Goal: Task Accomplishment & Management: Use online tool/utility

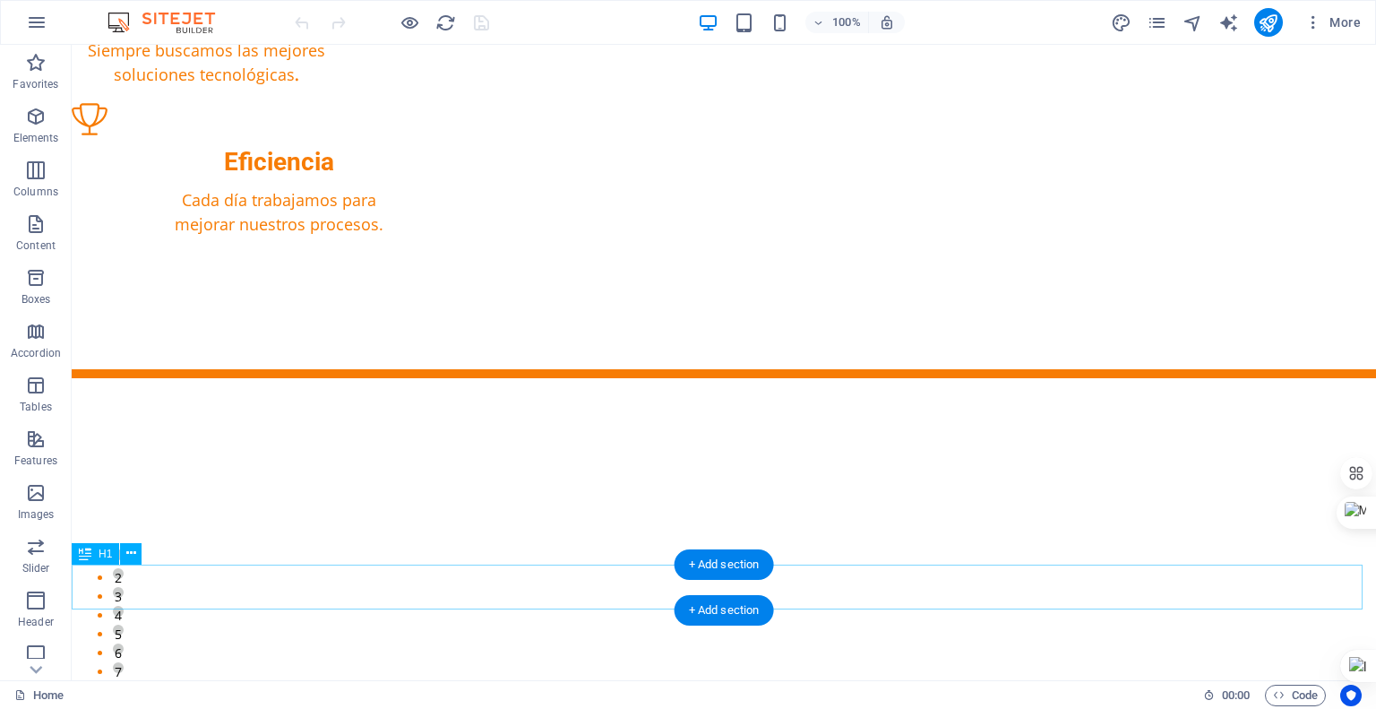
scroll to position [1374, 0]
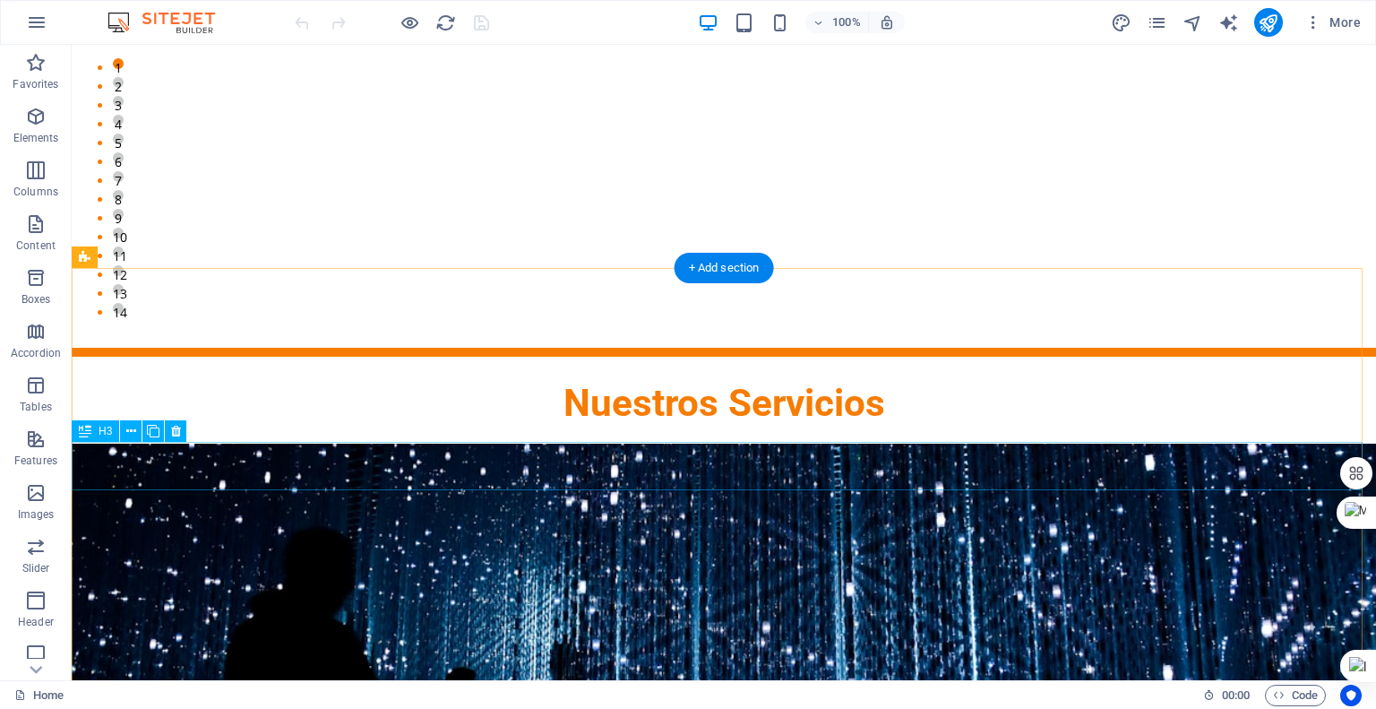
scroll to position [1882, 0]
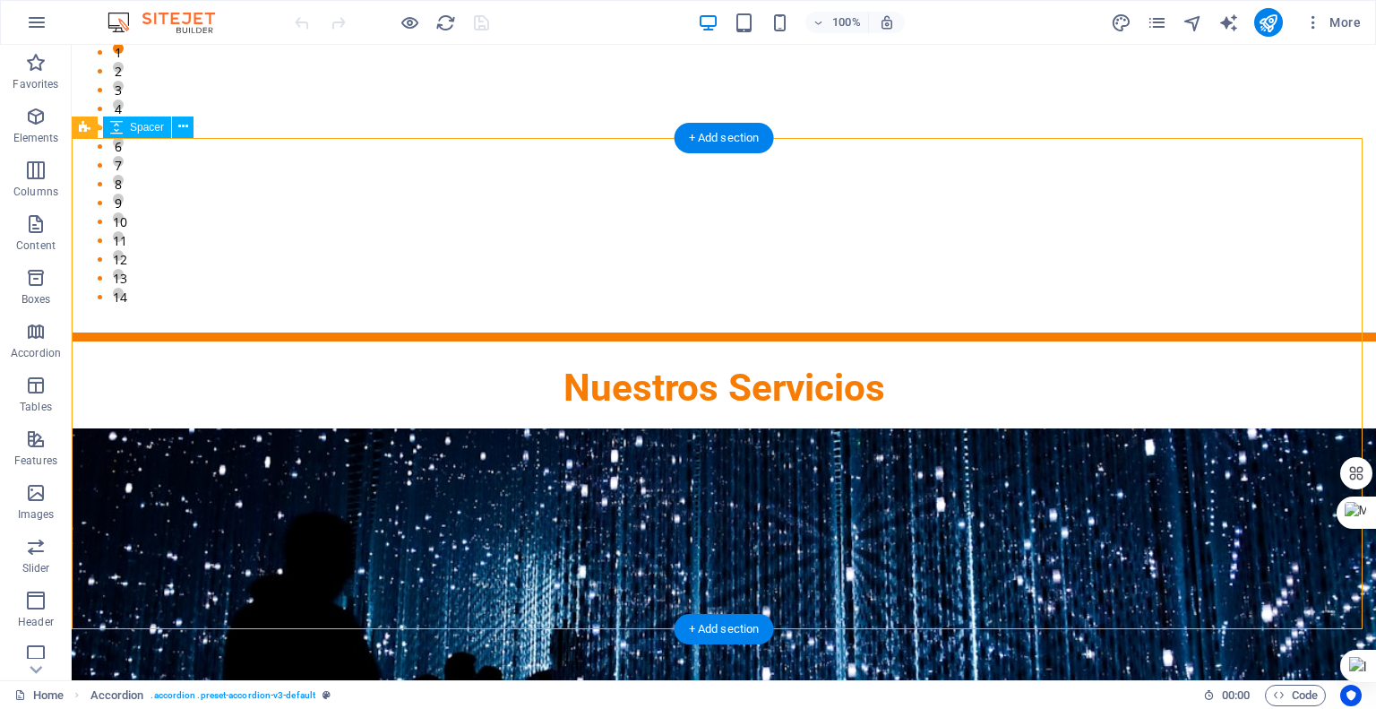
drag, startPoint x: 986, startPoint y: 159, endPoint x: 993, endPoint y: 147, distance: 13.7
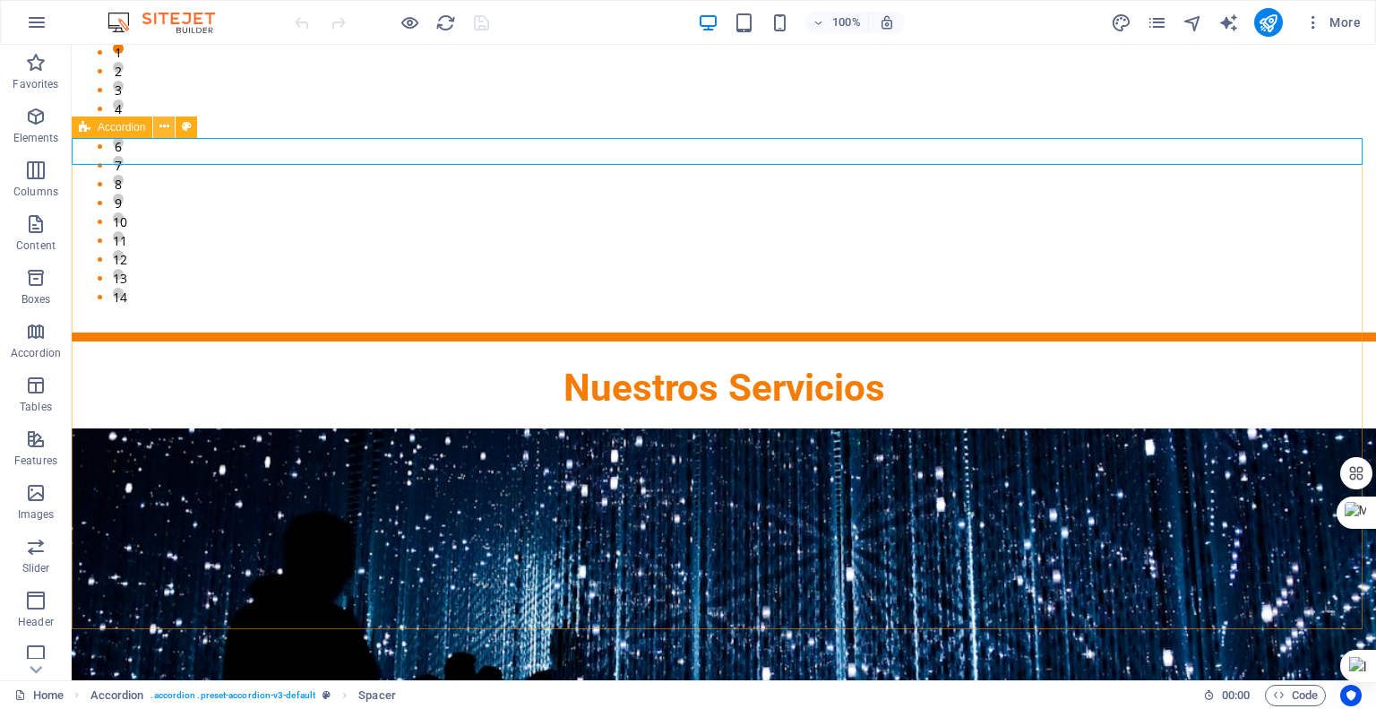
click at [160, 127] on icon at bounding box center [164, 126] width 10 height 19
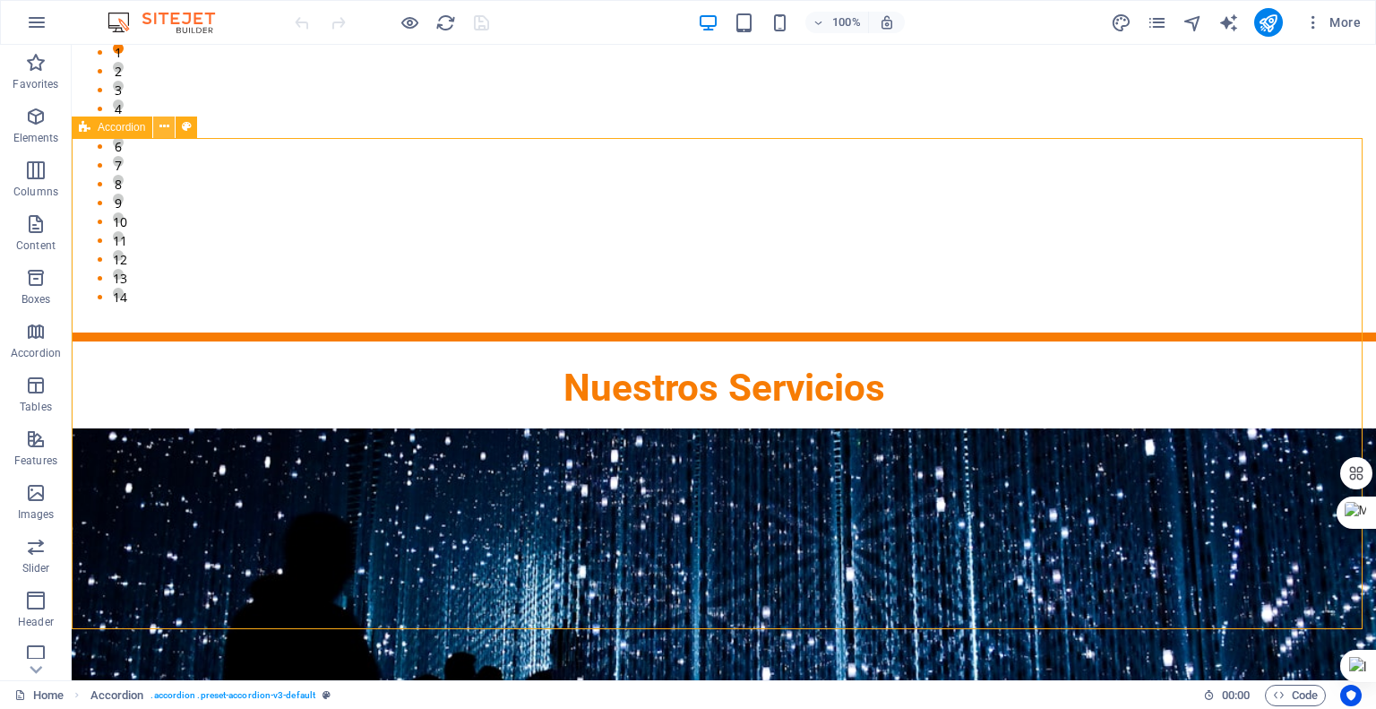
click at [163, 125] on icon at bounding box center [164, 126] width 10 height 19
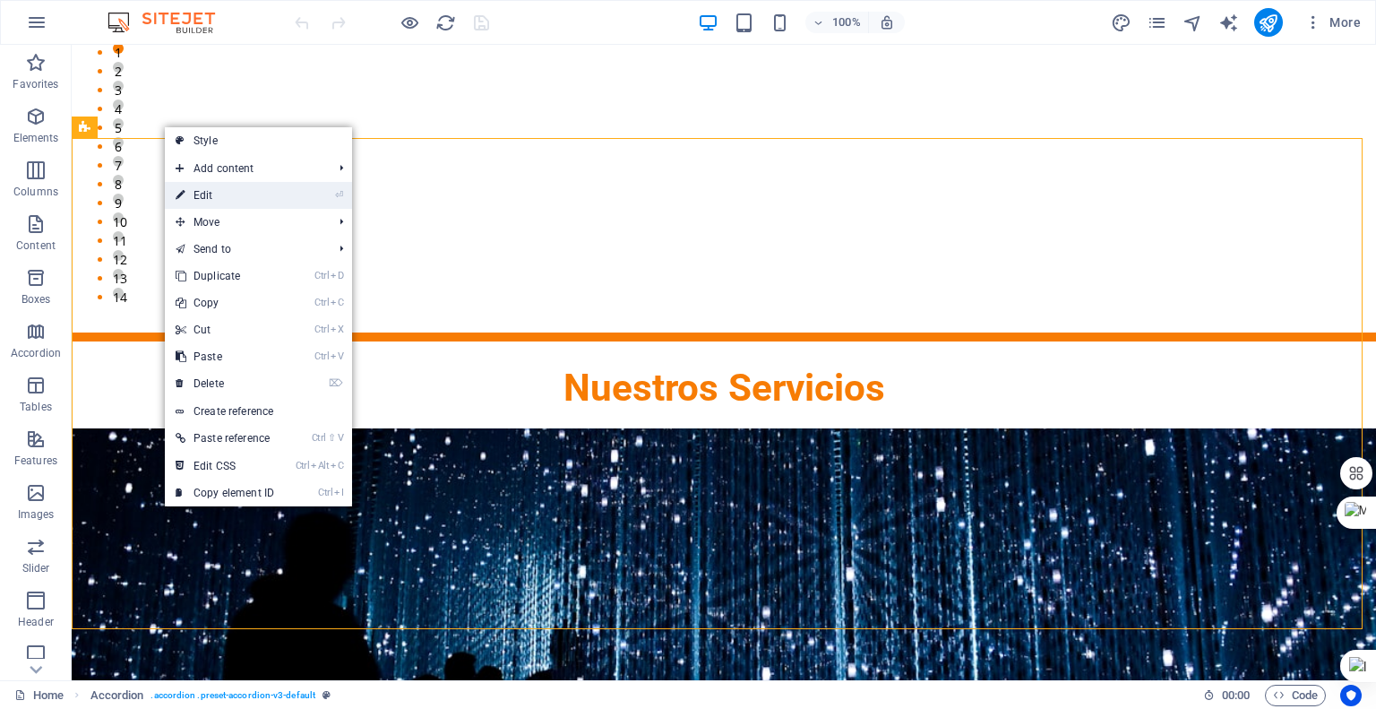
click at [216, 190] on link "⏎ Edit" at bounding box center [225, 195] width 120 height 27
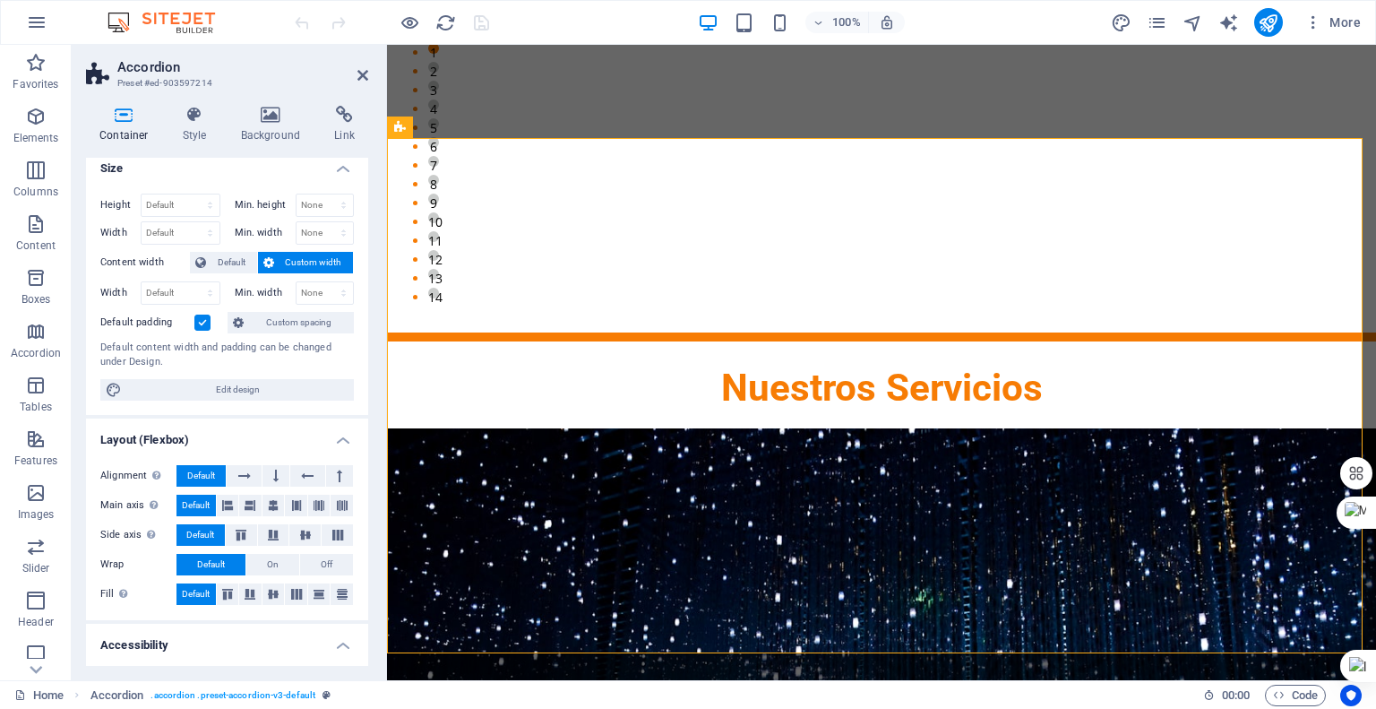
scroll to position [0, 0]
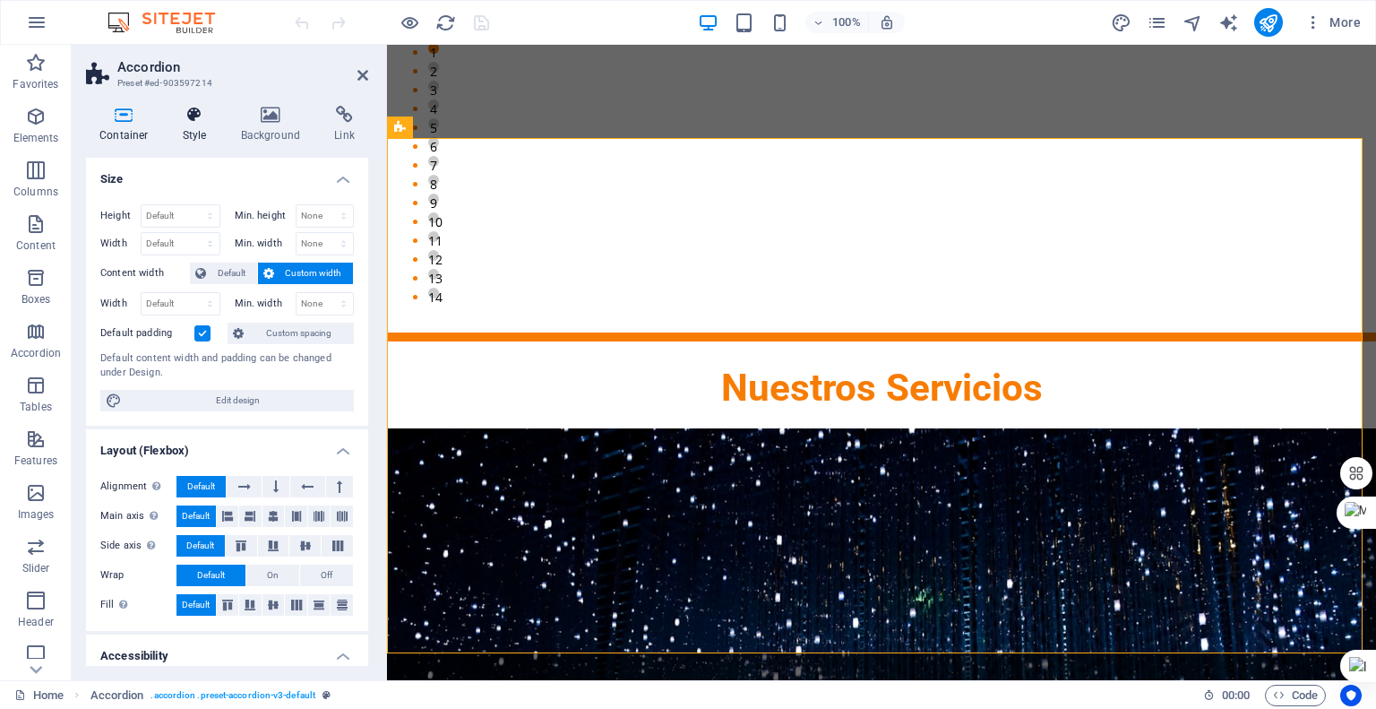
click at [202, 115] on icon at bounding box center [194, 115] width 51 height 18
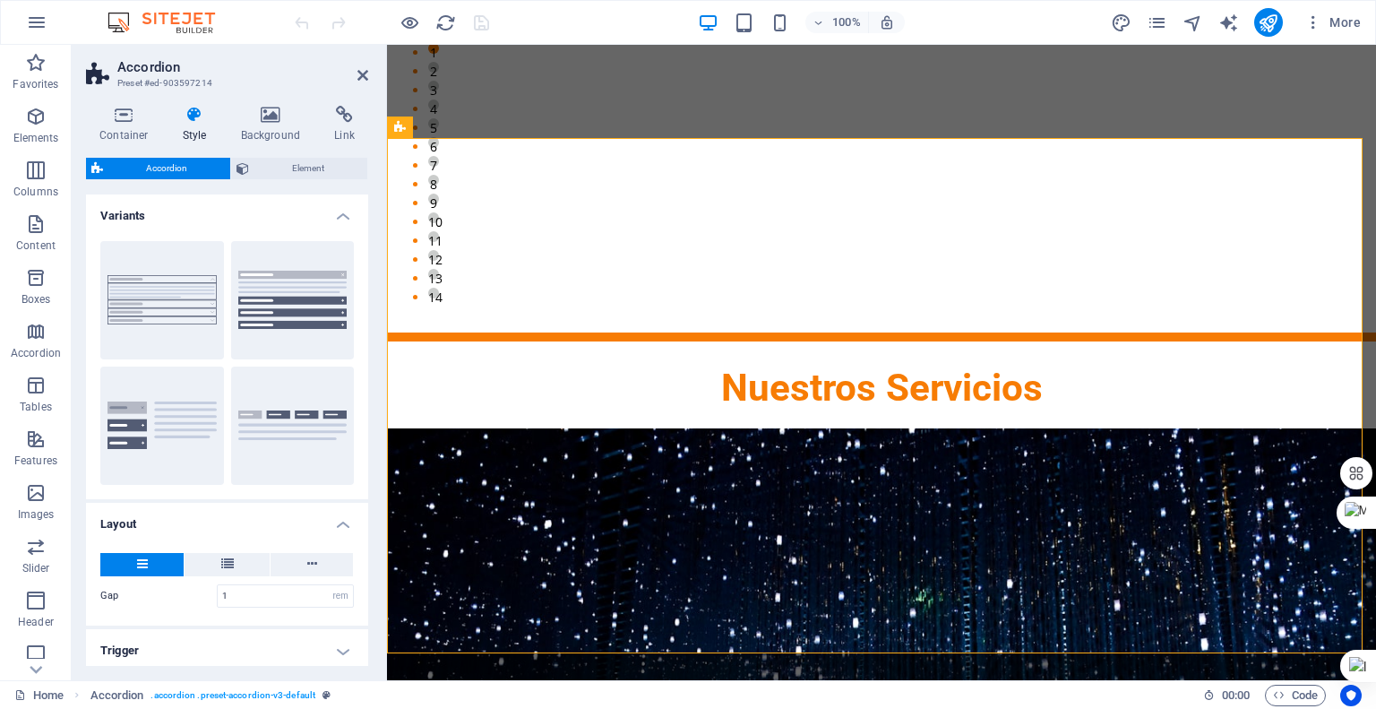
click at [204, 125] on h4 "Style" at bounding box center [198, 125] width 58 height 38
click at [272, 164] on span "Element" at bounding box center [308, 169] width 108 height 22
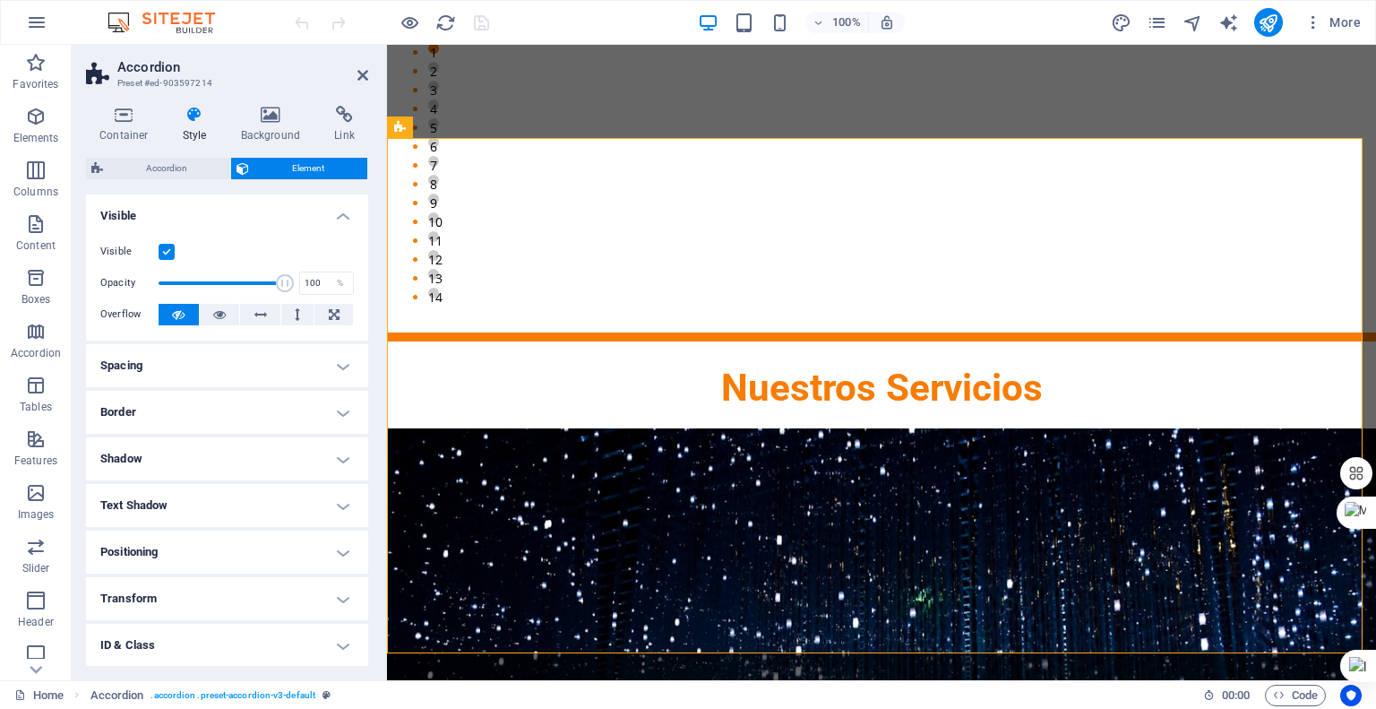
click at [197, 124] on h4 "Style" at bounding box center [198, 125] width 58 height 38
click at [186, 168] on span "Accordion" at bounding box center [166, 169] width 116 height 22
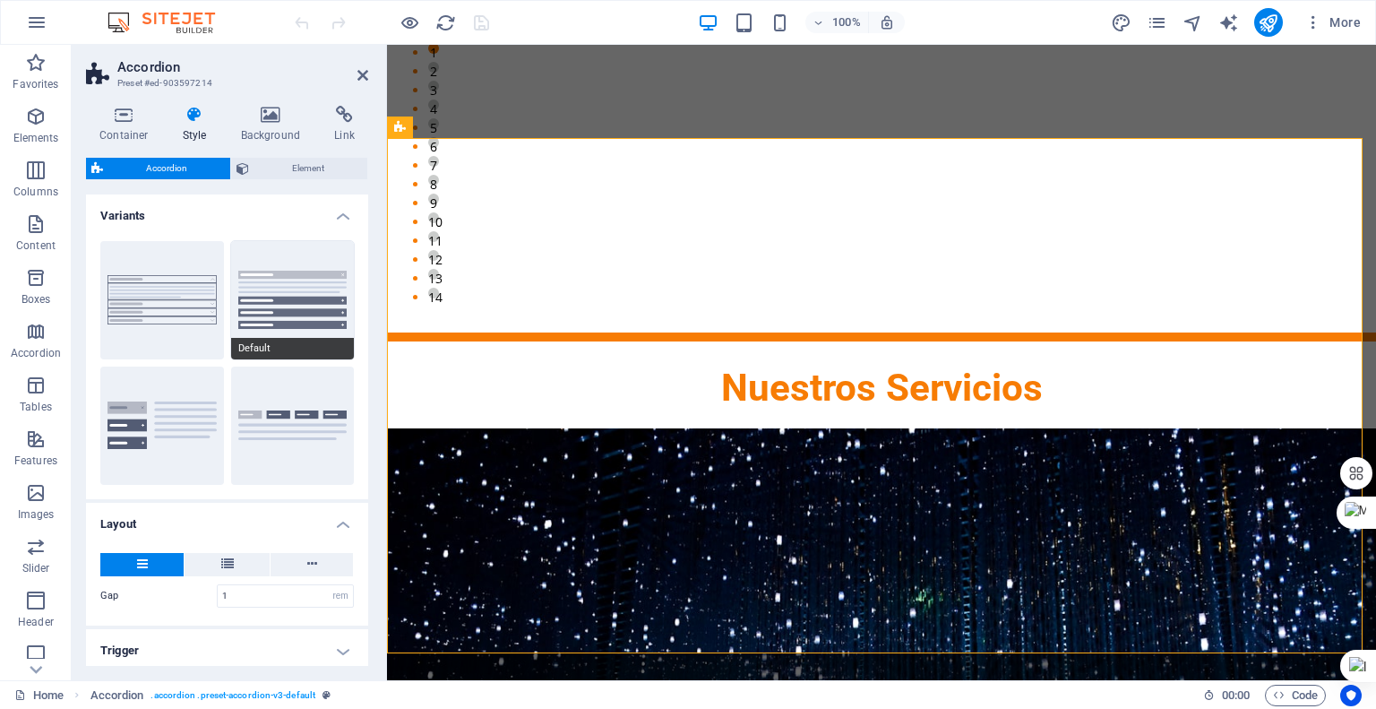
scroll to position [123, 0]
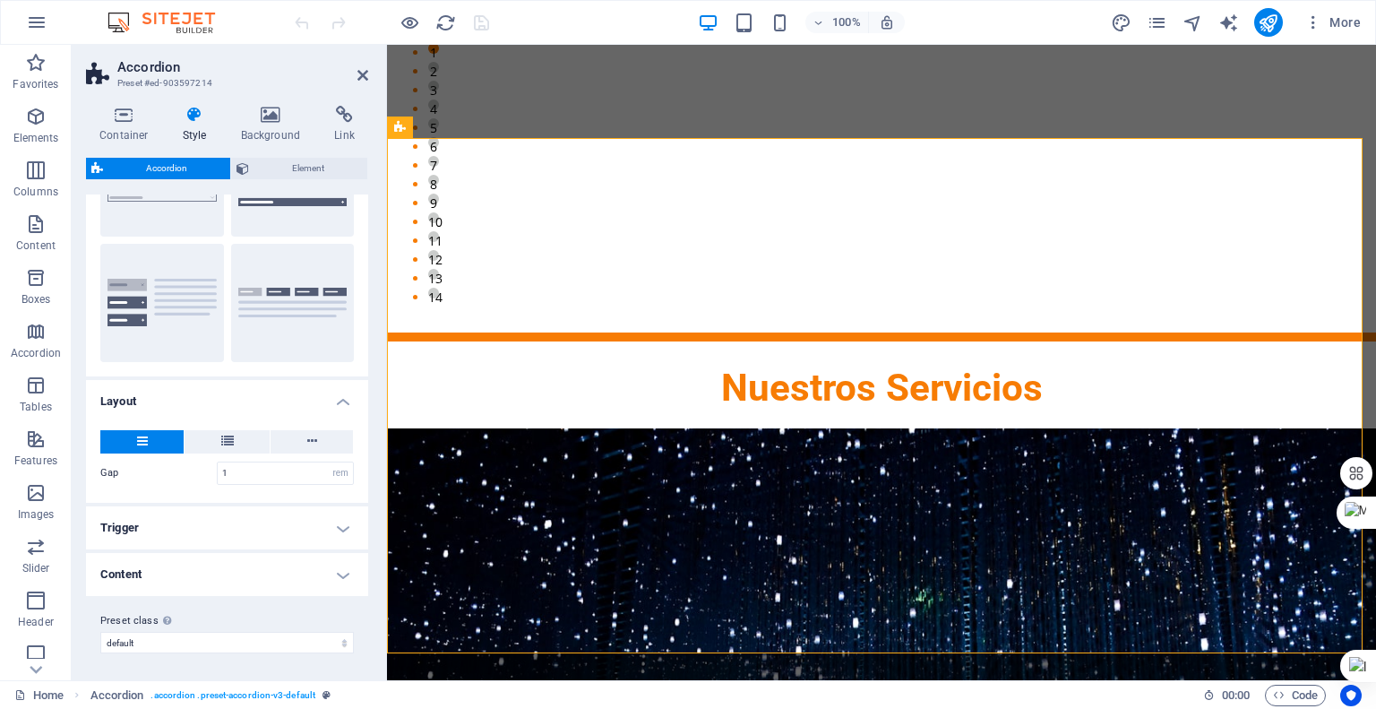
click at [329, 524] on h4 "Trigger" at bounding box center [227, 527] width 282 height 43
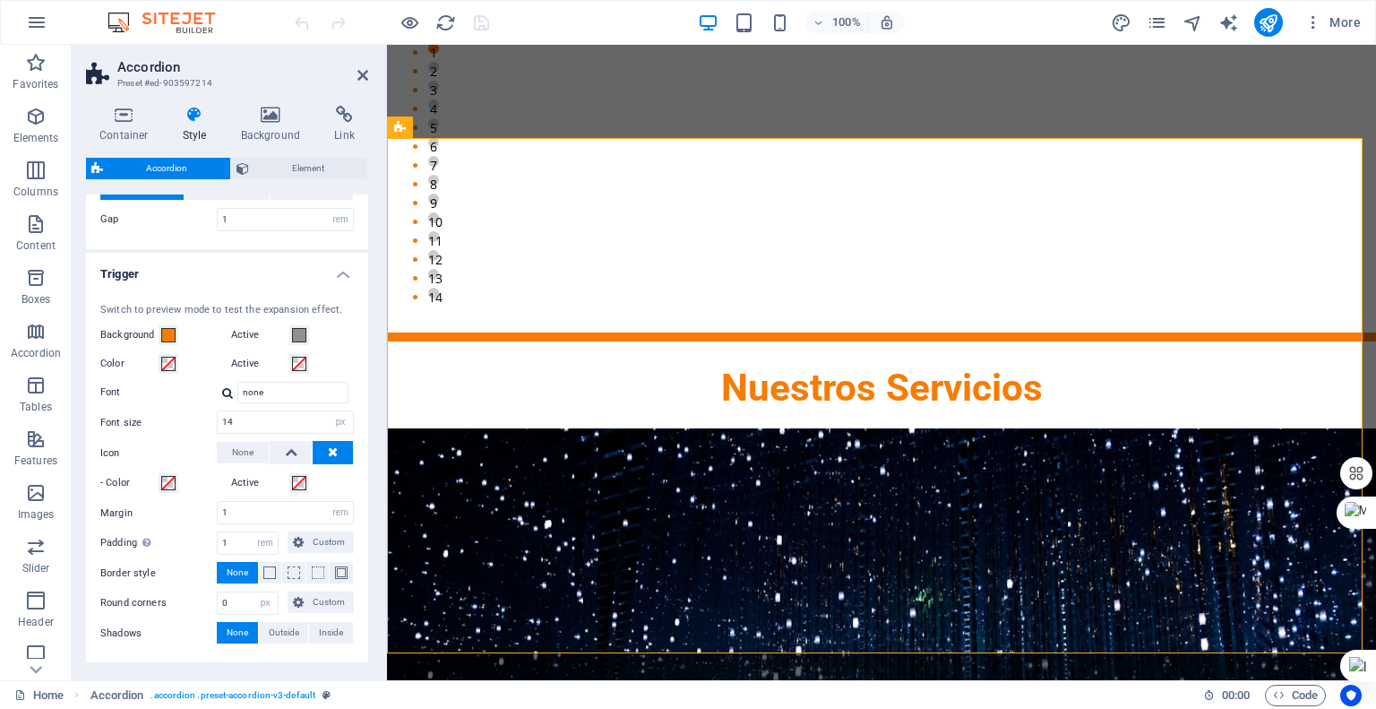
scroll to position [392, 0]
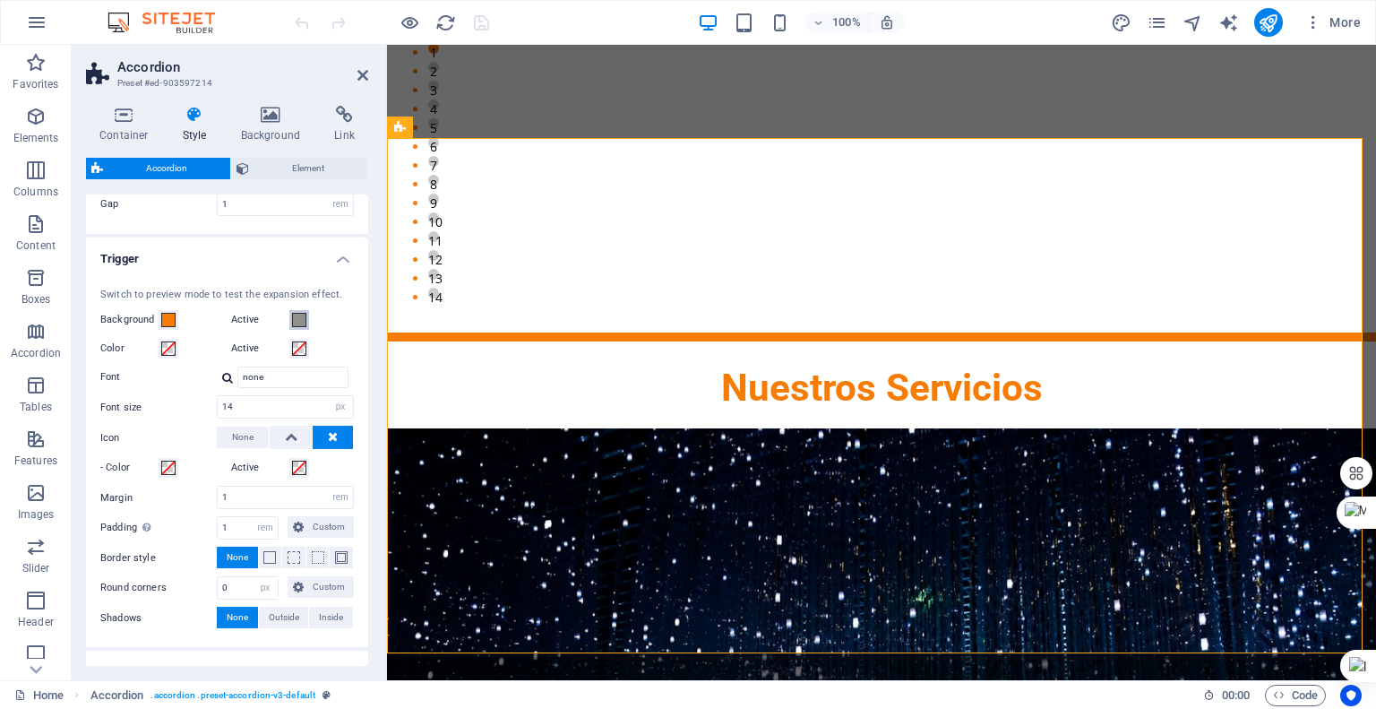
click at [296, 318] on span at bounding box center [299, 320] width 14 height 14
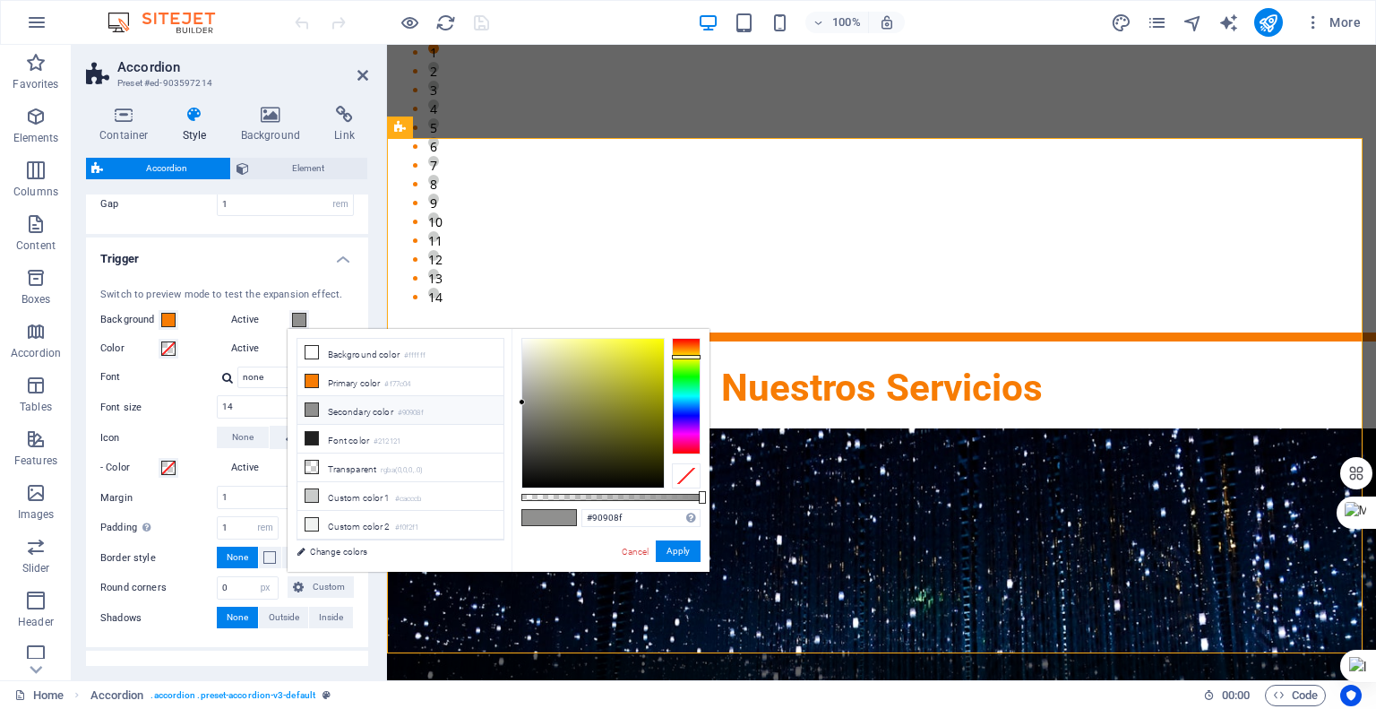
click at [314, 404] on icon at bounding box center [312, 409] width 13 height 13
click at [314, 520] on icon at bounding box center [312, 524] width 13 height 13
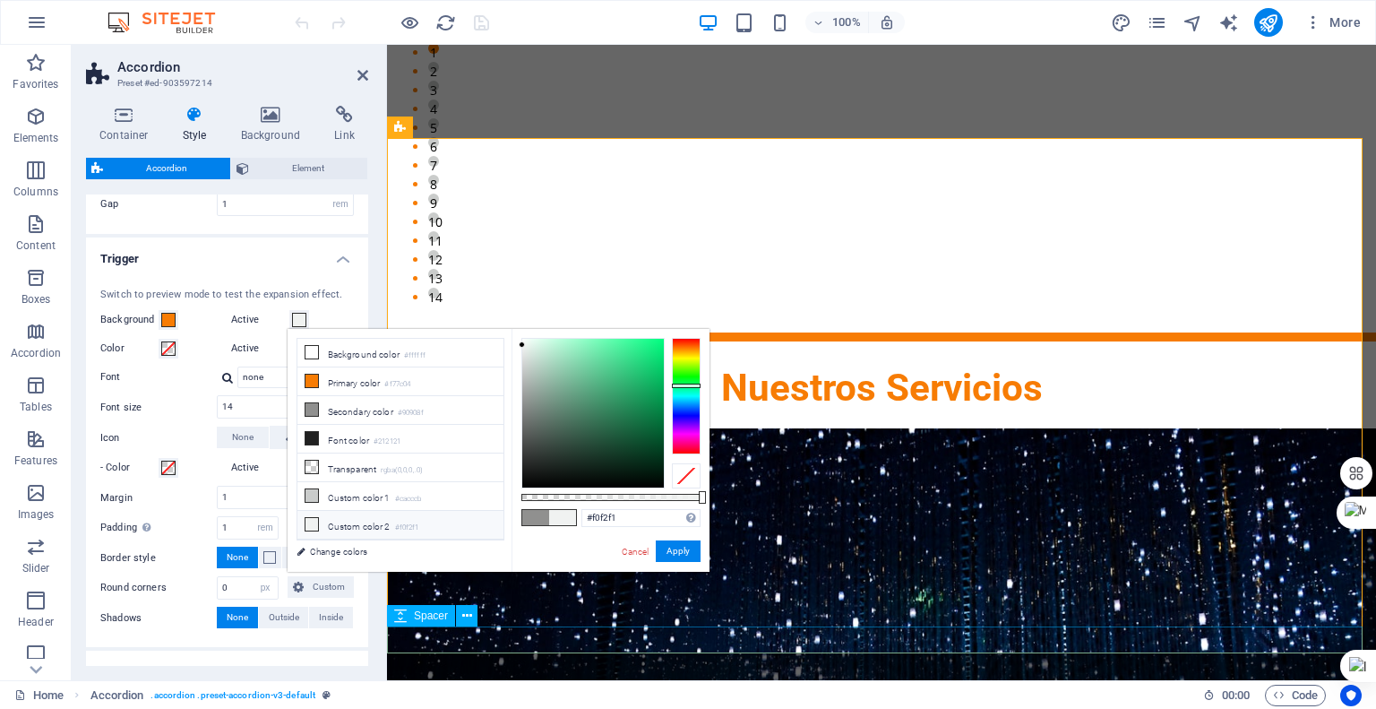
drag, startPoint x: 1317, startPoint y: 641, endPoint x: 1509, endPoint y: 615, distance: 193.5
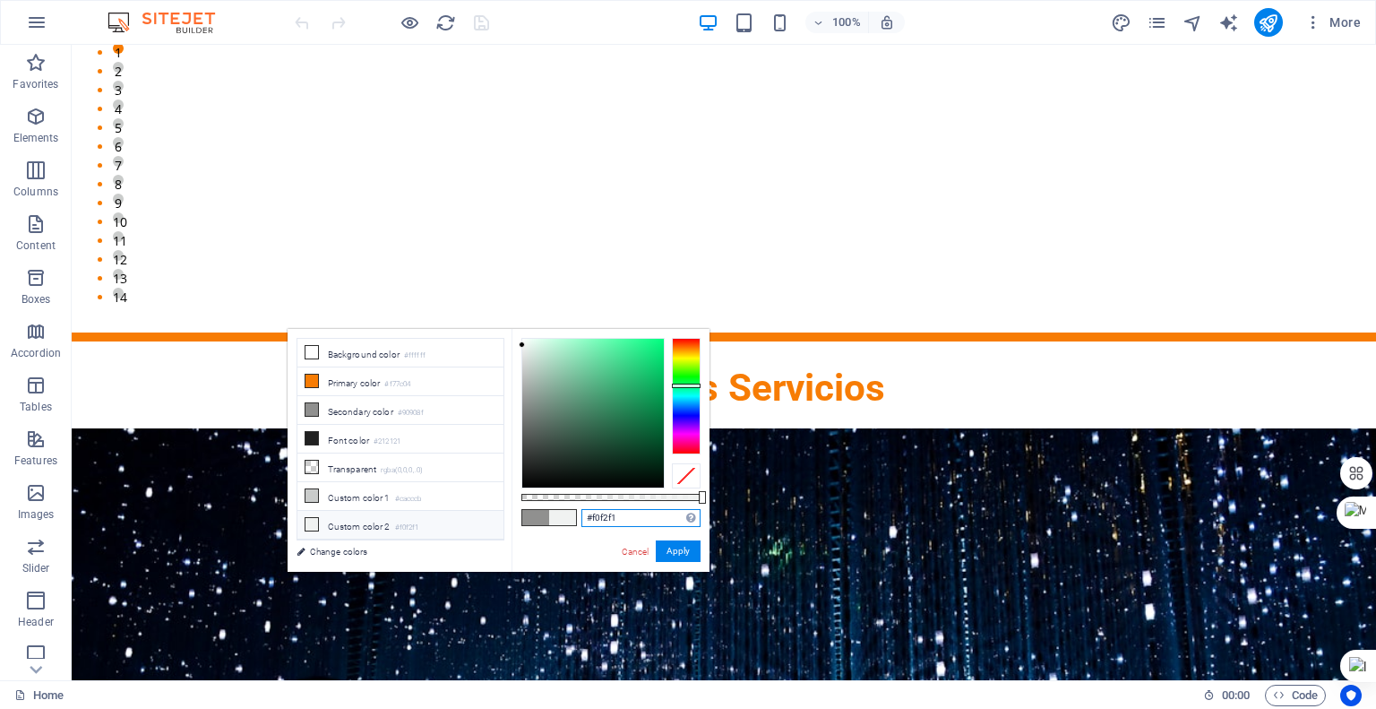
click at [627, 515] on input "#f0f2f1" at bounding box center [640, 518] width 119 height 18
click at [695, 546] on button "Apply" at bounding box center [678, 551] width 45 height 22
click at [688, 553] on button "Apply" at bounding box center [678, 551] width 45 height 22
click at [652, 523] on input "#77c04" at bounding box center [640, 518] width 119 height 18
click at [564, 516] on span at bounding box center [562, 517] width 27 height 15
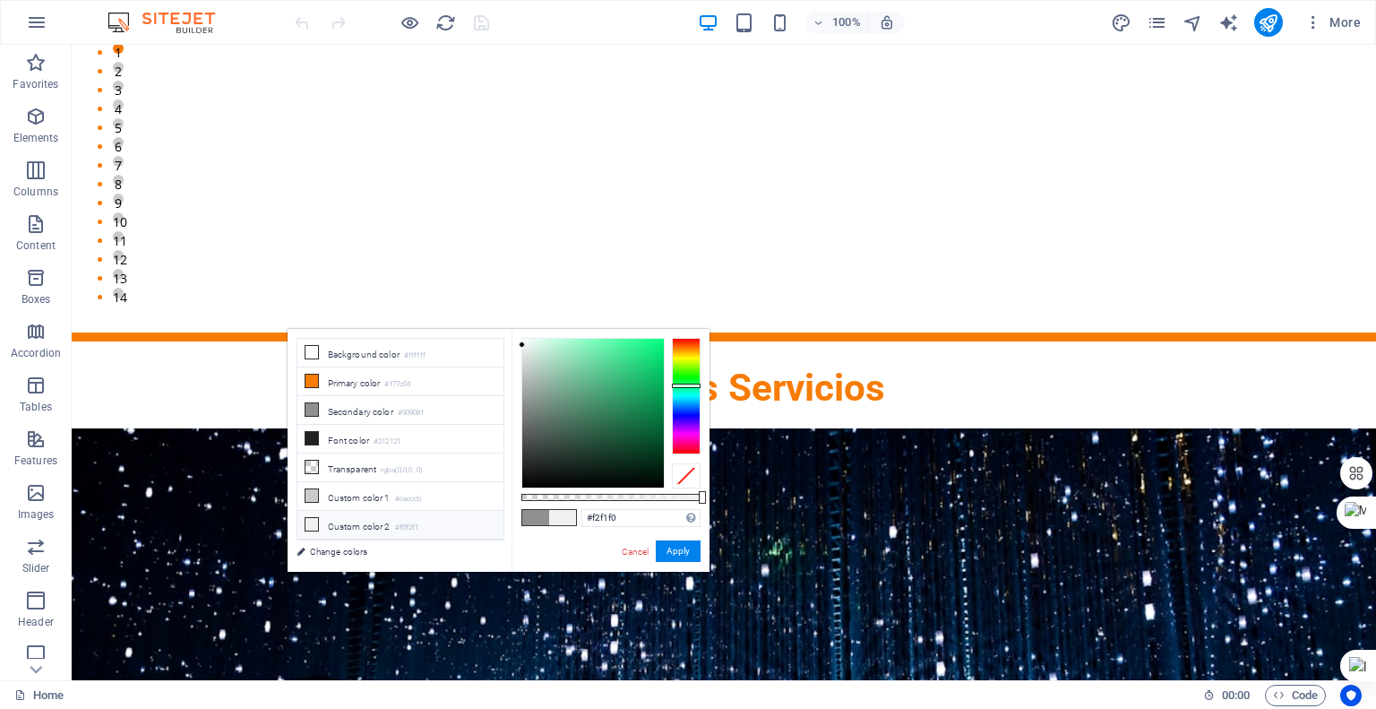
click at [677, 348] on div at bounding box center [686, 396] width 29 height 116
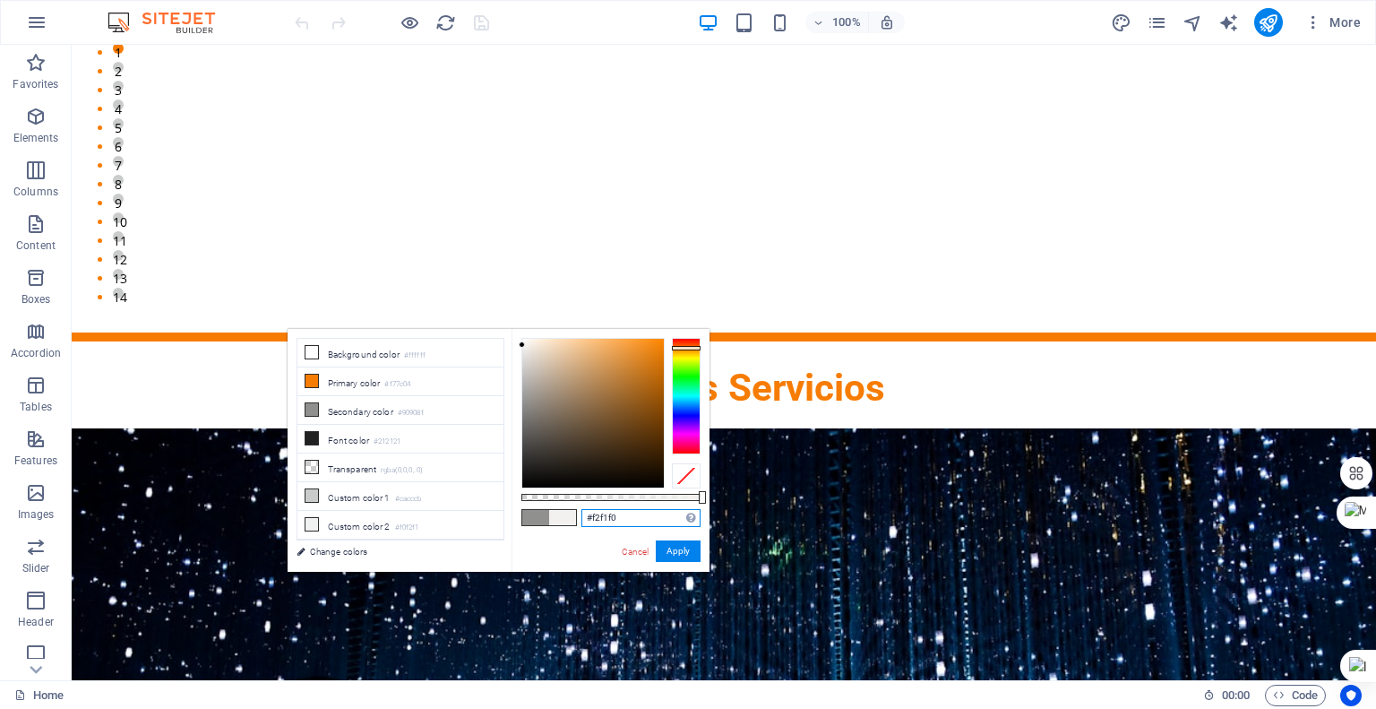
click at [636, 512] on input "#f2f1f0" at bounding box center [640, 518] width 119 height 18
click at [634, 513] on input "#f77c0" at bounding box center [640, 518] width 119 height 18
type input "#f77c04"
click at [675, 546] on button "Apply" at bounding box center [678, 551] width 45 height 22
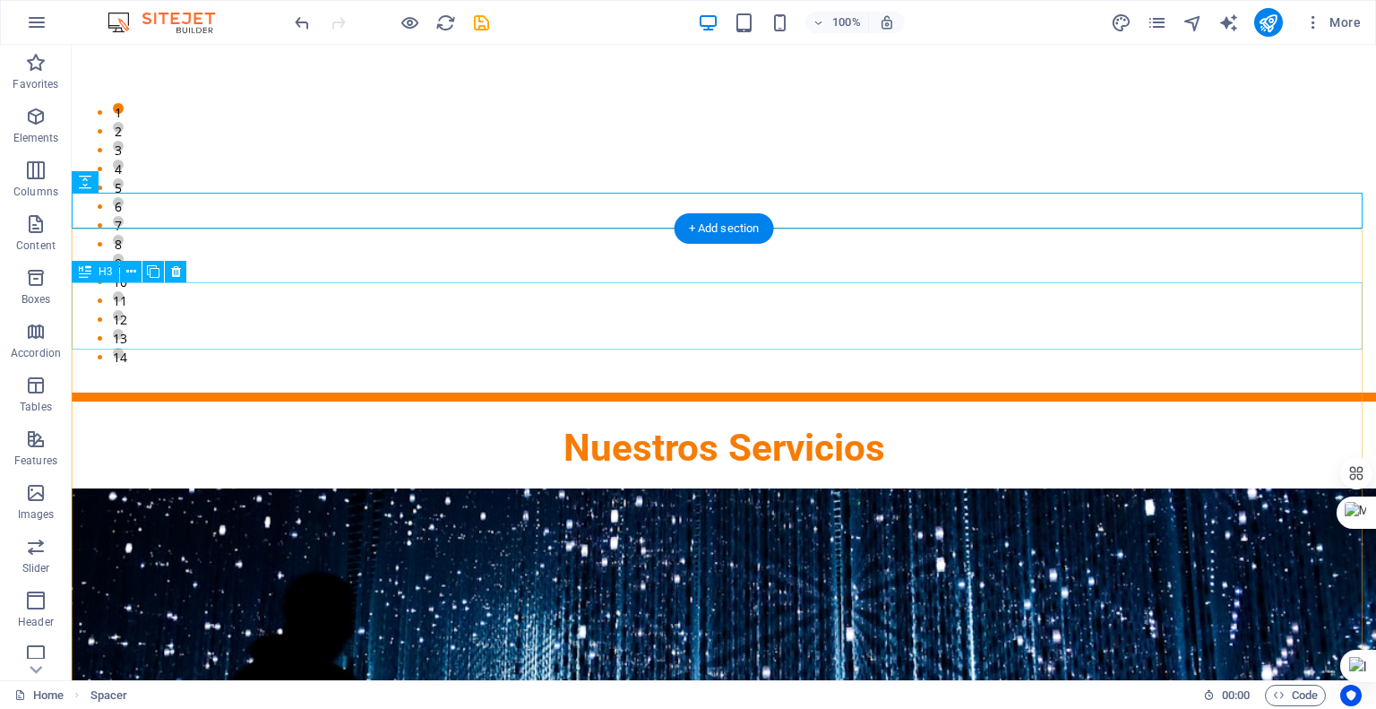
scroll to position [1882, 0]
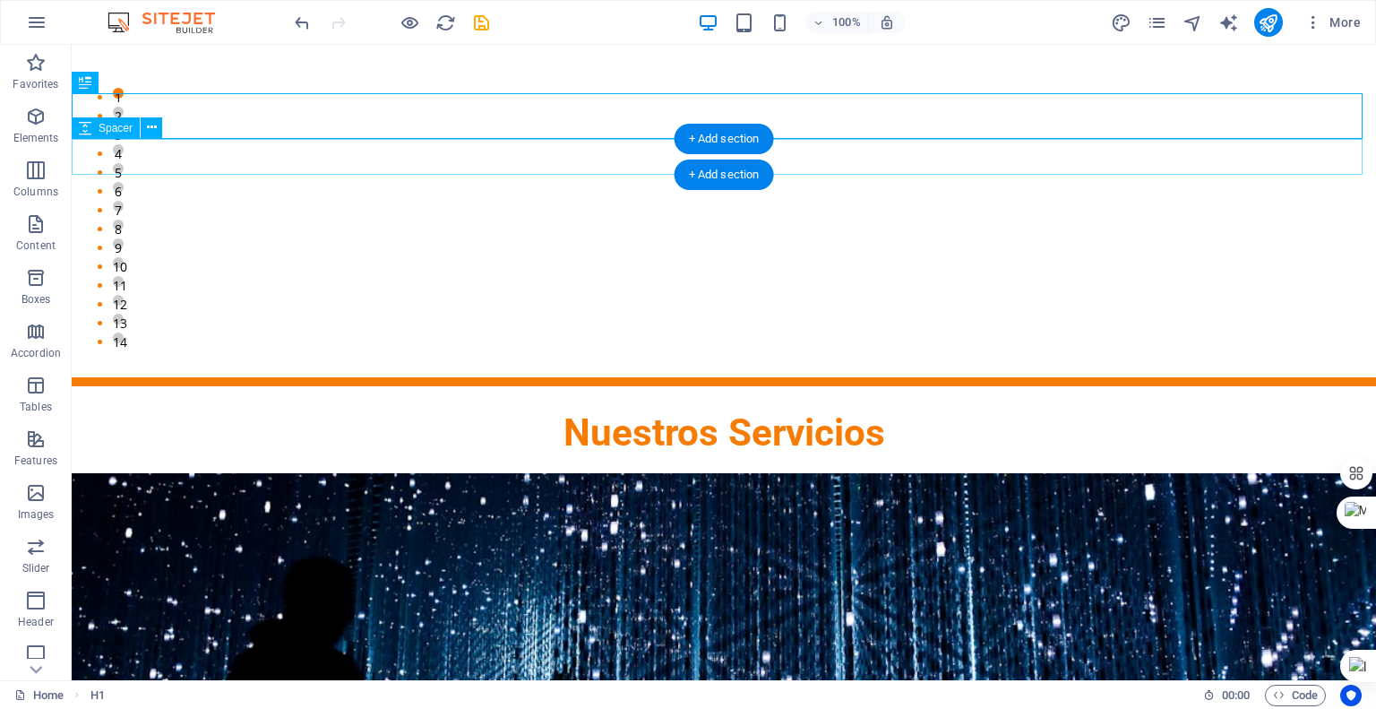
scroll to position [1792, 0]
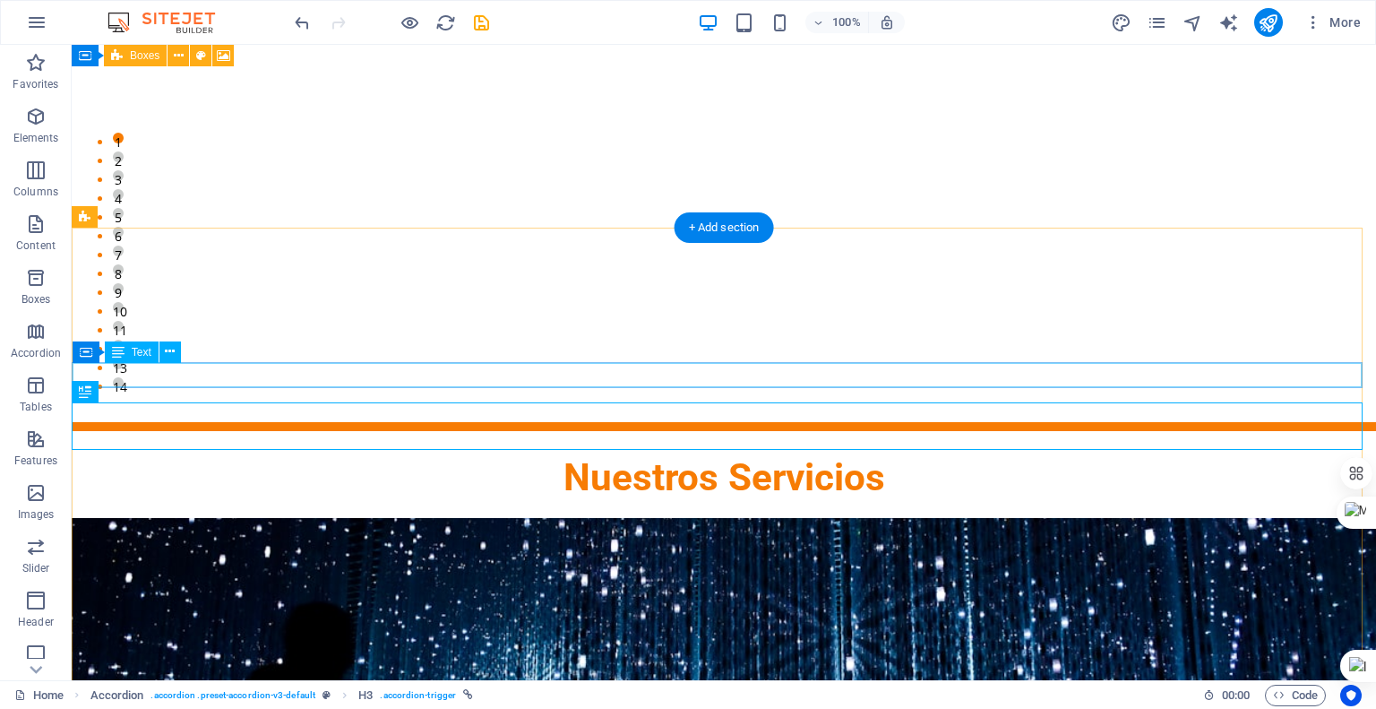
scroll to position [1882, 0]
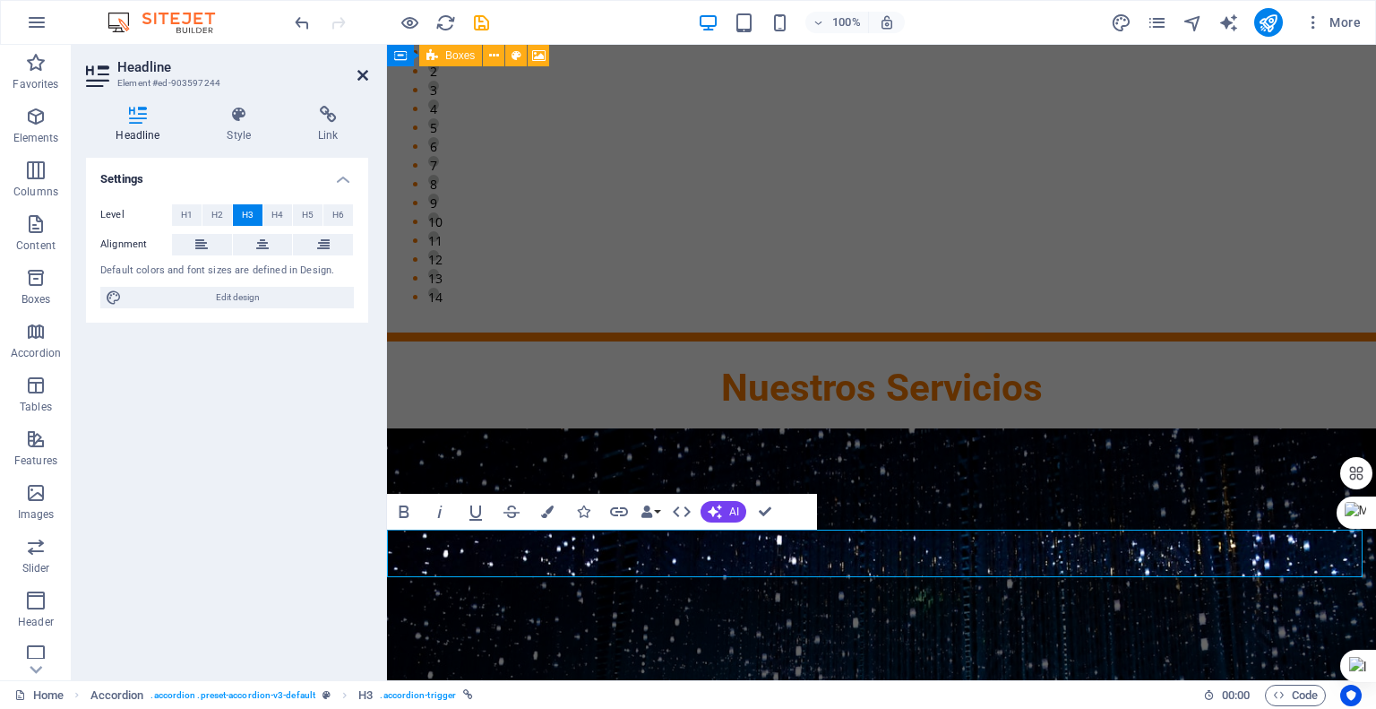
click at [366, 71] on icon at bounding box center [363, 75] width 11 height 14
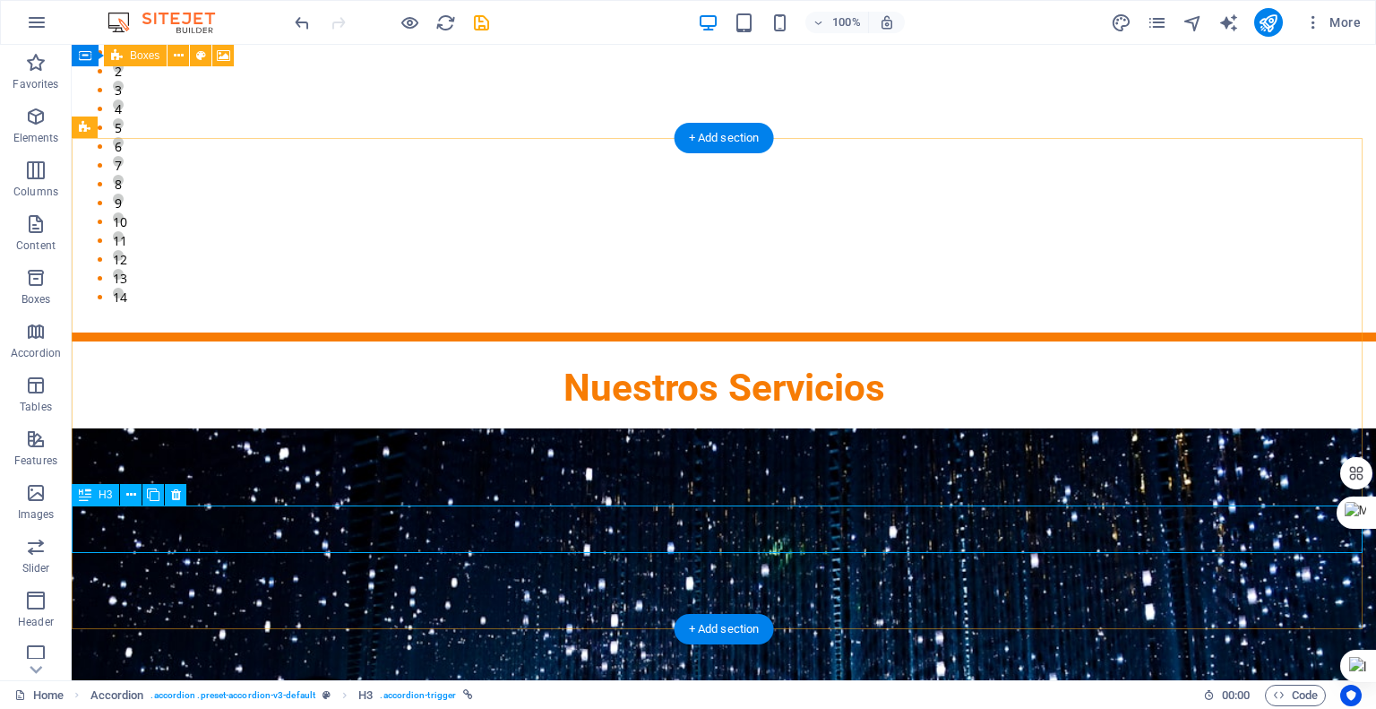
click at [126, 495] on icon at bounding box center [131, 495] width 10 height 19
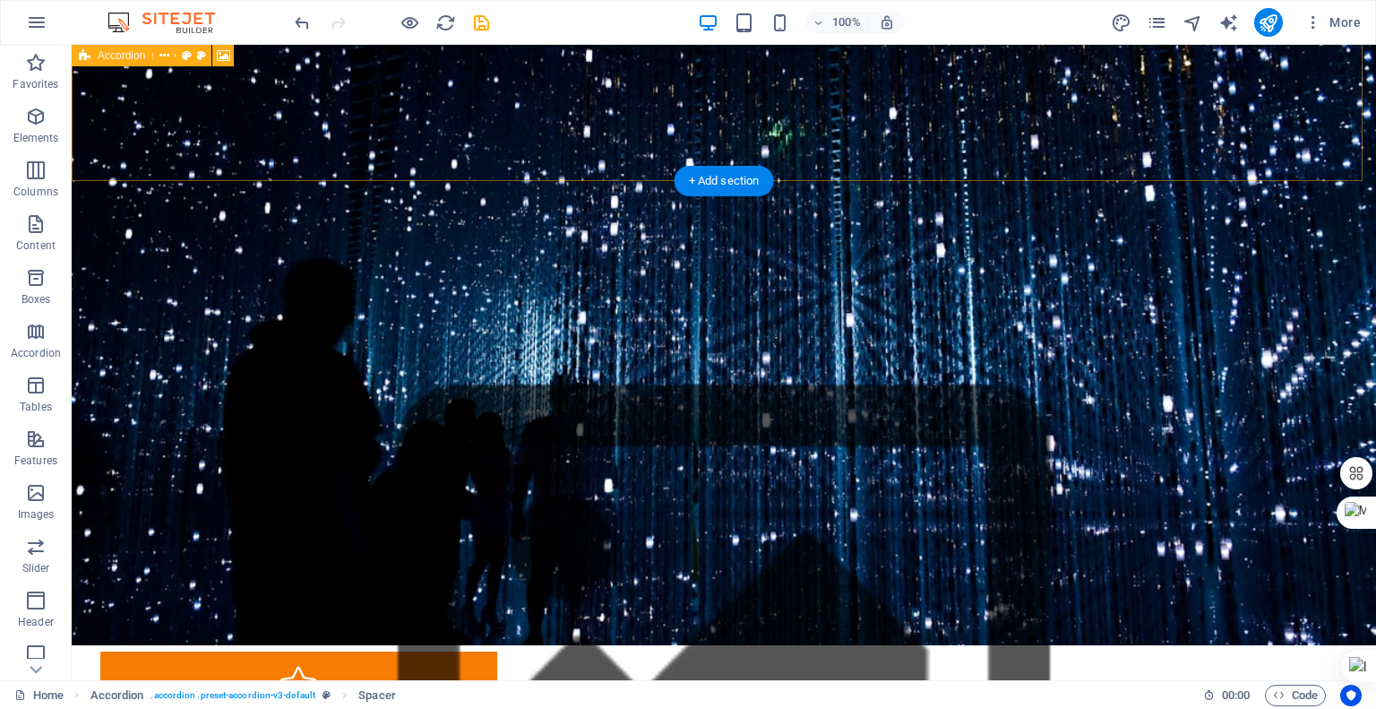
scroll to position [2330, 0]
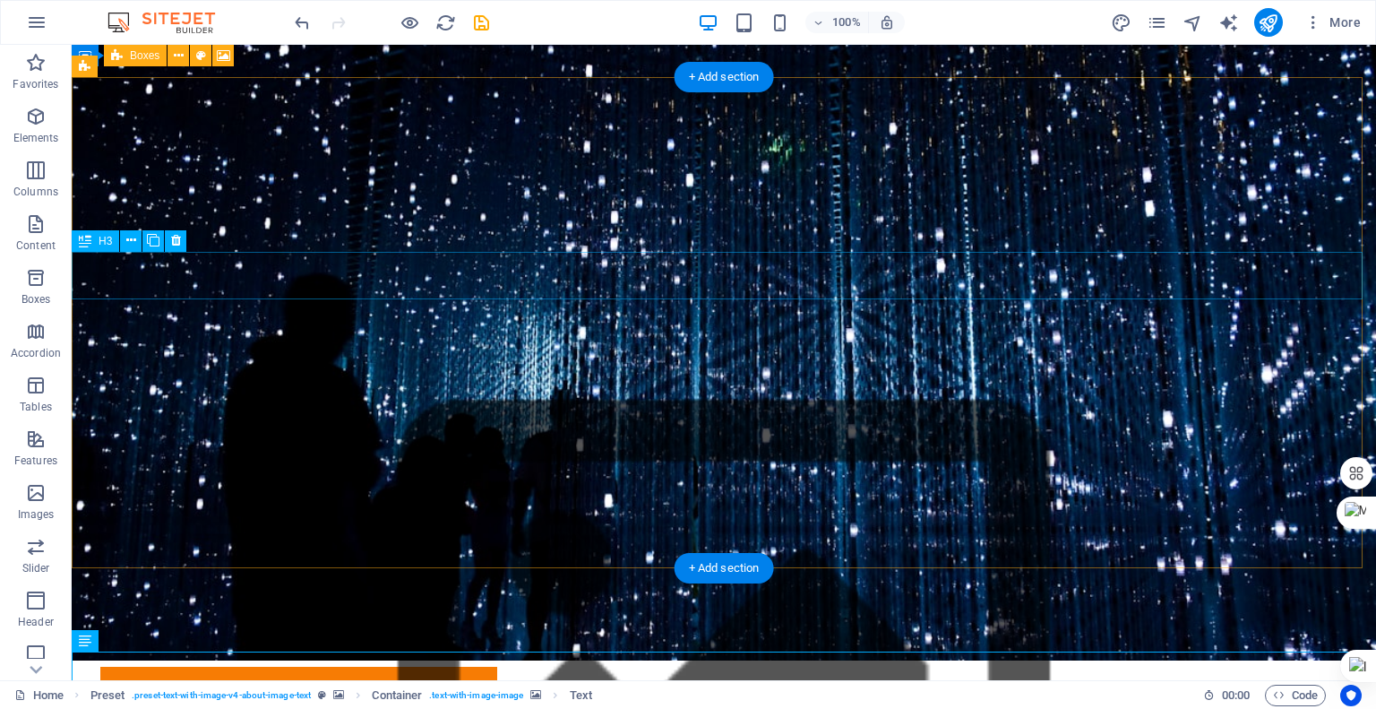
scroll to position [1882, 0]
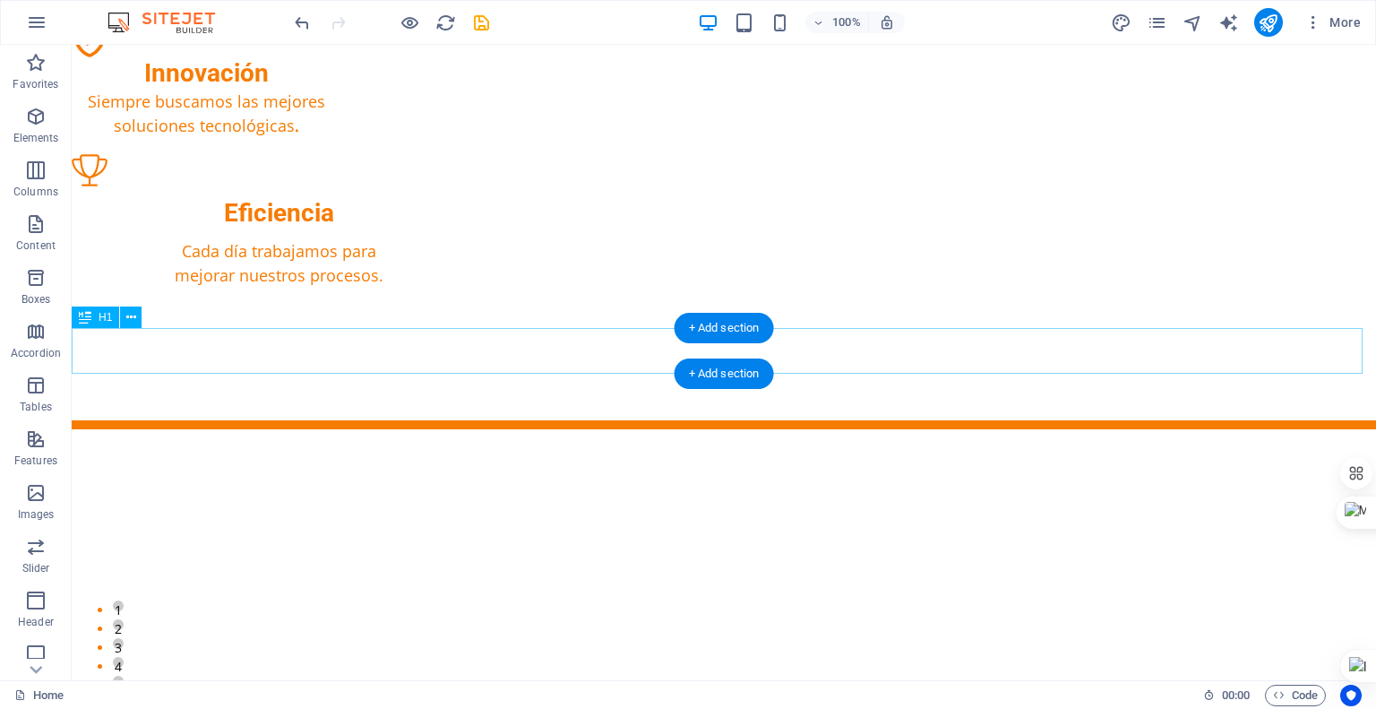
scroll to position [1344, 0]
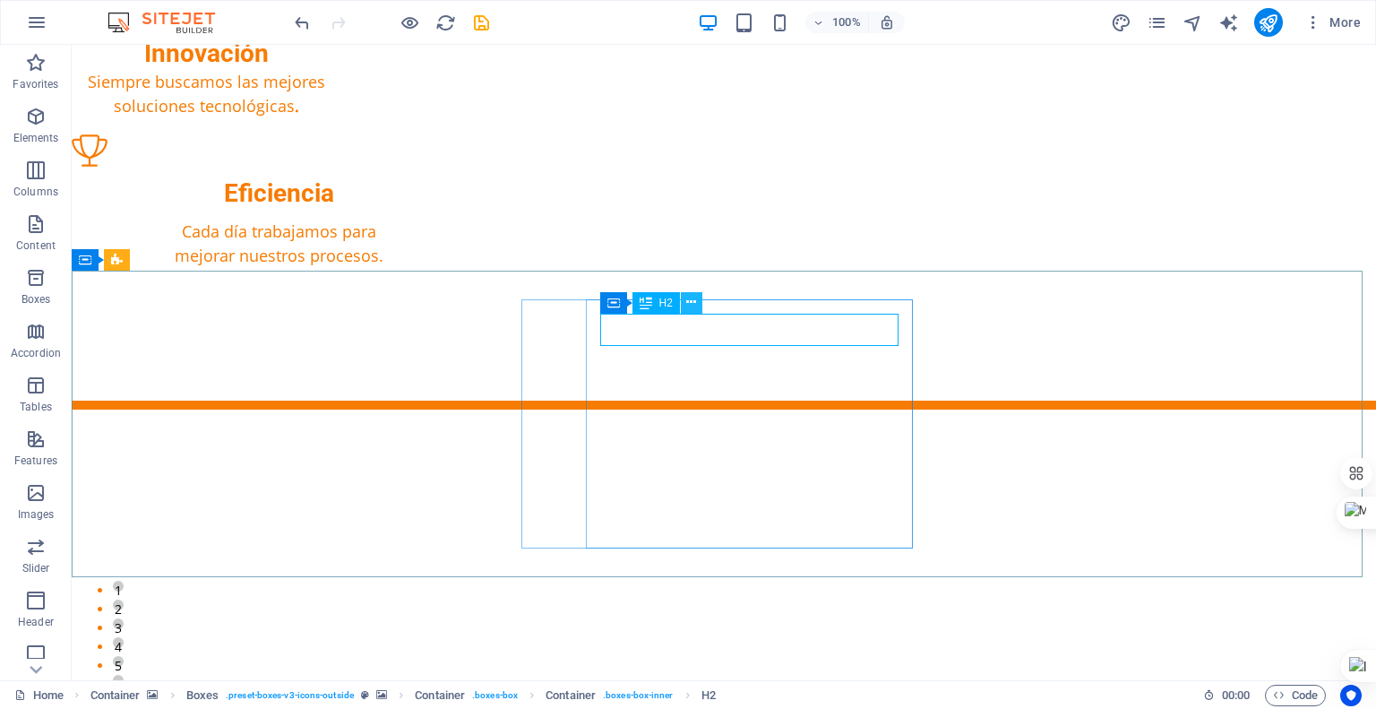
click at [697, 305] on button at bounding box center [692, 303] width 22 height 22
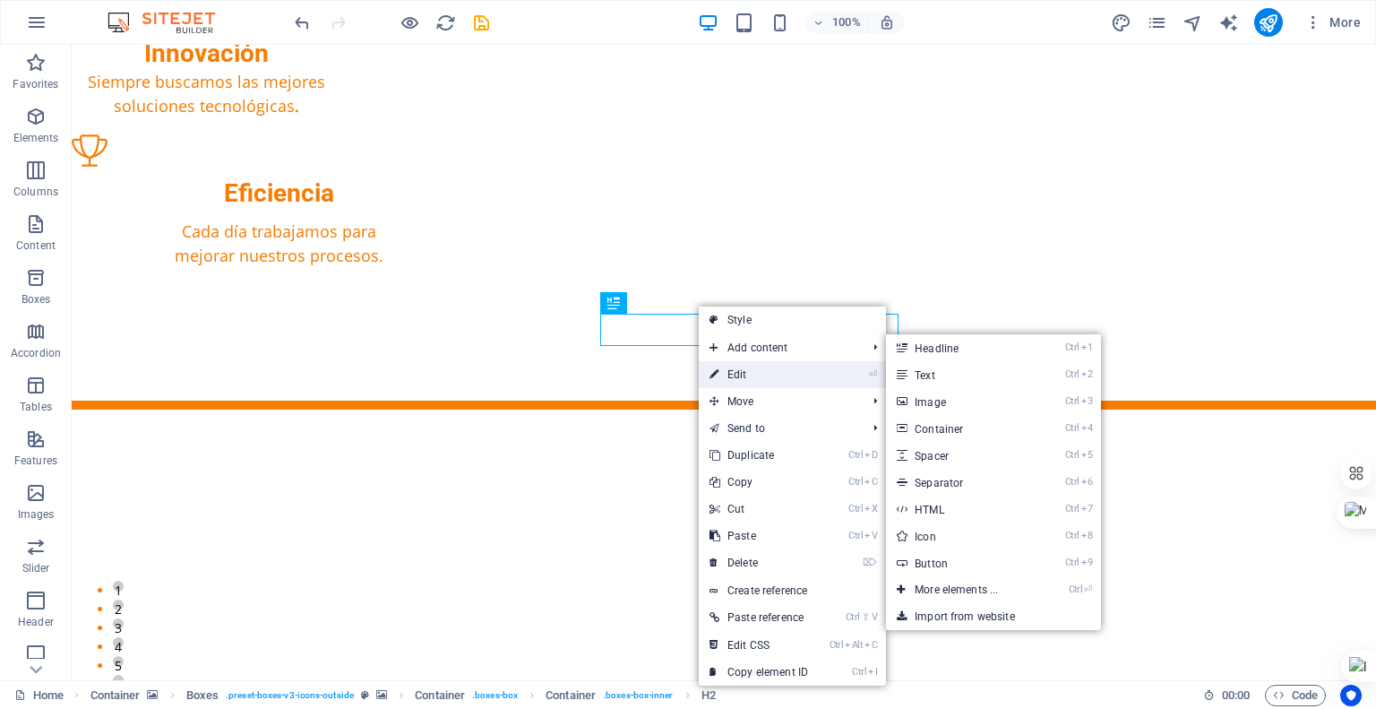
click at [731, 371] on link "⏎ Edit" at bounding box center [759, 374] width 120 height 27
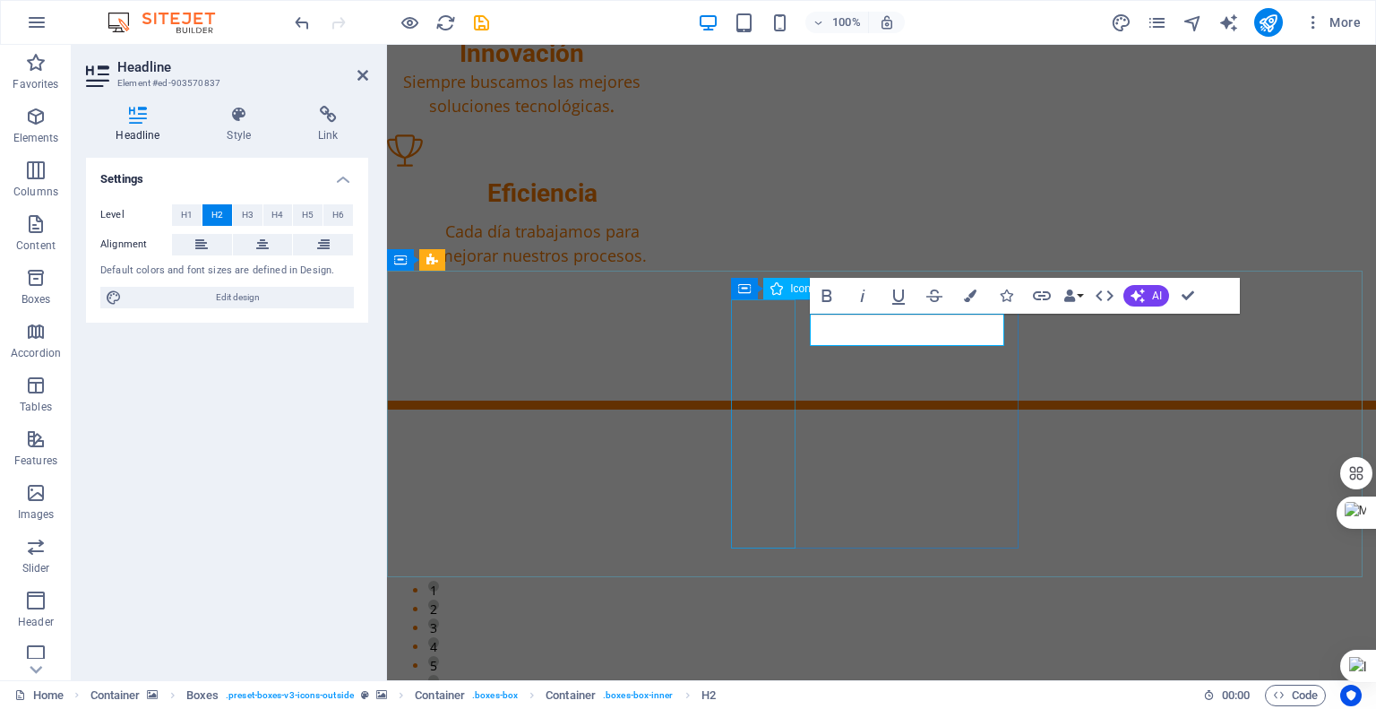
scroll to position [0, 1]
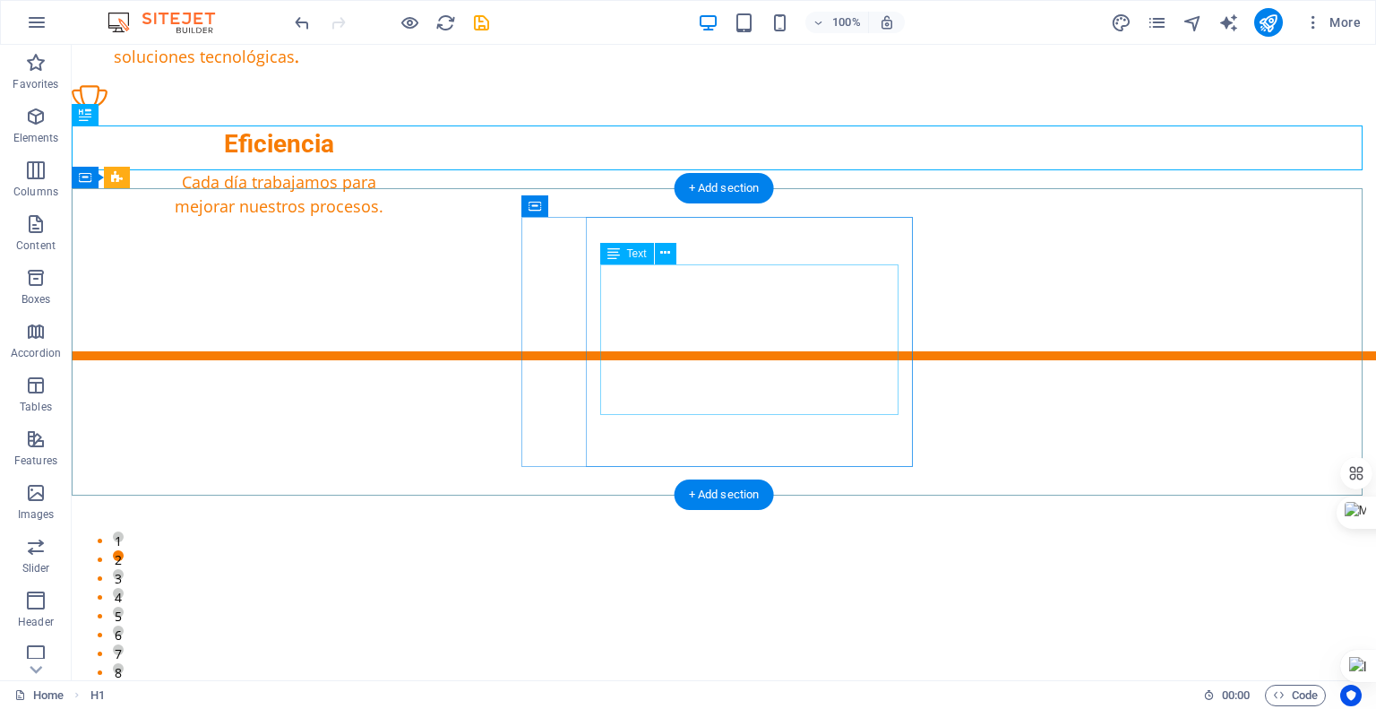
scroll to position [1434, 0]
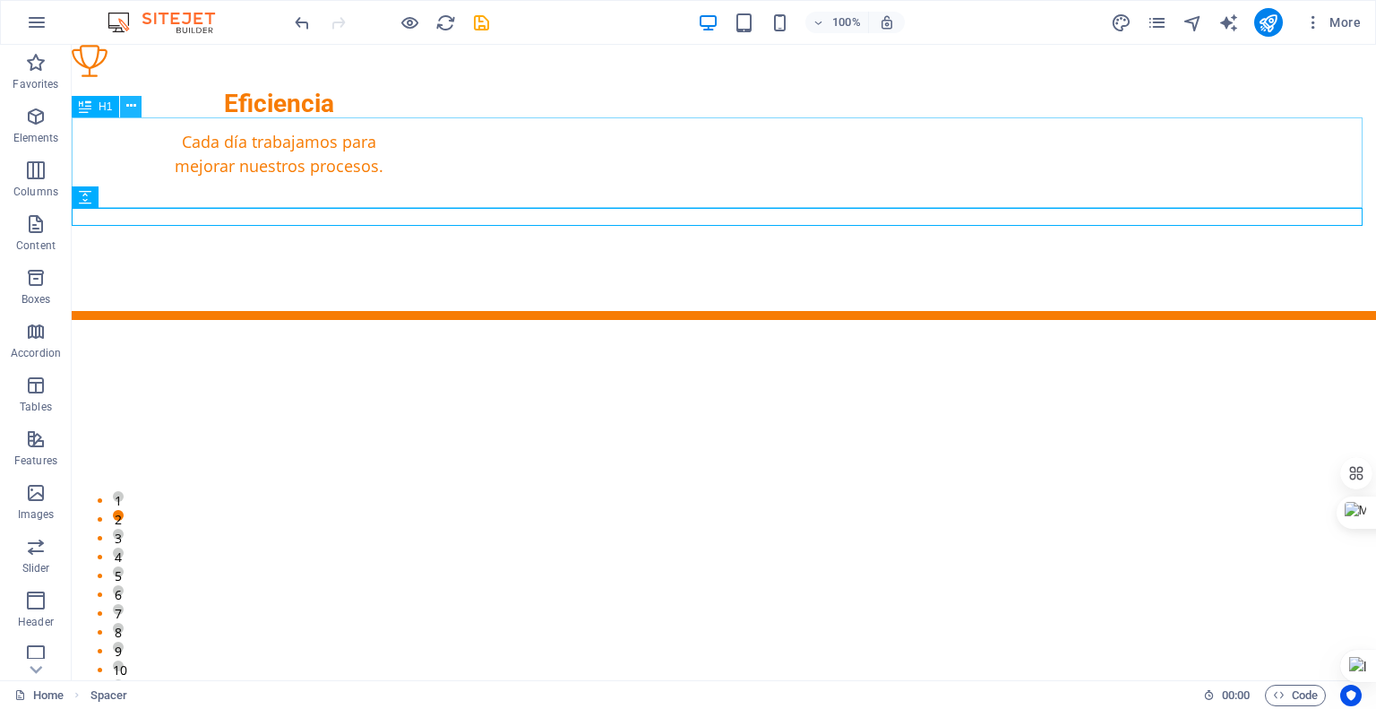
click at [133, 108] on icon at bounding box center [131, 106] width 10 height 19
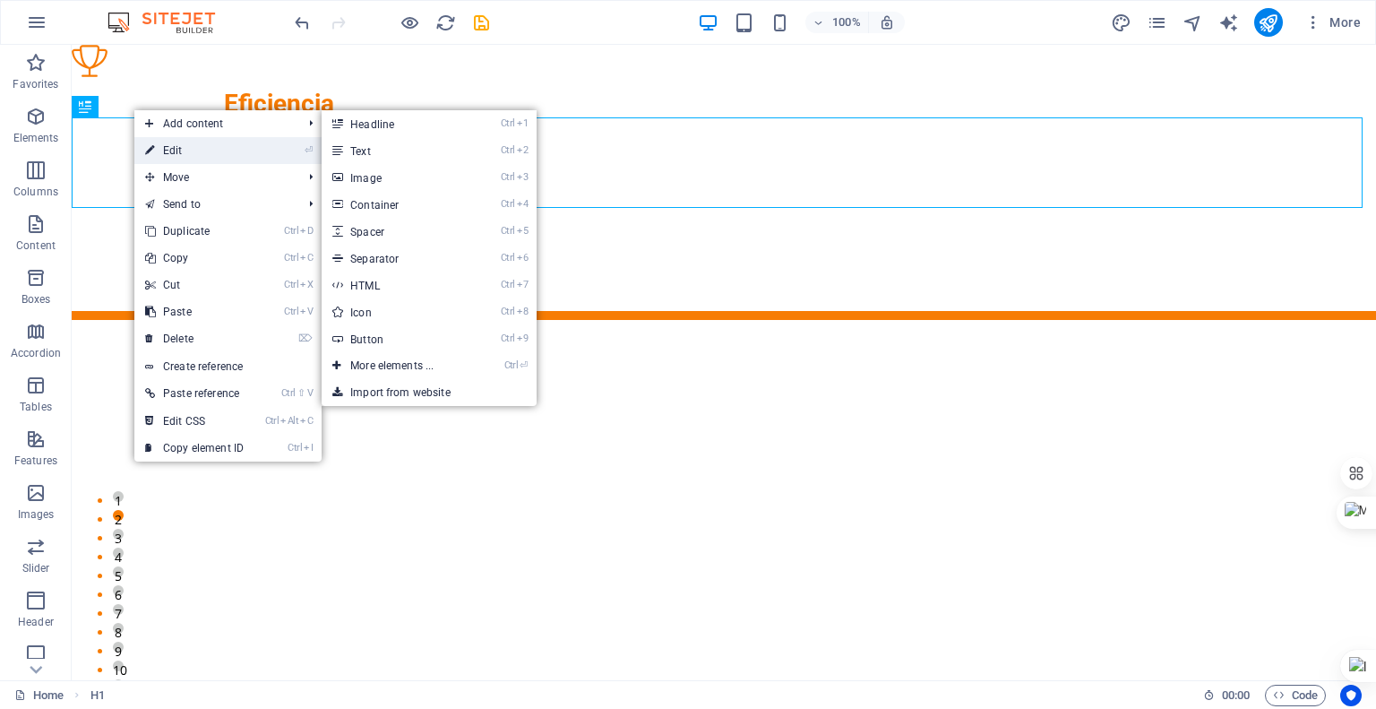
click at [223, 146] on link "⏎ Edit" at bounding box center [194, 150] width 120 height 27
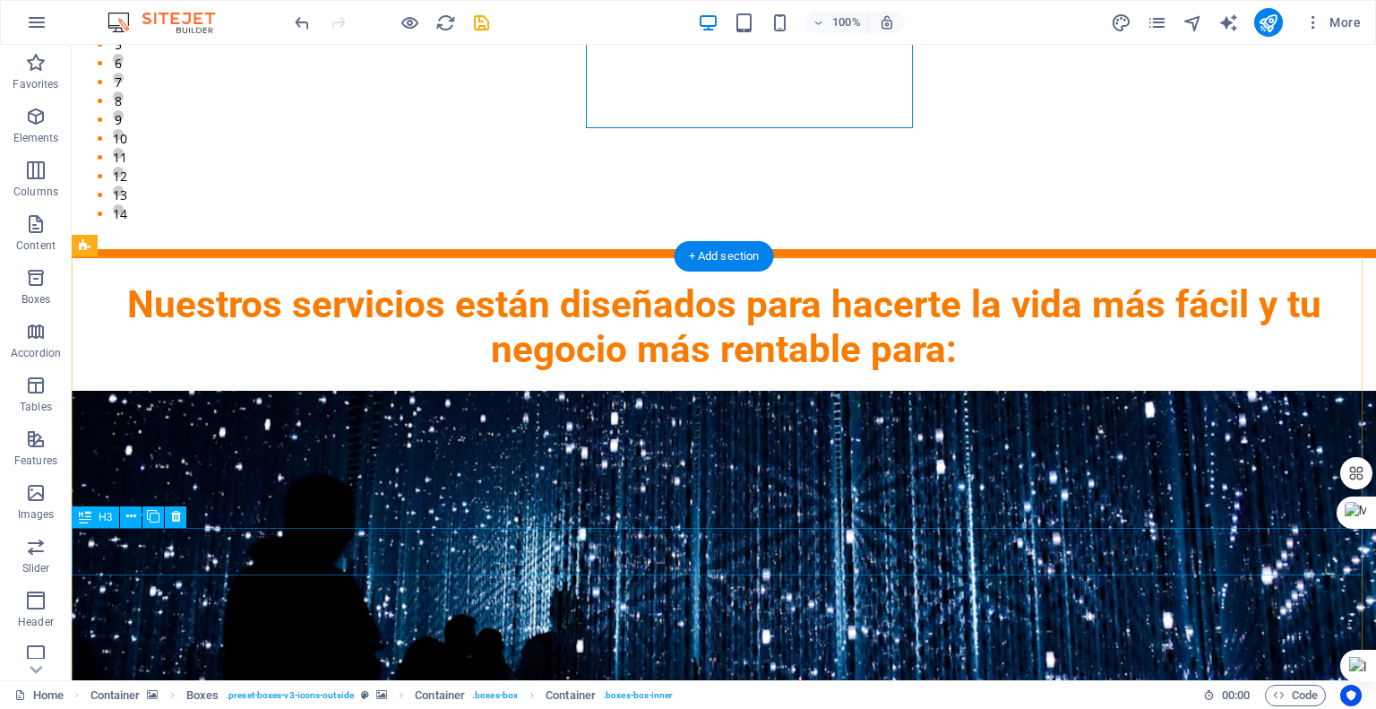
scroll to position [1971, 0]
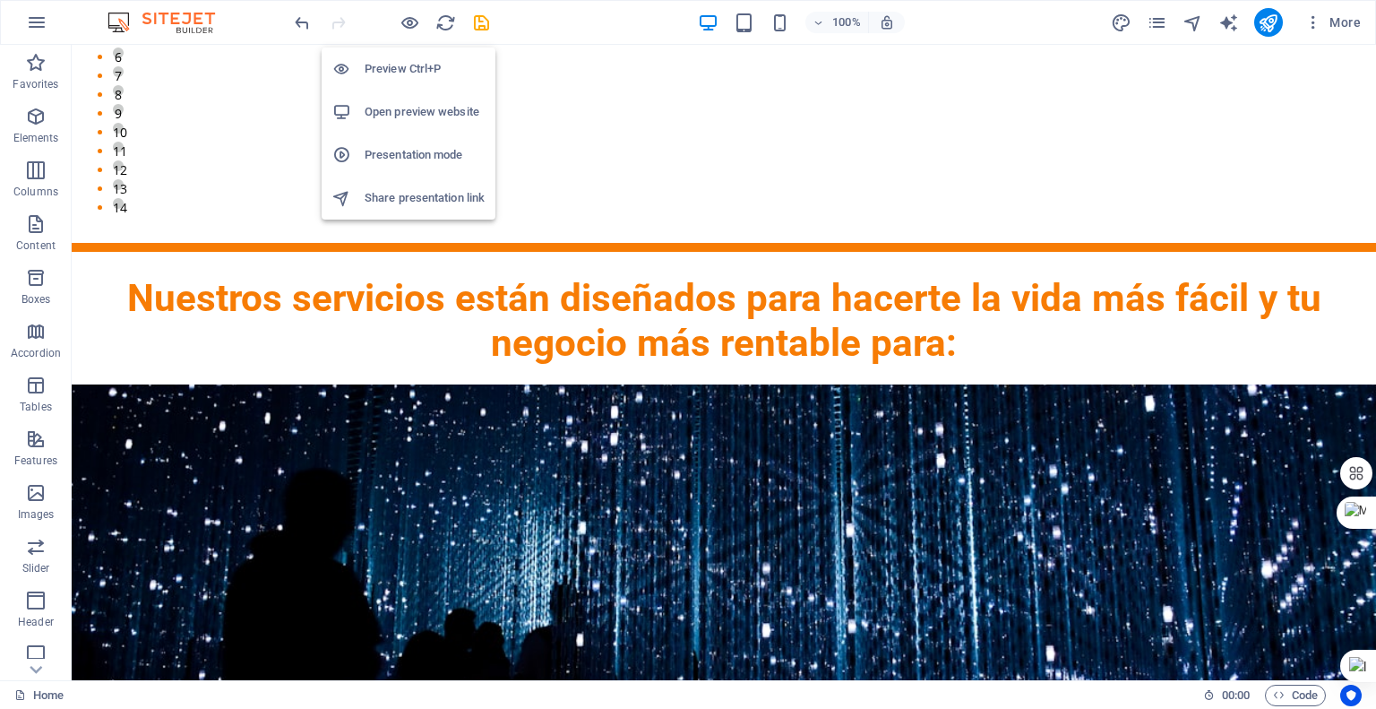
click at [416, 64] on h6 "Preview Ctrl+P" at bounding box center [425, 69] width 120 height 22
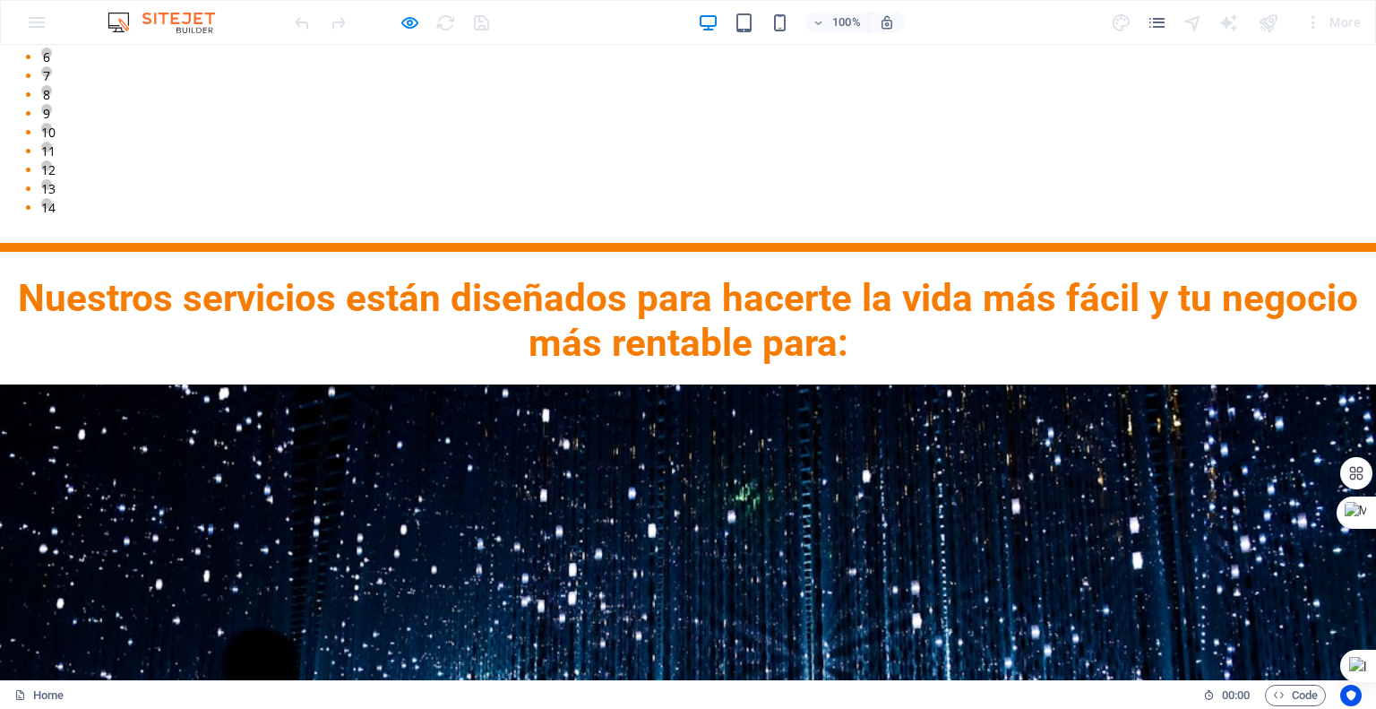
click at [406, 28] on icon "button" at bounding box center [410, 23] width 21 height 21
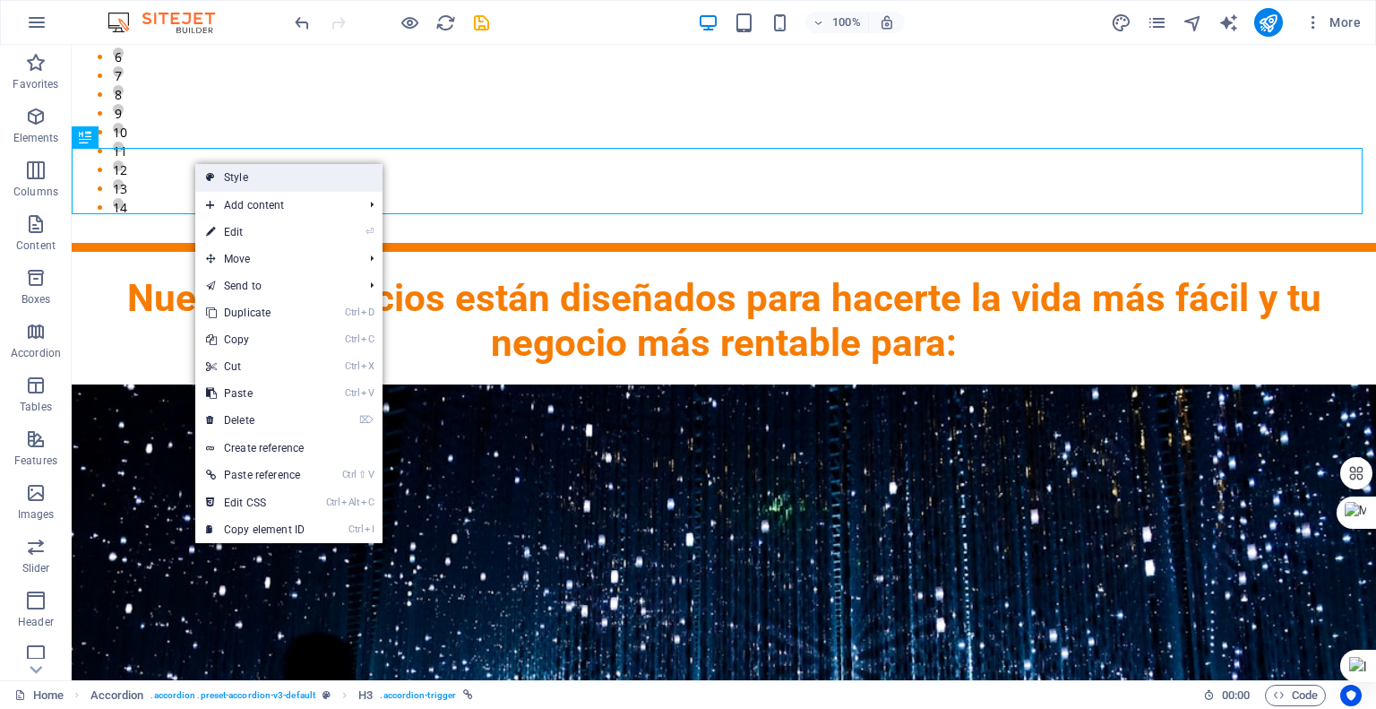
click at [254, 175] on link "Style" at bounding box center [288, 177] width 187 height 27
select select "rem"
select select "px"
select select "rem"
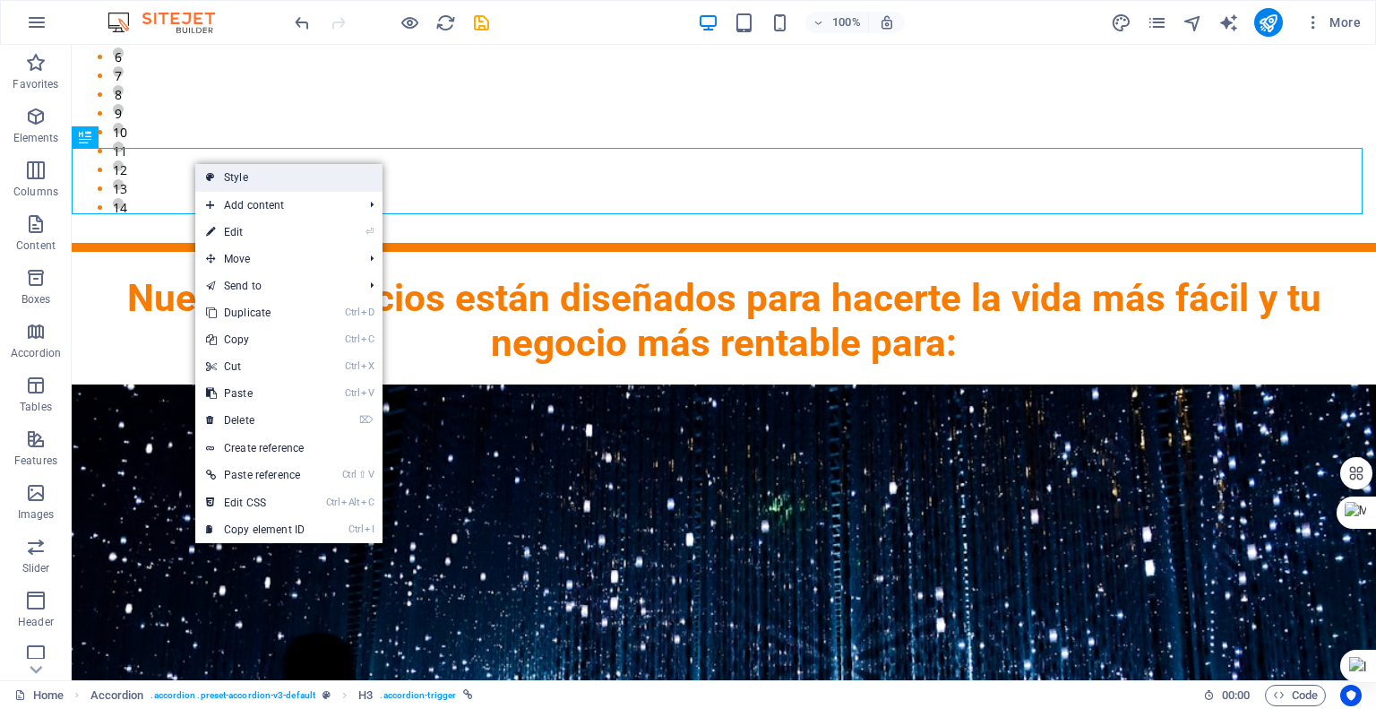
select select "px"
select select "preset-accordion-v3-default"
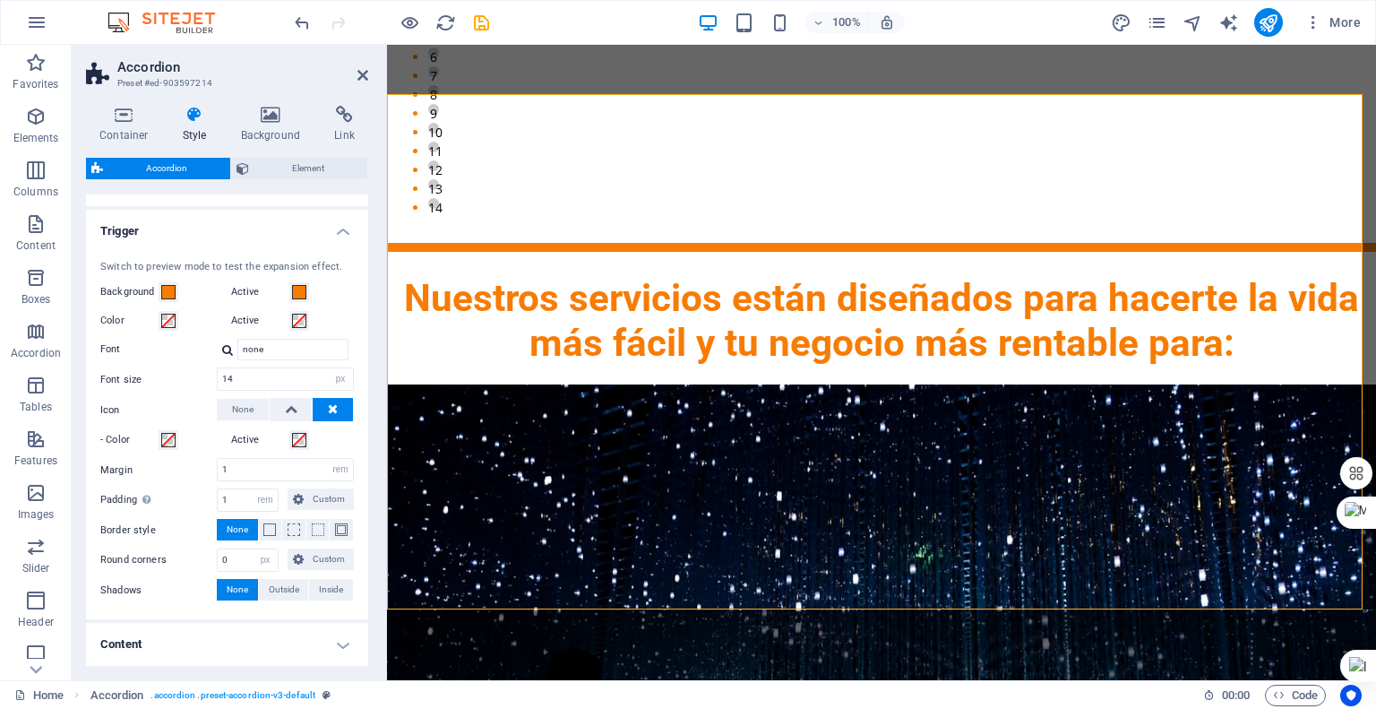
scroll to position [448, 0]
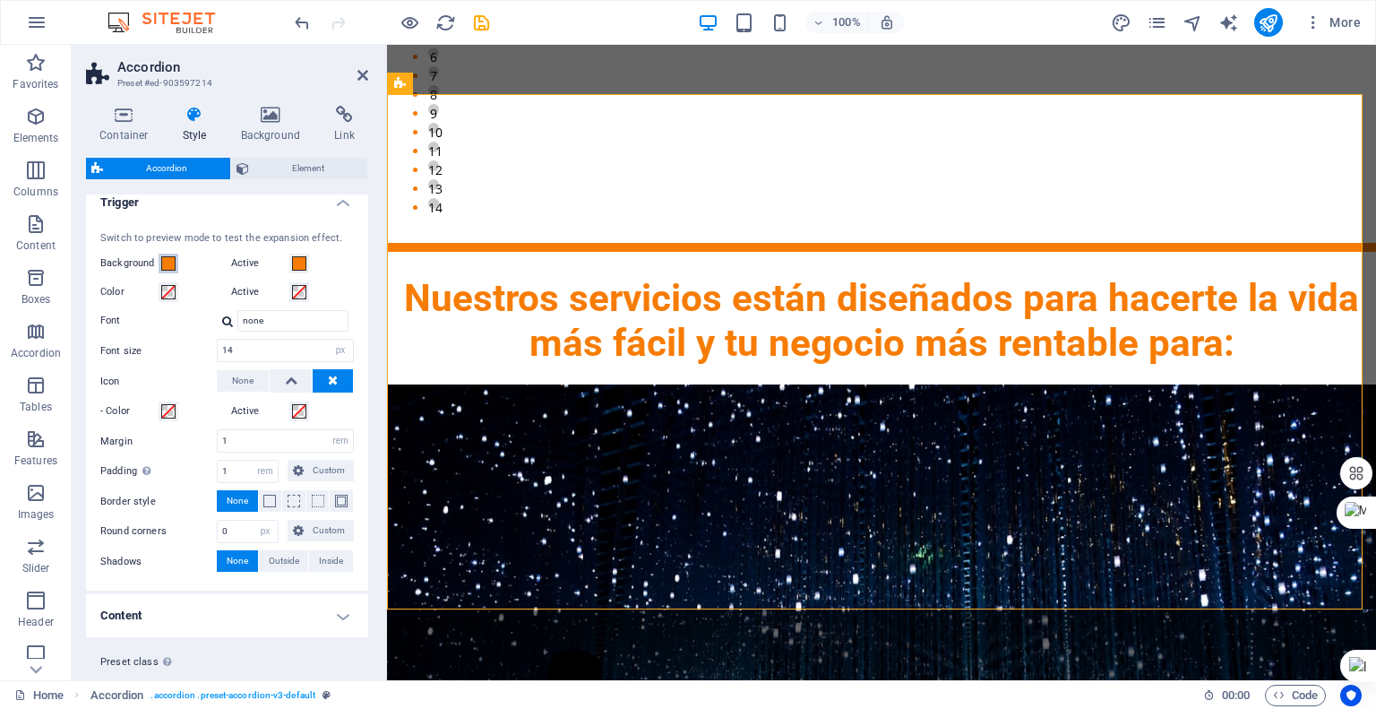
click at [170, 262] on span at bounding box center [168, 263] width 14 height 14
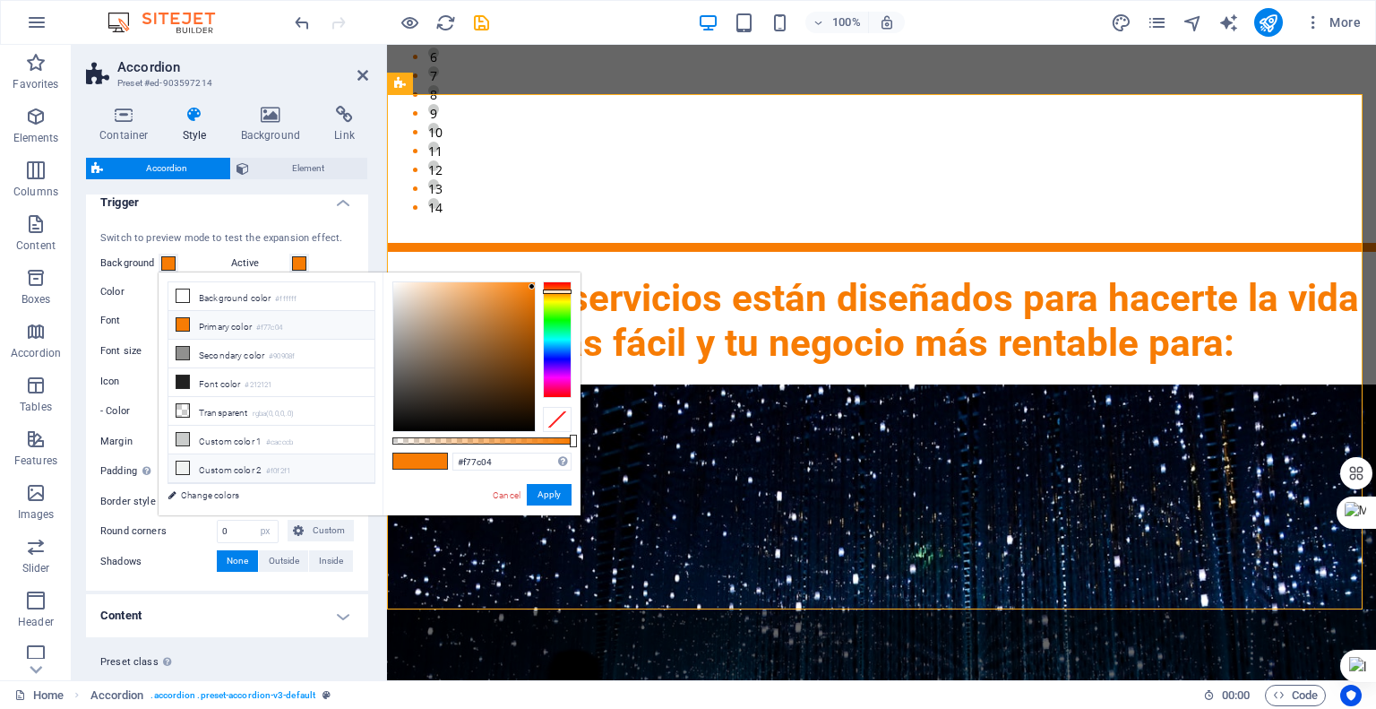
click at [183, 461] on icon at bounding box center [183, 467] width 13 height 13
type input "#f0f2f1"
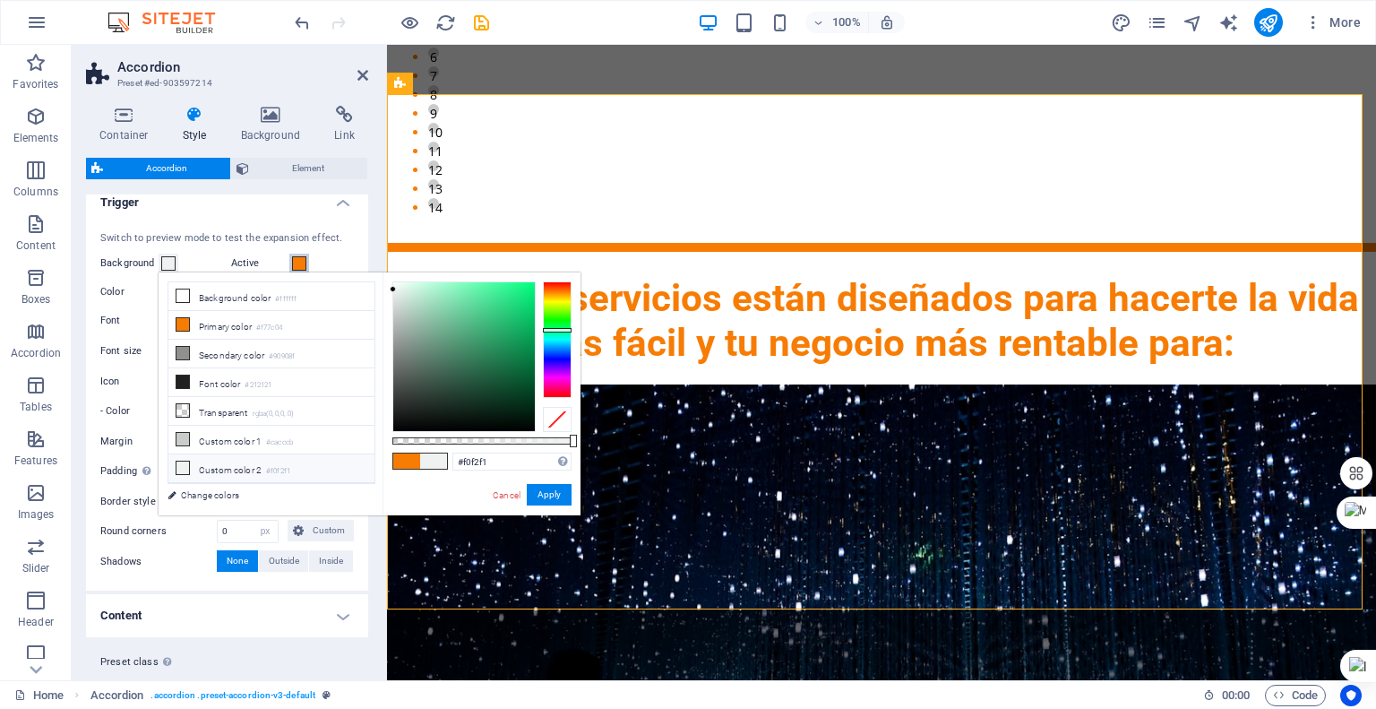
click at [296, 263] on span at bounding box center [299, 263] width 14 height 14
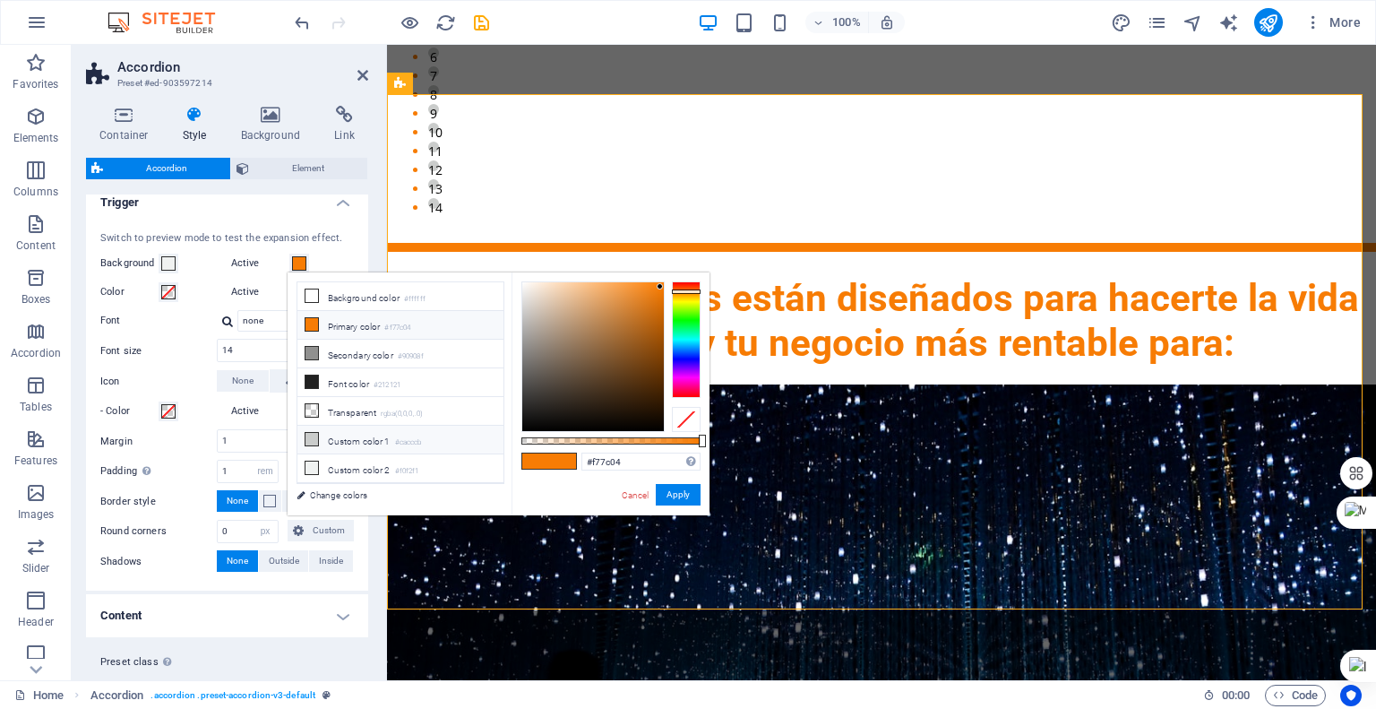
click at [344, 437] on li "Custom color 1 #cacccb" at bounding box center [400, 440] width 206 height 29
type input "#cacccb"
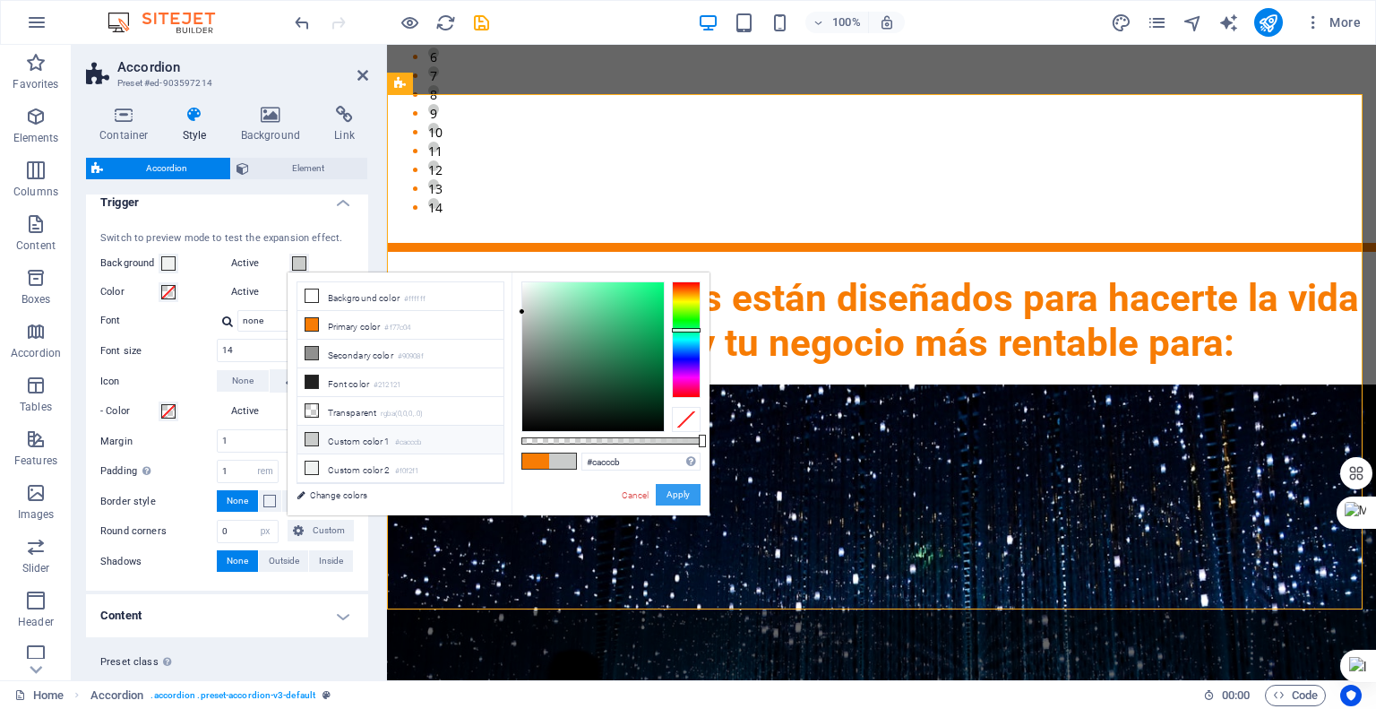
click at [674, 495] on button "Apply" at bounding box center [678, 495] width 45 height 22
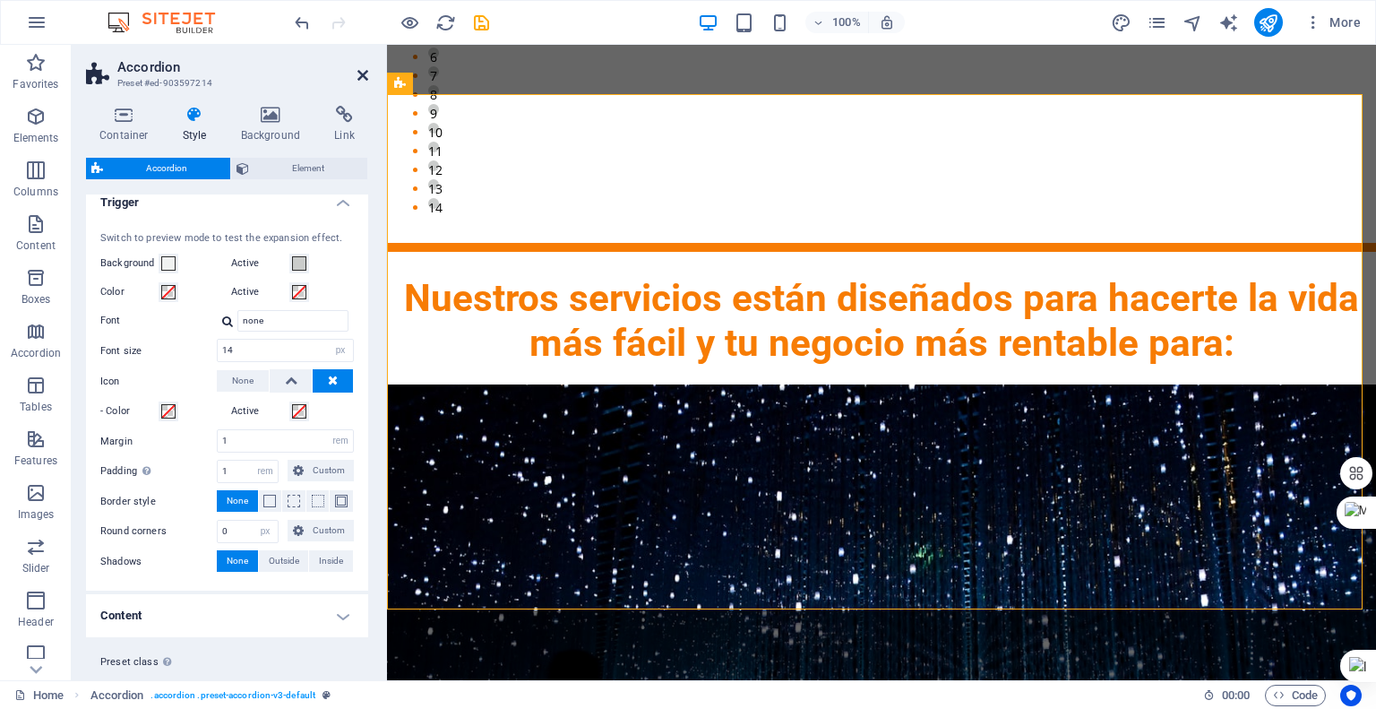
click at [359, 74] on icon at bounding box center [363, 75] width 11 height 14
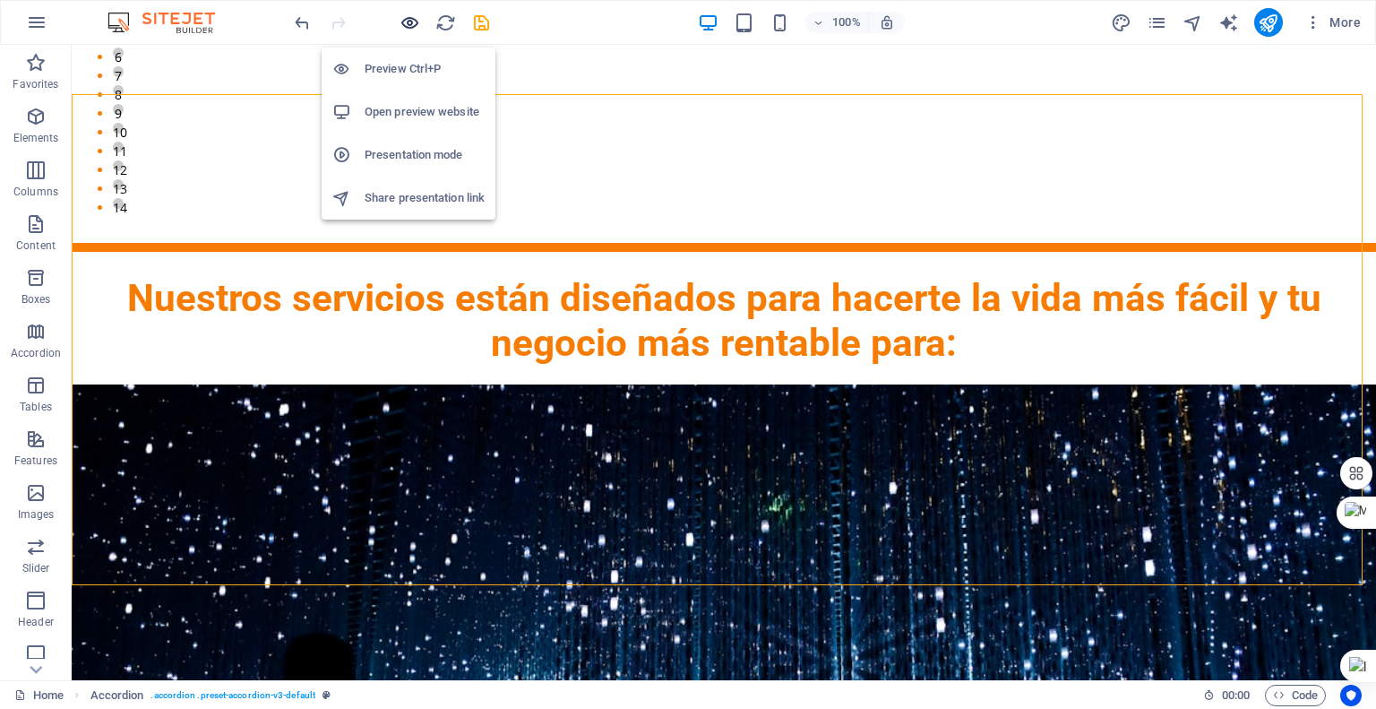
click at [410, 19] on icon "button" at bounding box center [410, 23] width 21 height 21
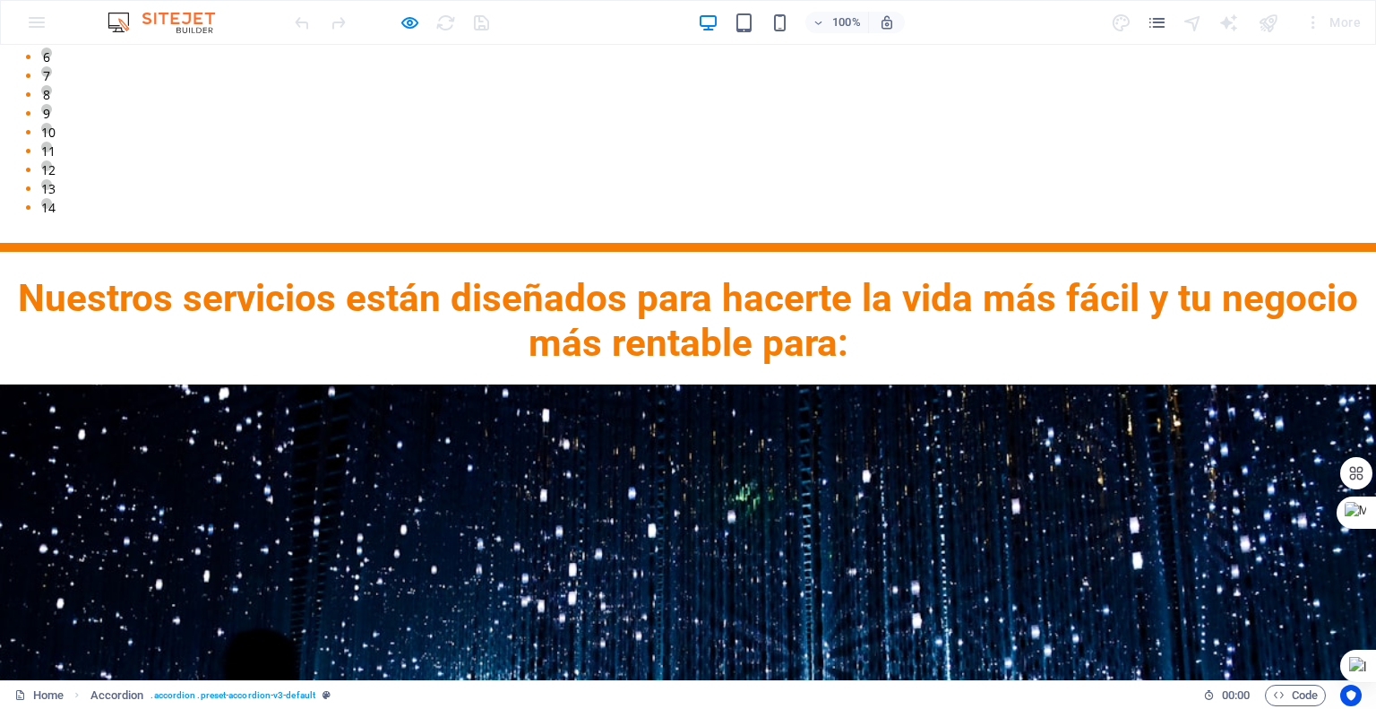
click at [406, 24] on icon "button" at bounding box center [410, 23] width 21 height 21
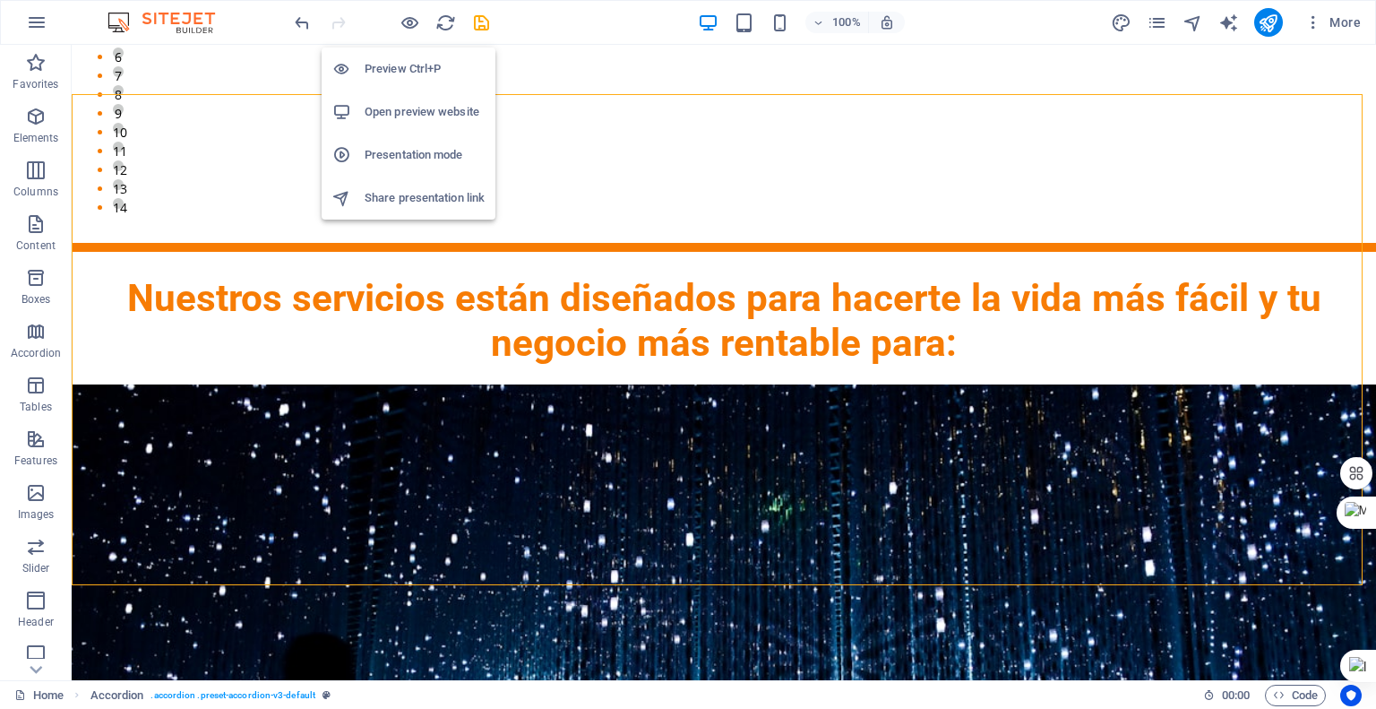
click at [426, 67] on h6 "Preview Ctrl+P" at bounding box center [425, 69] width 120 height 22
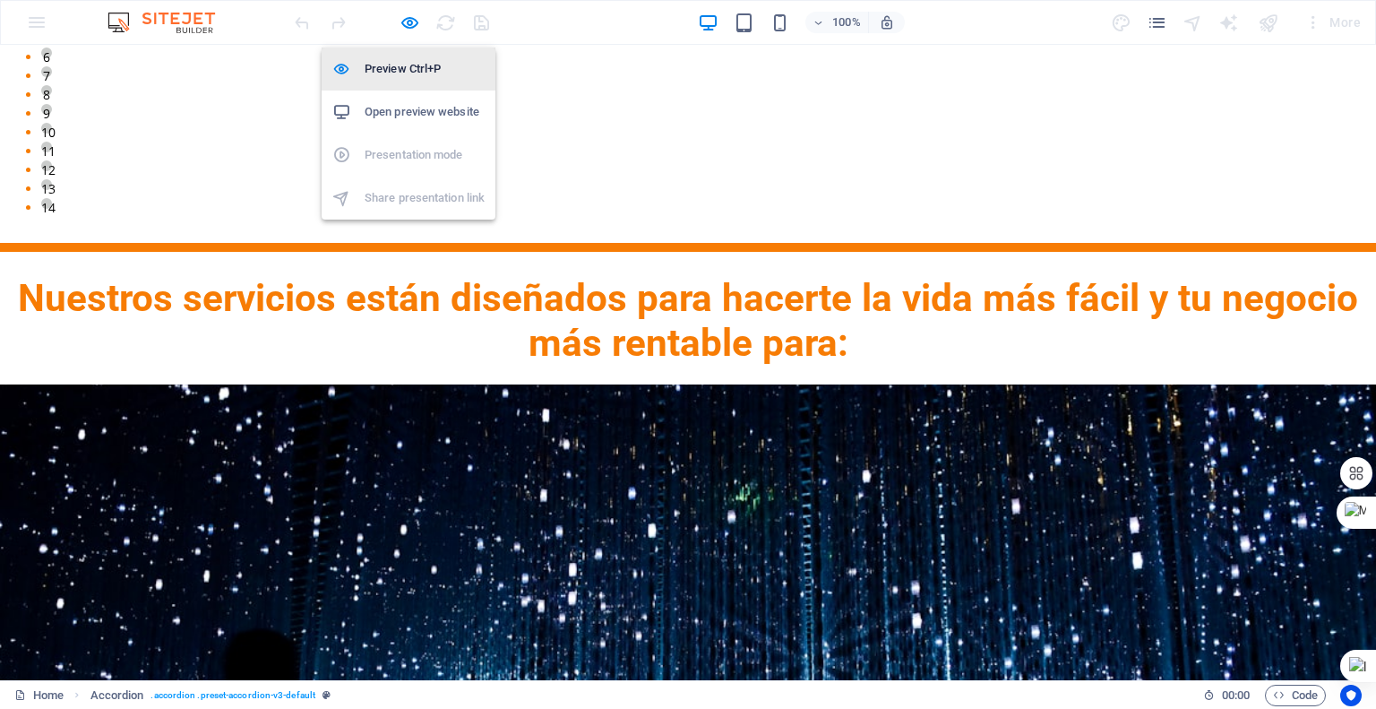
click at [426, 69] on h6 "Preview Ctrl+P" at bounding box center [425, 69] width 120 height 22
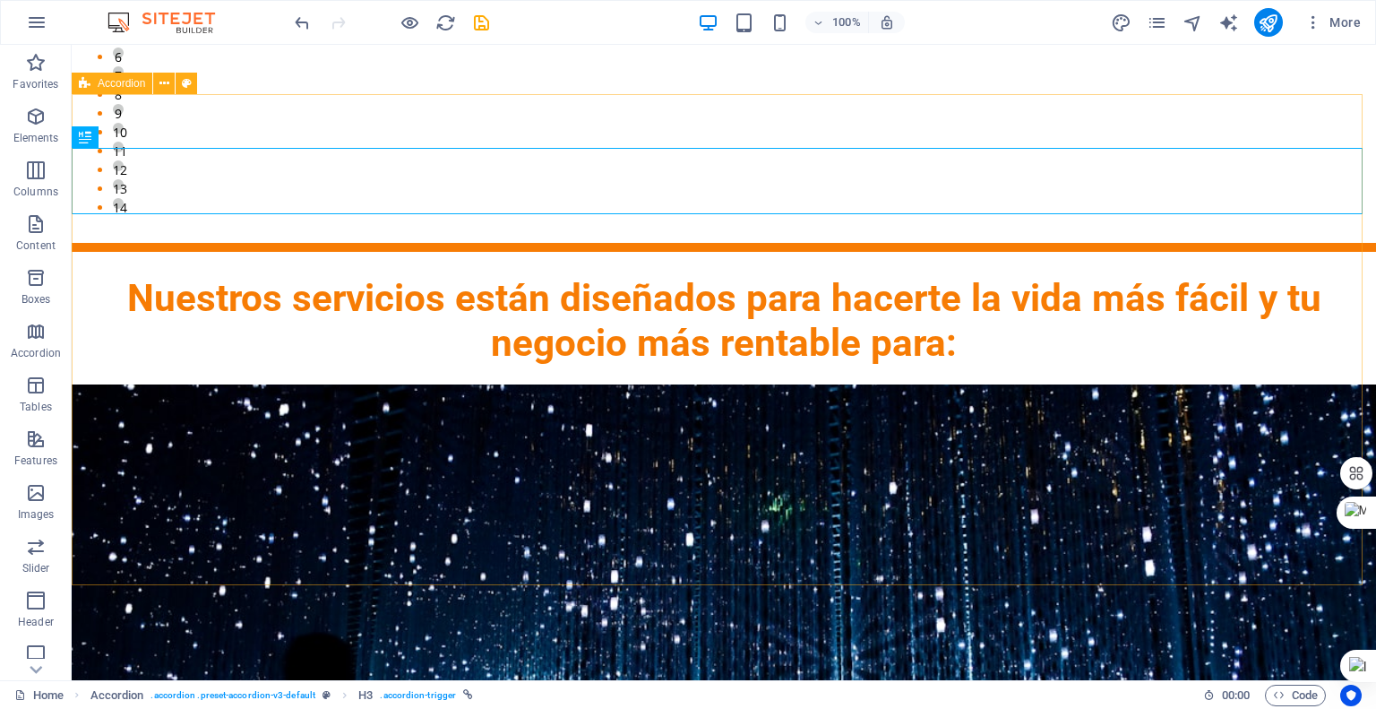
click at [86, 80] on icon at bounding box center [85, 84] width 12 height 22
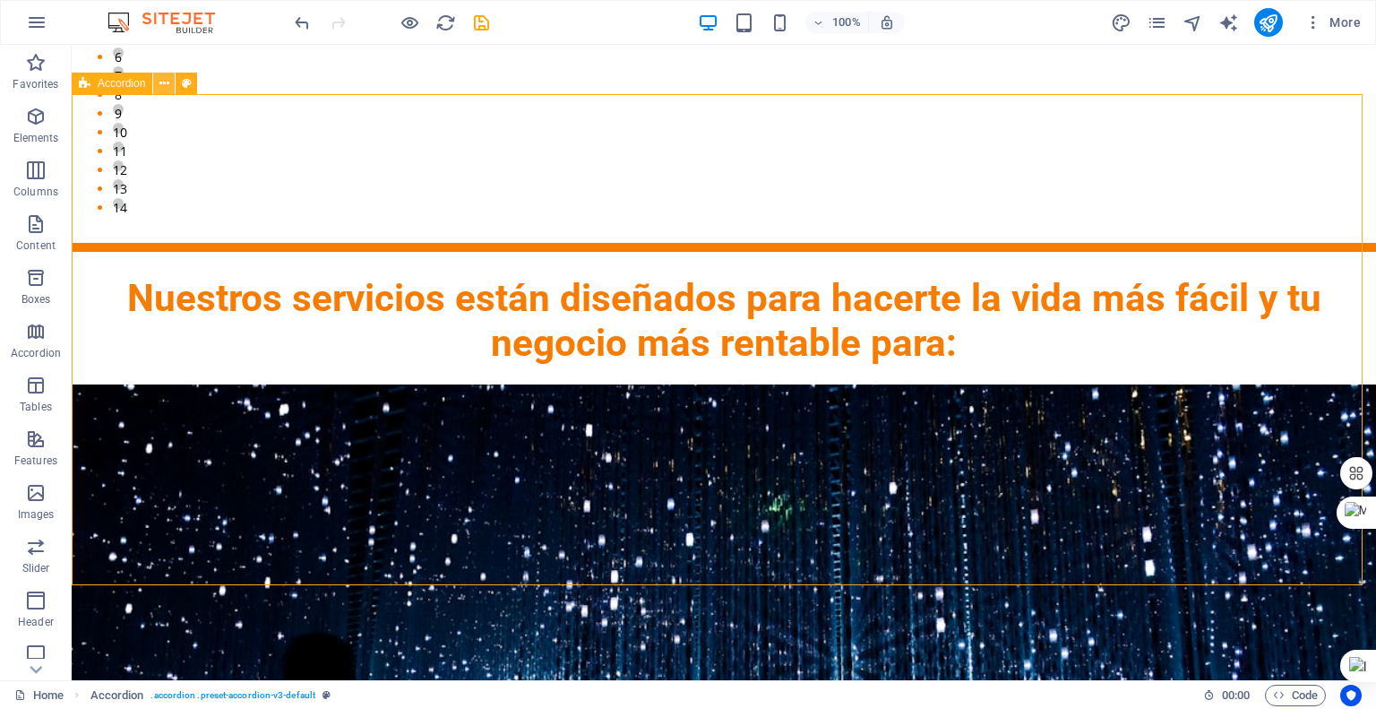
click at [163, 81] on icon at bounding box center [164, 83] width 10 height 19
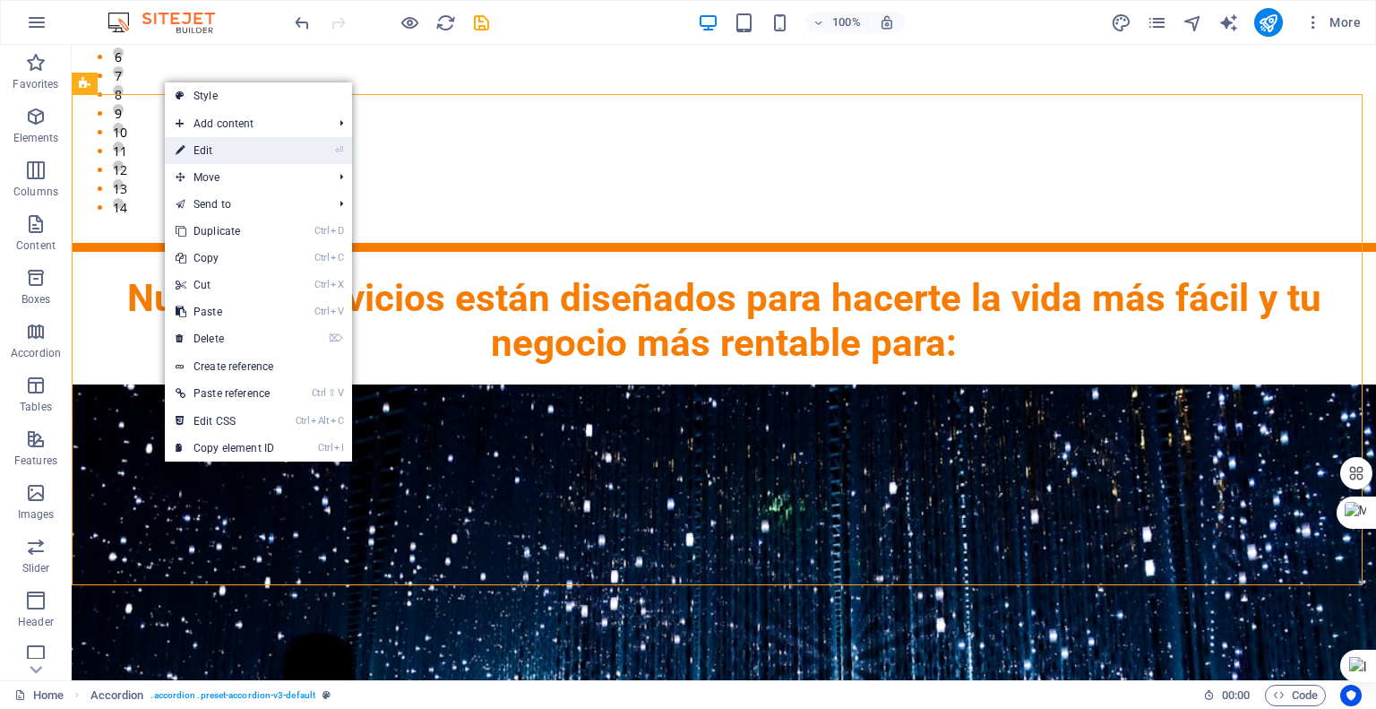
click at [202, 149] on link "⏎ Edit" at bounding box center [225, 150] width 120 height 27
select select "rem"
select select "px"
select select "rem"
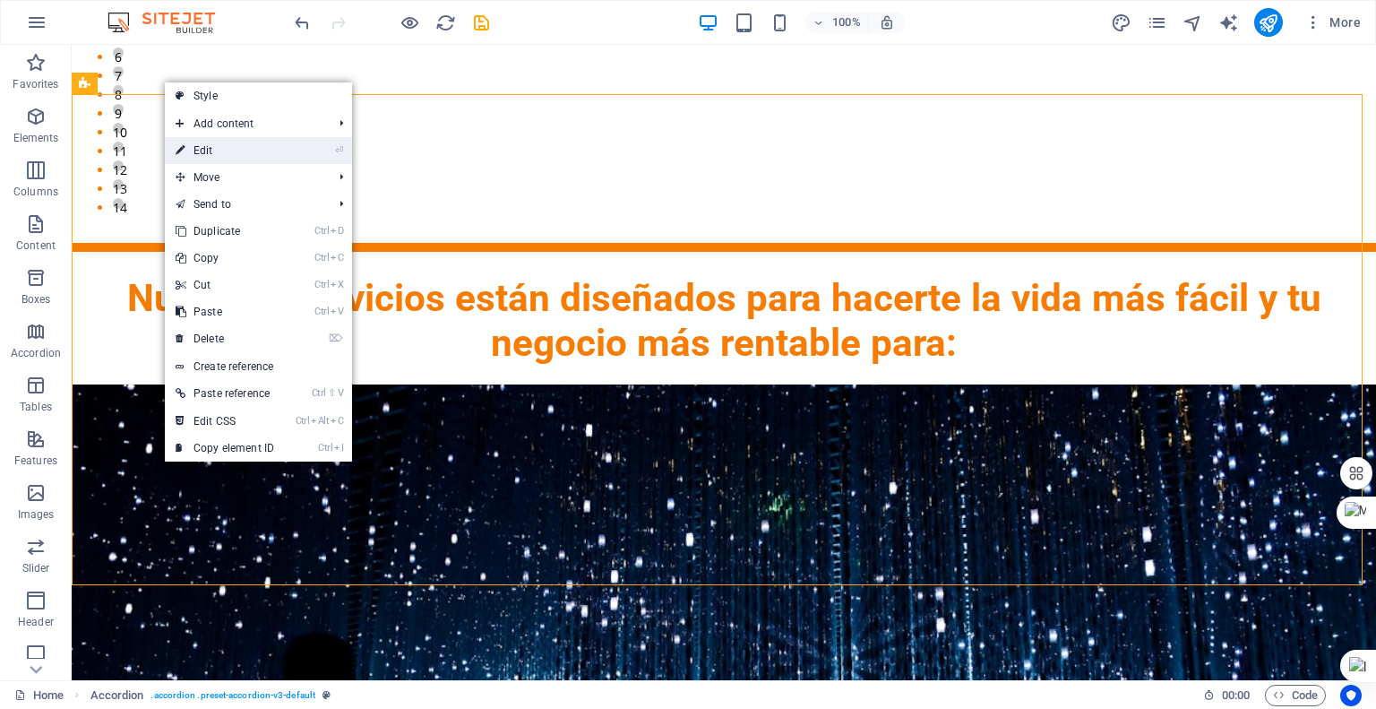
select select "px"
select select "preset-accordion-v3-default"
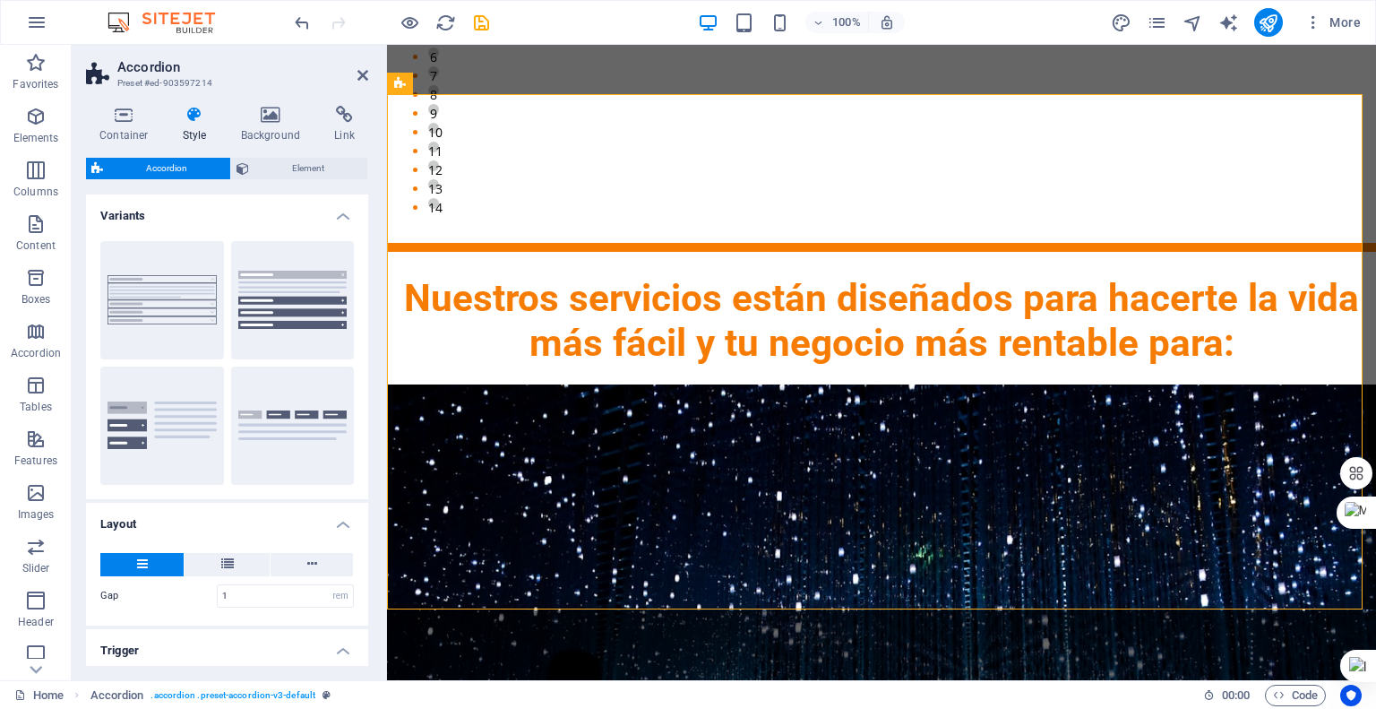
click at [193, 131] on h4 "Style" at bounding box center [198, 125] width 58 height 38
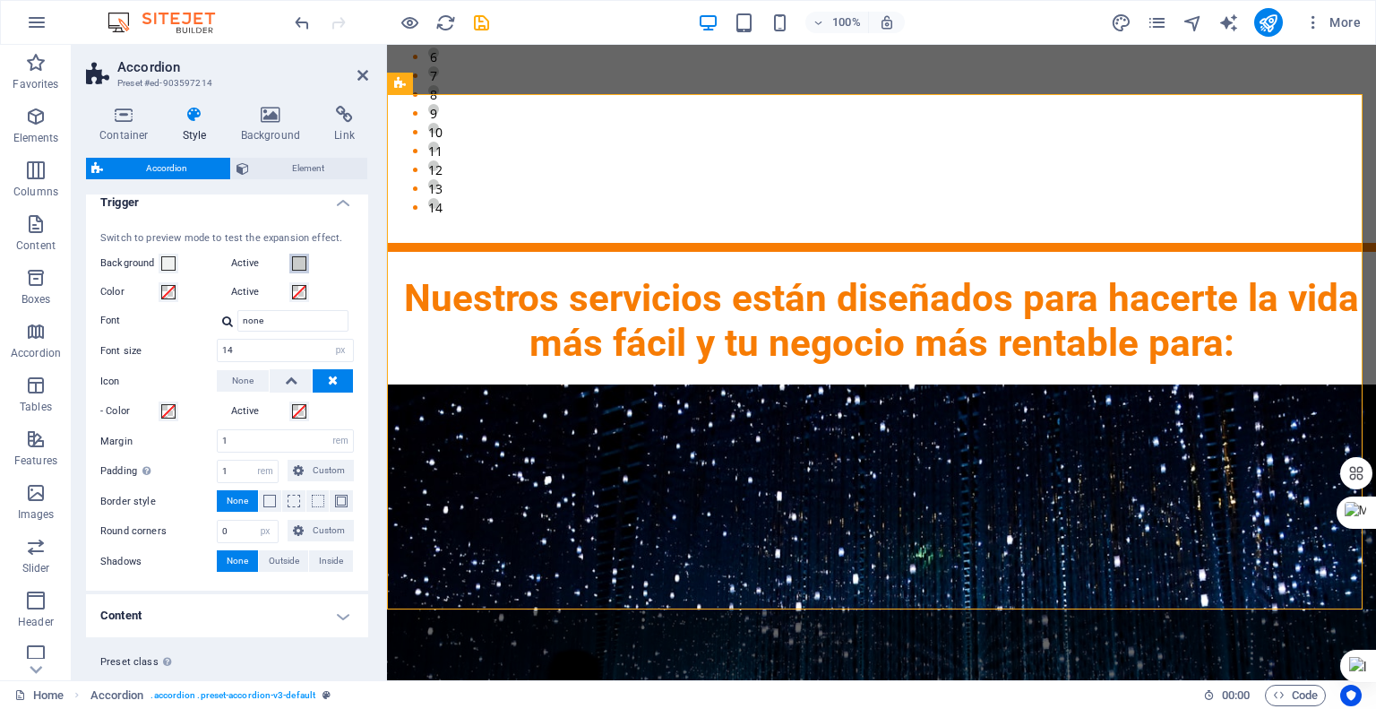
click at [299, 256] on span at bounding box center [299, 263] width 14 height 14
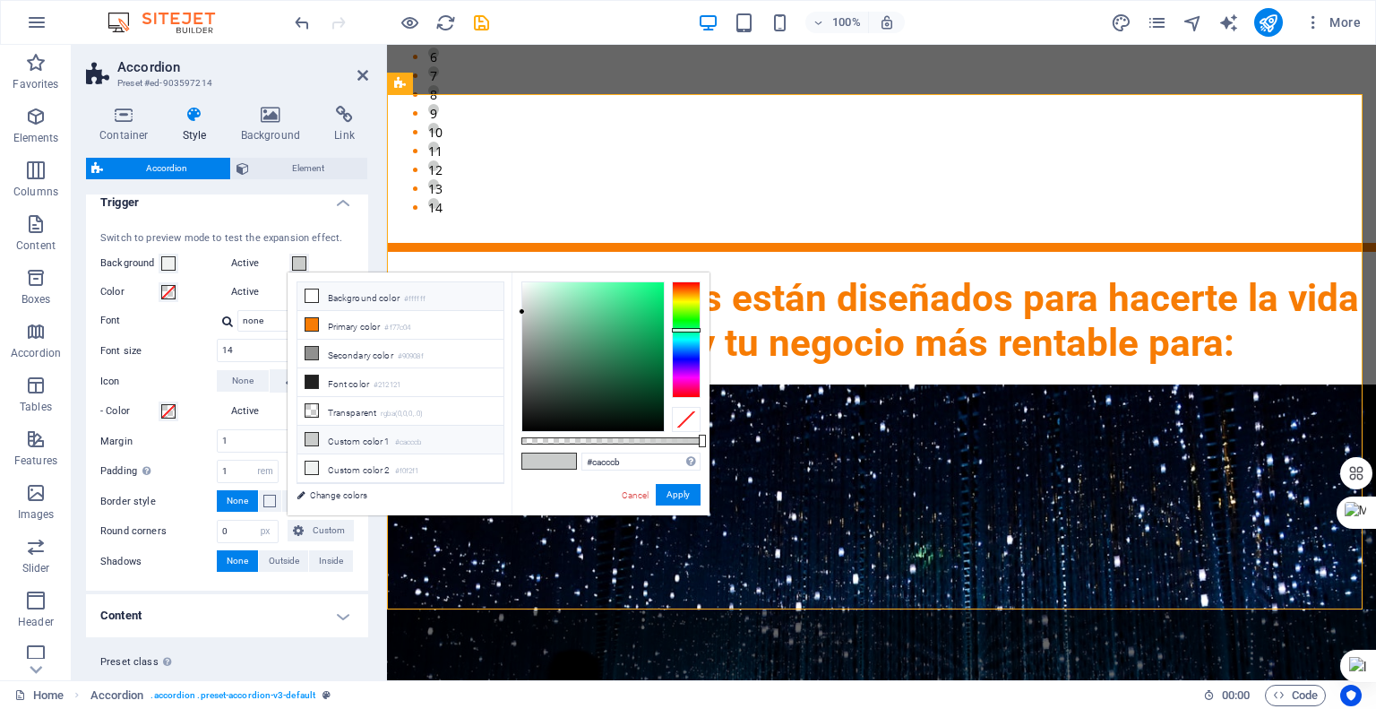
click at [308, 298] on icon at bounding box center [312, 295] width 13 height 13
type input "#ffffff"
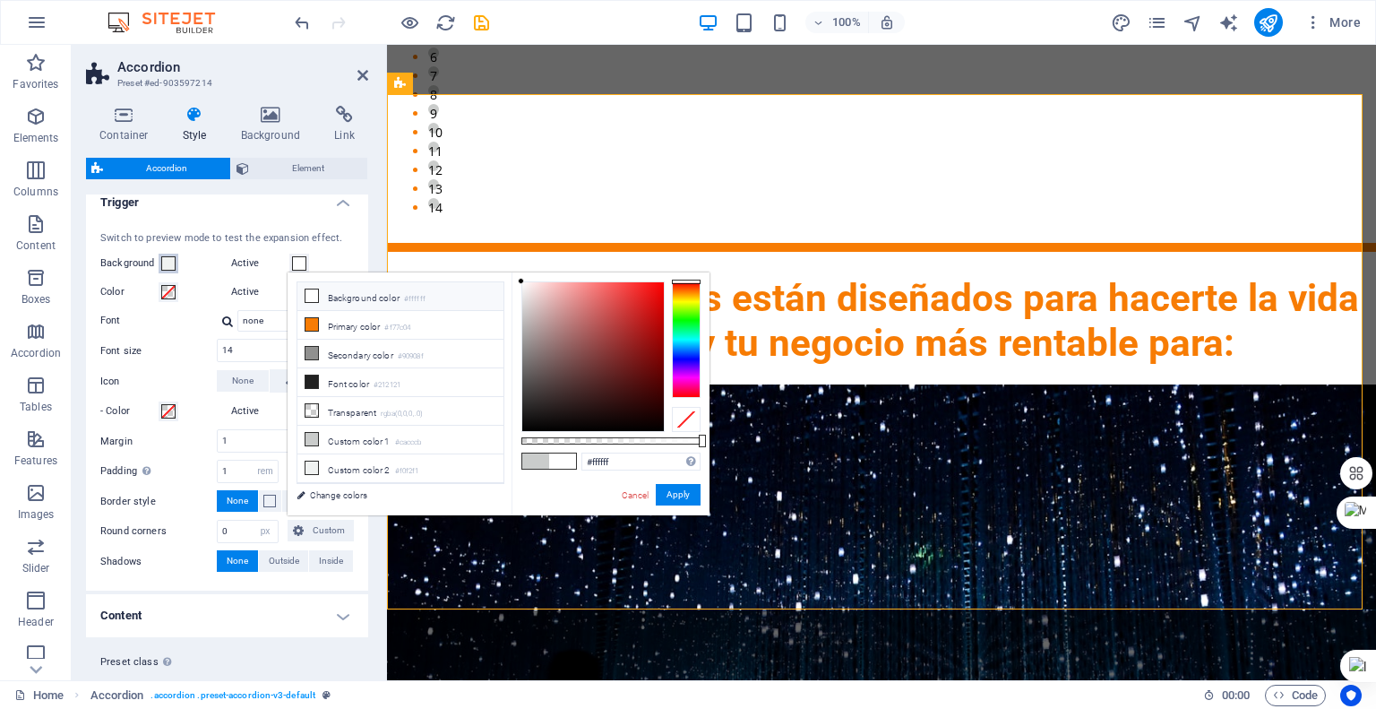
click at [169, 261] on span at bounding box center [168, 263] width 14 height 14
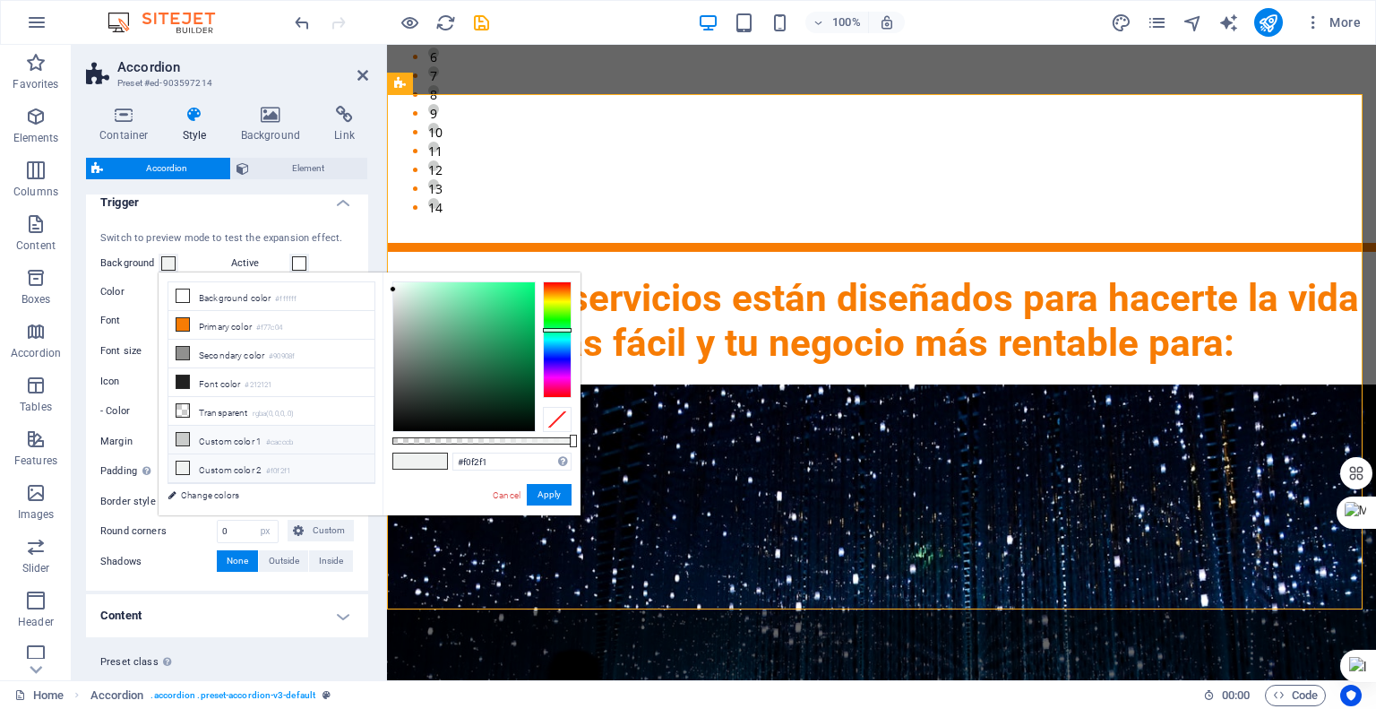
click at [229, 444] on li "Custom color 1 #cacccb" at bounding box center [271, 440] width 206 height 29
type input "#cacccb"
click at [549, 500] on button "Apply" at bounding box center [549, 495] width 45 height 22
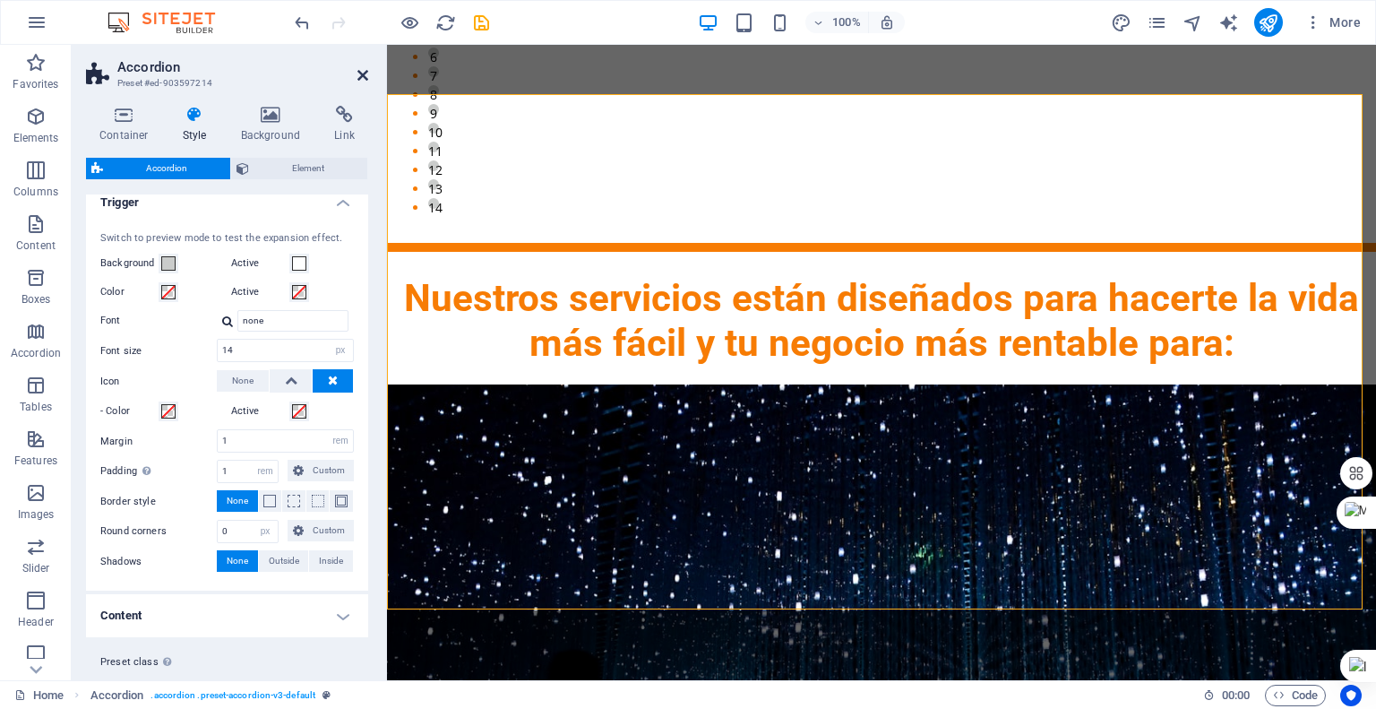
click at [359, 75] on icon at bounding box center [363, 75] width 11 height 14
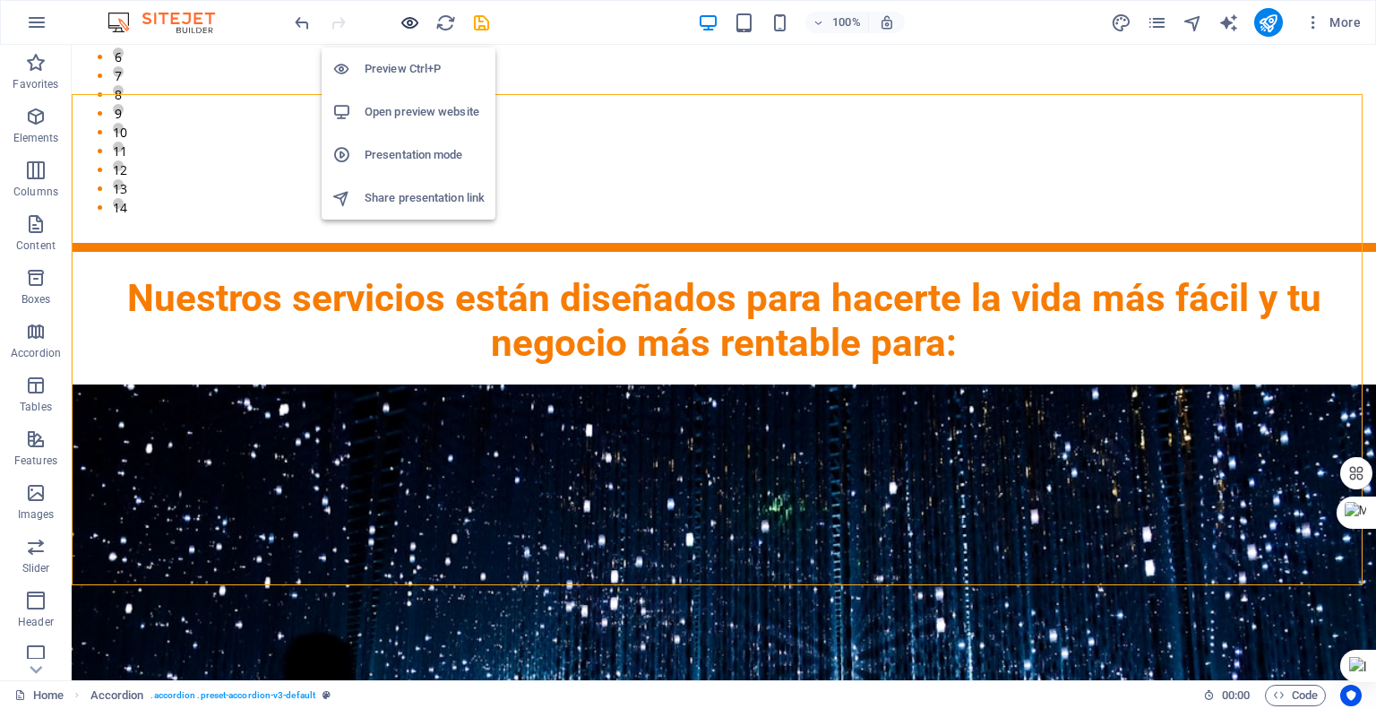
click at [409, 18] on icon "button" at bounding box center [410, 23] width 21 height 21
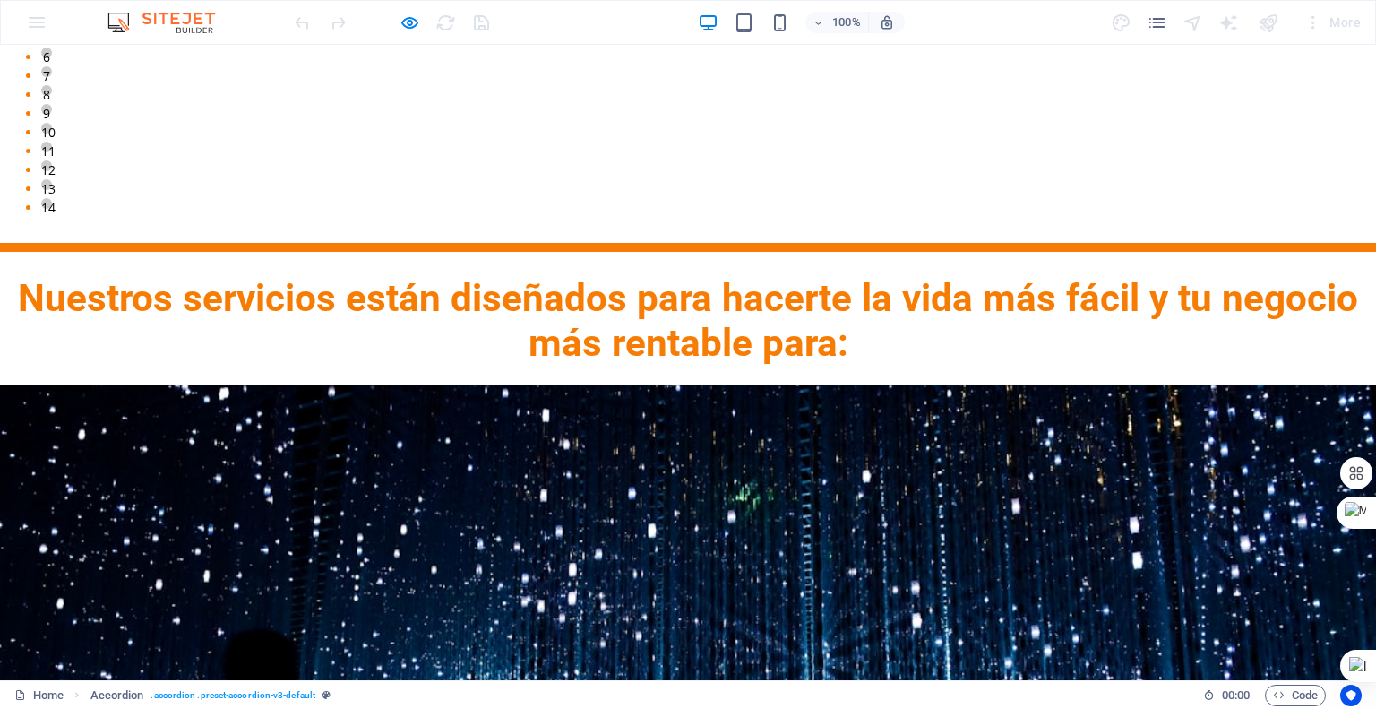
click at [413, 24] on icon "button" at bounding box center [410, 23] width 21 height 21
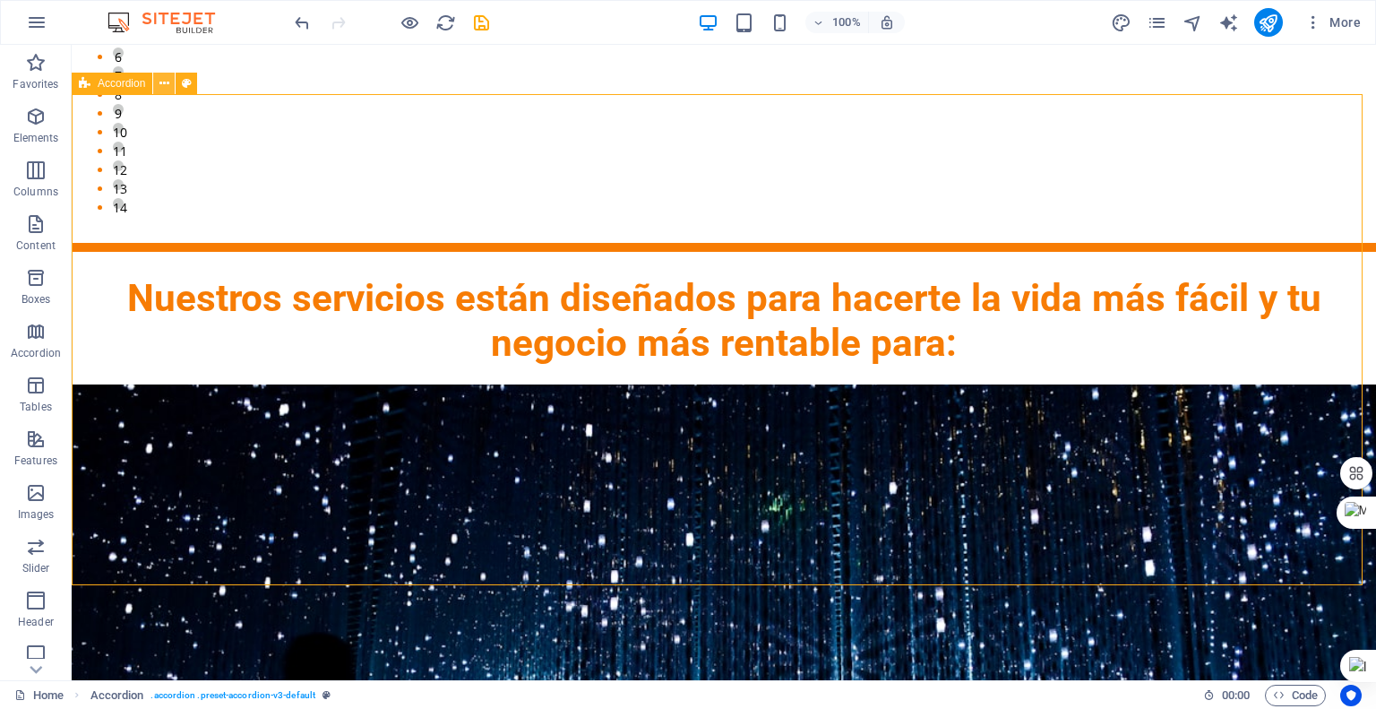
click at [172, 83] on button at bounding box center [164, 84] width 22 height 22
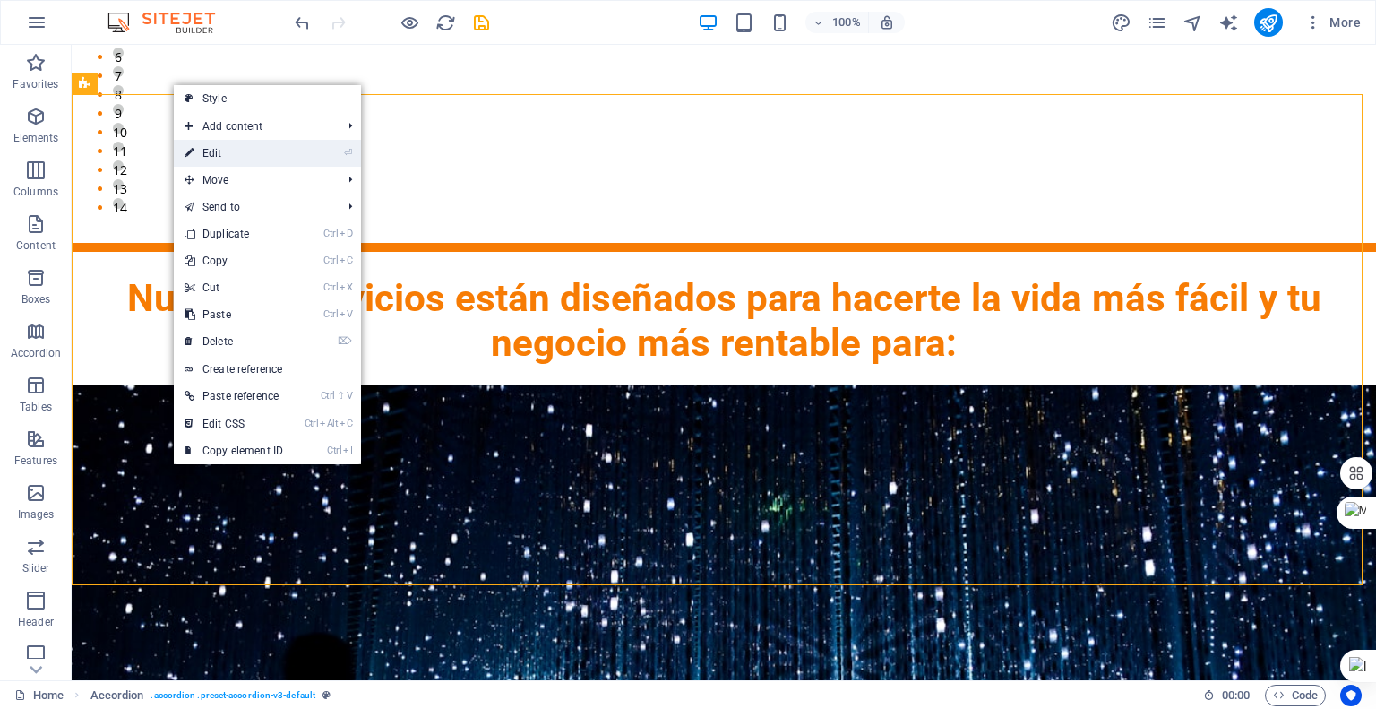
click at [221, 157] on link "⏎ Edit" at bounding box center [234, 153] width 120 height 27
select select "rem"
select select "px"
select select "rem"
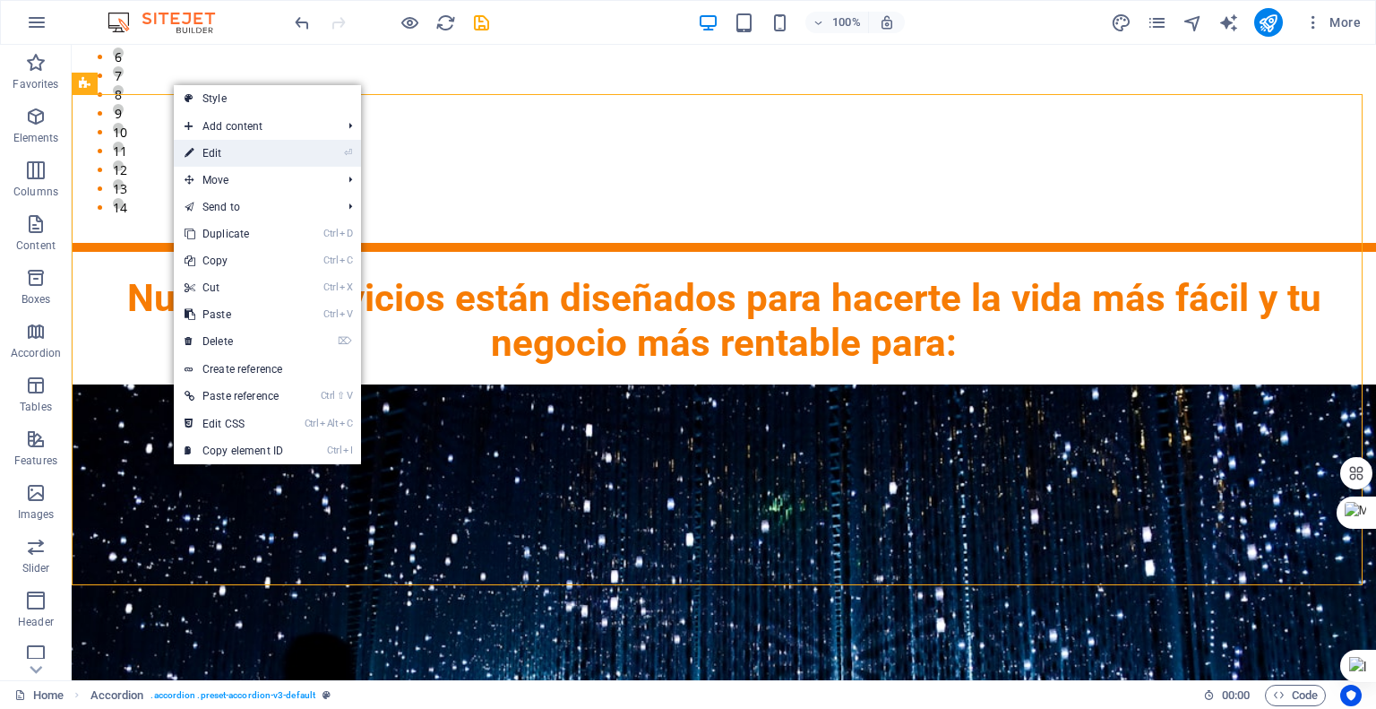
select select "px"
select select "preset-accordion-v3-default"
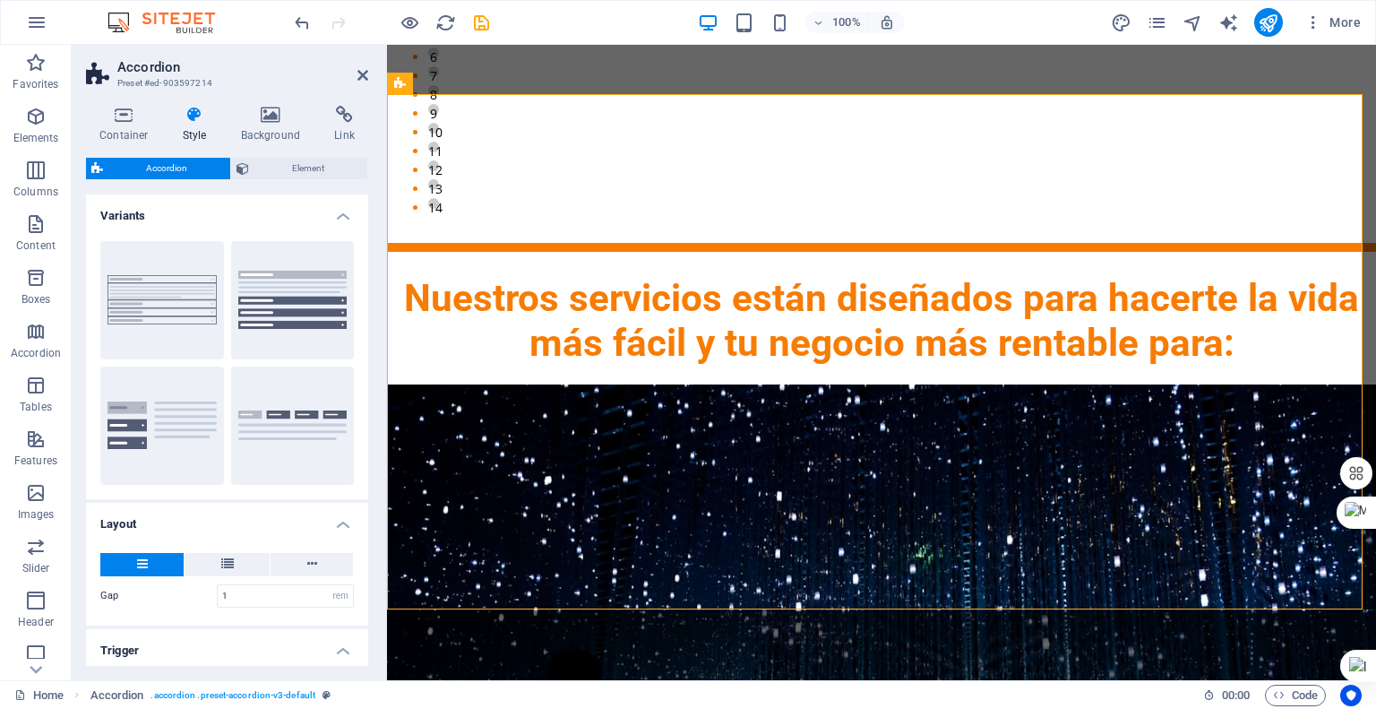
click at [189, 125] on h4 "Style" at bounding box center [198, 125] width 58 height 38
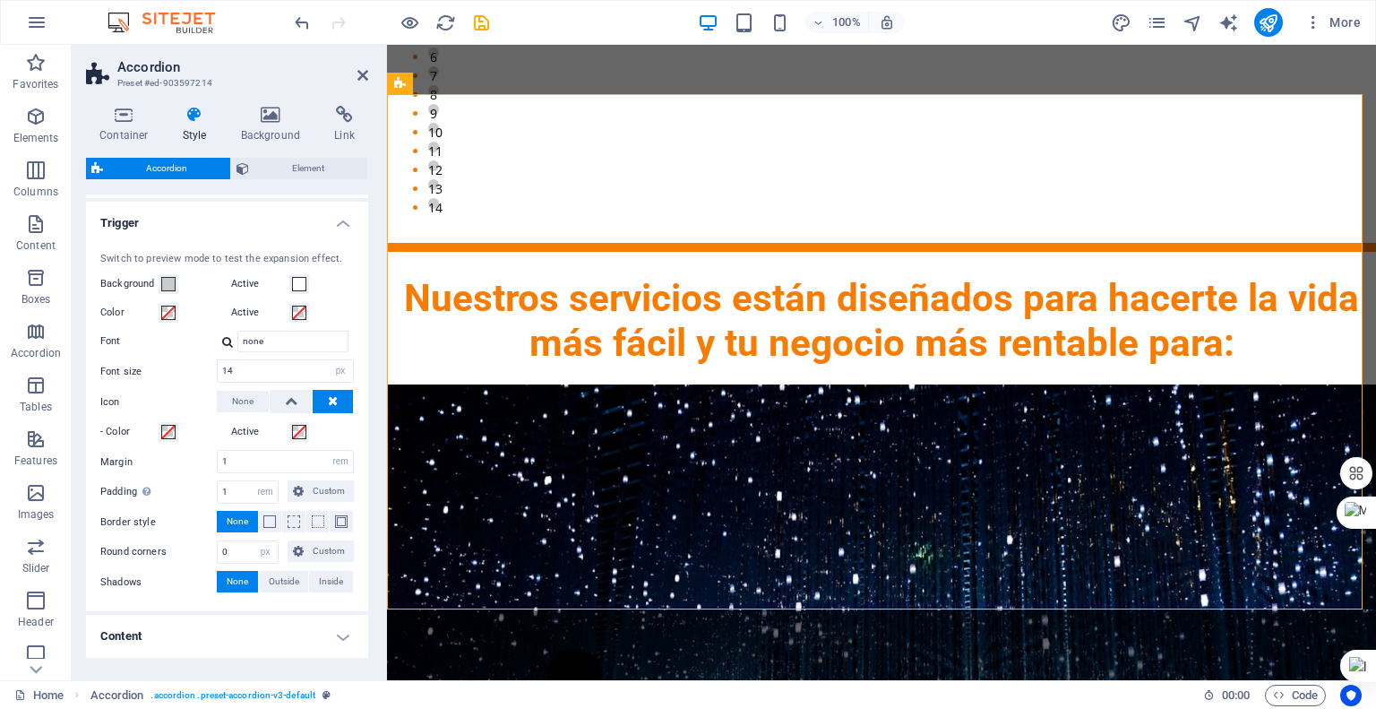
scroll to position [398, 0]
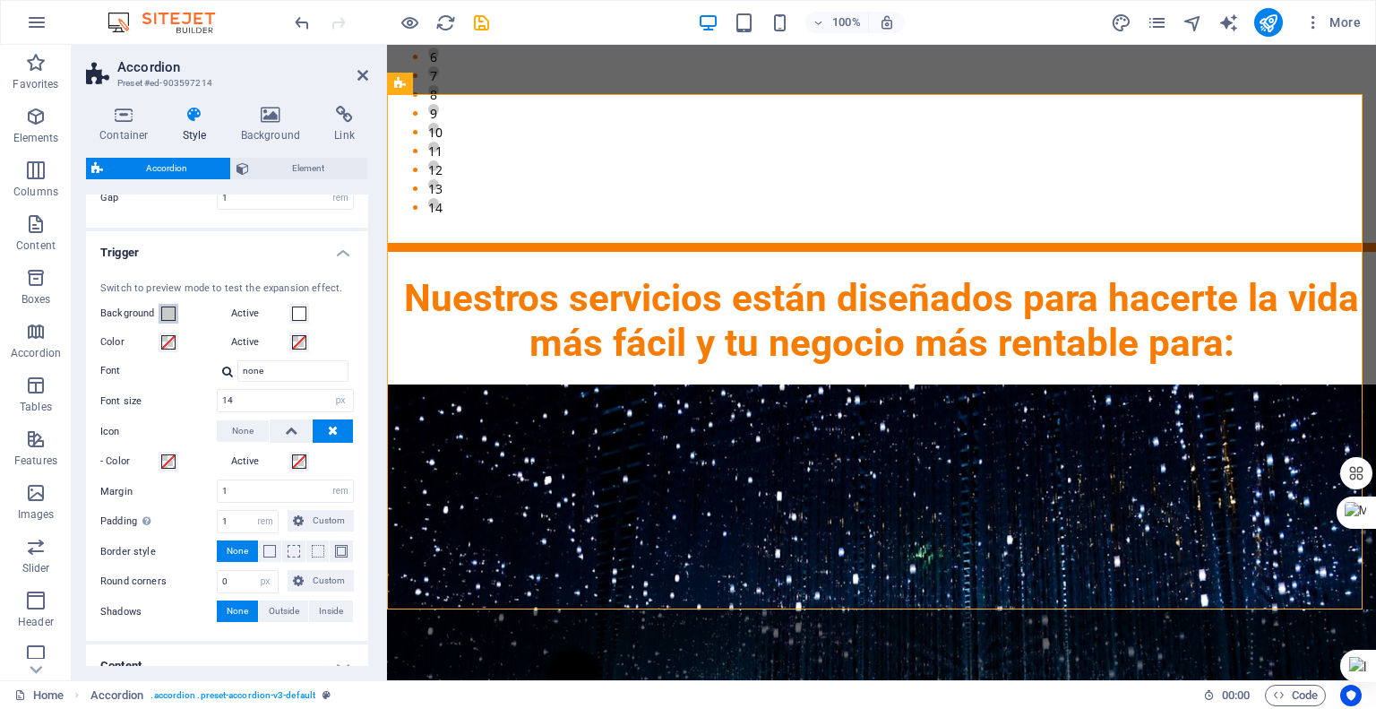
click at [163, 314] on span at bounding box center [168, 313] width 14 height 14
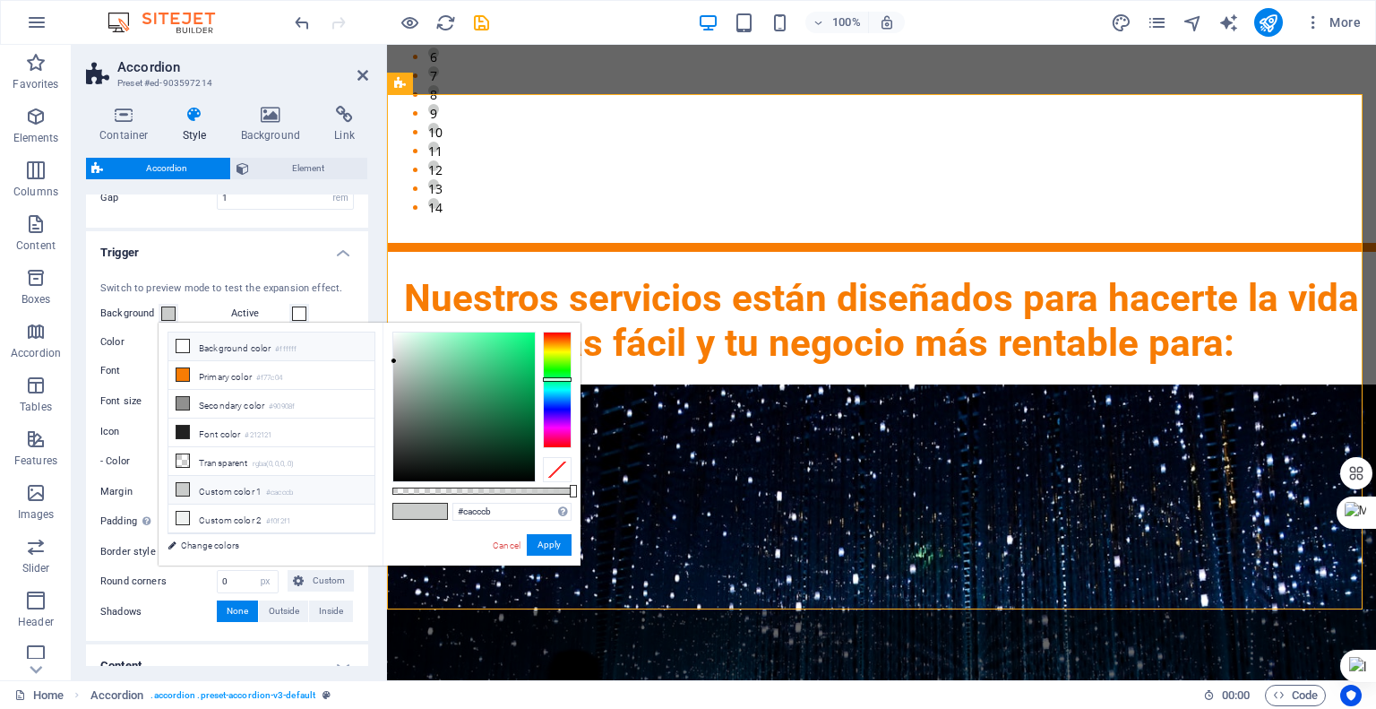
click at [179, 341] on icon at bounding box center [183, 346] width 13 height 13
type input "#ffffff"
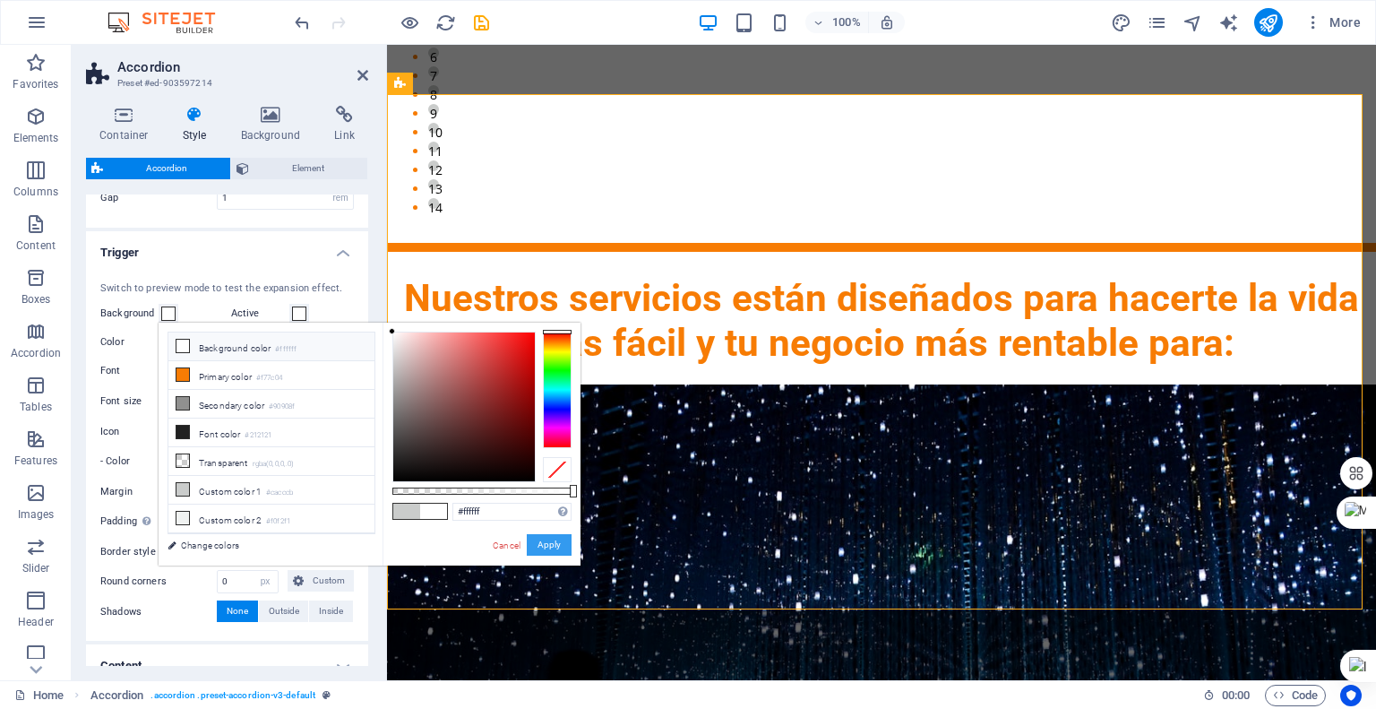
click at [542, 544] on button "Apply" at bounding box center [549, 545] width 45 height 22
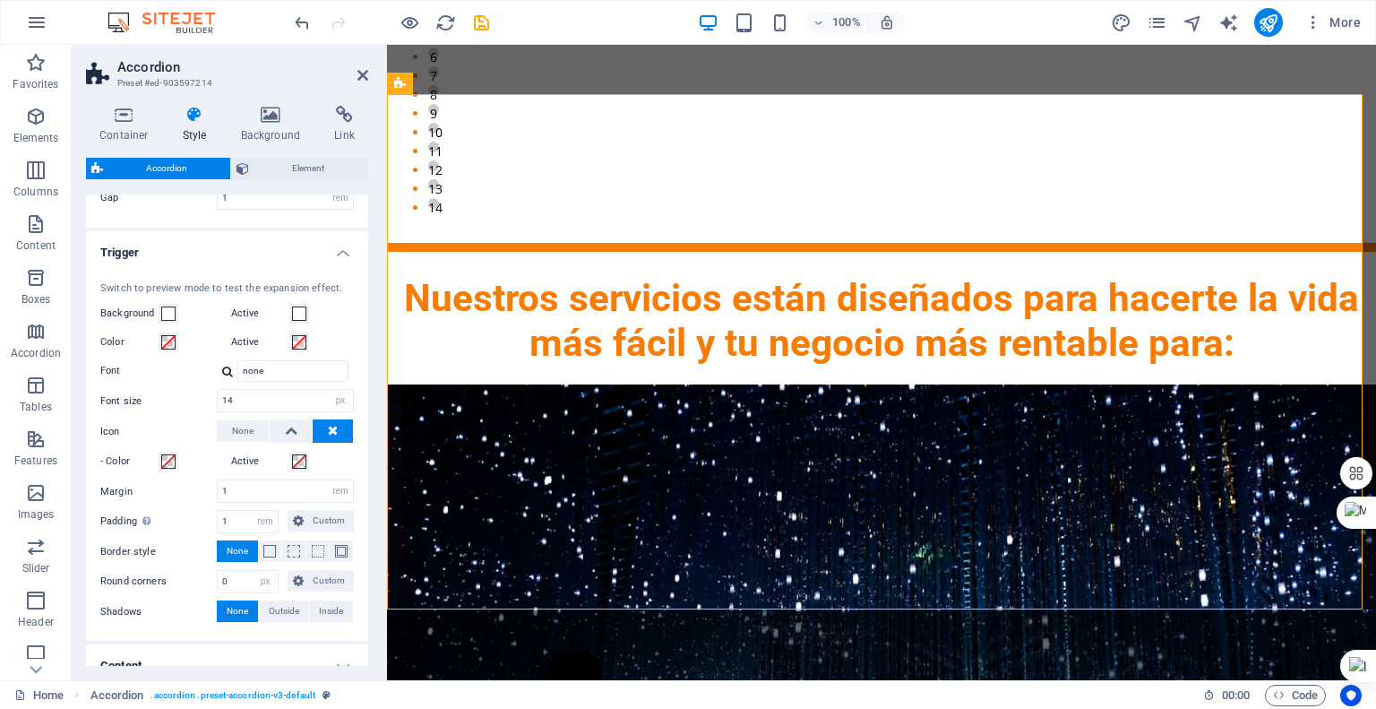
click at [336, 251] on h4 "Trigger" at bounding box center [227, 247] width 282 height 32
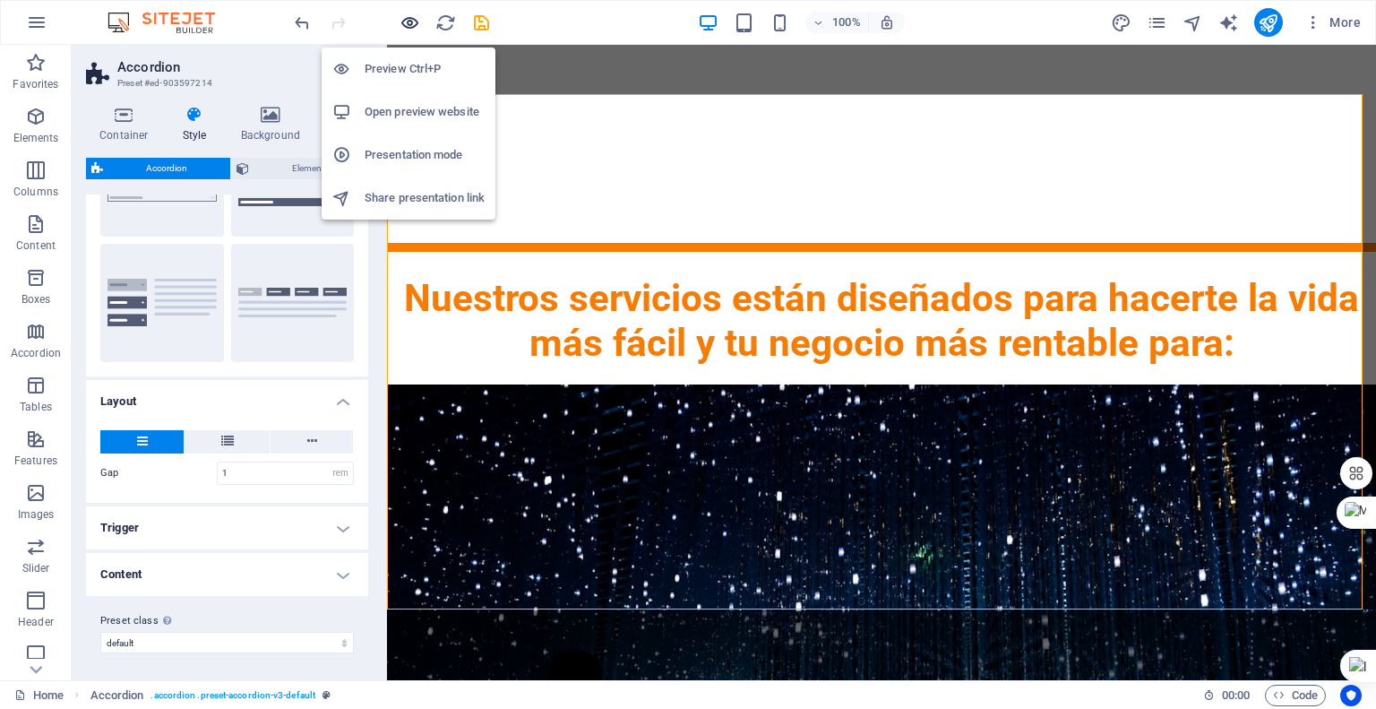
click at [409, 28] on body "ekarxpress Home Favorites Elements Columns Content Boxes Accordion Tables Featu…" at bounding box center [688, 354] width 1376 height 709
click at [406, 24] on icon "button" at bounding box center [410, 23] width 21 height 21
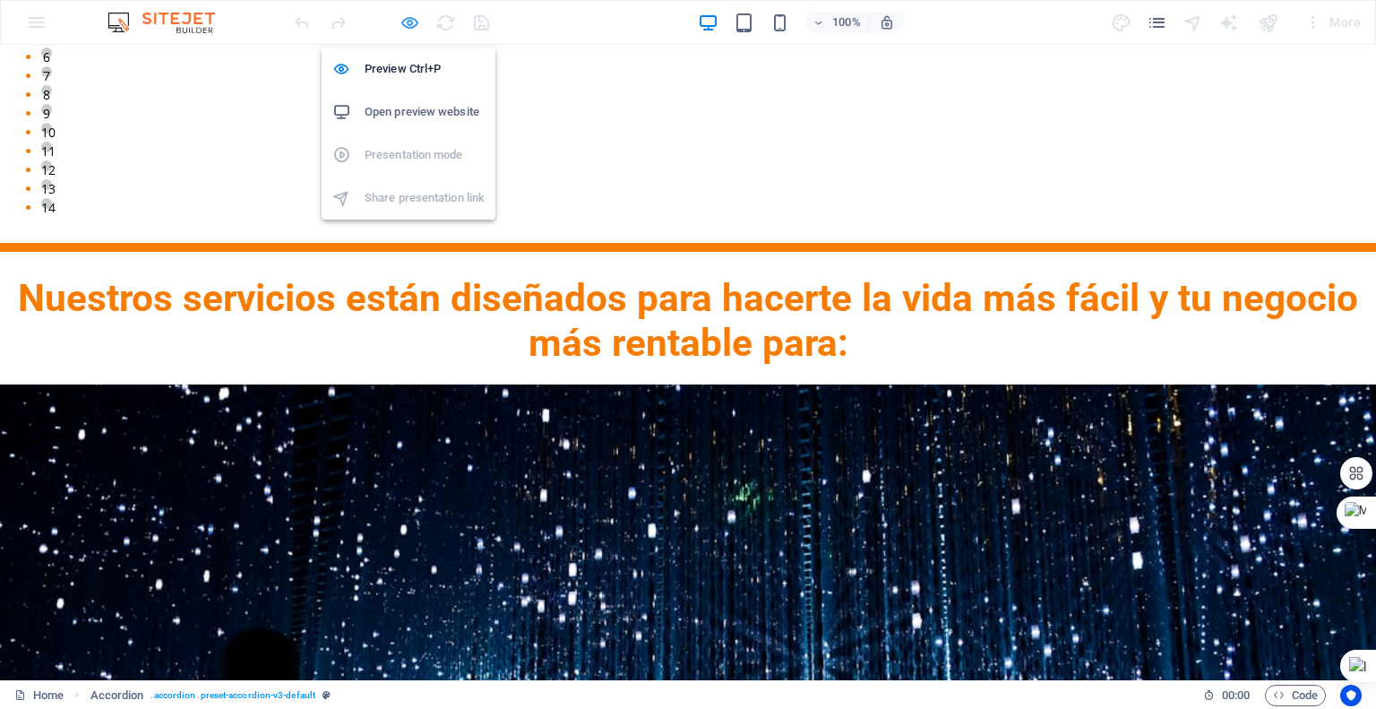
click at [412, 22] on icon "button" at bounding box center [410, 23] width 21 height 21
select select "rem"
select select "preset-accordion-v3-default"
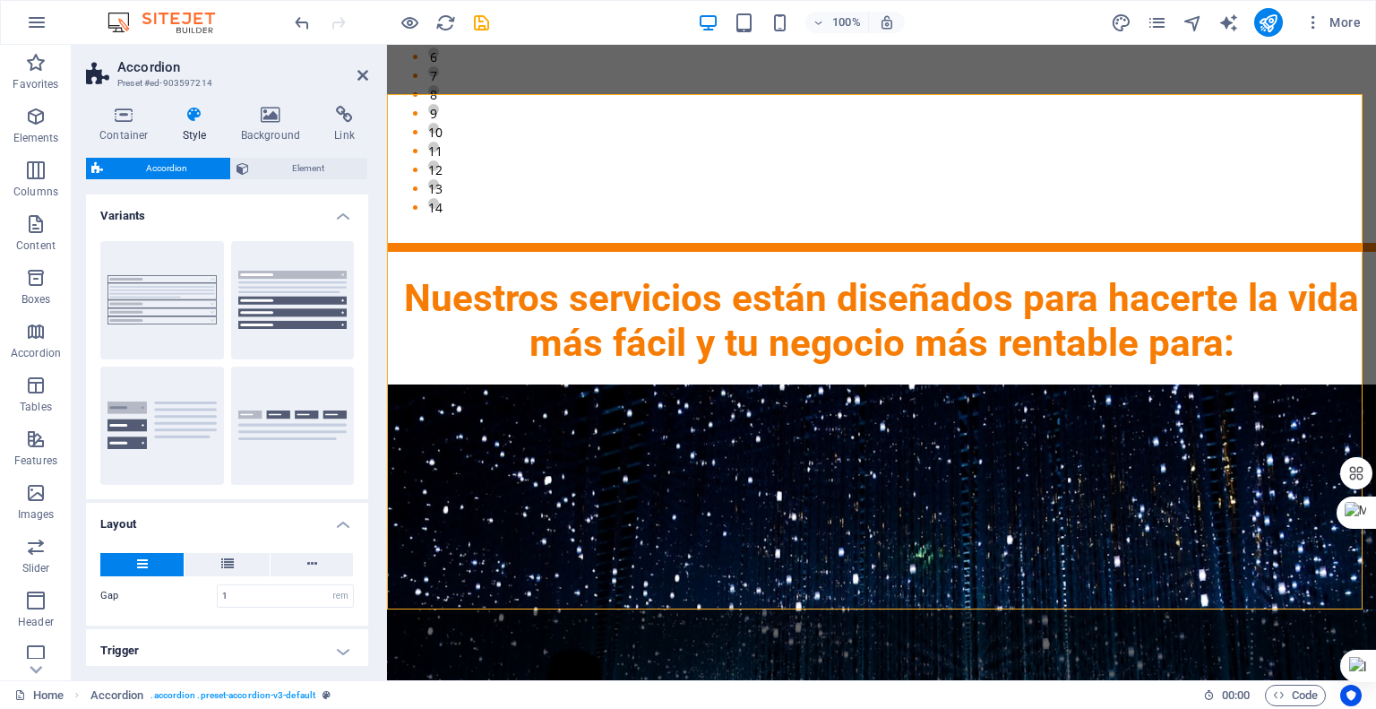
click at [186, 131] on h4 "Style" at bounding box center [198, 125] width 58 height 38
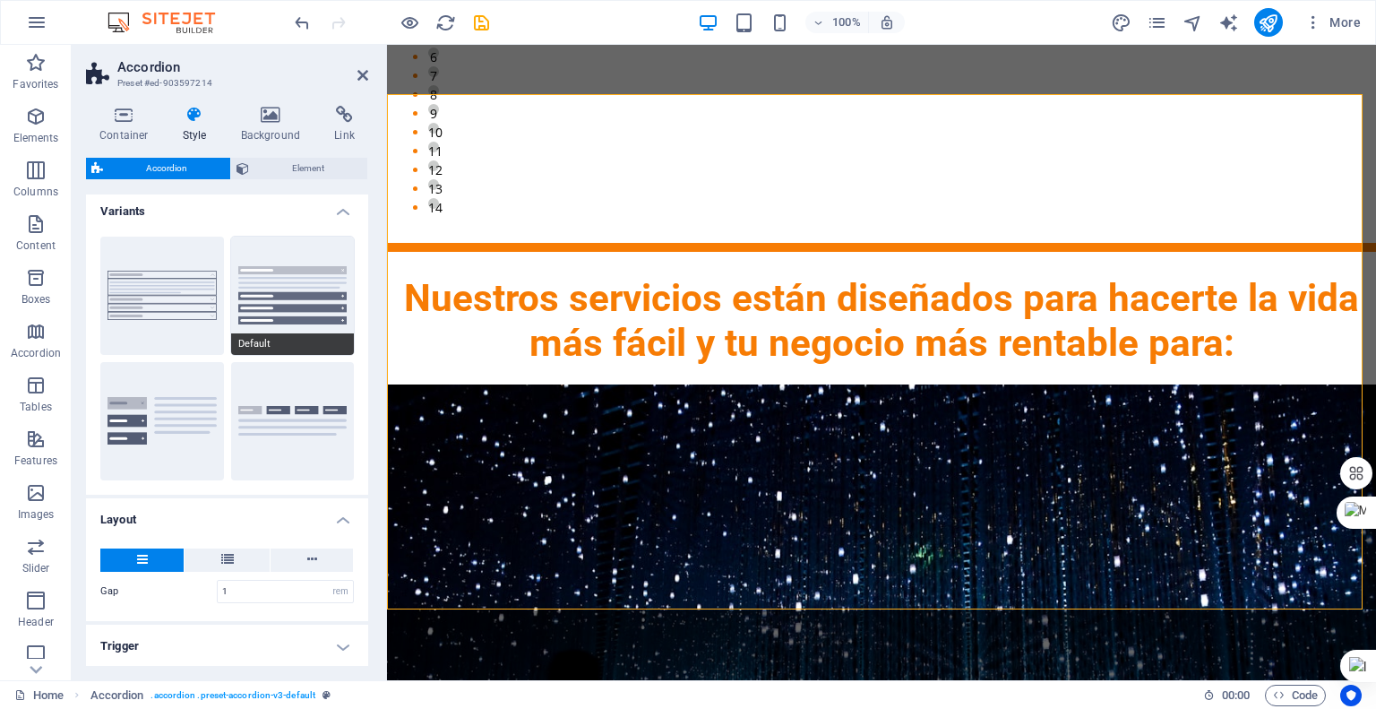
scroll to position [0, 0]
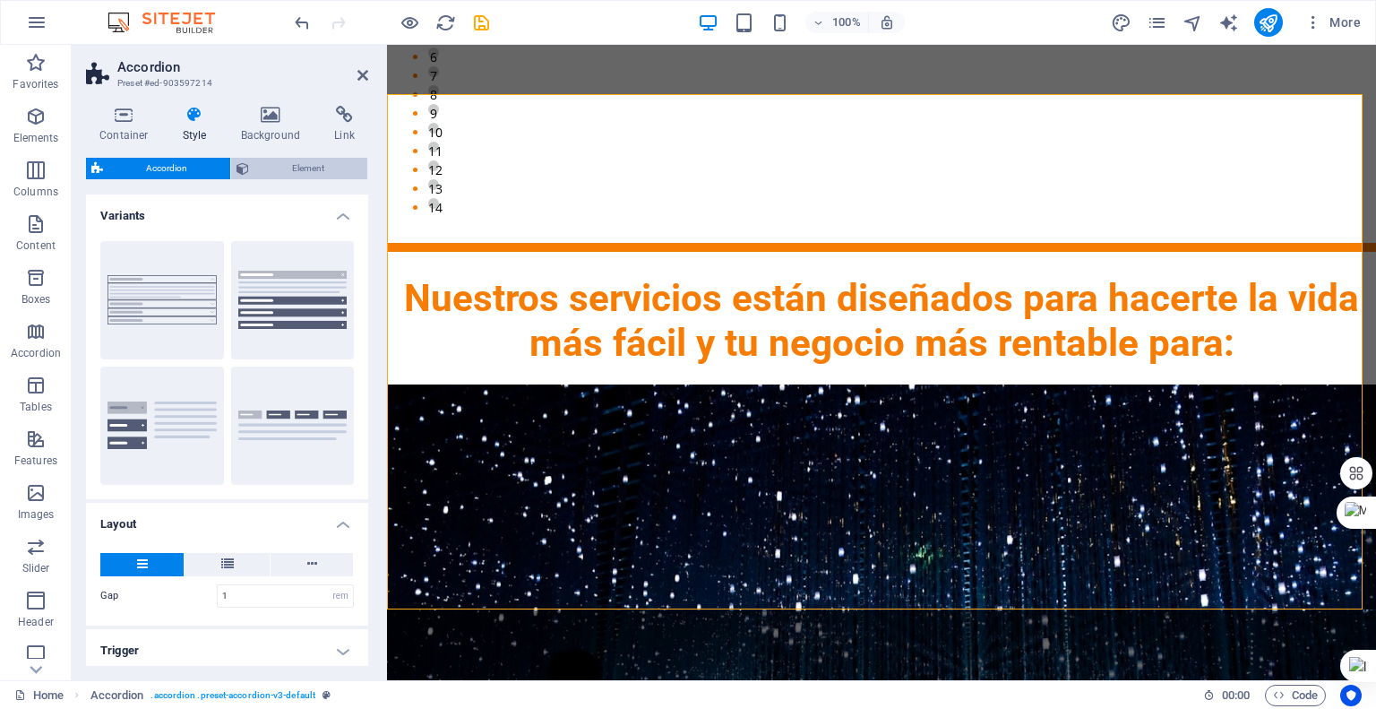
click at [286, 168] on span "Element" at bounding box center [308, 169] width 108 height 22
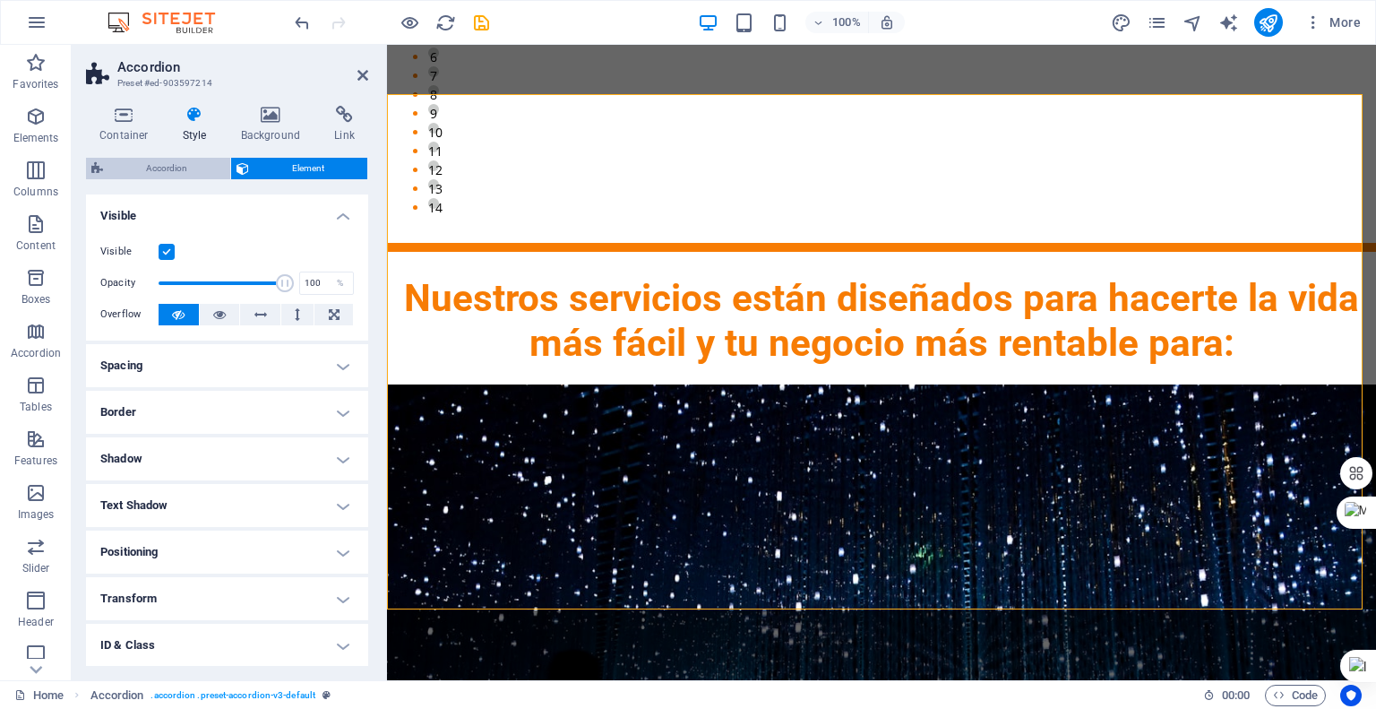
click at [175, 168] on span "Accordion" at bounding box center [166, 169] width 116 height 22
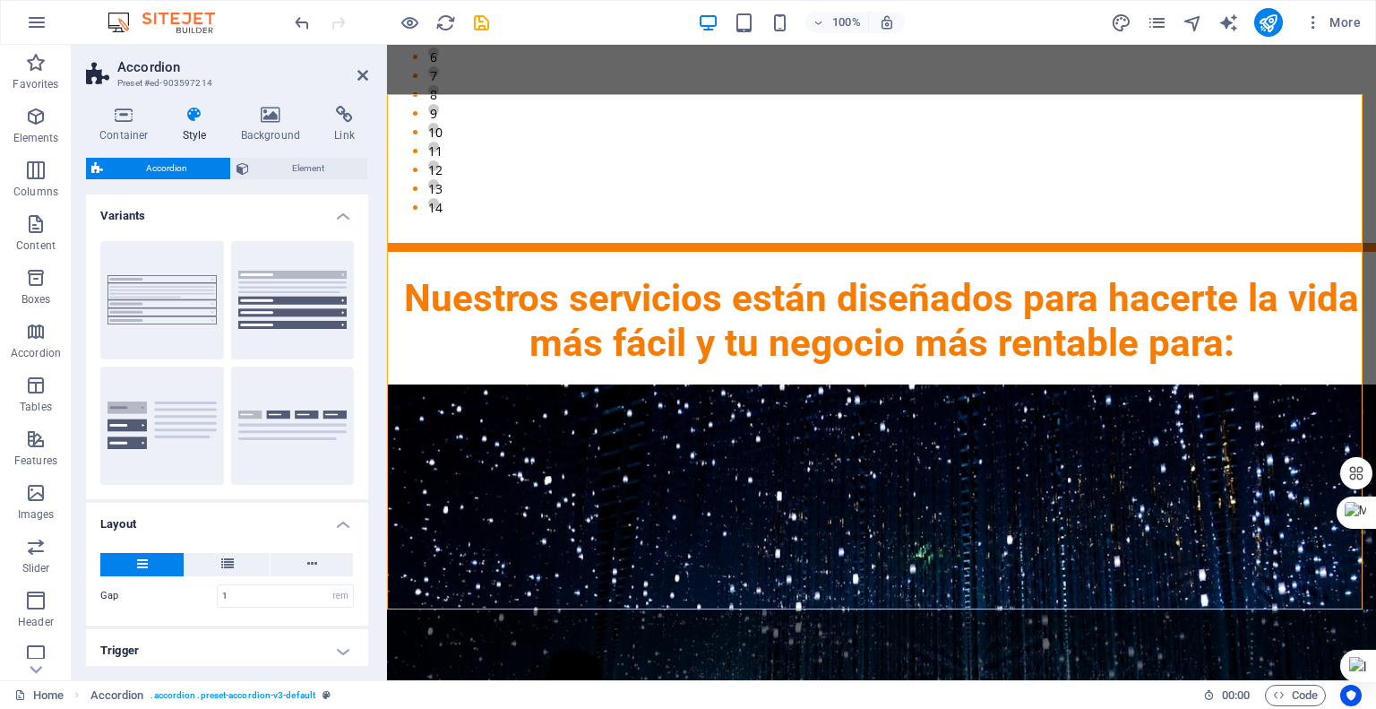
click at [193, 125] on h4 "Style" at bounding box center [198, 125] width 58 height 38
click at [280, 168] on span "Element" at bounding box center [308, 169] width 108 height 22
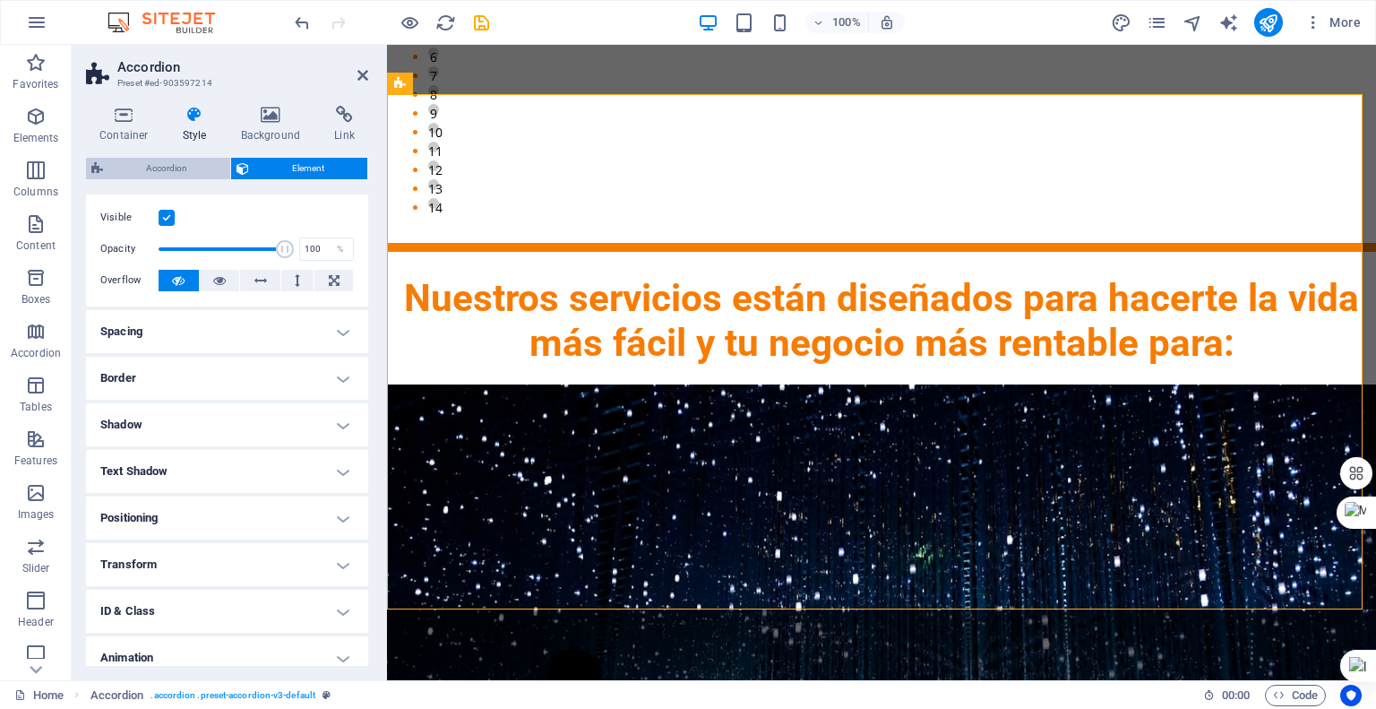
scroll to position [4, 0]
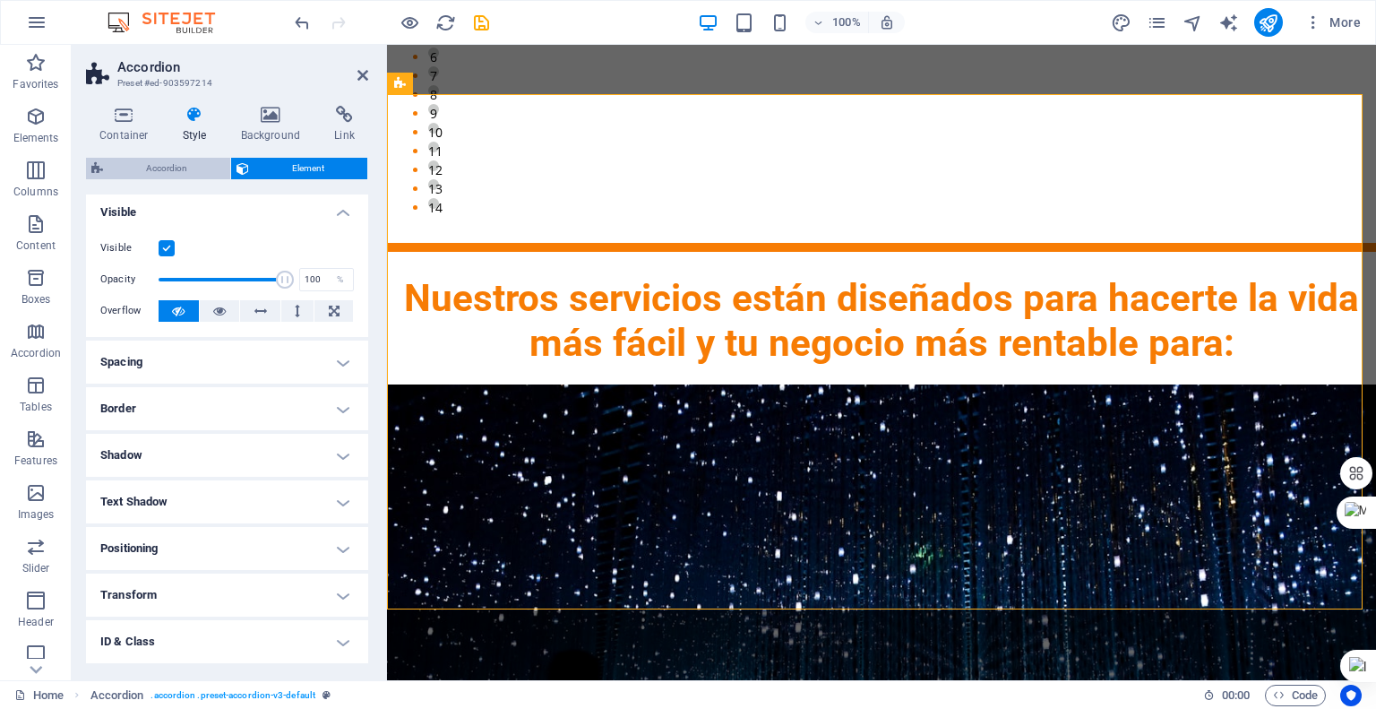
click at [151, 168] on span "Accordion" at bounding box center [166, 169] width 116 height 22
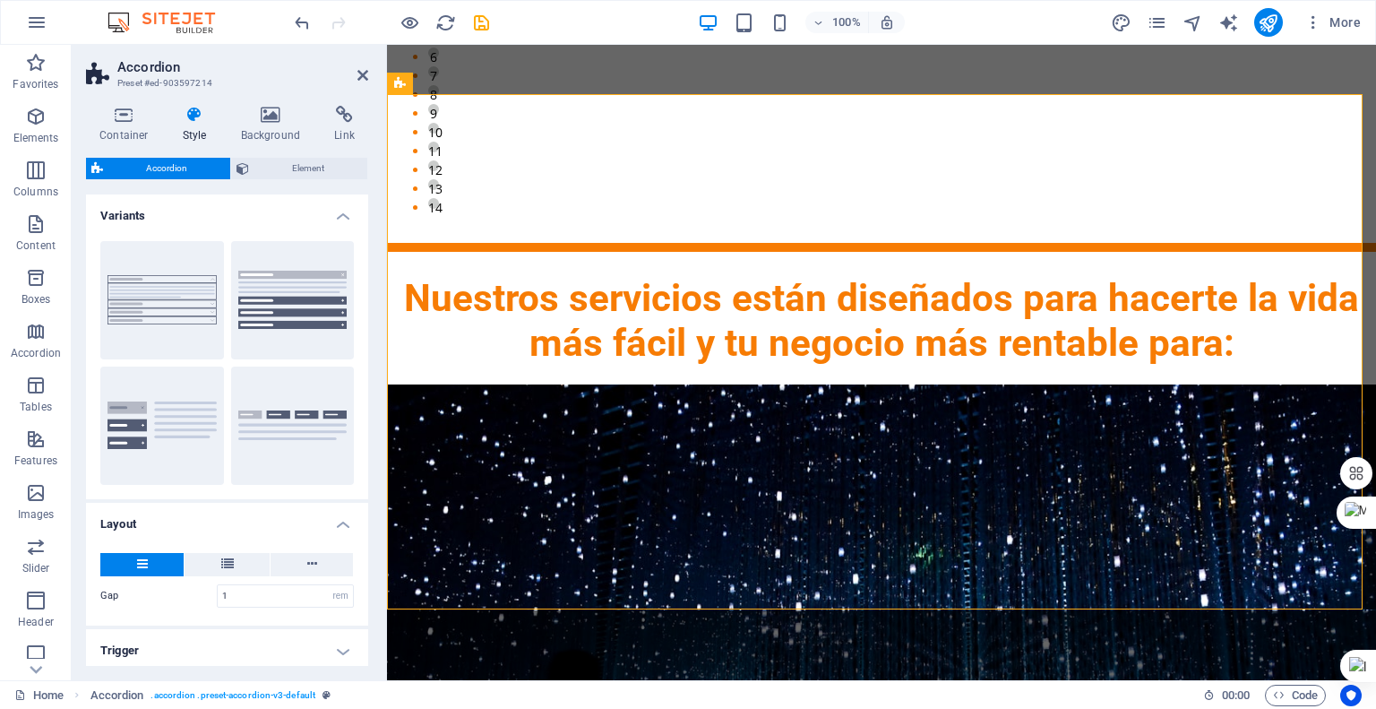
click at [193, 114] on icon at bounding box center [194, 115] width 51 height 18
click at [100, 119] on icon at bounding box center [124, 115] width 76 height 18
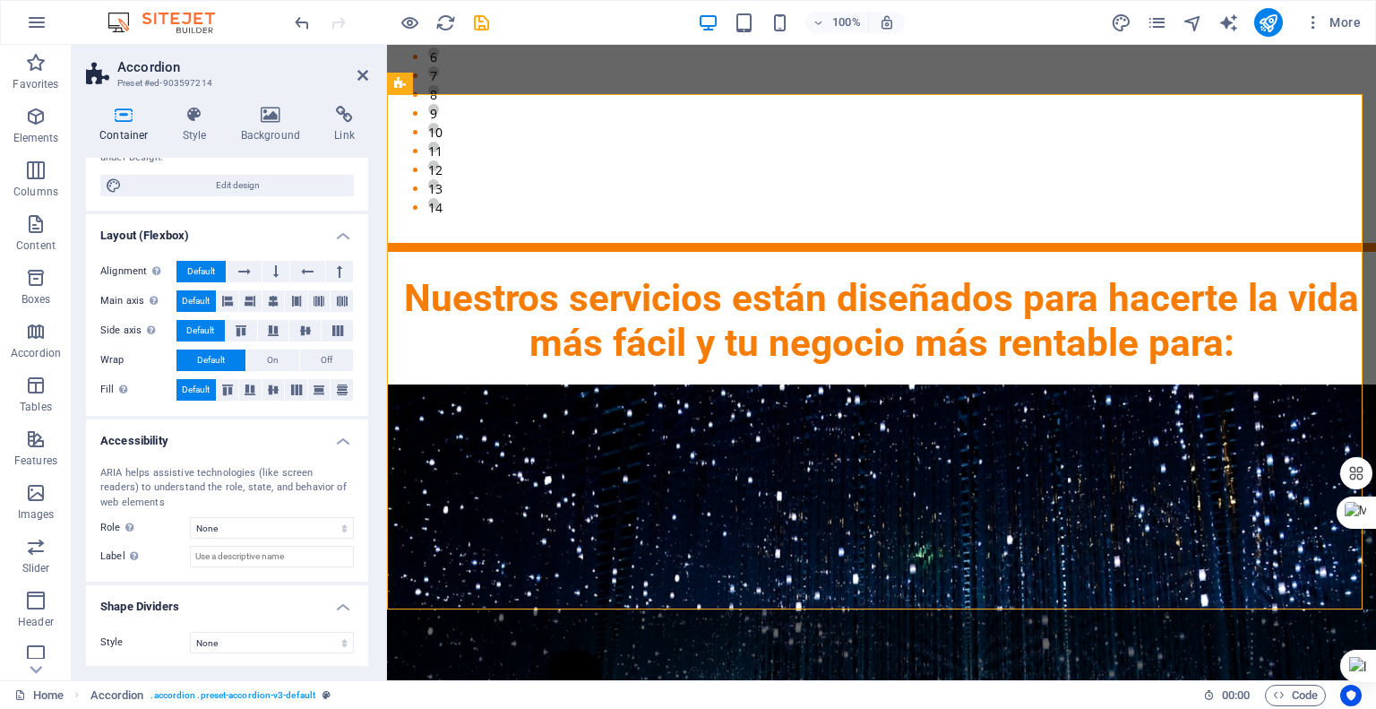
scroll to position [125, 0]
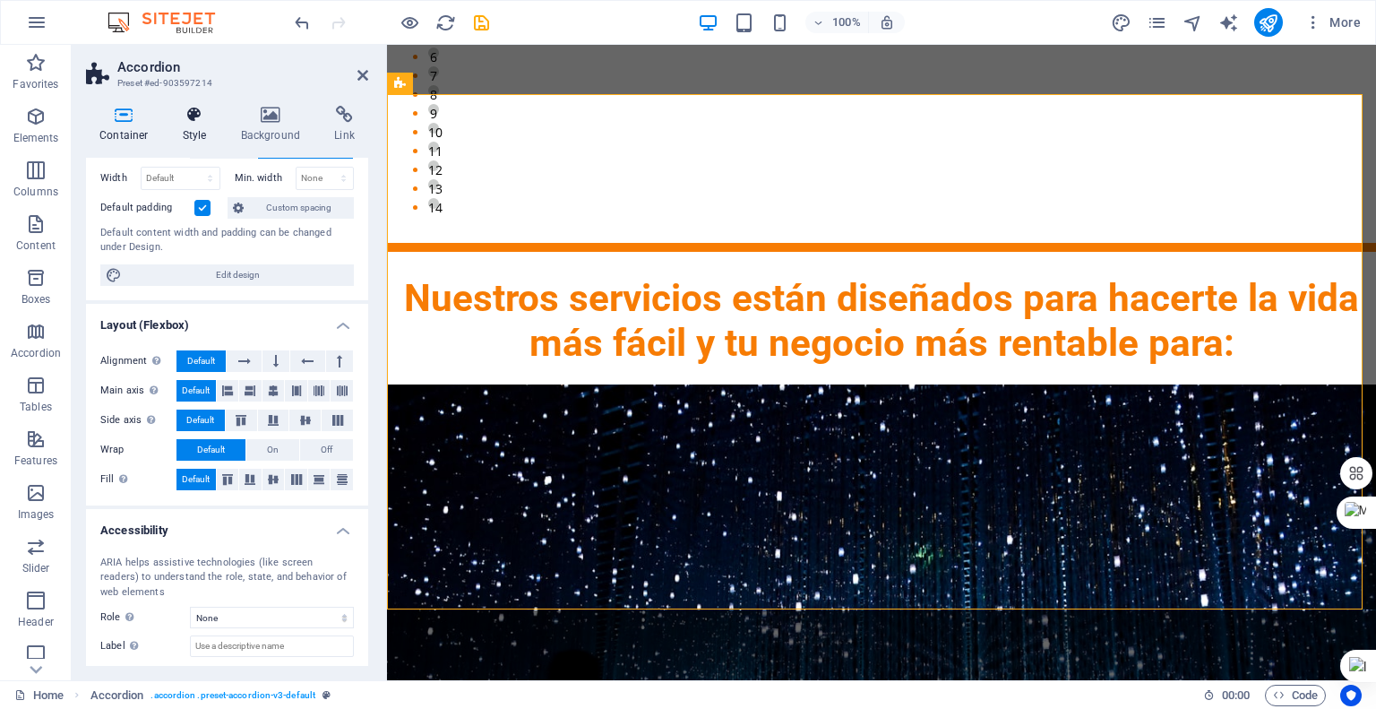
click at [191, 120] on icon at bounding box center [194, 115] width 51 height 18
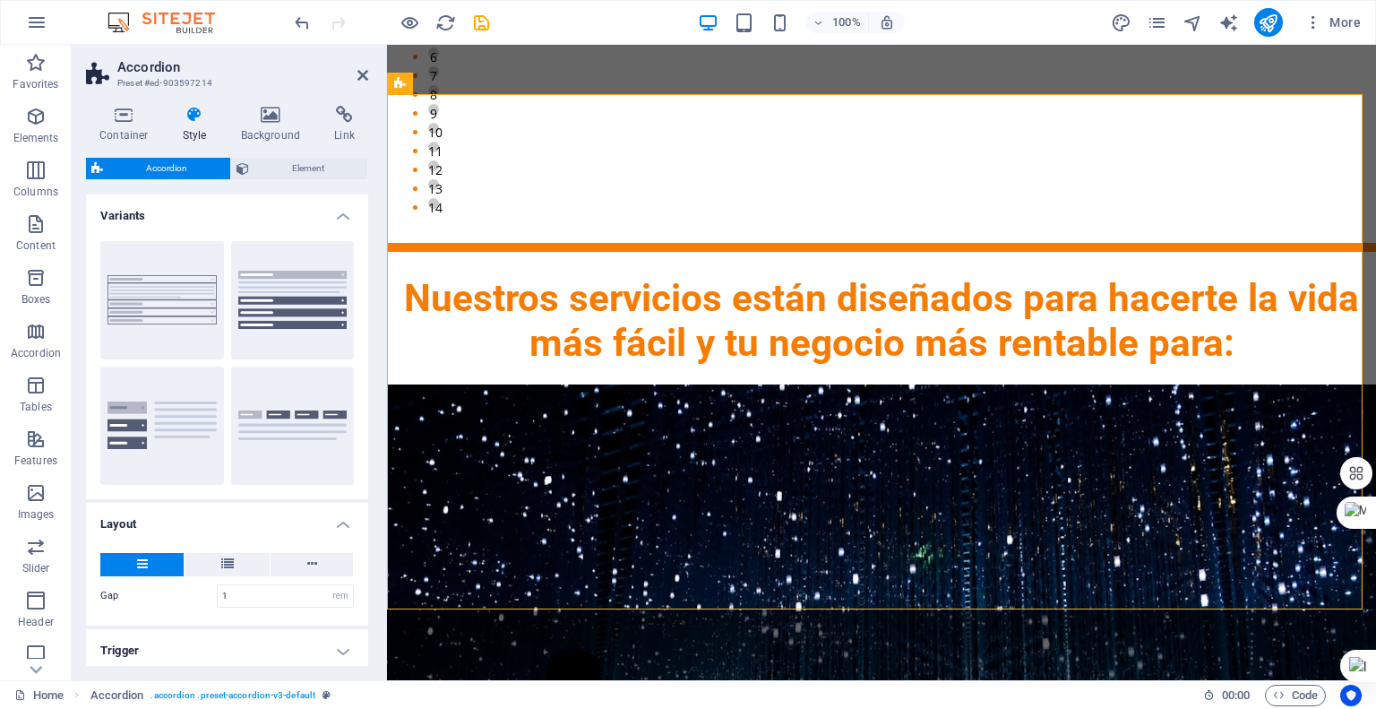
click at [356, 85] on header "Accordion Preset #ed-903597214" at bounding box center [227, 68] width 282 height 47
click at [358, 77] on icon at bounding box center [363, 75] width 11 height 14
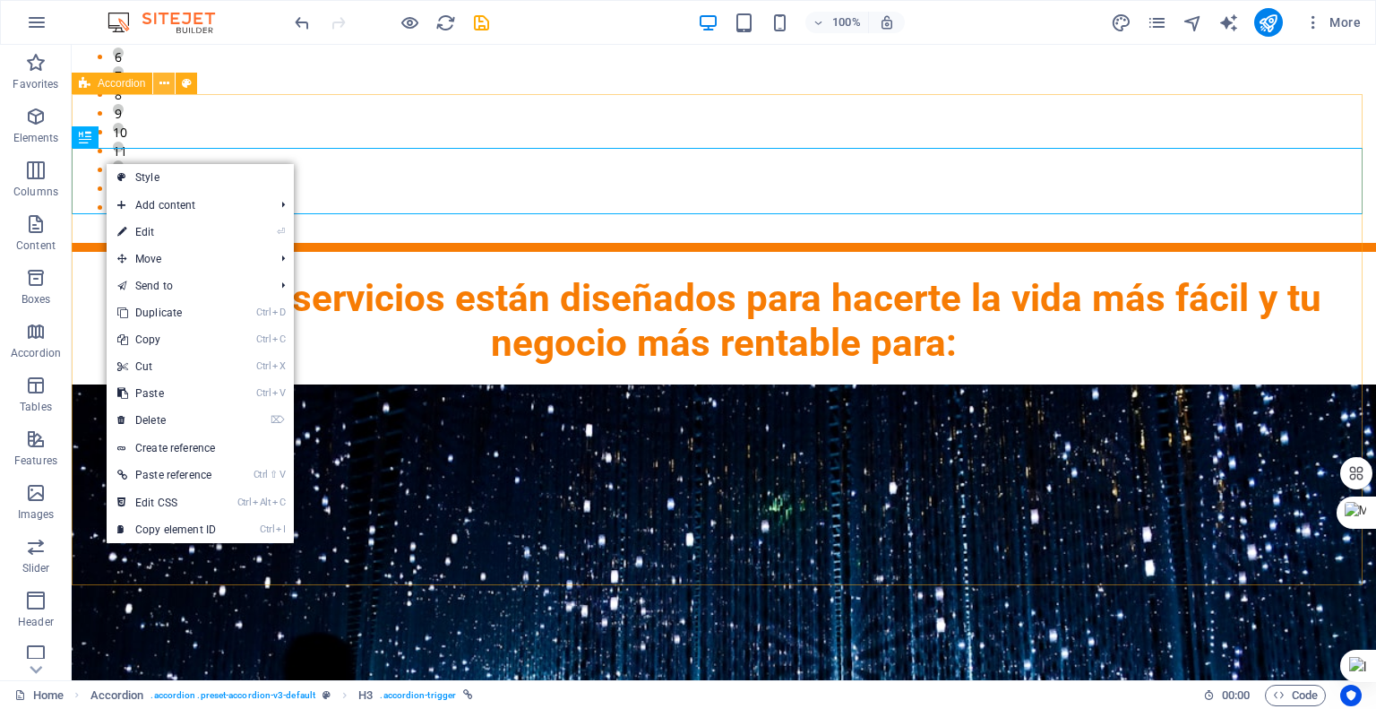
click at [158, 85] on button at bounding box center [164, 84] width 22 height 22
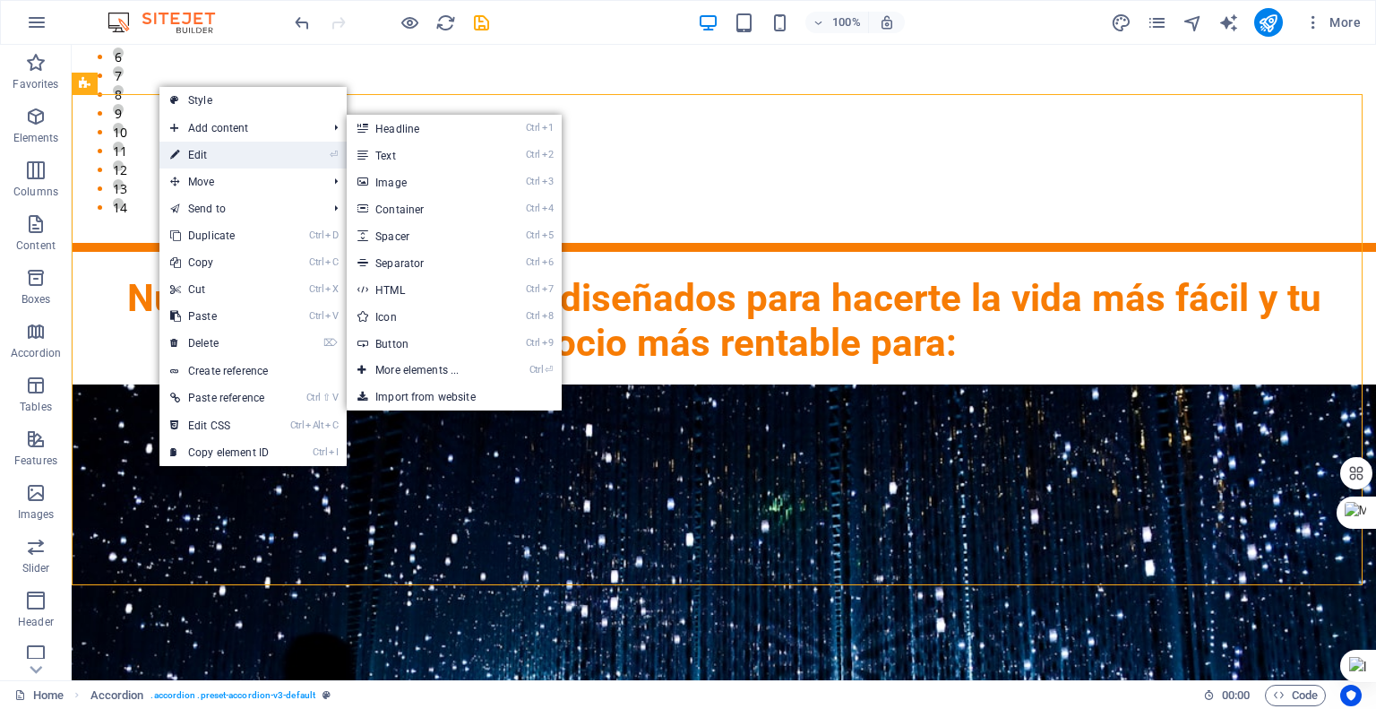
click at [187, 150] on link "⏎ Edit" at bounding box center [219, 155] width 120 height 27
select select "rem"
select select "preset-accordion-v3-default"
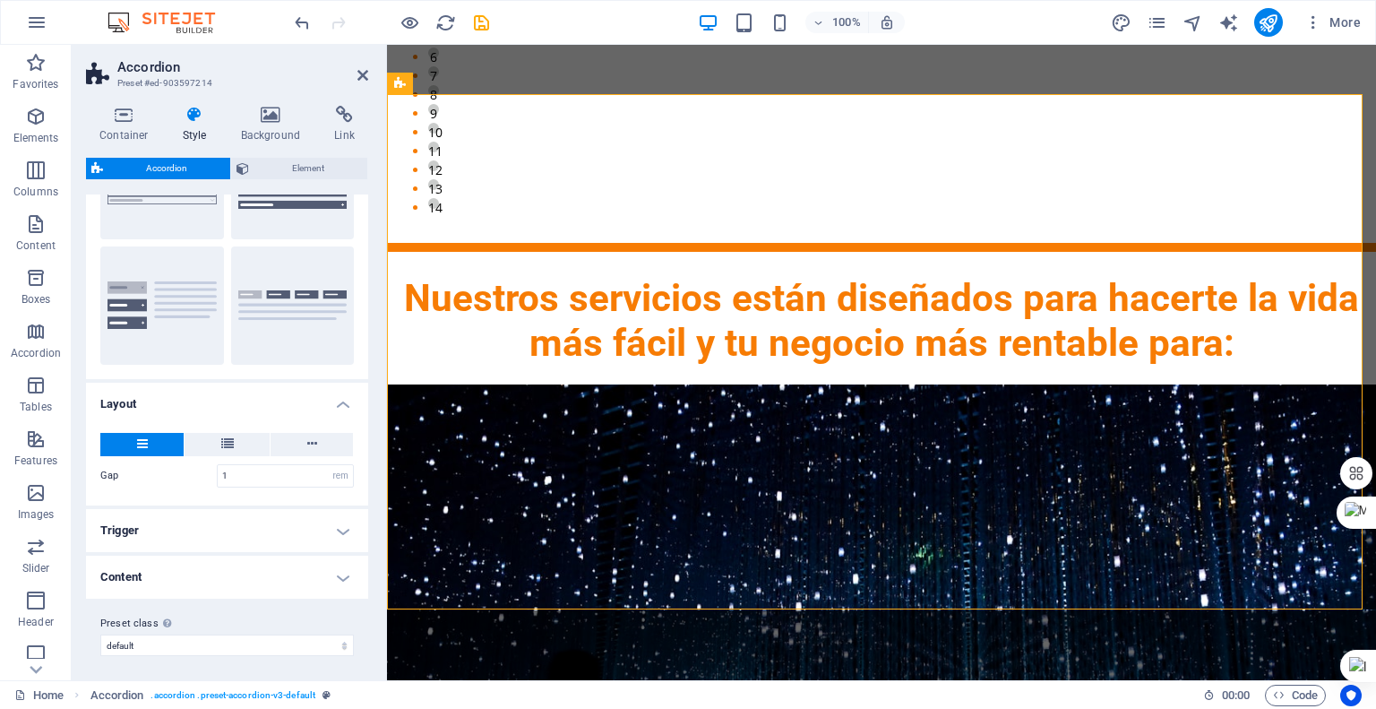
scroll to position [123, 0]
click at [337, 528] on h4 "Trigger" at bounding box center [227, 527] width 282 height 43
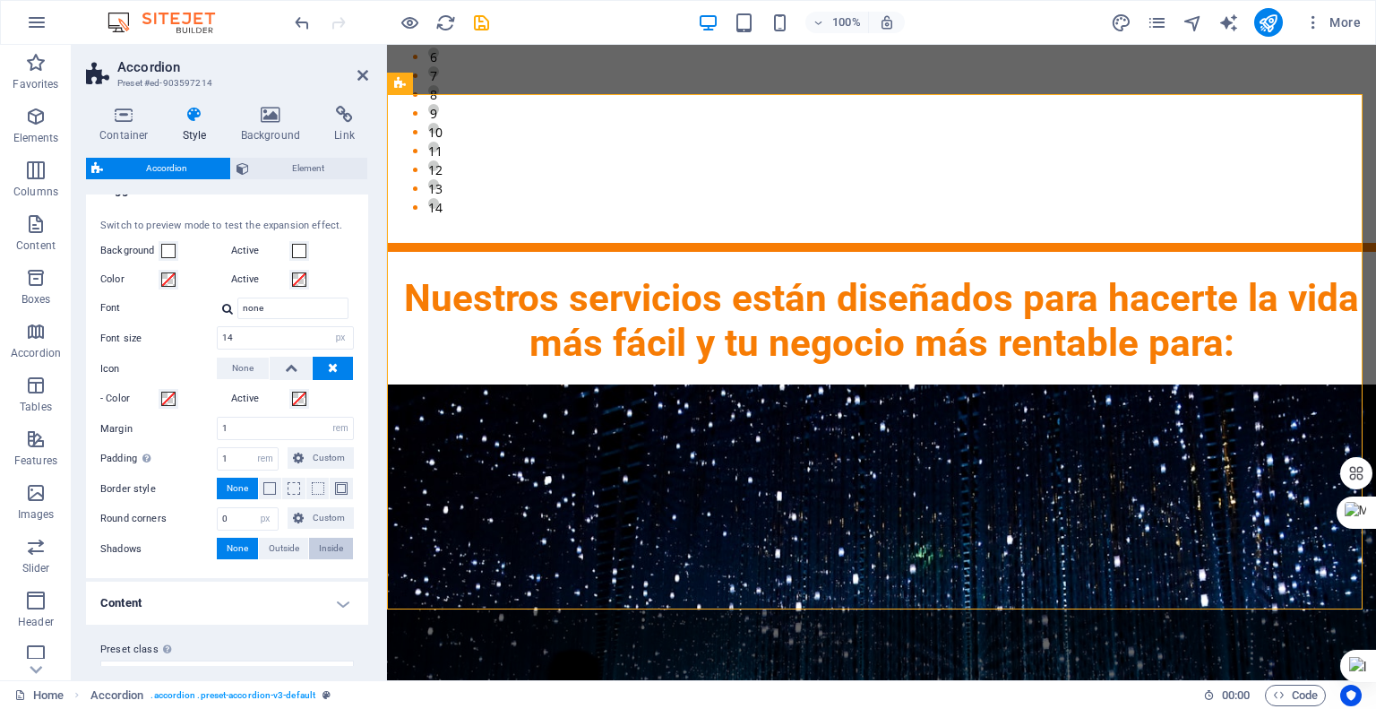
scroll to position [481, 0]
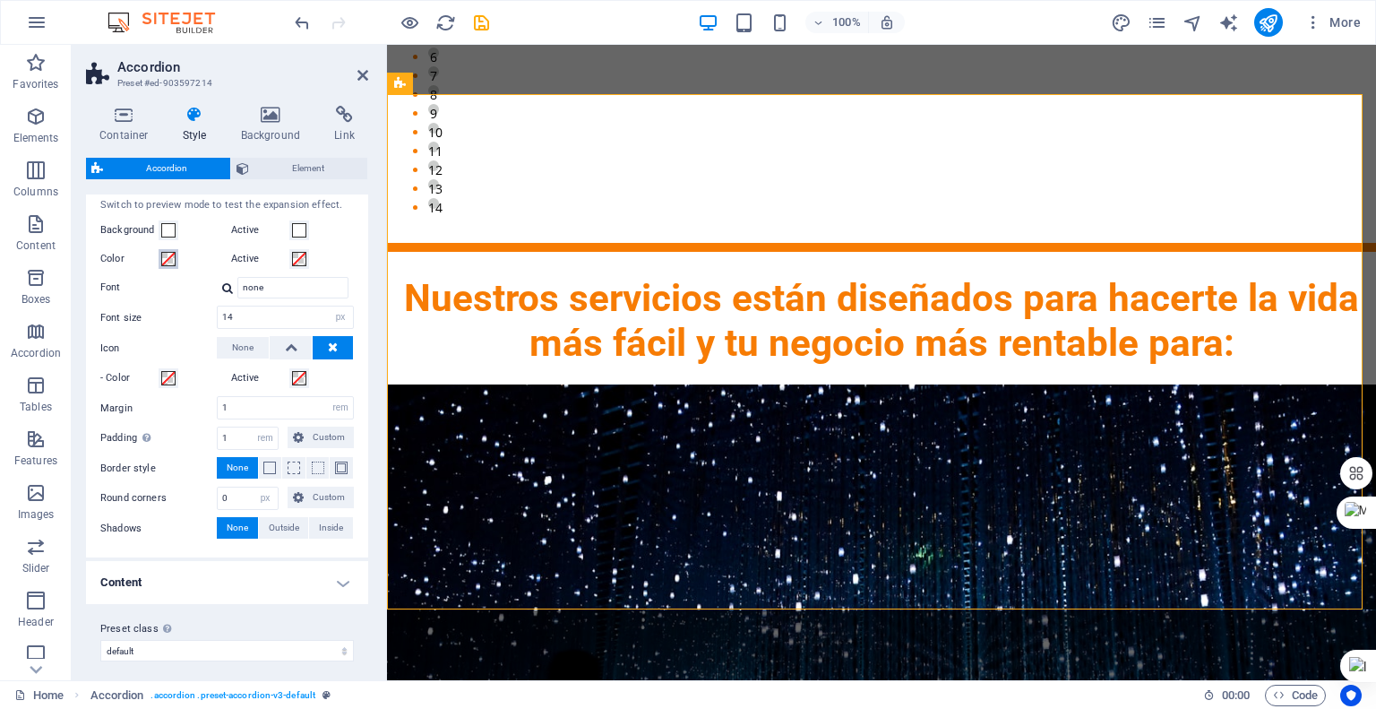
click at [171, 262] on span at bounding box center [168, 259] width 14 height 14
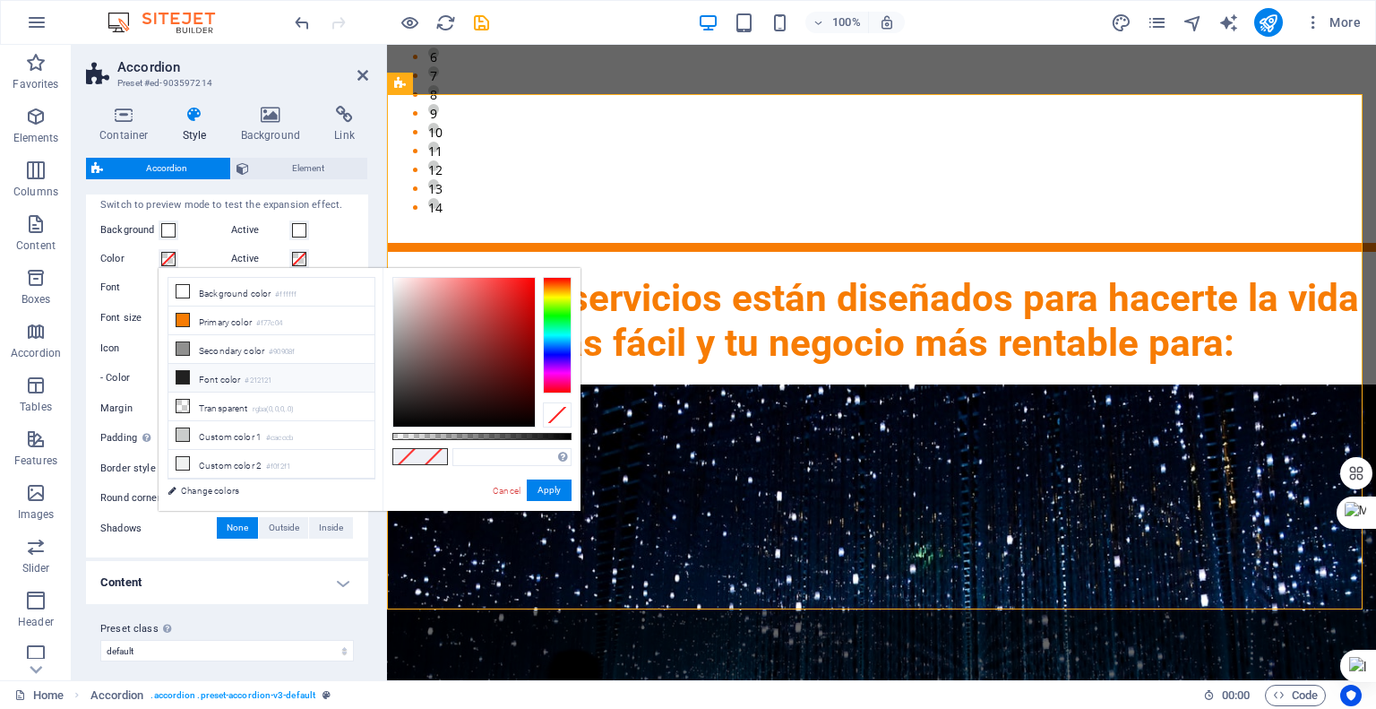
click at [185, 372] on icon at bounding box center [183, 377] width 13 height 13
type input "#212121"
click at [300, 259] on span at bounding box center [299, 259] width 14 height 14
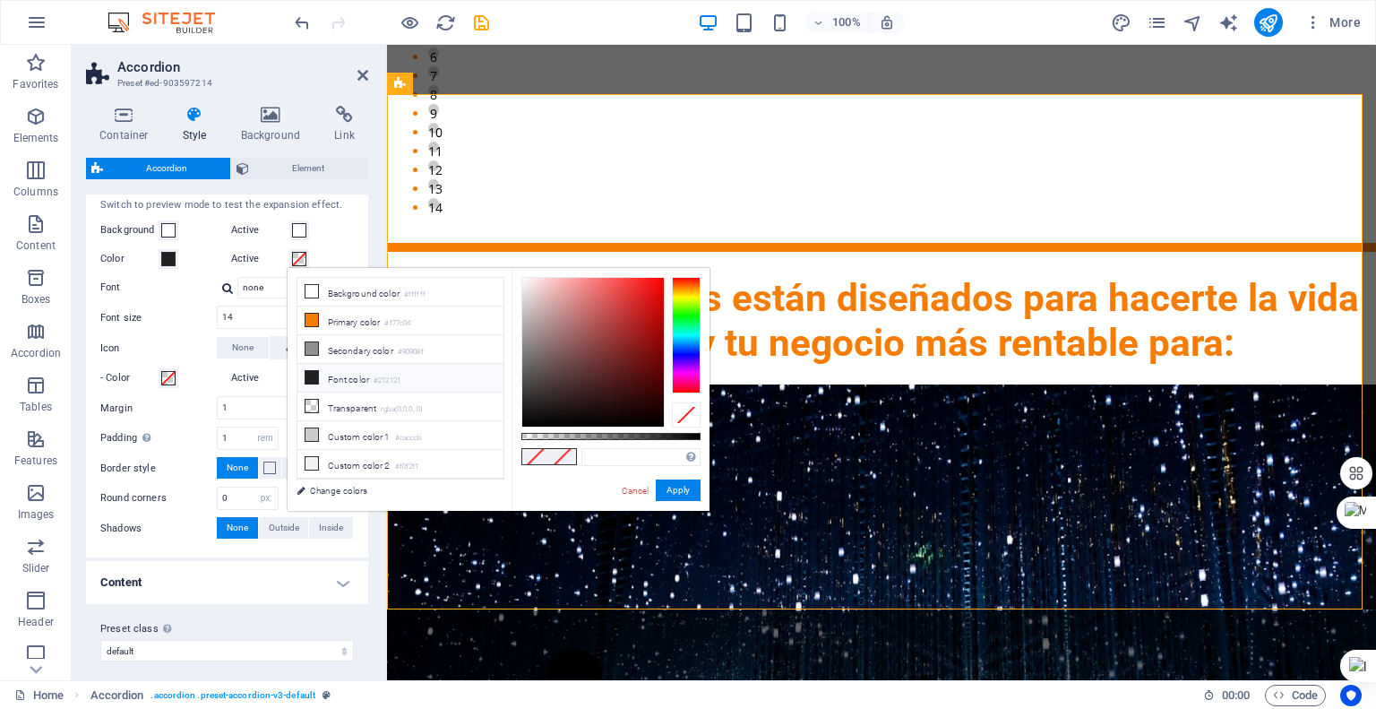
click at [312, 372] on icon at bounding box center [312, 377] width 13 height 13
type input "#212121"
click at [247, 318] on input "14" at bounding box center [285, 317] width 135 height 22
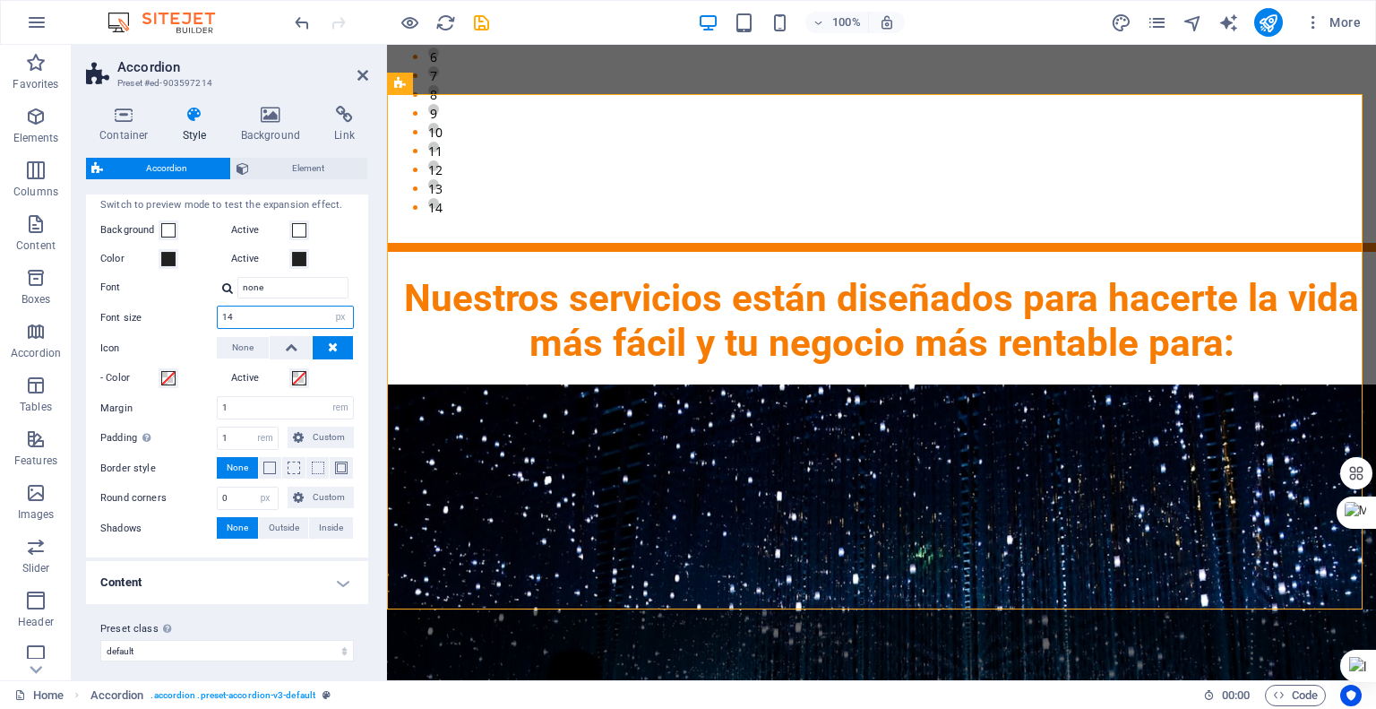
drag, startPoint x: 247, startPoint y: 318, endPoint x: 215, endPoint y: 318, distance: 32.3
click at [215, 318] on div "Font size 14 px rem vh vw" at bounding box center [227, 317] width 254 height 23
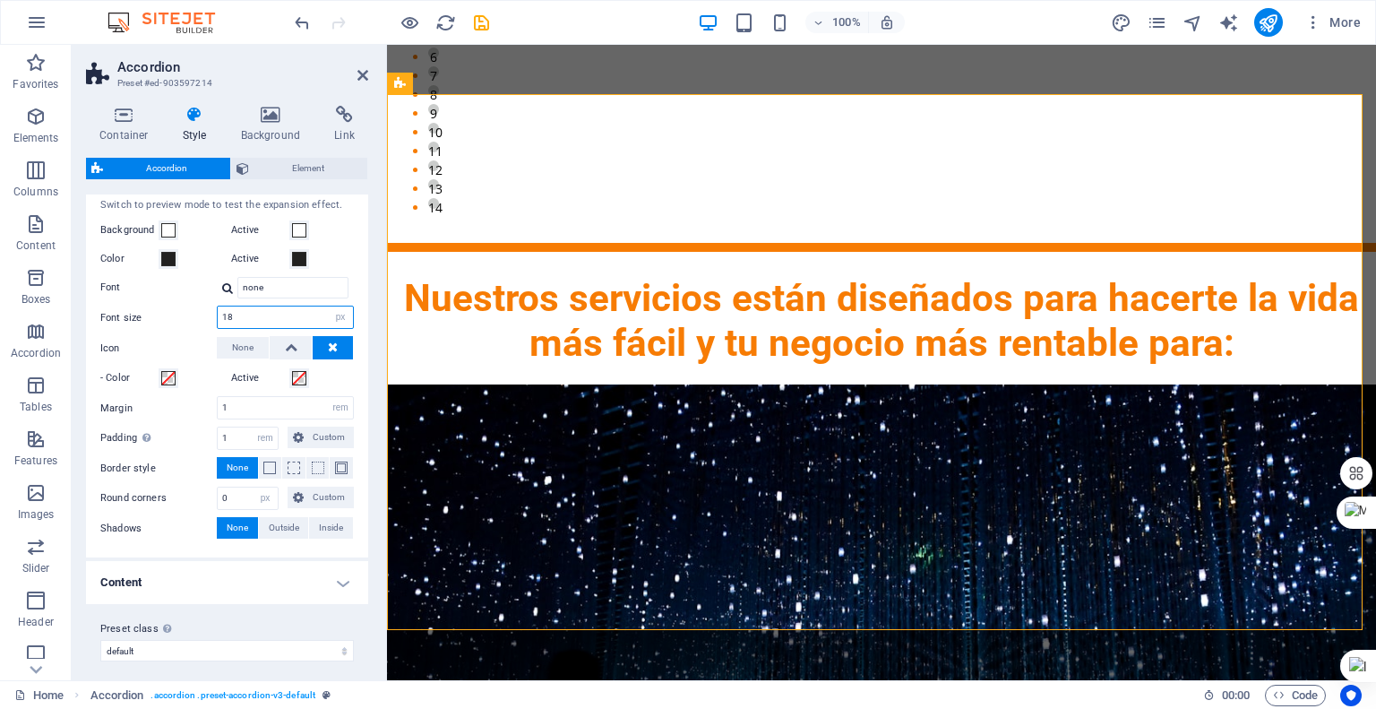
type input "18"
click at [340, 582] on h4 "Content" at bounding box center [227, 582] width 282 height 43
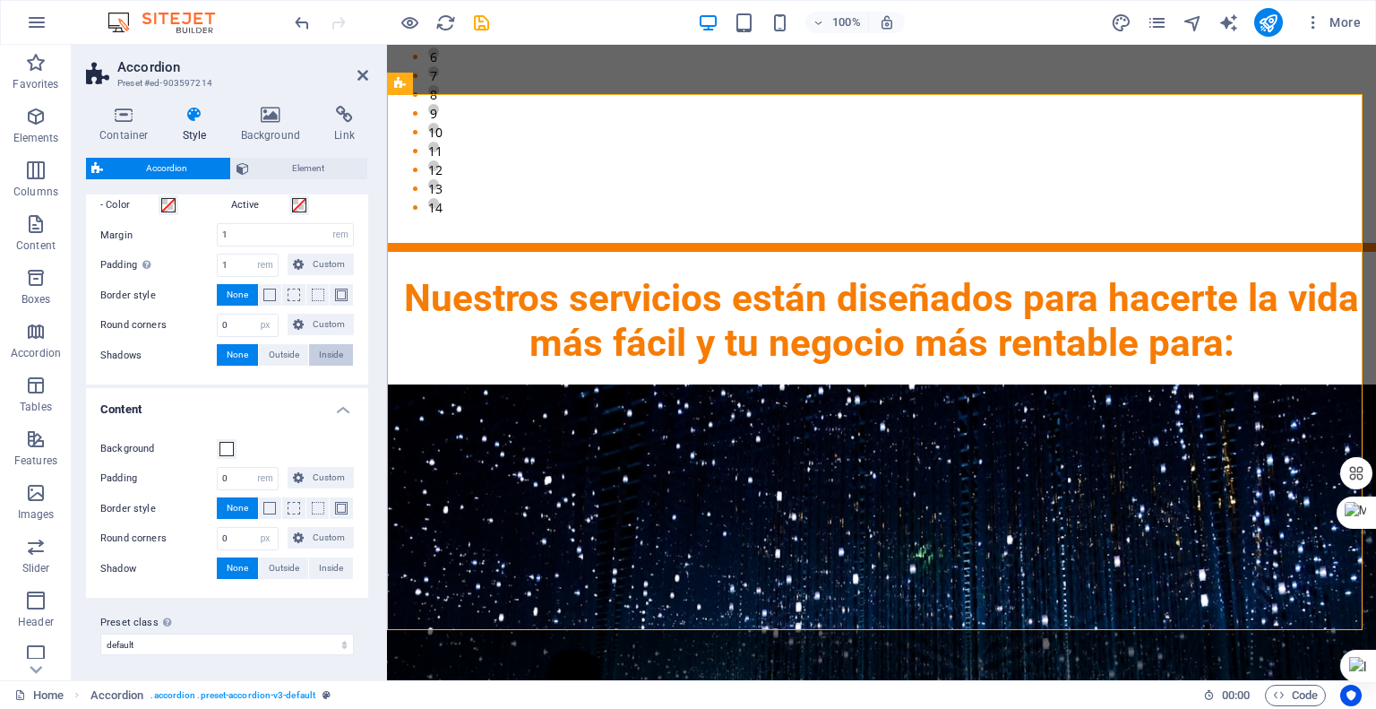
scroll to position [475, 0]
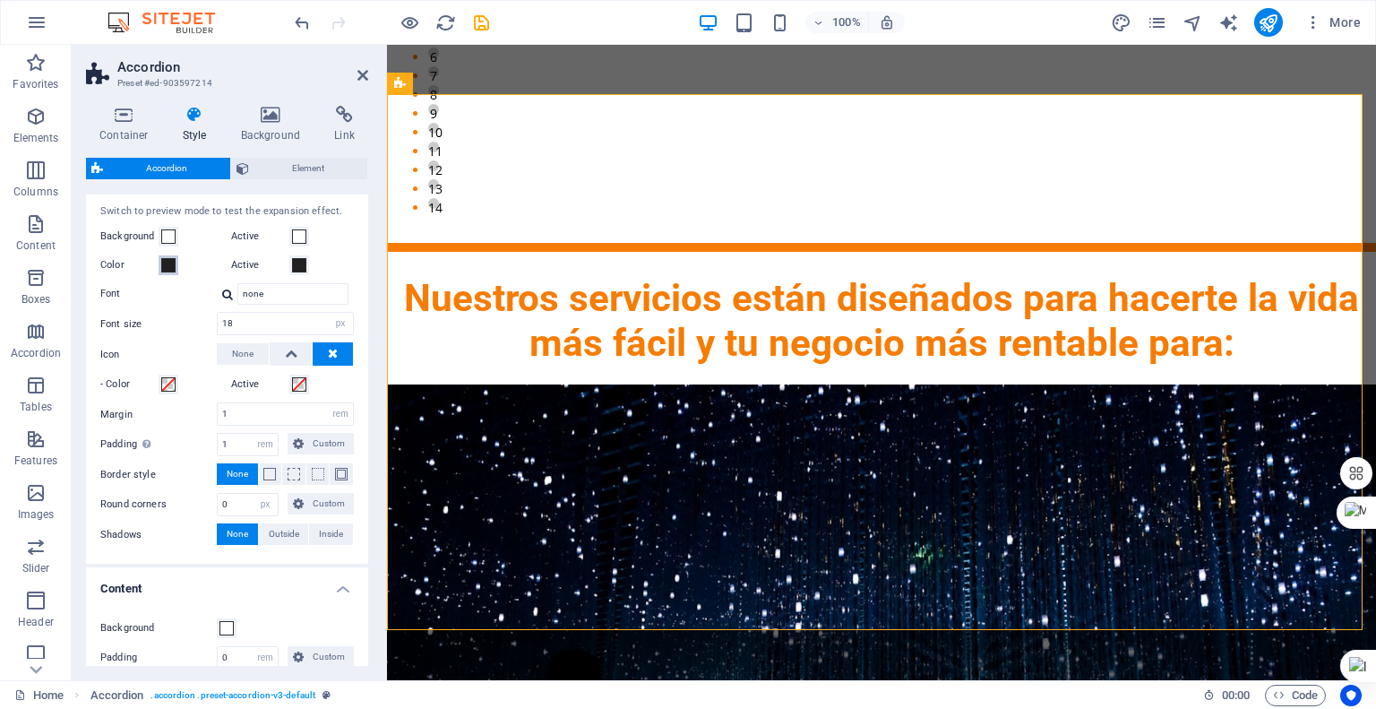
click at [168, 265] on span at bounding box center [168, 265] width 14 height 14
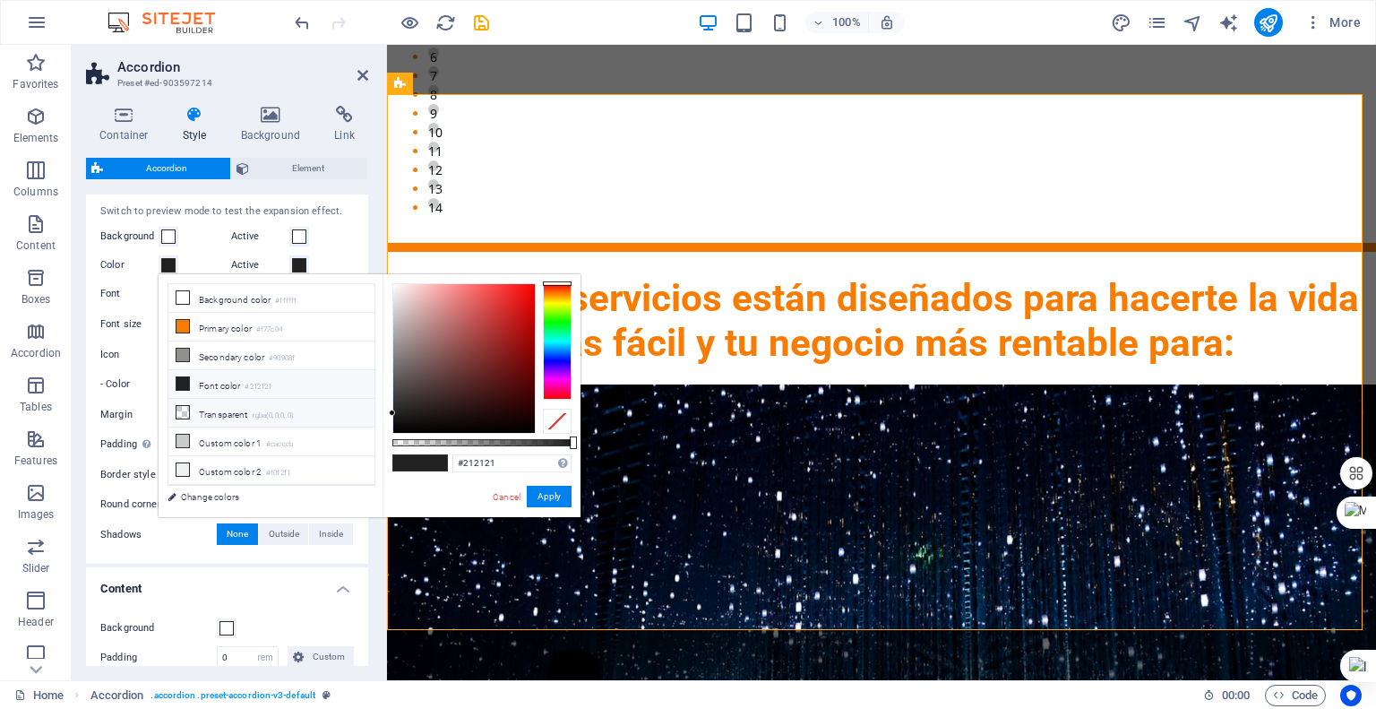
click at [190, 414] on li "Transparent rgba(0,0,0,.0)" at bounding box center [271, 413] width 206 height 29
type input "rgba(0, 0, 0, 0)"
click at [297, 264] on span at bounding box center [299, 265] width 14 height 14
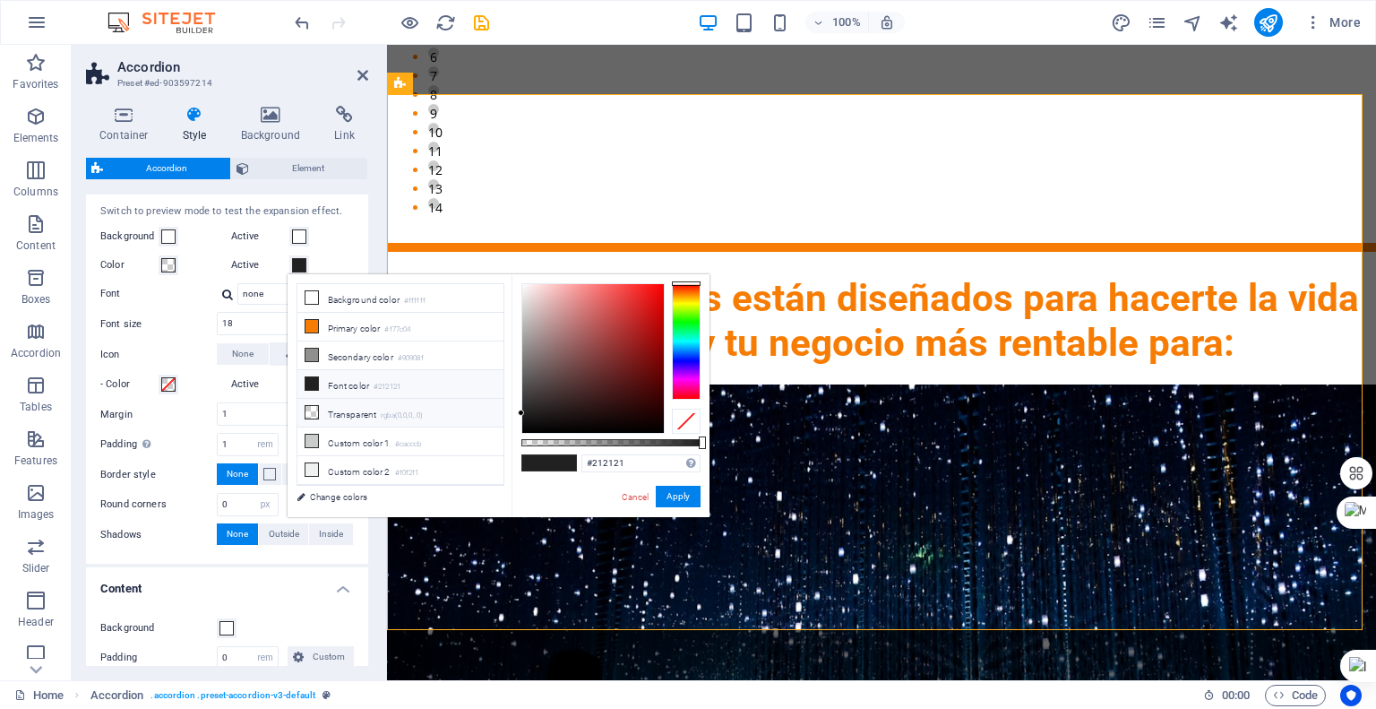
click at [311, 406] on icon at bounding box center [312, 412] width 13 height 13
type input "rgba(0, 0, 0, 0)"
click at [353, 228] on div "Switch to preview mode to test the expansion effect. Background Active Color Ac…" at bounding box center [226, 375] width 289 height 378
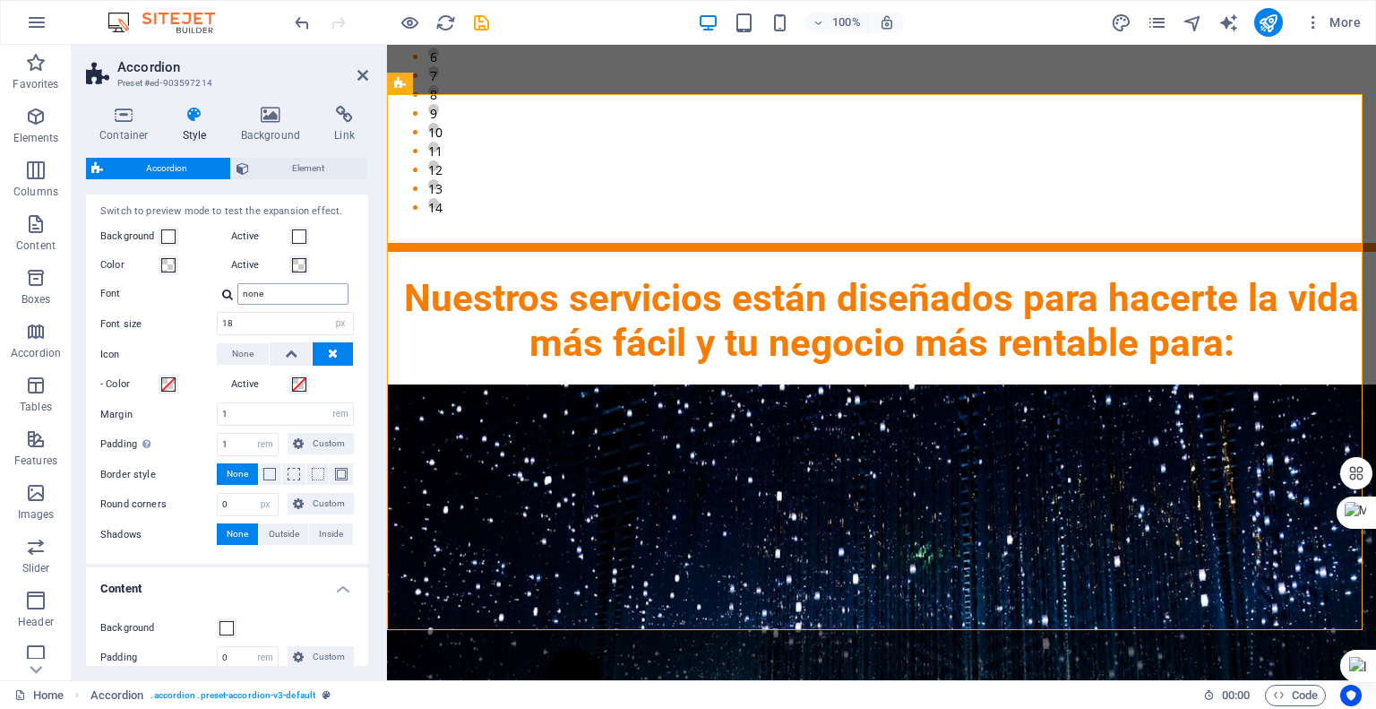
scroll to position [564, 0]
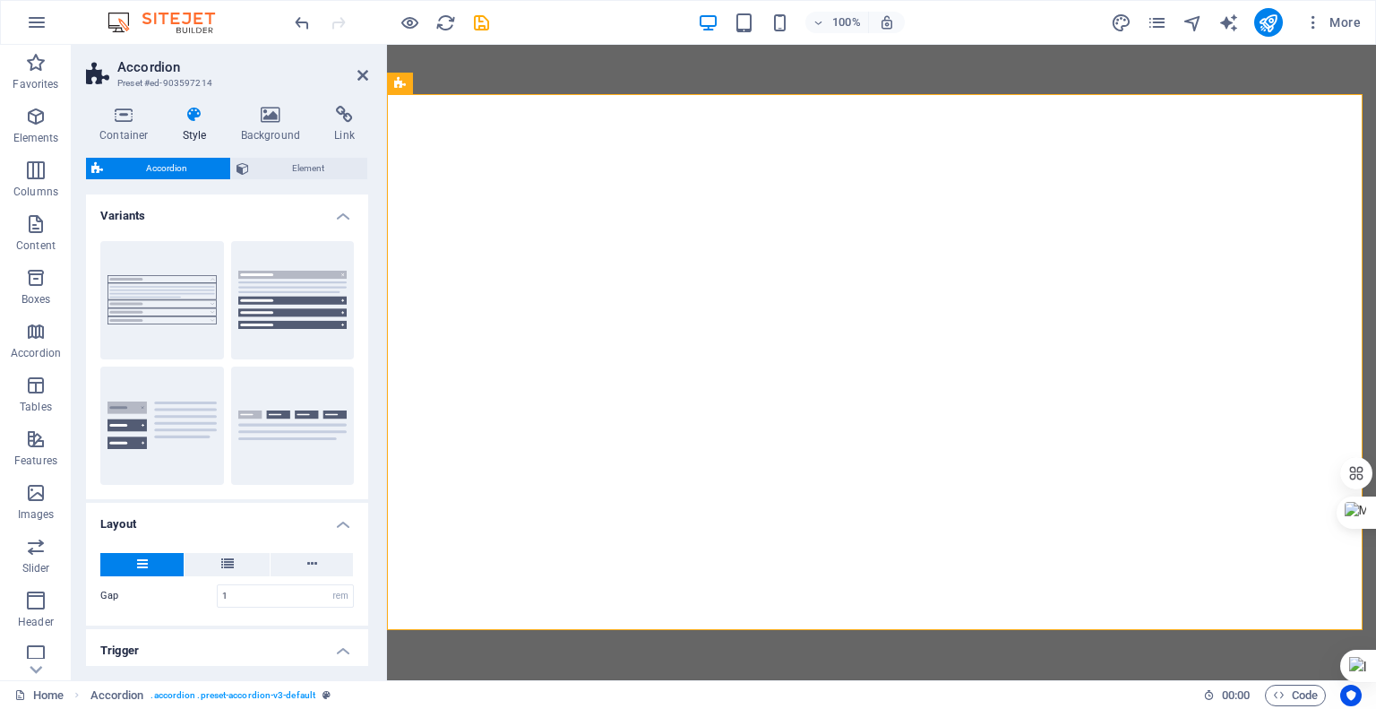
select select "rem"
select select "px"
select select "rem"
select select "px"
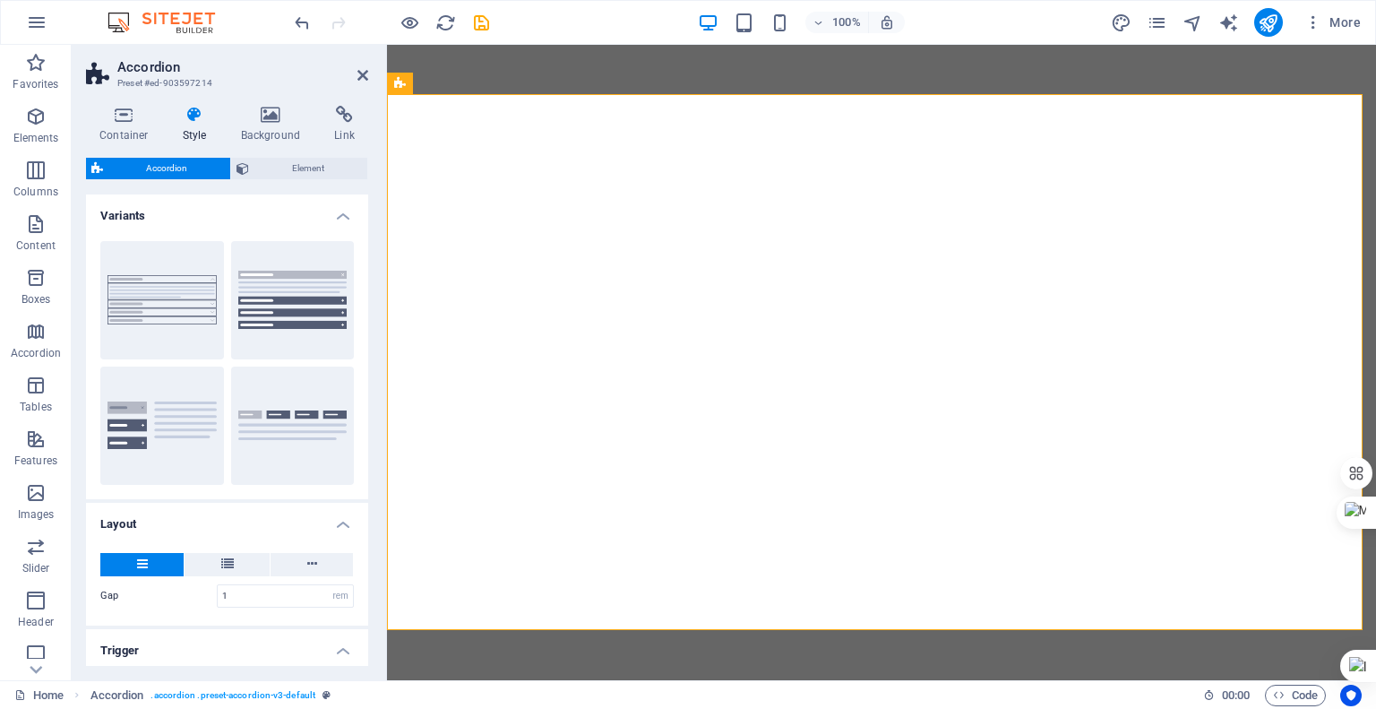
select select "rem"
select select "px"
select select "preset-accordion-v3-default"
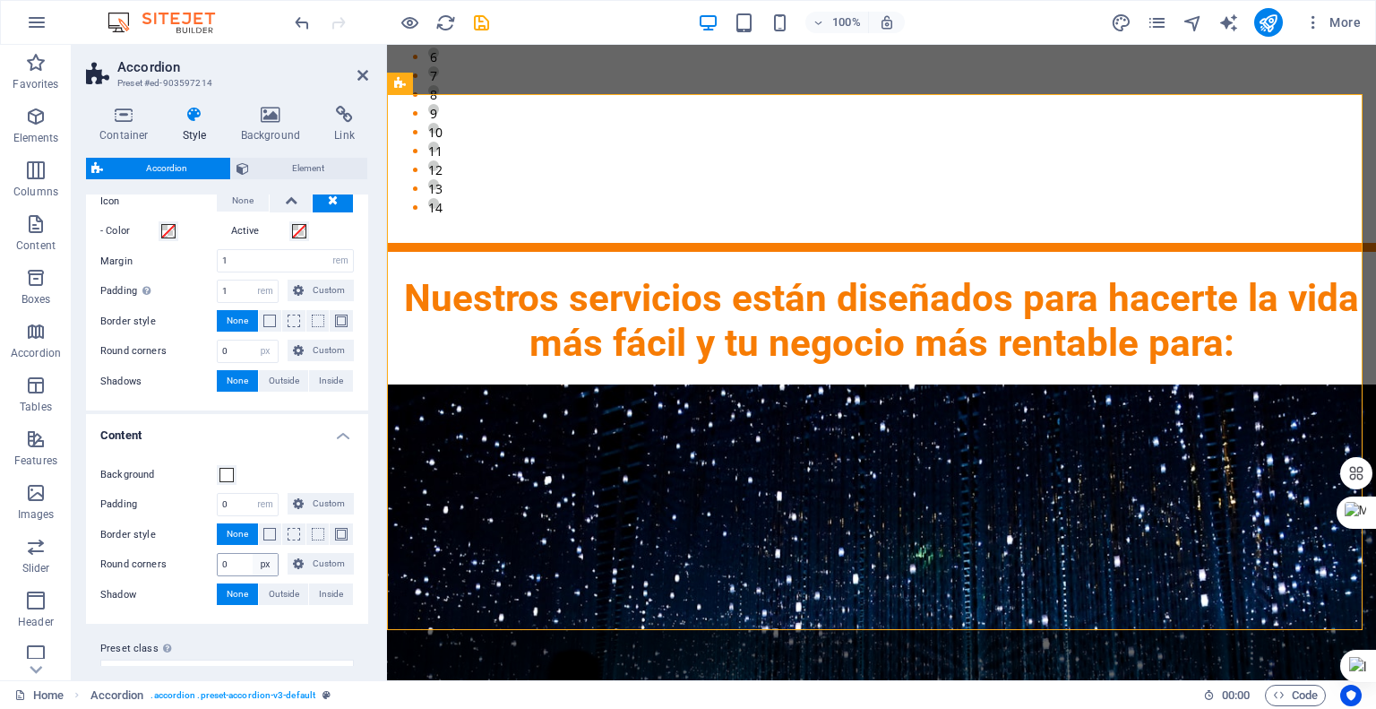
scroll to position [654, 0]
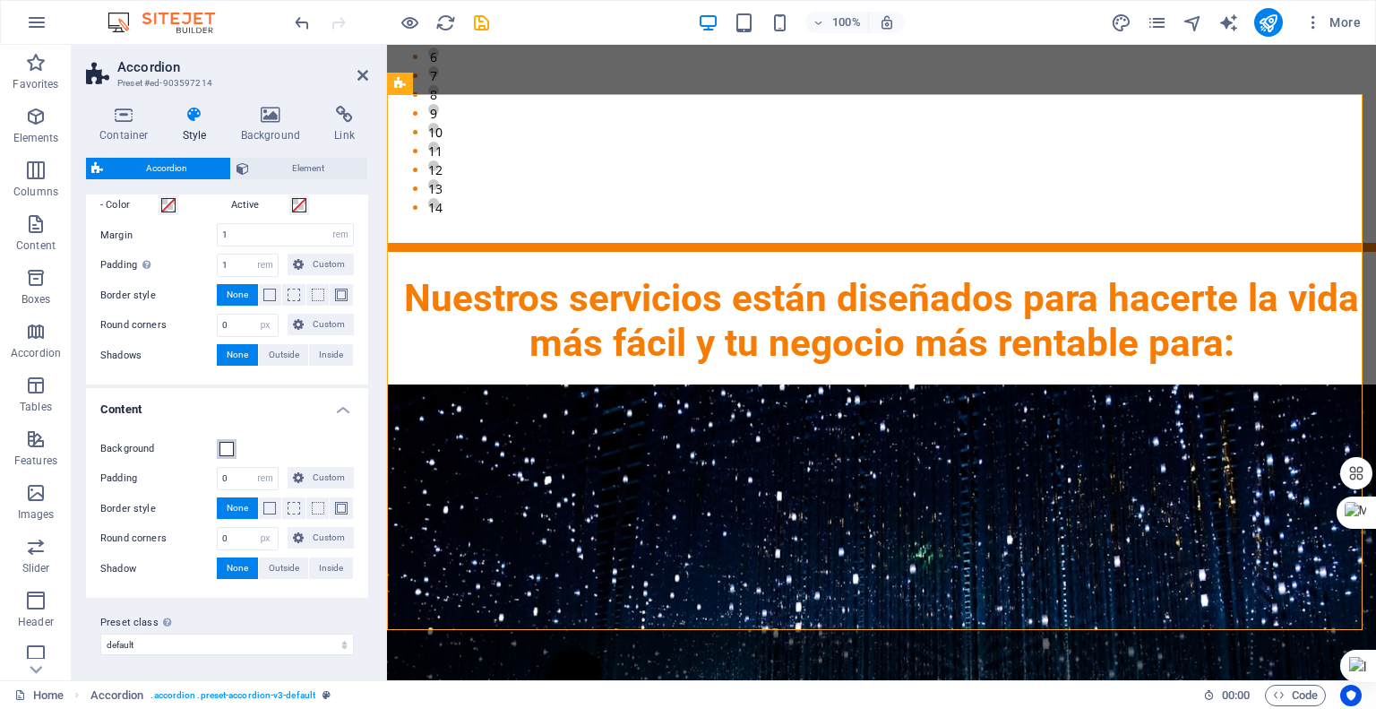
click at [226, 445] on span at bounding box center [227, 449] width 14 height 14
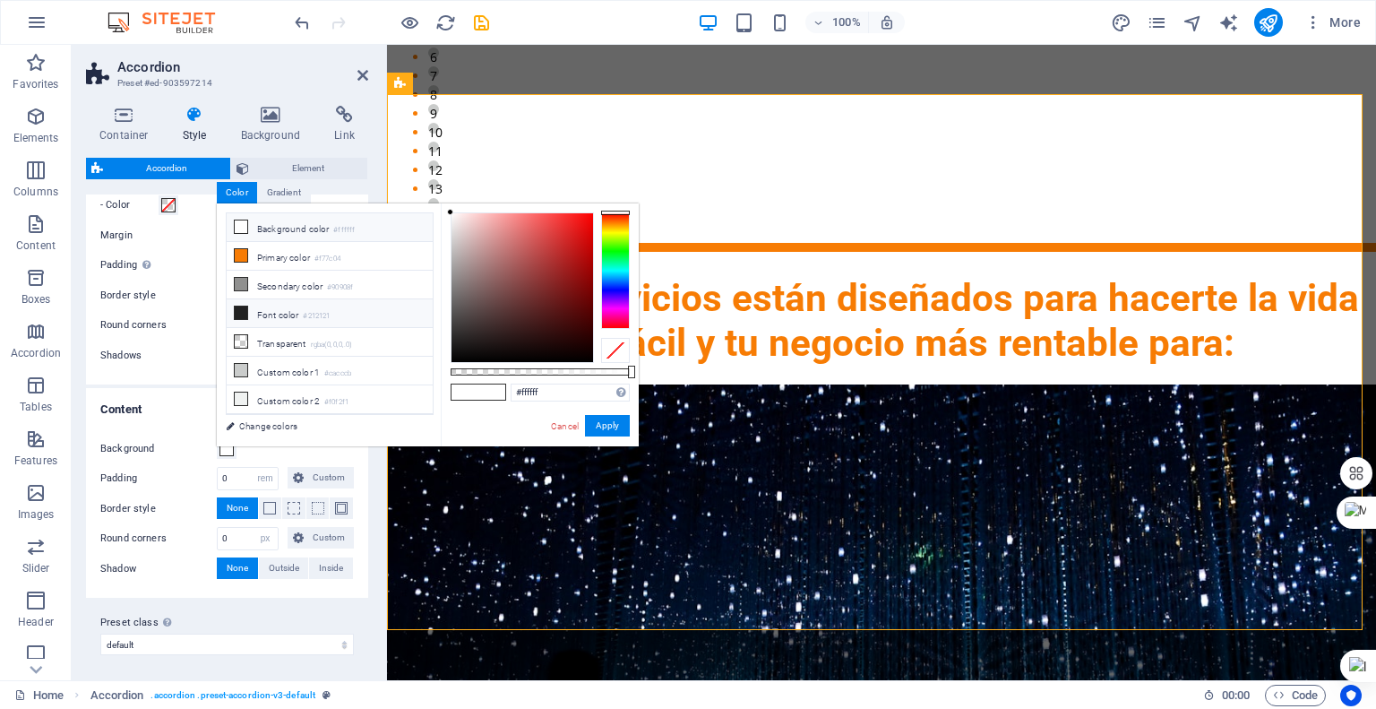
click at [238, 312] on icon at bounding box center [241, 312] width 13 height 13
type input "#212121"
click at [616, 427] on button "Apply" at bounding box center [607, 426] width 45 height 22
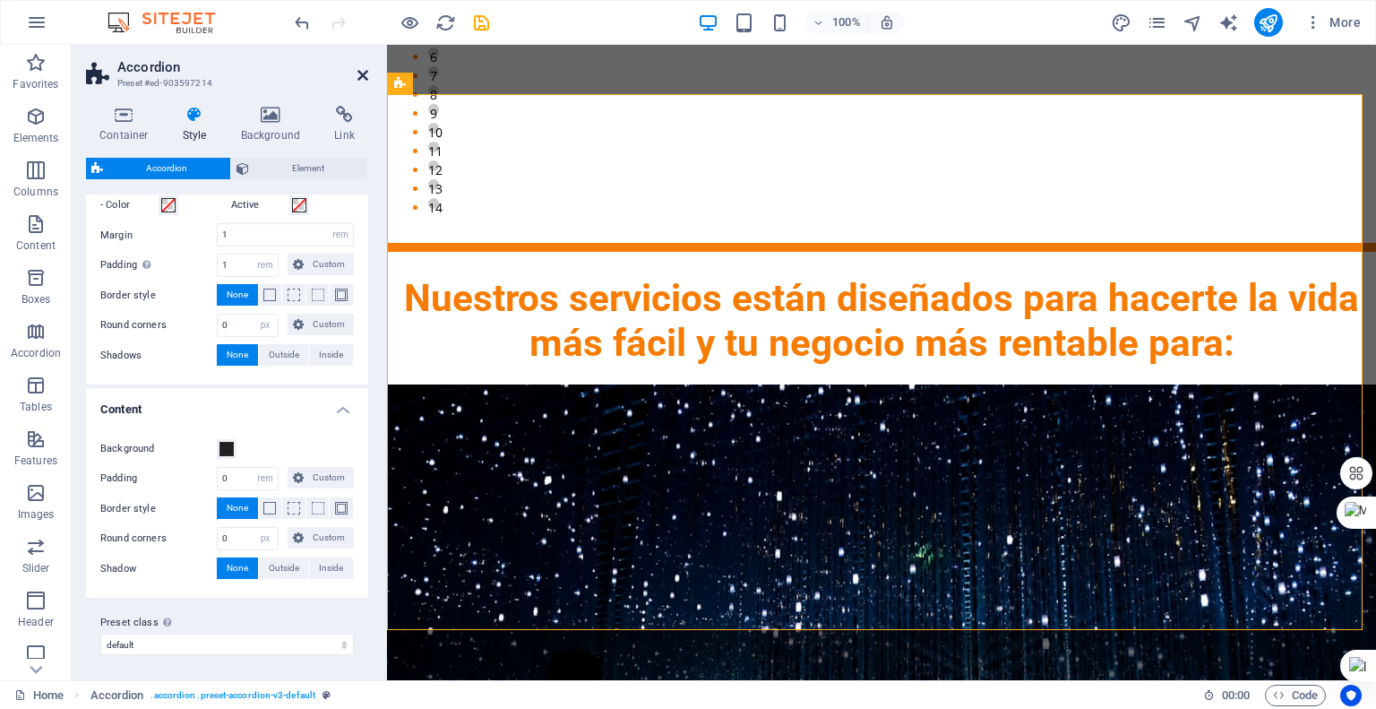
click at [363, 68] on icon at bounding box center [363, 75] width 11 height 14
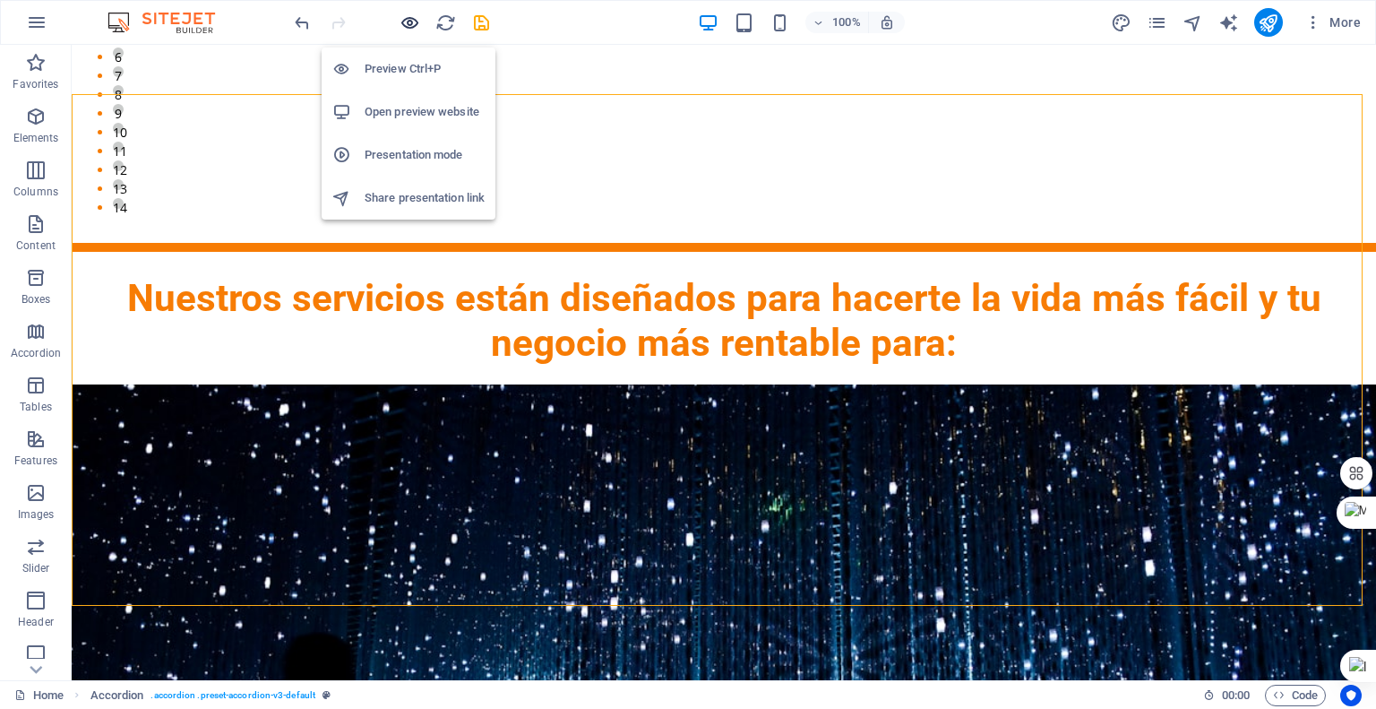
click at [412, 16] on icon "button" at bounding box center [410, 23] width 21 height 21
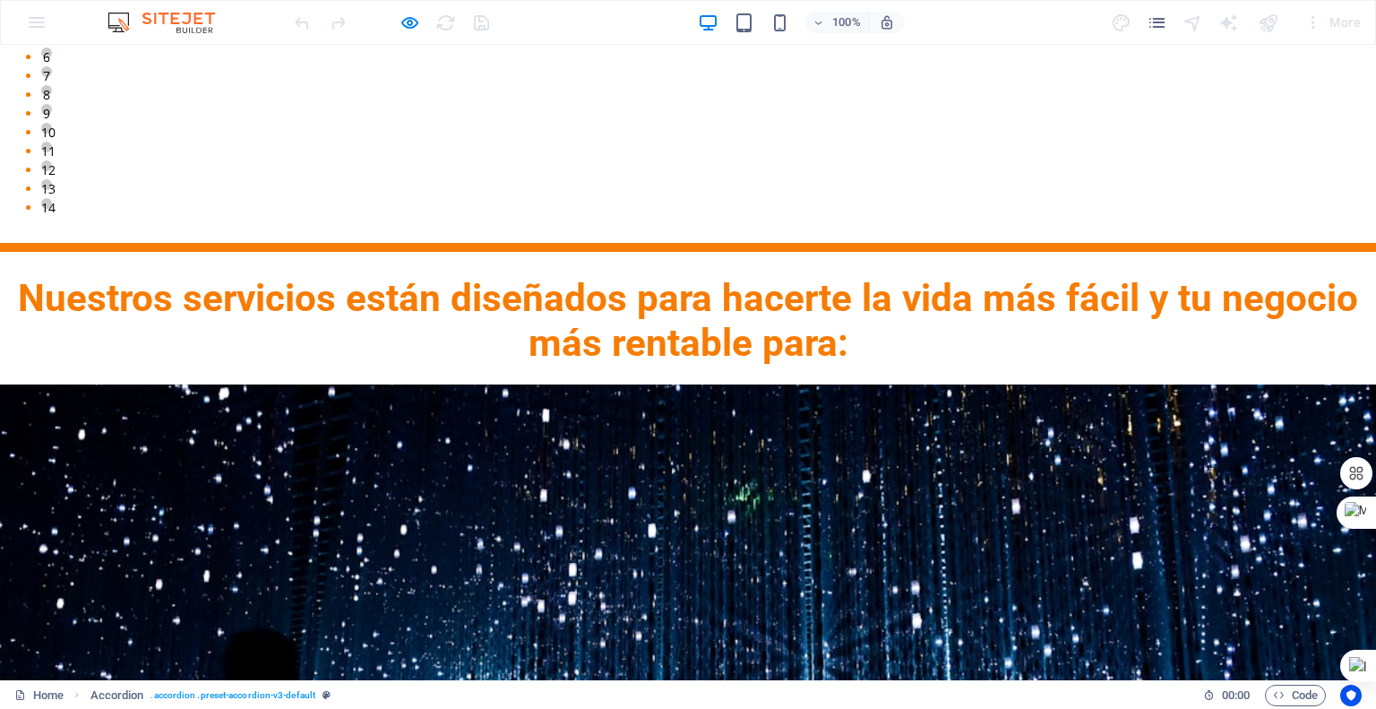
click at [409, 20] on icon "button" at bounding box center [410, 23] width 21 height 21
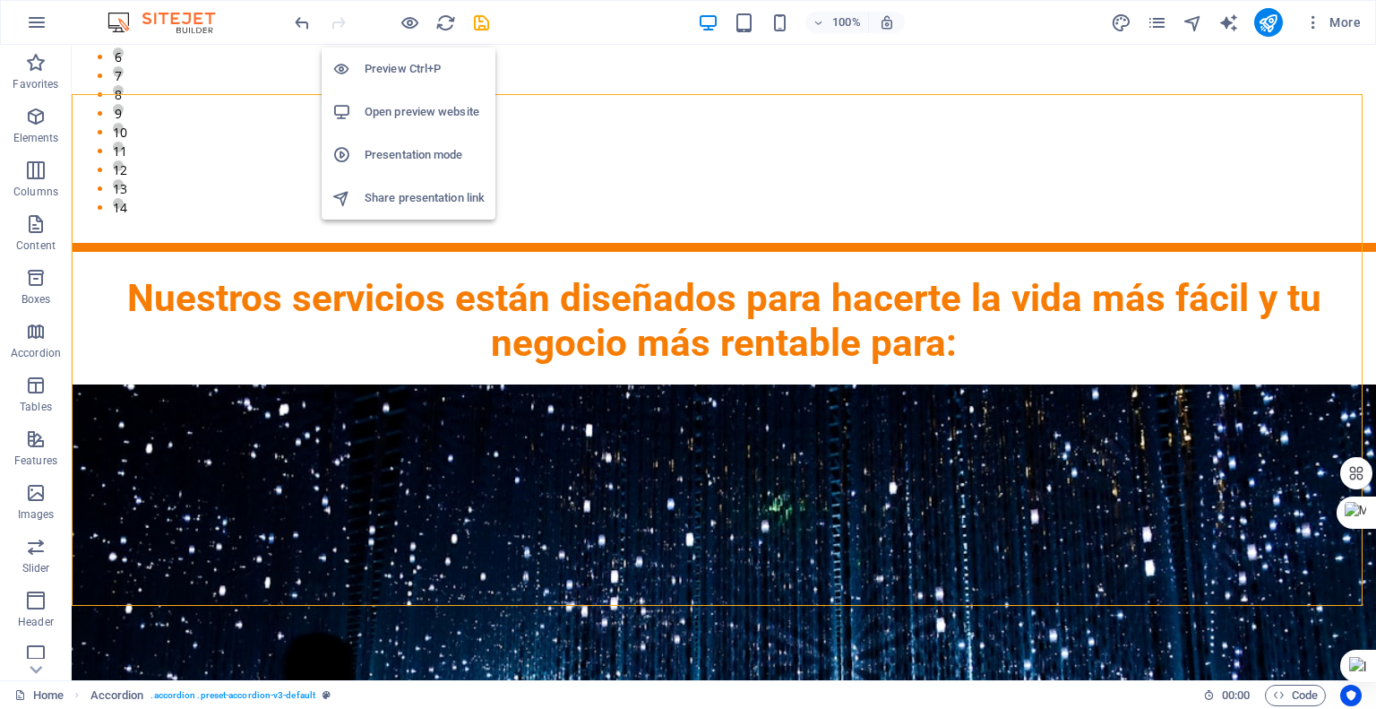
click at [415, 65] on h6 "Preview Ctrl+P" at bounding box center [425, 69] width 120 height 22
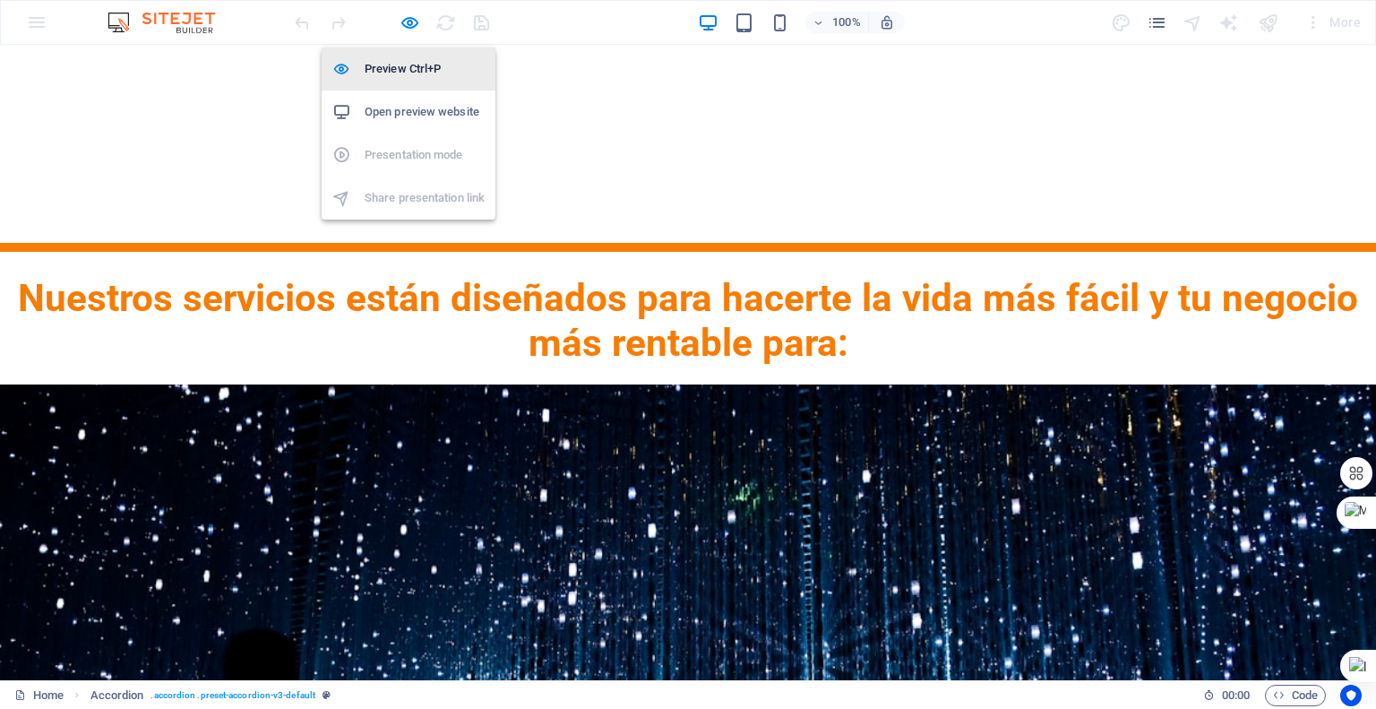
click at [415, 64] on h6 "Preview Ctrl+P" at bounding box center [425, 69] width 120 height 22
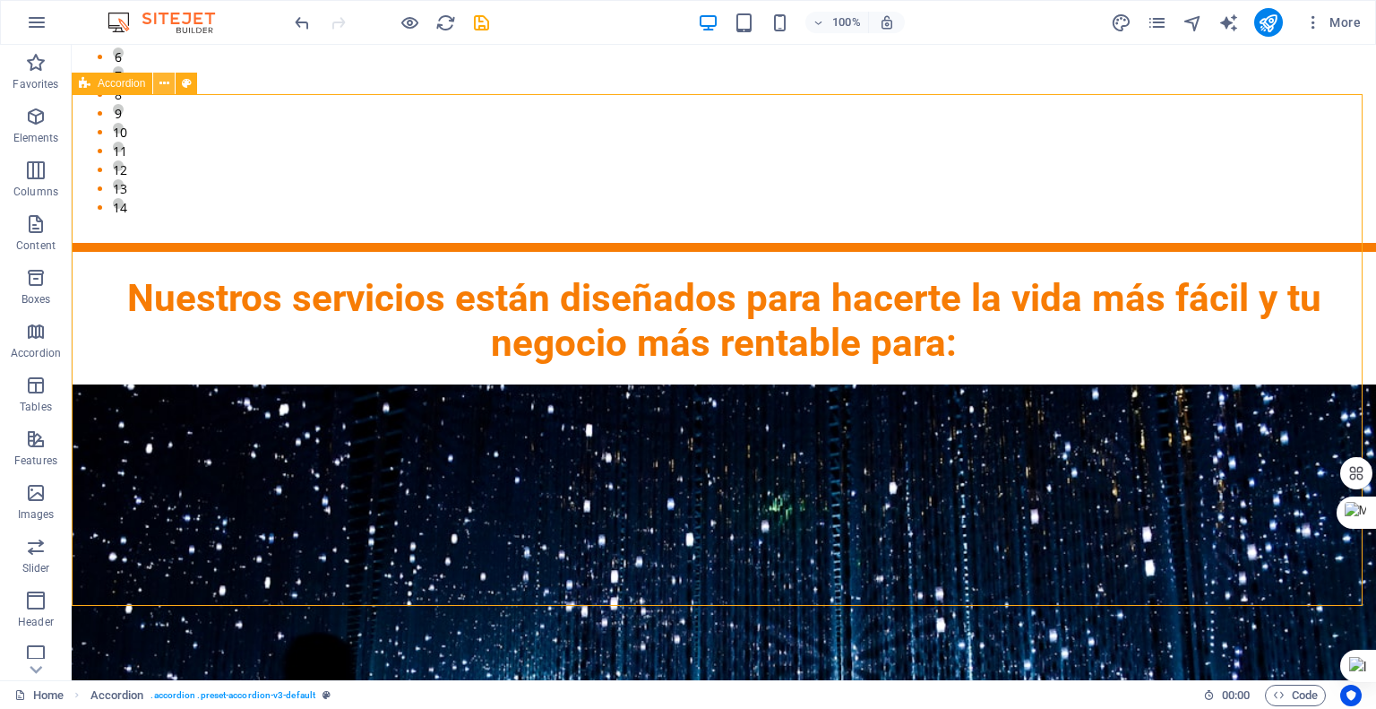
click at [158, 87] on button at bounding box center [164, 84] width 22 height 22
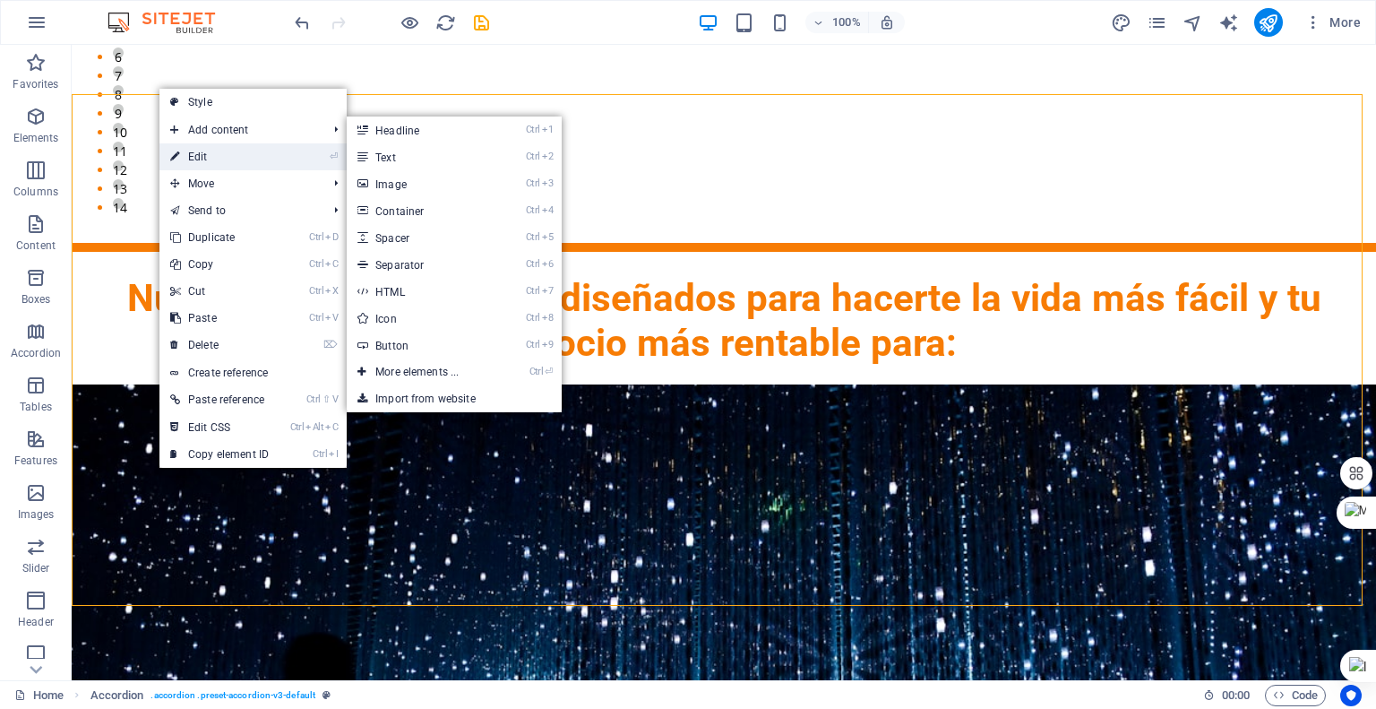
click at [204, 160] on link "⏎ Edit" at bounding box center [219, 156] width 120 height 27
select select "rem"
select select "px"
select select "rem"
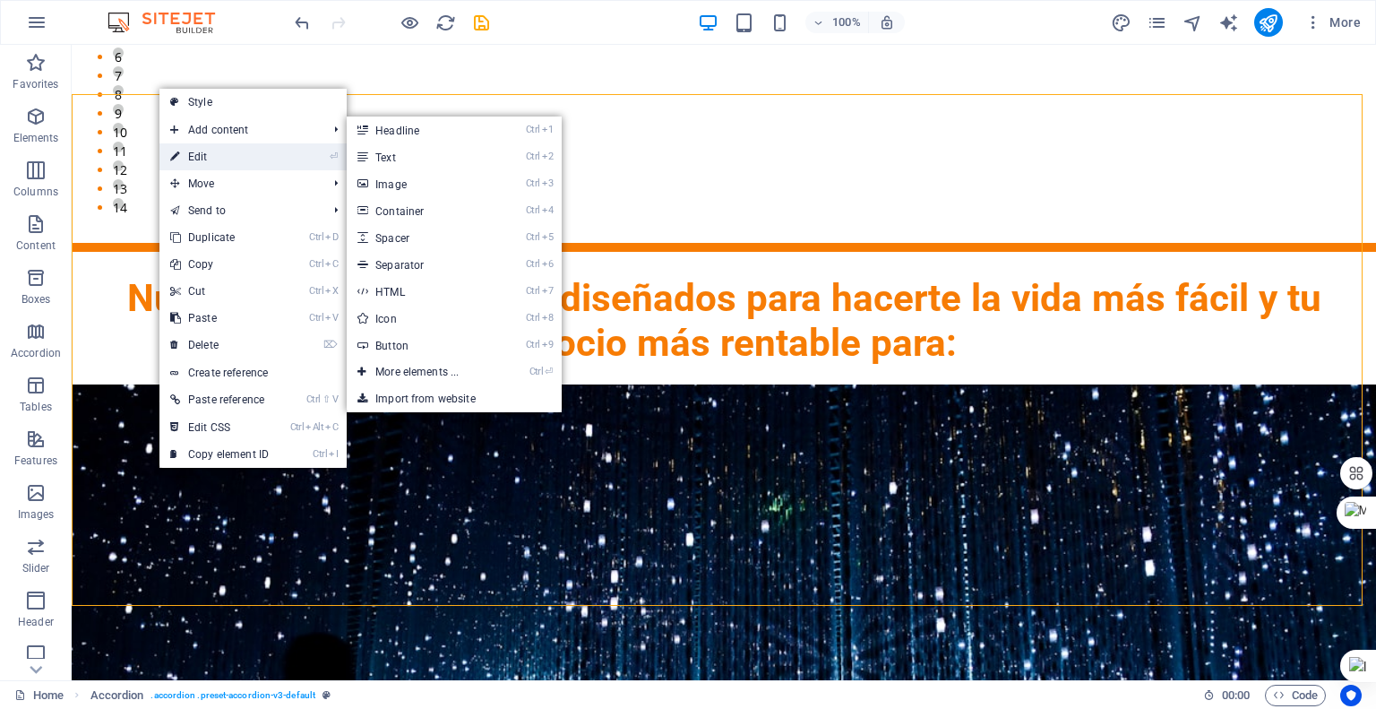
select select "px"
select select "rem"
select select "px"
select select "preset-accordion-v3-default"
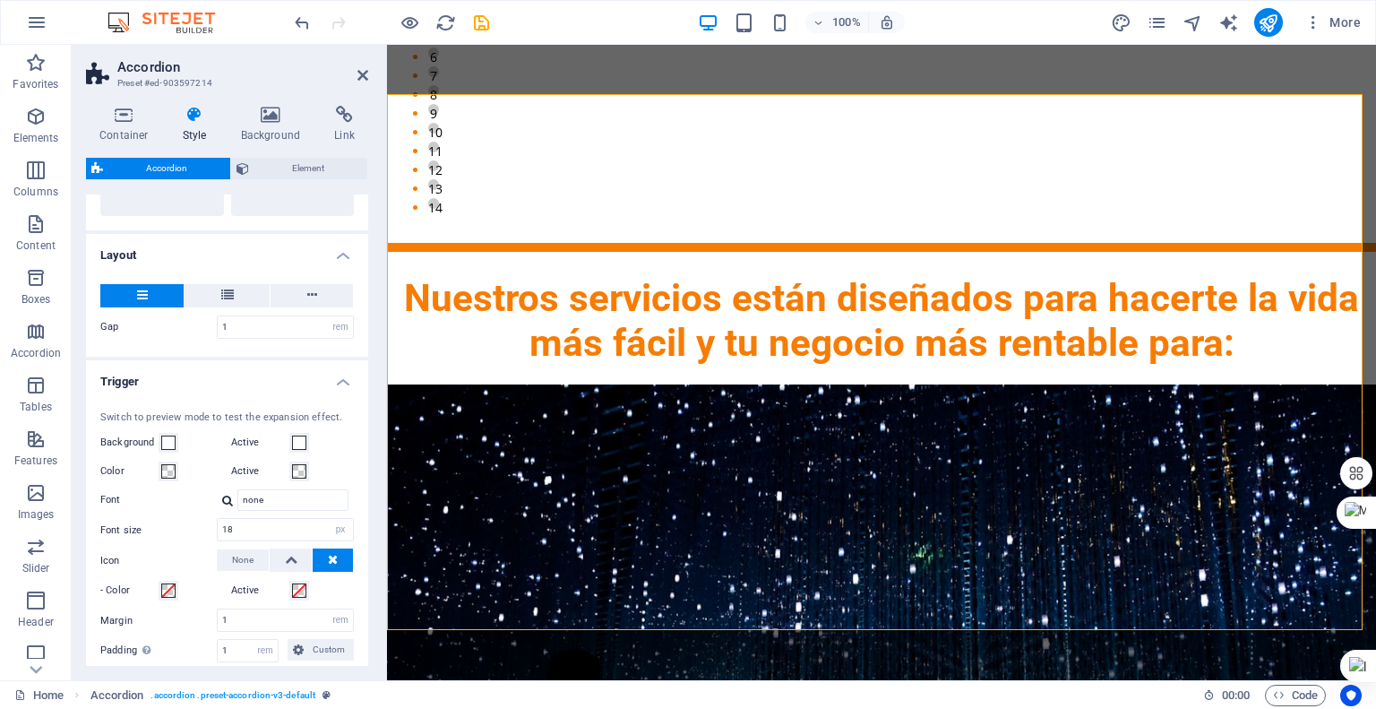
scroll to position [358, 0]
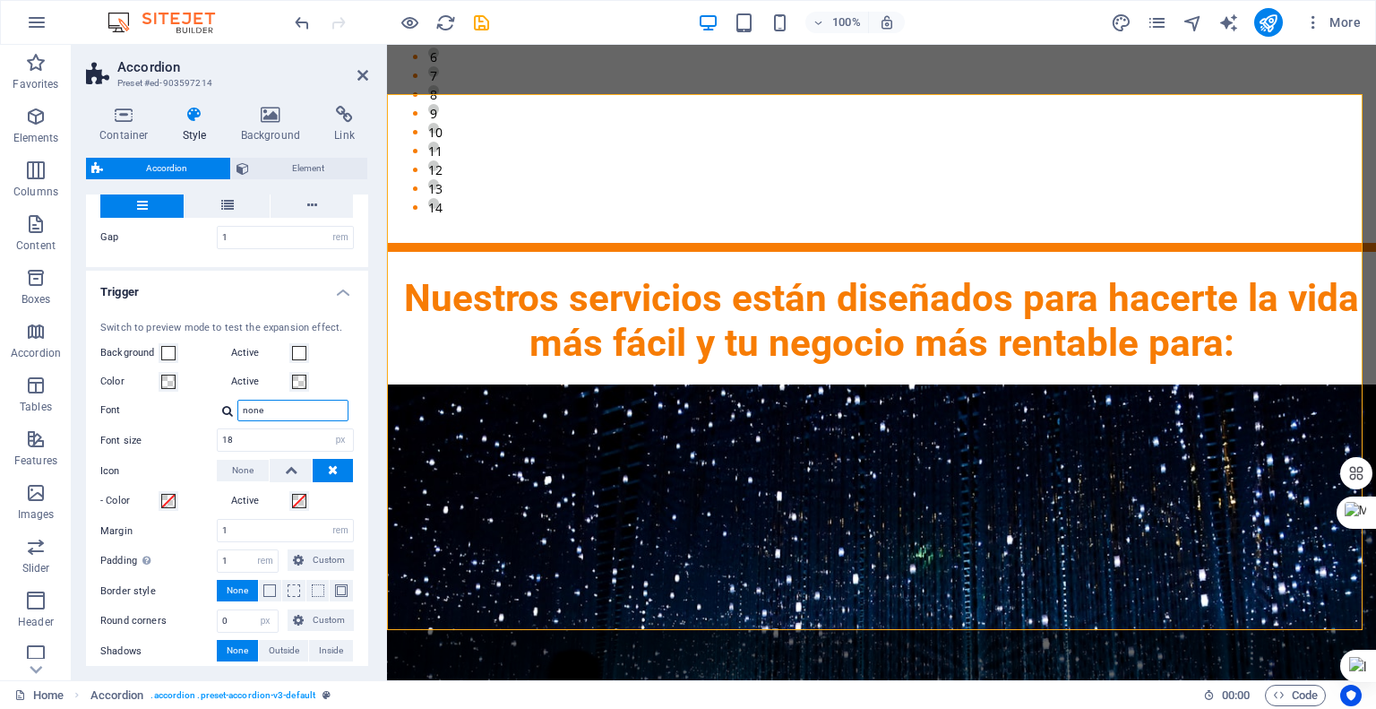
click at [264, 418] on input "none" at bounding box center [292, 411] width 111 height 22
click at [229, 409] on div at bounding box center [227, 411] width 11 height 12
click at [253, 447] on div "Roboto" at bounding box center [296, 456] width 109 height 19
type input "Roboto"
drag, startPoint x: 275, startPoint y: 440, endPoint x: 202, endPoint y: 426, distance: 74.9
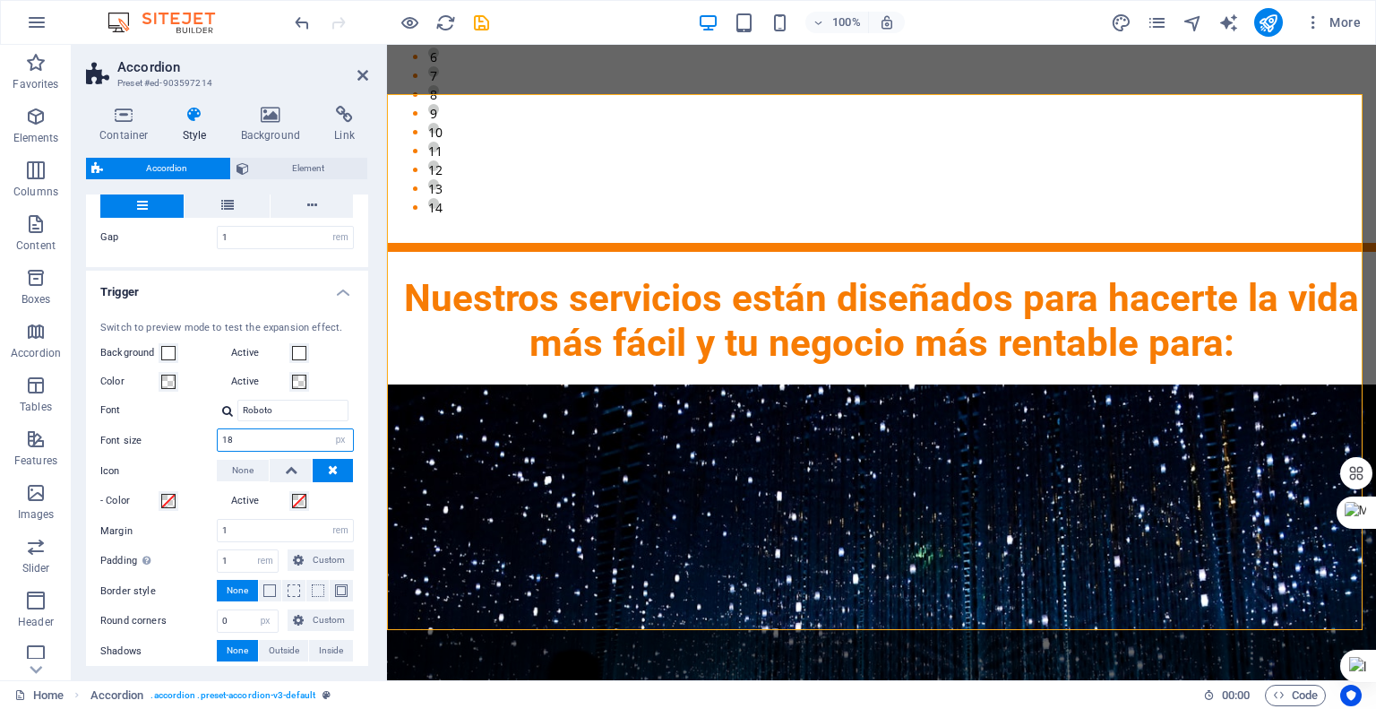
click at [202, 426] on div "Switch to preview mode to test the expansion effect. Background Active Color Ac…" at bounding box center [226, 492] width 289 height 378
type input "22"
click at [165, 350] on span at bounding box center [168, 353] width 14 height 14
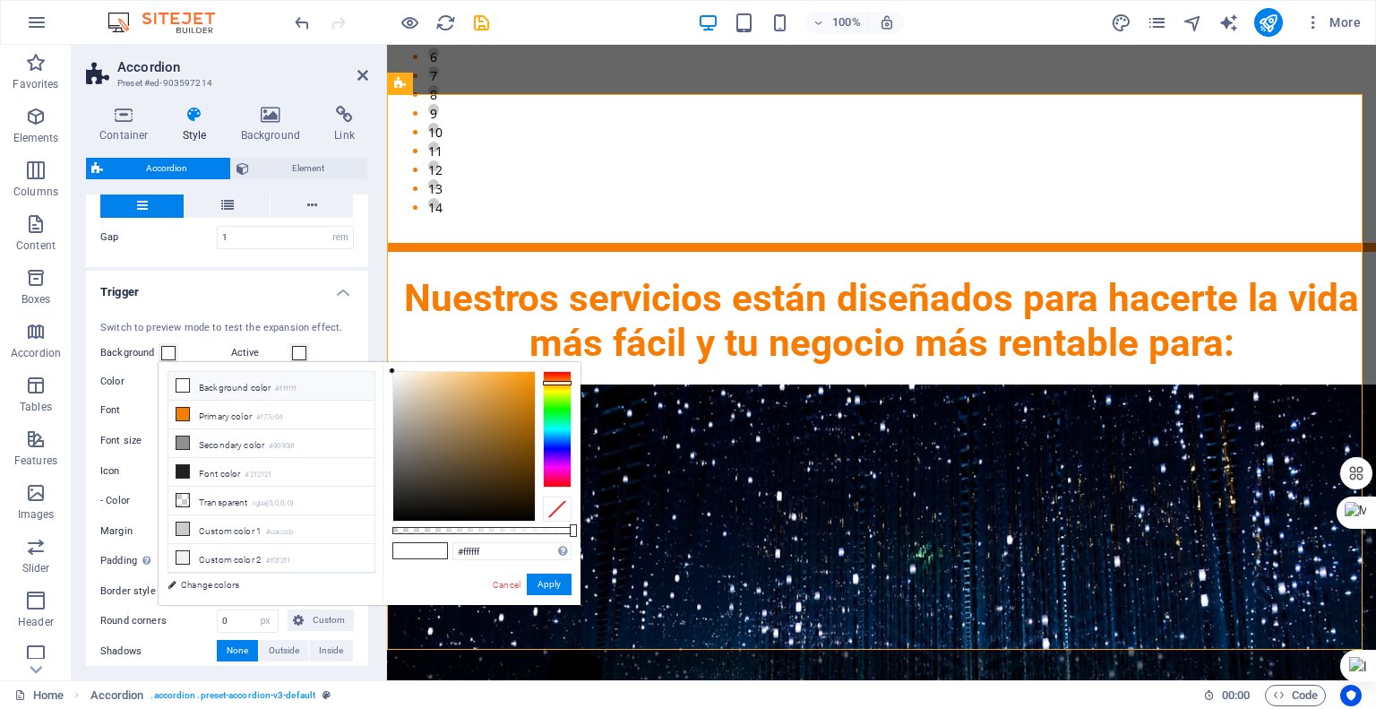
drag, startPoint x: 563, startPoint y: 372, endPoint x: 563, endPoint y: 383, distance: 10.8
click at [563, 383] on div at bounding box center [557, 383] width 29 height 4
type input "#f5c277"
drag, startPoint x: 393, startPoint y: 368, endPoint x: 465, endPoint y: 377, distance: 72.2
click at [465, 377] on div at bounding box center [464, 377] width 6 height 6
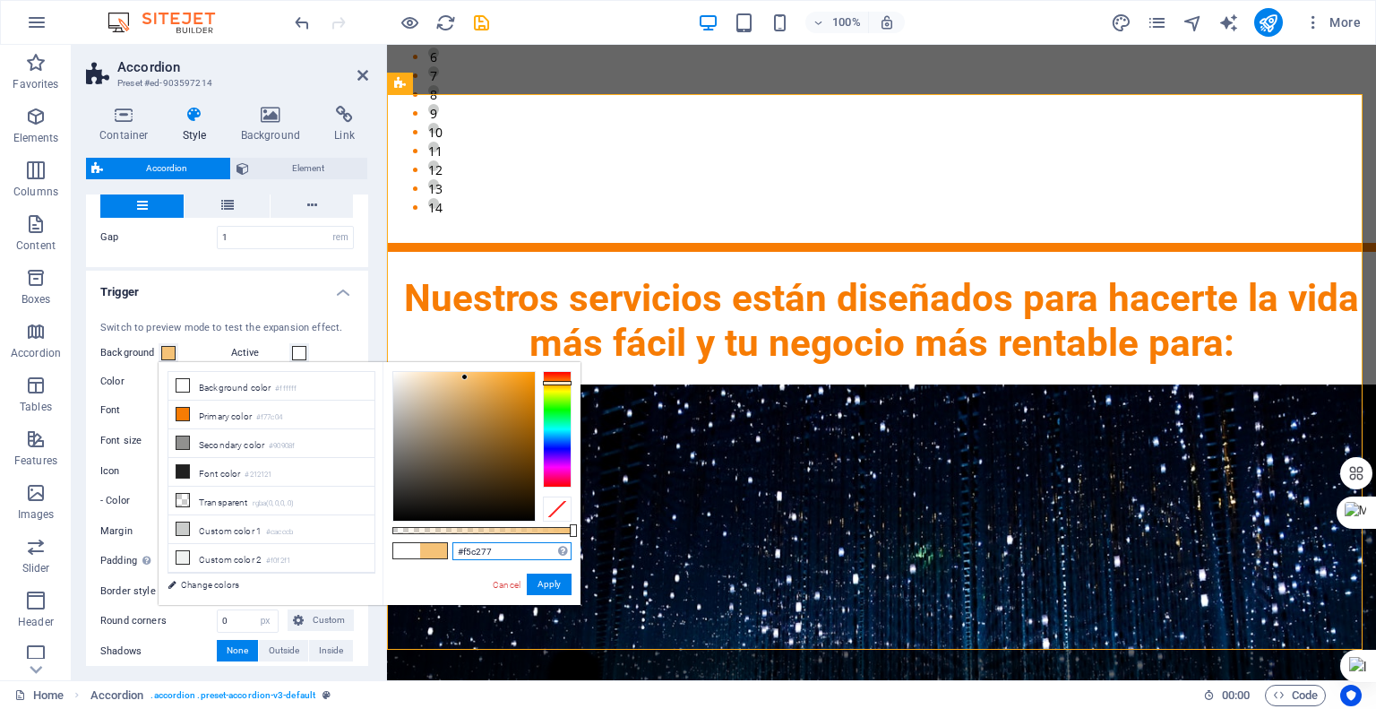
drag, startPoint x: 509, startPoint y: 549, endPoint x: 444, endPoint y: 552, distance: 64.6
click at [444, 552] on div "#f5c277 Supported formats #0852ed rgb(8, 82, 237) rgba(8, 82, 237, 90%) hsv(221…" at bounding box center [482, 613] width 198 height 503
click at [301, 355] on span at bounding box center [299, 353] width 14 height 14
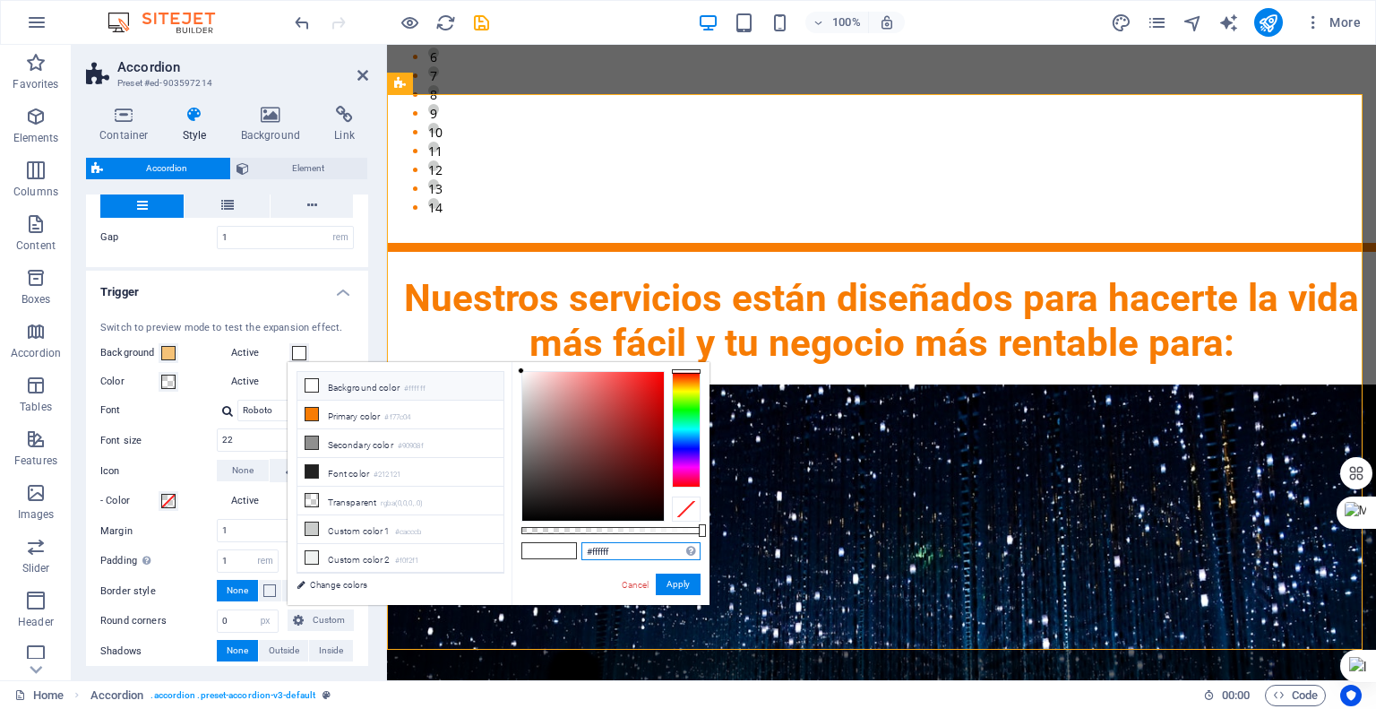
drag, startPoint x: 634, startPoint y: 558, endPoint x: 526, endPoint y: 554, distance: 108.5
click at [522, 556] on div "#ffffff Supported formats #0852ed rgb(8, 82, 237) rgba(8, 82, 237, 90%) hsv(221…" at bounding box center [611, 613] width 198 height 503
paste input "5c277"
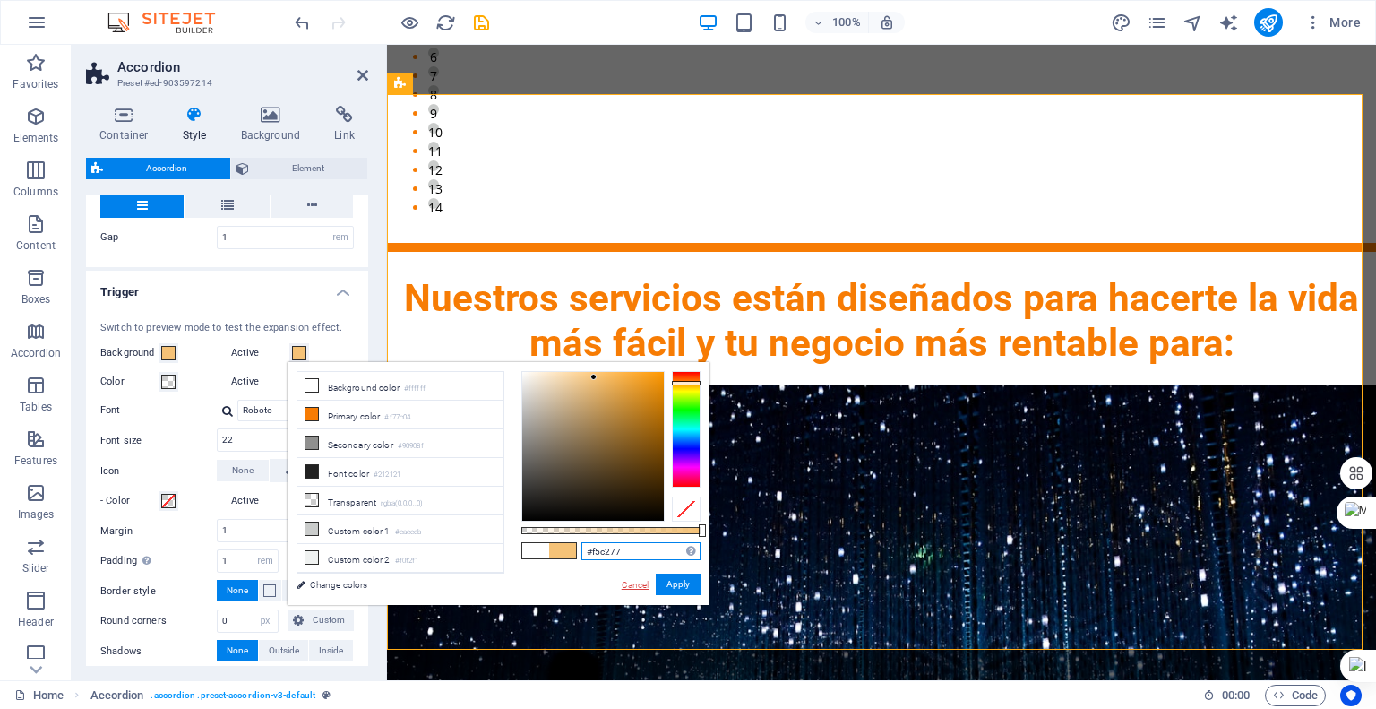
type input "#f5c277"
click at [644, 588] on link "Cancel" at bounding box center [635, 584] width 31 height 13
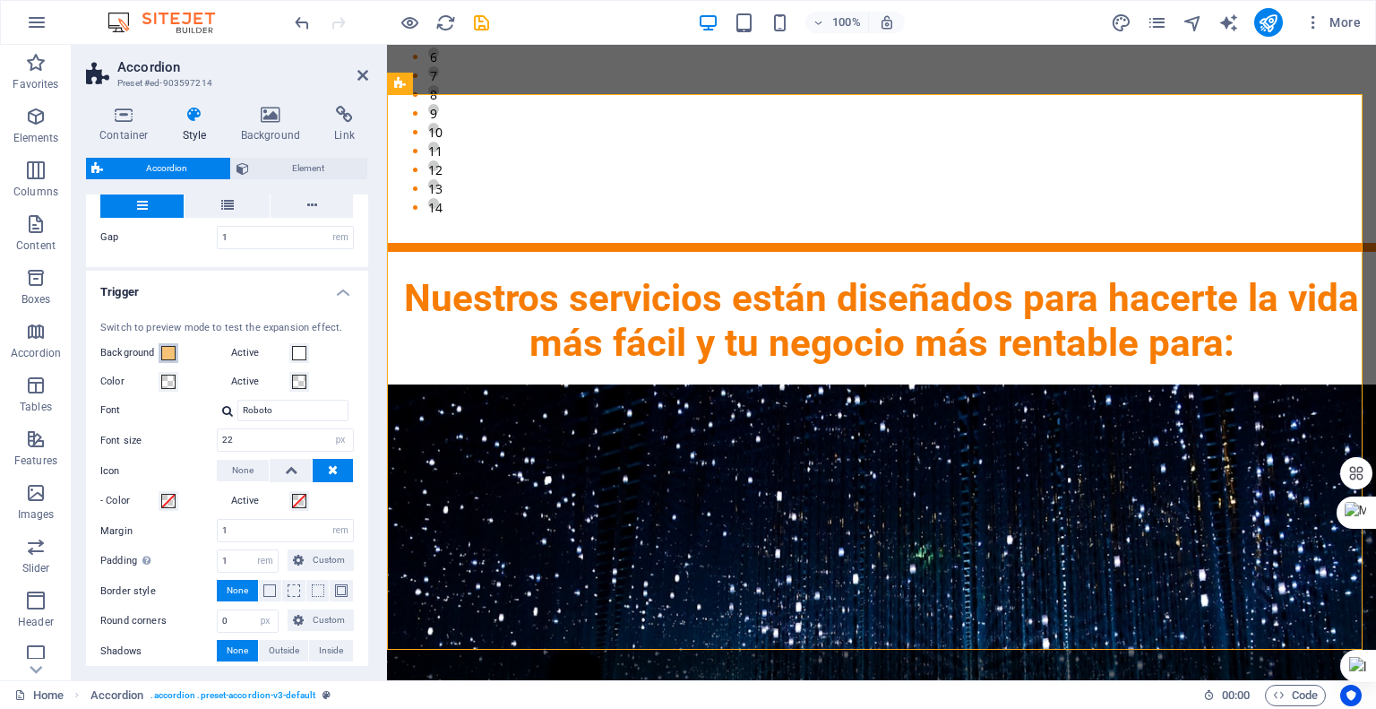
click at [174, 354] on span at bounding box center [168, 353] width 14 height 14
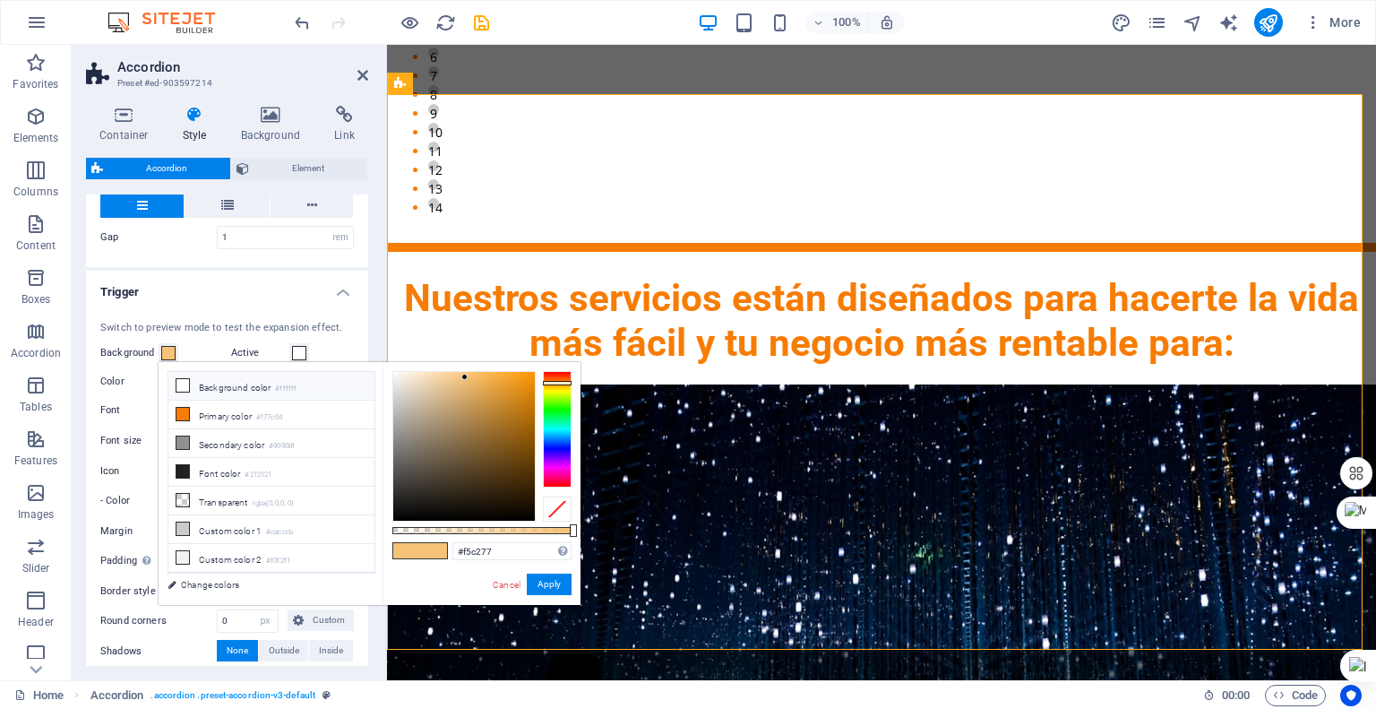
click at [177, 383] on icon at bounding box center [183, 385] width 13 height 13
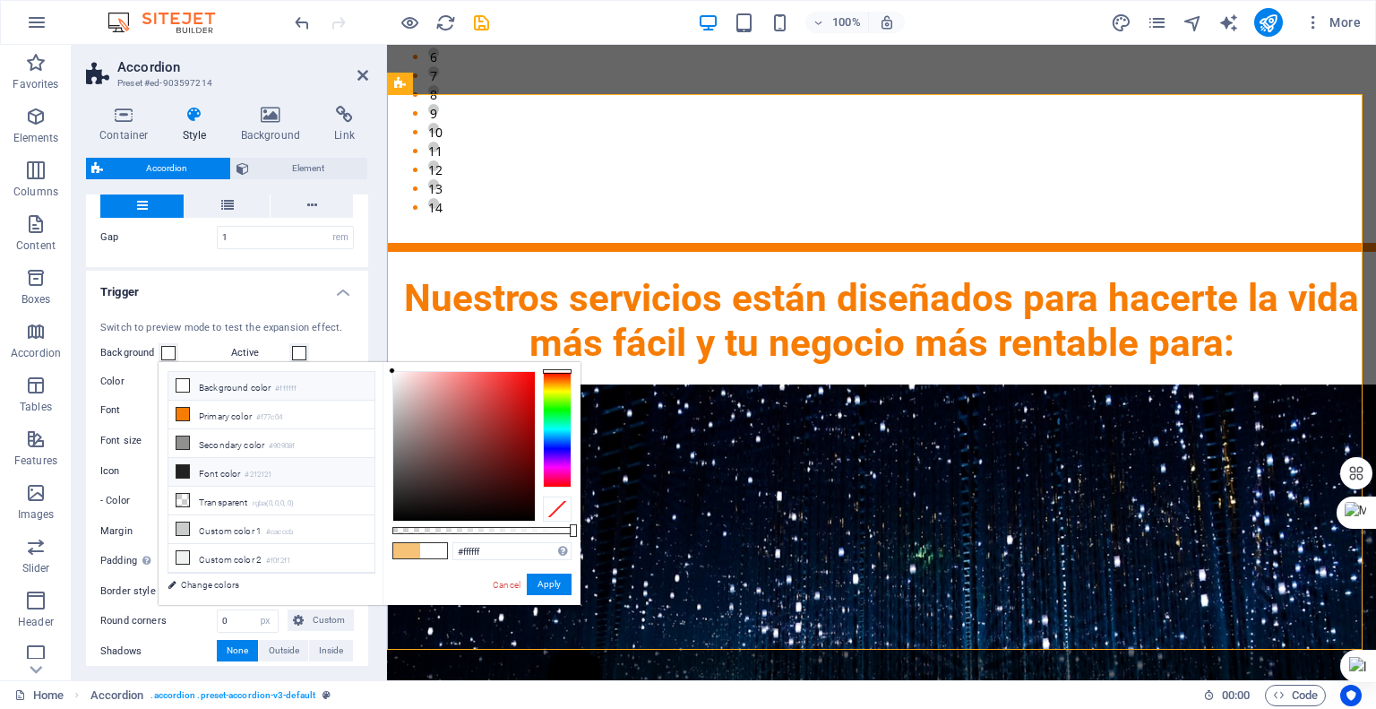
click at [188, 465] on icon at bounding box center [183, 471] width 13 height 13
click at [161, 355] on span at bounding box center [168, 353] width 14 height 14
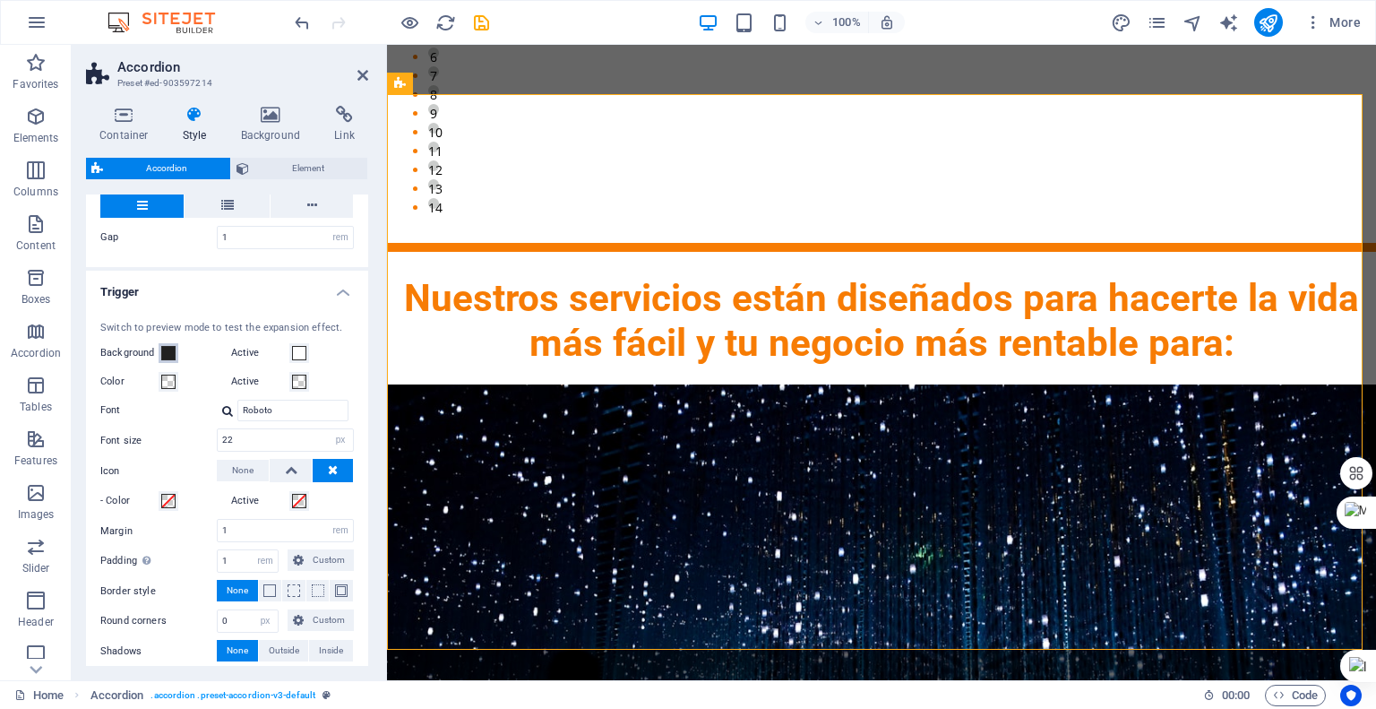
click at [168, 354] on span at bounding box center [168, 353] width 14 height 14
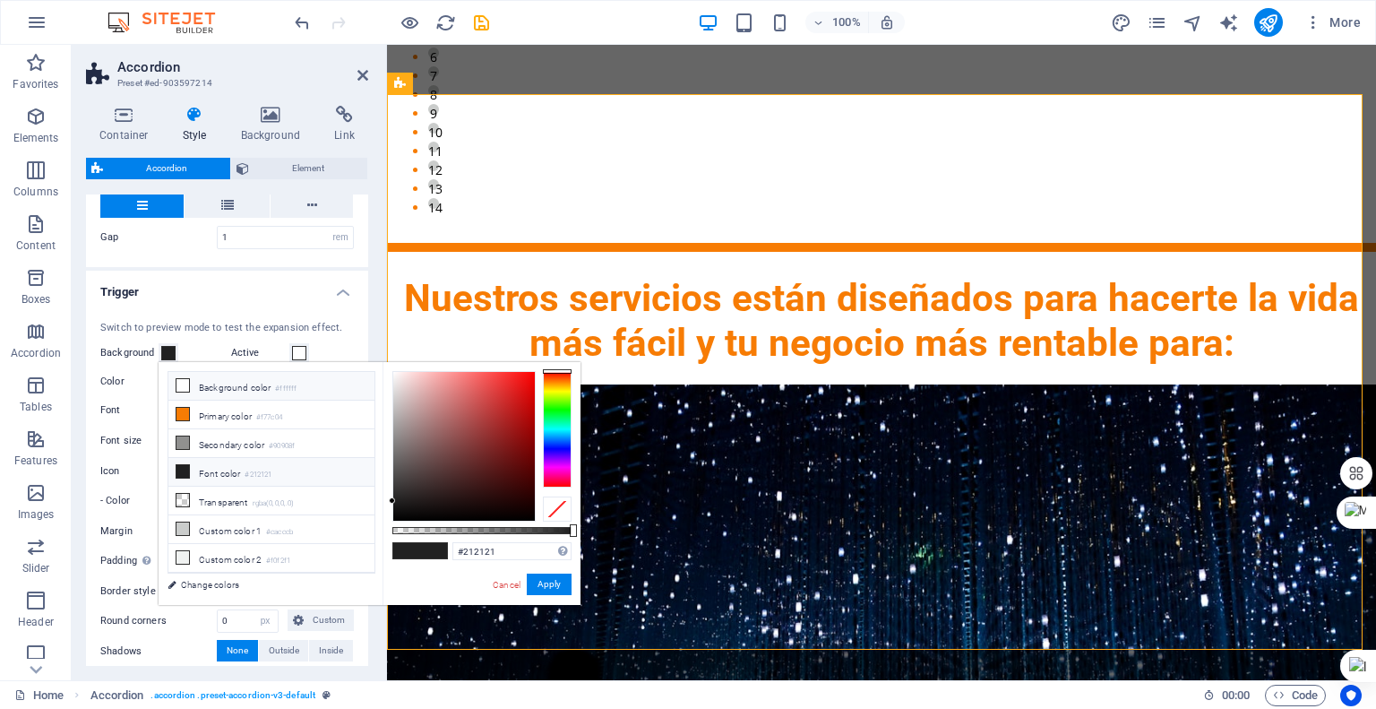
click at [192, 389] on li "Background color #ffffff" at bounding box center [271, 386] width 206 height 29
type input "#ffffff"
click at [222, 580] on link "Change colors" at bounding box center [263, 584] width 208 height 22
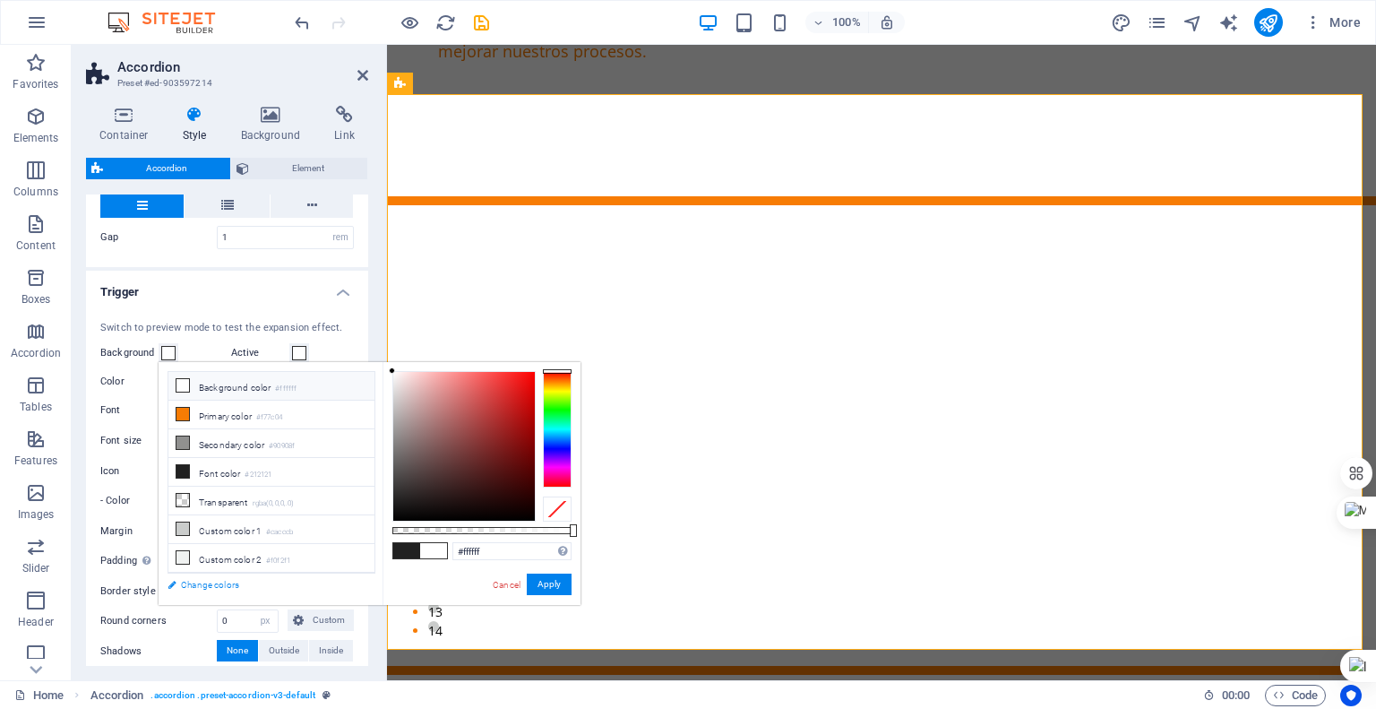
select select "ease-in-out"
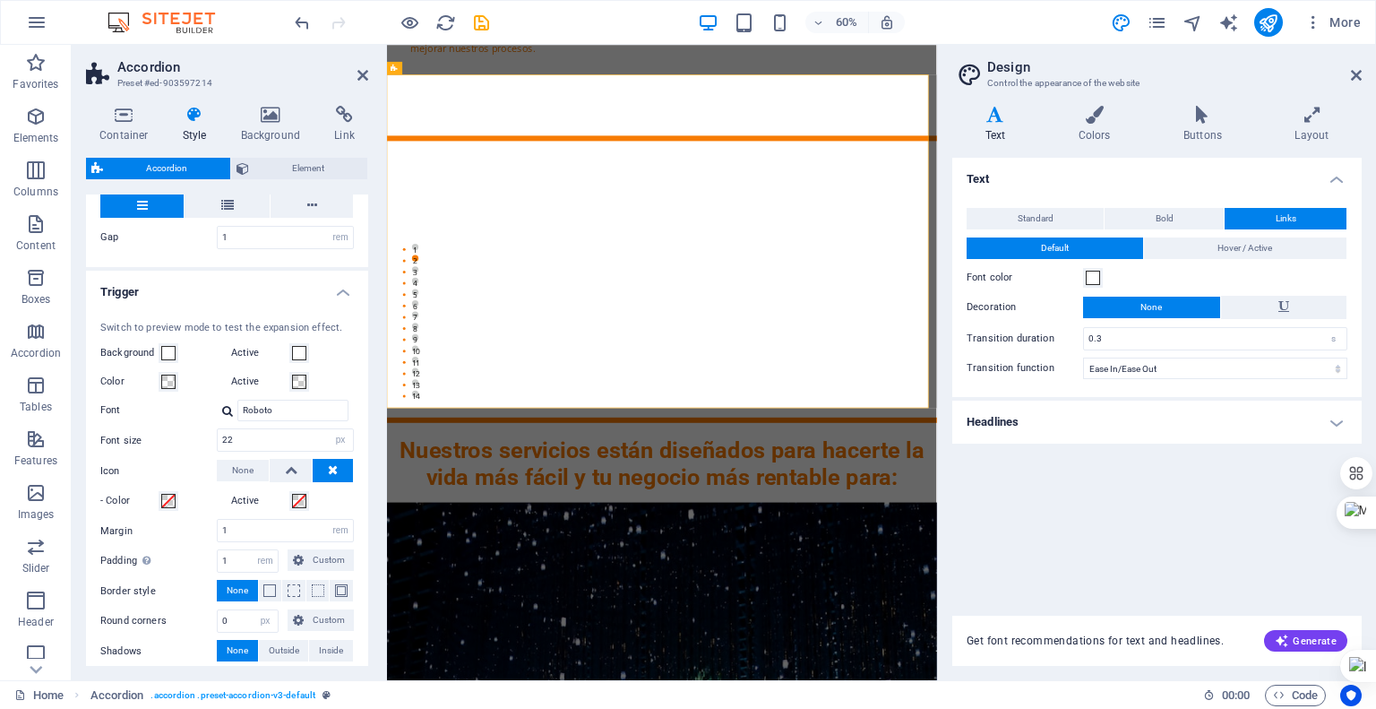
scroll to position [2394, 0]
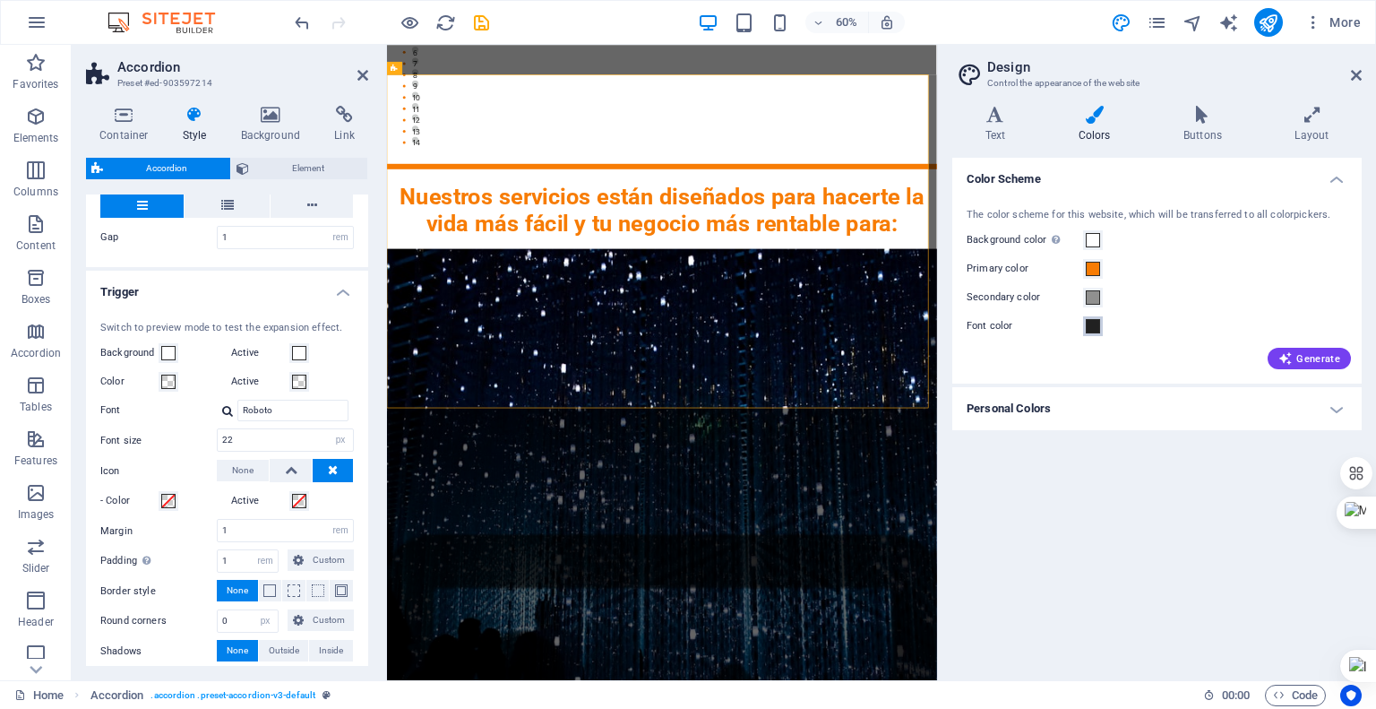
click at [1096, 325] on span at bounding box center [1093, 326] width 14 height 14
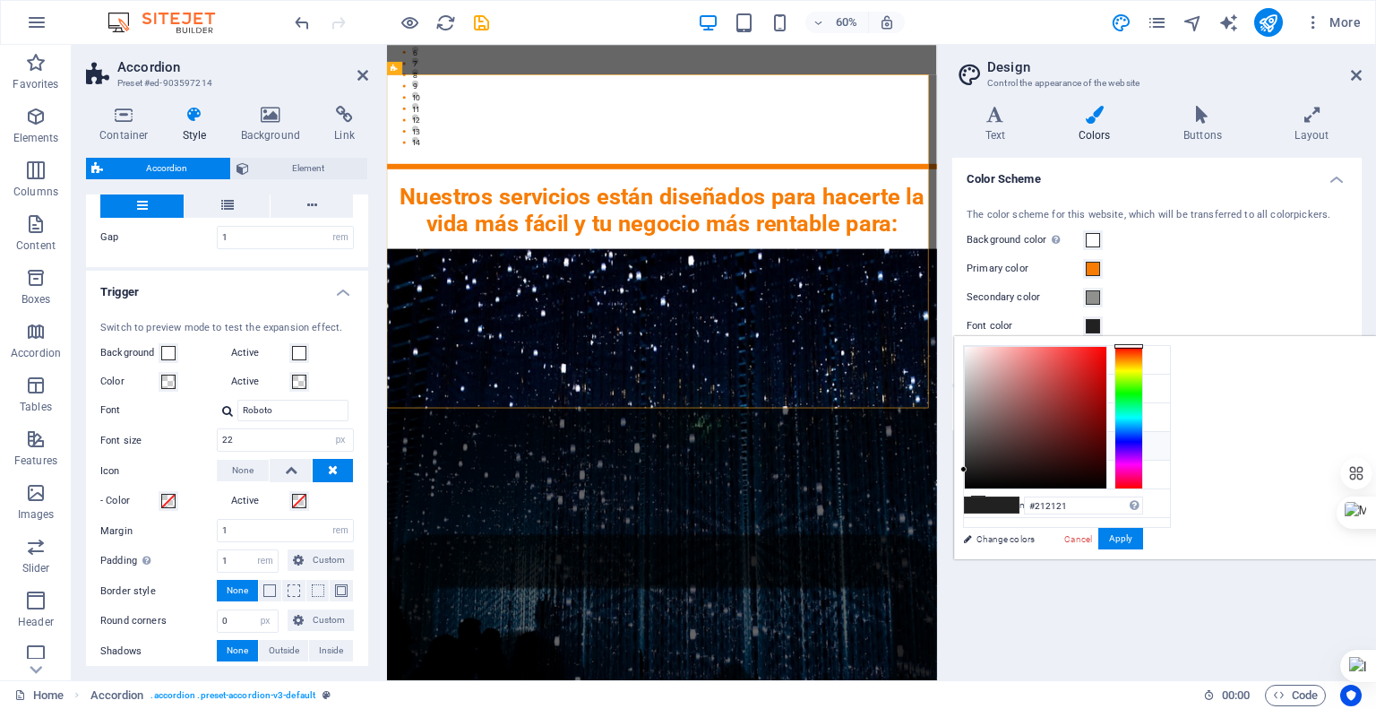
click at [1029, 440] on li "Font color #212121" at bounding box center [1067, 446] width 206 height 29
click at [1143, 536] on button "Apply" at bounding box center [1120, 539] width 45 height 22
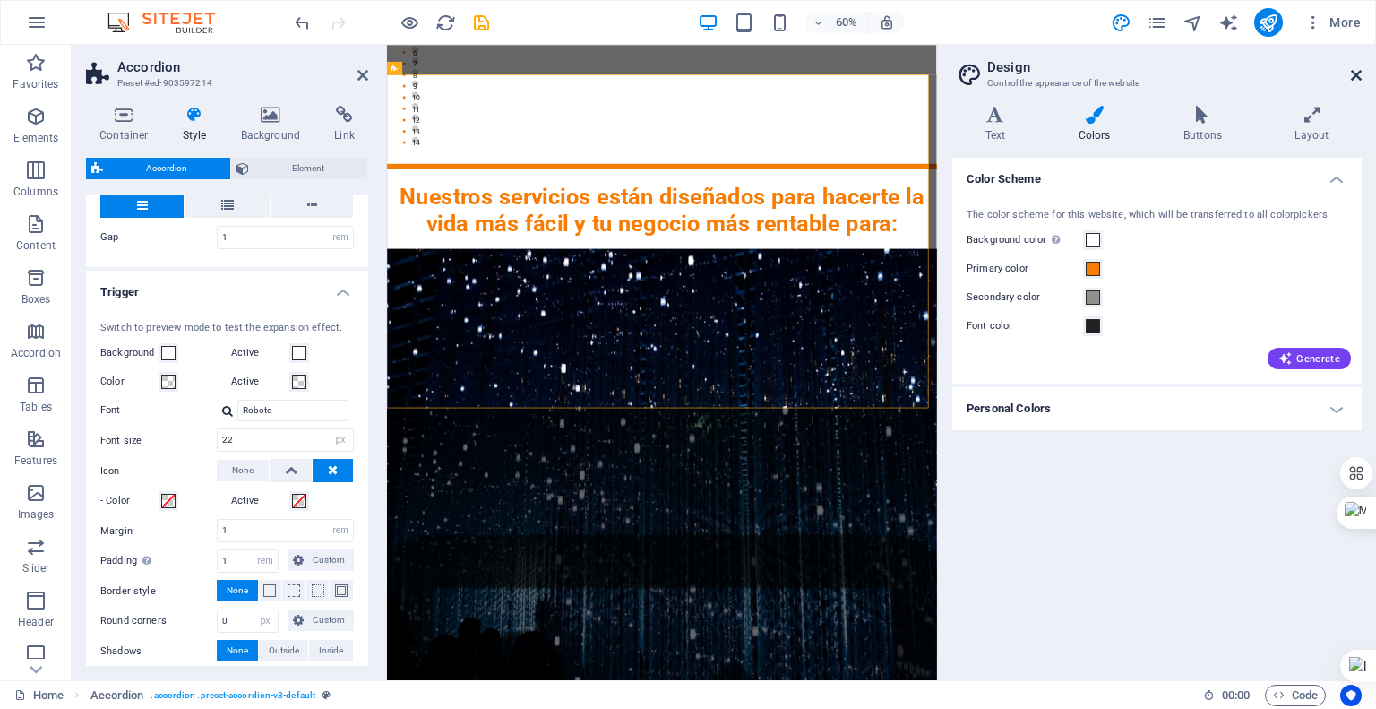
click at [1357, 77] on icon at bounding box center [1356, 75] width 11 height 14
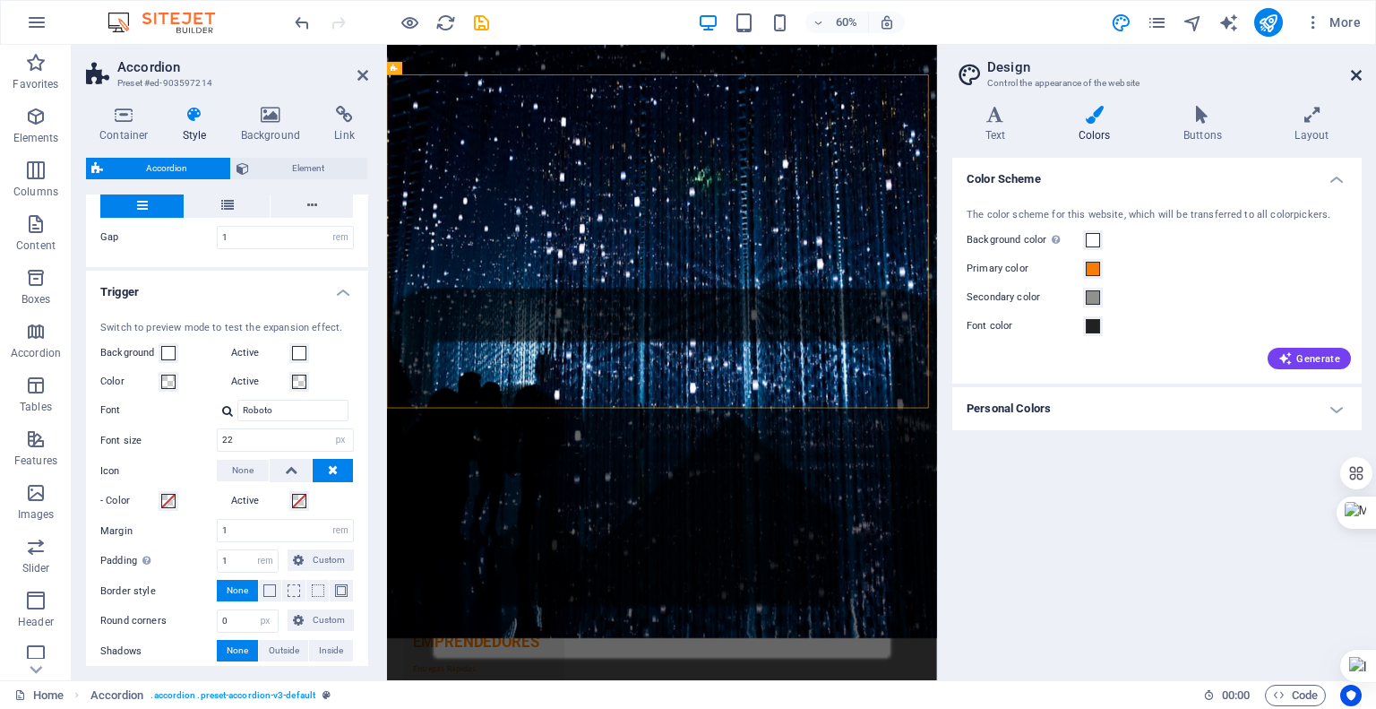
scroll to position [1971, 0]
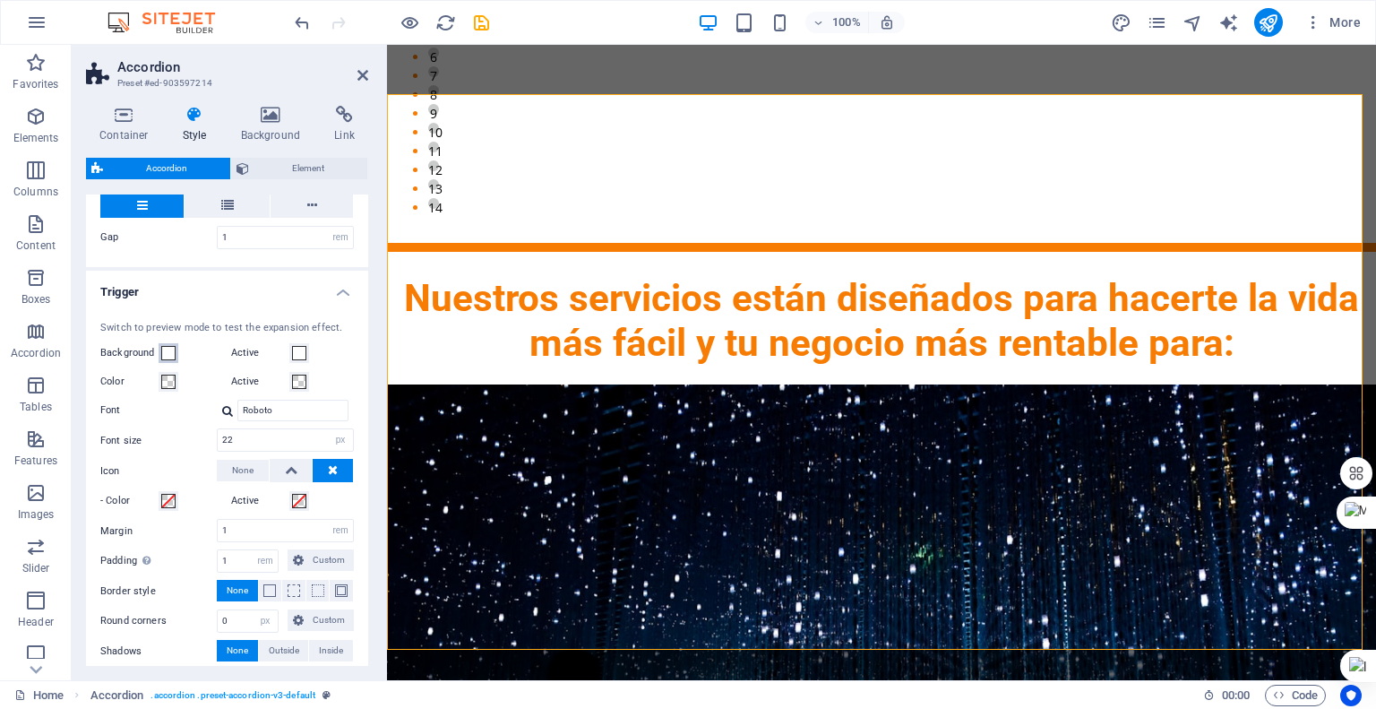
click at [176, 348] on button "Background" at bounding box center [169, 353] width 20 height 20
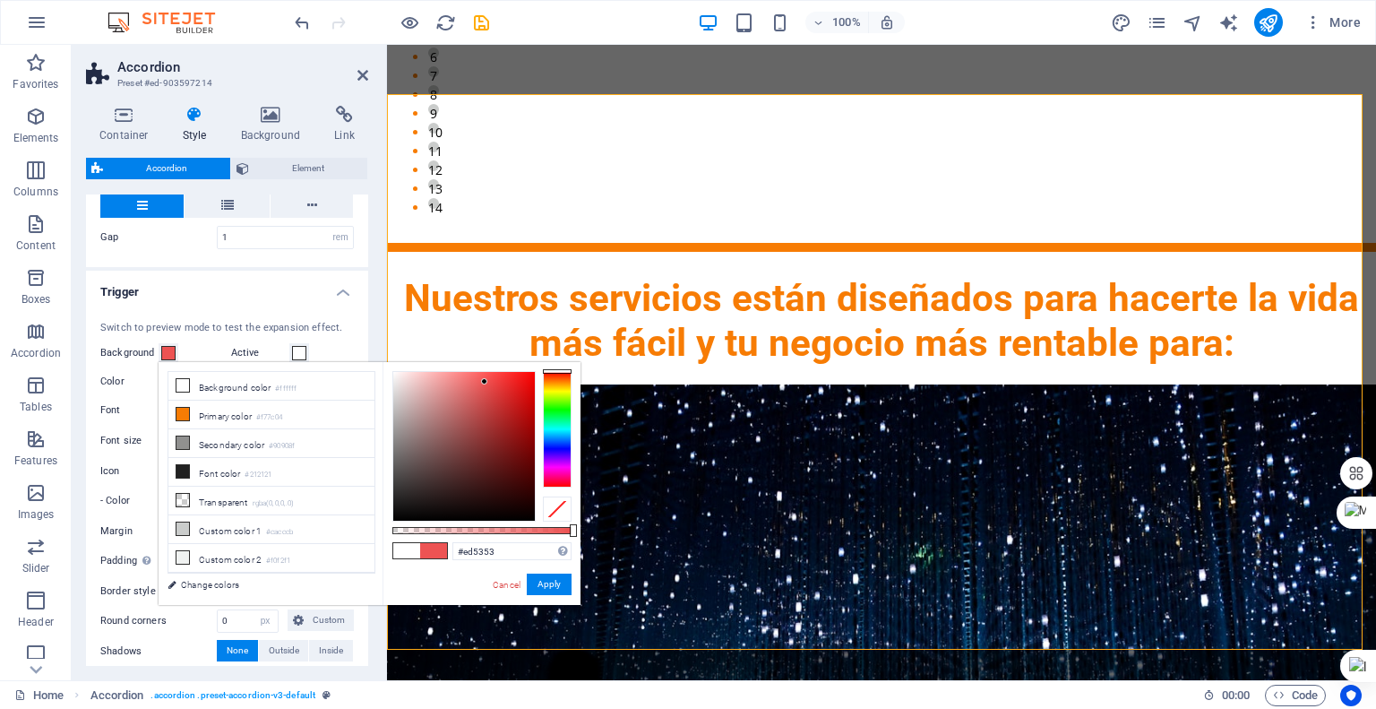
drag, startPoint x: 391, startPoint y: 370, endPoint x: 485, endPoint y: 382, distance: 94.8
click at [485, 382] on div at bounding box center [484, 381] width 6 height 6
type input "#edcb53"
click at [552, 386] on div at bounding box center [557, 429] width 29 height 116
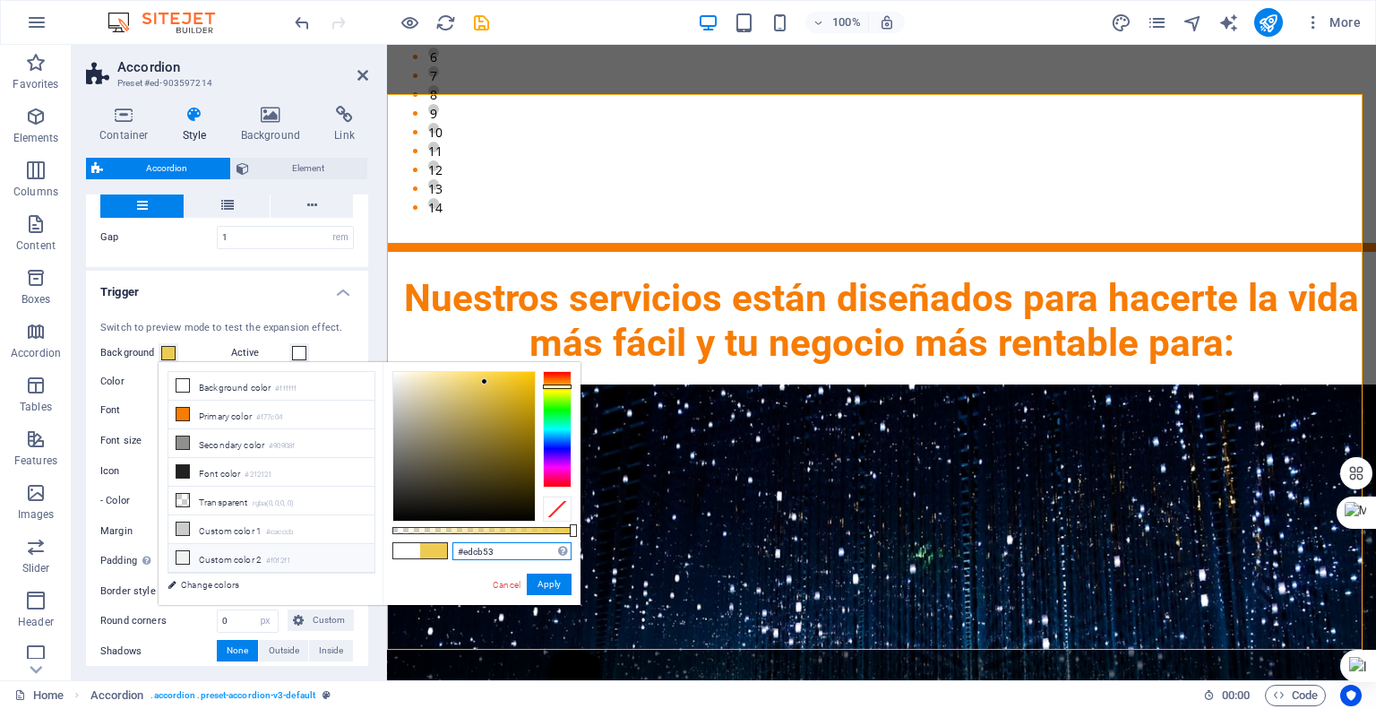
drag, startPoint x: 500, startPoint y: 549, endPoint x: 363, endPoint y: 547, distance: 137.1
click at [361, 549] on div "less Background color #ffffff Primary color #f77c04 Secondary color #90908f Fon…" at bounding box center [370, 483] width 422 height 243
click at [296, 351] on span at bounding box center [299, 353] width 14 height 14
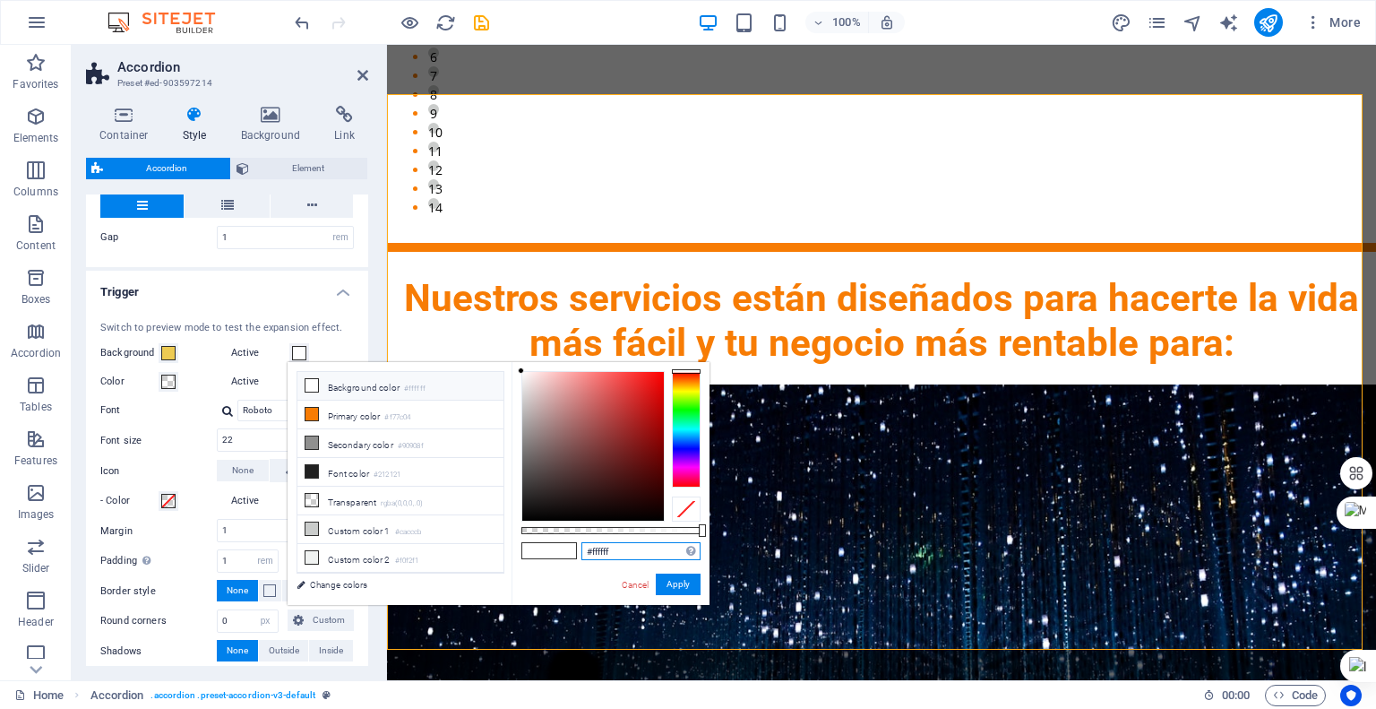
drag, startPoint x: 641, startPoint y: 556, endPoint x: 579, endPoint y: 551, distance: 62.0
click at [579, 551] on div "#ffffff Supported formats #0852ed rgb(8, 82, 237) rgba(8, 82, 237, 90%) hsv(221…" at bounding box center [611, 613] width 198 height 503
paste input "edcb53"
type input "#edcb53"
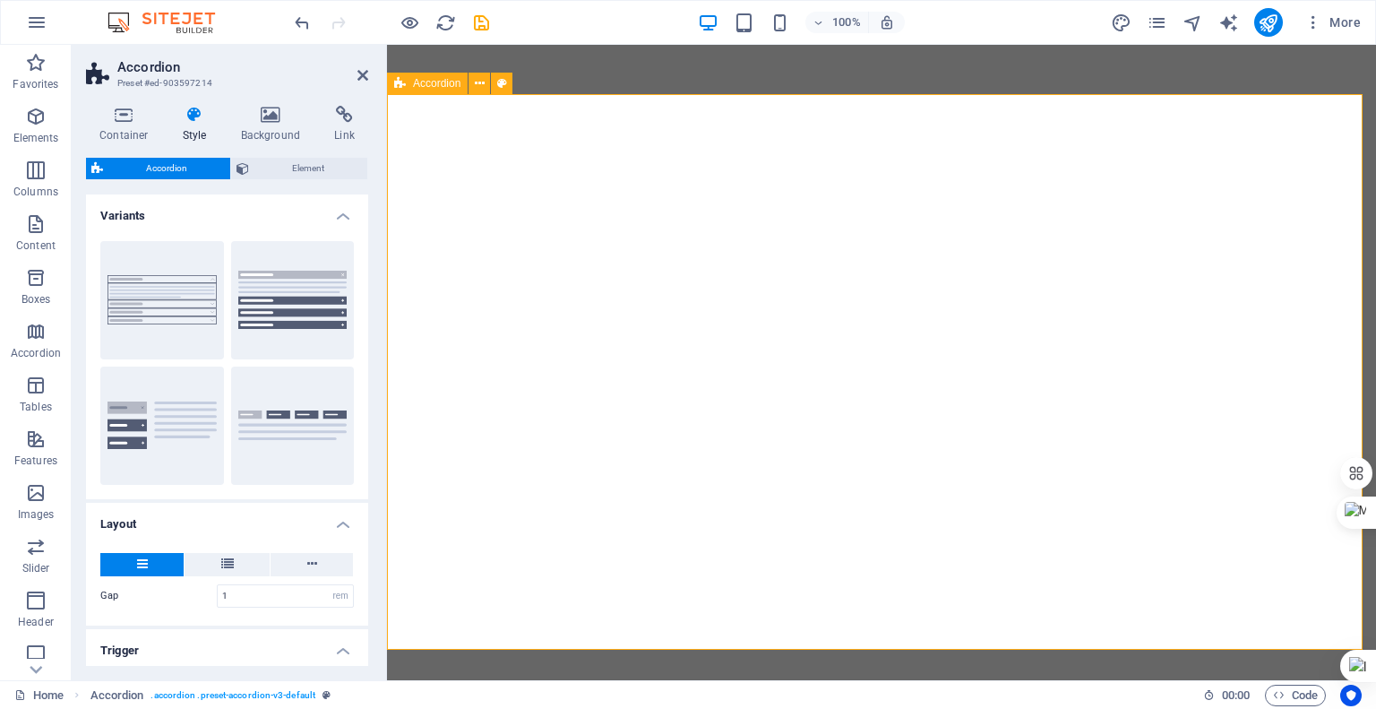
select select "rem"
select select "px"
select select "rem"
select select "px"
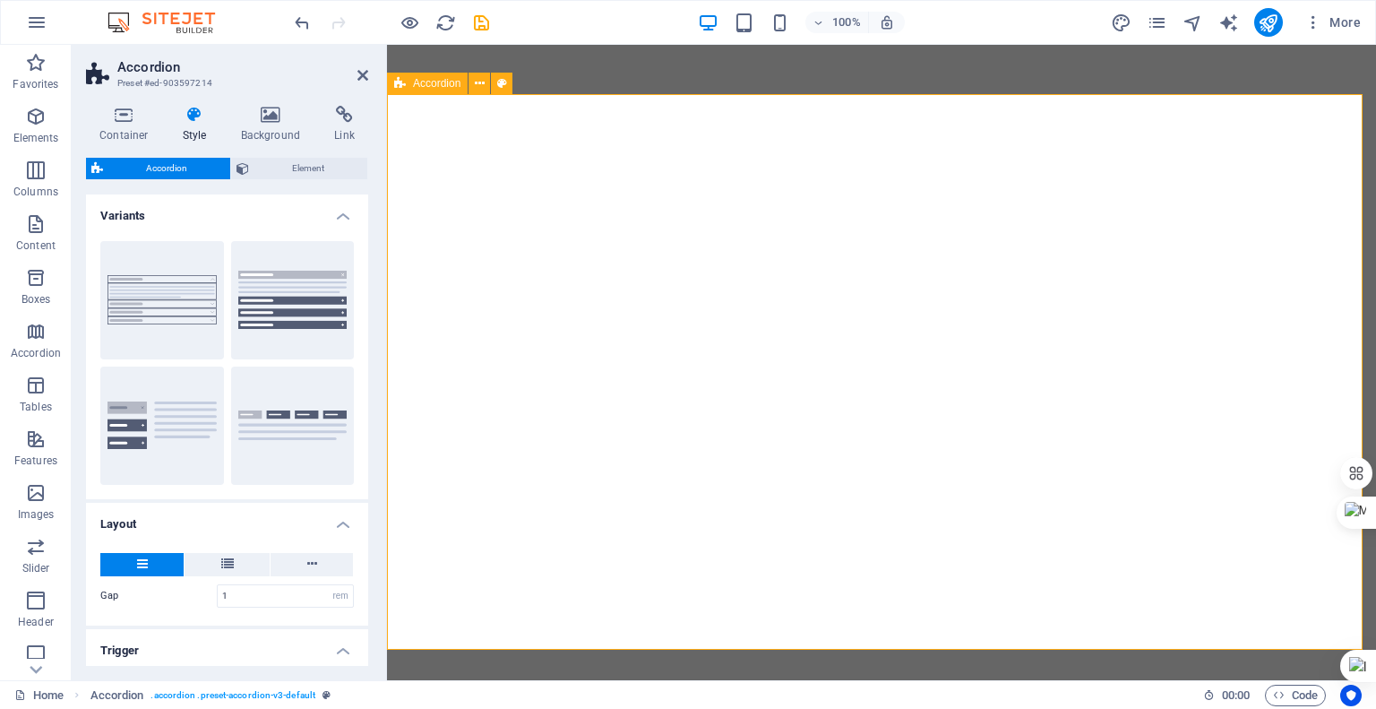
select select "rem"
select select "px"
select select "preset-accordion-v3-default"
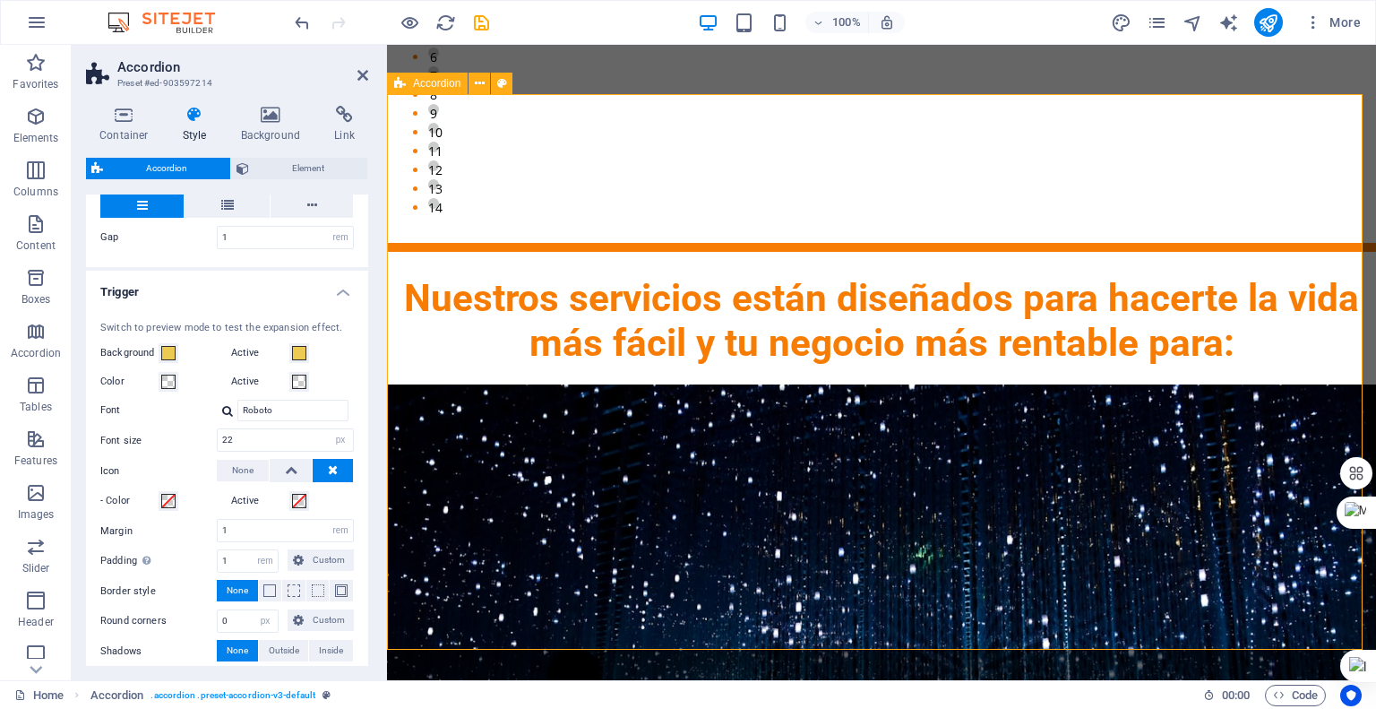
scroll to position [1971, 0]
click at [369, 72] on aside "Accordion Preset #ed-903597214 Container Style Background Link Size Height Defa…" at bounding box center [229, 362] width 315 height 635
click at [362, 77] on icon at bounding box center [363, 75] width 11 height 14
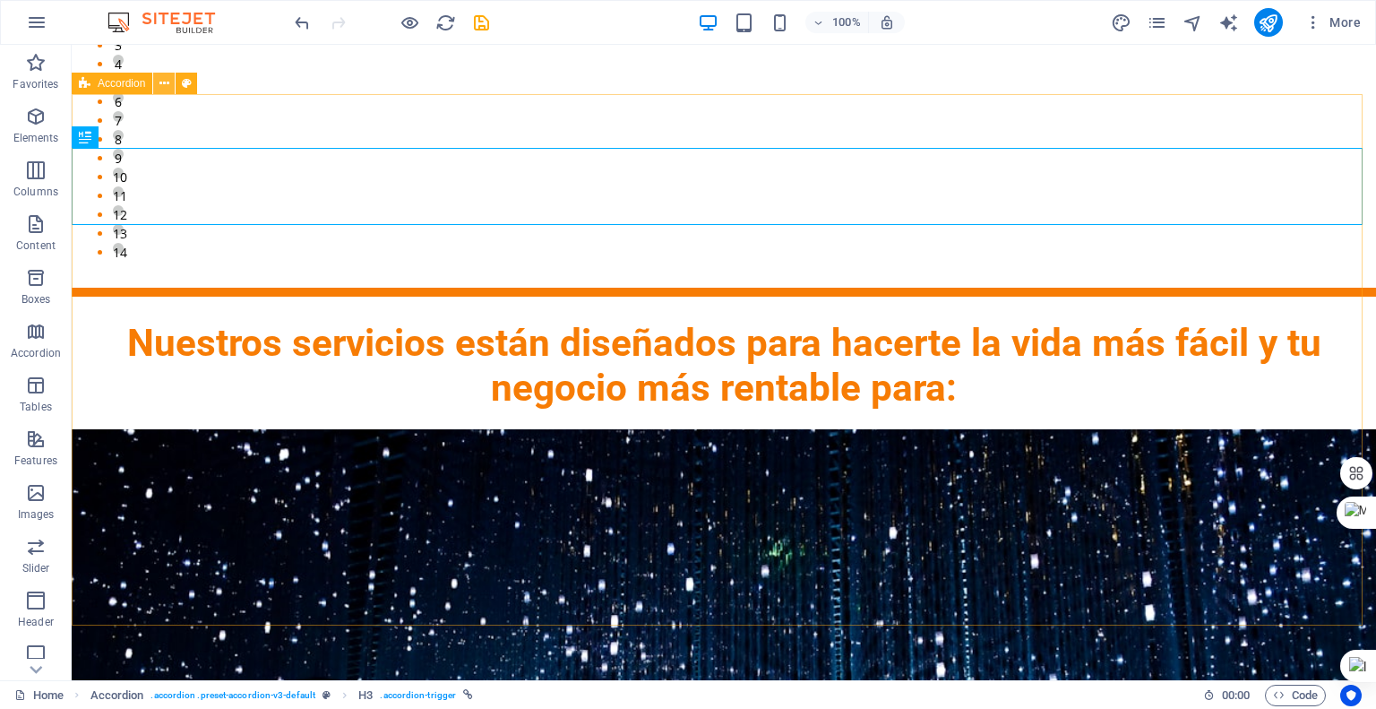
click at [156, 82] on button at bounding box center [164, 84] width 22 height 22
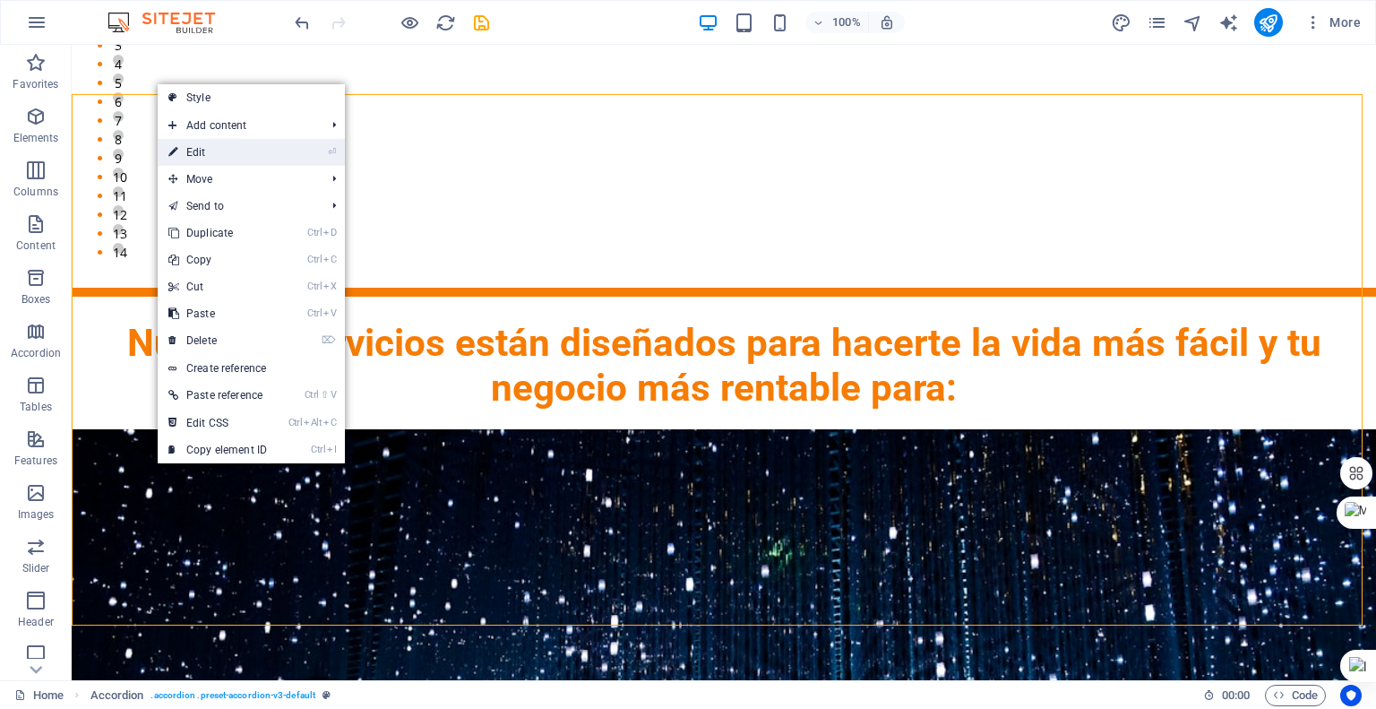
click at [186, 152] on link "⏎ Edit" at bounding box center [218, 152] width 120 height 27
select select "rem"
select select "px"
select select "rem"
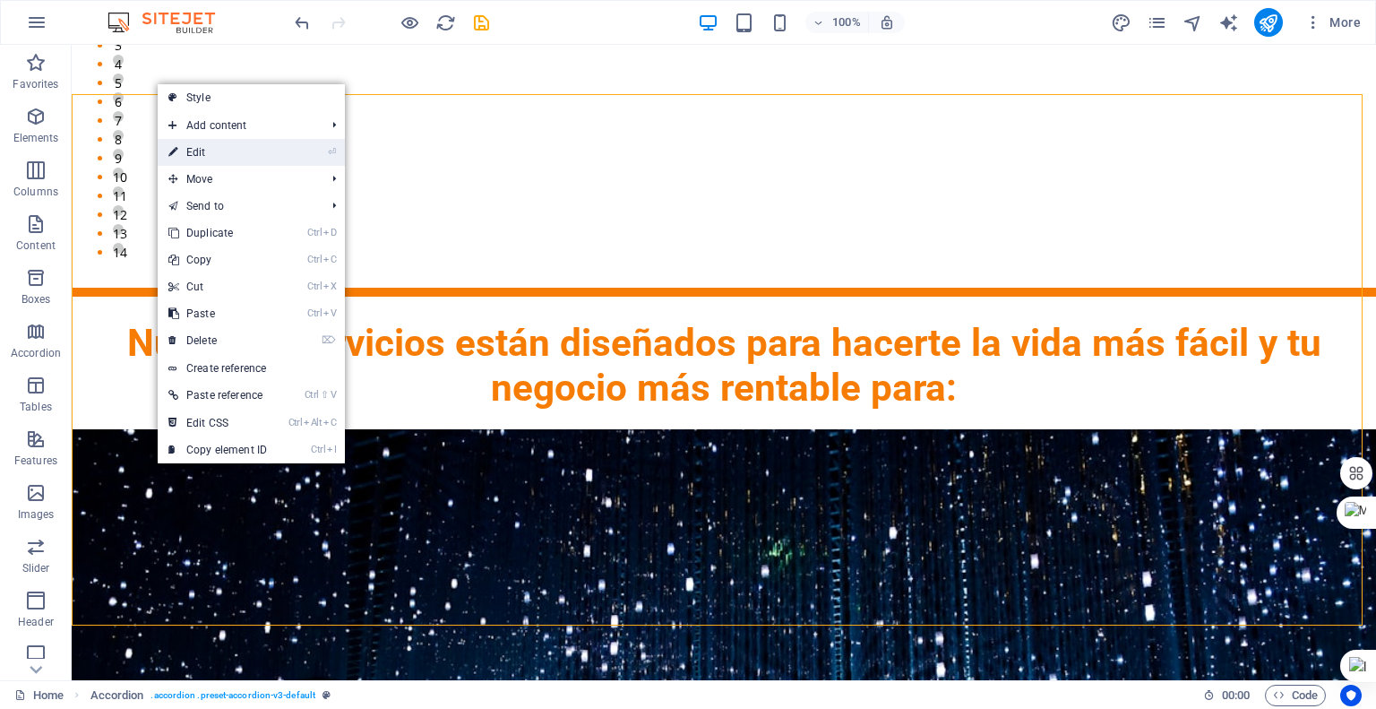
select select "px"
select select "rem"
select select "px"
select select "preset-accordion-v3-default"
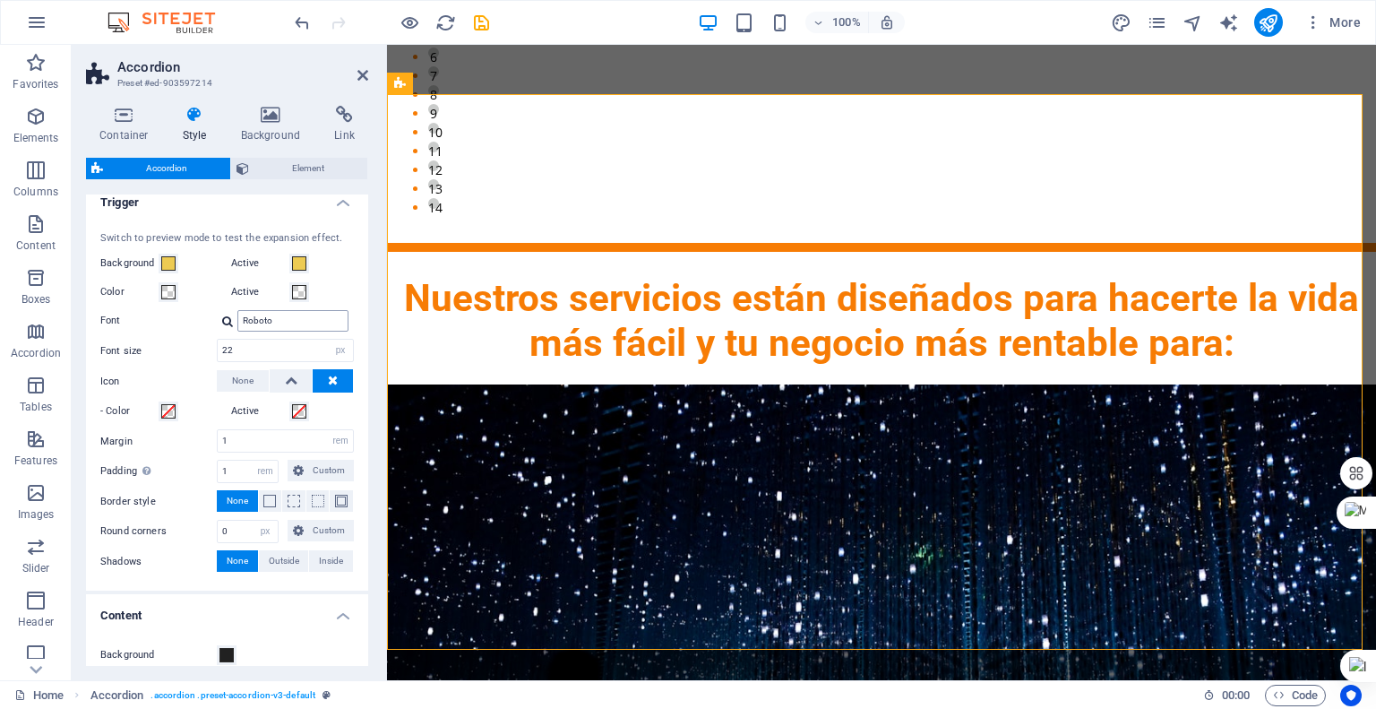
scroll to position [269, 0]
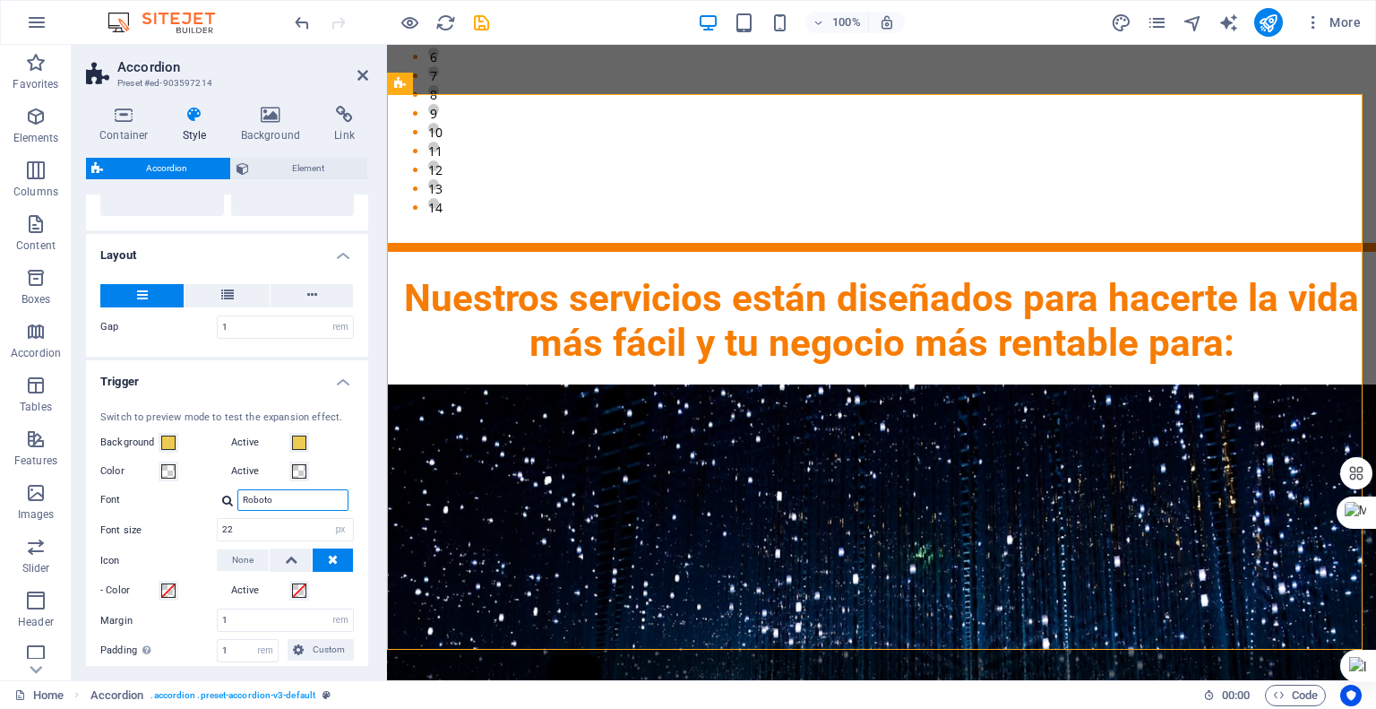
click at [331, 501] on input "Roboto" at bounding box center [292, 500] width 111 height 22
click at [300, 522] on input "22" at bounding box center [285, 530] width 135 height 22
click at [170, 450] on div "Background" at bounding box center [162, 443] width 124 height 22
click at [175, 444] on span at bounding box center [168, 442] width 14 height 14
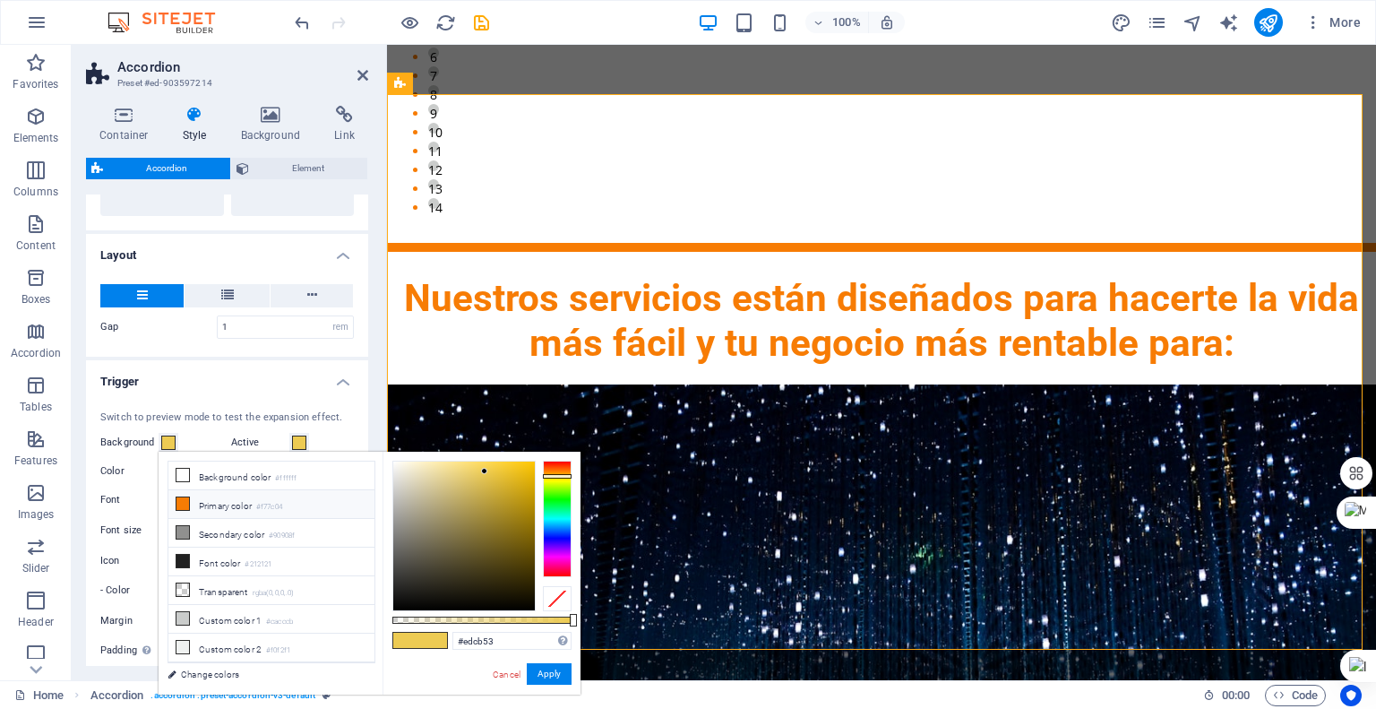
click at [189, 501] on span at bounding box center [183, 503] width 14 height 14
type input "#f77c04"
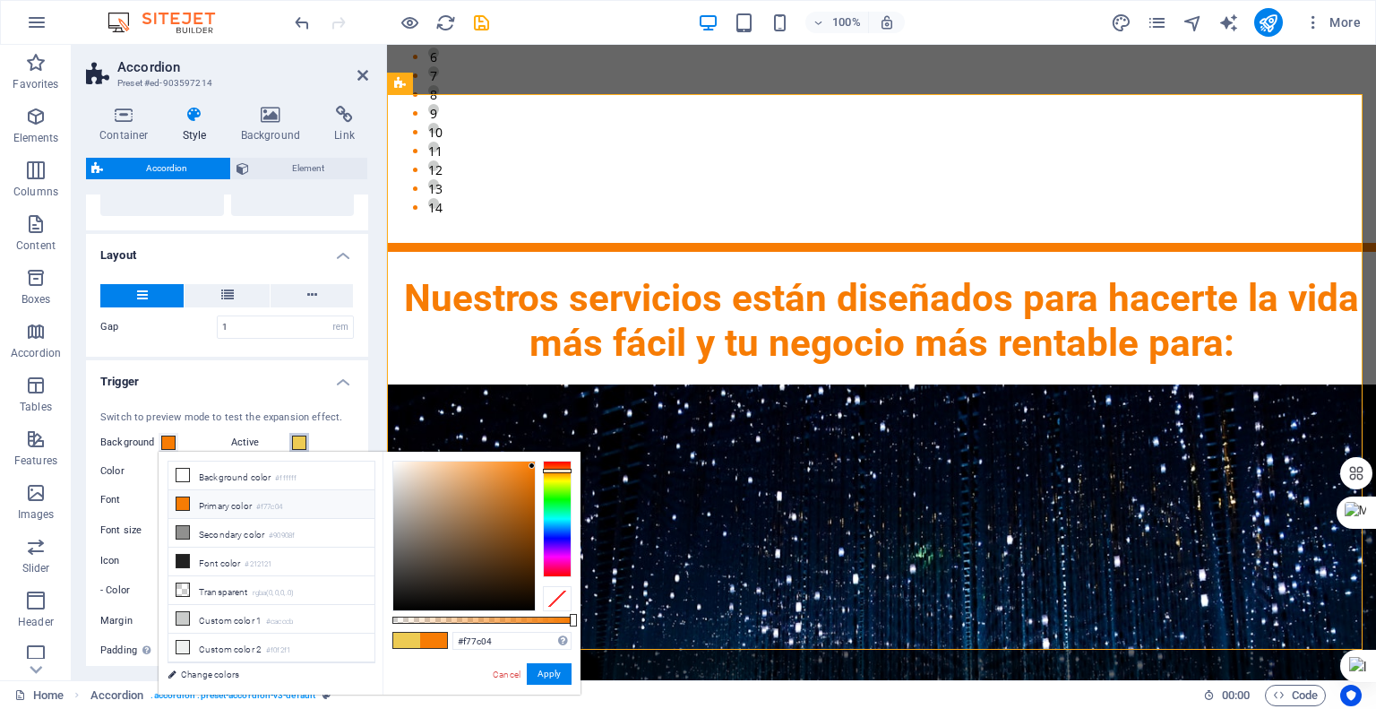
click at [294, 439] on span at bounding box center [299, 442] width 14 height 14
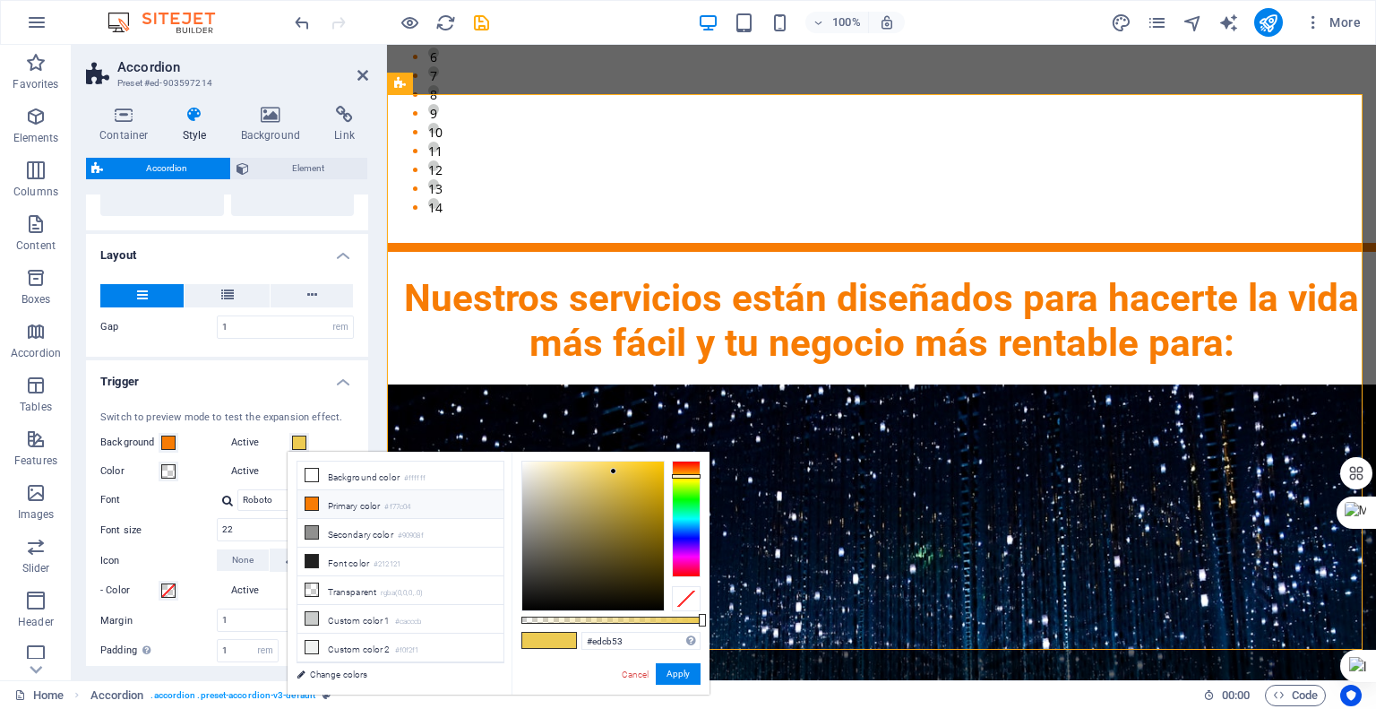
click at [312, 498] on icon at bounding box center [312, 503] width 13 height 13
type input "#f77c04"
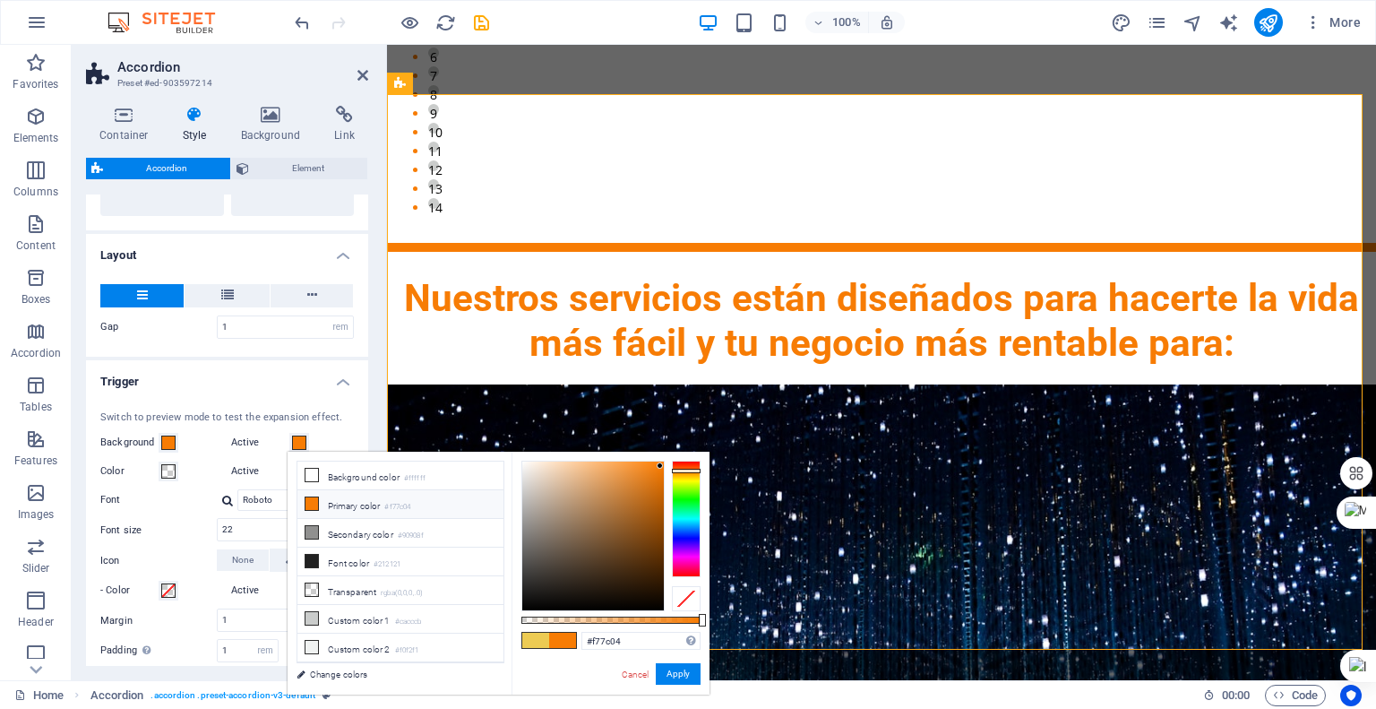
click at [364, 668] on link "Change colors" at bounding box center [392, 674] width 208 height 22
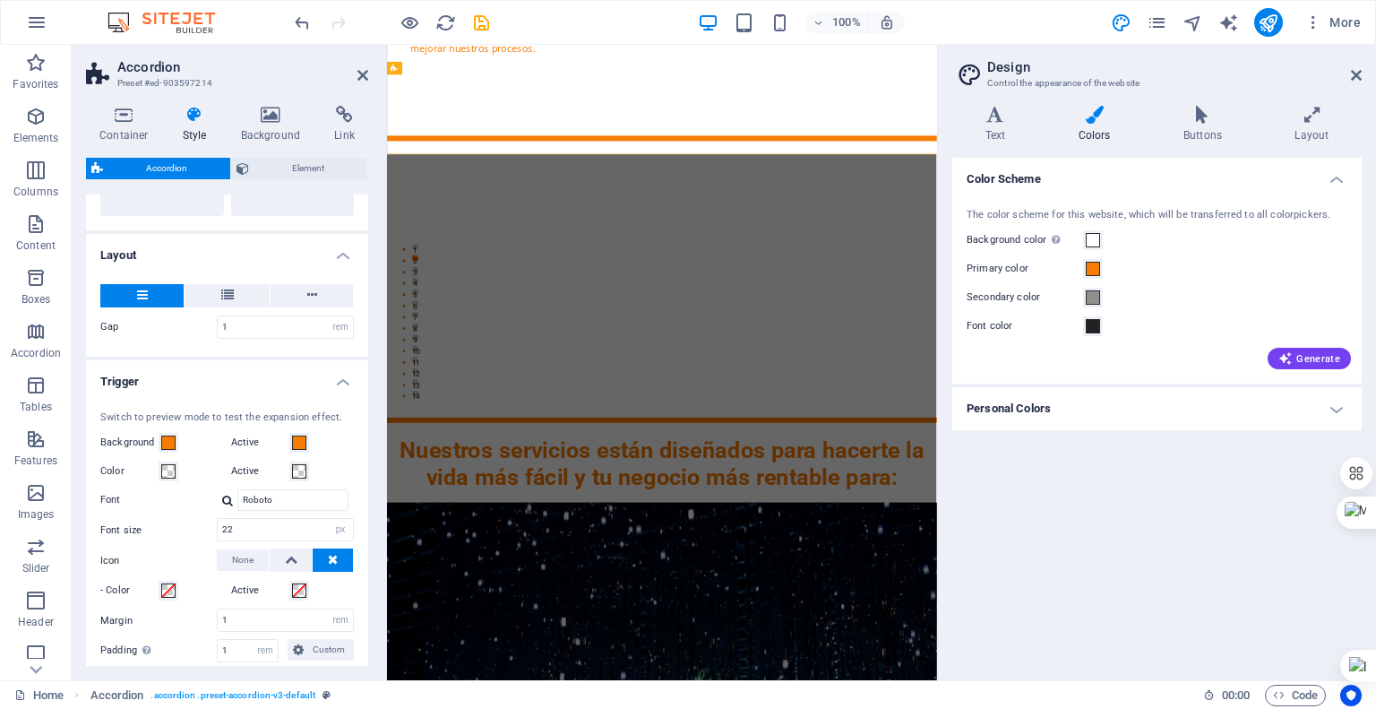
scroll to position [2394, 0]
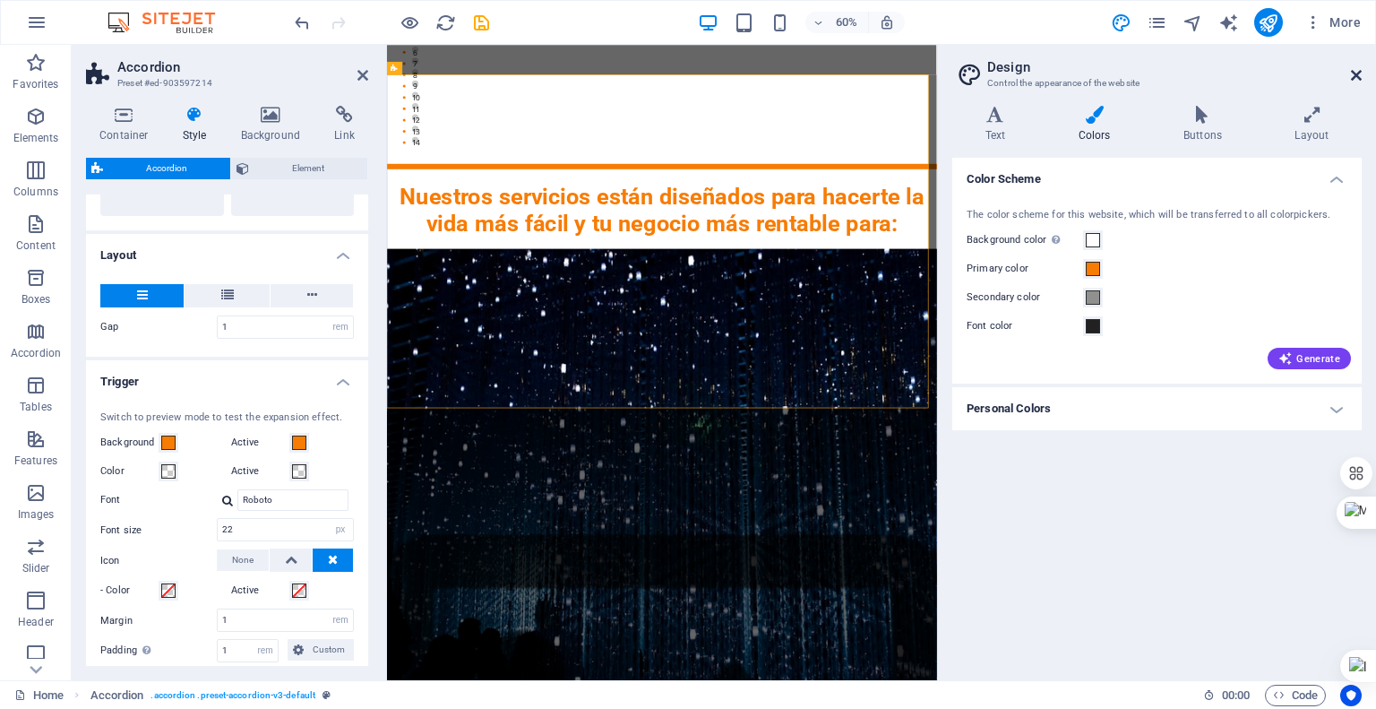
click at [1351, 73] on icon at bounding box center [1356, 75] width 11 height 14
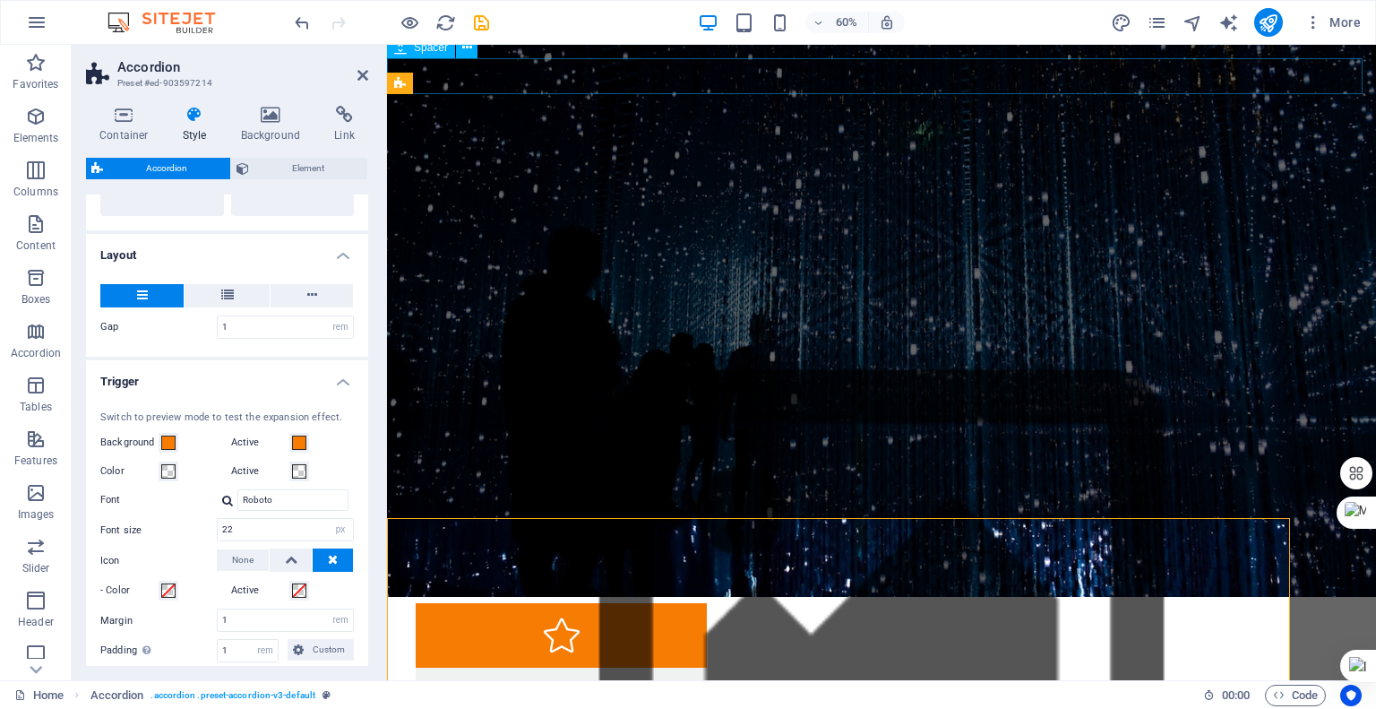
scroll to position [1971, 0]
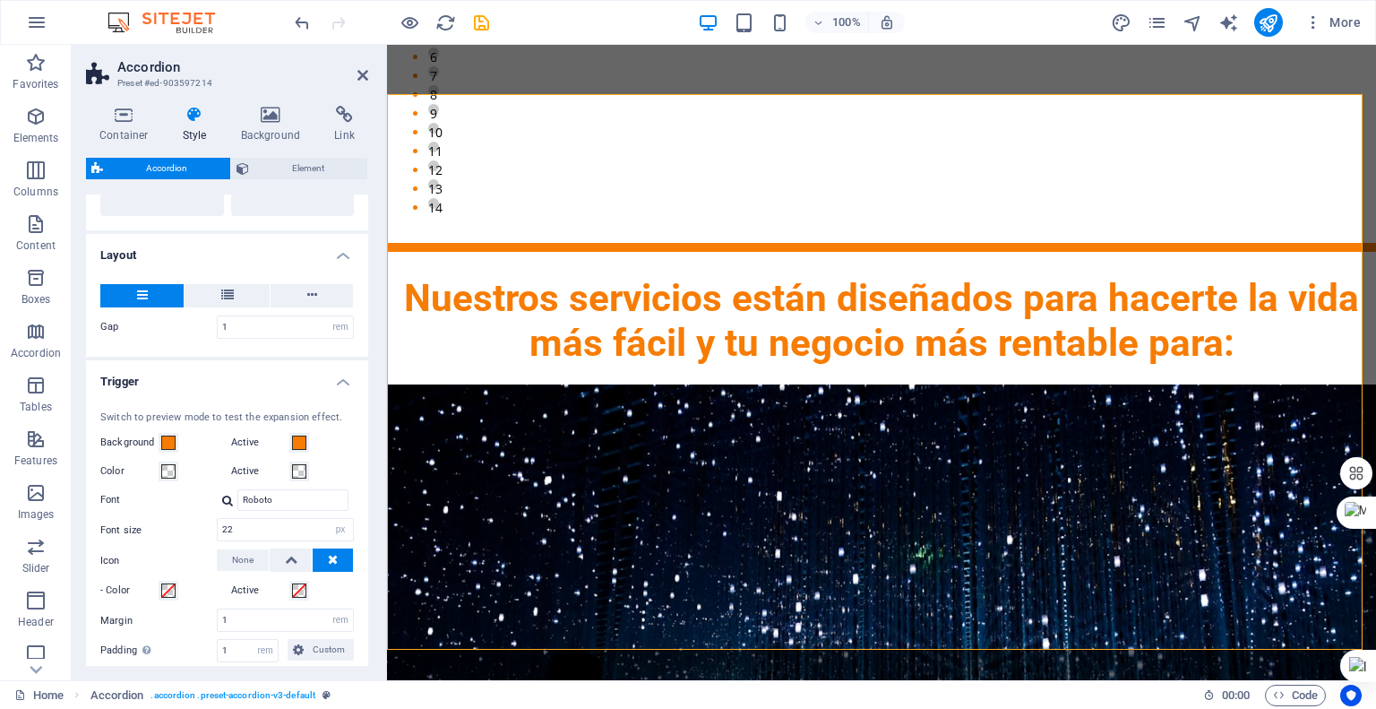
click at [349, 81] on header "Accordion Preset #ed-903597214" at bounding box center [227, 68] width 282 height 47
click at [358, 74] on icon at bounding box center [363, 75] width 11 height 14
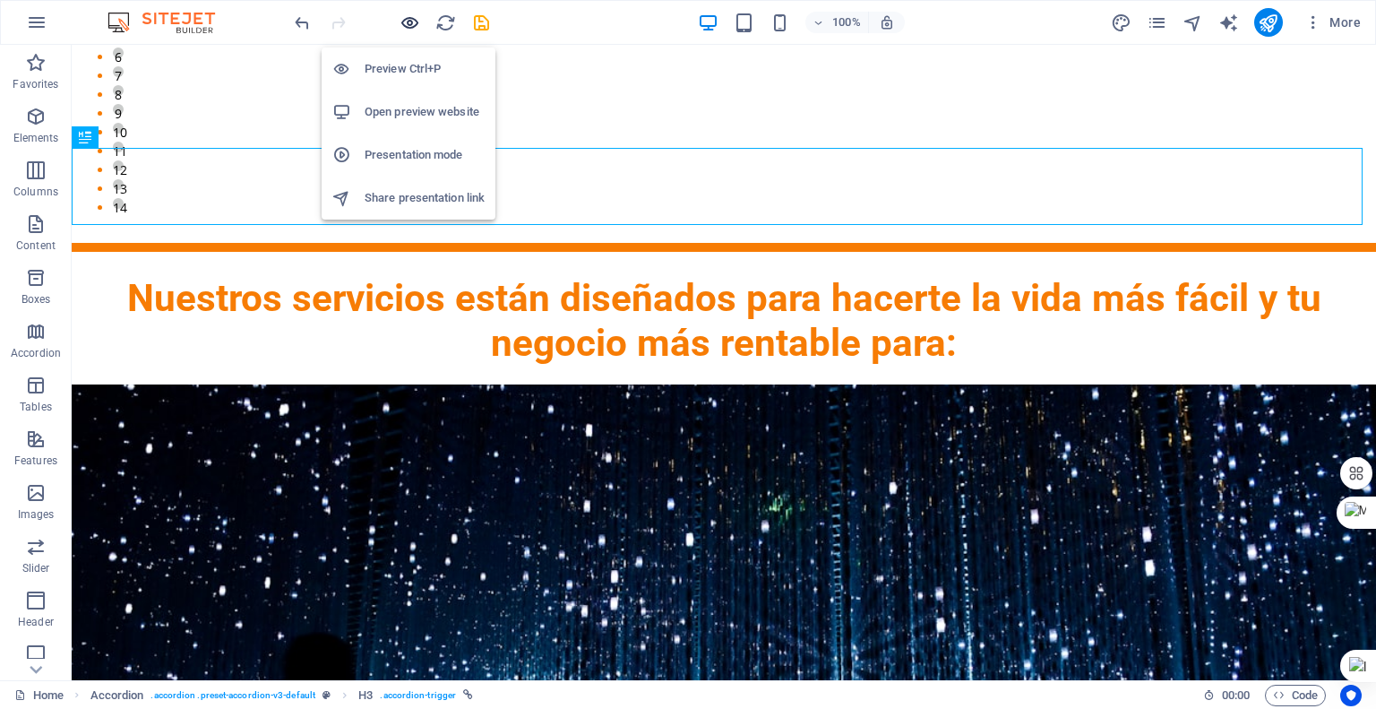
click at [408, 24] on icon "button" at bounding box center [410, 23] width 21 height 21
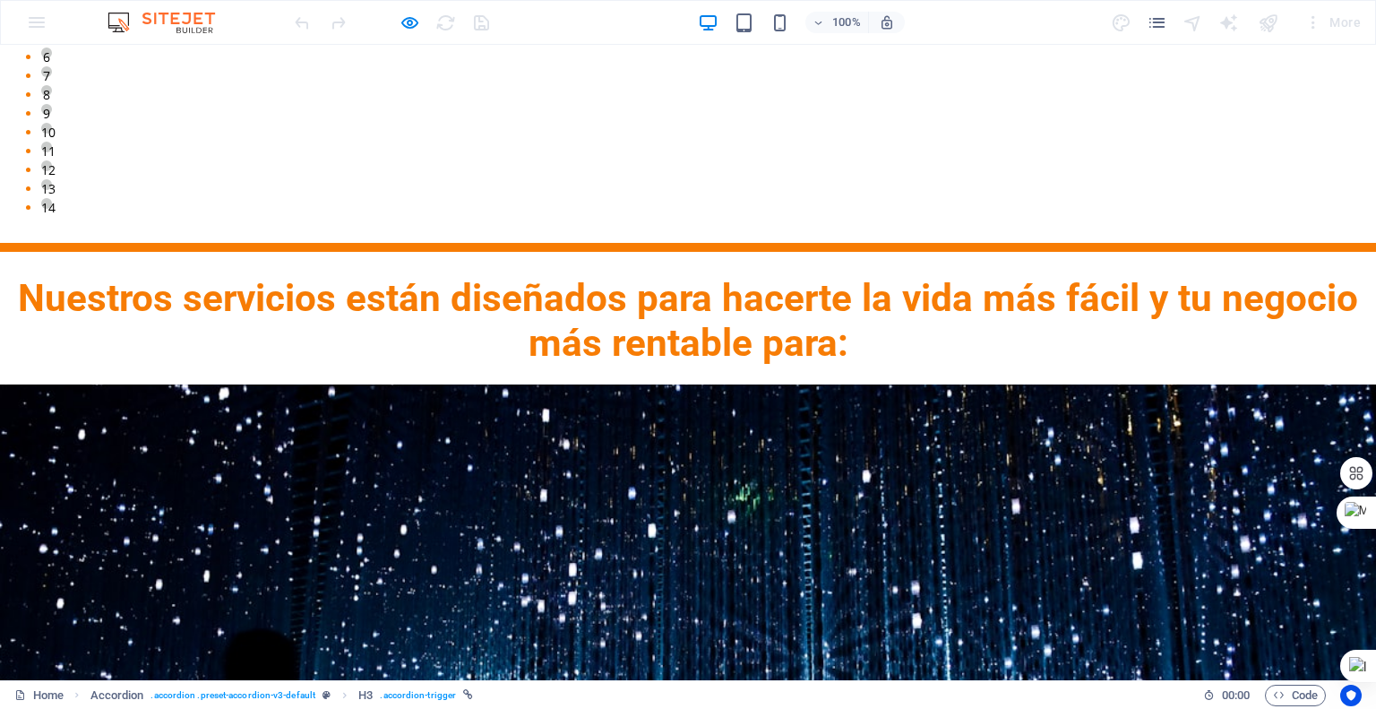
click at [419, 20] on icon "button" at bounding box center [410, 23] width 21 height 21
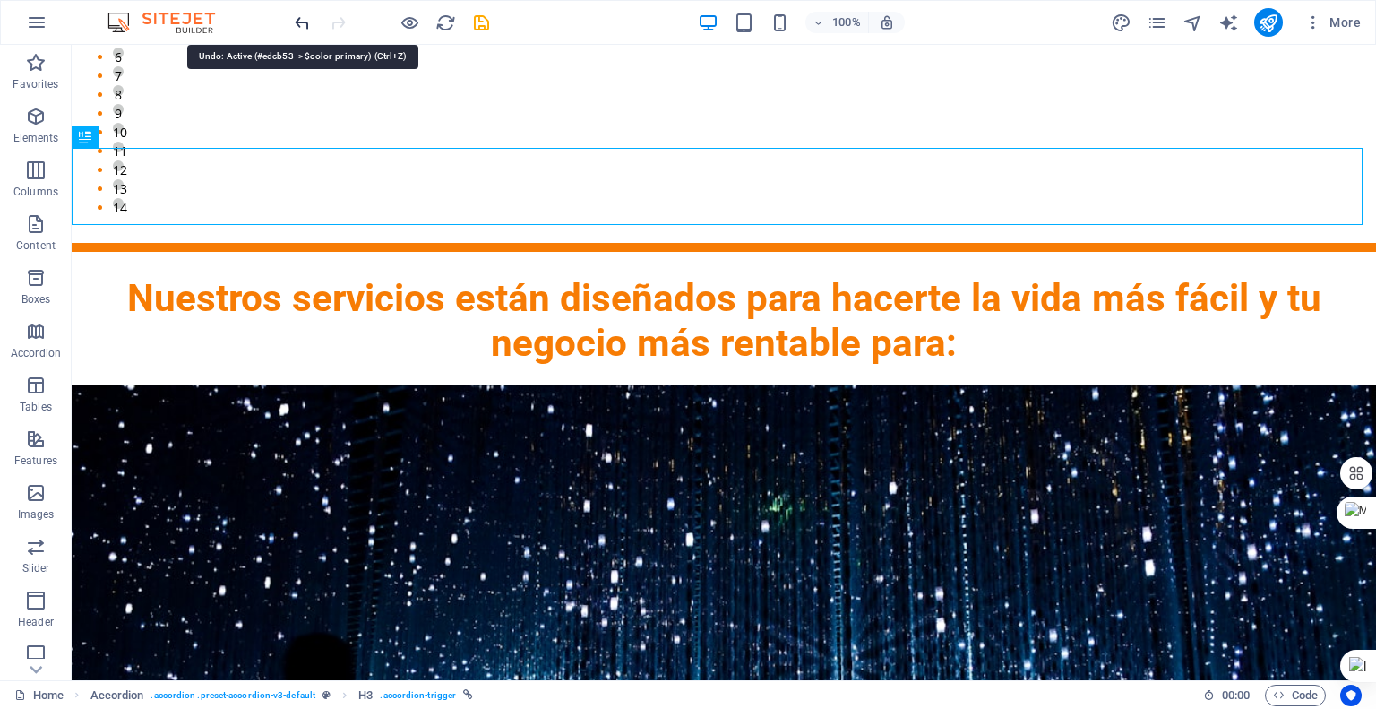
click at [299, 17] on icon "undo" at bounding box center [302, 23] width 21 height 21
click at [299, 16] on icon "undo" at bounding box center [302, 23] width 21 height 21
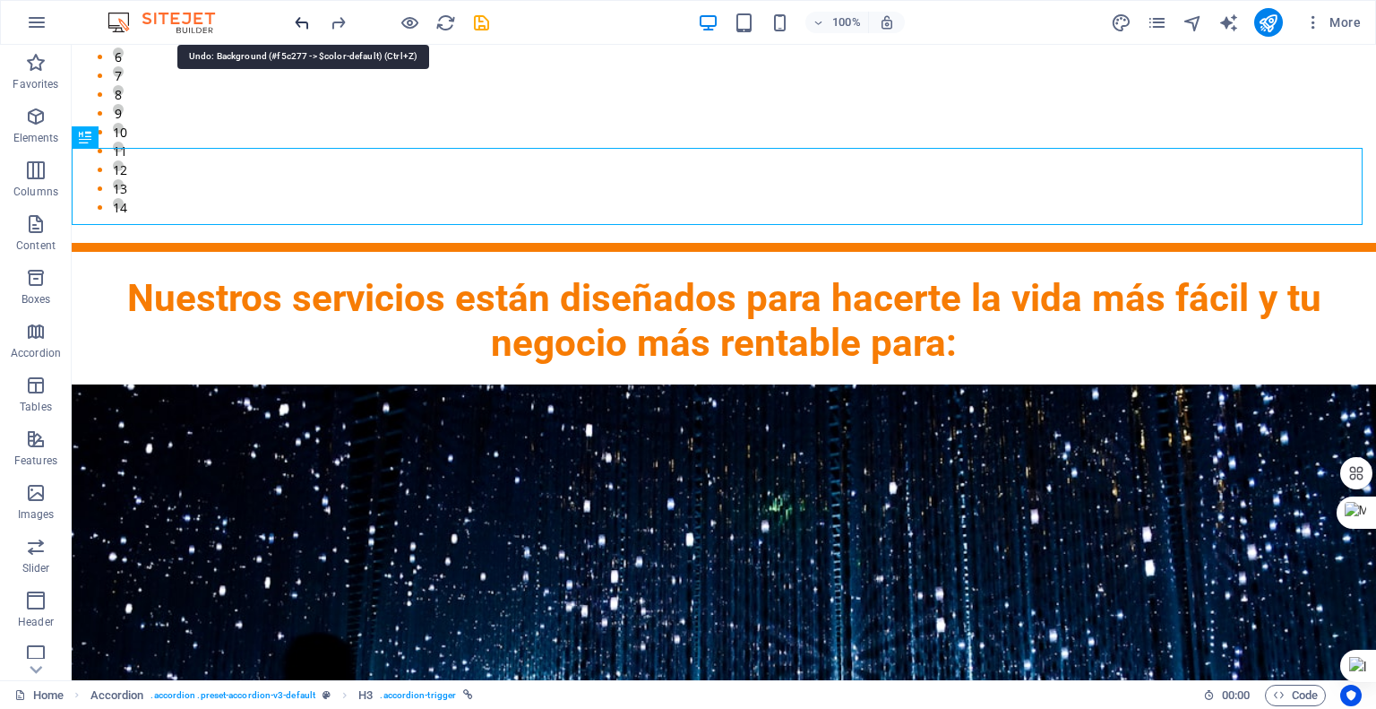
click at [299, 16] on icon "undo" at bounding box center [302, 23] width 21 height 21
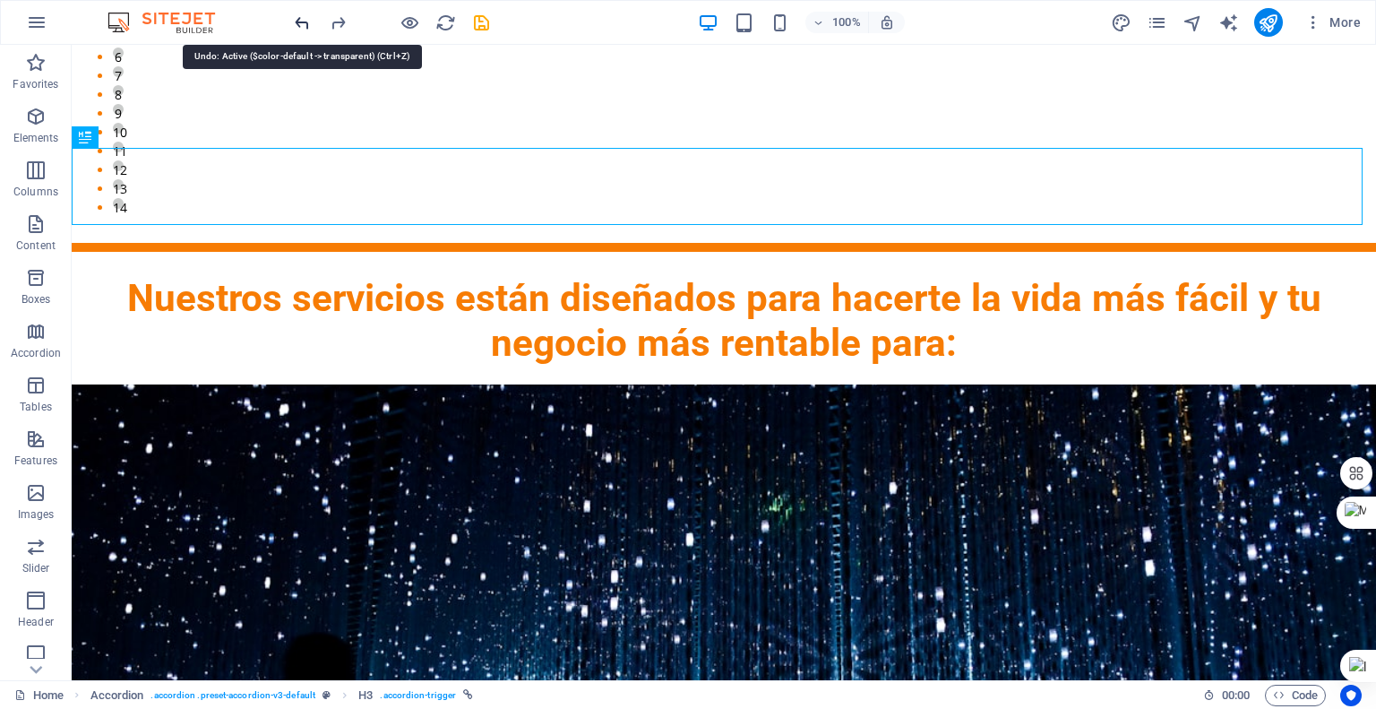
click at [299, 16] on icon "undo" at bounding box center [302, 23] width 21 height 21
click at [298, 16] on icon "undo" at bounding box center [302, 23] width 21 height 21
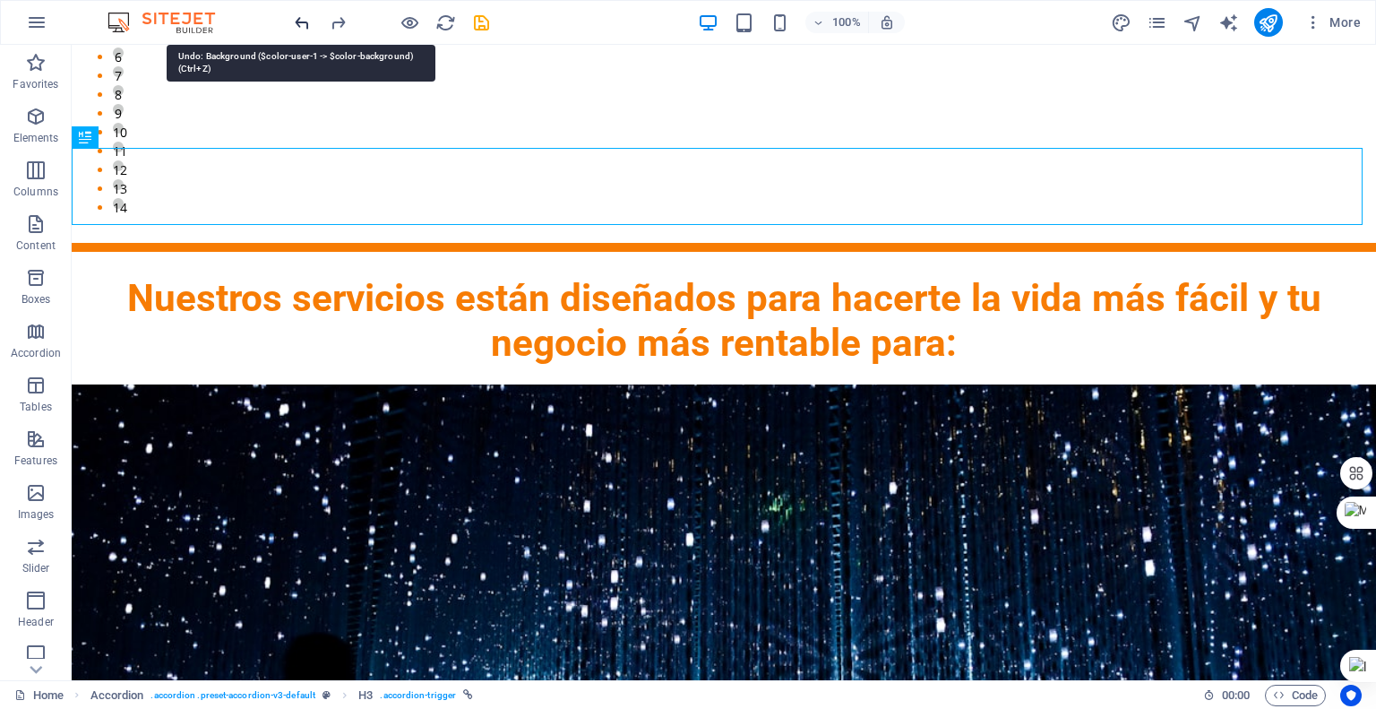
click at [298, 16] on icon "undo" at bounding box center [302, 23] width 21 height 21
click at [297, 16] on icon "undo" at bounding box center [302, 23] width 21 height 21
click at [297, 17] on icon "undo" at bounding box center [302, 23] width 21 height 21
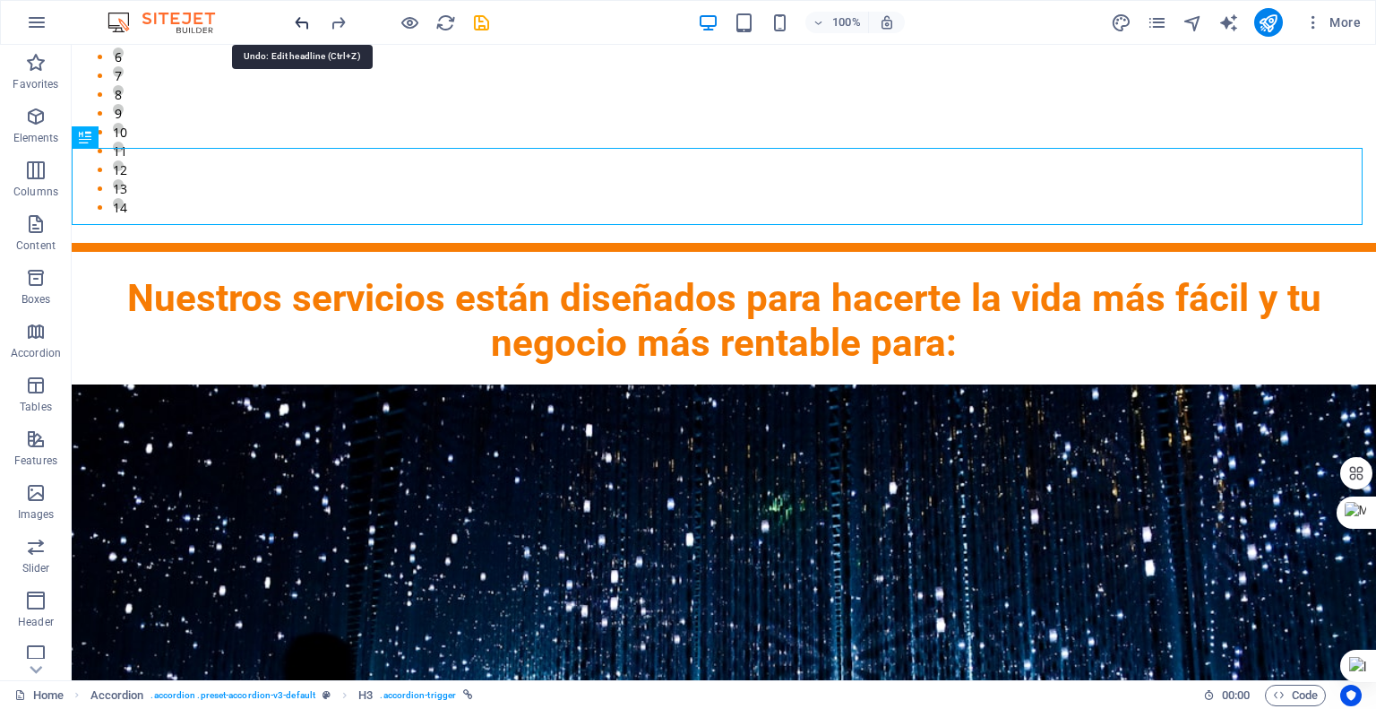
click at [297, 17] on icon "undo" at bounding box center [302, 23] width 21 height 21
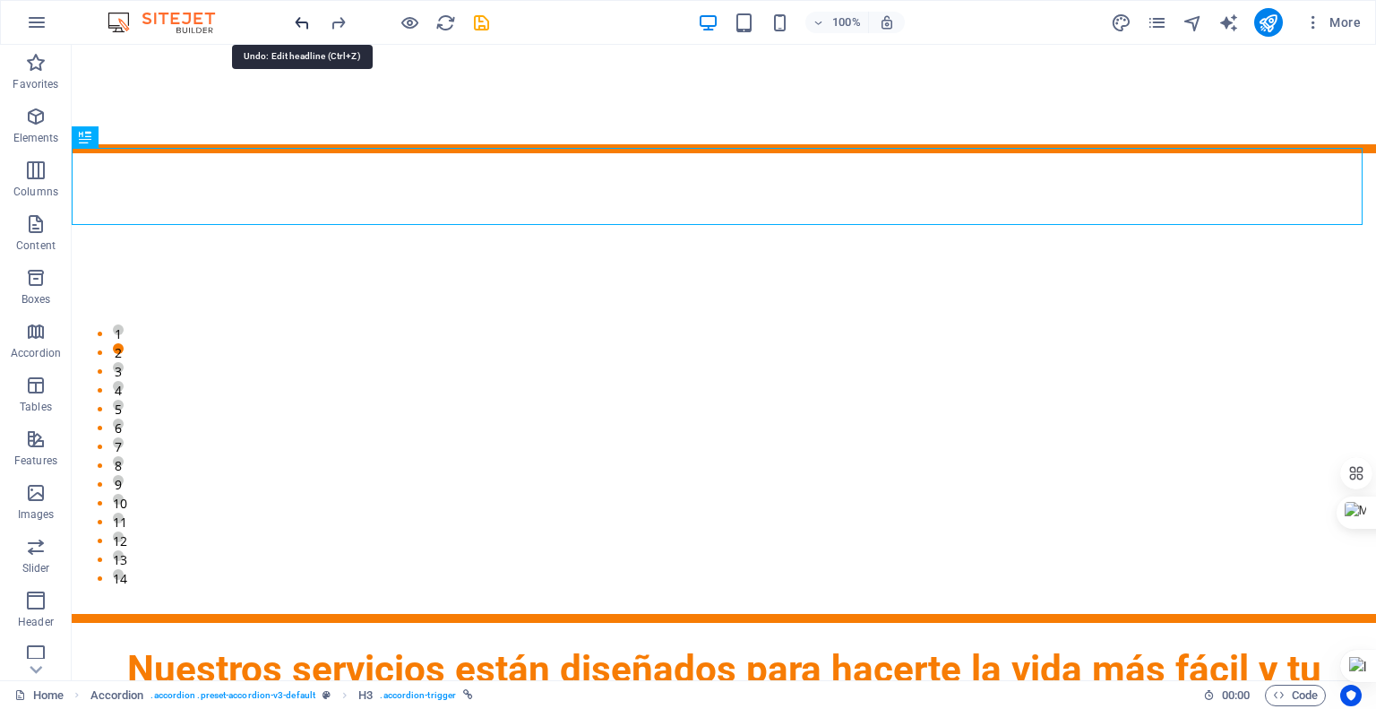
click at [297, 17] on icon "undo" at bounding box center [302, 23] width 21 height 21
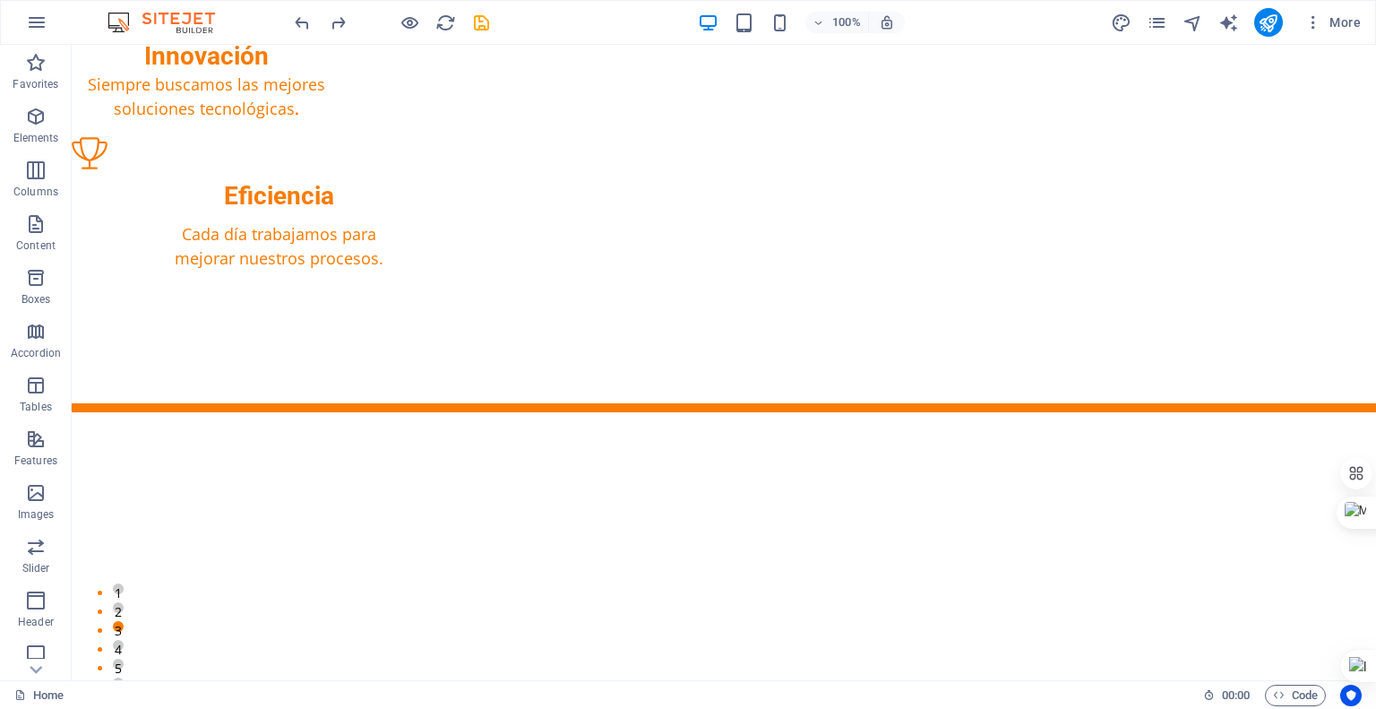
scroll to position [1300, 0]
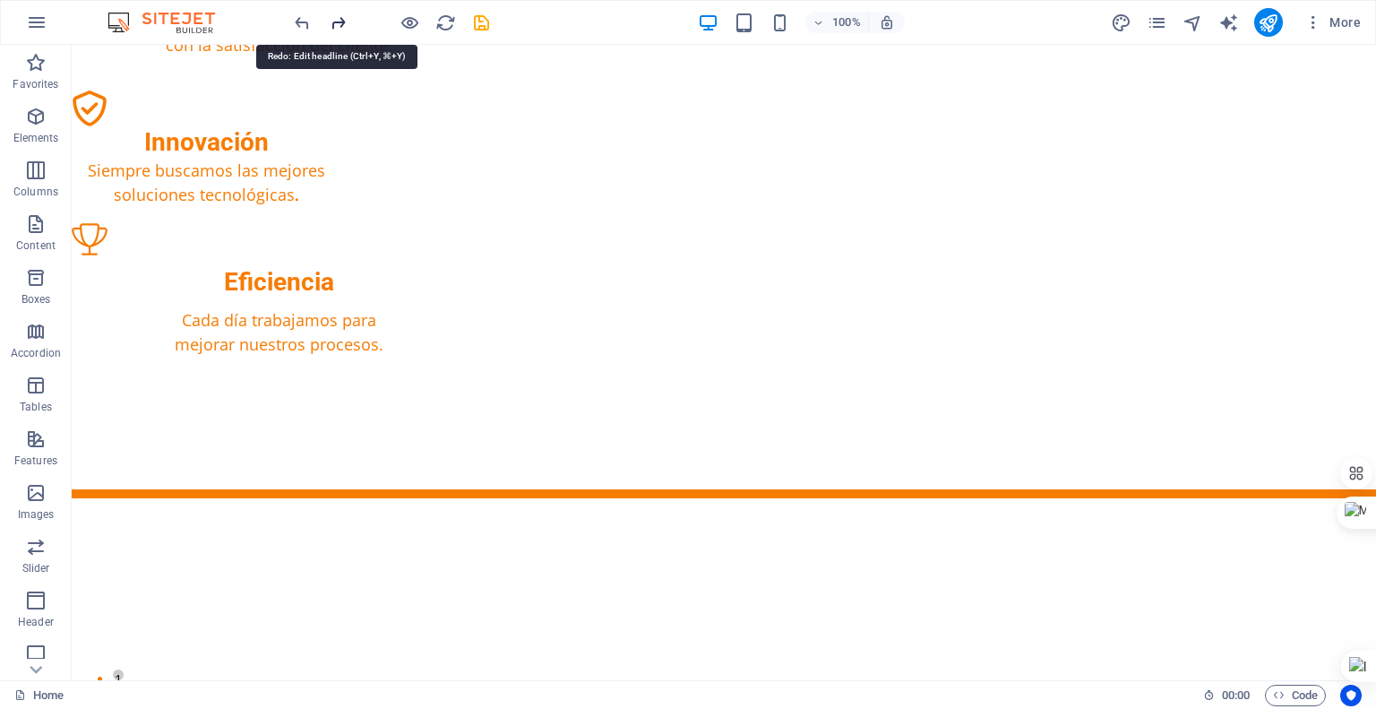
click at [340, 23] on icon "redo" at bounding box center [338, 23] width 21 height 21
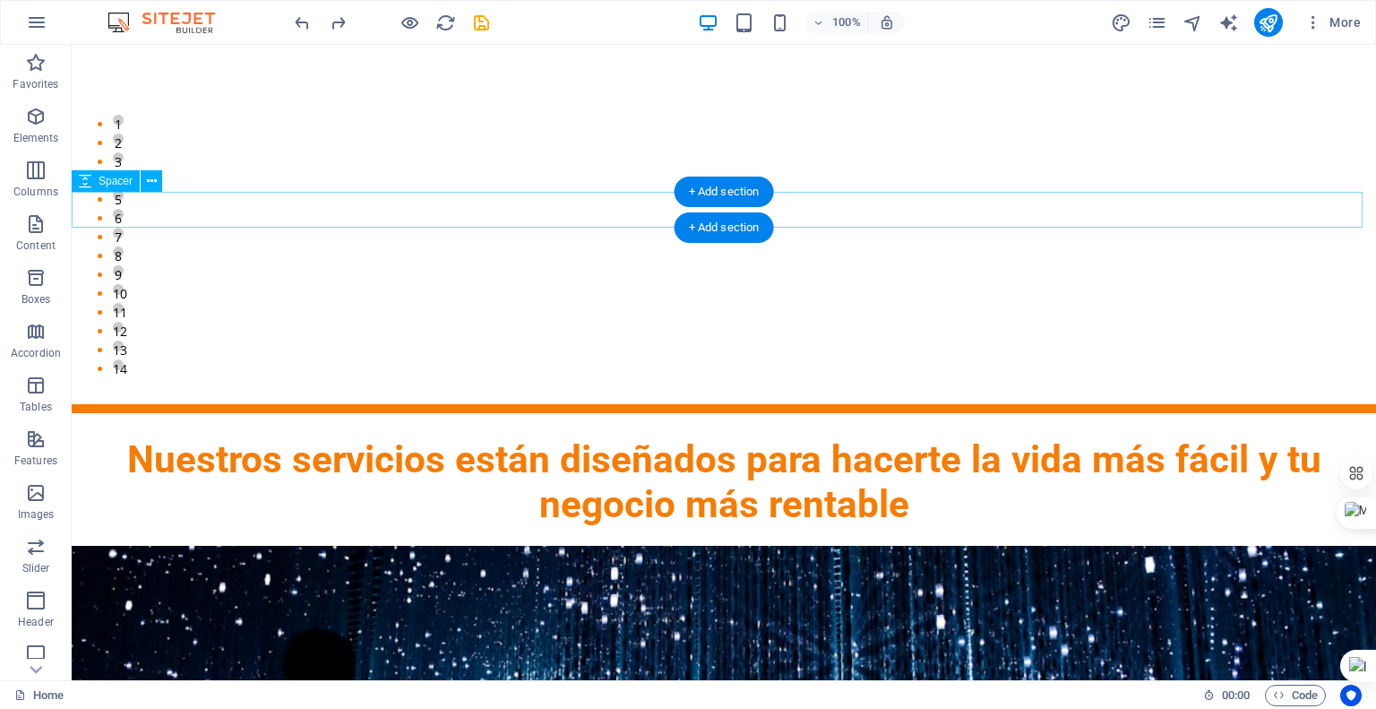
scroll to position [1838, 0]
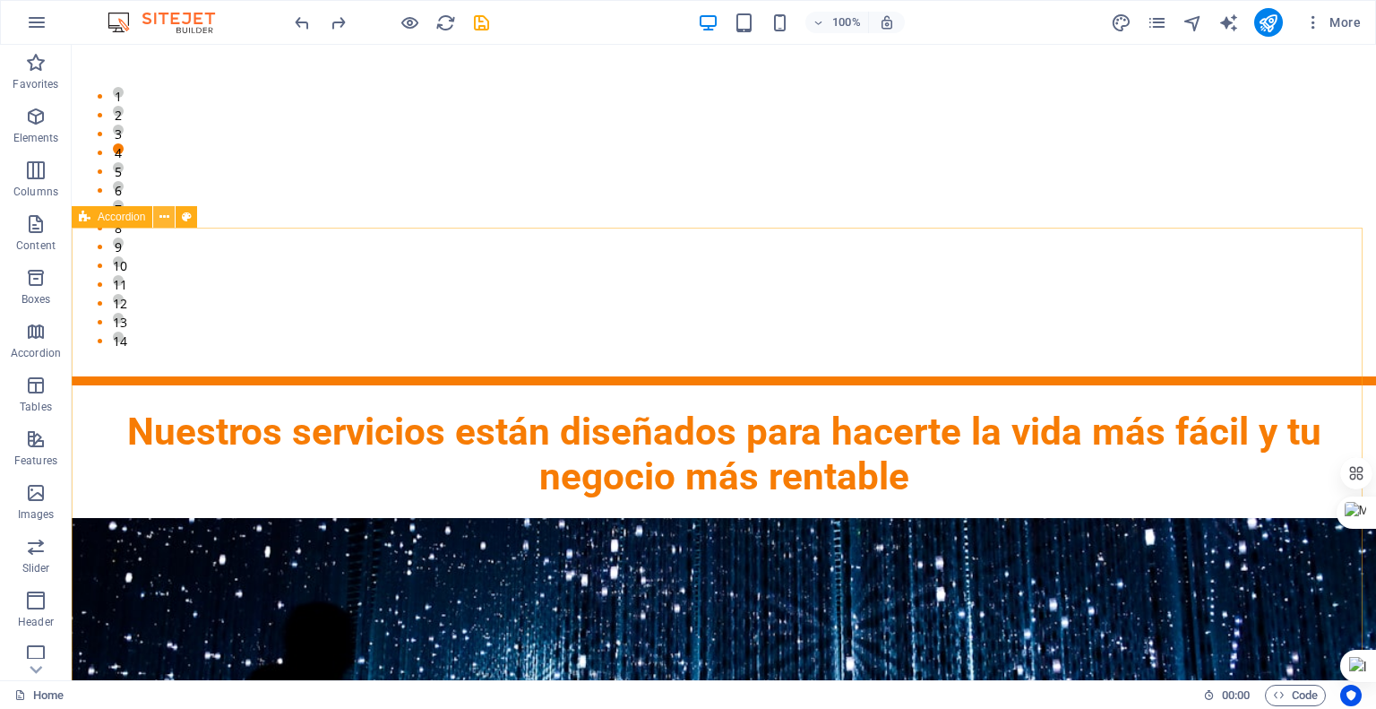
click at [172, 218] on button at bounding box center [164, 217] width 22 height 22
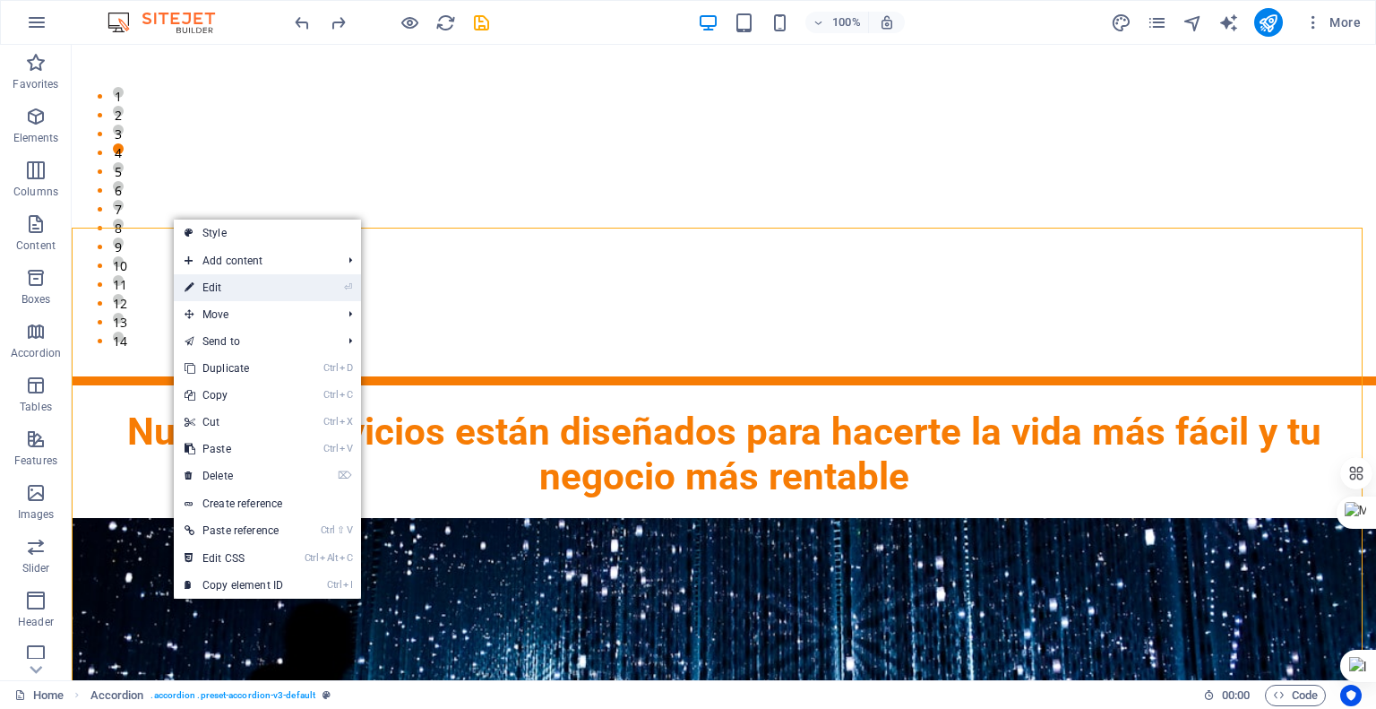
click at [204, 280] on link "⏎ Edit" at bounding box center [234, 287] width 120 height 27
select select "rem"
select select "px"
select select "rem"
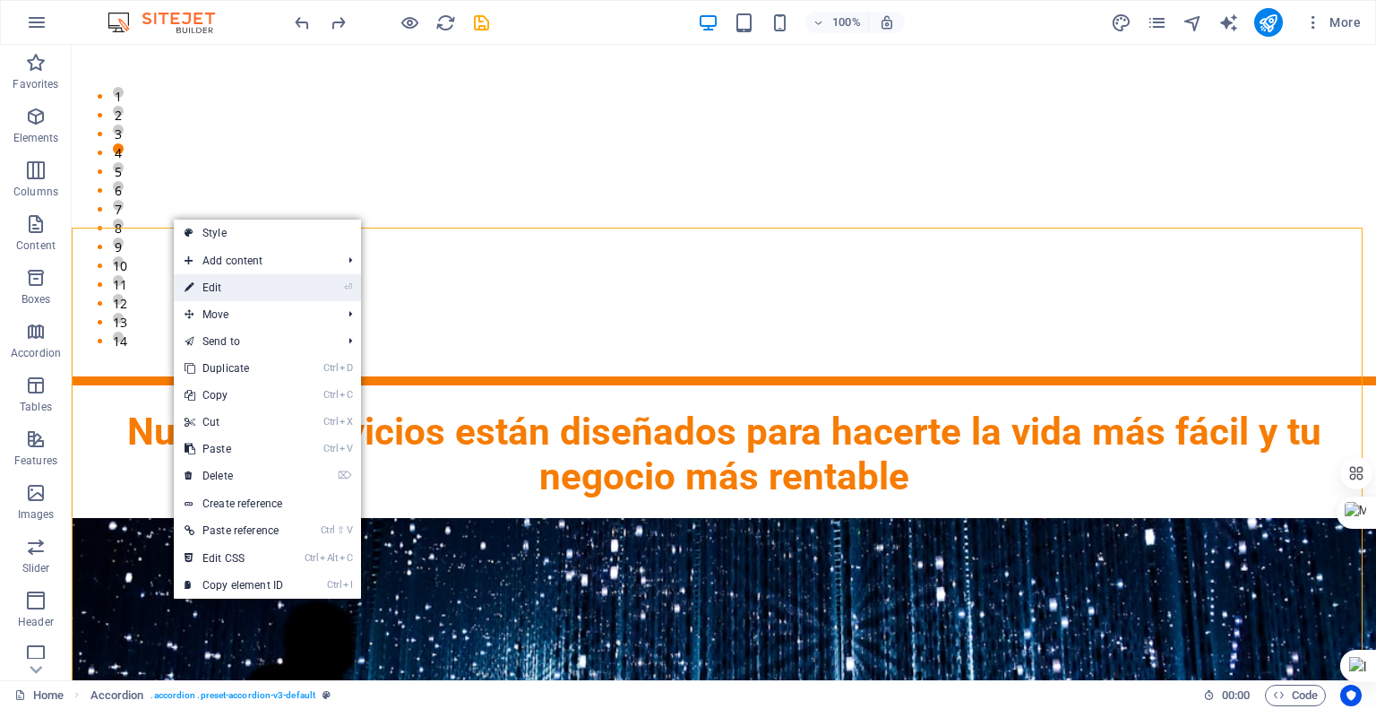
select select "px"
select select "rem"
select select "px"
select select "preset-accordion-v3-default"
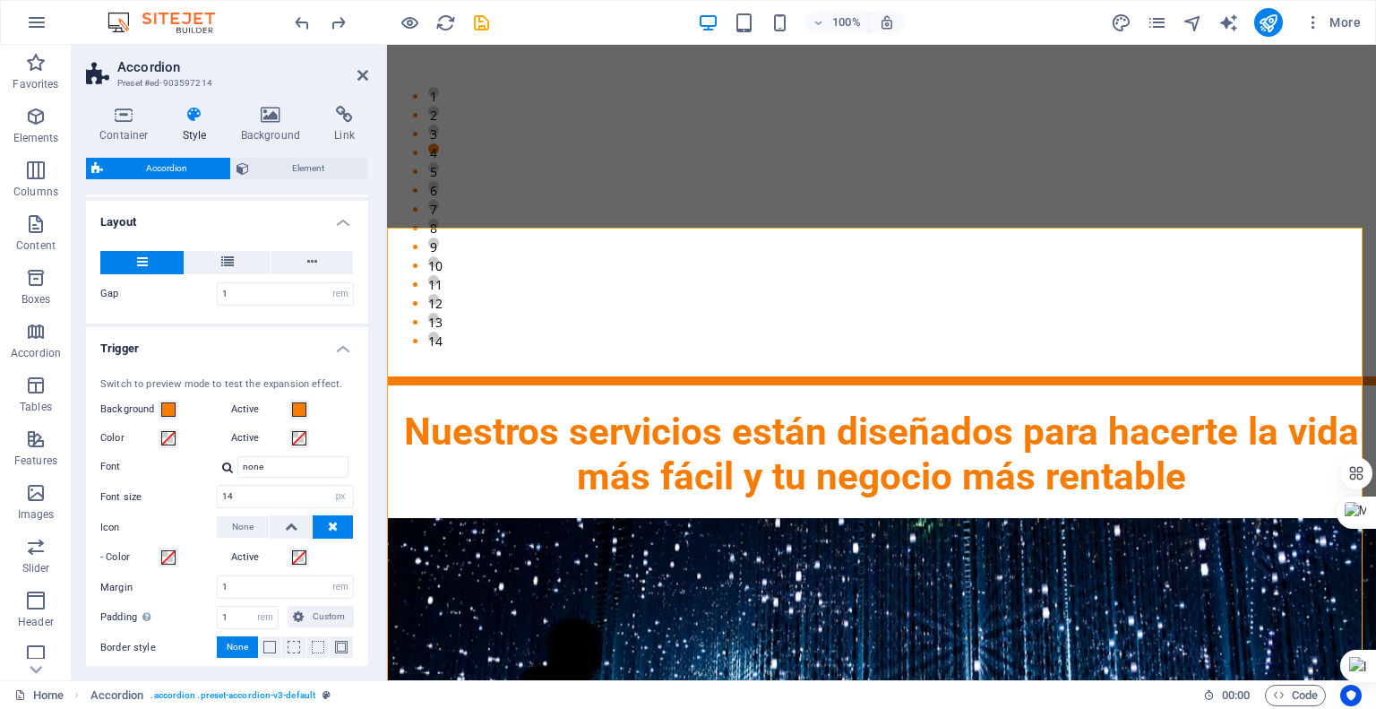
scroll to position [358, 0]
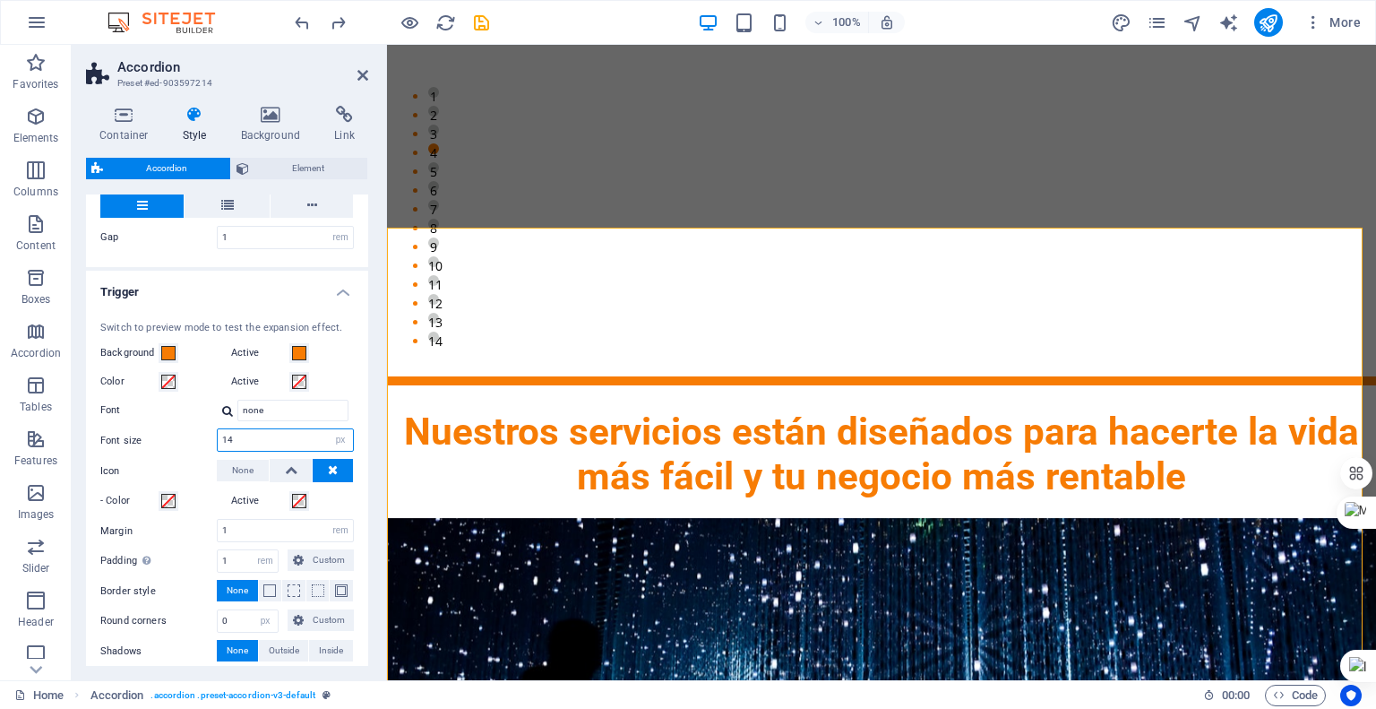
drag, startPoint x: 262, startPoint y: 436, endPoint x: 264, endPoint y: 427, distance: 9.4
click at [257, 435] on input "14" at bounding box center [285, 440] width 135 height 22
click at [271, 412] on input "none" at bounding box center [292, 411] width 111 height 22
drag, startPoint x: 271, startPoint y: 412, endPoint x: 204, endPoint y: 397, distance: 68.0
click at [179, 400] on div "Font none Manage fonts →" at bounding box center [227, 411] width 254 height 22
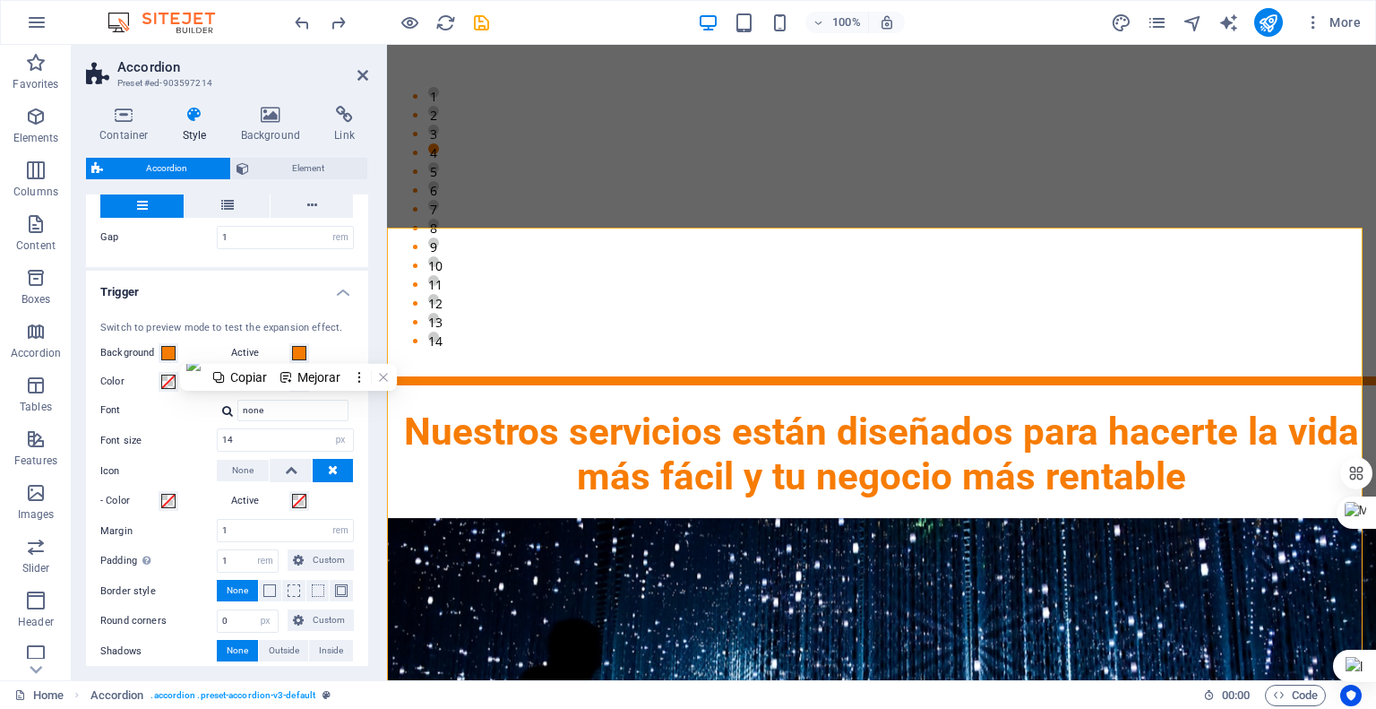
click at [233, 409] on div "none Manage fonts →" at bounding box center [285, 411] width 137 height 22
click at [230, 409] on div at bounding box center [227, 411] width 11 height 12
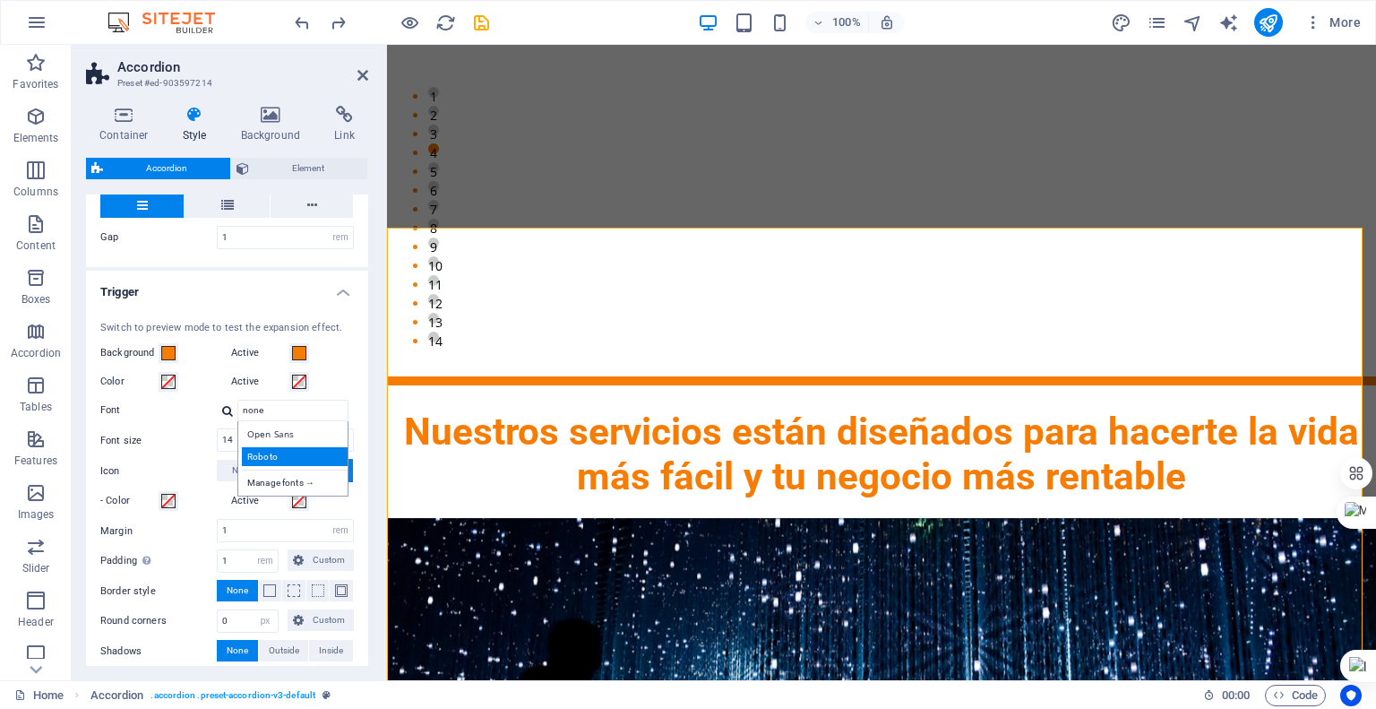
click at [276, 454] on div "Roboto" at bounding box center [296, 456] width 109 height 19
type input "Roboto"
click at [224, 411] on div at bounding box center [227, 411] width 11 height 12
click at [260, 478] on div "Manage fonts →" at bounding box center [296, 480] width 109 height 22
select select "popularity"
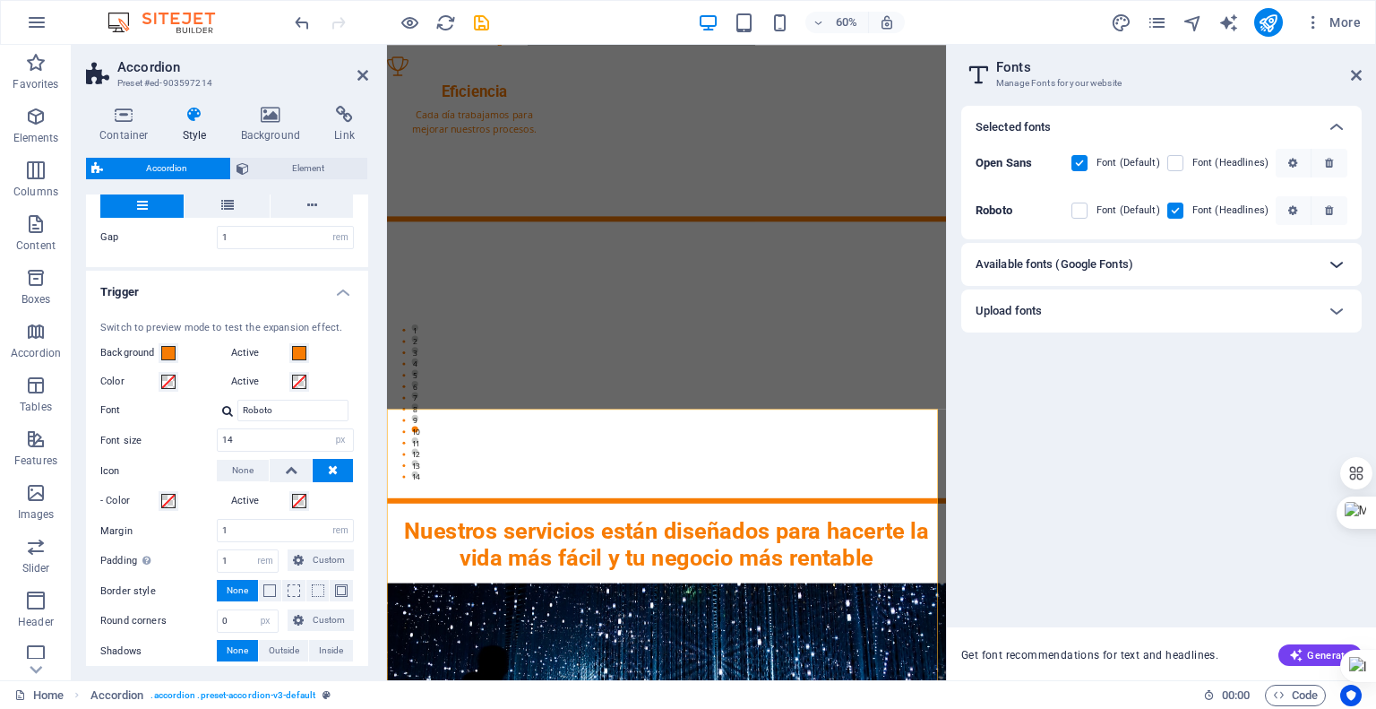
click at [1331, 270] on icon at bounding box center [1337, 265] width 22 height 22
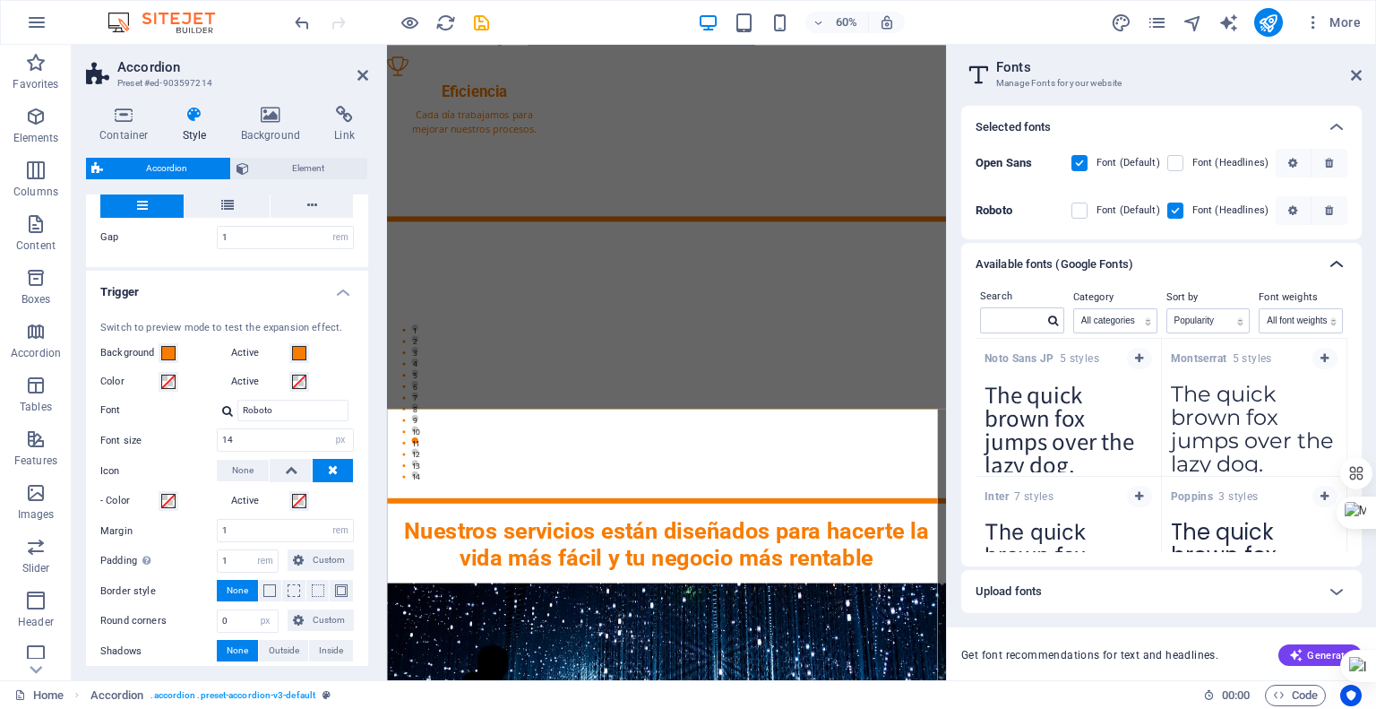
click at [1331, 270] on icon at bounding box center [1337, 265] width 22 height 22
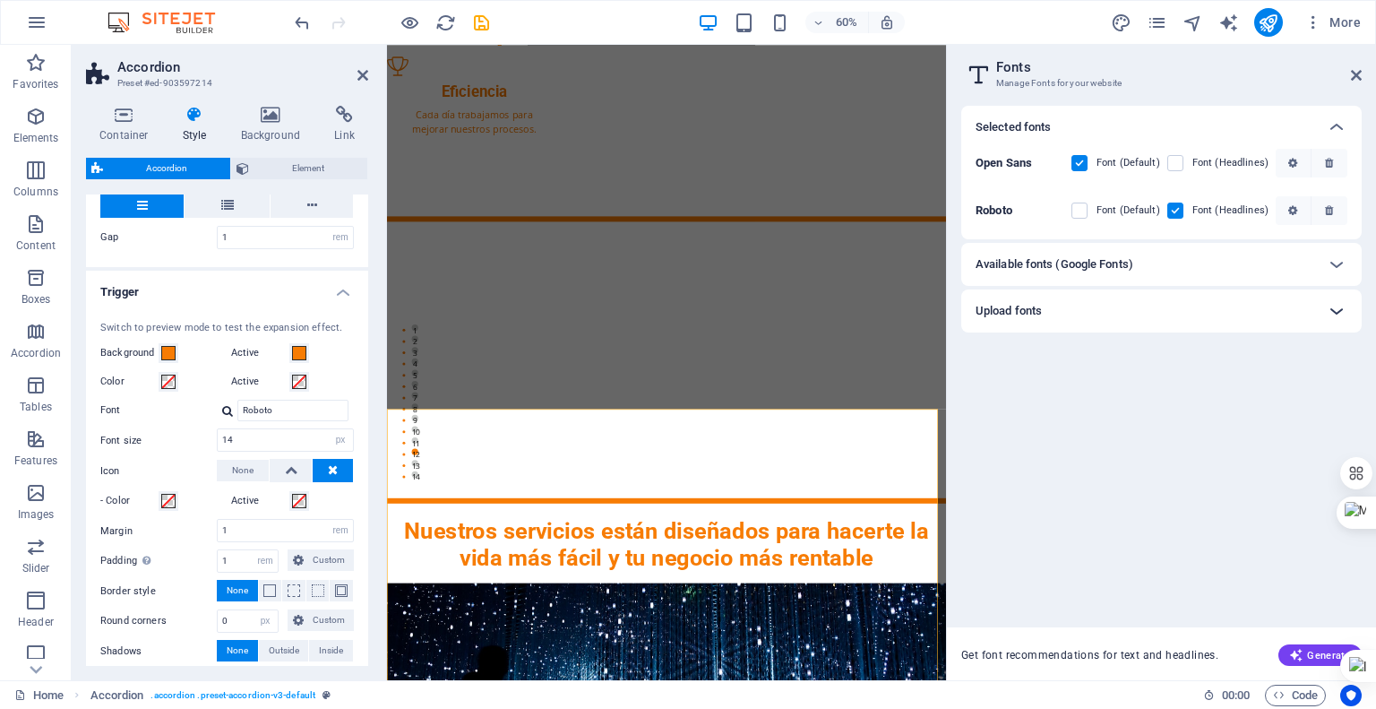
click at [1333, 304] on icon at bounding box center [1337, 311] width 22 height 22
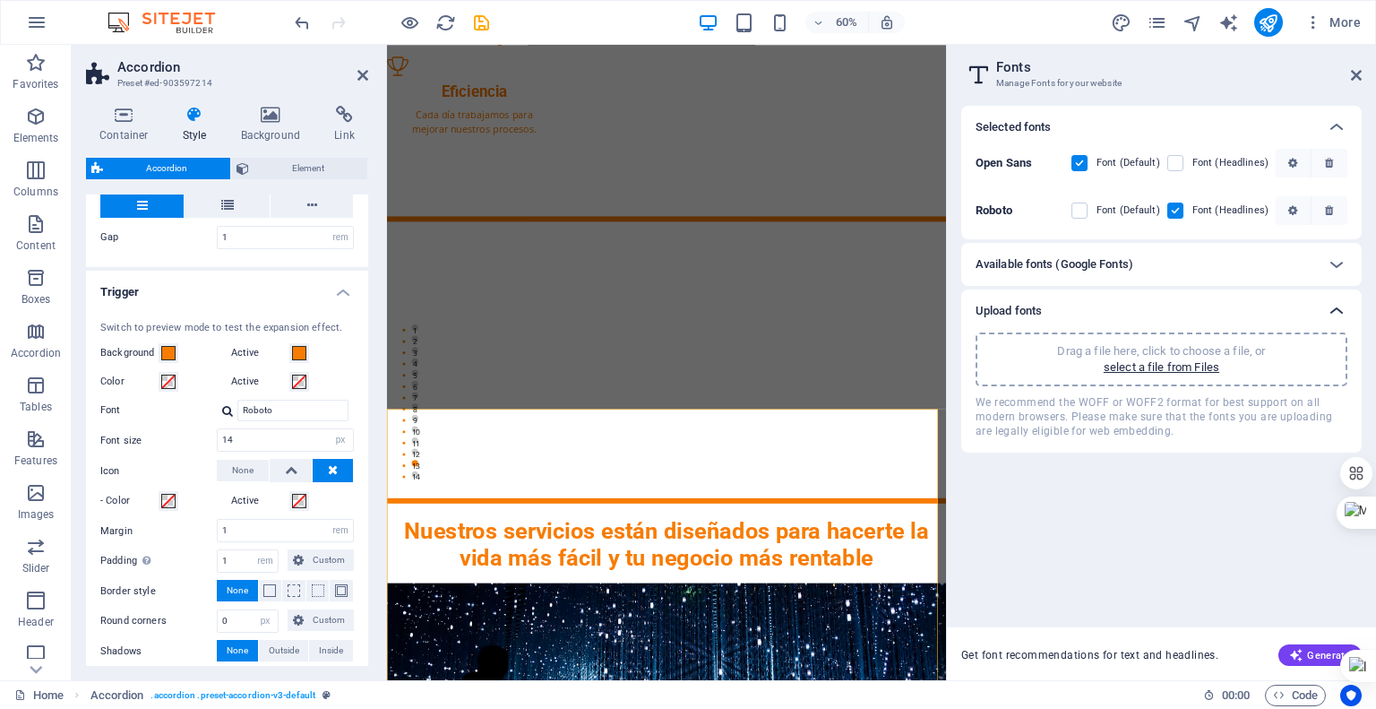
click at [1333, 304] on icon at bounding box center [1337, 311] width 22 height 22
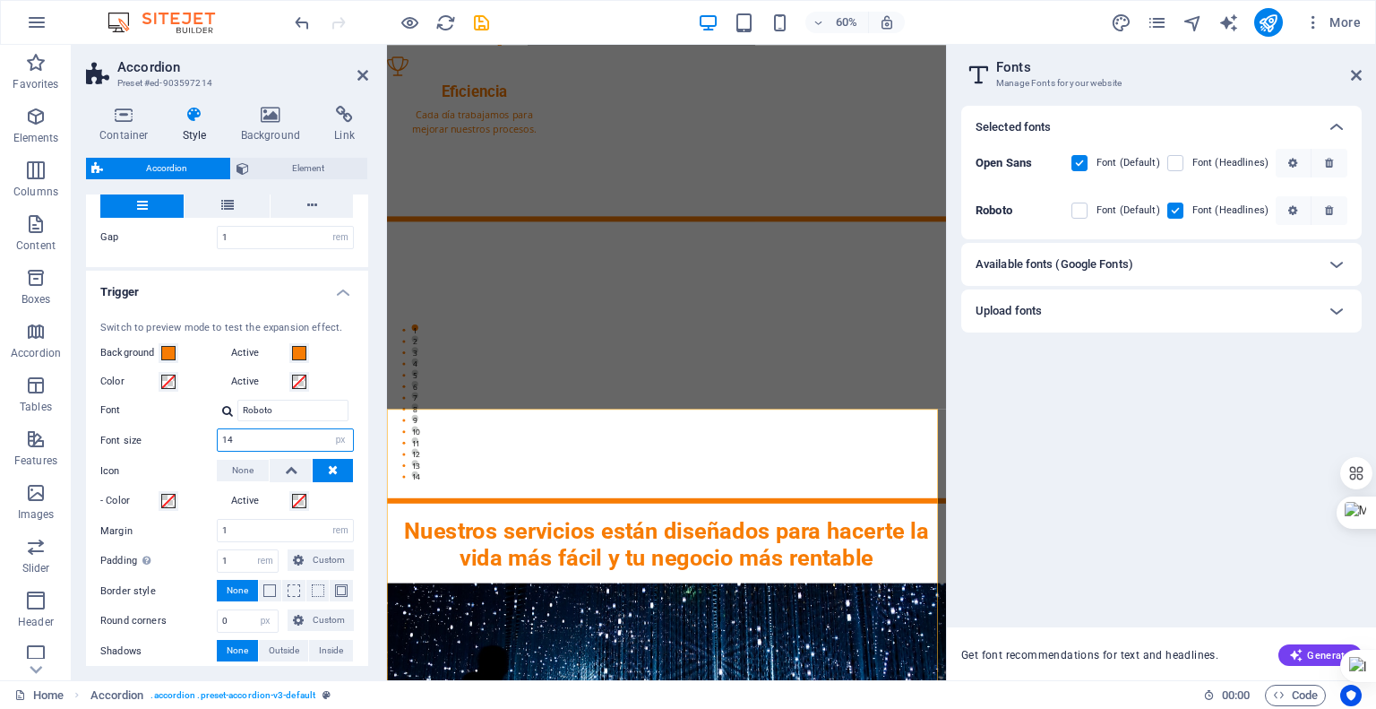
drag, startPoint x: 247, startPoint y: 439, endPoint x: 220, endPoint y: 435, distance: 28.0
click at [220, 435] on input "14" at bounding box center [285, 440] width 135 height 22
type input "22"
click at [204, 417] on label "Font" at bounding box center [158, 411] width 116 height 22
click at [237, 417] on input "Roboto" at bounding box center [292, 411] width 111 height 22
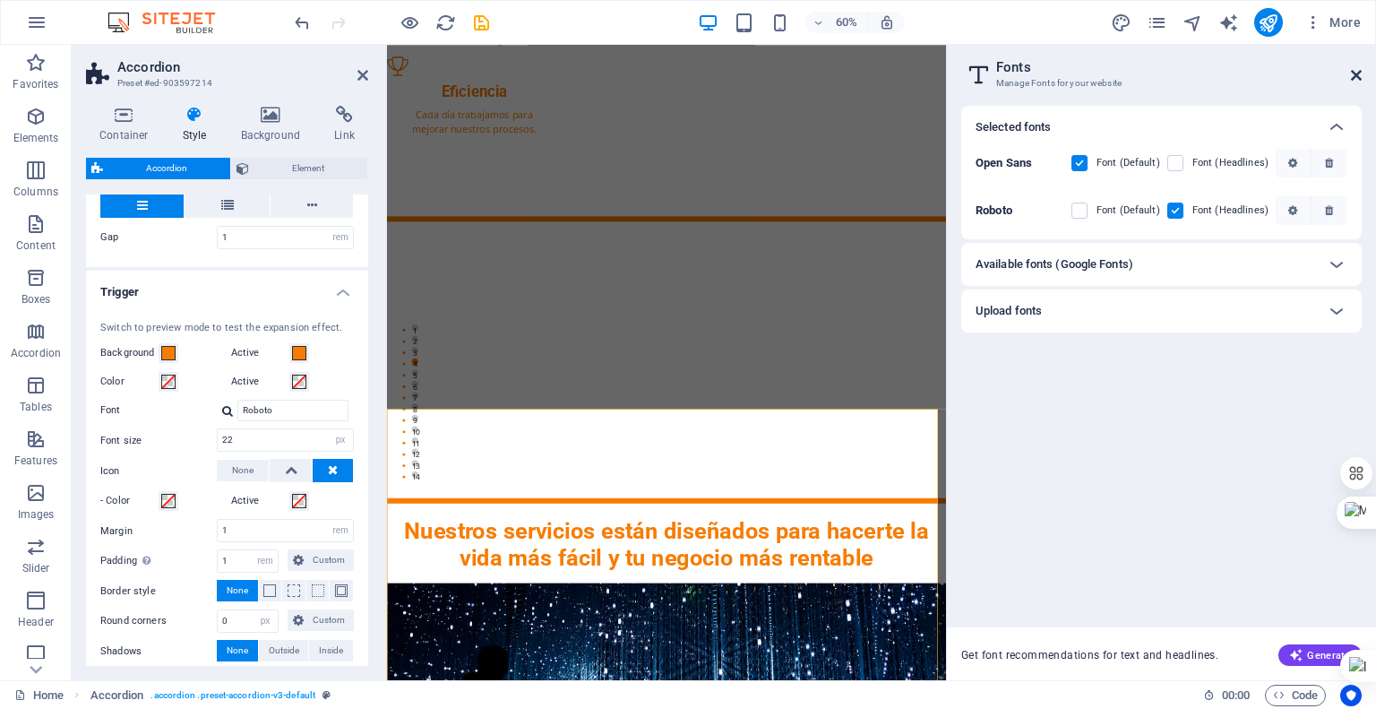
click at [1358, 75] on icon at bounding box center [1356, 75] width 11 height 14
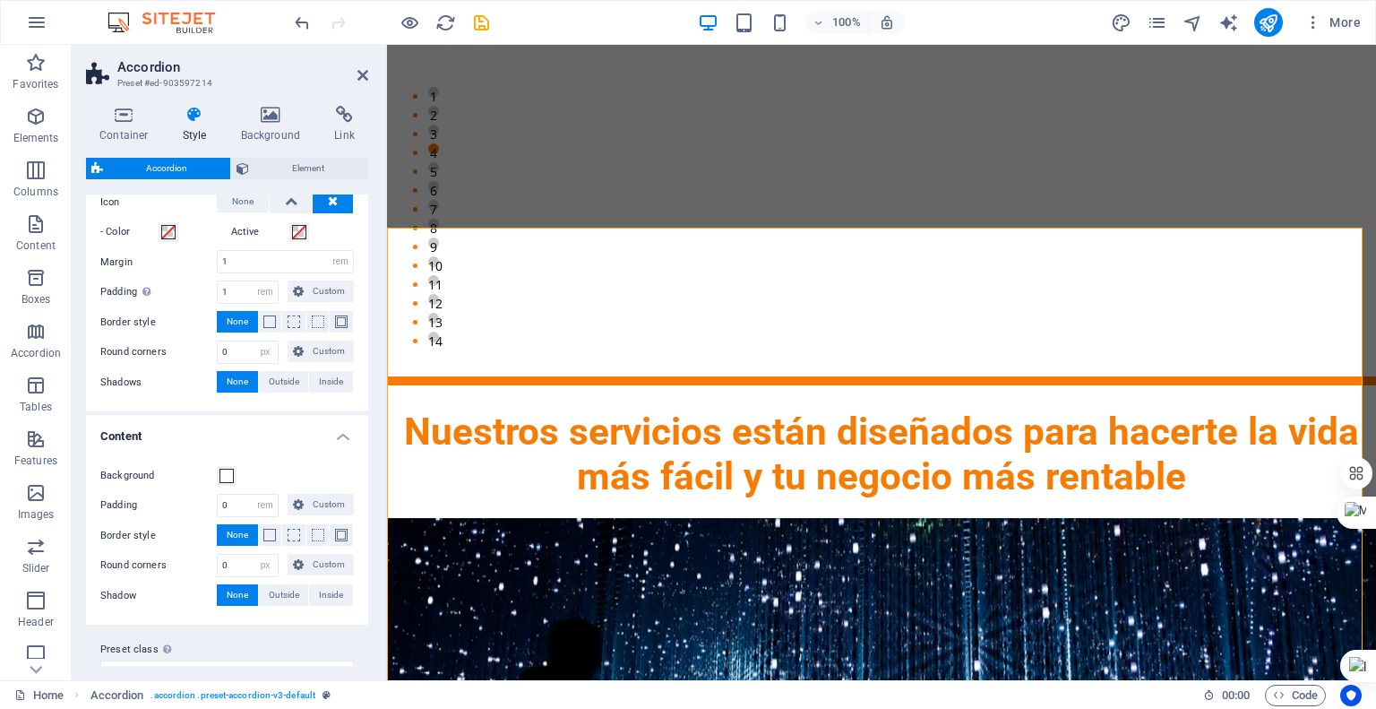
scroll to position [654, 0]
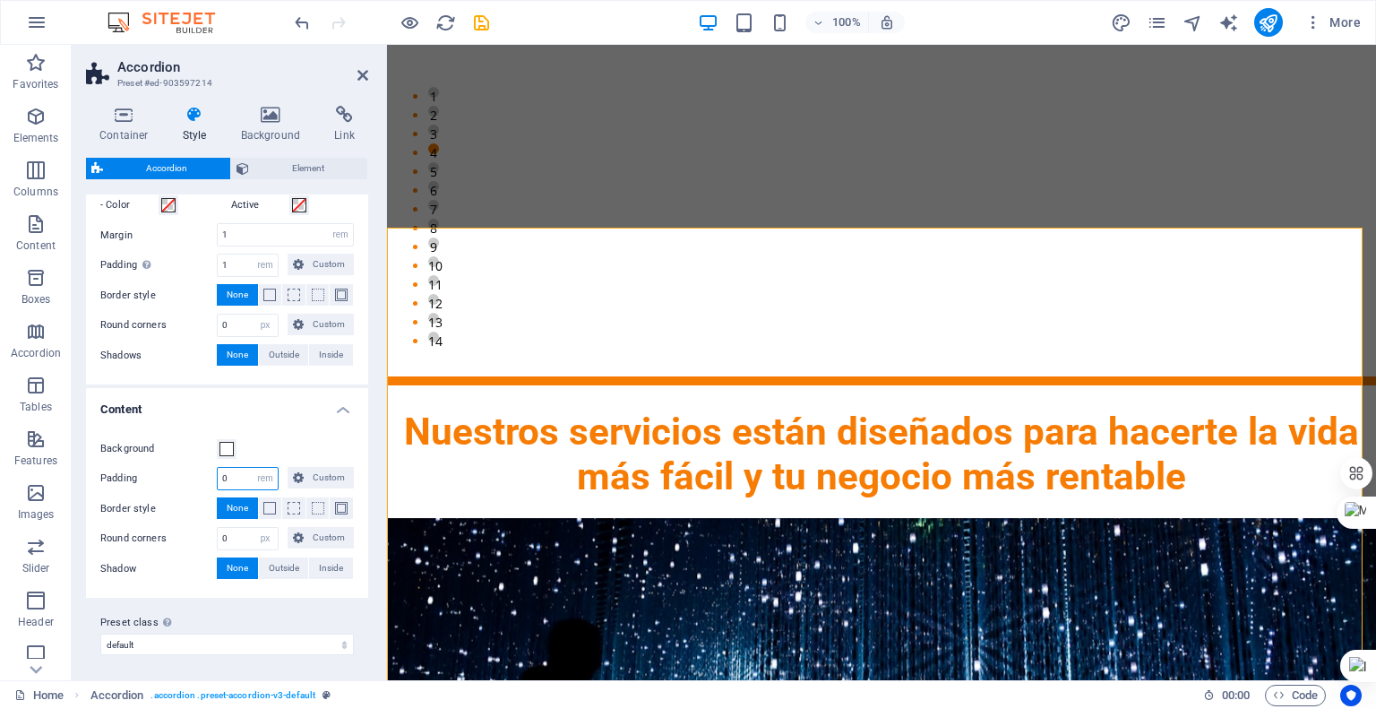
click at [237, 478] on input "0" at bounding box center [248, 479] width 60 height 22
click at [211, 472] on div "Padding 0 px rem % vh vw Custom Custom" at bounding box center [227, 478] width 254 height 23
type input "2"
click at [266, 604] on div "Preset class Above chosen variant and settings affect all elements which carry …" at bounding box center [227, 634] width 282 height 72
drag, startPoint x: 236, startPoint y: 532, endPoint x: 194, endPoint y: 539, distance: 41.8
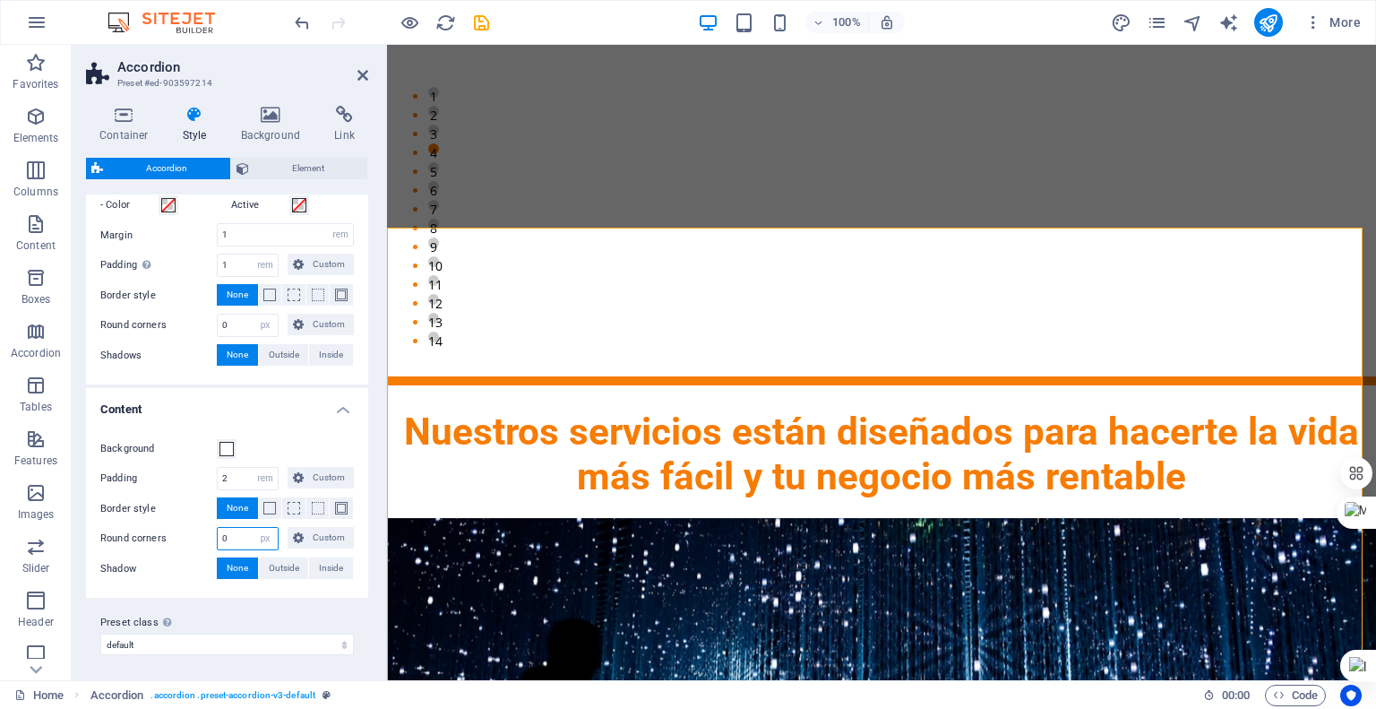
click at [194, 539] on div "Round corners 0 px rem % vh vw Custom Custom" at bounding box center [227, 538] width 254 height 23
type input "10"
click at [240, 320] on input "0" at bounding box center [248, 325] width 60 height 22
type input "0"
click at [269, 376] on div "Switch to preview mode to test the expansion effect. Background Active Color Ac…" at bounding box center [226, 196] width 289 height 378
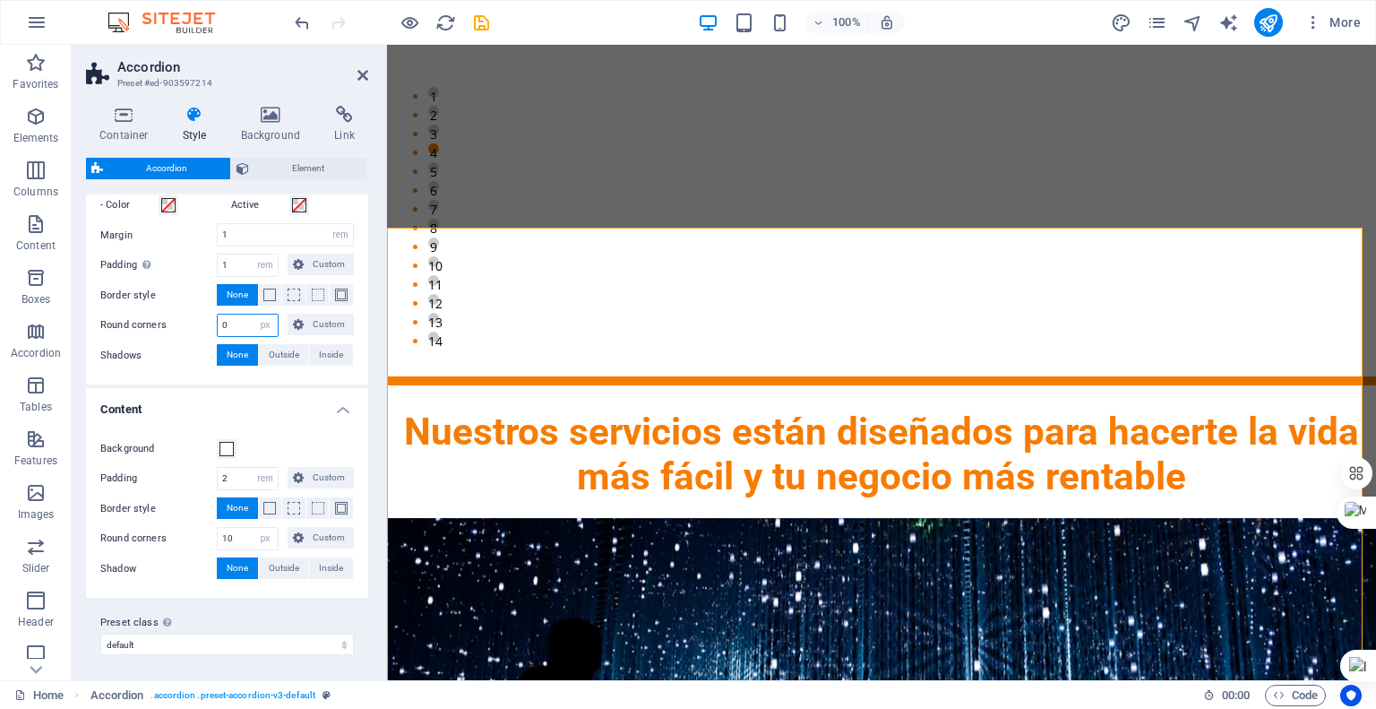
click at [228, 318] on input "0" at bounding box center [248, 325] width 60 height 22
type input "10"
click at [218, 373] on div "Switch to preview mode to test the expansion effect. Background Active Color Ac…" at bounding box center [226, 196] width 289 height 378
drag, startPoint x: 234, startPoint y: 261, endPoint x: 200, endPoint y: 263, distance: 34.1
click at [200, 263] on div "Padding Only when "In box" is activated 1 px rem % vh vw Custom Custom" at bounding box center [227, 265] width 254 height 23
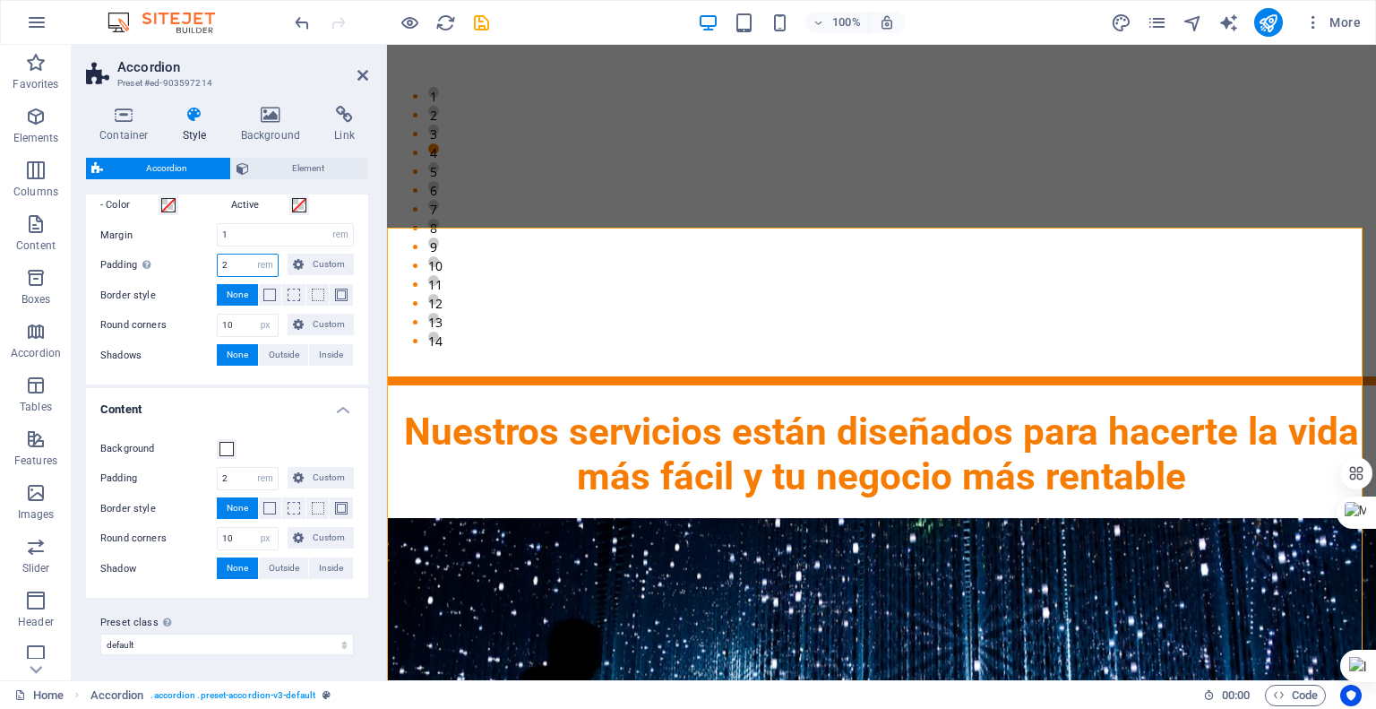
type input "2"
click at [204, 388] on h4 "Content" at bounding box center [227, 404] width 282 height 32
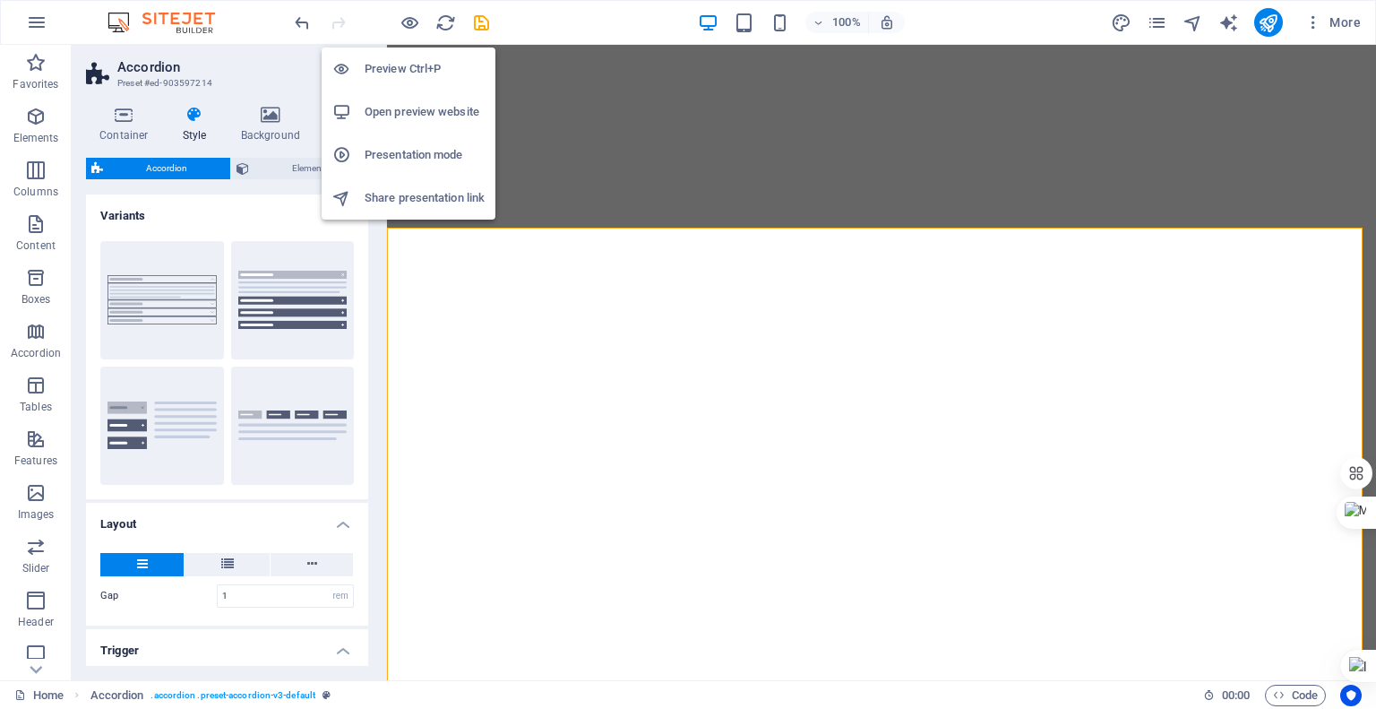
select select "rem"
select select "px"
select select "rem"
select select "px"
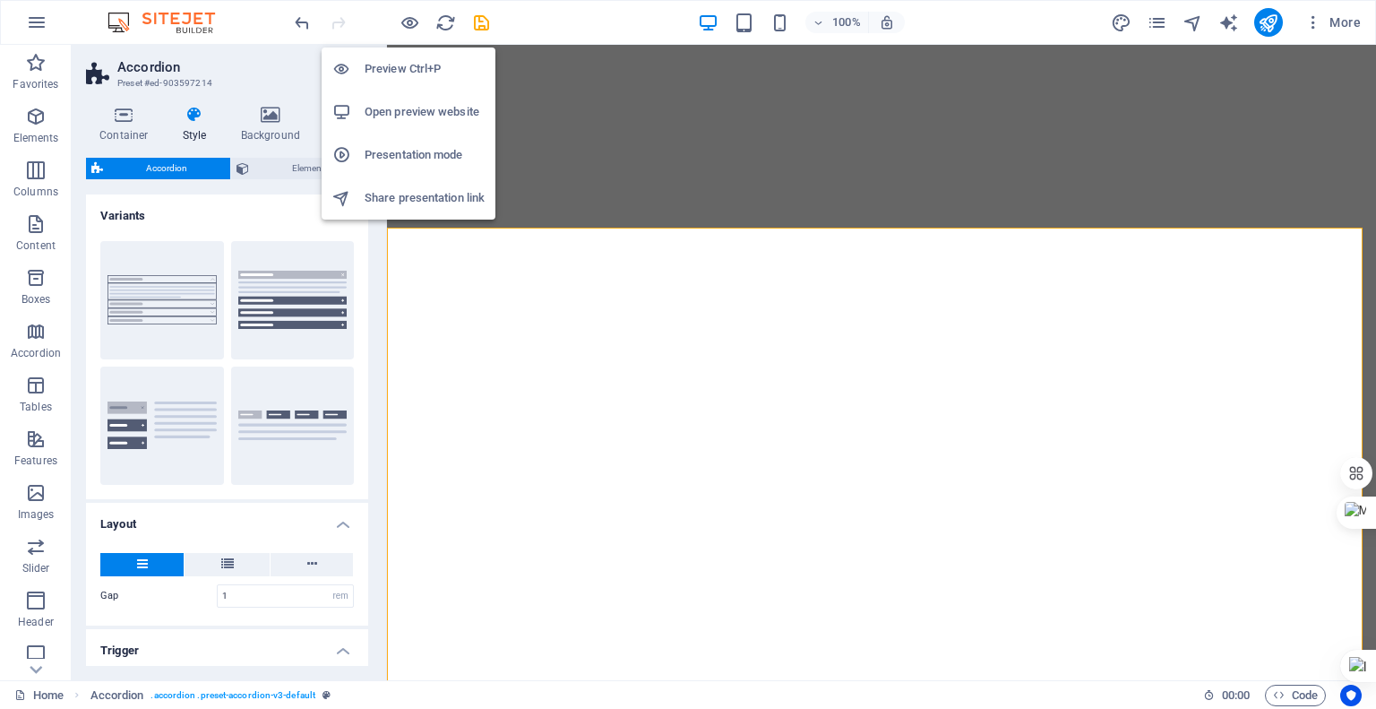
select select "preset-accordion-v3-default"
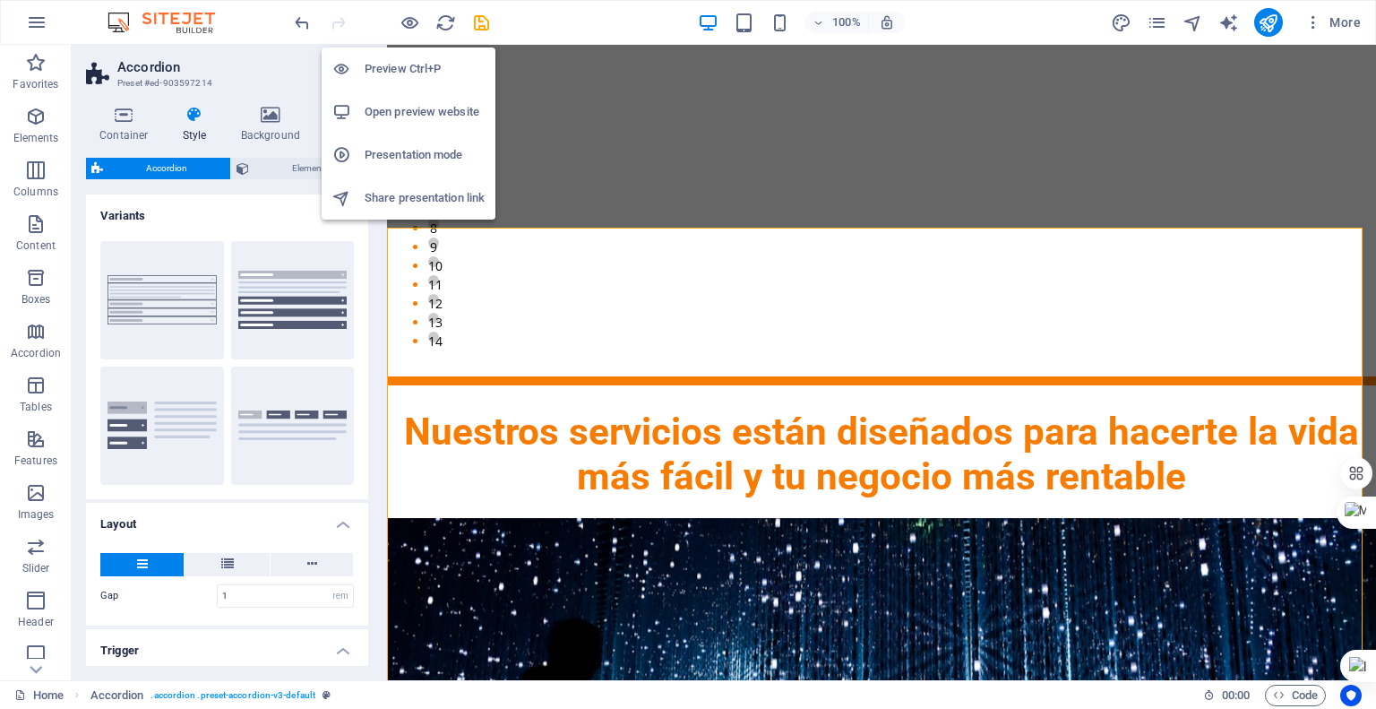
scroll to position [488, 0]
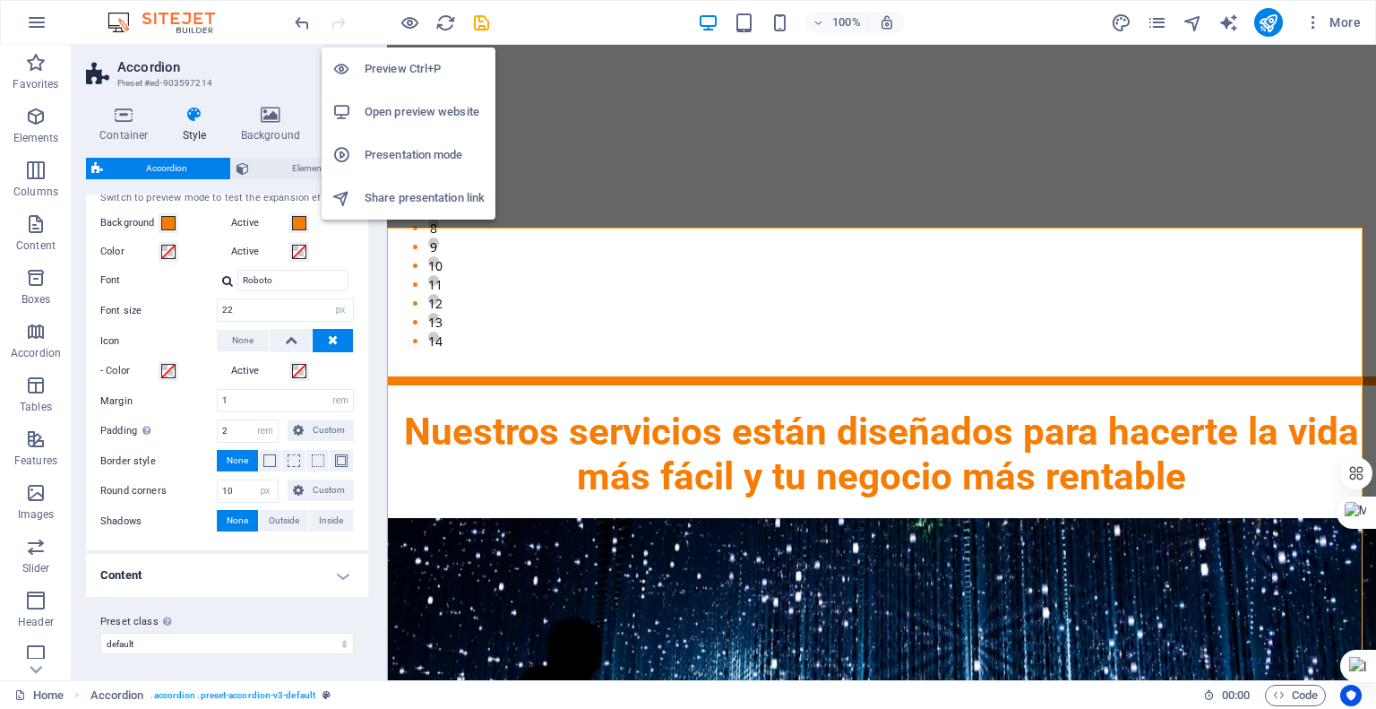
click at [359, 65] on div at bounding box center [348, 69] width 32 height 18
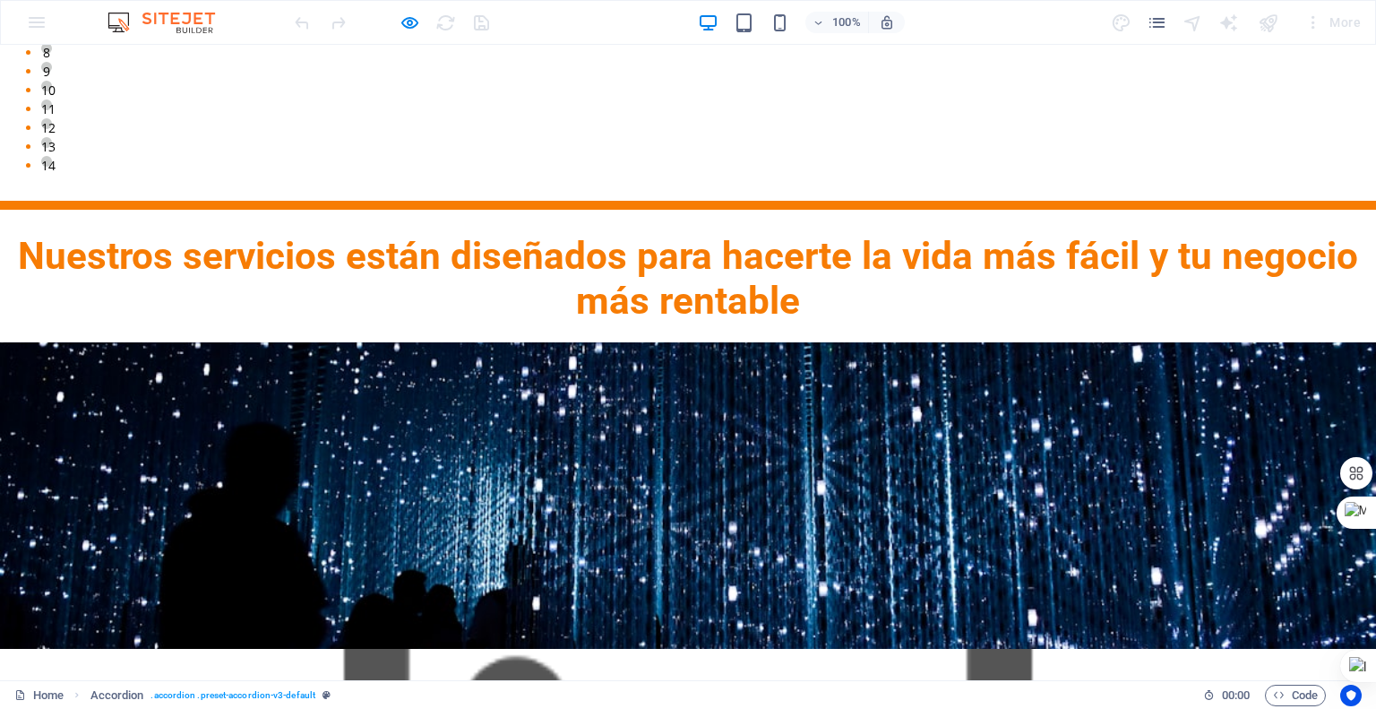
scroll to position [2017, 0]
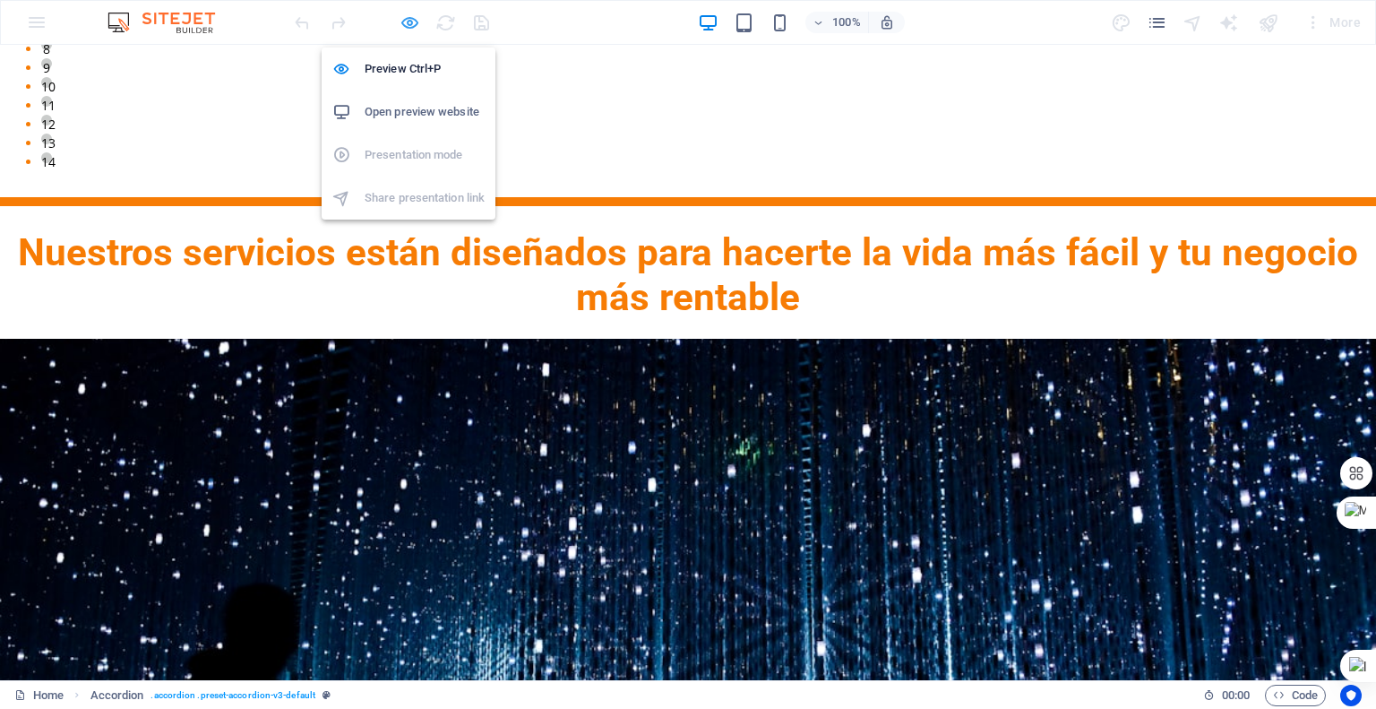
click at [416, 23] on icon "button" at bounding box center [410, 23] width 21 height 21
select select "rem"
select select "px"
select select "rem"
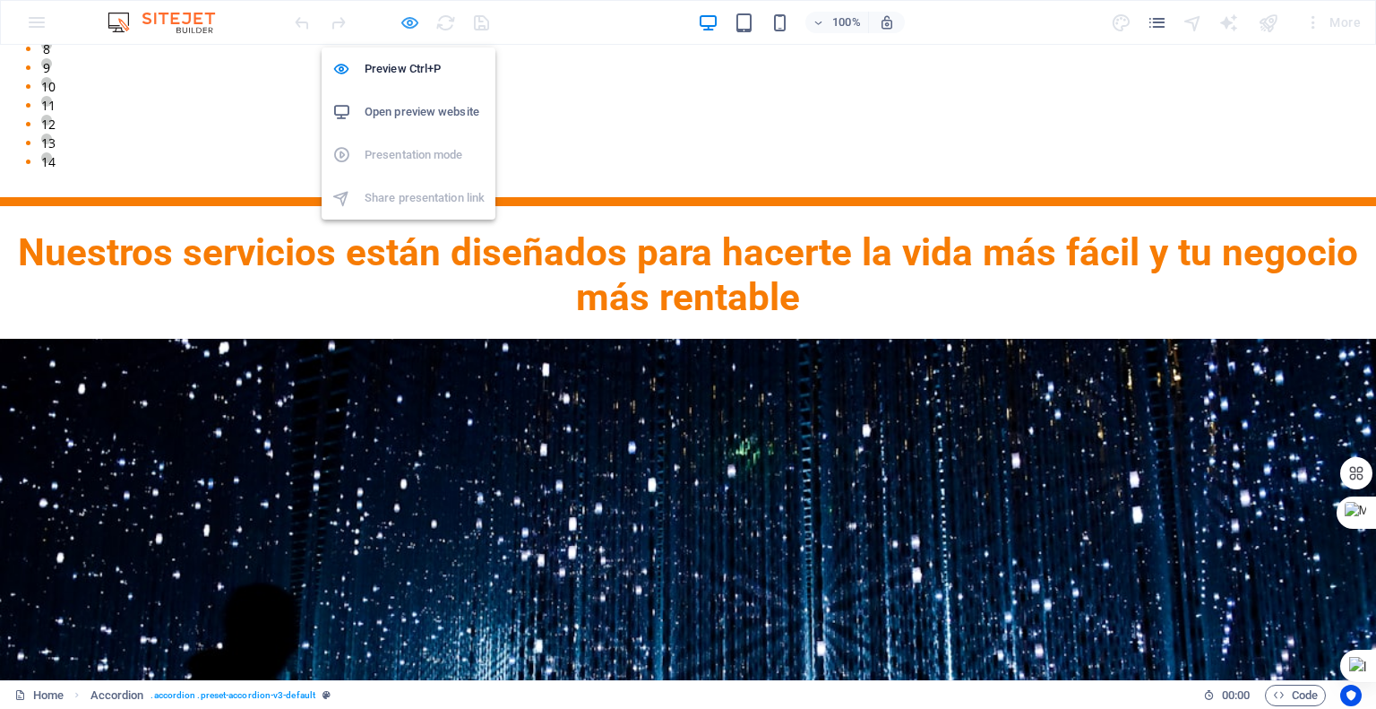
select select "px"
select select "preset-accordion-v3-default"
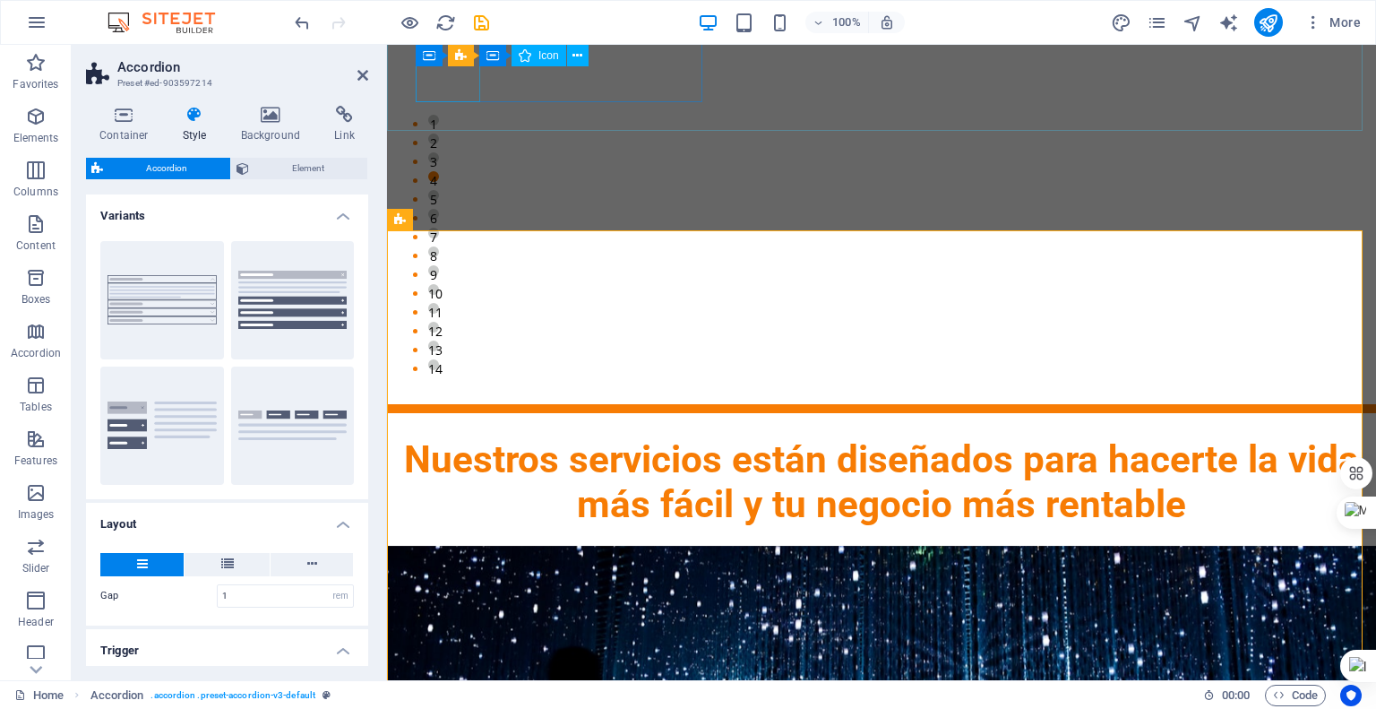
scroll to position [1838, 0]
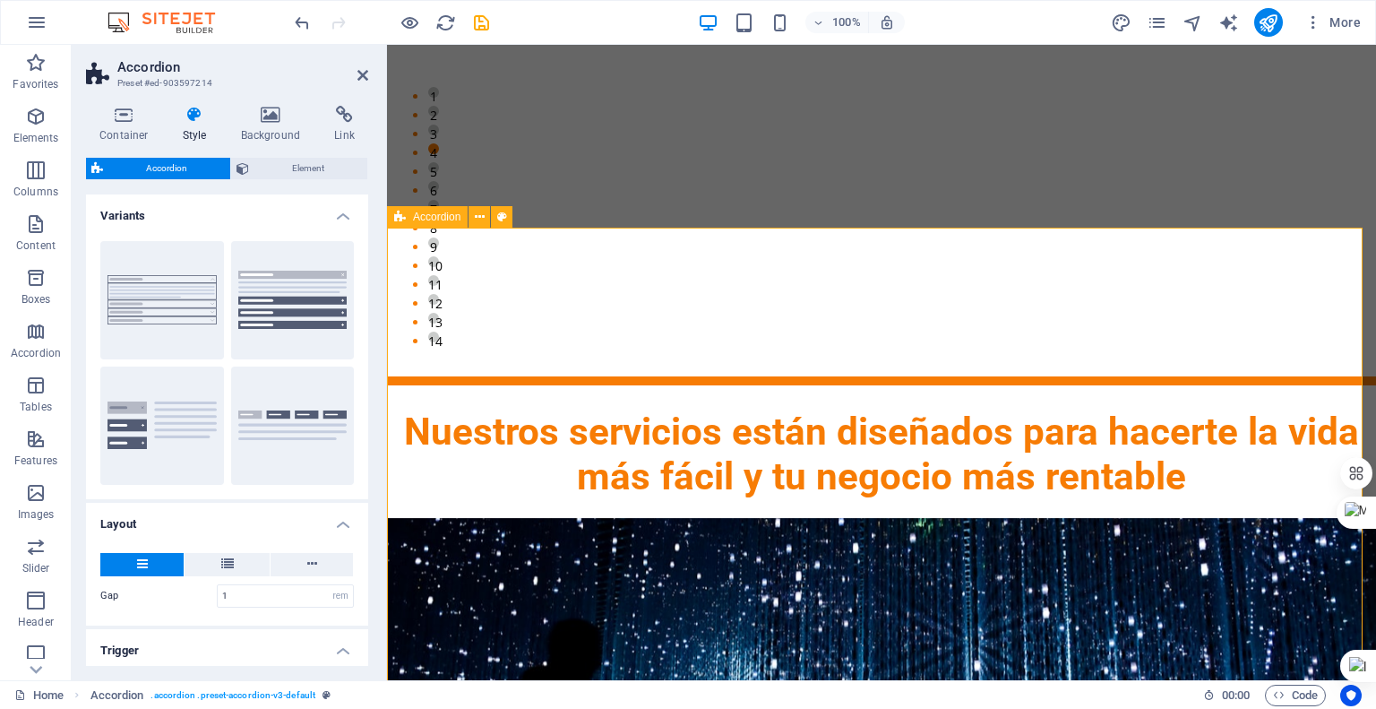
click at [430, 221] on span "Accordion" at bounding box center [436, 216] width 47 height 11
click at [479, 218] on icon at bounding box center [480, 217] width 10 height 19
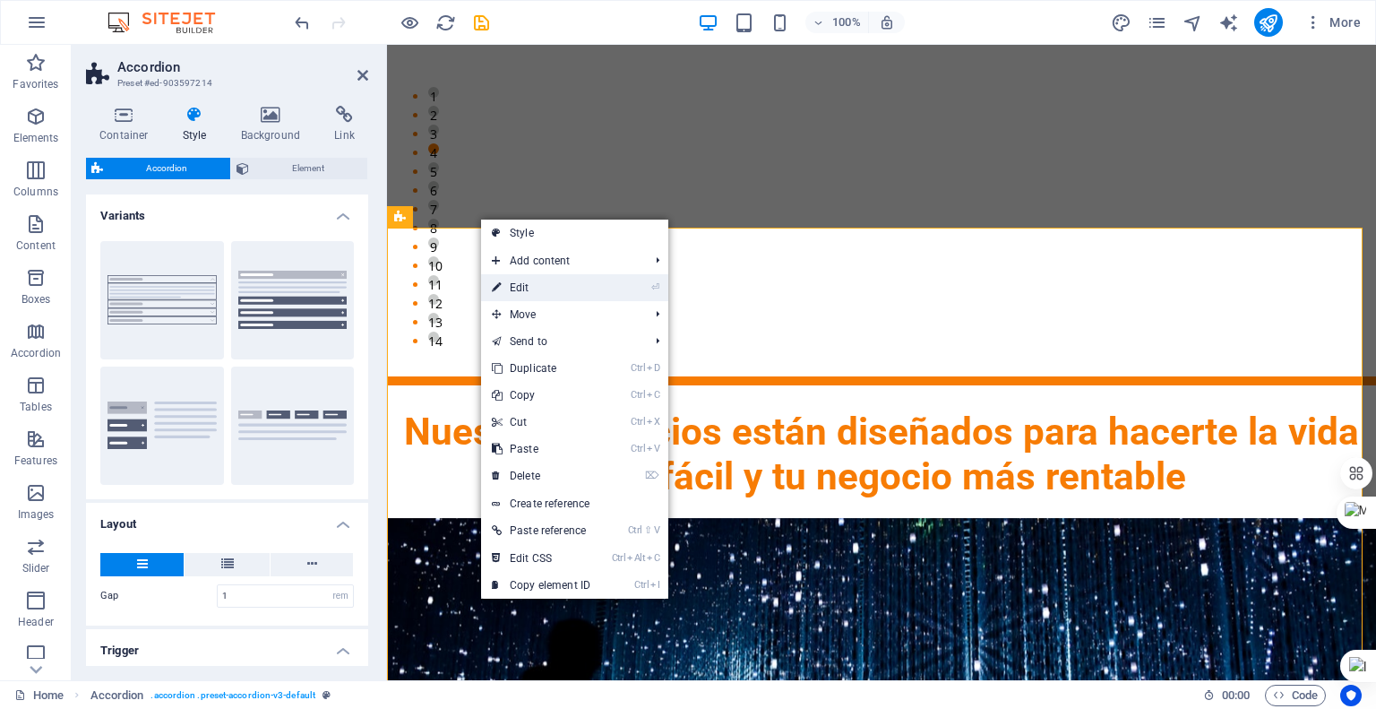
click at [513, 292] on link "⏎ Edit" at bounding box center [541, 287] width 120 height 27
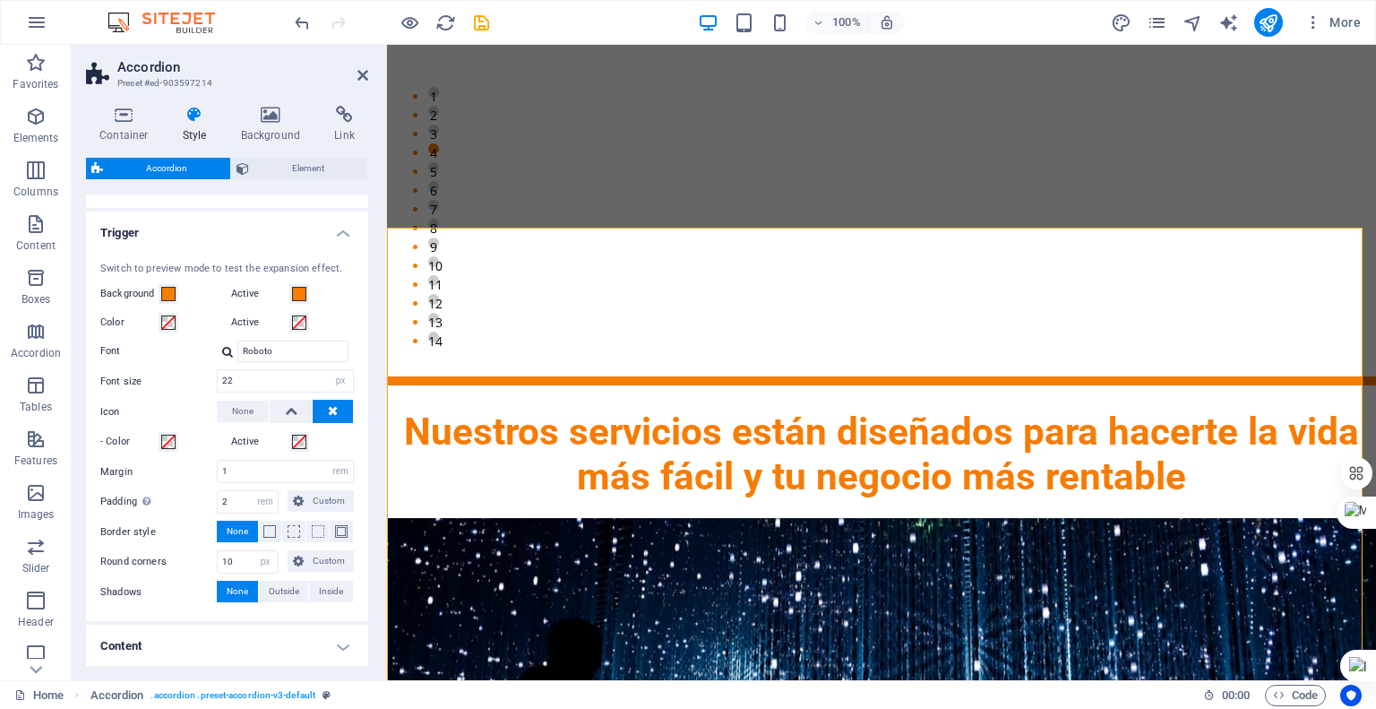
scroll to position [448, 0]
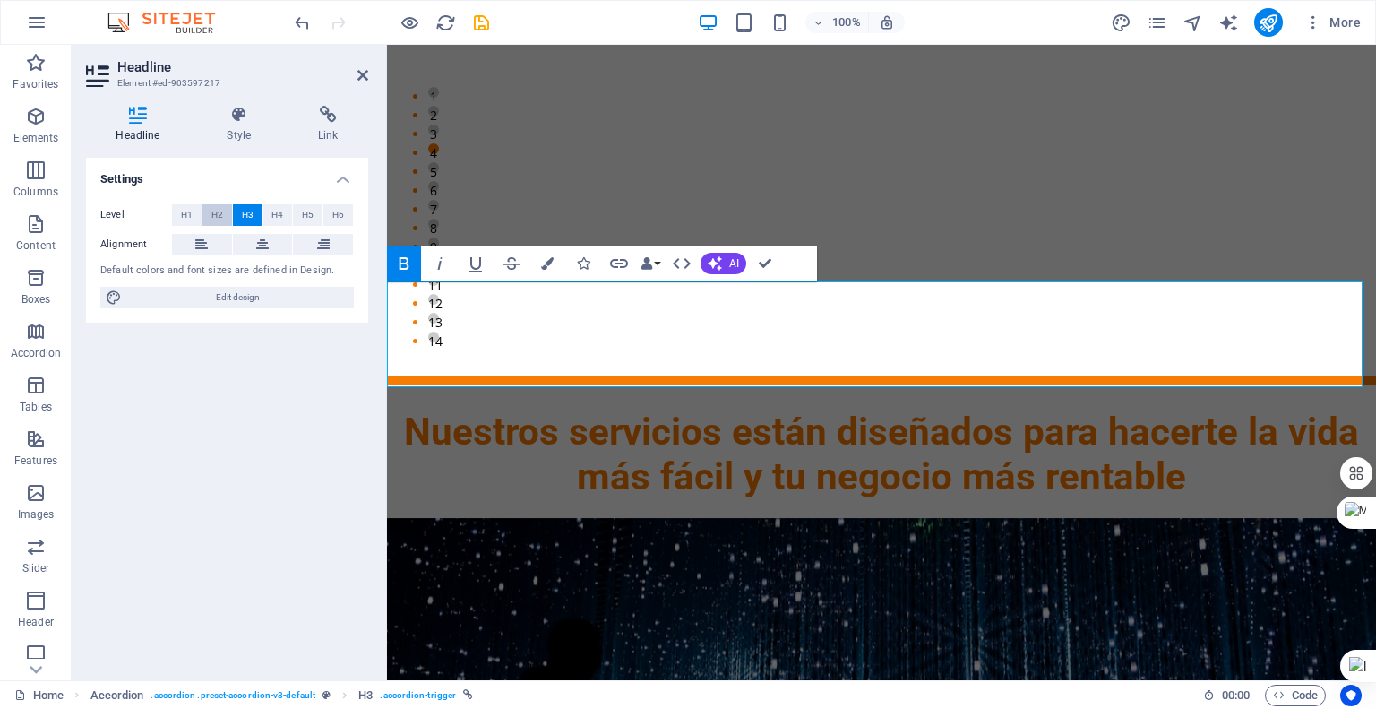
click at [216, 220] on span "H2" at bounding box center [217, 215] width 12 height 22
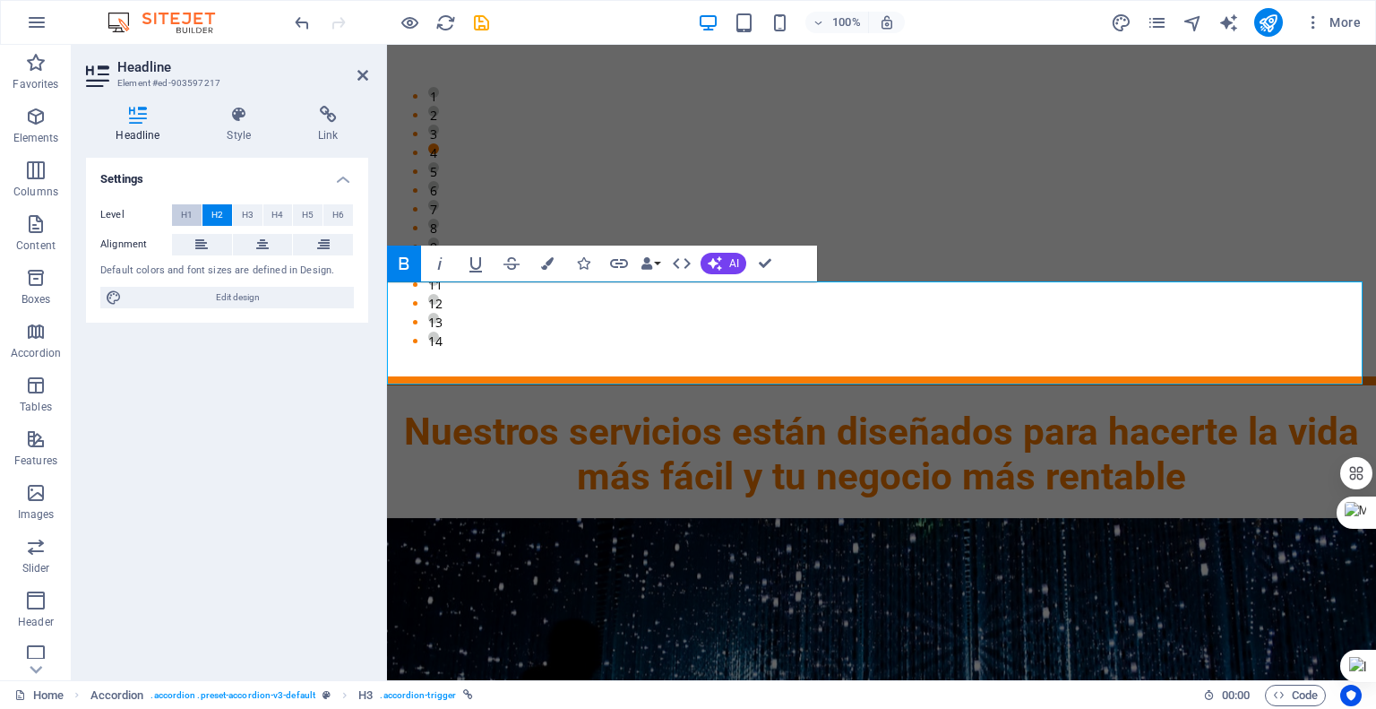
click at [183, 212] on span "H1" at bounding box center [187, 215] width 12 height 22
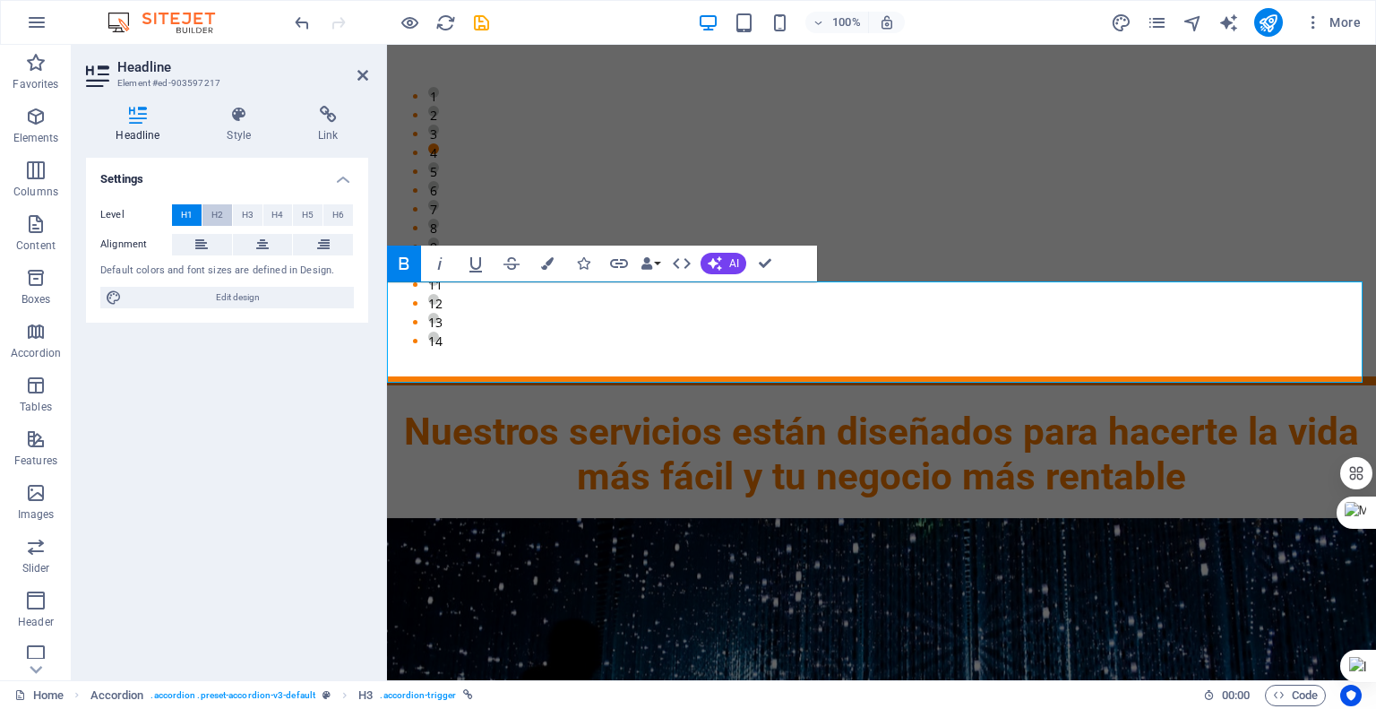
click at [211, 210] on span "H2" at bounding box center [217, 215] width 12 height 22
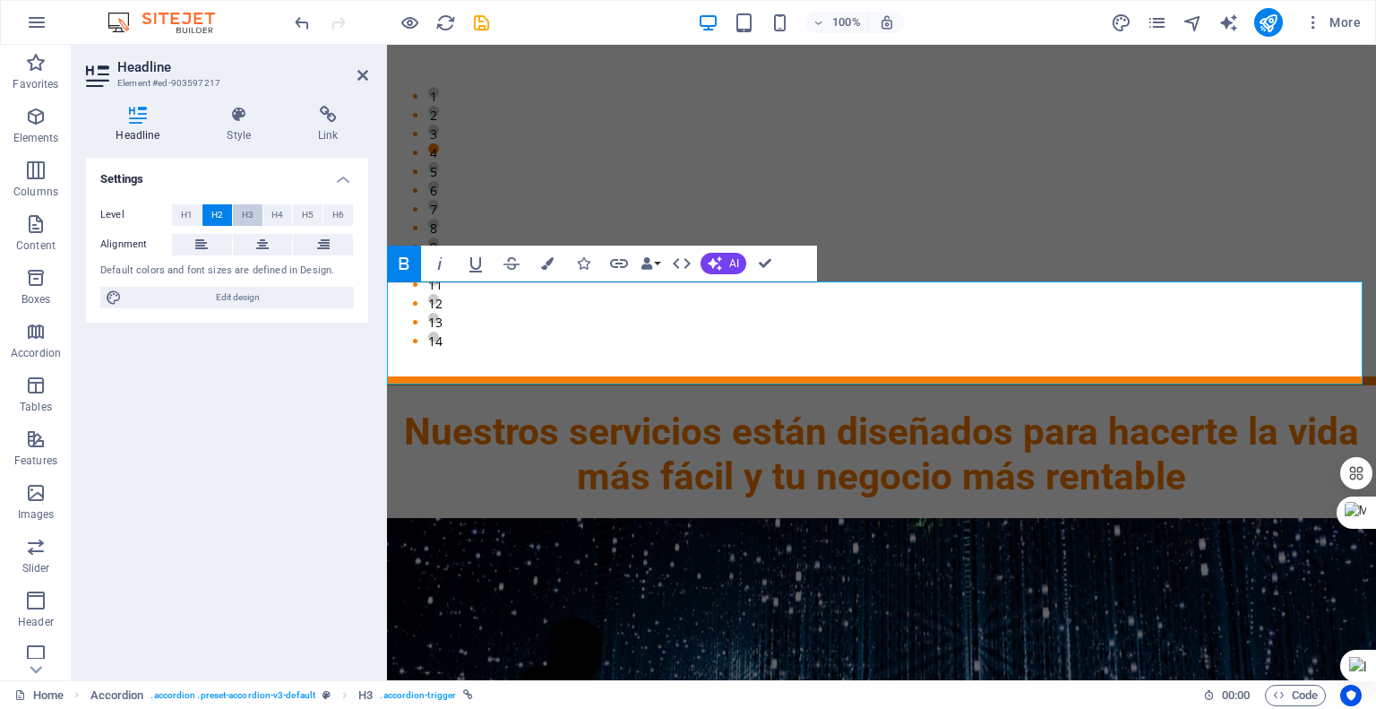
click at [254, 214] on button "H3" at bounding box center [248, 215] width 30 height 22
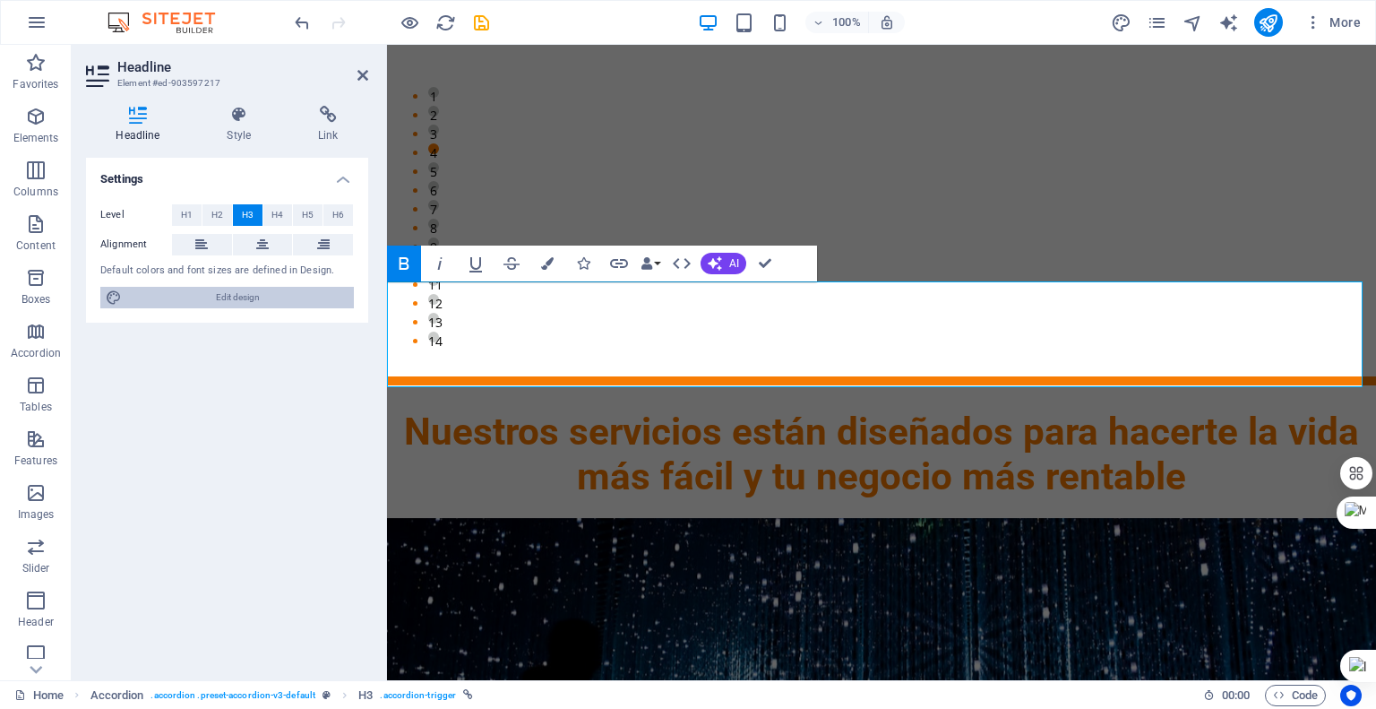
click at [237, 297] on span "Edit design" at bounding box center [237, 298] width 221 height 22
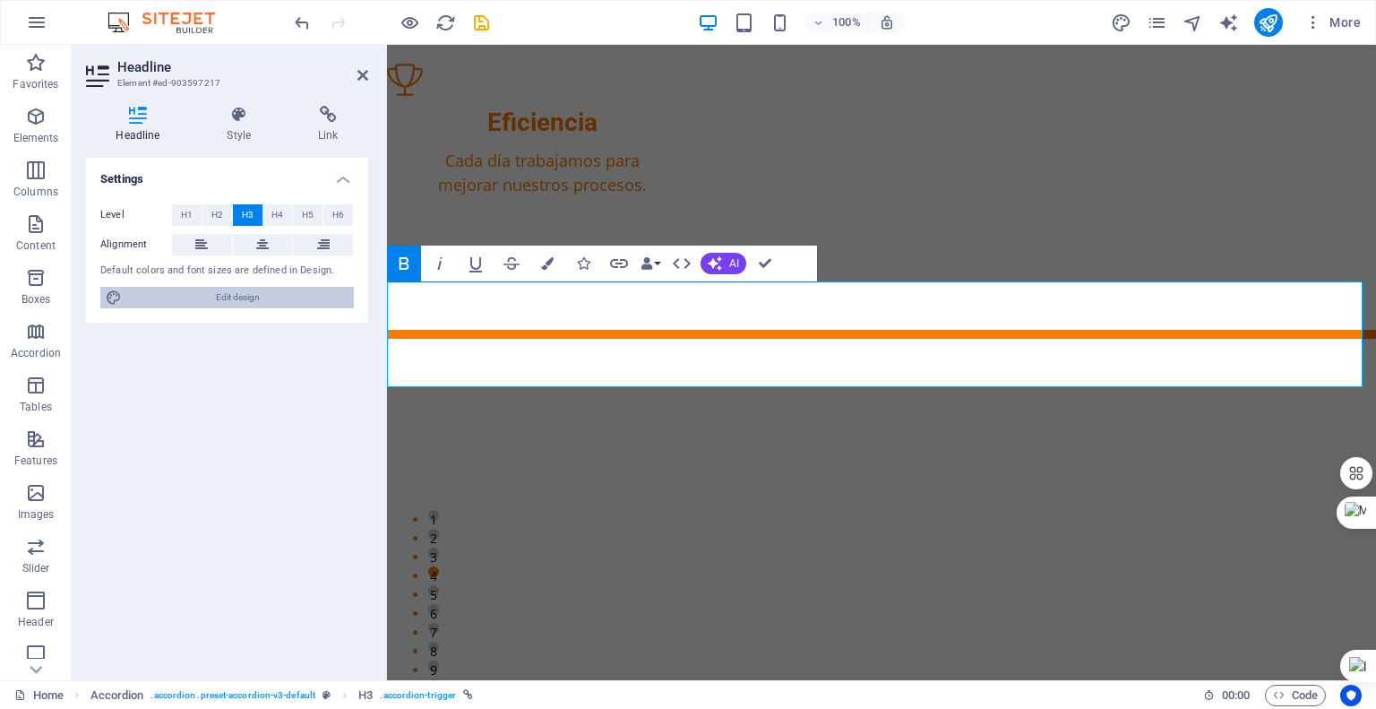
select select "ease-in-out"
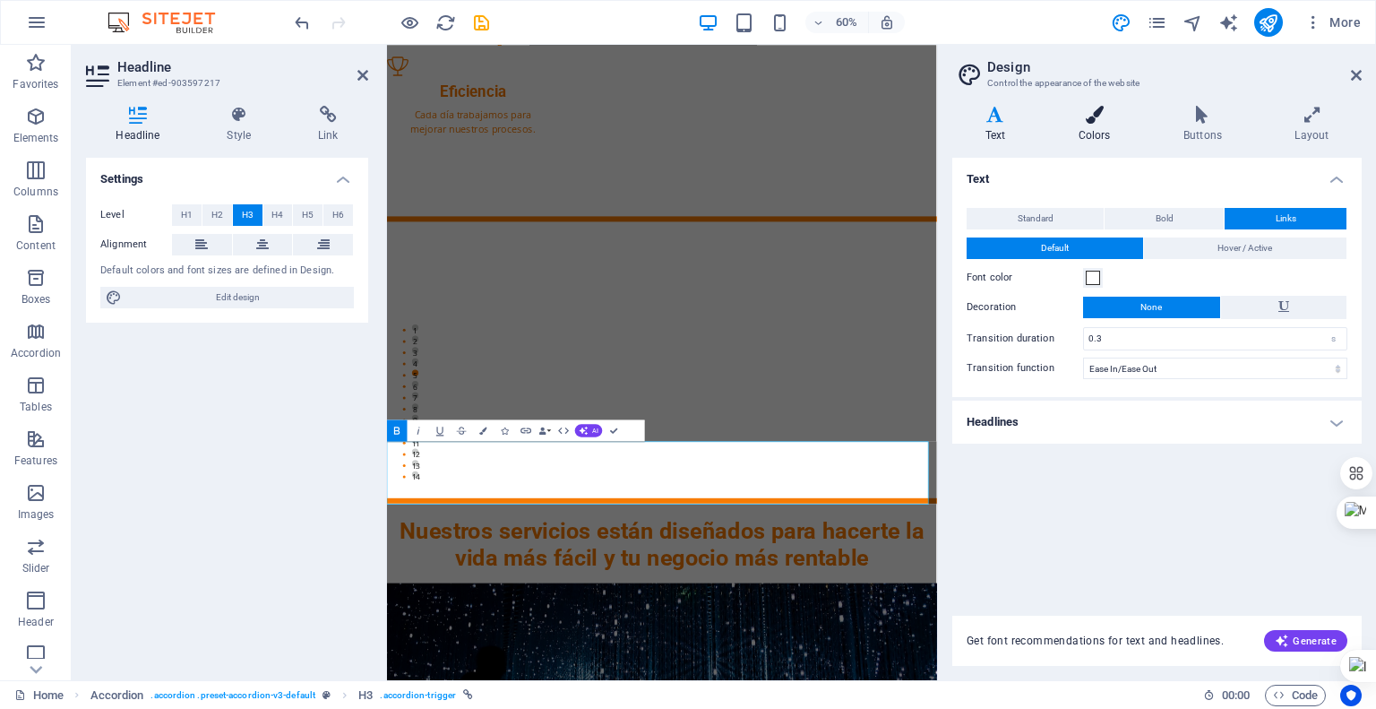
click at [1096, 129] on h4 "Colors" at bounding box center [1098, 125] width 105 height 38
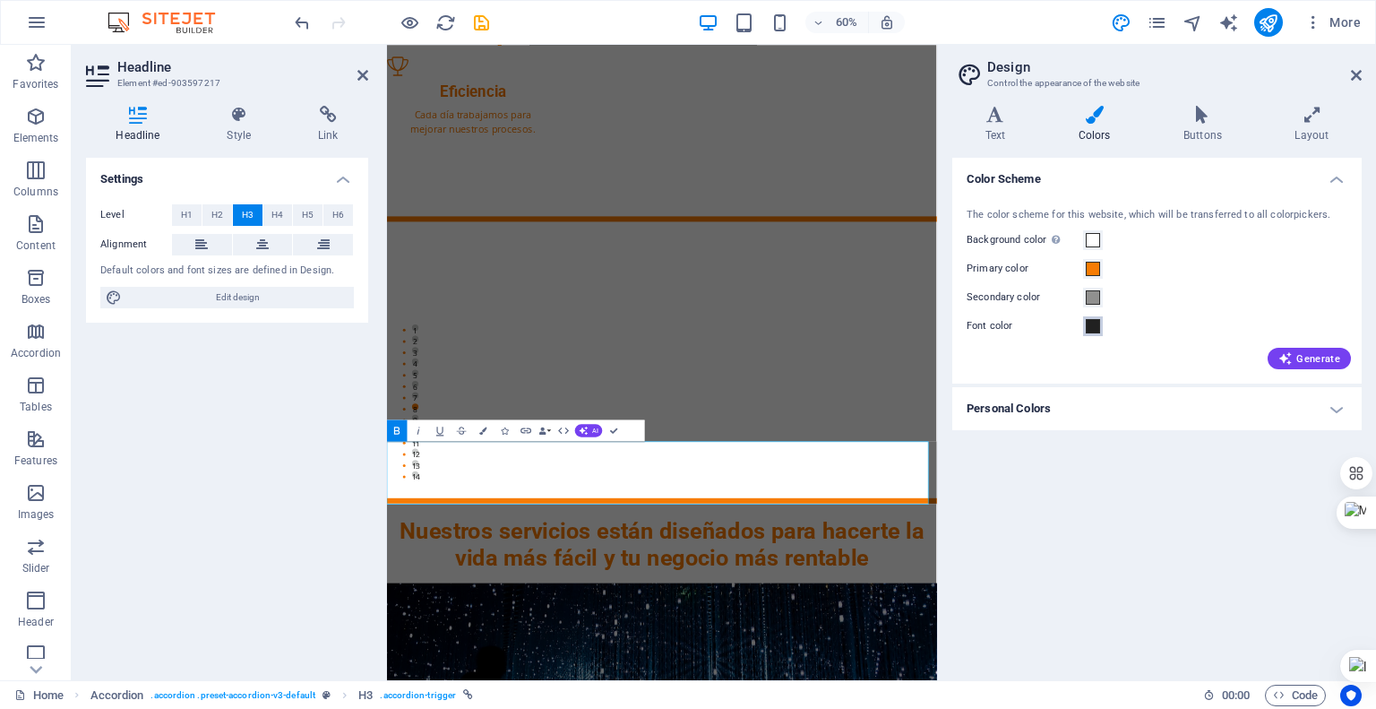
click at [1093, 325] on span at bounding box center [1093, 326] width 14 height 14
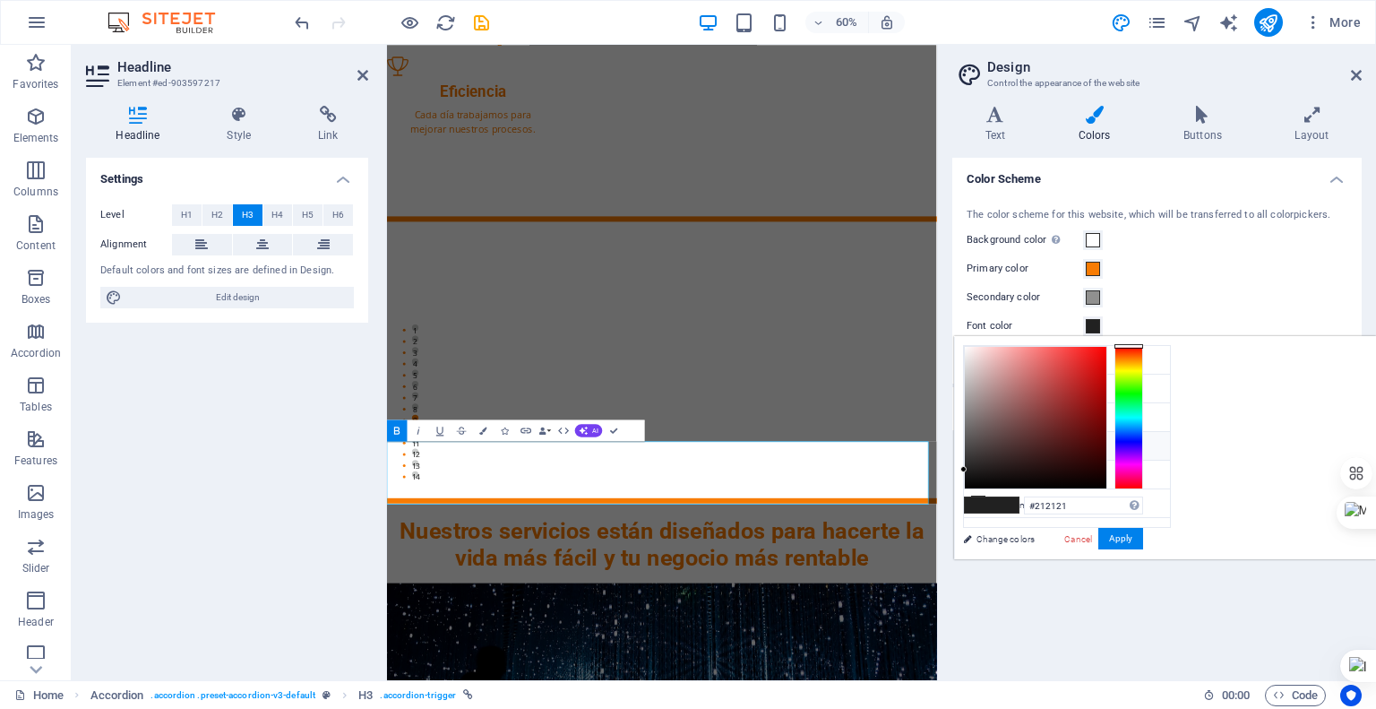
click at [1023, 445] on li "Font color #212121" at bounding box center [1067, 446] width 206 height 29
click at [985, 113] on icon at bounding box center [995, 115] width 86 height 18
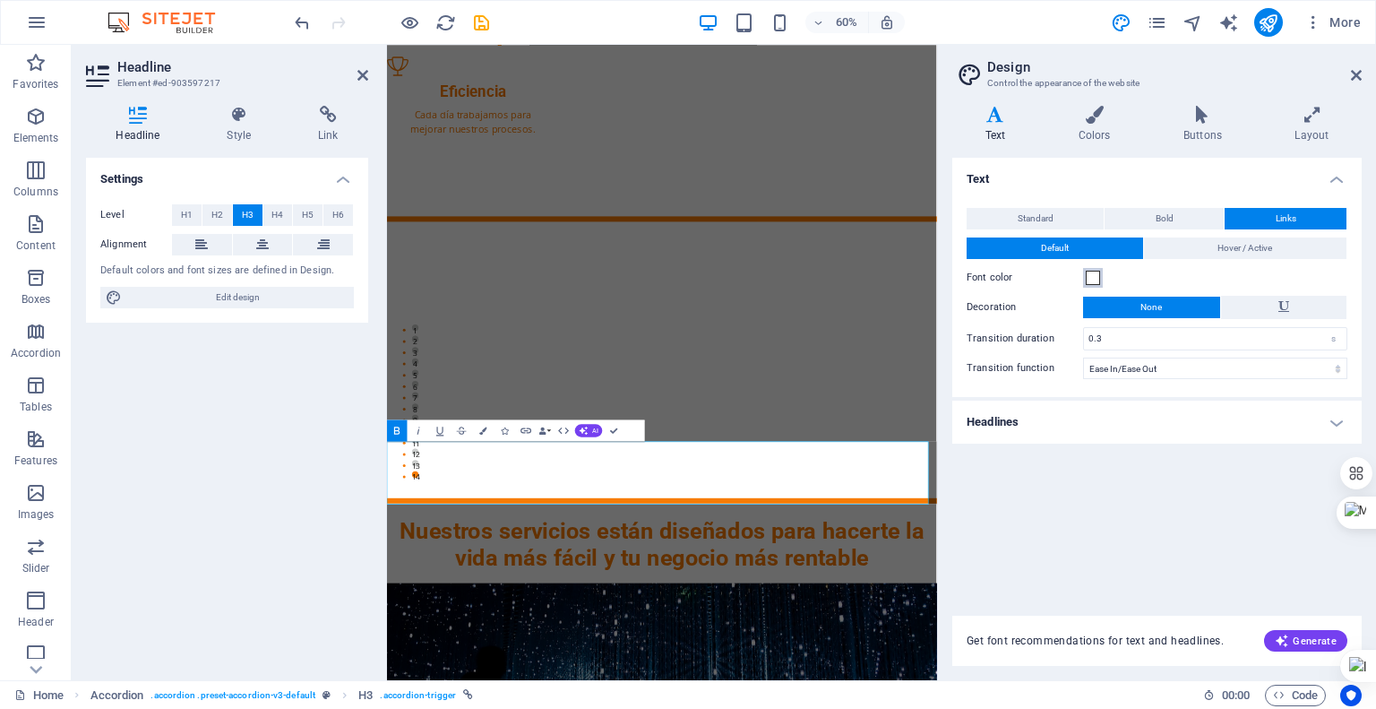
click at [1098, 275] on span at bounding box center [1093, 278] width 14 height 14
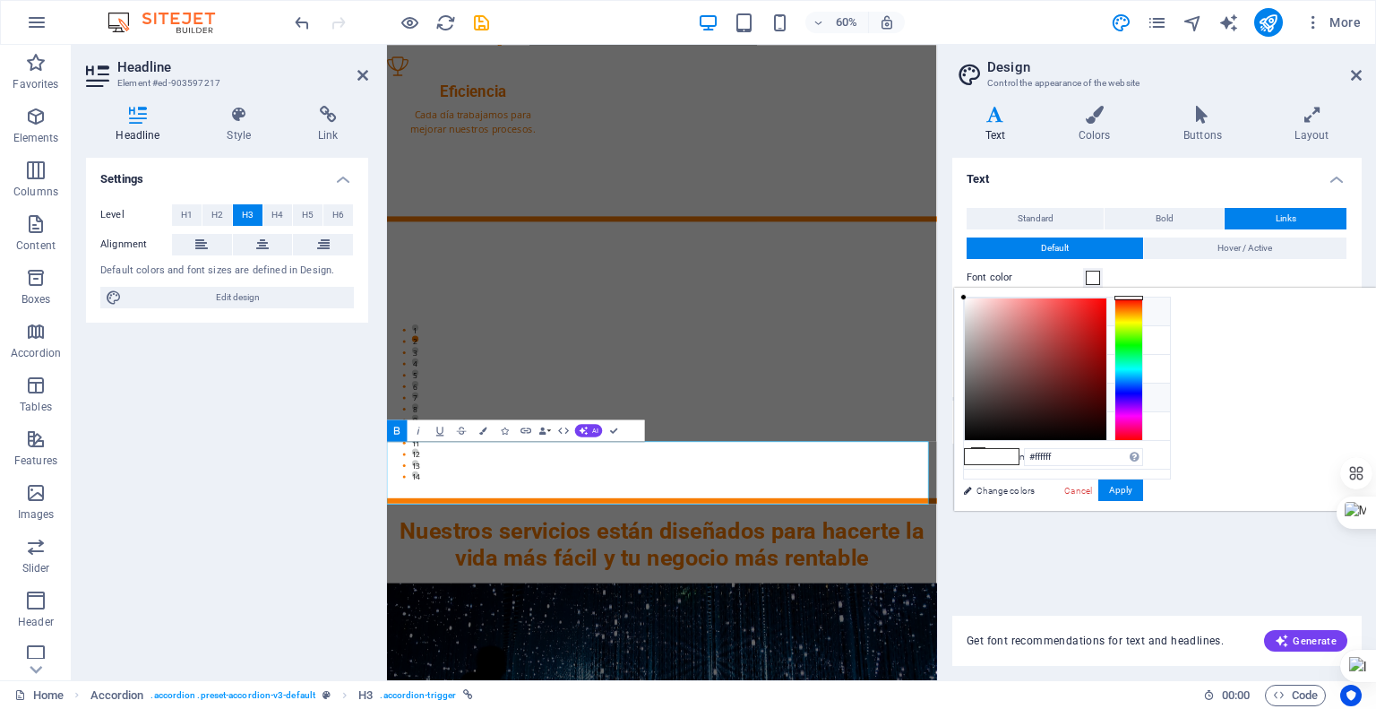
click at [1020, 397] on li "Font color #212121" at bounding box center [1067, 397] width 206 height 29
type input "#212121"
click at [1143, 483] on button "Apply" at bounding box center [1120, 490] width 45 height 22
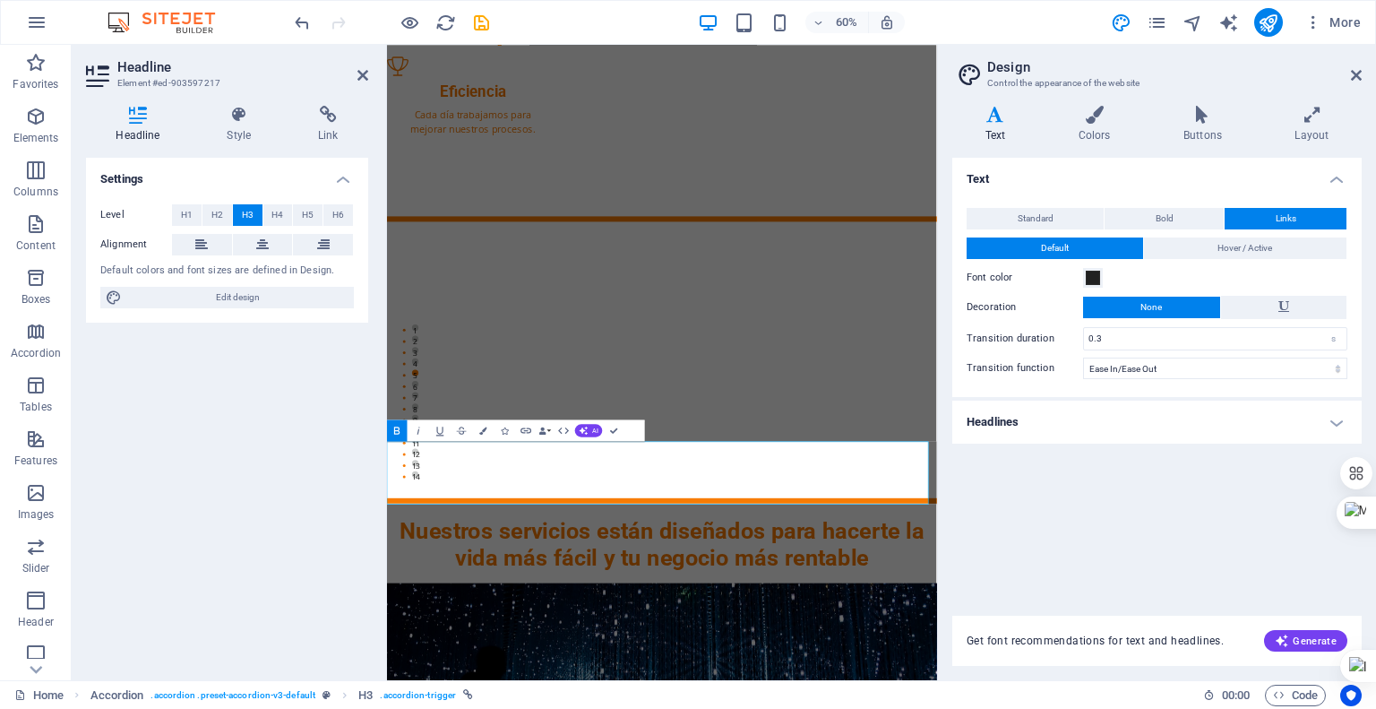
click at [1362, 73] on aside "Design Control the appearance of the website Variants Text Colors Buttons Layou…" at bounding box center [1156, 362] width 439 height 635
click at [1357, 72] on icon at bounding box center [1356, 75] width 11 height 14
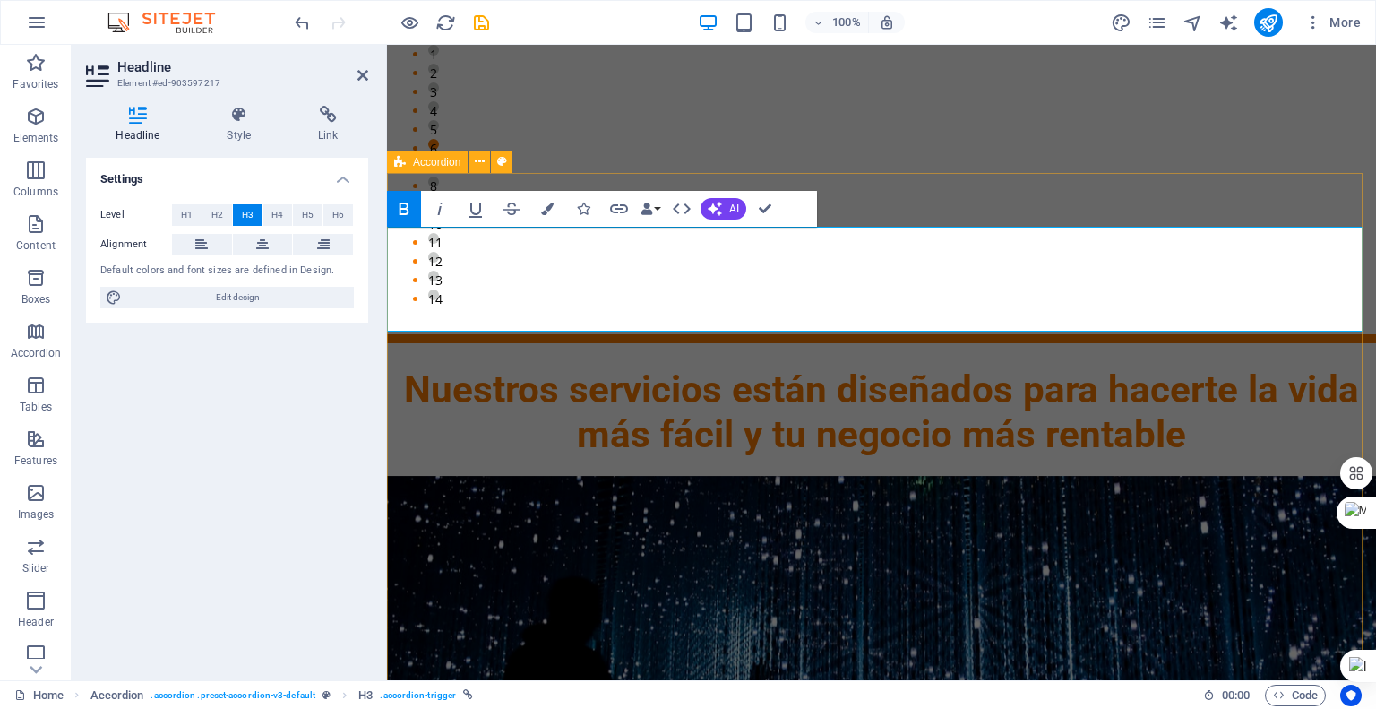
scroll to position [1927, 0]
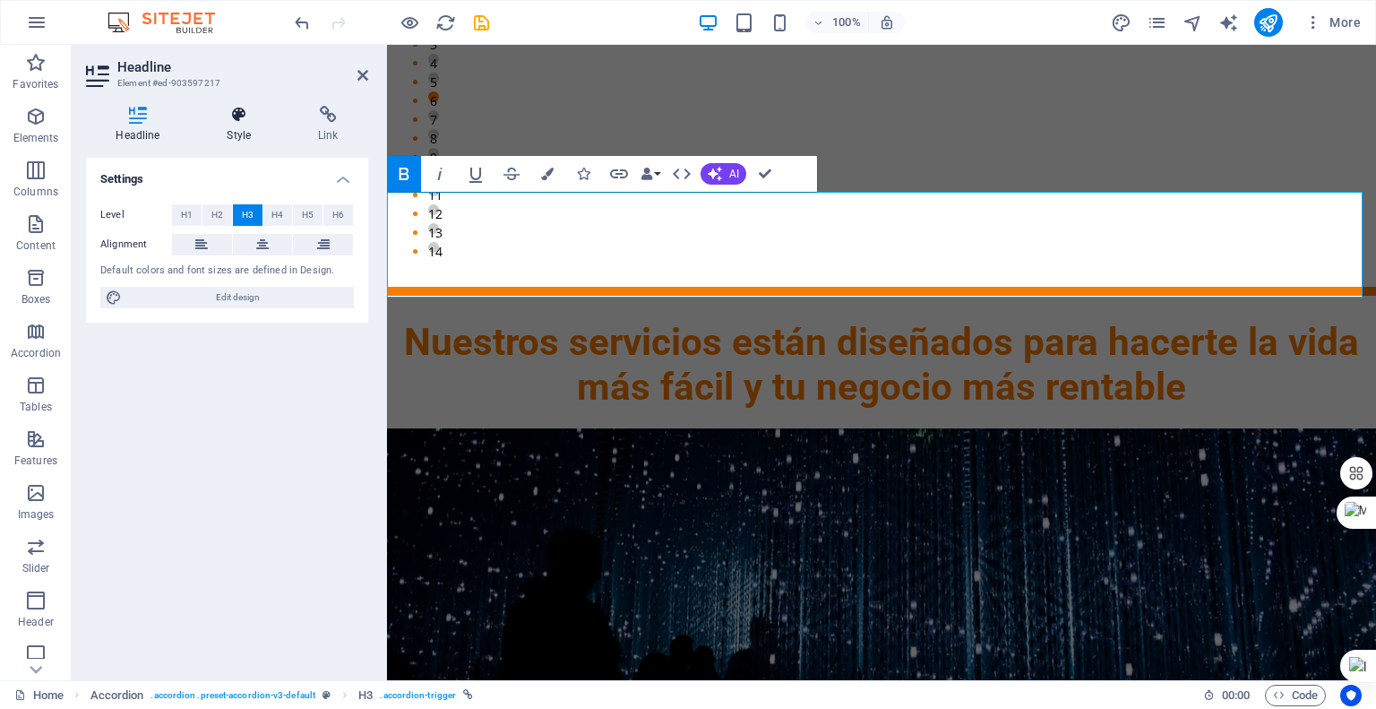
click at [244, 125] on h4 "Style" at bounding box center [242, 125] width 91 height 38
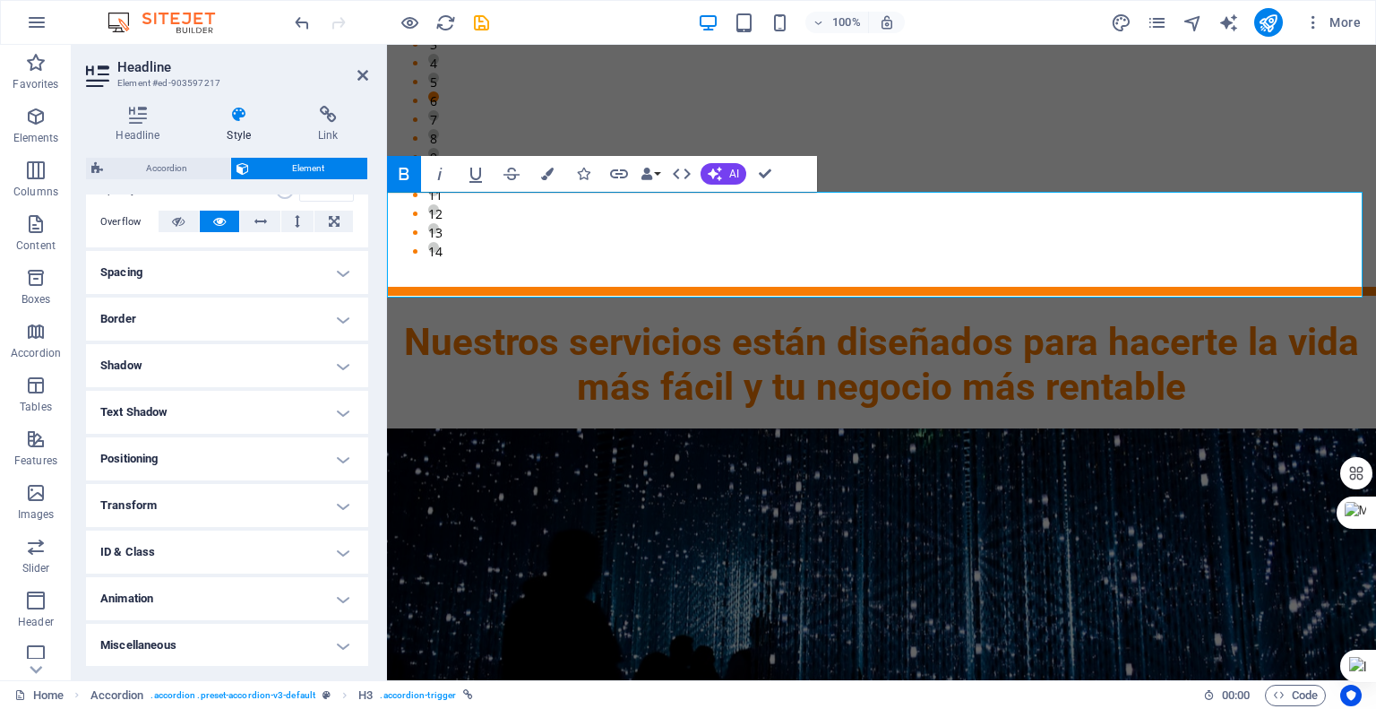
scroll to position [0, 0]
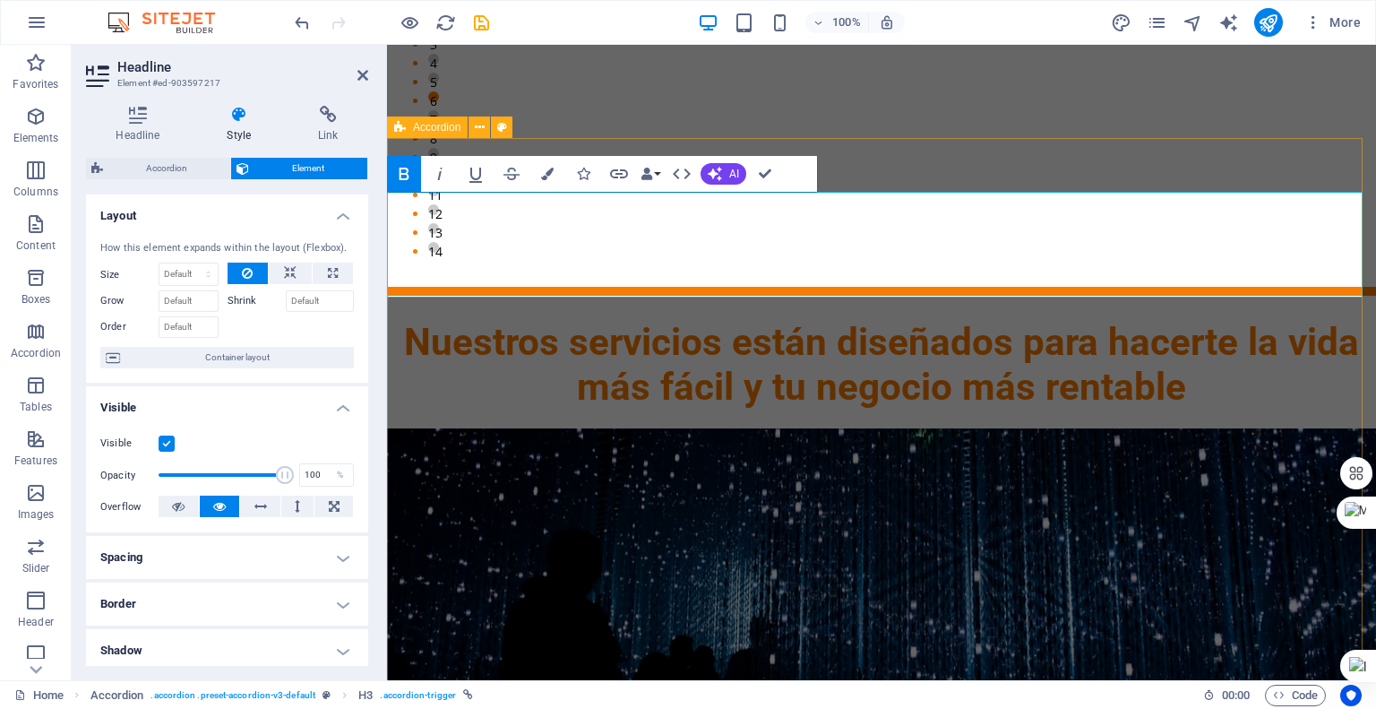
click at [419, 130] on span "Accordion" at bounding box center [436, 127] width 47 height 11
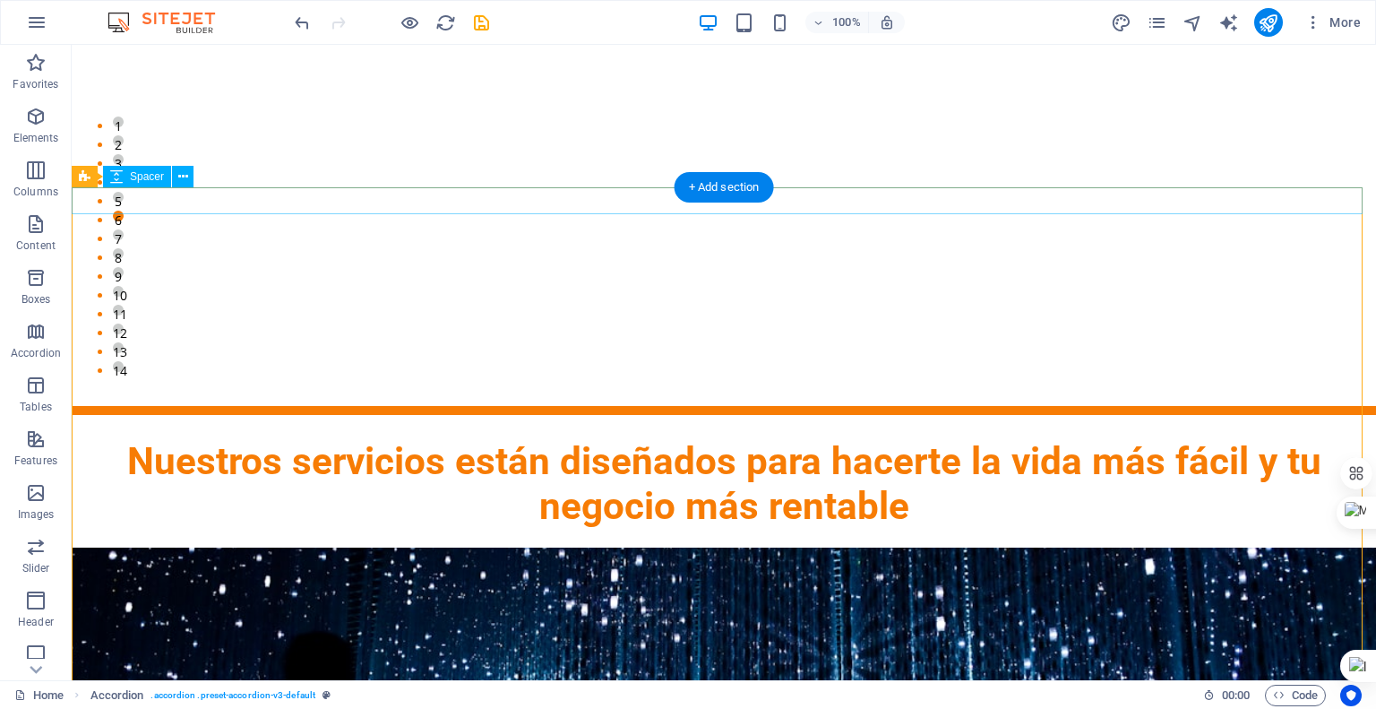
scroll to position [1838, 0]
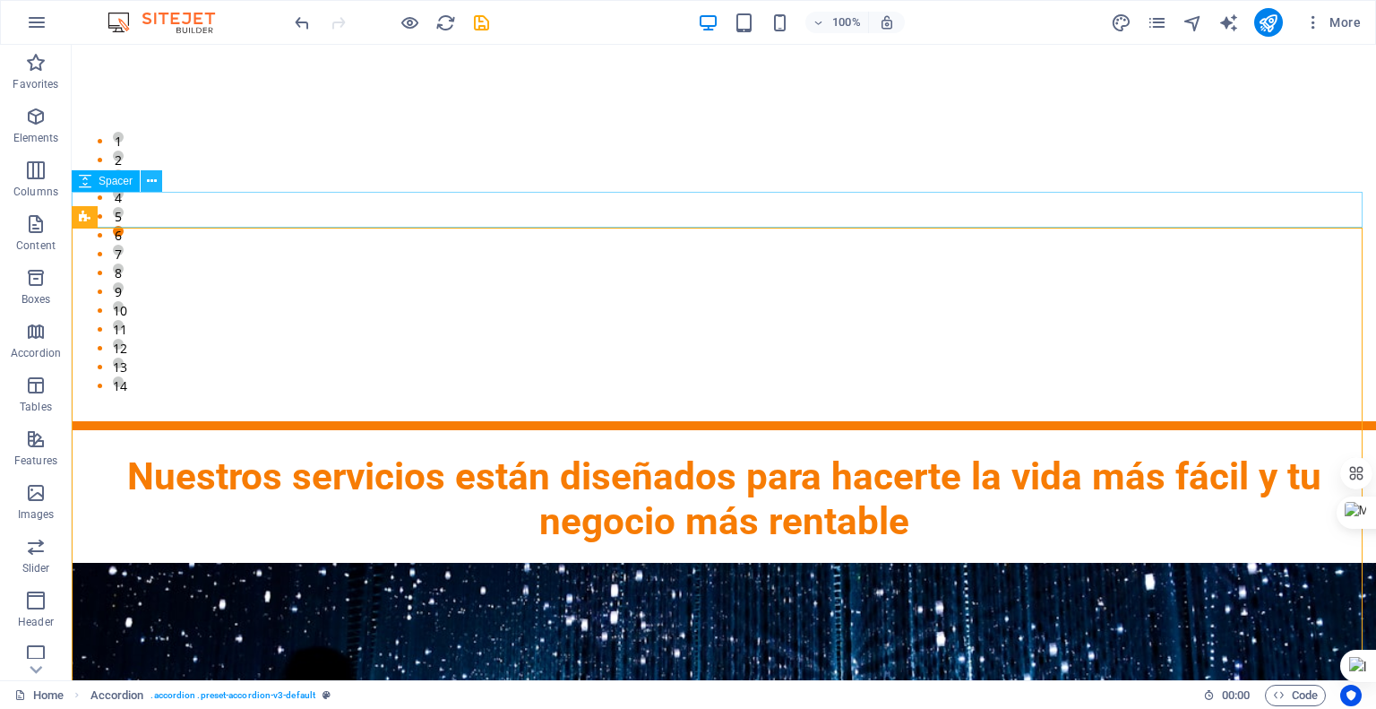
click at [151, 180] on icon at bounding box center [152, 181] width 10 height 19
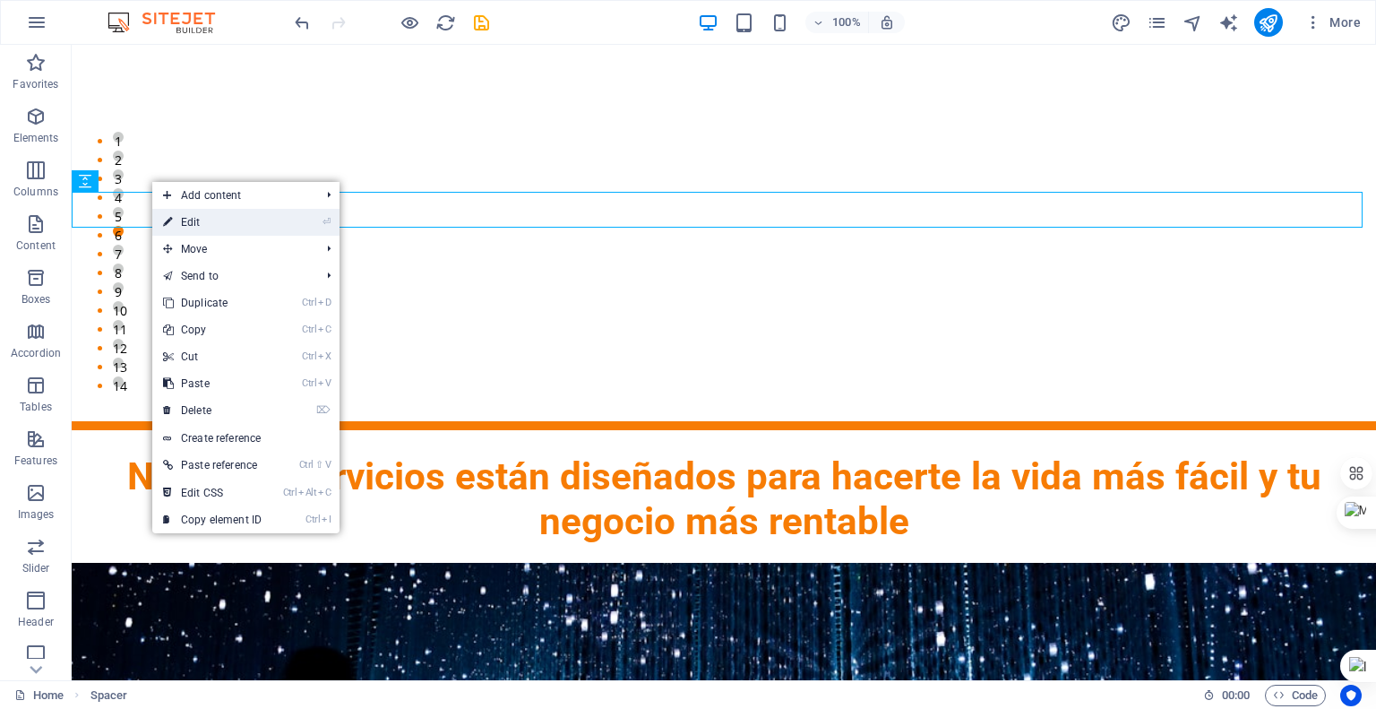
click at [169, 218] on icon at bounding box center [167, 222] width 9 height 27
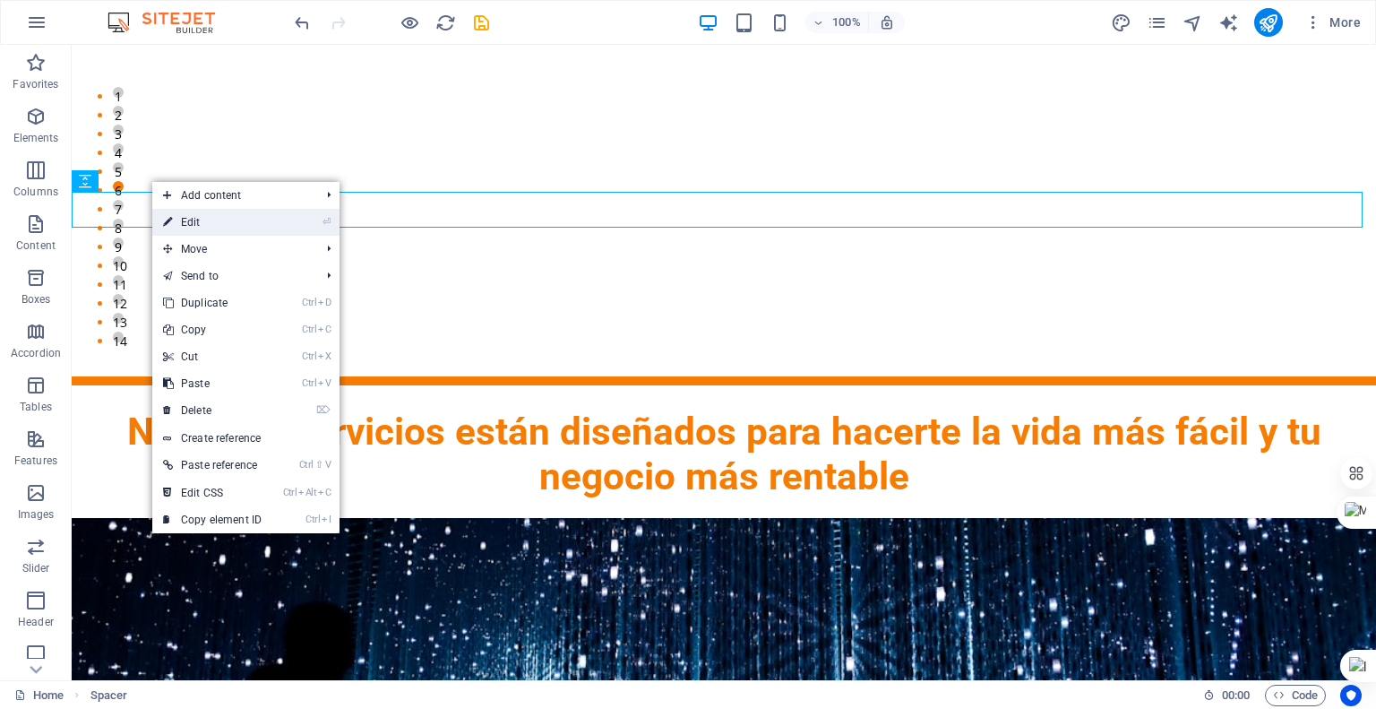
select select "px"
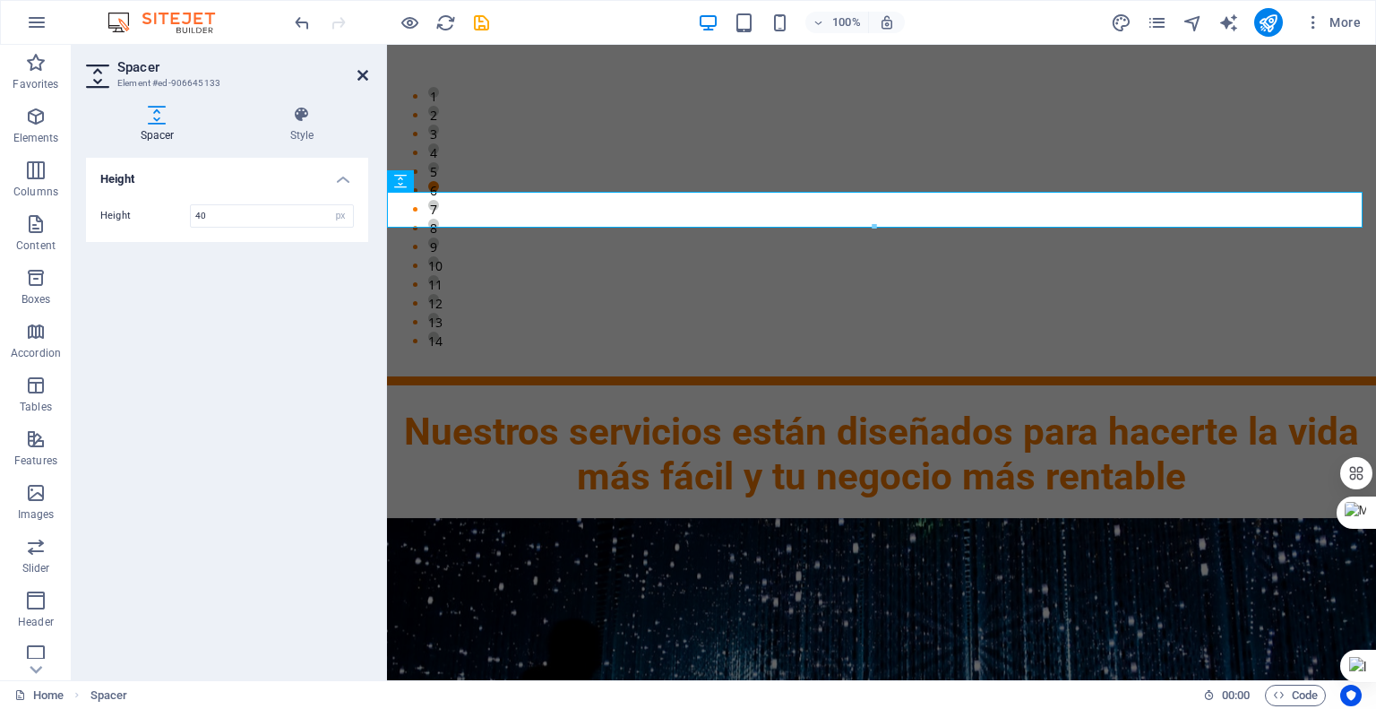
click at [359, 71] on icon at bounding box center [363, 75] width 11 height 14
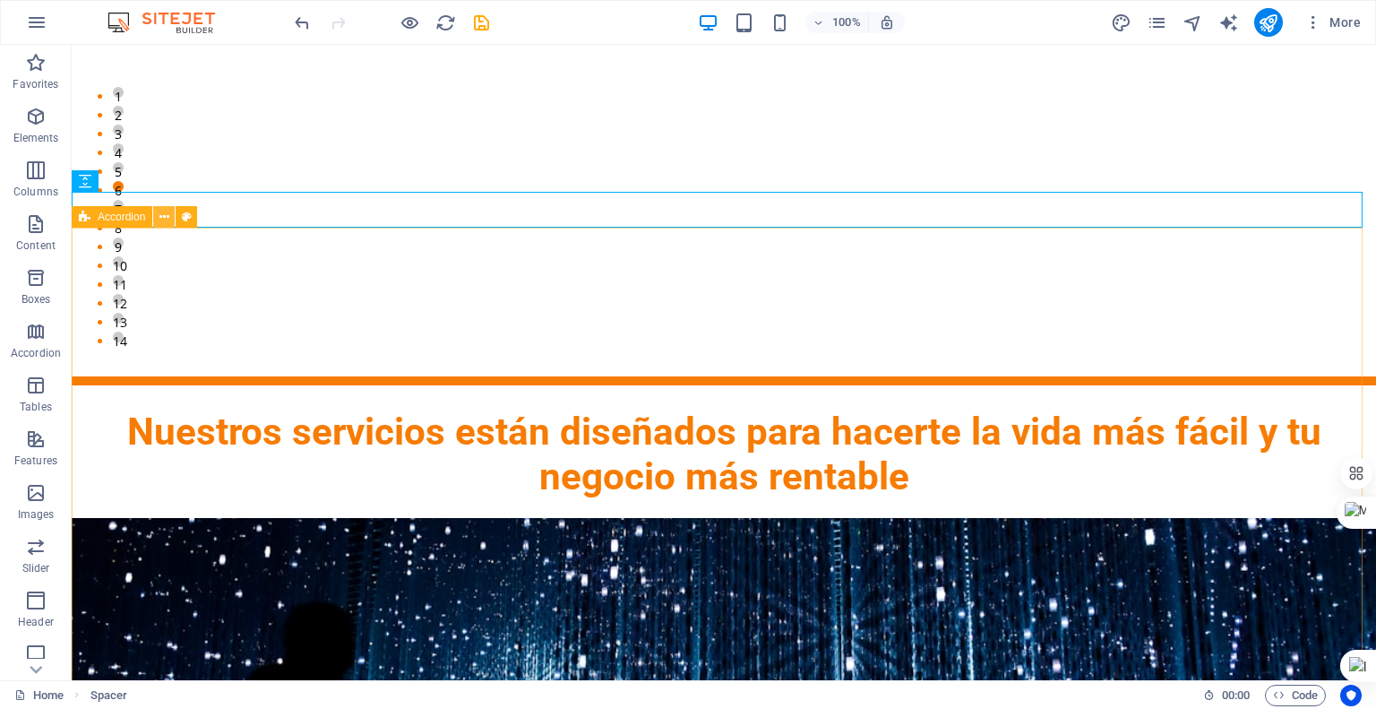
click at [161, 221] on icon at bounding box center [164, 217] width 10 height 19
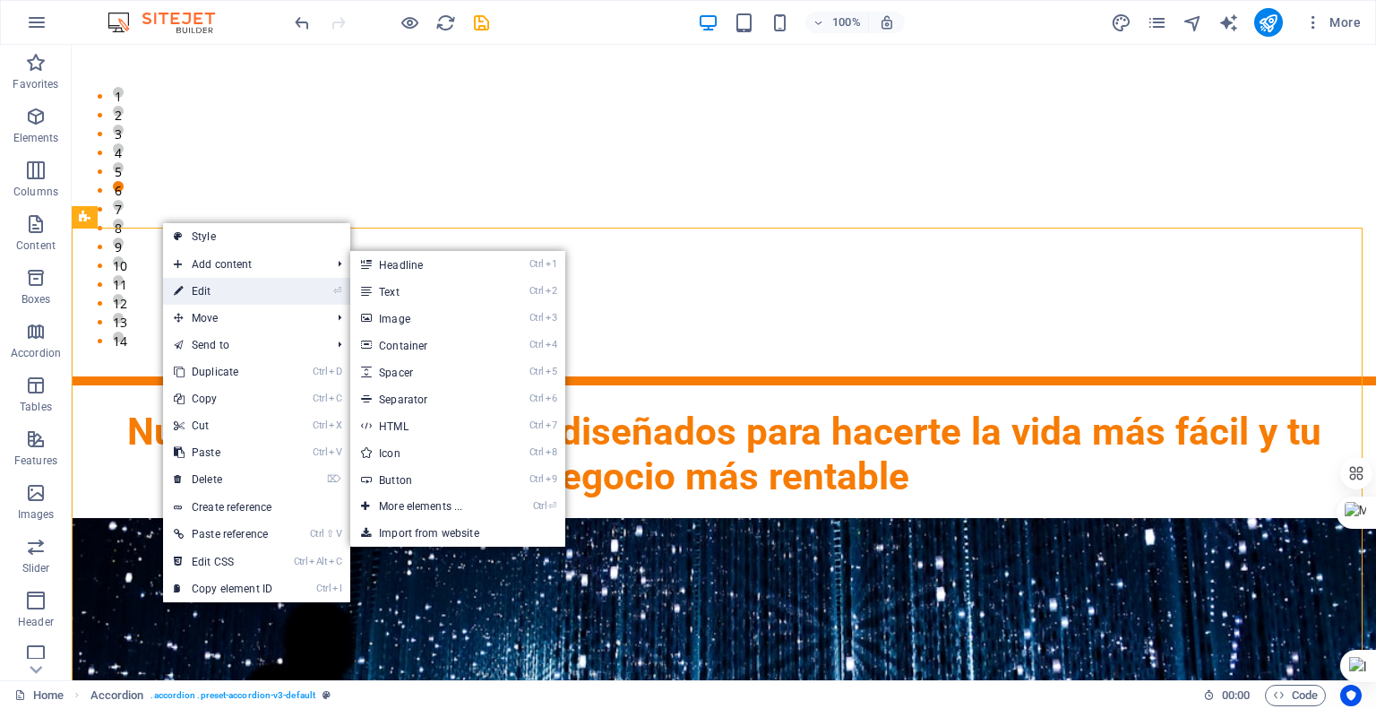
click at [194, 293] on link "⏎ Edit" at bounding box center [223, 291] width 120 height 27
select select "rem"
select select "px"
select select "rem"
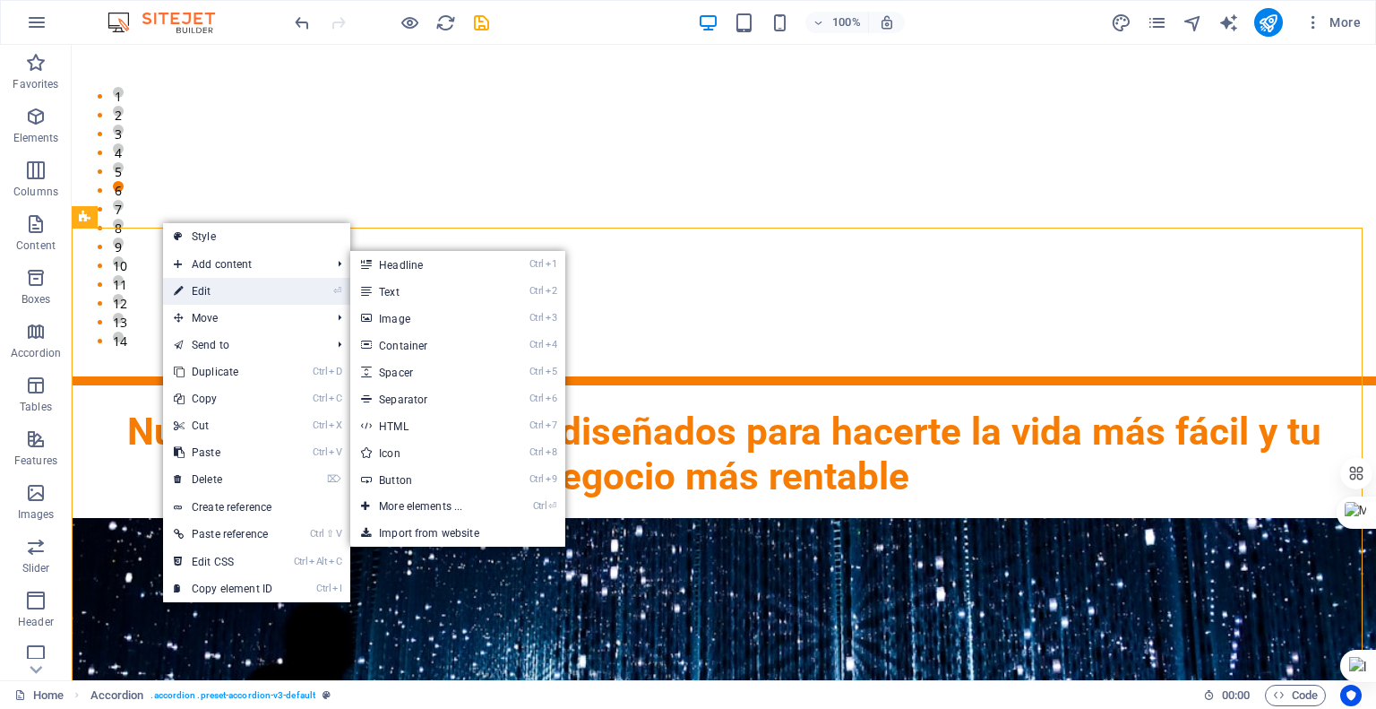
select select "px"
select select "preset-accordion-v3-default"
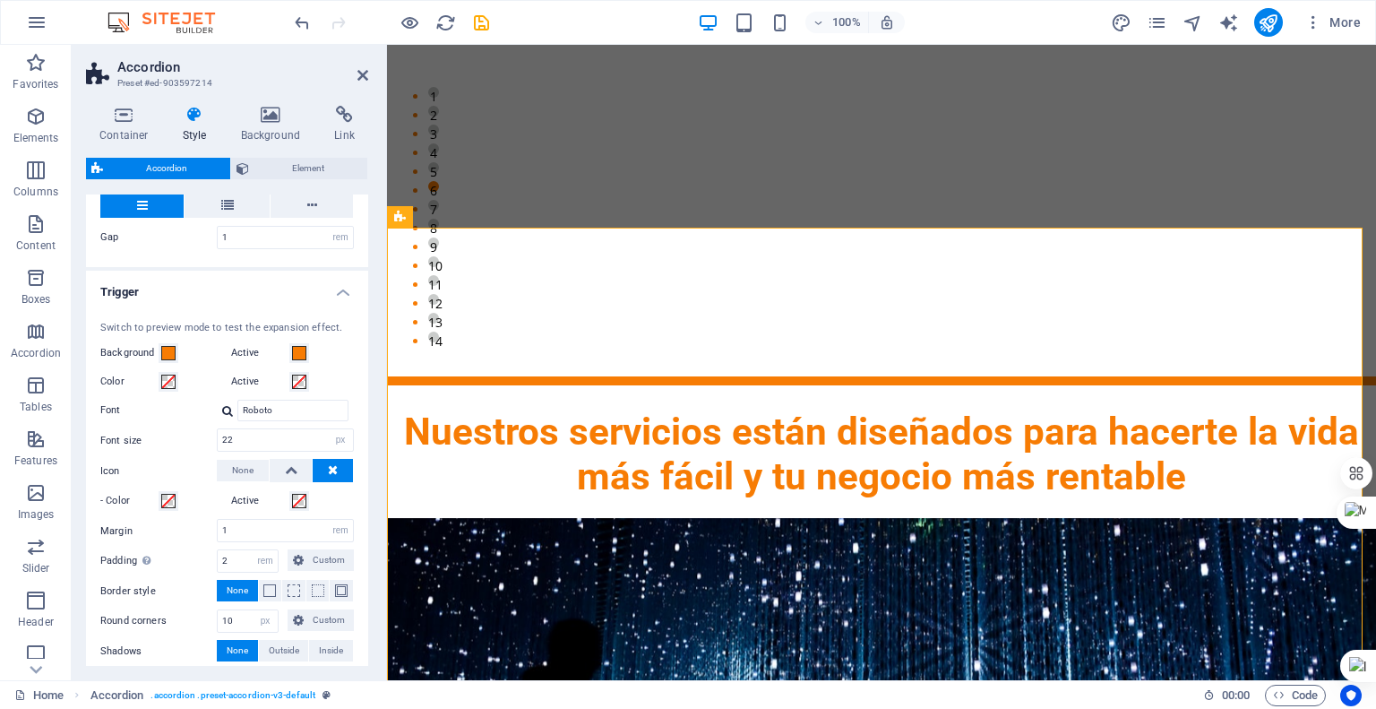
scroll to position [448, 0]
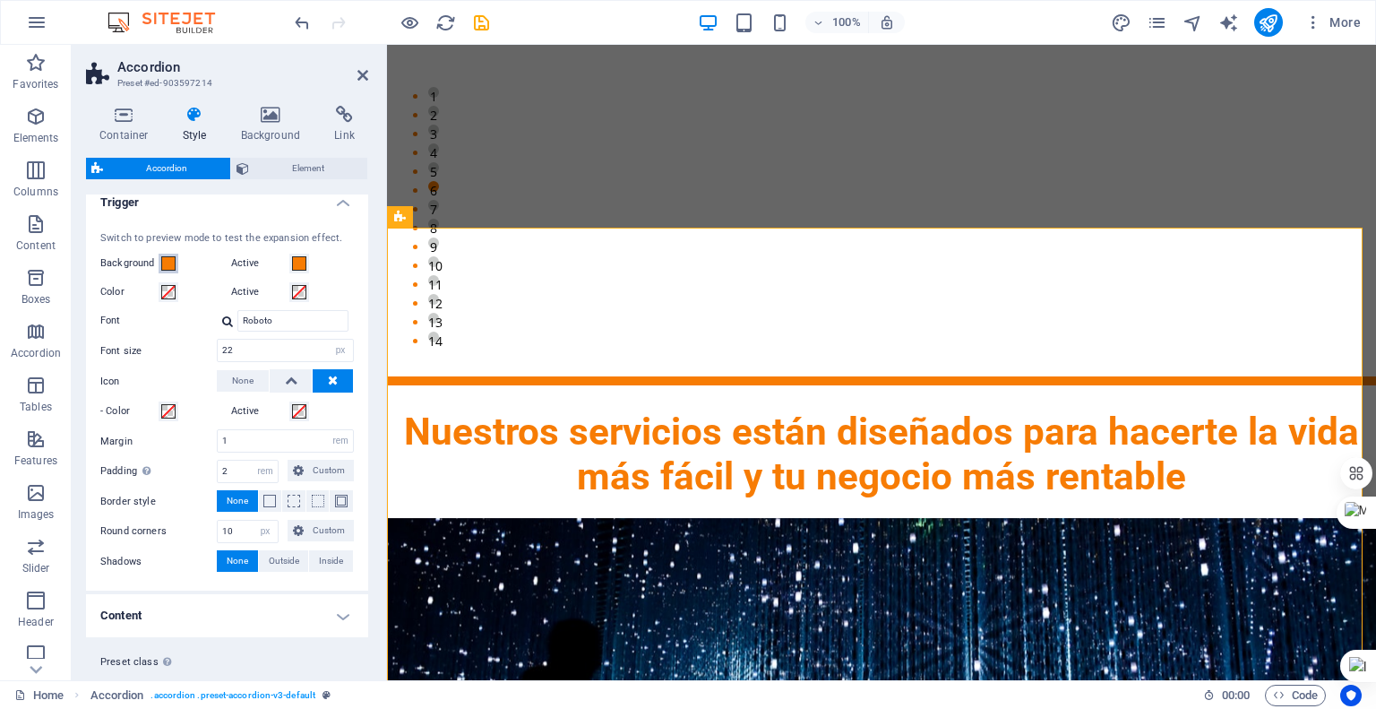
click at [171, 263] on span at bounding box center [168, 263] width 14 height 14
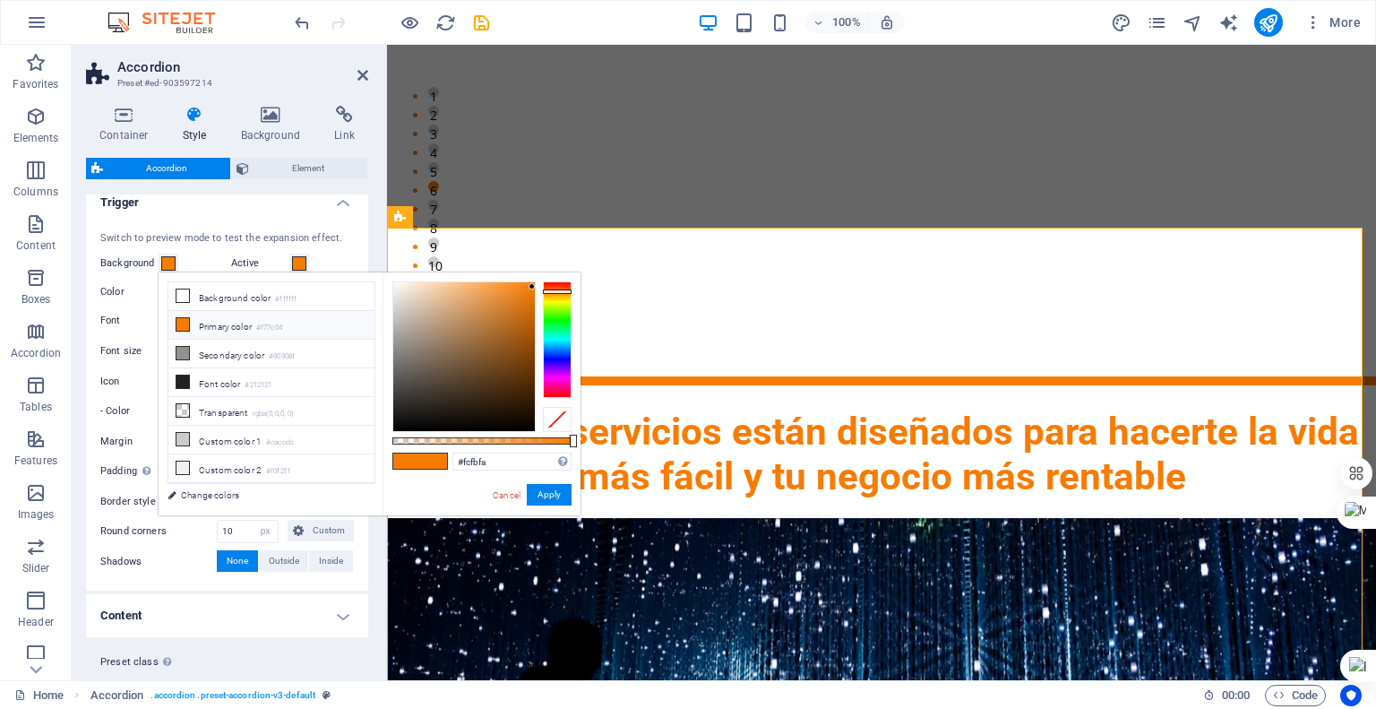
click at [393, 283] on div at bounding box center [464, 356] width 142 height 149
click at [394, 284] on div at bounding box center [393, 283] width 6 height 6
type input "#fbf6f1"
click at [398, 284] on div at bounding box center [397, 283] width 6 height 6
click at [233, 499] on link "Change colors" at bounding box center [263, 495] width 208 height 22
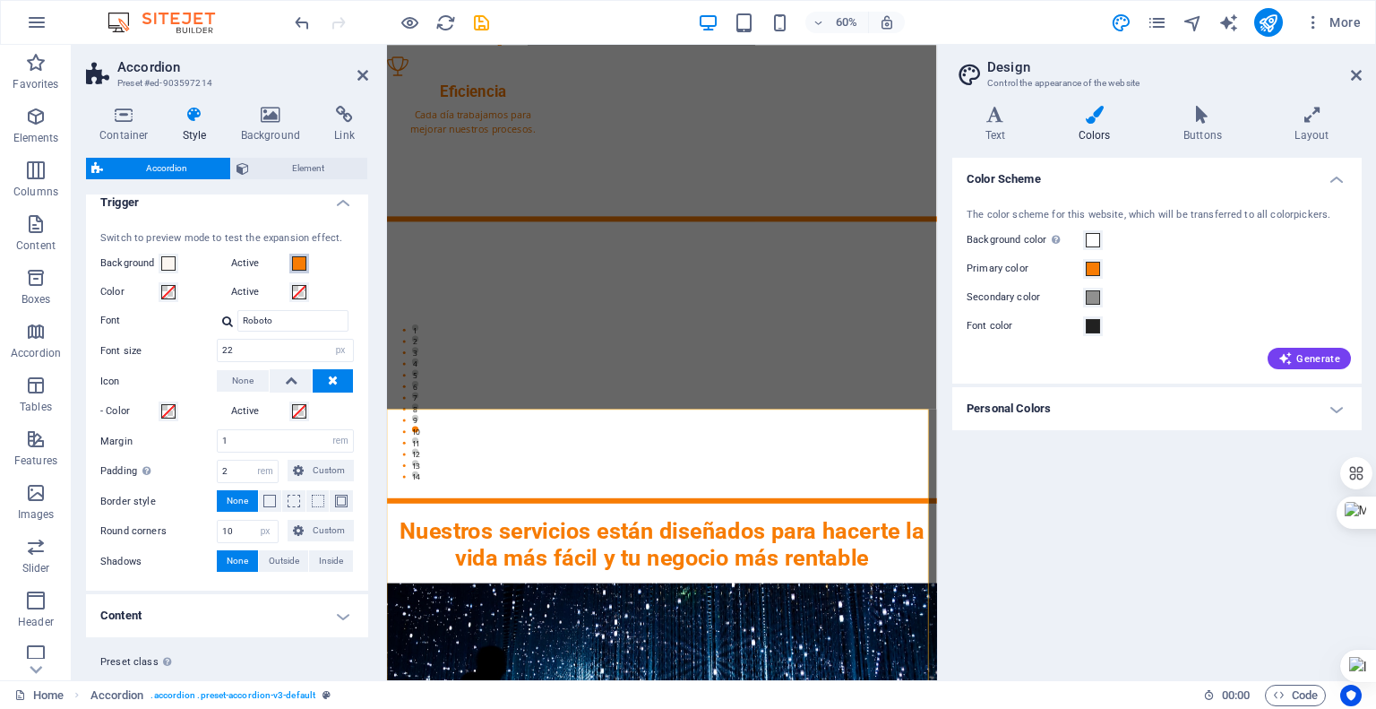
click at [298, 263] on span at bounding box center [299, 263] width 14 height 14
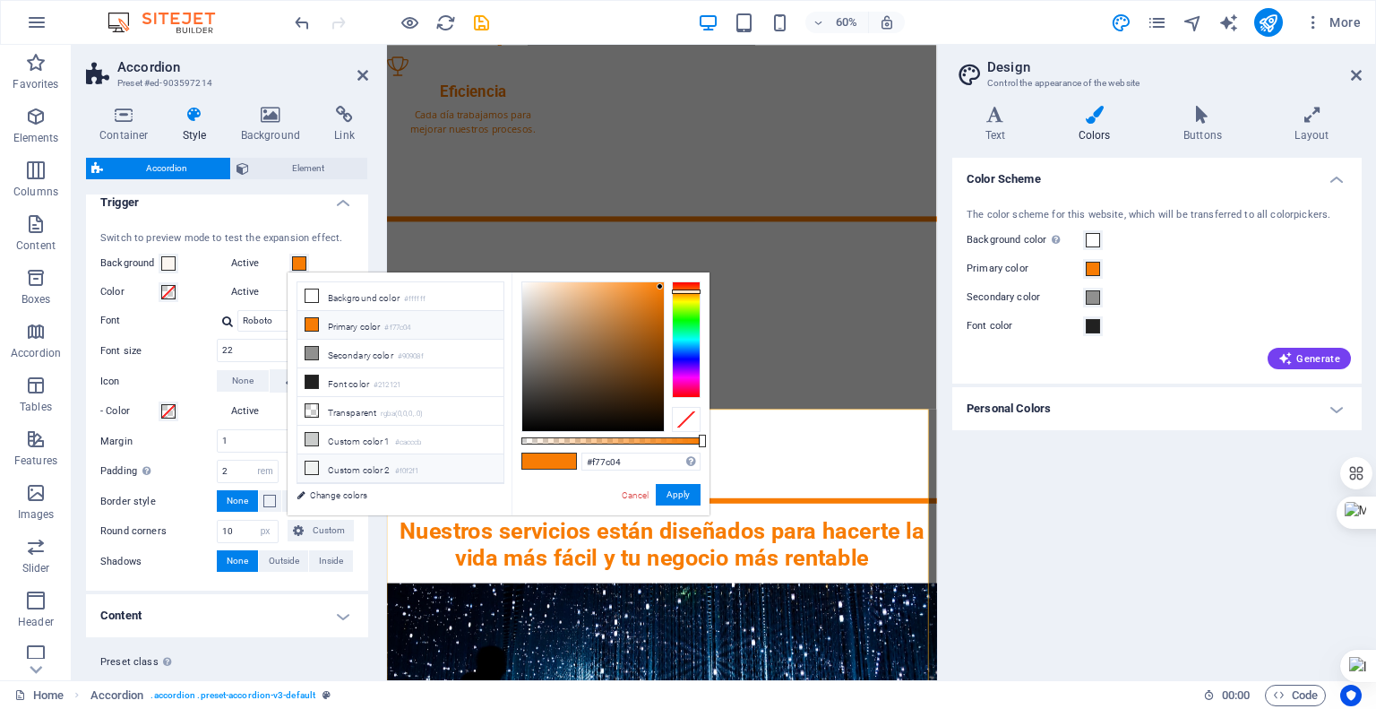
click at [314, 461] on icon at bounding box center [312, 467] width 13 height 13
type input "#f0f2f1"
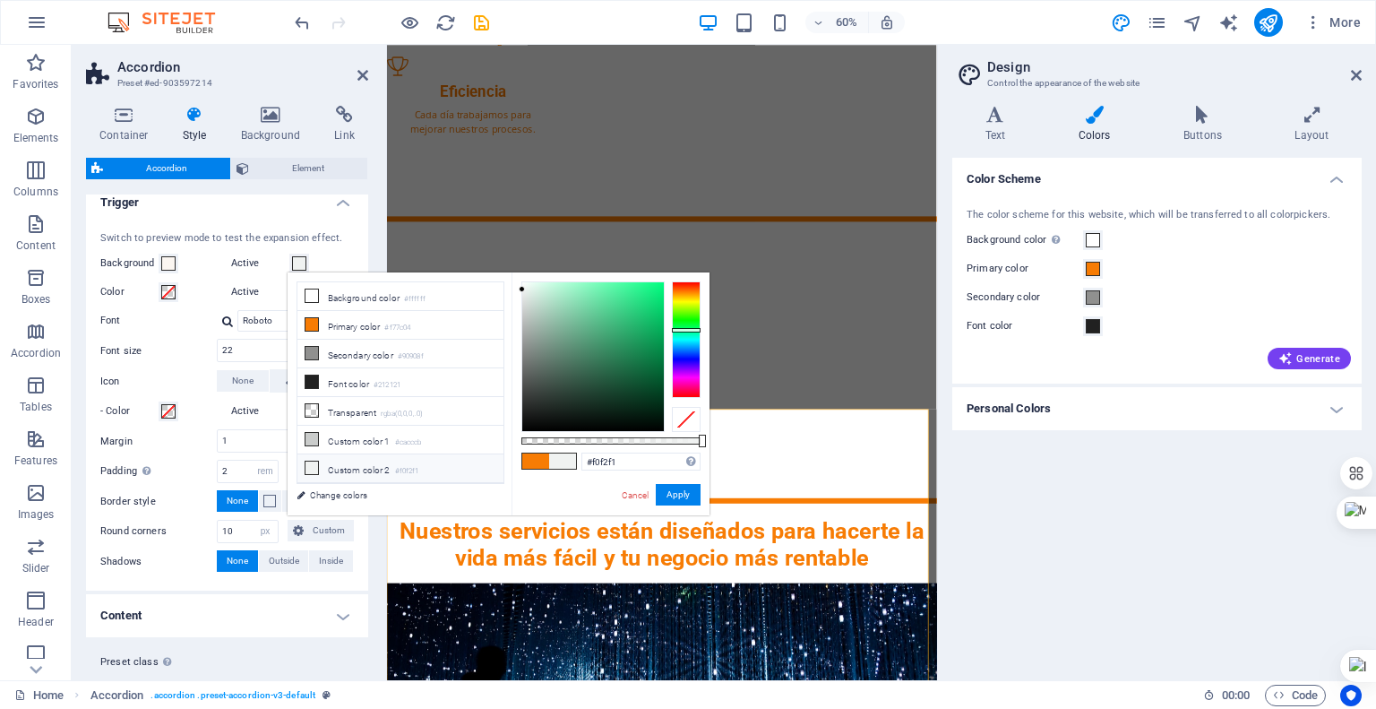
click at [177, 306] on div "Switch to preview mode to test the expansion effect. Background Active Color Ac…" at bounding box center [226, 402] width 289 height 378
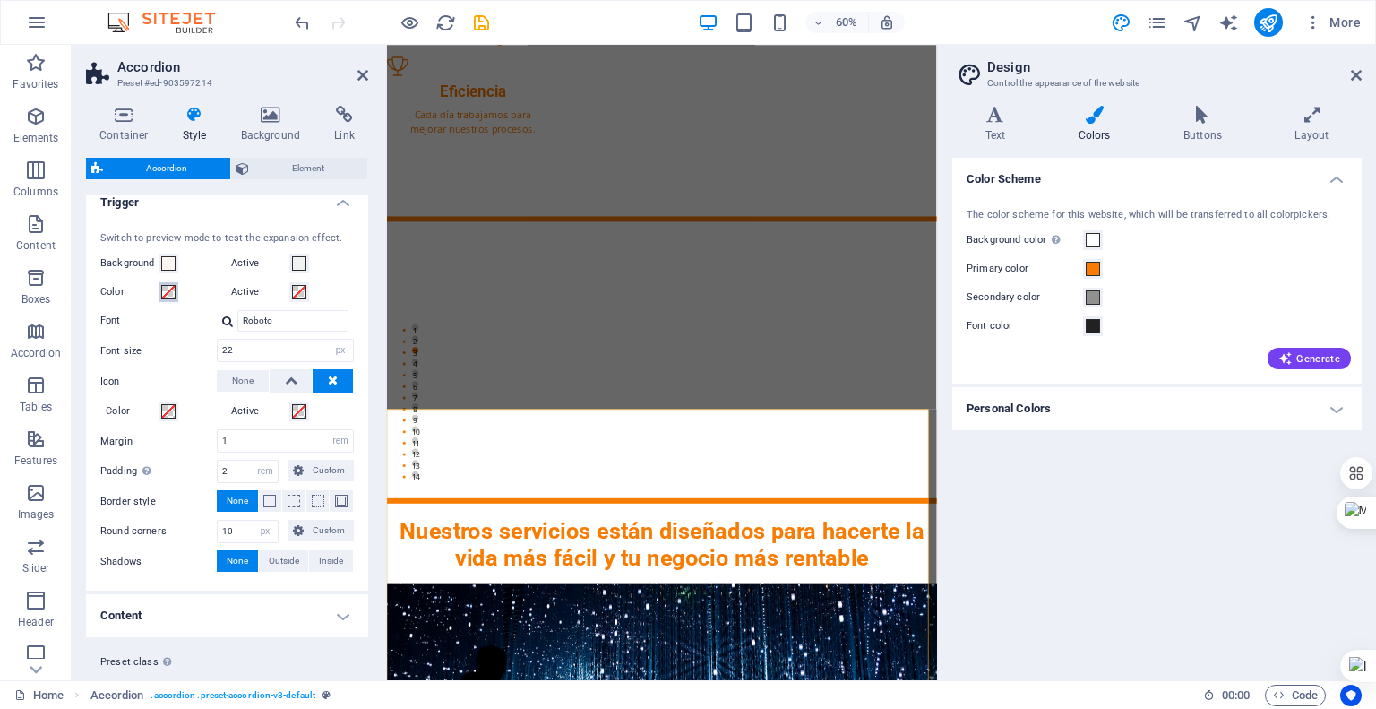
click at [168, 287] on span at bounding box center [168, 292] width 14 height 14
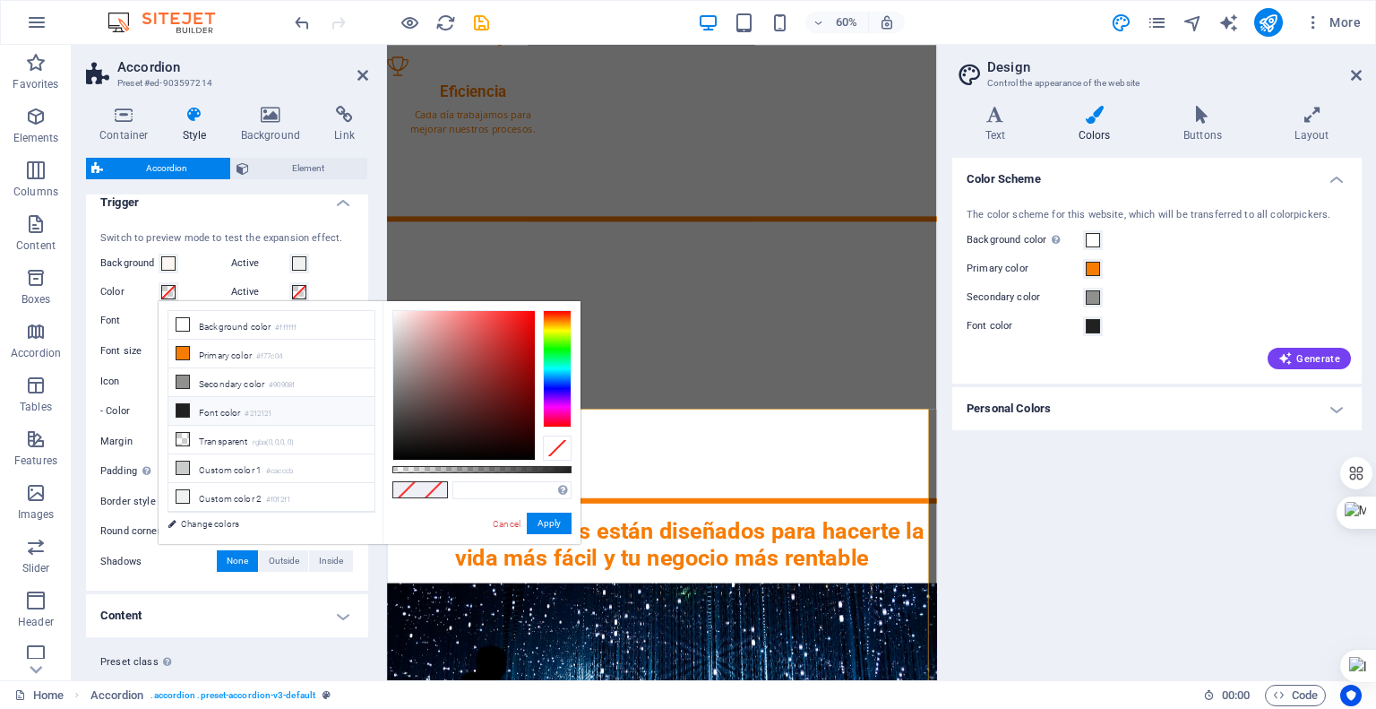
click at [184, 411] on icon at bounding box center [183, 410] width 13 height 13
type input "#212121"
click at [294, 287] on span at bounding box center [299, 292] width 14 height 14
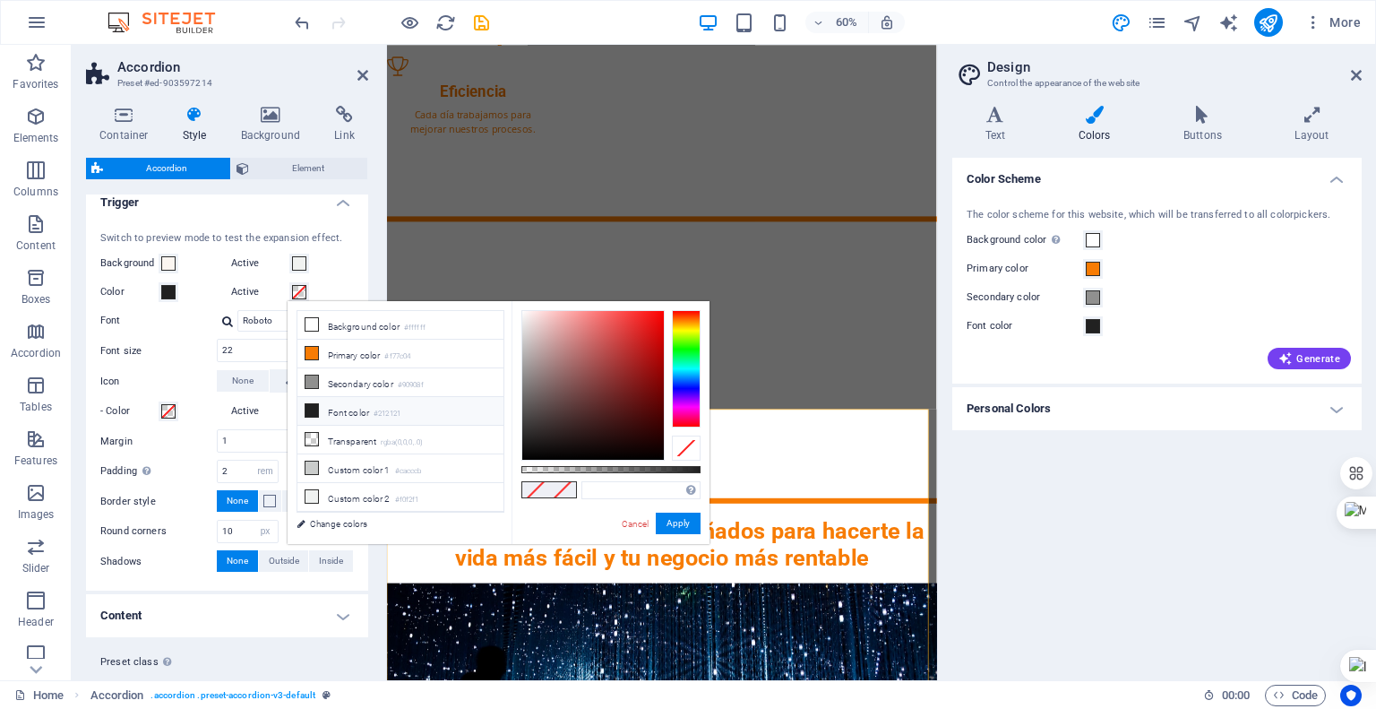
click at [306, 409] on icon at bounding box center [312, 410] width 13 height 13
type input "#212121"
click at [358, 523] on link "Change colors" at bounding box center [392, 524] width 208 height 22
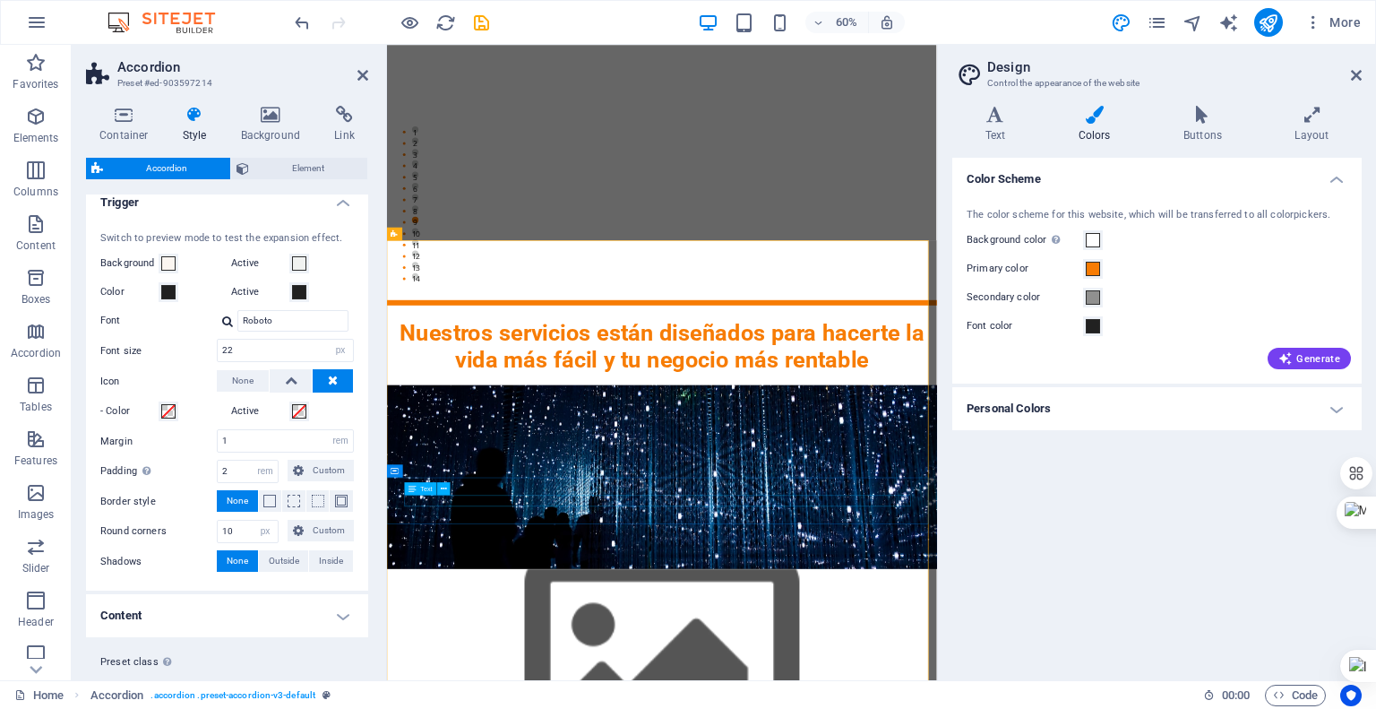
scroll to position [2196, 0]
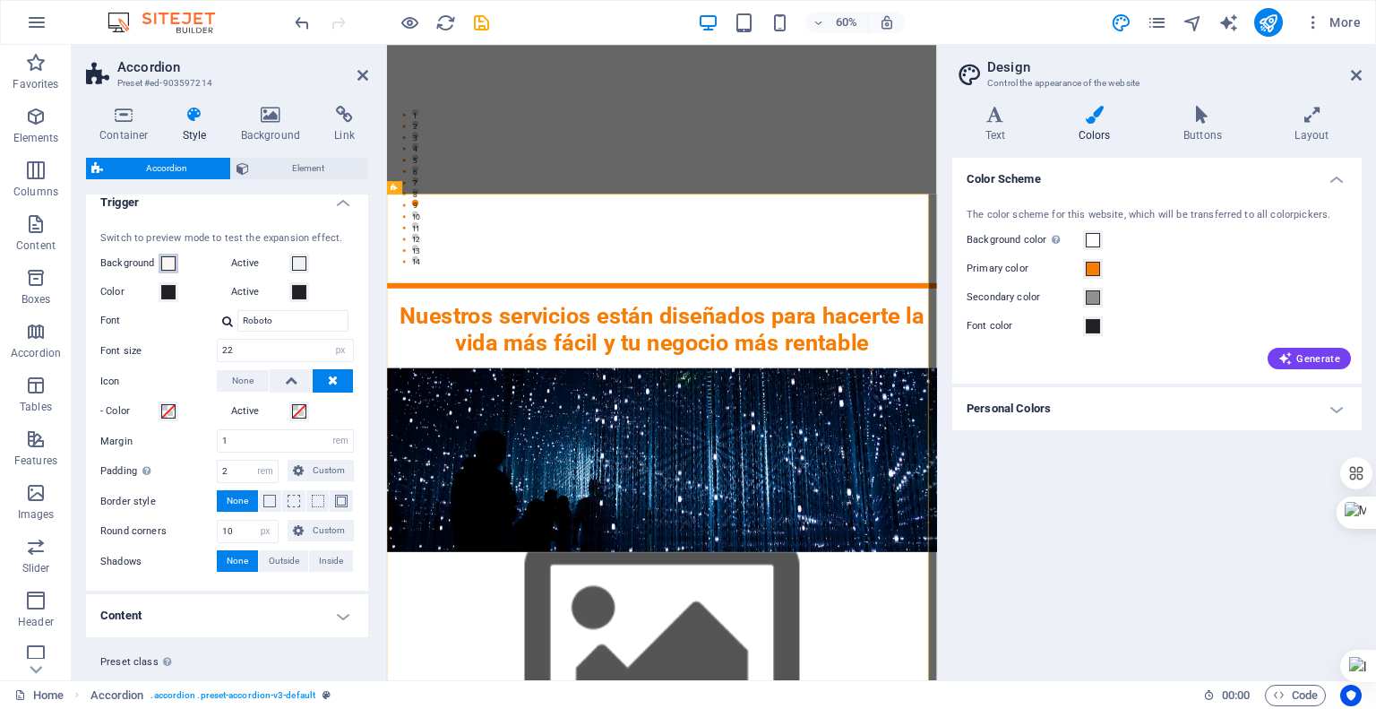
click at [163, 261] on span at bounding box center [168, 263] width 14 height 14
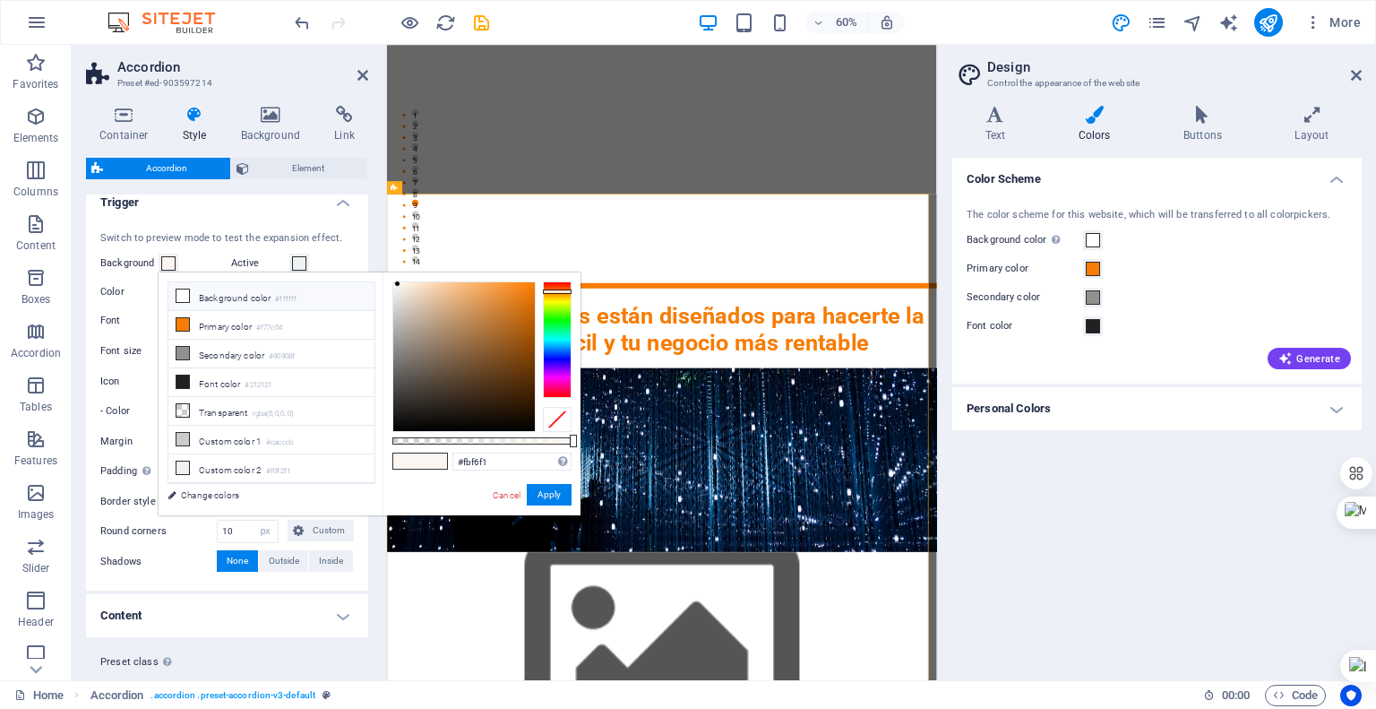
click at [186, 297] on icon at bounding box center [183, 295] width 13 height 13
type input "#ffffff"
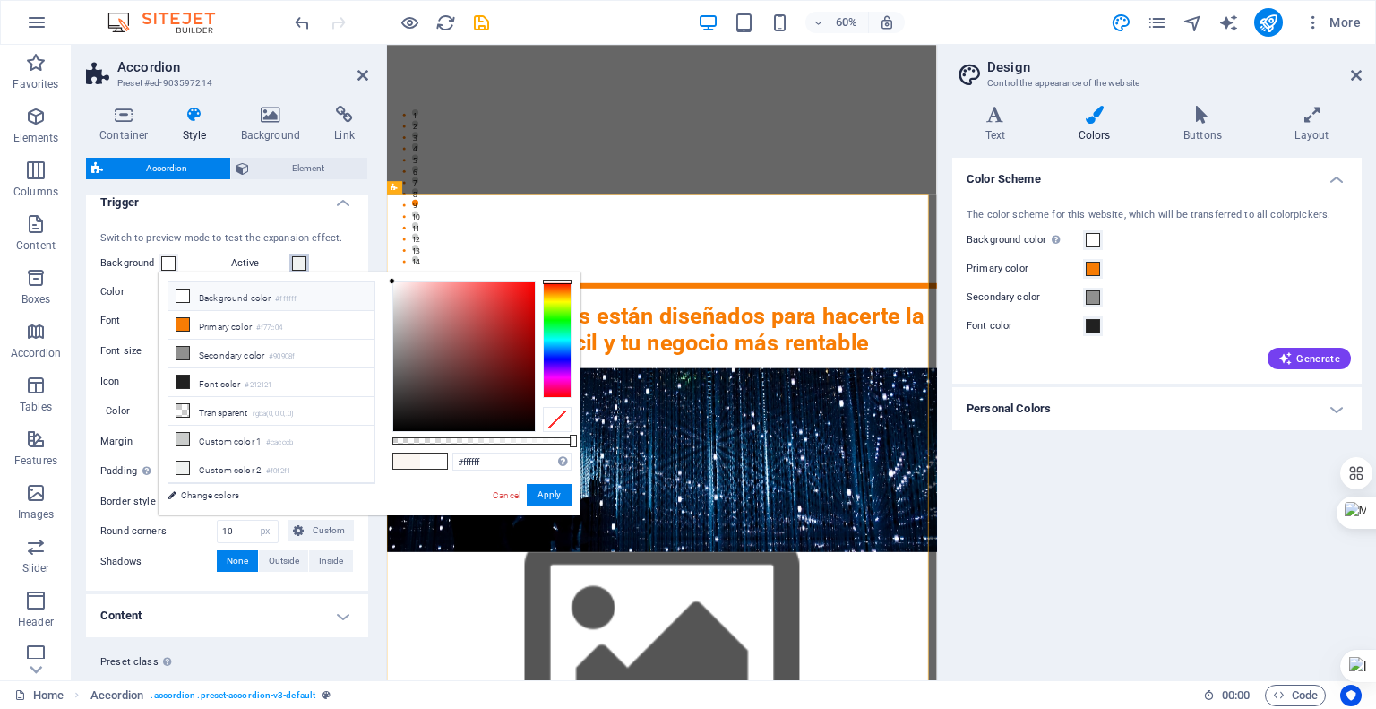
click at [289, 264] on button "Active" at bounding box center [299, 264] width 20 height 20
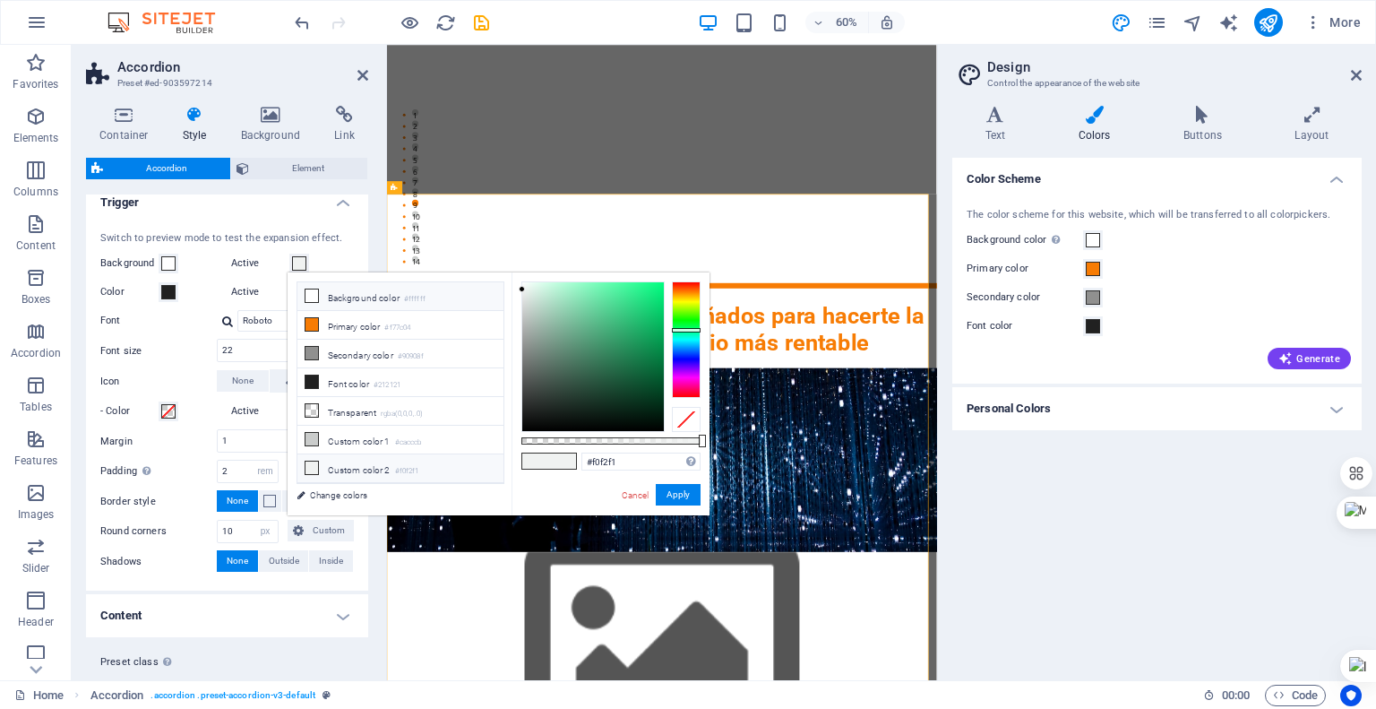
click at [310, 294] on icon at bounding box center [312, 295] width 13 height 13
type input "#ffffff"
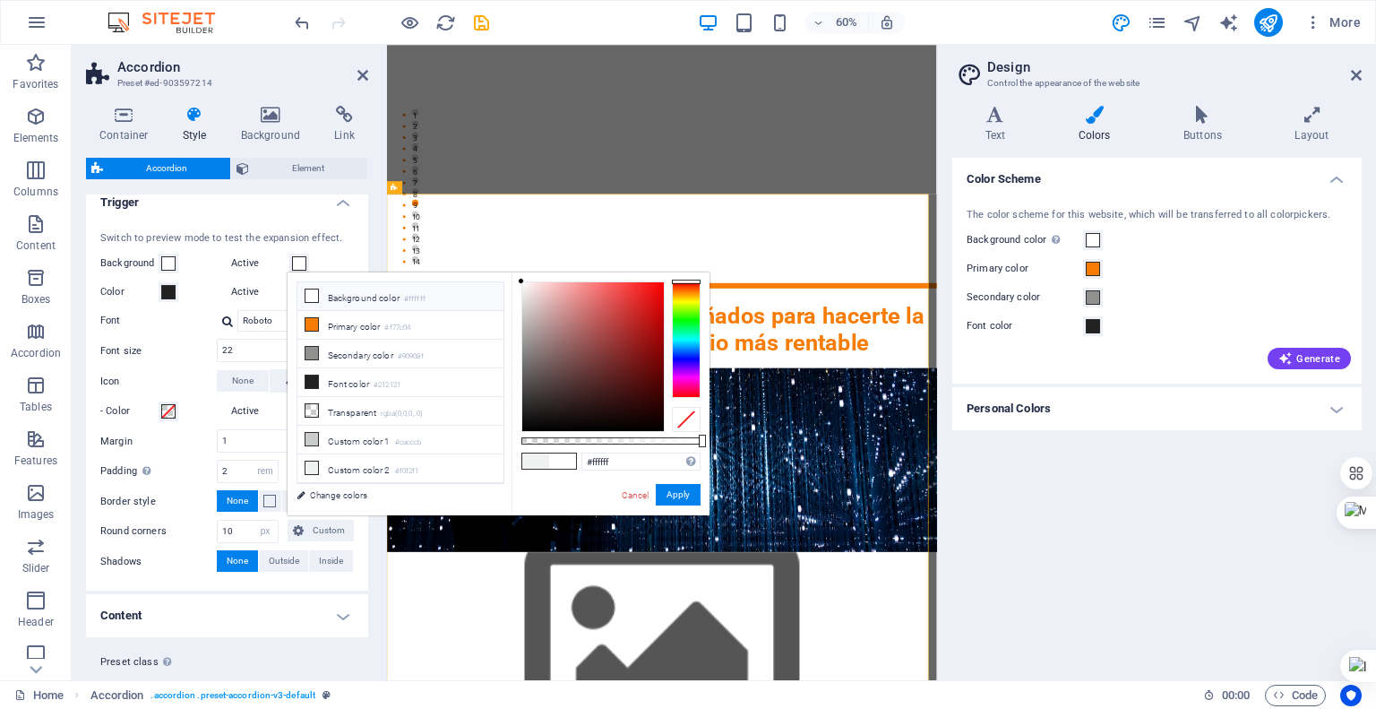
click at [310, 294] on icon at bounding box center [312, 295] width 13 height 13
drag, startPoint x: 677, startPoint y: 497, endPoint x: 482, endPoint y: 754, distance: 322.2
click at [676, 497] on button "Apply" at bounding box center [678, 495] width 45 height 22
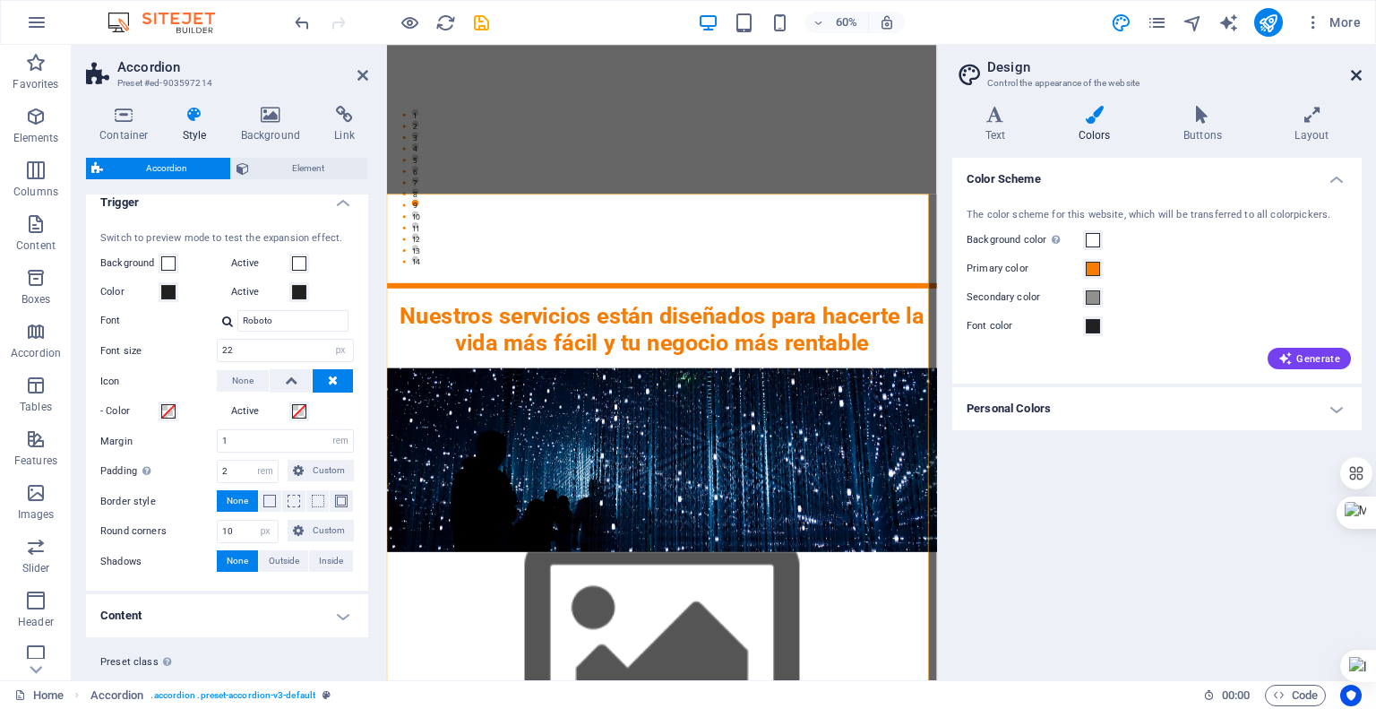
click at [1358, 76] on icon at bounding box center [1356, 75] width 11 height 14
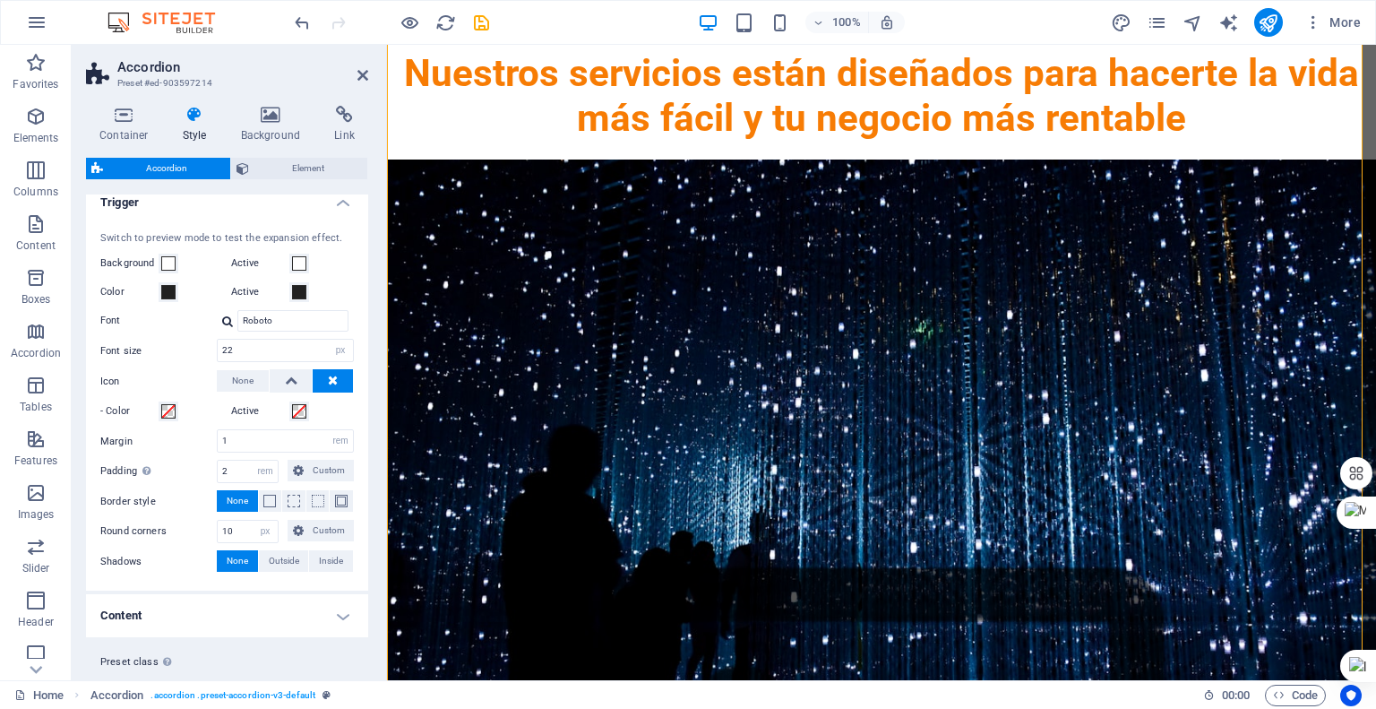
click at [356, 71] on h2 "Accordion" at bounding box center [242, 67] width 251 height 16
click at [363, 68] on icon at bounding box center [363, 75] width 11 height 14
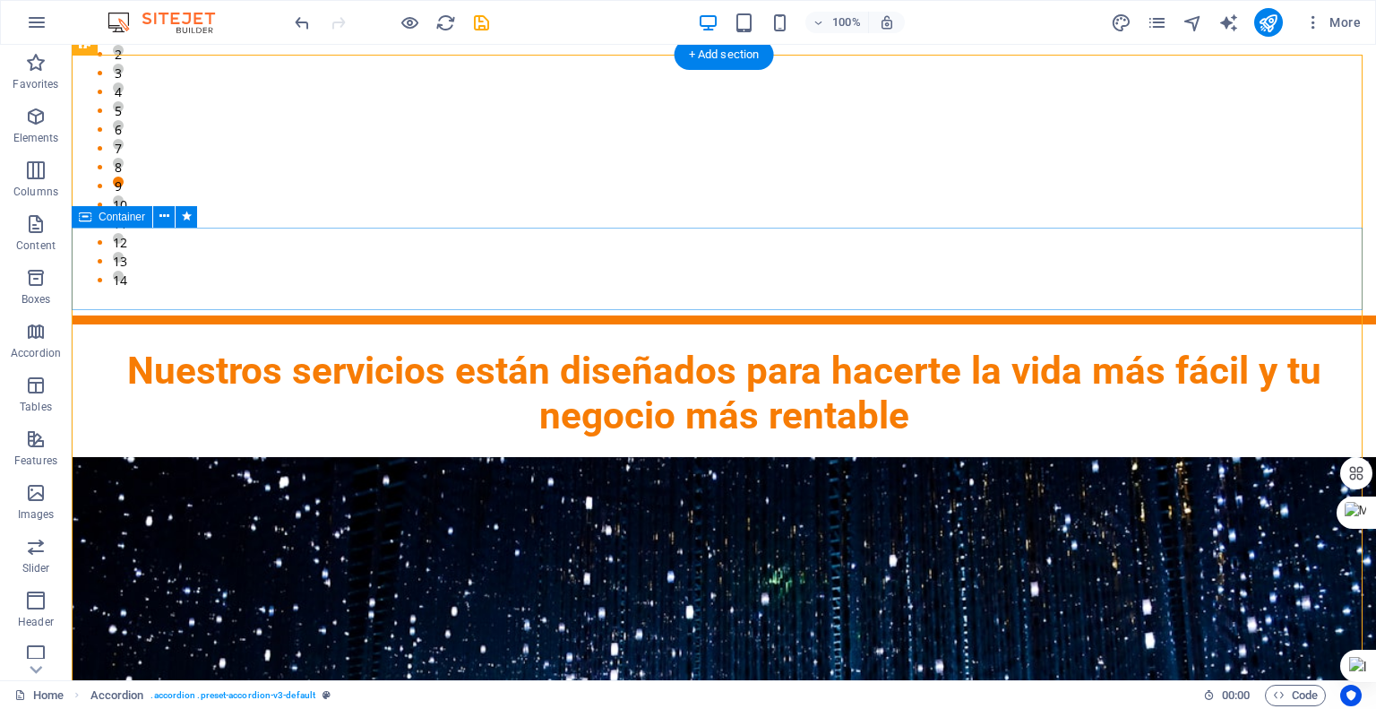
scroll to position [1927, 0]
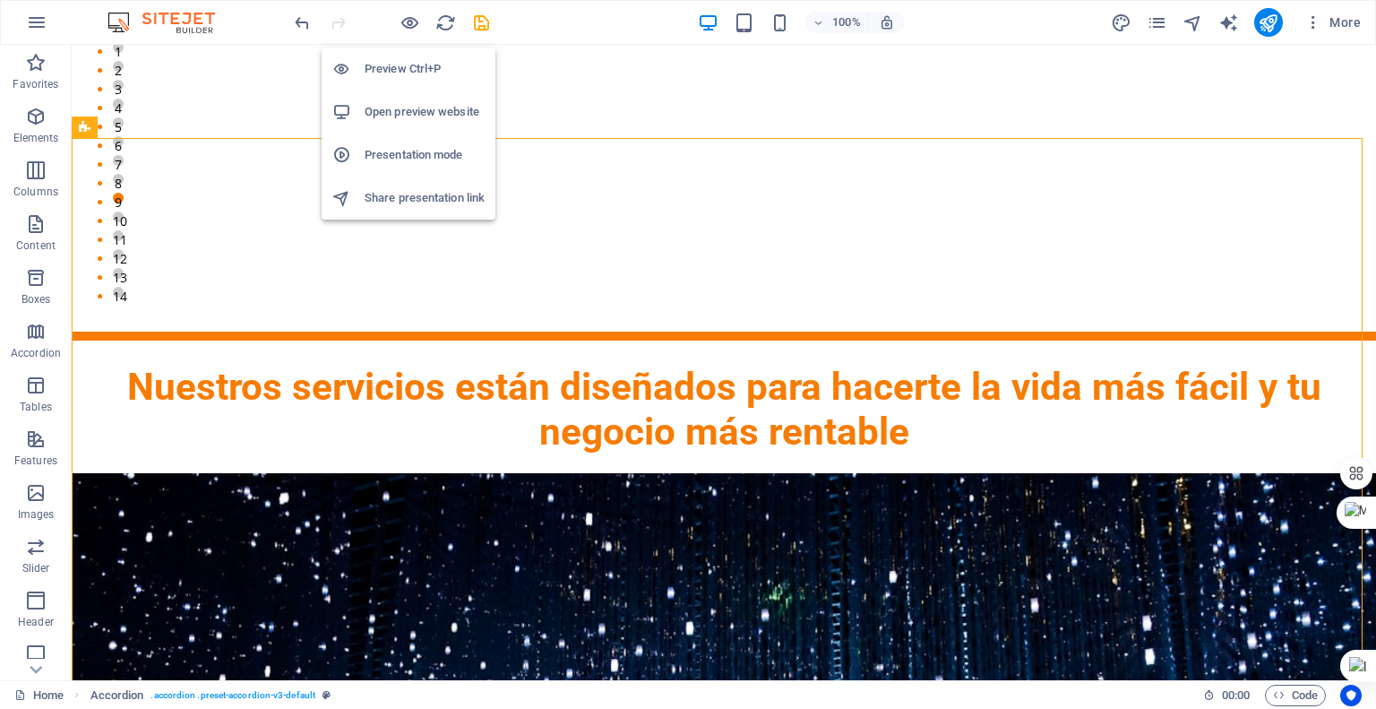
click at [409, 61] on h6 "Preview Ctrl+P" at bounding box center [425, 69] width 120 height 22
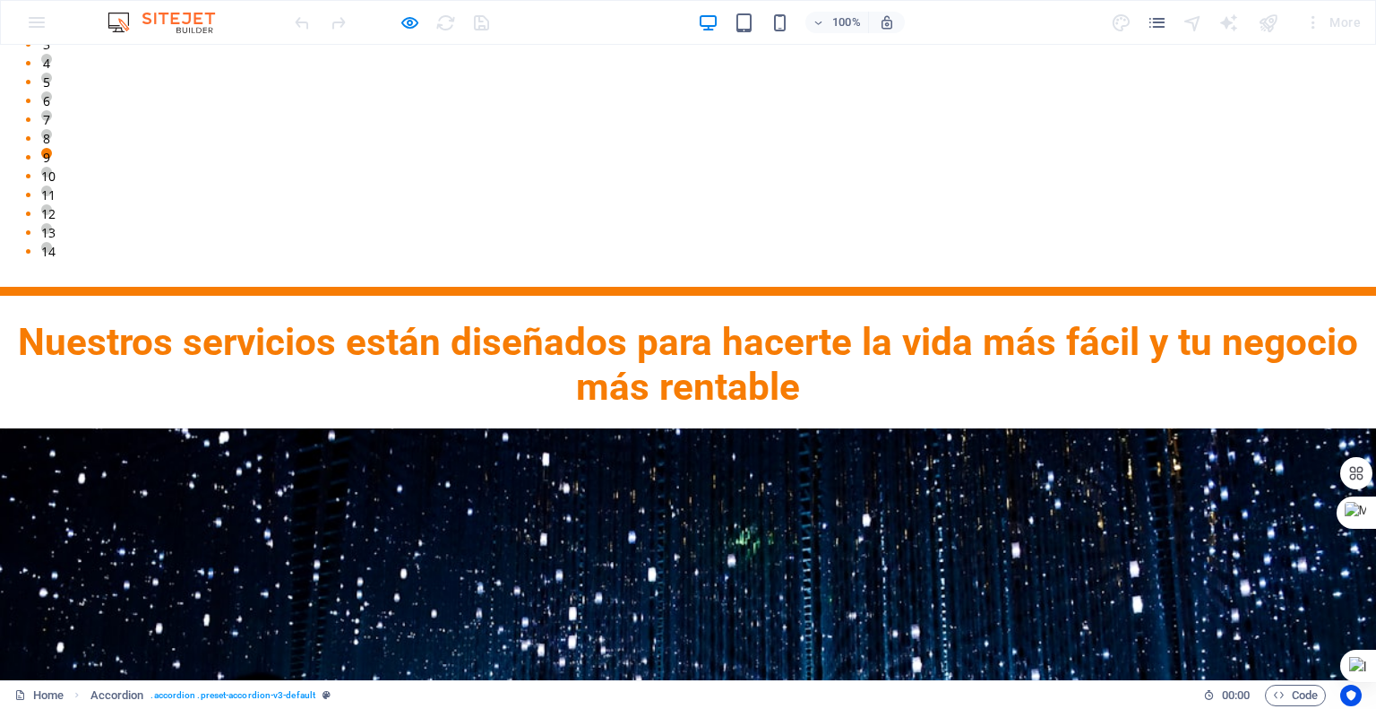
click at [409, 28] on icon "button" at bounding box center [410, 23] width 21 height 21
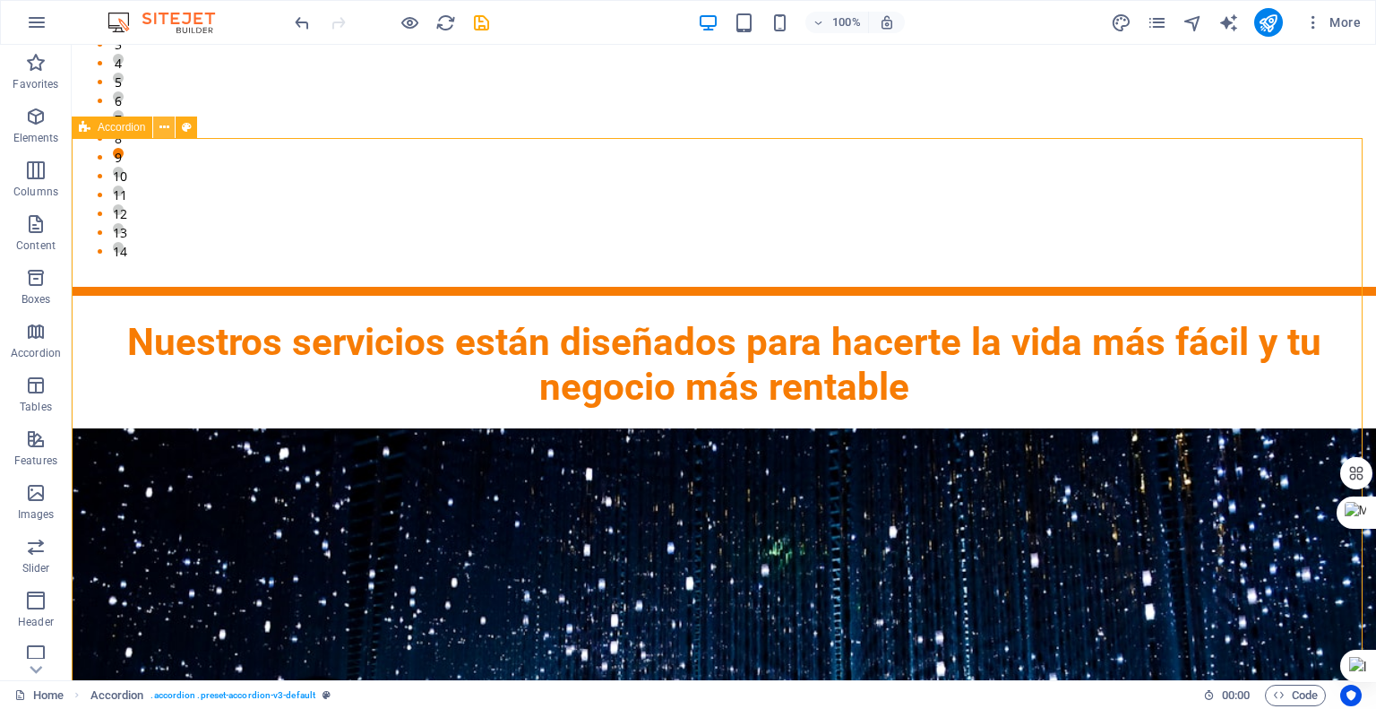
click at [166, 129] on icon at bounding box center [164, 127] width 10 height 19
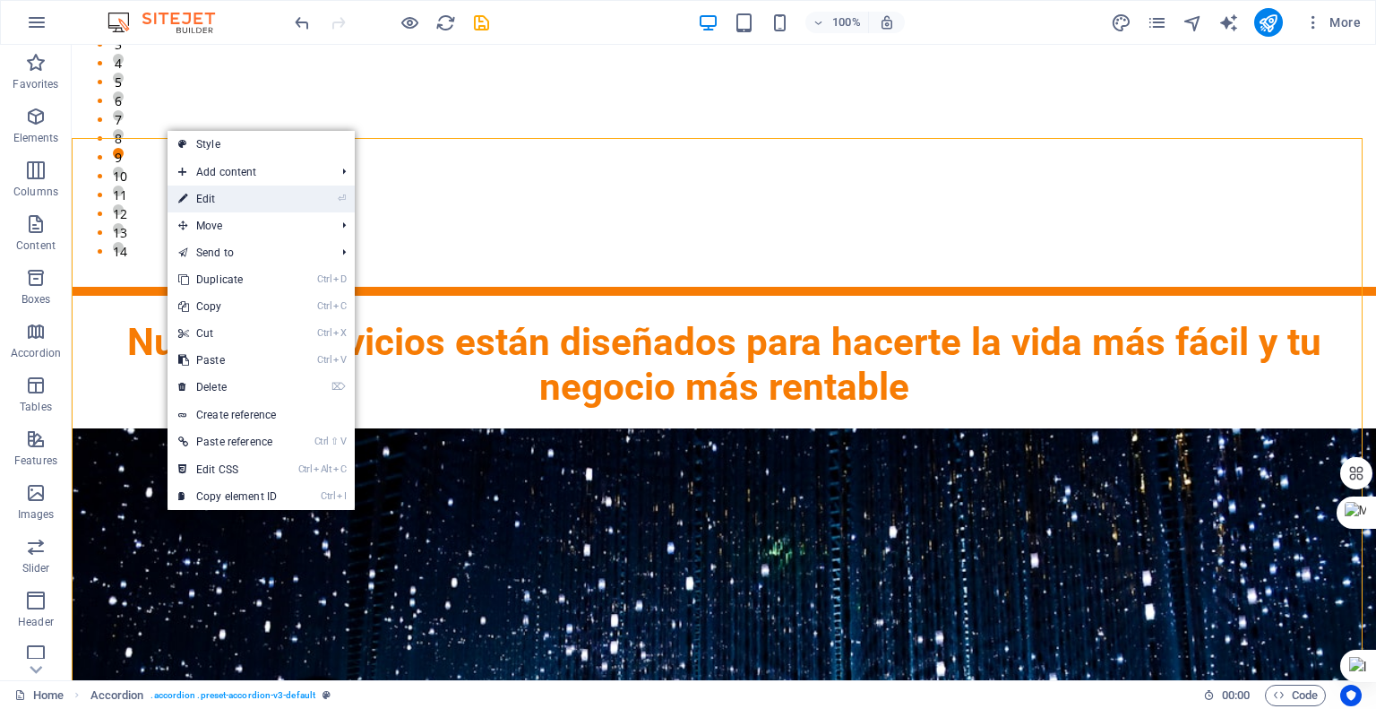
click at [189, 196] on link "⏎ Edit" at bounding box center [228, 198] width 120 height 27
select select "rem"
select select "px"
select select "rem"
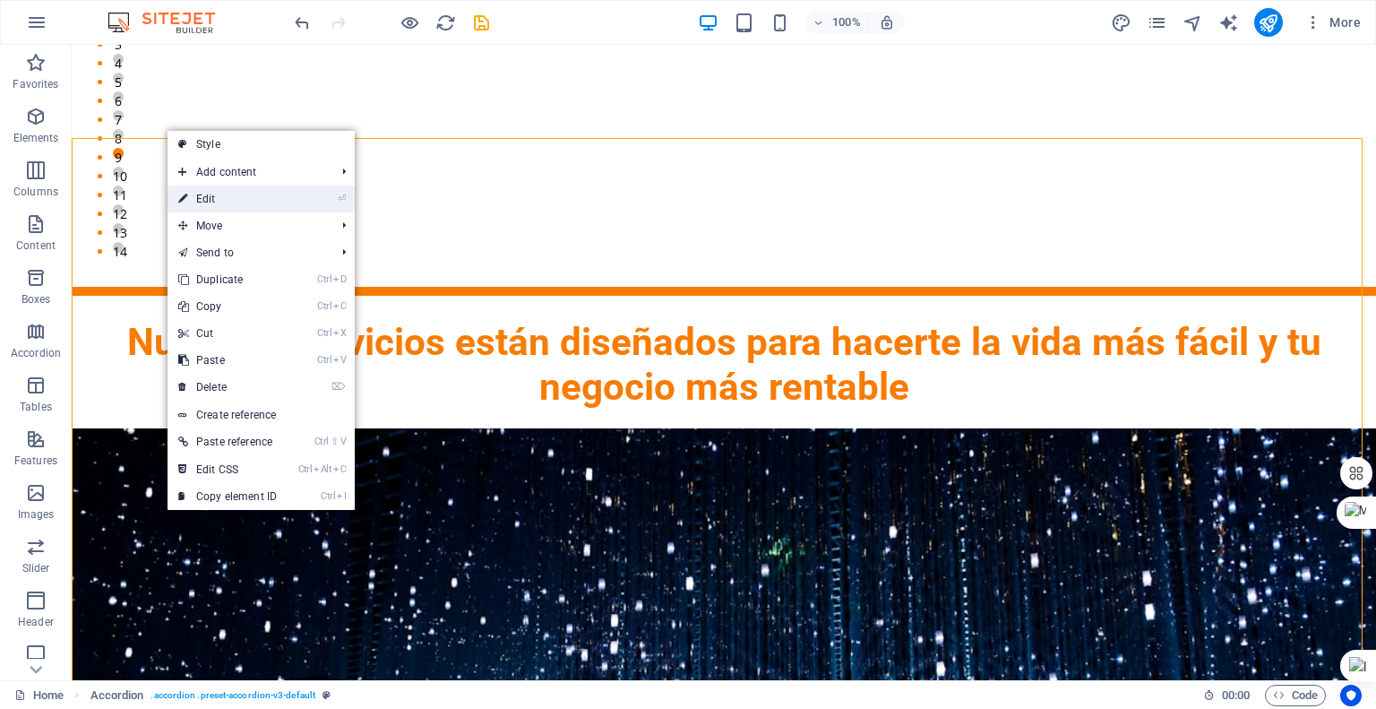
select select "px"
select select "preset-accordion-v3-default"
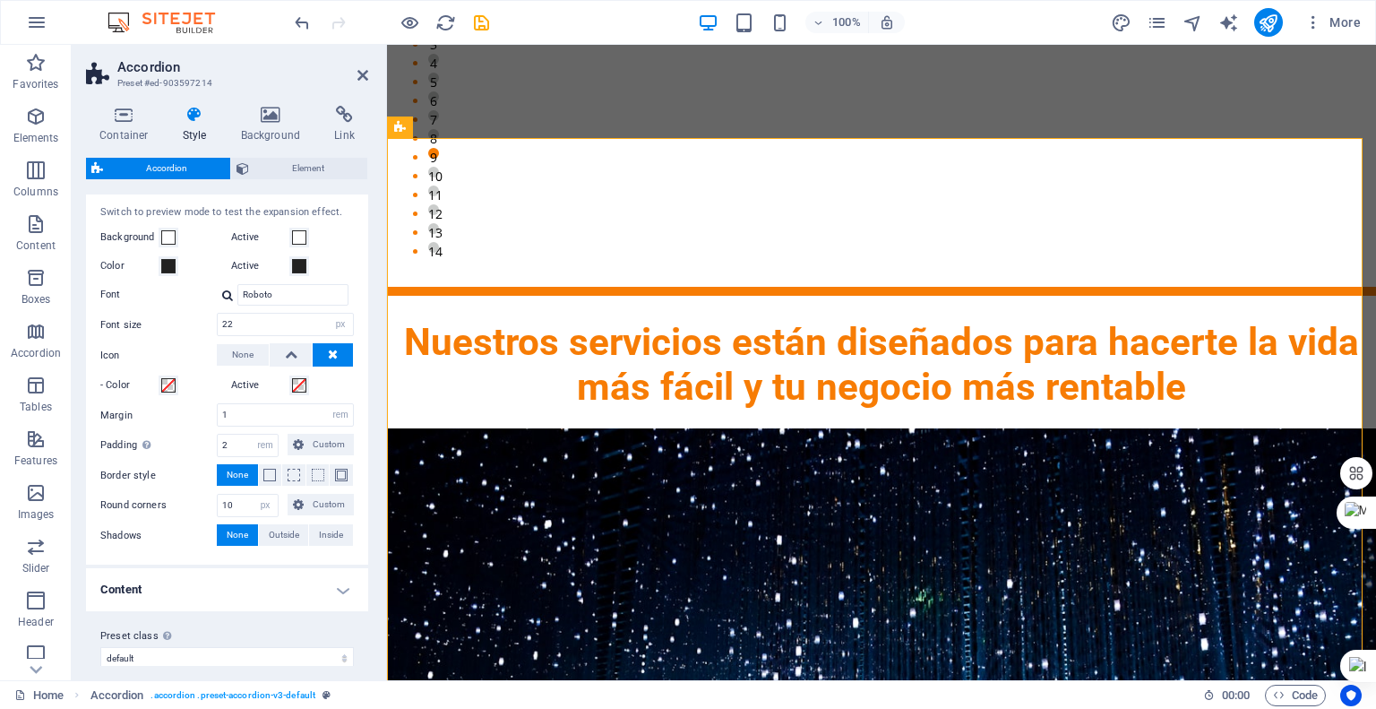
scroll to position [487, 0]
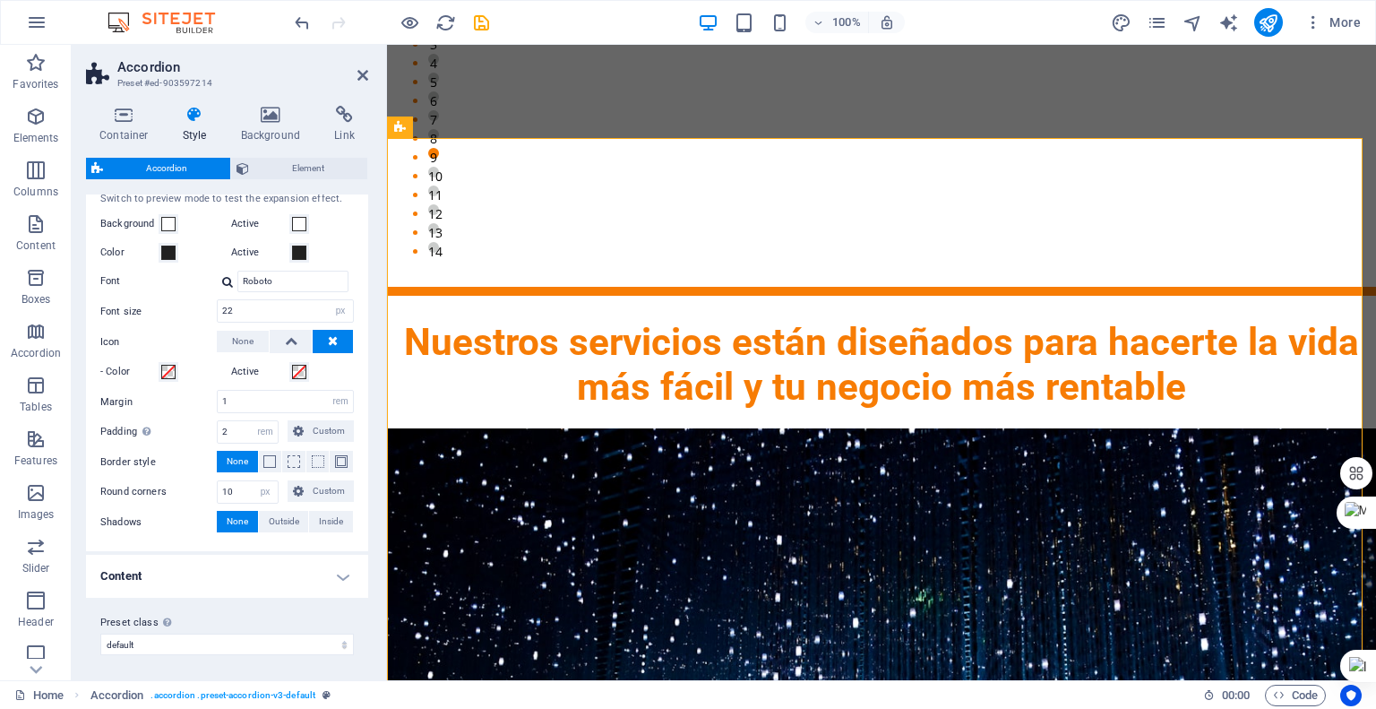
click at [337, 573] on h4 "Content" at bounding box center [227, 576] width 282 height 43
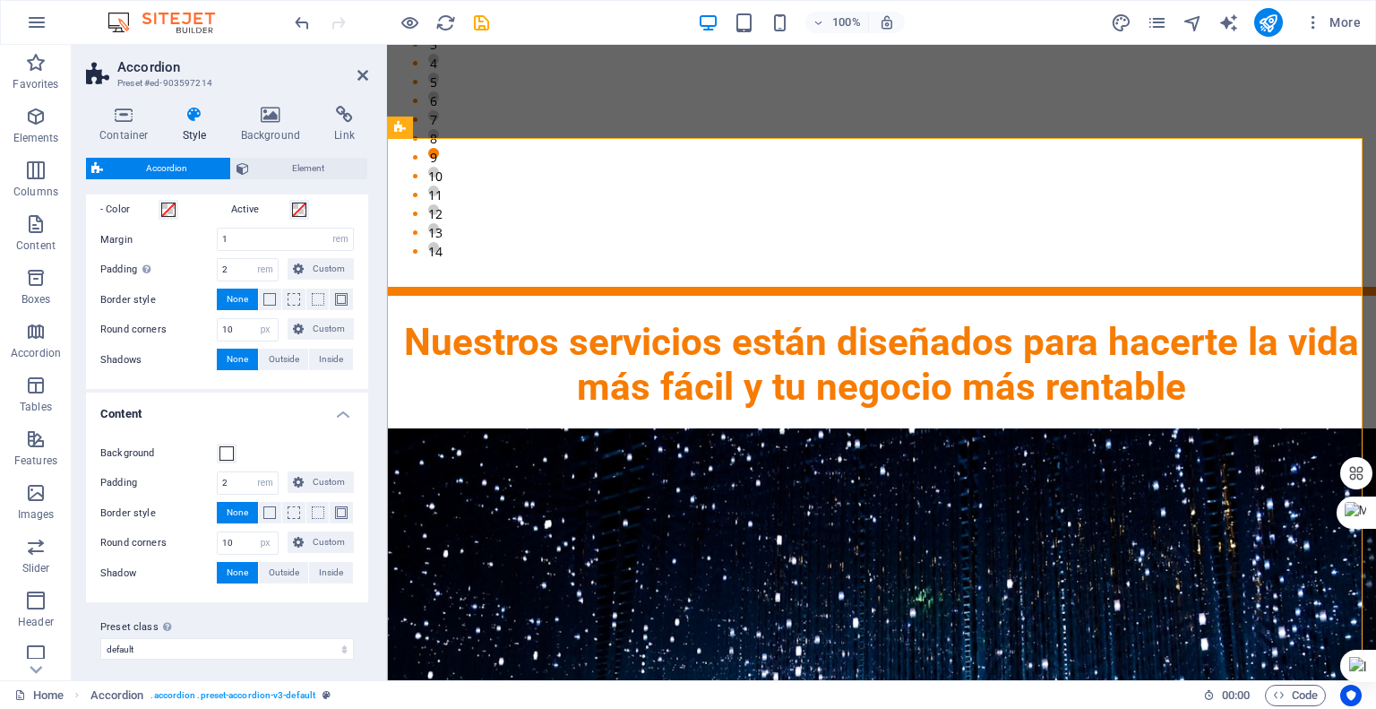
scroll to position [654, 0]
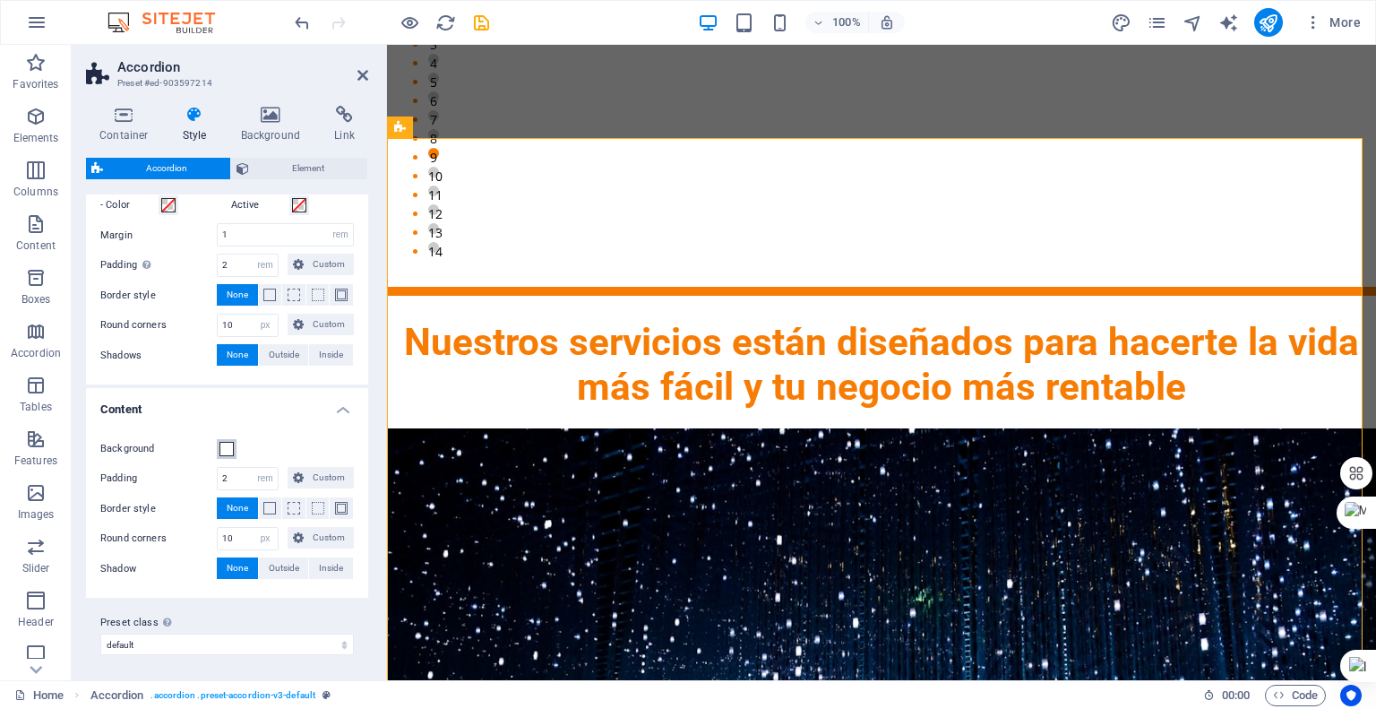
click at [232, 444] on span at bounding box center [227, 449] width 14 height 14
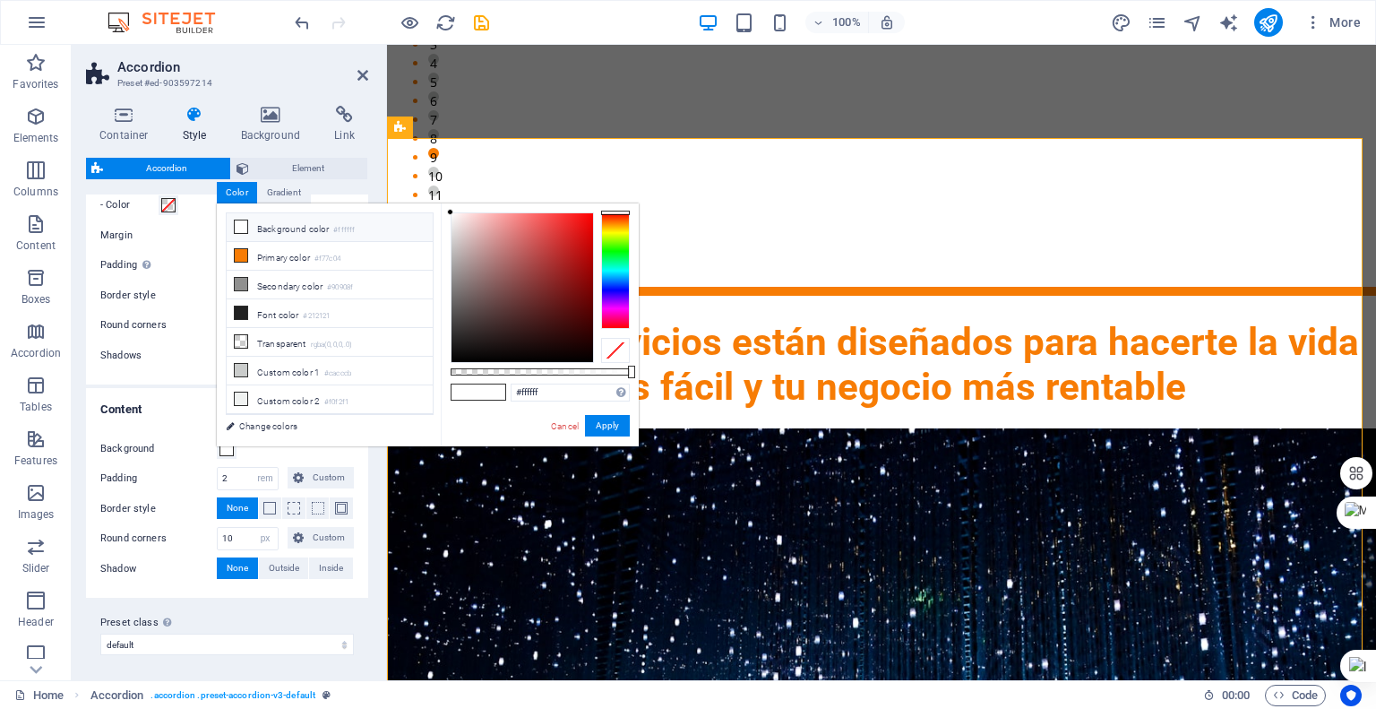
click at [244, 225] on icon at bounding box center [241, 226] width 13 height 13
click at [239, 306] on icon at bounding box center [241, 312] width 13 height 13
type input "#212121"
click at [281, 426] on link "Change colors" at bounding box center [321, 426] width 208 height 22
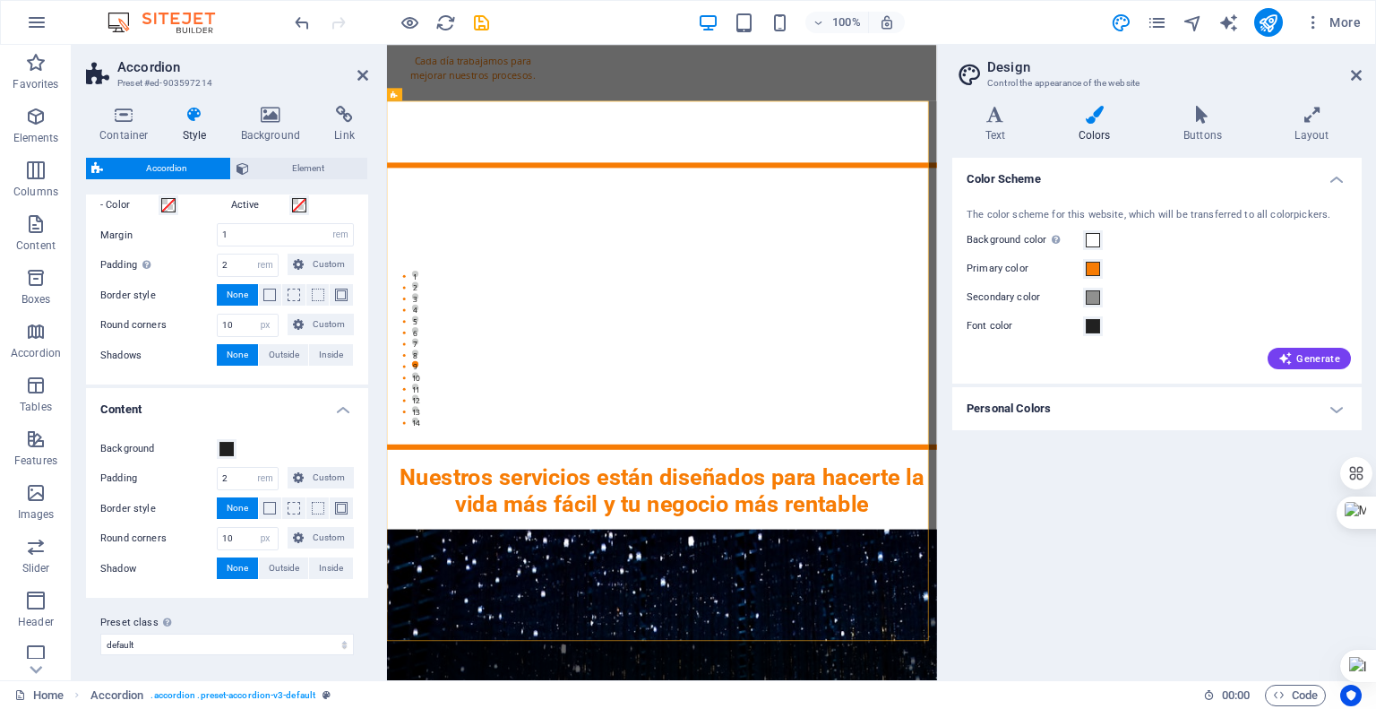
scroll to position [2351, 0]
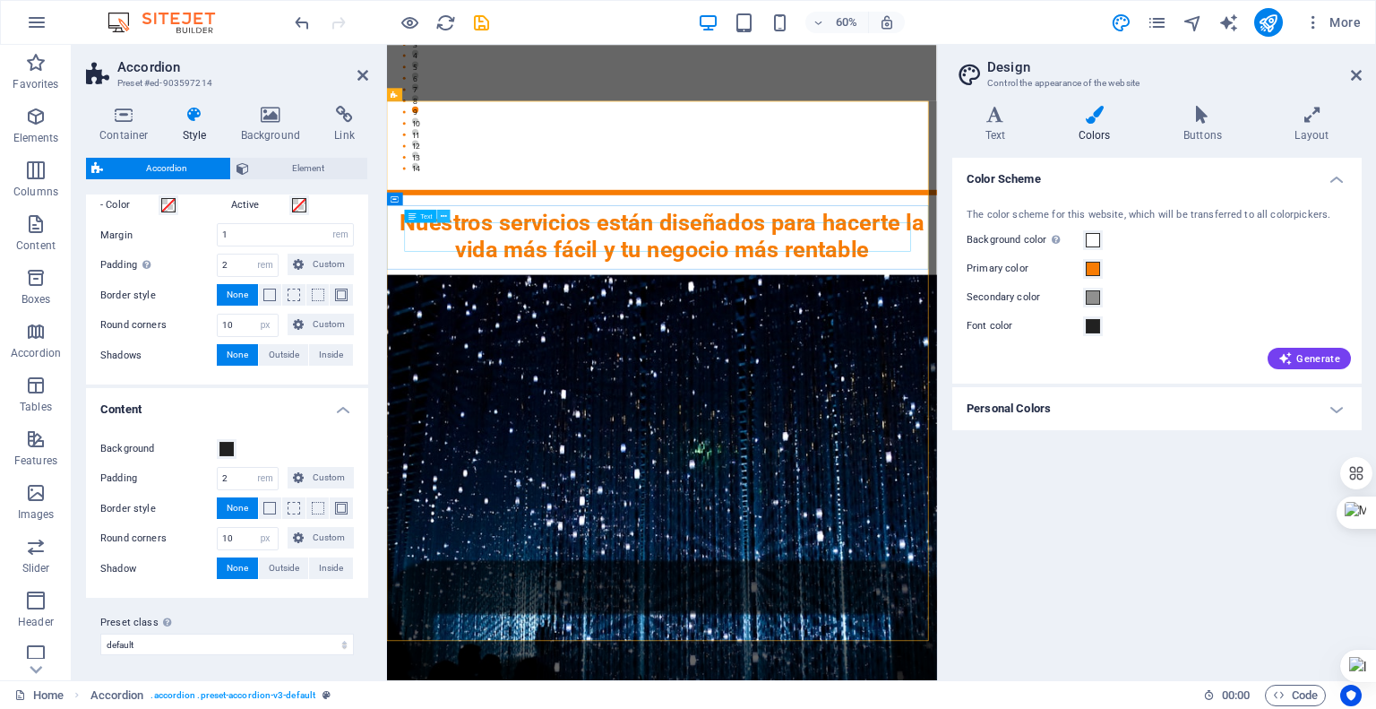
click at [445, 215] on icon at bounding box center [444, 217] width 6 height 12
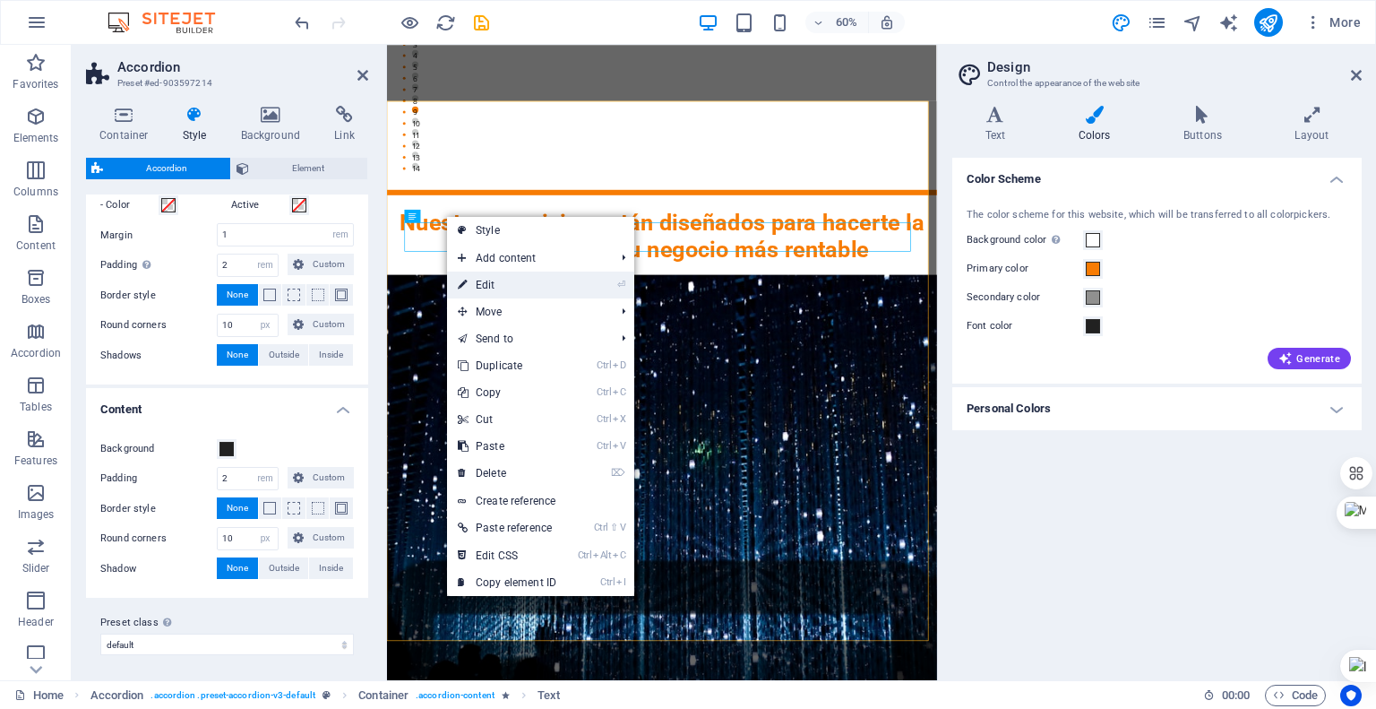
click at [477, 283] on link "⏎ Edit" at bounding box center [507, 284] width 120 height 27
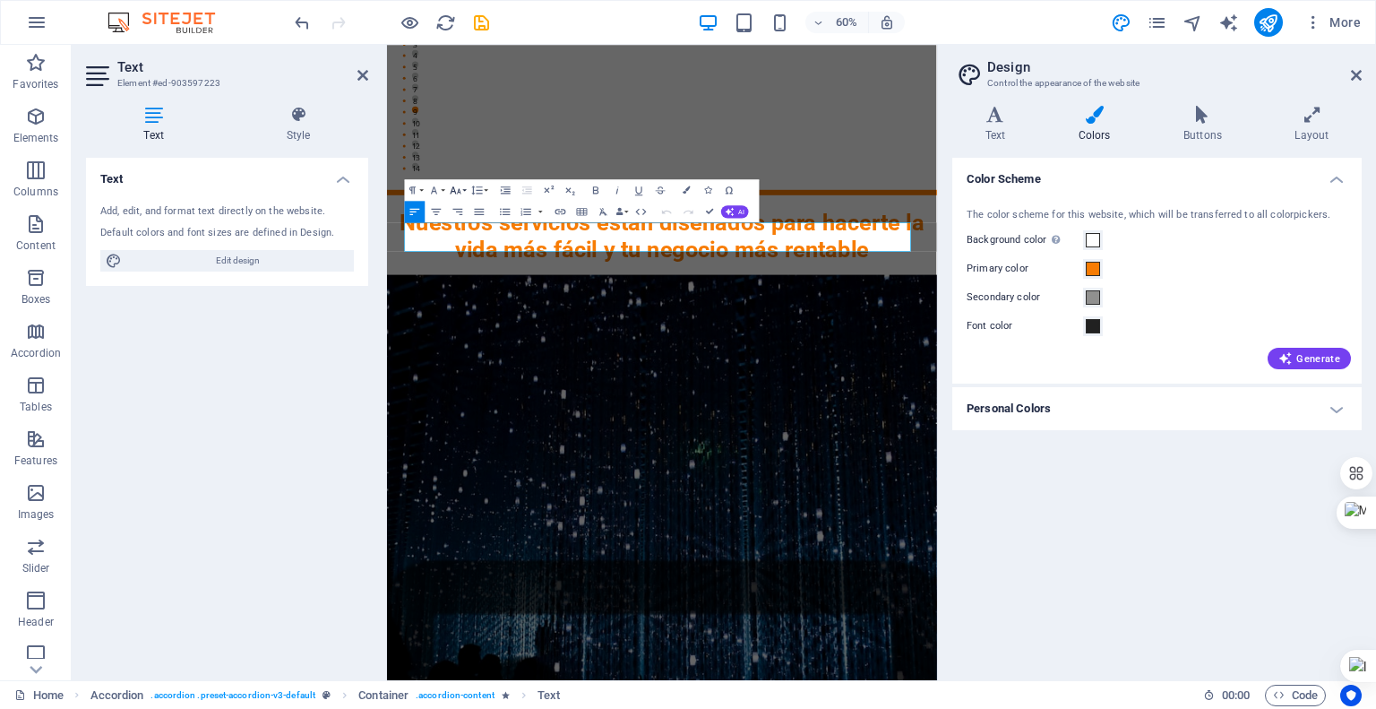
click at [465, 189] on button "Font Size" at bounding box center [458, 190] width 21 height 22
click at [448, 235] on link "24" at bounding box center [449, 238] width 39 height 16
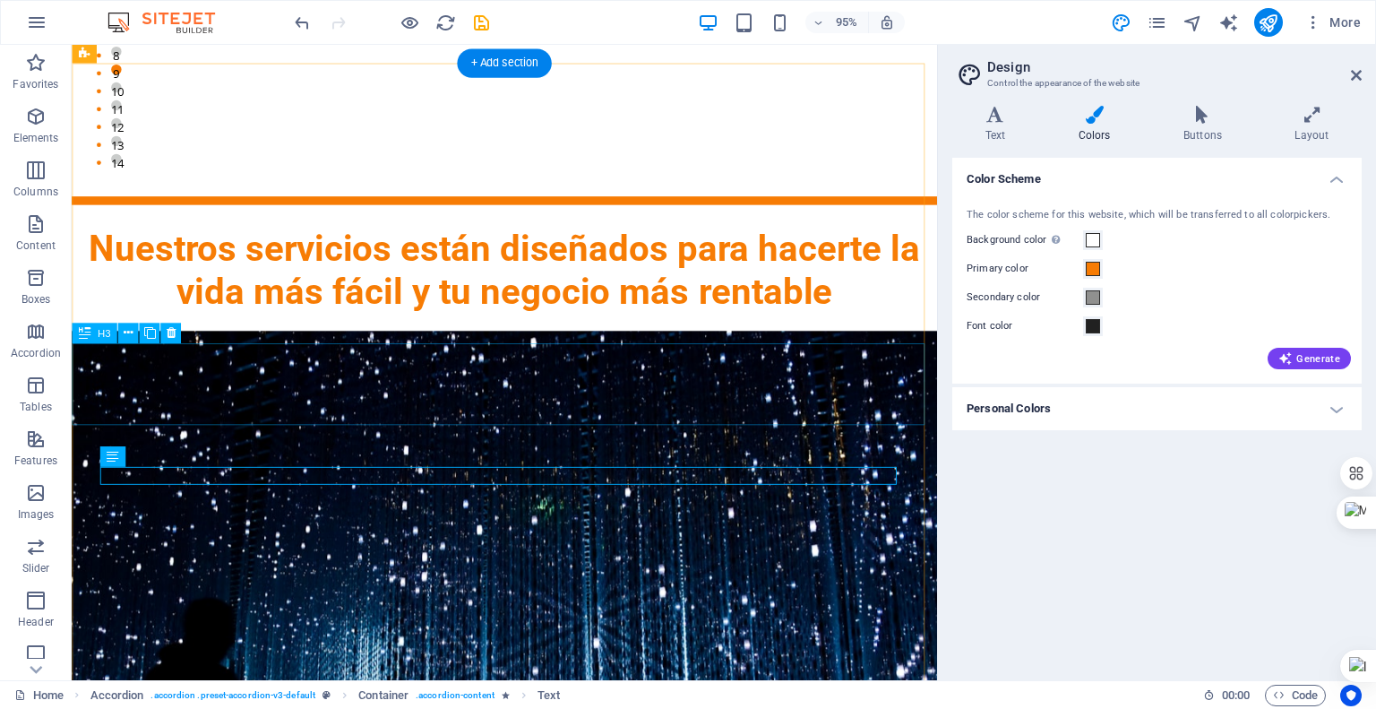
scroll to position [2140, 0]
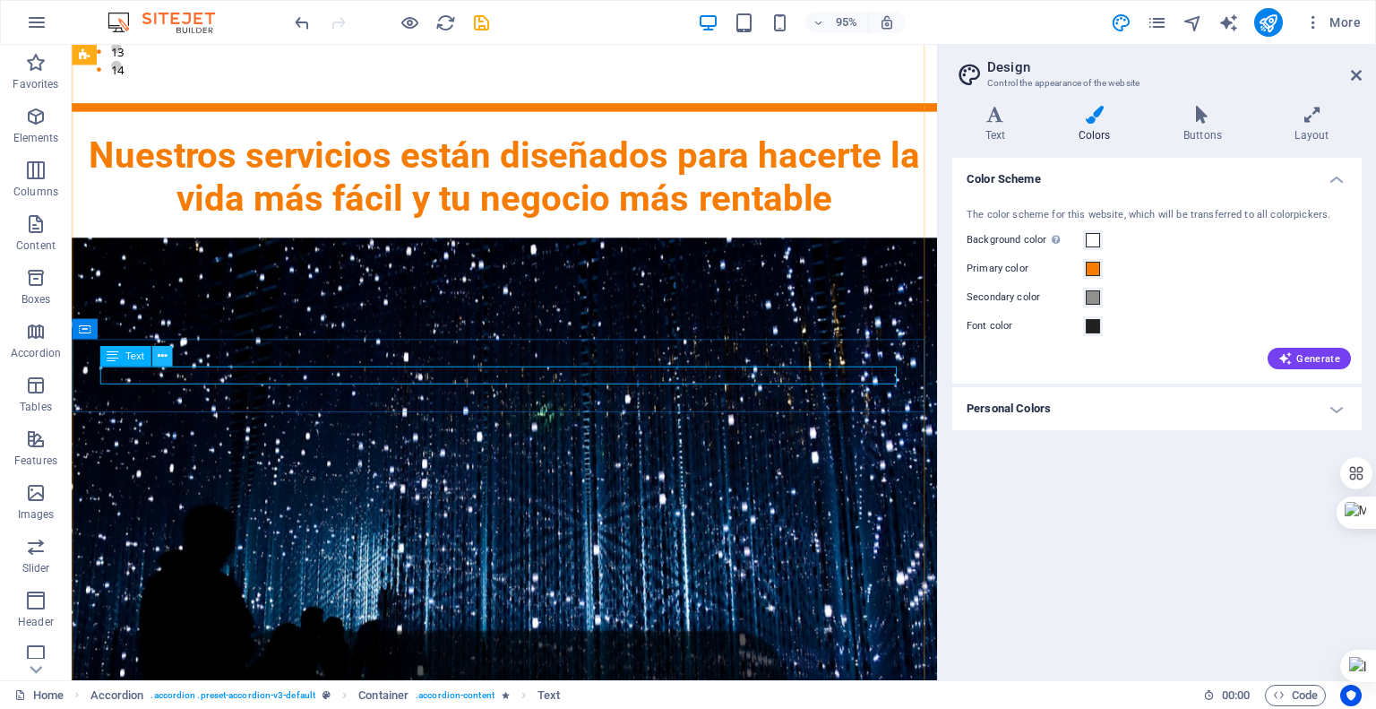
click at [165, 358] on icon at bounding box center [161, 357] width 9 height 18
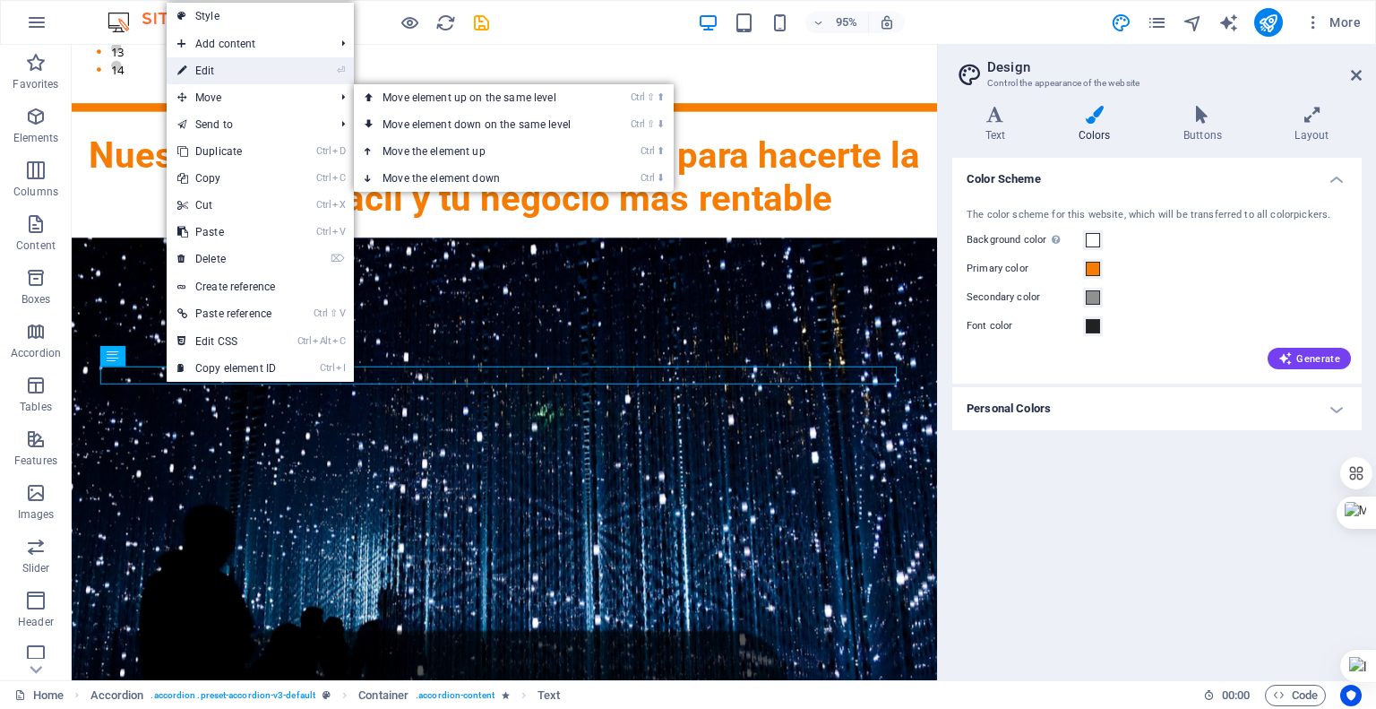
click at [237, 75] on link "⏎ Edit" at bounding box center [227, 70] width 120 height 27
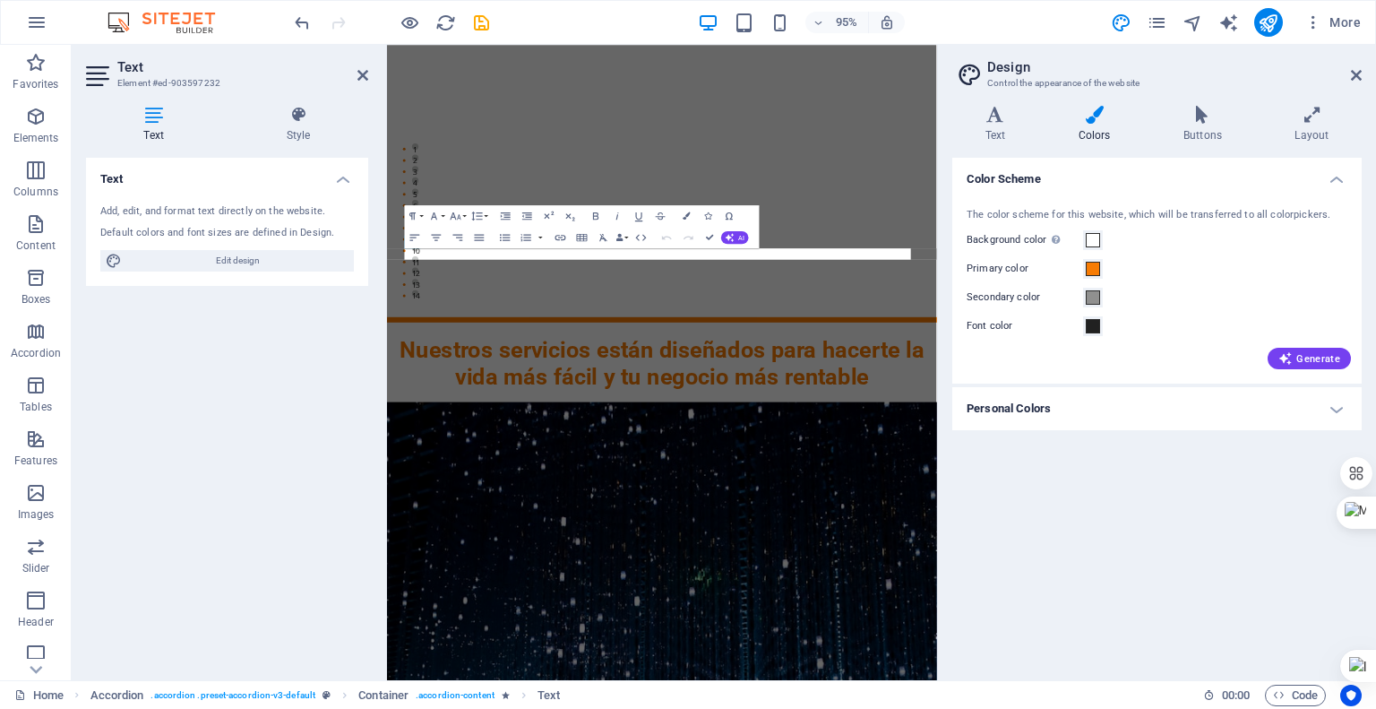
scroll to position [2530, 0]
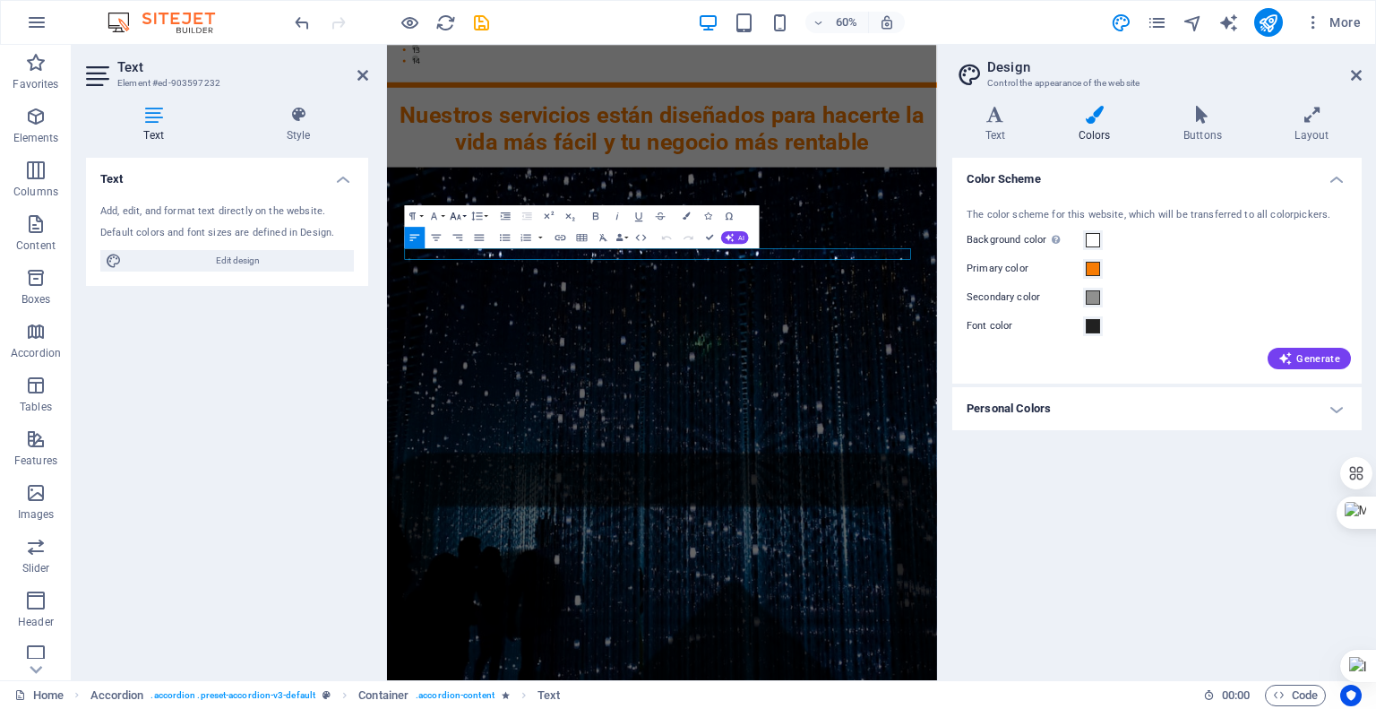
click at [463, 218] on button "Font Size" at bounding box center [458, 216] width 21 height 22
click at [451, 263] on link "24" at bounding box center [449, 263] width 39 height 16
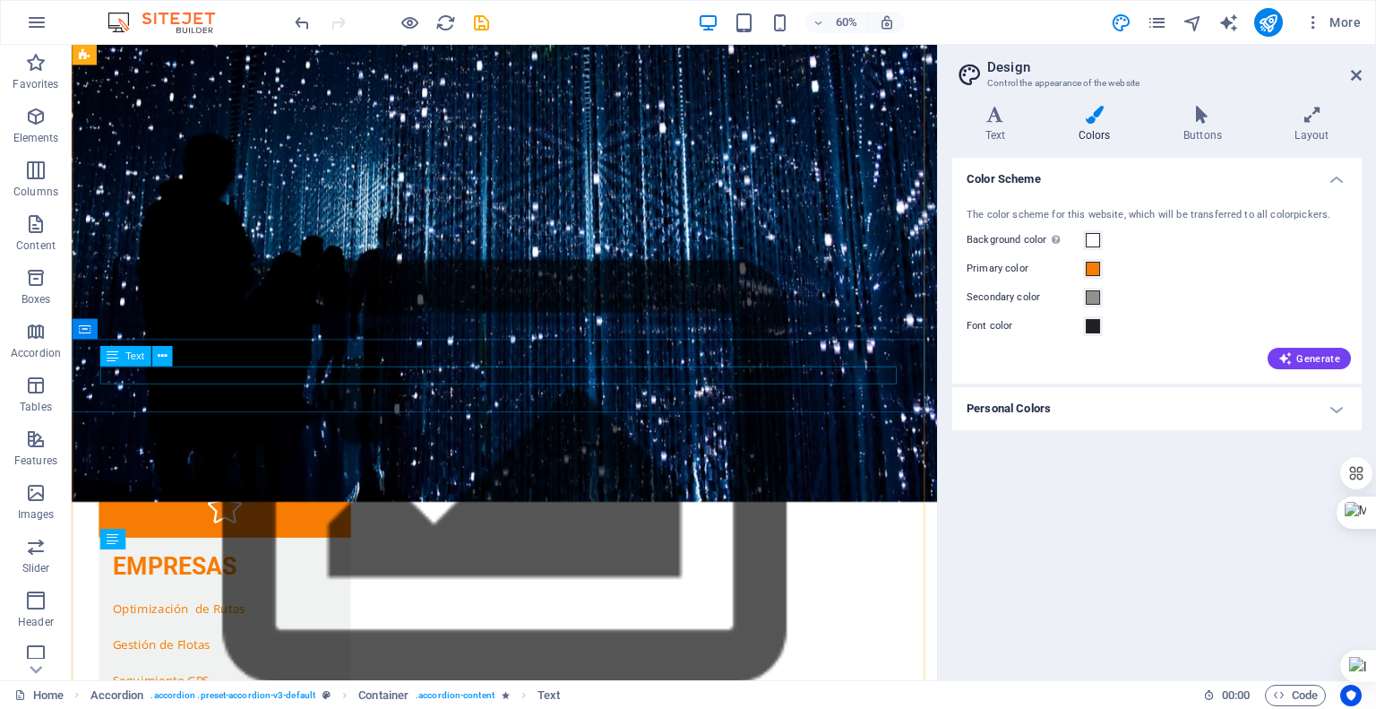
scroll to position [2140, 0]
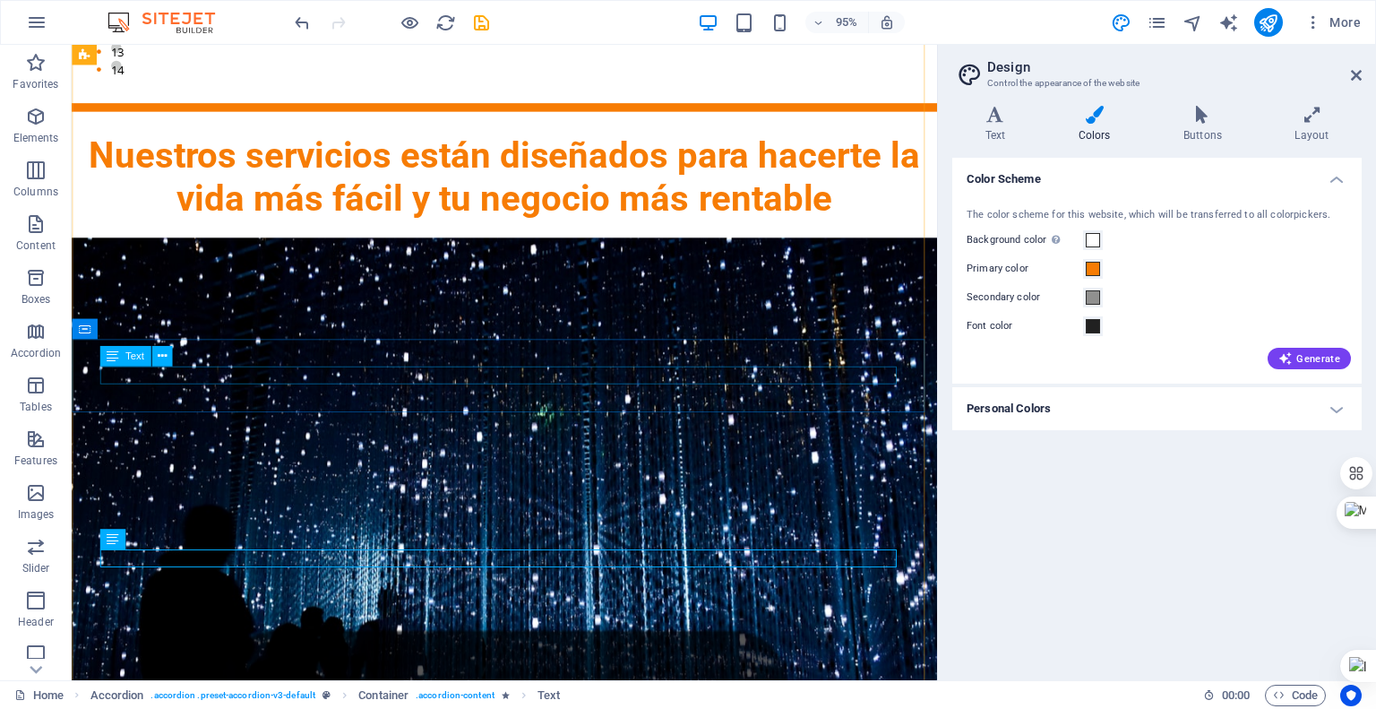
click at [163, 358] on icon at bounding box center [161, 357] width 9 height 18
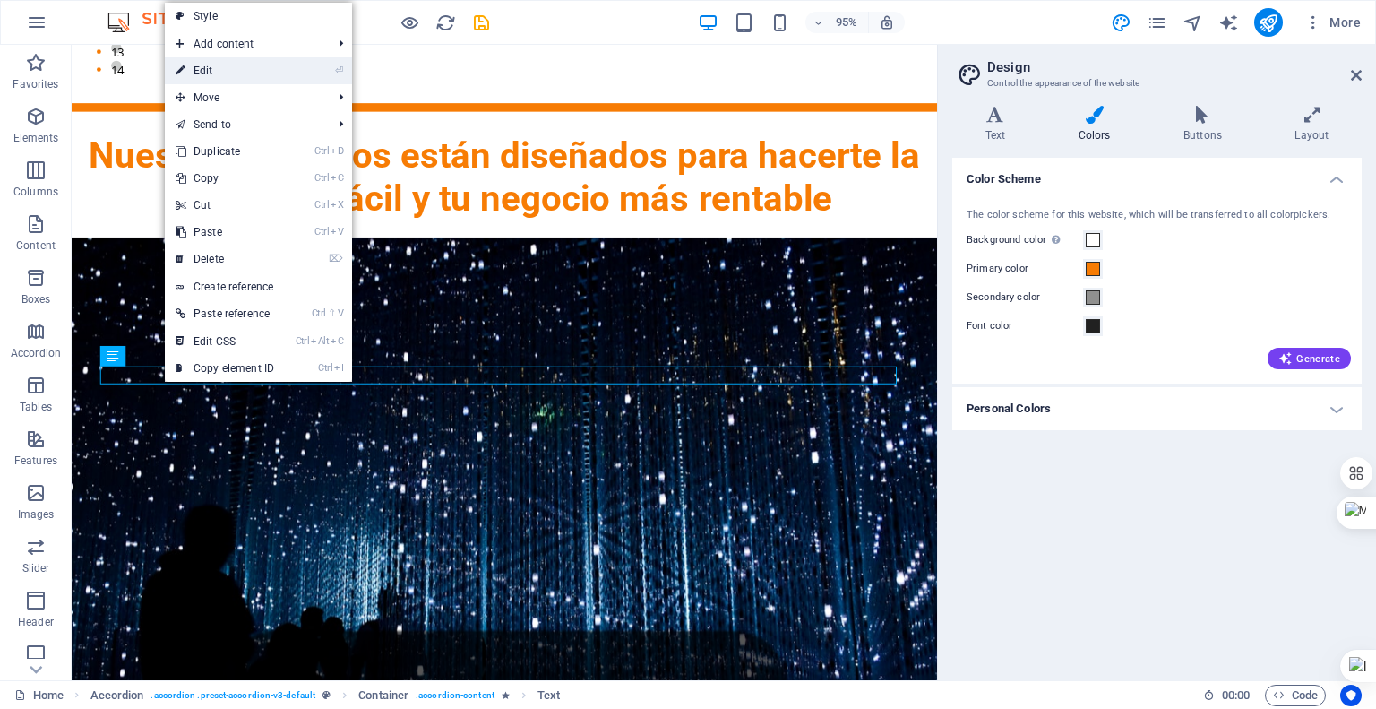
click at [197, 78] on link "⏎ Edit" at bounding box center [225, 70] width 120 height 27
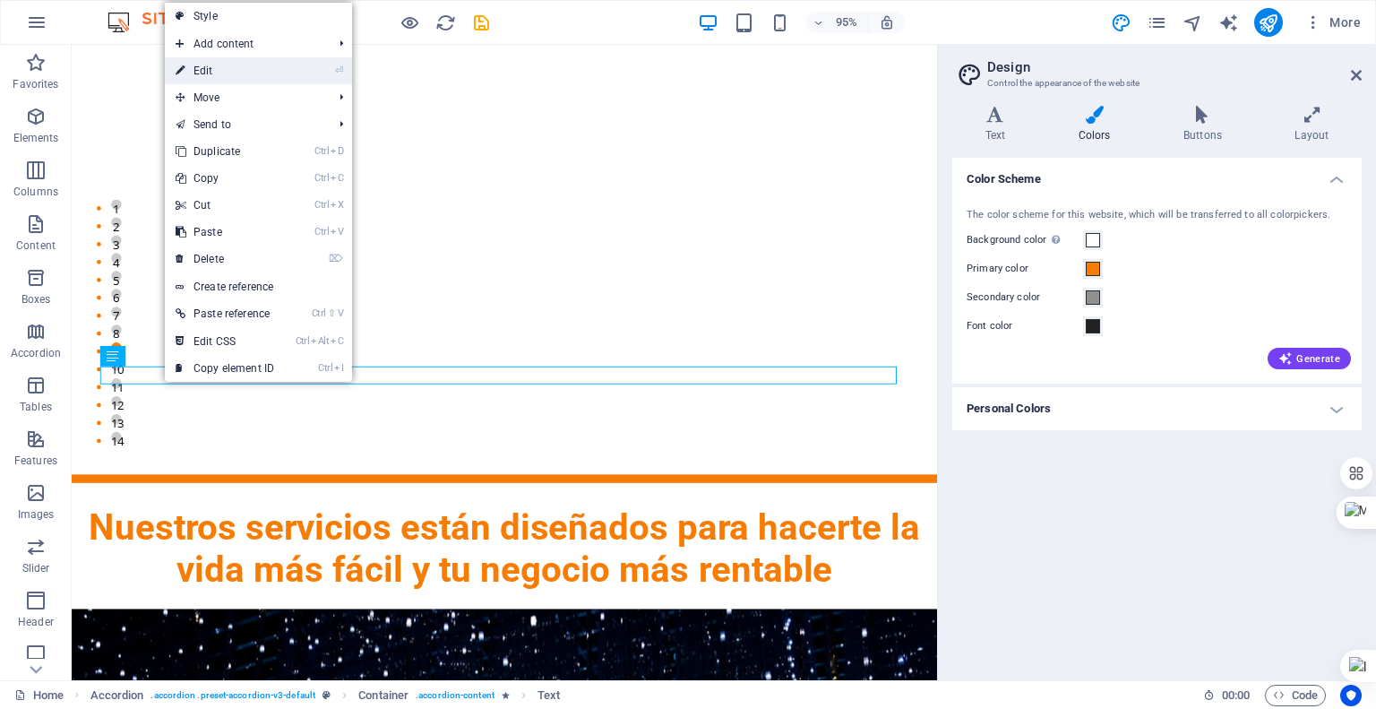
scroll to position [2530, 0]
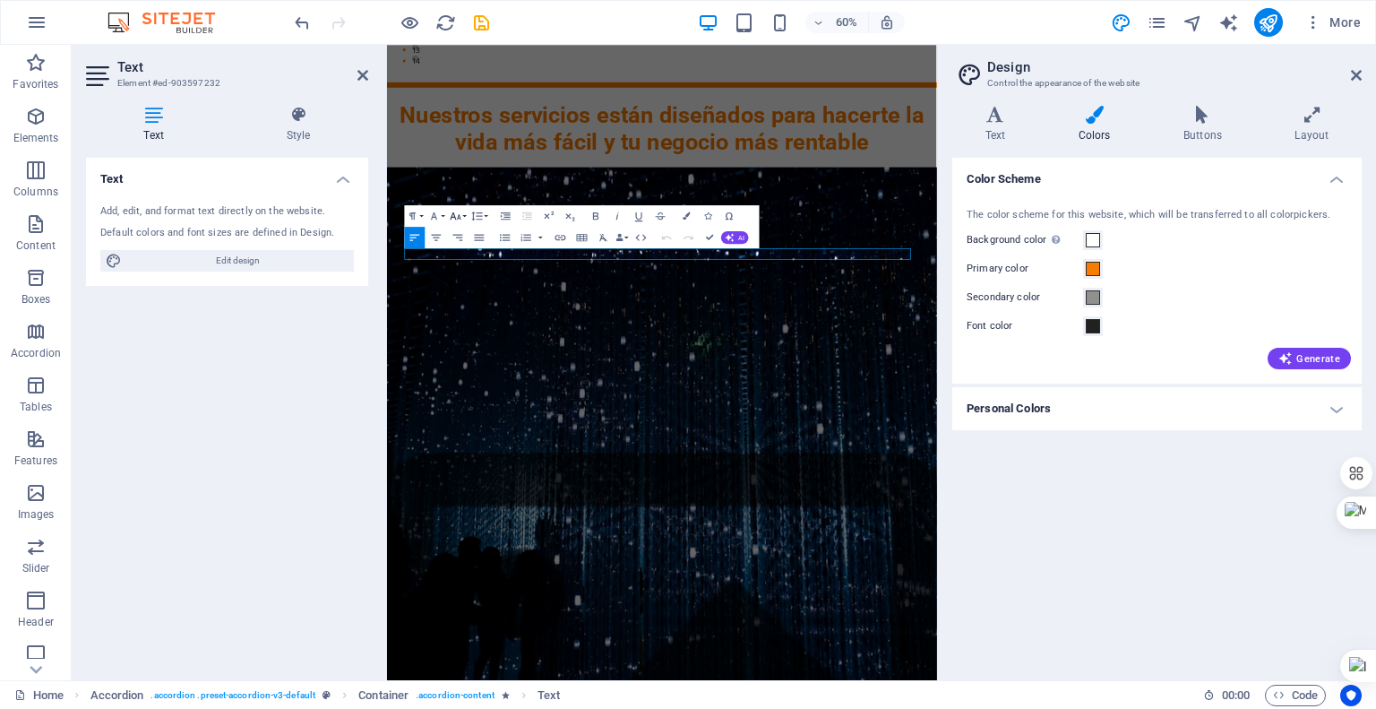
click at [462, 215] on button "Font Size" at bounding box center [458, 216] width 21 height 22
click at [444, 266] on link "24" at bounding box center [449, 263] width 39 height 16
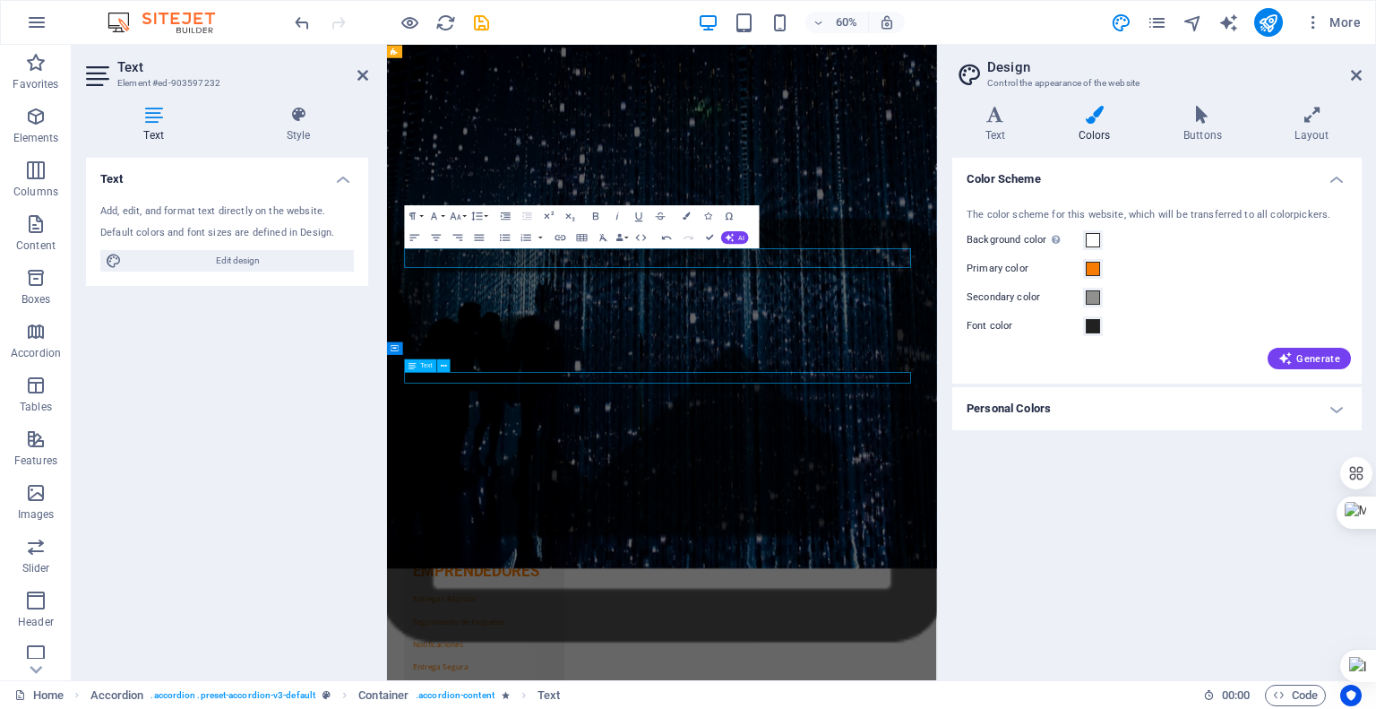
scroll to position [2140, 0]
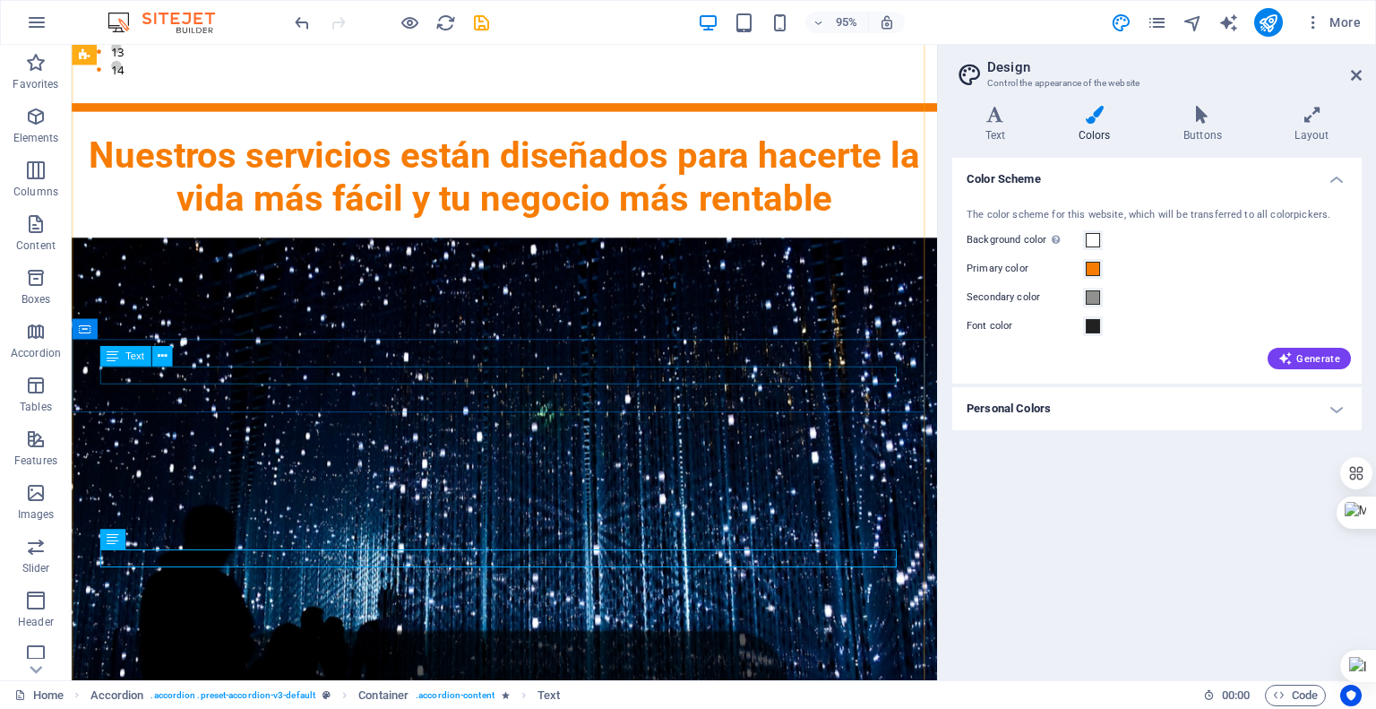
drag, startPoint x: 220, startPoint y: 598, endPoint x: 496, endPoint y: 394, distance: 343.5
click at [165, 358] on icon at bounding box center [161, 357] width 9 height 18
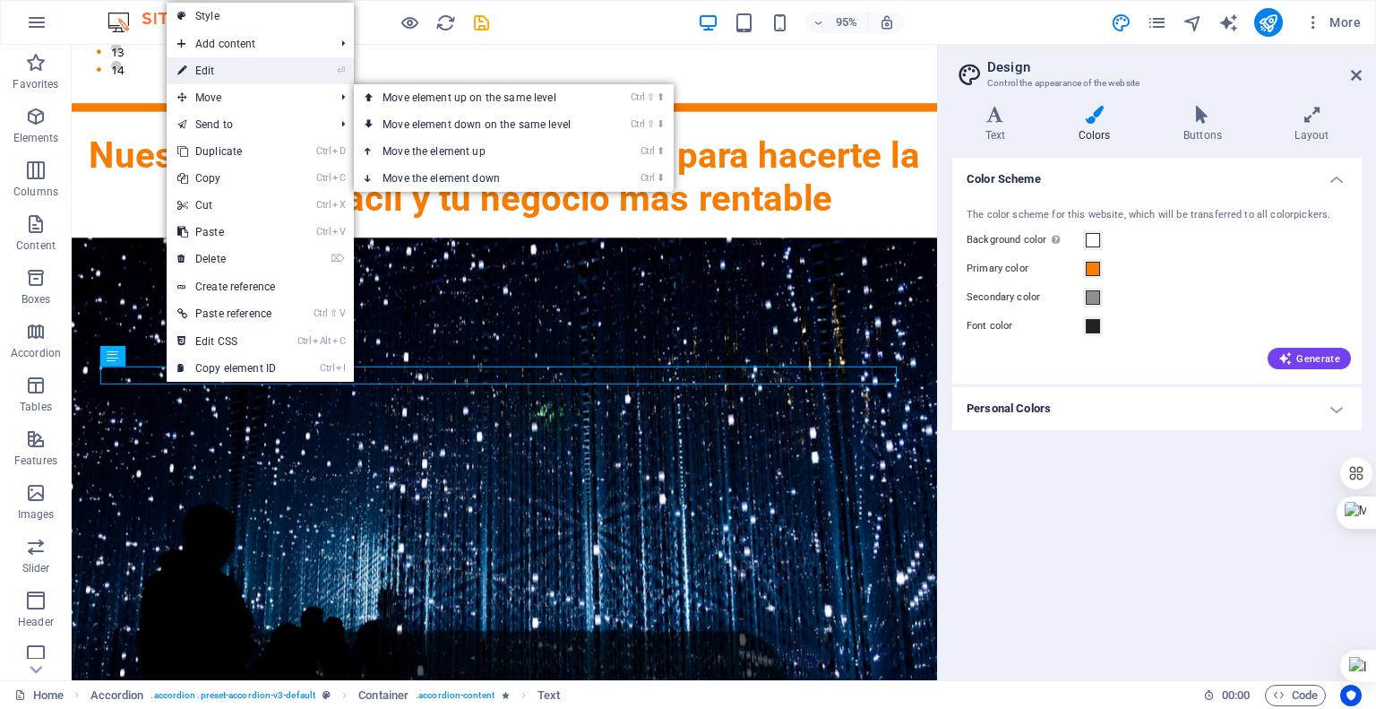
click at [211, 71] on link "⏎ Edit" at bounding box center [227, 70] width 120 height 27
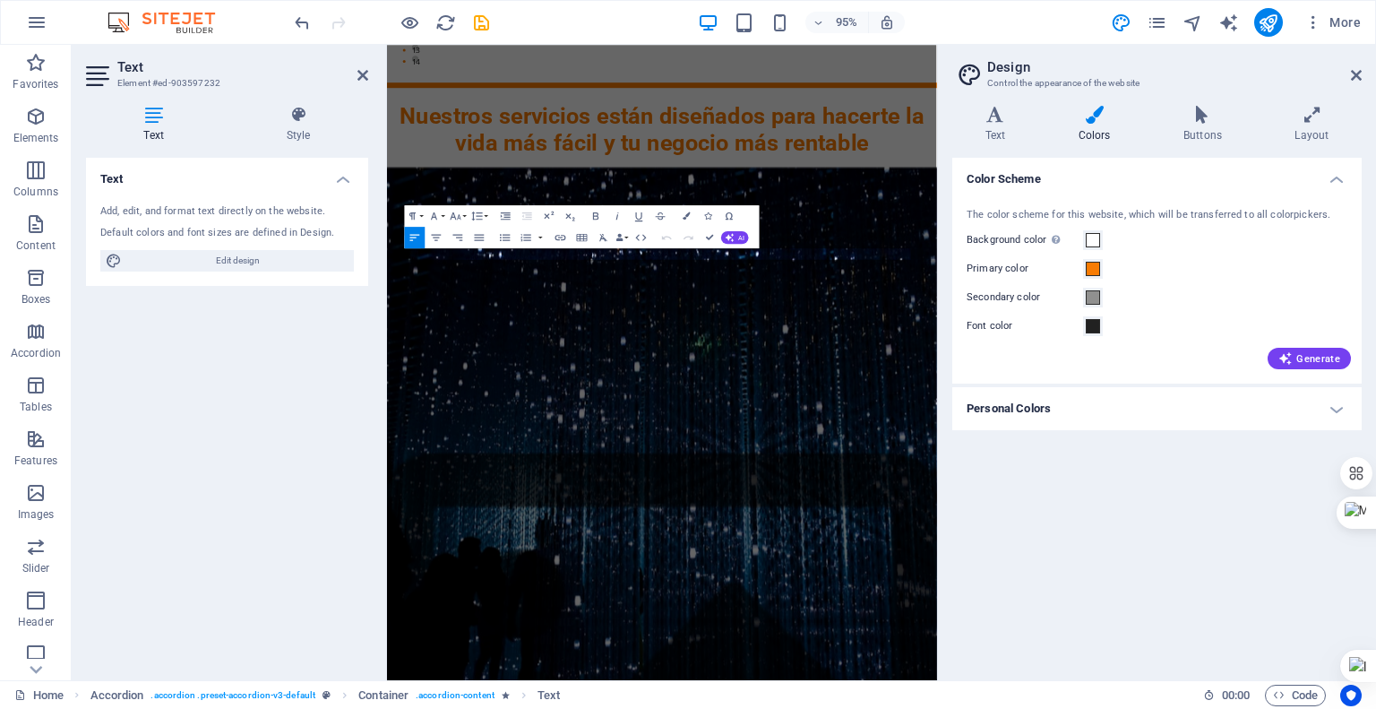
scroll to position [2530, 0]
click at [461, 213] on icon "button" at bounding box center [455, 216] width 13 height 13
click at [450, 261] on link "24" at bounding box center [449, 263] width 39 height 16
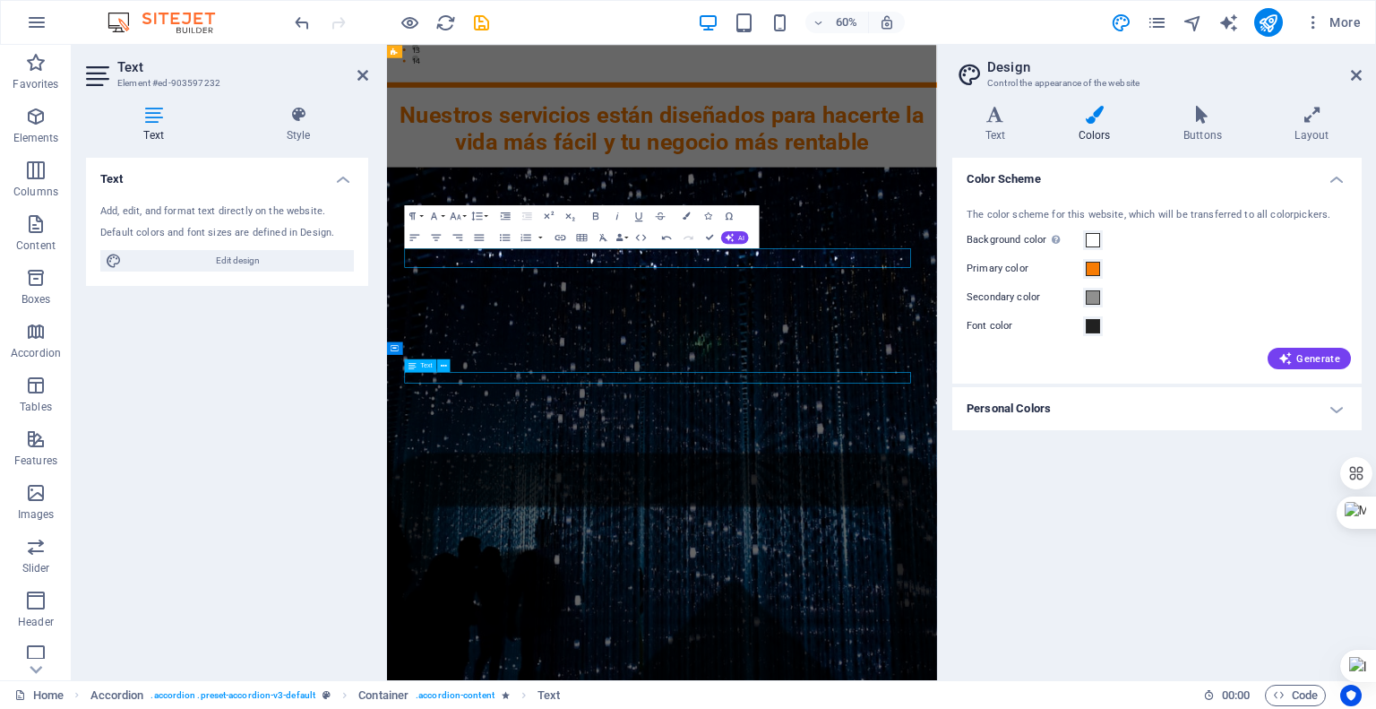
scroll to position [2140, 0]
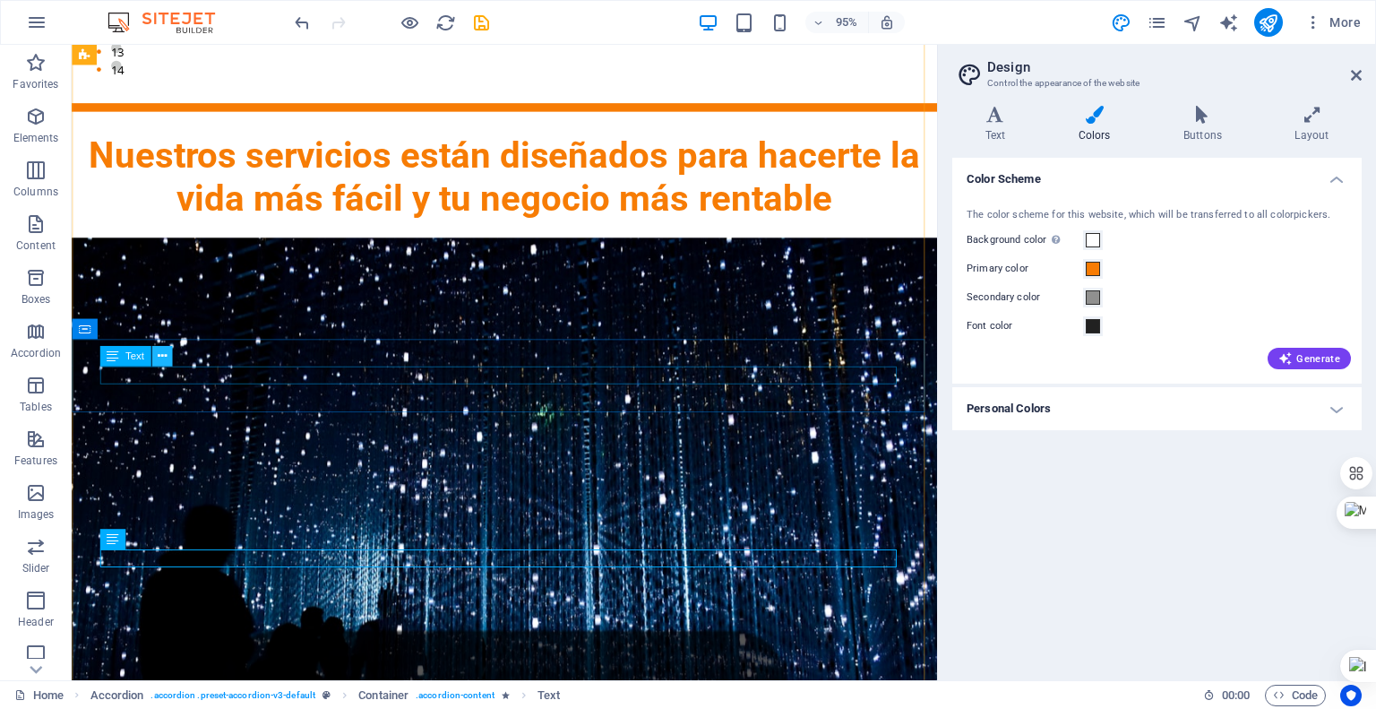
click at [162, 354] on icon at bounding box center [161, 357] width 9 height 18
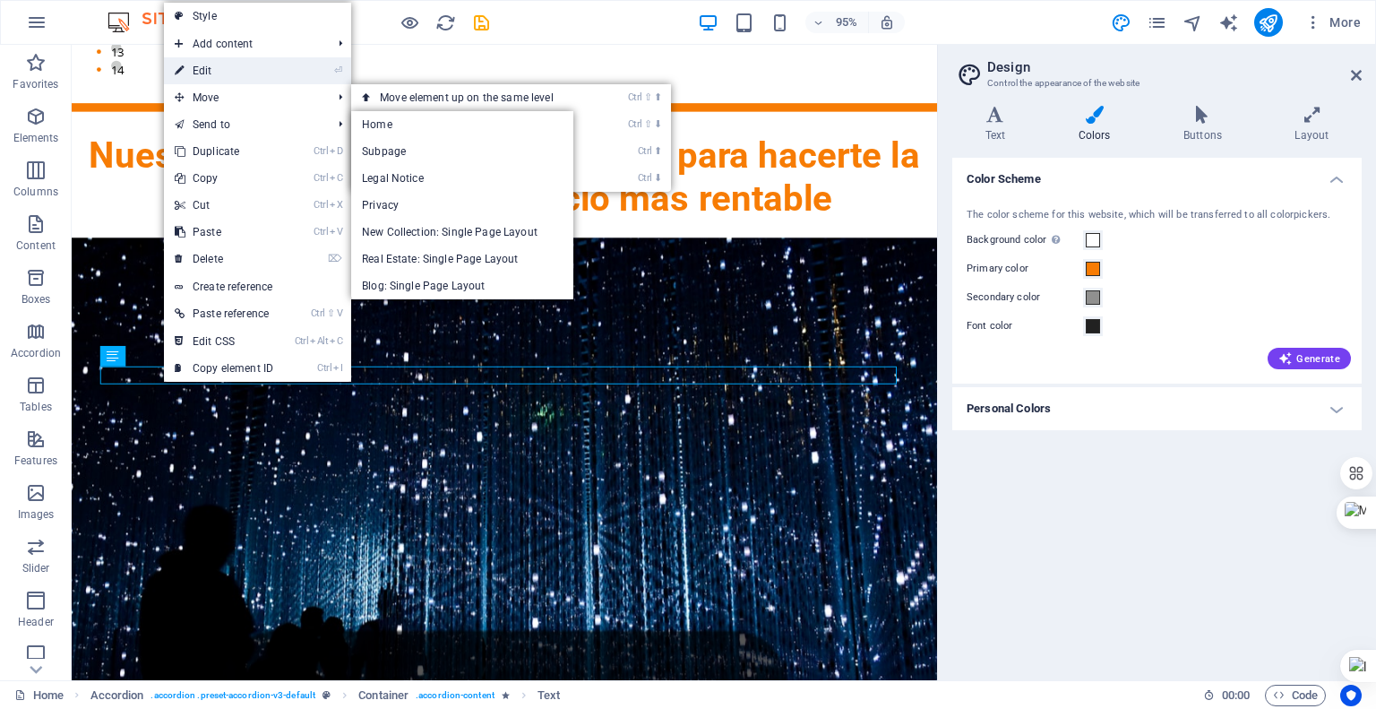
click at [223, 73] on link "⏎ Edit" at bounding box center [224, 70] width 120 height 27
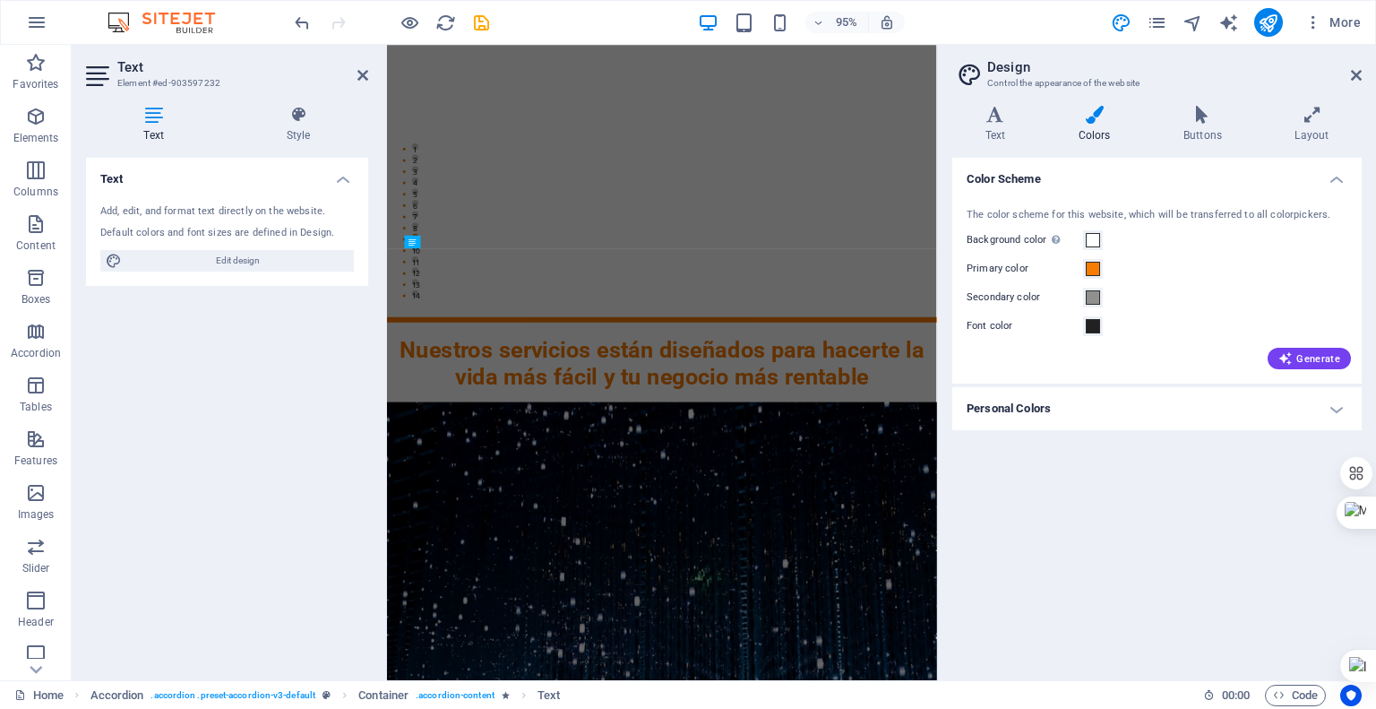
scroll to position [2530, 0]
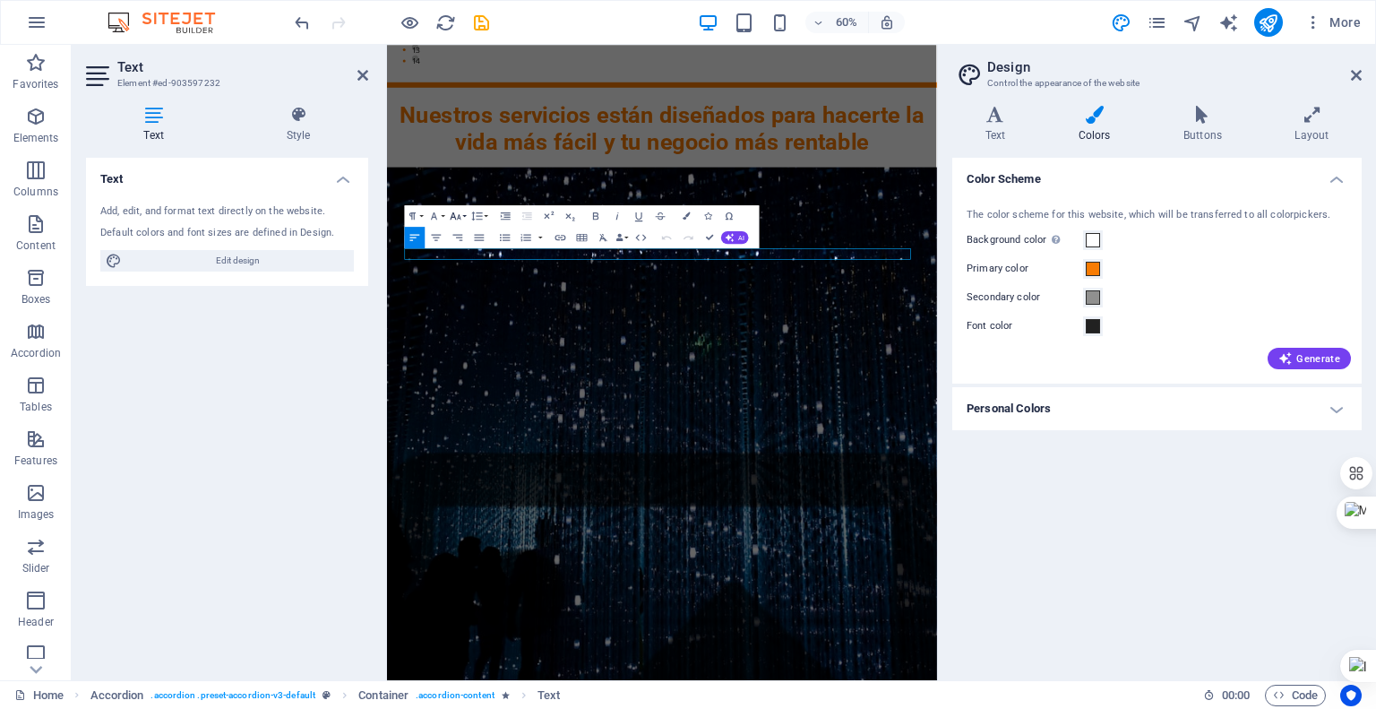
click at [462, 219] on button "Font Size" at bounding box center [458, 216] width 21 height 22
click at [451, 260] on link "24" at bounding box center [449, 263] width 39 height 16
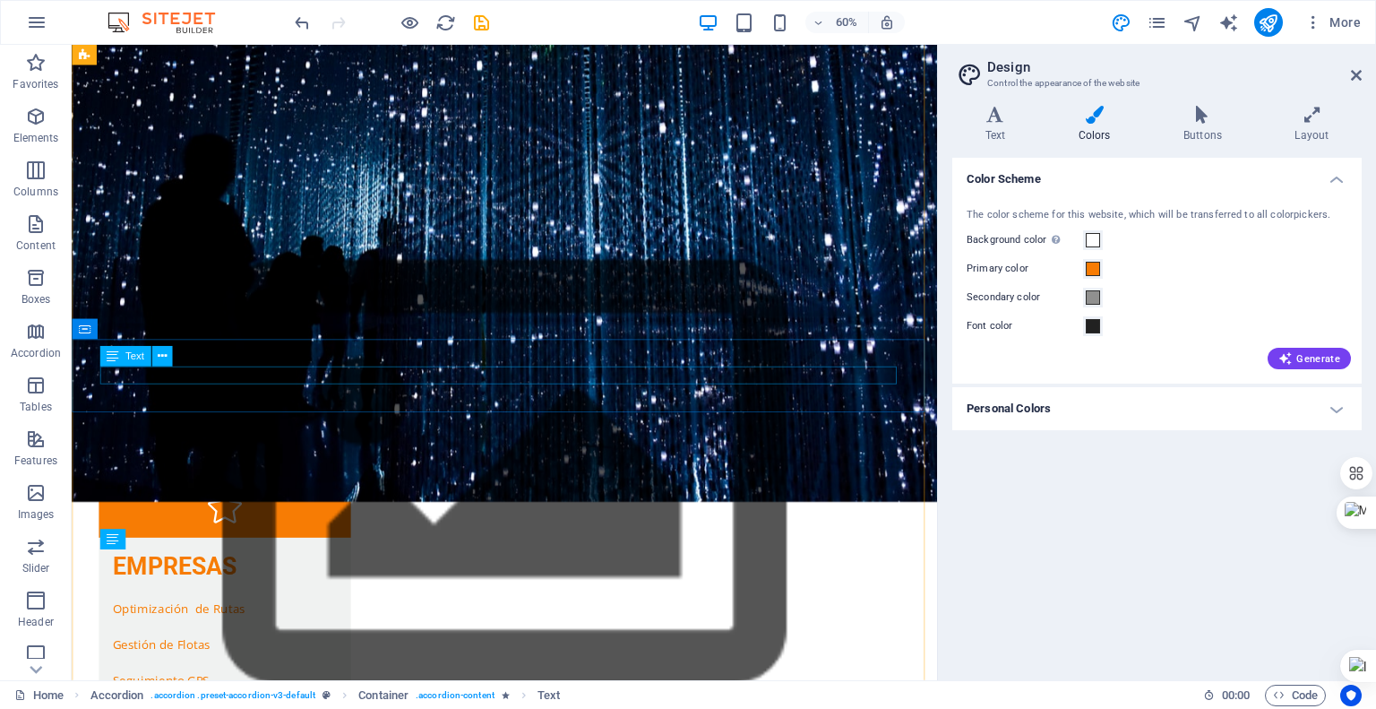
scroll to position [2140, 0]
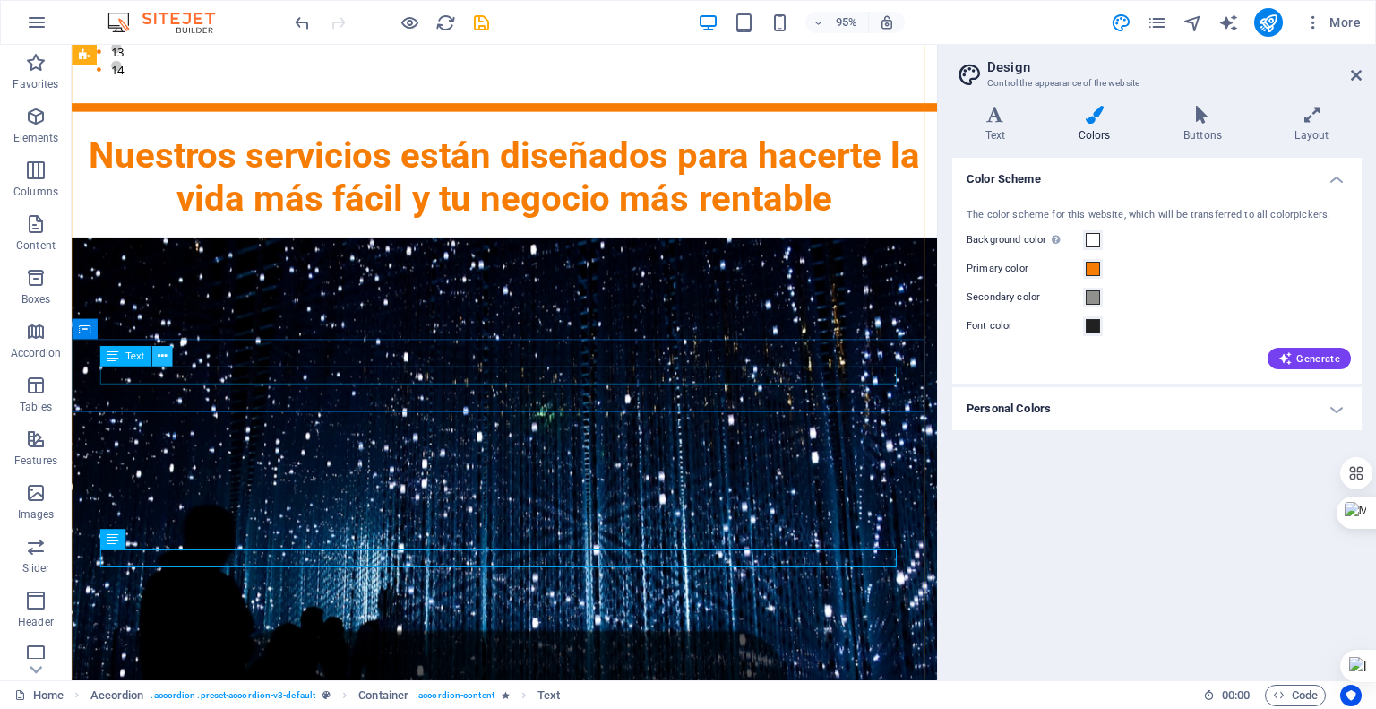
click at [164, 355] on icon at bounding box center [161, 357] width 9 height 18
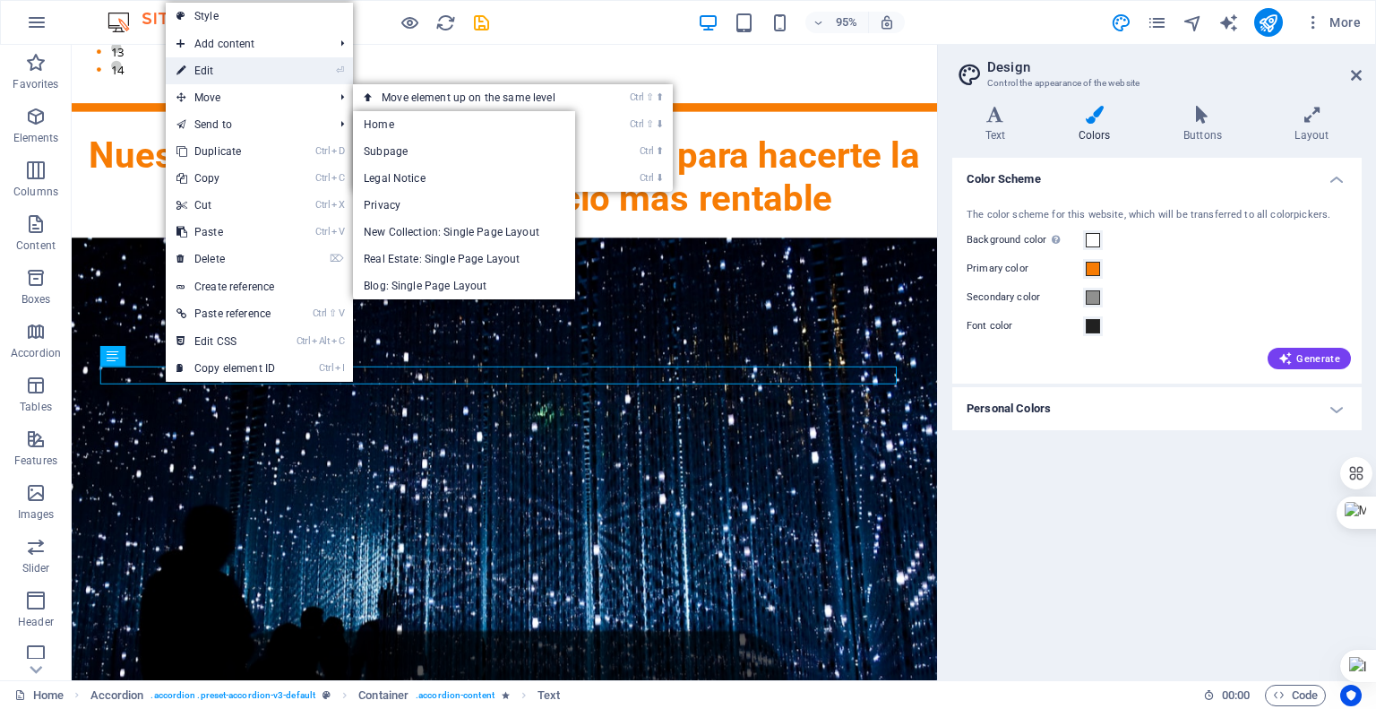
click at [223, 82] on link "⏎ Edit" at bounding box center [226, 70] width 120 height 27
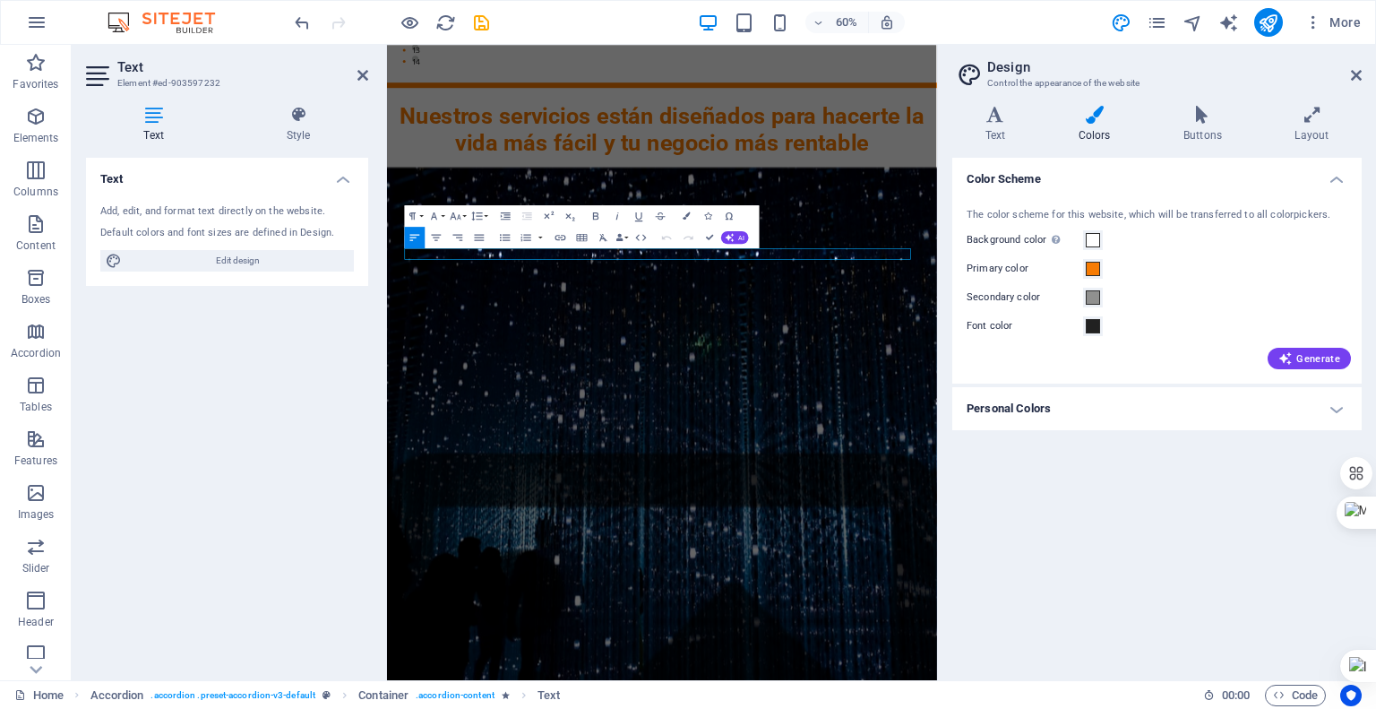
scroll to position [2530, 0]
click at [462, 218] on button "Font Size" at bounding box center [458, 216] width 21 height 22
click at [461, 264] on link "24" at bounding box center [449, 263] width 39 height 16
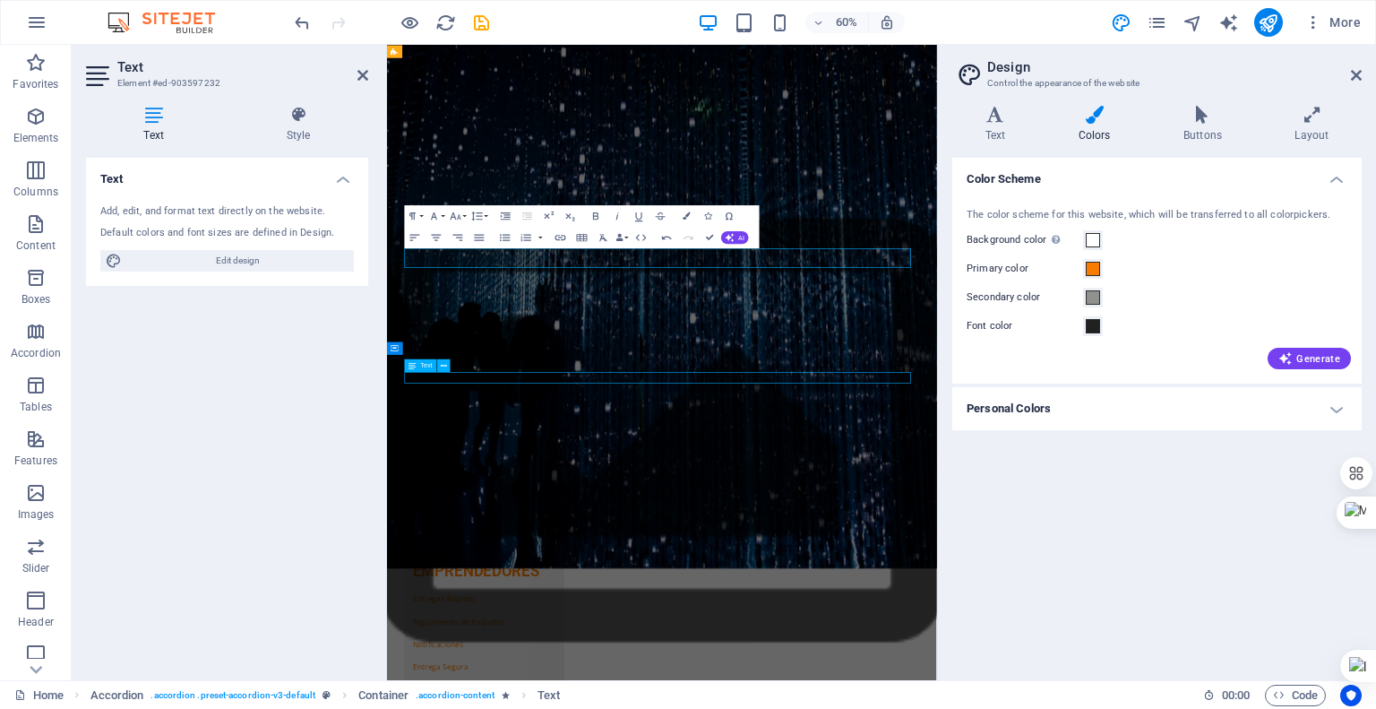
scroll to position [2140, 0]
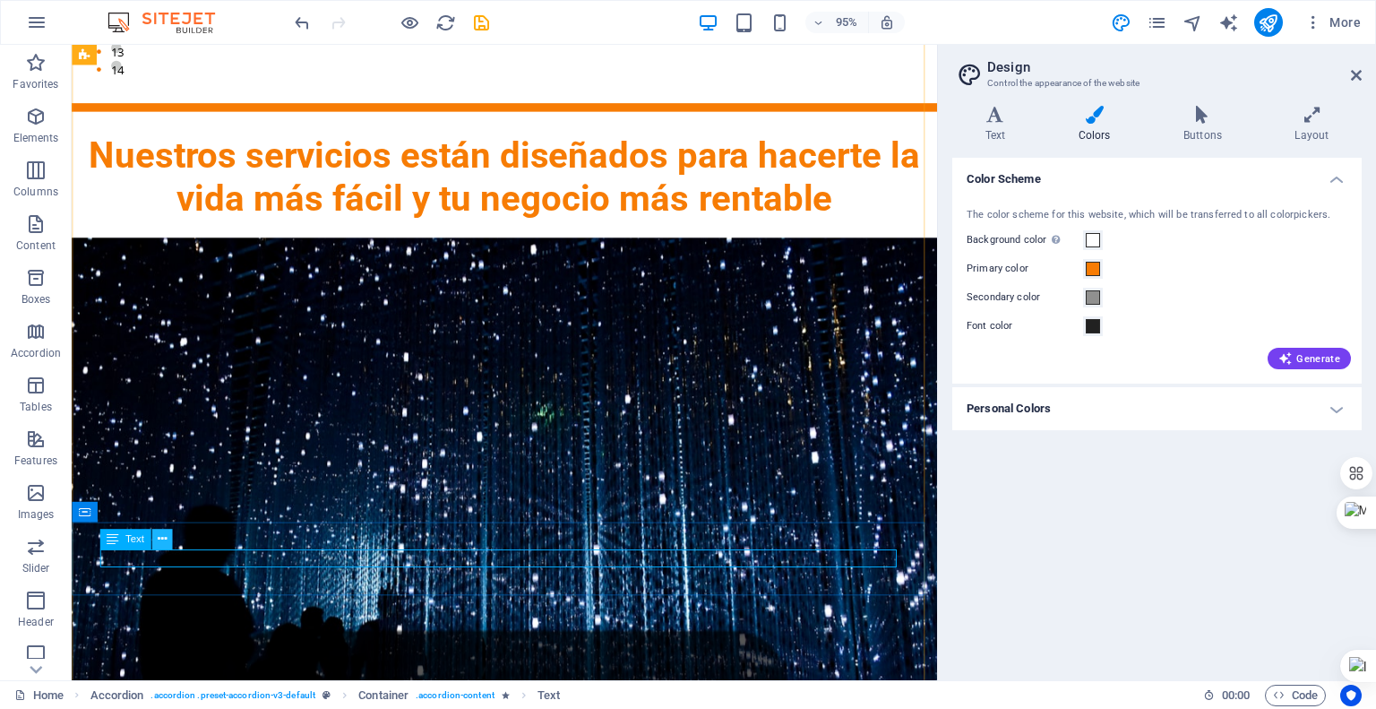
click at [158, 541] on icon at bounding box center [161, 539] width 9 height 18
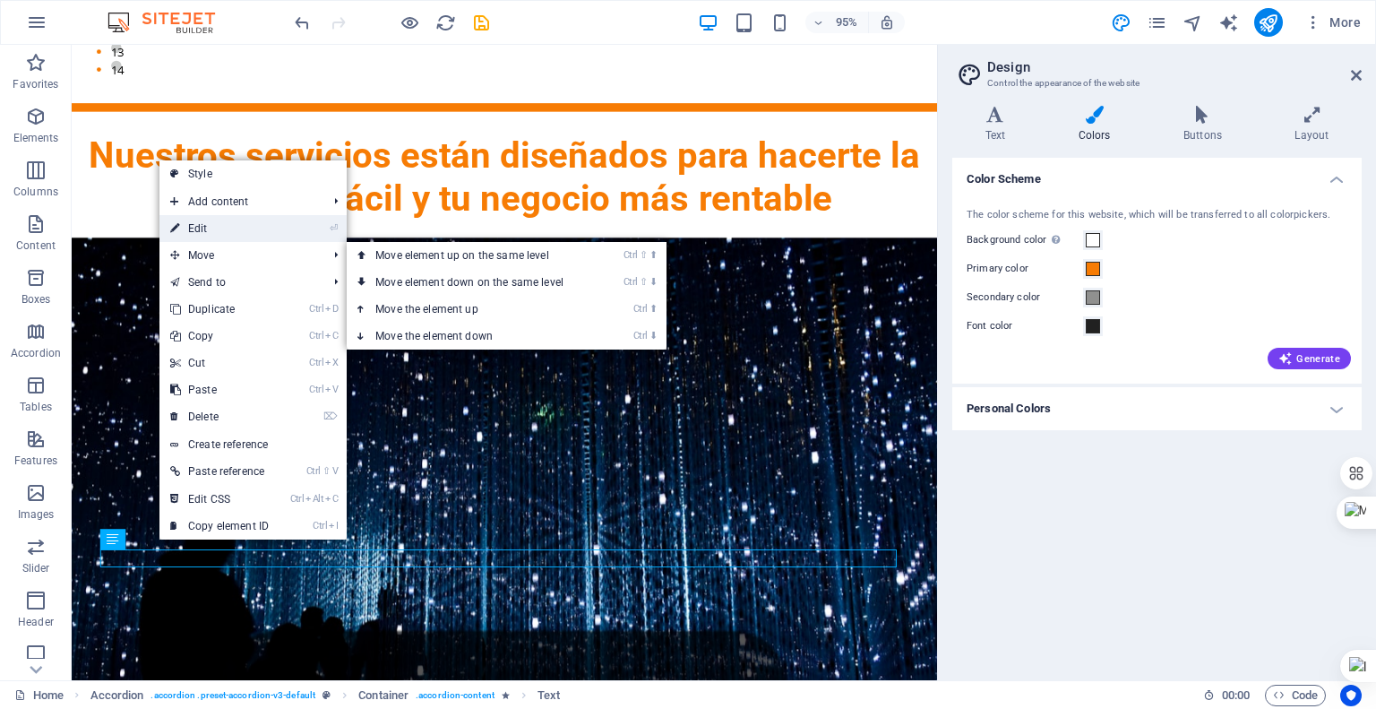
click at [220, 232] on link "⏎ Edit" at bounding box center [219, 228] width 120 height 27
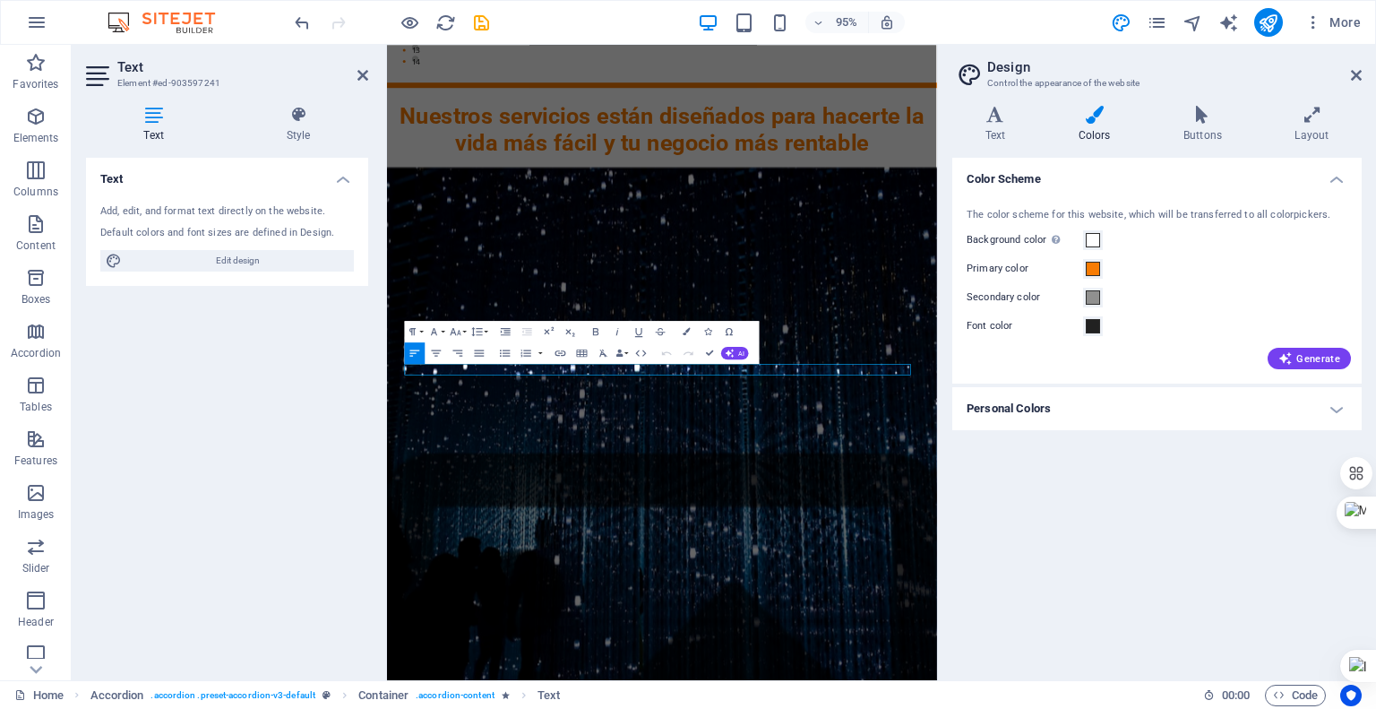
scroll to position [2530, 0]
click at [466, 332] on button "Font Size" at bounding box center [458, 332] width 21 height 22
click at [453, 382] on link "24" at bounding box center [449, 379] width 39 height 16
drag, startPoint x: 666, startPoint y: 788, endPoint x: 895, endPoint y: 514, distance: 356.8
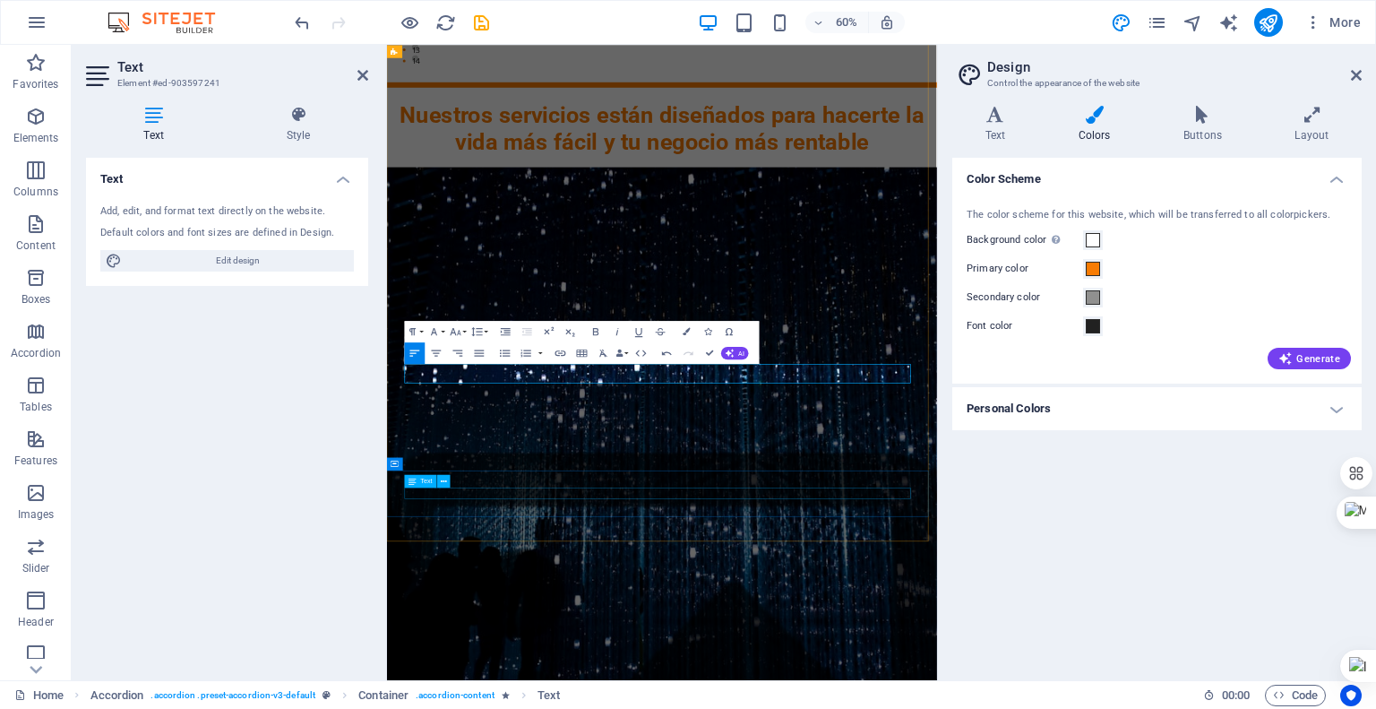
click at [895, 514] on div "Inicio Sobre nosotros Valores Equipo Contacto EKARXPRESS TECNOLOGIA QUE MUEVE T…" at bounding box center [845, 706] width 917 height 6381
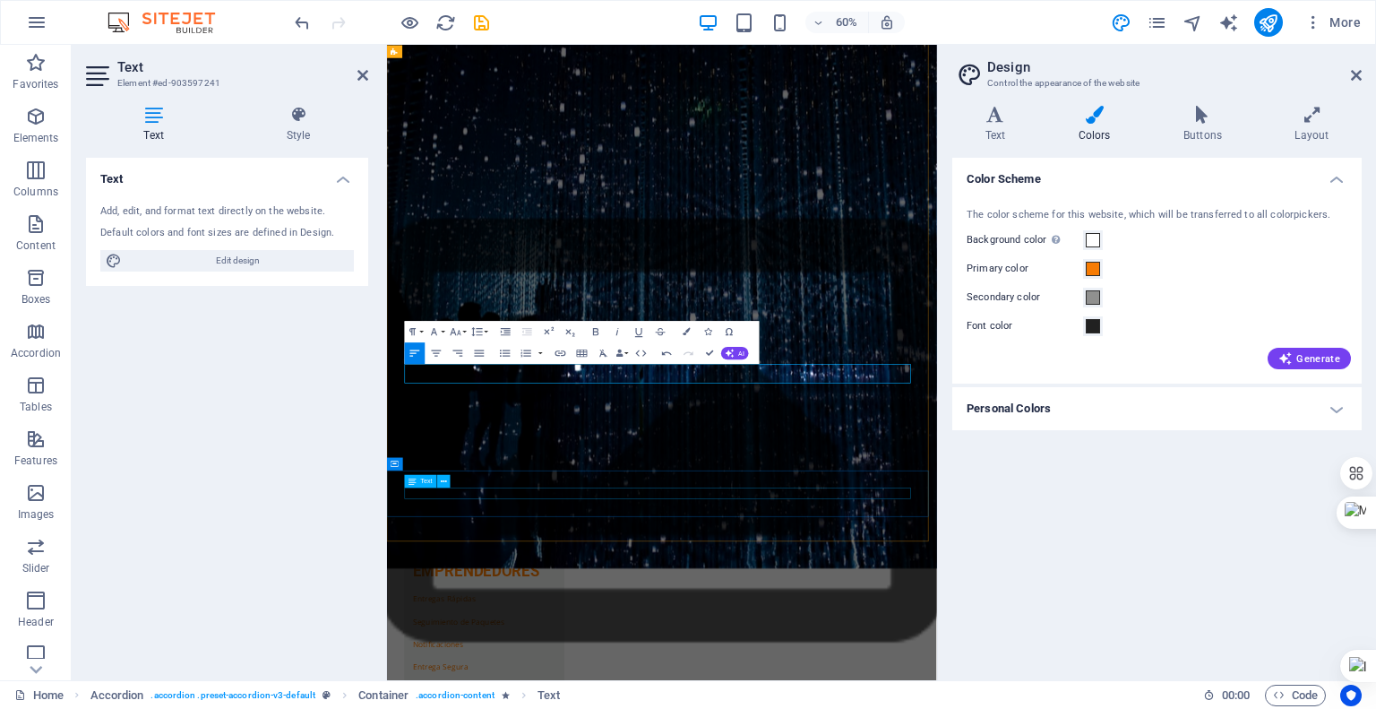
scroll to position [2559, 0]
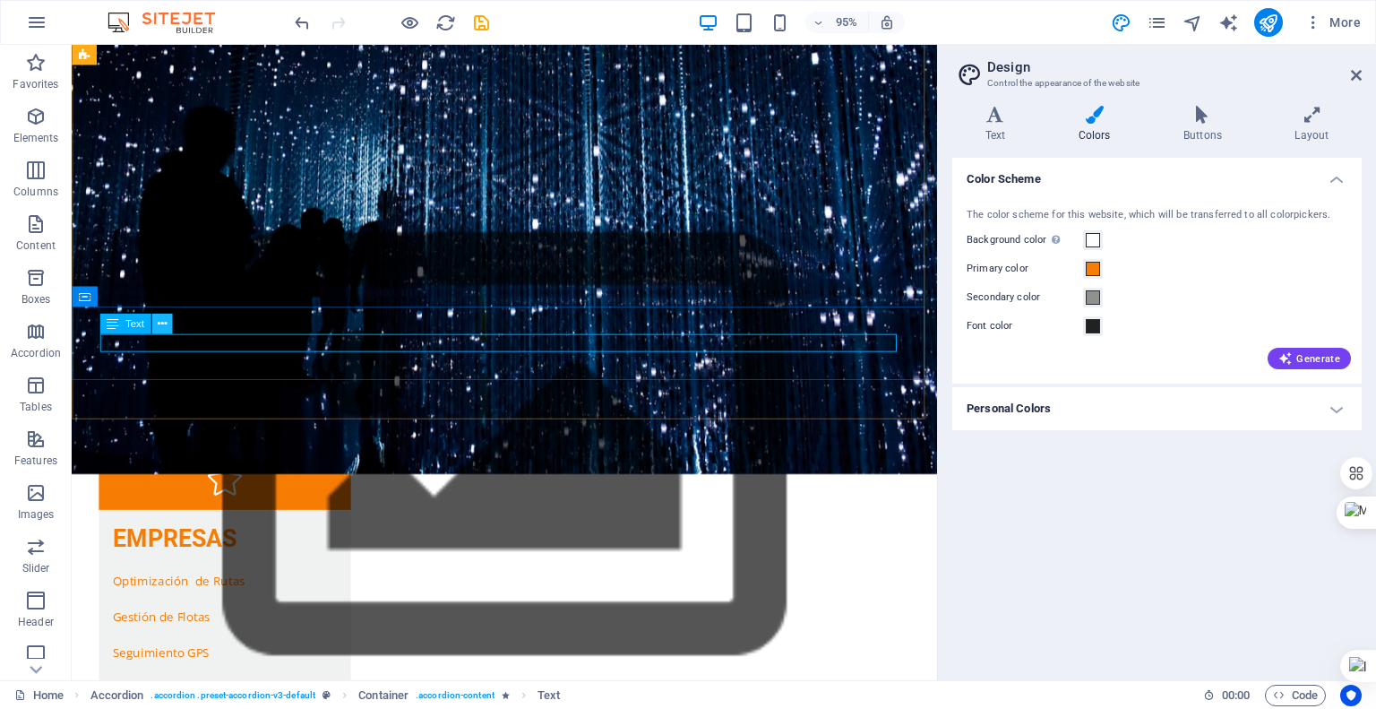
click at [165, 325] on icon at bounding box center [161, 324] width 9 height 18
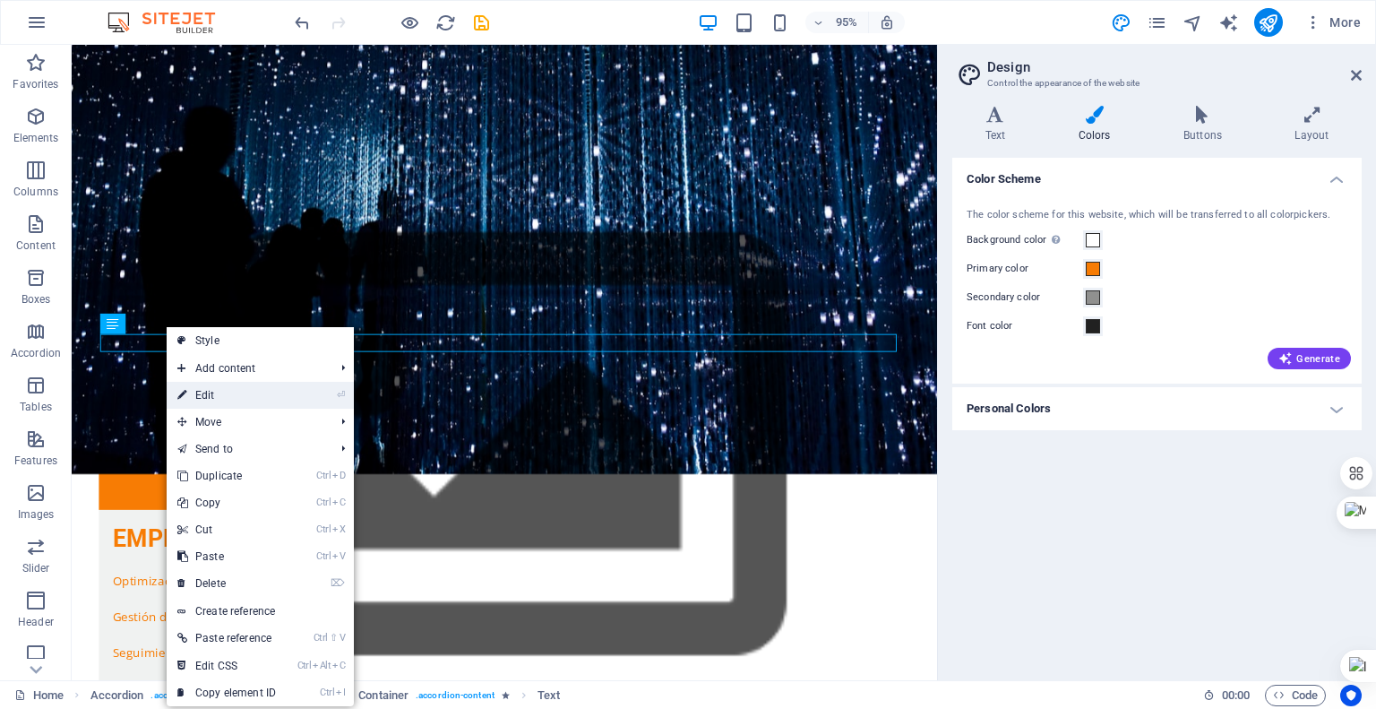
click at [223, 390] on link "⏎ Edit" at bounding box center [227, 395] width 120 height 27
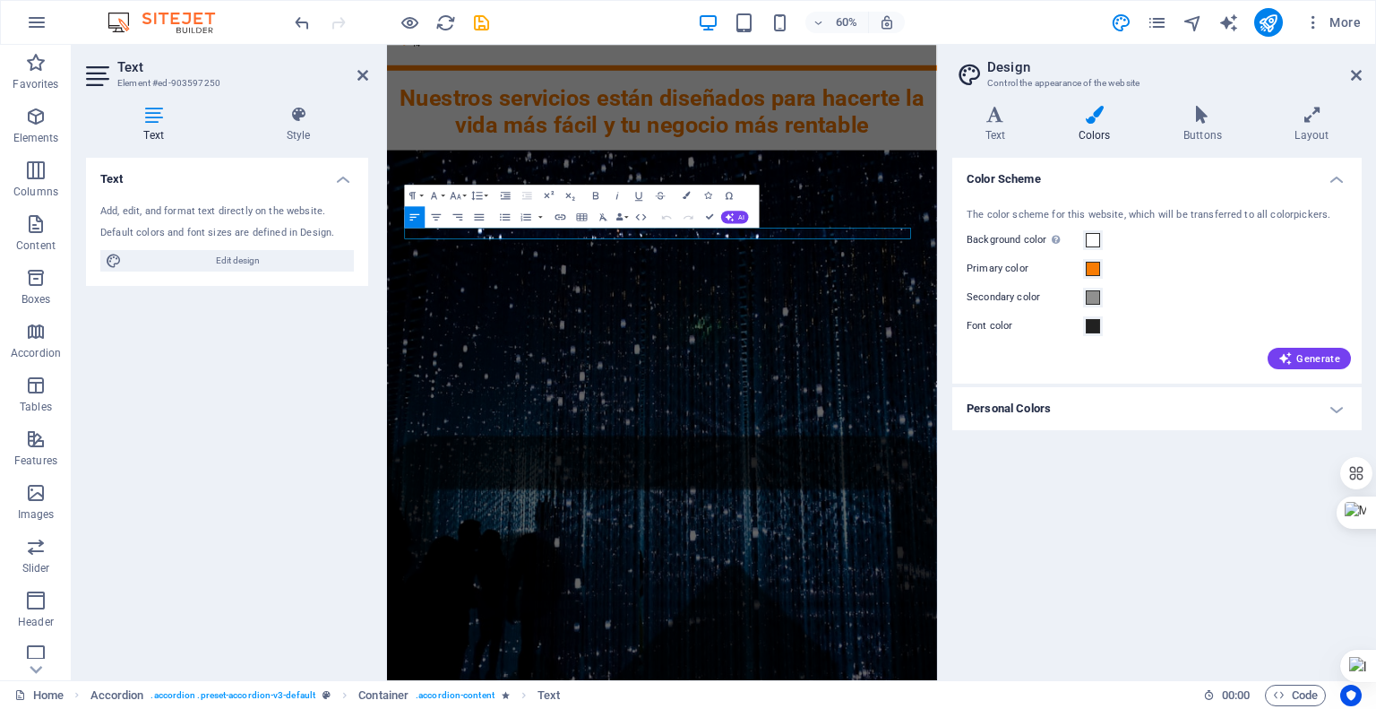
scroll to position [2950, 0]
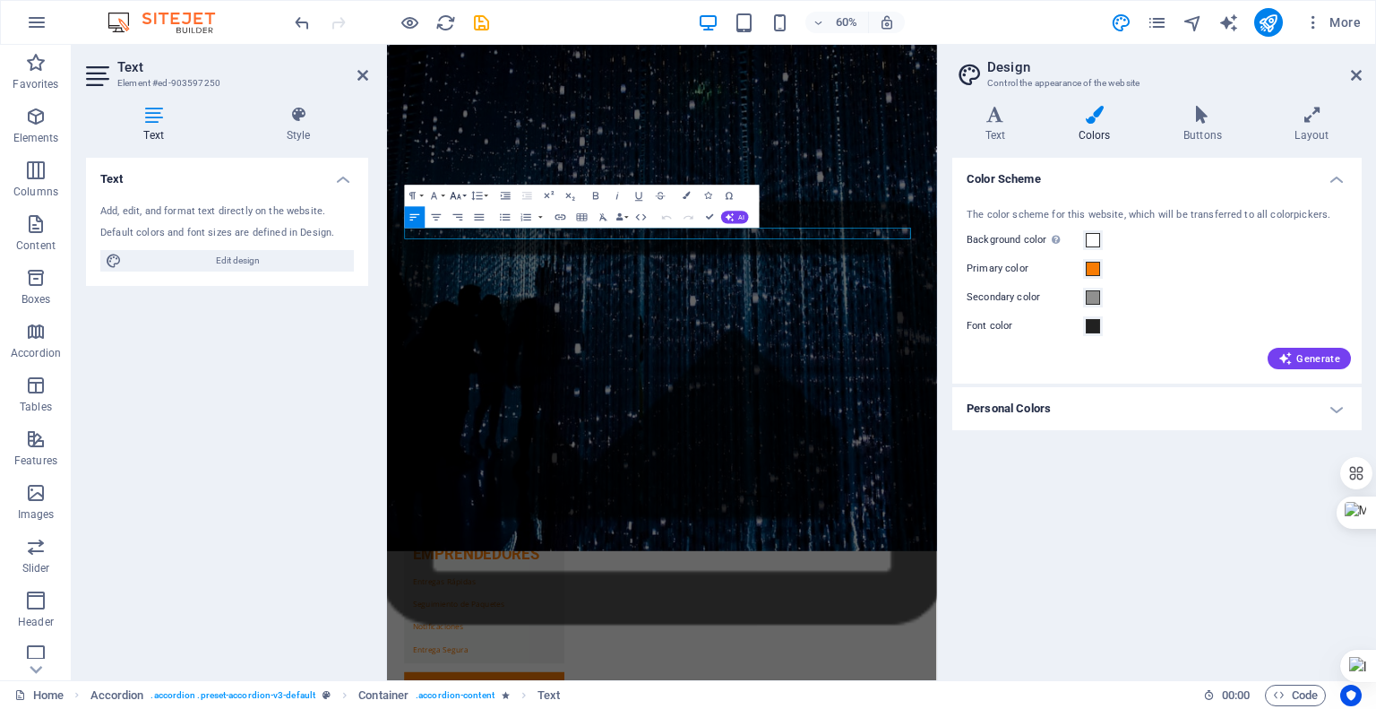
click at [465, 196] on button "Font Size" at bounding box center [458, 196] width 21 height 22
click at [439, 244] on link "24" at bounding box center [449, 244] width 39 height 16
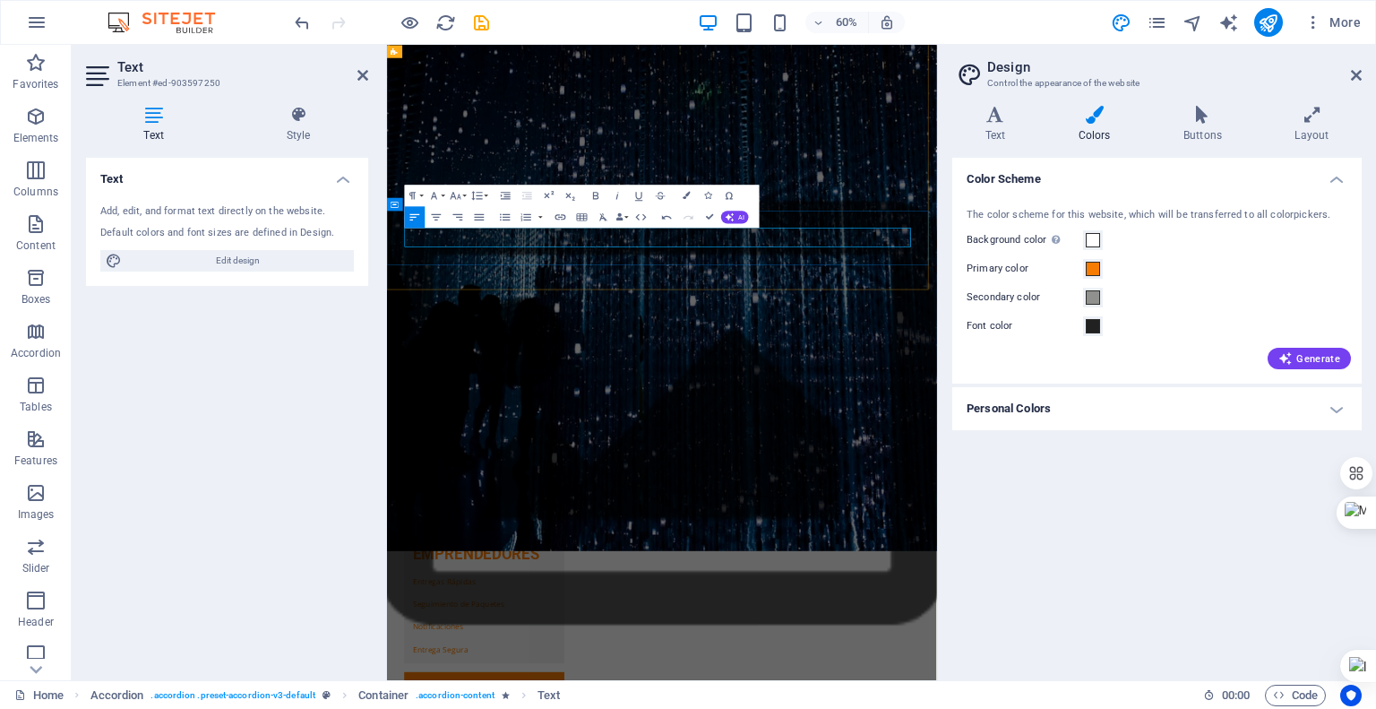
drag, startPoint x: 1159, startPoint y: 370, endPoint x: 440, endPoint y: 367, distance: 718.6
click at [462, 188] on button "Font Size" at bounding box center [458, 196] width 21 height 22
click at [445, 240] on link "24" at bounding box center [449, 244] width 39 height 16
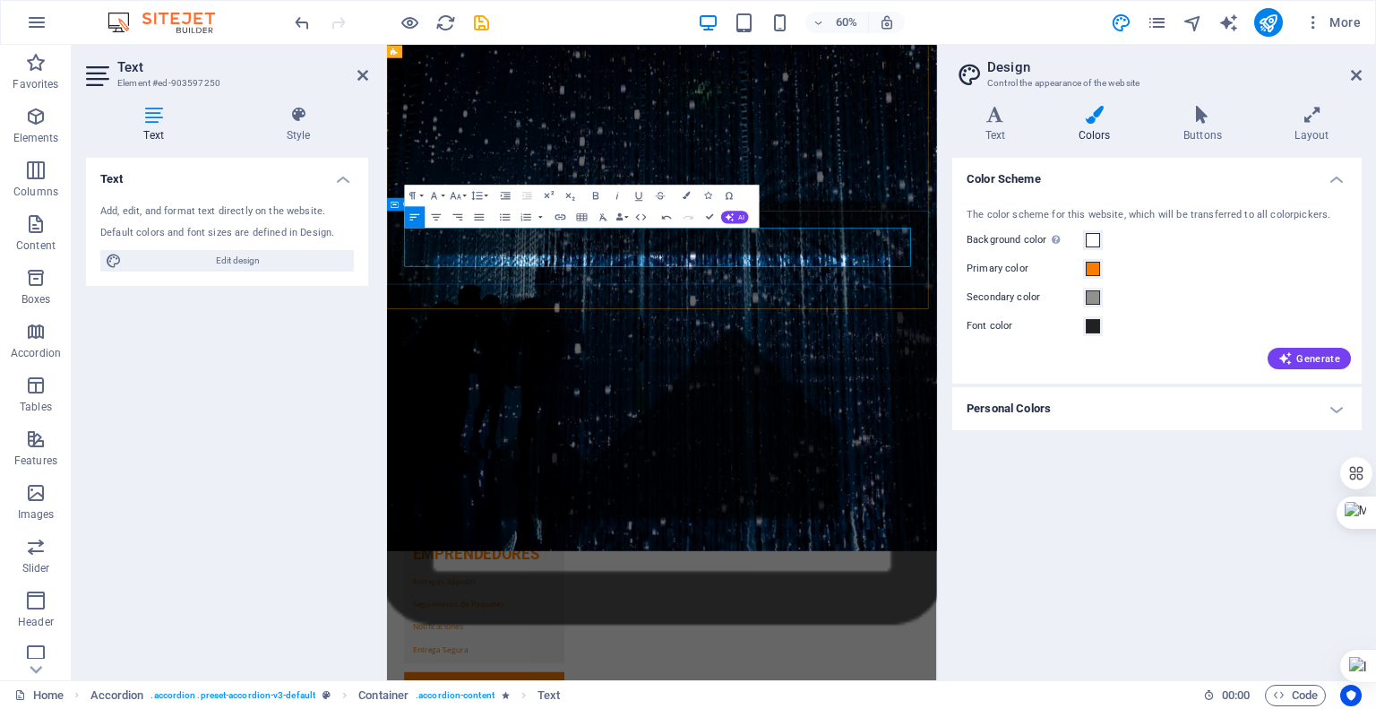
drag, startPoint x: 836, startPoint y: 402, endPoint x: 409, endPoint y: 372, distance: 427.6
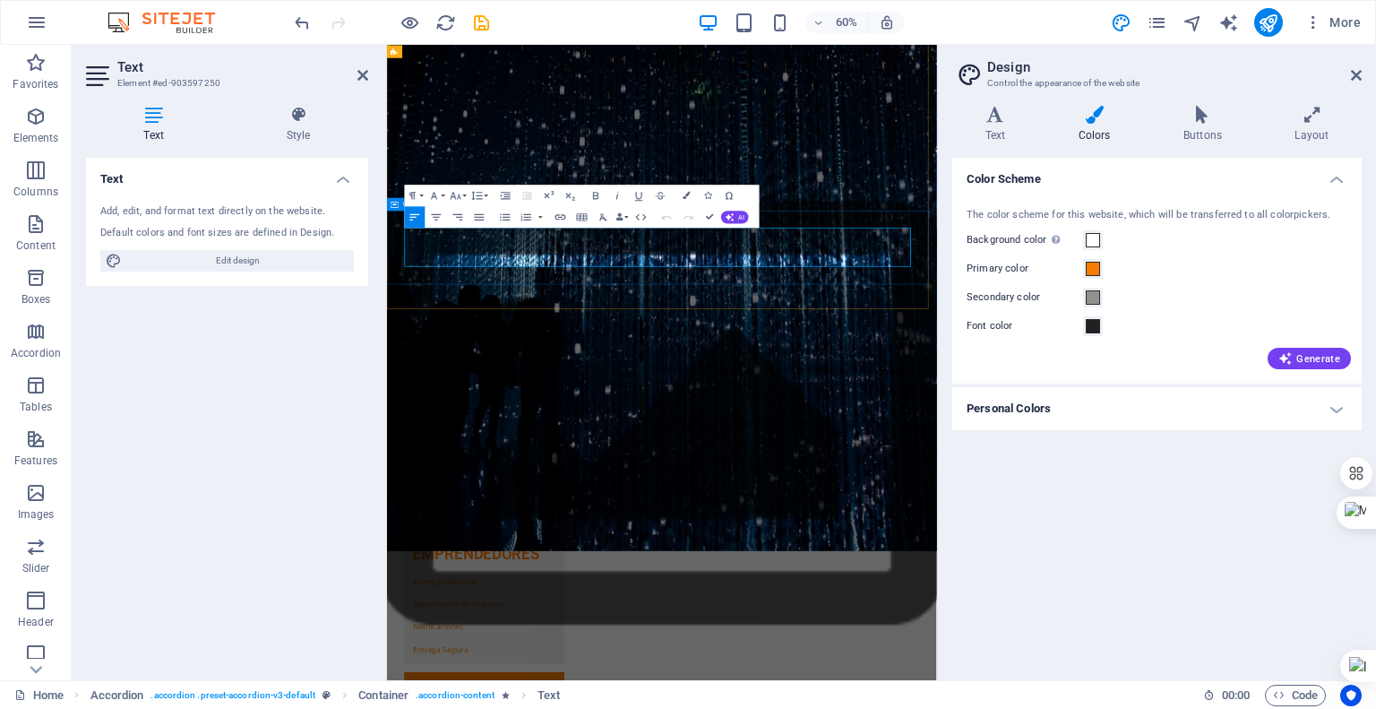
drag, startPoint x: 825, startPoint y: 395, endPoint x: 411, endPoint y: 354, distance: 416.0
click at [456, 196] on icon "button" at bounding box center [455, 195] width 13 height 13
click at [452, 227] on link "18" at bounding box center [449, 228] width 39 height 16
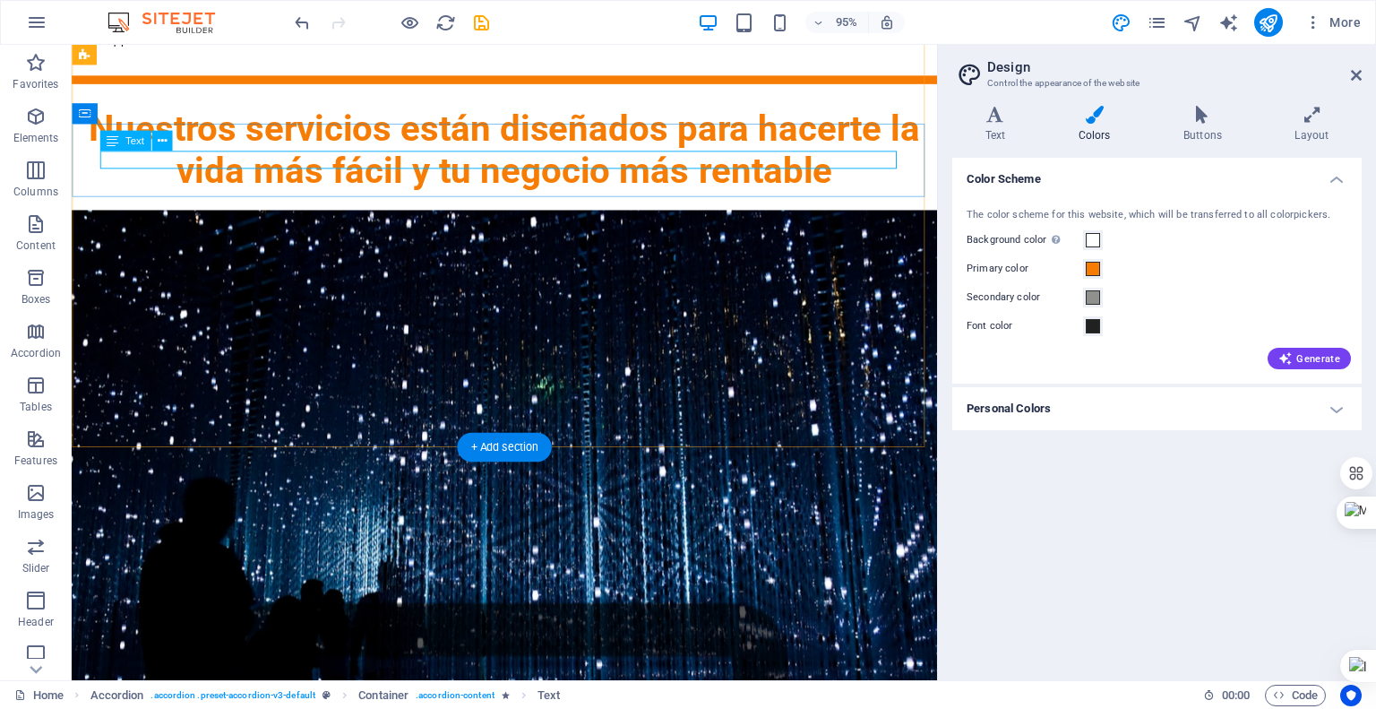
scroll to position [2950, 0]
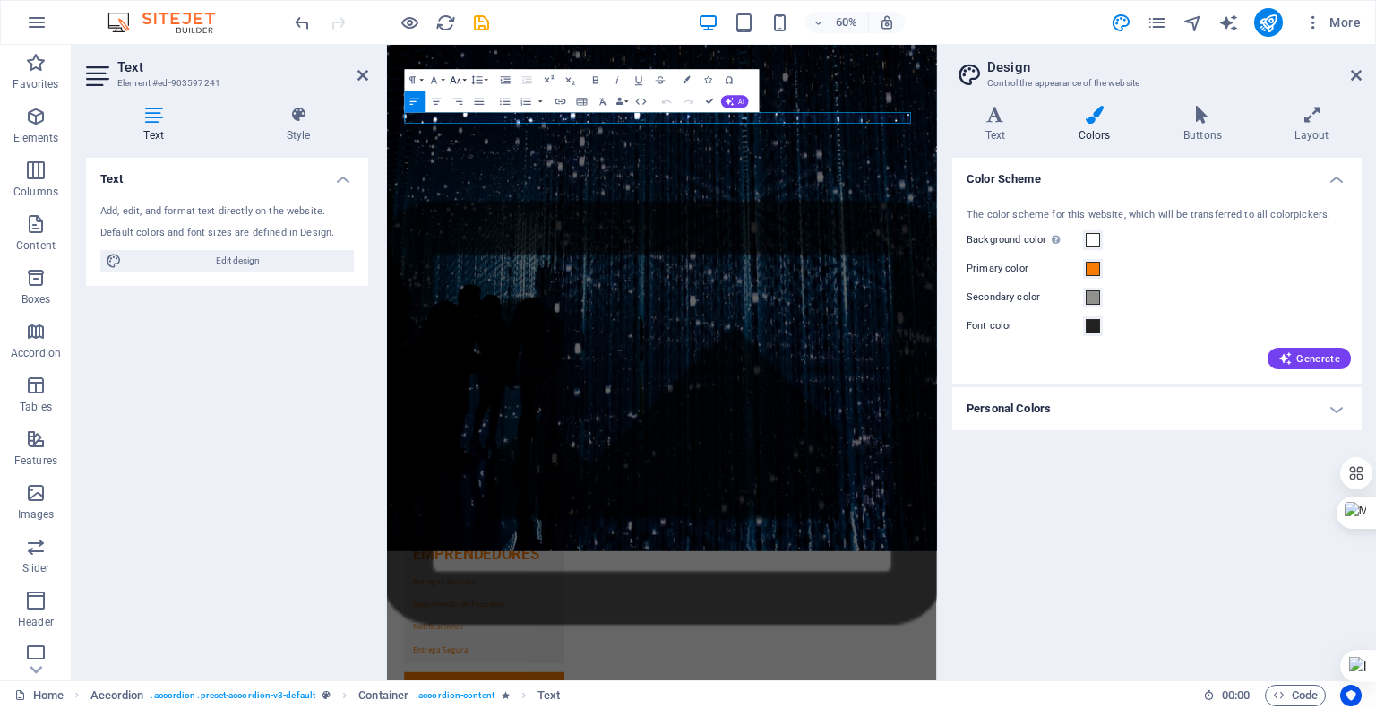
click at [461, 78] on icon "button" at bounding box center [455, 79] width 13 height 13
click at [450, 106] on link "18" at bounding box center [449, 112] width 39 height 16
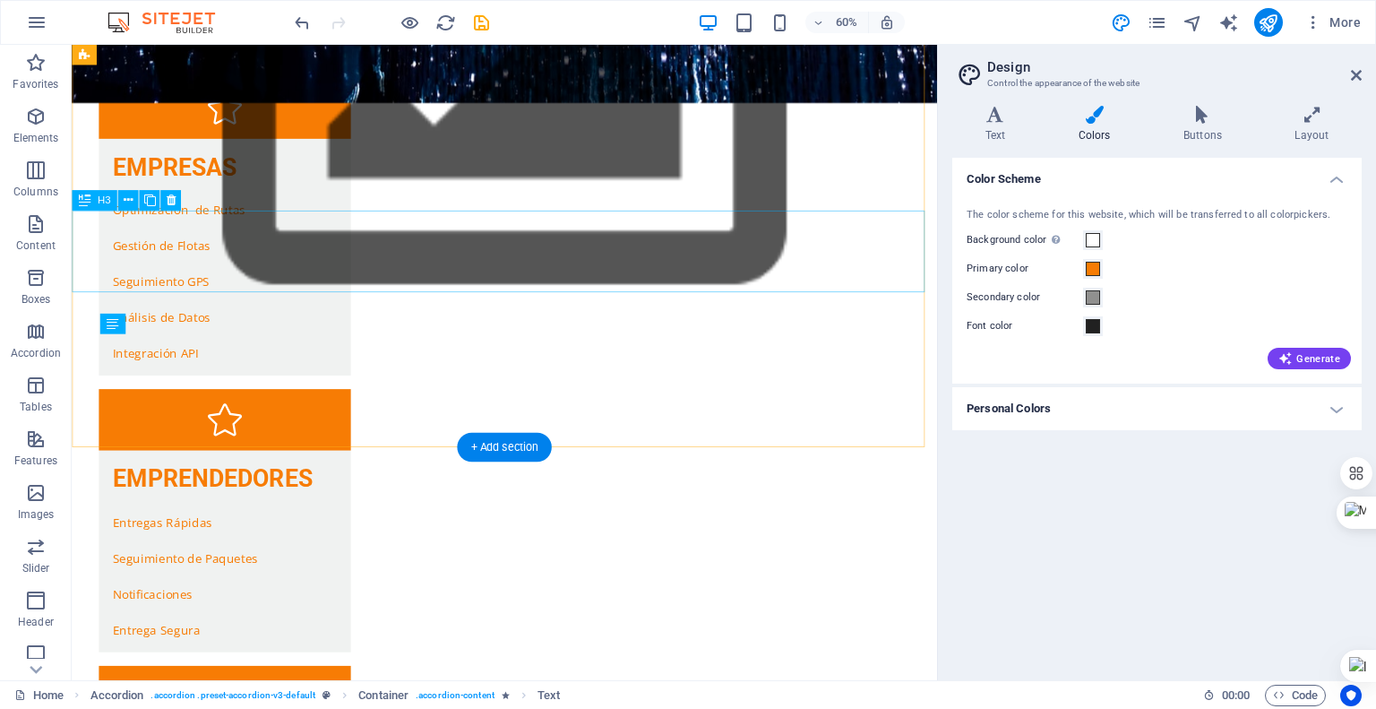
scroll to position [2559, 0]
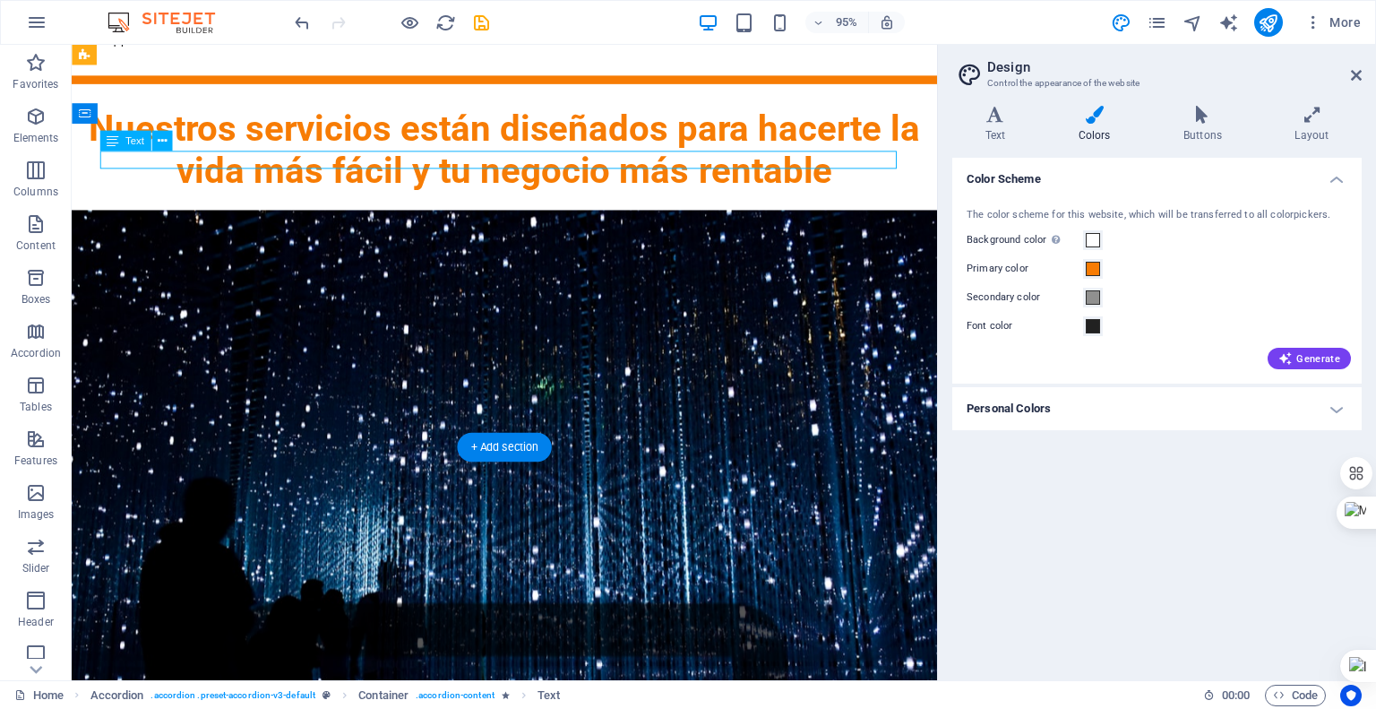
scroll to position [2950, 0]
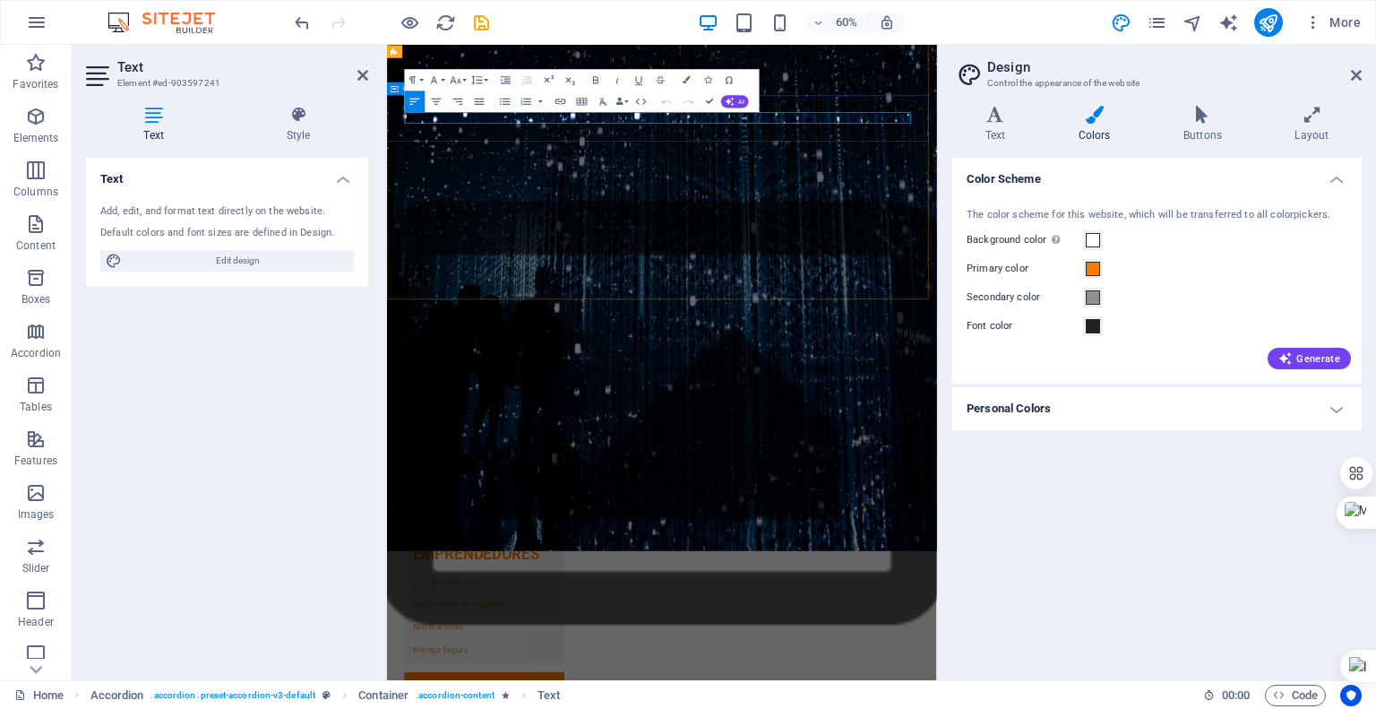
drag, startPoint x: 1055, startPoint y: 162, endPoint x: 415, endPoint y: 170, distance: 639.8
click at [453, 78] on icon "button" at bounding box center [455, 79] width 13 height 13
click at [454, 108] on link "18" at bounding box center [449, 112] width 39 height 16
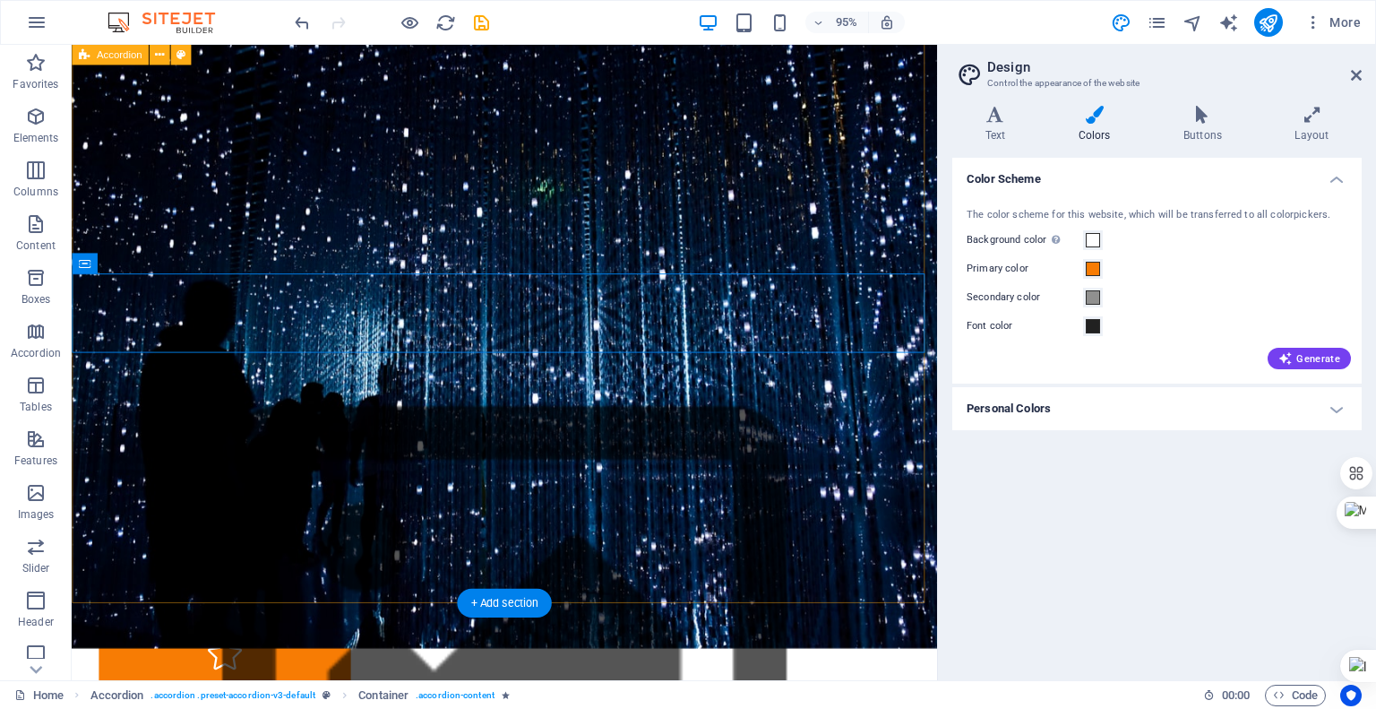
scroll to position [2380, 0]
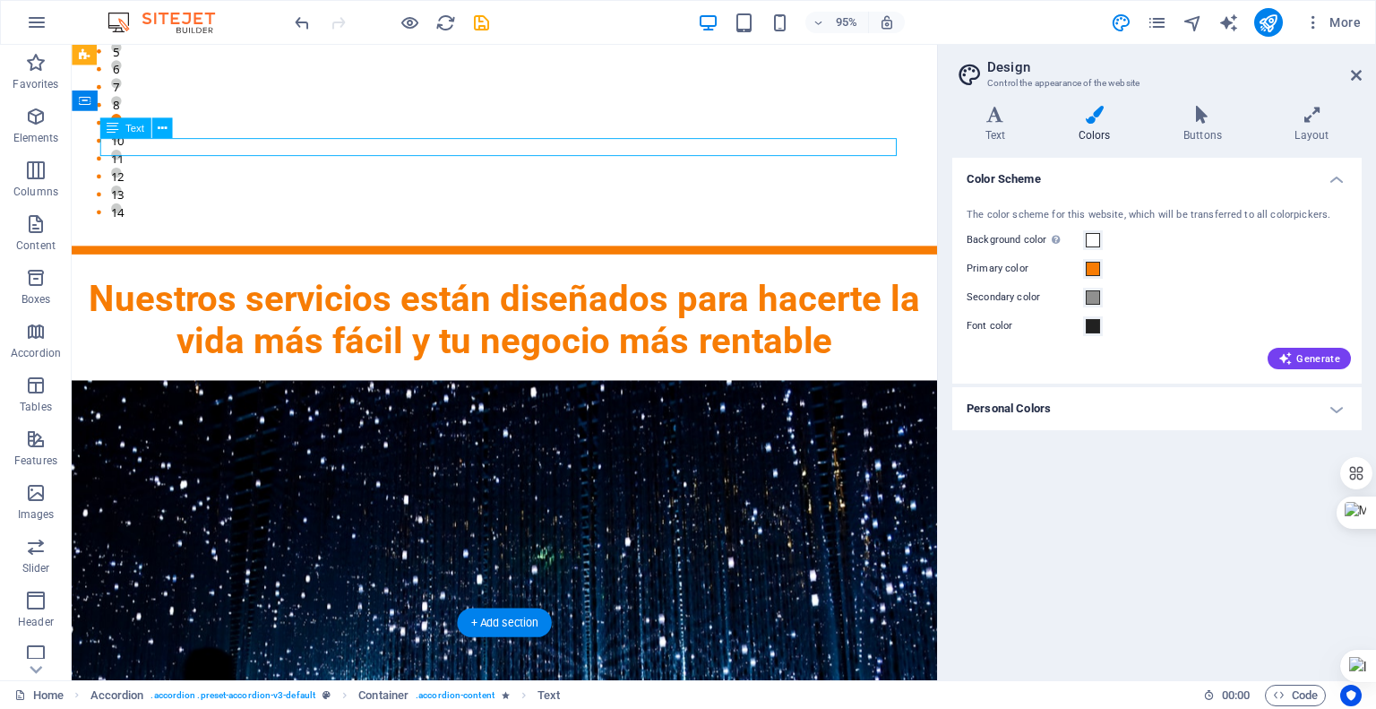
scroll to position [2770, 0]
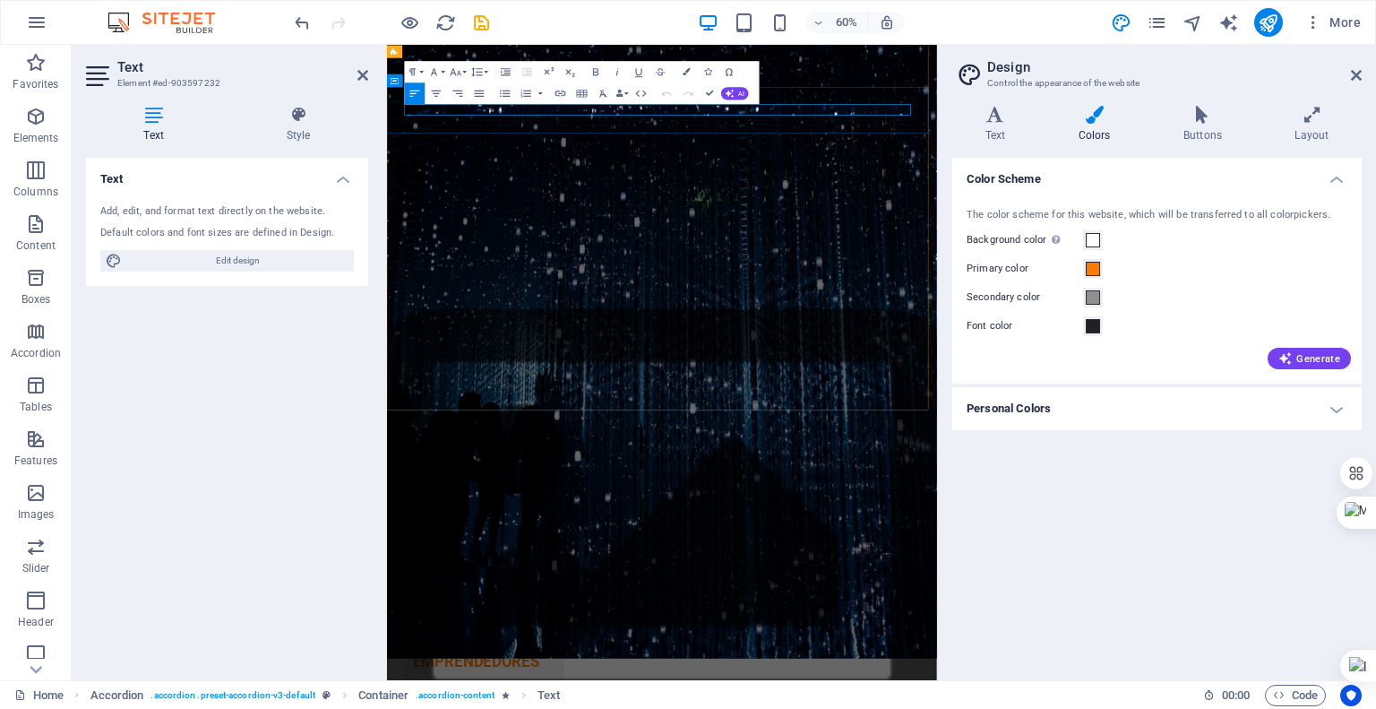
drag, startPoint x: 1127, startPoint y: 152, endPoint x: 793, endPoint y: 148, distance: 334.2
click at [457, 71] on icon "button" at bounding box center [455, 71] width 13 height 13
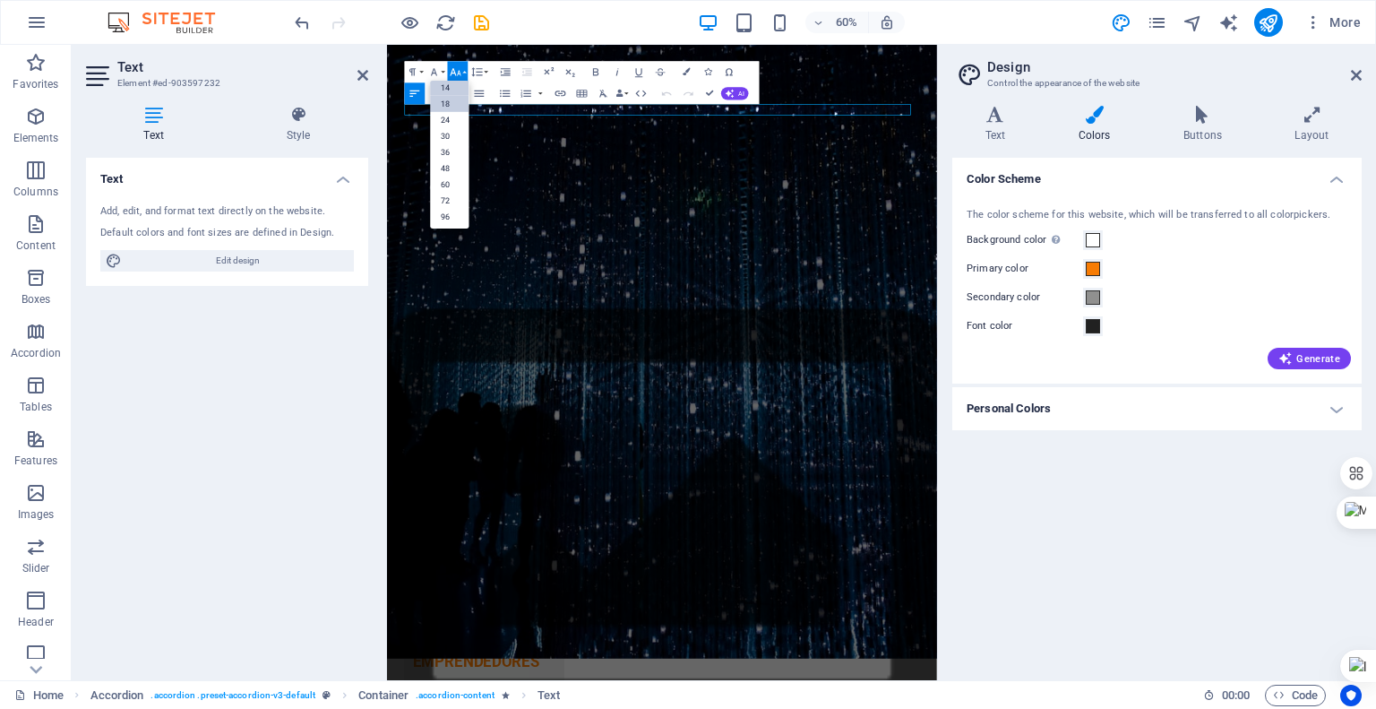
click at [461, 96] on link "18" at bounding box center [449, 104] width 39 height 16
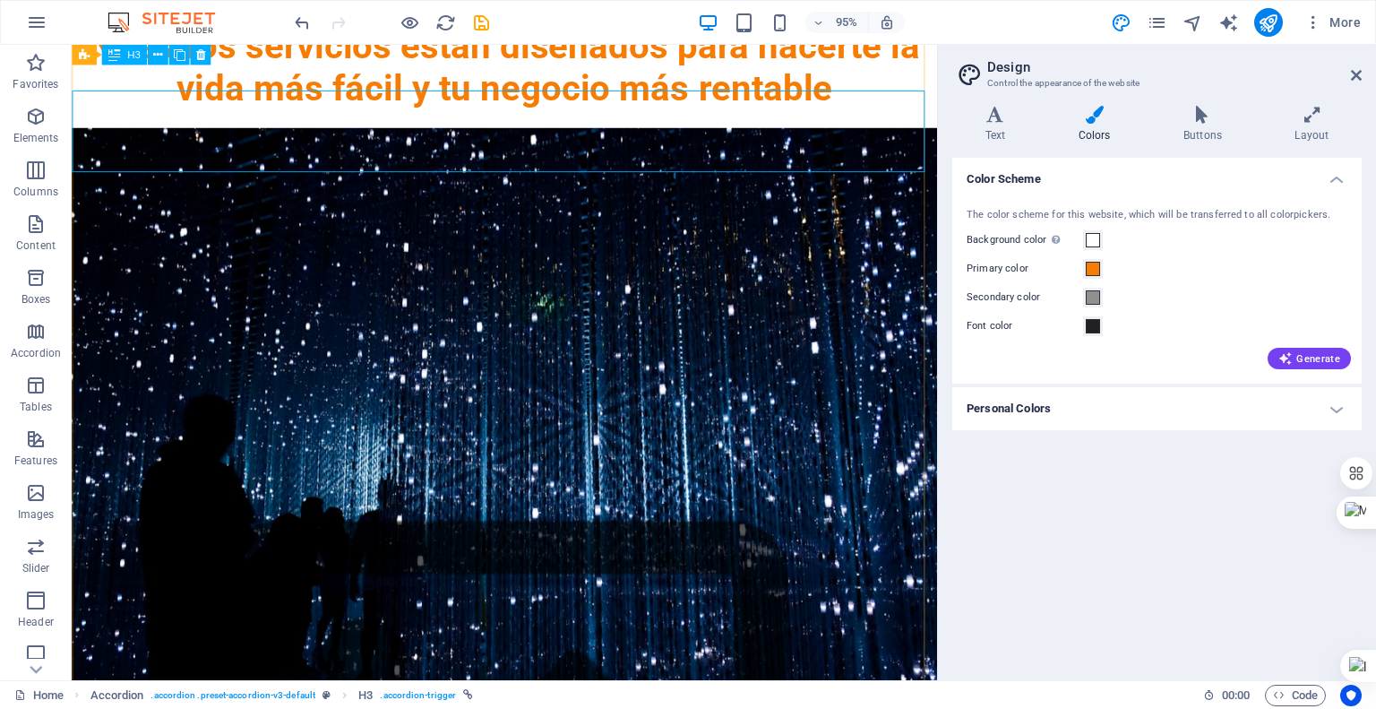
scroll to position [2111, 0]
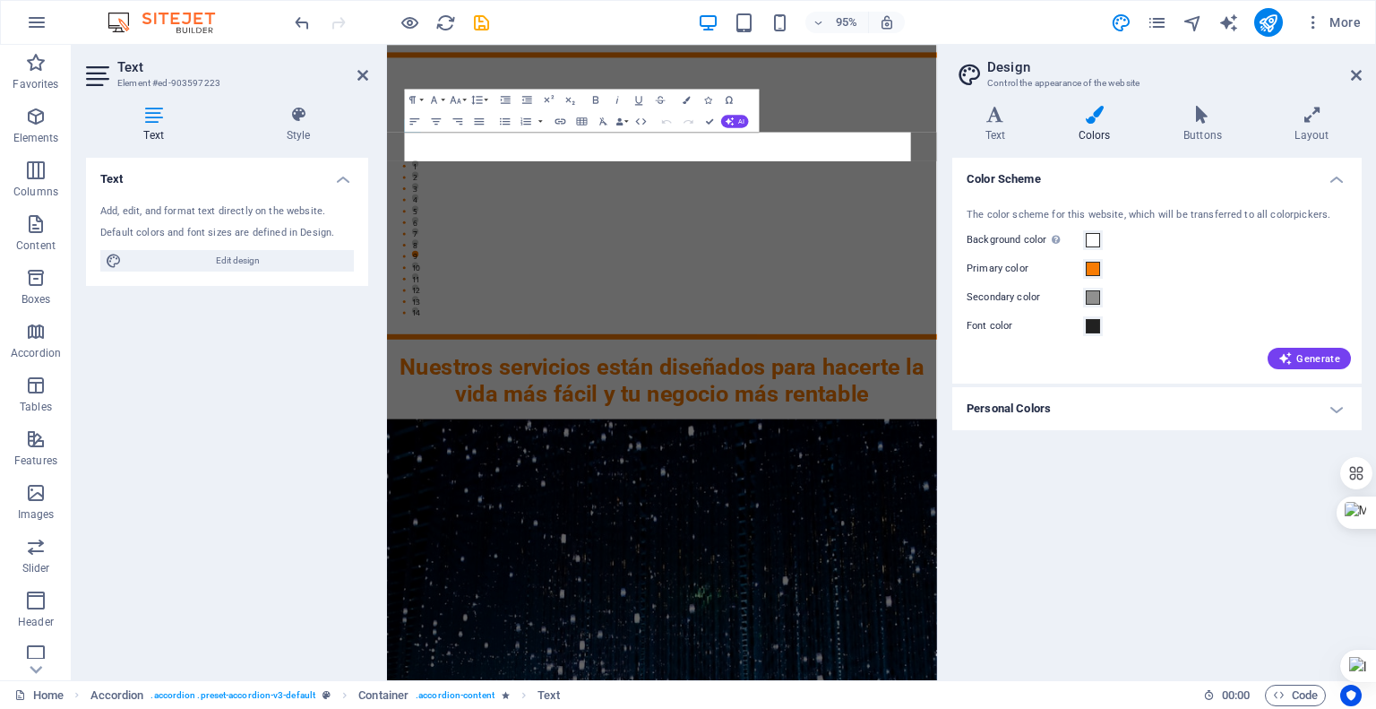
scroll to position [2502, 0]
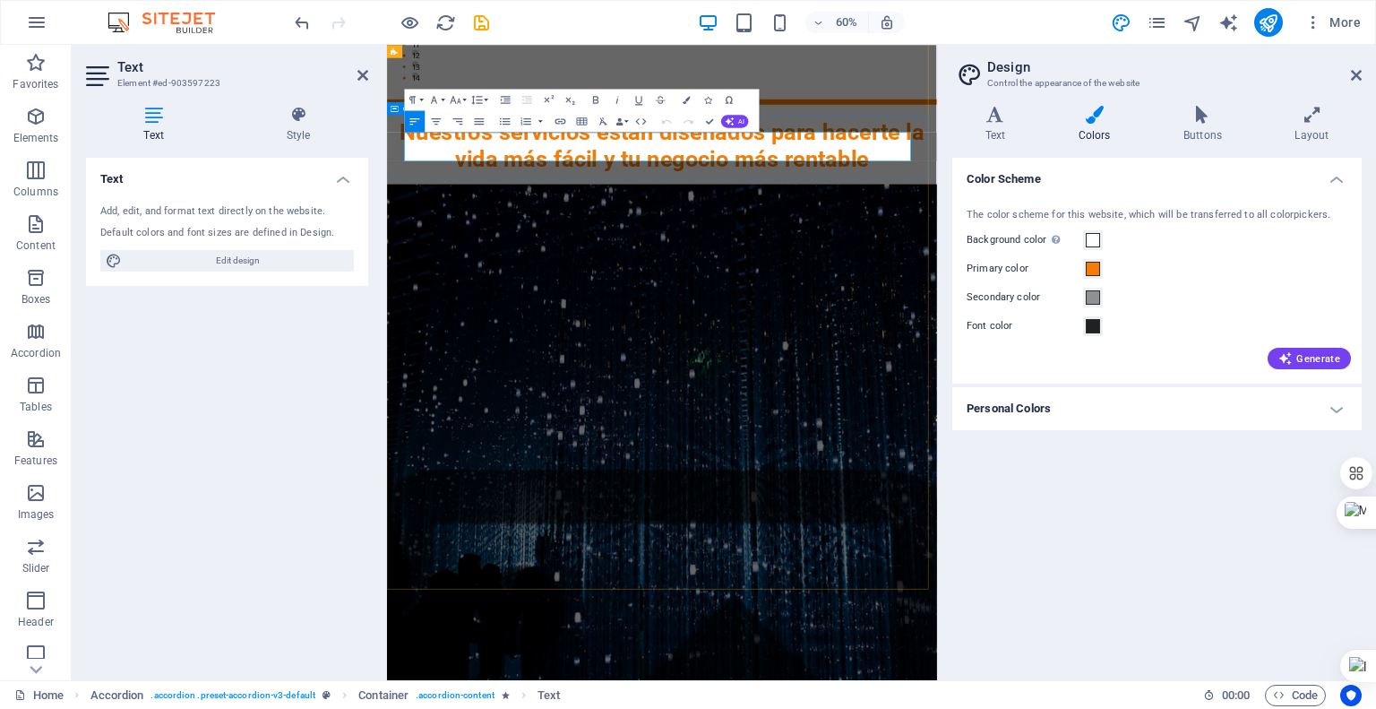
drag, startPoint x: 640, startPoint y: 228, endPoint x: 411, endPoint y: 203, distance: 229.9
click at [462, 99] on button "Font Size" at bounding box center [458, 100] width 21 height 22
click at [456, 130] on link "18" at bounding box center [449, 132] width 39 height 16
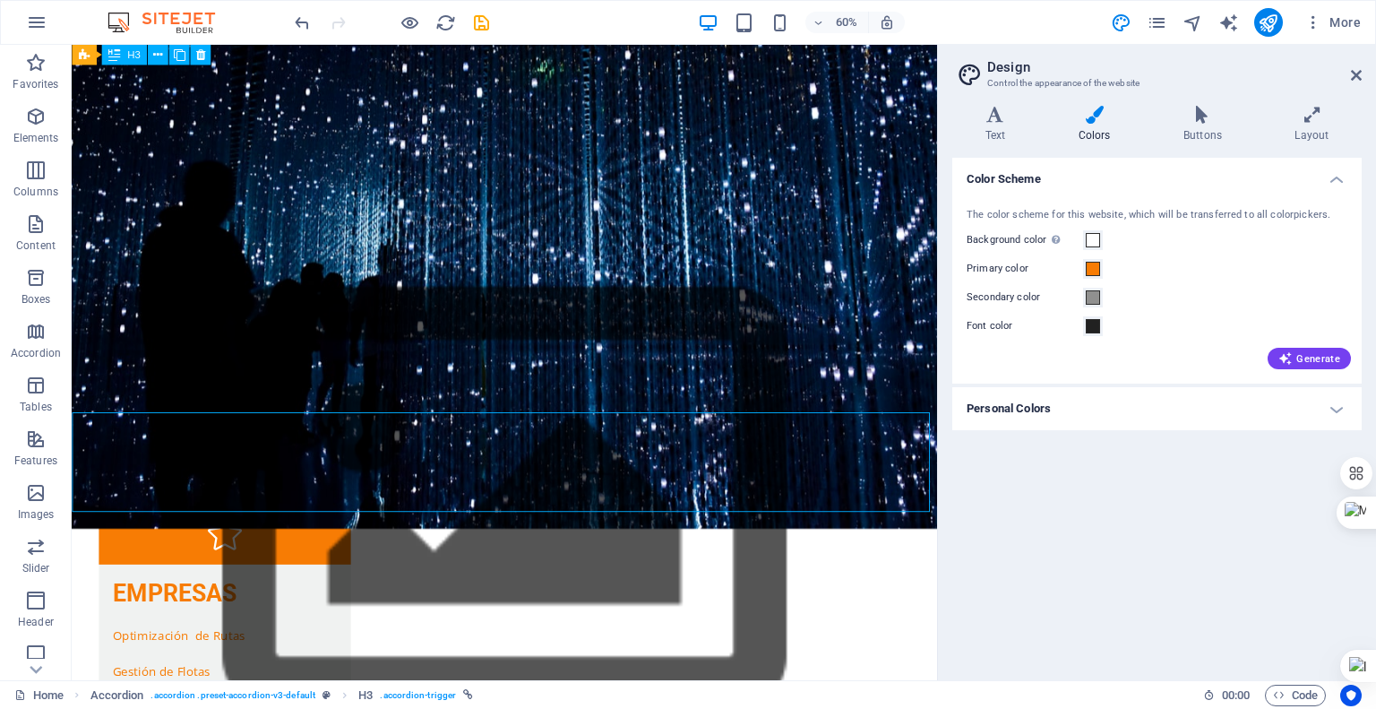
scroll to position [2111, 0]
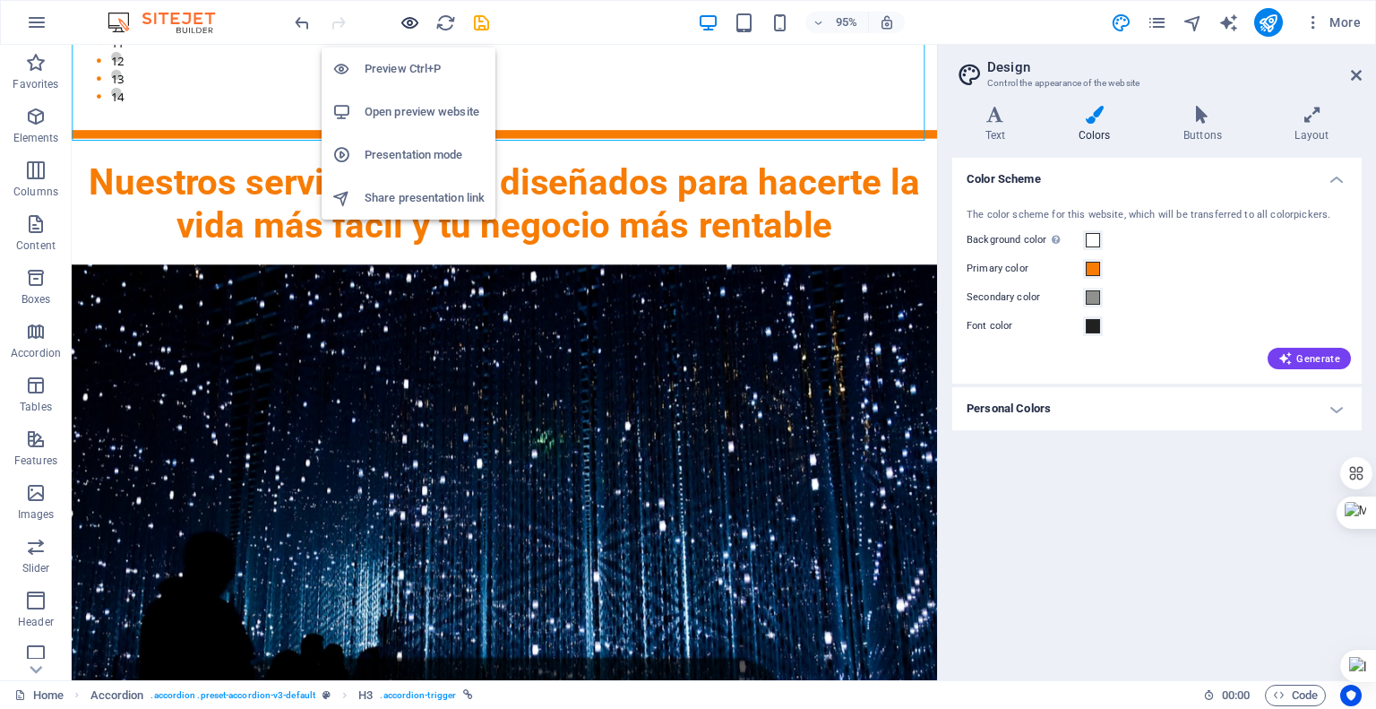
click at [405, 26] on icon "button" at bounding box center [410, 23] width 21 height 21
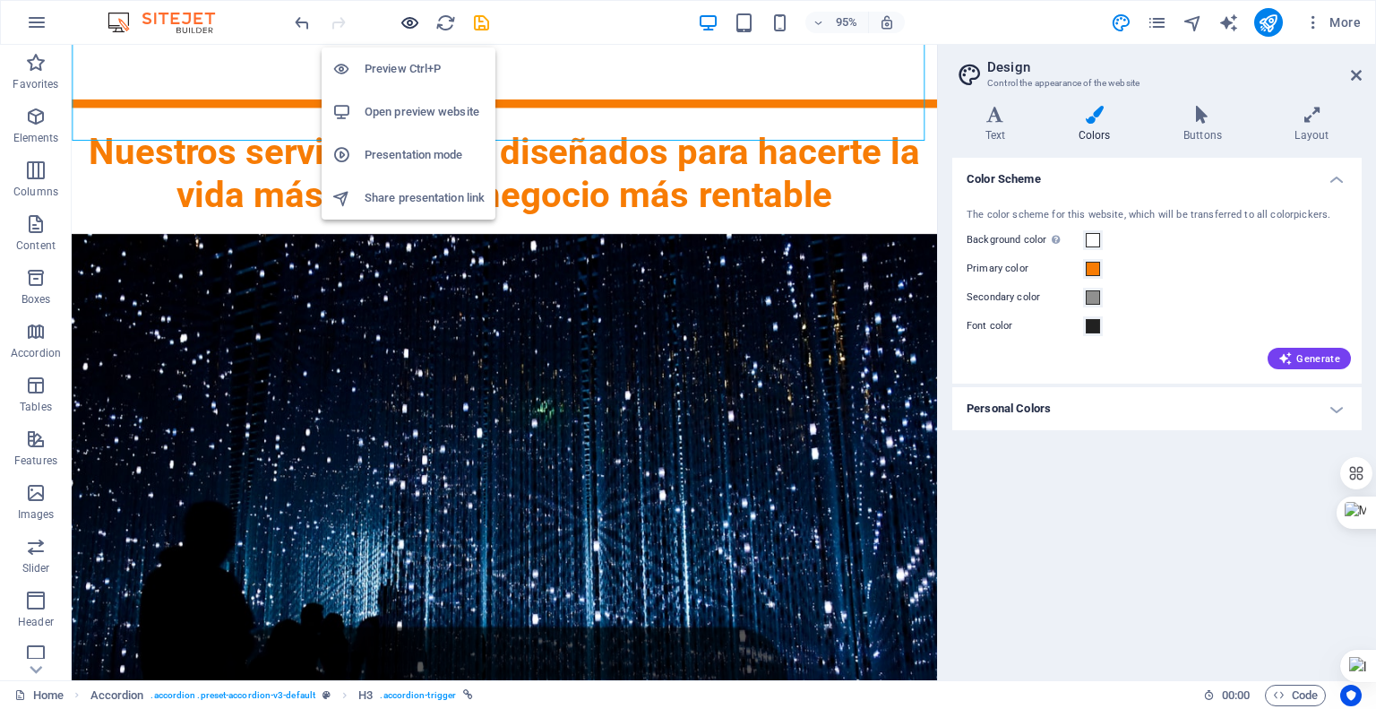
scroll to position [2078, 0]
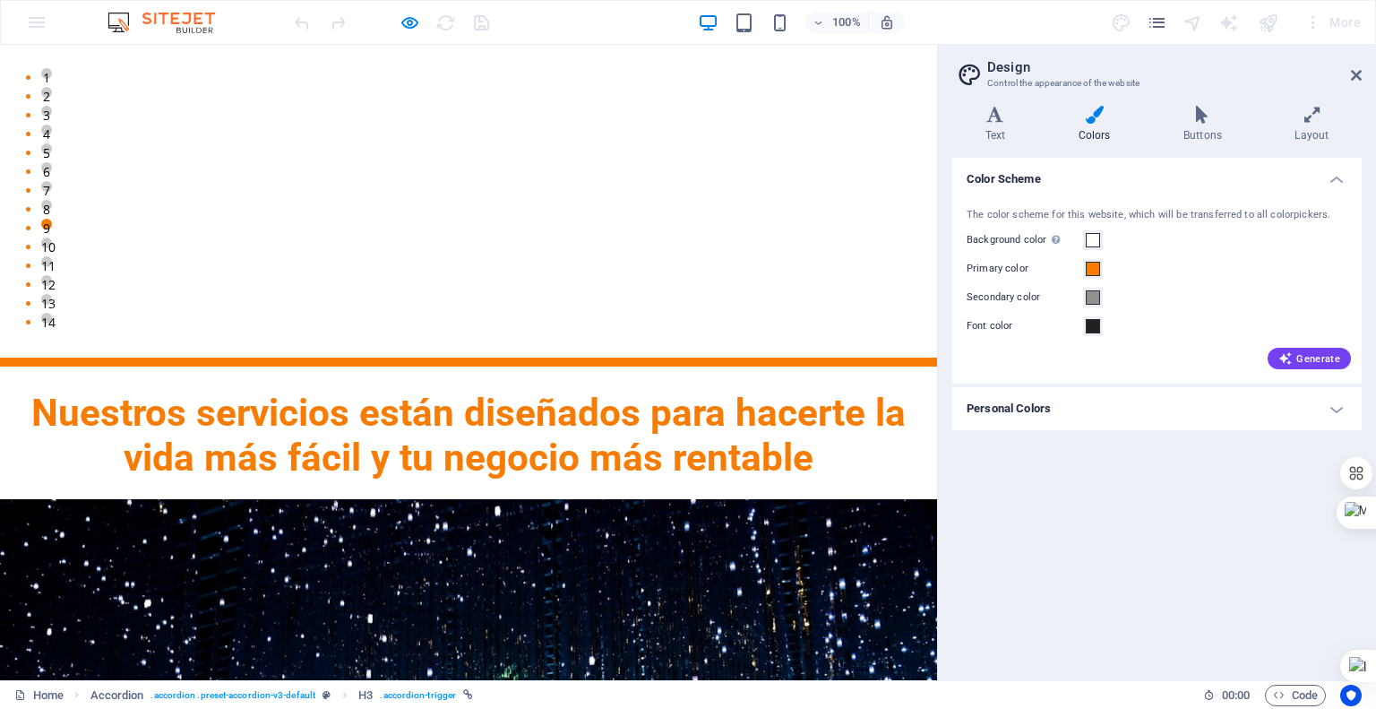
scroll to position [1899, 0]
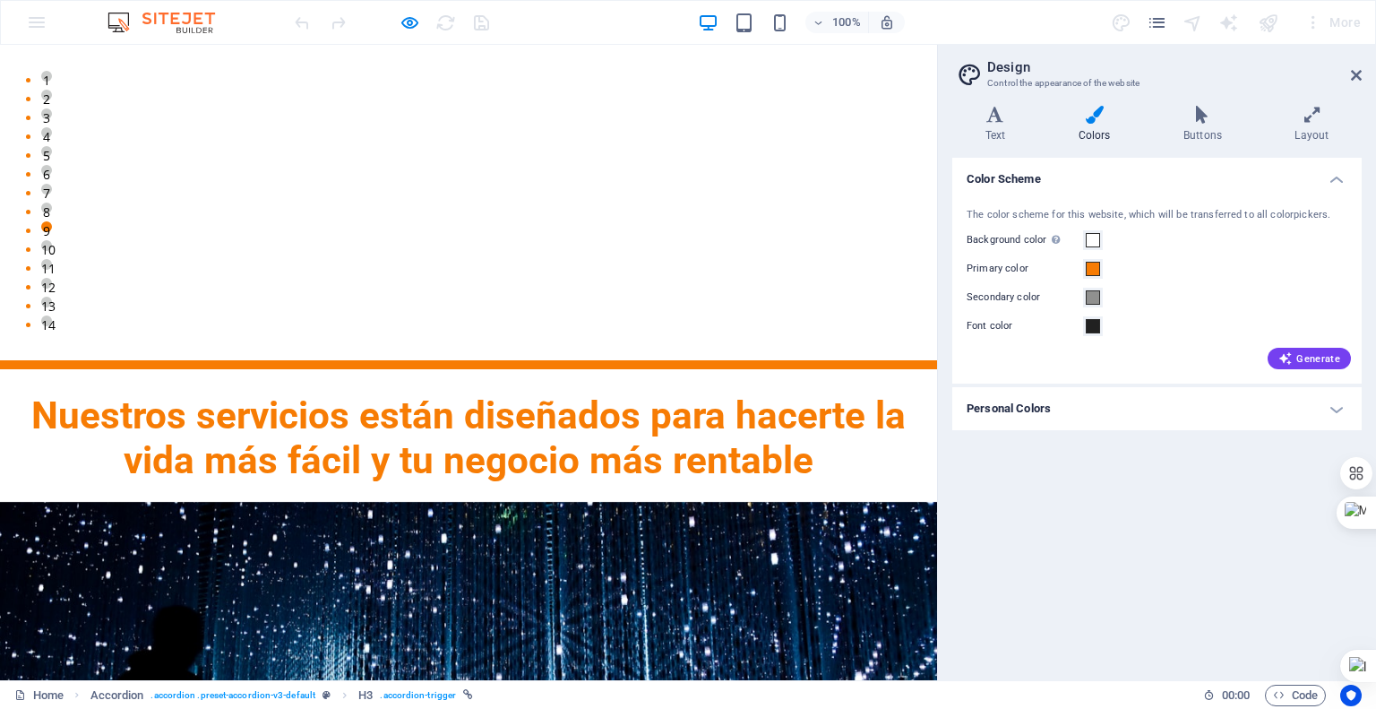
click at [1363, 76] on aside "Design Control the appearance of the website Variants Text Colors Buttons Layou…" at bounding box center [1156, 362] width 439 height 635
click at [1358, 75] on icon at bounding box center [1356, 75] width 11 height 14
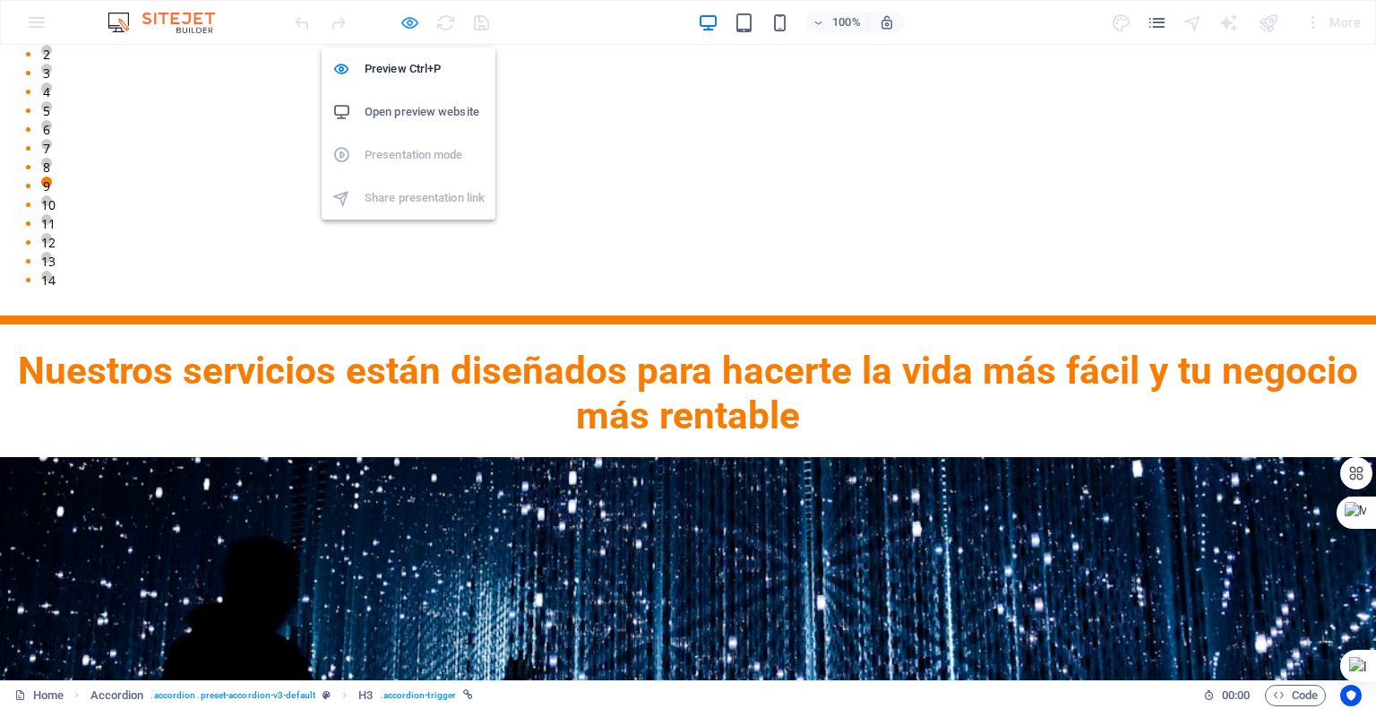
click at [405, 21] on icon "button" at bounding box center [410, 23] width 21 height 21
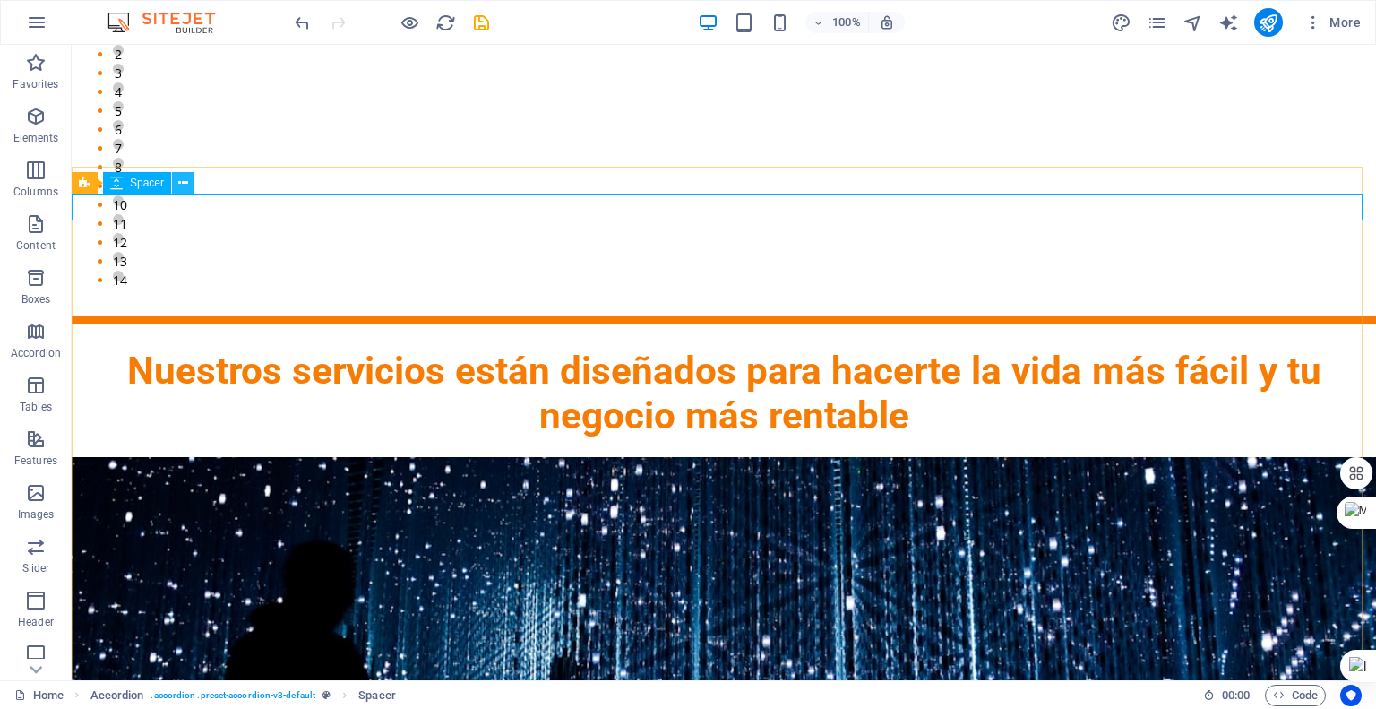
click at [185, 183] on icon at bounding box center [183, 183] width 10 height 19
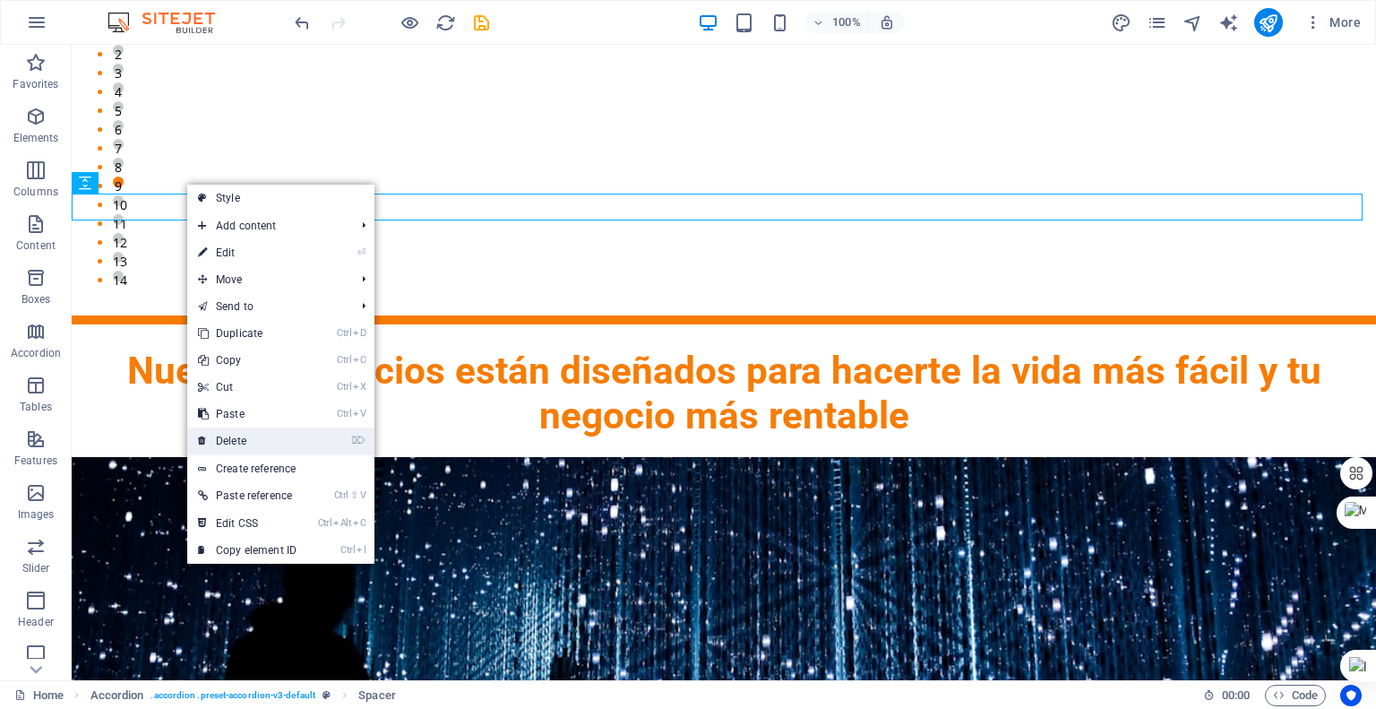
click at [258, 435] on link "⌦ Delete" at bounding box center [247, 440] width 120 height 27
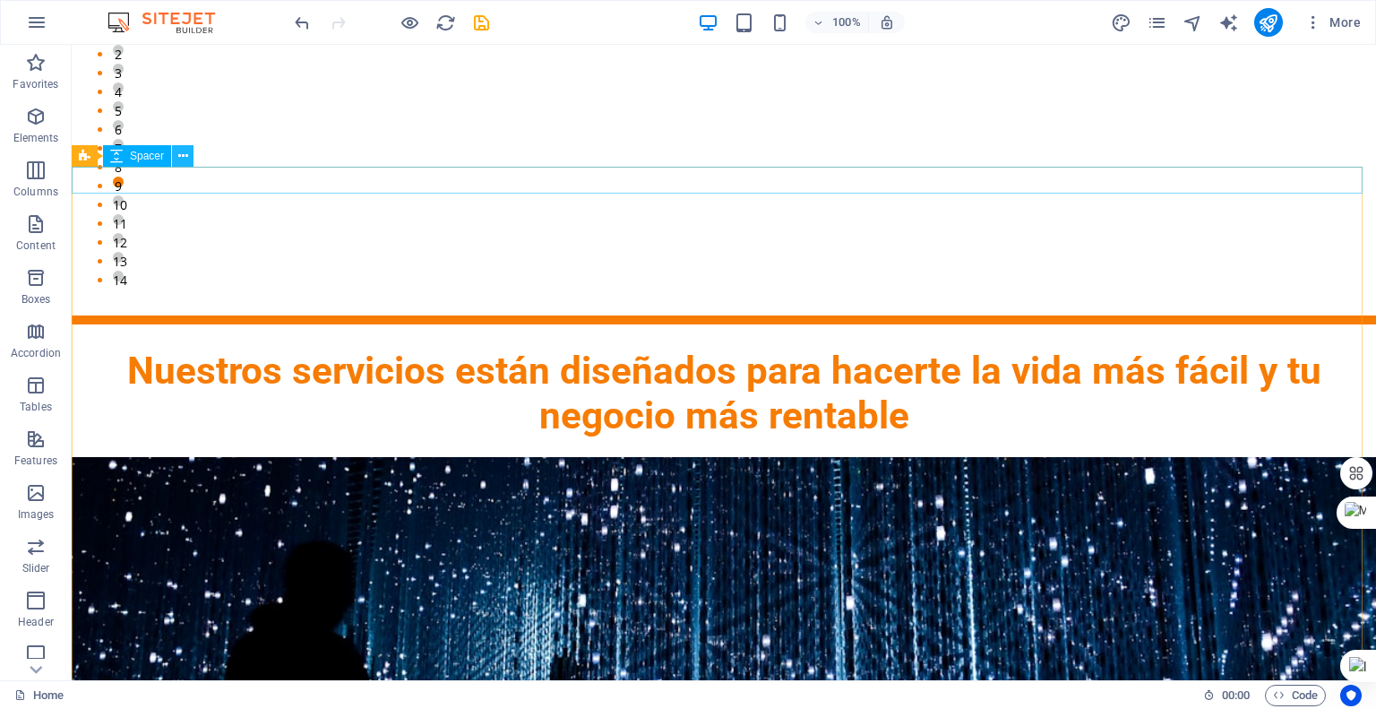
click at [183, 159] on icon at bounding box center [183, 156] width 10 height 19
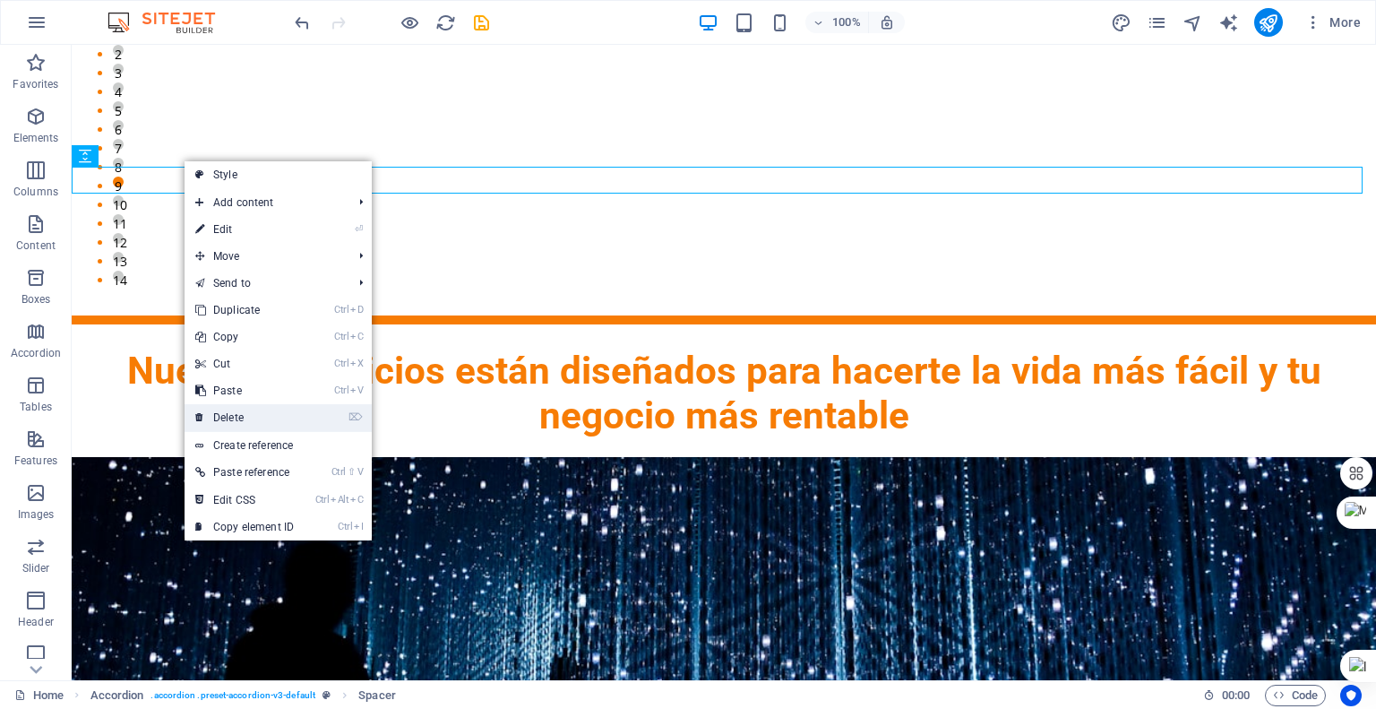
click at [229, 414] on link "⌦ Delete" at bounding box center [245, 417] width 120 height 27
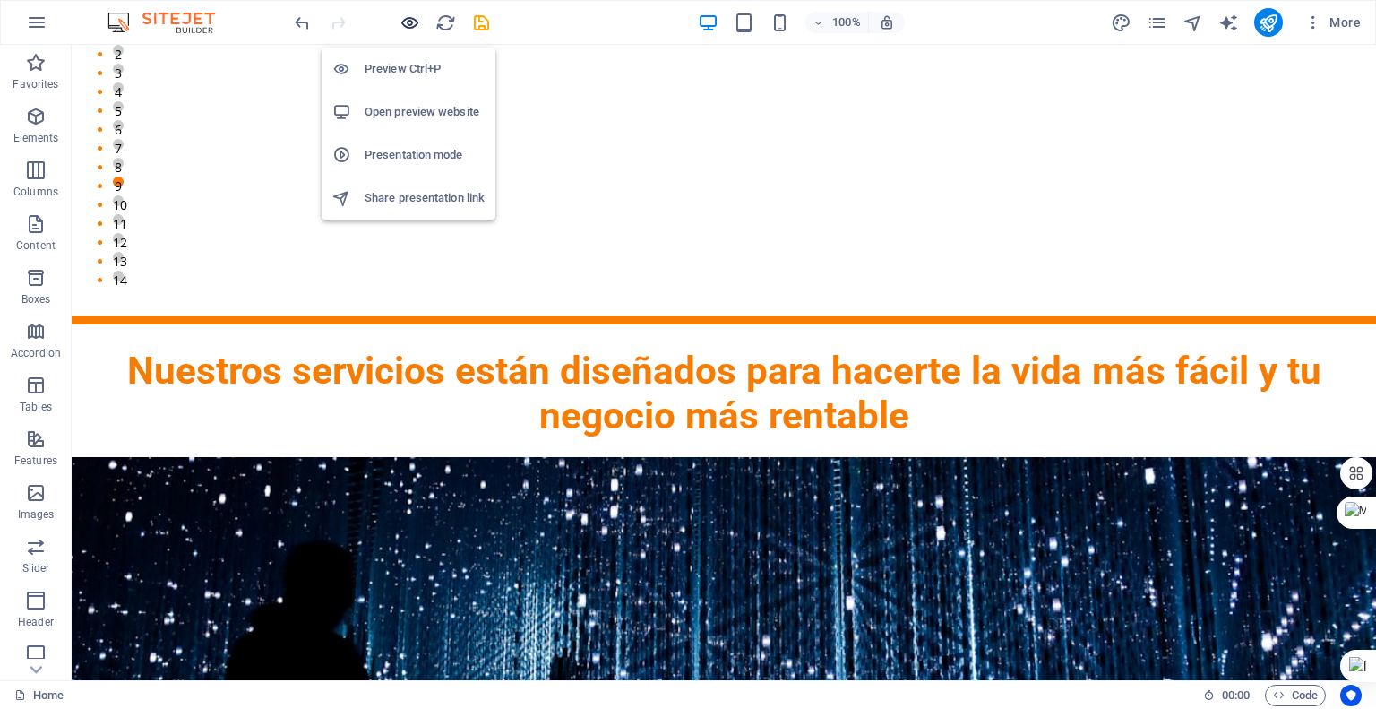
click at [404, 19] on icon "button" at bounding box center [410, 23] width 21 height 21
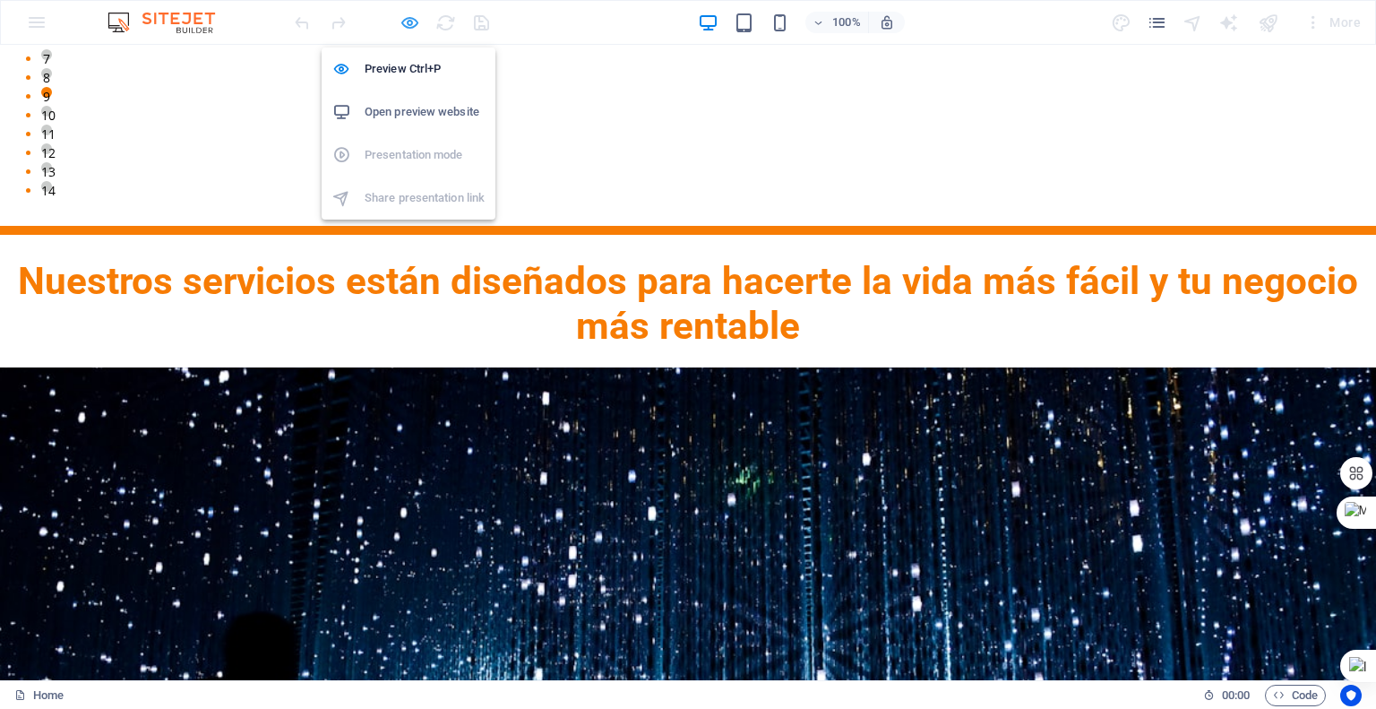
click at [408, 17] on icon "button" at bounding box center [410, 23] width 21 height 21
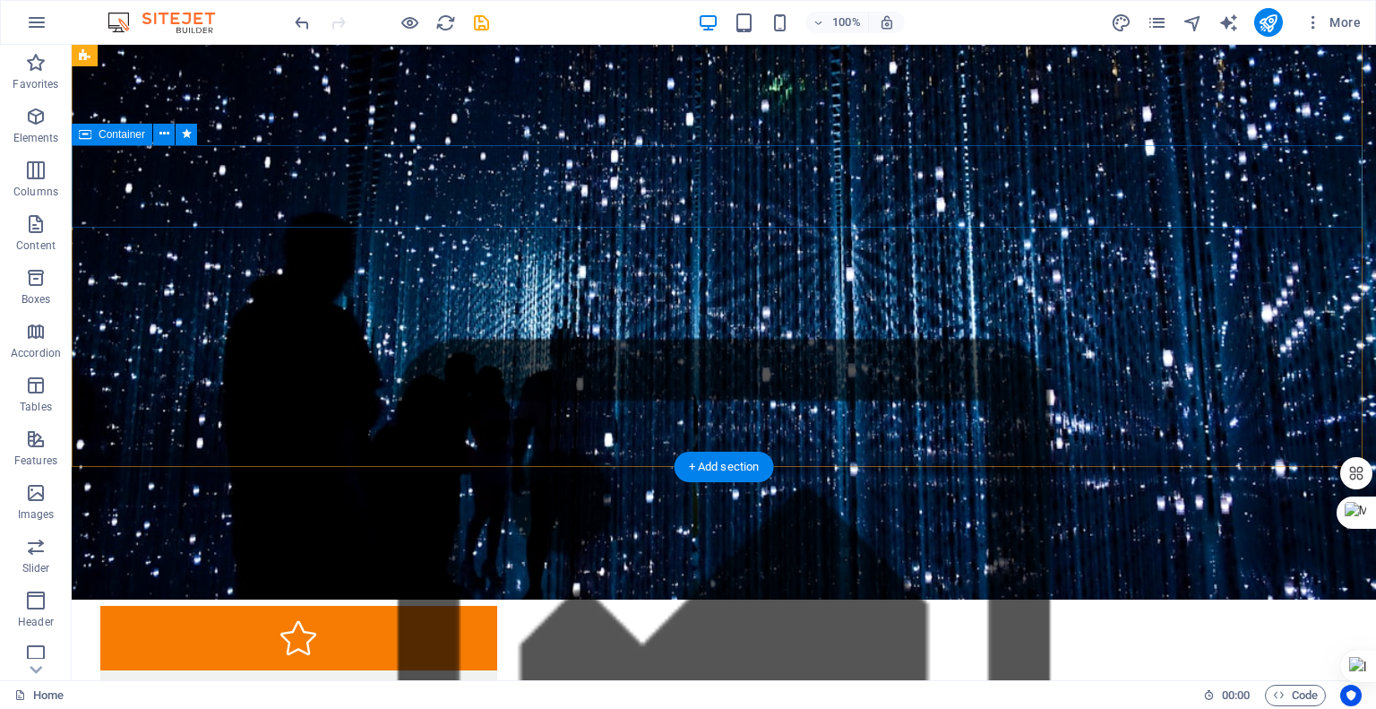
scroll to position [2257, 0]
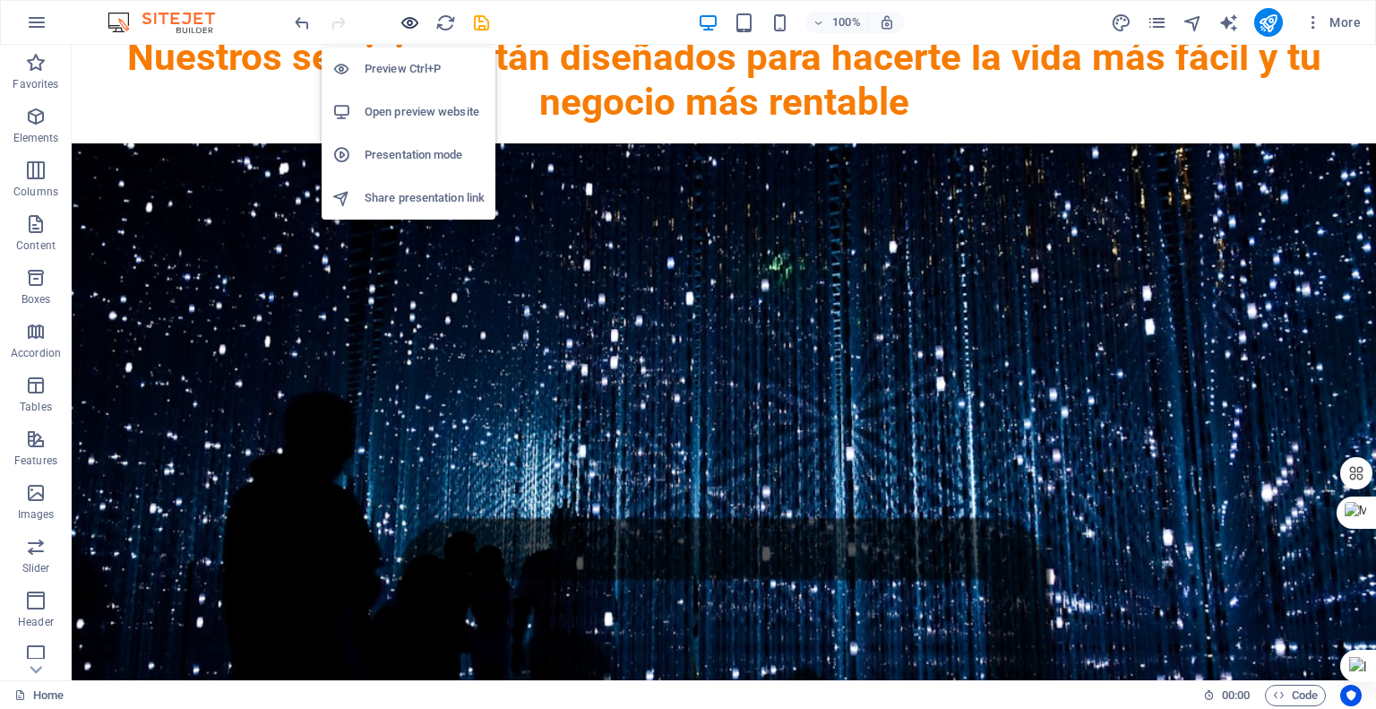
click at [409, 24] on icon "button" at bounding box center [410, 23] width 21 height 21
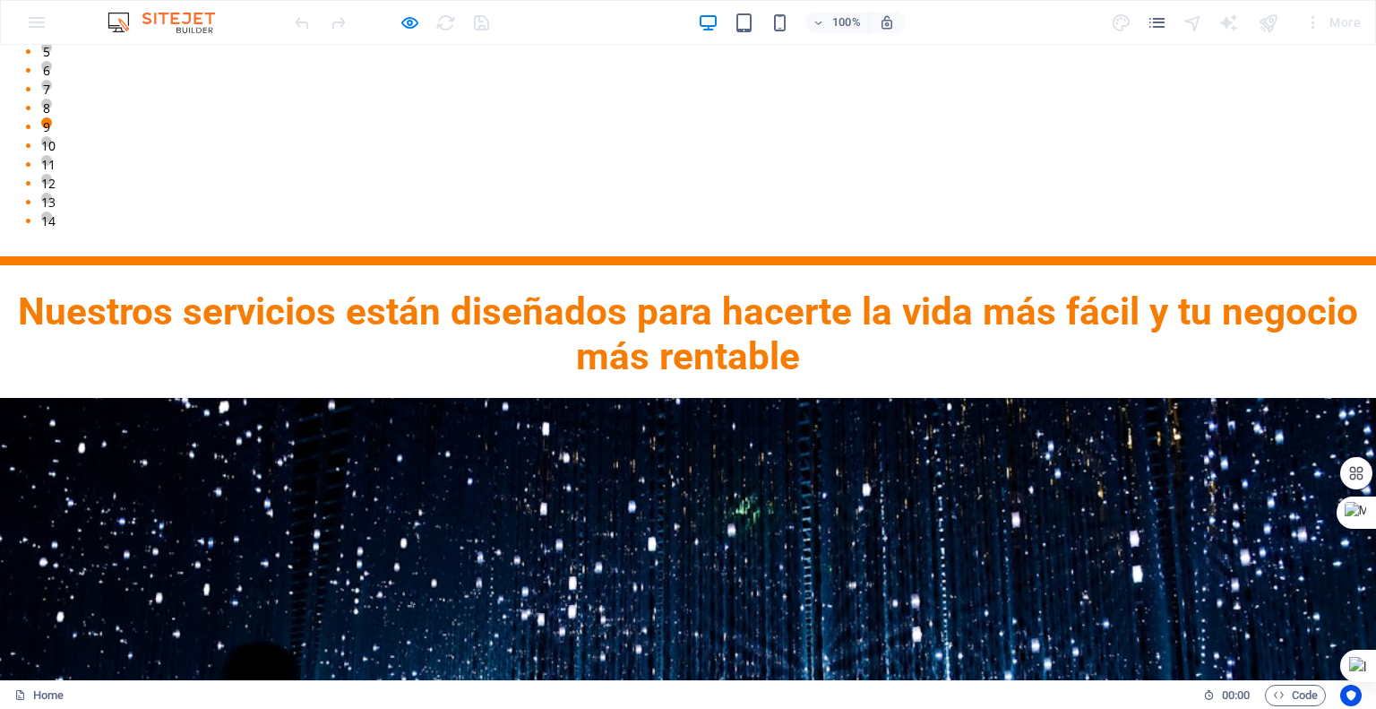
scroll to position [1988, 0]
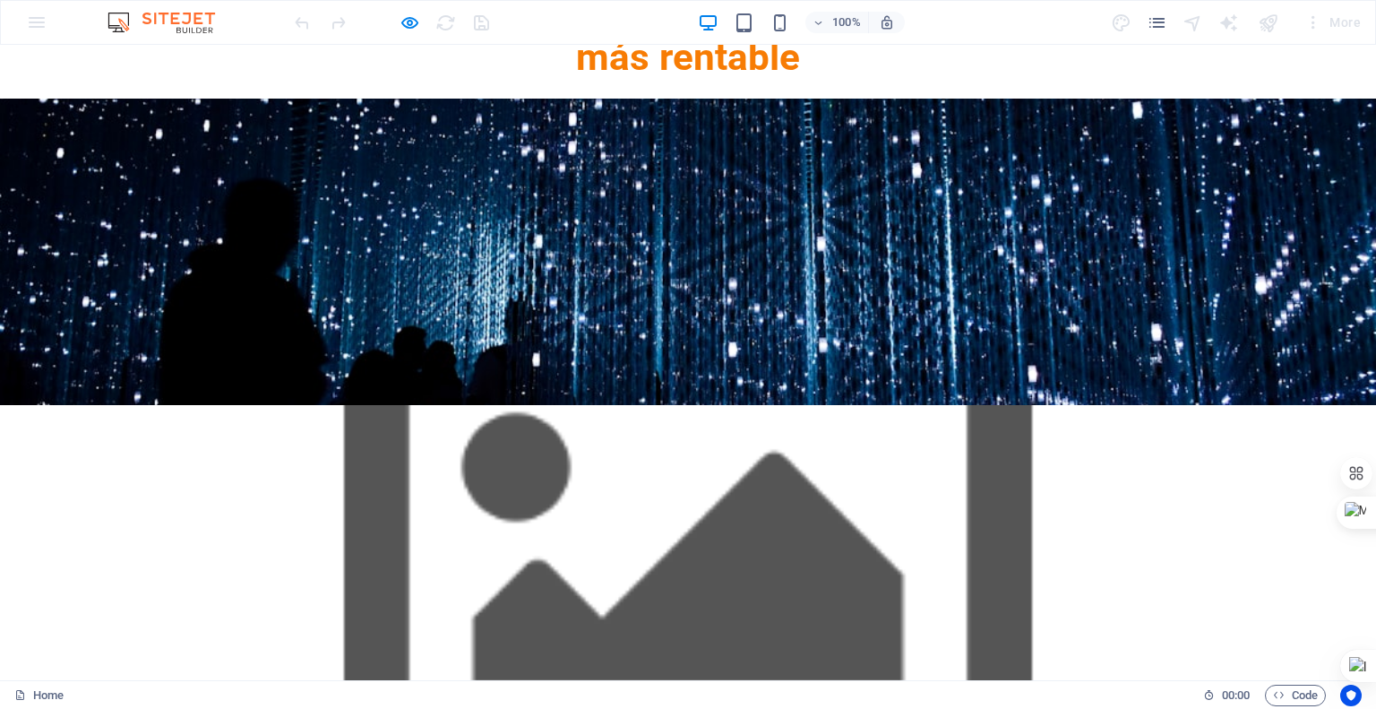
scroll to position [2347, 0]
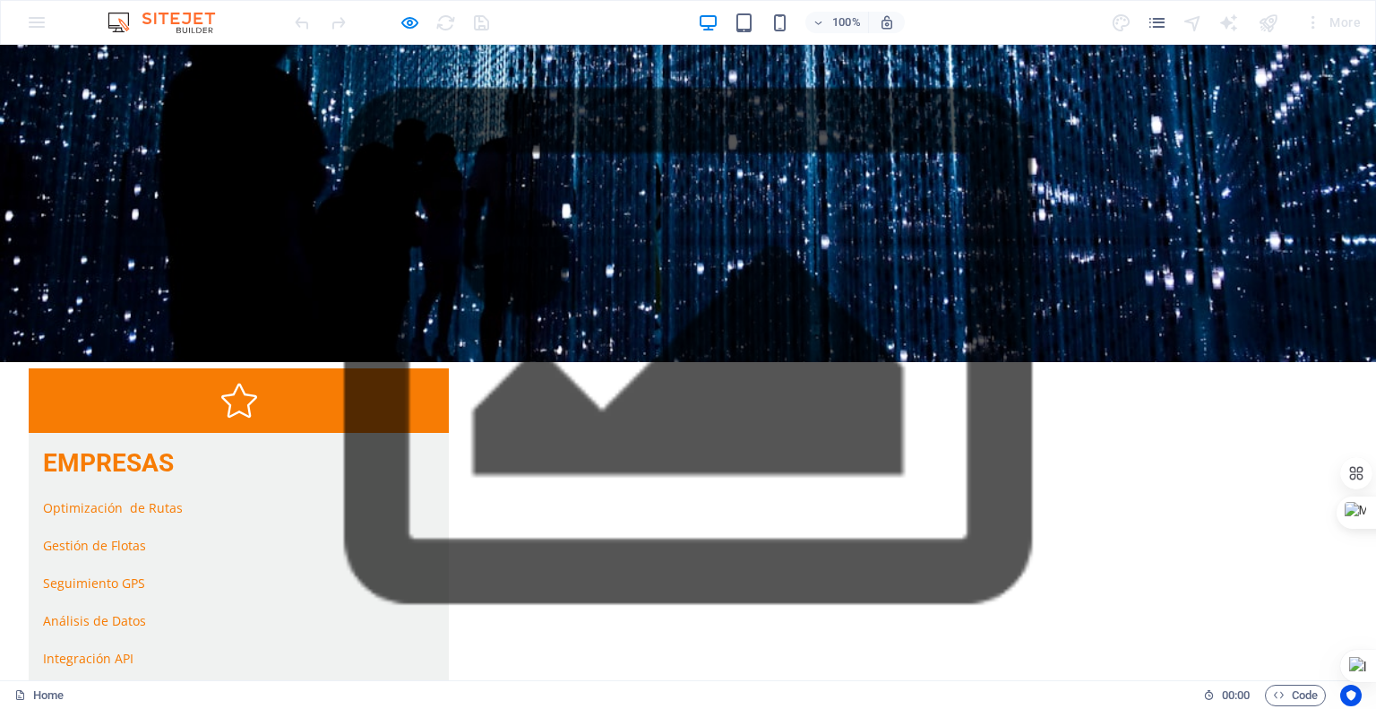
scroll to position [2707, 0]
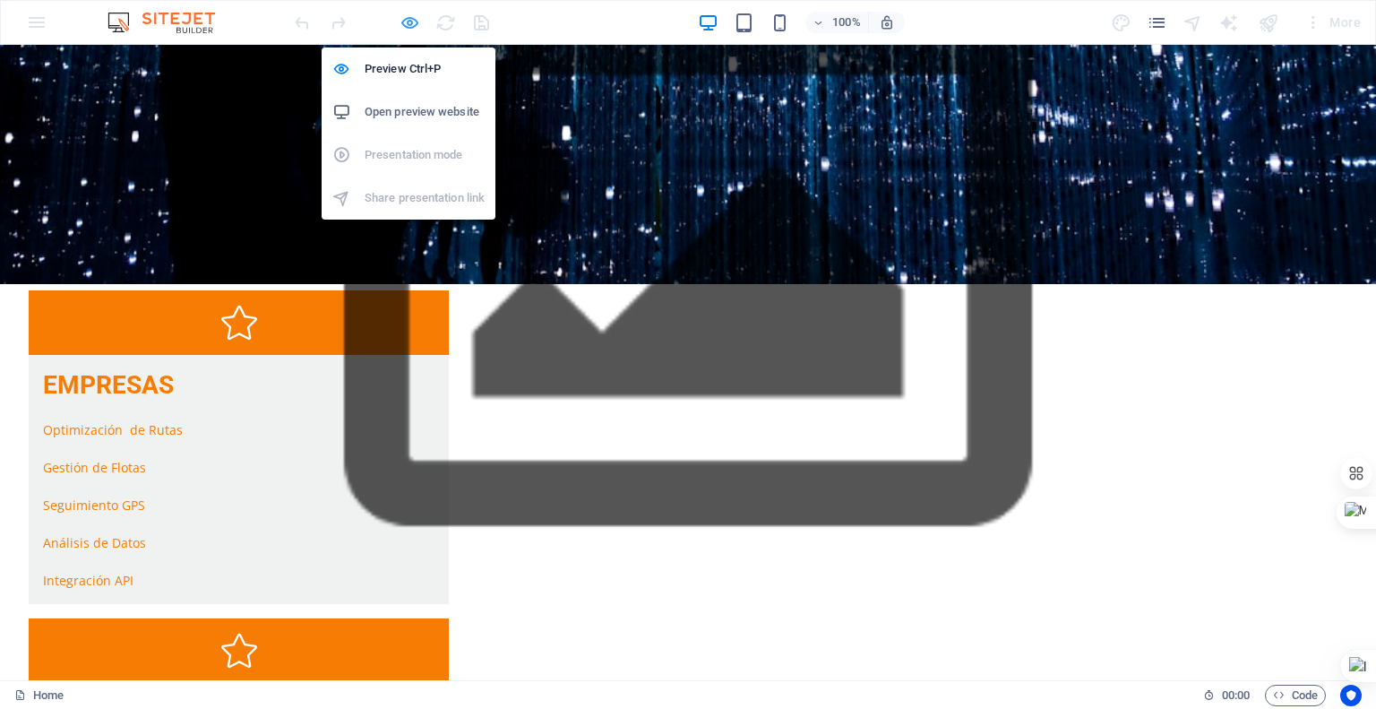
click at [406, 22] on icon "button" at bounding box center [410, 23] width 21 height 21
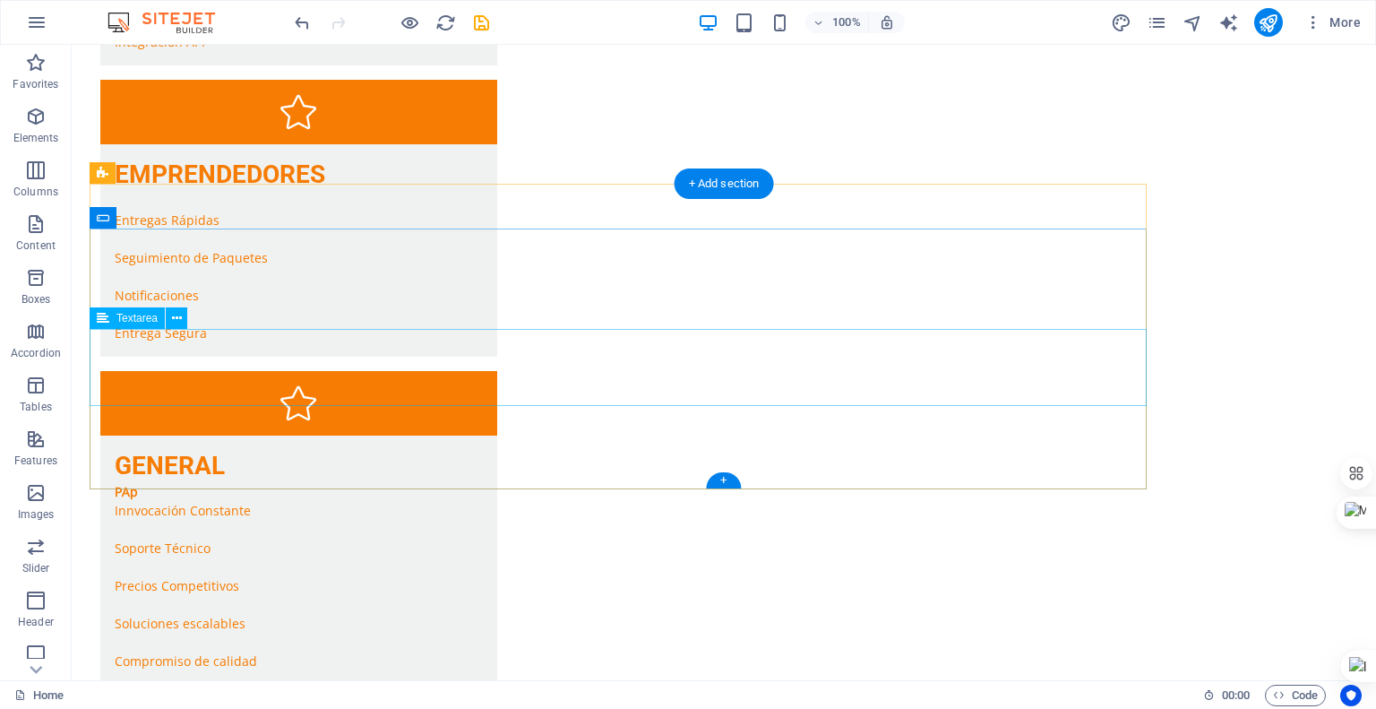
scroll to position [3281, 0]
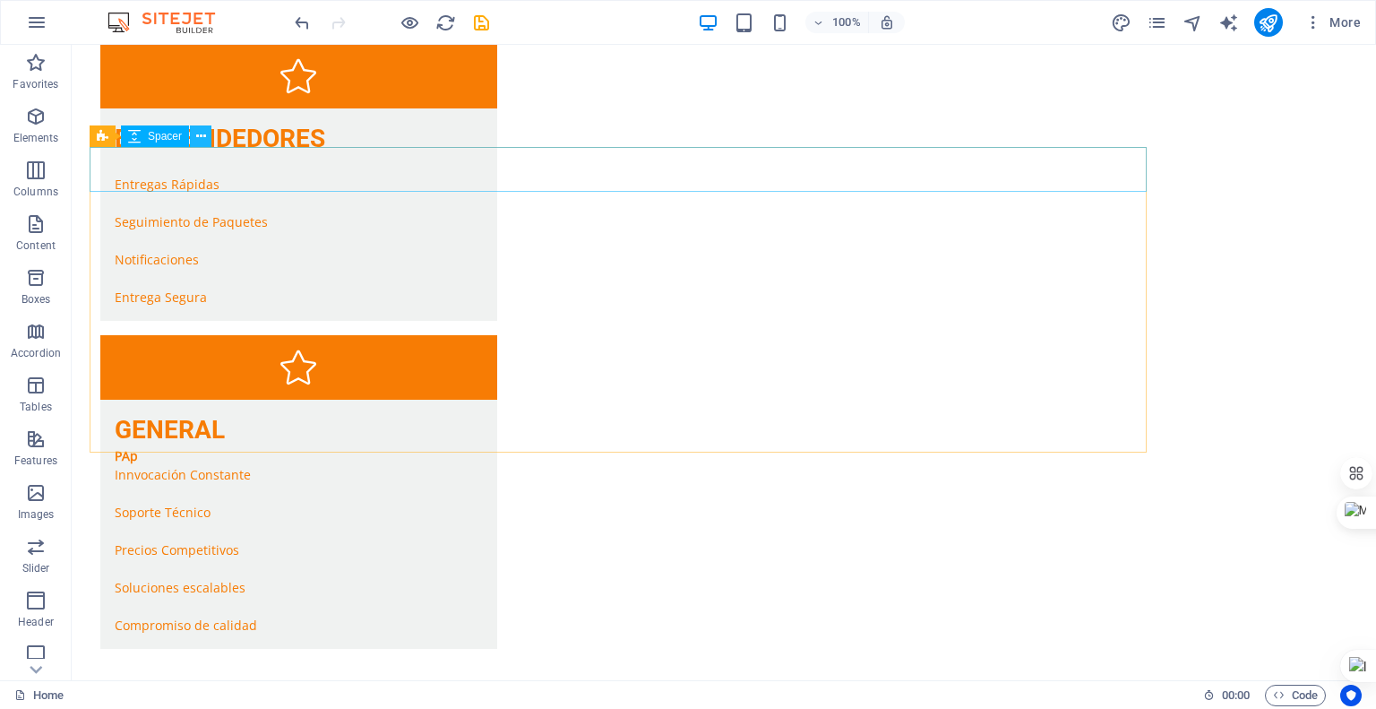
click at [196, 143] on icon at bounding box center [201, 136] width 10 height 19
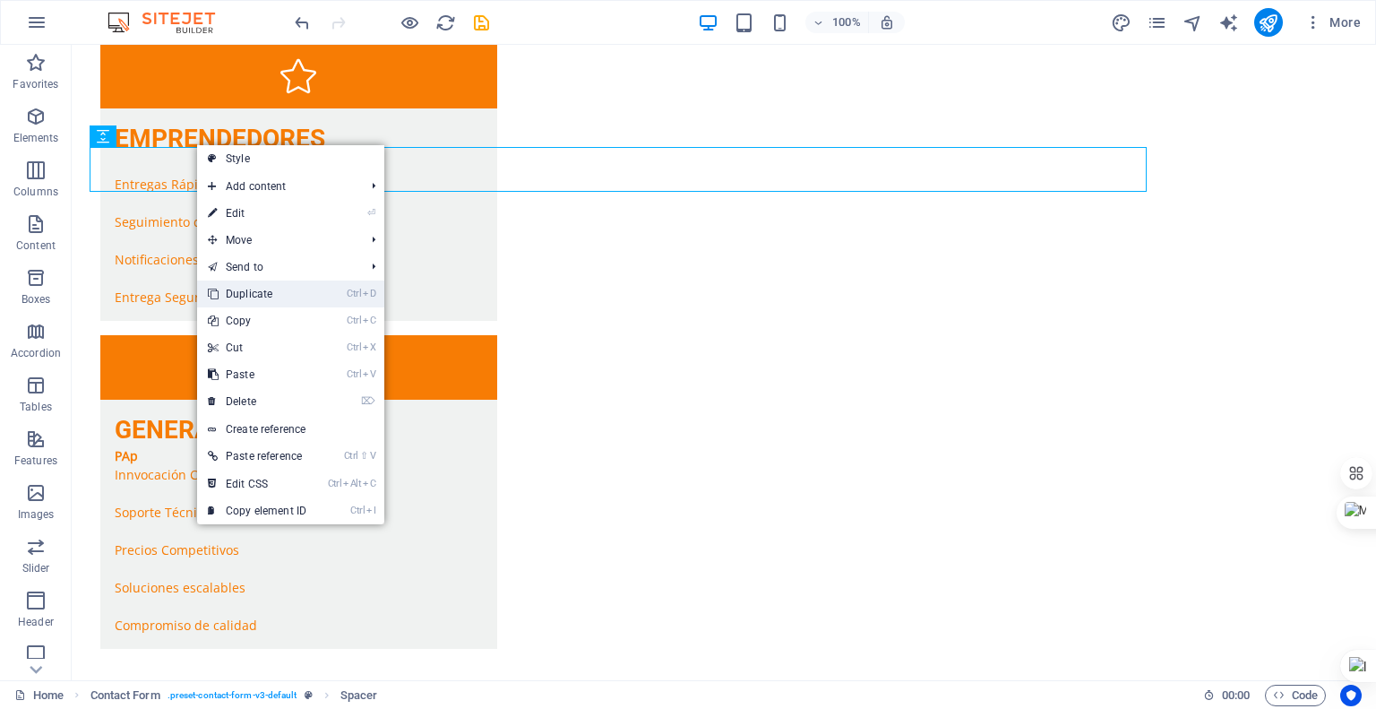
click at [256, 297] on link "Ctrl D Duplicate" at bounding box center [257, 293] width 120 height 27
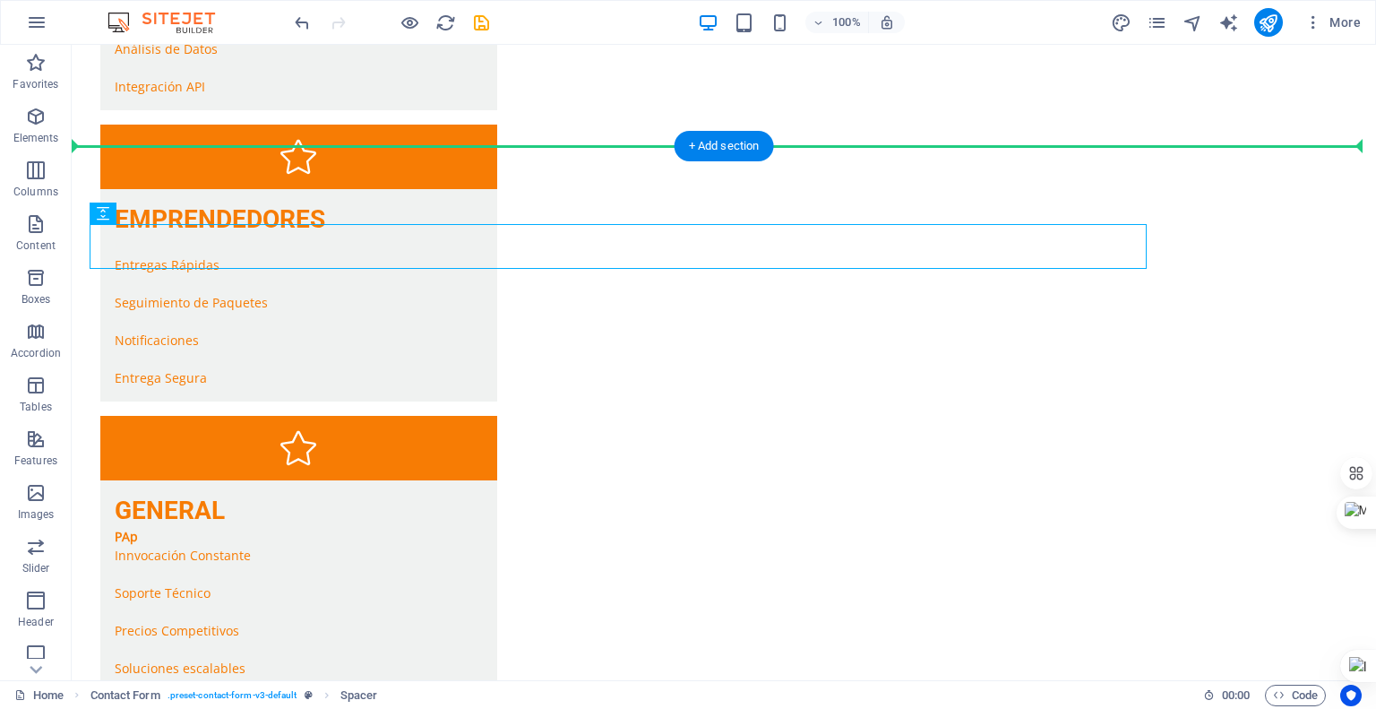
scroll to position [3242, 0]
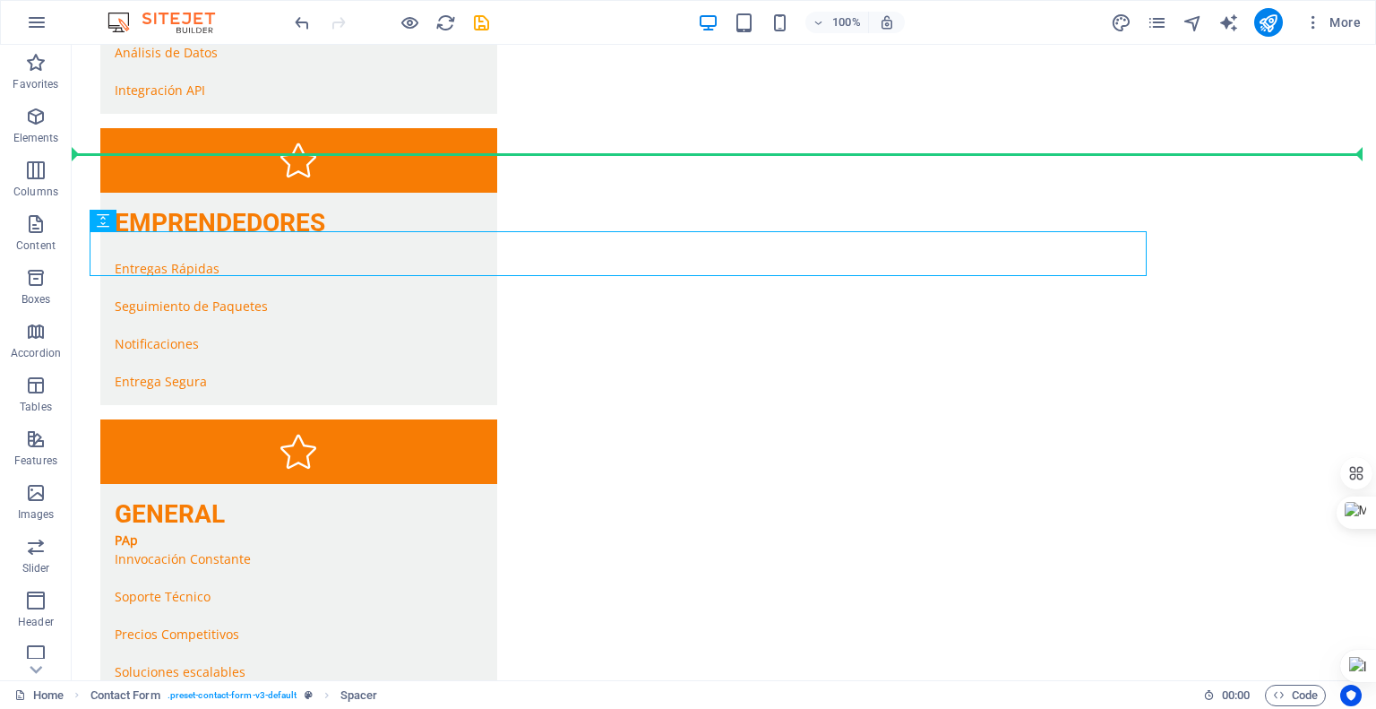
drag, startPoint x: 332, startPoint y: 220, endPoint x: 369, endPoint y: 169, distance: 62.9
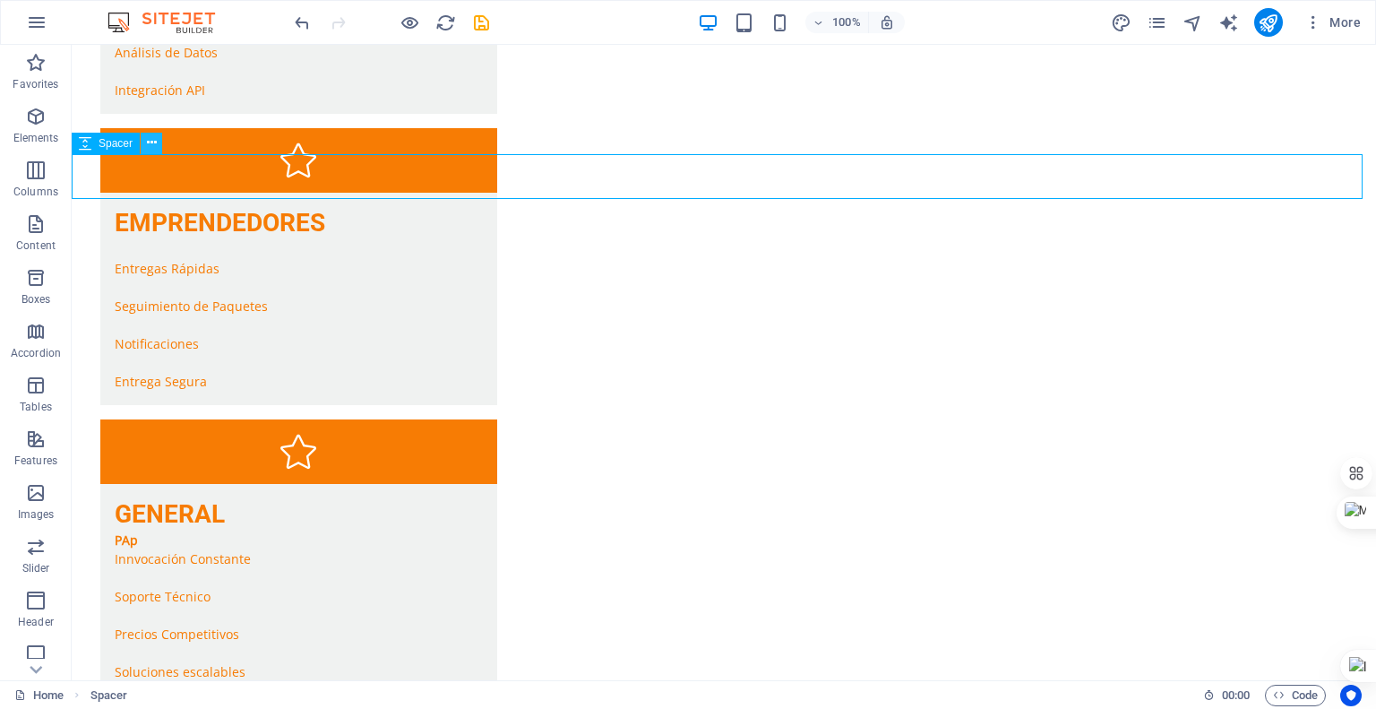
click at [149, 147] on icon at bounding box center [152, 143] width 10 height 19
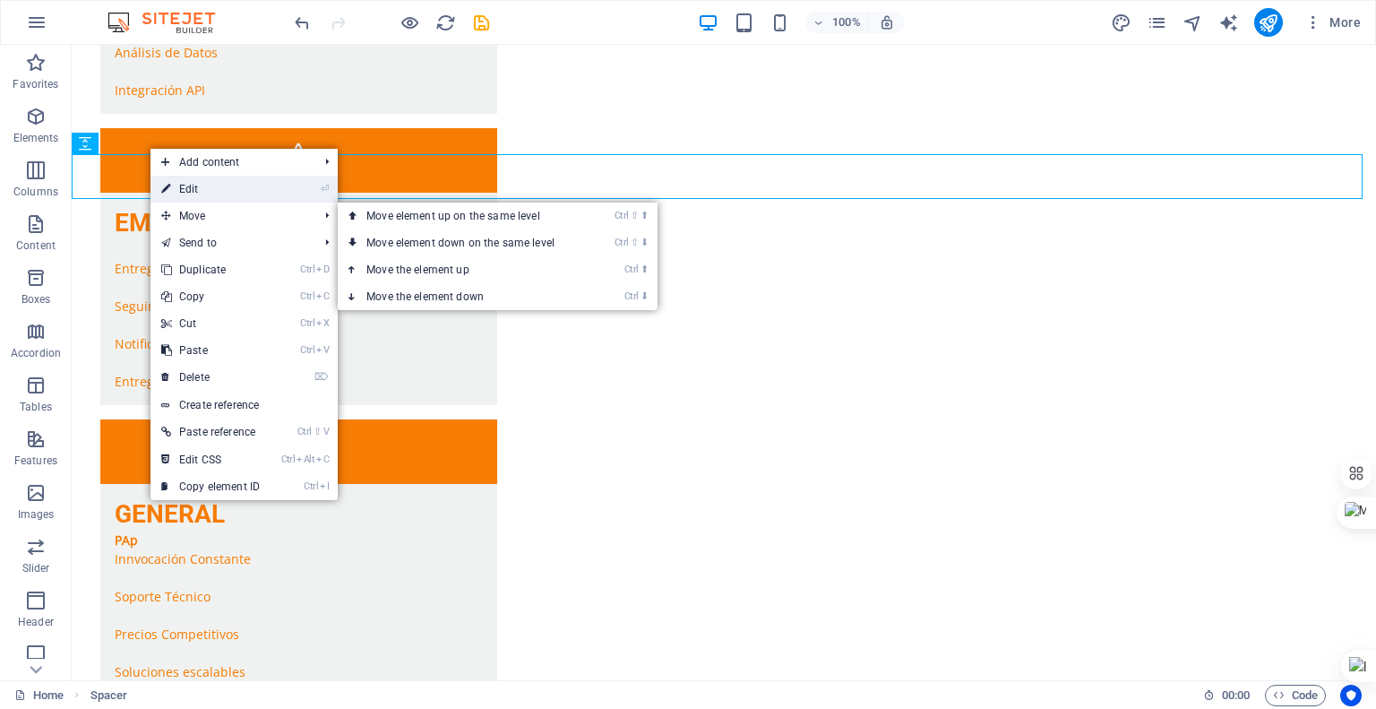
click at [208, 189] on link "⏎ Edit" at bounding box center [211, 189] width 120 height 27
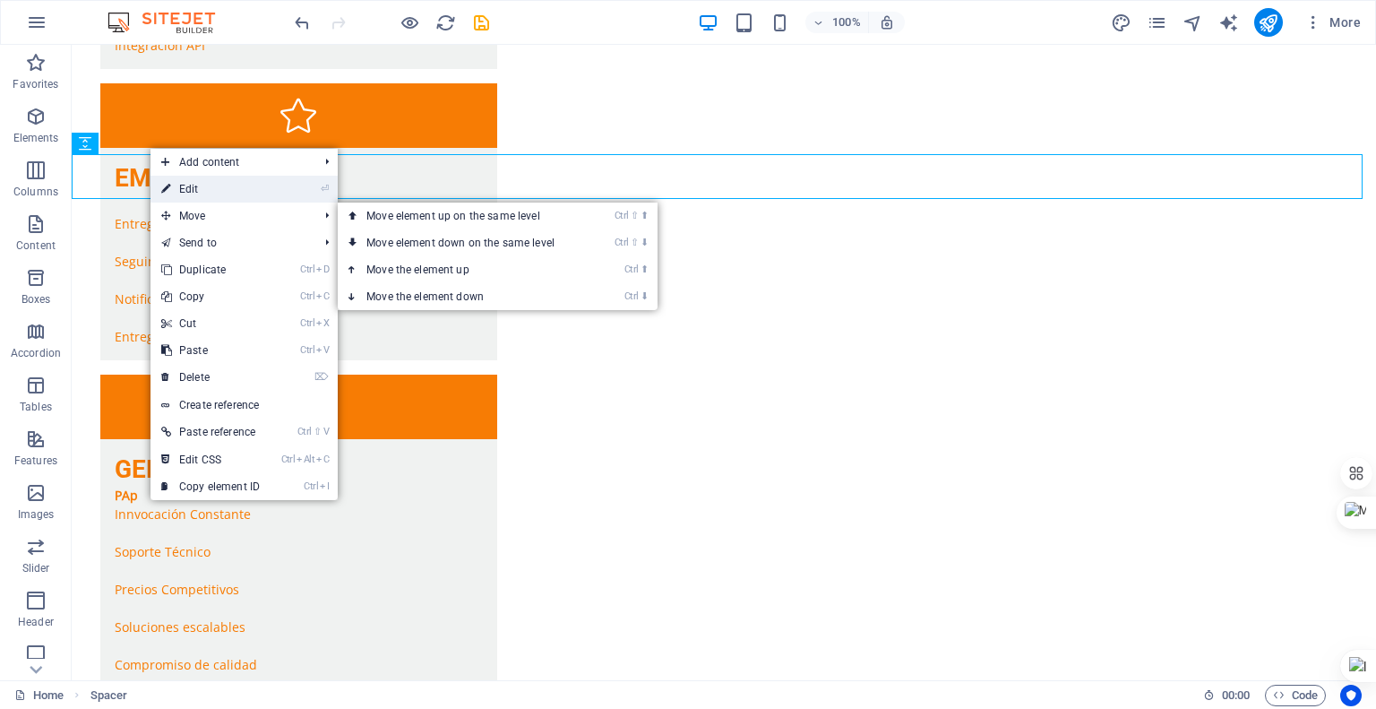
select select "px"
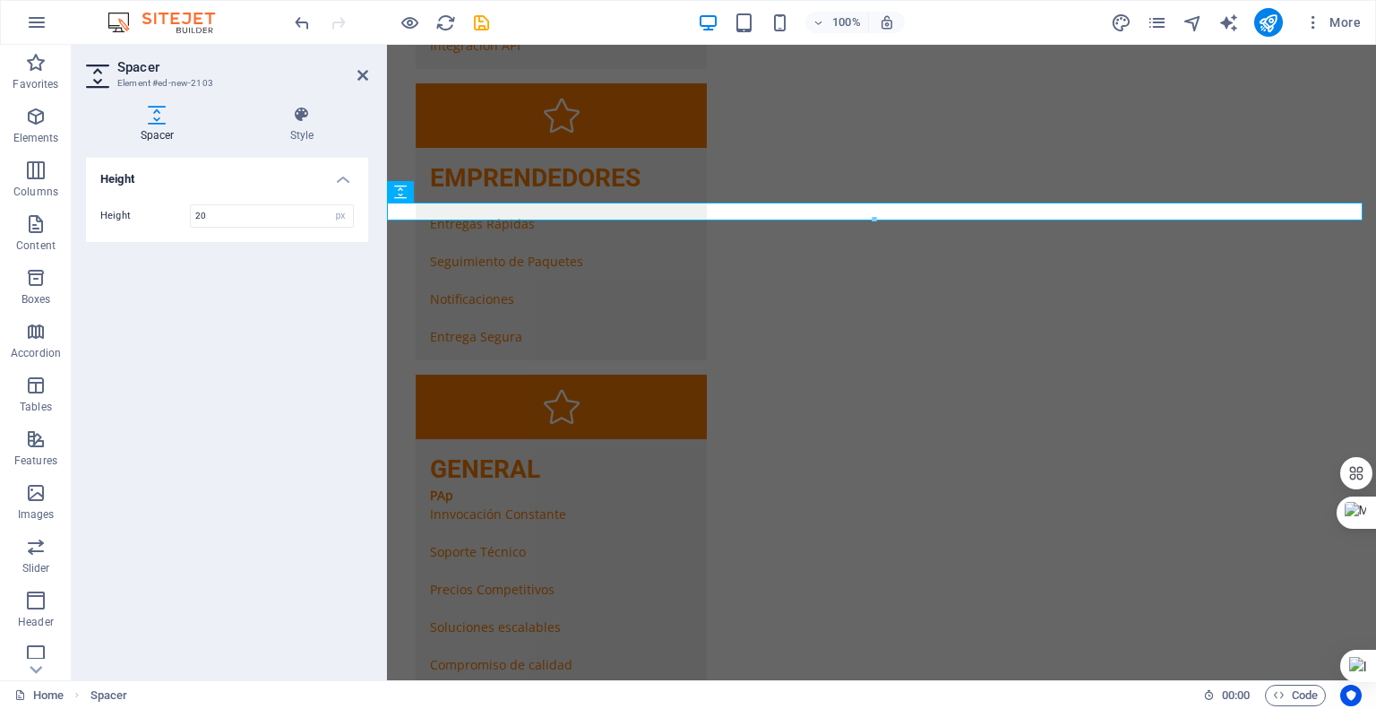
type input "20"
click at [297, 324] on div "Height Height 20 px rem vh vw" at bounding box center [227, 412] width 282 height 508
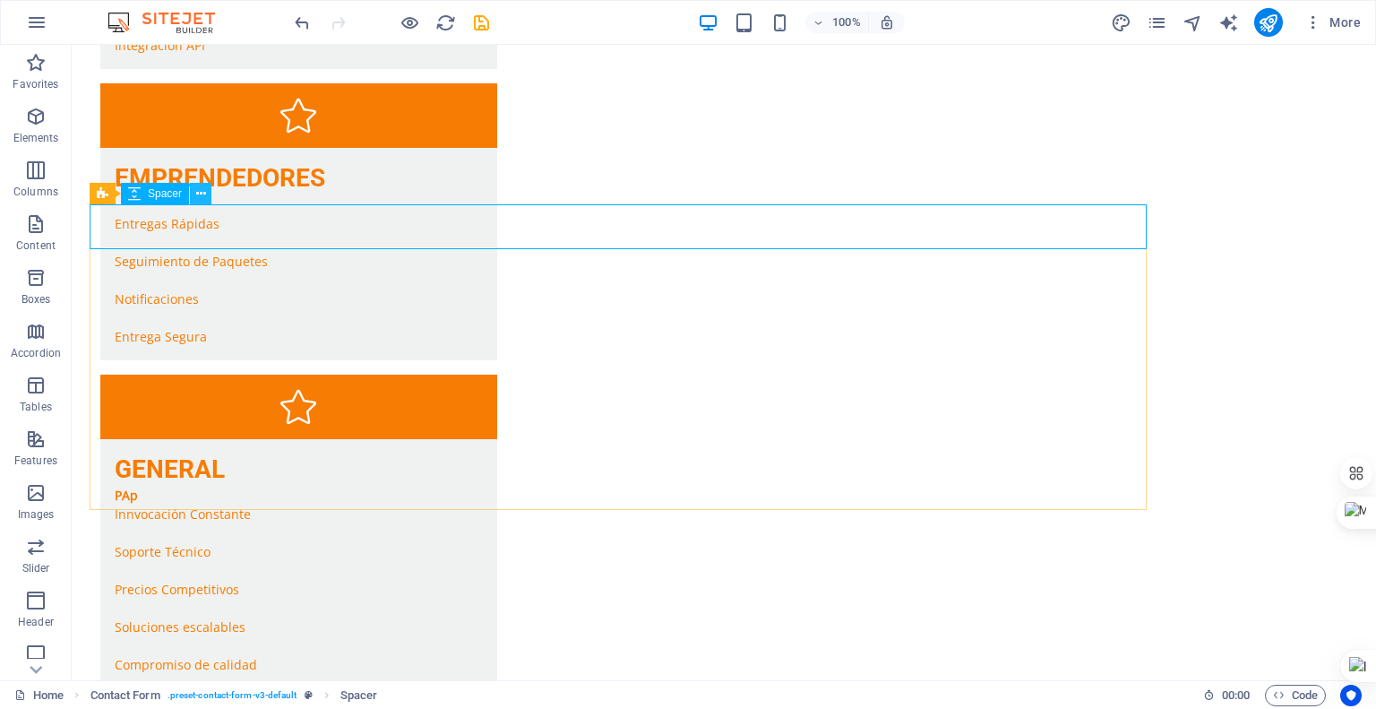
click at [205, 200] on button at bounding box center [201, 194] width 22 height 22
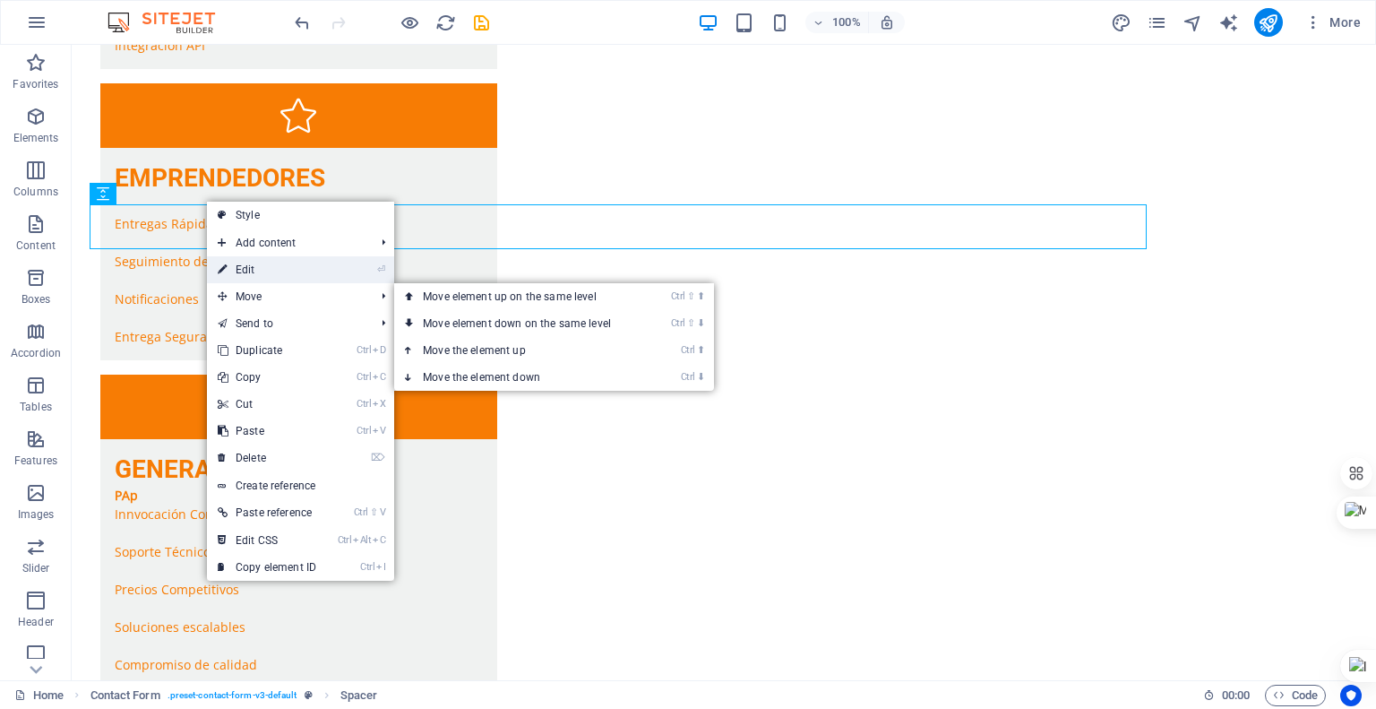
click at [260, 271] on link "⏎ Edit" at bounding box center [267, 269] width 120 height 27
select select "px"
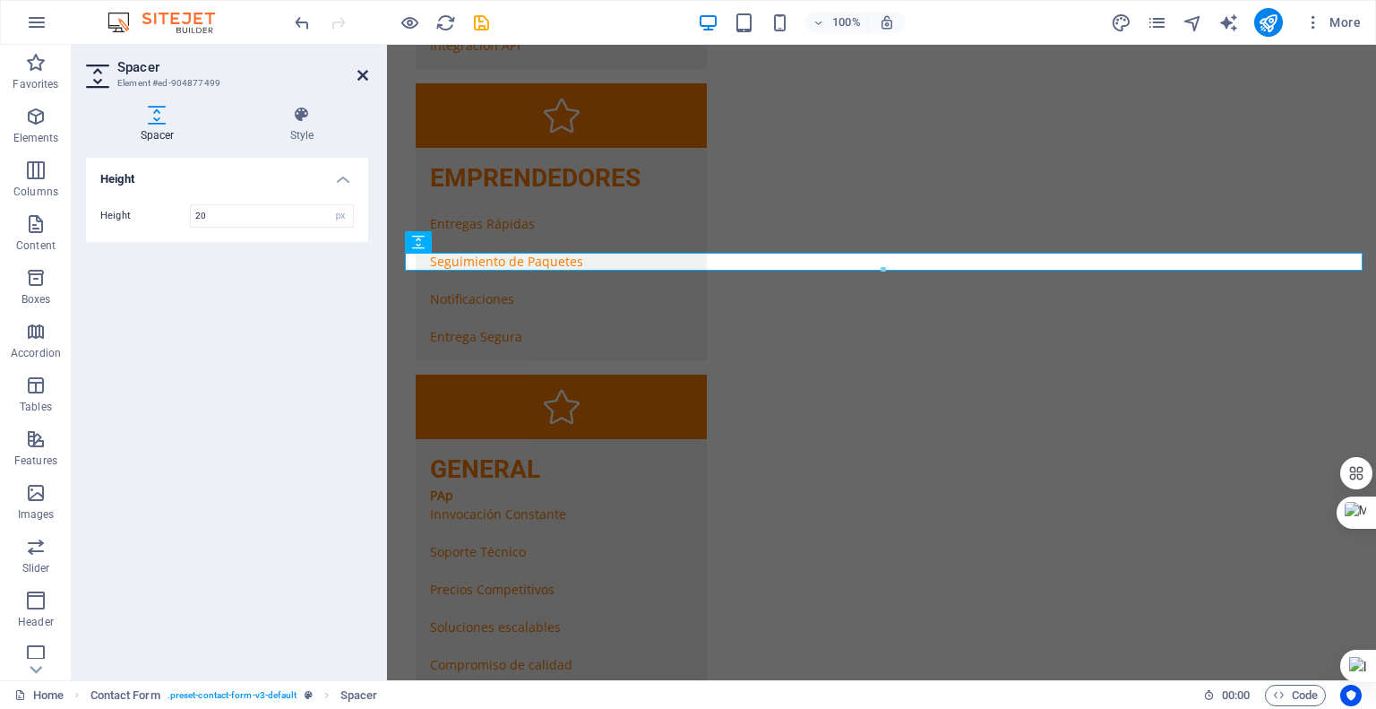
type input "20"
click at [358, 74] on icon at bounding box center [363, 75] width 11 height 14
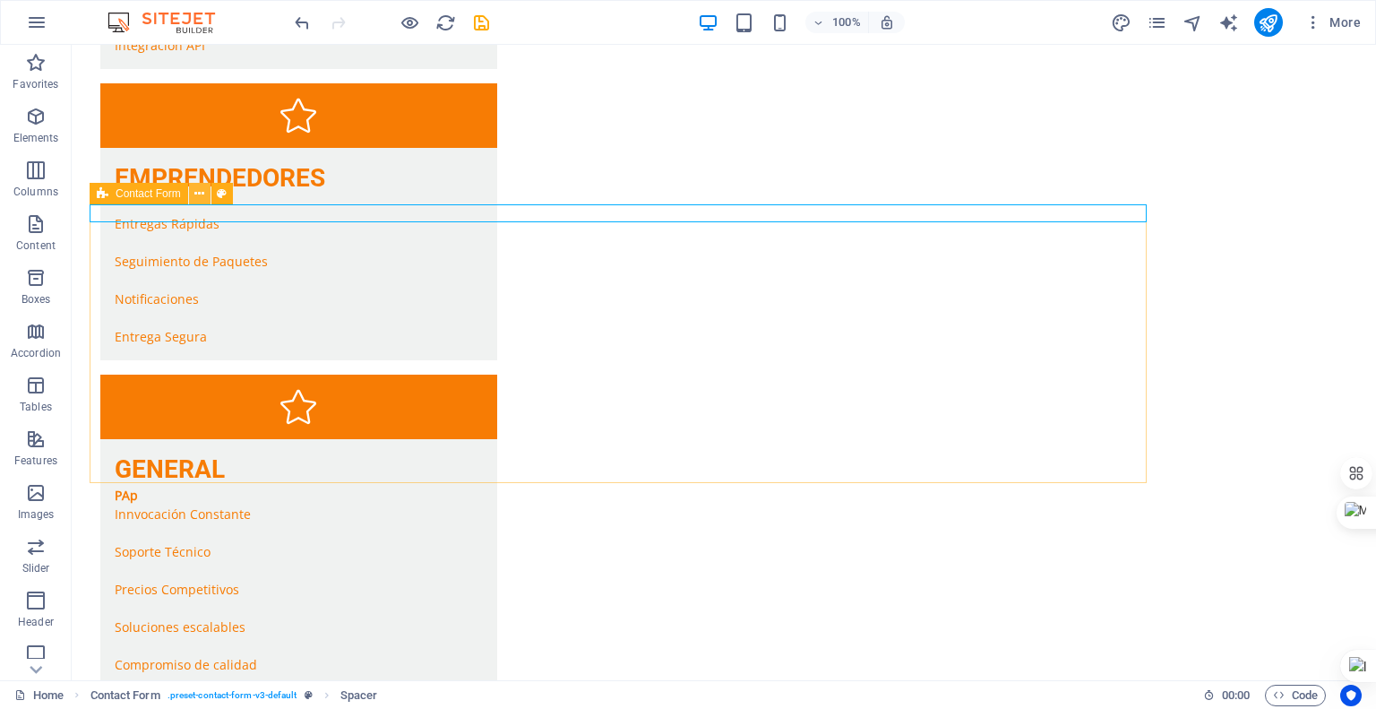
click at [199, 197] on icon at bounding box center [199, 194] width 10 height 19
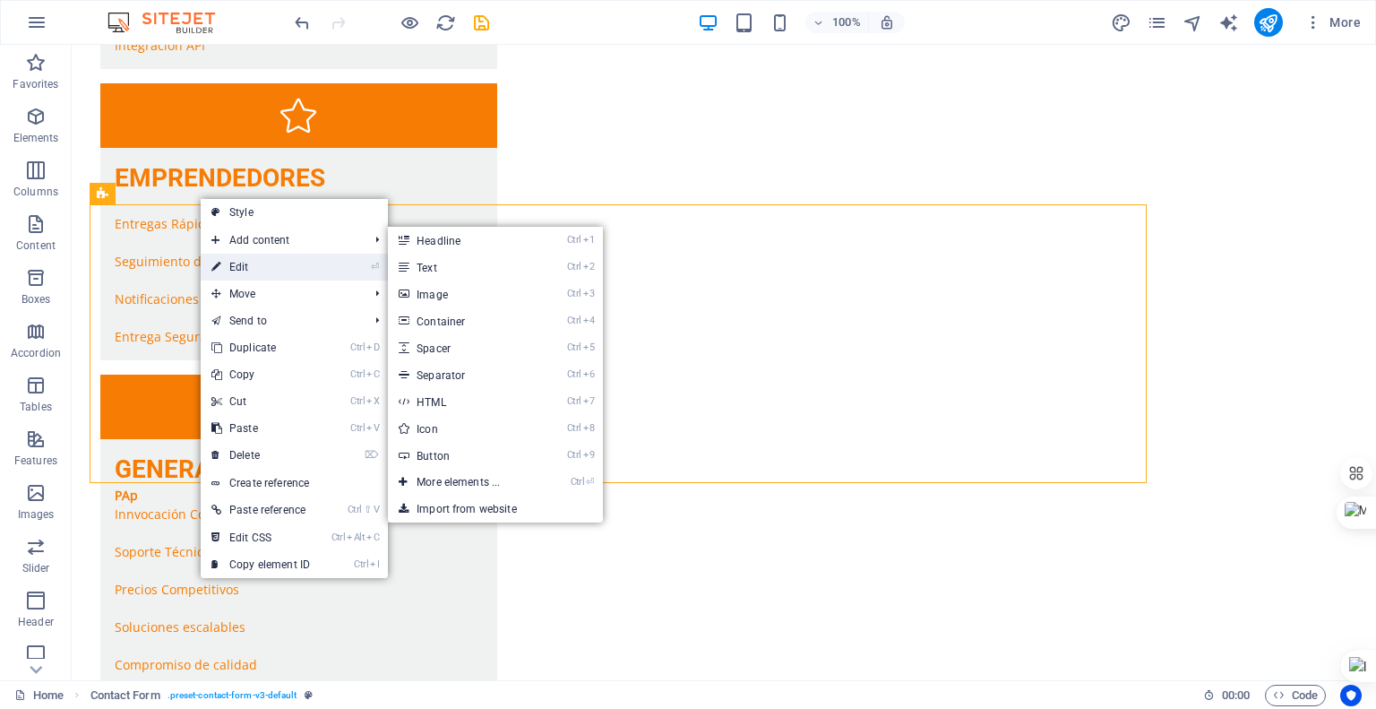
click at [228, 268] on link "⏎ Edit" at bounding box center [261, 267] width 120 height 27
select select "px"
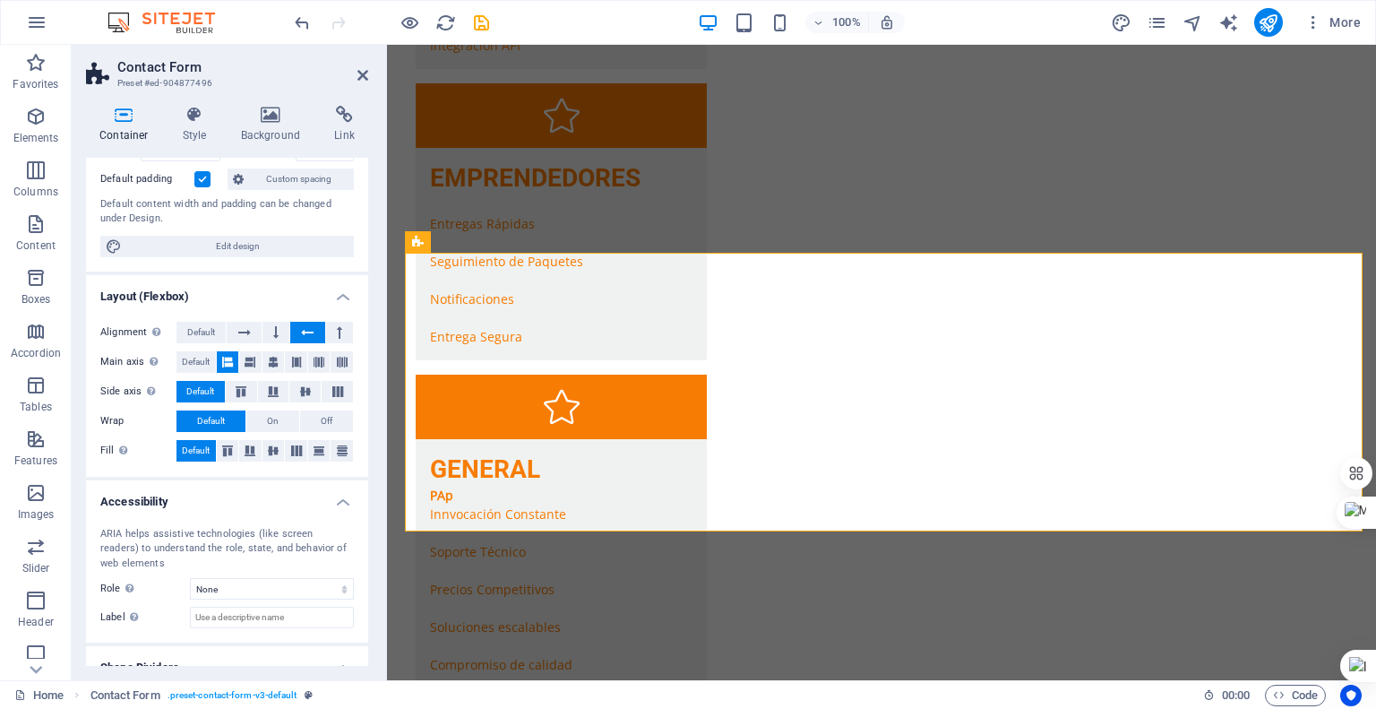
scroll to position [215, 0]
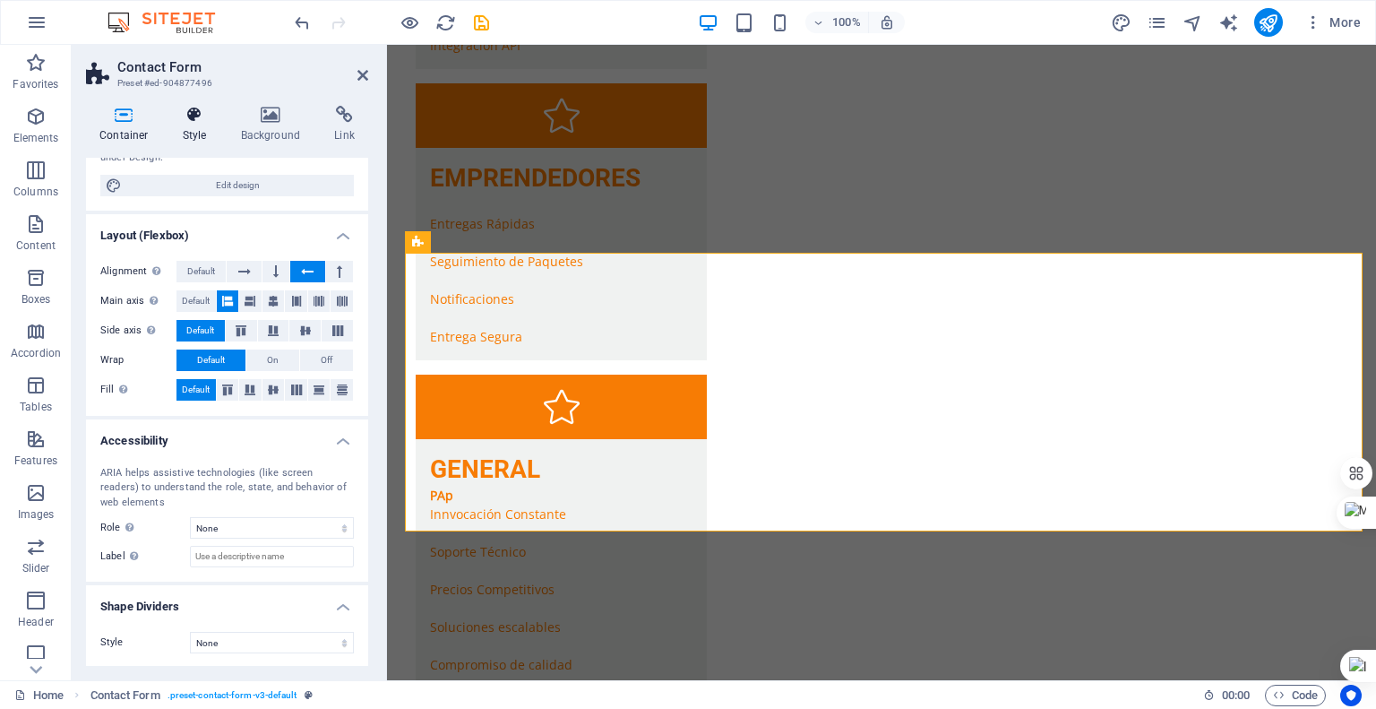
click at [201, 123] on icon at bounding box center [194, 115] width 51 height 18
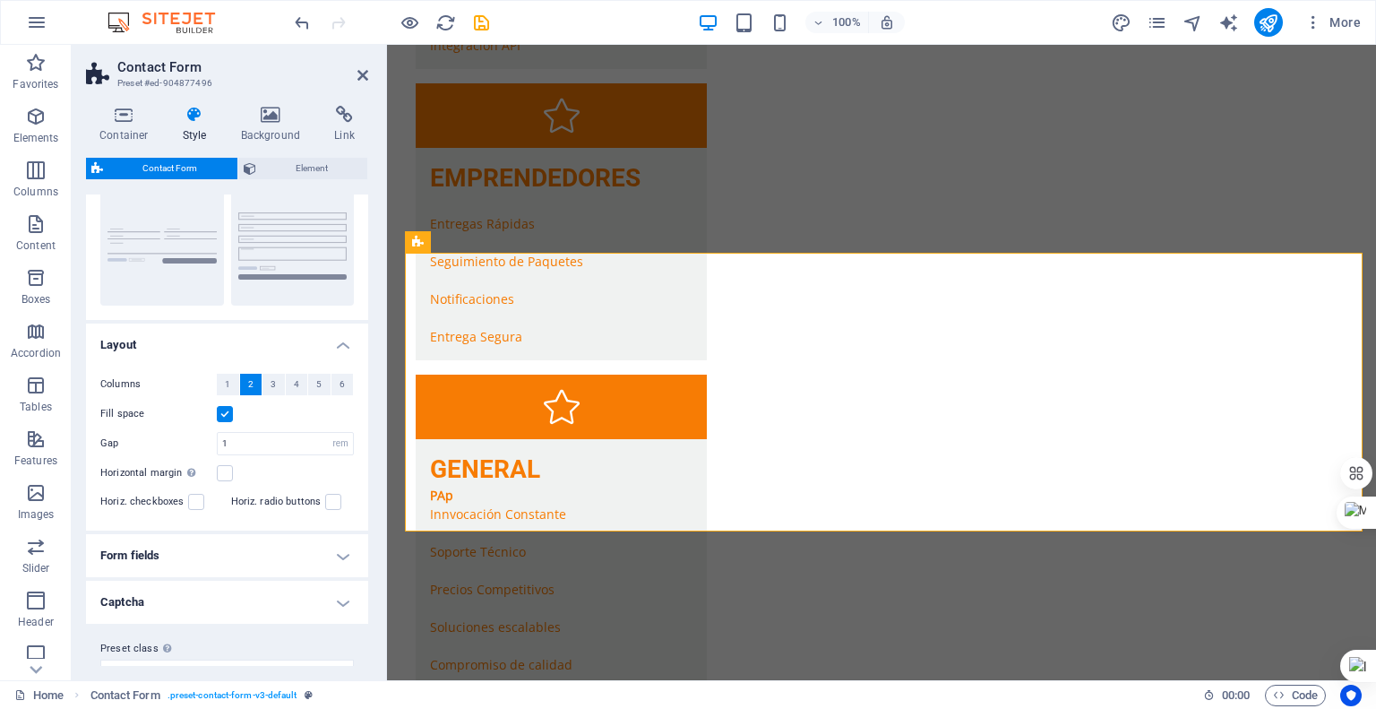
scroll to position [208, 0]
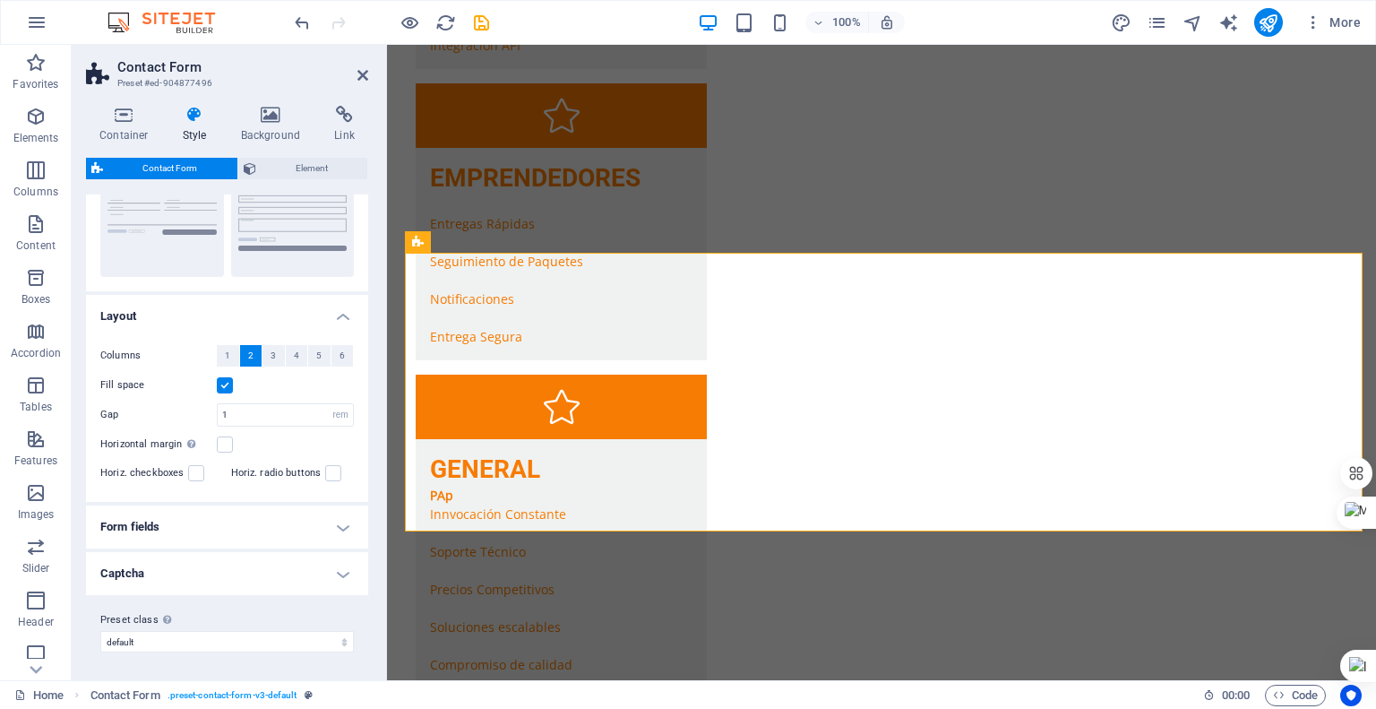
click at [326, 530] on h4 "Form fields" at bounding box center [227, 526] width 282 height 43
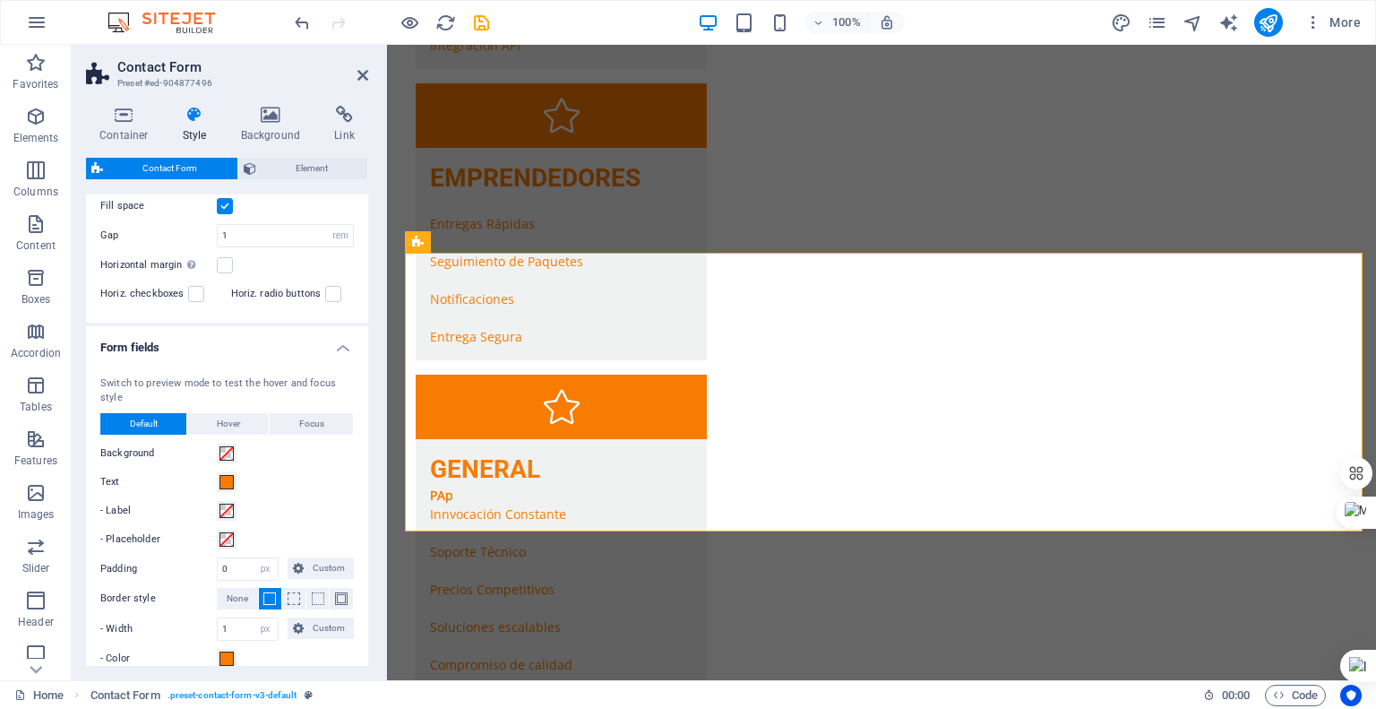
scroll to position [477, 0]
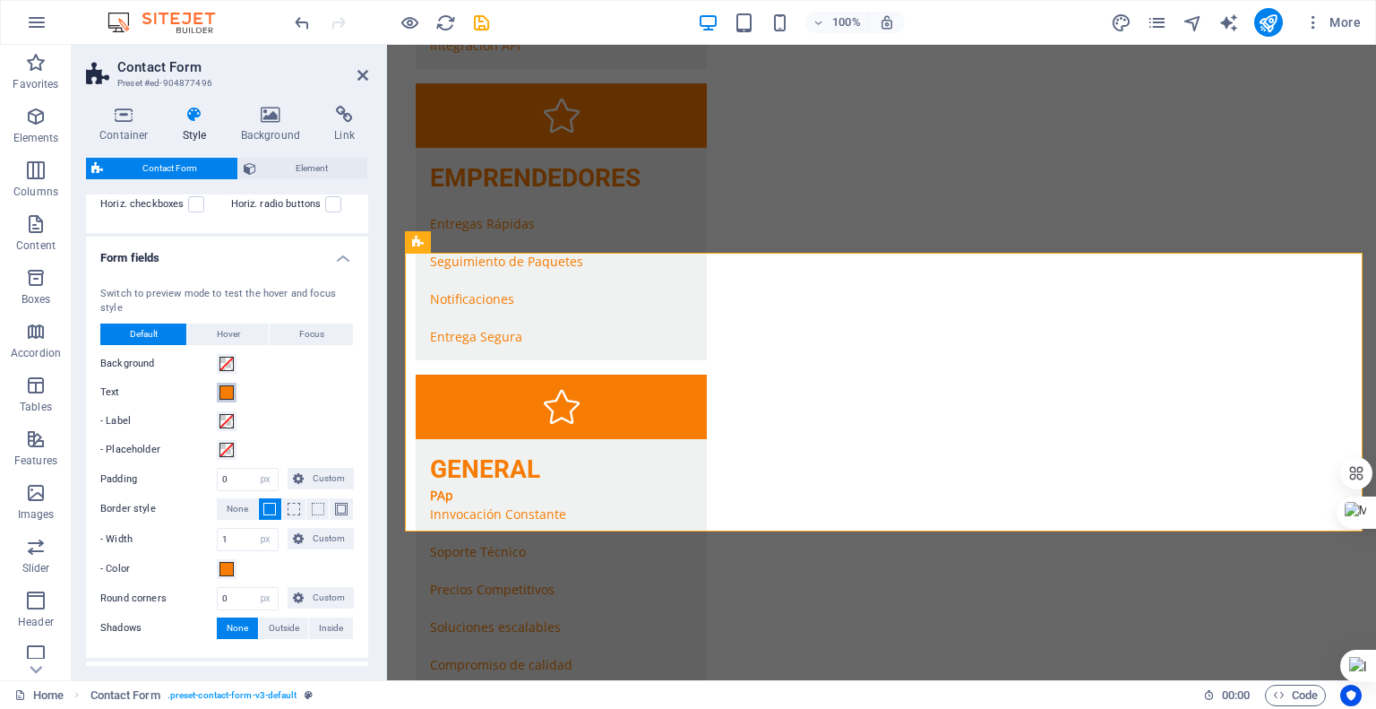
click at [230, 391] on span at bounding box center [227, 392] width 14 height 14
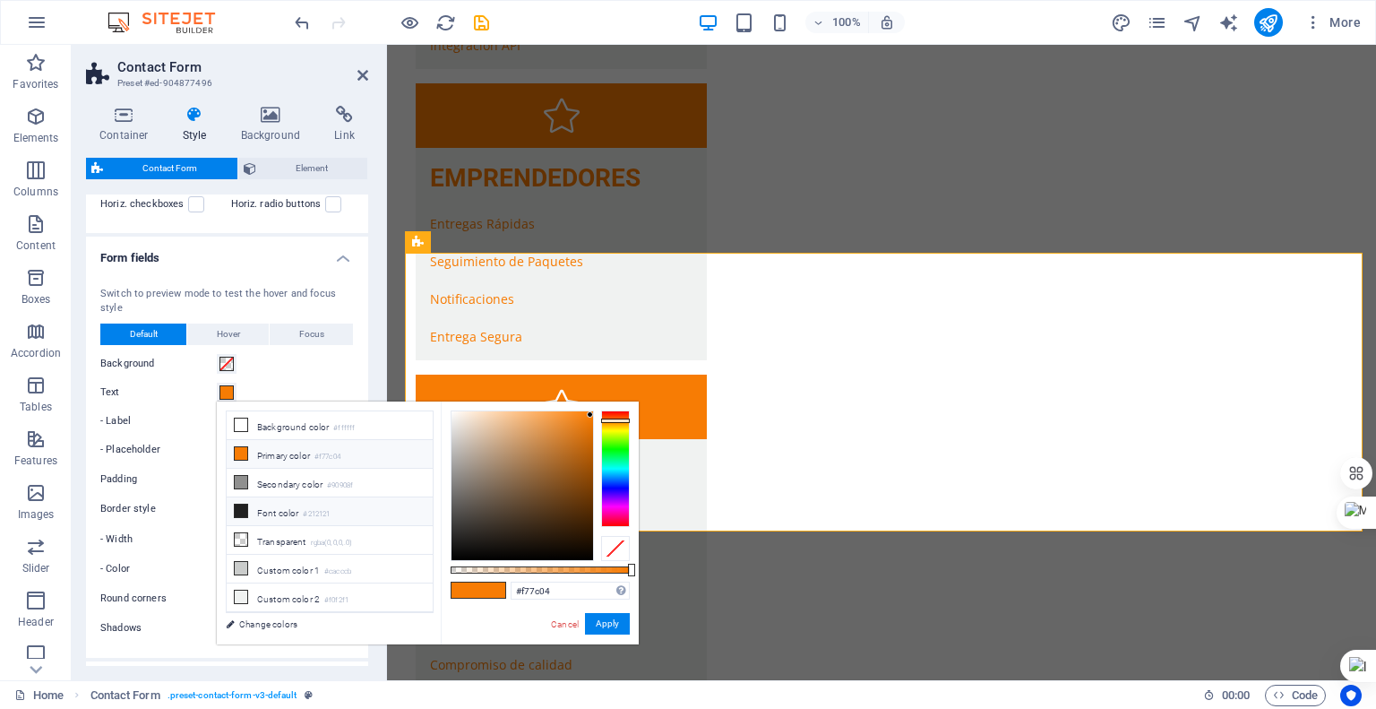
click at [244, 504] on icon at bounding box center [241, 510] width 13 height 13
type input "#212121"
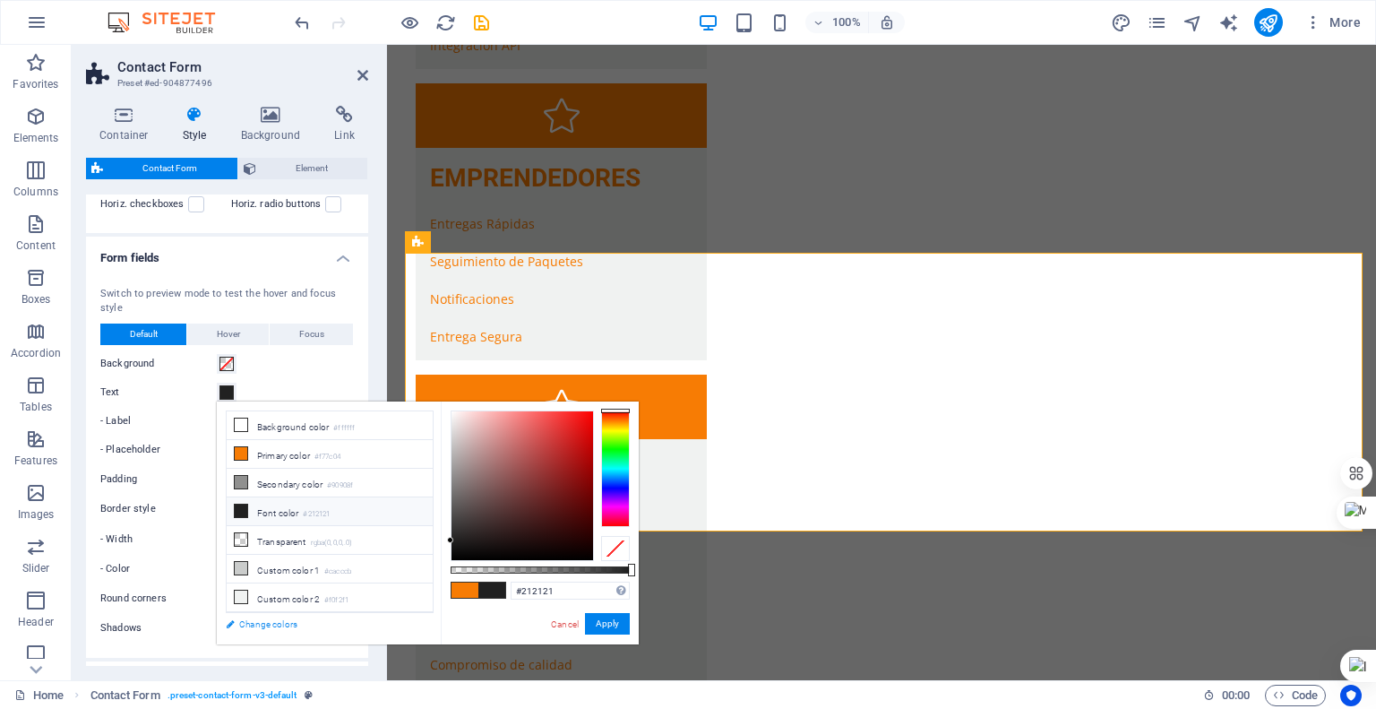
click at [278, 622] on link "Change colors" at bounding box center [321, 624] width 208 height 22
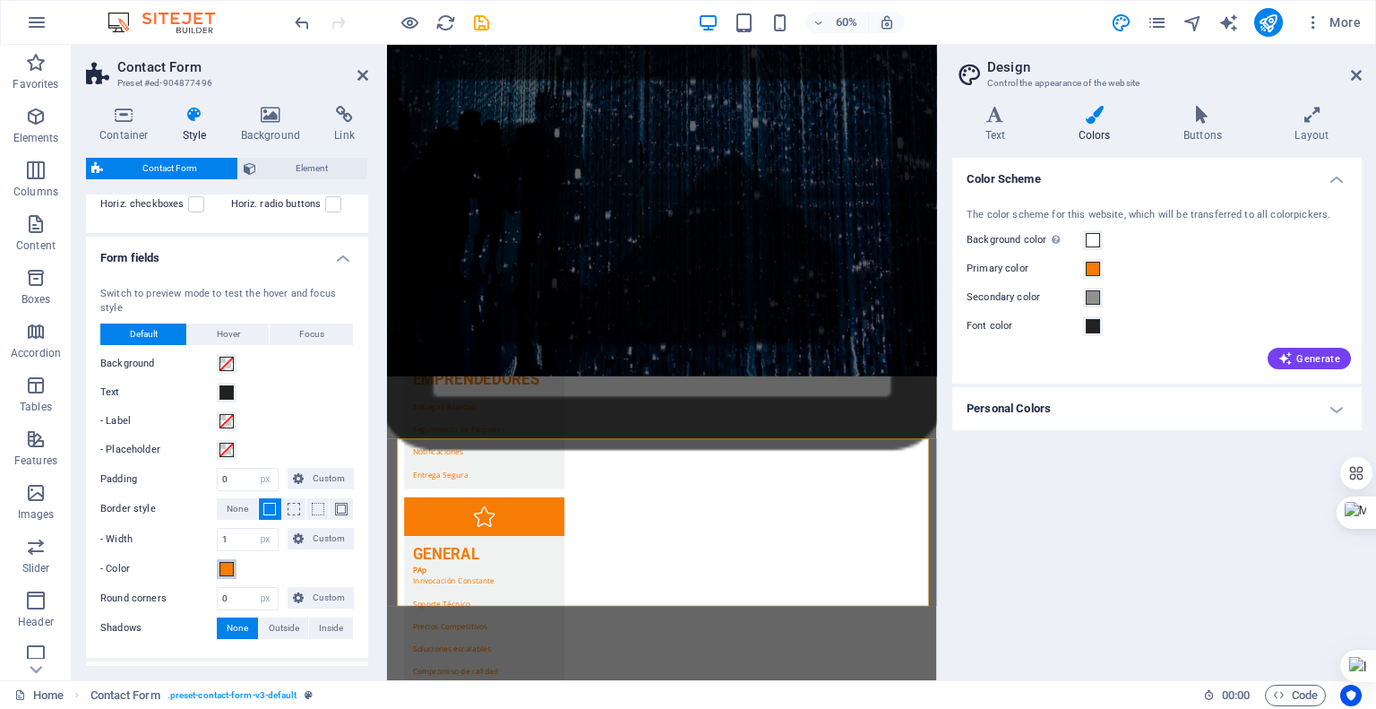
click at [230, 571] on span at bounding box center [227, 569] width 14 height 14
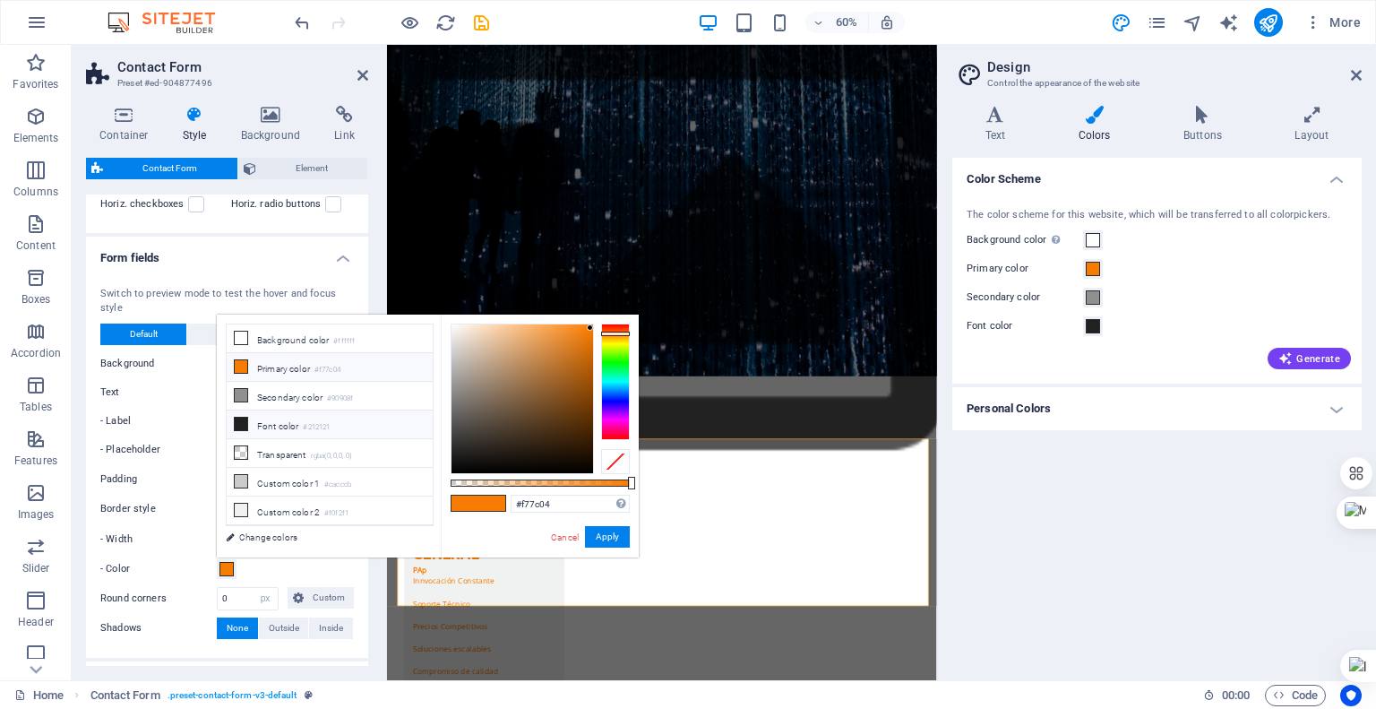
click at [252, 424] on li "Font color #212121" at bounding box center [330, 424] width 206 height 29
type input "#212121"
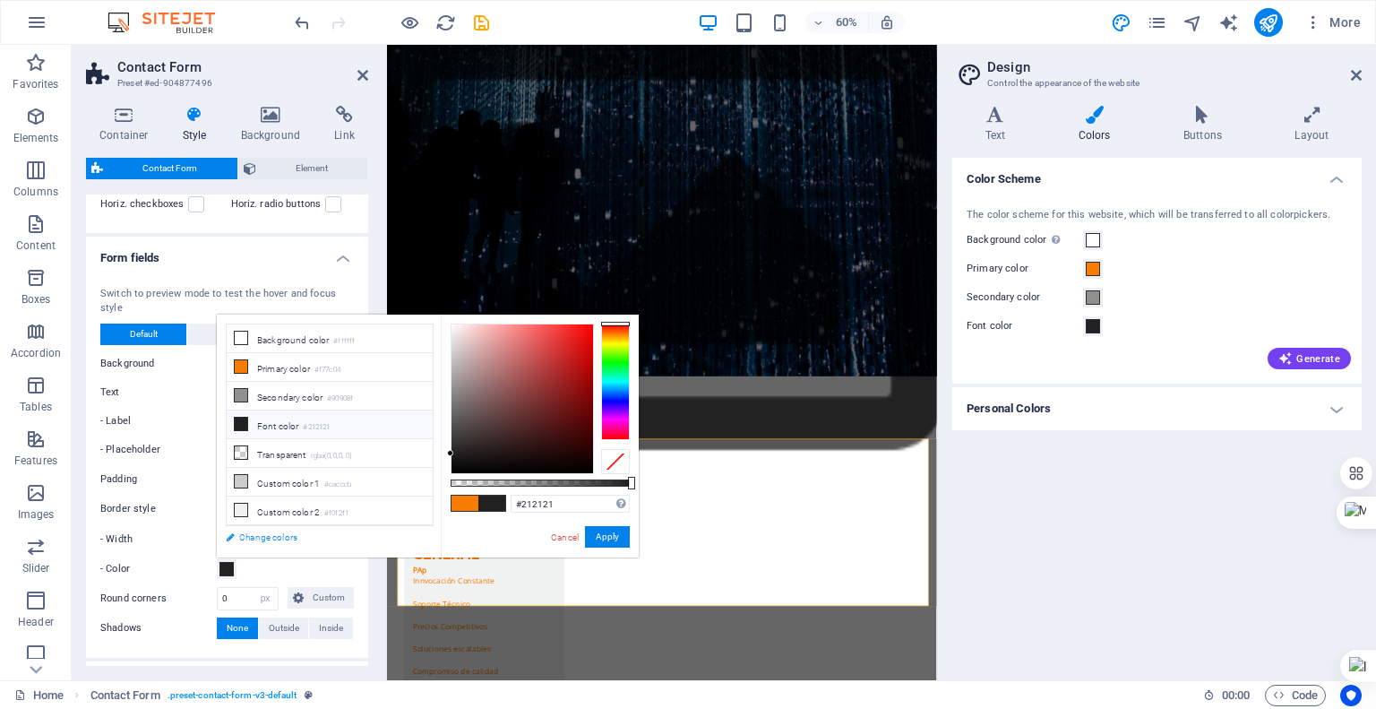
click at [294, 537] on link "Change colors" at bounding box center [321, 537] width 208 height 22
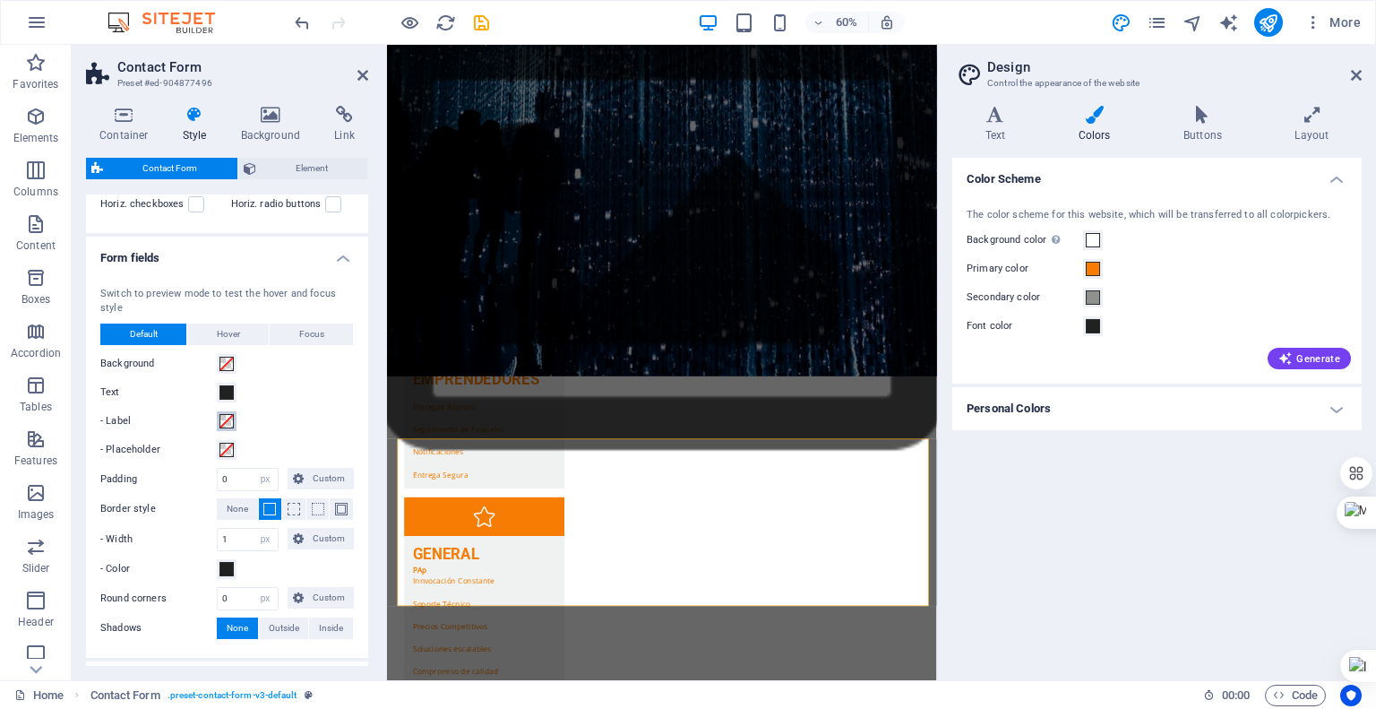
click at [226, 418] on span at bounding box center [227, 421] width 14 height 14
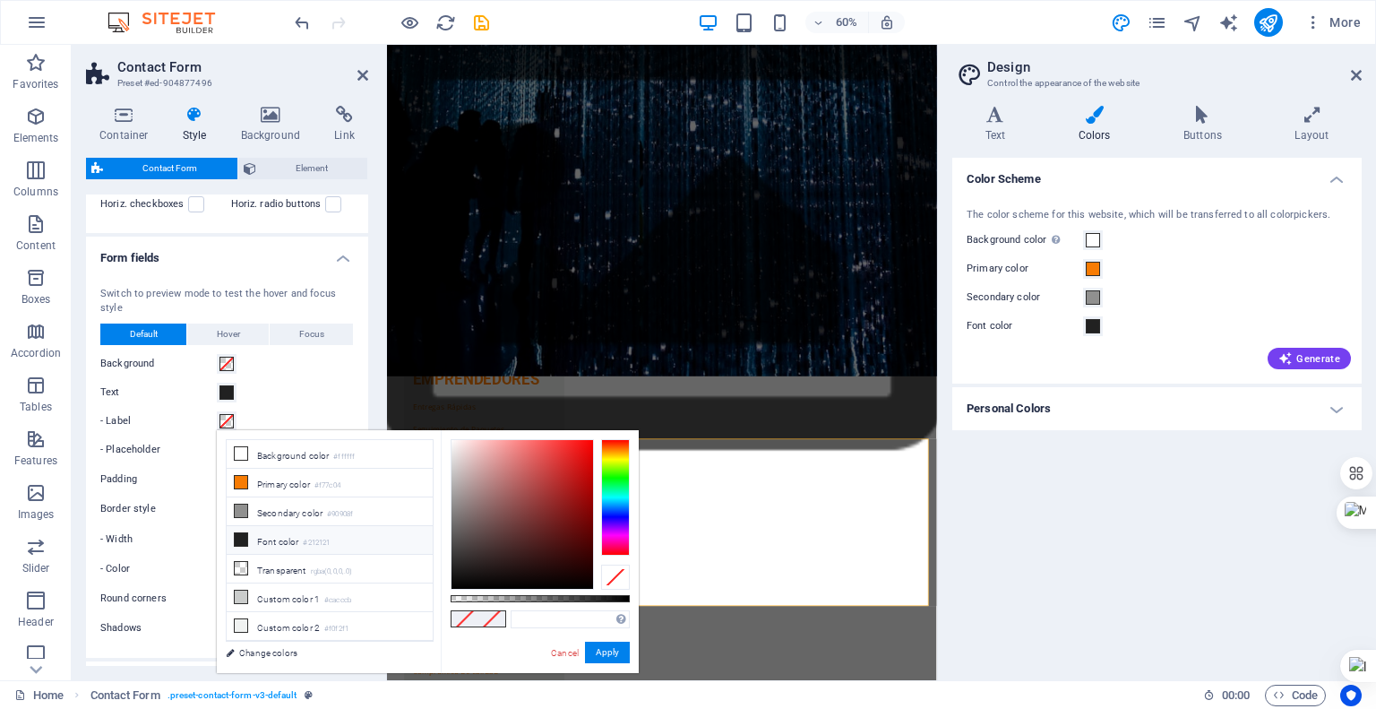
click at [235, 535] on icon at bounding box center [241, 539] width 13 height 13
type input "#212121"
click at [567, 652] on link "Cancel" at bounding box center [564, 652] width 31 height 13
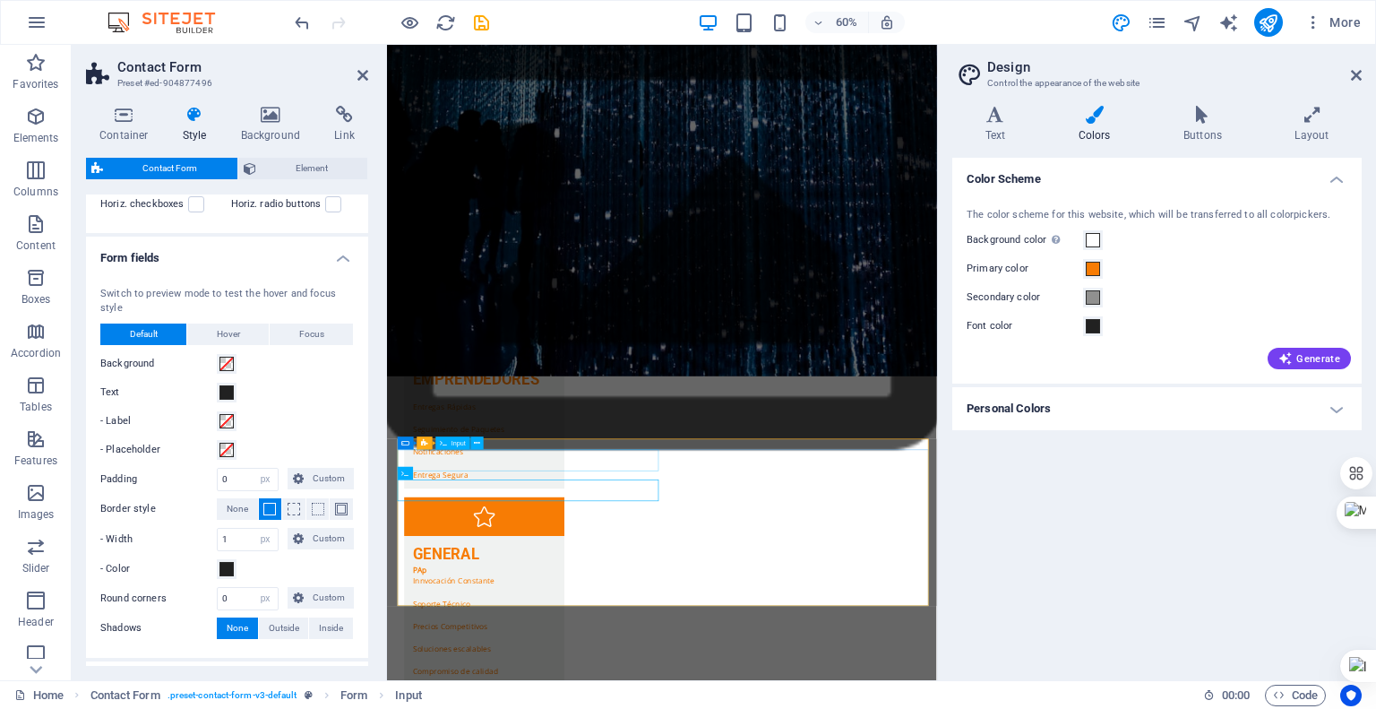
click at [1357, 76] on icon at bounding box center [1356, 75] width 11 height 14
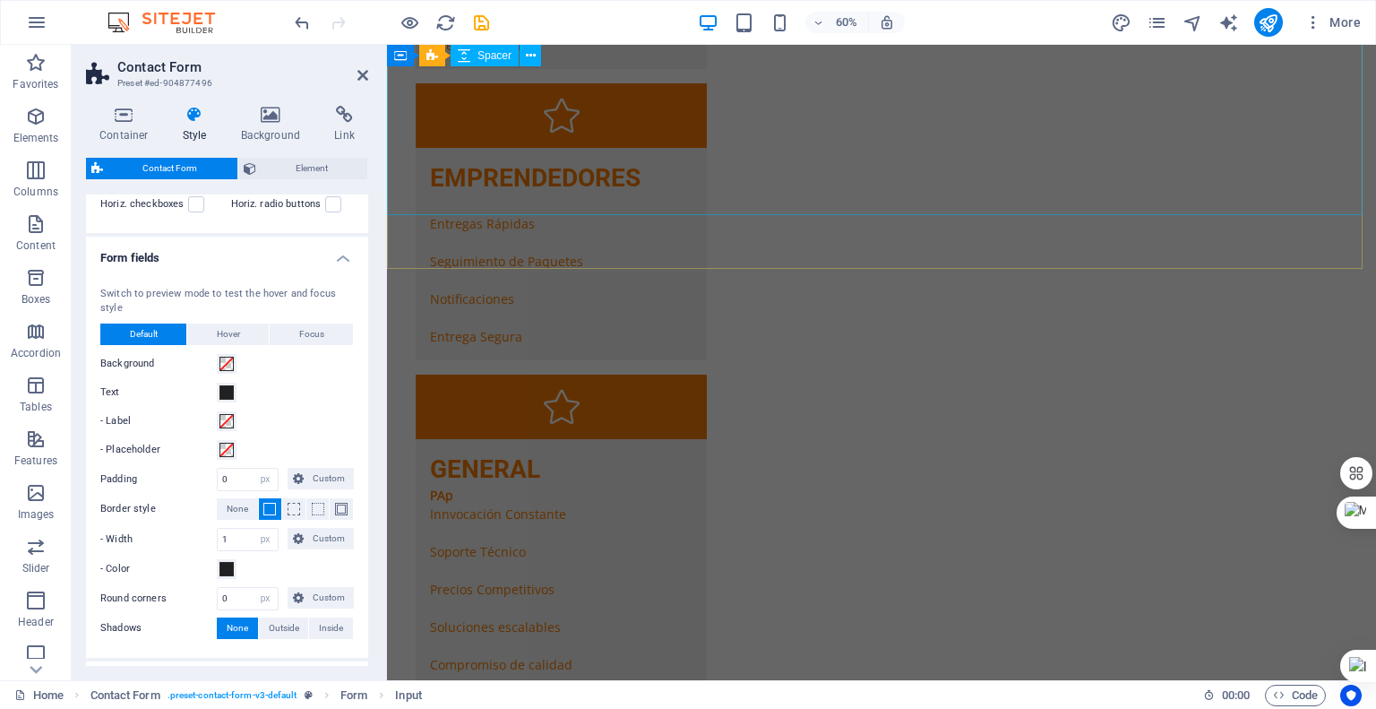
scroll to position [3175, 0]
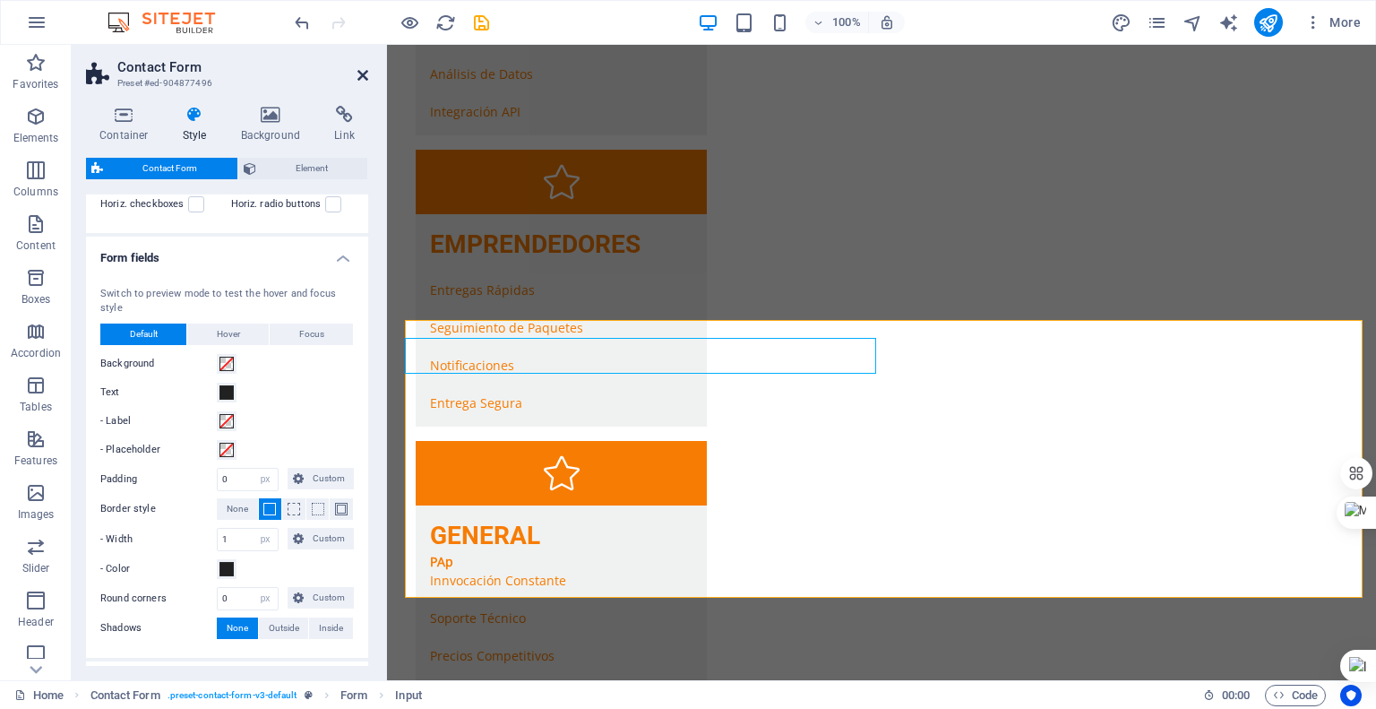
click at [363, 74] on icon at bounding box center [363, 75] width 11 height 14
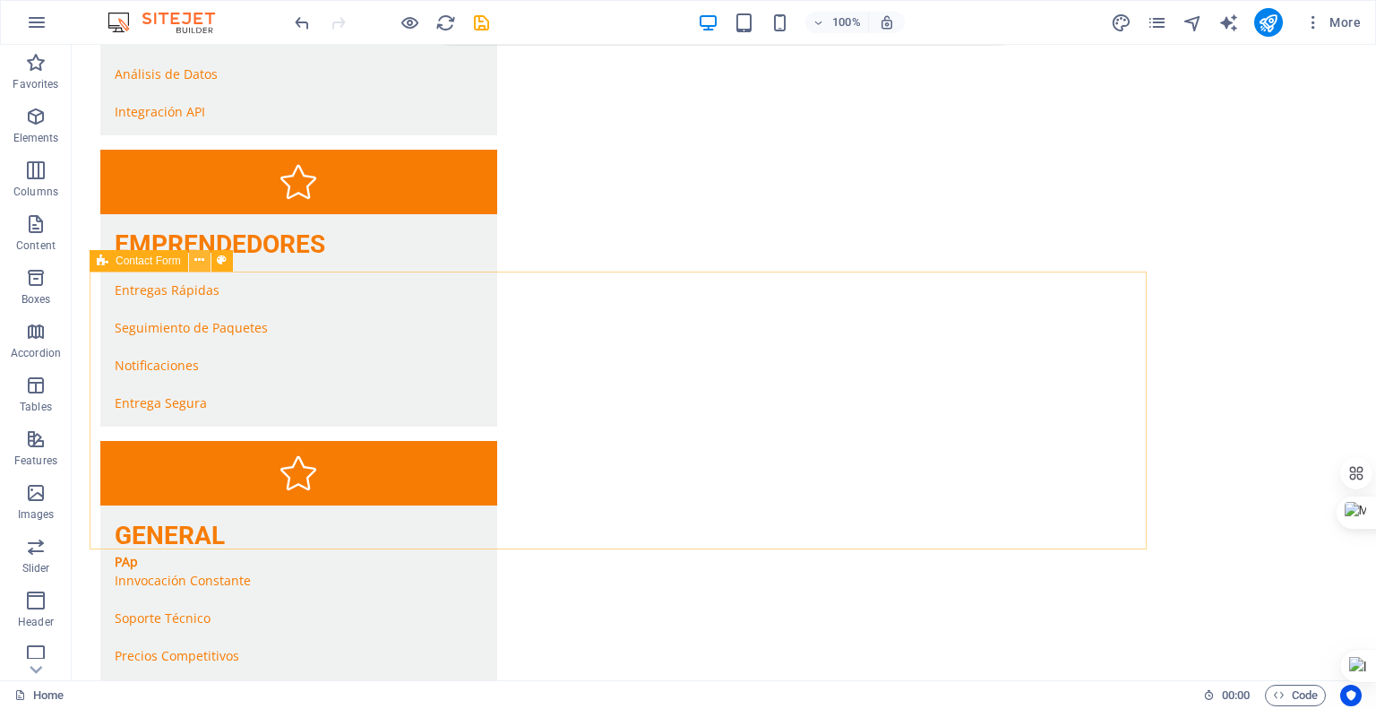
click at [197, 265] on icon at bounding box center [199, 260] width 10 height 19
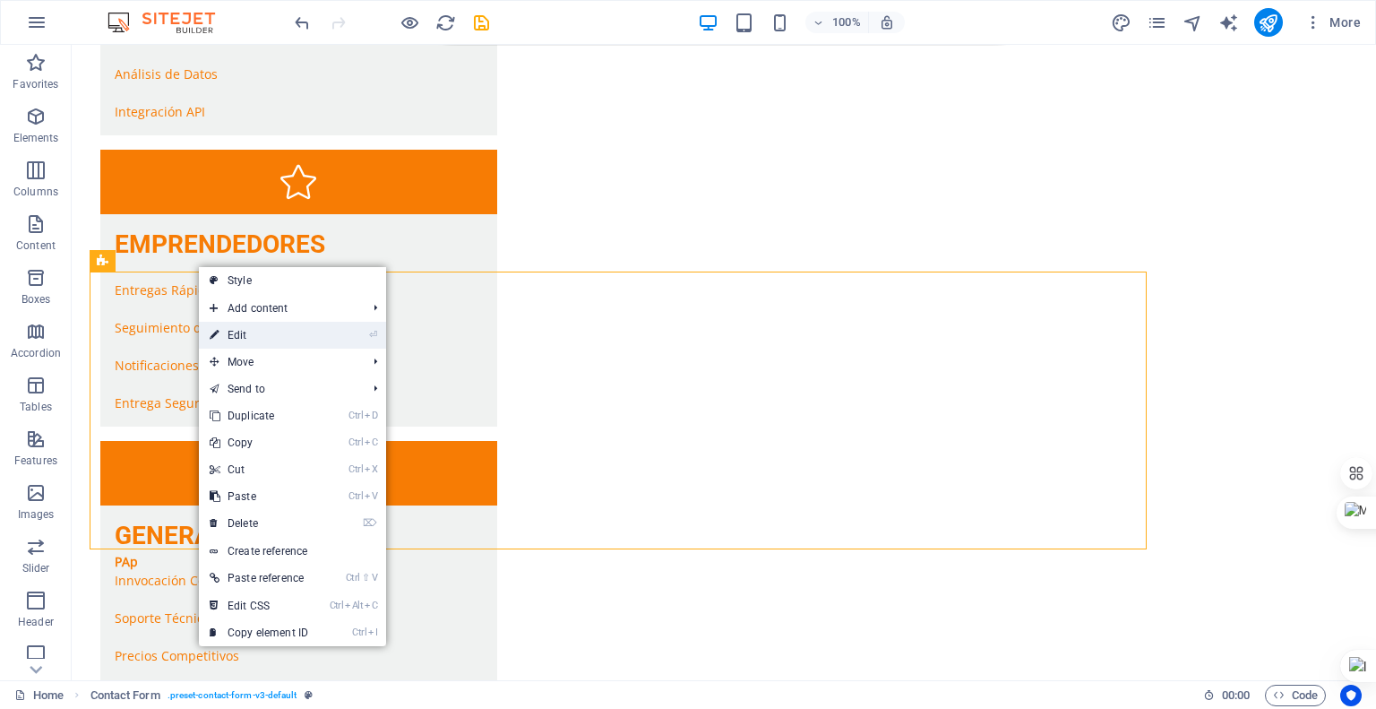
click at [251, 330] on link "⏎ Edit" at bounding box center [259, 335] width 120 height 27
select select "rem"
select select "px"
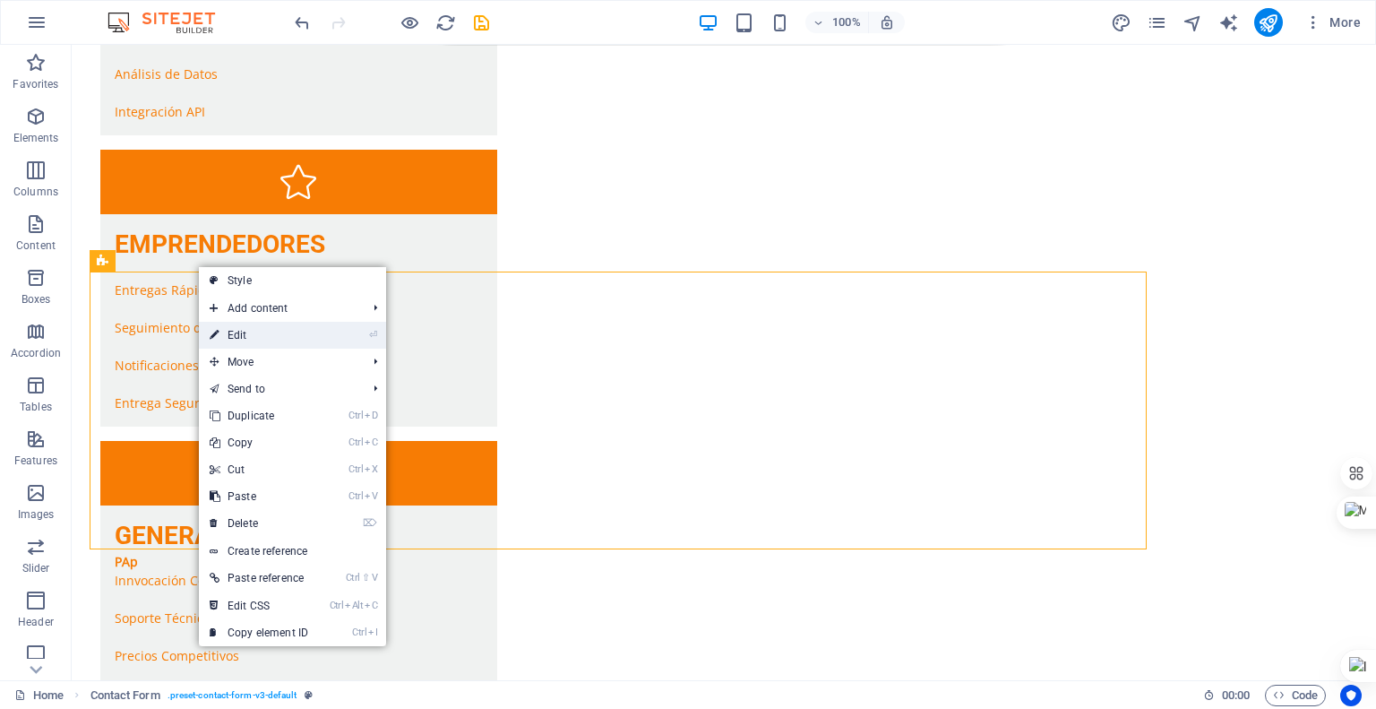
select select "preset-contact-form-v3-default"
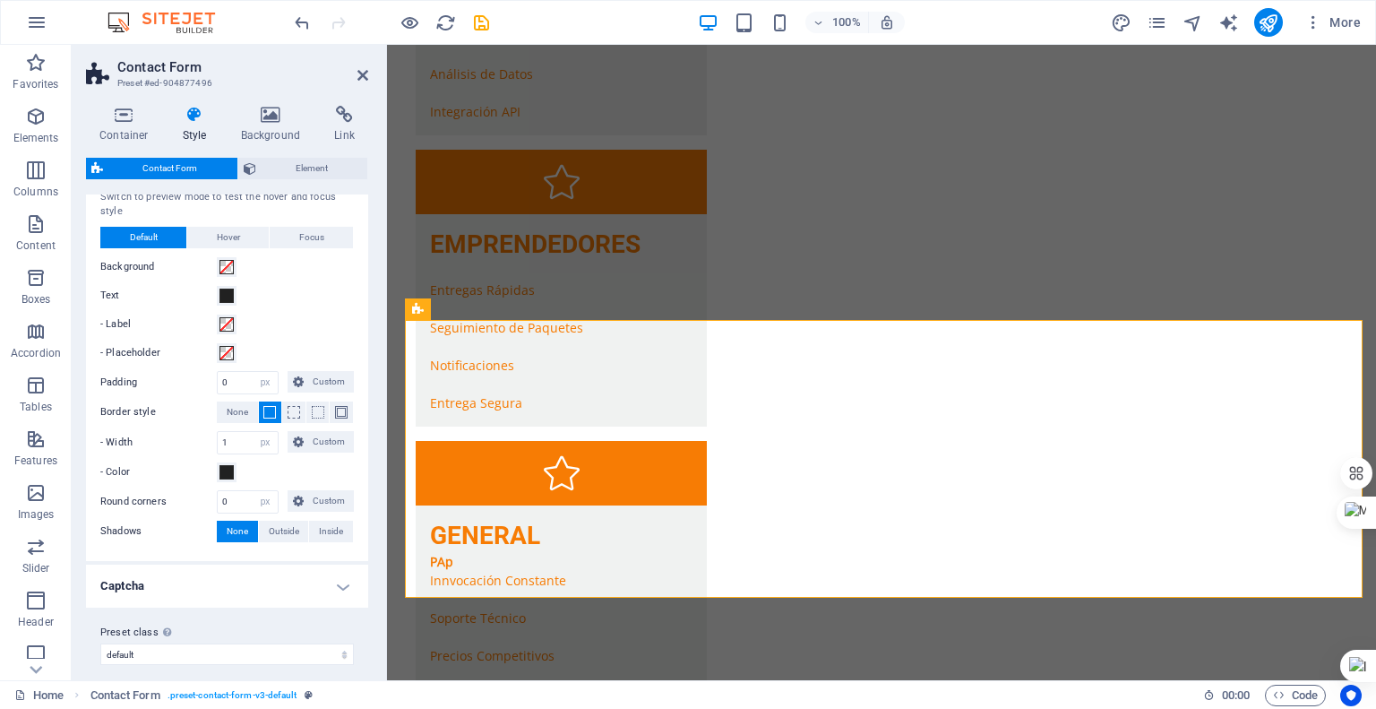
scroll to position [584, 0]
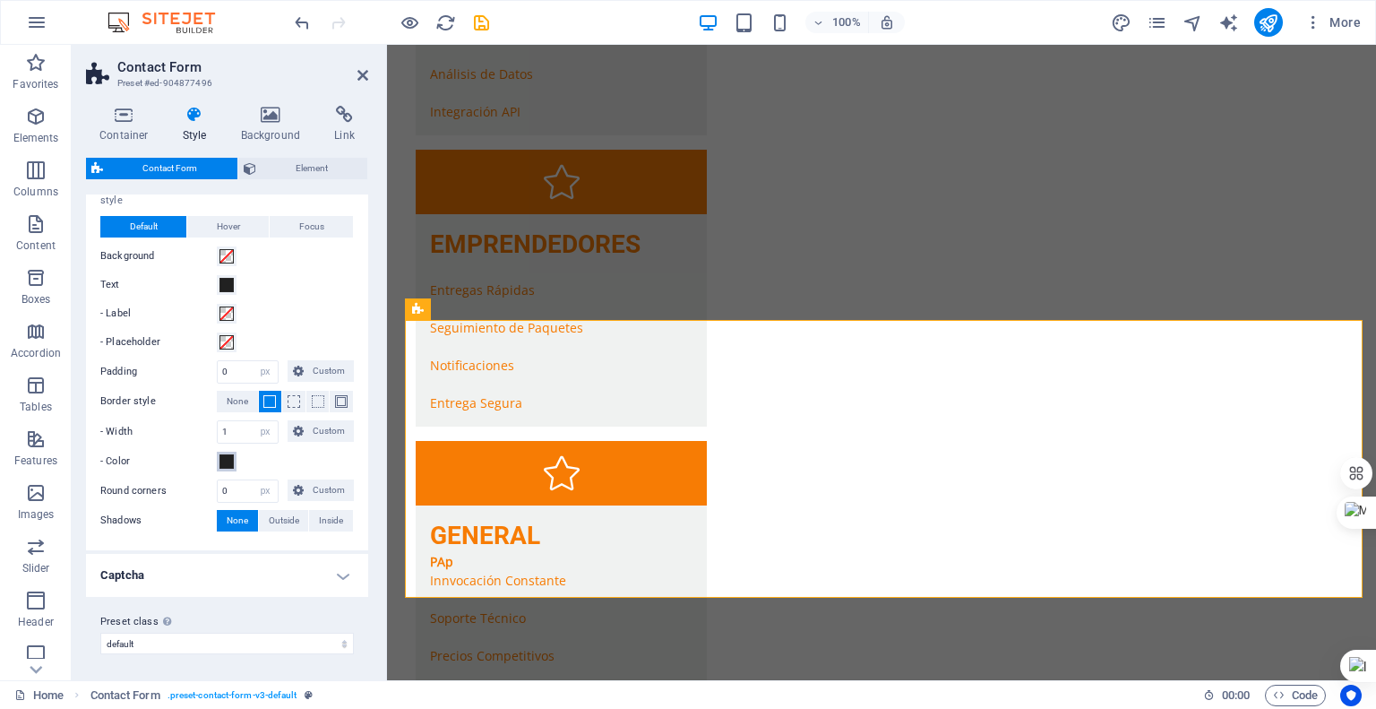
click at [232, 458] on span at bounding box center [227, 461] width 14 height 14
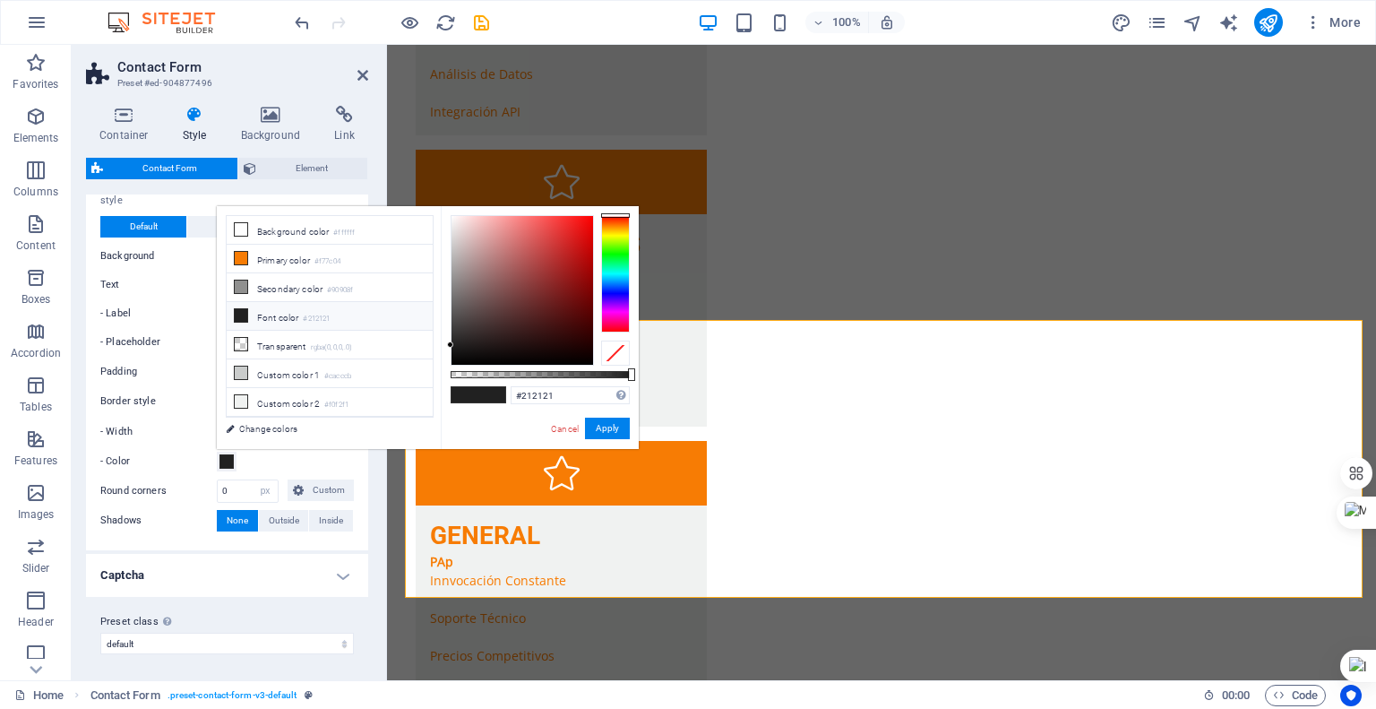
click at [246, 312] on icon at bounding box center [241, 315] width 13 height 13
click at [607, 432] on button "Apply" at bounding box center [607, 429] width 45 height 22
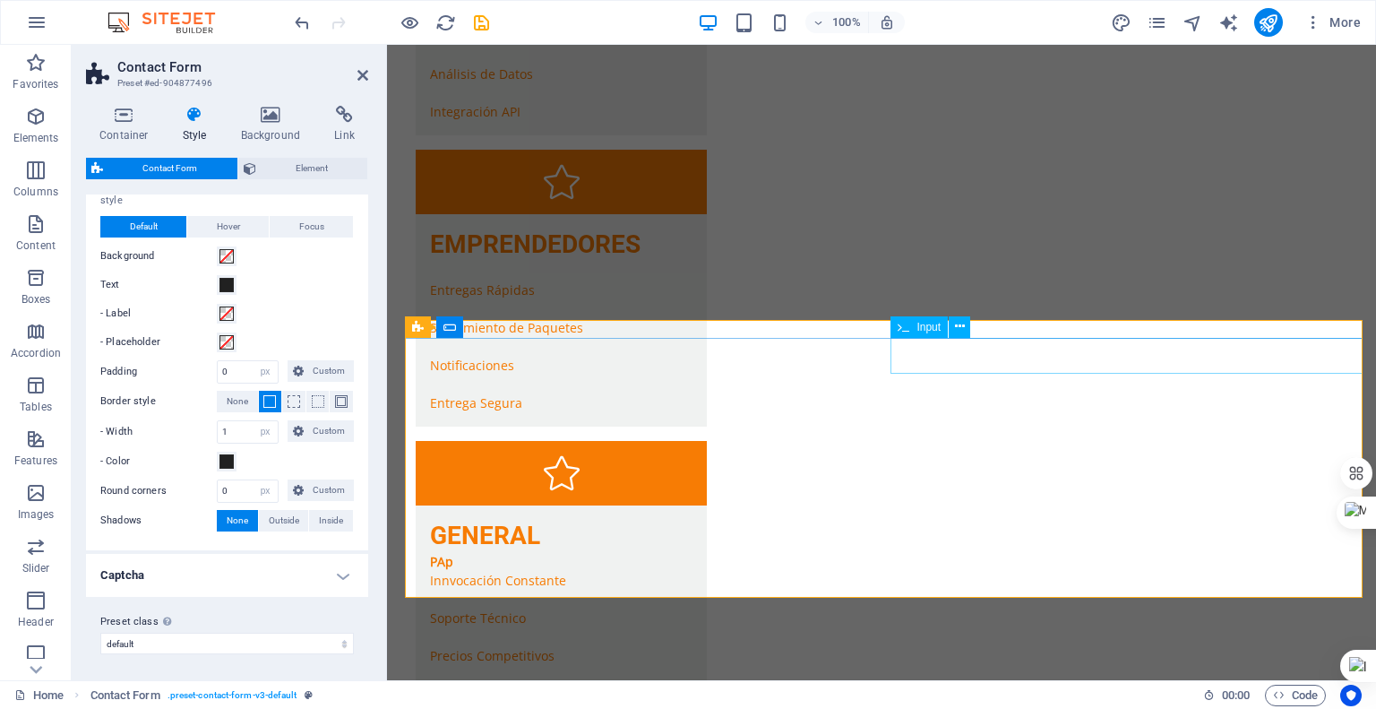
click at [536, 326] on icon at bounding box center [537, 326] width 10 height 19
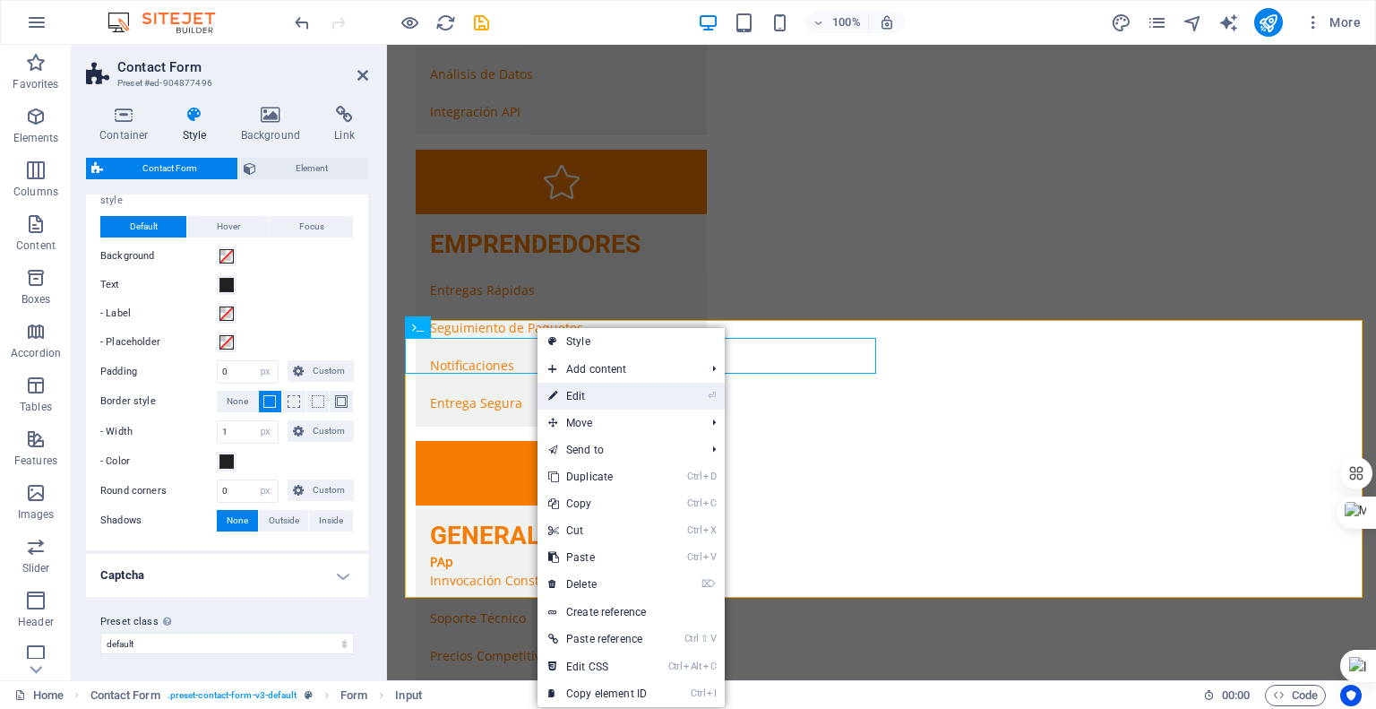
click at [564, 394] on link "⏎ Edit" at bounding box center [598, 396] width 120 height 27
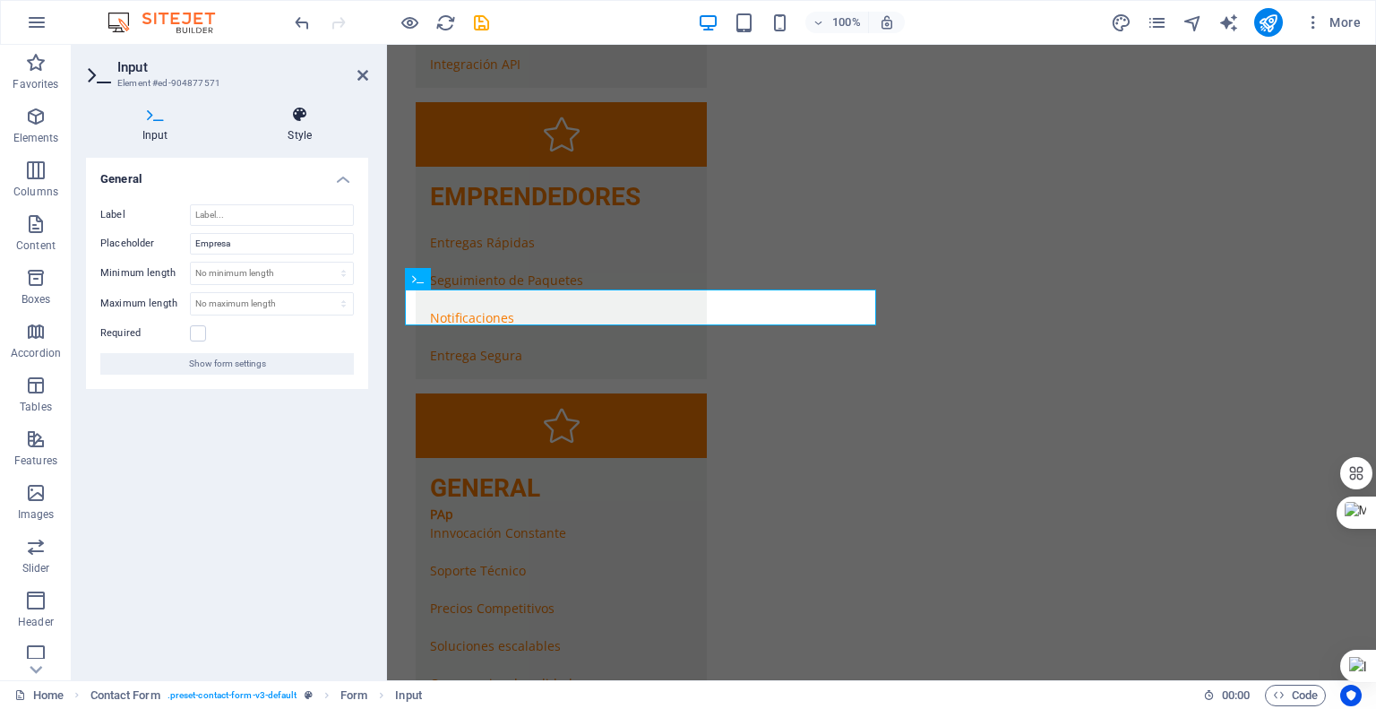
click at [291, 112] on icon at bounding box center [300, 115] width 137 height 18
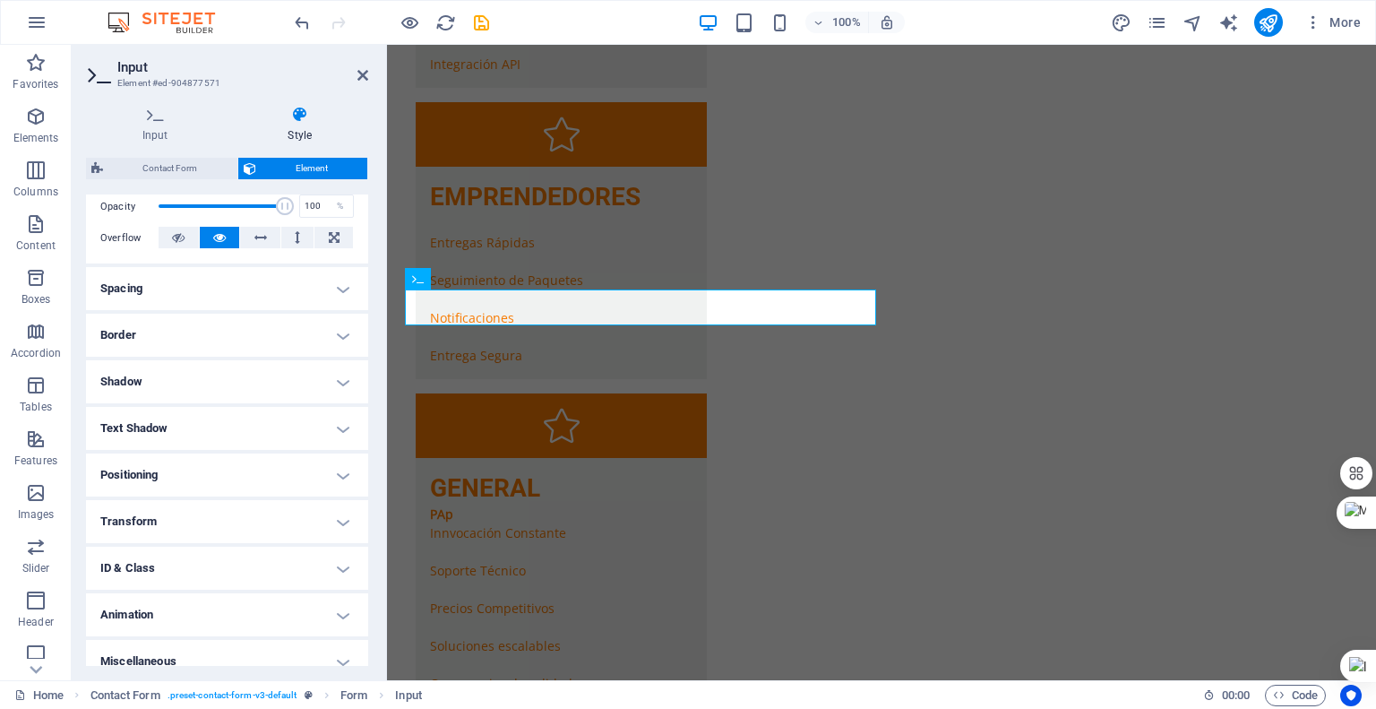
scroll to position [285, 0]
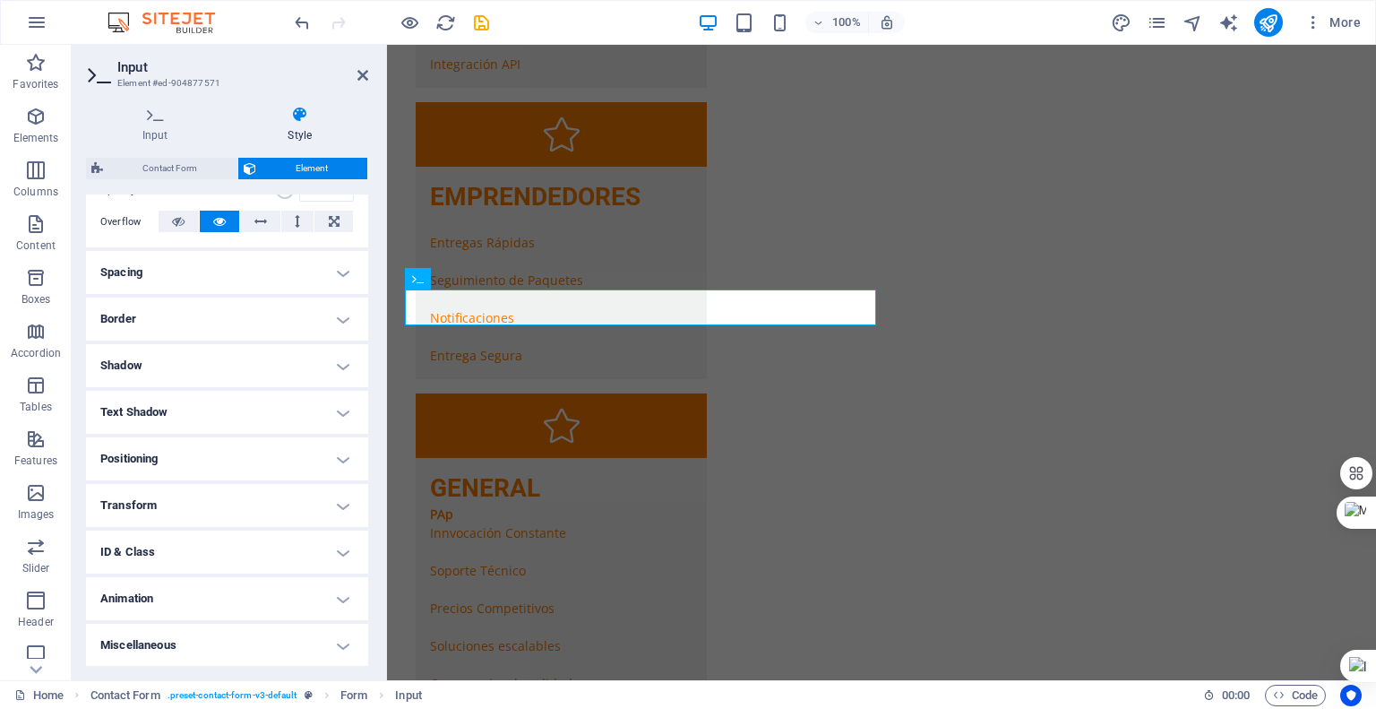
click at [274, 261] on h4 "Spacing" at bounding box center [227, 272] width 282 height 43
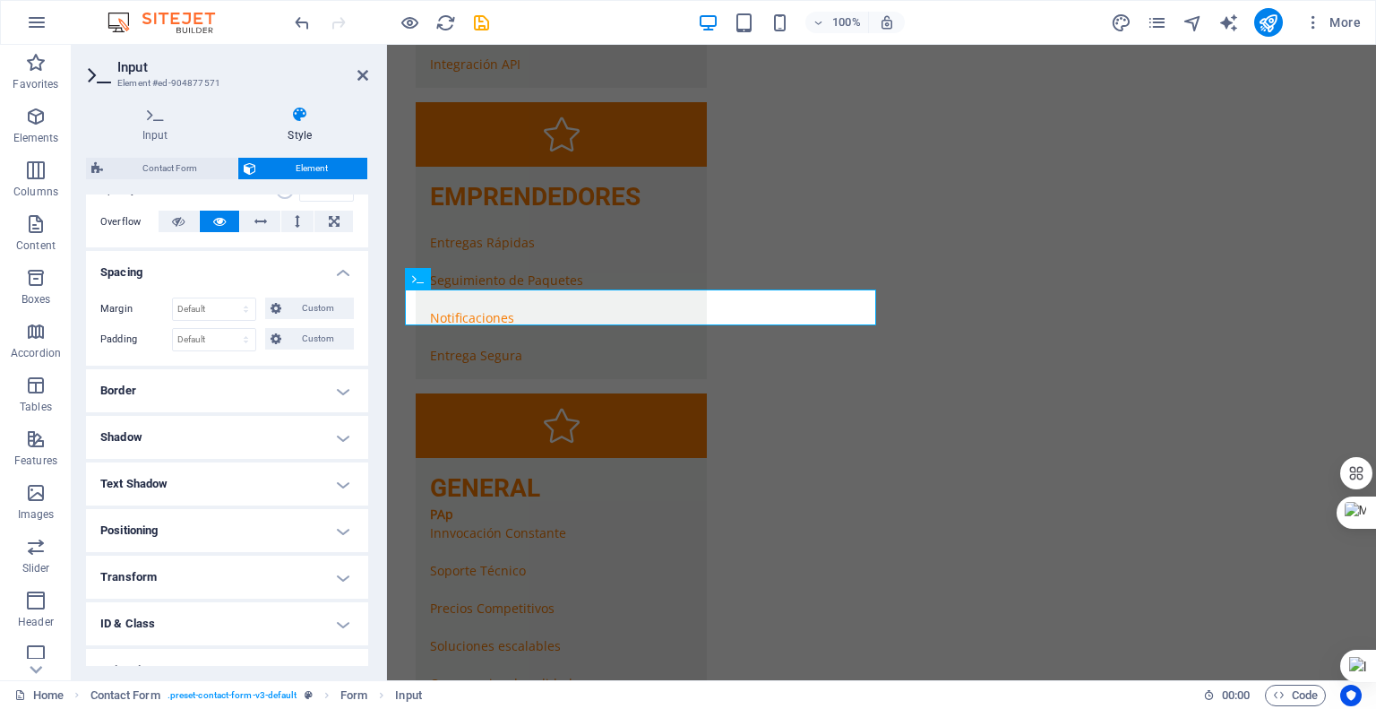
click at [274, 261] on h4 "Spacing" at bounding box center [227, 267] width 282 height 32
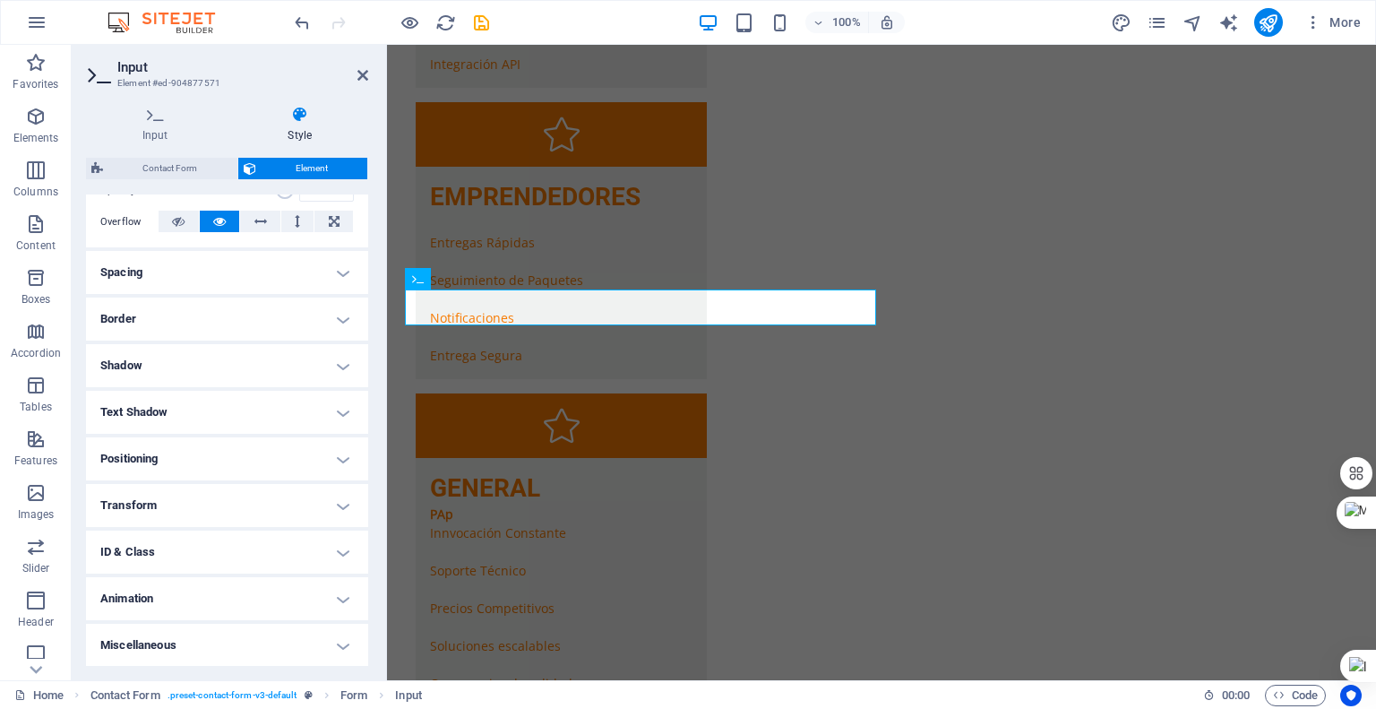
click at [282, 318] on h4 "Border" at bounding box center [227, 318] width 282 height 43
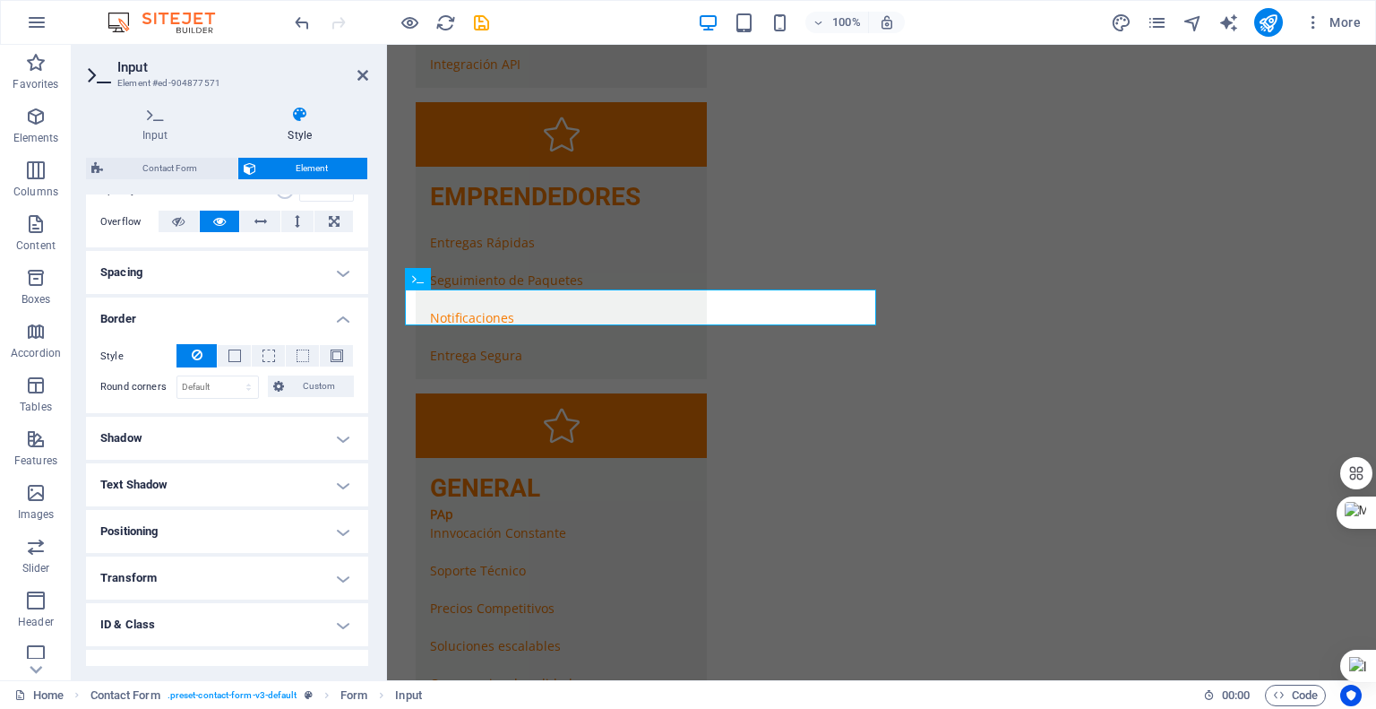
click at [282, 318] on h4 "Border" at bounding box center [227, 313] width 282 height 32
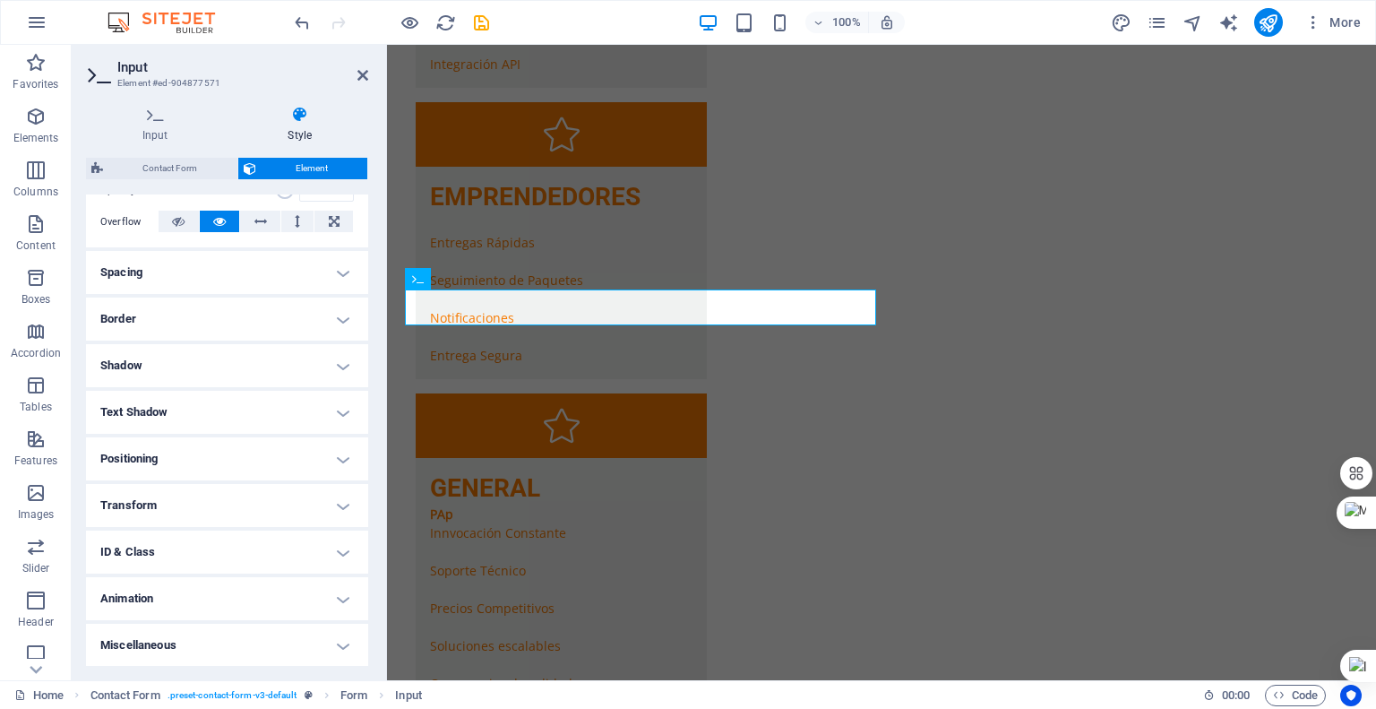
click at [292, 365] on h4 "Shadow" at bounding box center [227, 365] width 282 height 43
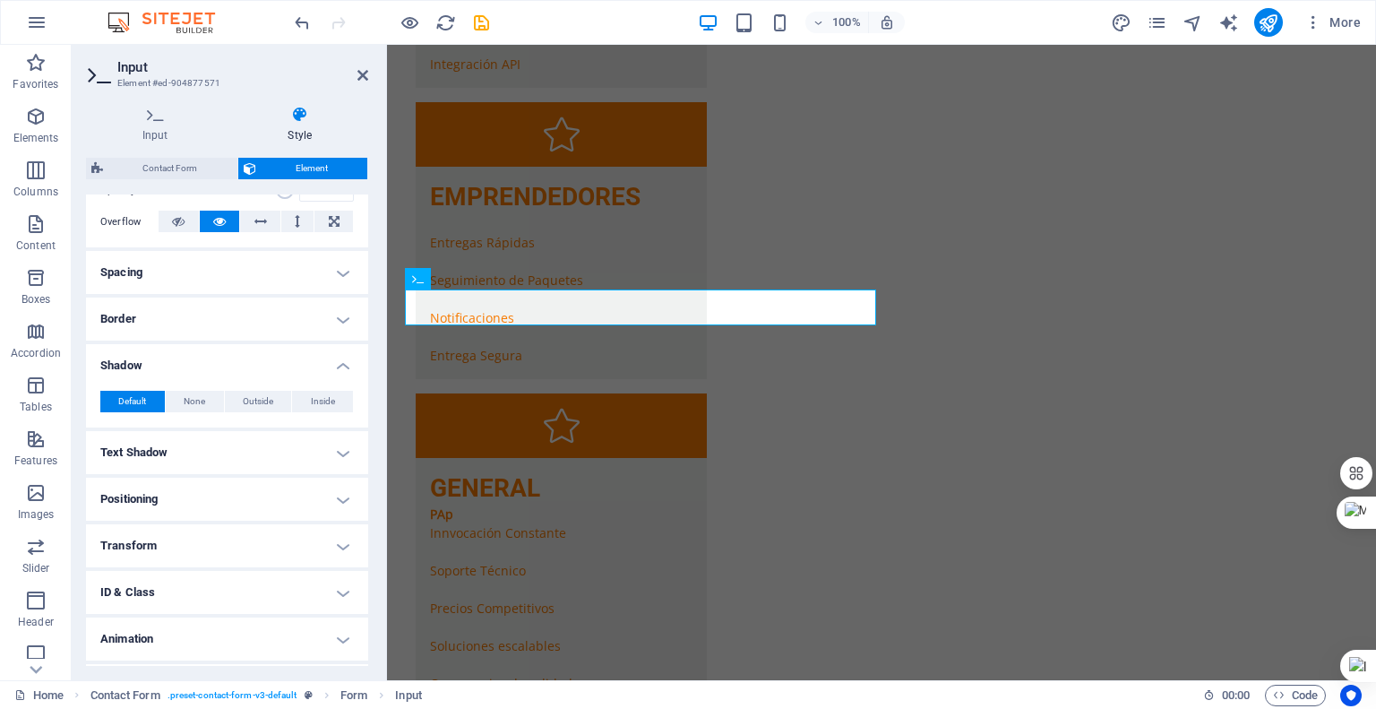
click at [292, 365] on h4 "Shadow" at bounding box center [227, 360] width 282 height 32
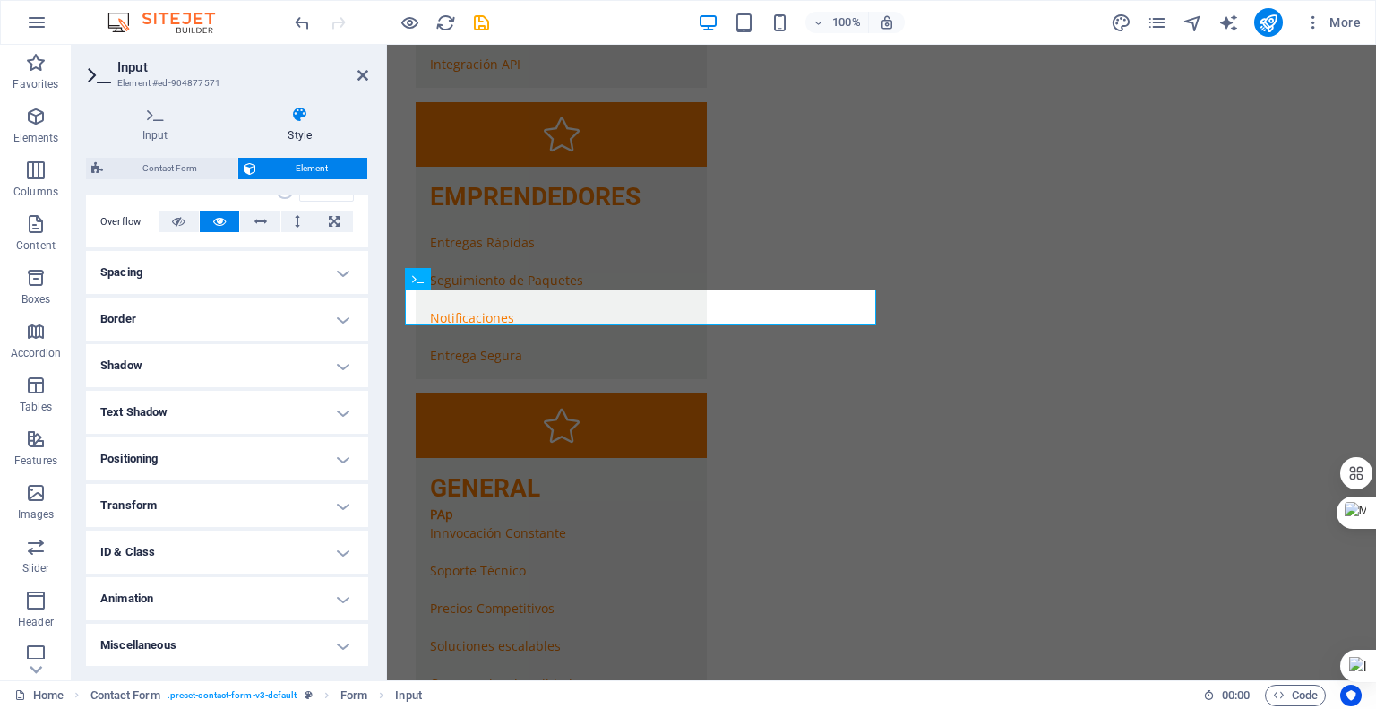
click at [298, 400] on h4 "Text Shadow" at bounding box center [227, 412] width 282 height 43
click at [298, 400] on h4 "Text Shadow" at bounding box center [227, 407] width 282 height 32
click at [299, 587] on h4 "Animation" at bounding box center [227, 598] width 282 height 43
click at [300, 587] on h4 "Animation" at bounding box center [227, 593] width 282 height 32
click at [161, 117] on icon at bounding box center [155, 115] width 139 height 18
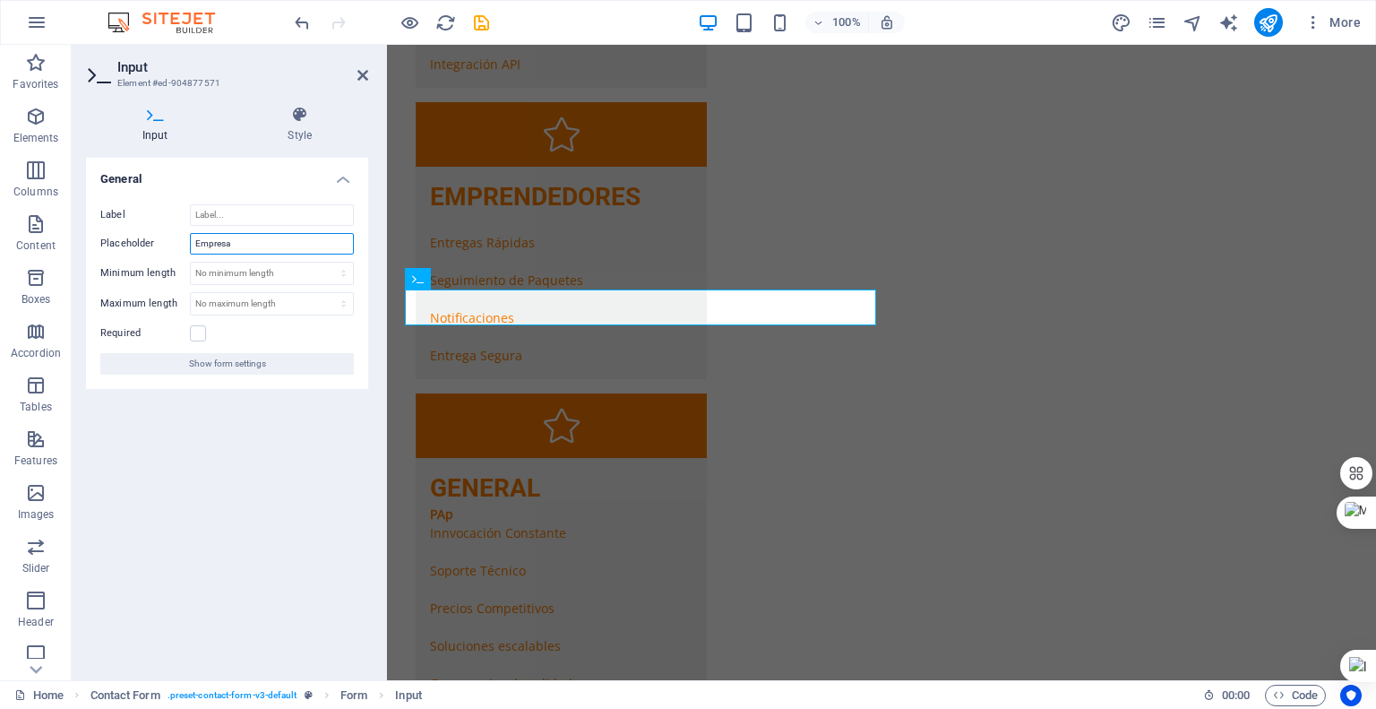
click at [249, 234] on input "Empresa" at bounding box center [272, 244] width 164 height 22
type input "Empresa:"
click at [197, 335] on label at bounding box center [198, 333] width 16 height 16
click at [0, 0] on input "Required" at bounding box center [0, 0] width 0 height 0
click at [263, 358] on span "Show form settings" at bounding box center [227, 364] width 77 height 22
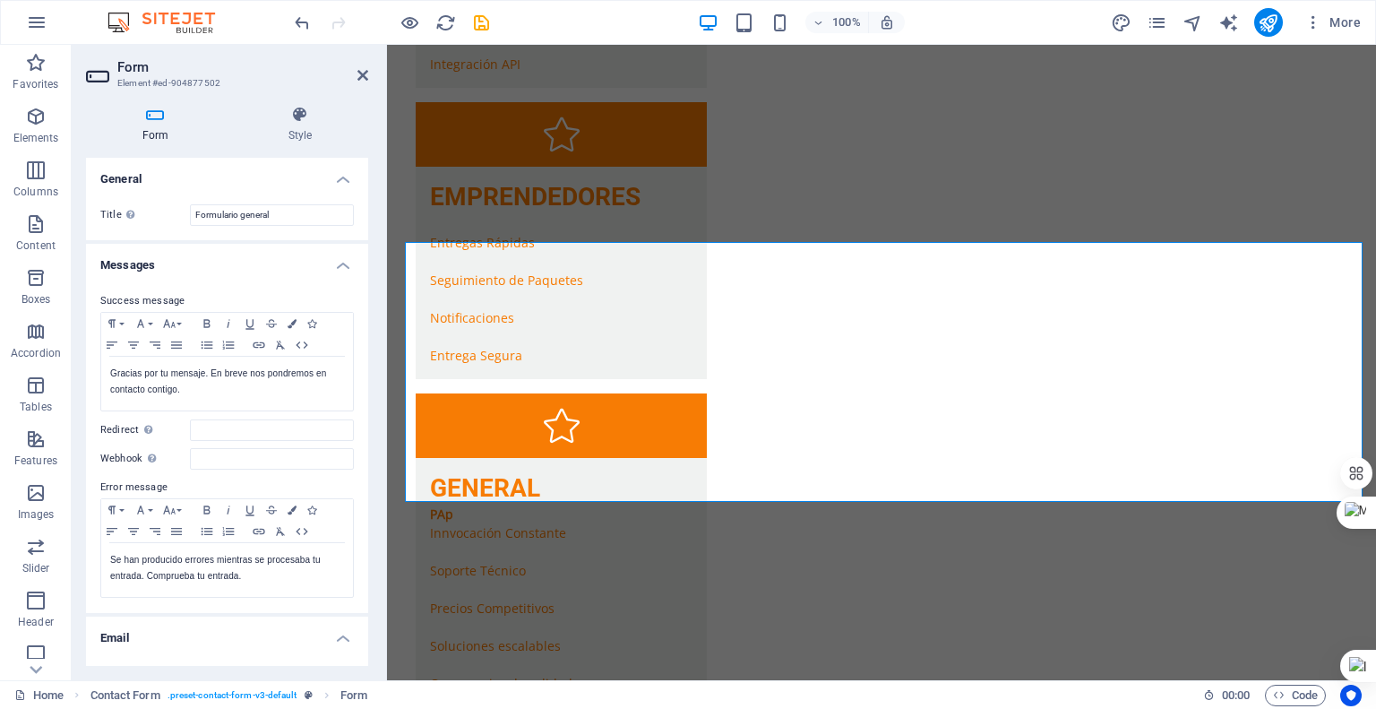
scroll to position [3271, 0]
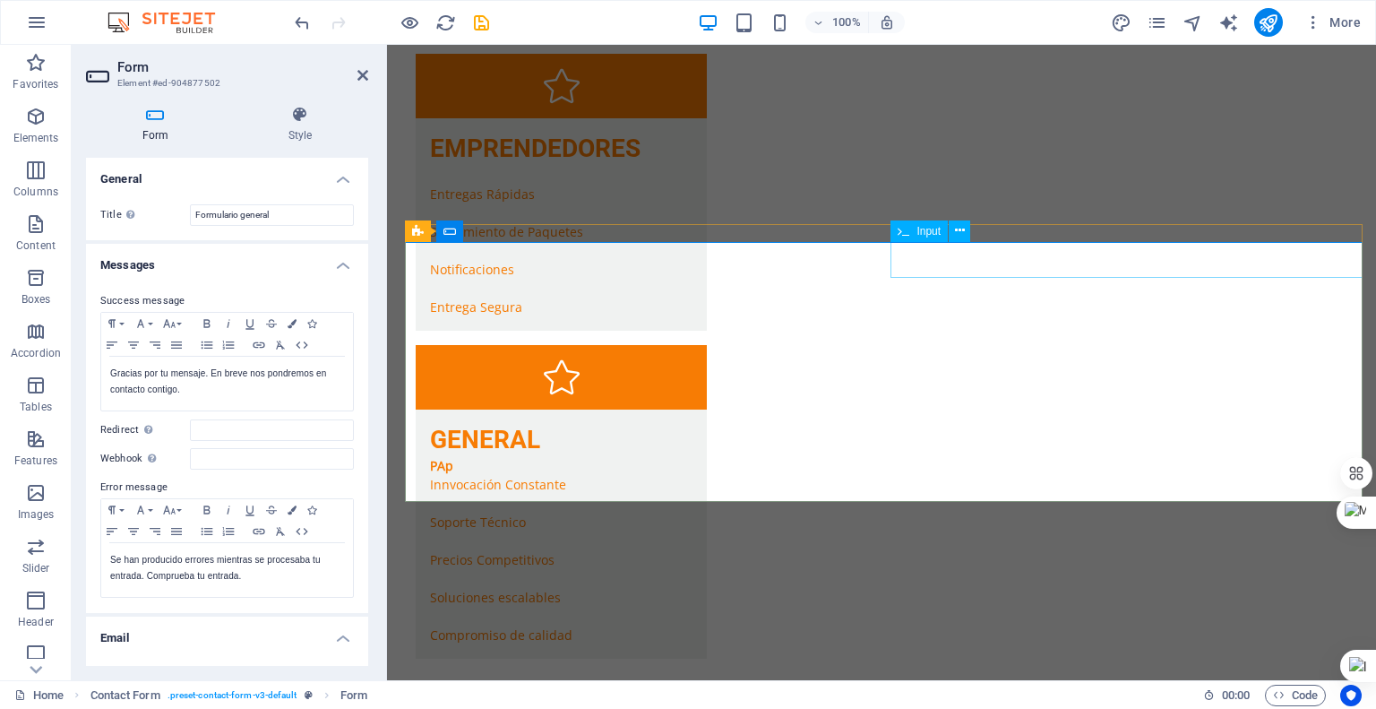
click at [955, 231] on icon at bounding box center [960, 230] width 10 height 19
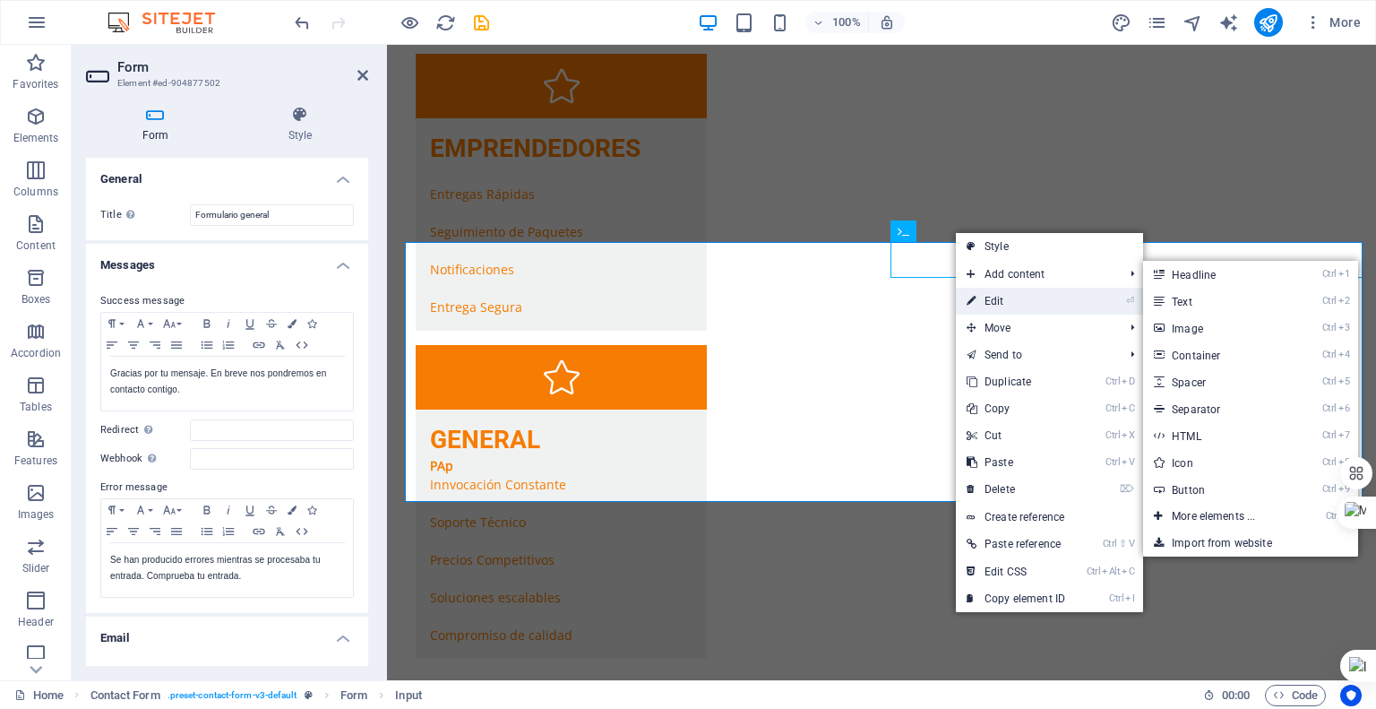
click at [978, 306] on link "⏎ Edit" at bounding box center [1016, 301] width 120 height 27
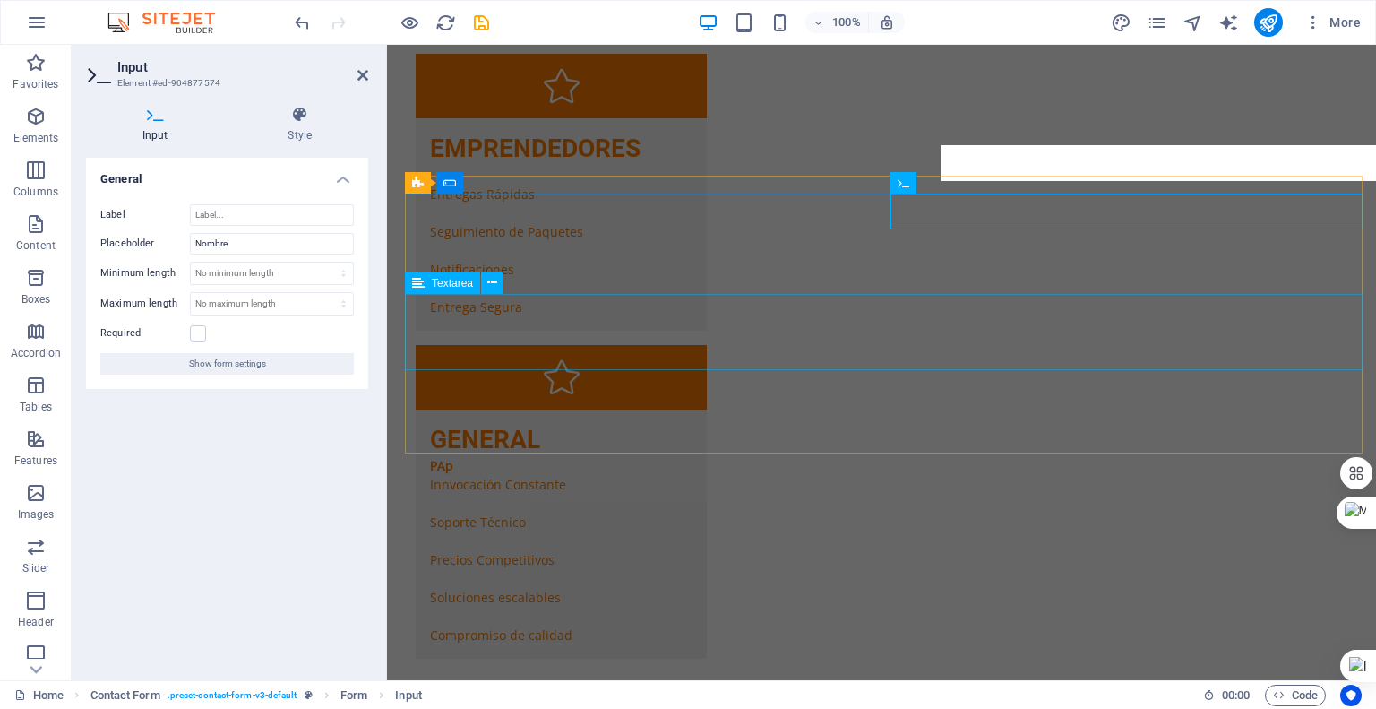
scroll to position [3319, 0]
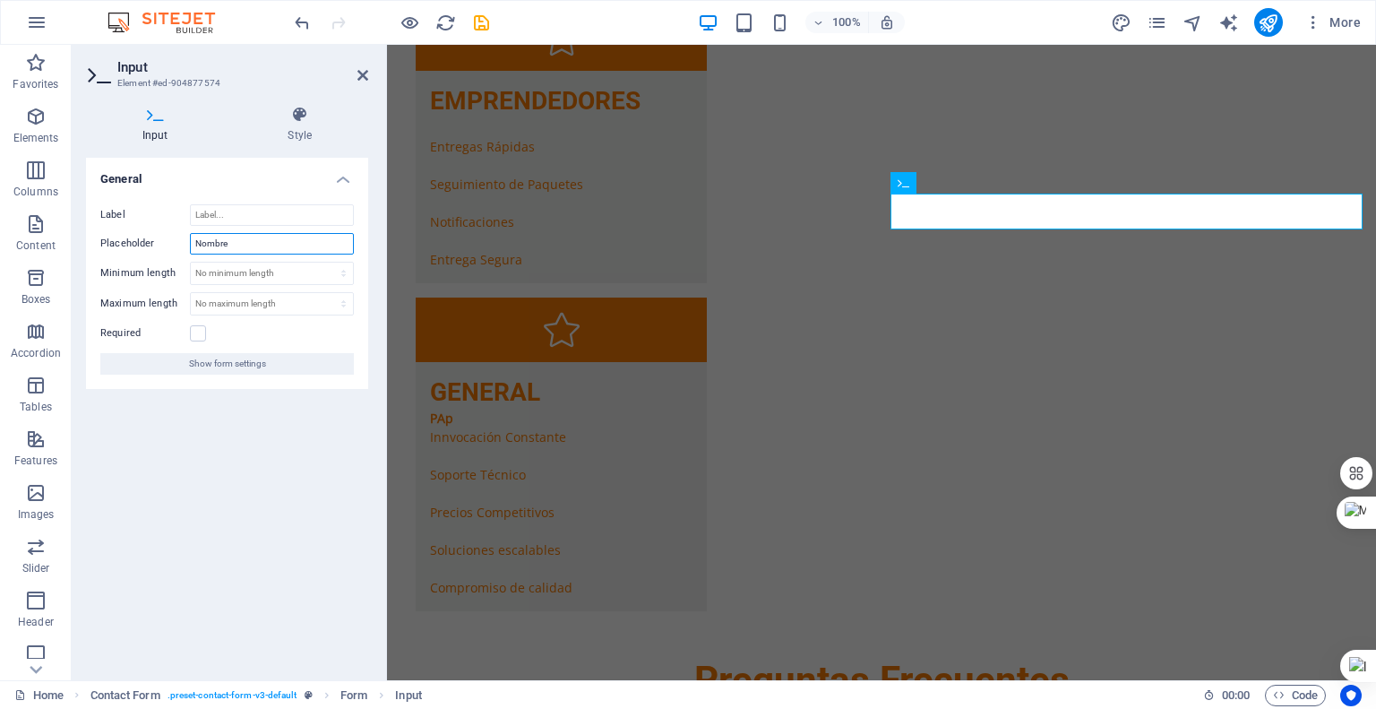
click at [241, 248] on input "Nombre" at bounding box center [272, 244] width 164 height 22
type input "Nombre:"
click at [197, 332] on label at bounding box center [198, 333] width 16 height 16
click at [0, 0] on input "Required" at bounding box center [0, 0] width 0 height 0
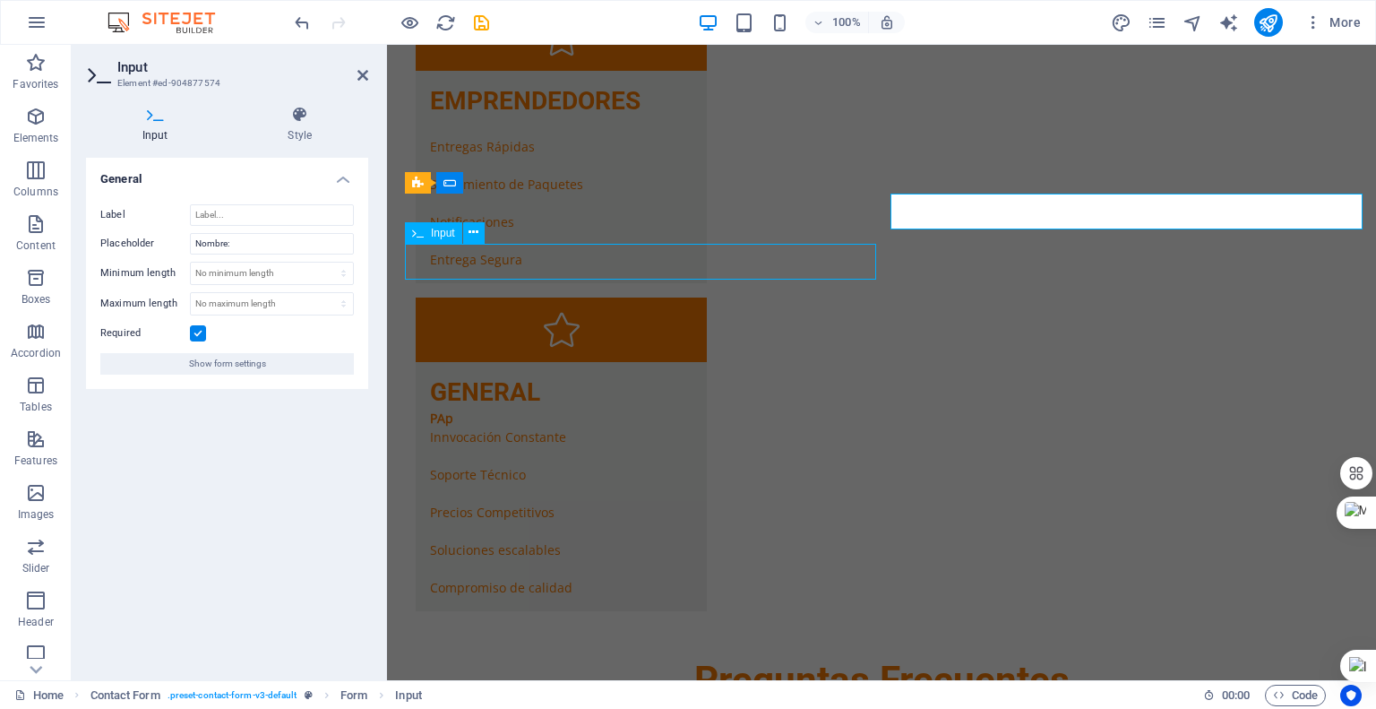
scroll to position [3272, 0]
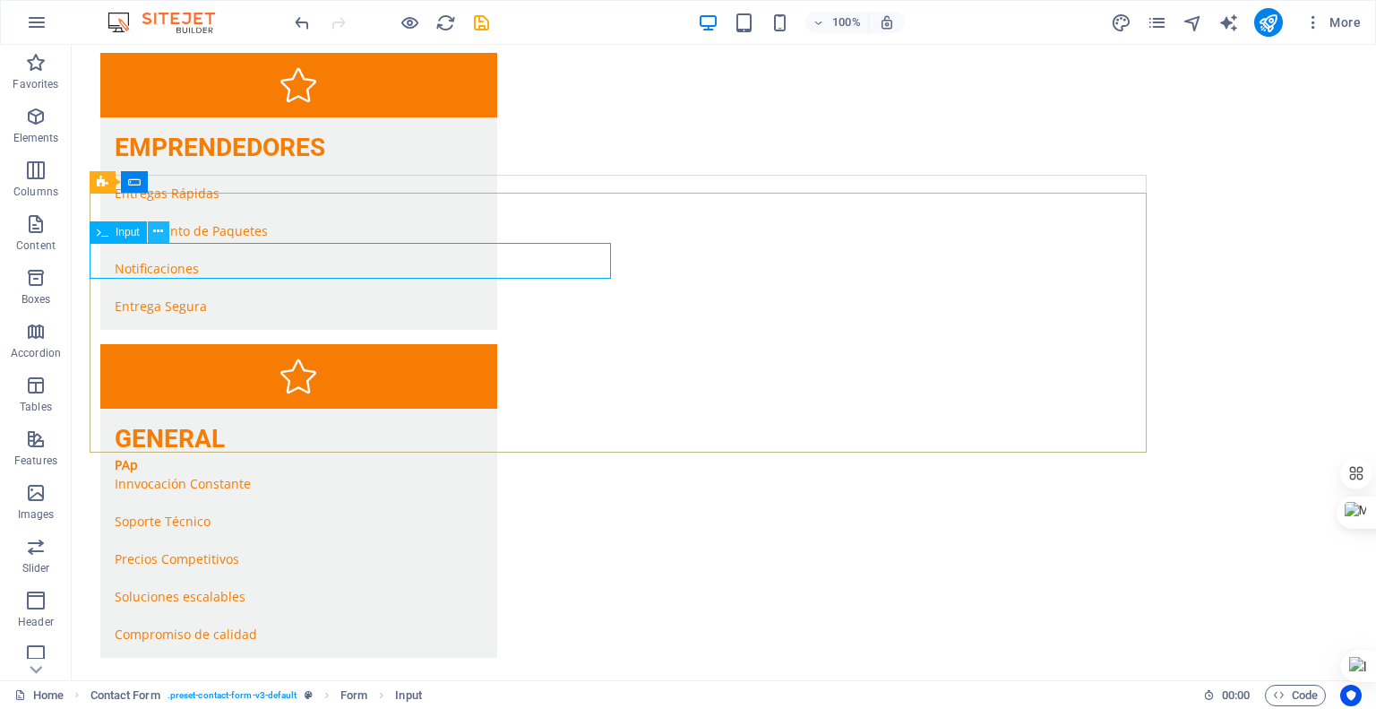
click at [158, 238] on icon at bounding box center [158, 231] width 10 height 19
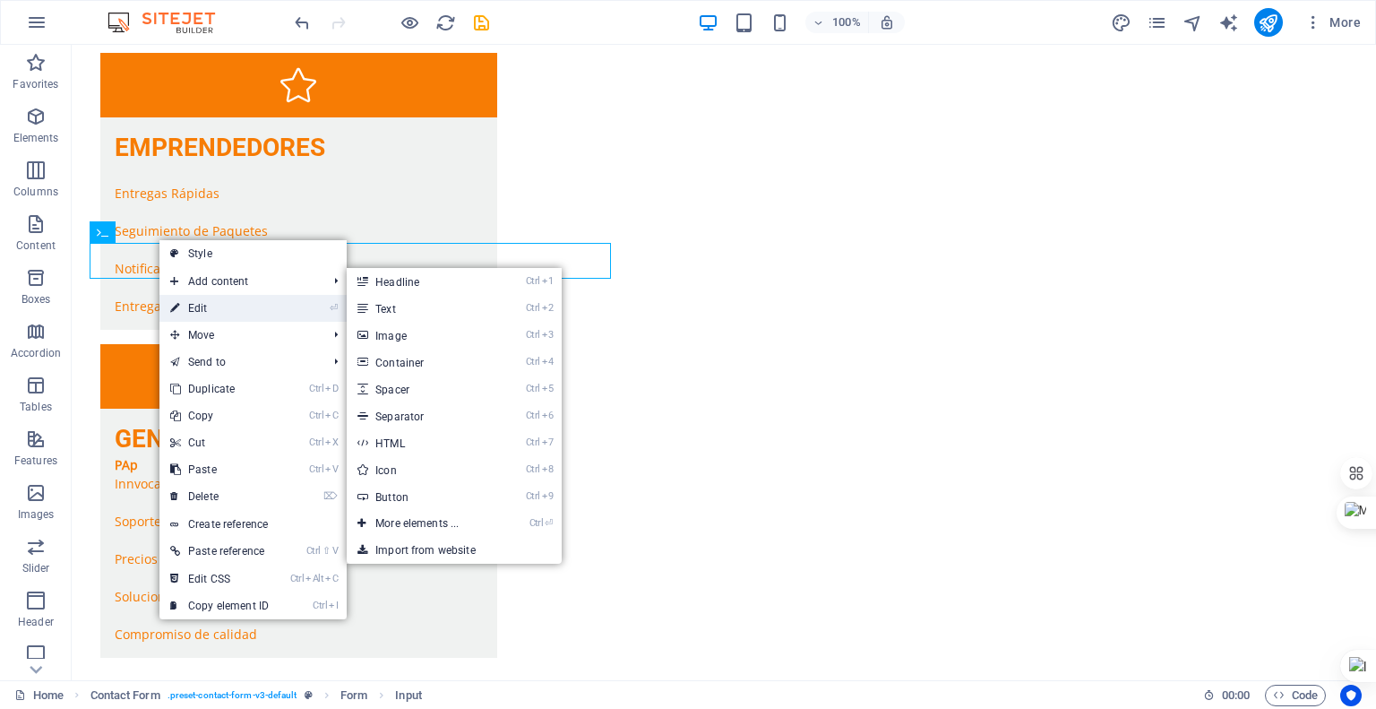
click at [197, 302] on link "⏎ Edit" at bounding box center [219, 308] width 120 height 27
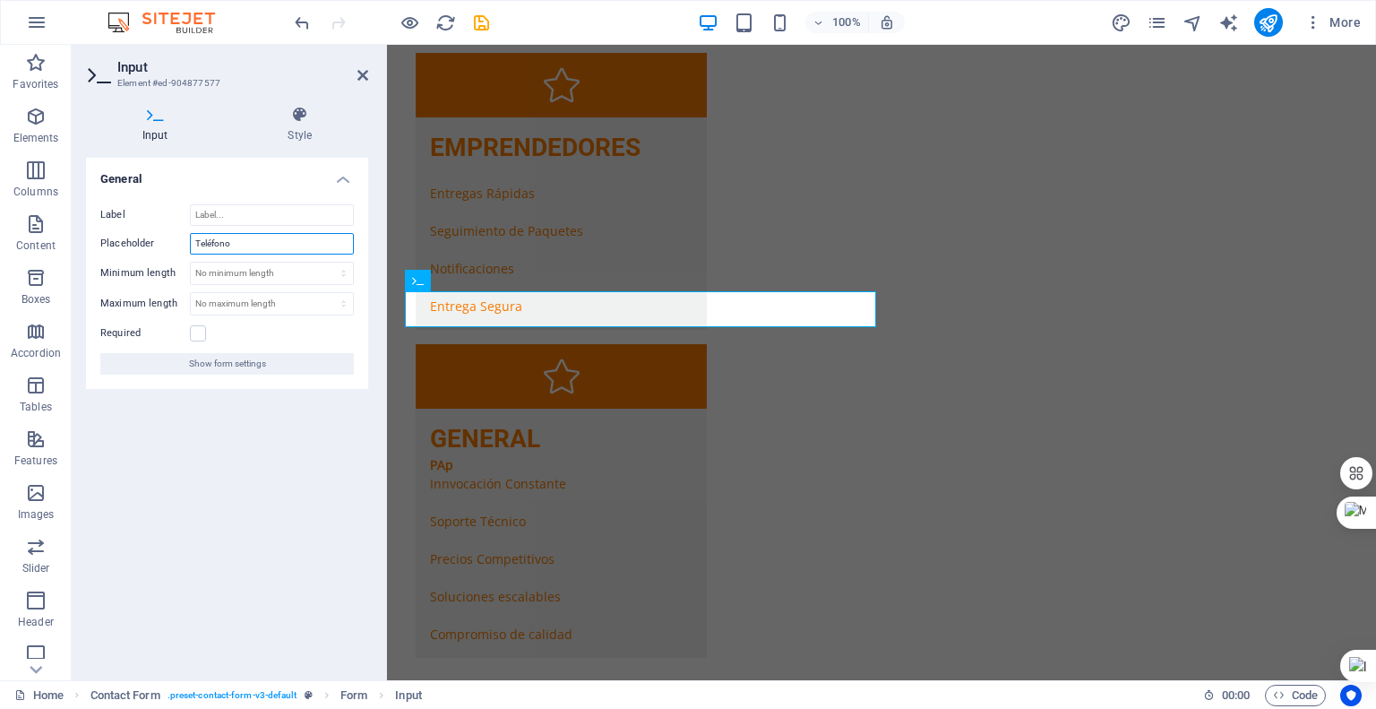
click at [254, 242] on input "Teléfono" at bounding box center [272, 244] width 164 height 22
type input "Teléfono:"
click at [243, 365] on span "Show form settings" at bounding box center [227, 364] width 77 height 22
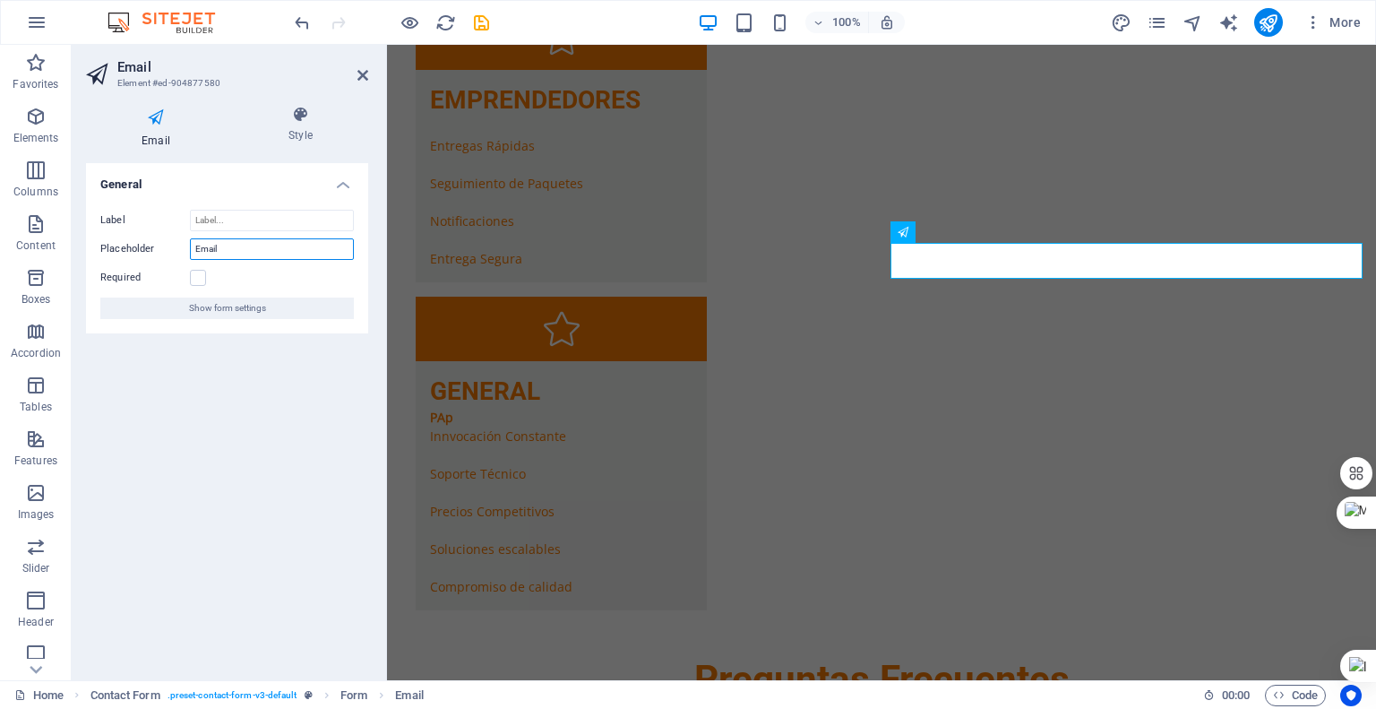
click at [283, 243] on input "Email" at bounding box center [272, 249] width 164 height 22
type input "Email:"
click at [197, 277] on label at bounding box center [198, 278] width 16 height 16
click at [0, 0] on input "Required" at bounding box center [0, 0] width 0 height 0
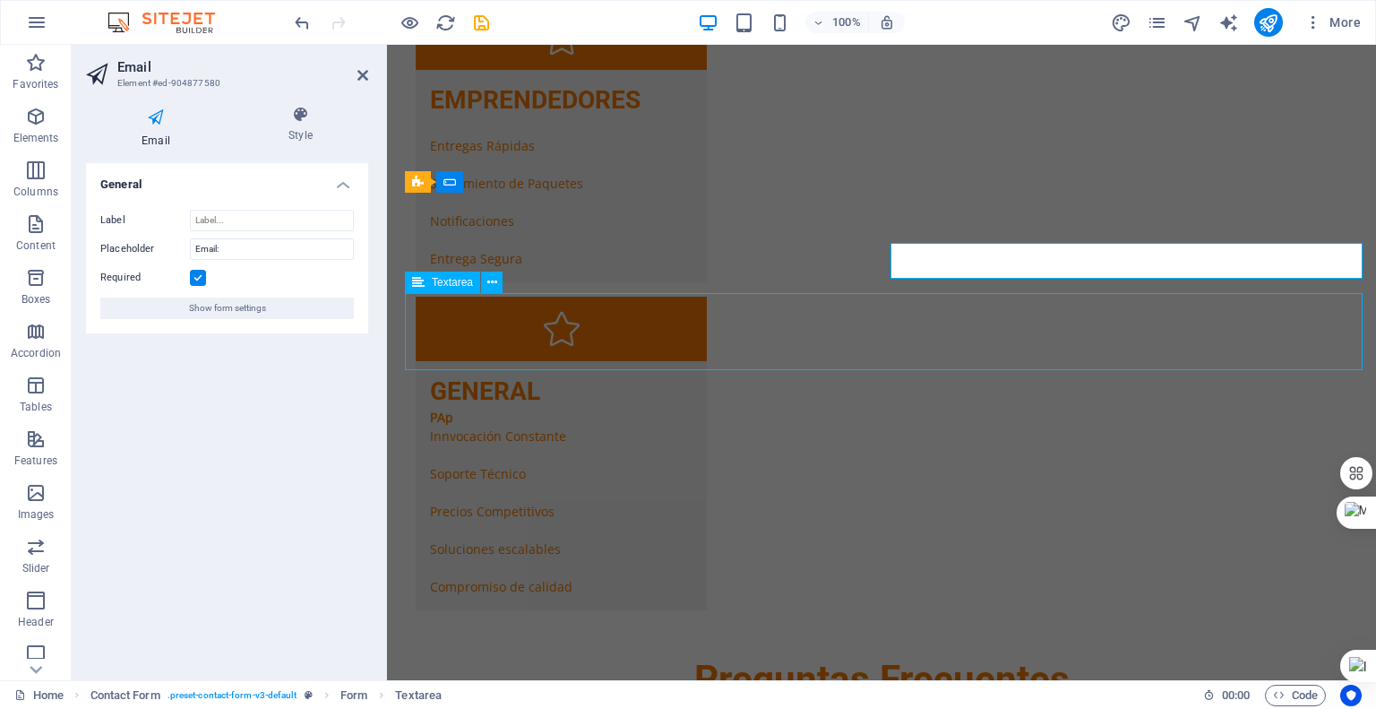
scroll to position [3272, 0]
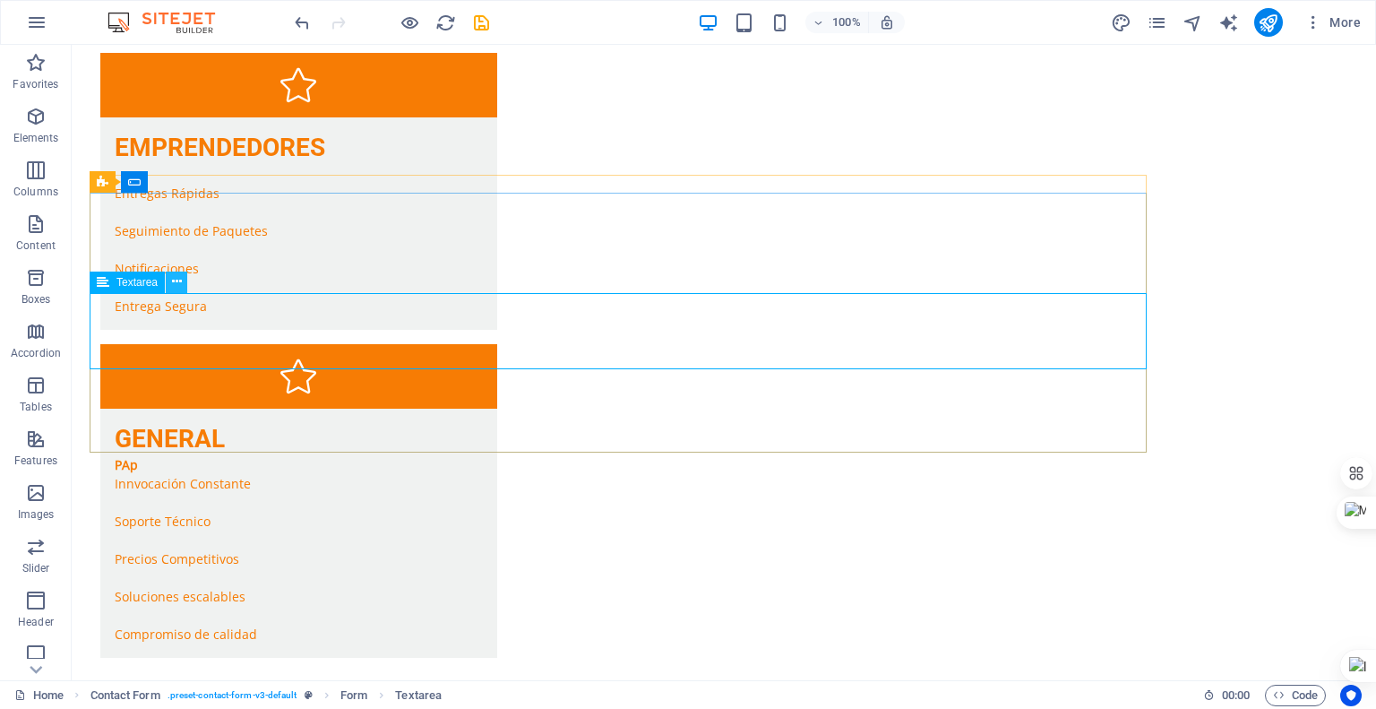
click at [177, 281] on icon at bounding box center [177, 281] width 10 height 19
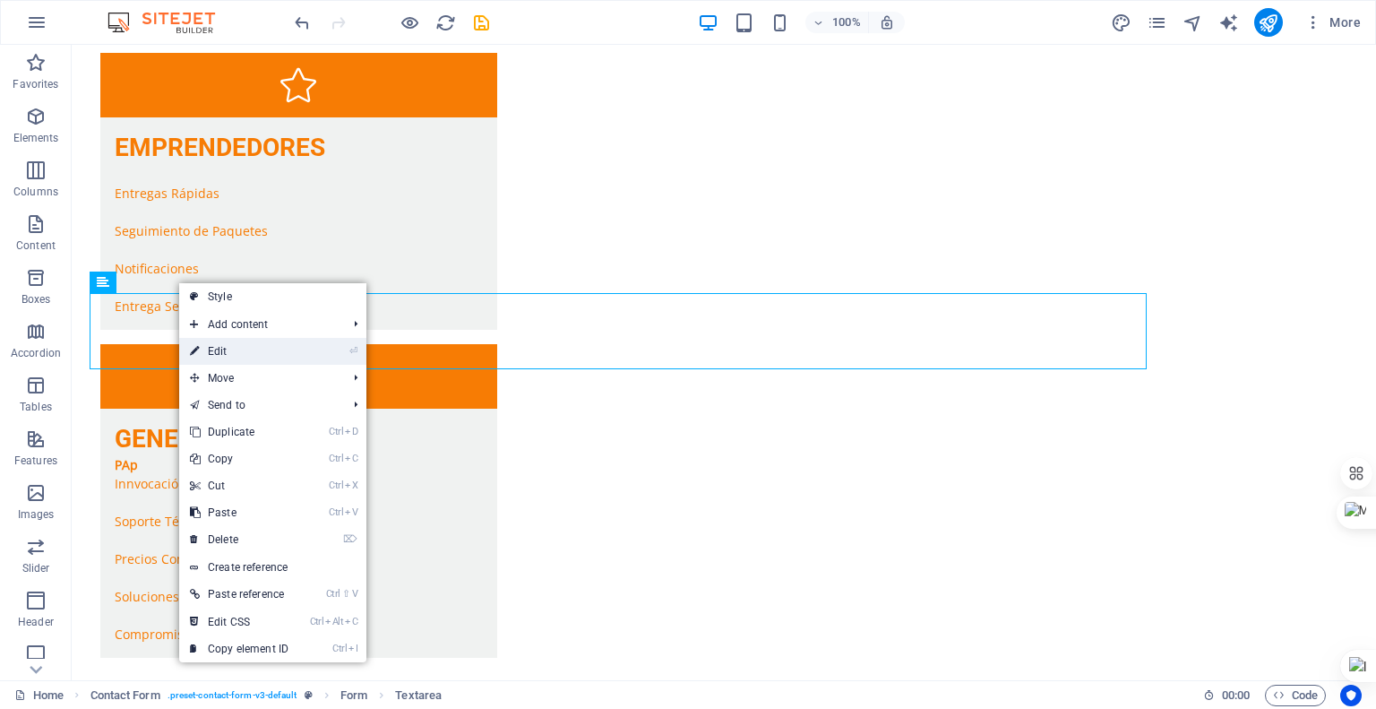
click at [228, 355] on link "⏎ Edit" at bounding box center [239, 351] width 120 height 27
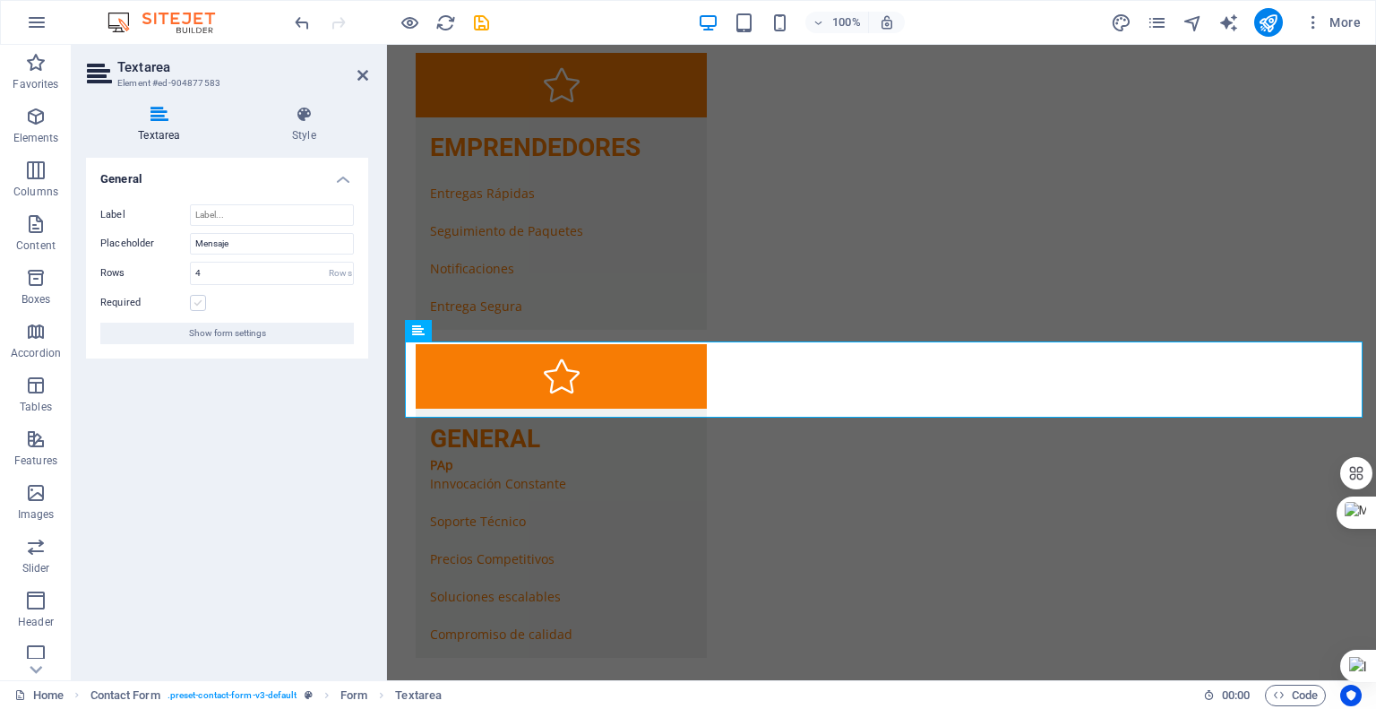
click at [197, 304] on label at bounding box center [198, 303] width 16 height 16
click at [0, 0] on input "Required" at bounding box center [0, 0] width 0 height 0
click at [256, 240] on input "Mensaje" at bounding box center [272, 244] width 164 height 22
type input "Mensaje:"
click at [366, 74] on icon at bounding box center [363, 75] width 11 height 14
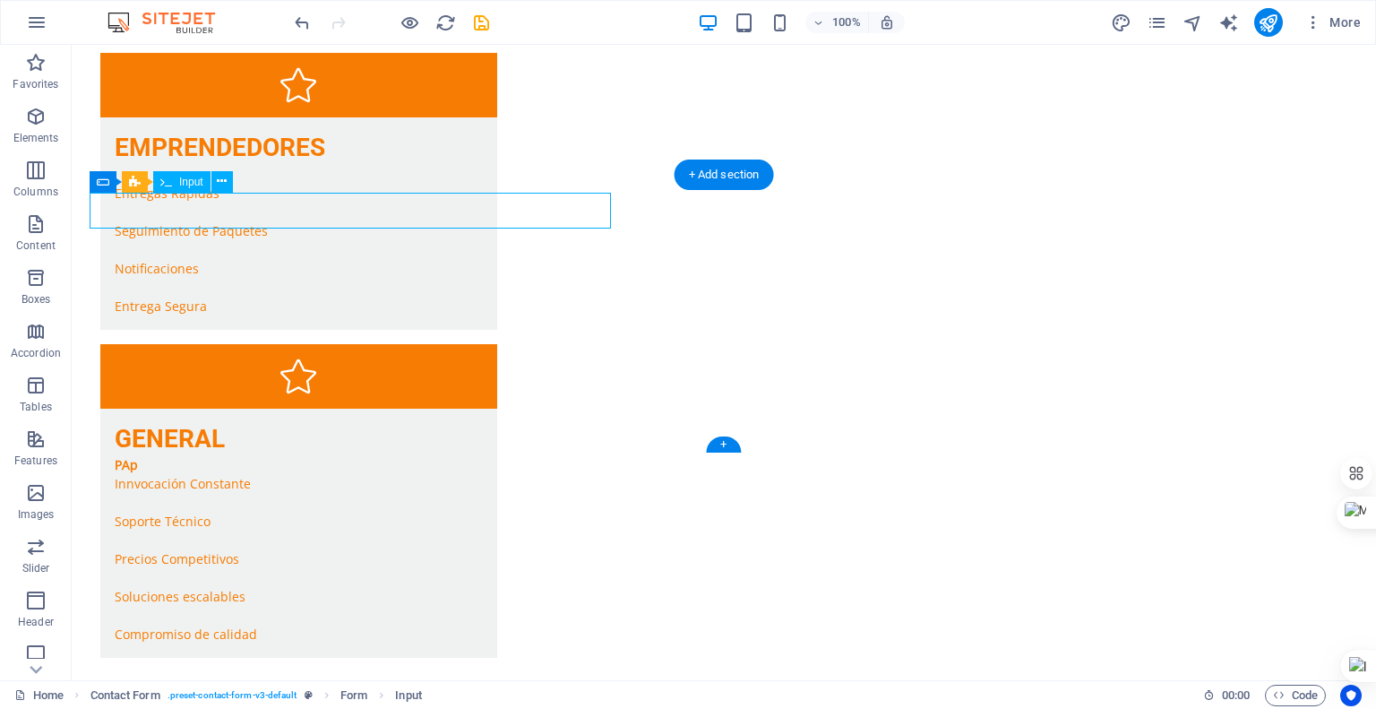
drag, startPoint x: 512, startPoint y: 209, endPoint x: 196, endPoint y: 208, distance: 315.4
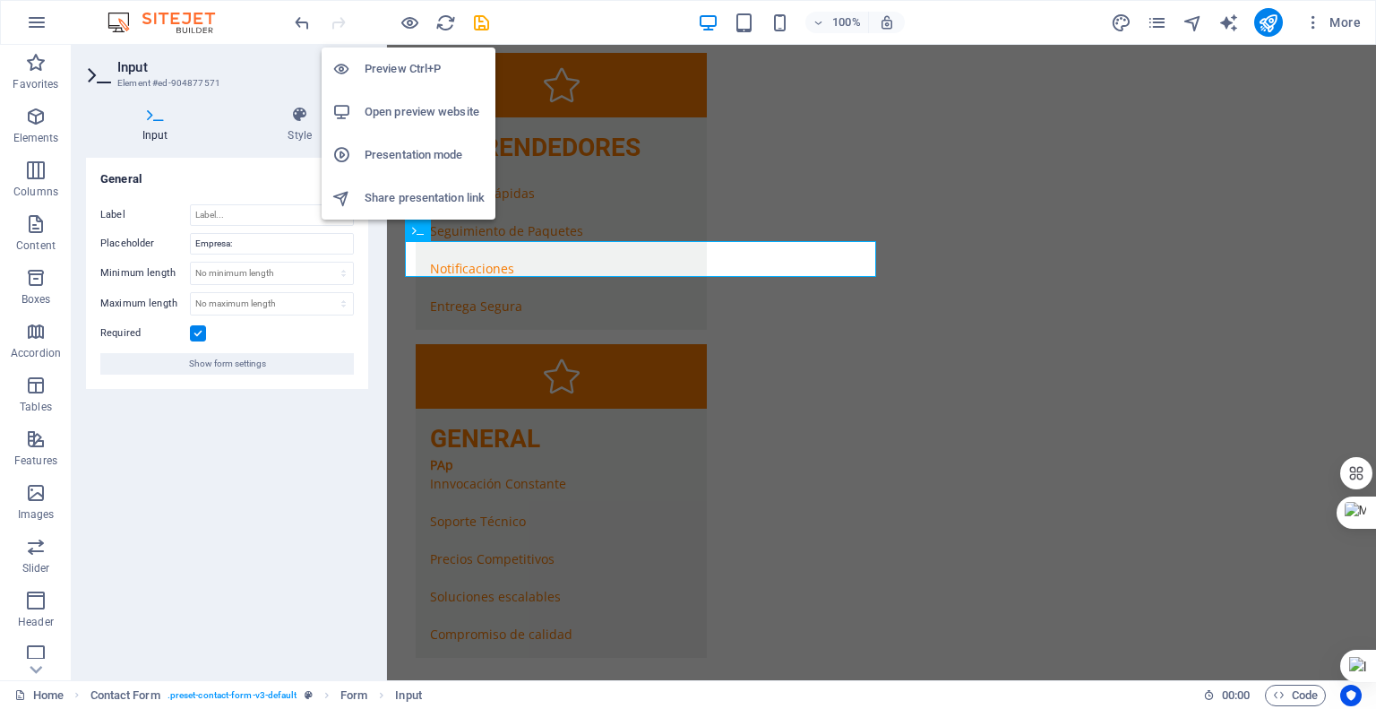
click at [387, 63] on h6 "Preview Ctrl+P" at bounding box center [425, 69] width 120 height 22
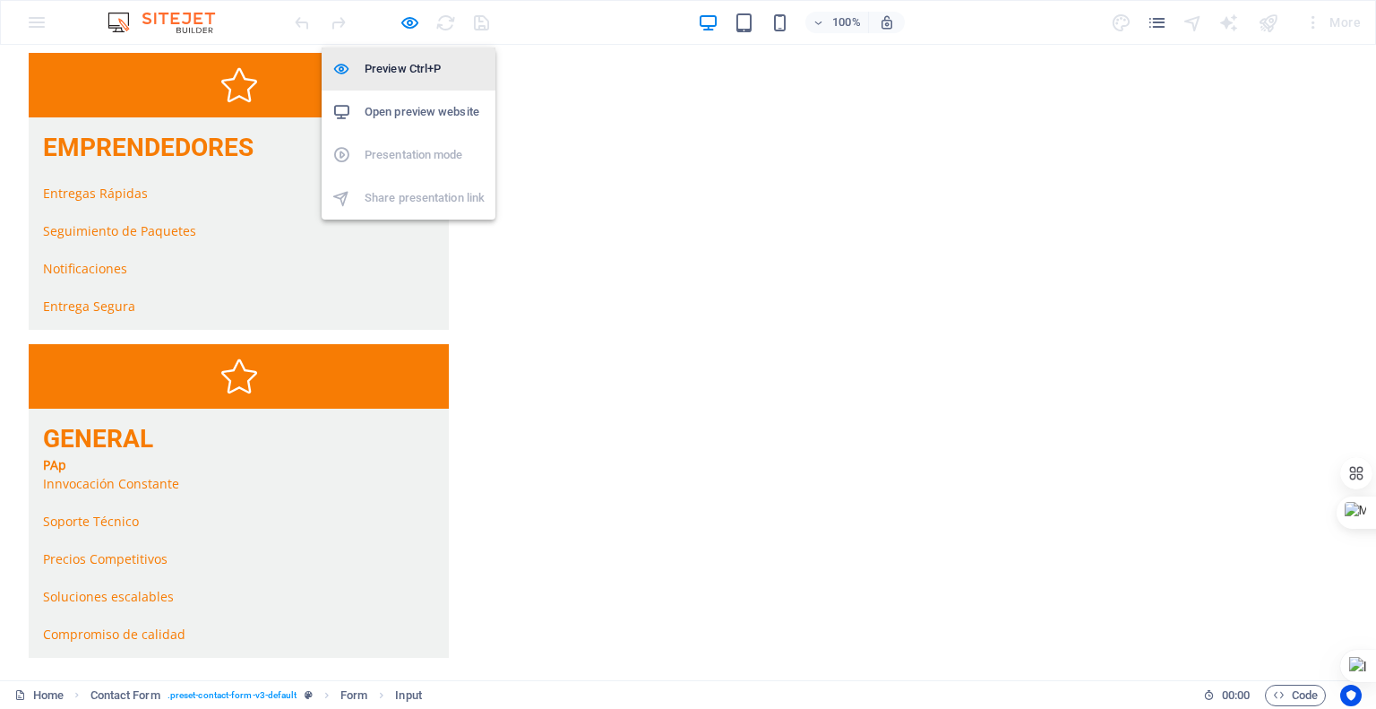
scroll to position [2973, 0]
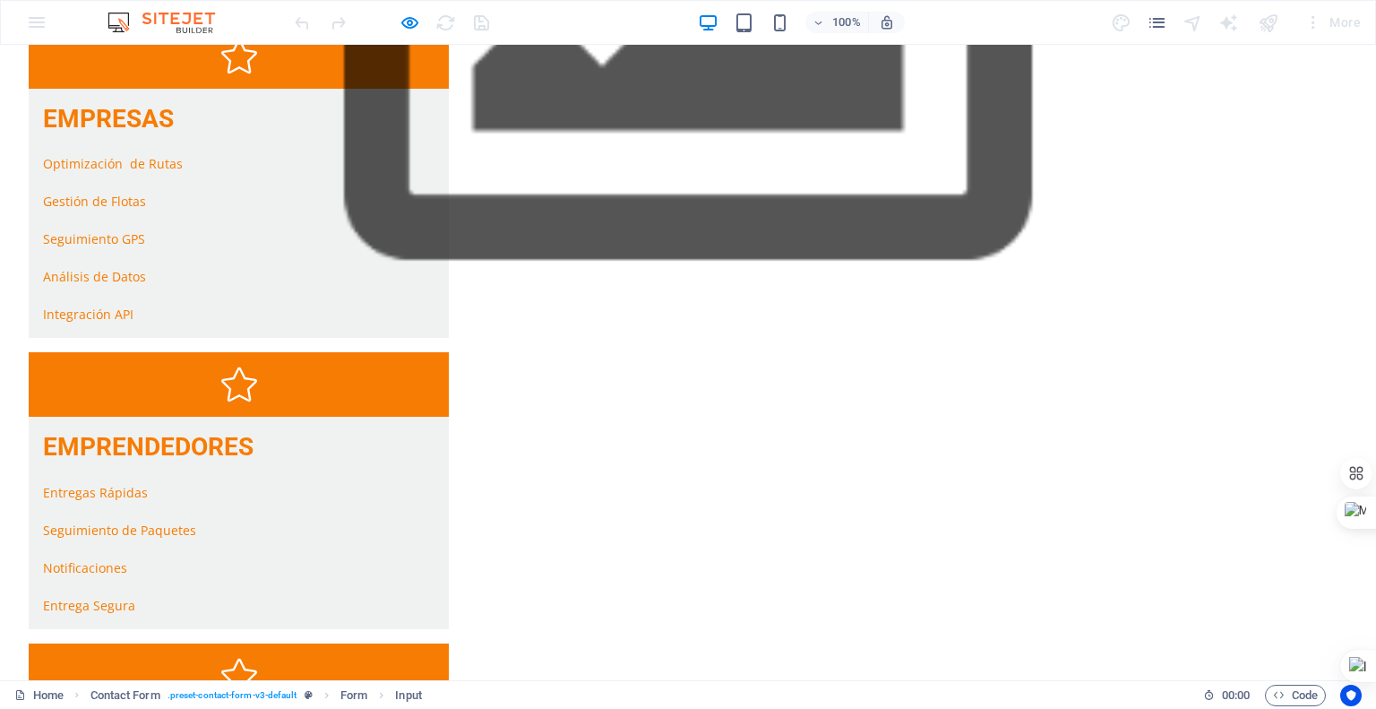
type input "<"
type input "i"
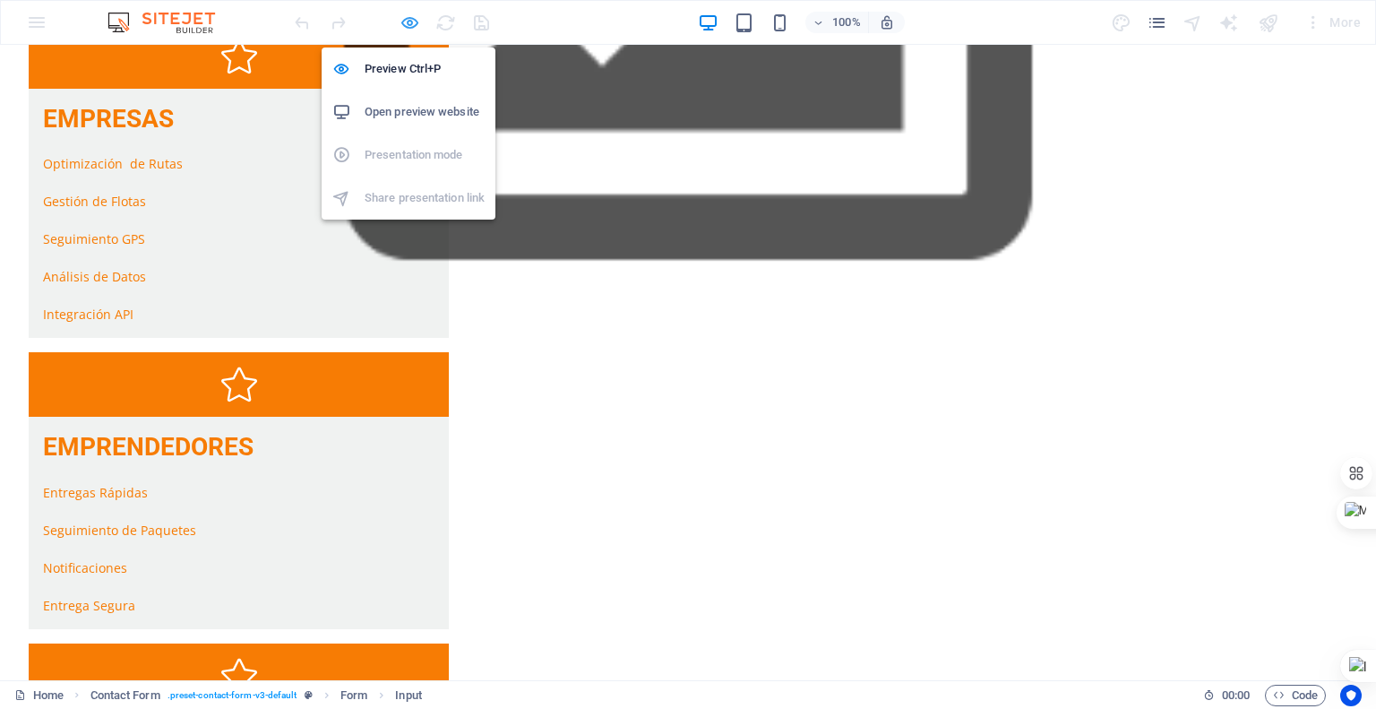
click at [409, 13] on icon "button" at bounding box center [410, 23] width 21 height 21
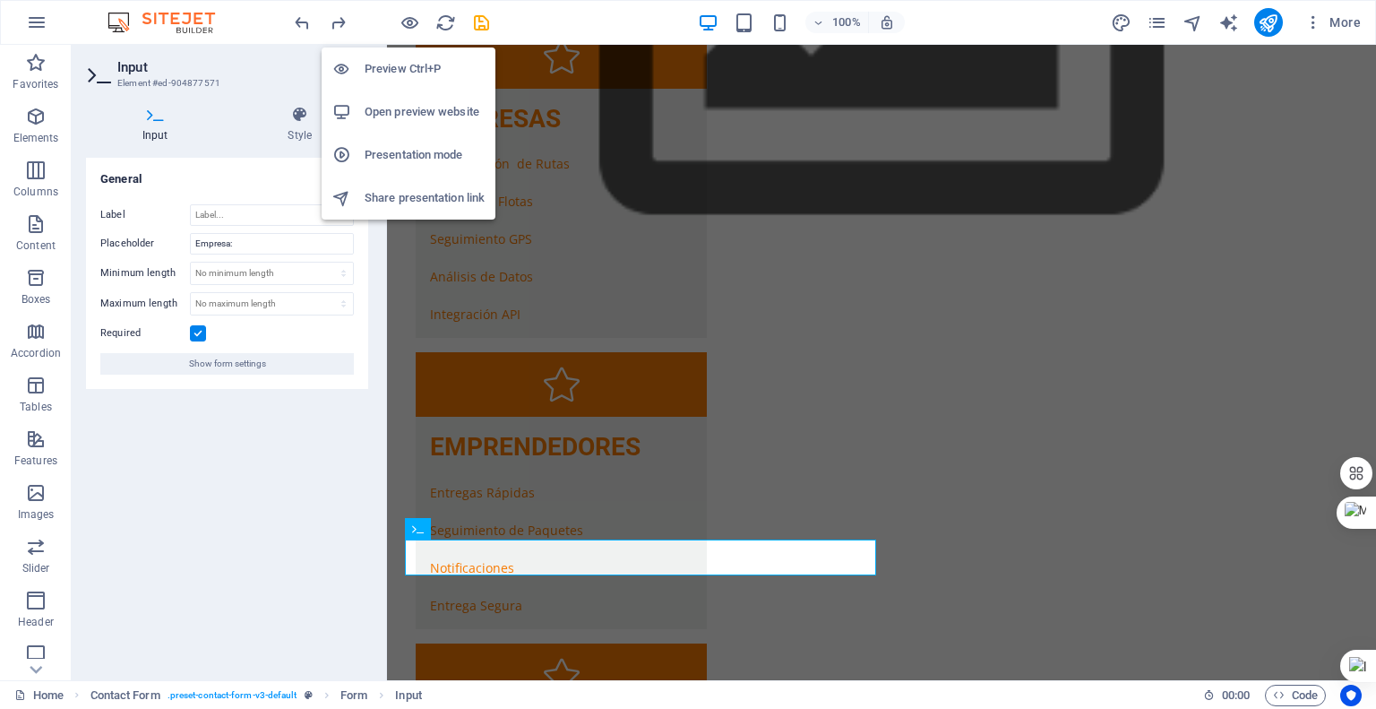
click at [409, 62] on h6 "Preview Ctrl+P" at bounding box center [425, 69] width 120 height 22
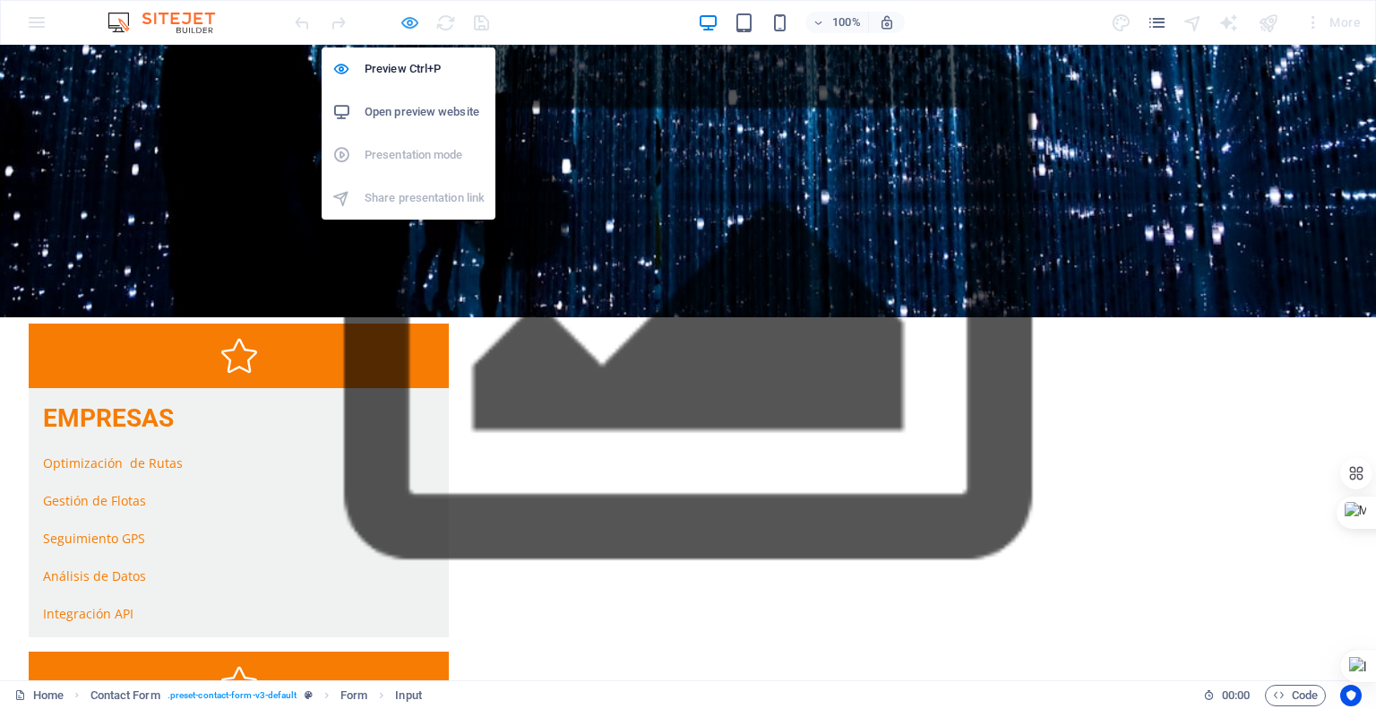
click at [406, 21] on icon "button" at bounding box center [410, 23] width 21 height 21
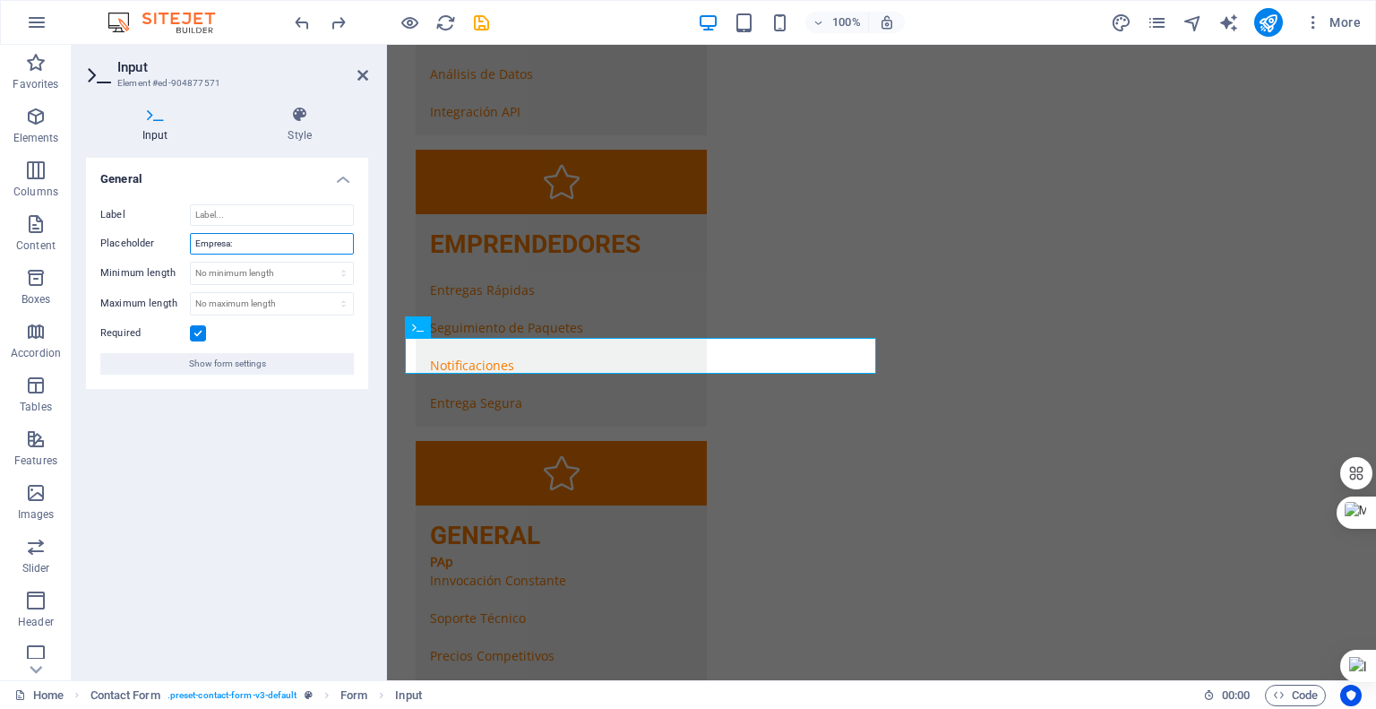
drag, startPoint x: 240, startPoint y: 244, endPoint x: 129, endPoint y: 240, distance: 111.2
click at [129, 240] on div "Placeholder Empresa:" at bounding box center [227, 244] width 254 height 22
click at [219, 214] on input "Label" at bounding box center [272, 215] width 164 height 22
paste input "Empresa:"
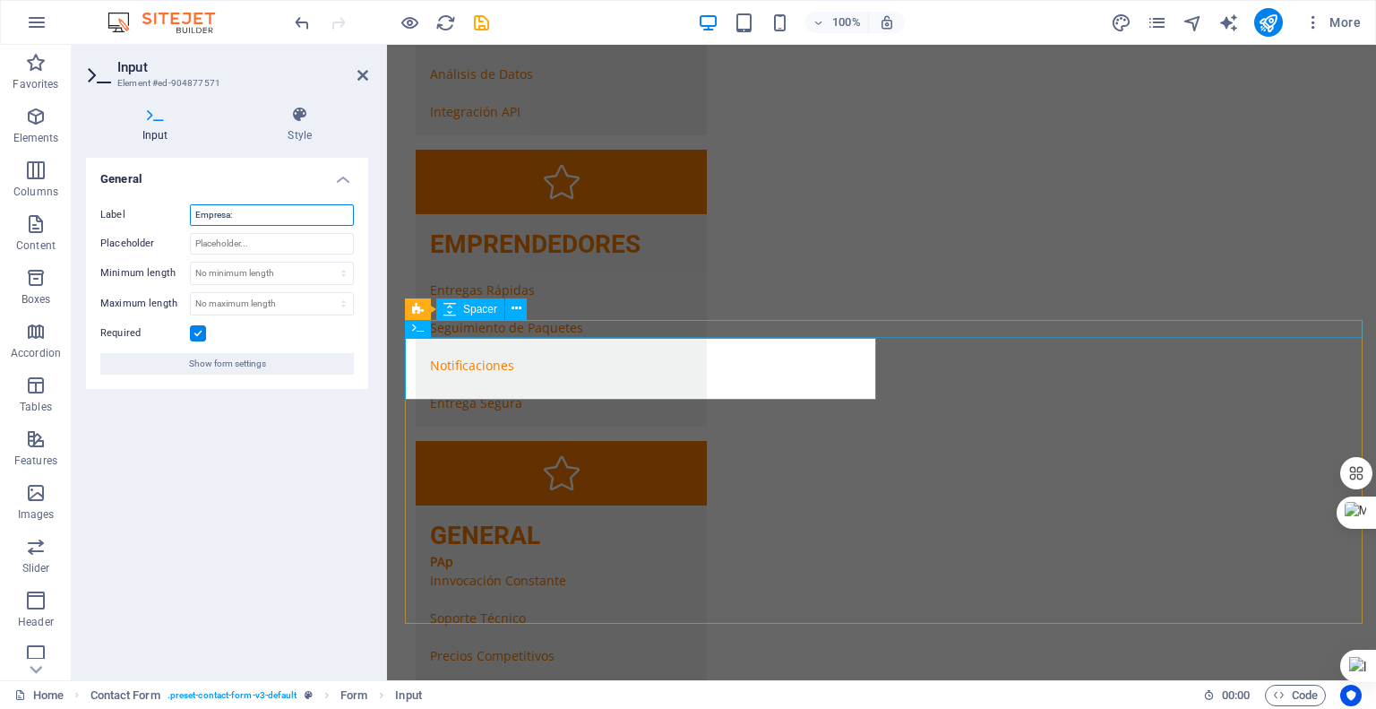
type input "Empresa:"
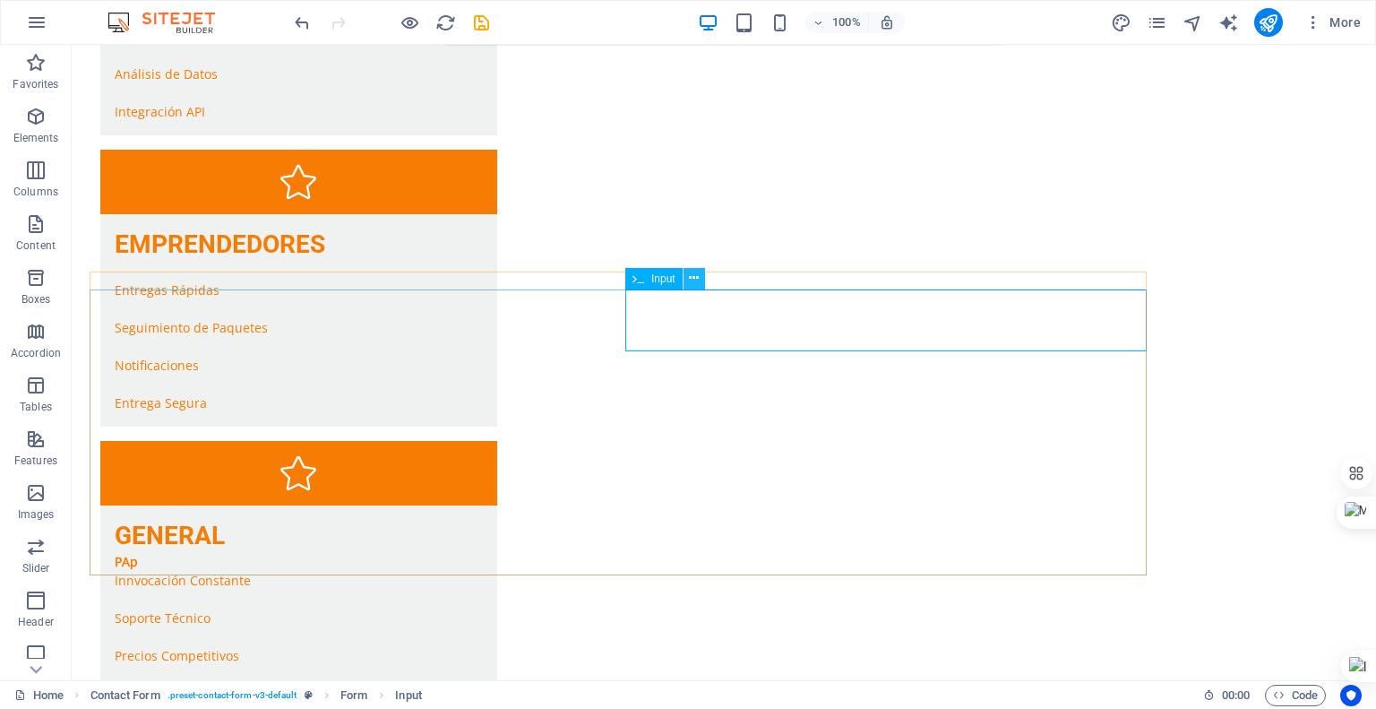
click at [693, 282] on icon at bounding box center [694, 278] width 10 height 19
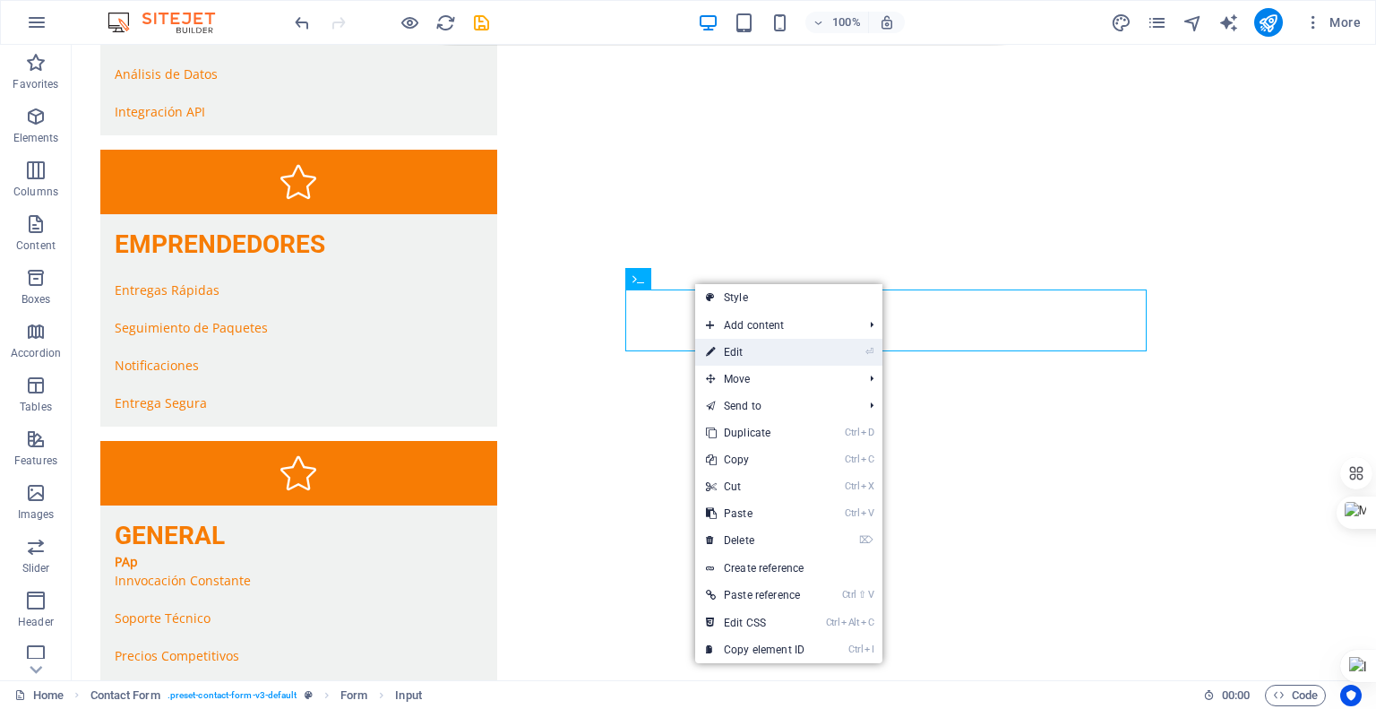
click at [742, 349] on link "⏎ Edit" at bounding box center [755, 352] width 120 height 27
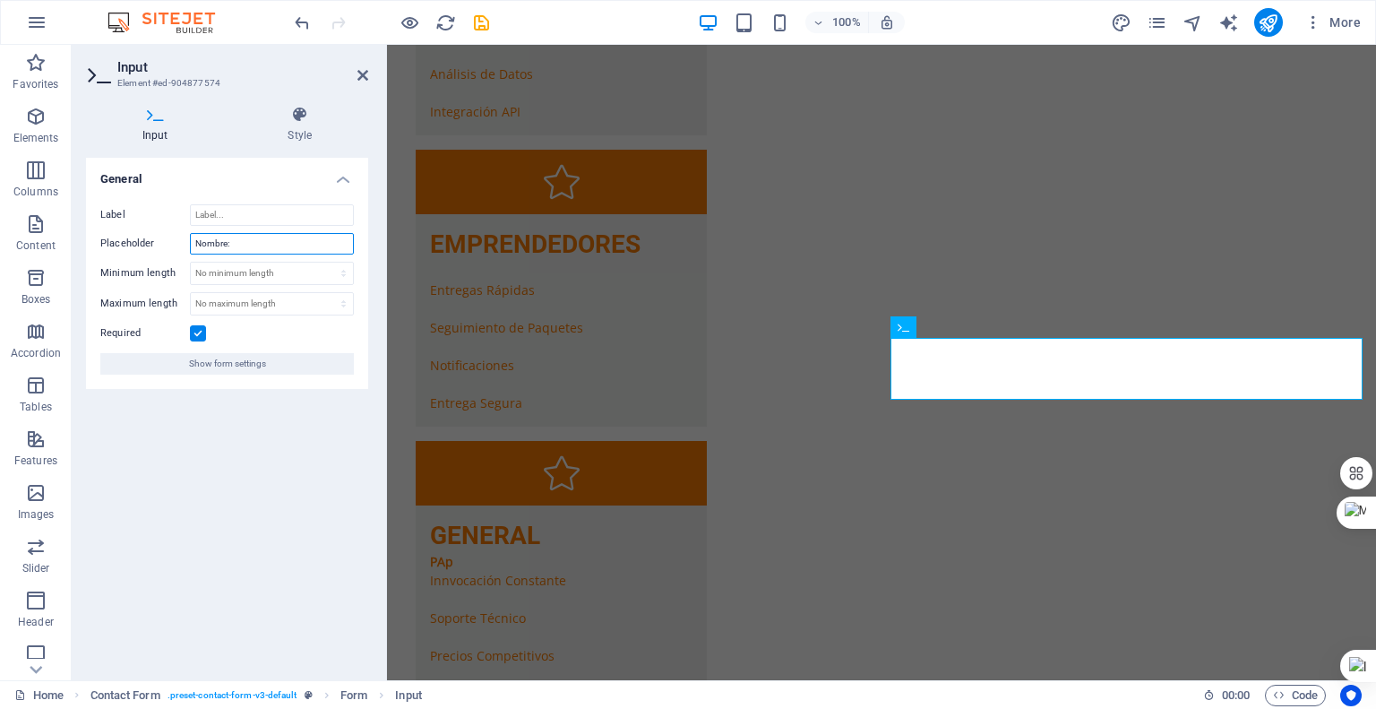
drag, startPoint x: 262, startPoint y: 240, endPoint x: 72, endPoint y: 241, distance: 190.0
click at [72, 241] on div "Input Style General Label Placeholder Nombre: Minimum length No minimum length …" at bounding box center [227, 385] width 311 height 589
click at [251, 214] on input "Label" at bounding box center [272, 215] width 164 height 22
paste input "Nombre:"
type input "Nombre:"
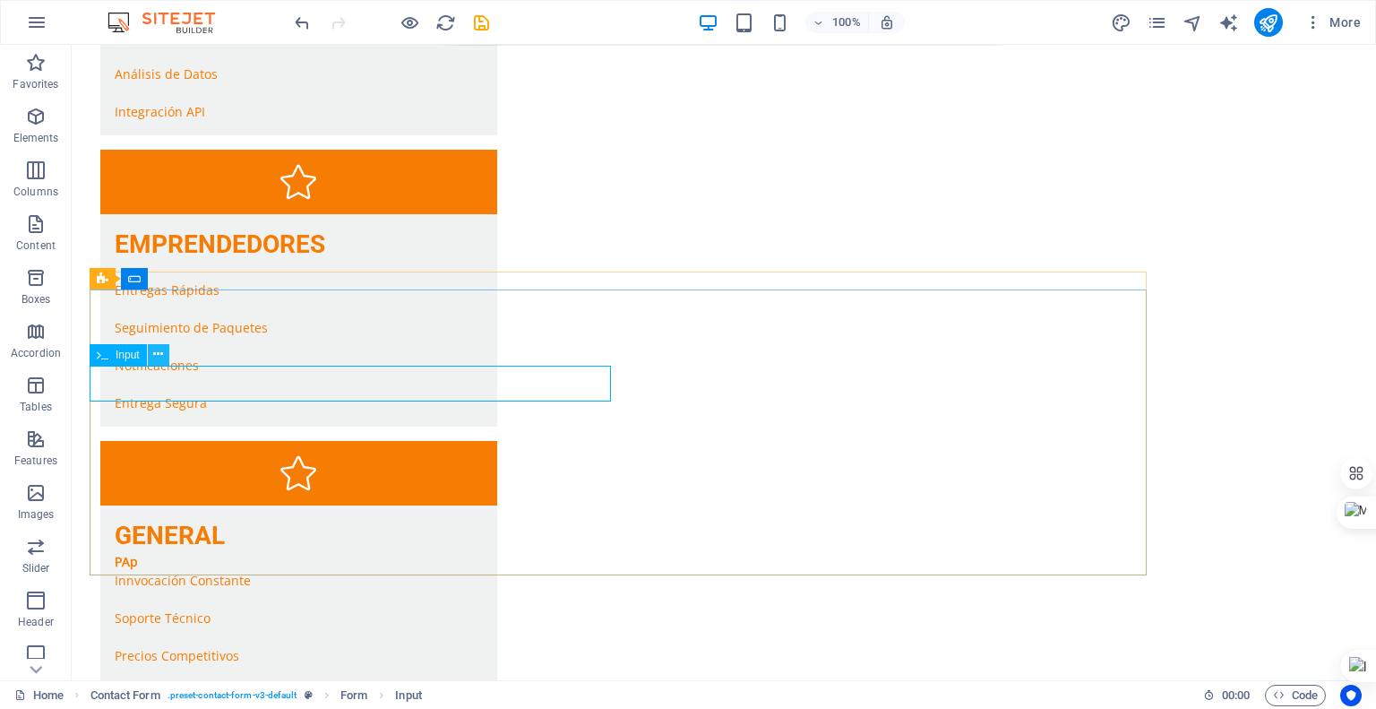
click at [158, 361] on icon at bounding box center [158, 354] width 10 height 19
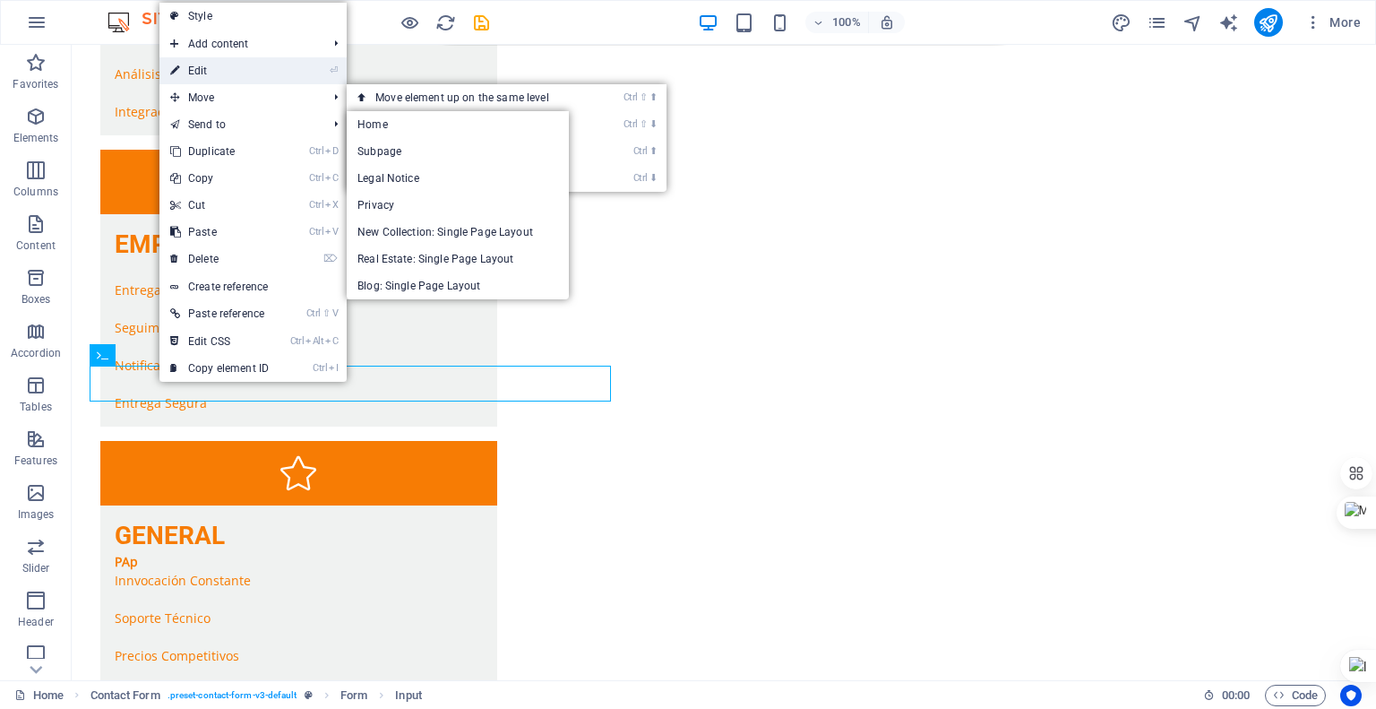
click at [243, 58] on link "⏎ Edit" at bounding box center [219, 70] width 120 height 27
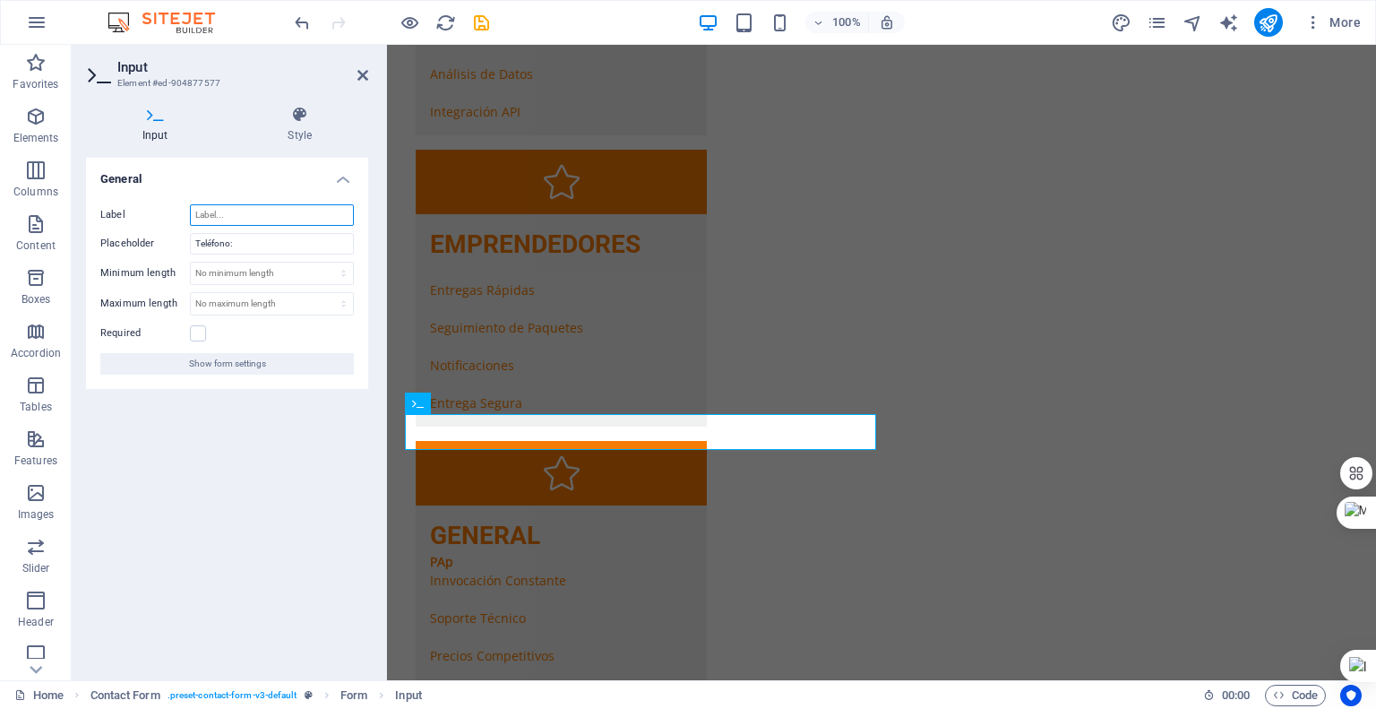
drag, startPoint x: 240, startPoint y: 213, endPoint x: 186, endPoint y: 213, distance: 53.8
click at [186, 213] on div "Label" at bounding box center [227, 215] width 254 height 22
drag, startPoint x: 276, startPoint y: 246, endPoint x: 168, endPoint y: 236, distance: 108.1
click at [168, 236] on div "Placeholder Teléfono:" at bounding box center [227, 244] width 254 height 22
click at [237, 211] on input "Label" at bounding box center [272, 215] width 164 height 22
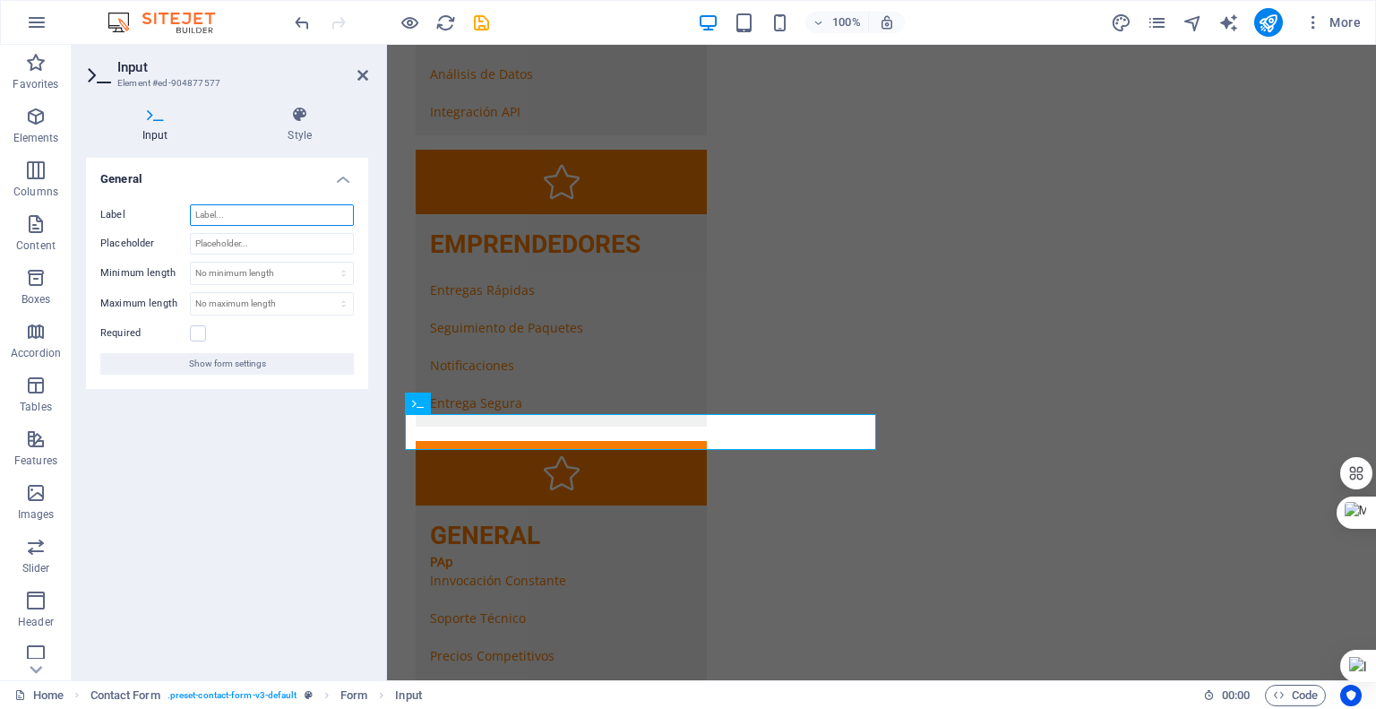
paste input "Teléfono:"
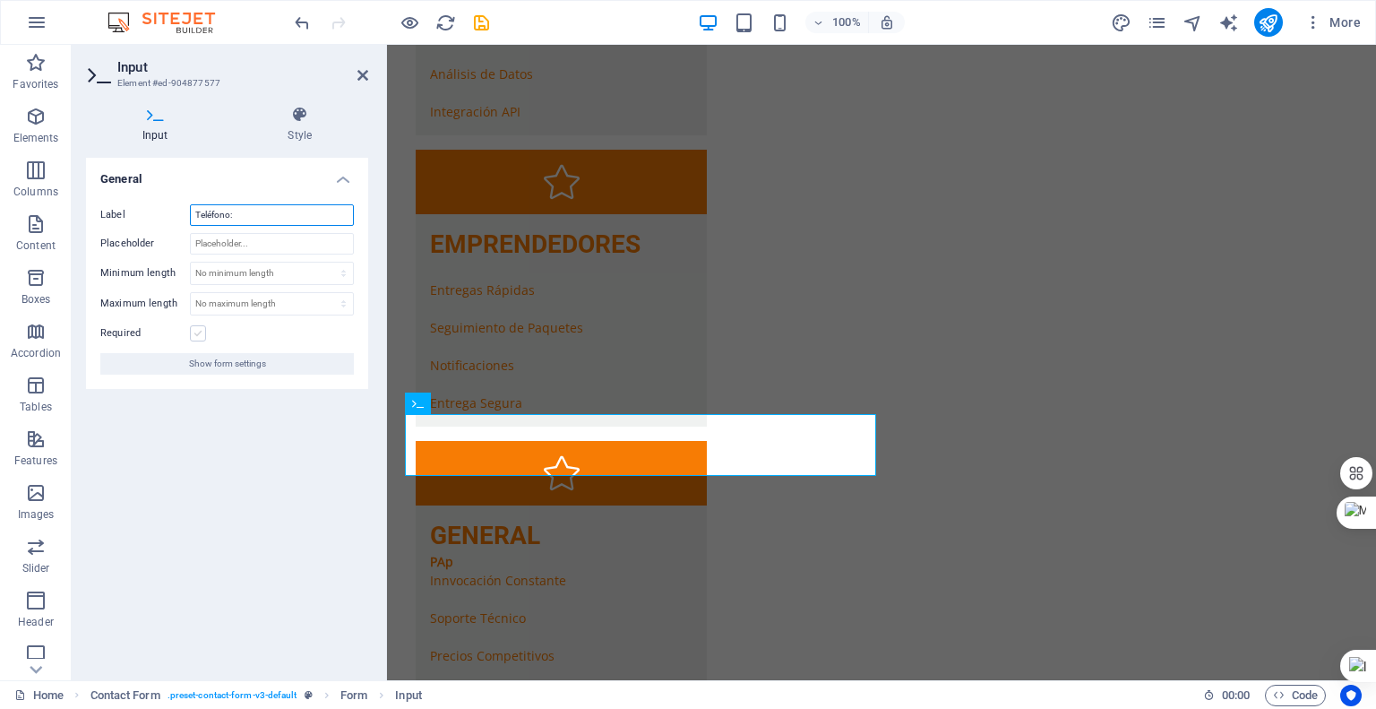
type input "Teléfono:"
click at [201, 329] on label at bounding box center [198, 333] width 16 height 16
click at [0, 0] on input "Required" at bounding box center [0, 0] width 0 height 0
click at [362, 72] on icon at bounding box center [363, 75] width 11 height 14
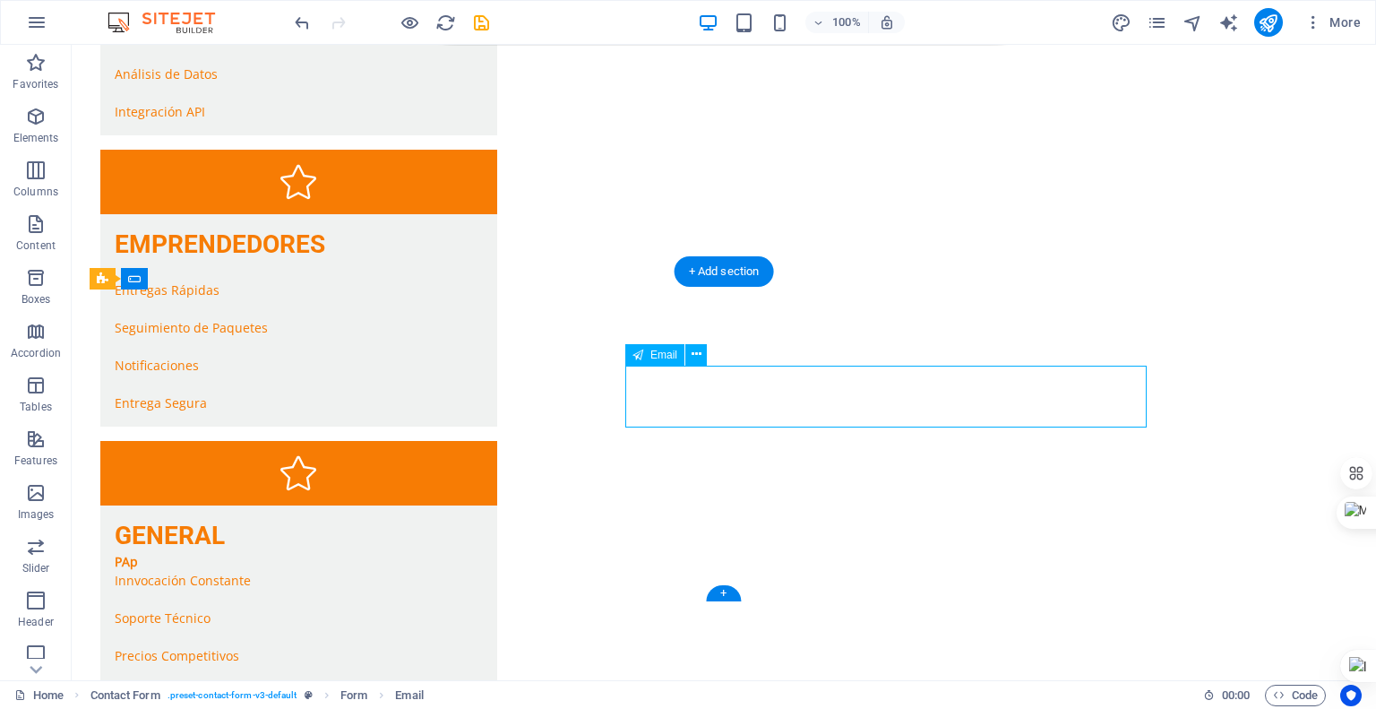
click at [692, 354] on icon at bounding box center [697, 354] width 10 height 19
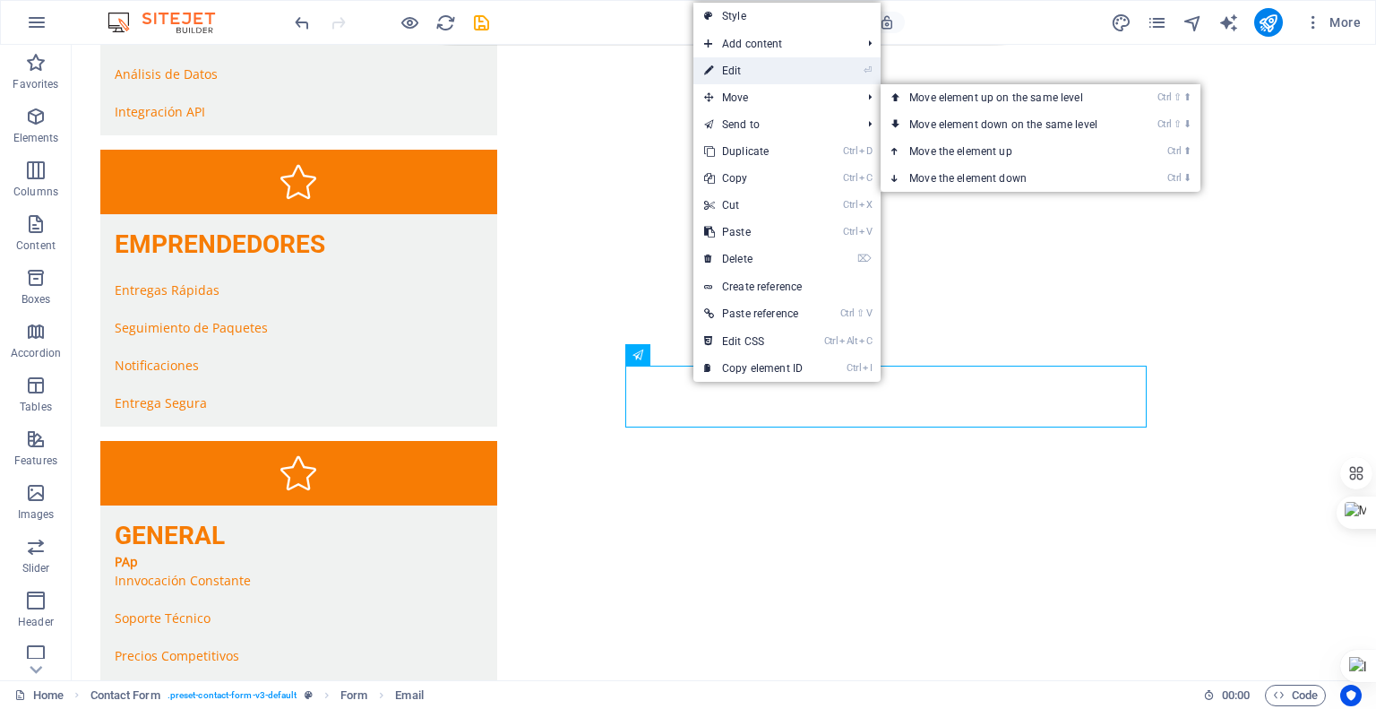
click at [754, 73] on link "⏎ Edit" at bounding box center [753, 70] width 120 height 27
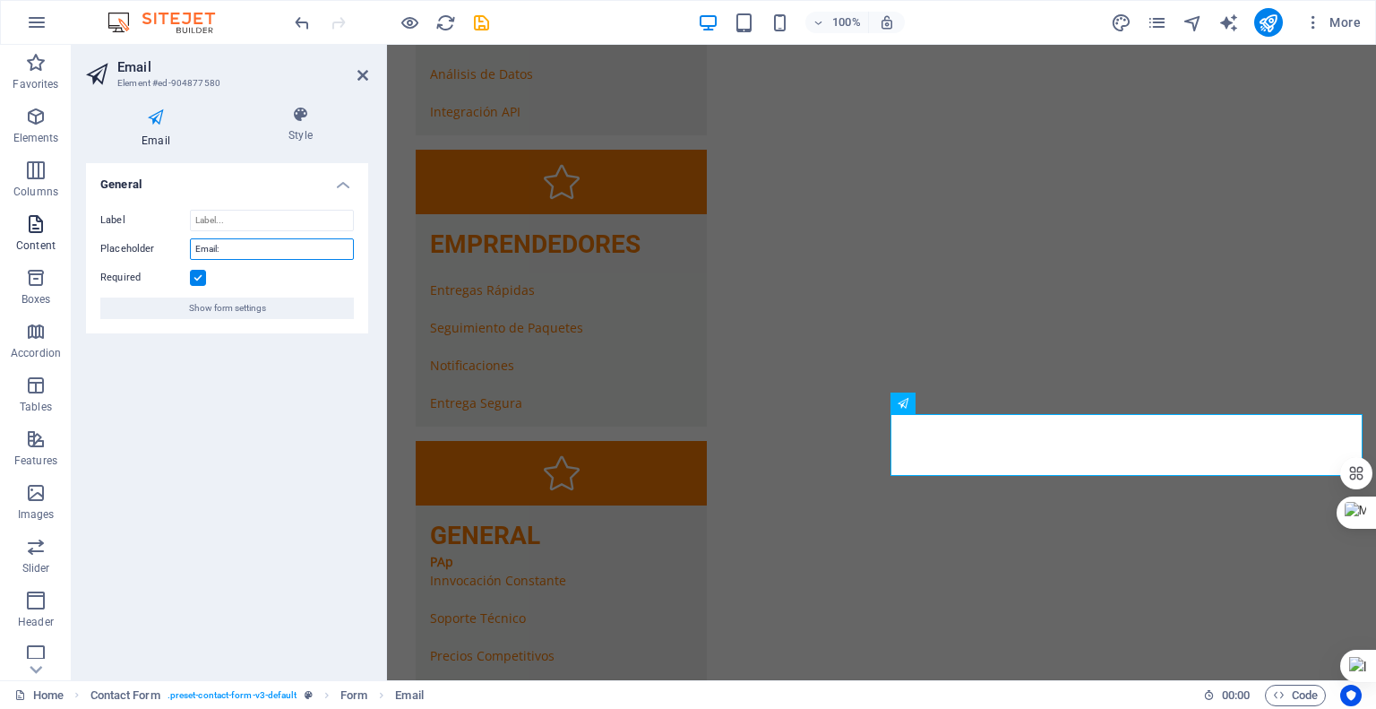
drag, startPoint x: 269, startPoint y: 241, endPoint x: 8, endPoint y: 238, distance: 260.7
click at [8, 238] on section "Favorites Elements Columns Content Boxes Accordion Tables Features Images Slide…" at bounding box center [688, 362] width 1376 height 635
drag, startPoint x: 254, startPoint y: 222, endPoint x: 165, endPoint y: 221, distance: 89.6
click at [165, 221] on div "Label" at bounding box center [227, 221] width 254 height 22
paste input "Email:"
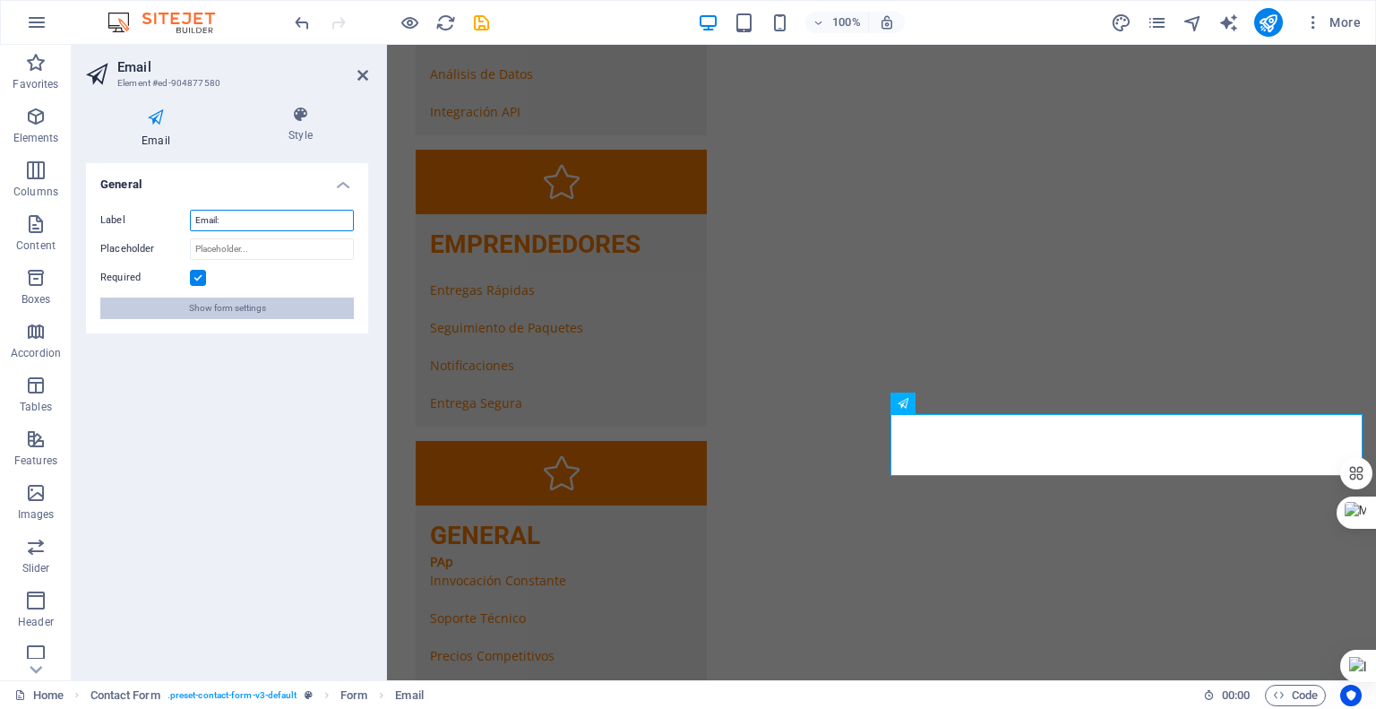
type input "Email:"
click at [234, 310] on span "Show form settings" at bounding box center [227, 308] width 77 height 22
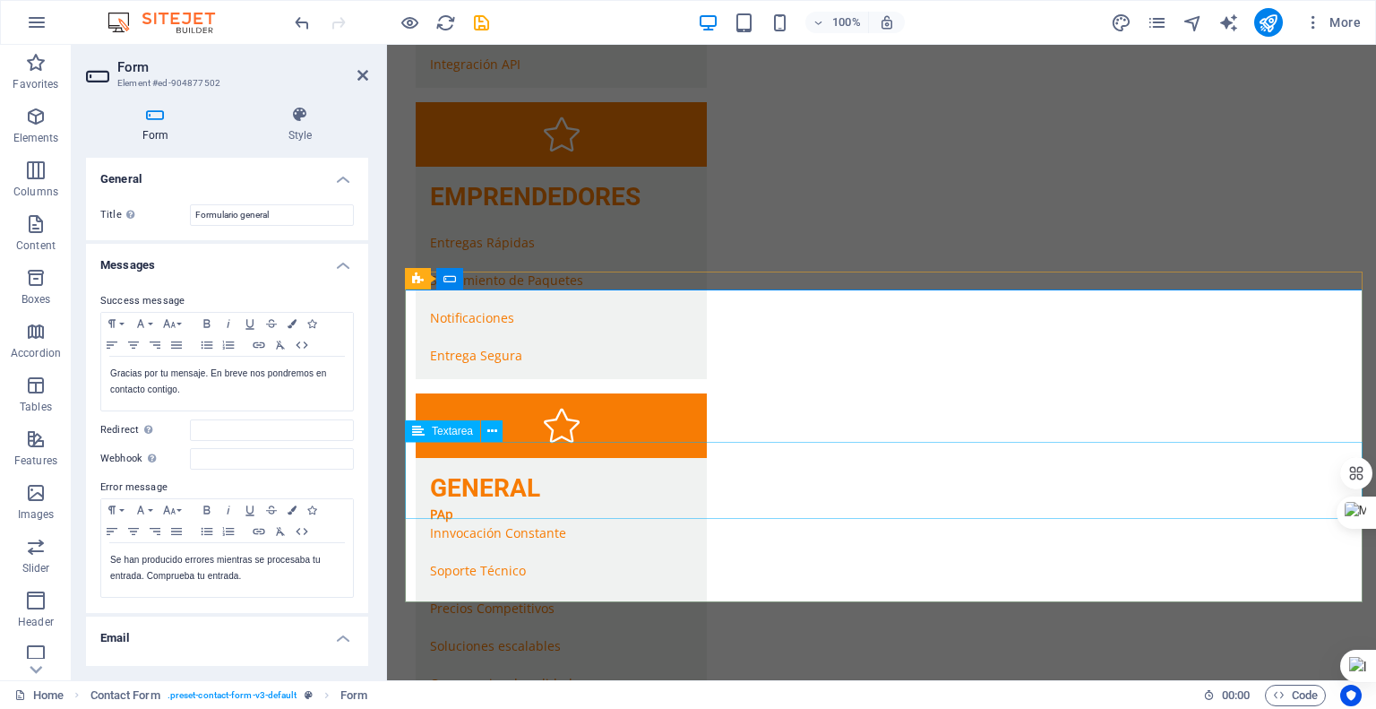
click at [499, 430] on button at bounding box center [492, 431] width 22 height 22
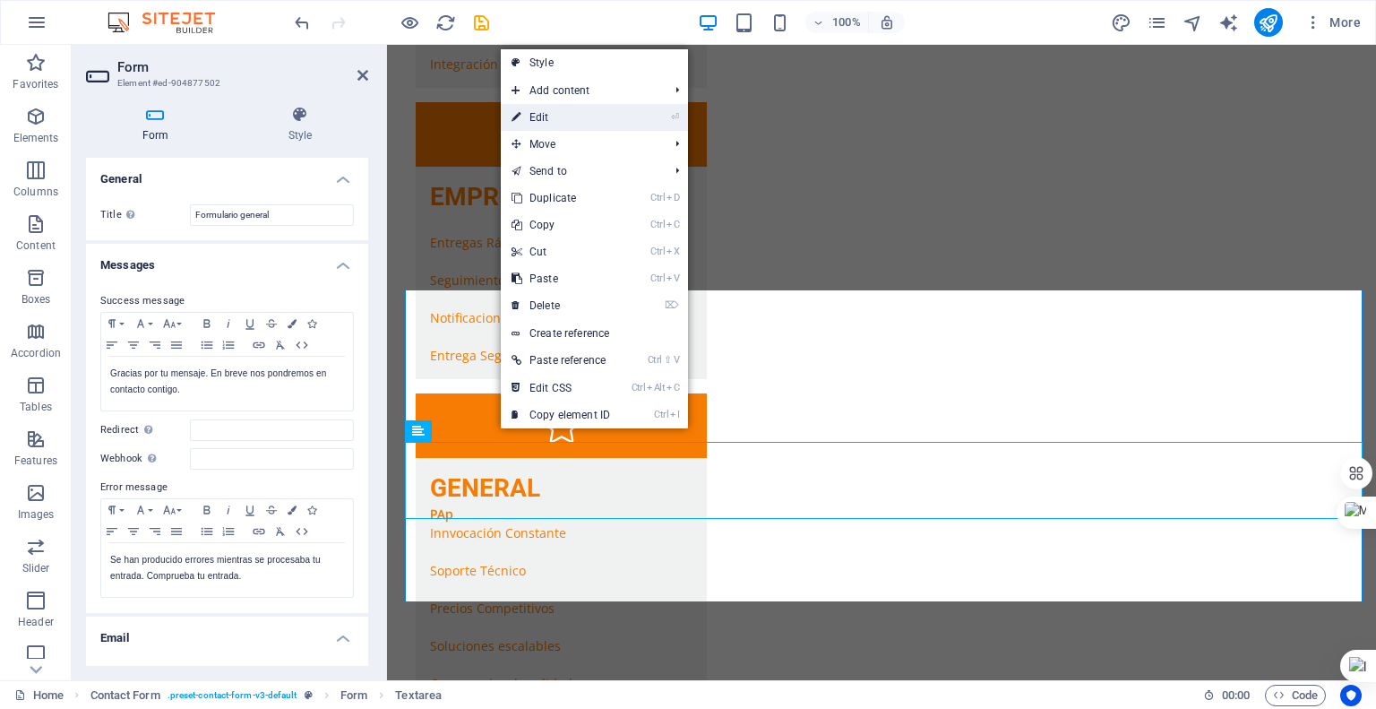
click at [607, 125] on link "⏎ Edit" at bounding box center [561, 117] width 120 height 27
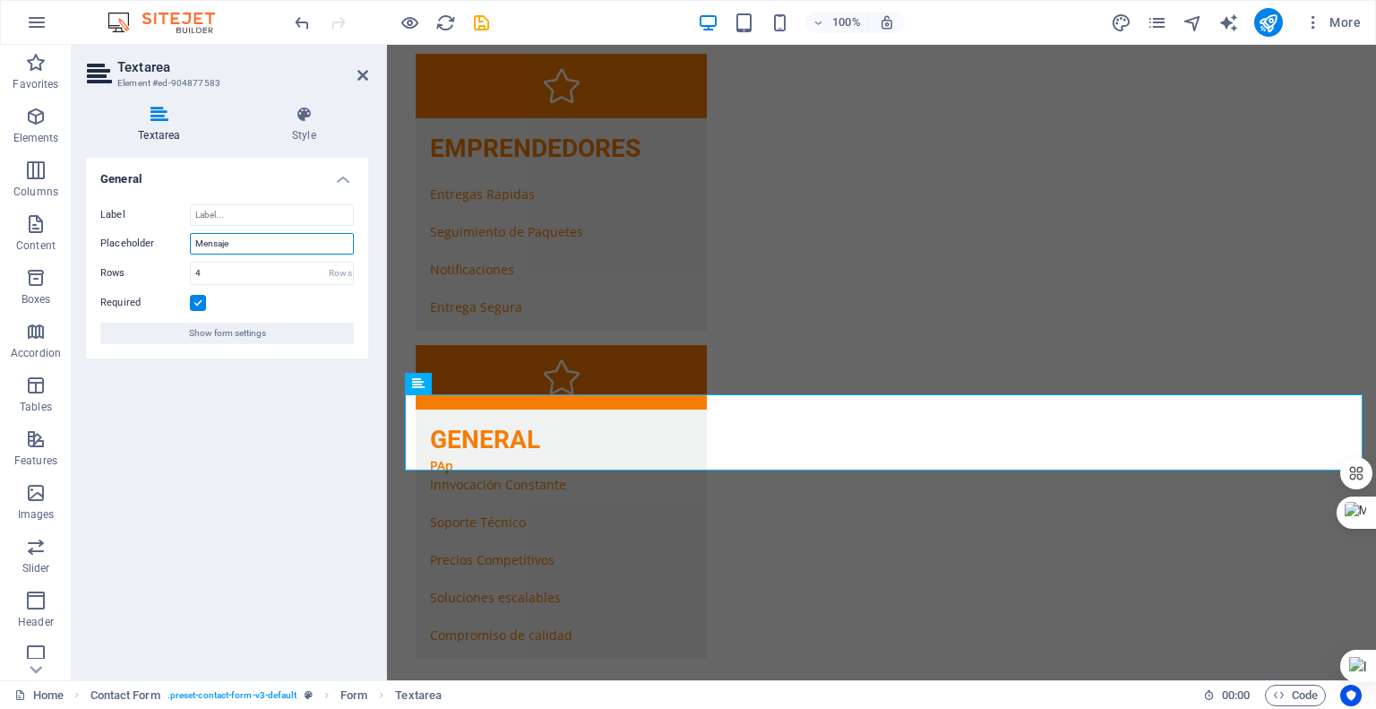
drag, startPoint x: 260, startPoint y: 240, endPoint x: 105, endPoint y: 246, distance: 155.1
click at [106, 243] on div "Placeholder Mensaje" at bounding box center [227, 244] width 254 height 22
click at [220, 211] on input "Label" at bounding box center [272, 215] width 164 height 22
paste input "Mensaje"
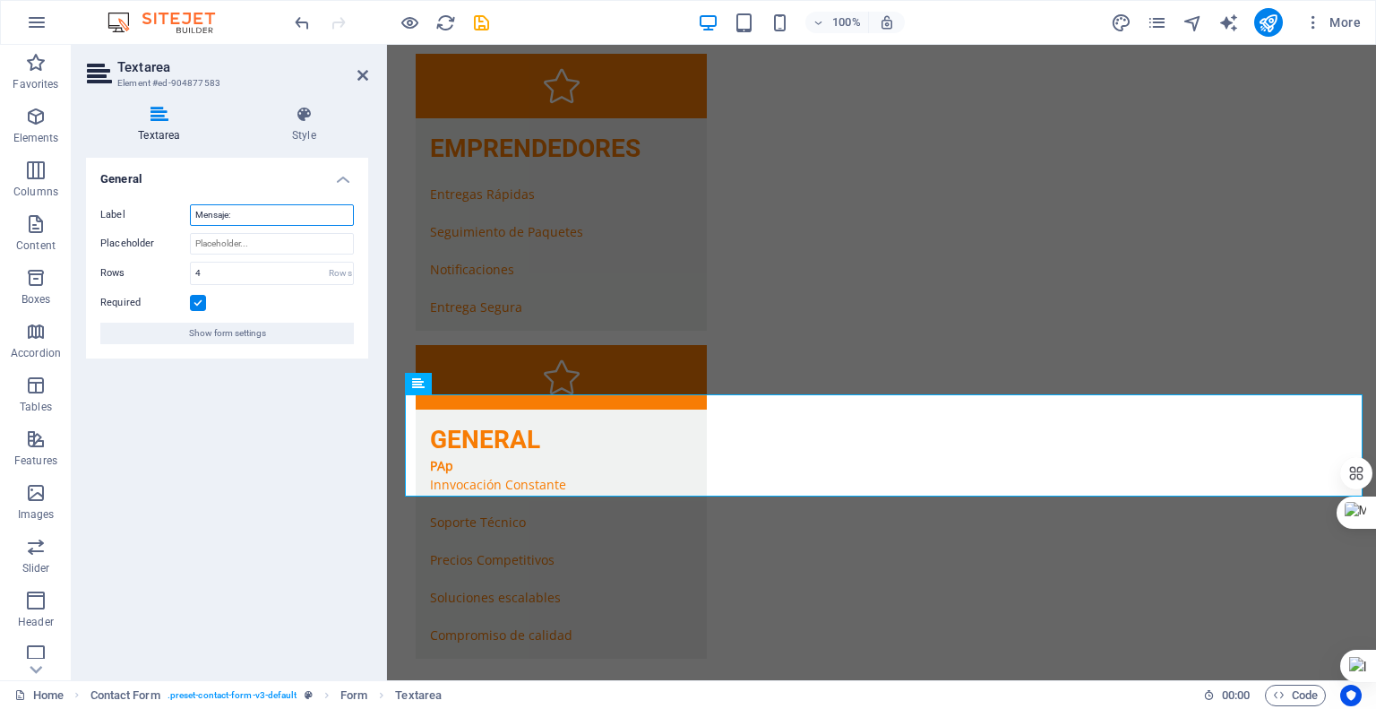
type input "Mensaje:"
click at [355, 74] on h2 "Textarea" at bounding box center [242, 67] width 251 height 16
click at [371, 72] on aside "Textarea Element #ed-904877583 Textarea Style General Label Mensaje: Placeholde…" at bounding box center [229, 362] width 315 height 635
click at [364, 72] on icon at bounding box center [363, 75] width 11 height 14
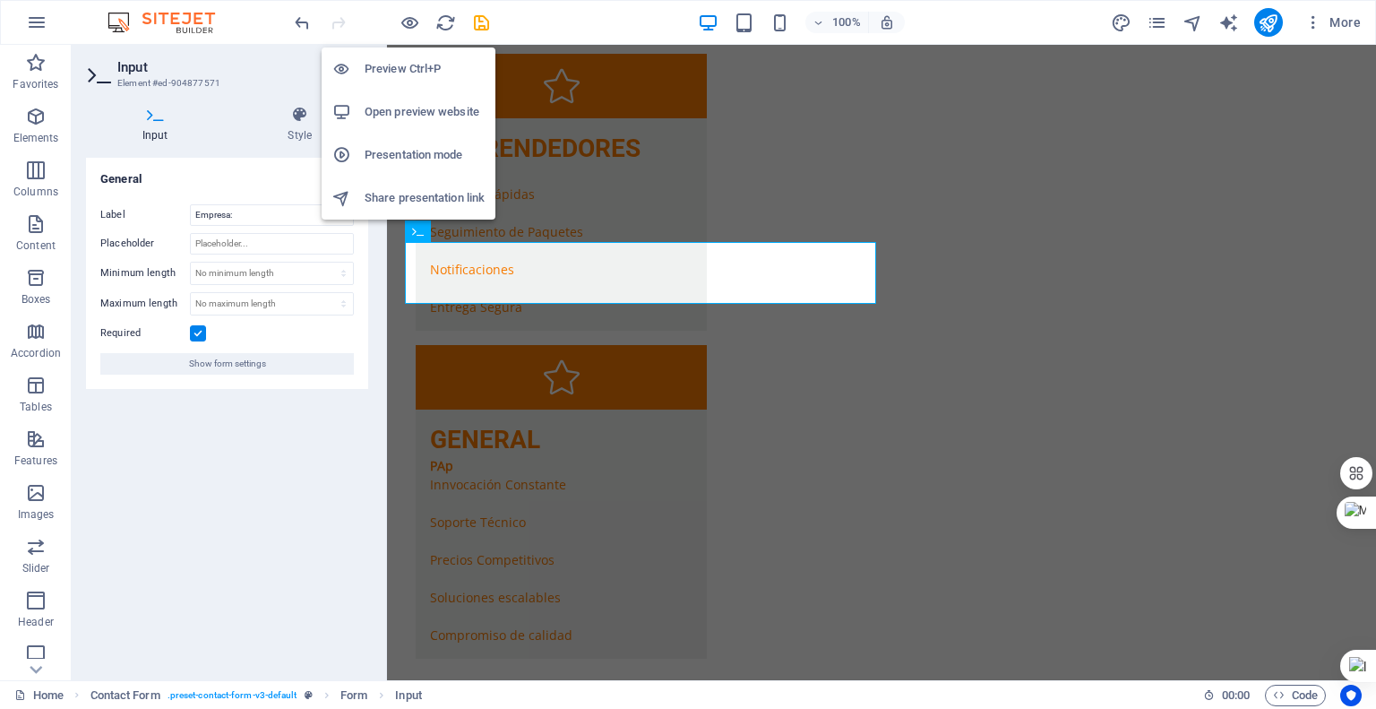
click at [425, 75] on h6 "Preview Ctrl+P" at bounding box center [425, 69] width 120 height 22
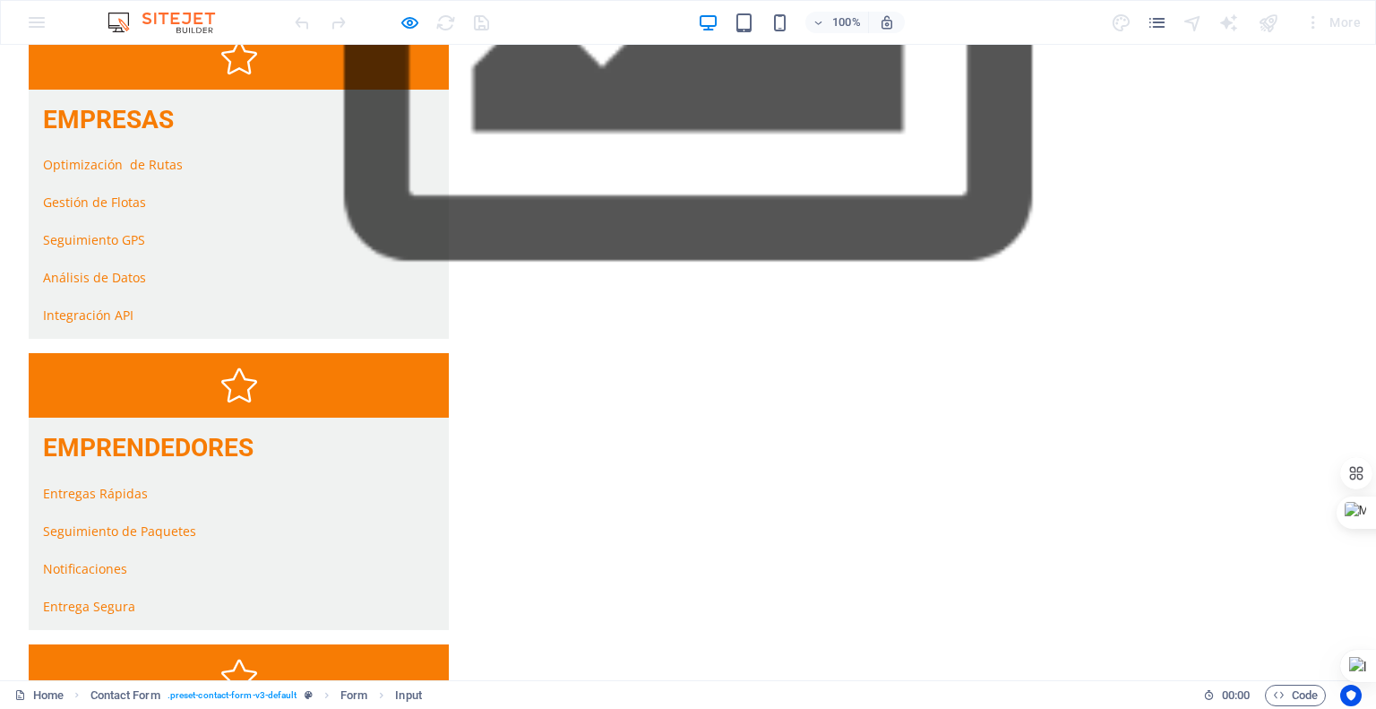
type input "C"
type input "depot"
type input "0878787"
type input "acldmfa.laks"
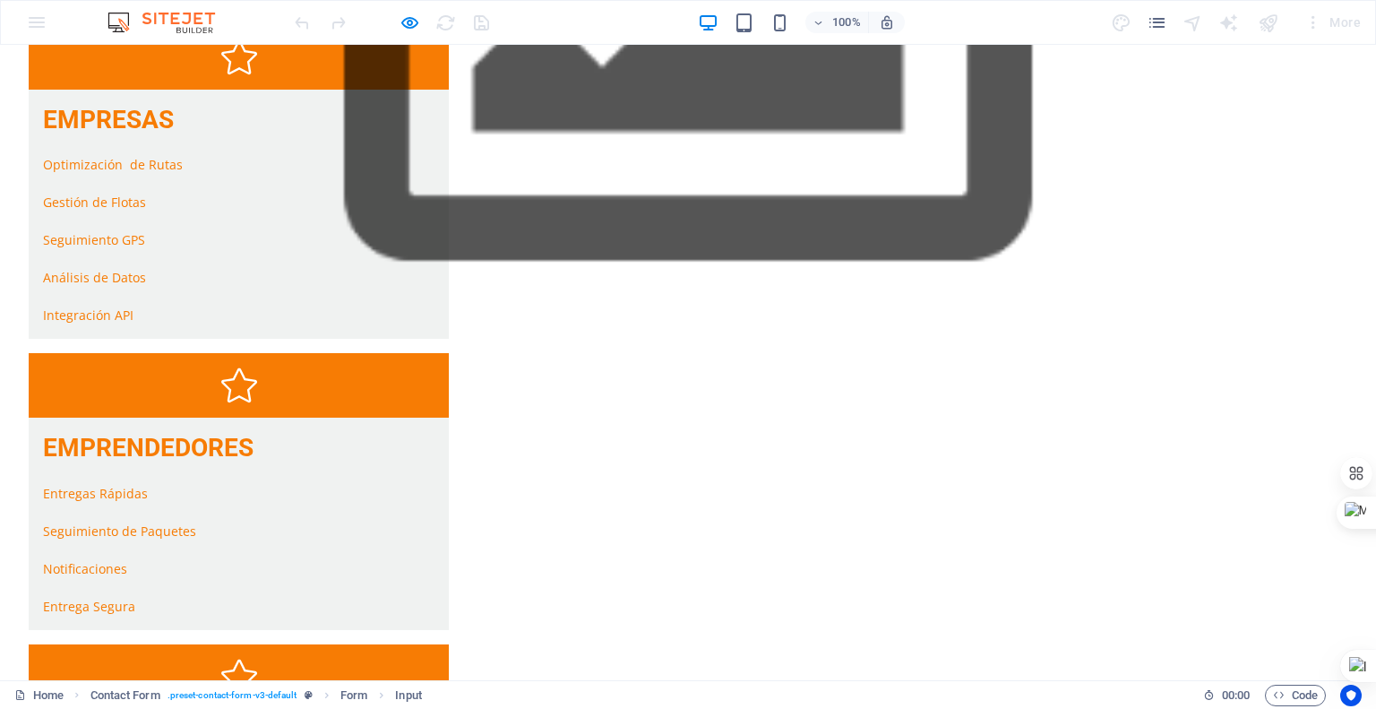
scroll to position [3051, 0]
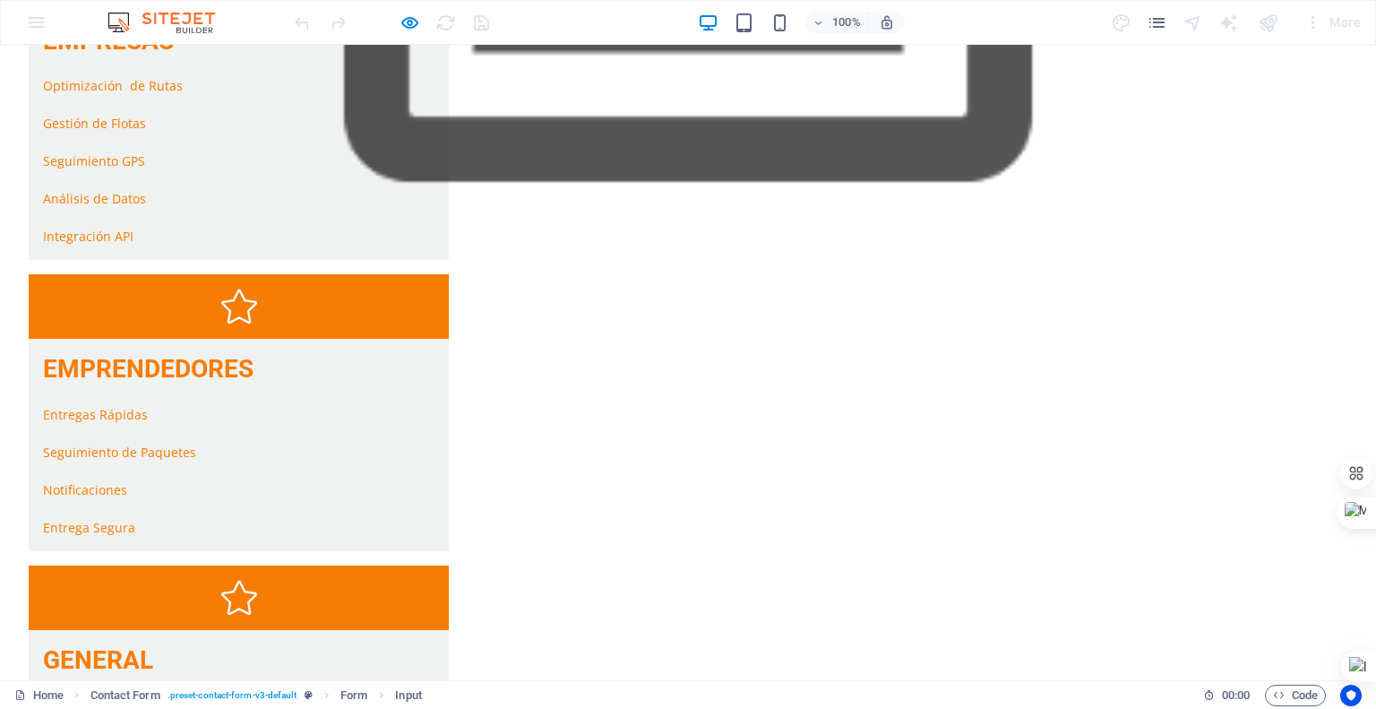
checkbox input "true"
type input "D523SX"
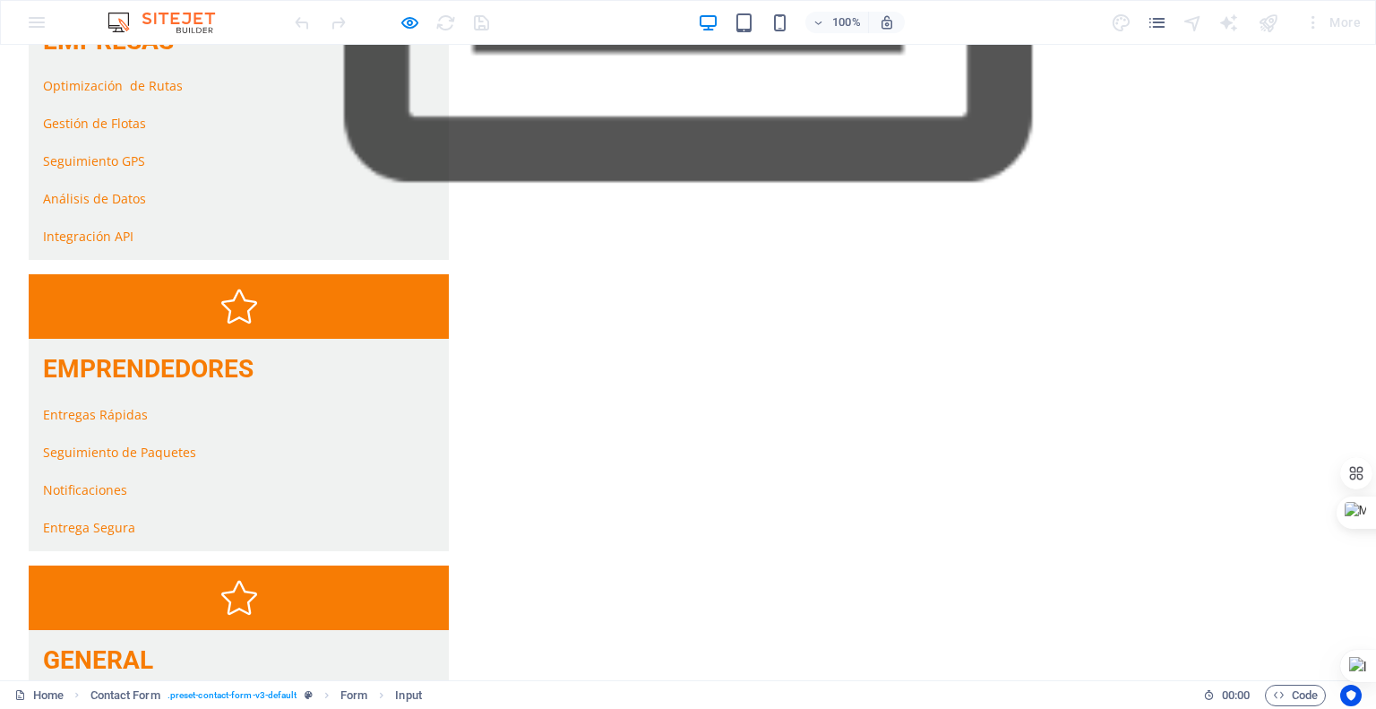
type input "[PERSON_NAME]"
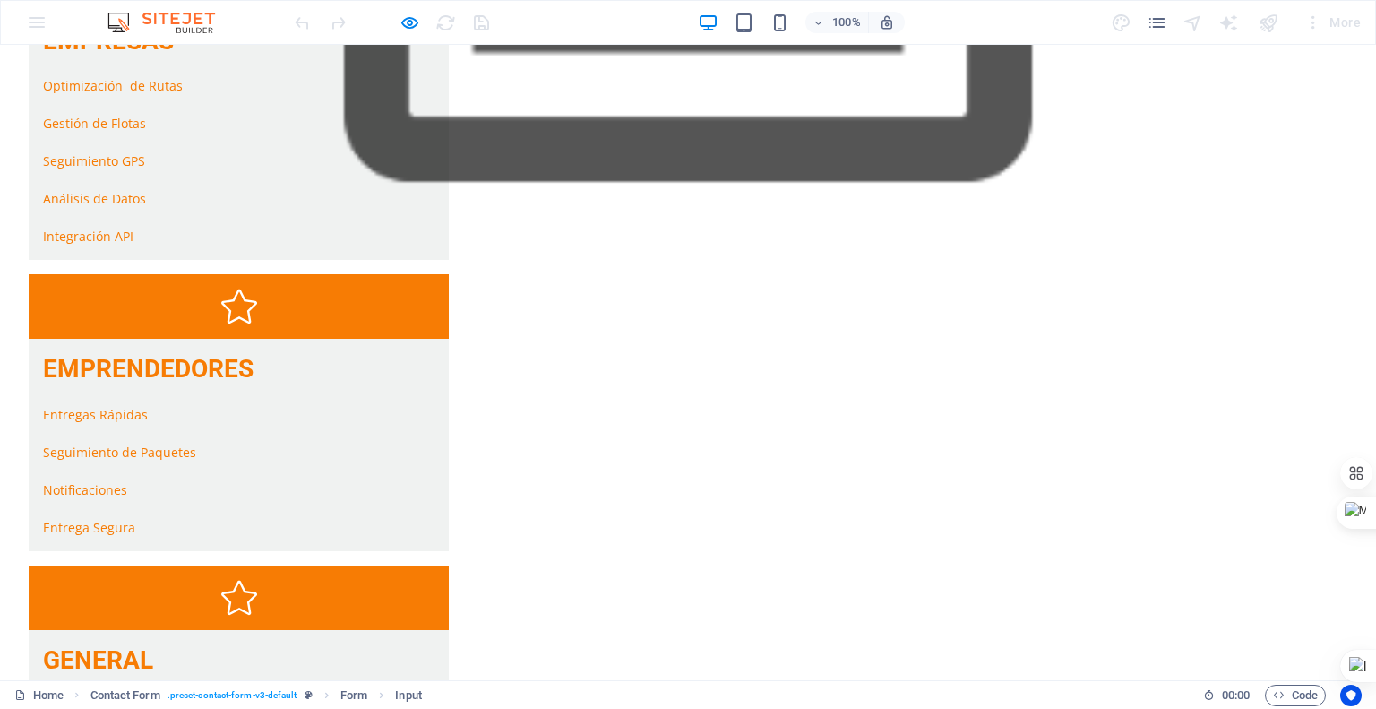
type input "[EMAIL_ADDRESS][DOMAIN_NAME]"
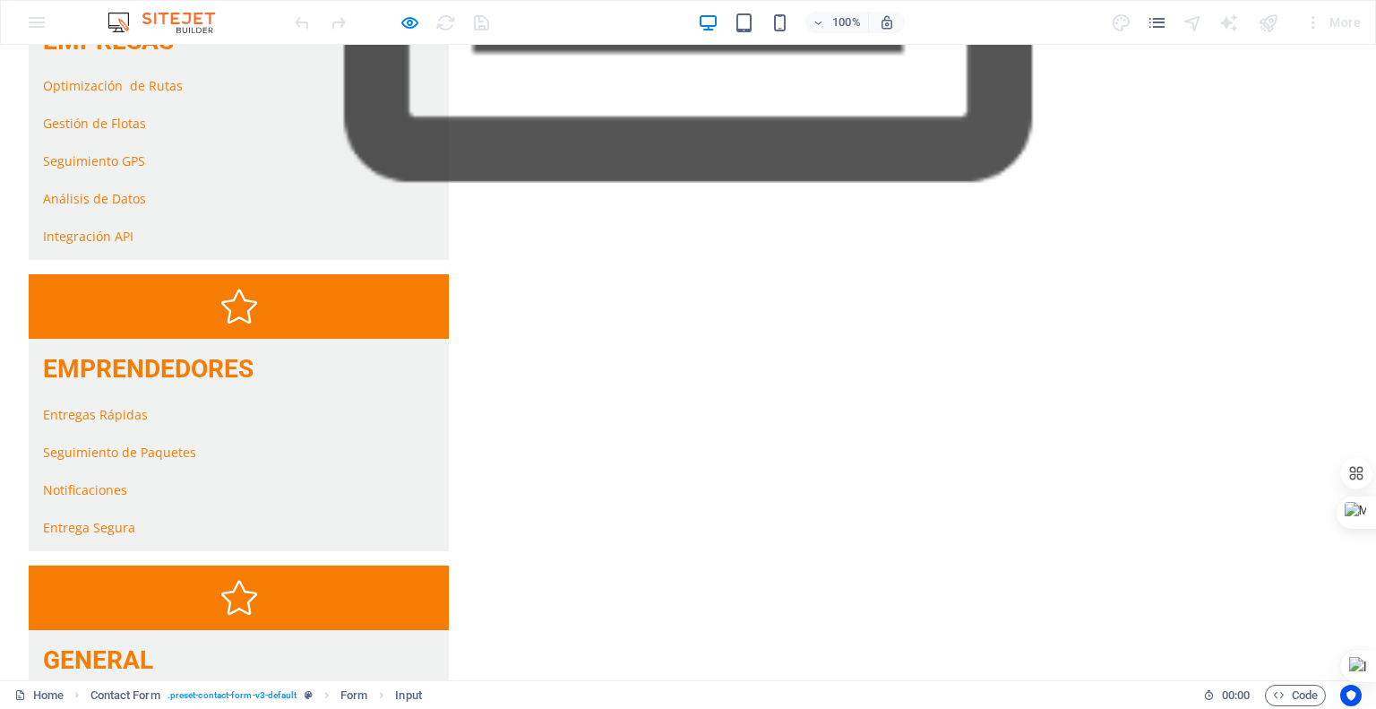
type textarea "HOLA"
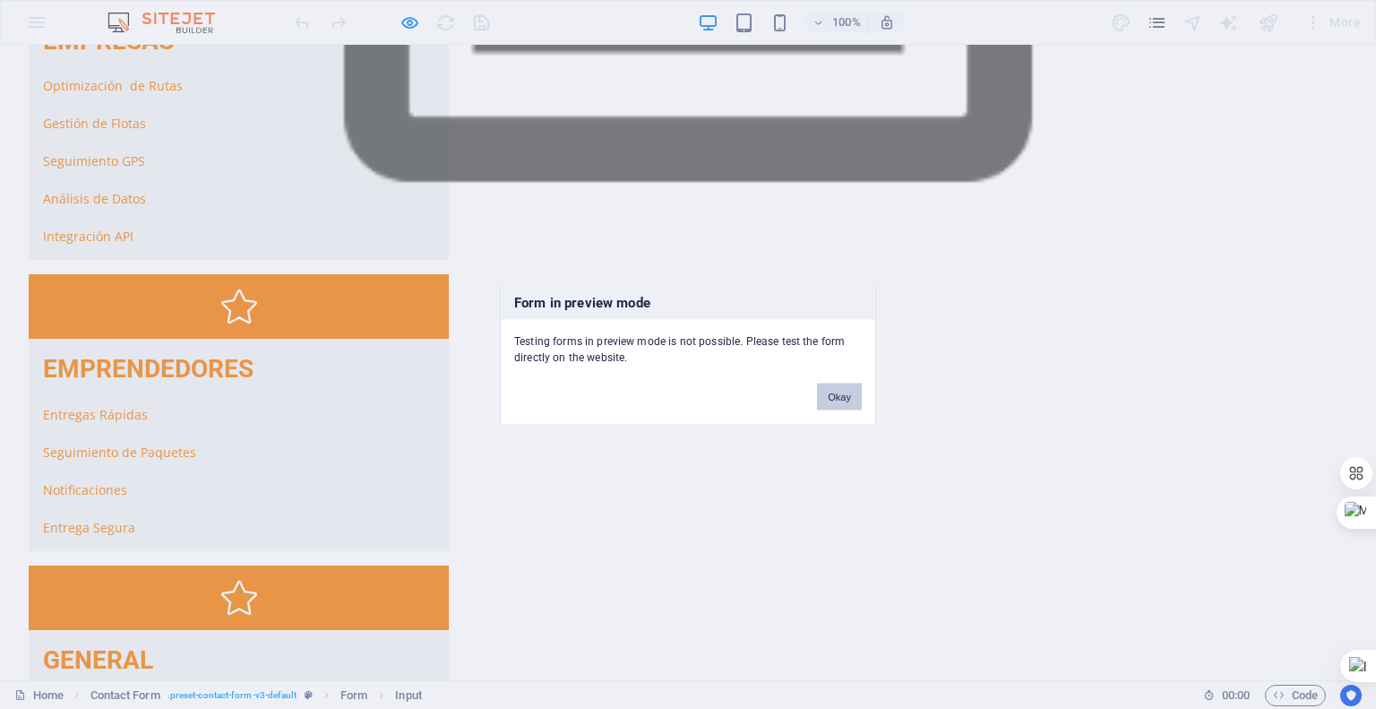
click at [827, 394] on button "Okay" at bounding box center [839, 396] width 45 height 27
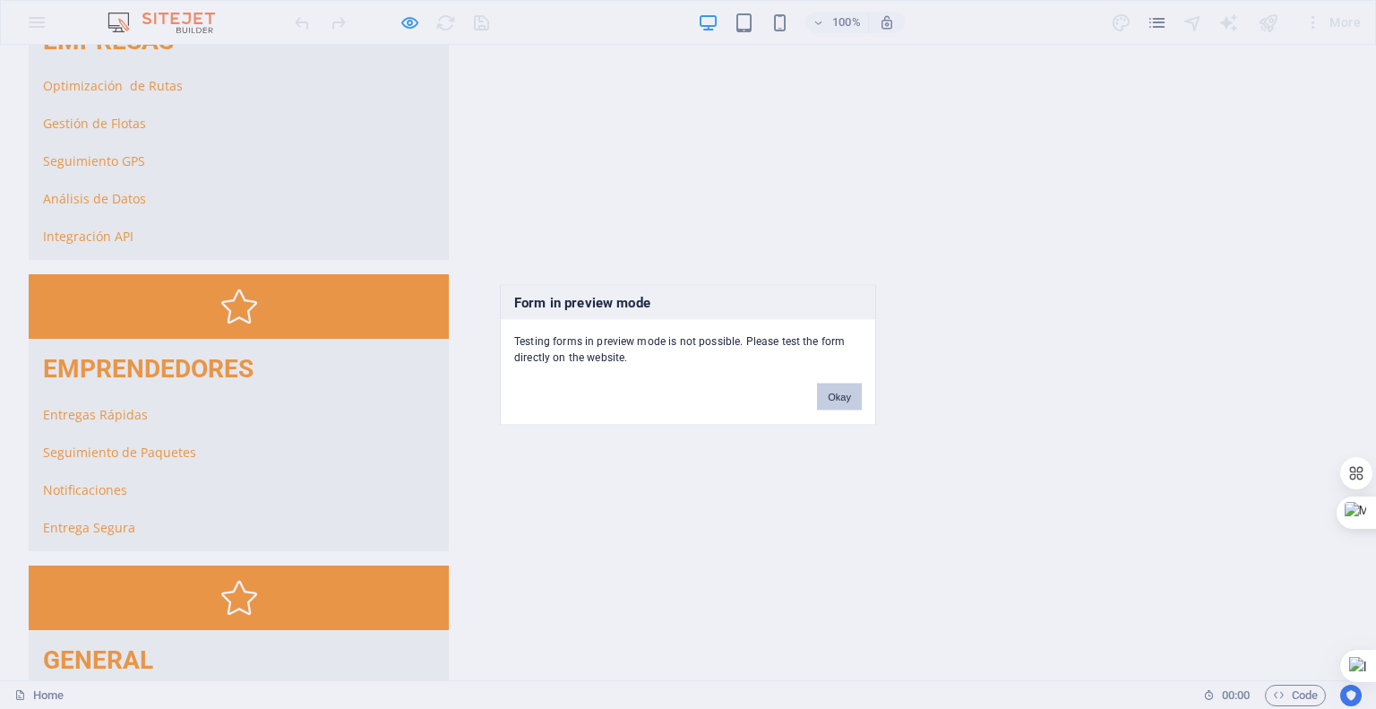
click at [842, 396] on button "Okay" at bounding box center [839, 396] width 45 height 27
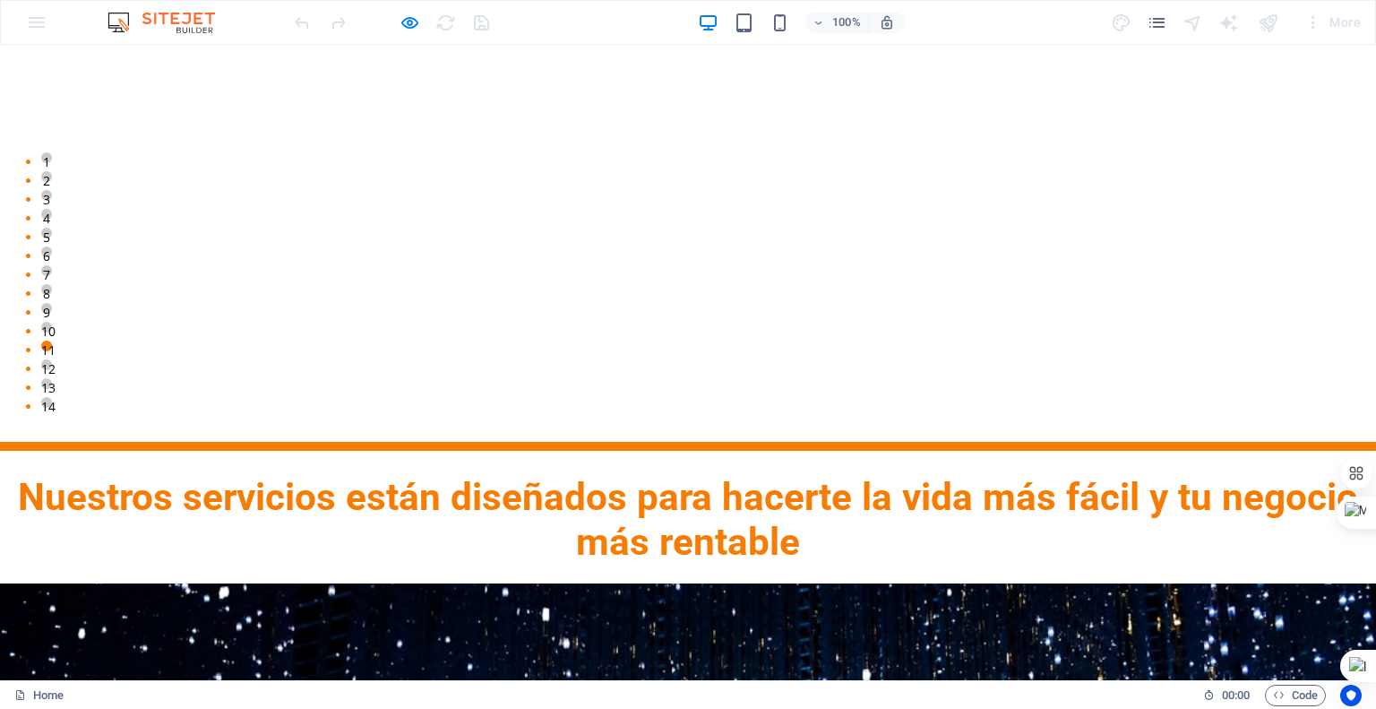
scroll to position [1796, 0]
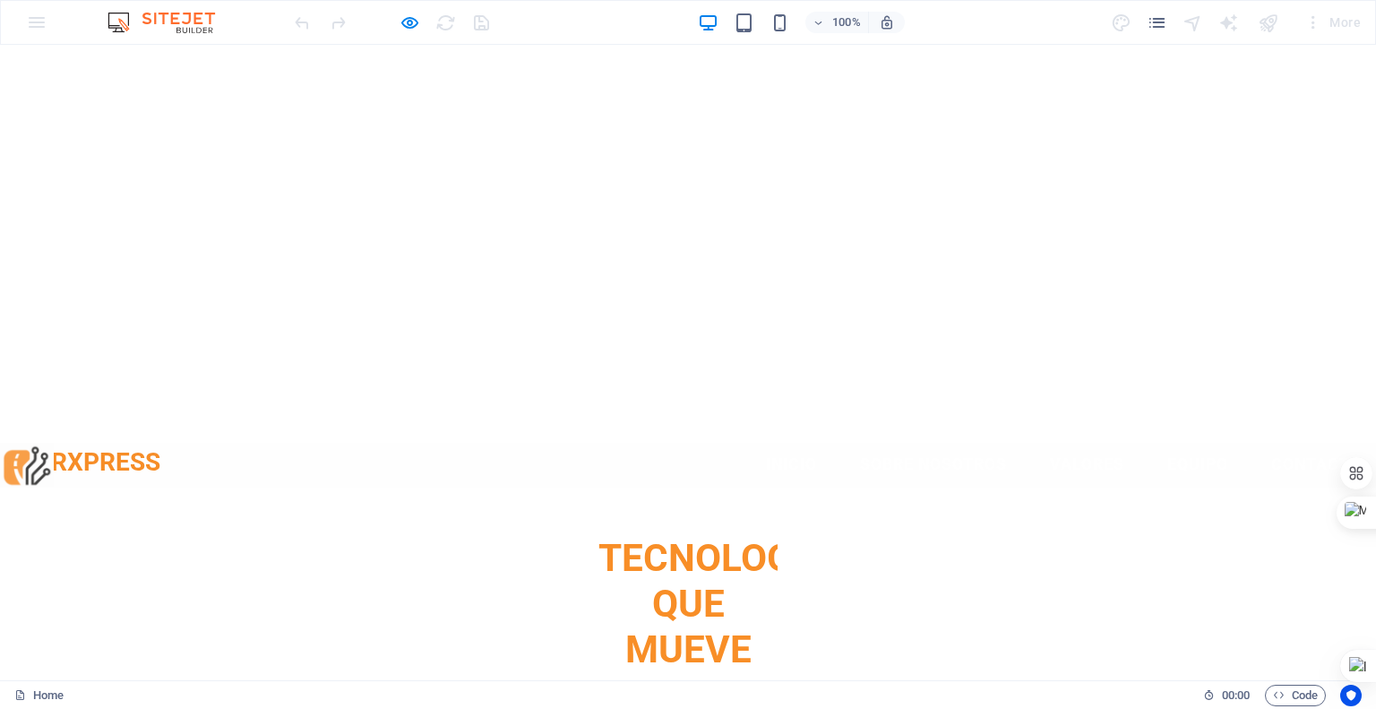
scroll to position [0, 0]
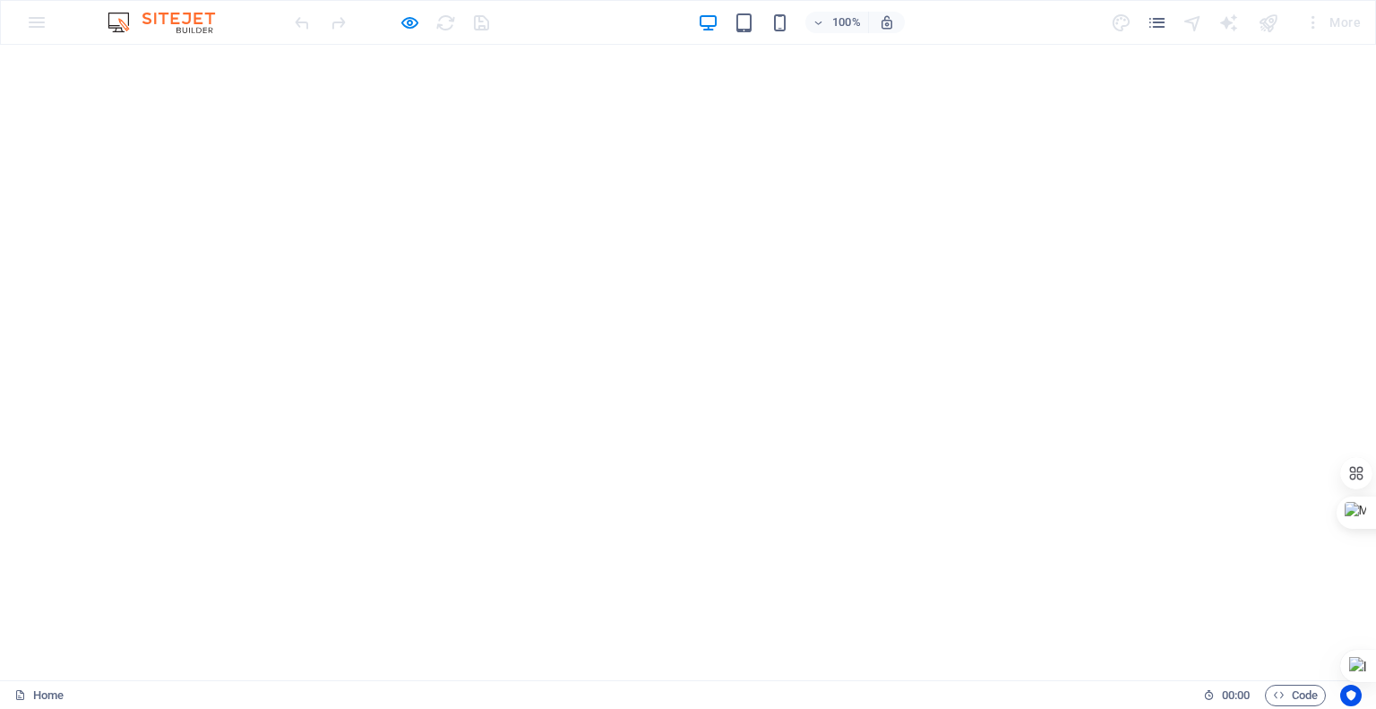
click at [406, 19] on icon "button" at bounding box center [410, 23] width 21 height 21
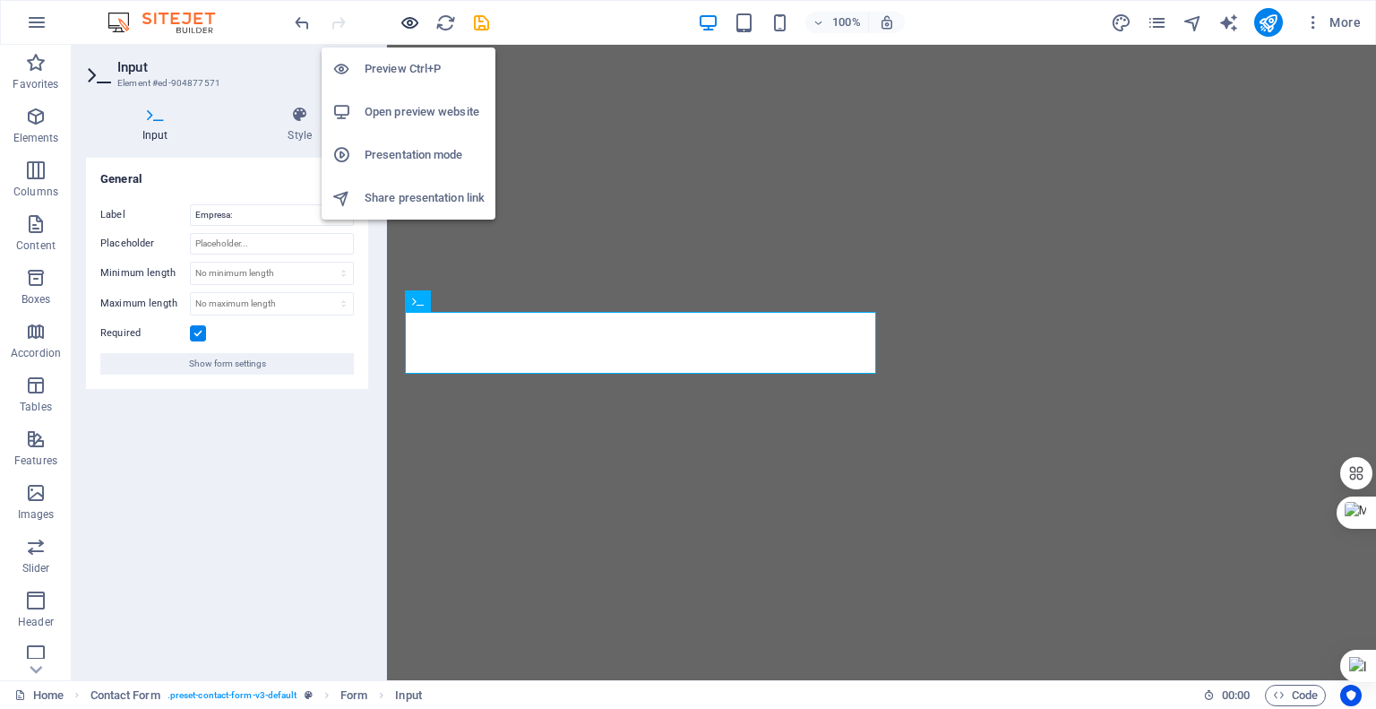
scroll to position [3200, 0]
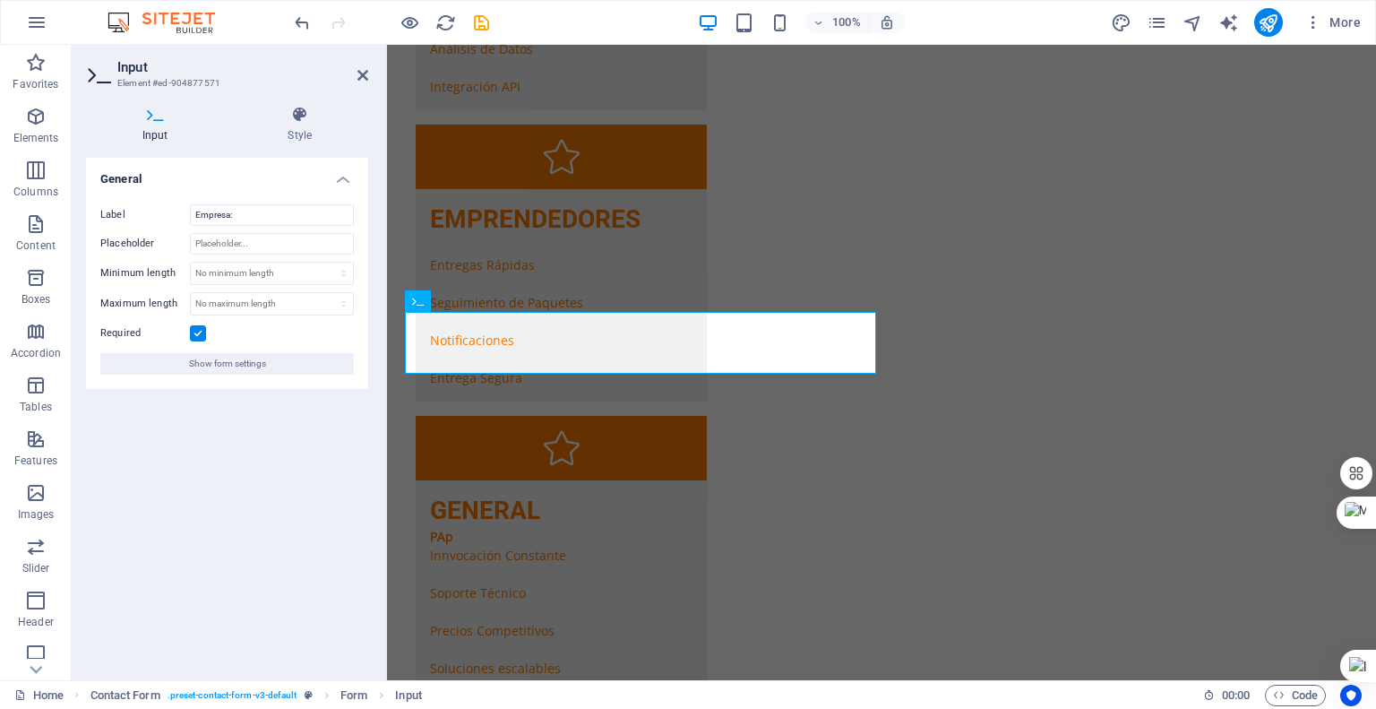
click at [349, 469] on div "General Label Empresa: Placeholder Minimum length No minimum length chars Maxim…" at bounding box center [227, 412] width 282 height 508
click at [536, 305] on icon at bounding box center [537, 300] width 10 height 19
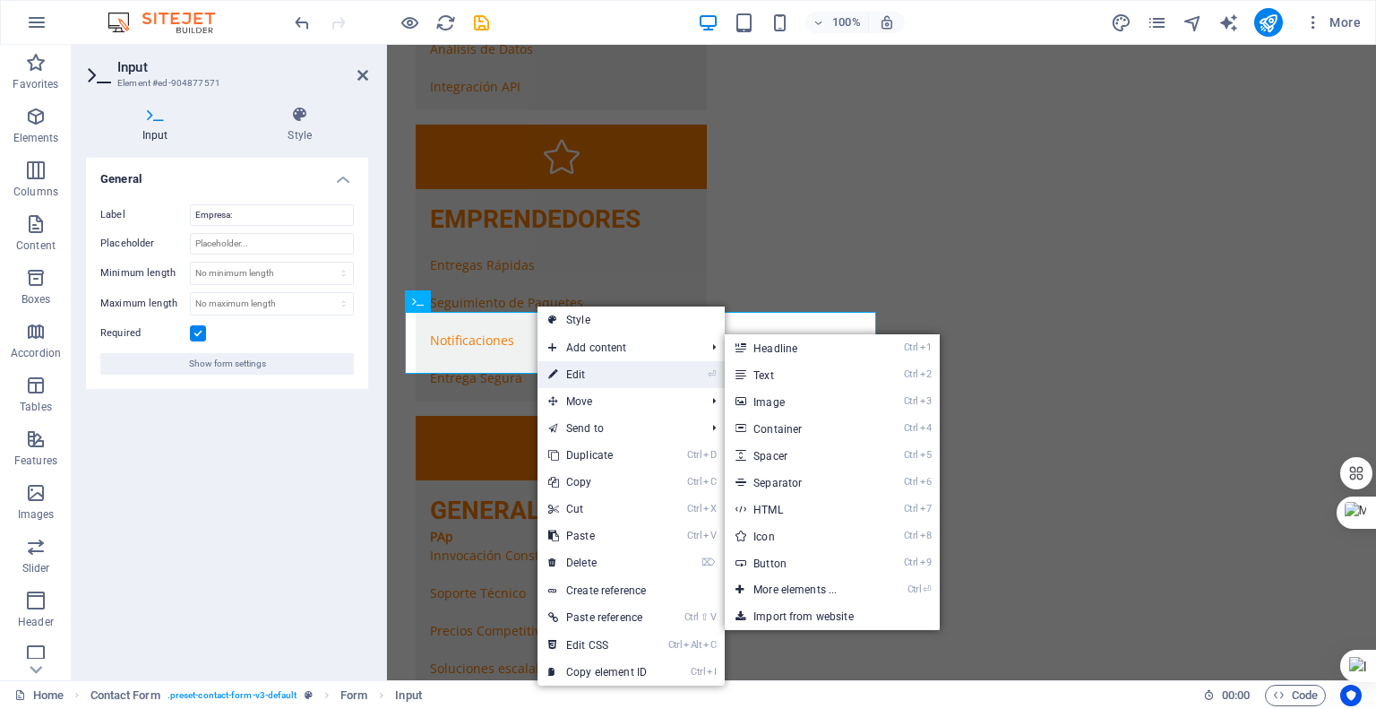
click at [574, 369] on link "⏎ Edit" at bounding box center [598, 374] width 120 height 27
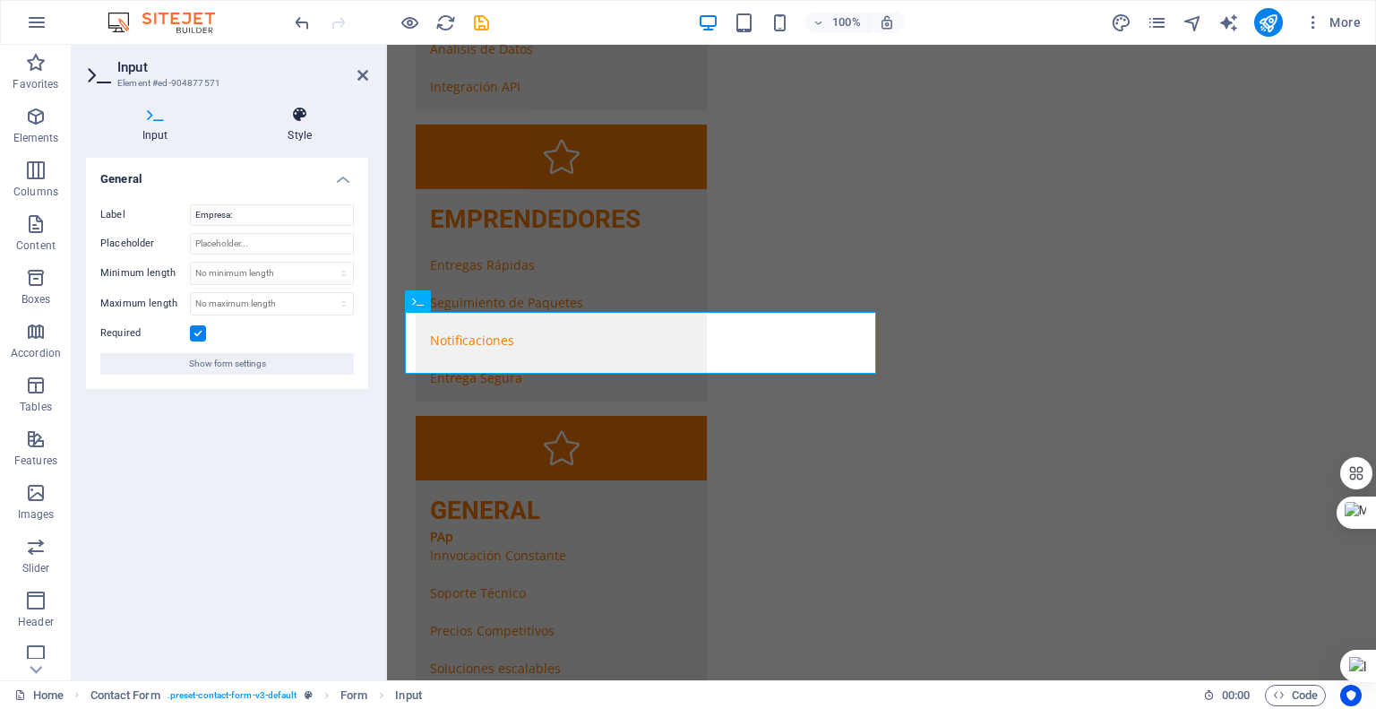
click at [303, 120] on icon at bounding box center [300, 115] width 137 height 18
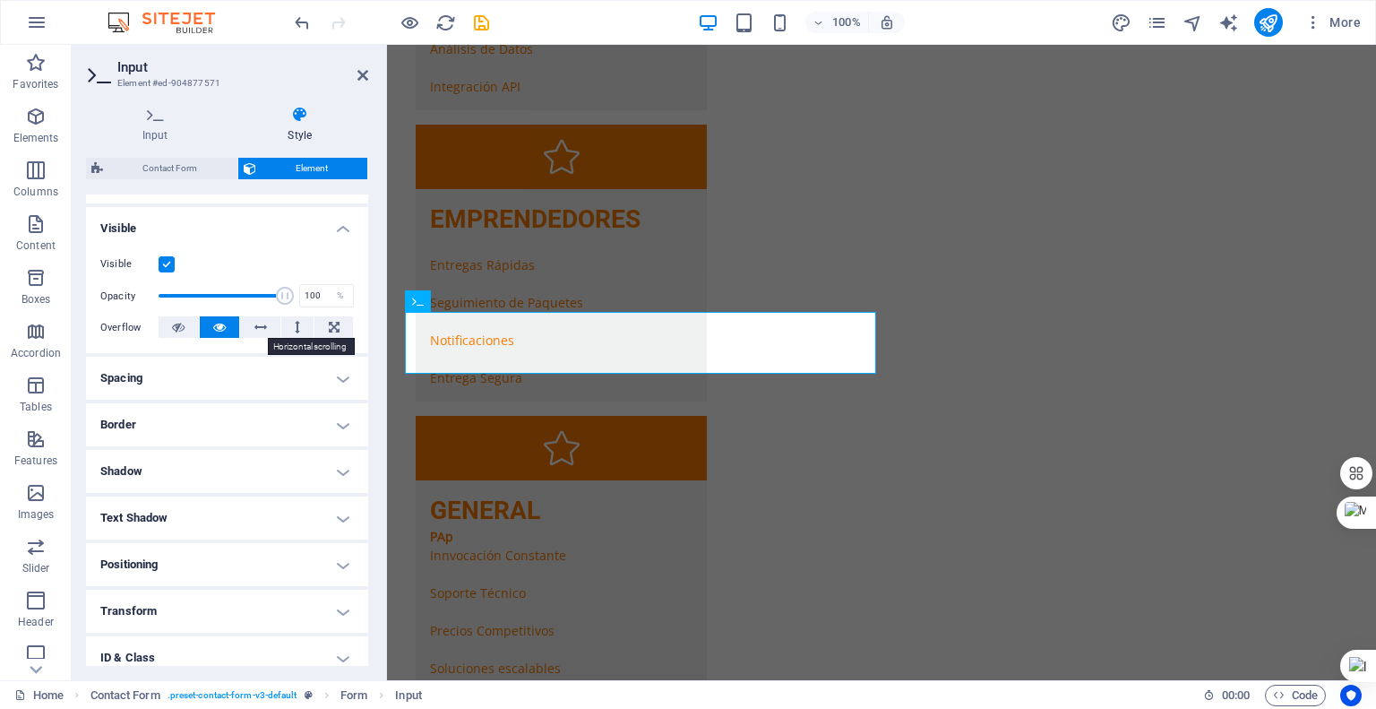
scroll to position [269, 0]
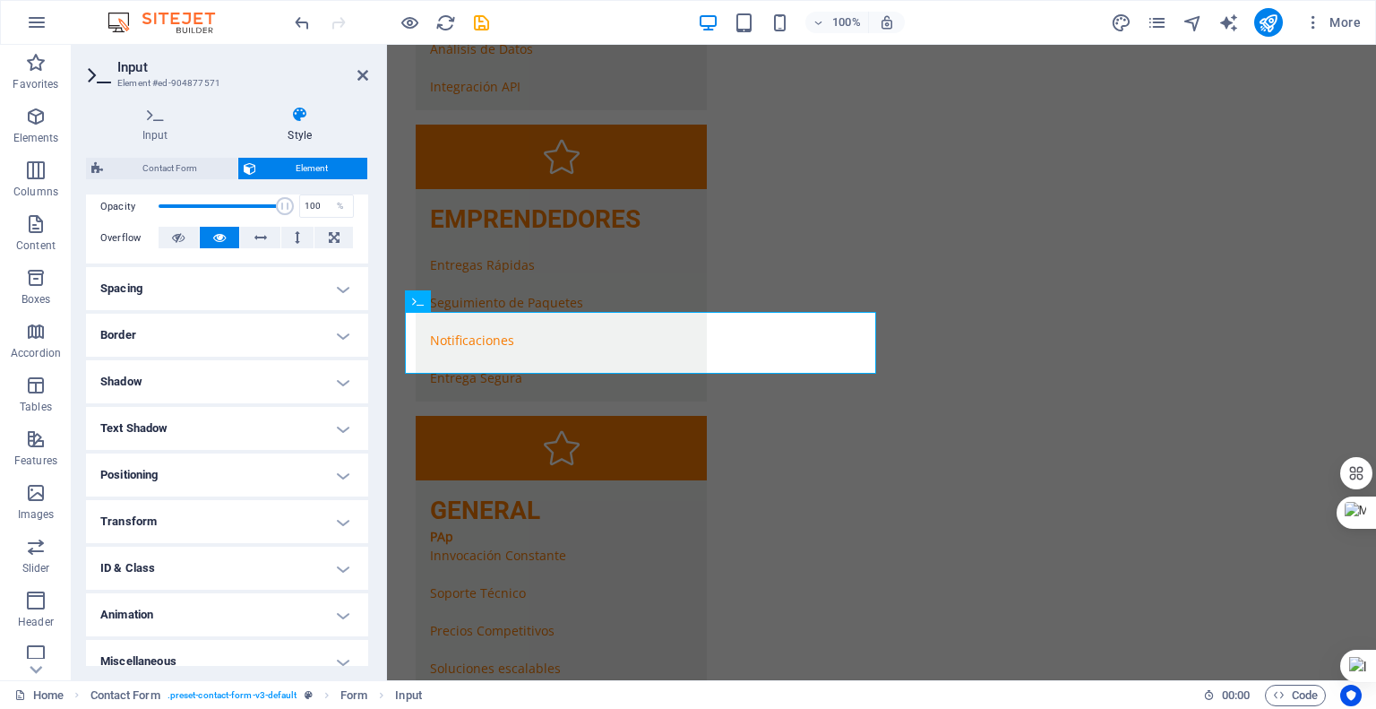
click at [330, 337] on h4 "Border" at bounding box center [227, 335] width 282 height 43
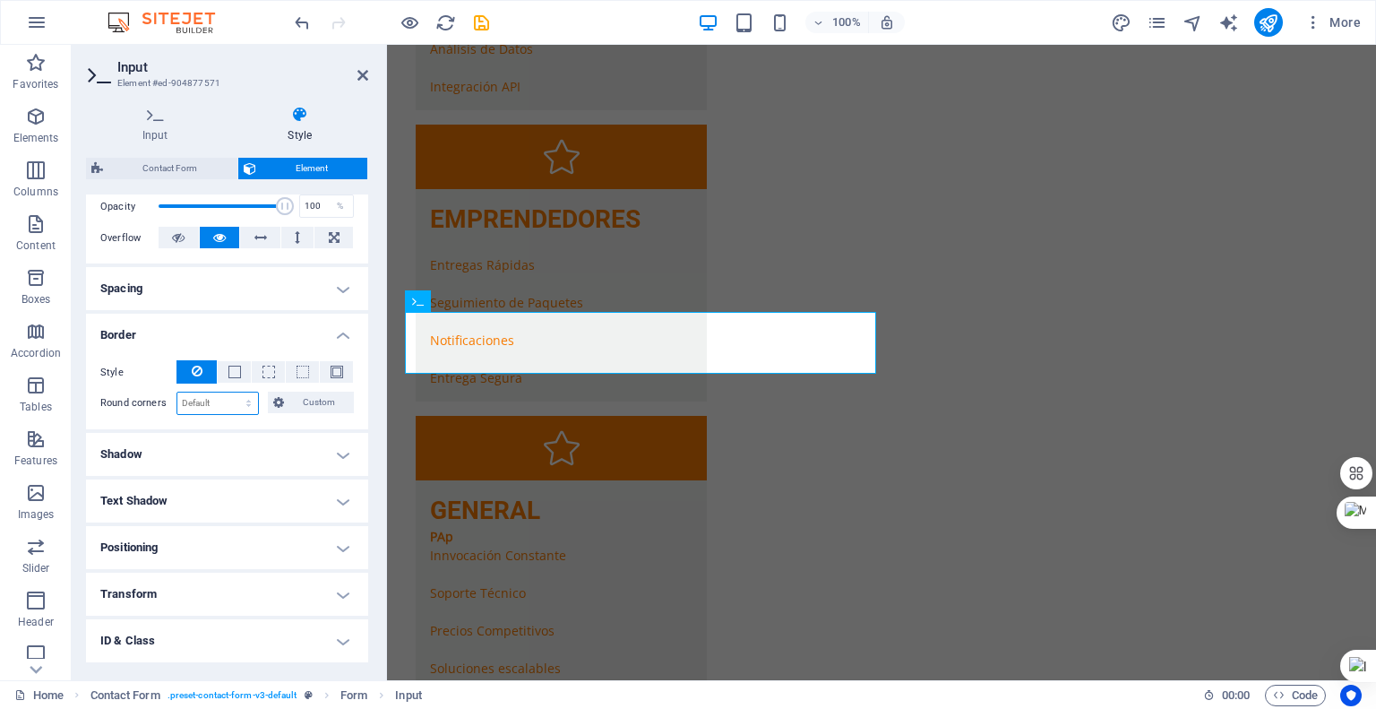
click at [236, 401] on select "Default px rem % vh vw Custom" at bounding box center [217, 403] width 81 height 22
select select "px"
click at [231, 392] on select "Default px rem % vh vw Custom" at bounding box center [217, 403] width 81 height 22
type input "10"
click at [289, 334] on h4 "Border" at bounding box center [227, 330] width 282 height 32
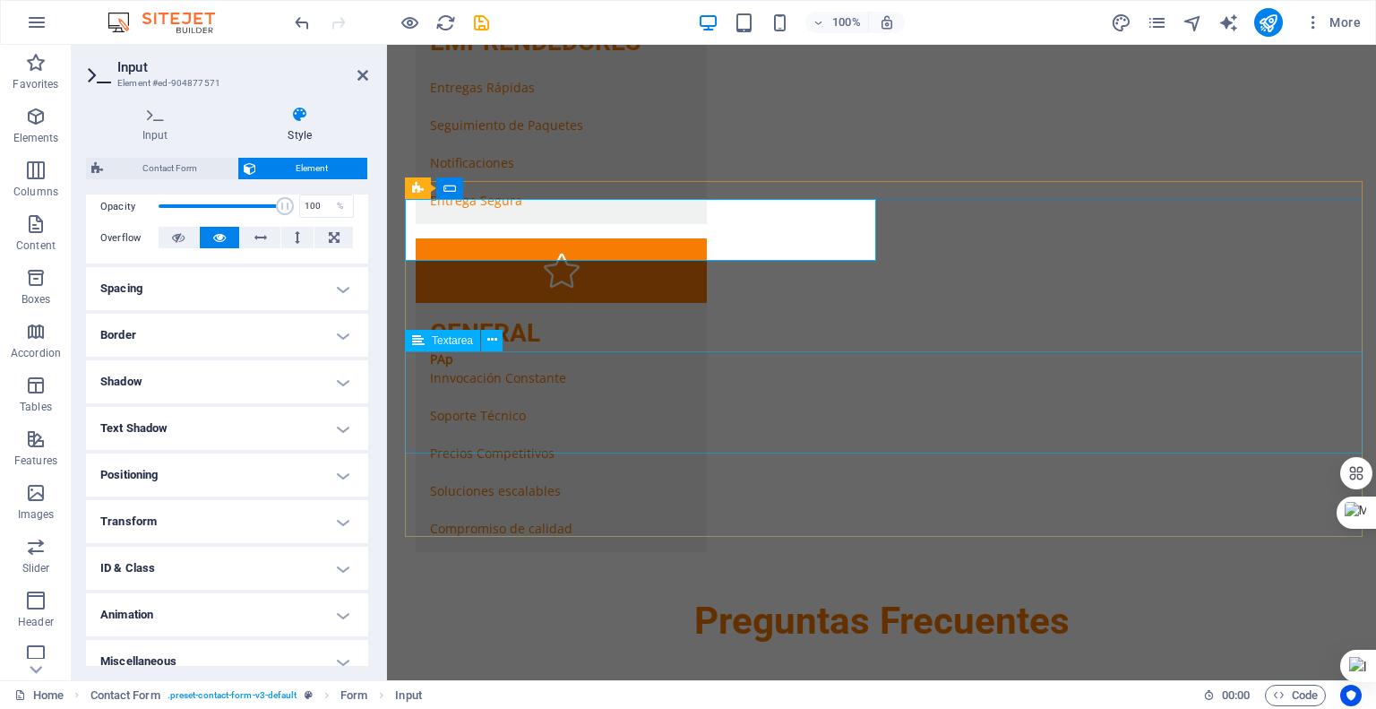
scroll to position [3380, 0]
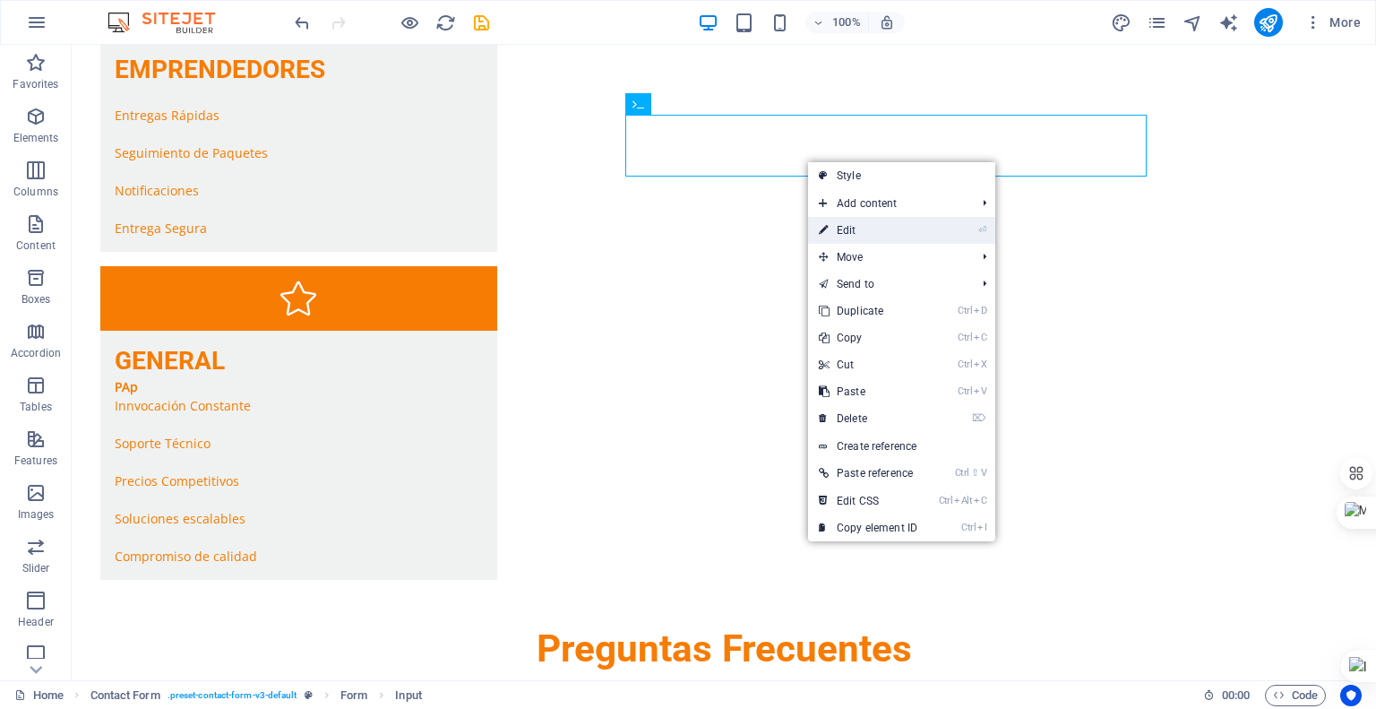
click at [853, 225] on link "⏎ Edit" at bounding box center [868, 230] width 120 height 27
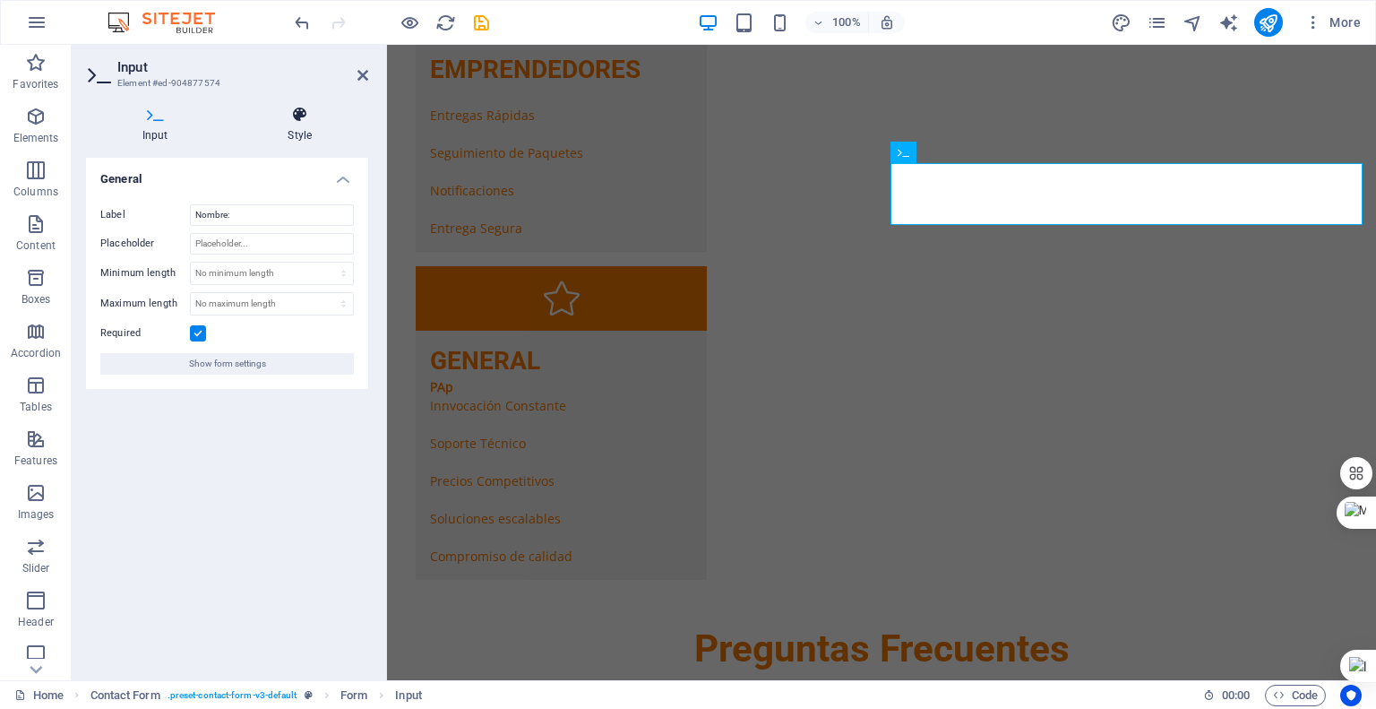
click at [297, 114] on icon at bounding box center [300, 115] width 137 height 18
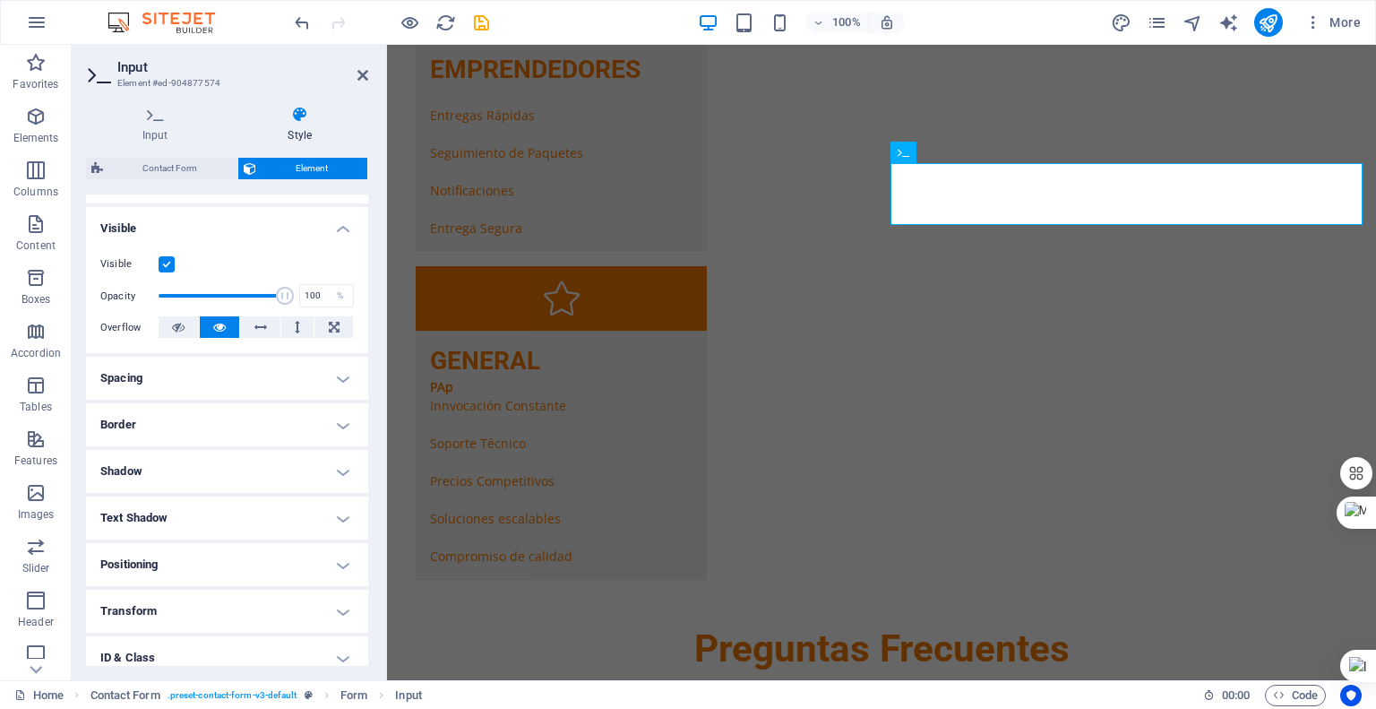
scroll to position [269, 0]
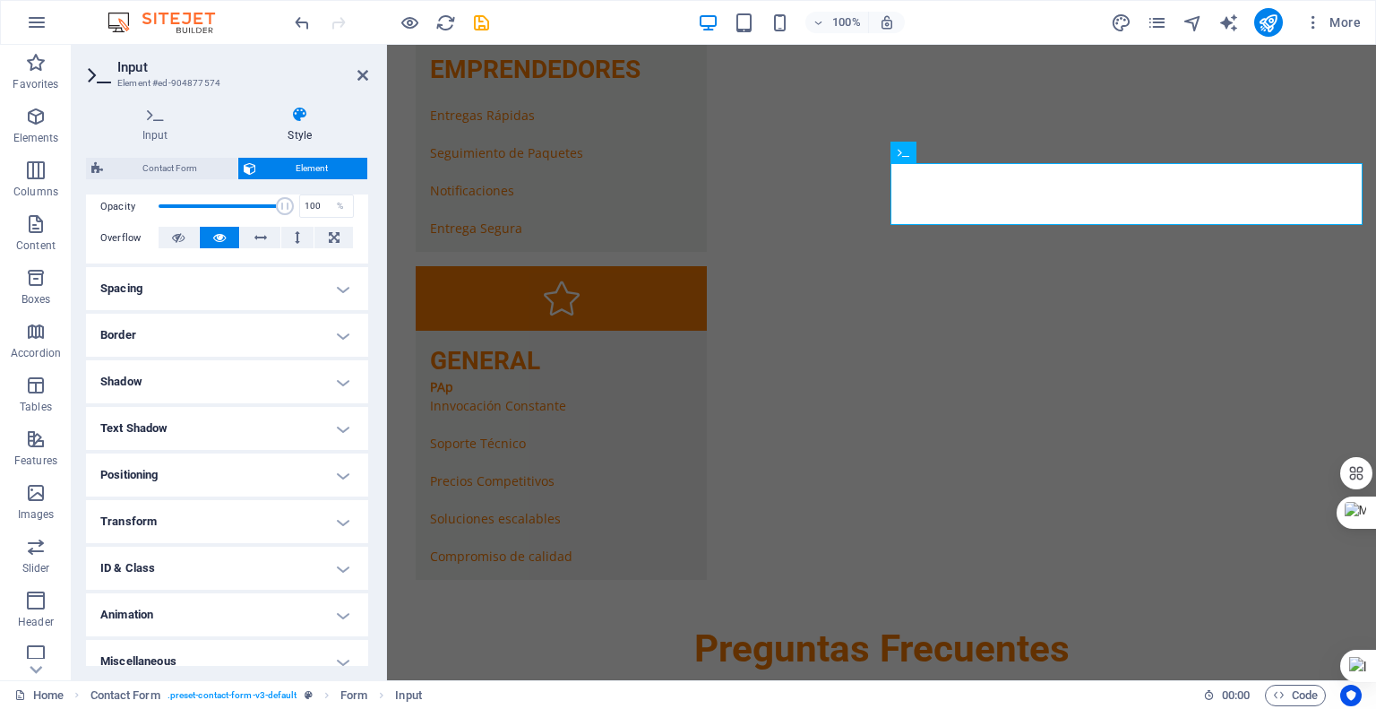
click at [334, 289] on h4 "Spacing" at bounding box center [227, 288] width 282 height 43
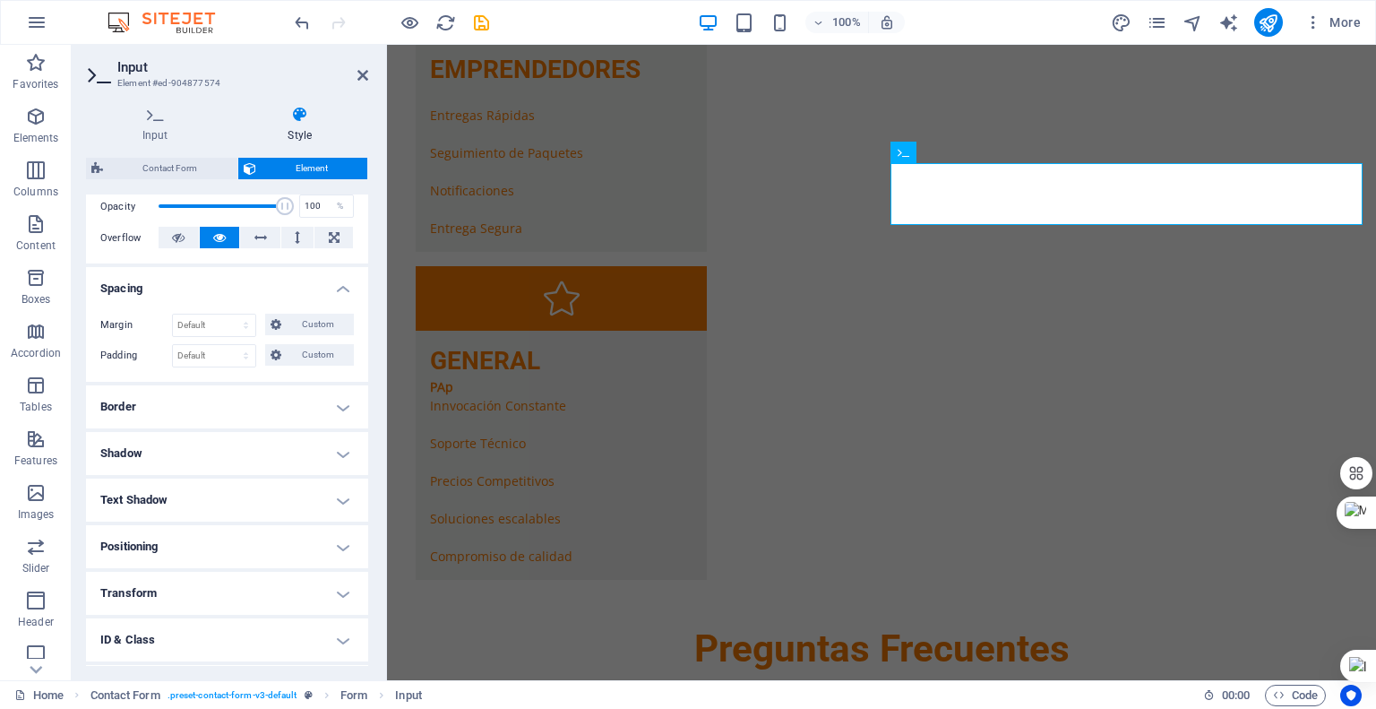
click at [334, 289] on h4 "Spacing" at bounding box center [227, 283] width 282 height 32
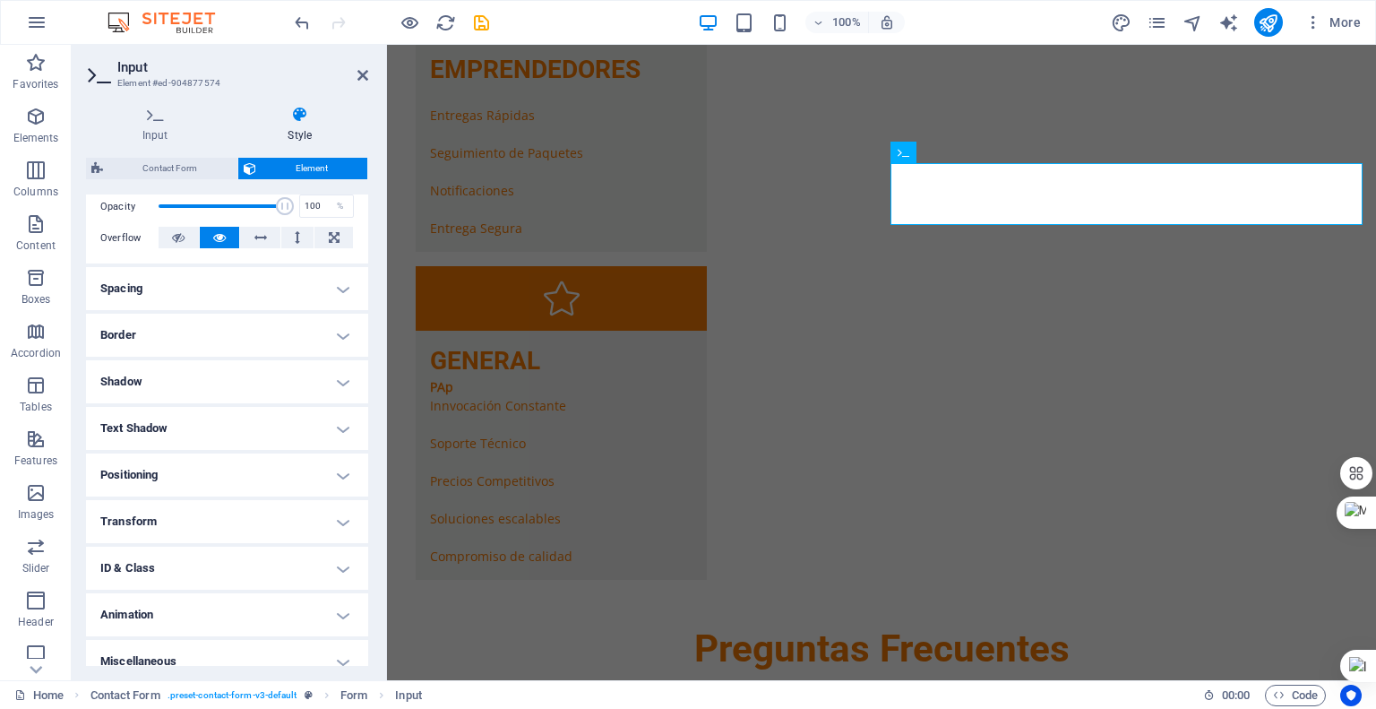
click at [334, 334] on h4 "Border" at bounding box center [227, 335] width 282 height 43
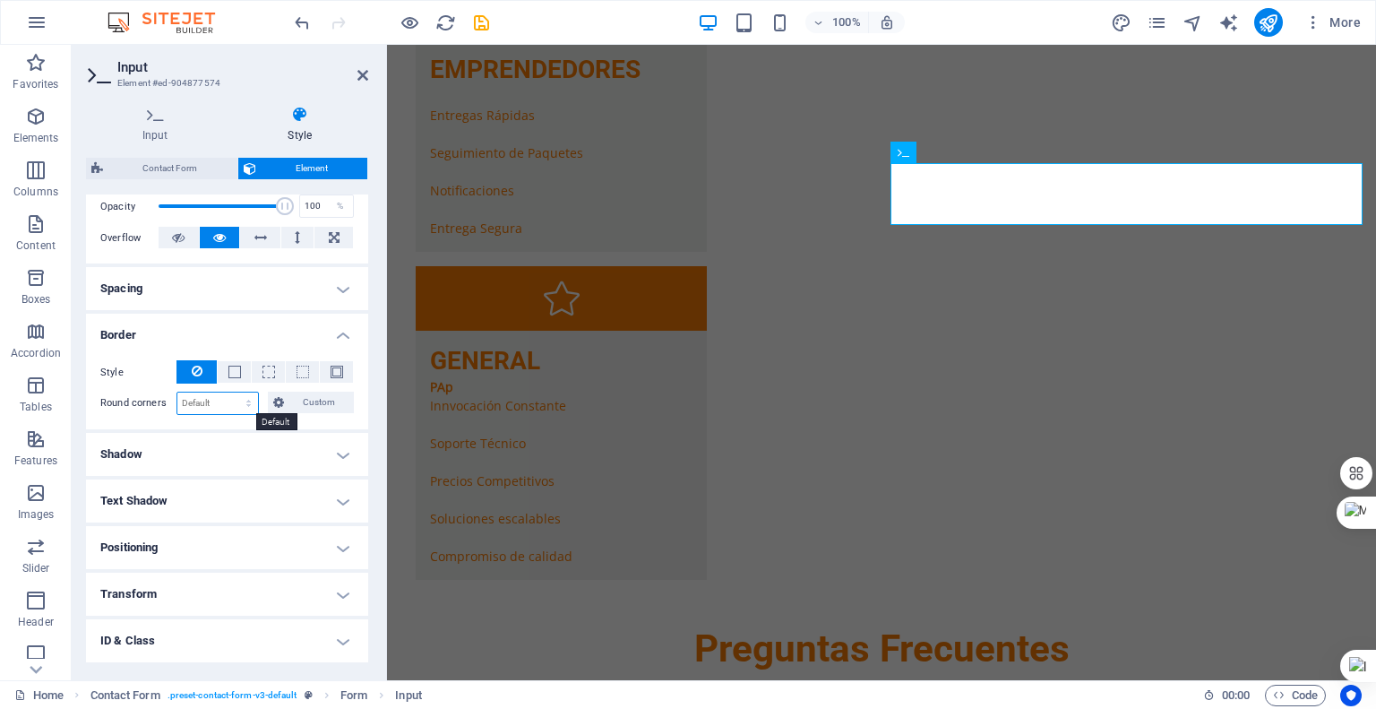
click at [223, 404] on select "Default px rem % vh vw Custom" at bounding box center [217, 403] width 81 height 22
select select "px"
click at [231, 392] on select "Default px rem % vh vw Custom" at bounding box center [217, 403] width 81 height 22
type input "10"
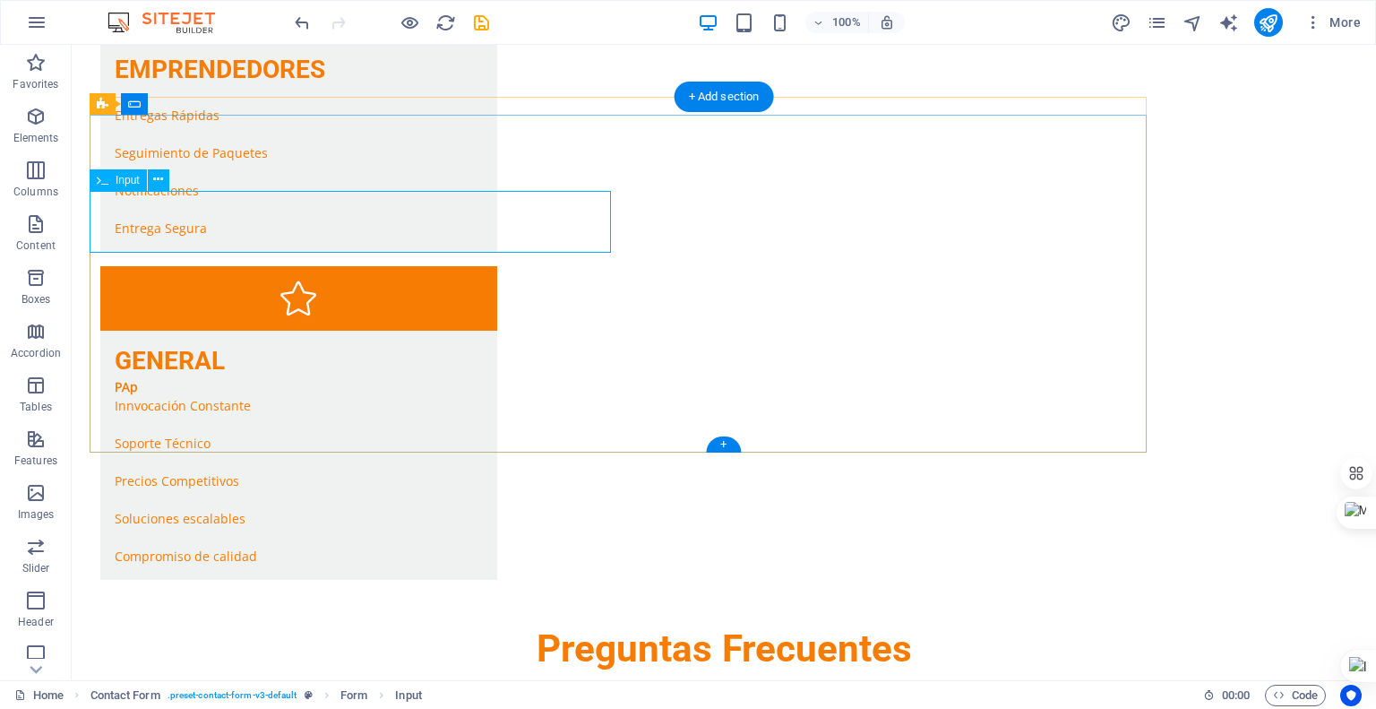
click at [161, 178] on icon at bounding box center [158, 179] width 10 height 19
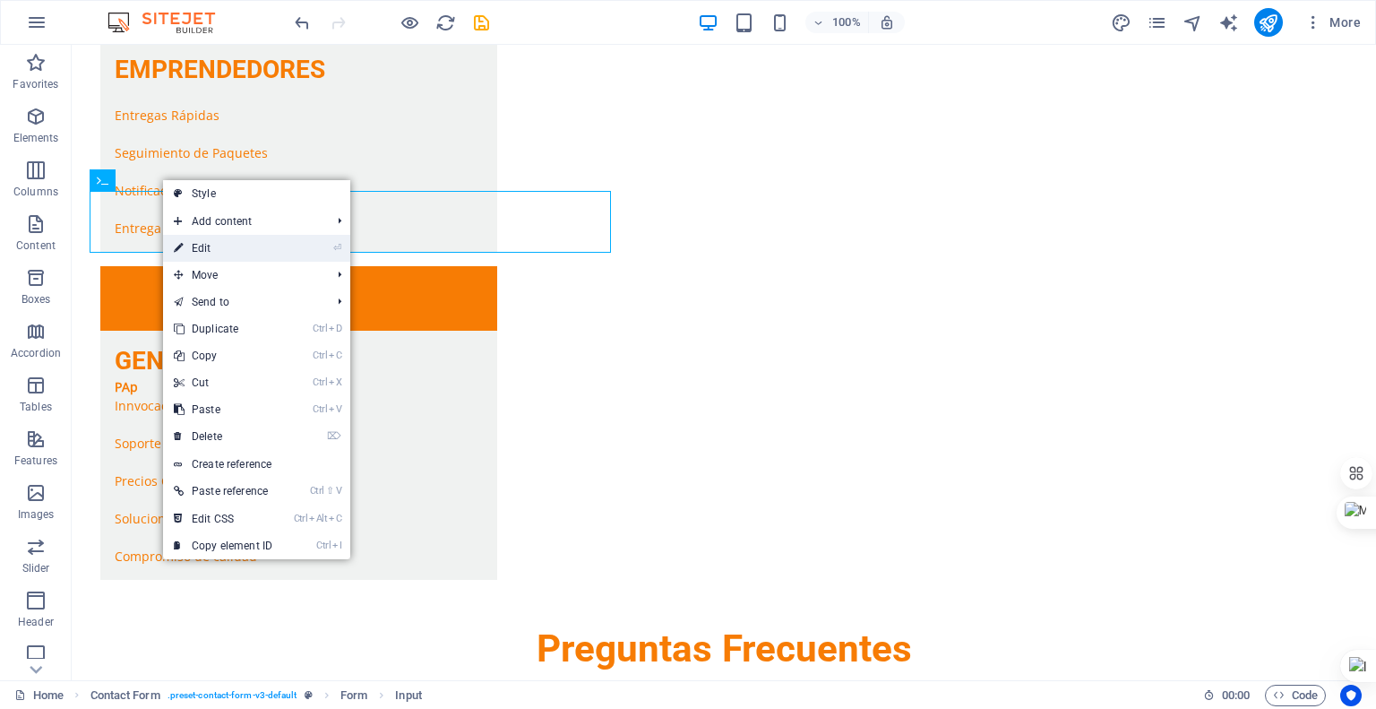
click at [203, 243] on link "⏎ Edit" at bounding box center [223, 248] width 120 height 27
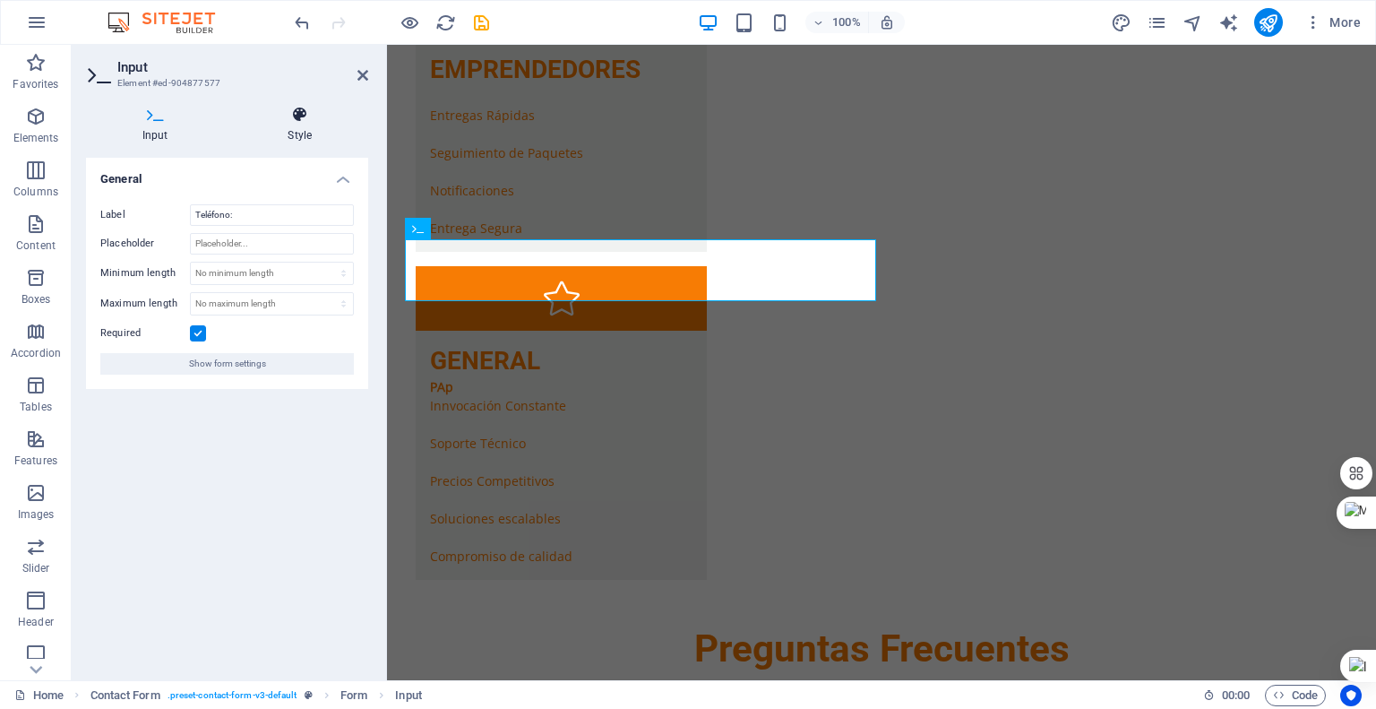
click at [298, 118] on icon at bounding box center [300, 115] width 137 height 18
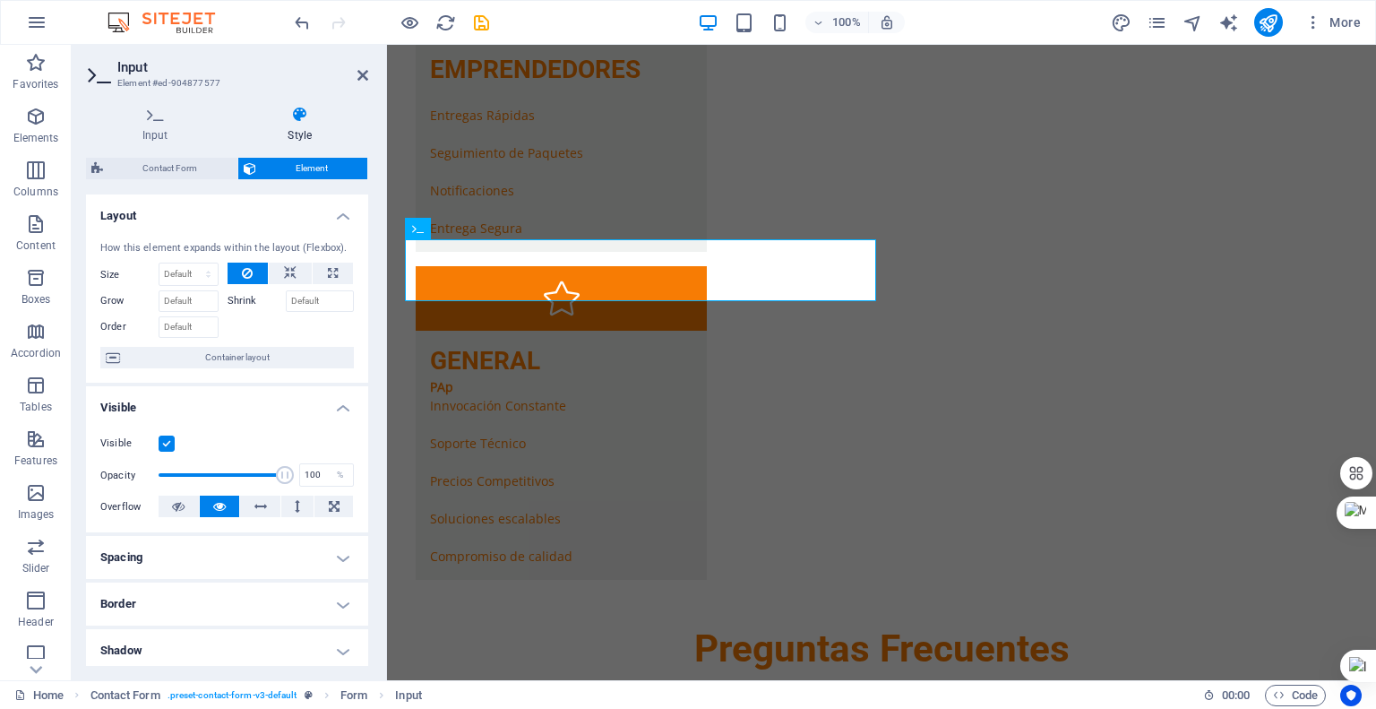
click at [202, 592] on h4 "Border" at bounding box center [227, 603] width 282 height 43
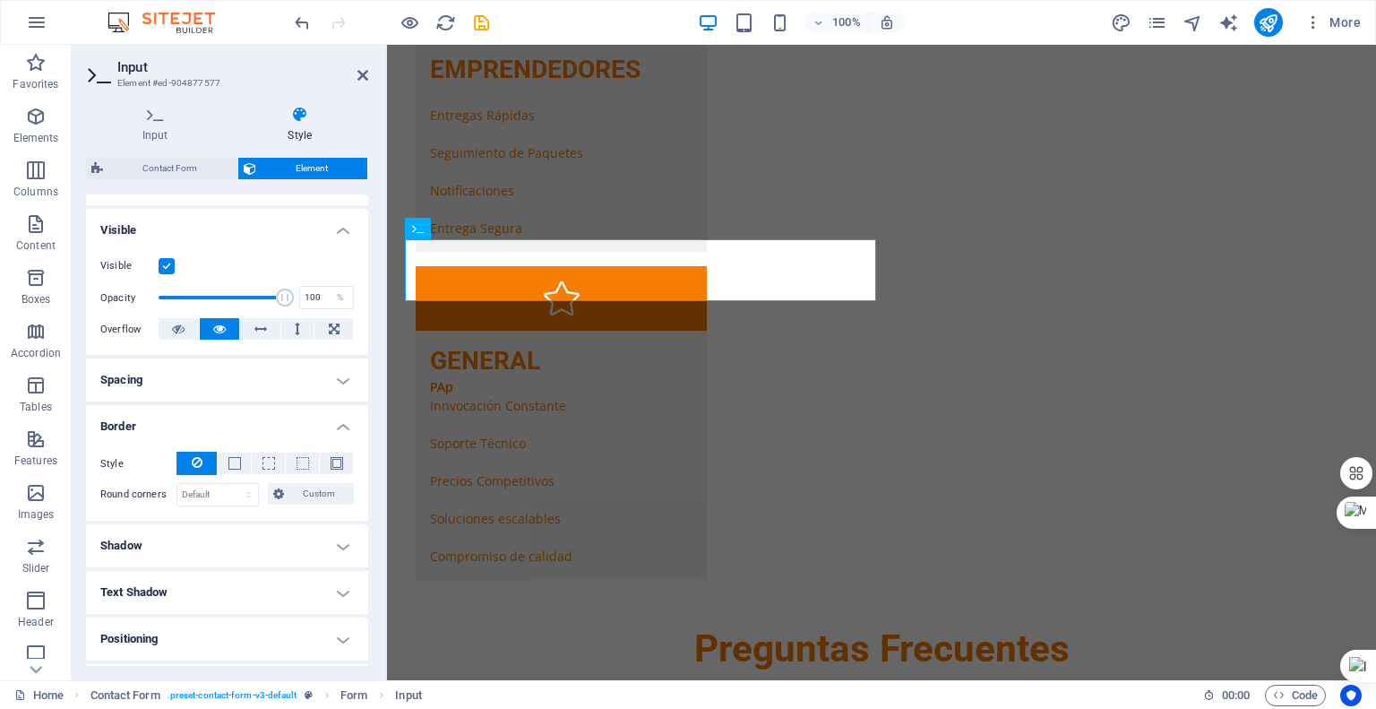
scroll to position [179, 0]
click at [215, 492] on select "Default px rem % vh vw Custom" at bounding box center [217, 493] width 81 height 22
select select "px"
click at [231, 482] on select "Default px rem % vh vw Custom" at bounding box center [217, 493] width 81 height 22
type input "10"
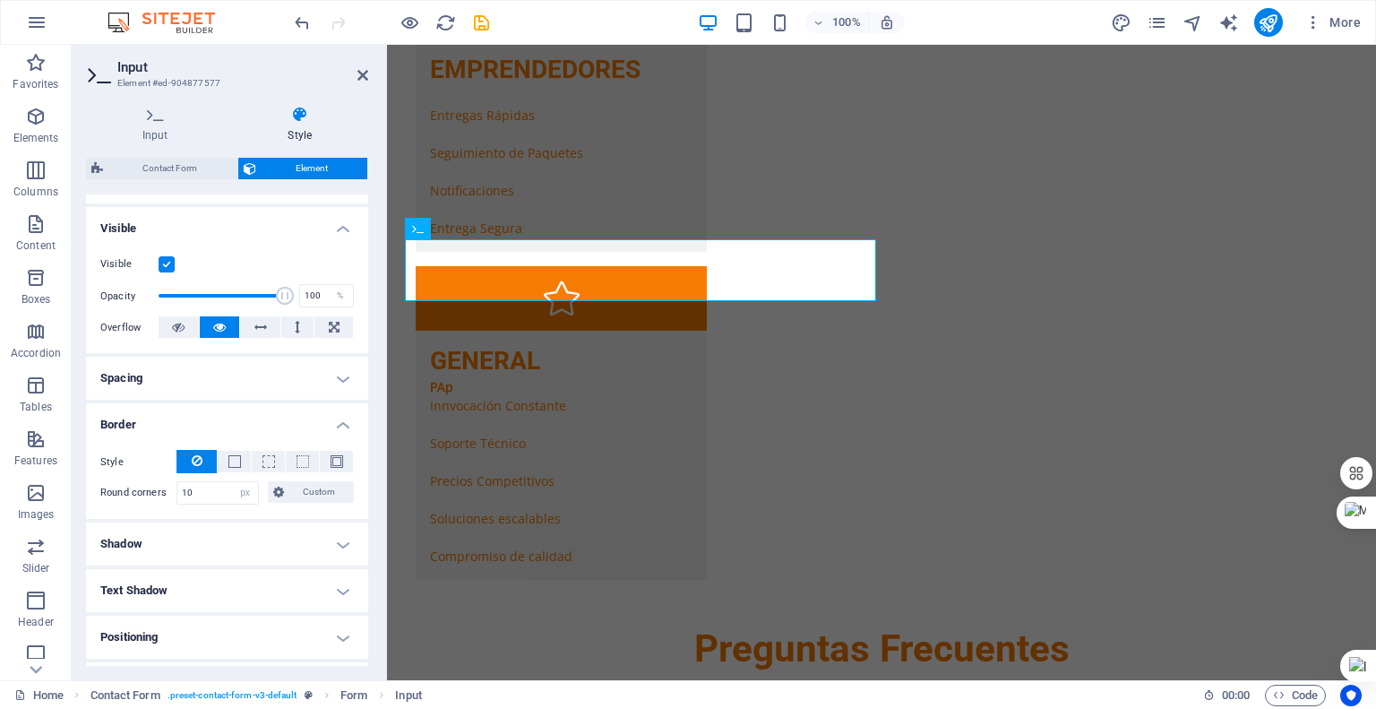
click at [225, 536] on h4 "Shadow" at bounding box center [227, 543] width 282 height 43
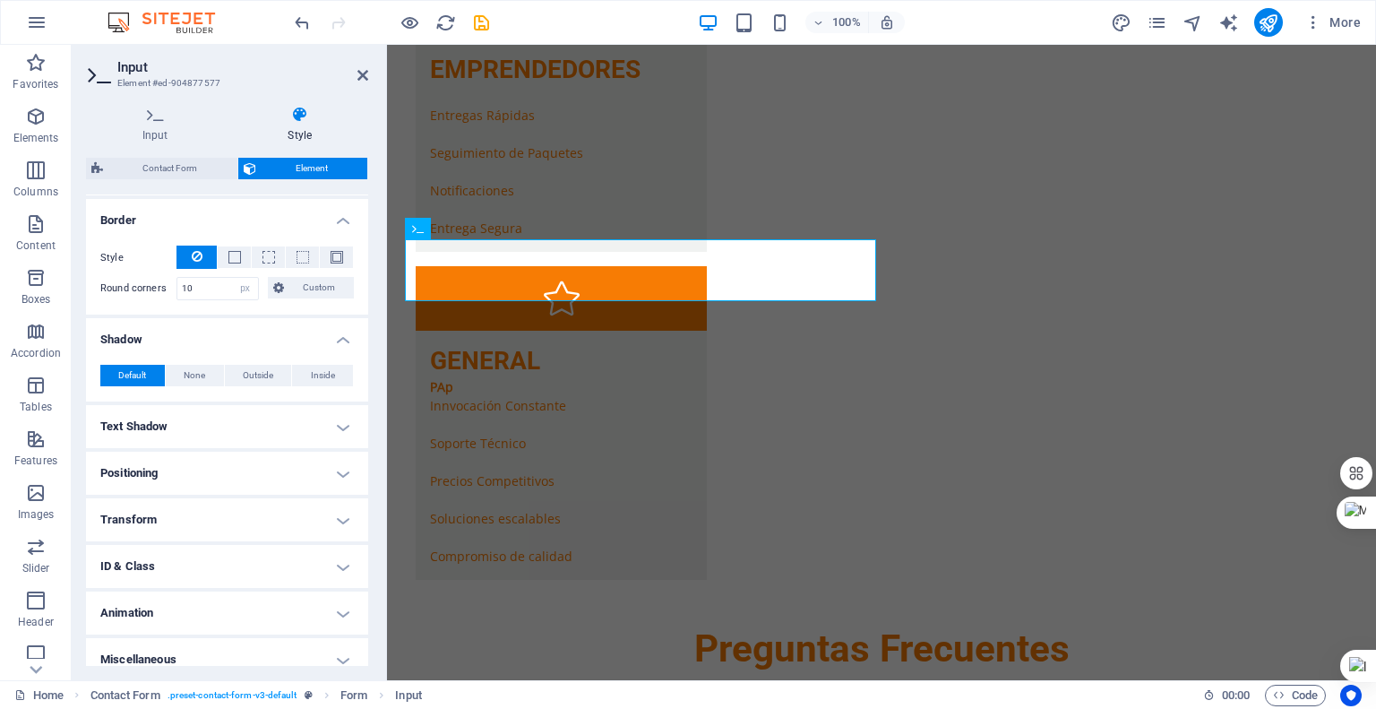
scroll to position [398, 0]
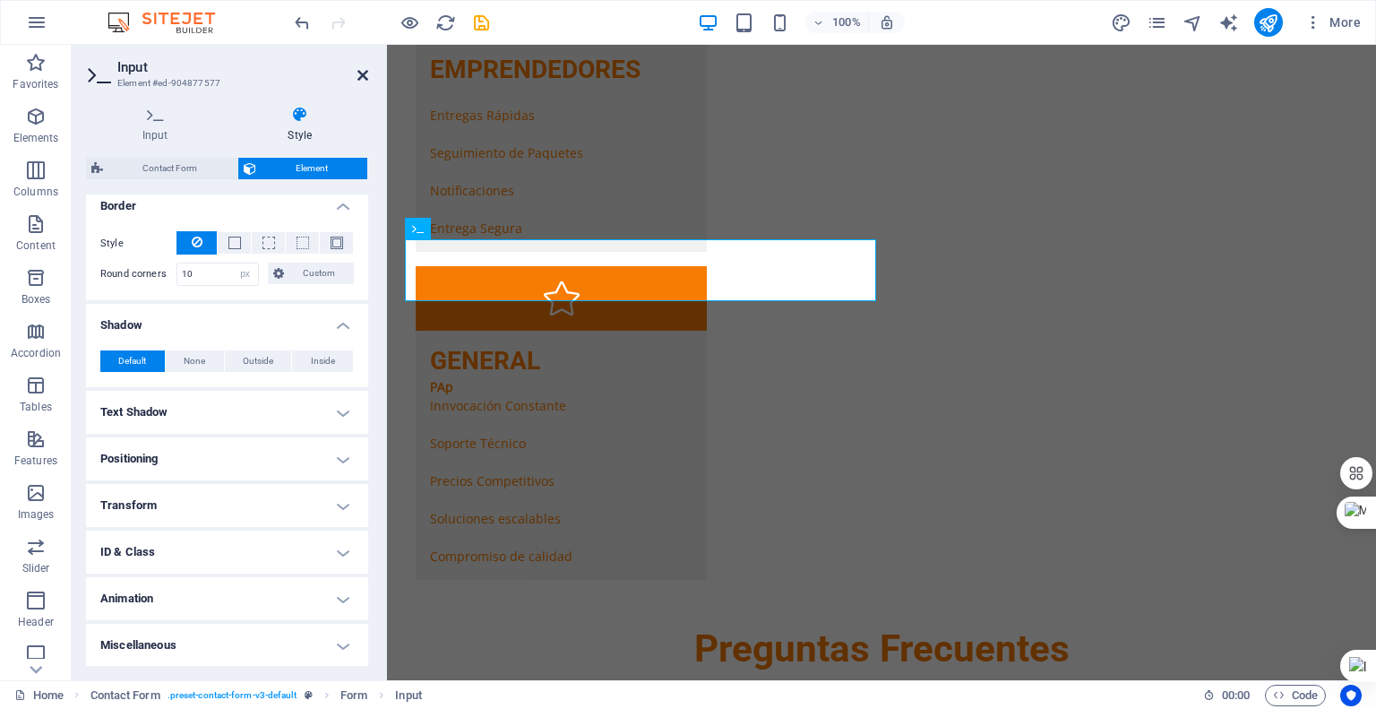
click at [366, 73] on icon at bounding box center [363, 75] width 11 height 14
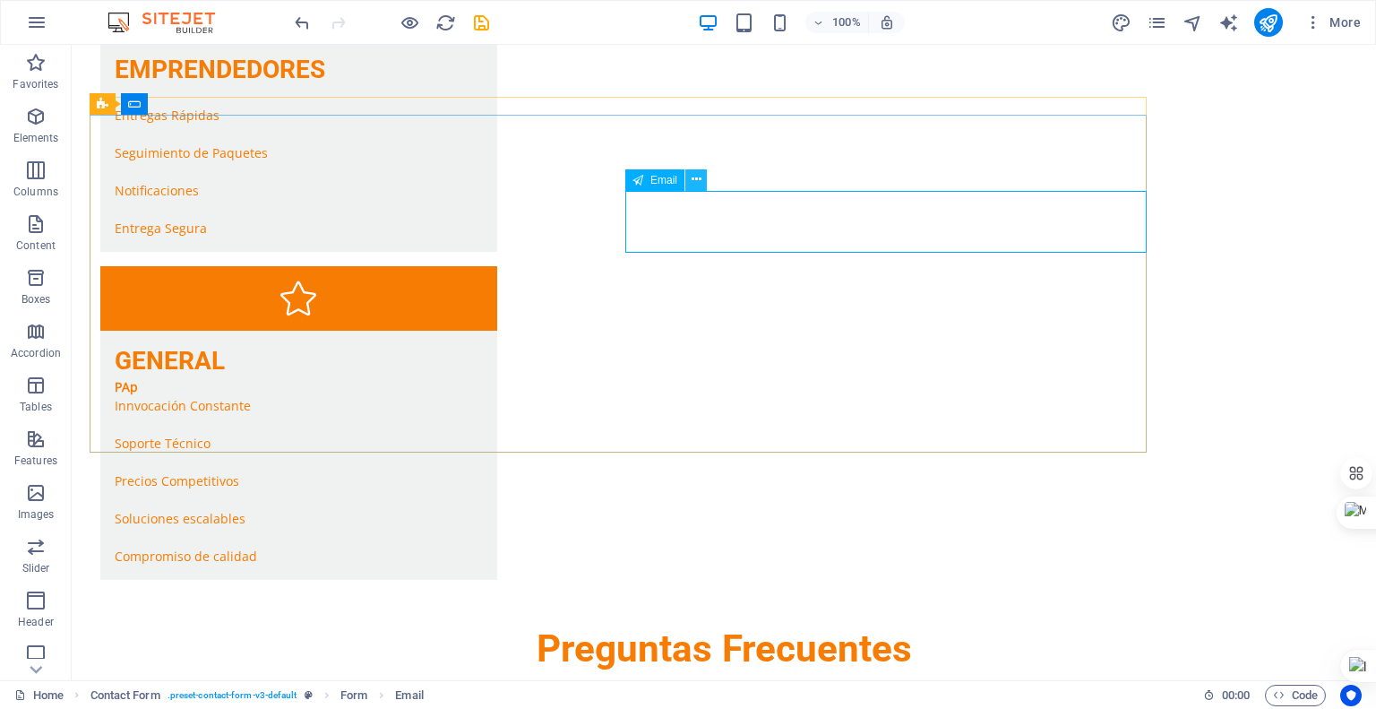
click at [692, 185] on icon at bounding box center [697, 179] width 10 height 19
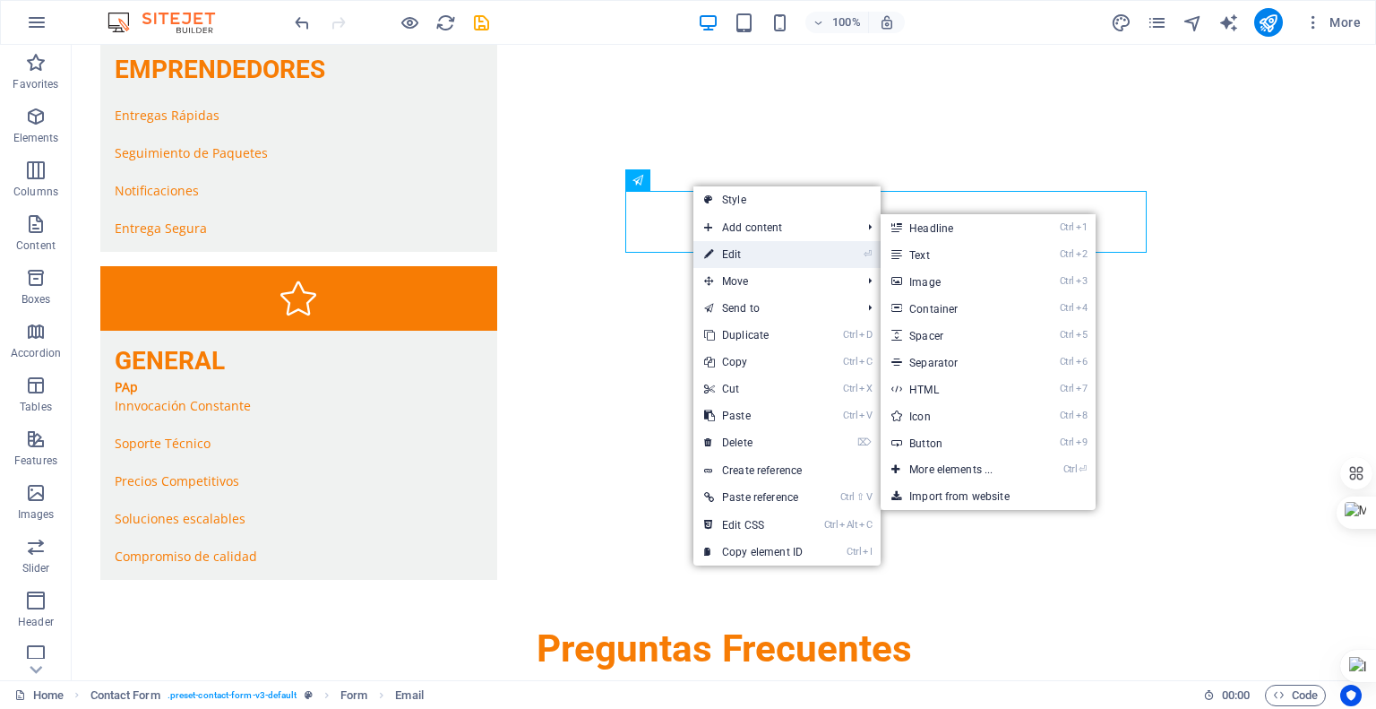
click at [725, 245] on link "⏎ Edit" at bounding box center [753, 254] width 120 height 27
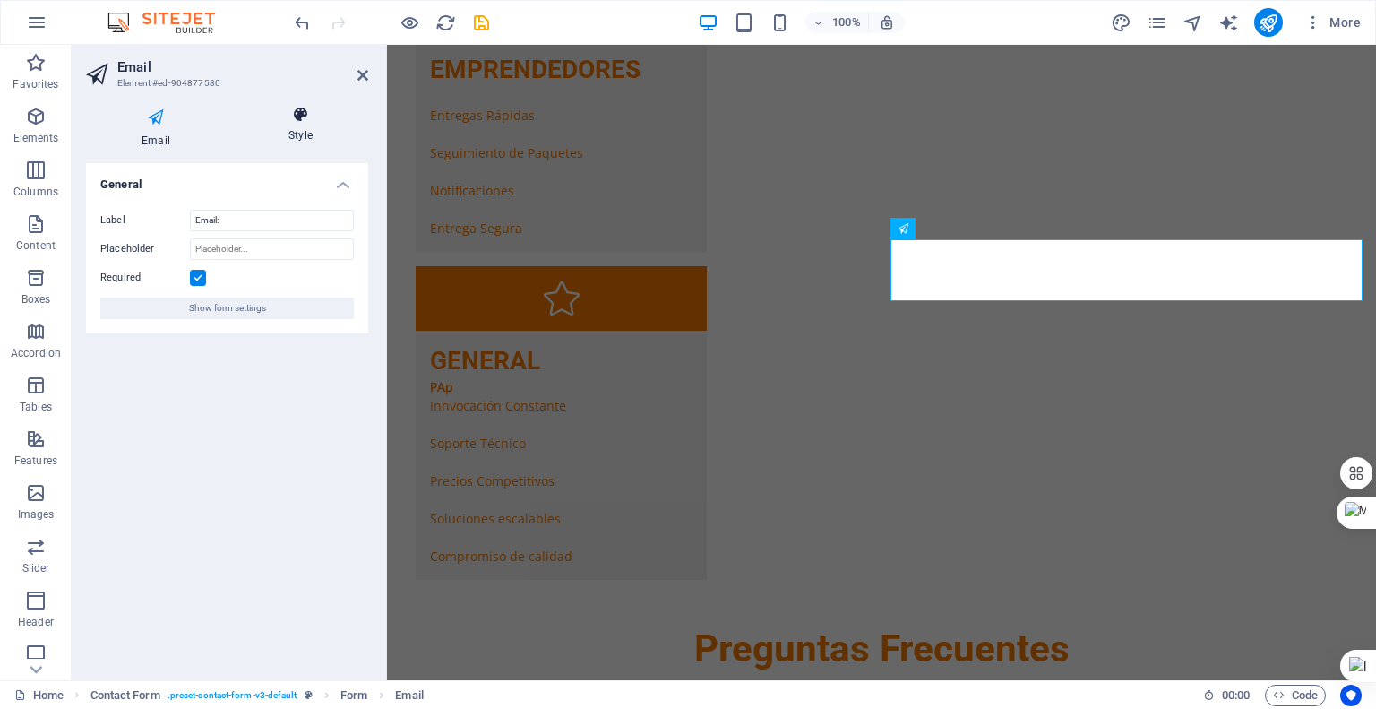
click at [312, 133] on h4 "Style" at bounding box center [300, 125] width 135 height 38
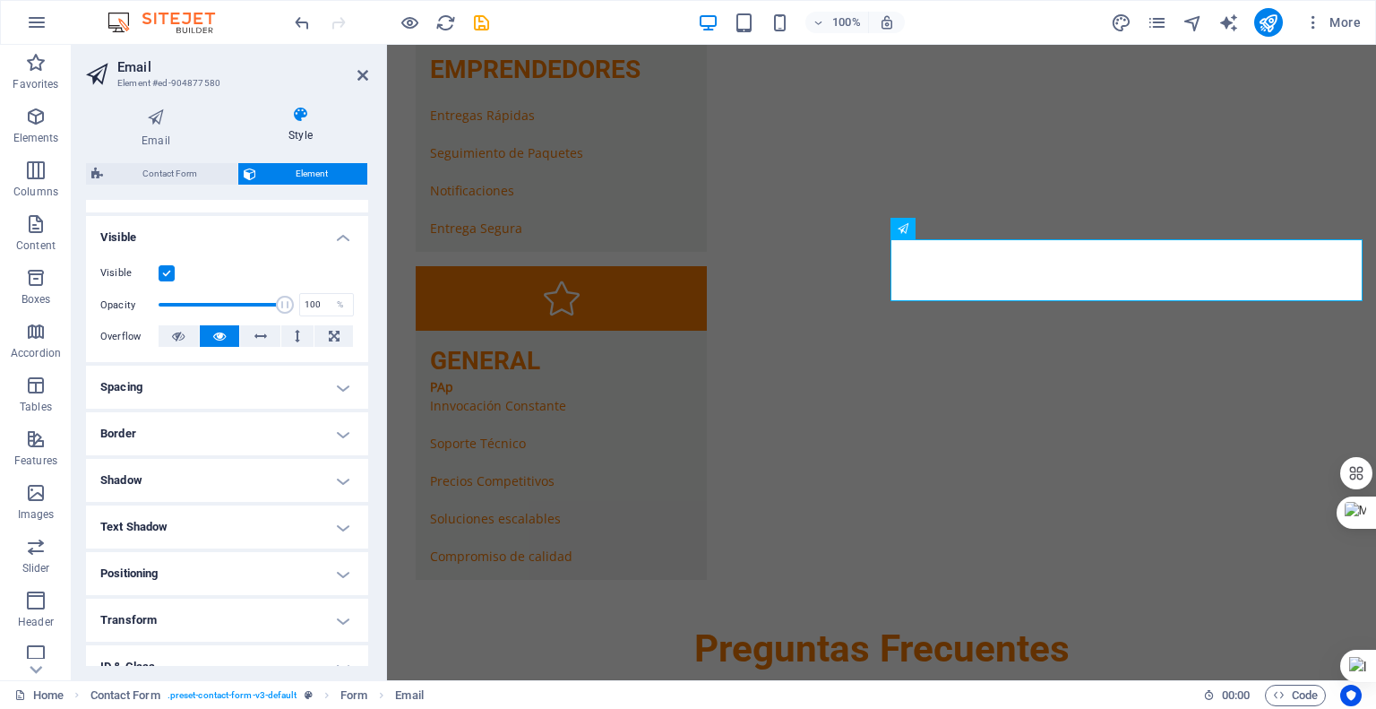
scroll to position [179, 0]
click at [243, 433] on h4 "Border" at bounding box center [227, 430] width 282 height 43
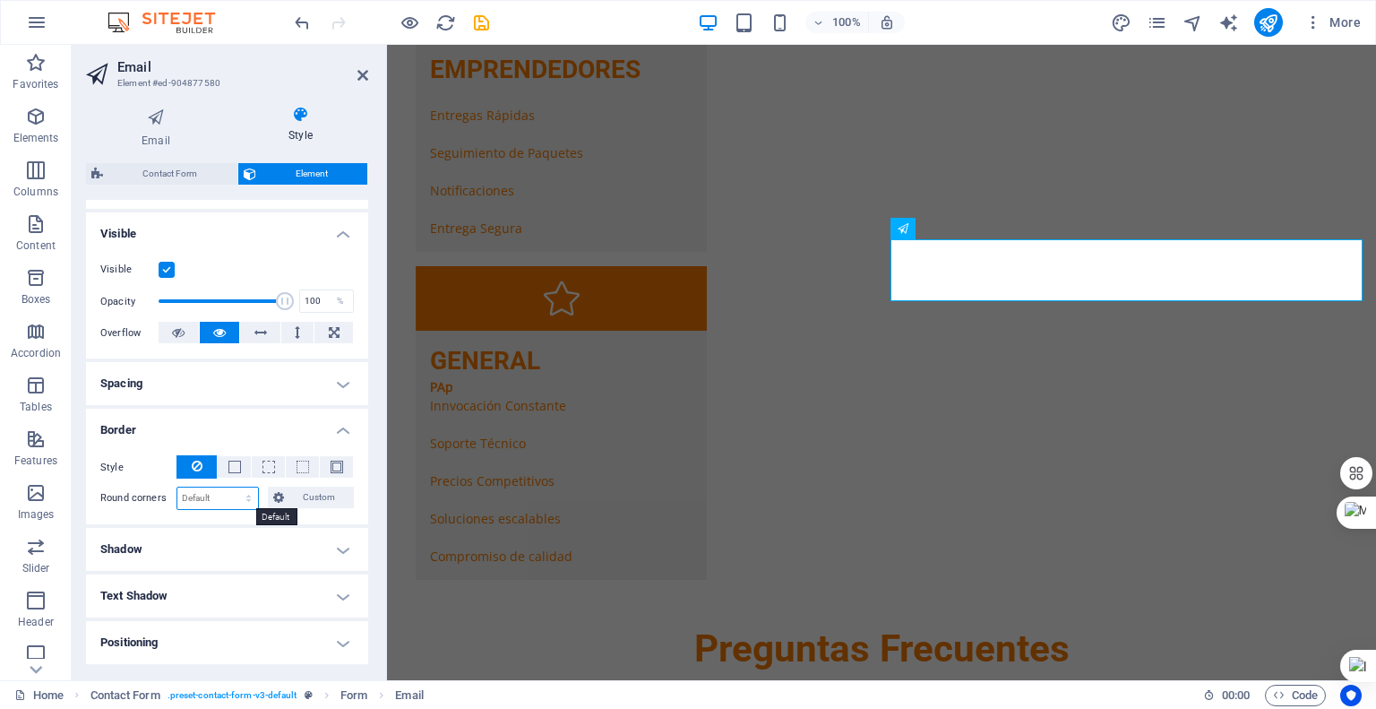
click at [216, 497] on select "Default px rem % vh vw Custom" at bounding box center [217, 498] width 81 height 22
select select "px"
click at [231, 487] on select "Default px rem % vh vw Custom" at bounding box center [217, 498] width 81 height 22
type input "10"
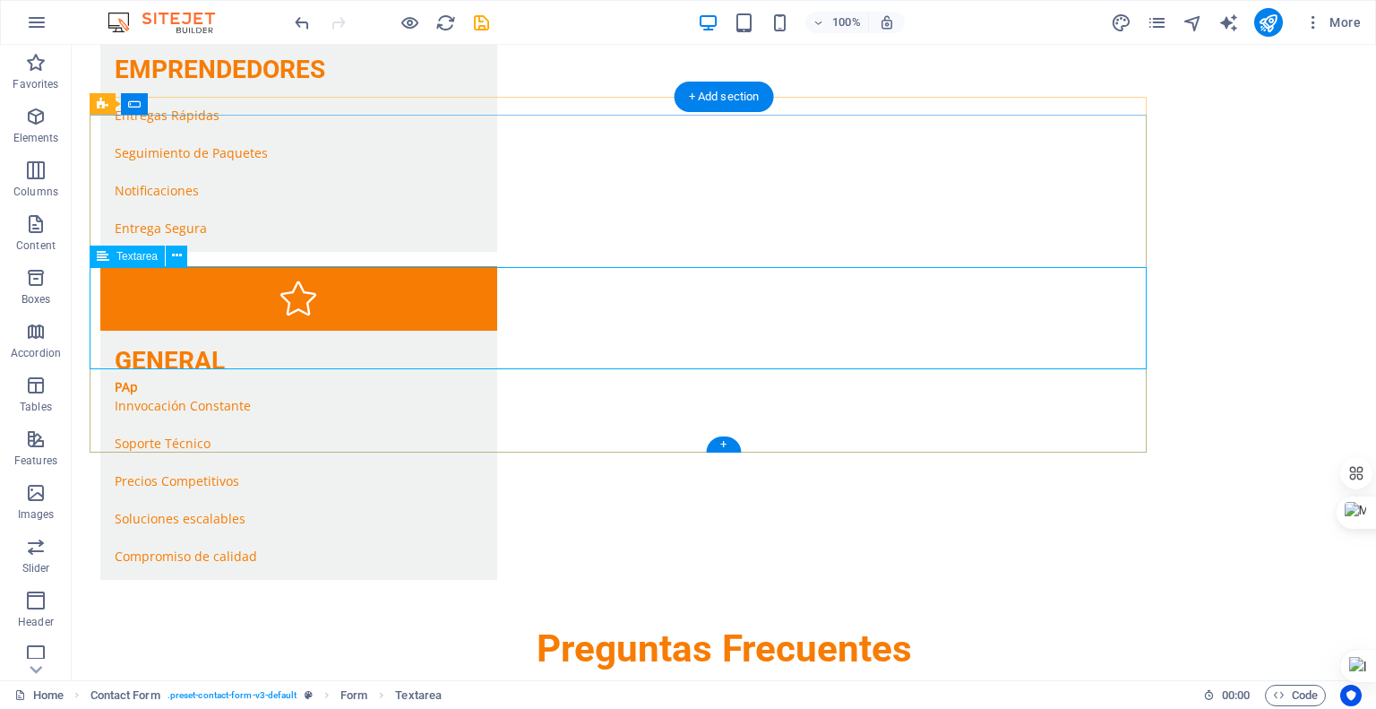
click at [176, 257] on icon at bounding box center [177, 255] width 10 height 19
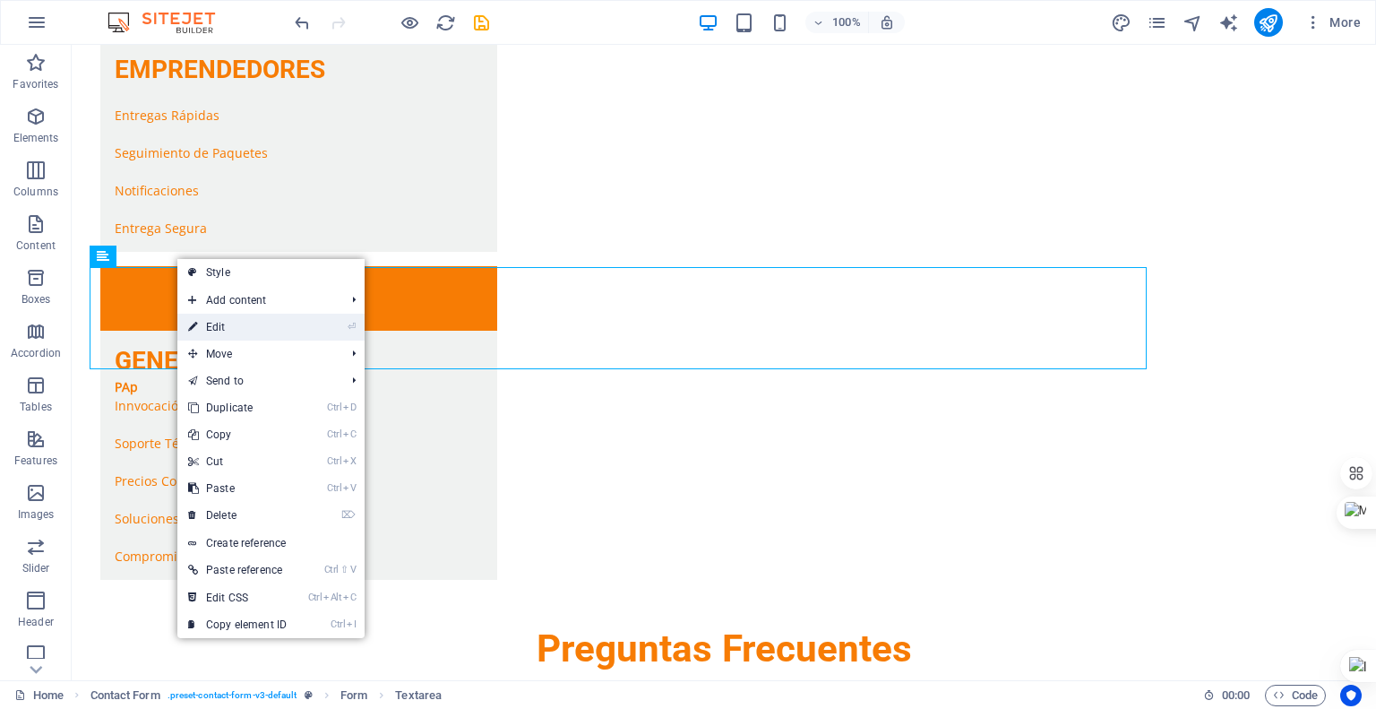
click at [228, 325] on link "⏎ Edit" at bounding box center [237, 327] width 120 height 27
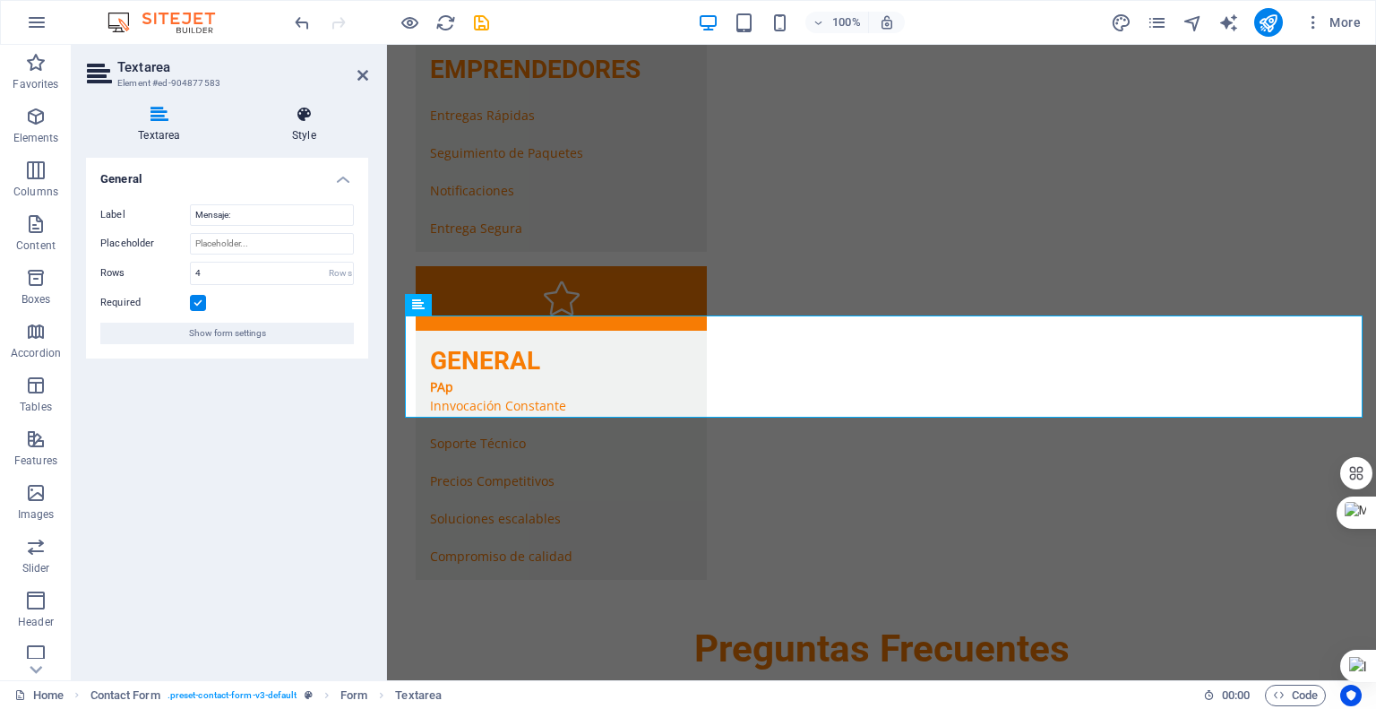
click at [308, 125] on h4 "Style" at bounding box center [304, 125] width 128 height 38
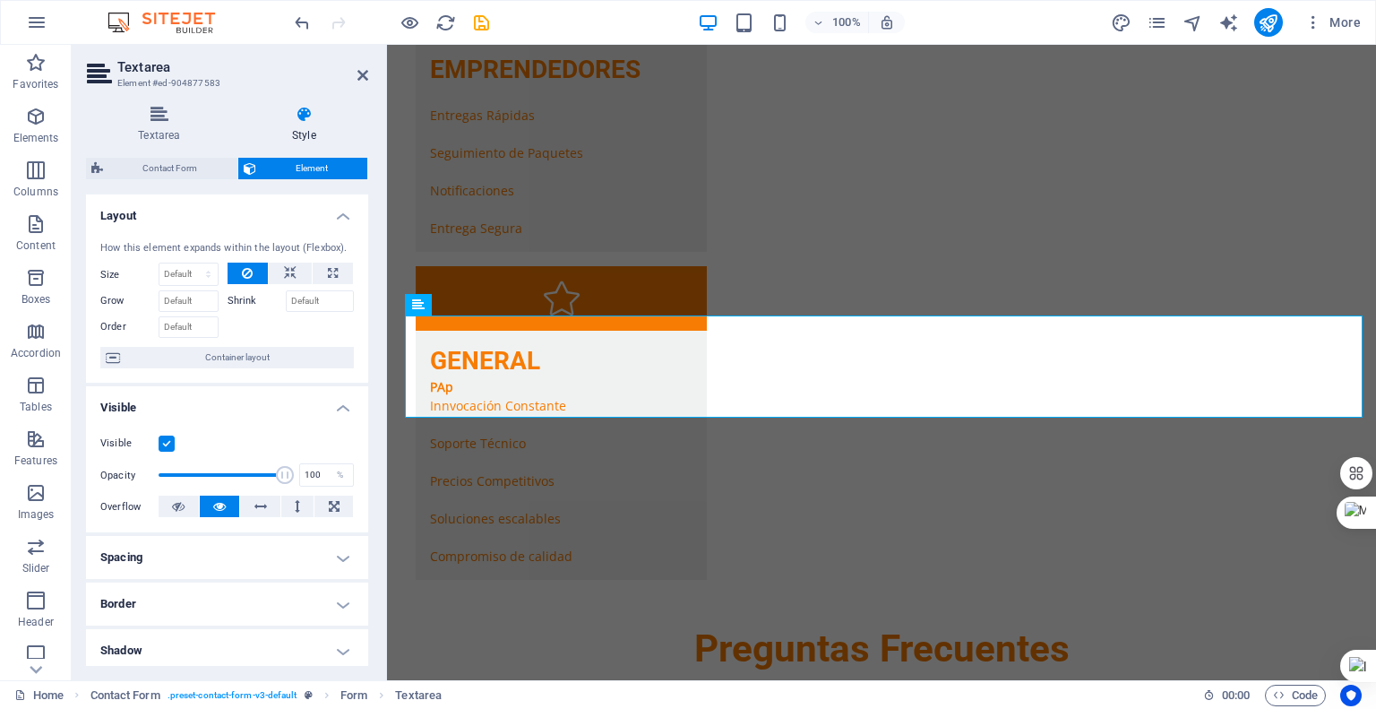
click at [198, 602] on h4 "Border" at bounding box center [227, 603] width 282 height 43
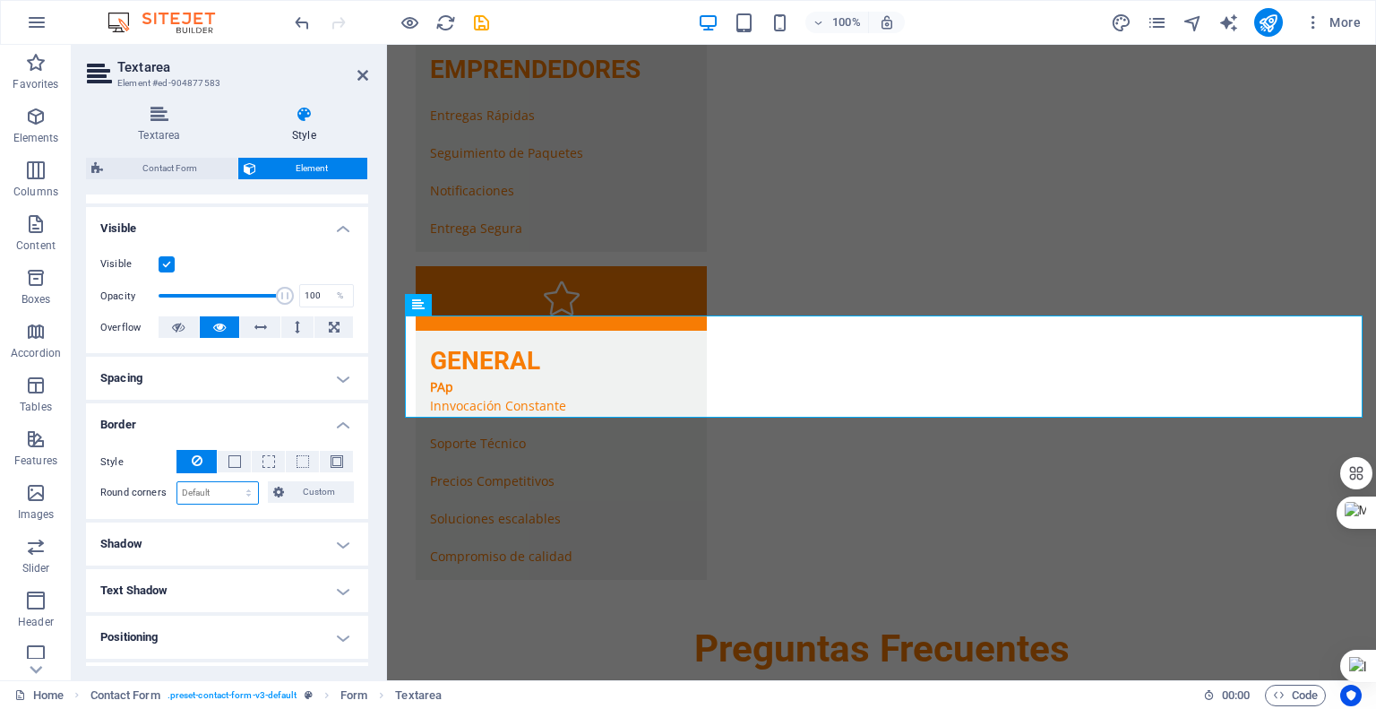
click at [208, 495] on select "Default px rem % vh vw Custom" at bounding box center [217, 493] width 81 height 22
select select "px"
click at [231, 482] on select "Default px rem % vh vw Custom" at bounding box center [217, 493] width 81 height 22
type input "6"
click at [228, 386] on h4 "Spacing" at bounding box center [227, 378] width 282 height 43
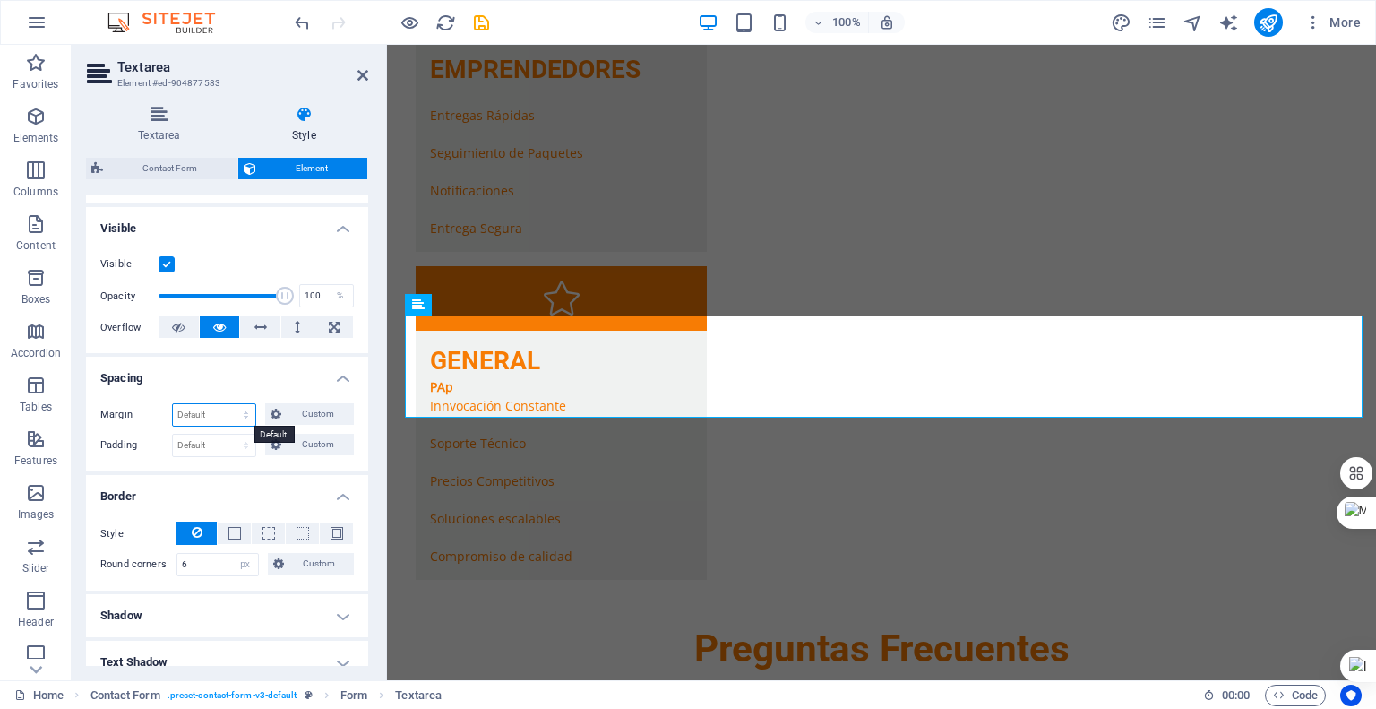
click at [210, 423] on select "Default auto px % rem vw vh Custom" at bounding box center [214, 415] width 82 height 22
select select "px"
click at [228, 404] on select "Default auto px % rem vw vh Custom" at bounding box center [214, 415] width 82 height 22
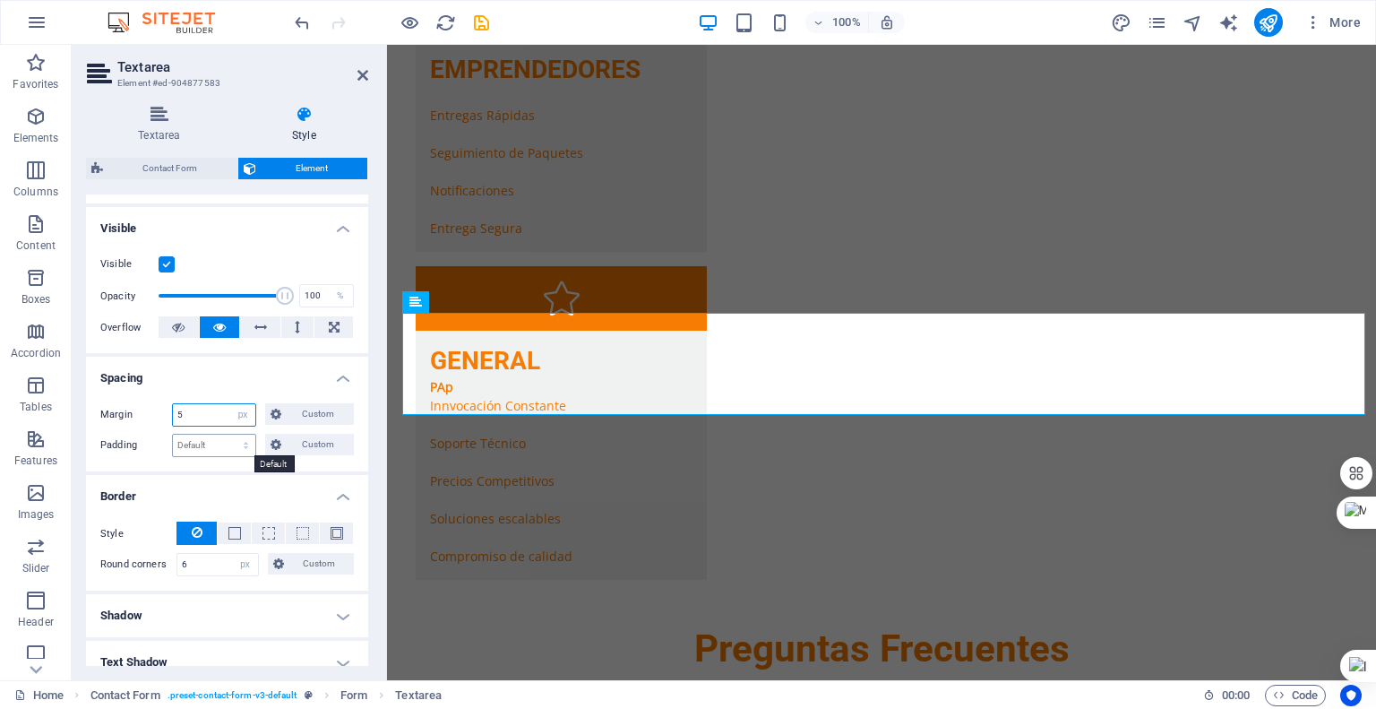
type input "0"
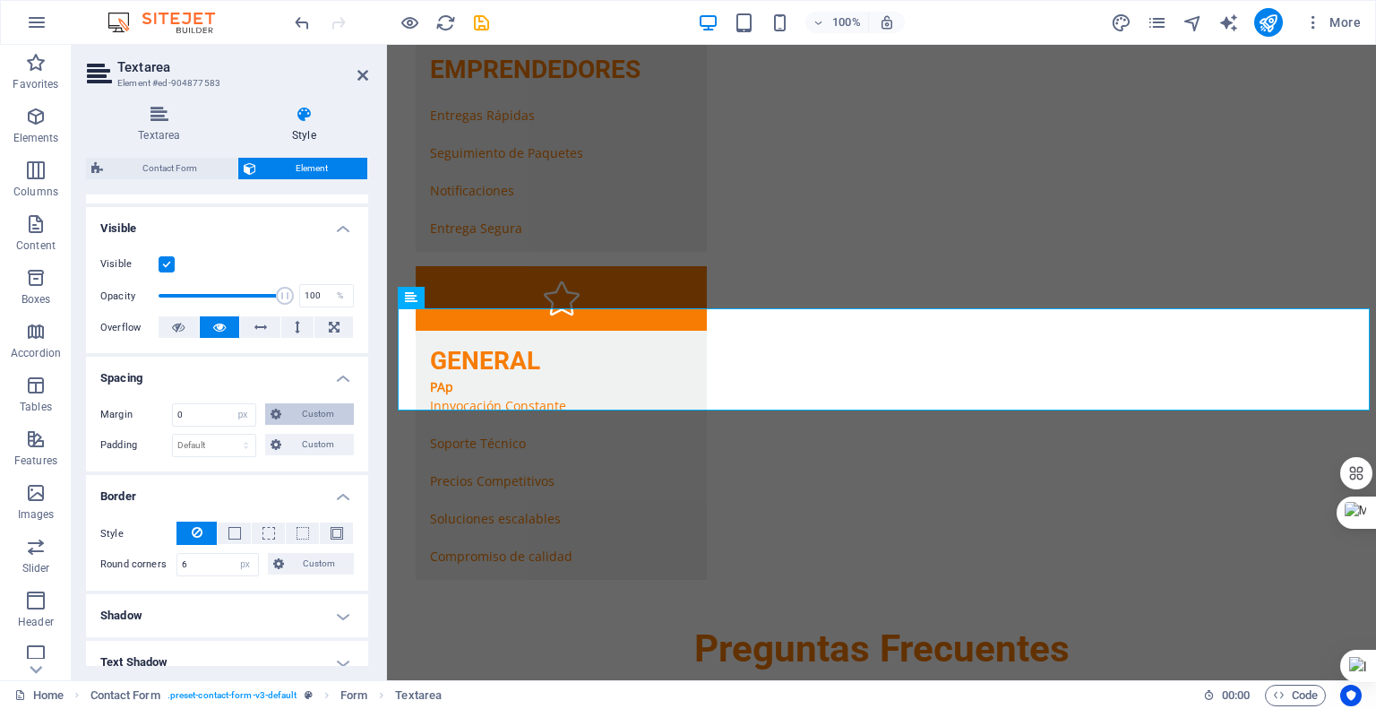
click at [273, 416] on icon at bounding box center [276, 414] width 11 height 22
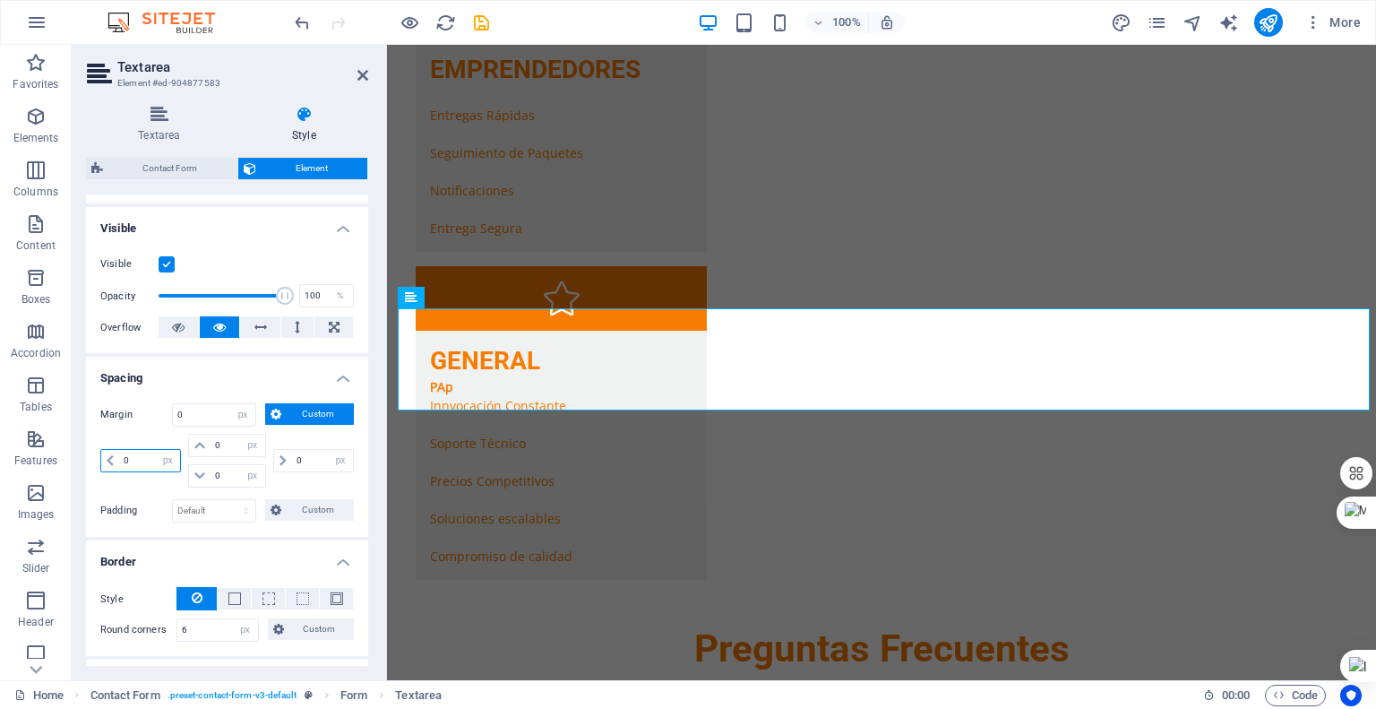
drag, startPoint x: 134, startPoint y: 459, endPoint x: 120, endPoint y: 457, distance: 14.4
click at [120, 457] on input "0" at bounding box center [149, 461] width 61 height 22
type input "5"
select select "DISABLED_OPTION_VALUE"
drag, startPoint x: 128, startPoint y: 461, endPoint x: 84, endPoint y: 459, distance: 43.9
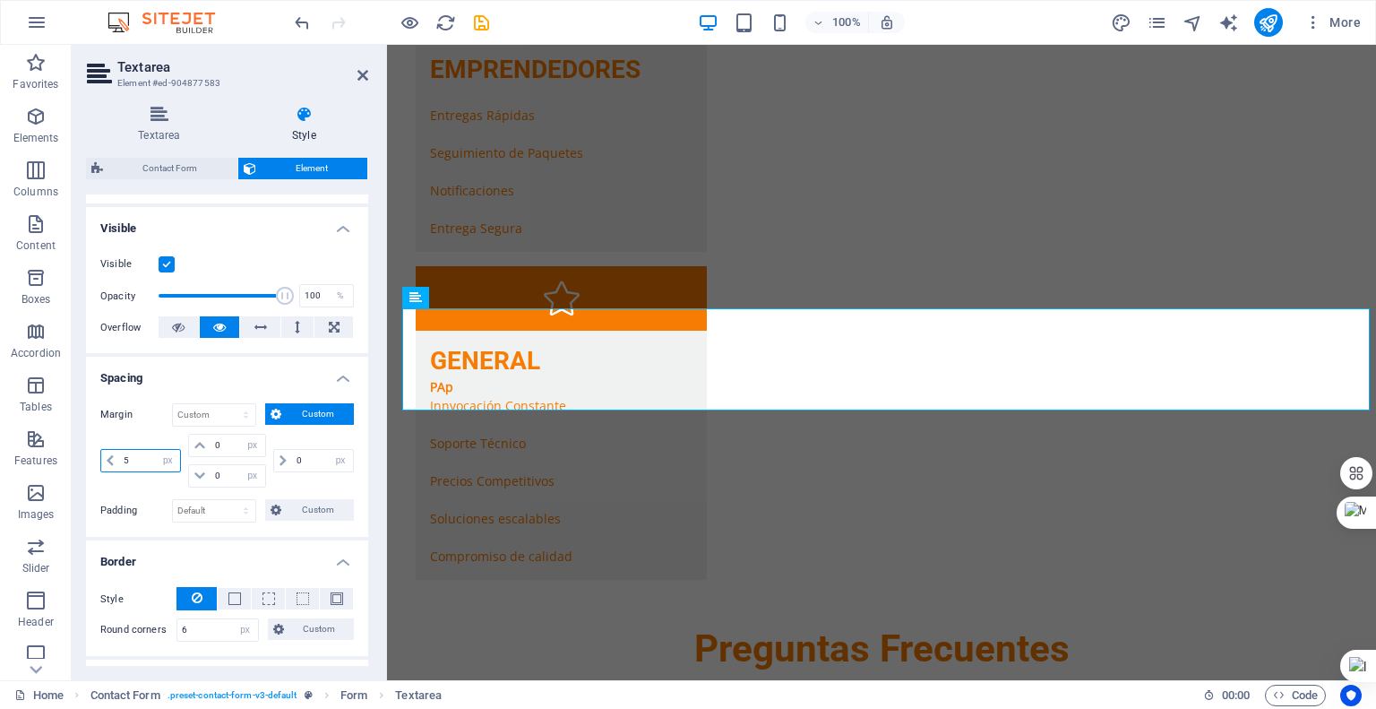
click at [84, 459] on div "Textarea Style General Label Mensaje: Placeholder Rows 4 Rows Required Show for…" at bounding box center [227, 385] width 311 height 589
type input "0"
select select "px"
click at [358, 73] on icon at bounding box center [363, 75] width 11 height 14
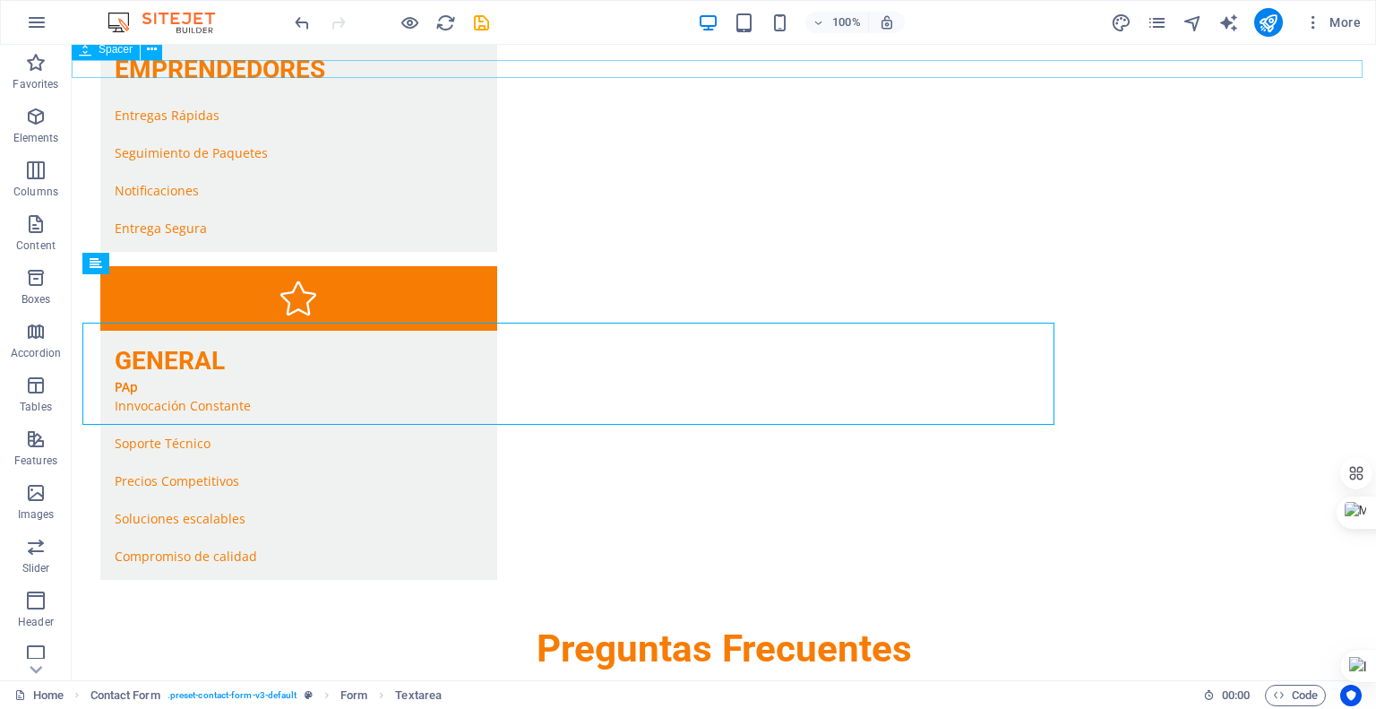
scroll to position [3336, 0]
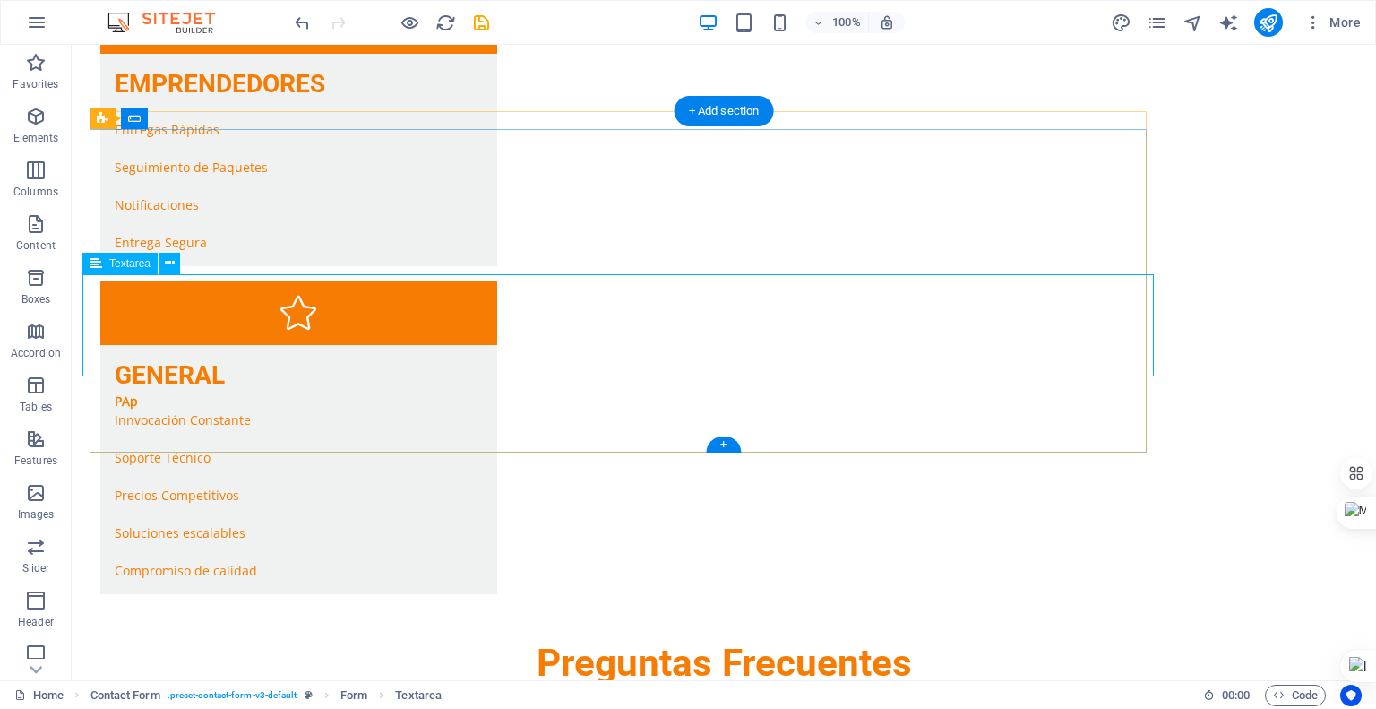
click at [175, 268] on button at bounding box center [170, 264] width 22 height 22
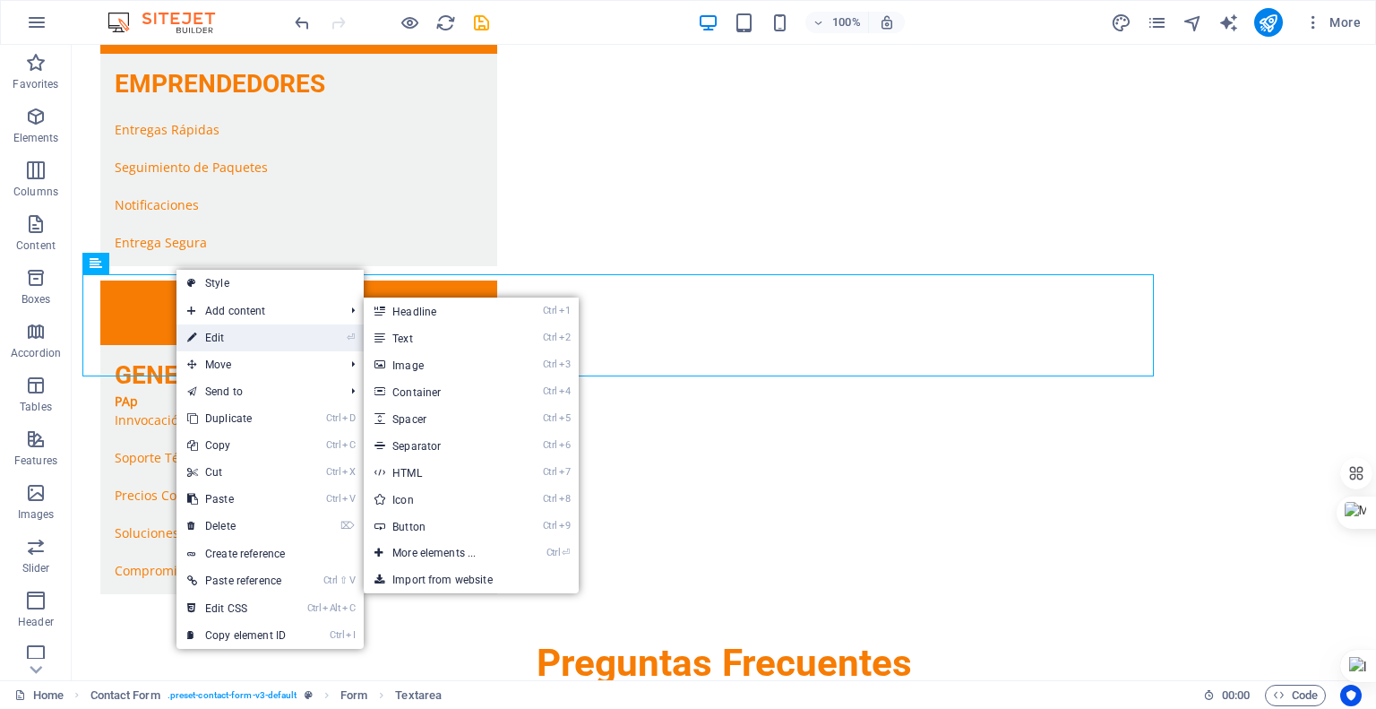
click at [226, 337] on link "⏎ Edit" at bounding box center [237, 337] width 120 height 27
select select "px"
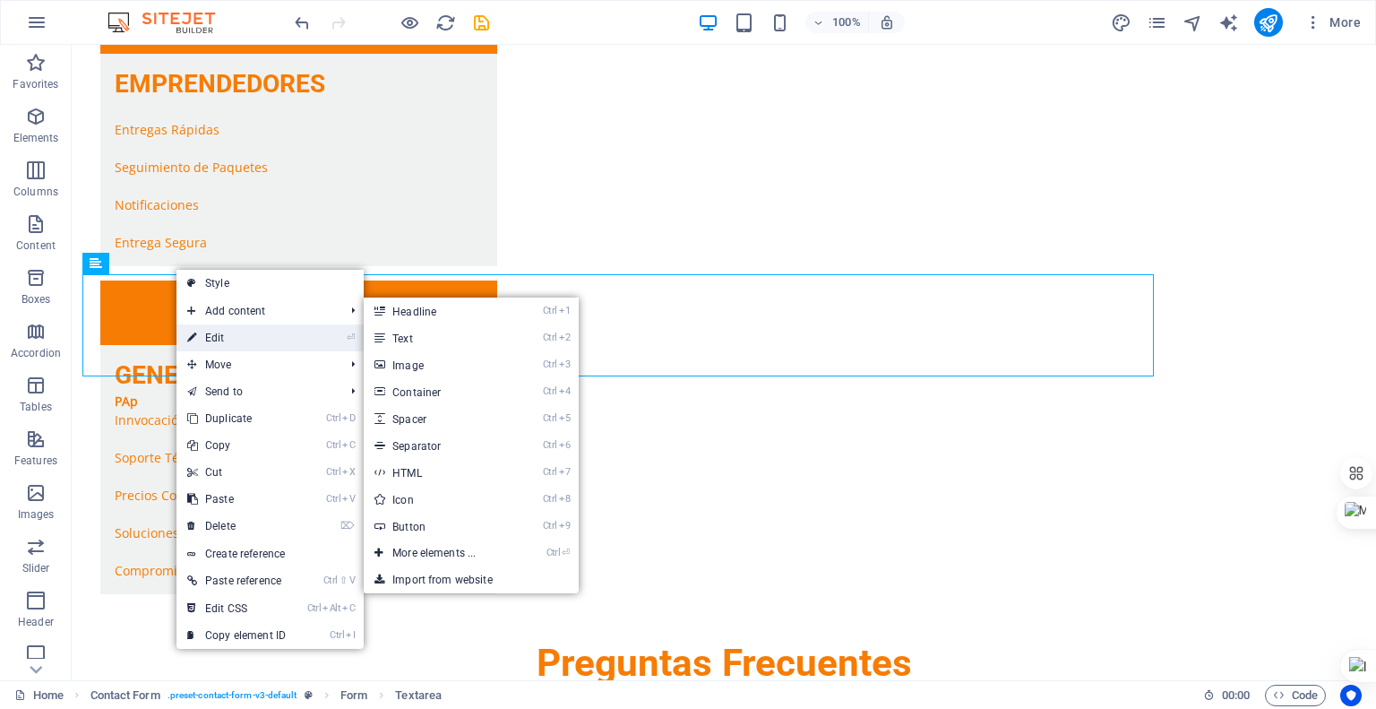
select select "px"
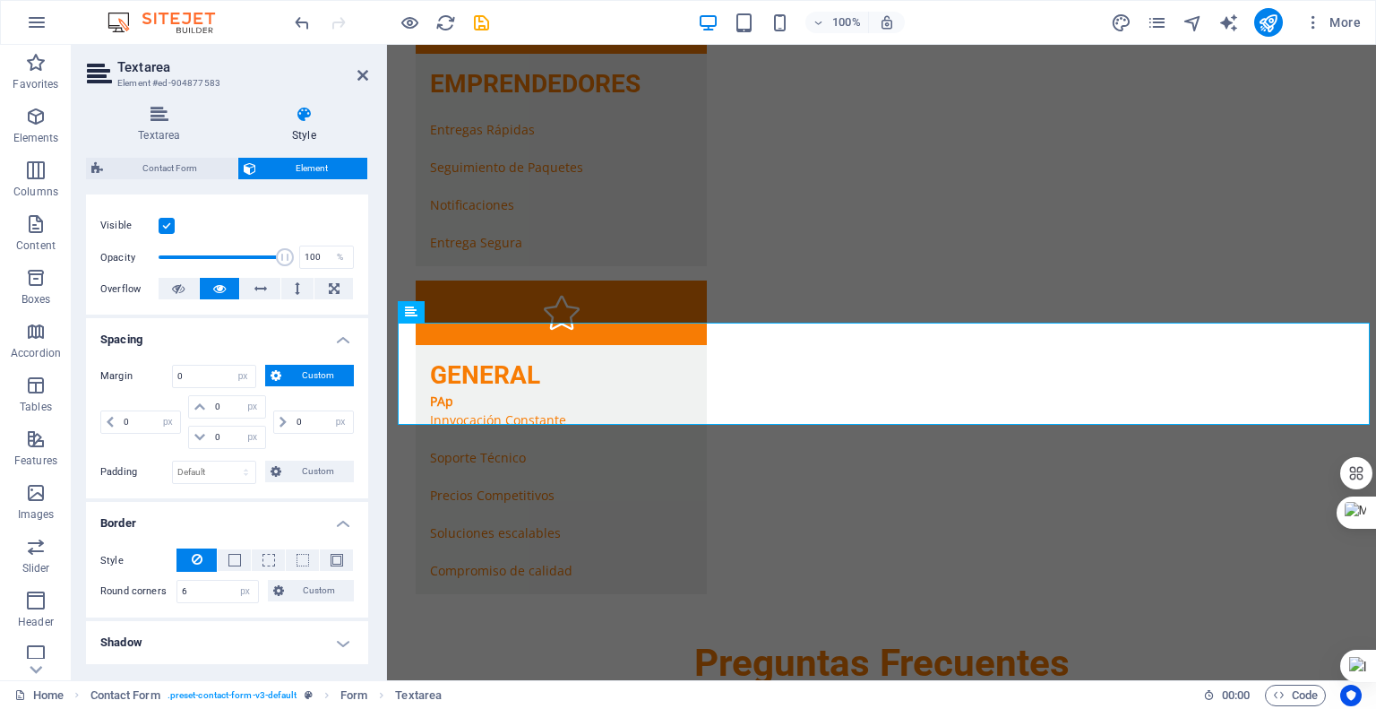
scroll to position [269, 0]
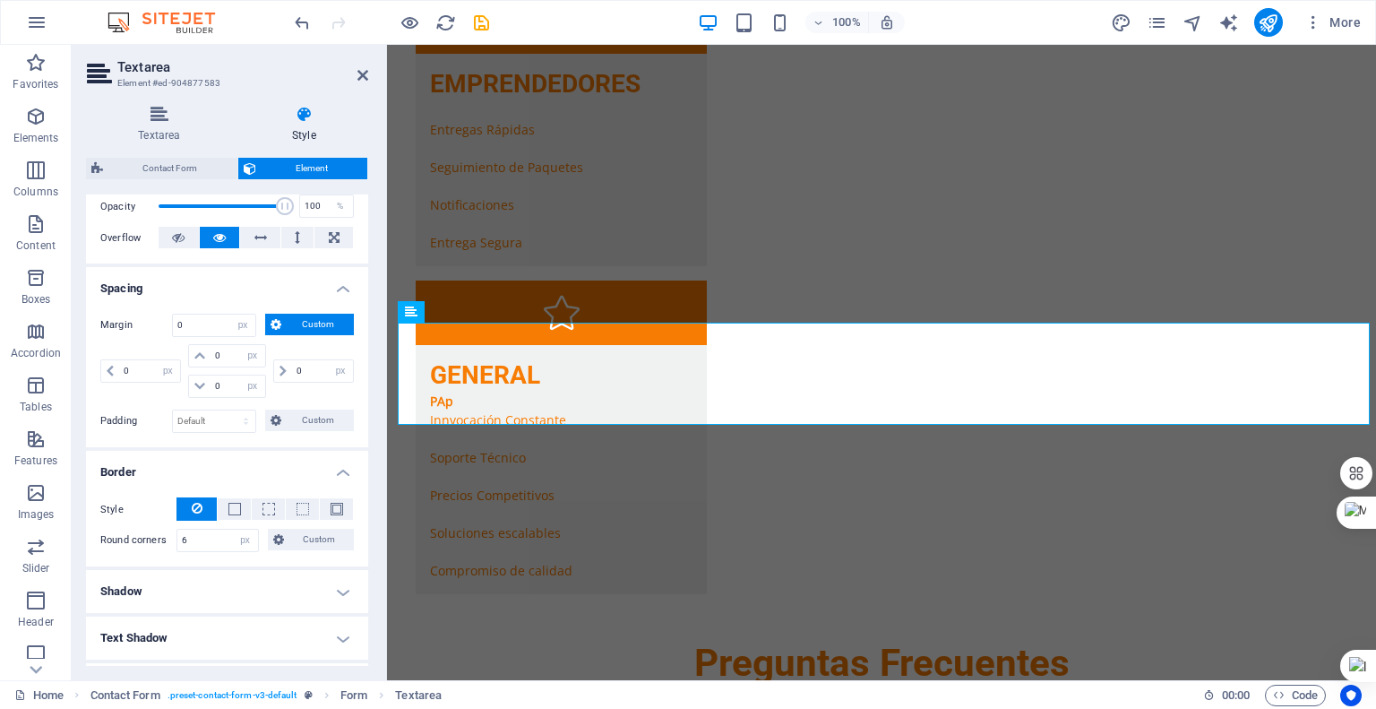
click at [300, 327] on span "Custom" at bounding box center [318, 325] width 62 height 22
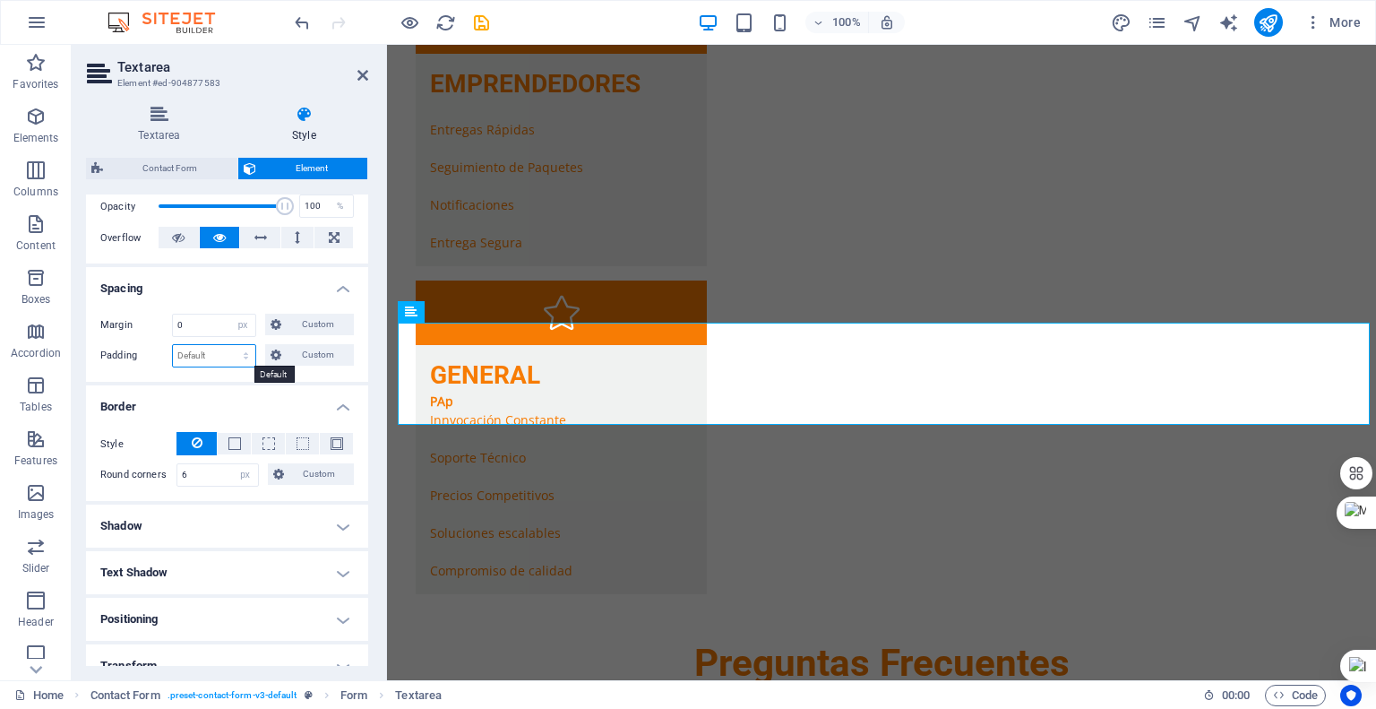
click at [229, 350] on select "Default px rem % vh vw Custom" at bounding box center [214, 356] width 82 height 22
select select "px"
click at [228, 345] on select "Default px rem % vh vw Custom" at bounding box center [214, 356] width 82 height 22
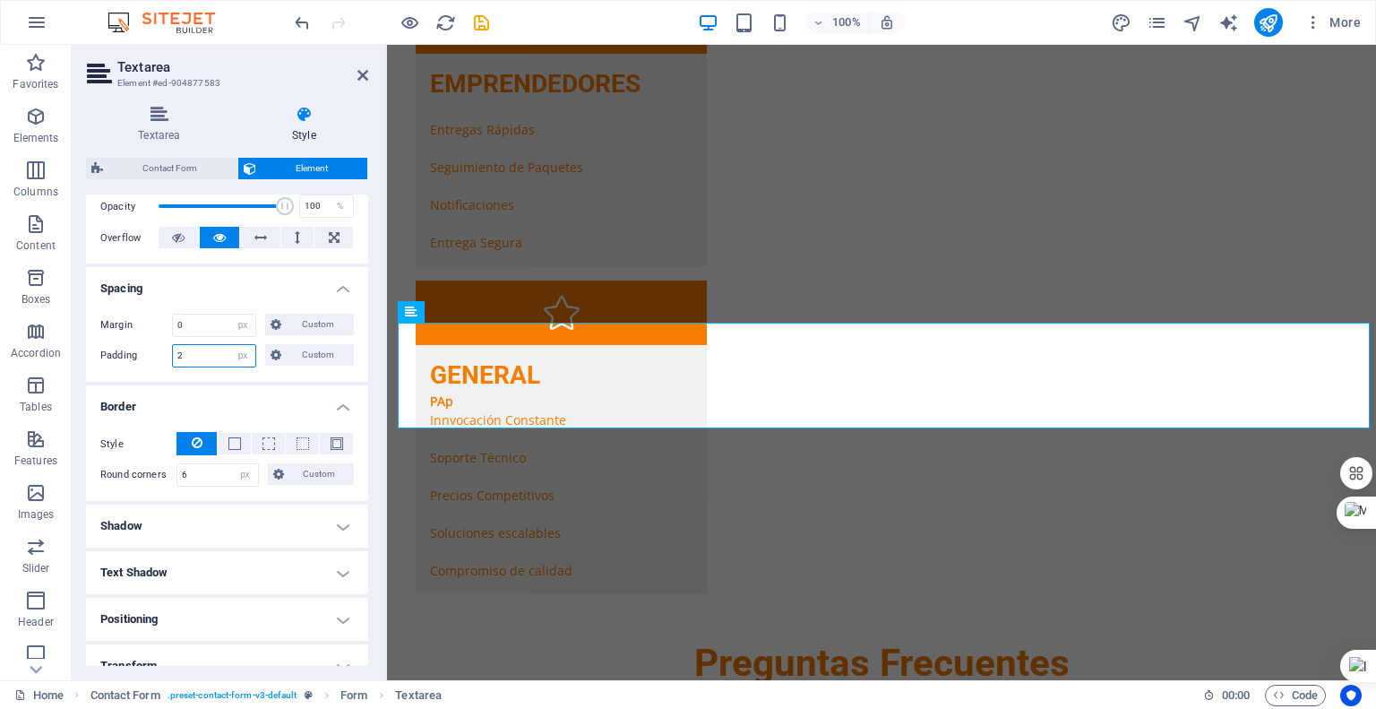
type input "2"
click at [362, 65] on h2 "Textarea" at bounding box center [242, 67] width 251 height 16
click at [362, 74] on icon at bounding box center [363, 75] width 11 height 14
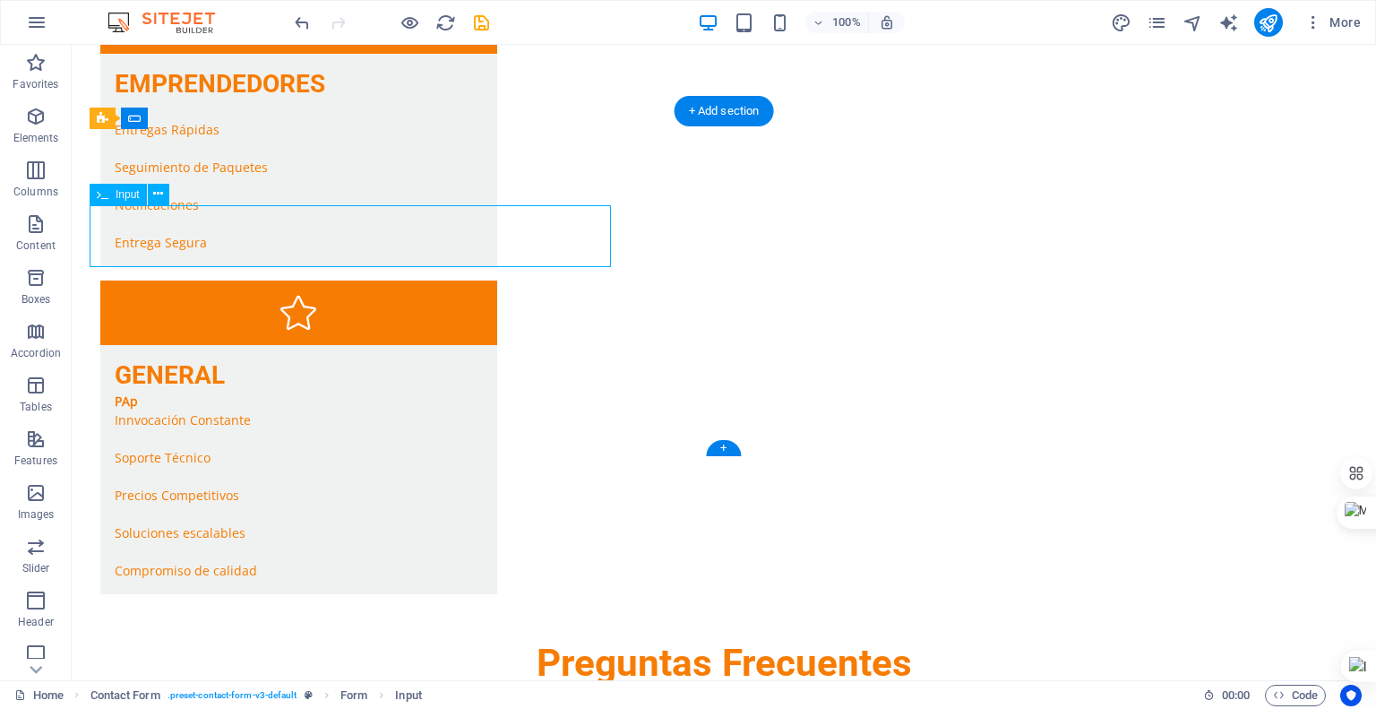
click at [167, 196] on button at bounding box center [159, 195] width 22 height 22
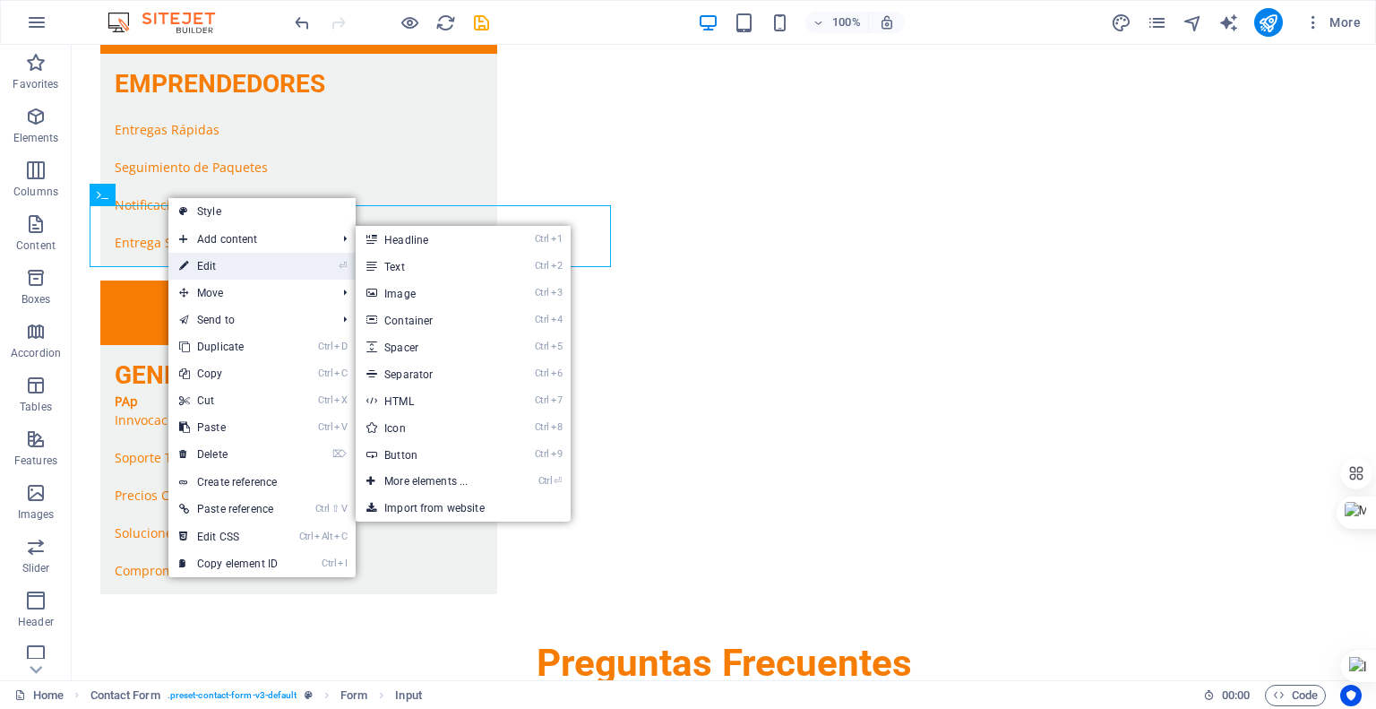
click at [218, 271] on link "⏎ Edit" at bounding box center [228, 266] width 120 height 27
select select "px"
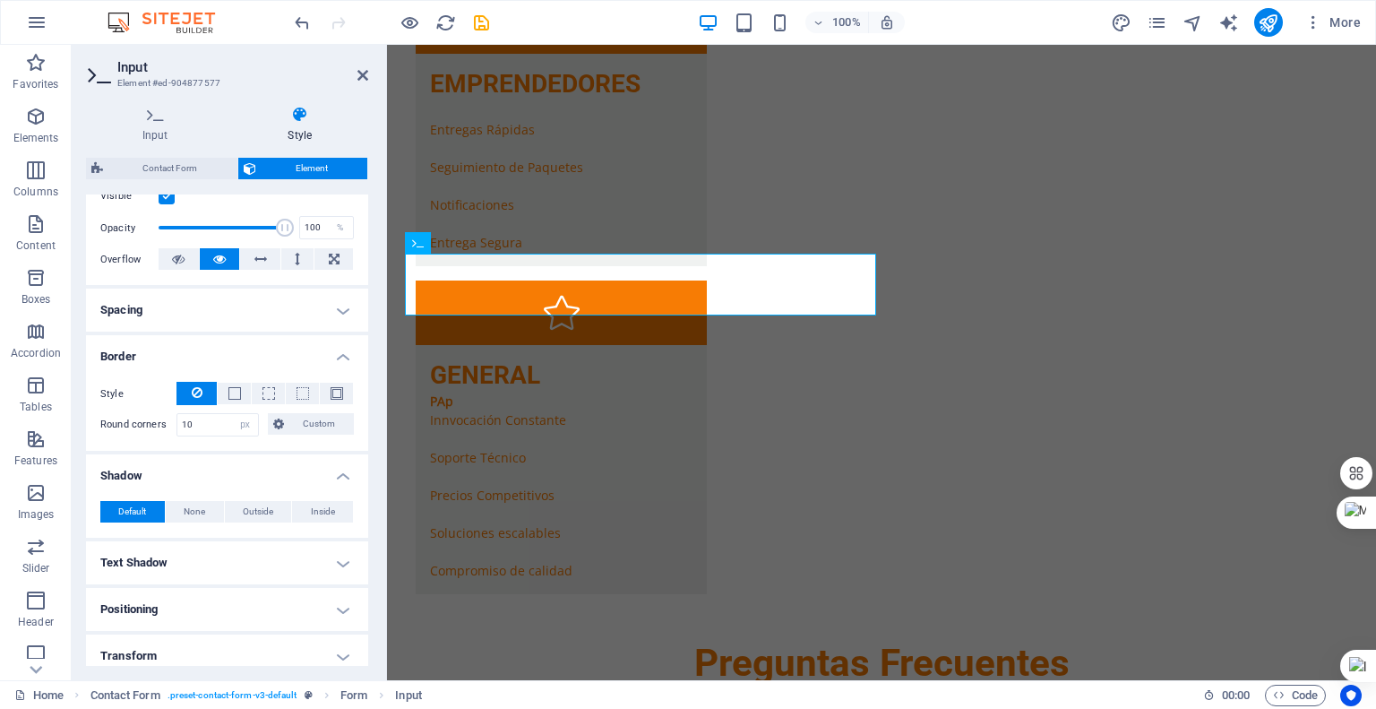
scroll to position [219, 0]
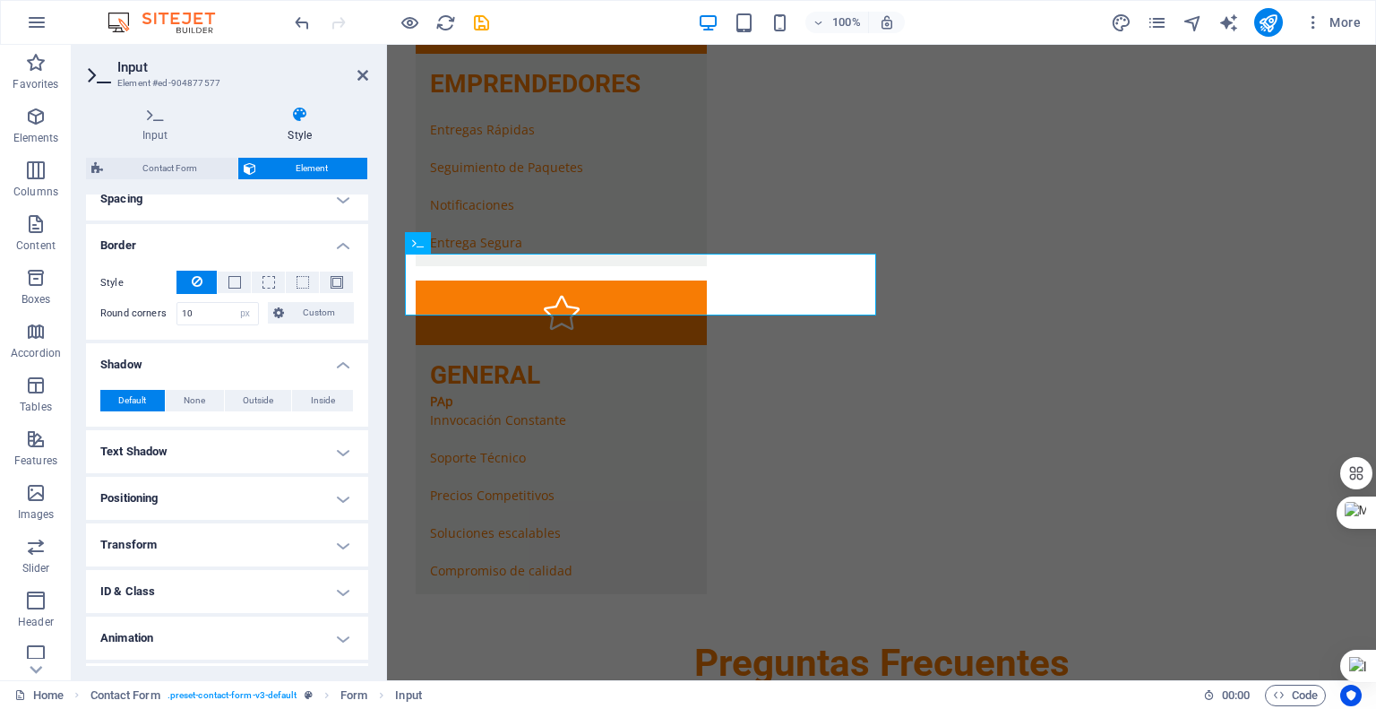
scroll to position [269, 0]
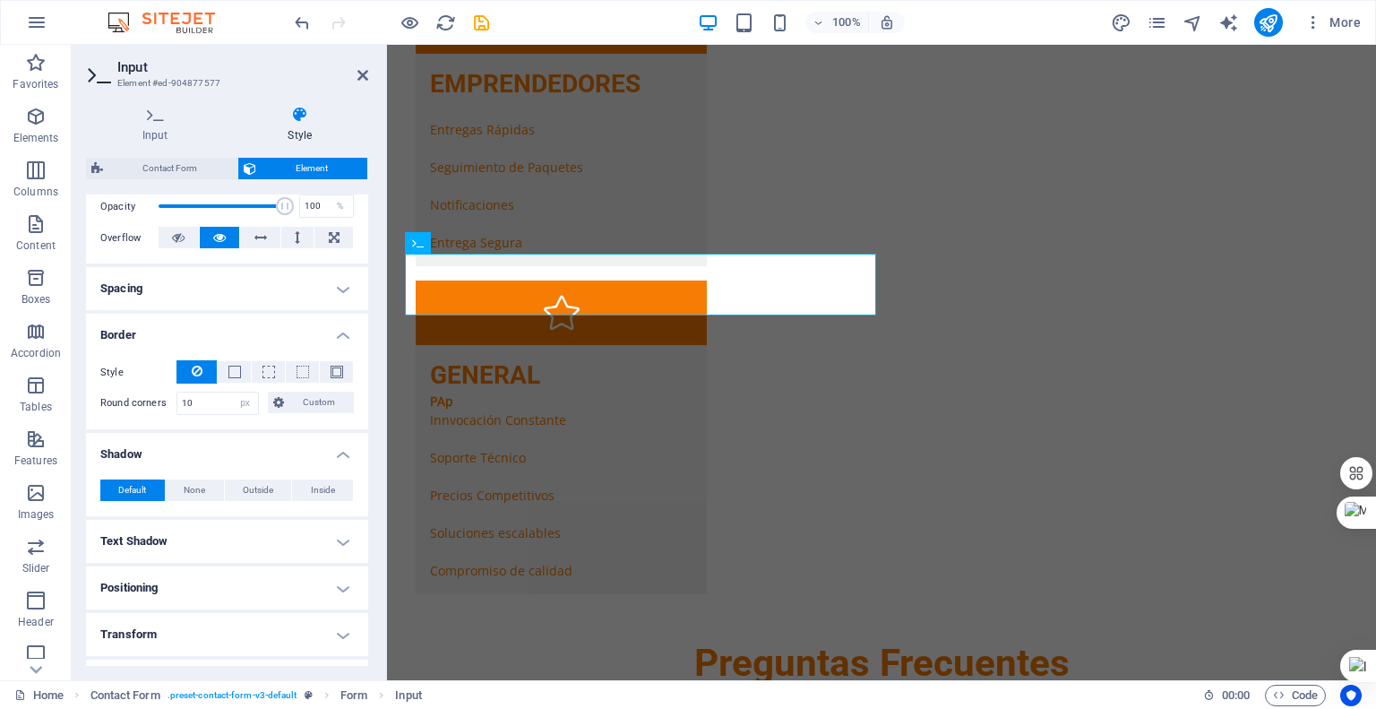
click at [335, 293] on h4 "Spacing" at bounding box center [227, 288] width 282 height 43
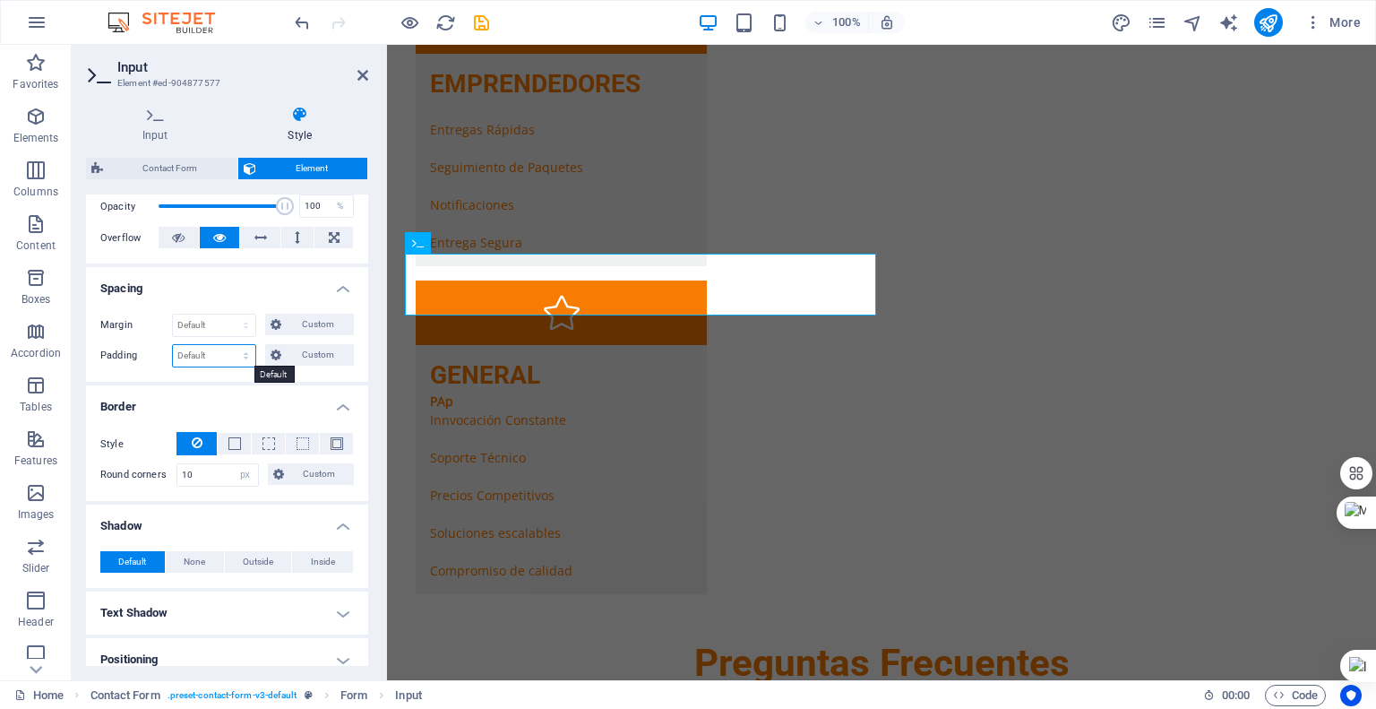
click at [220, 356] on select "Default px rem % vh vw Custom" at bounding box center [214, 356] width 82 height 22
select select "px"
click at [228, 345] on select "Default px rem % vh vw Custom" at bounding box center [214, 356] width 82 height 22
type input "2"
click at [276, 289] on h4 "Spacing" at bounding box center [227, 283] width 282 height 32
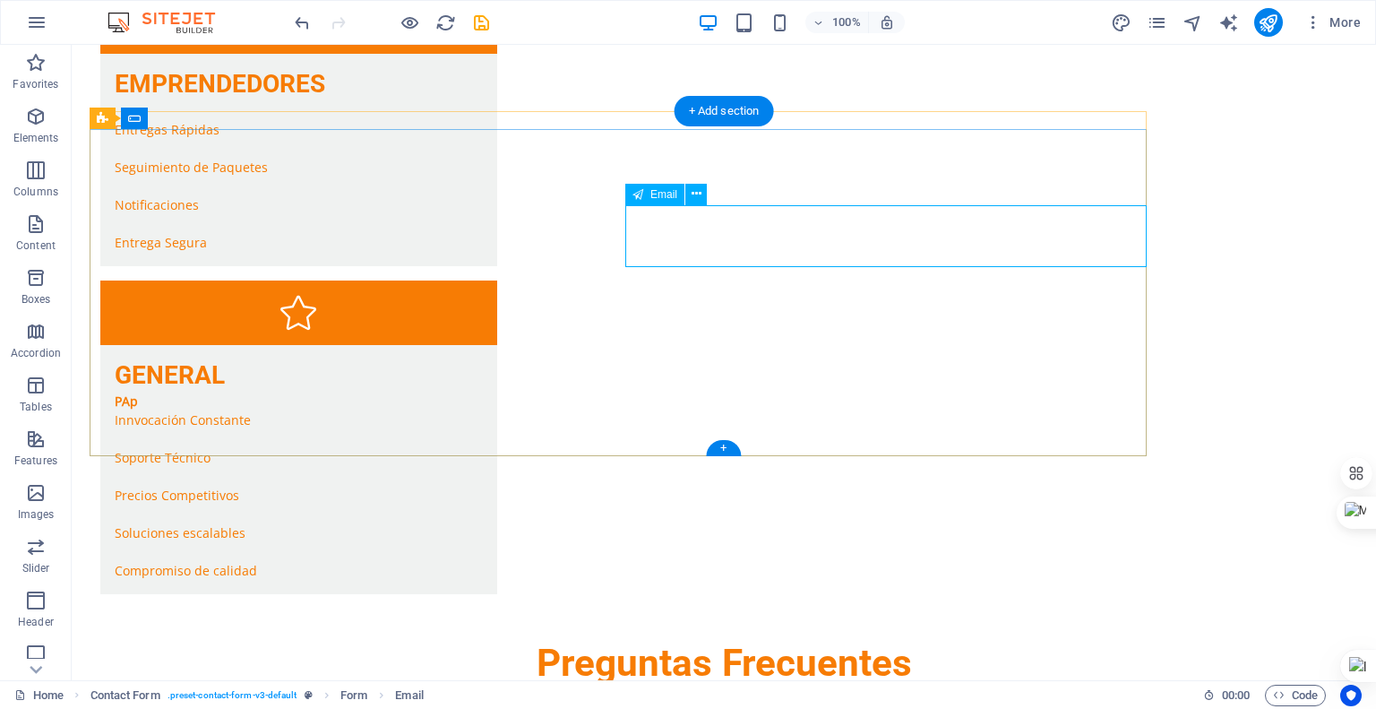
click at [695, 193] on icon at bounding box center [697, 194] width 10 height 19
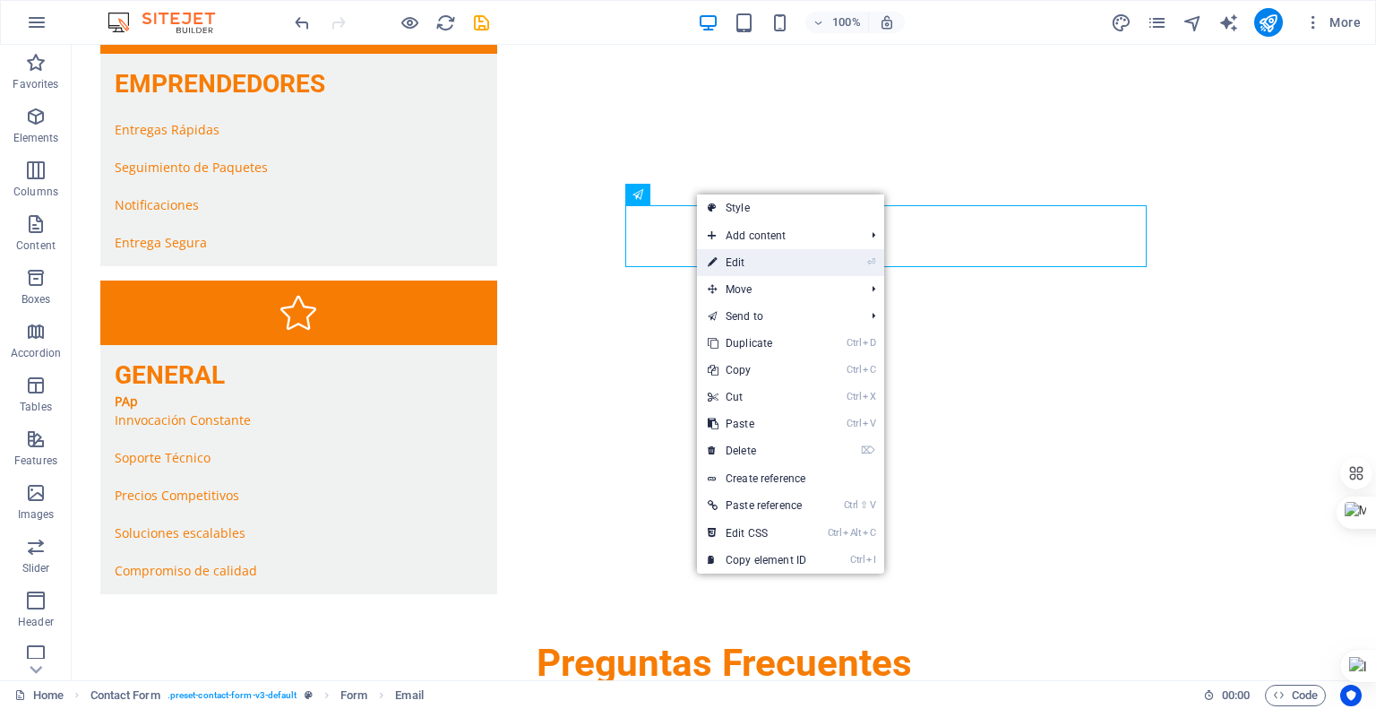
click at [721, 260] on link "⏎ Edit" at bounding box center [757, 262] width 120 height 27
select select "px"
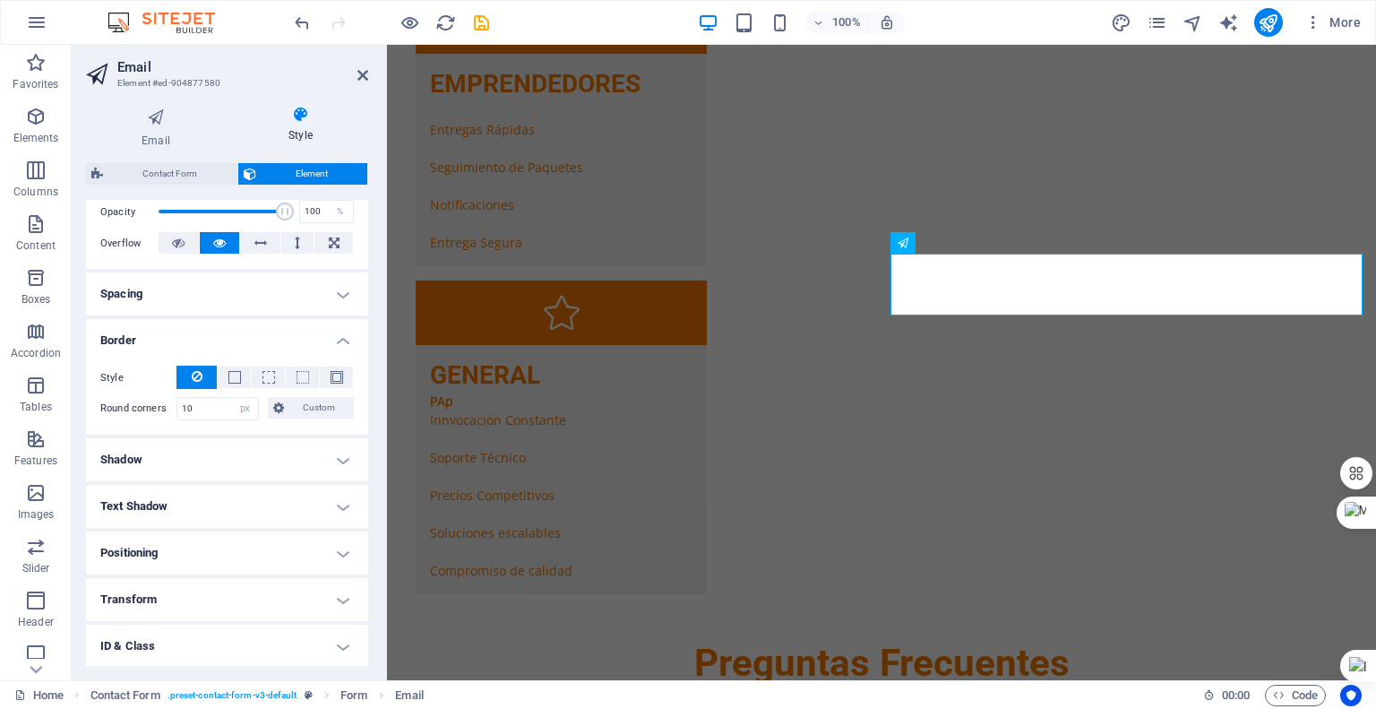
click at [332, 289] on h4 "Spacing" at bounding box center [227, 293] width 282 height 43
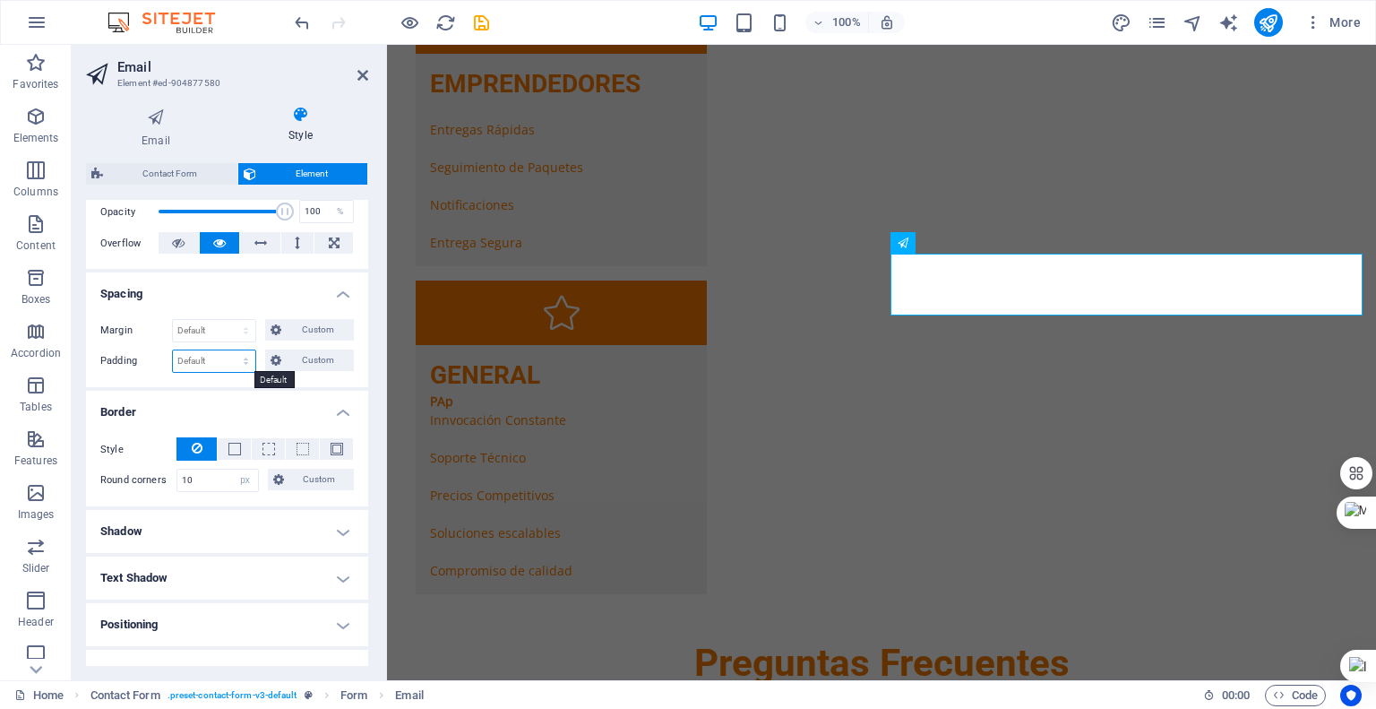
click at [215, 361] on select "Default px rem % vh vw Custom" at bounding box center [214, 361] width 82 height 22
select select "px"
click at [228, 350] on select "Default px rem % vh vw Custom" at bounding box center [214, 361] width 82 height 22
type input "2"
click at [344, 299] on h4 "Spacing" at bounding box center [227, 288] width 282 height 32
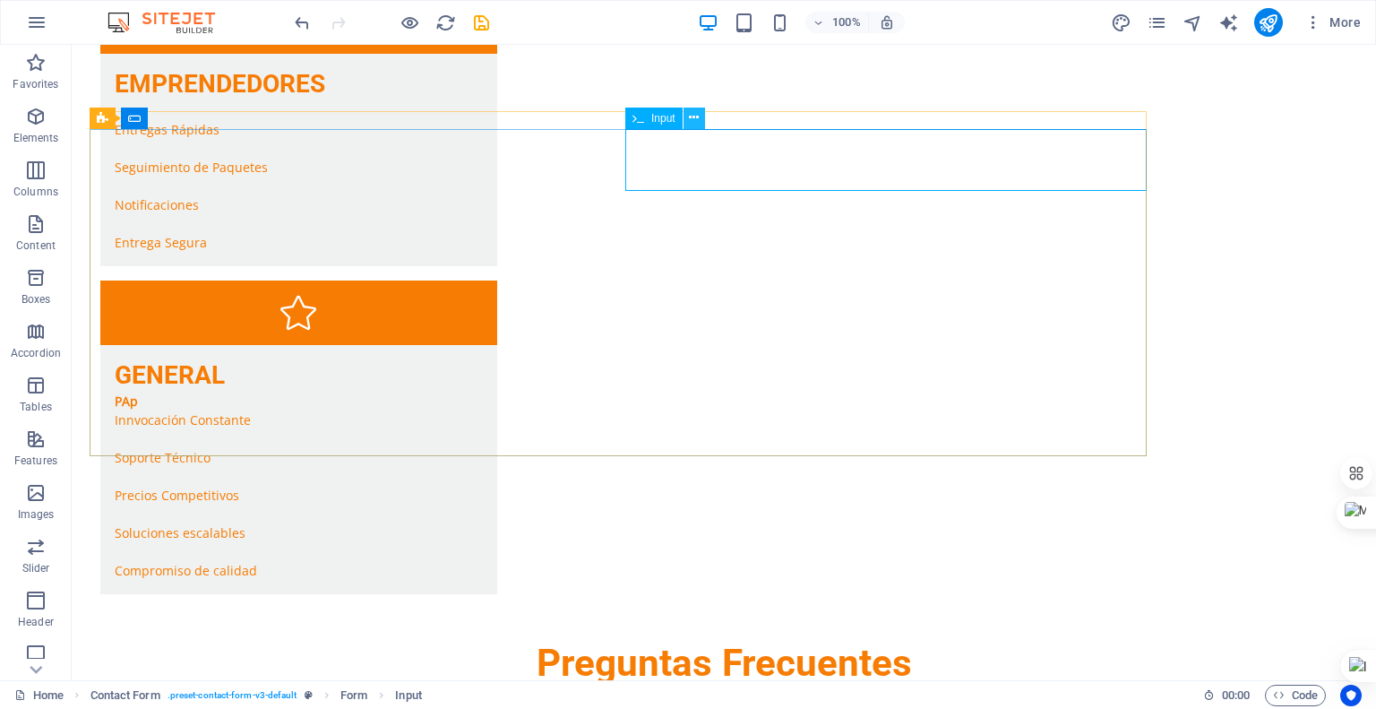
click at [696, 121] on icon at bounding box center [694, 117] width 10 height 19
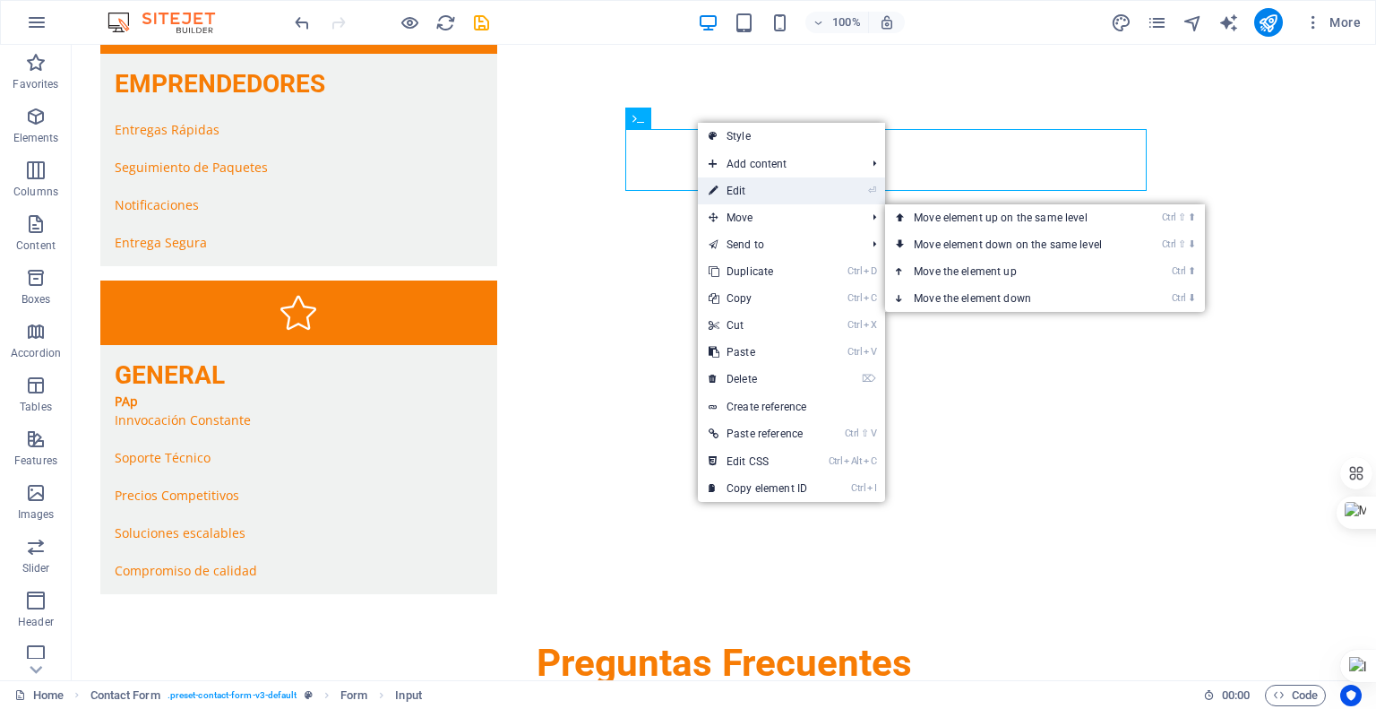
click at [758, 193] on link "⏎ Edit" at bounding box center [758, 190] width 120 height 27
select select "px"
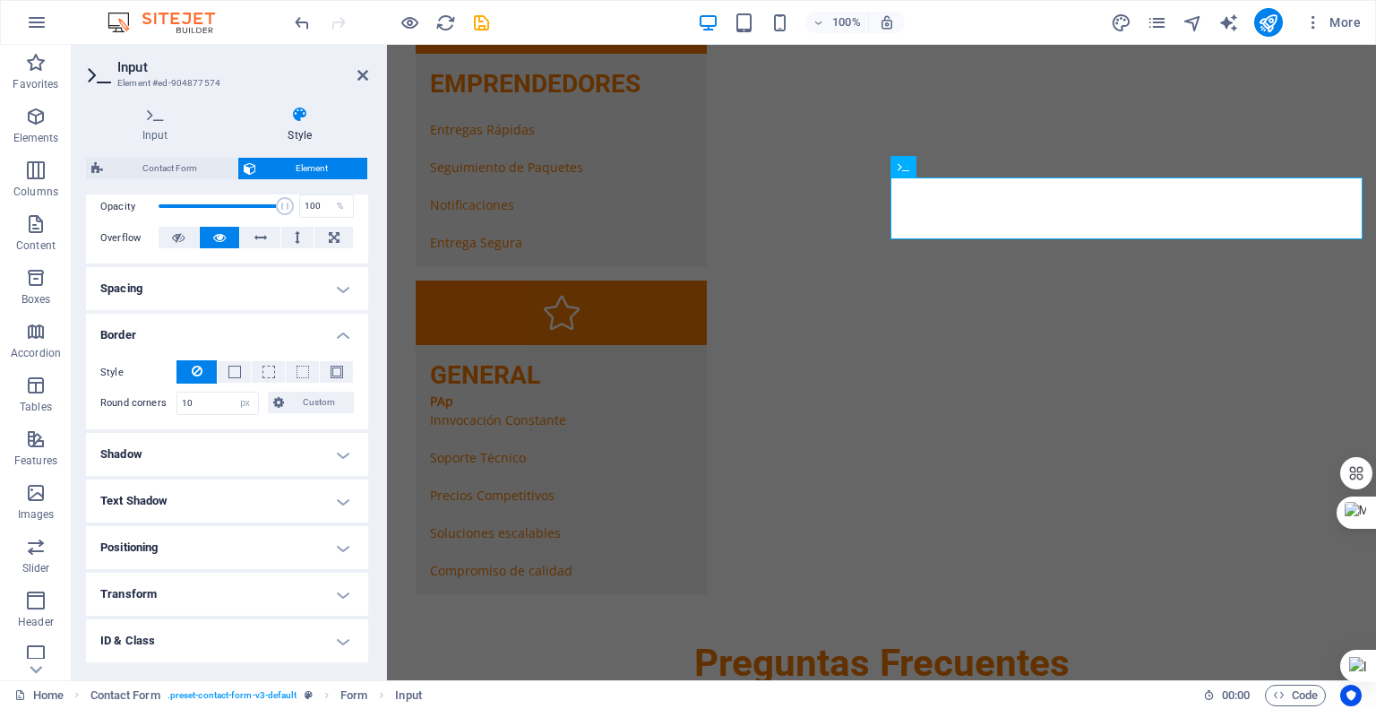
click at [234, 292] on h4 "Spacing" at bounding box center [227, 288] width 282 height 43
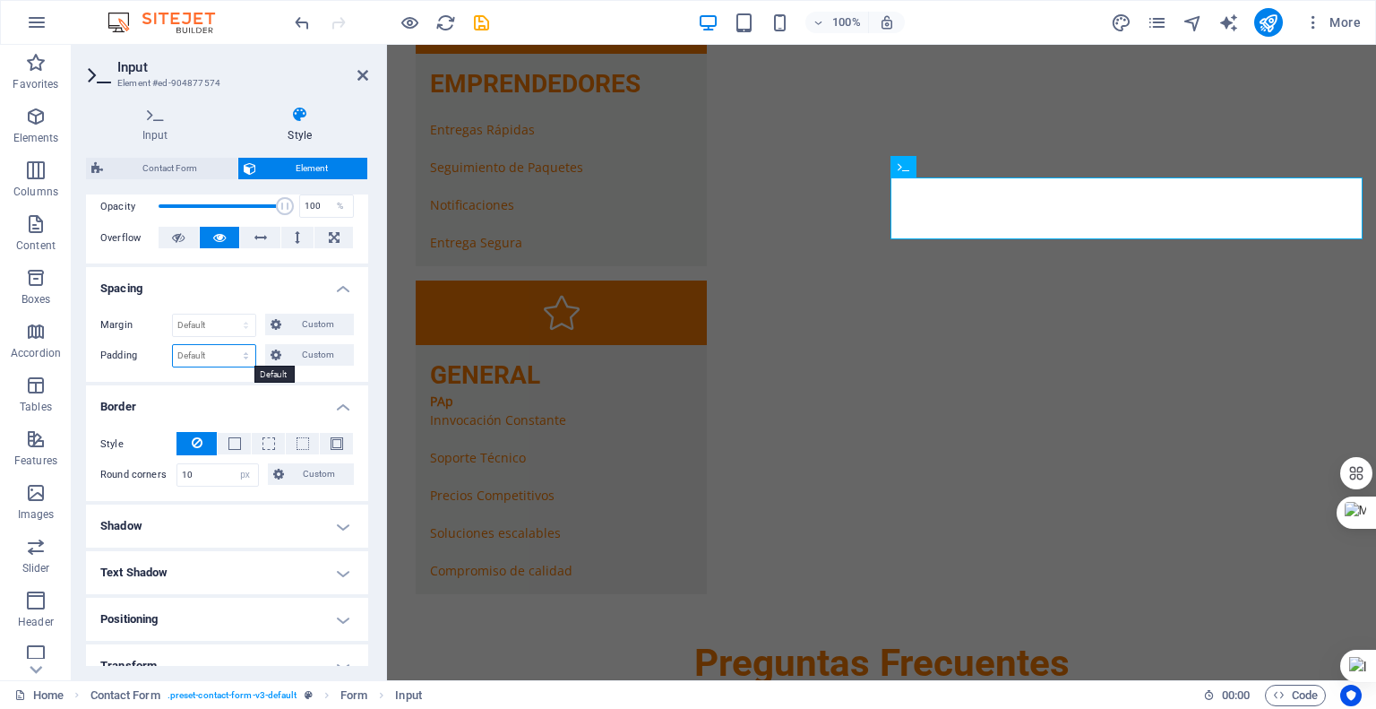
click at [200, 360] on select "Default px rem % vh vw Custom" at bounding box center [214, 356] width 82 height 22
select select "px"
click at [228, 345] on select "Default px rem % vh vw Custom" at bounding box center [214, 356] width 82 height 22
type input "2"
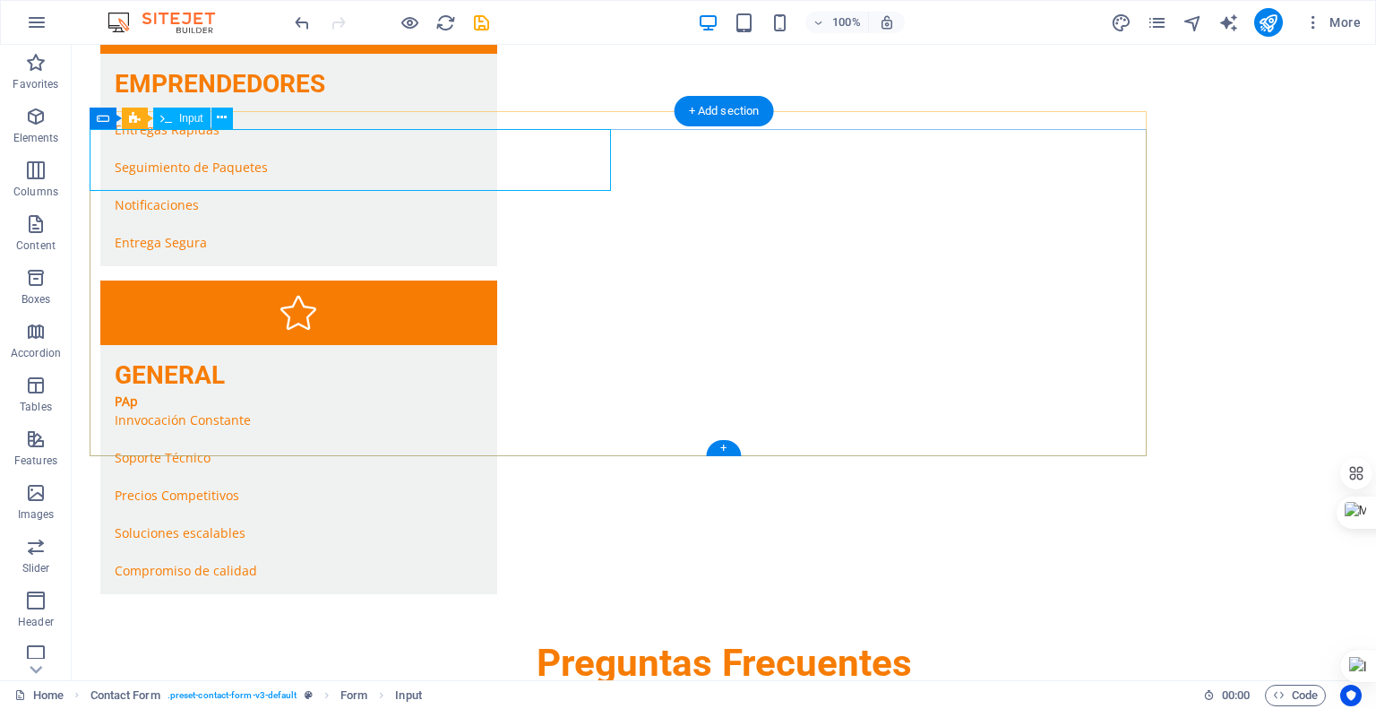
click at [222, 117] on icon at bounding box center [222, 117] width 10 height 19
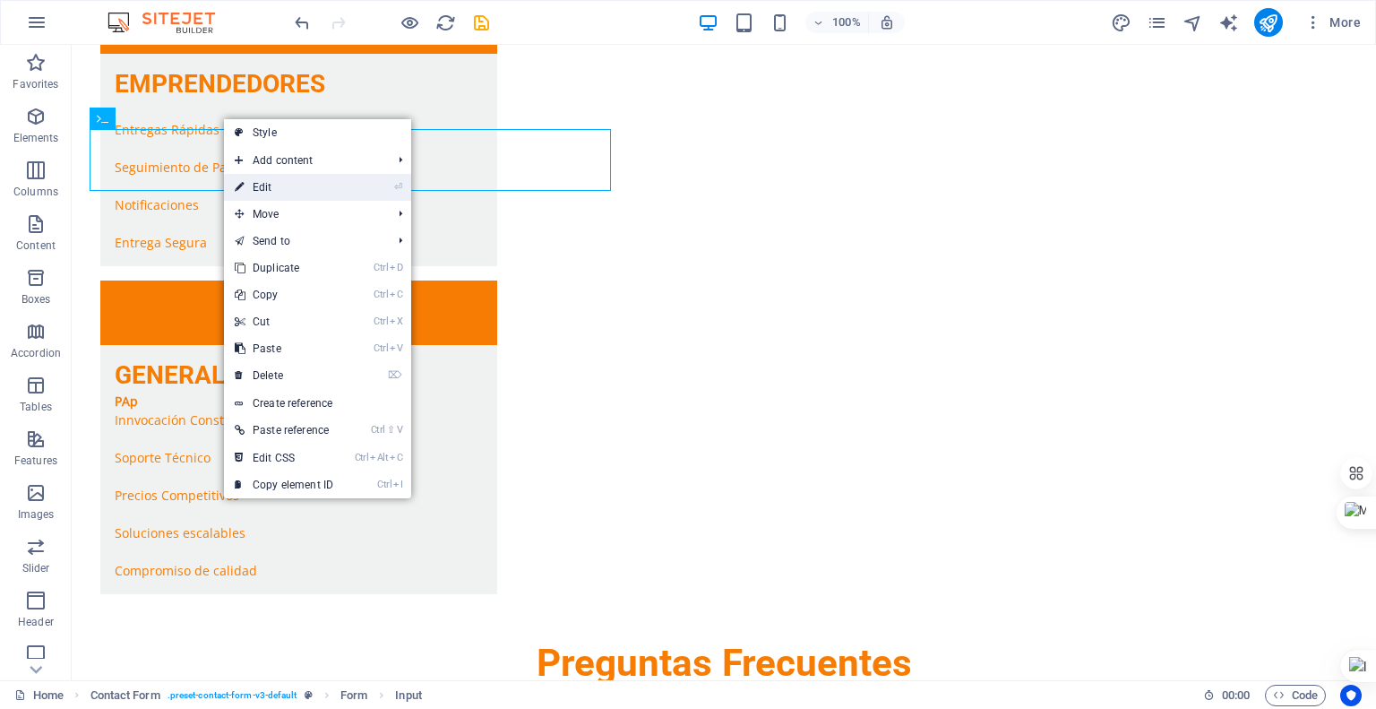
click at [264, 187] on link "⏎ Edit" at bounding box center [284, 187] width 120 height 27
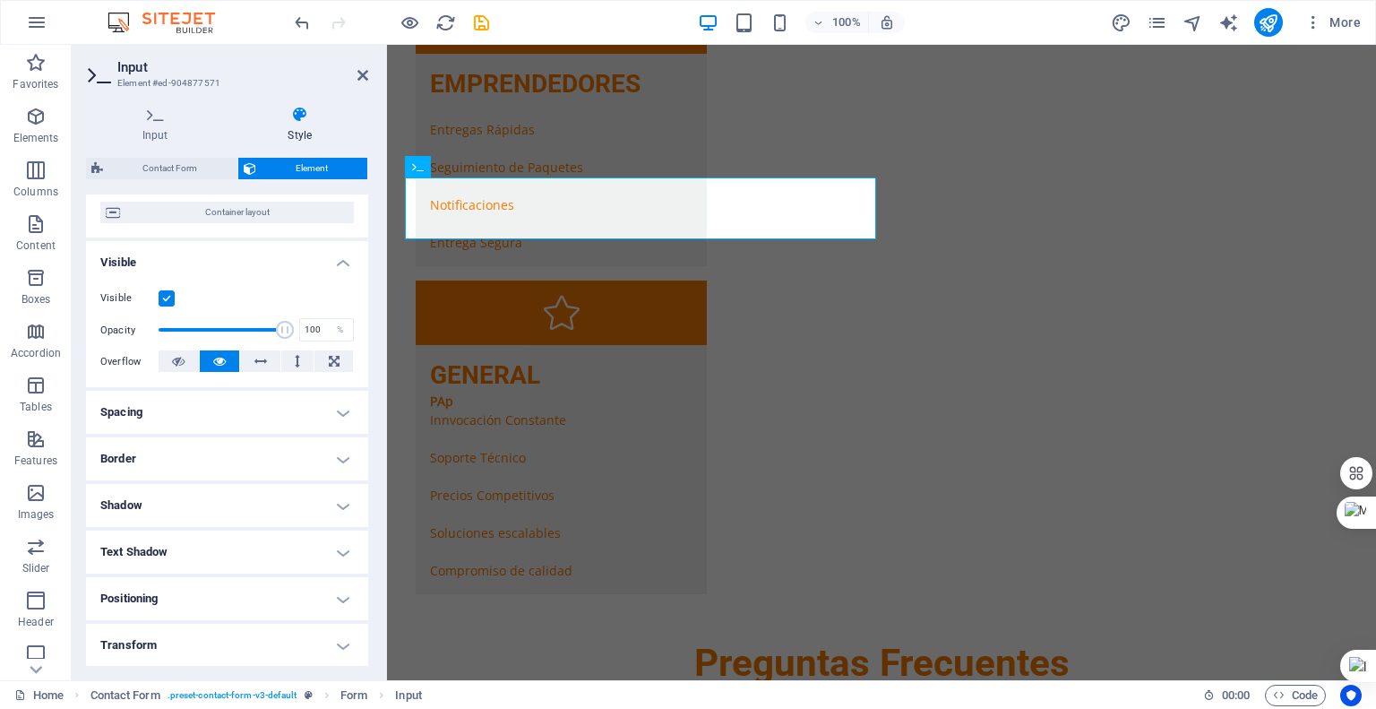
scroll to position [285, 0]
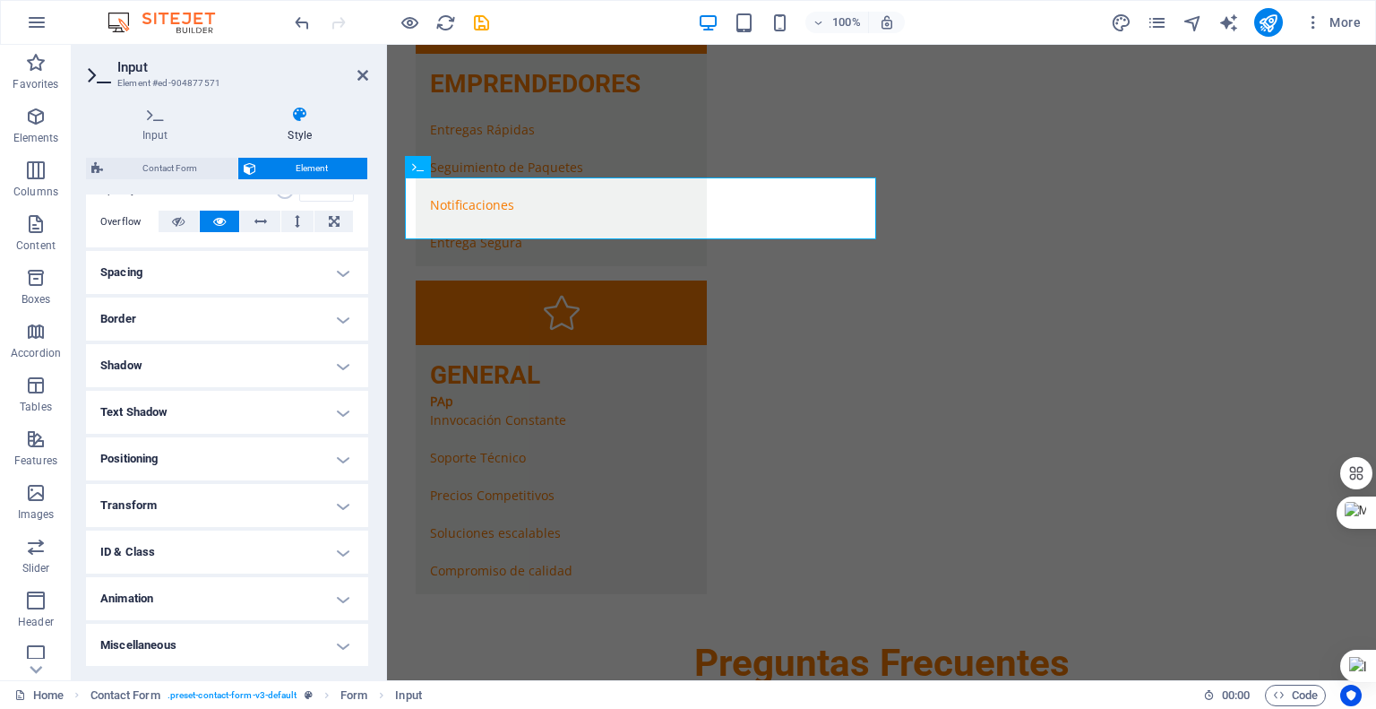
click at [211, 277] on h4 "Spacing" at bounding box center [227, 272] width 282 height 43
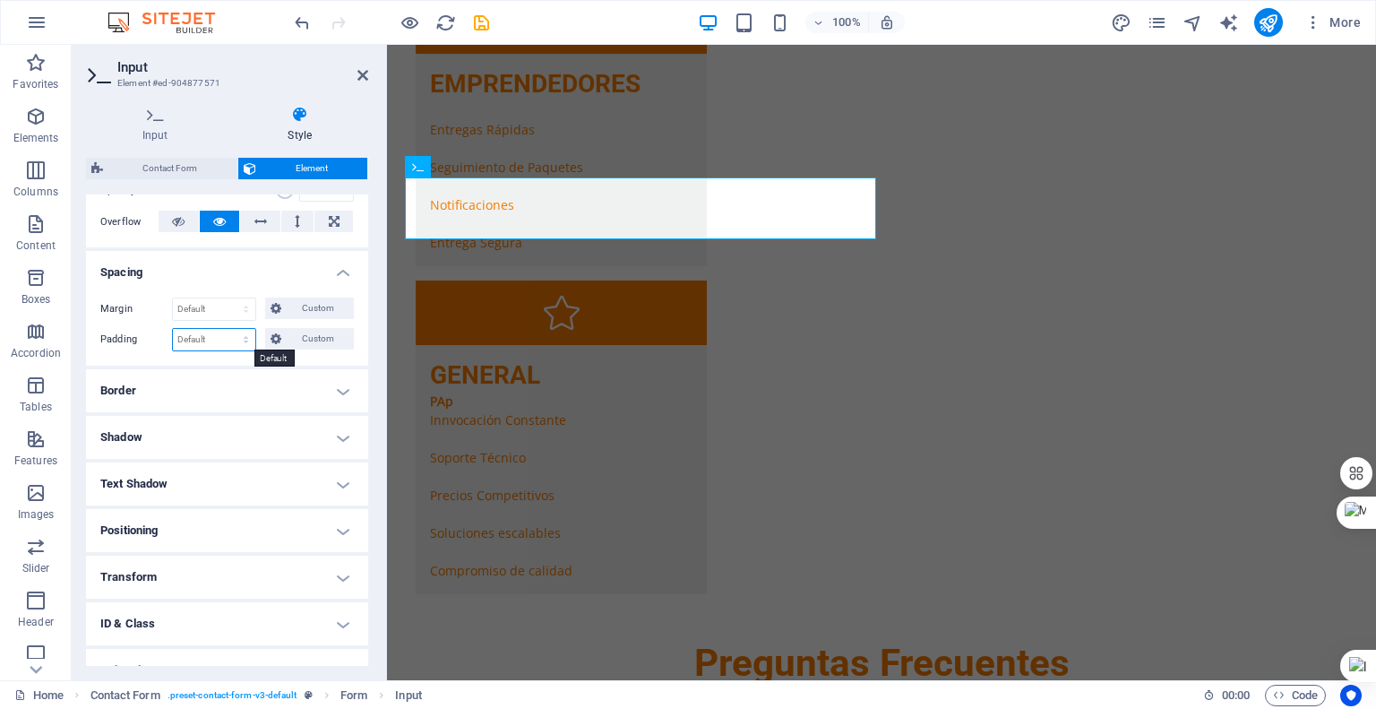
click at [198, 340] on select "Default px rem % vh vw Custom" at bounding box center [214, 340] width 82 height 22
select select "px"
click at [228, 329] on select "Default px rem % vh vw Custom" at bounding box center [214, 340] width 82 height 22
type input "2"
drag, startPoint x: 642, startPoint y: 146, endPoint x: 956, endPoint y: 146, distance: 313.6
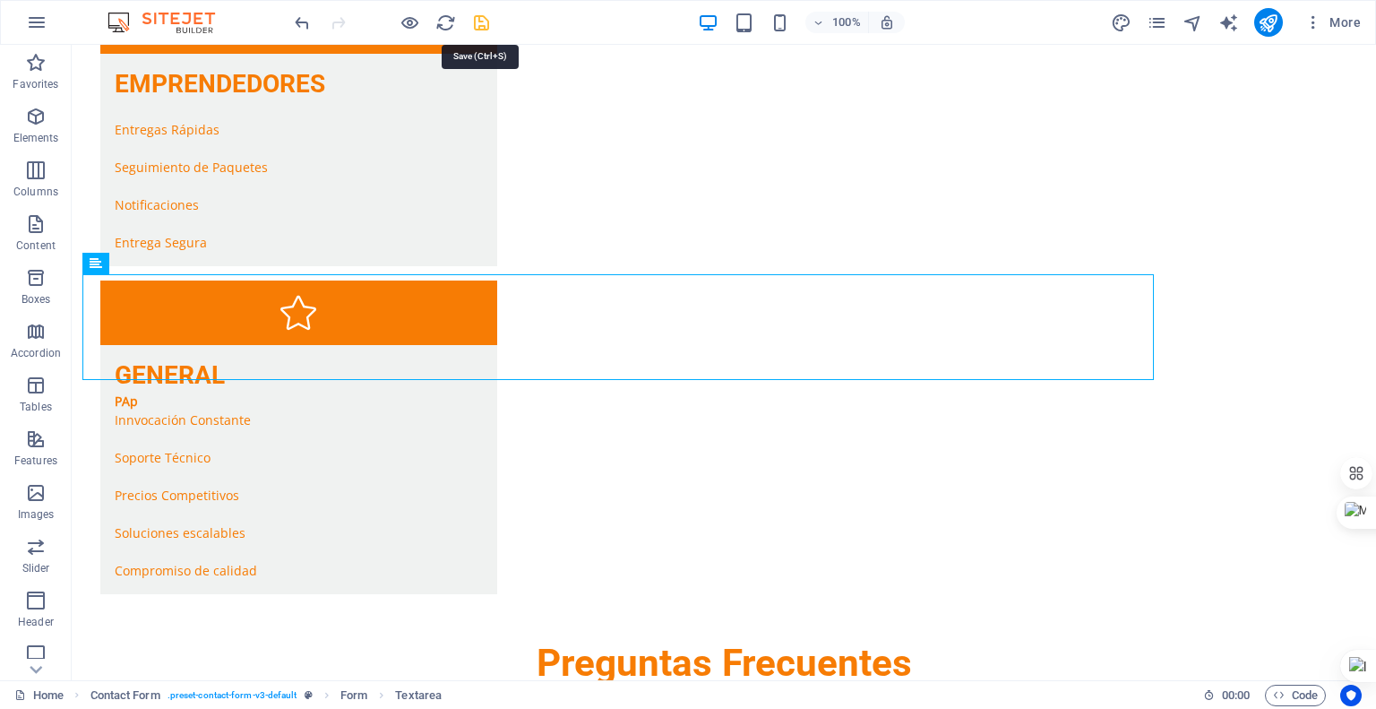
click at [485, 22] on icon "save" at bounding box center [481, 23] width 21 height 21
select select "px"
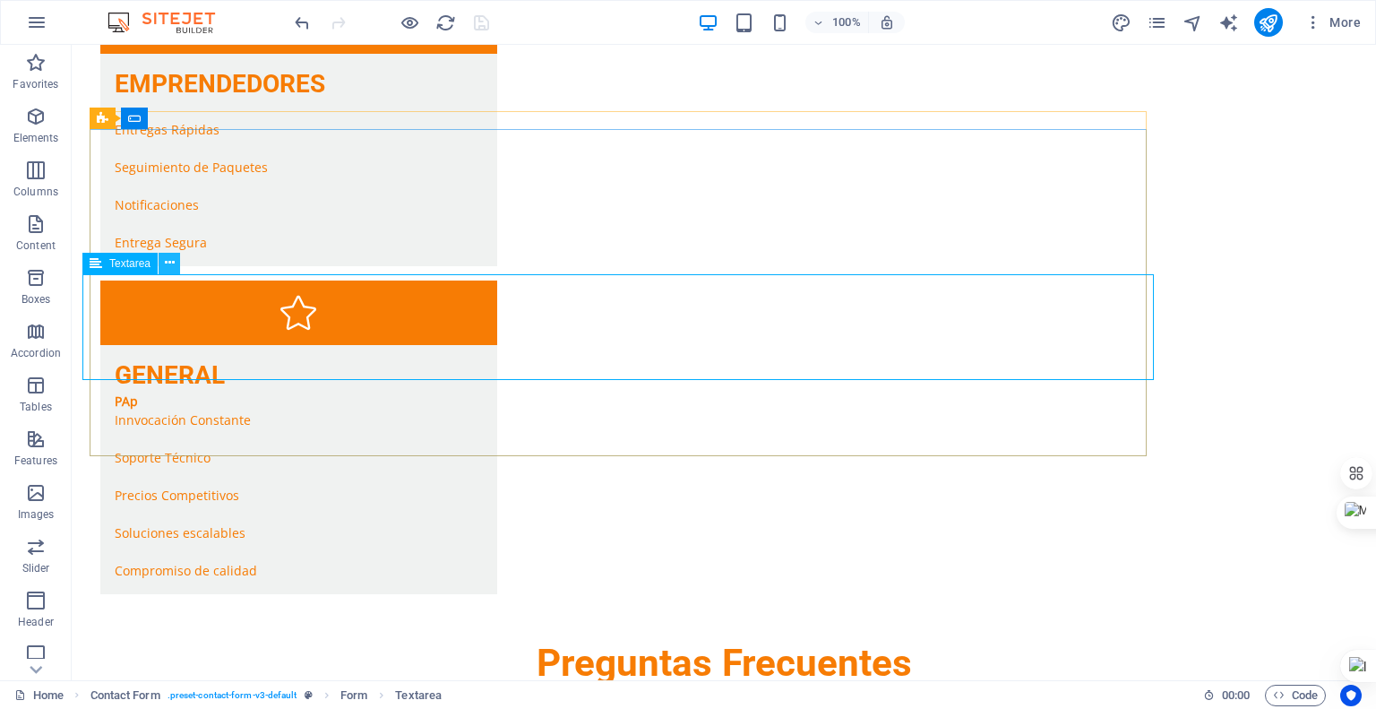
click at [168, 263] on icon at bounding box center [170, 263] width 10 height 19
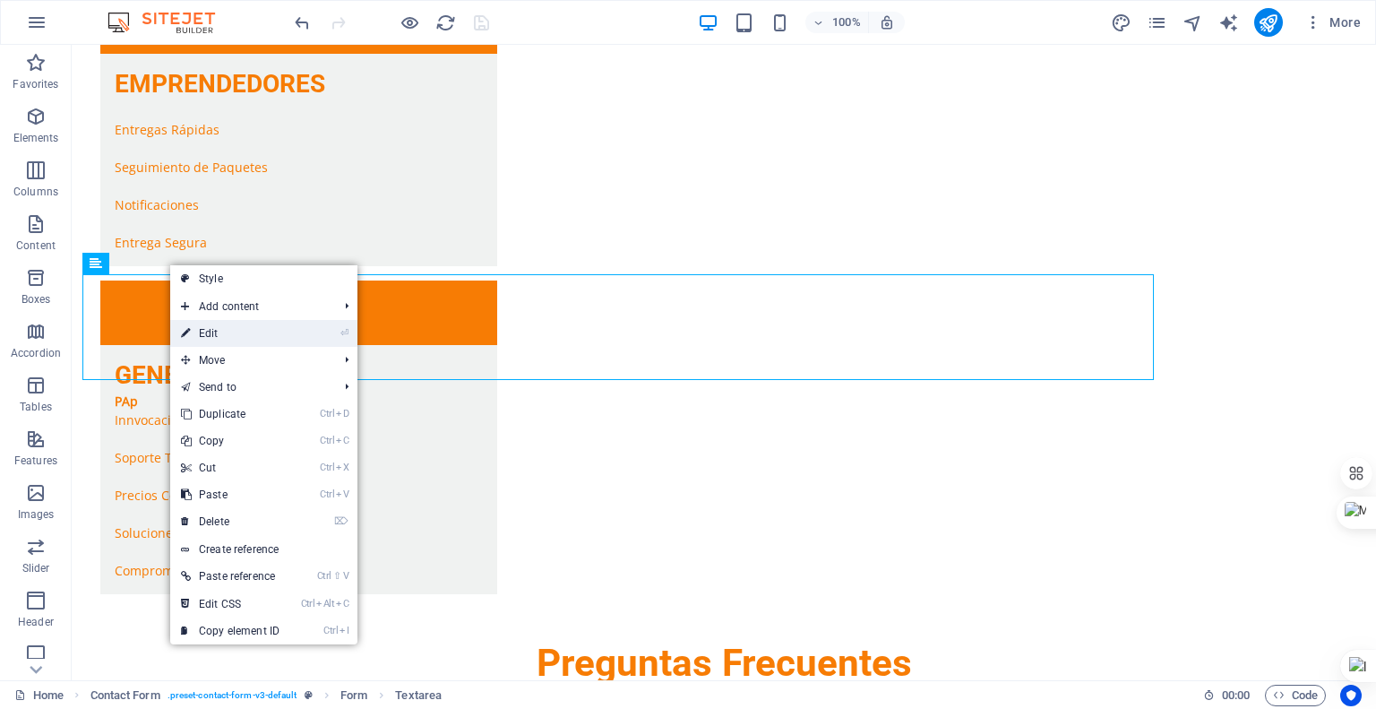
click at [225, 328] on link "⏎ Edit" at bounding box center [230, 333] width 120 height 27
select select "px"
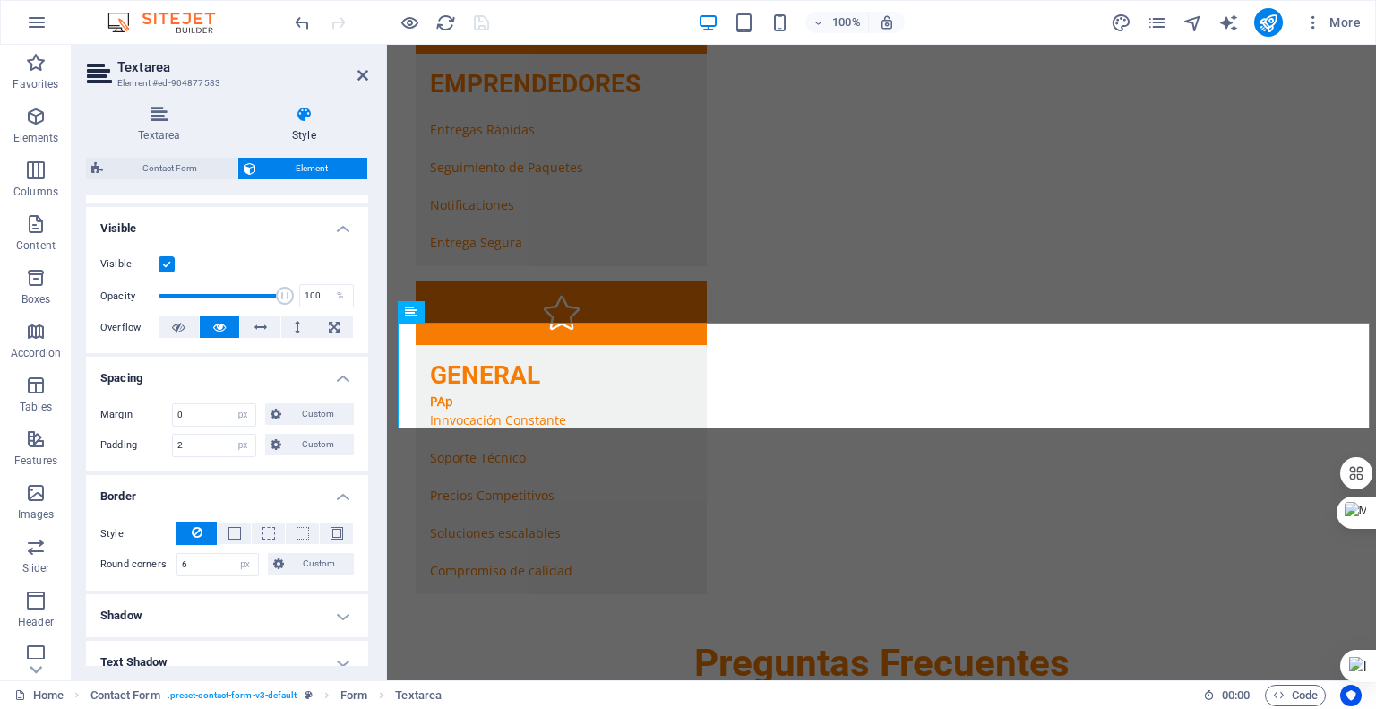
scroll to position [269, 0]
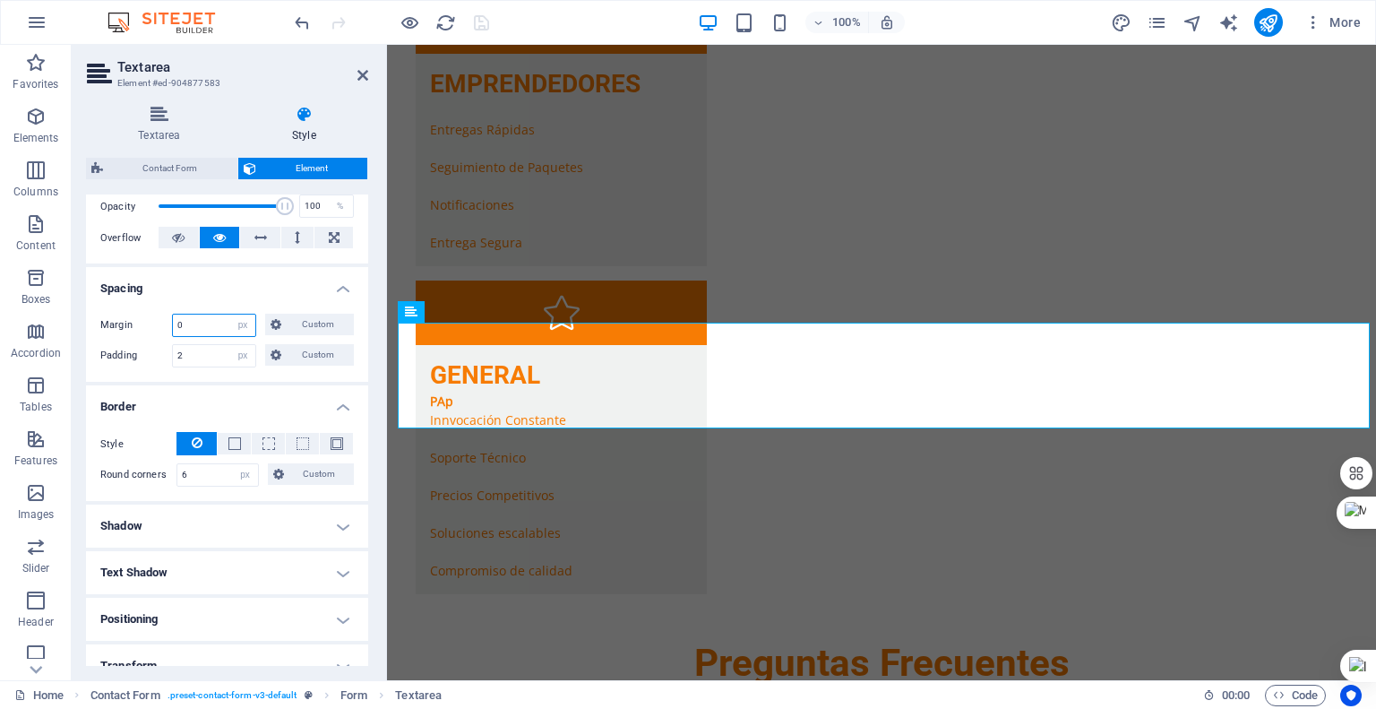
drag, startPoint x: 222, startPoint y: 327, endPoint x: 168, endPoint y: 322, distance: 54.0
click at [168, 322] on div "Margin 0 Default auto px % rem vw vh Custom Custom" at bounding box center [227, 325] width 254 height 23
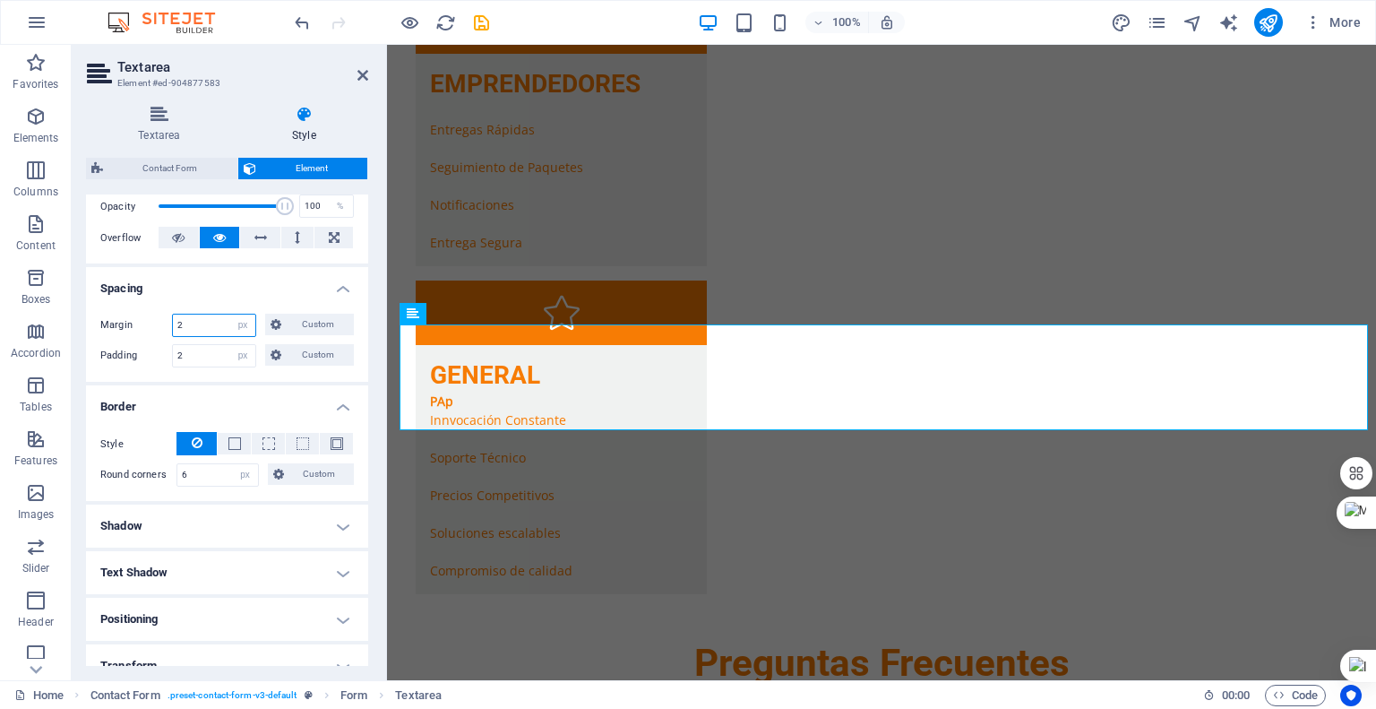
drag, startPoint x: 190, startPoint y: 323, endPoint x: 155, endPoint y: 322, distance: 35.0
click at [155, 322] on div "Margin 2 Default auto px % rem vw vh Custom Custom" at bounding box center [227, 325] width 254 height 23
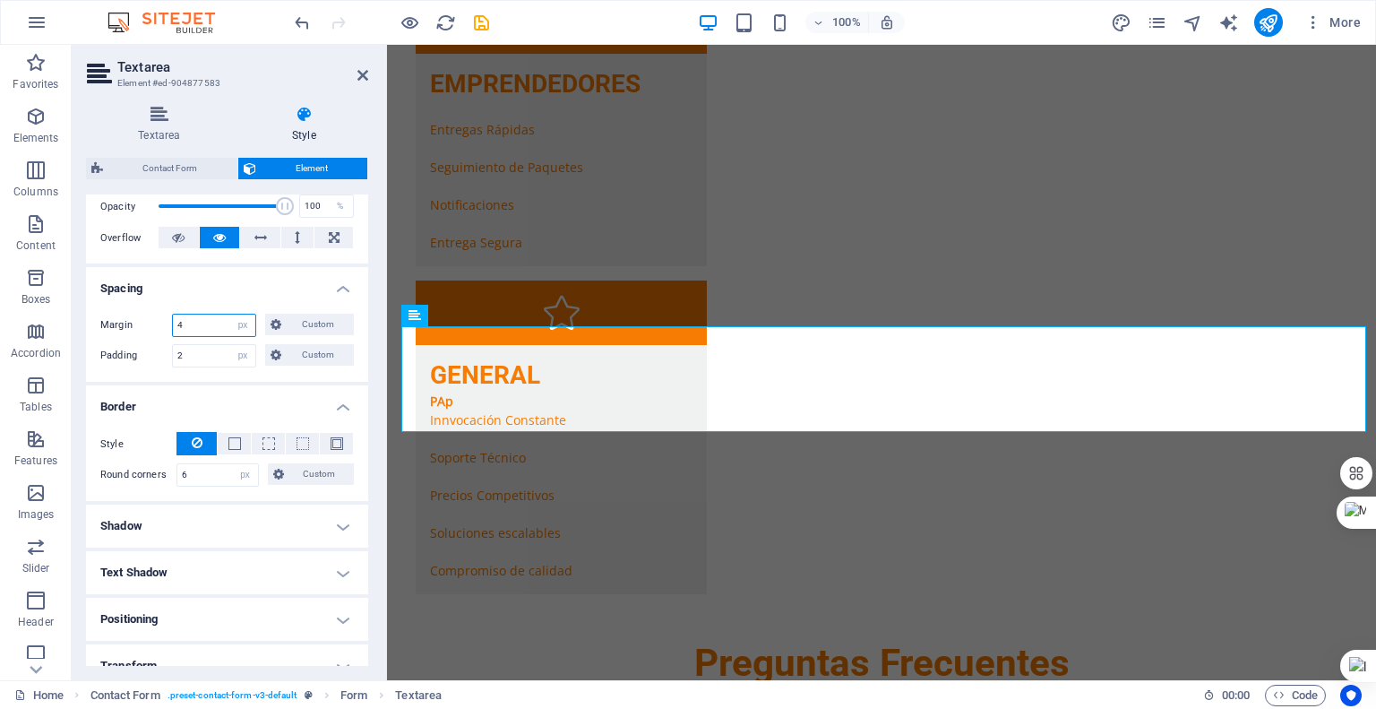
drag, startPoint x: 210, startPoint y: 330, endPoint x: 159, endPoint y: 321, distance: 51.9
click at [159, 321] on div "Margin 4 Default auto px % rem vw vh Custom Custom" at bounding box center [227, 325] width 254 height 23
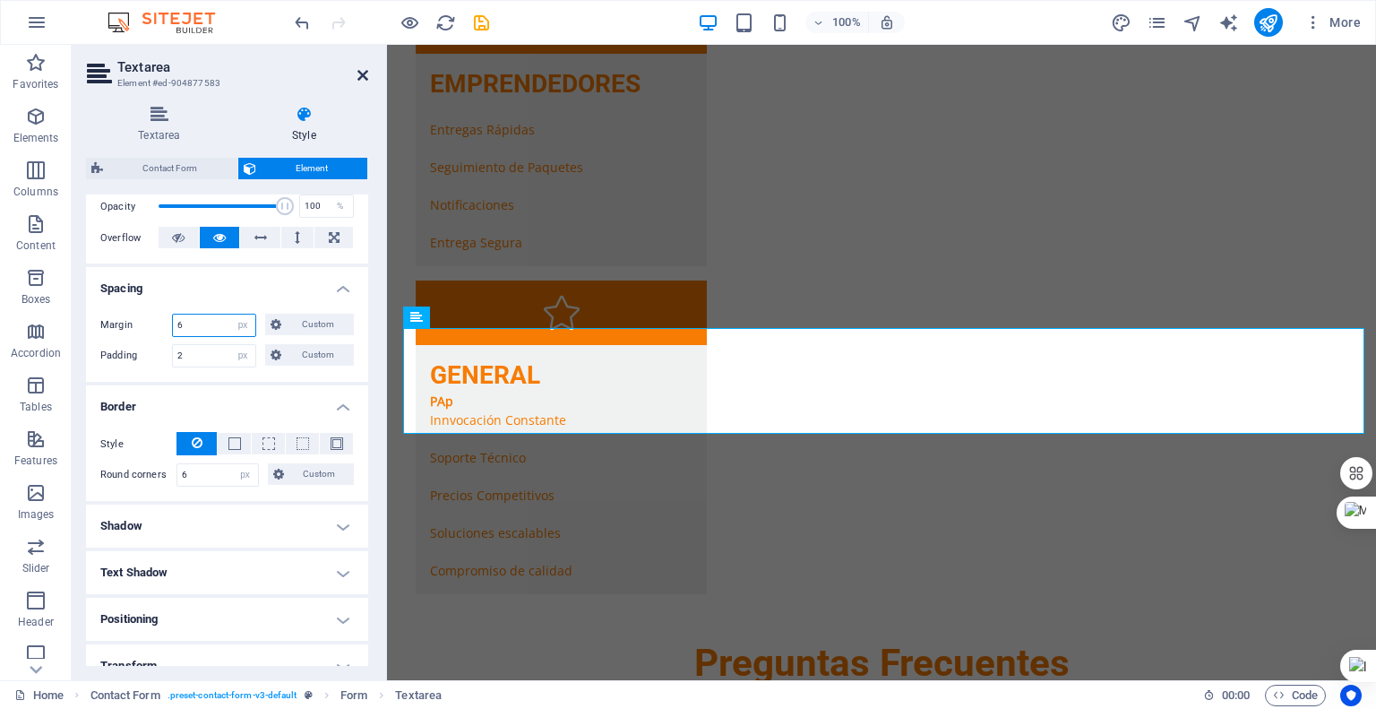
type input "6"
click at [366, 80] on icon at bounding box center [363, 75] width 11 height 14
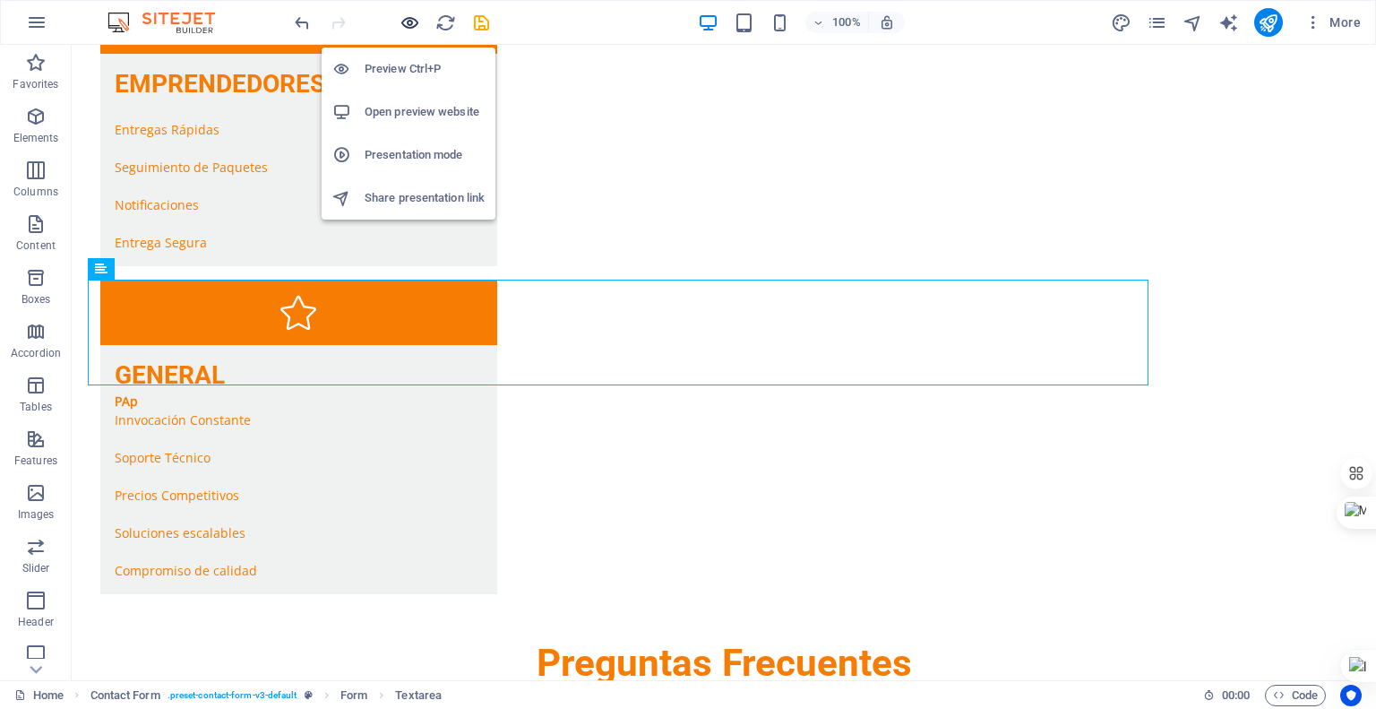
click at [401, 20] on icon "button" at bounding box center [410, 23] width 21 height 21
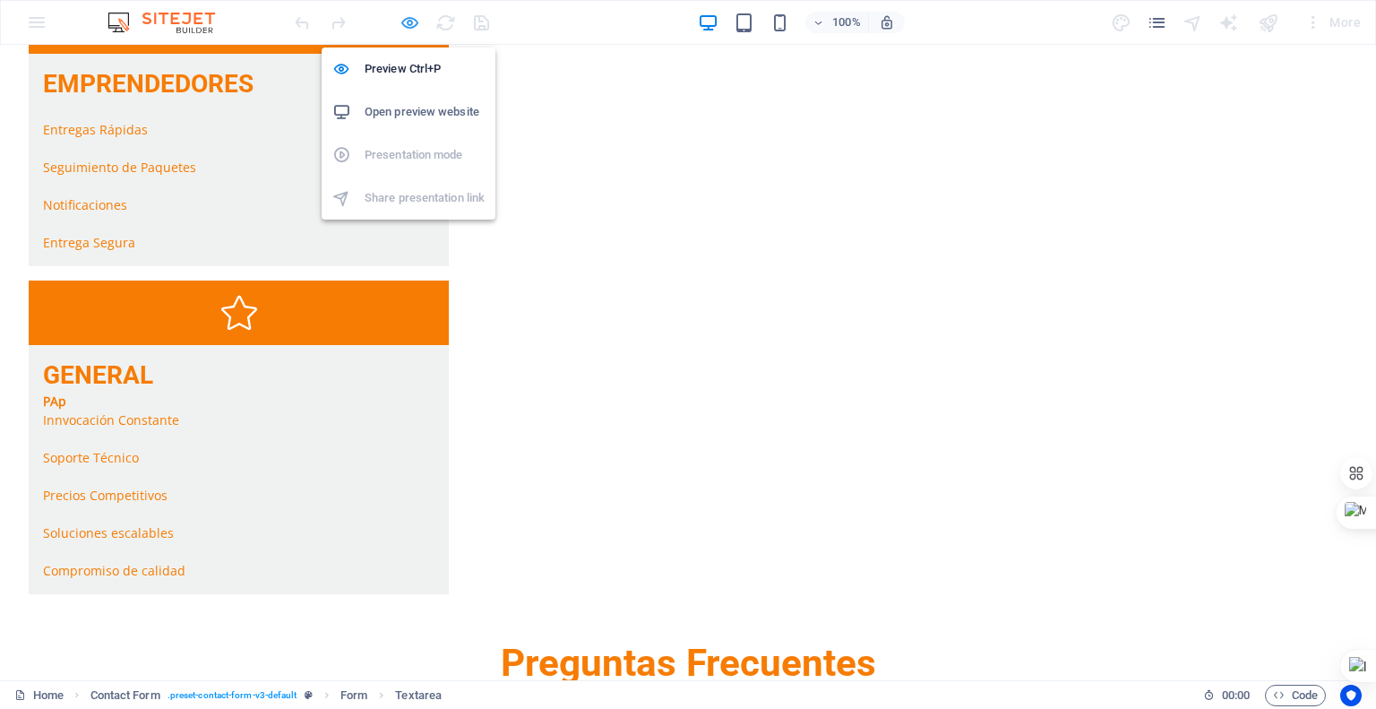
scroll to position [3051, 0]
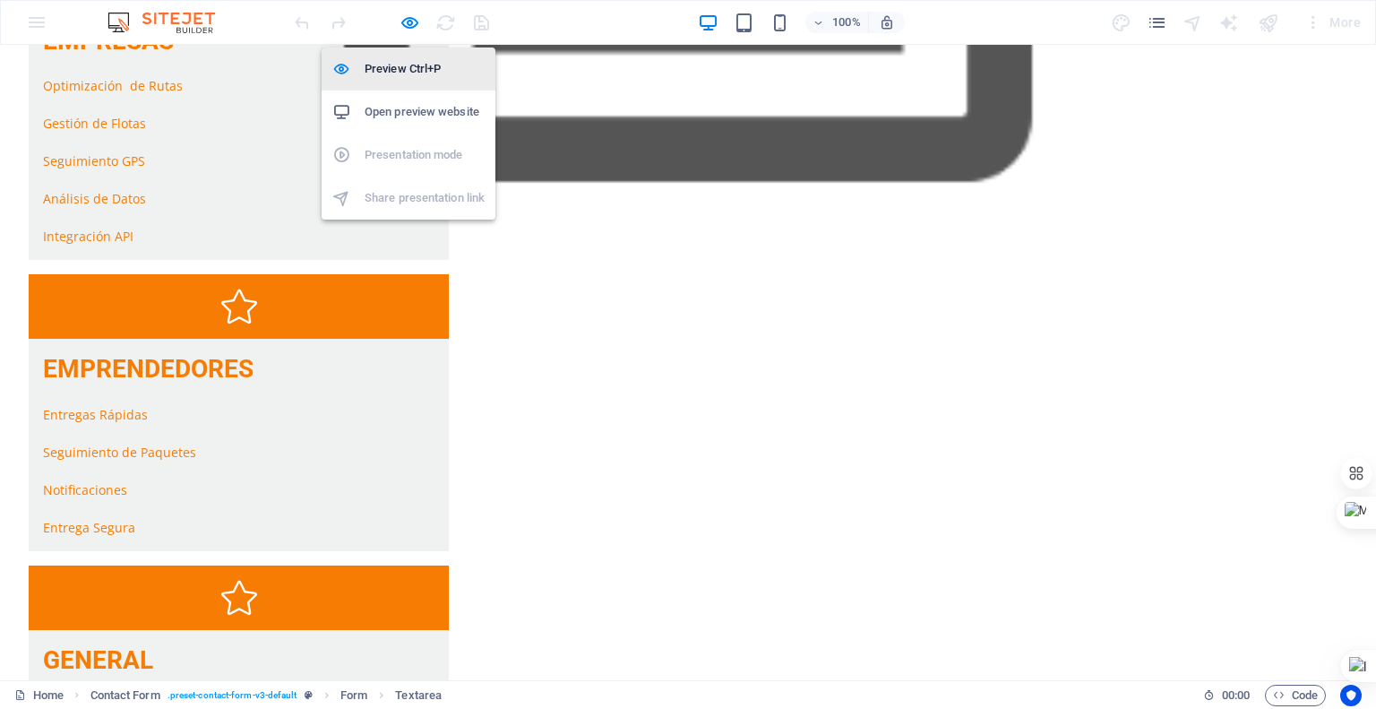
click at [393, 65] on h6 "Preview Ctrl+P" at bounding box center [425, 69] width 120 height 22
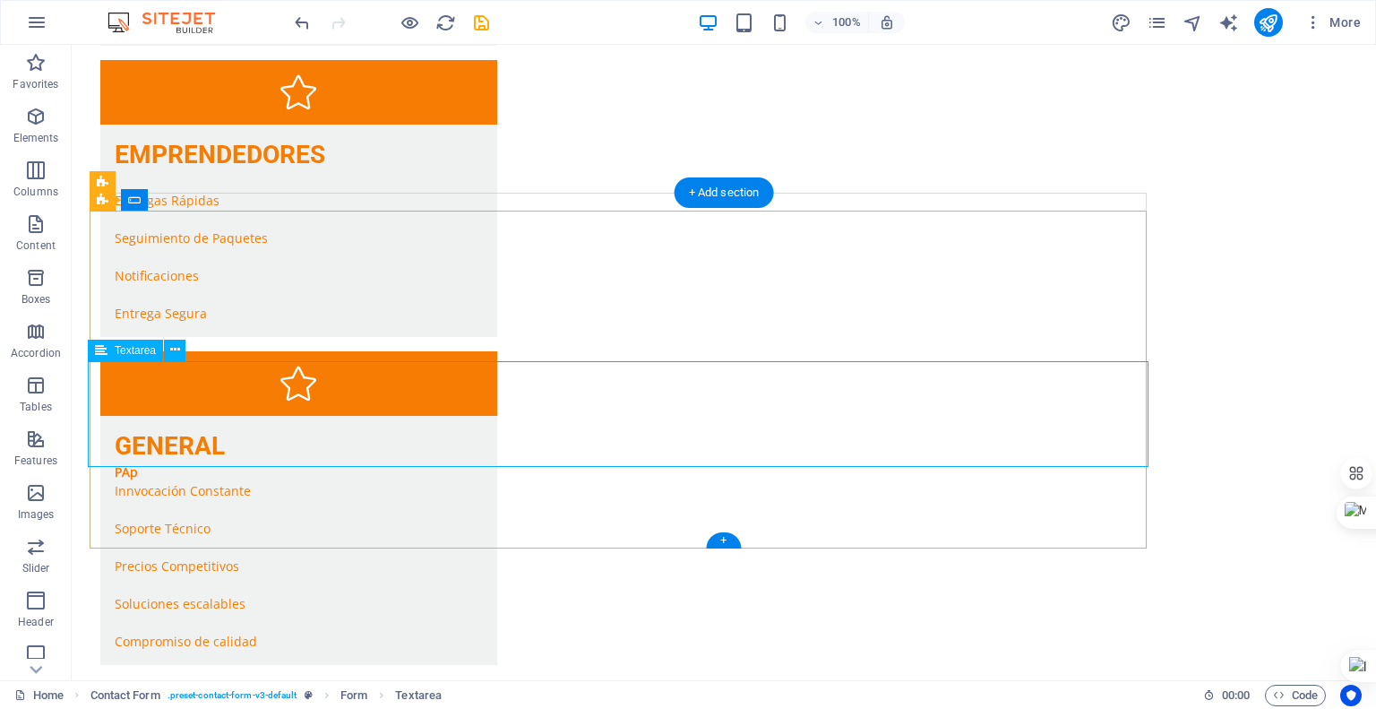
scroll to position [3320, 0]
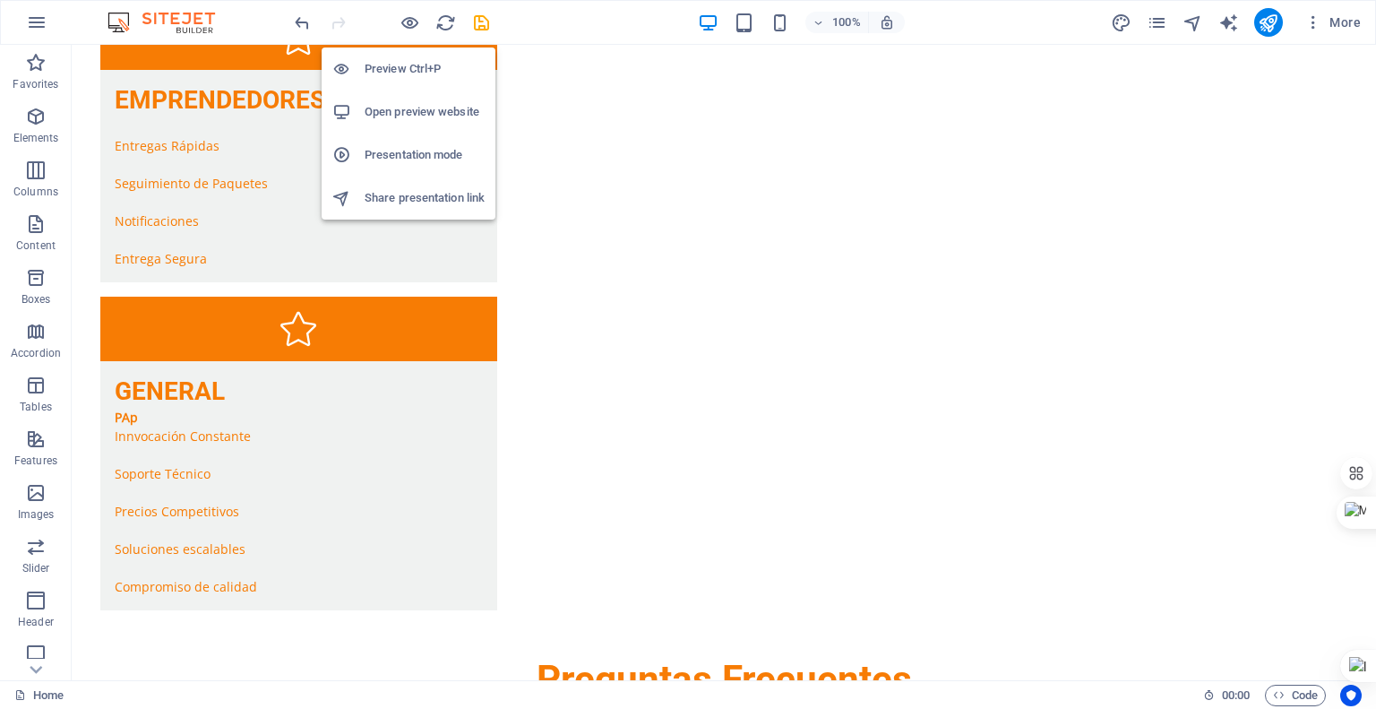
click at [437, 82] on li "Preview Ctrl+P" at bounding box center [409, 68] width 174 height 43
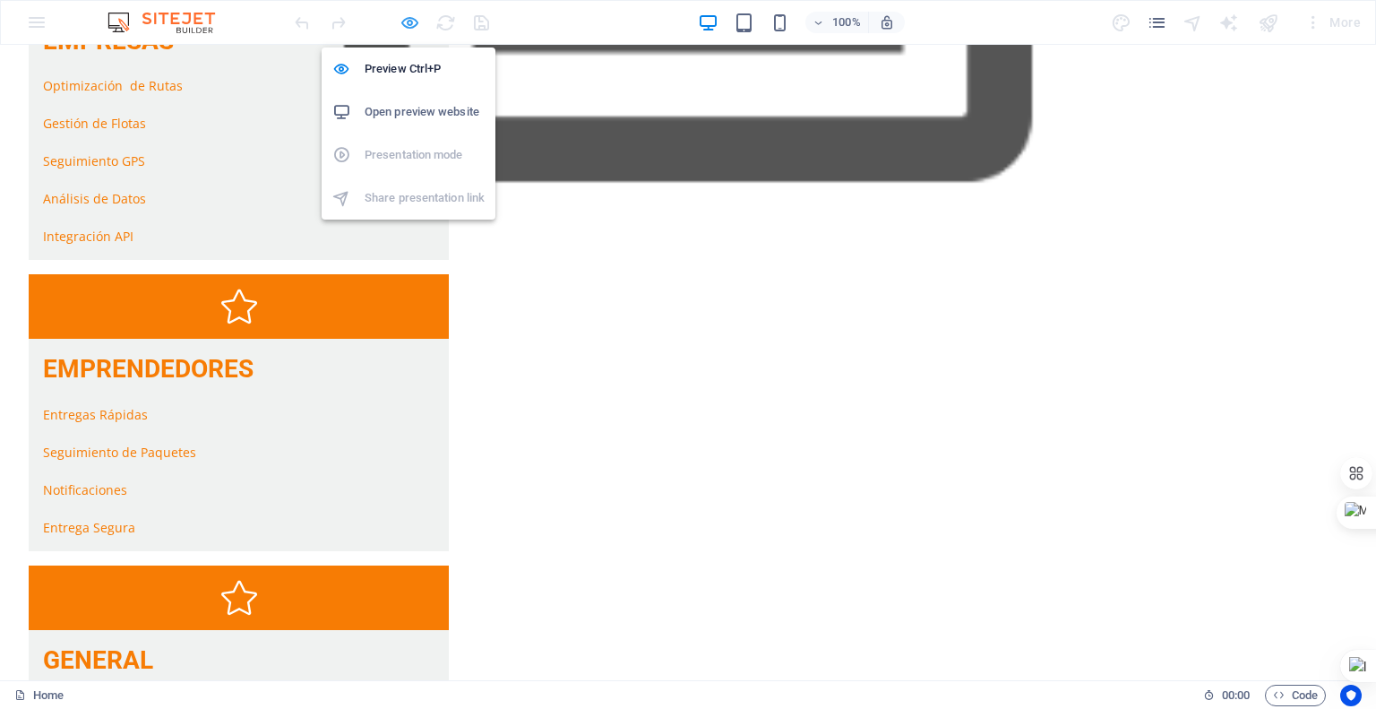
click at [408, 28] on icon "button" at bounding box center [410, 23] width 21 height 21
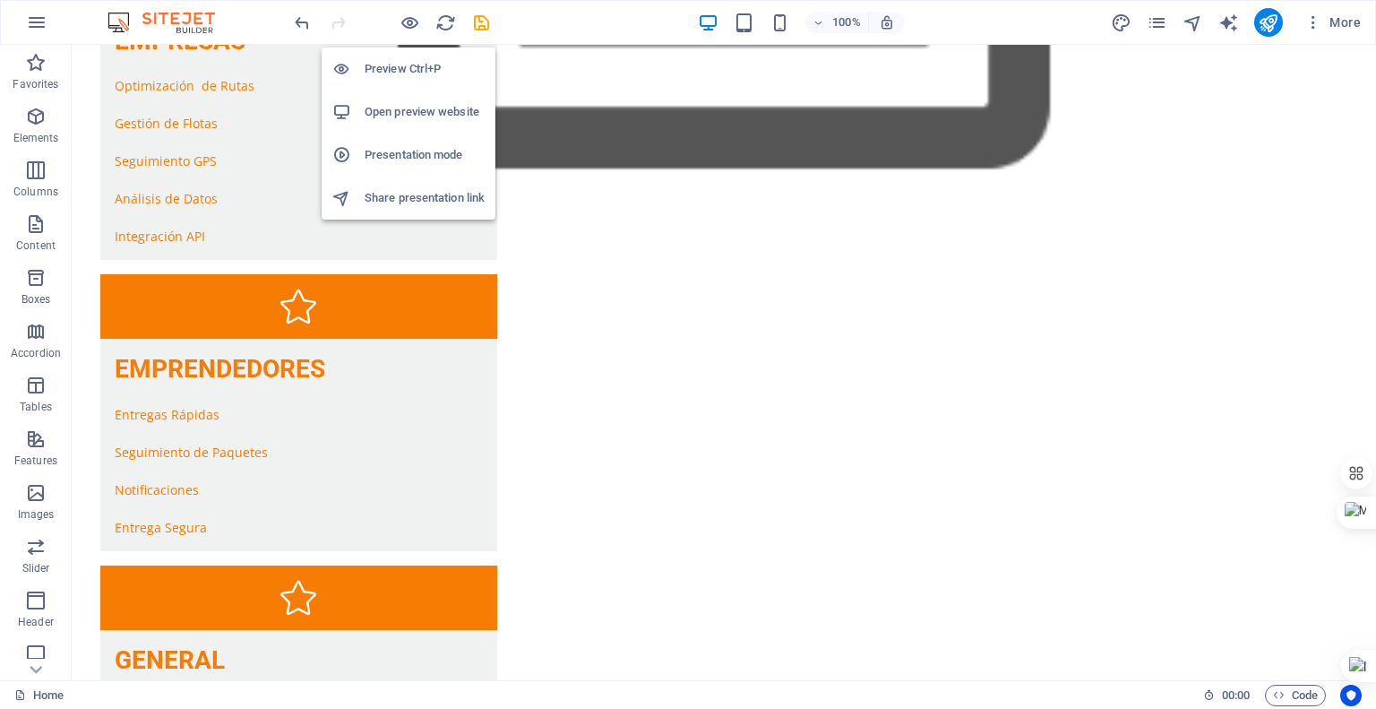
click at [409, 109] on h6 "Open preview website" at bounding box center [425, 112] width 120 height 22
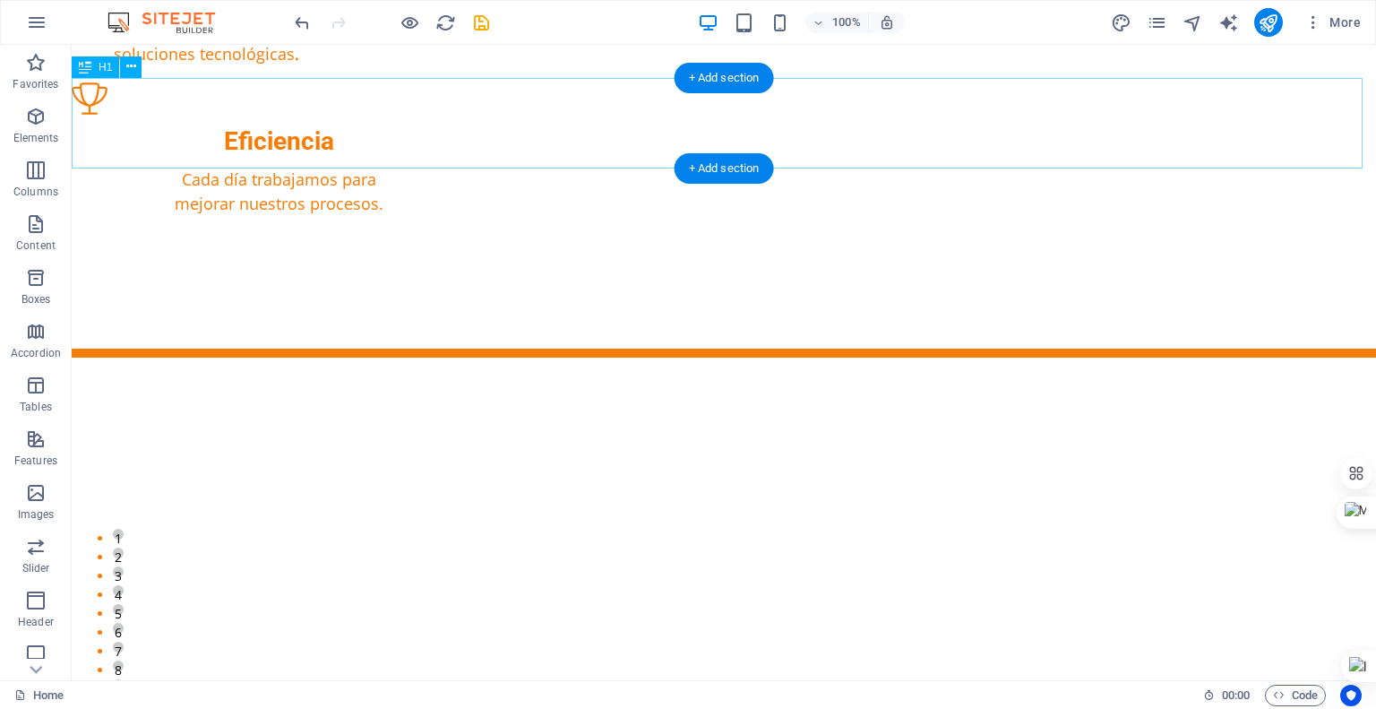
scroll to position [1438, 0]
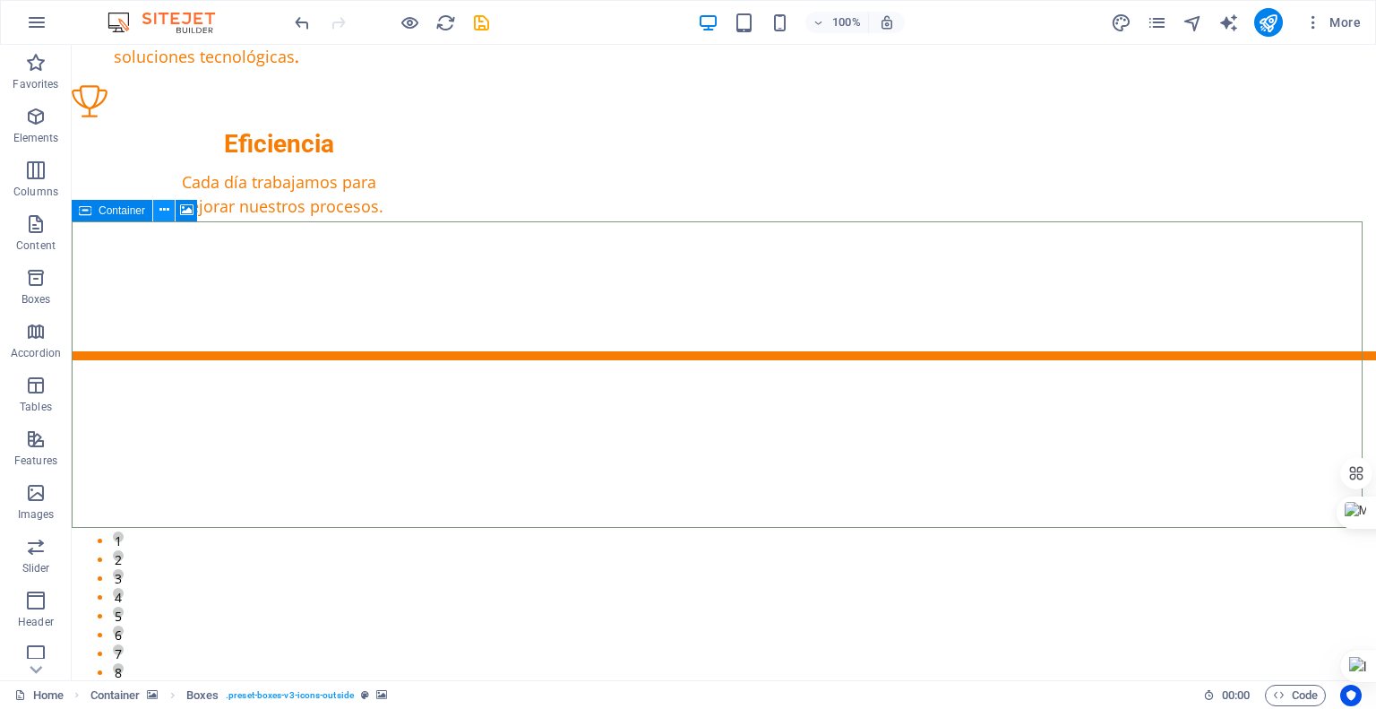
click at [157, 208] on button at bounding box center [164, 211] width 22 height 22
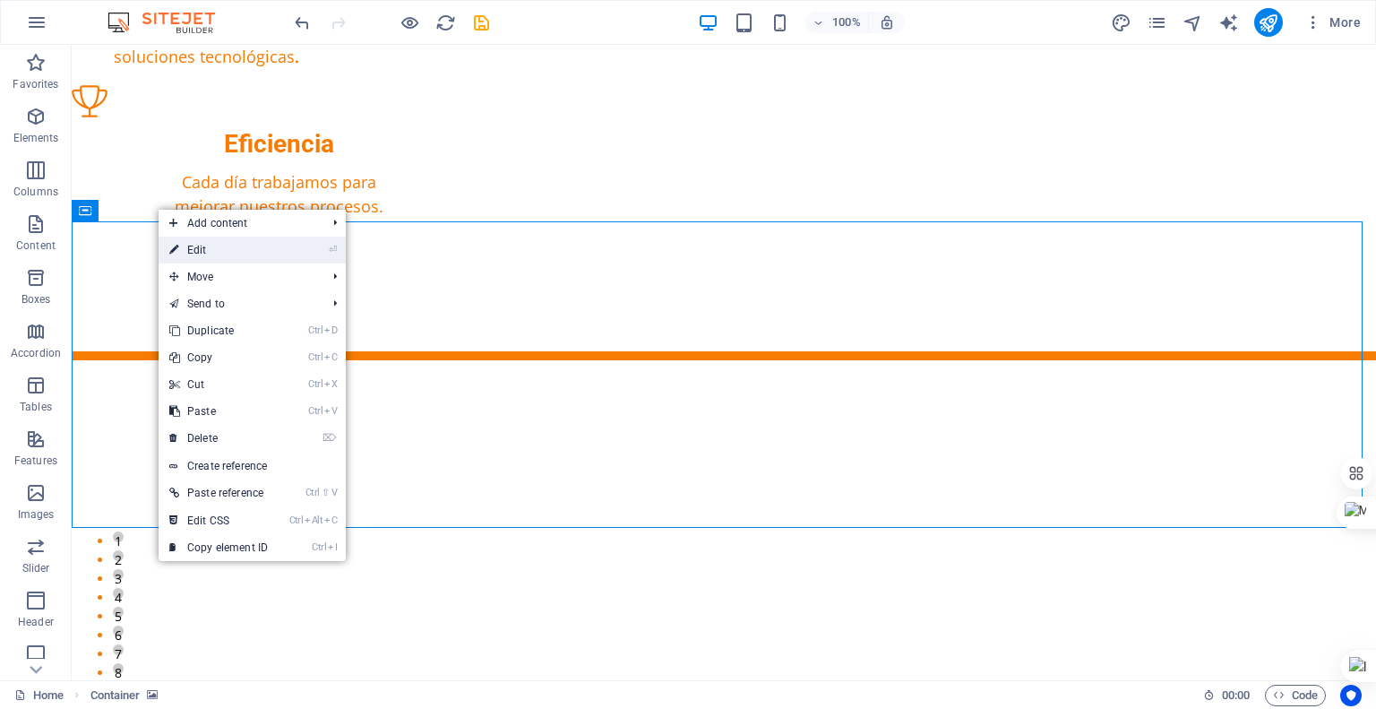
click at [211, 247] on link "⏎ Edit" at bounding box center [219, 250] width 120 height 27
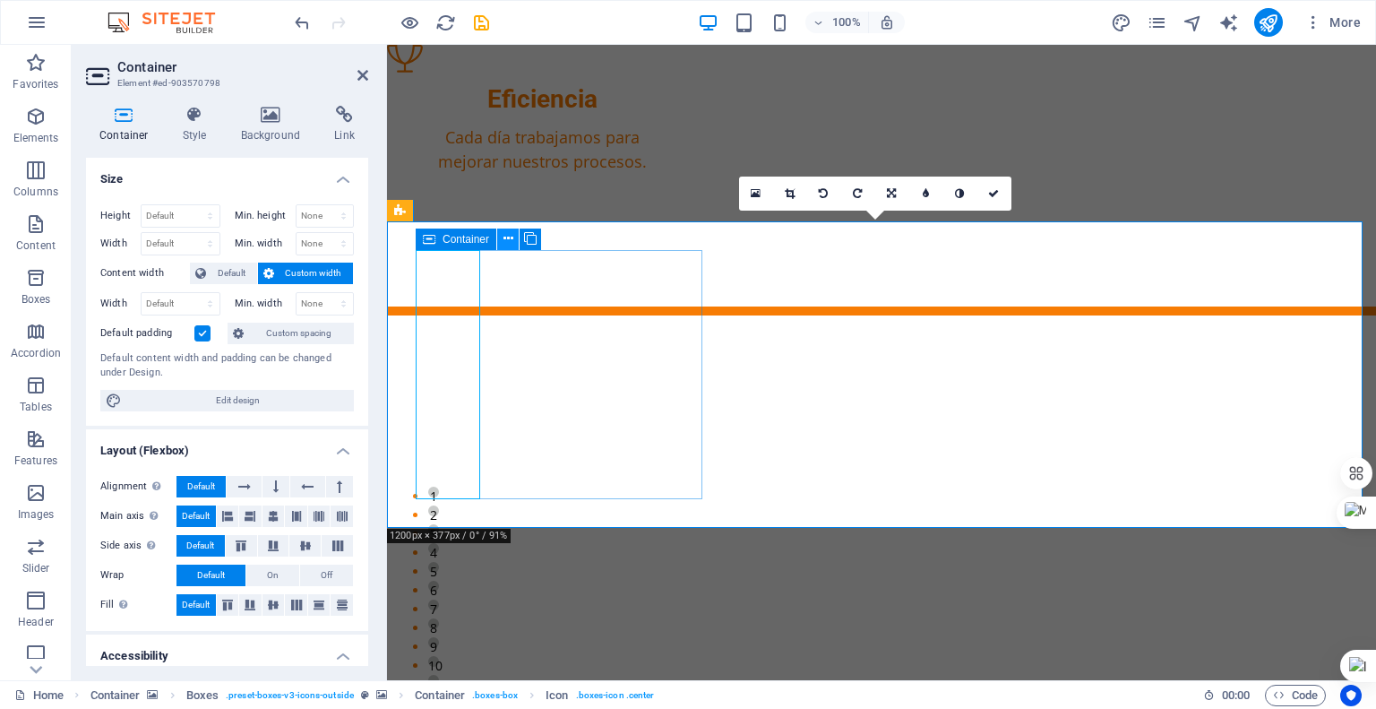
click at [498, 241] on button at bounding box center [508, 239] width 22 height 22
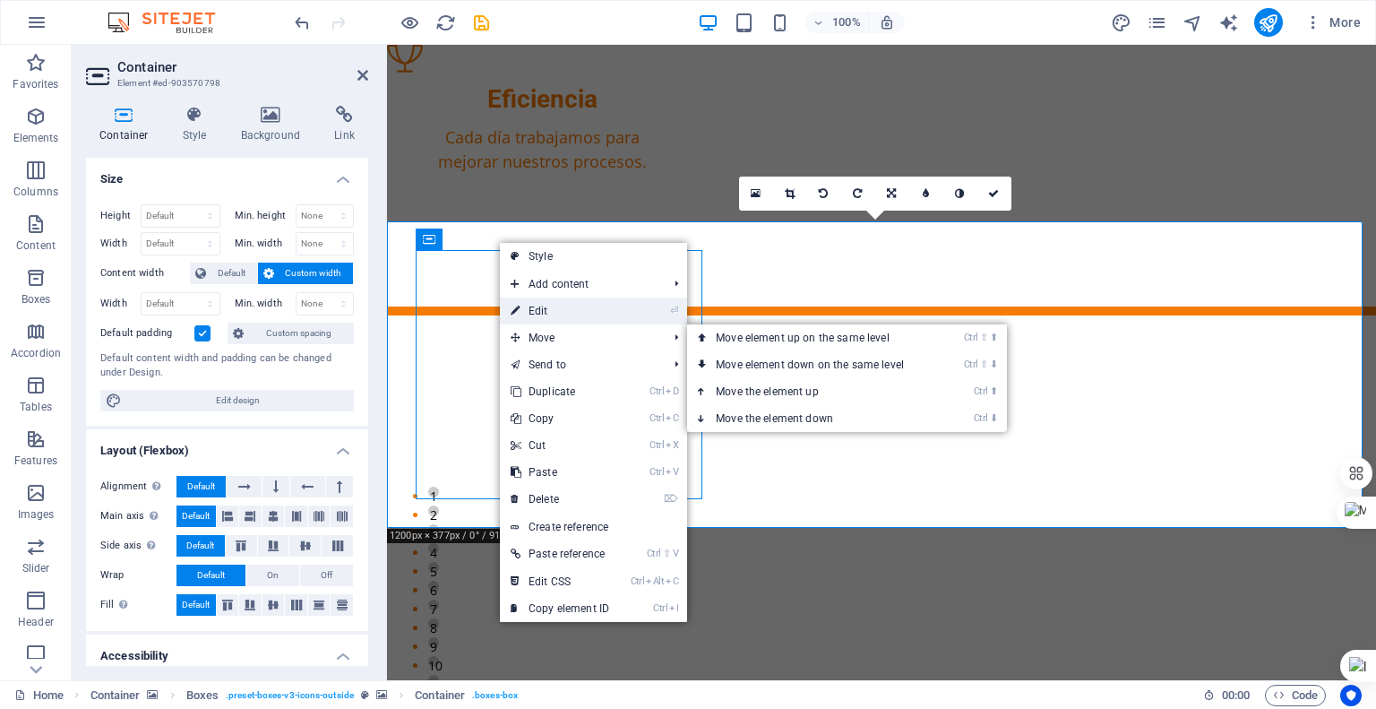
click at [545, 314] on link "⏎ Edit" at bounding box center [560, 310] width 120 height 27
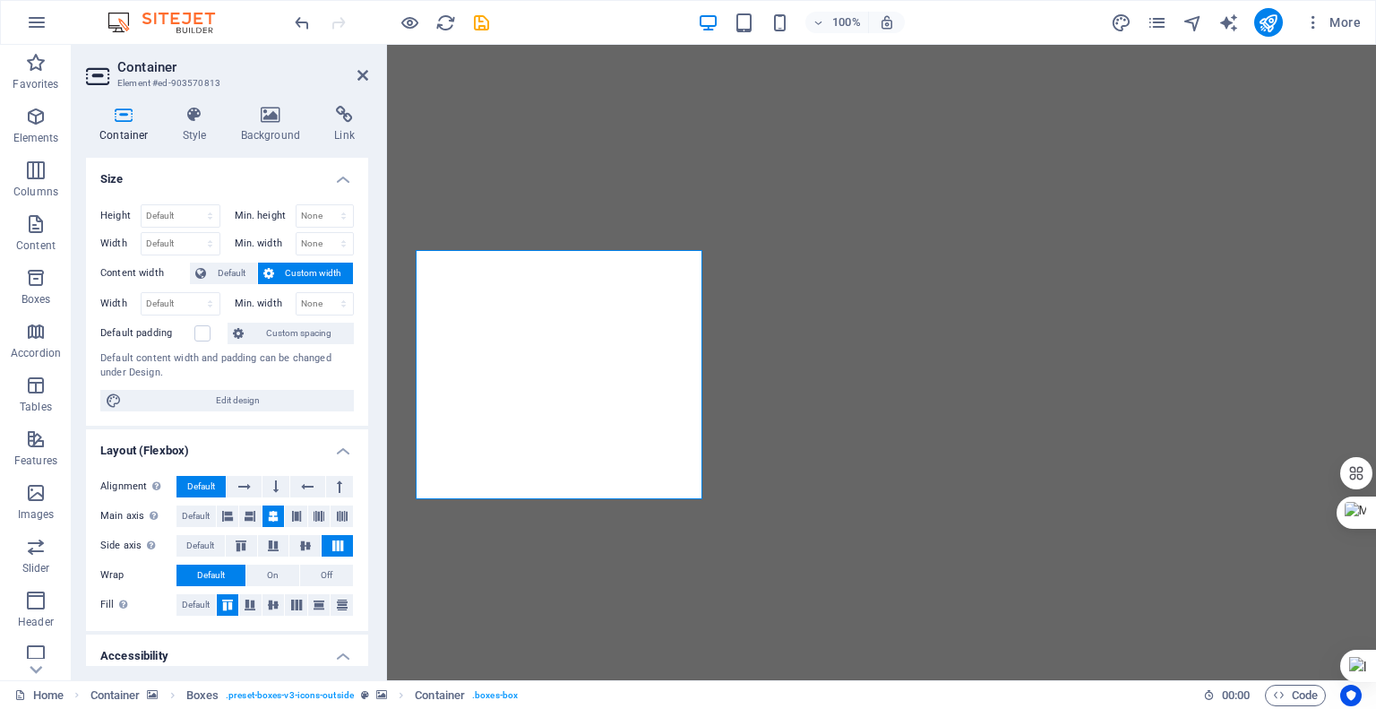
scroll to position [1438, 0]
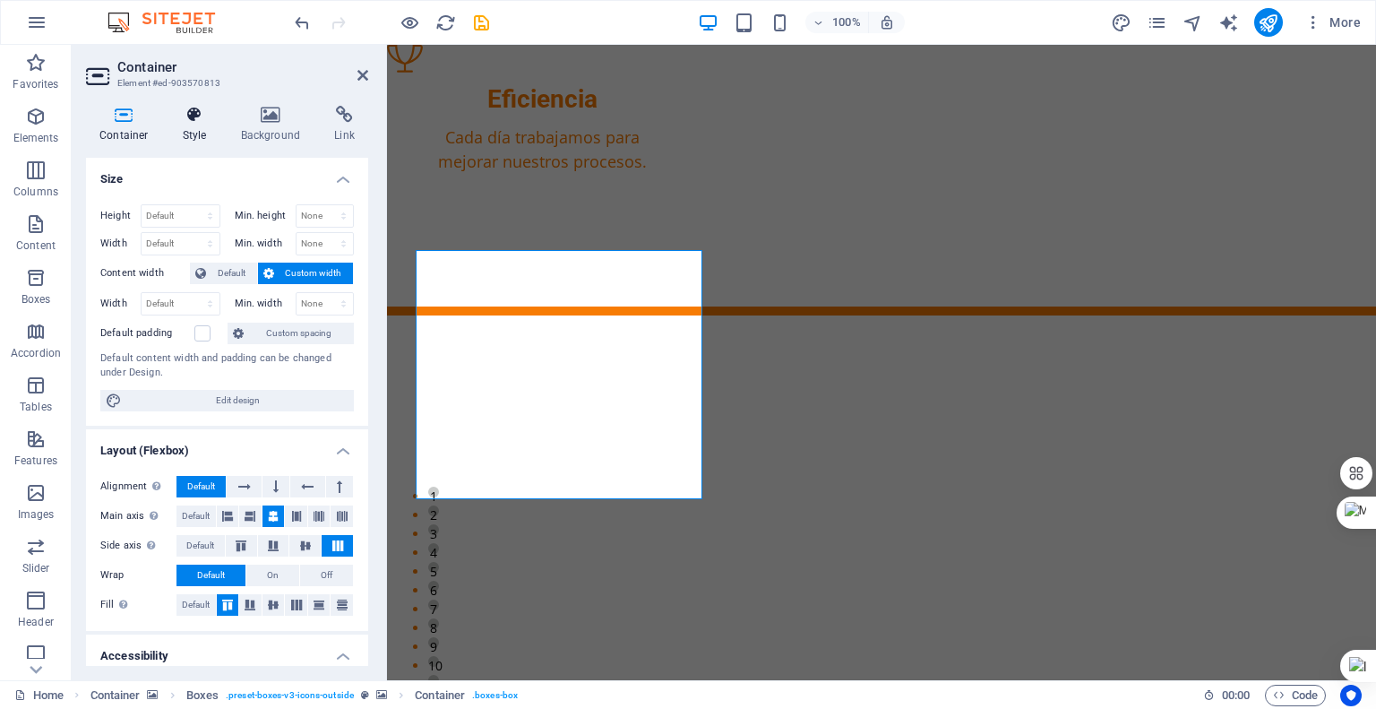
click at [195, 129] on h4 "Style" at bounding box center [198, 125] width 58 height 38
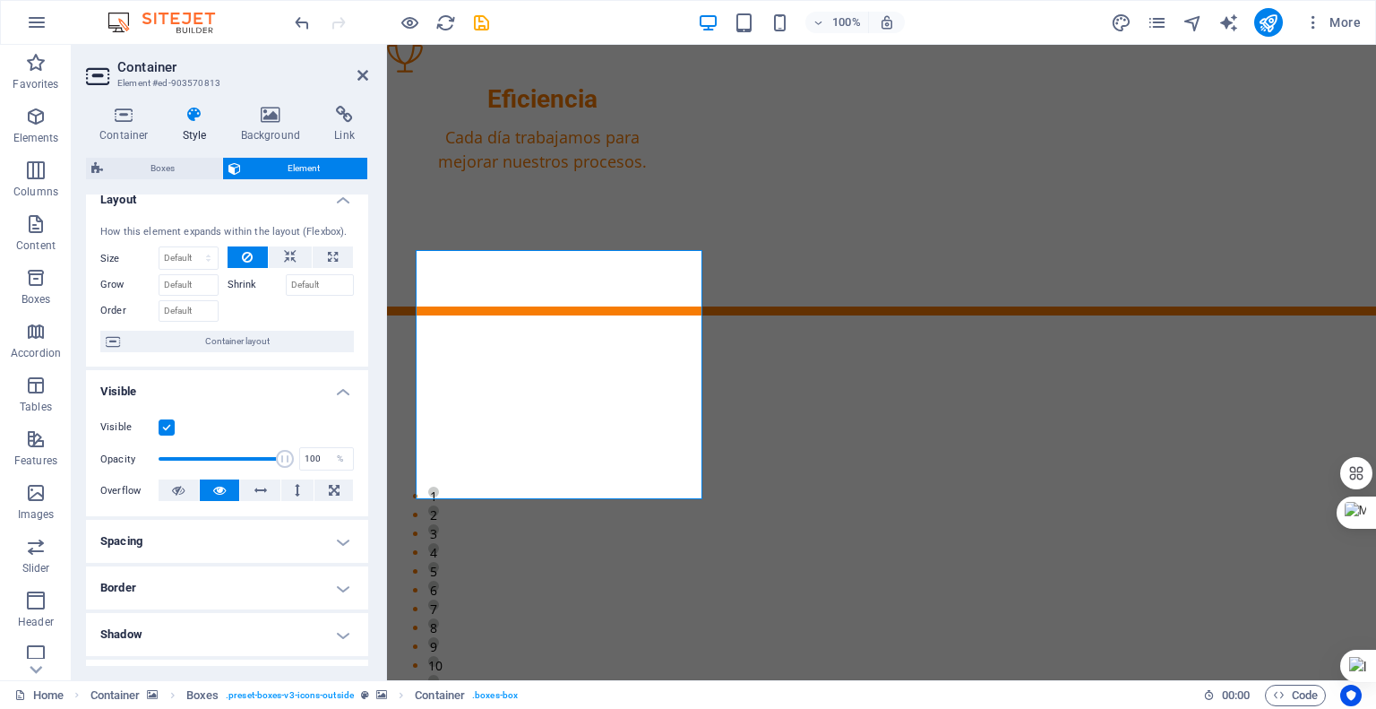
scroll to position [0, 0]
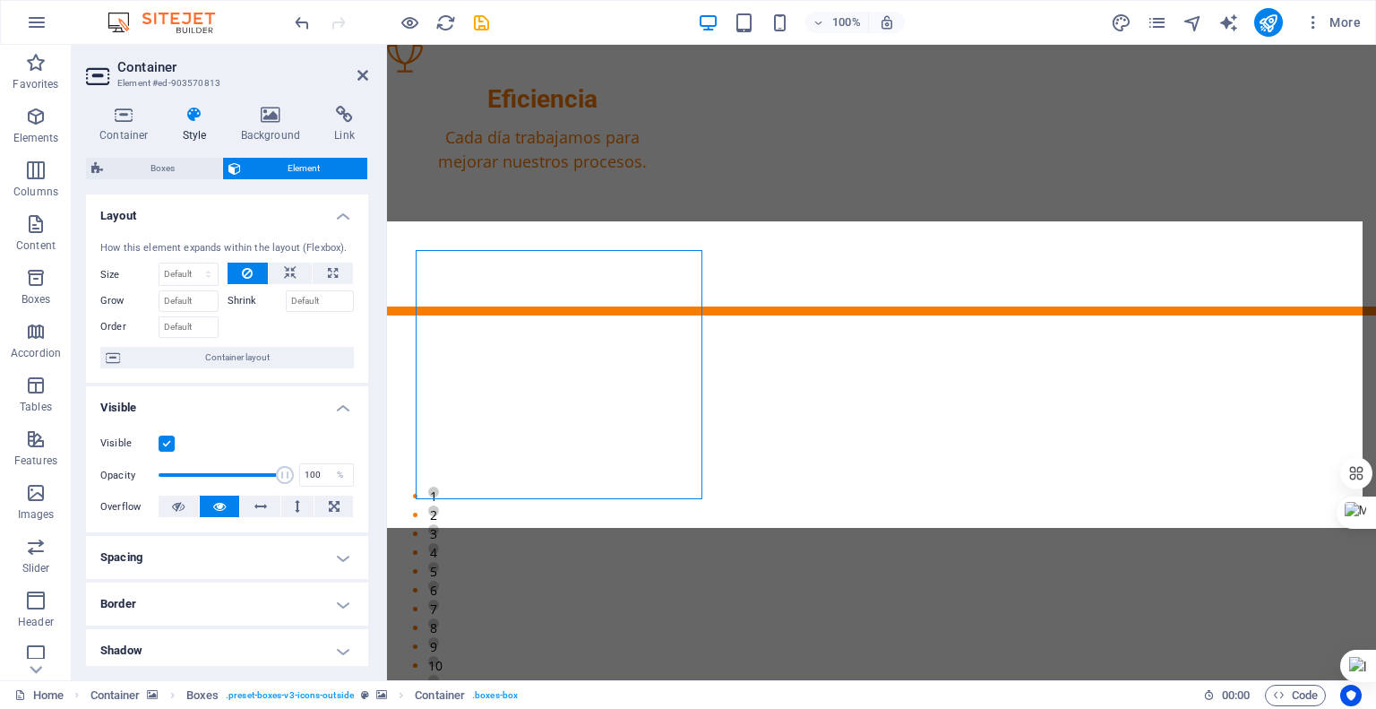
click at [169, 167] on span "Boxes" at bounding box center [162, 169] width 108 height 22
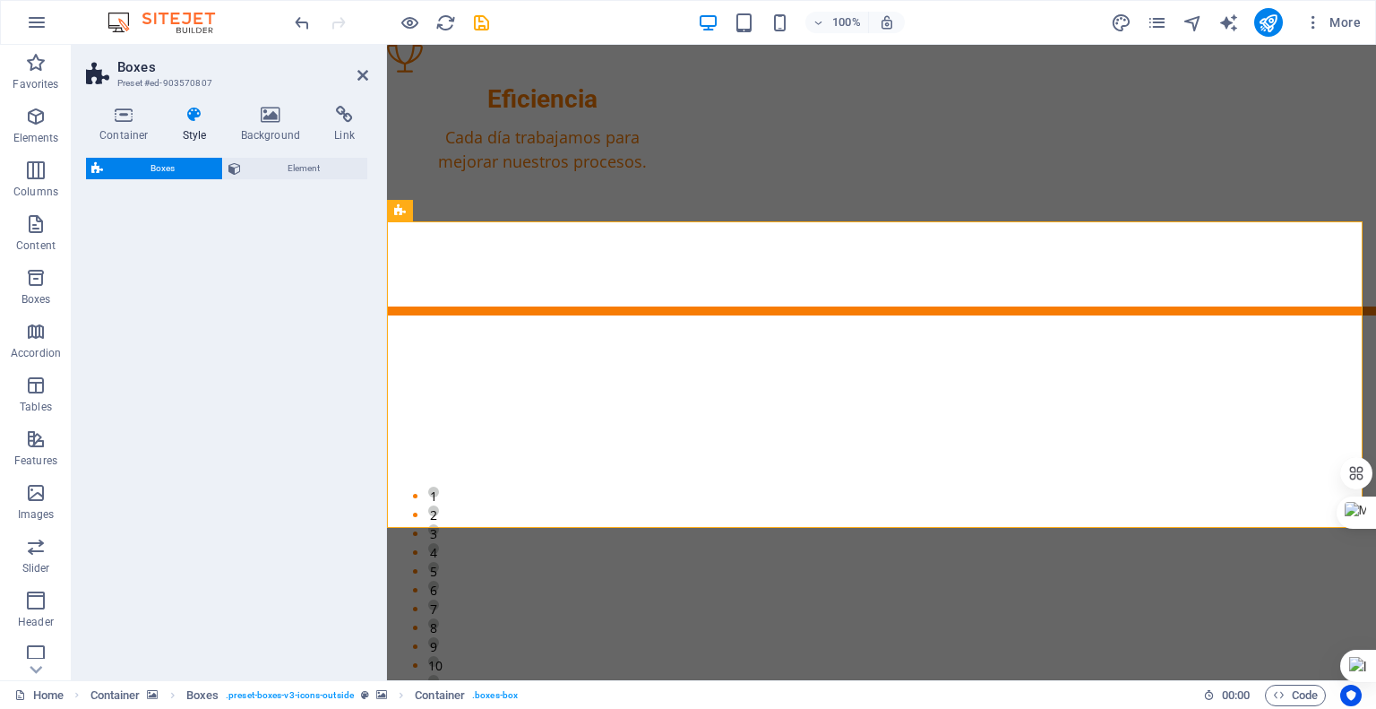
select select "rem"
select select "px"
select select "rem"
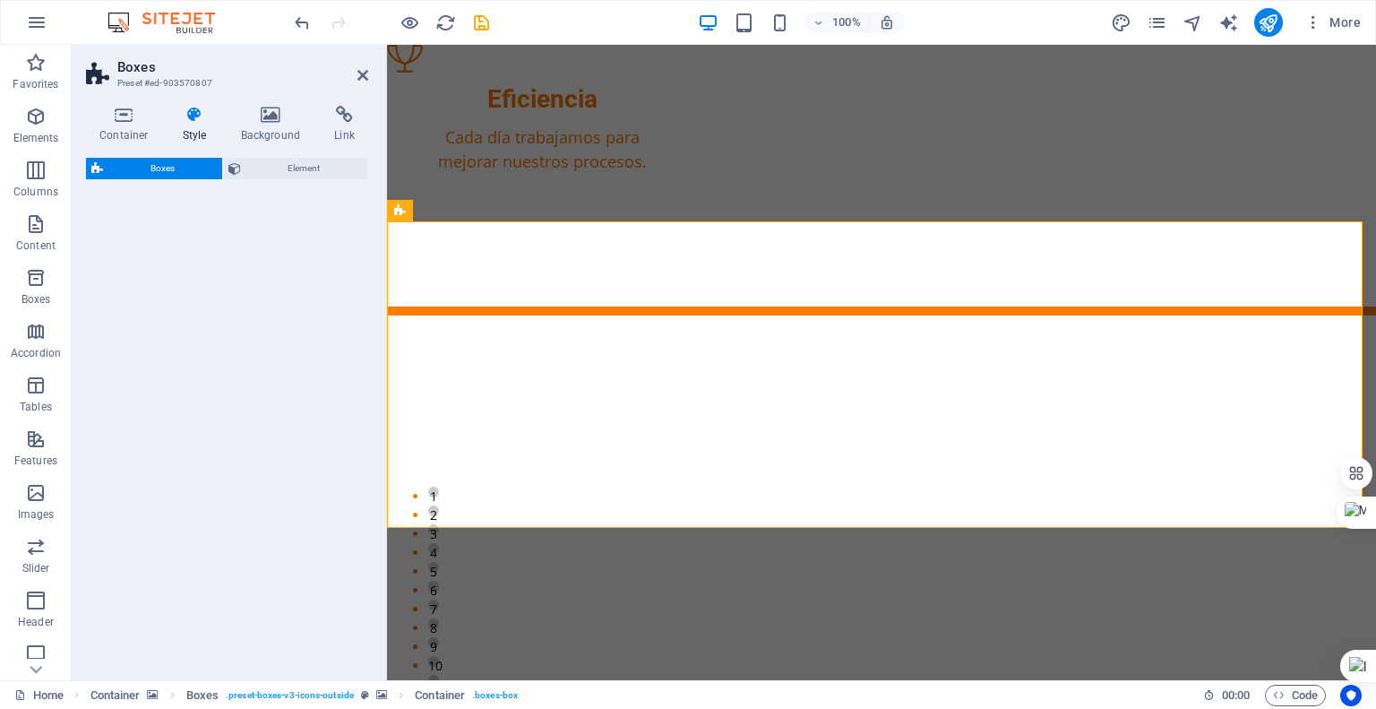
select select "px"
select select "preset-boxes-v3-icons-outside"
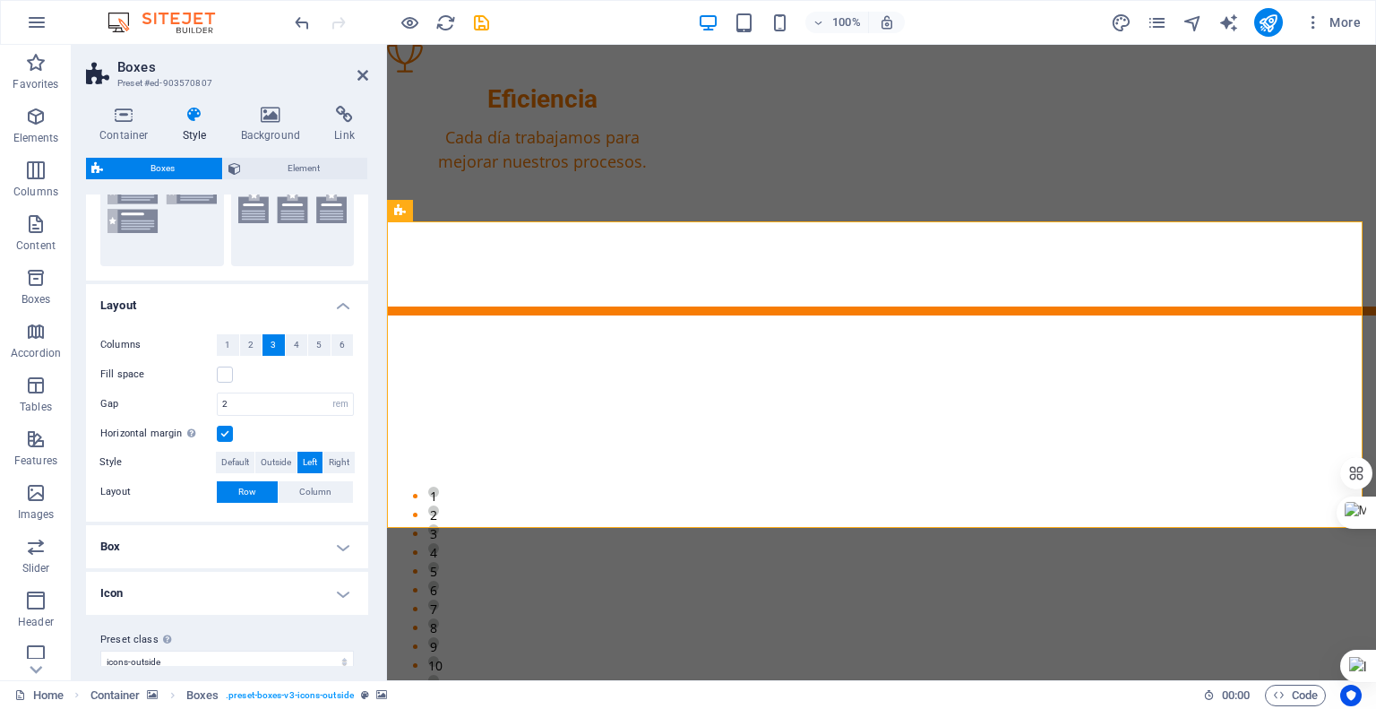
scroll to position [238, 0]
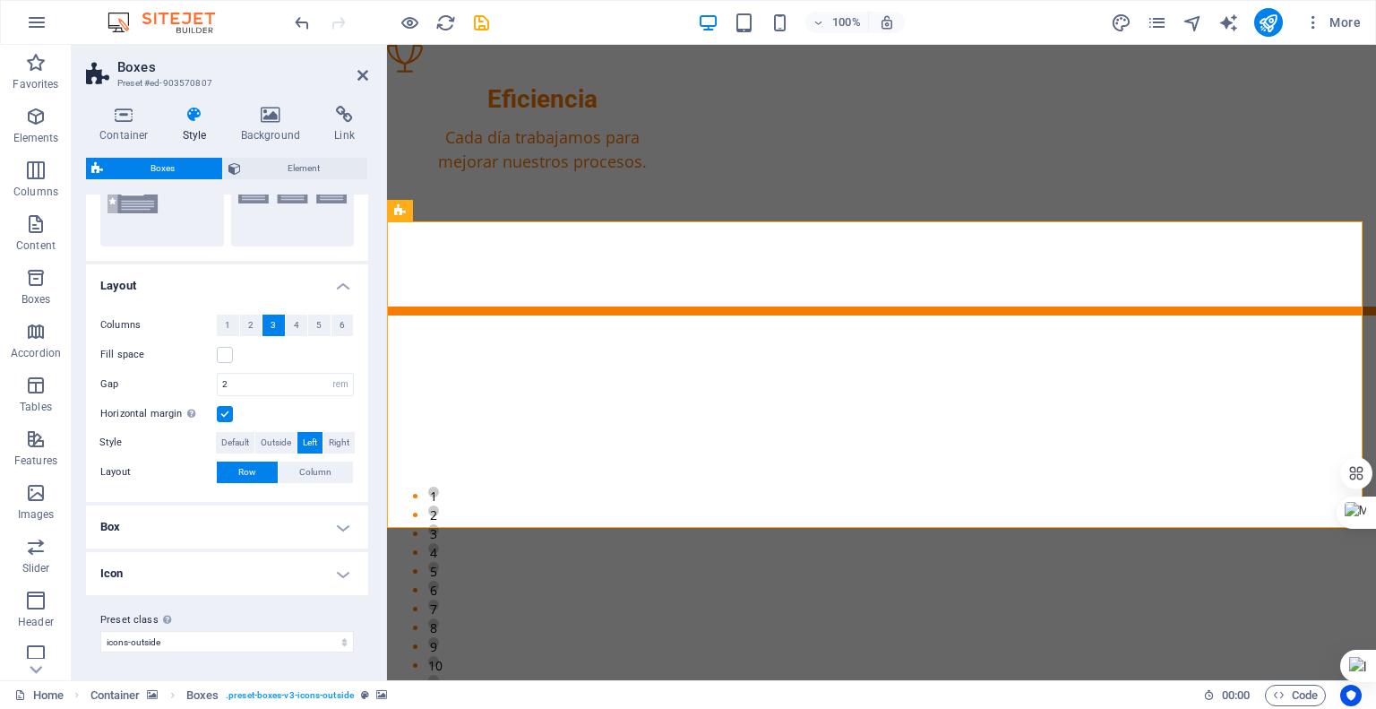
click at [270, 530] on h4 "Box" at bounding box center [227, 526] width 282 height 43
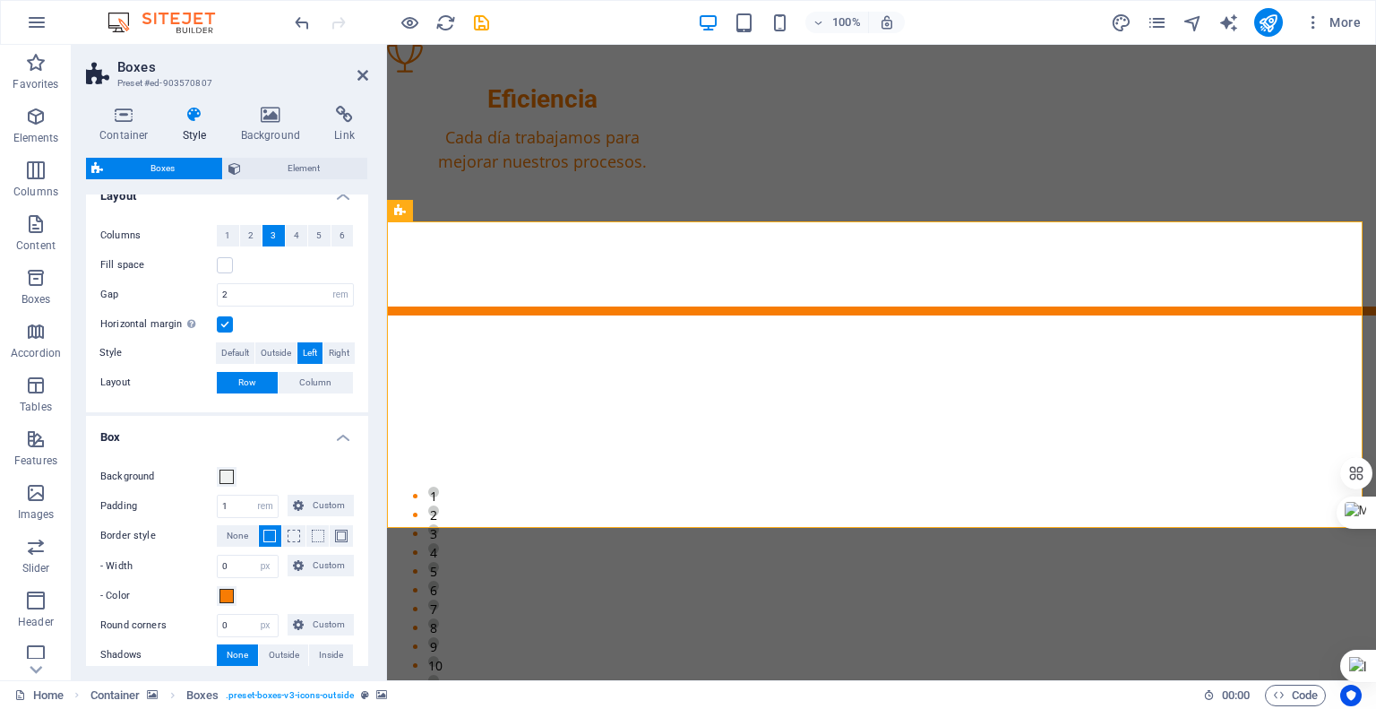
scroll to position [418, 0]
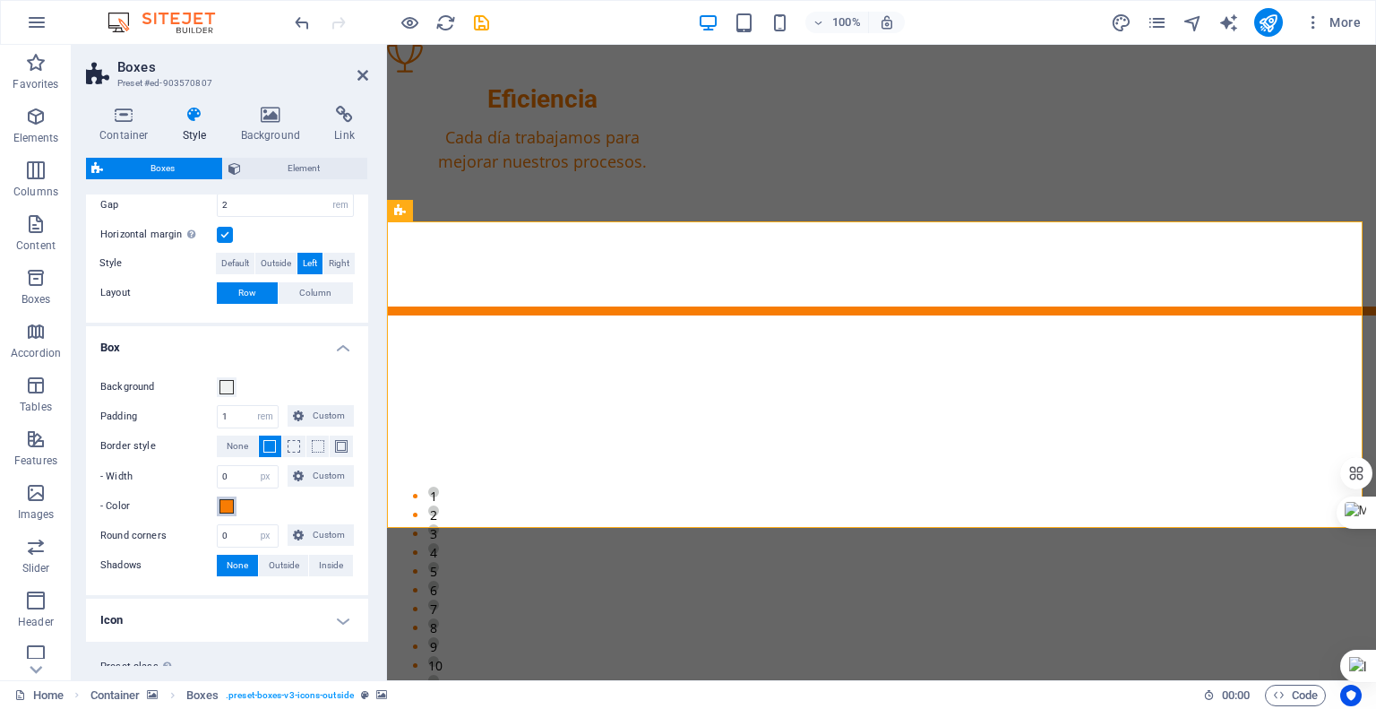
click at [221, 504] on span at bounding box center [227, 506] width 14 height 14
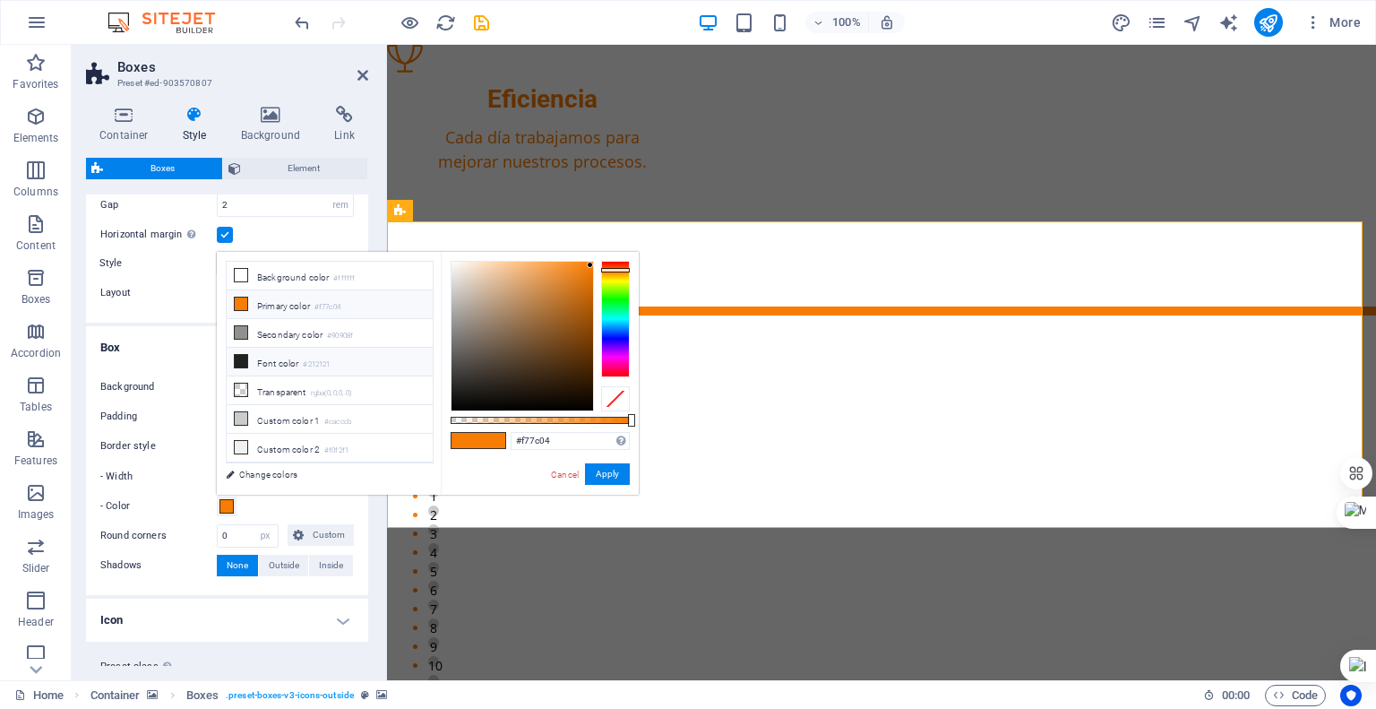
click at [235, 358] on icon at bounding box center [241, 361] width 13 height 13
type input "#212121"
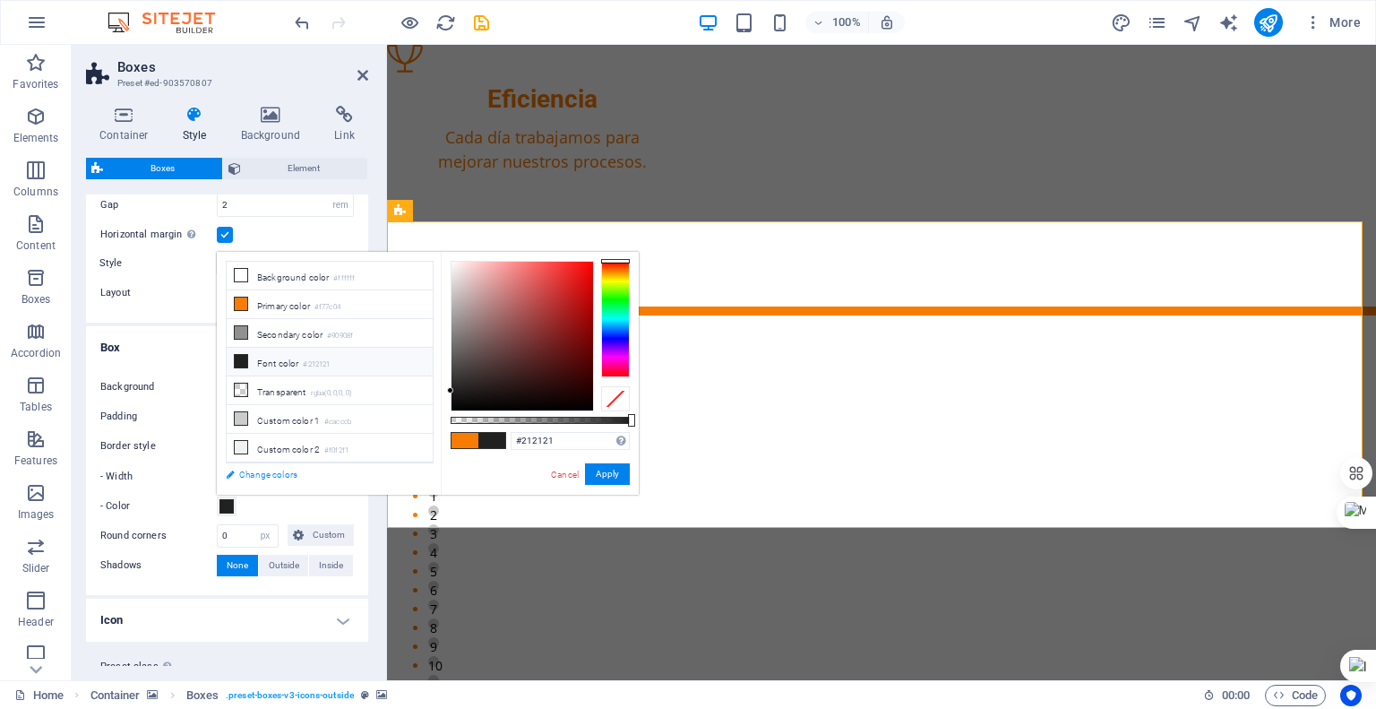
click at [280, 474] on link "Change colors" at bounding box center [321, 474] width 208 height 22
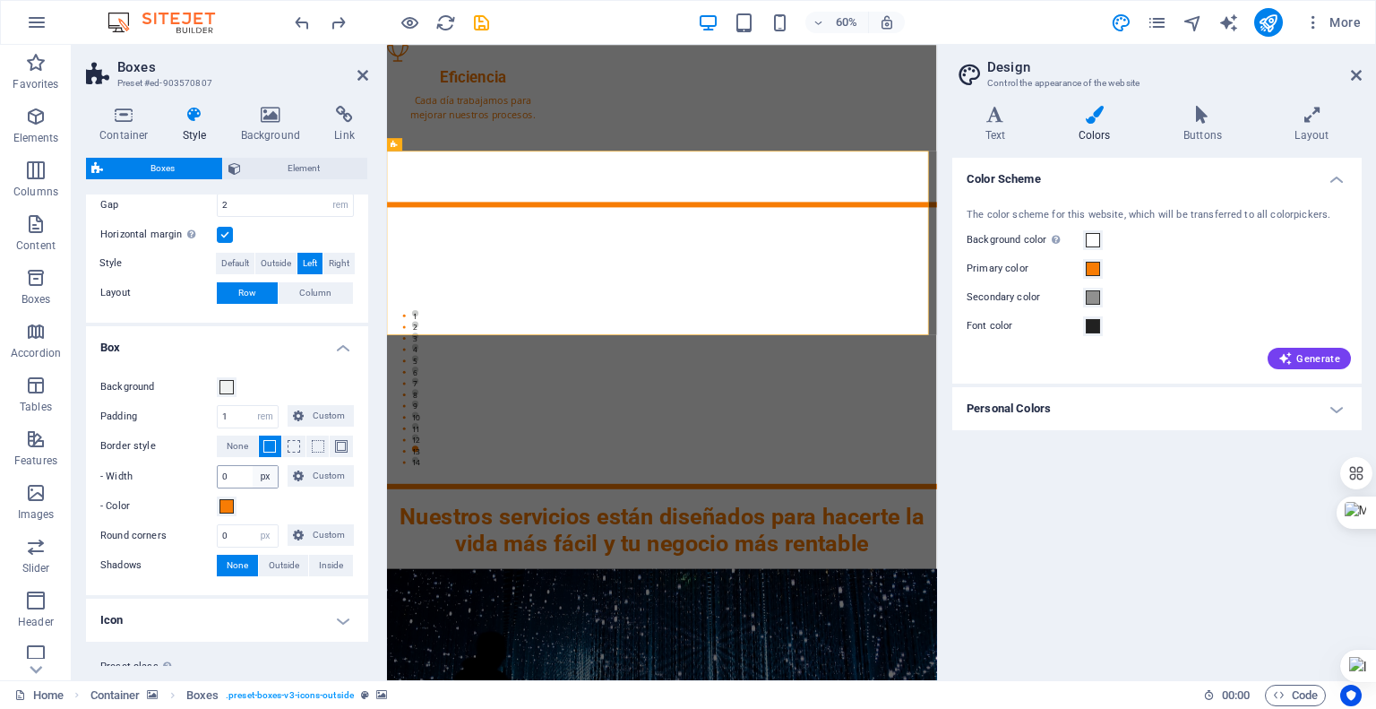
scroll to position [462, 0]
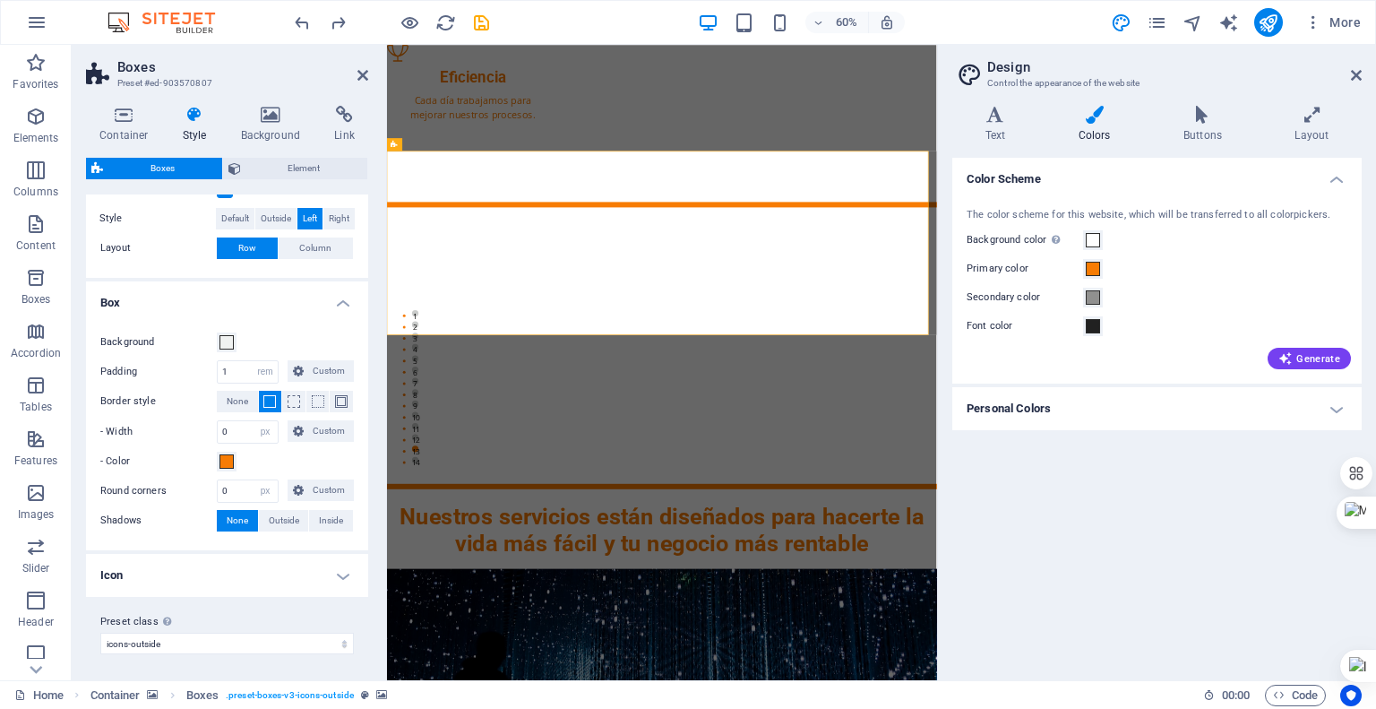
click at [340, 569] on h4 "Icon" at bounding box center [227, 575] width 282 height 43
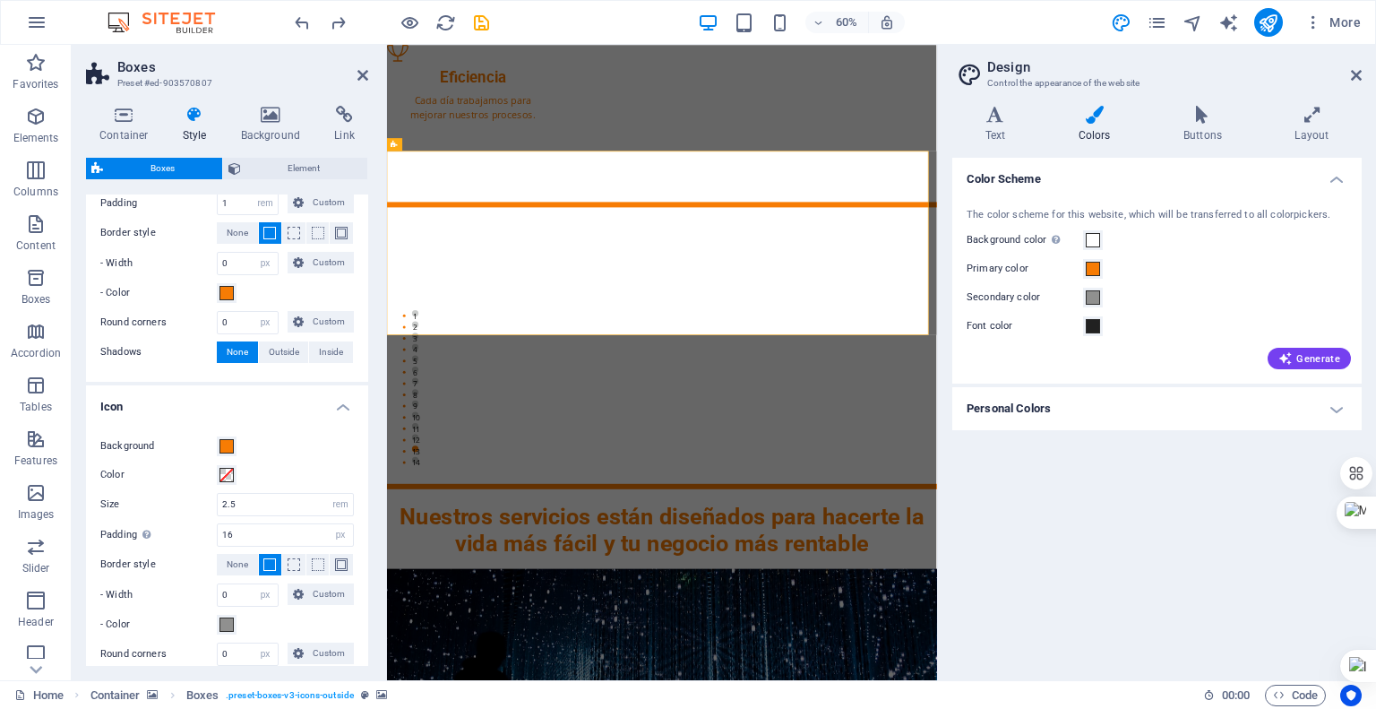
scroll to position [642, 0]
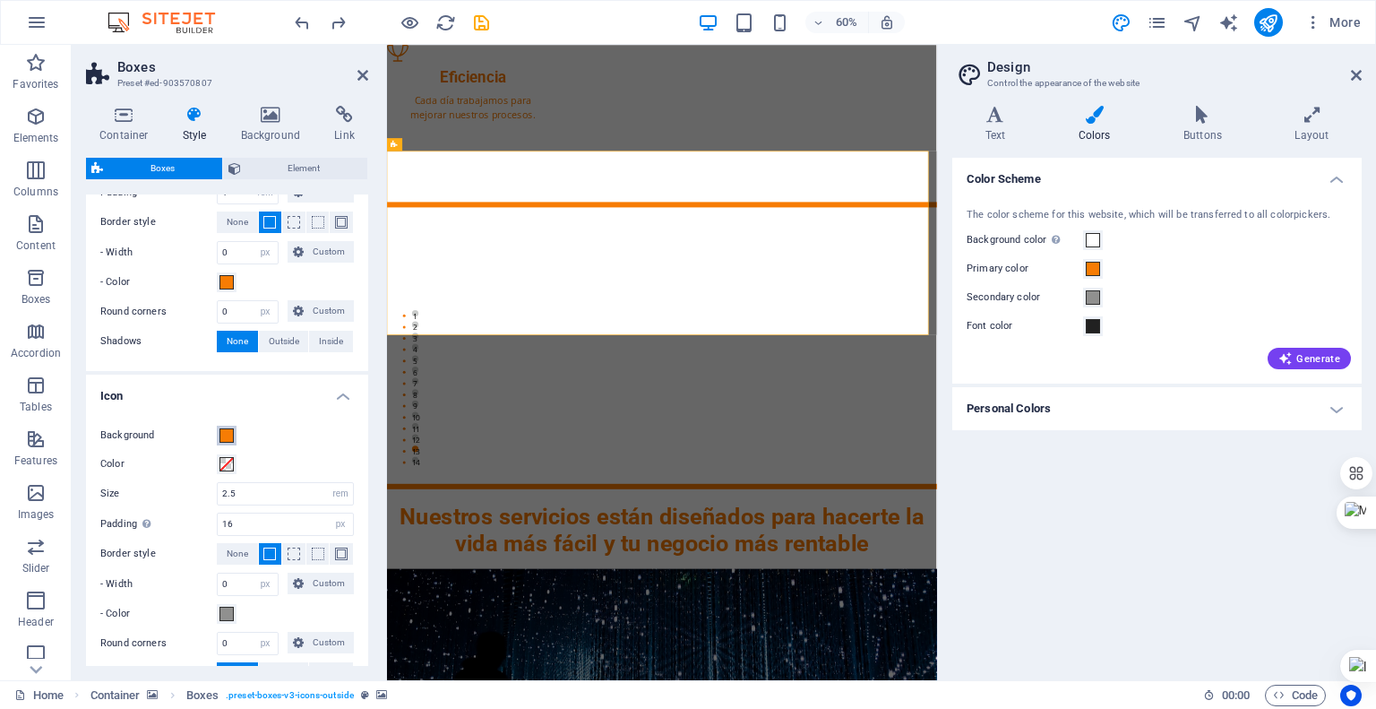
click at [232, 439] on span at bounding box center [227, 435] width 14 height 14
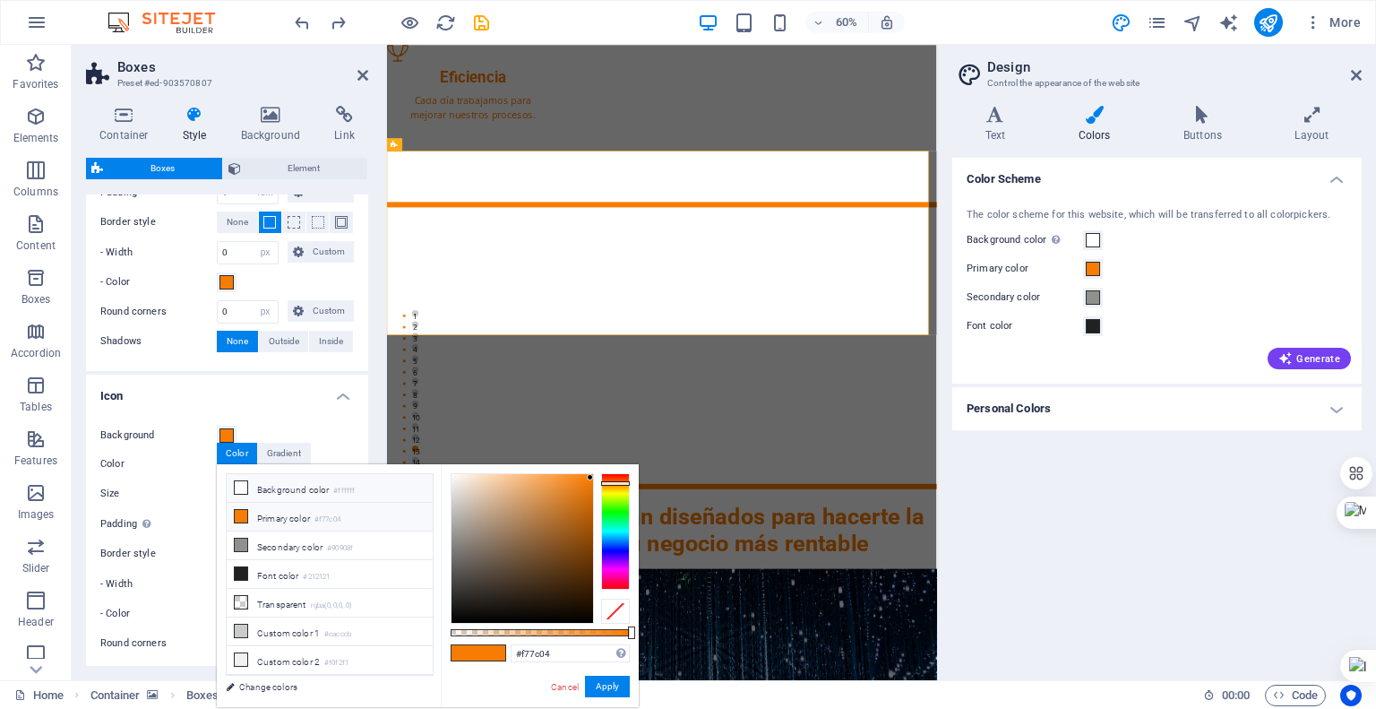
click at [242, 483] on icon at bounding box center [241, 487] width 13 height 13
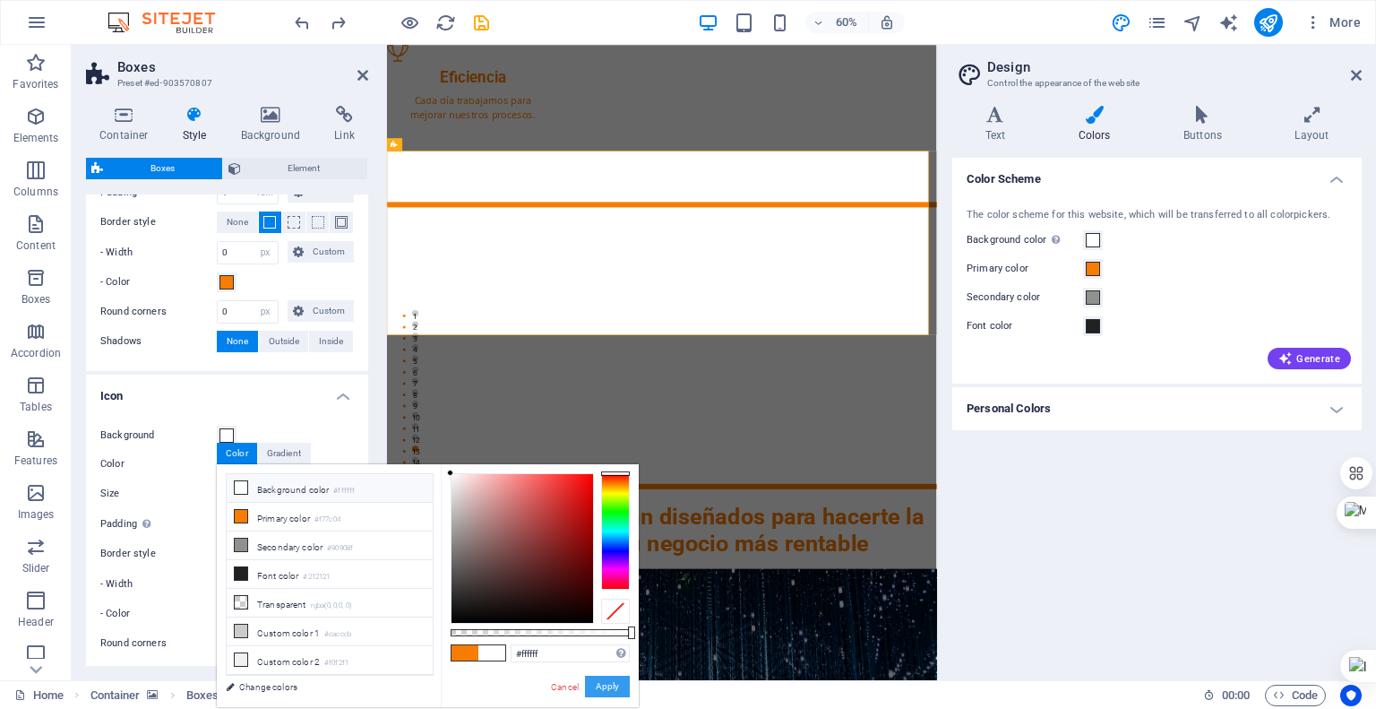
click at [598, 684] on button "Apply" at bounding box center [607, 687] width 45 height 22
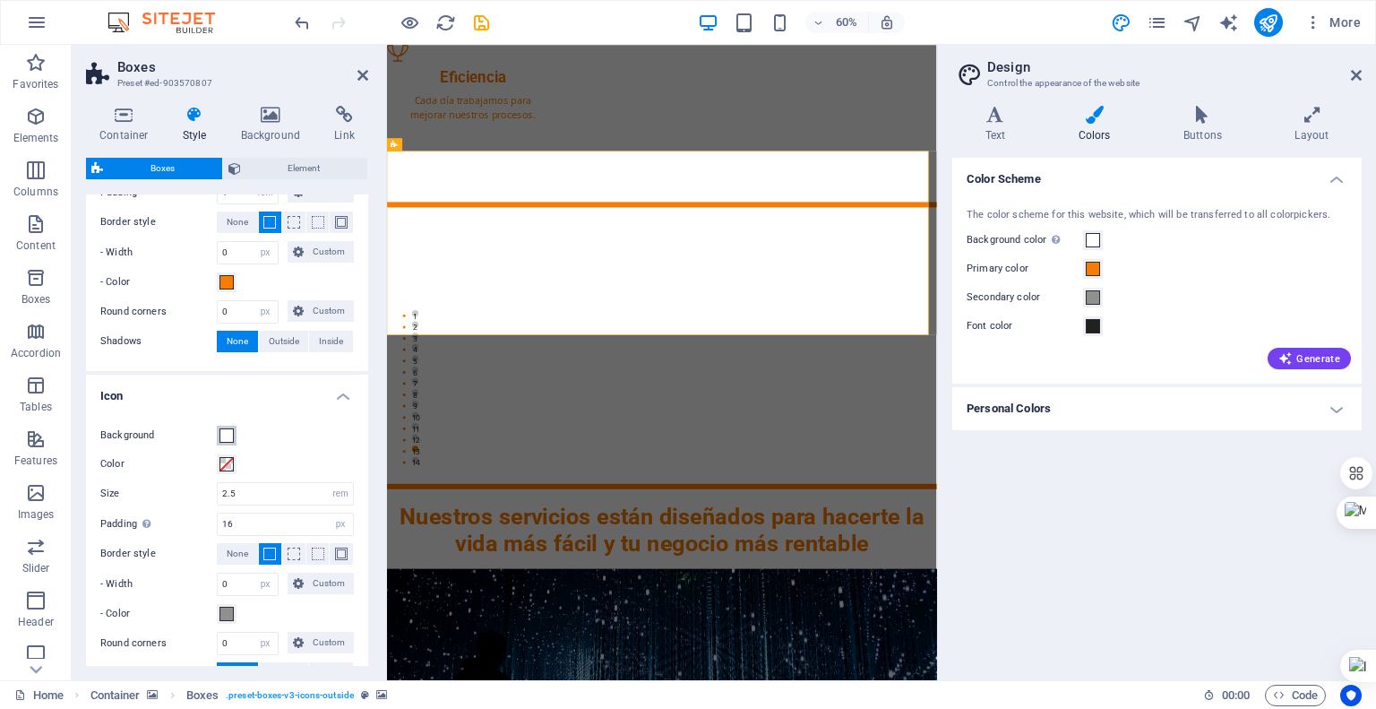
click at [230, 434] on span at bounding box center [227, 435] width 14 height 14
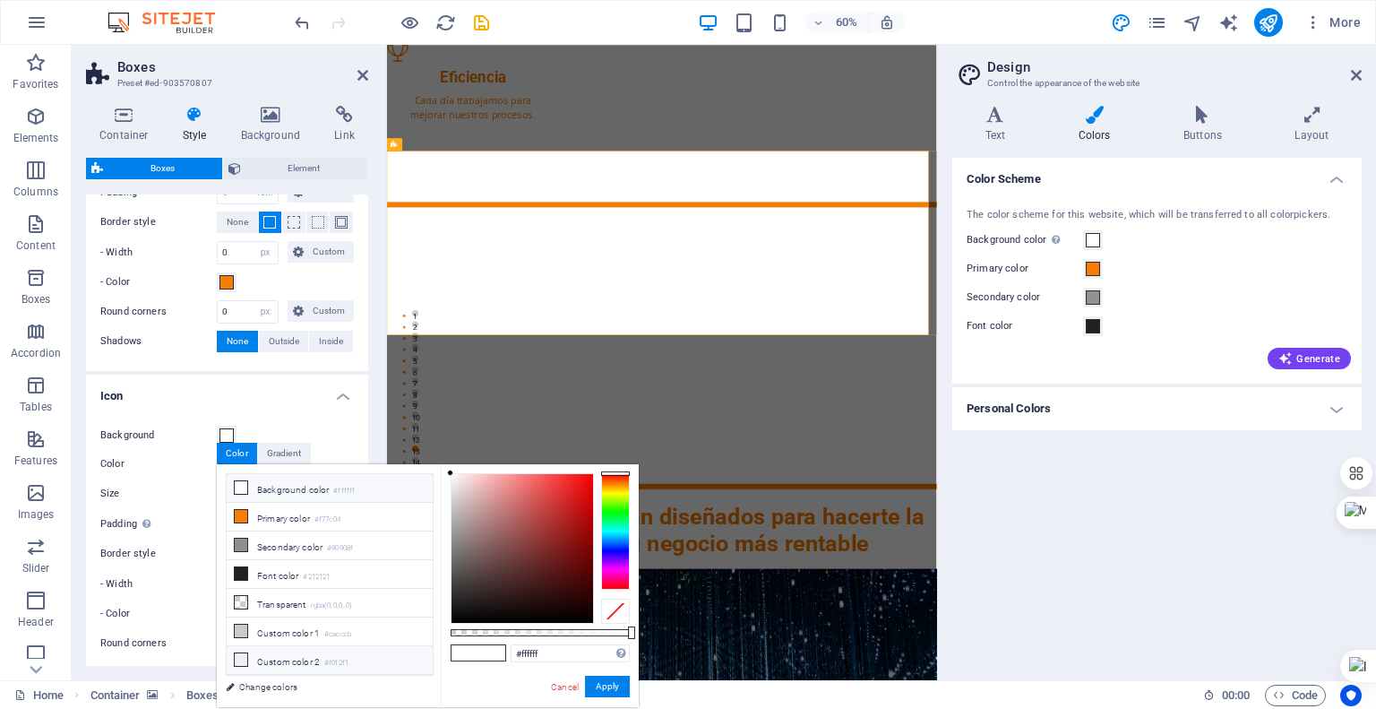
click at [242, 654] on icon at bounding box center [241, 659] width 13 height 13
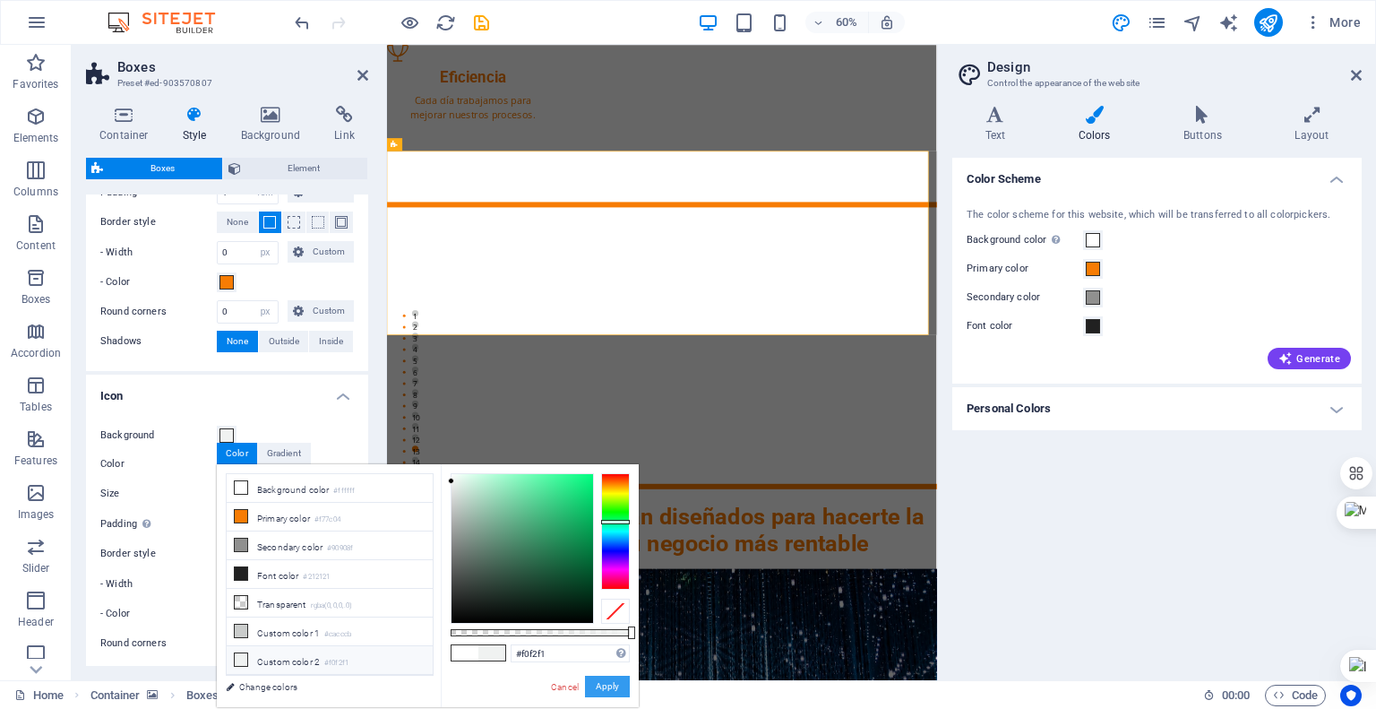
click at [606, 684] on button "Apply" at bounding box center [607, 687] width 45 height 22
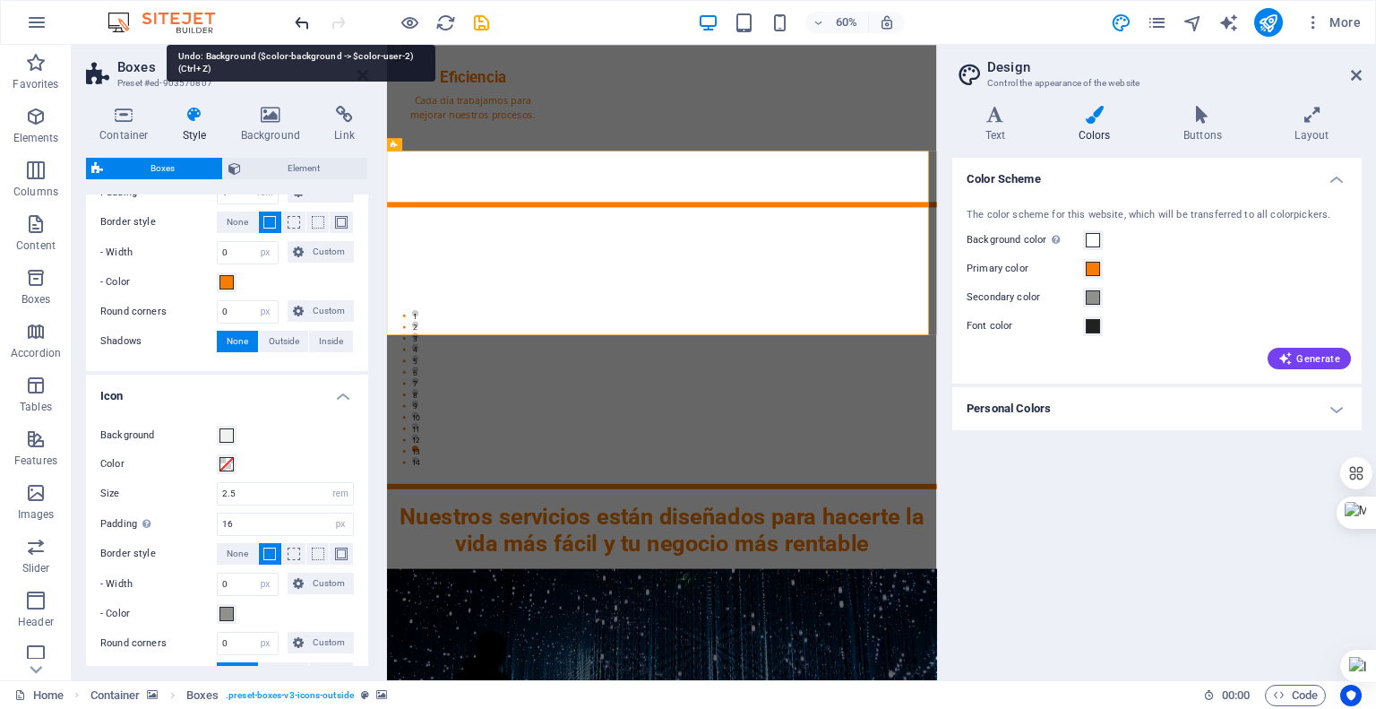
click at [303, 30] on icon "undo" at bounding box center [302, 23] width 21 height 21
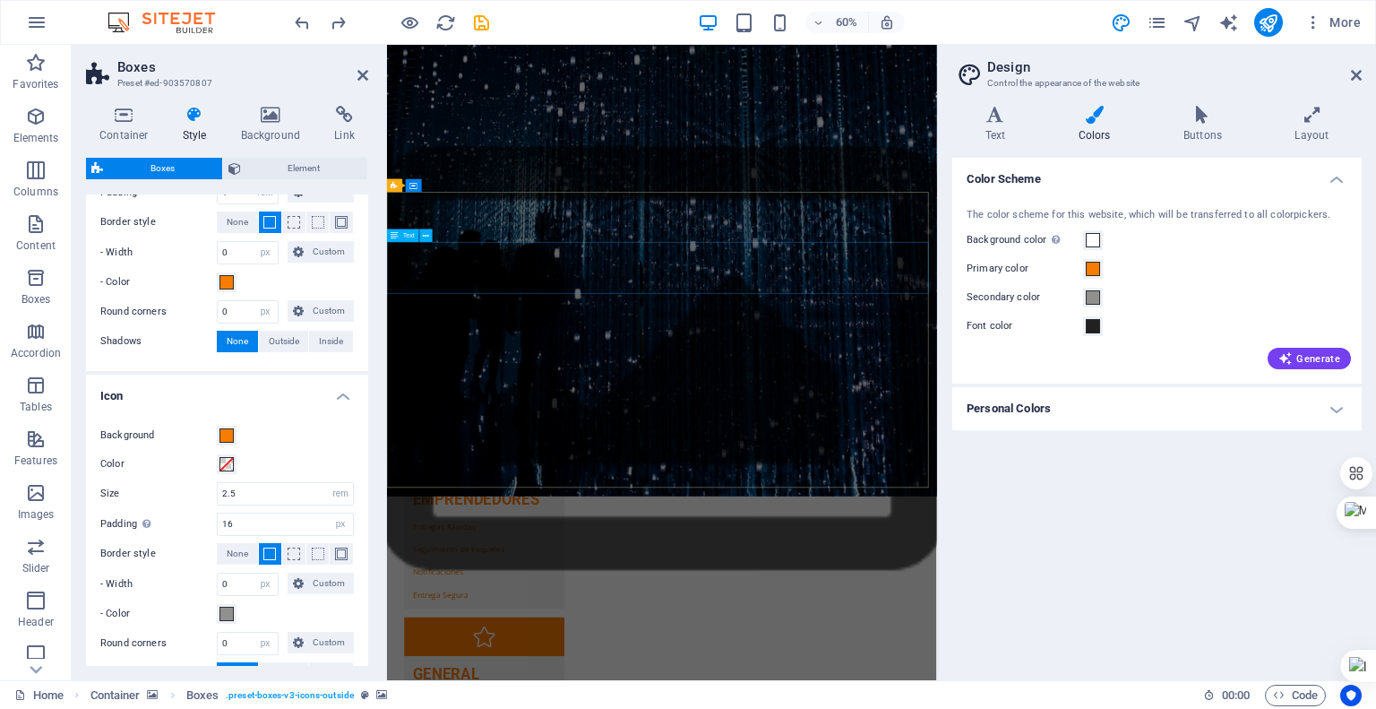
scroll to position [2985, 0]
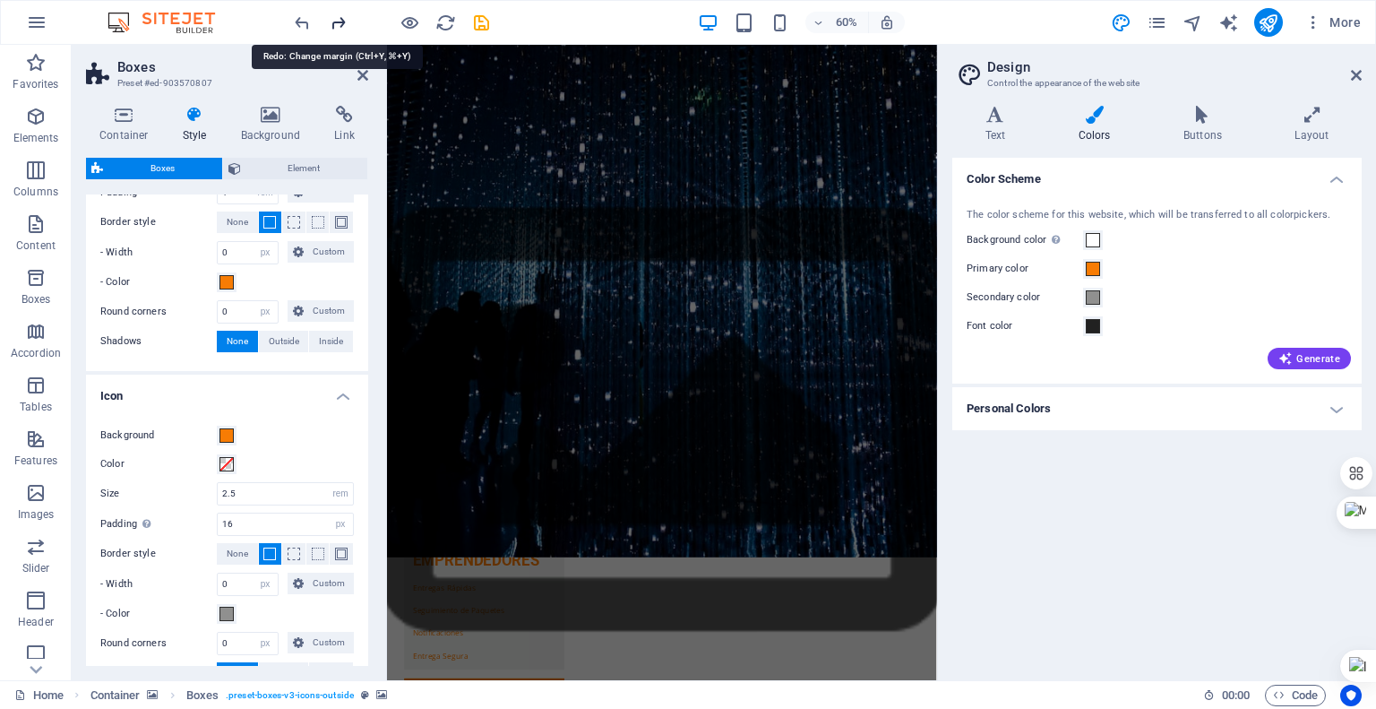
click at [336, 20] on icon "redo" at bounding box center [338, 23] width 21 height 21
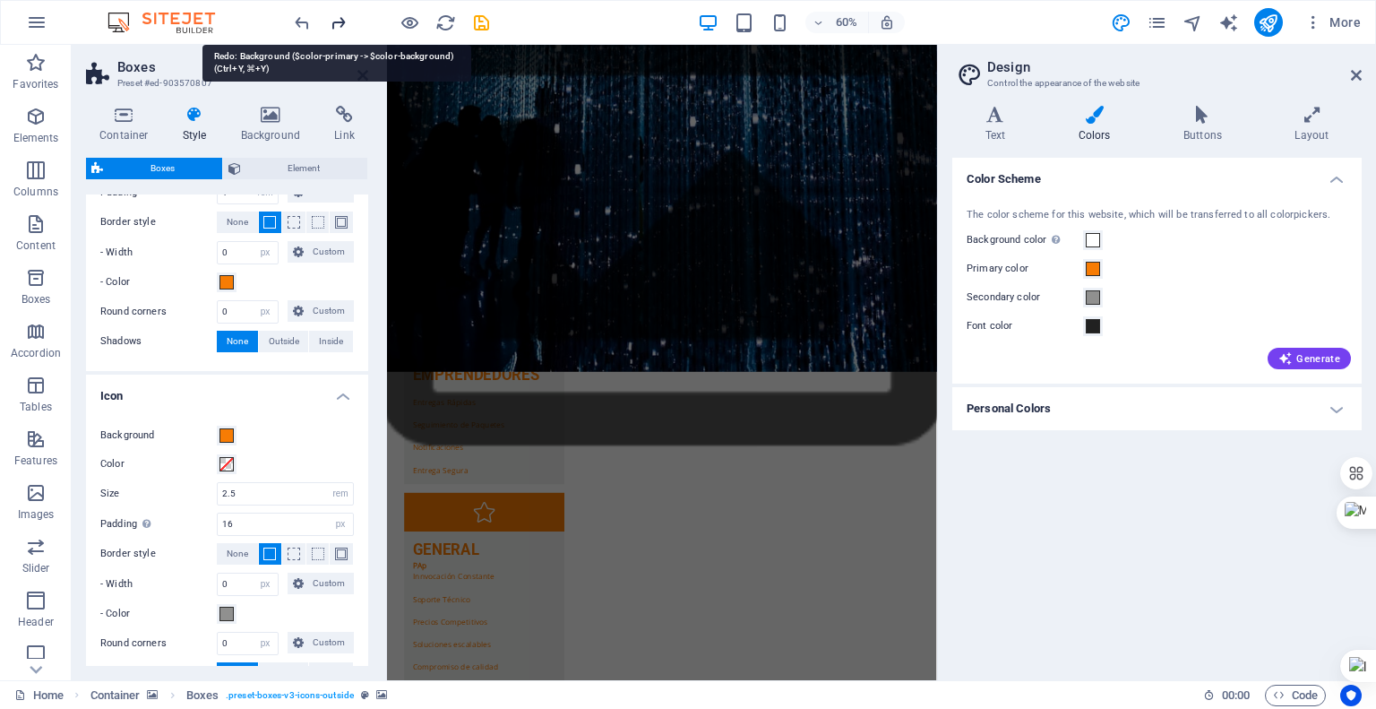
scroll to position [3436, 0]
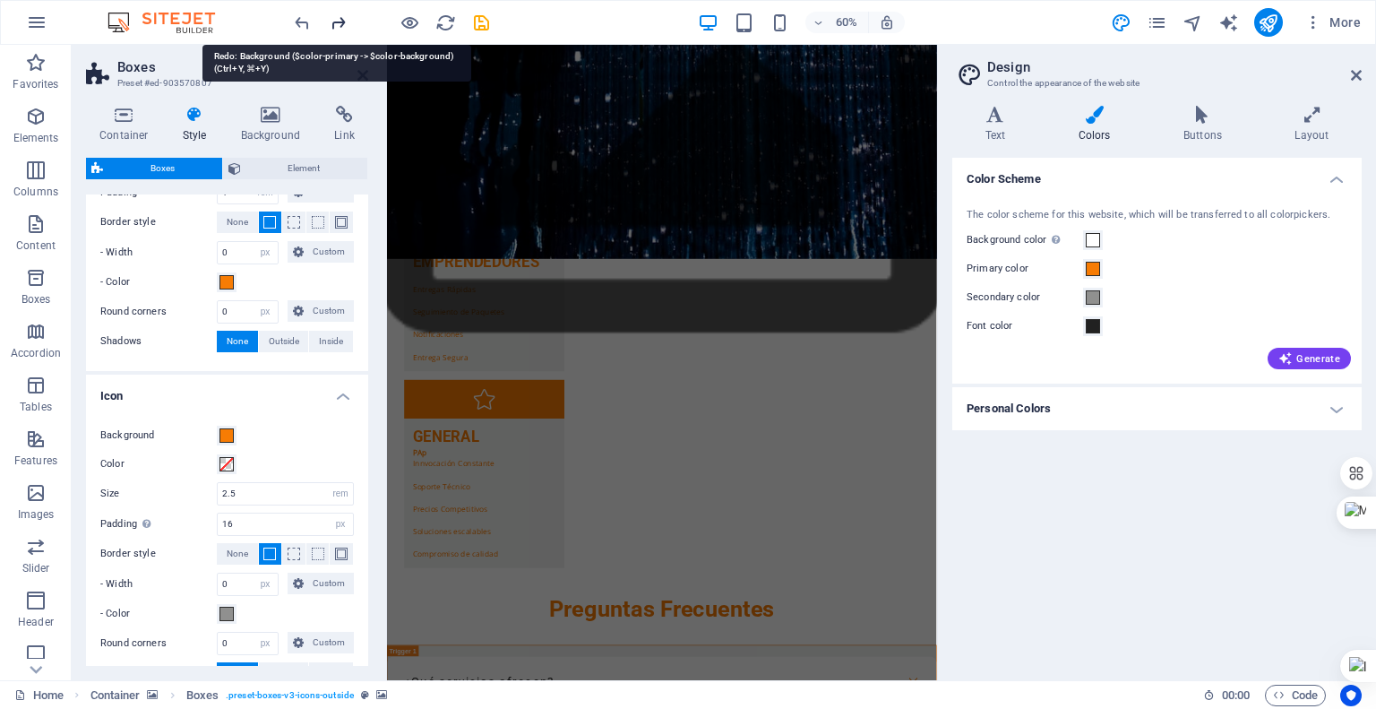
click at [336, 20] on icon "redo" at bounding box center [338, 23] width 21 height 21
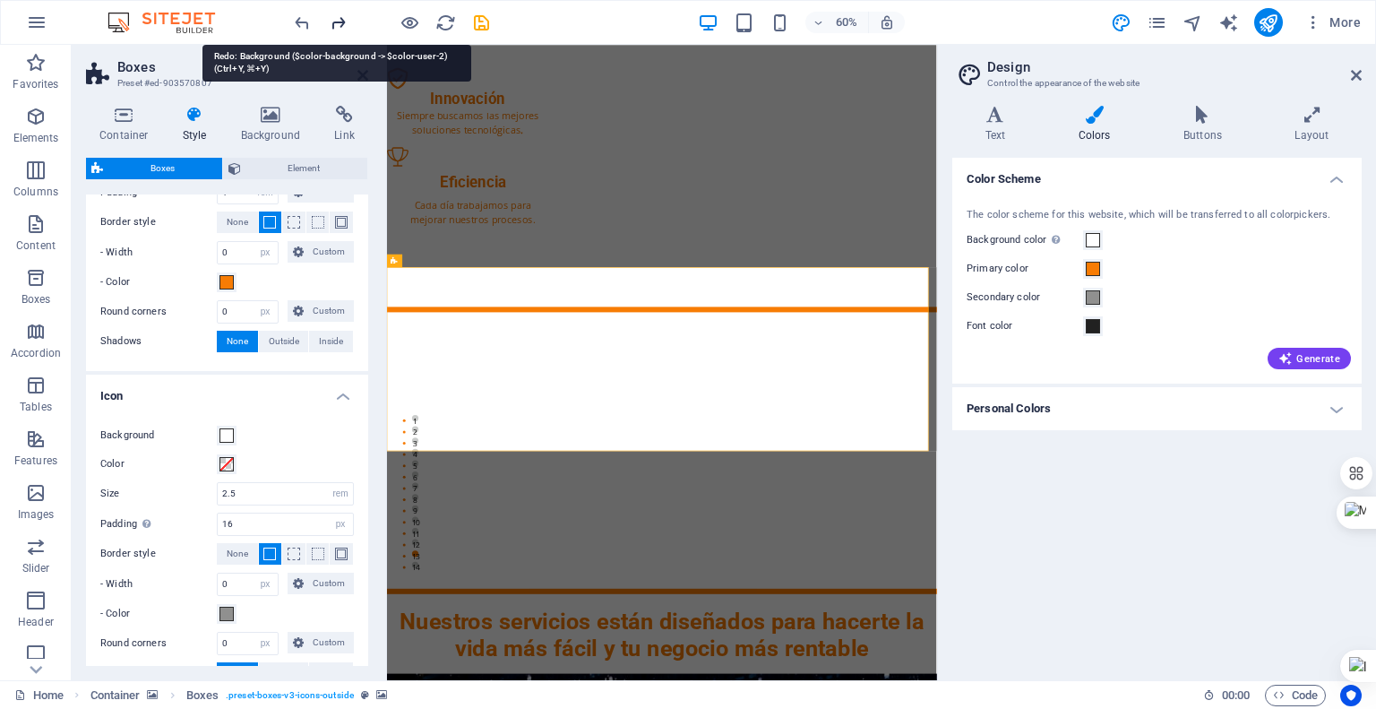
scroll to position [1668, 0]
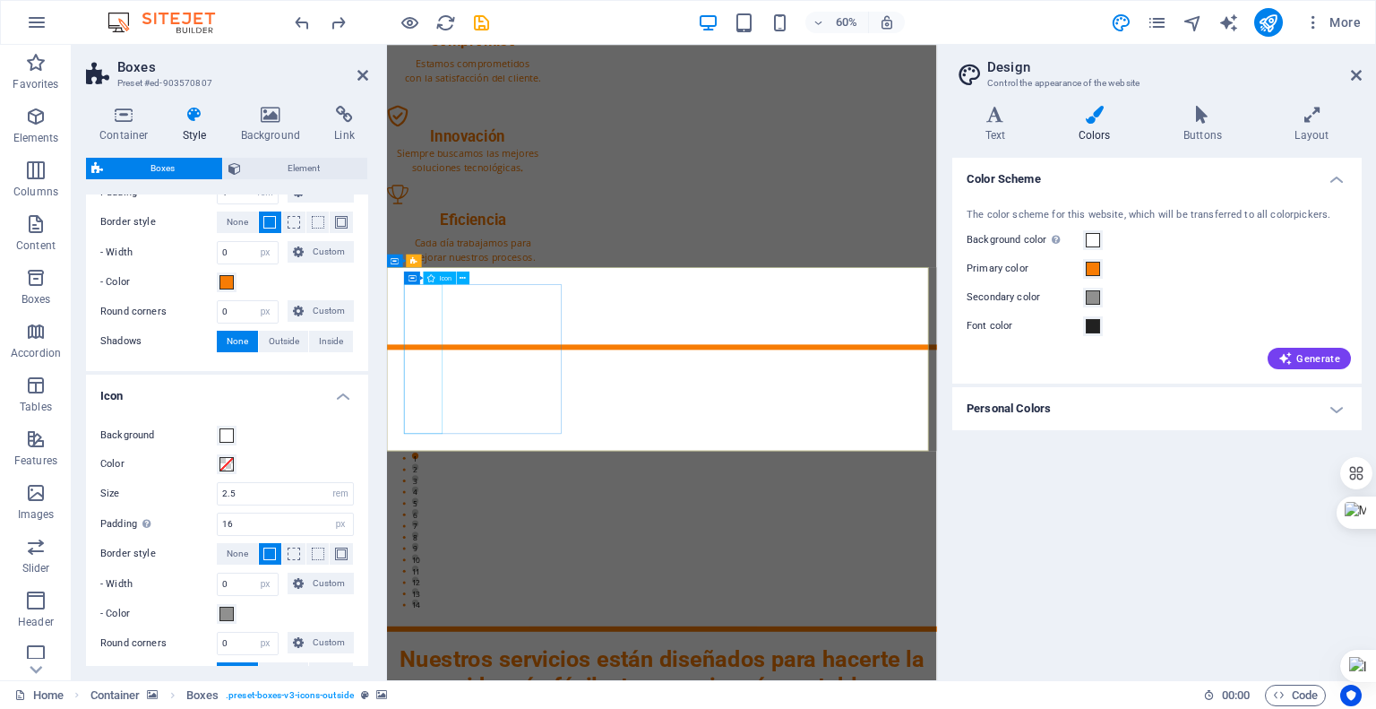
click at [222, 435] on span at bounding box center [227, 435] width 14 height 14
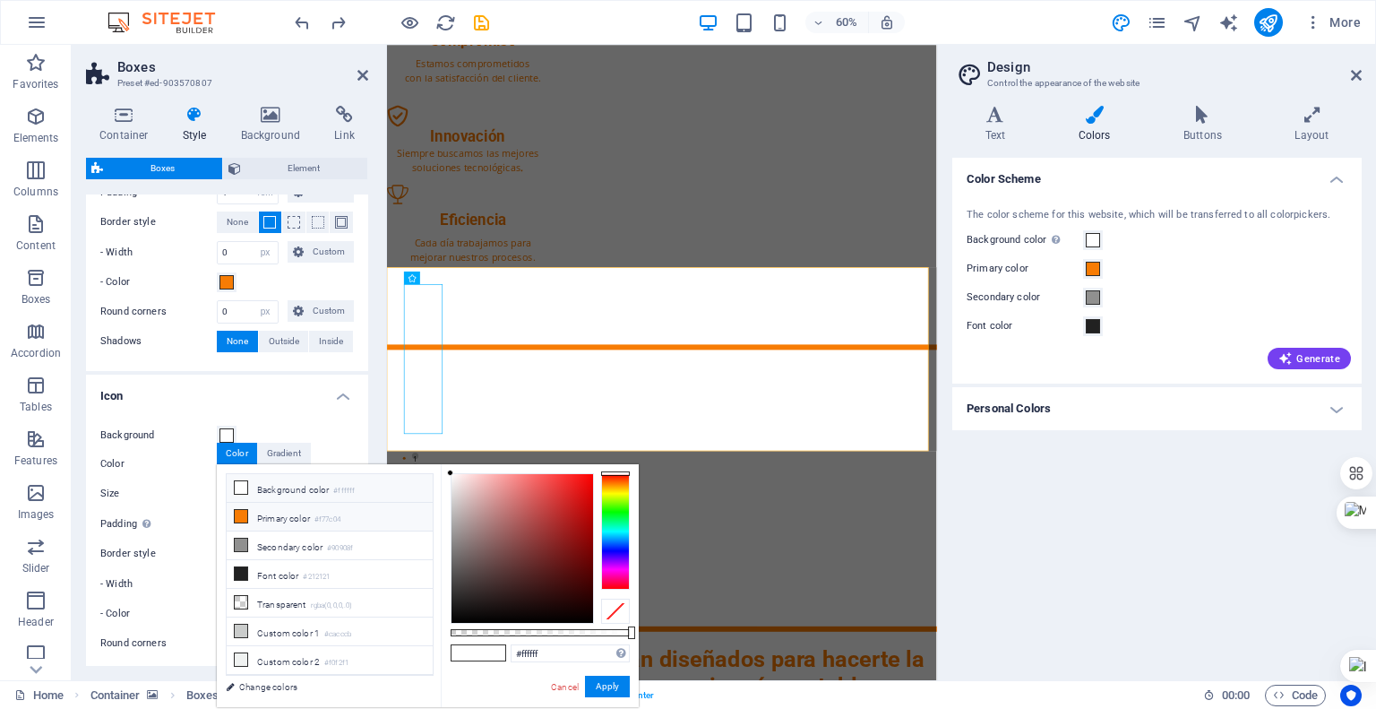
click at [247, 515] on span at bounding box center [241, 516] width 14 height 14
type input "#f77c04"
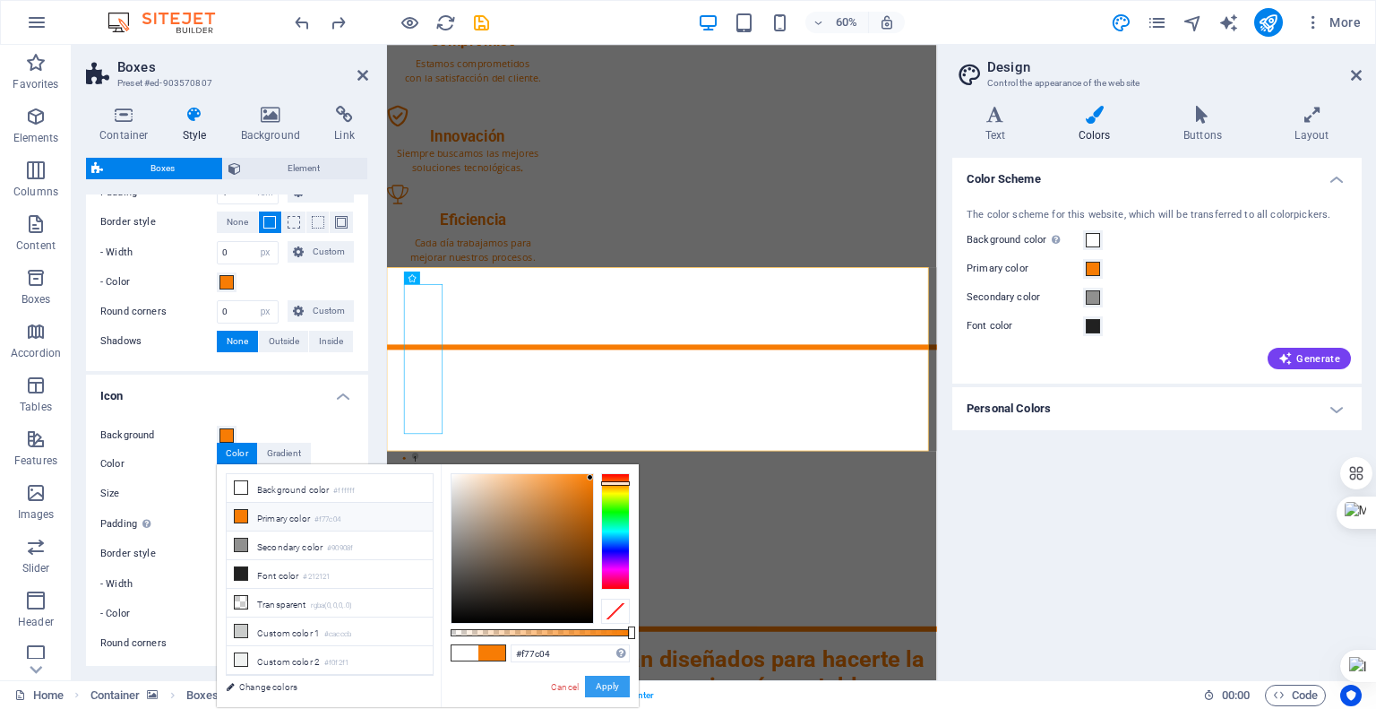
click at [597, 681] on button "Apply" at bounding box center [607, 687] width 45 height 22
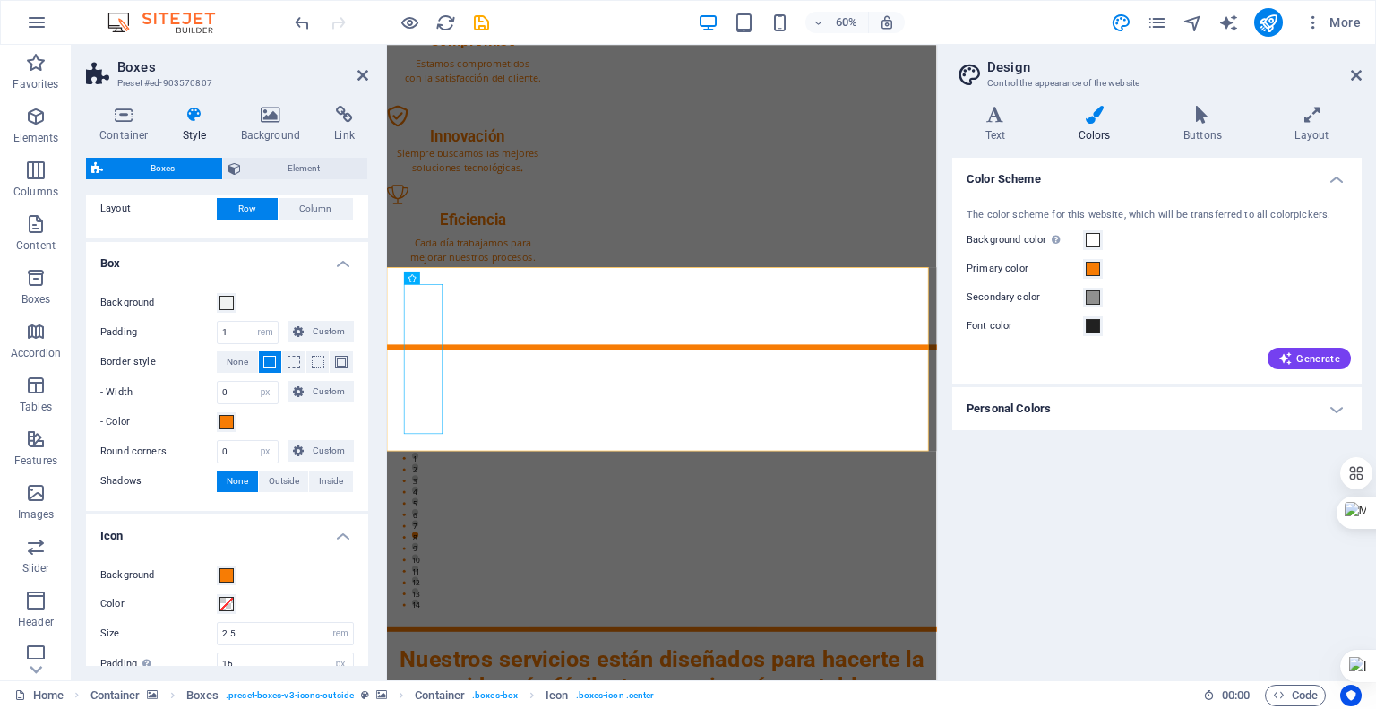
scroll to position [373, 0]
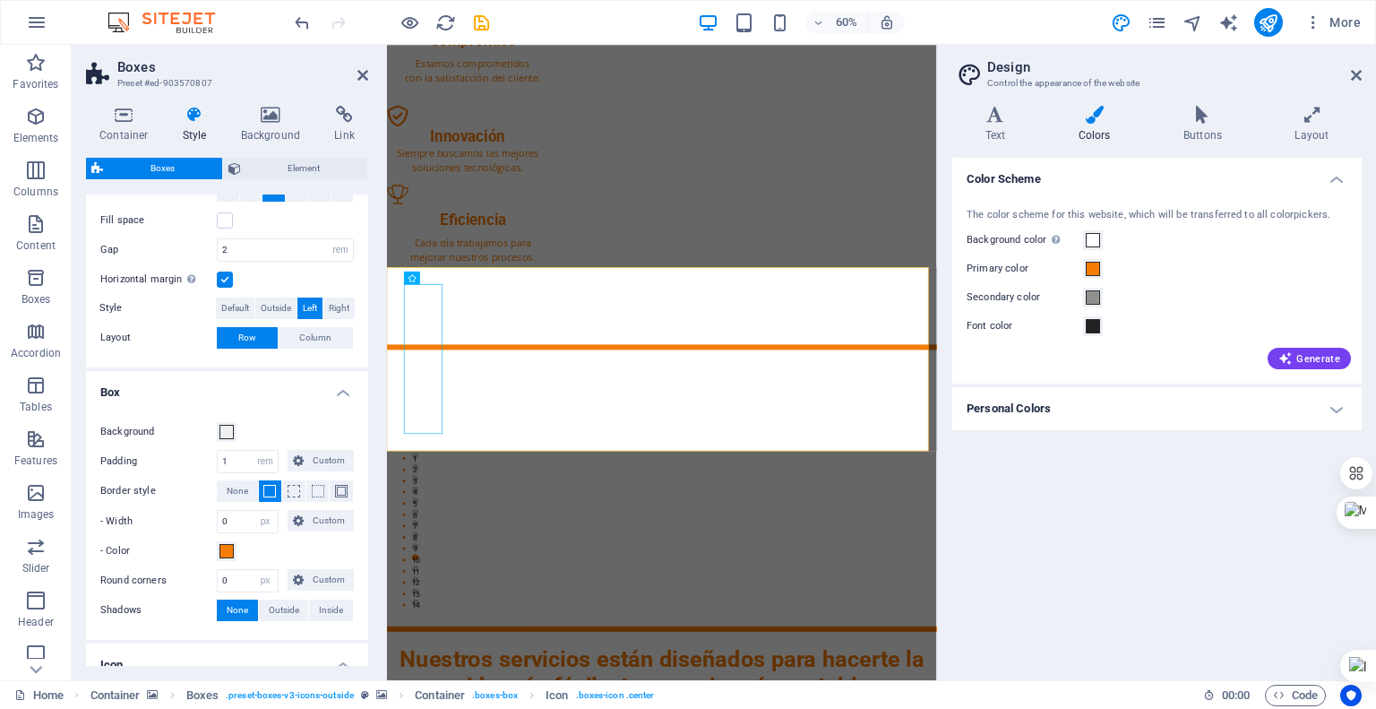
click at [440, 261] on icon at bounding box center [443, 260] width 6 height 12
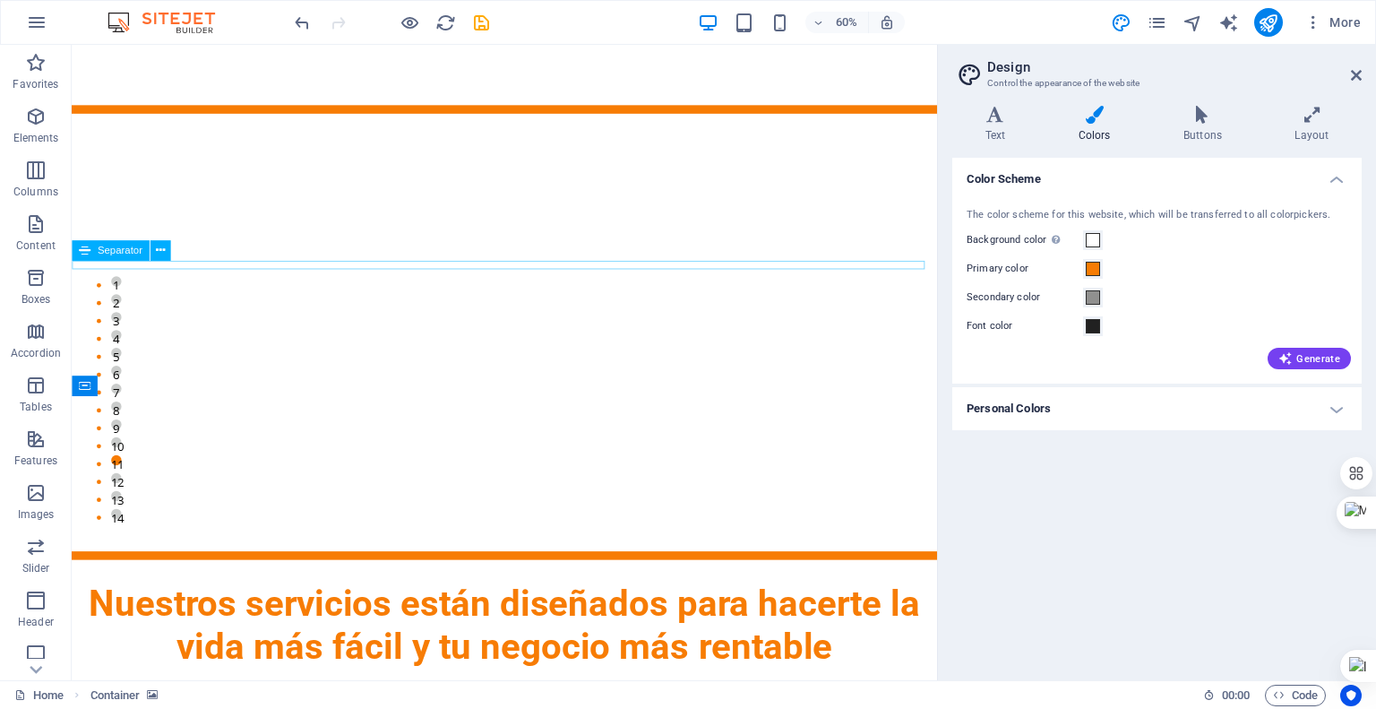
scroll to position [1278, 0]
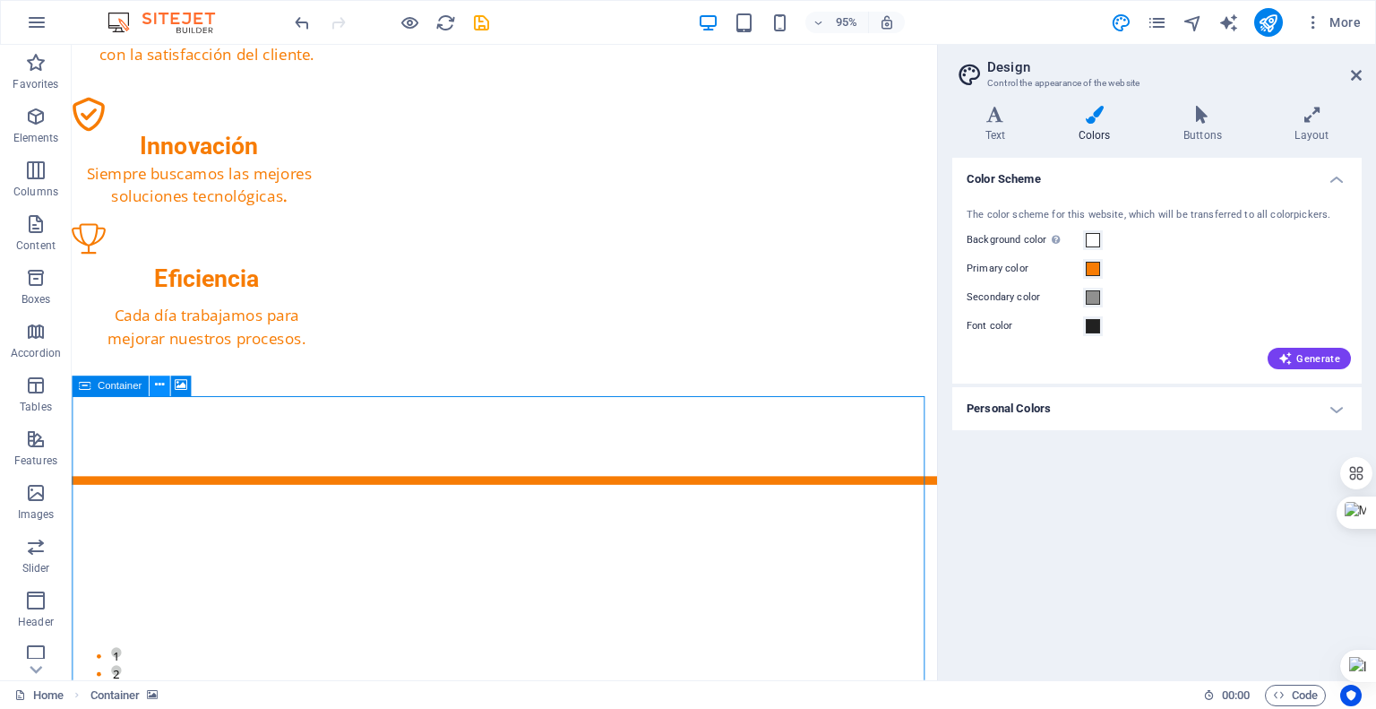
click at [166, 389] on button at bounding box center [159, 385] width 21 height 21
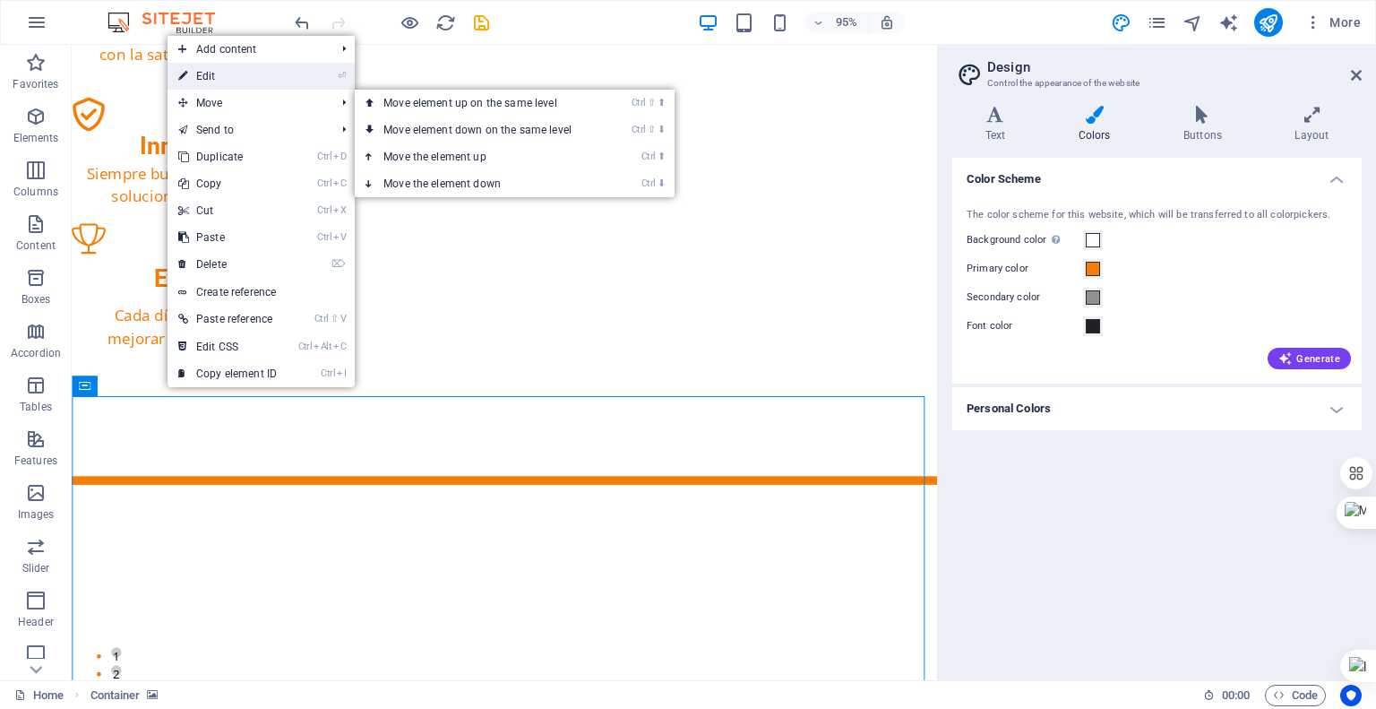
click at [235, 75] on link "⏎ Edit" at bounding box center [228, 76] width 120 height 27
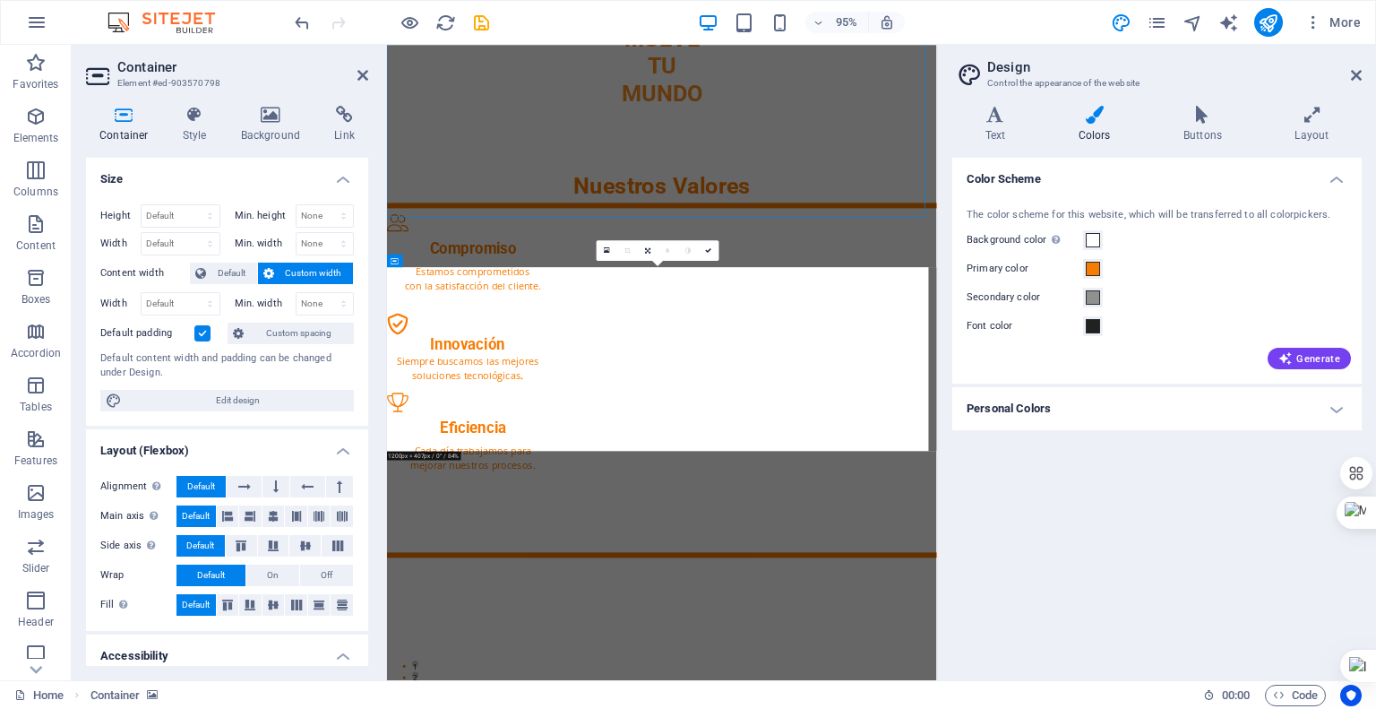
scroll to position [1668, 0]
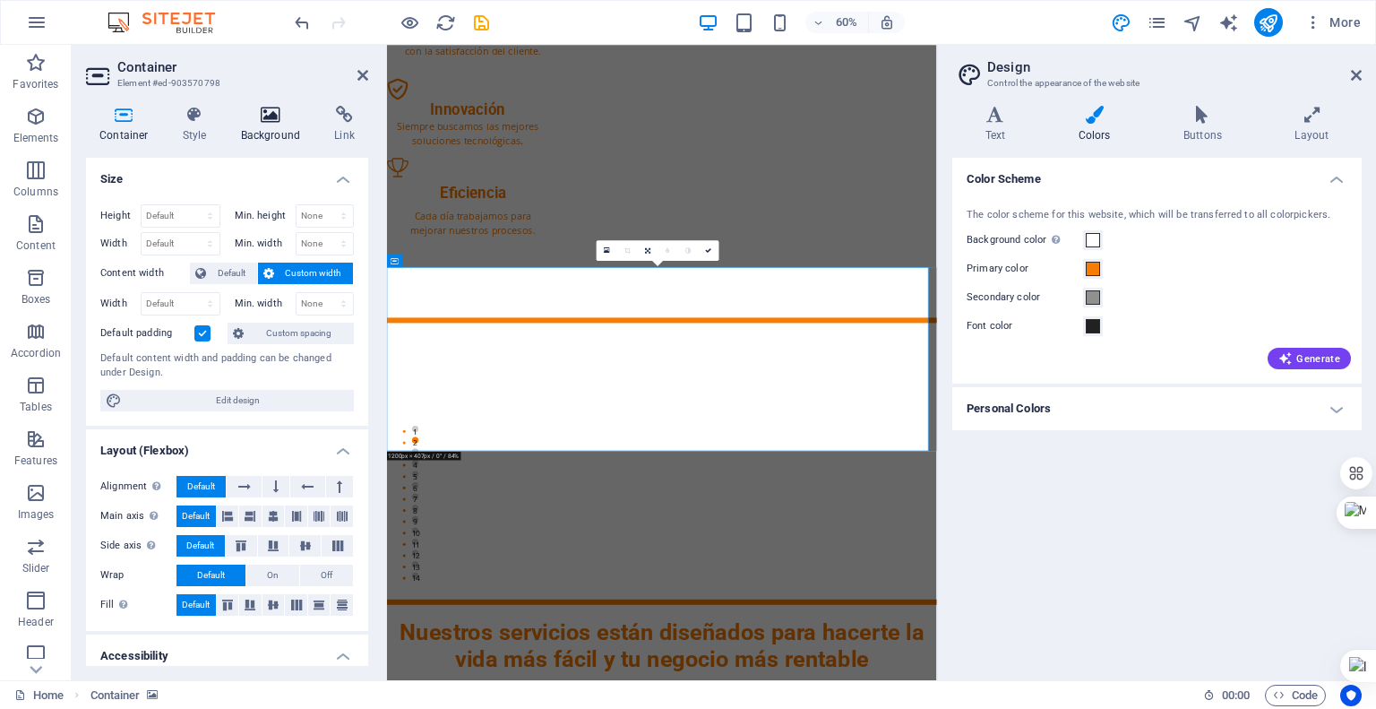
click at [280, 123] on icon at bounding box center [271, 115] width 87 height 18
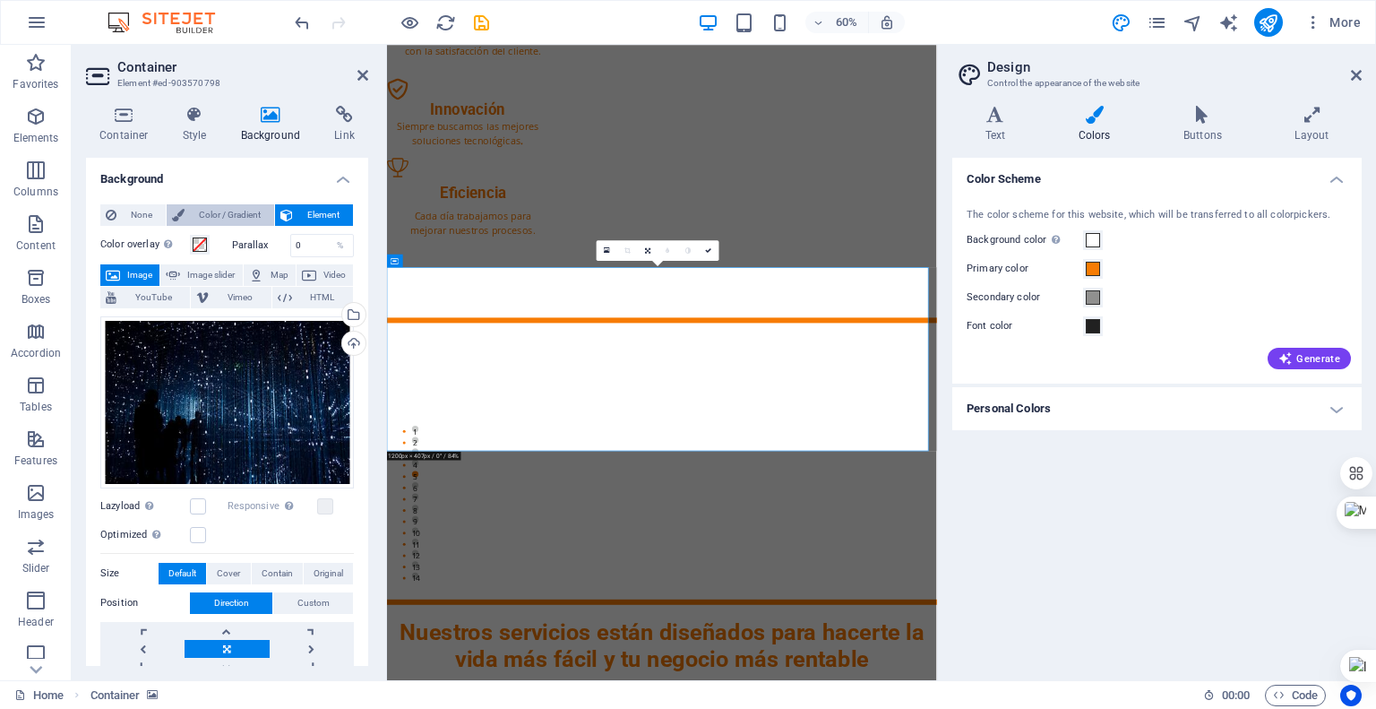
click at [196, 214] on span "Color / Gradient" at bounding box center [229, 215] width 79 height 22
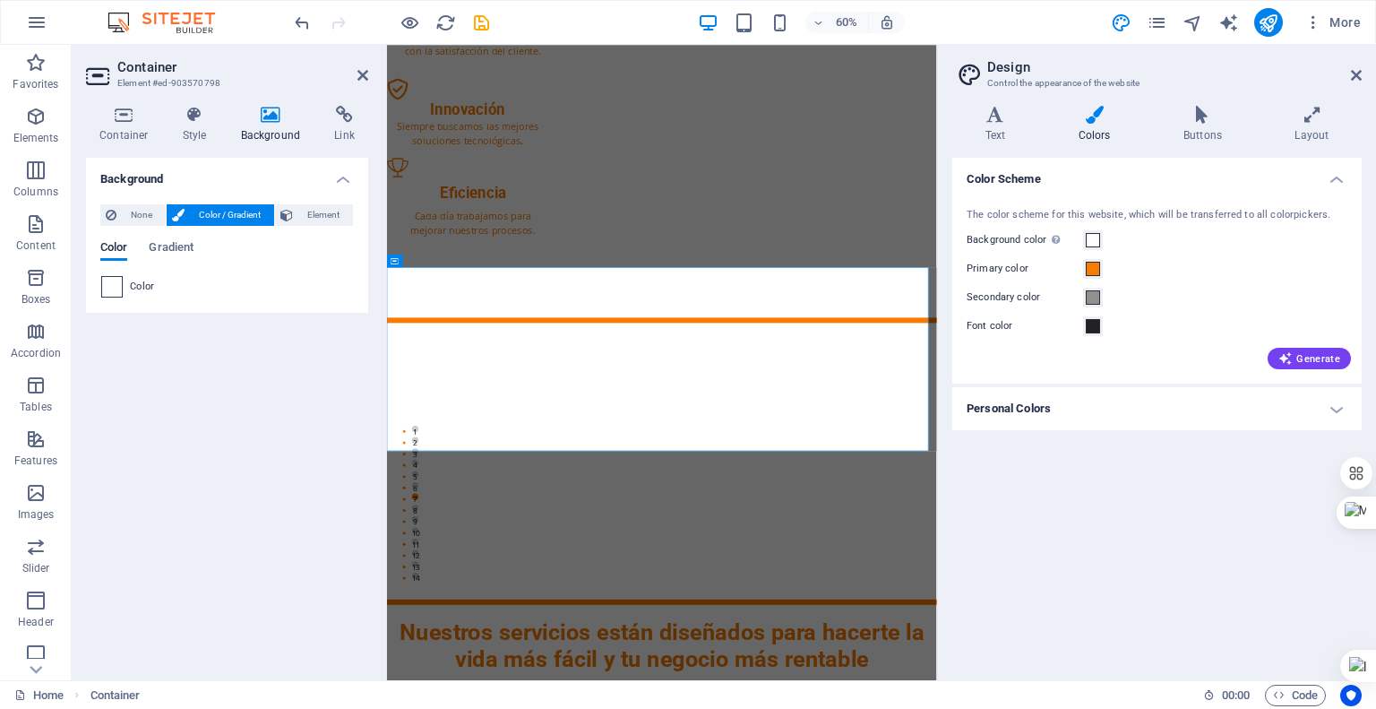
click at [120, 282] on span at bounding box center [112, 287] width 20 height 20
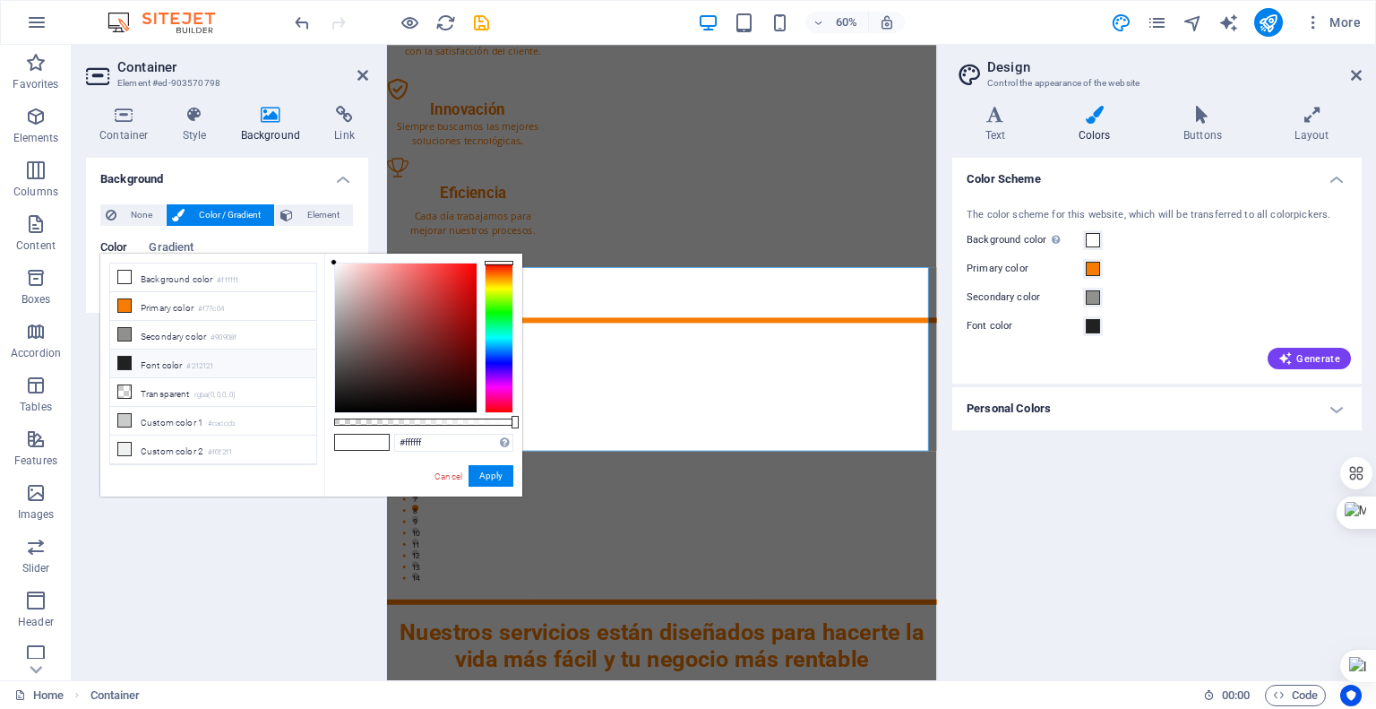
click at [129, 358] on icon at bounding box center [124, 363] width 13 height 13
type input "#212121"
click at [503, 482] on button "Apply" at bounding box center [491, 476] width 45 height 22
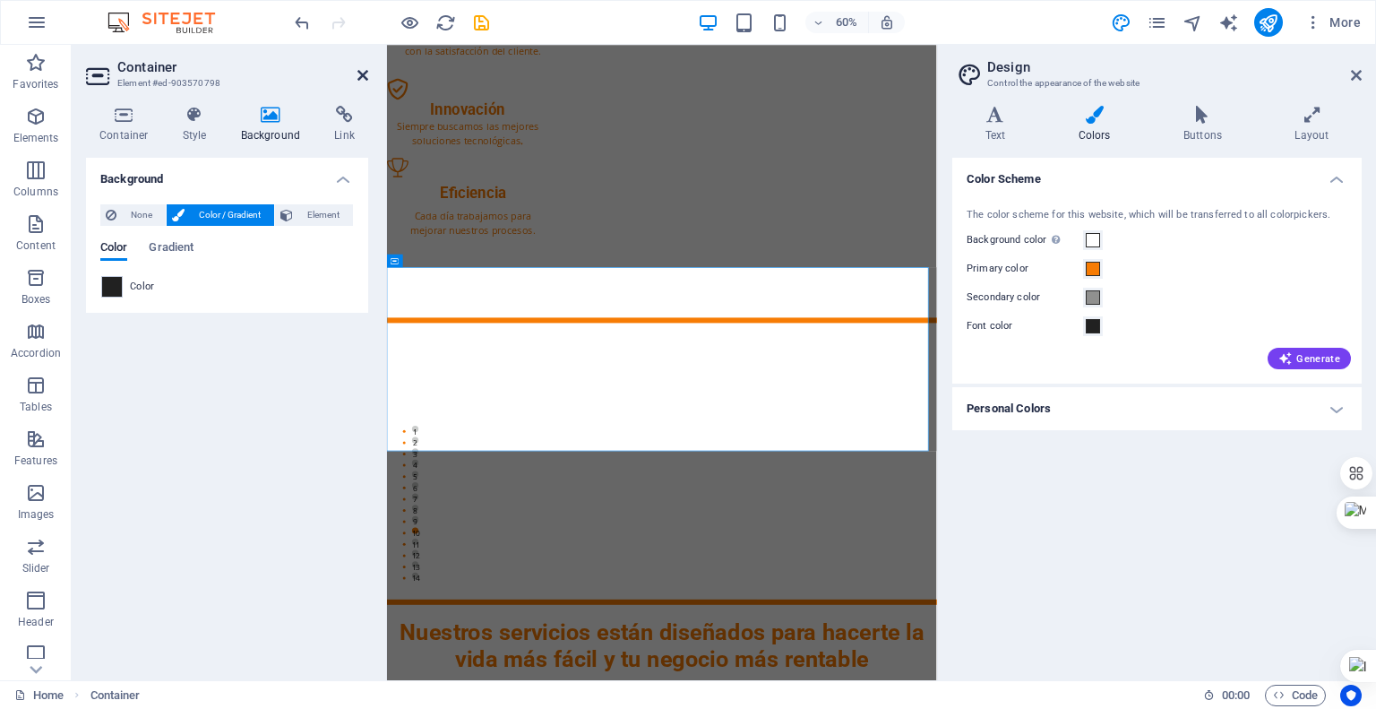
click at [361, 71] on icon at bounding box center [363, 75] width 11 height 14
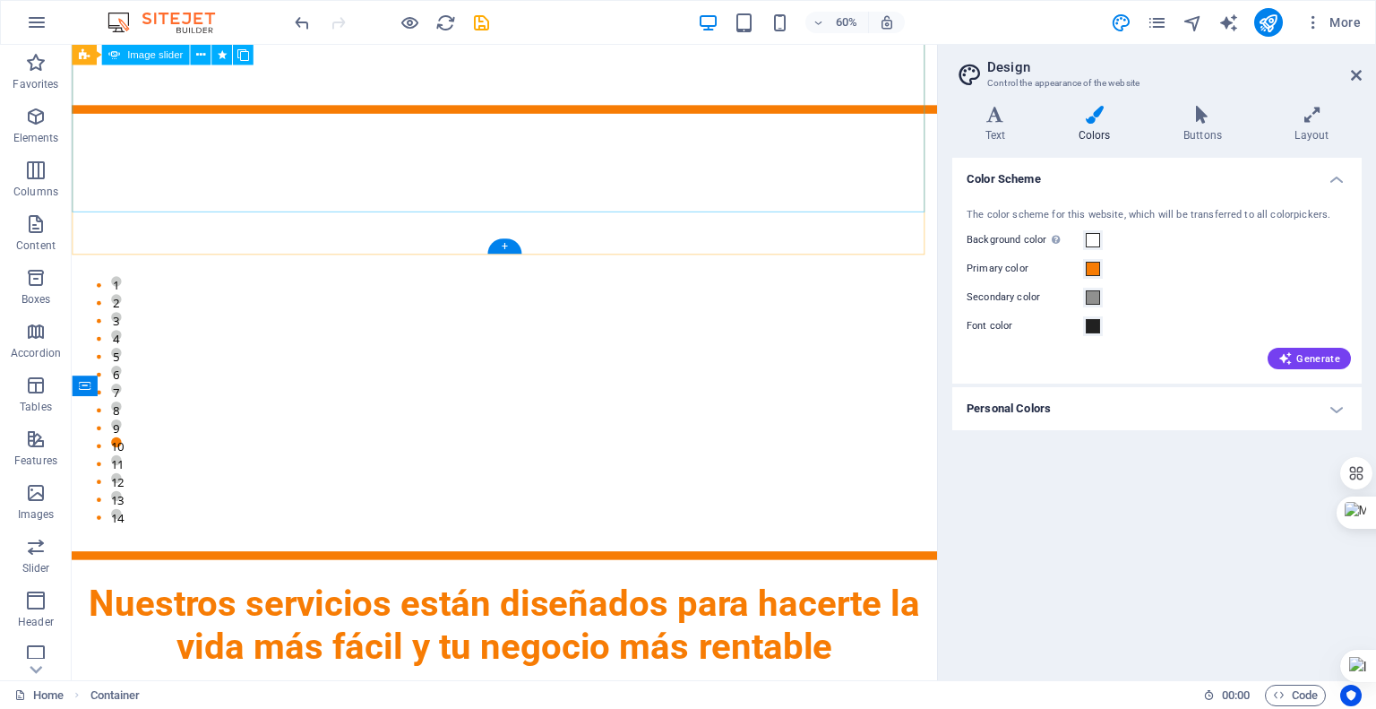
scroll to position [1278, 0]
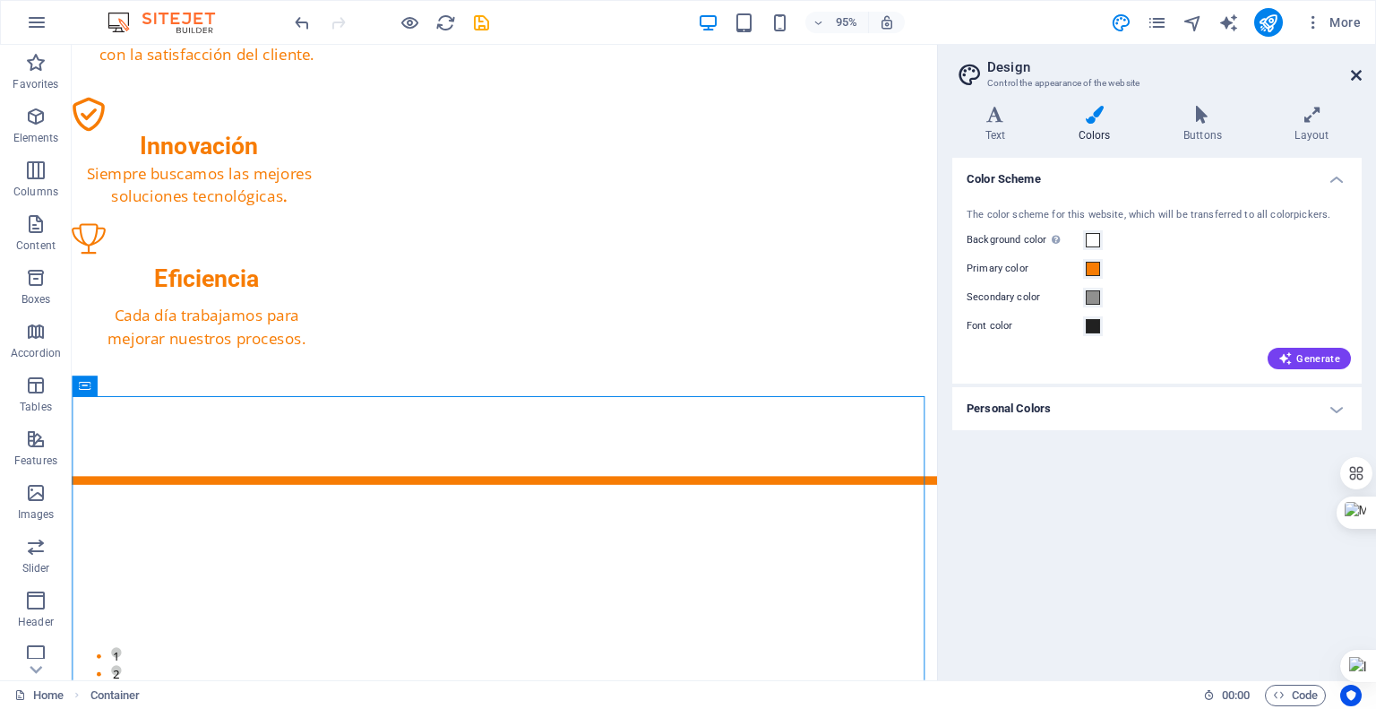
click at [1351, 72] on icon at bounding box center [1356, 75] width 11 height 14
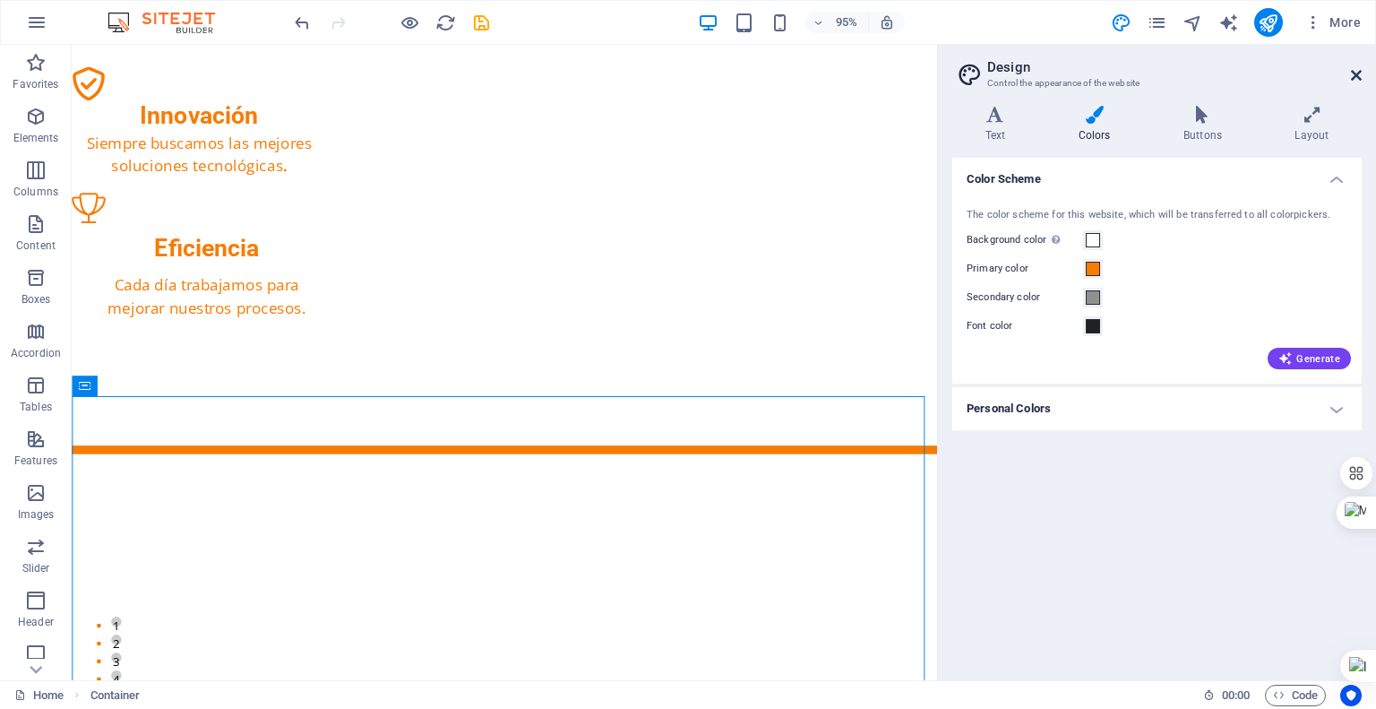
scroll to position [1245, 0]
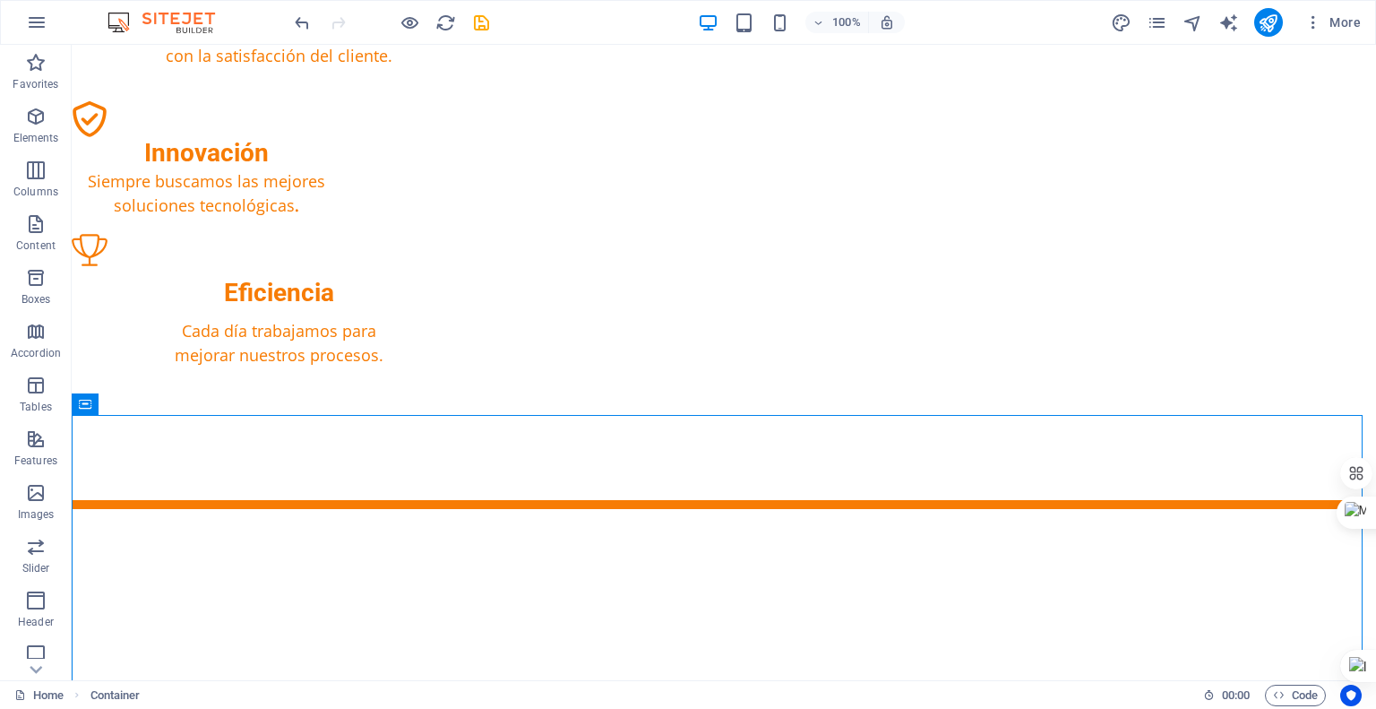
click at [419, 27] on div at bounding box center [391, 22] width 201 height 29
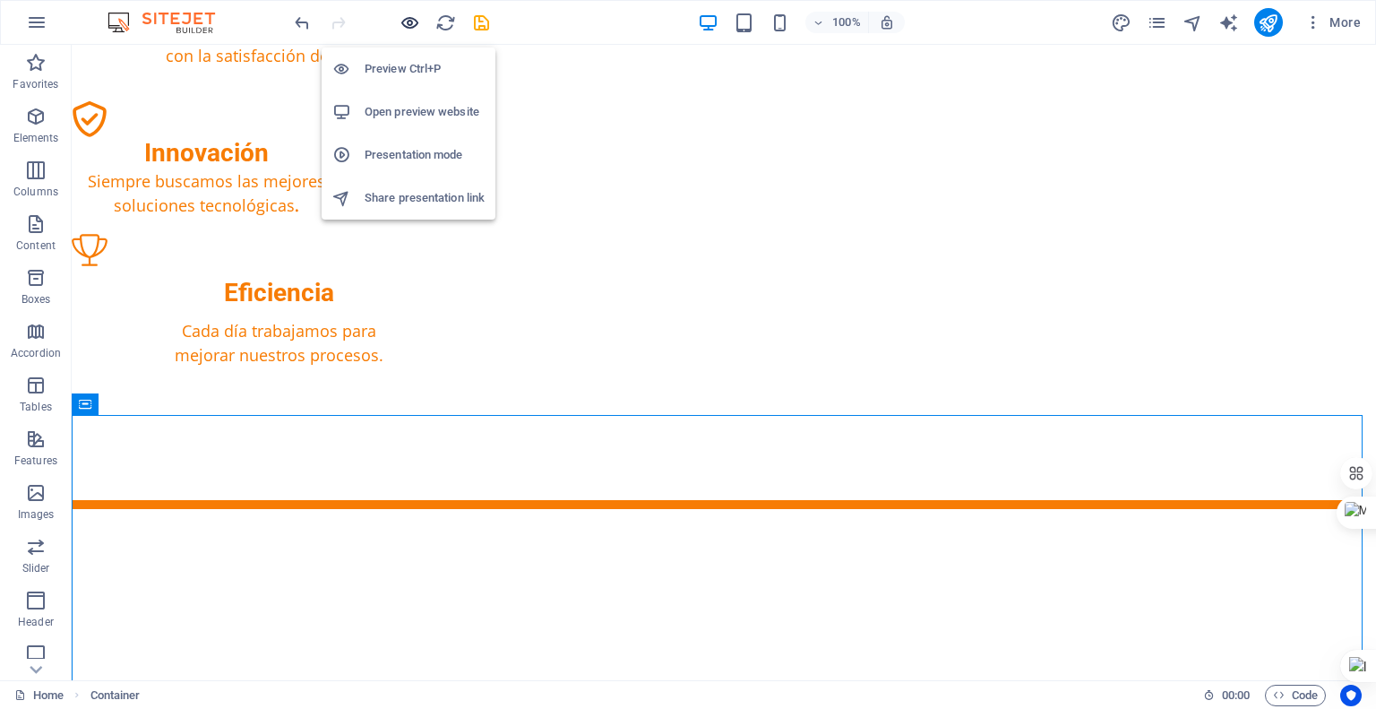
click at [418, 24] on icon "button" at bounding box center [410, 23] width 21 height 21
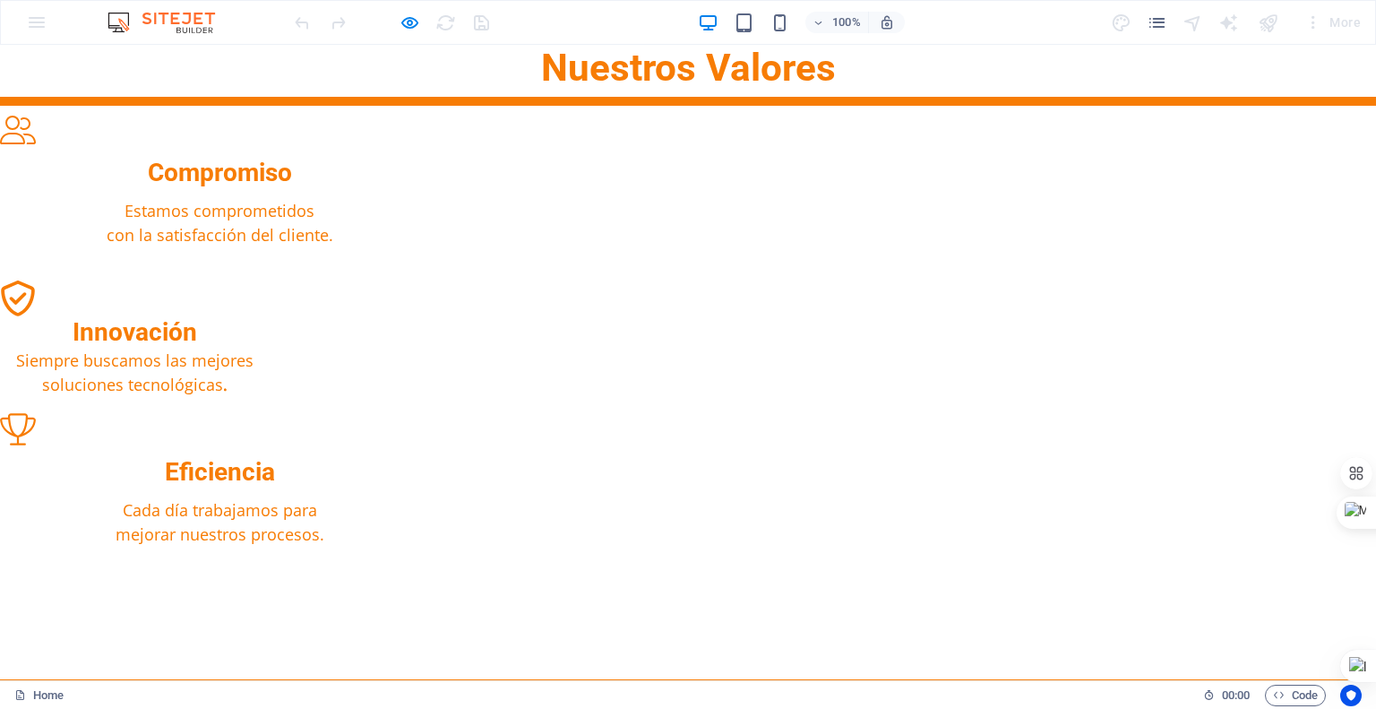
scroll to position [1424, 0]
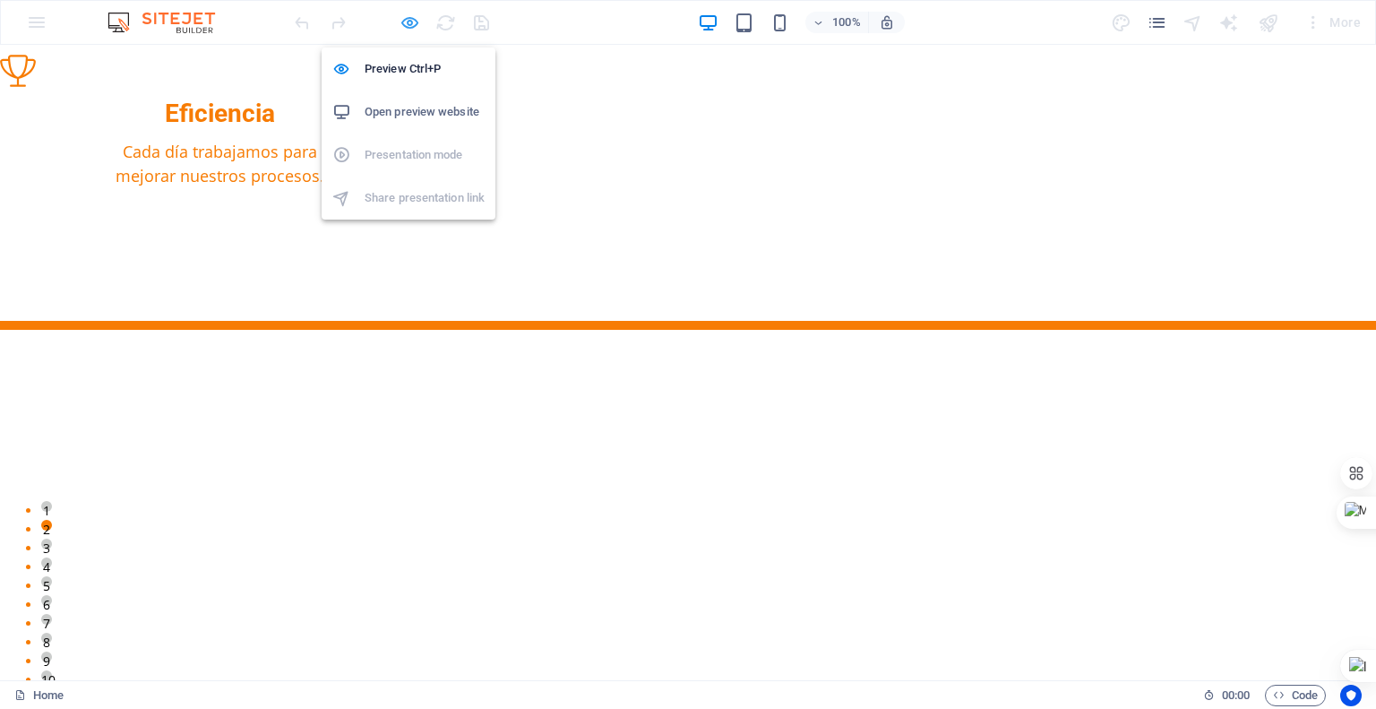
click at [400, 13] on icon "button" at bounding box center [410, 23] width 21 height 21
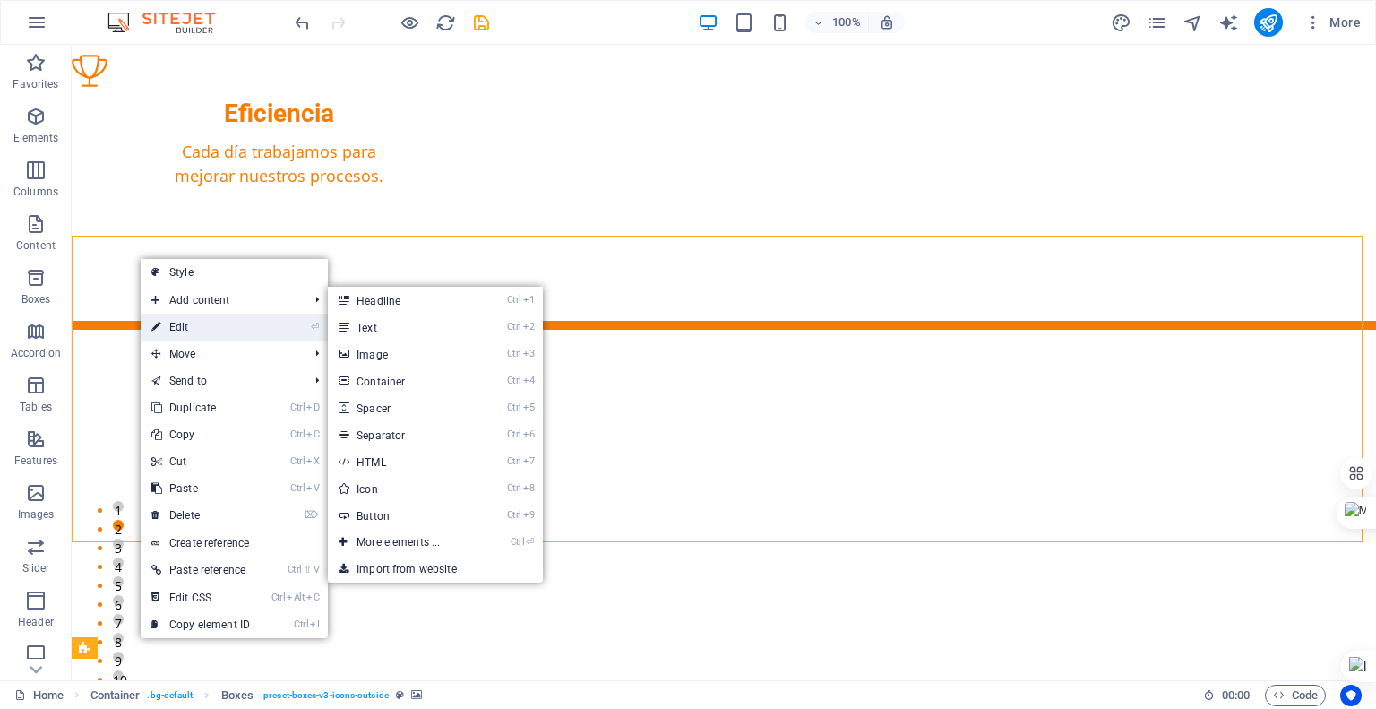
click at [201, 332] on link "⏎ Edit" at bounding box center [201, 327] width 120 height 27
select select "rem"
select select "px"
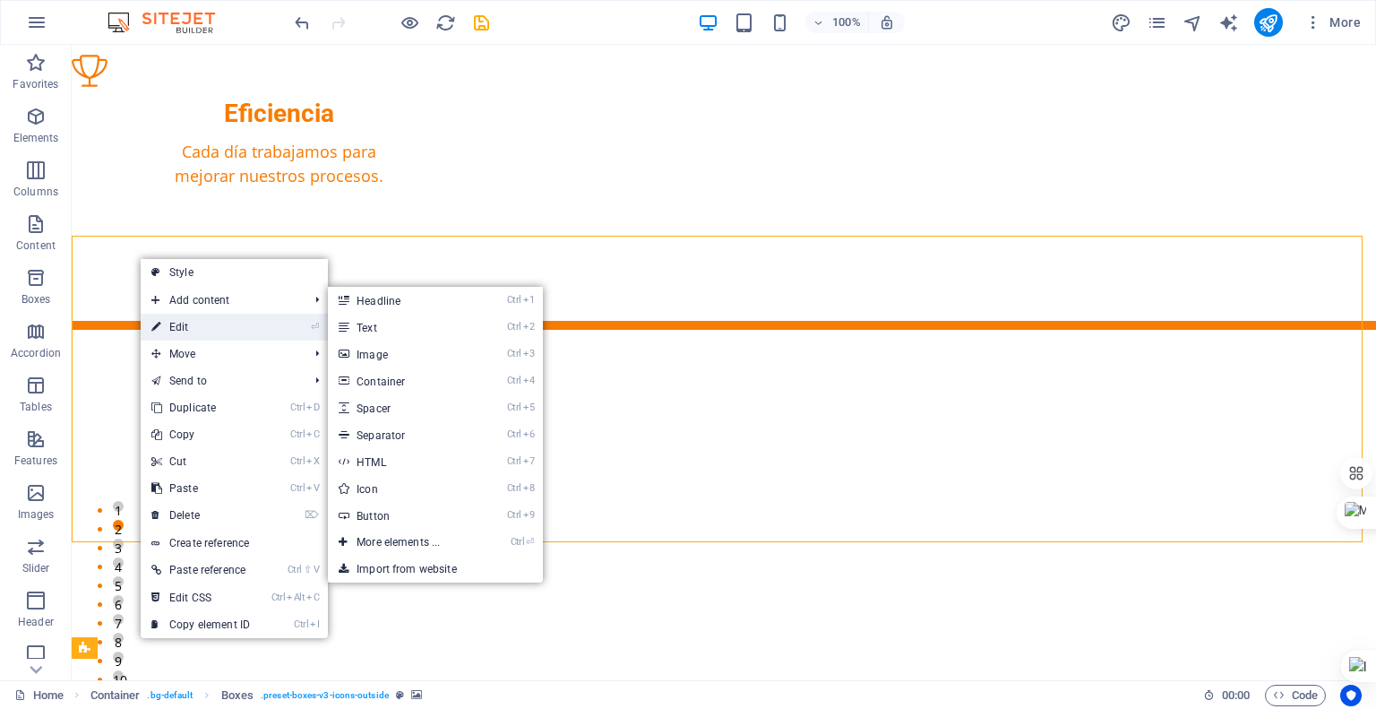
select select "rem"
select select "px"
select select "preset-boxes-v3-icons-outside"
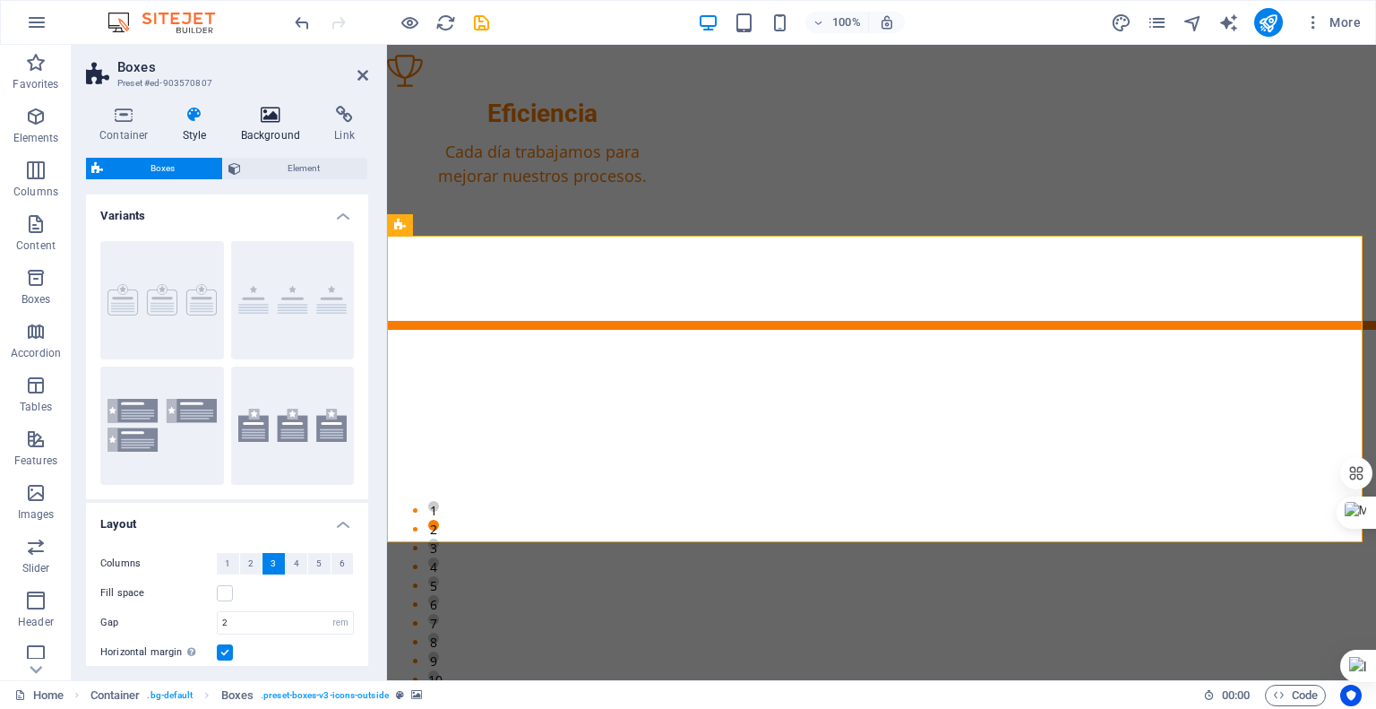
click at [265, 123] on icon at bounding box center [271, 115] width 87 height 18
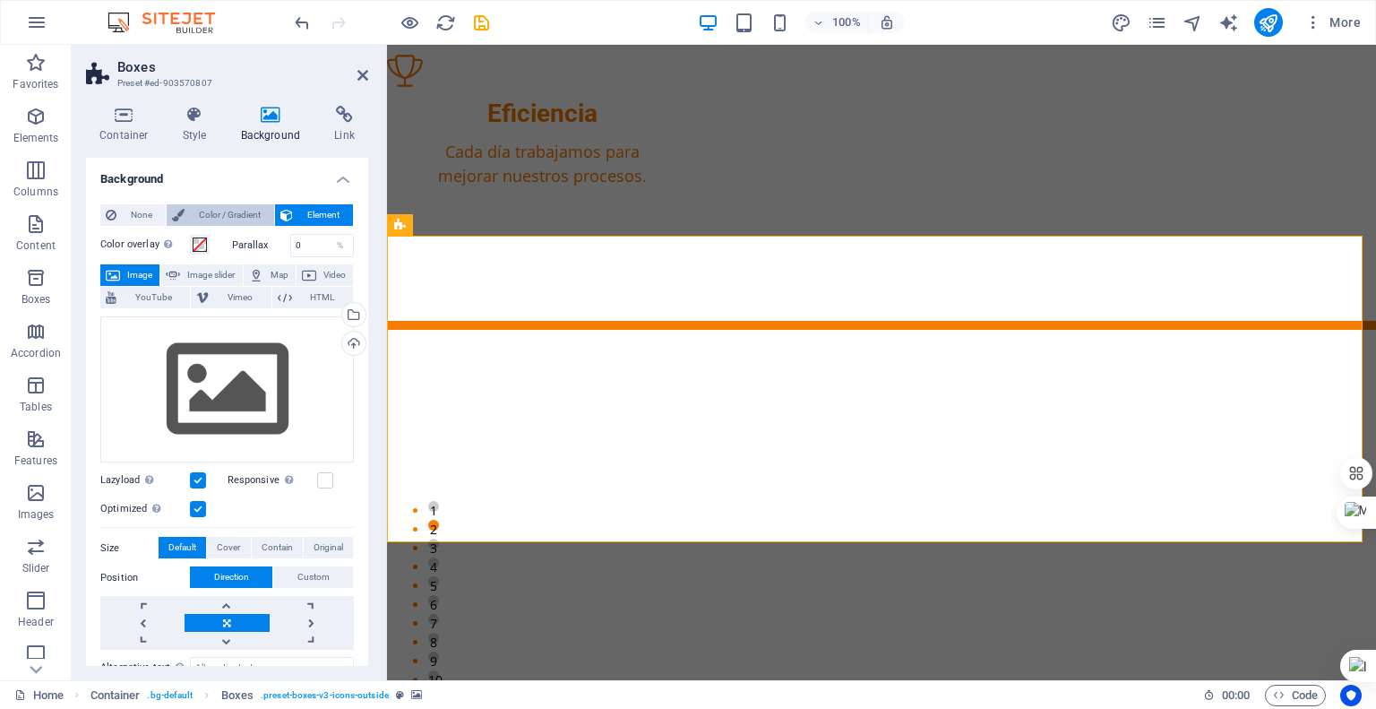
click at [220, 212] on span "Color / Gradient" at bounding box center [229, 215] width 79 height 22
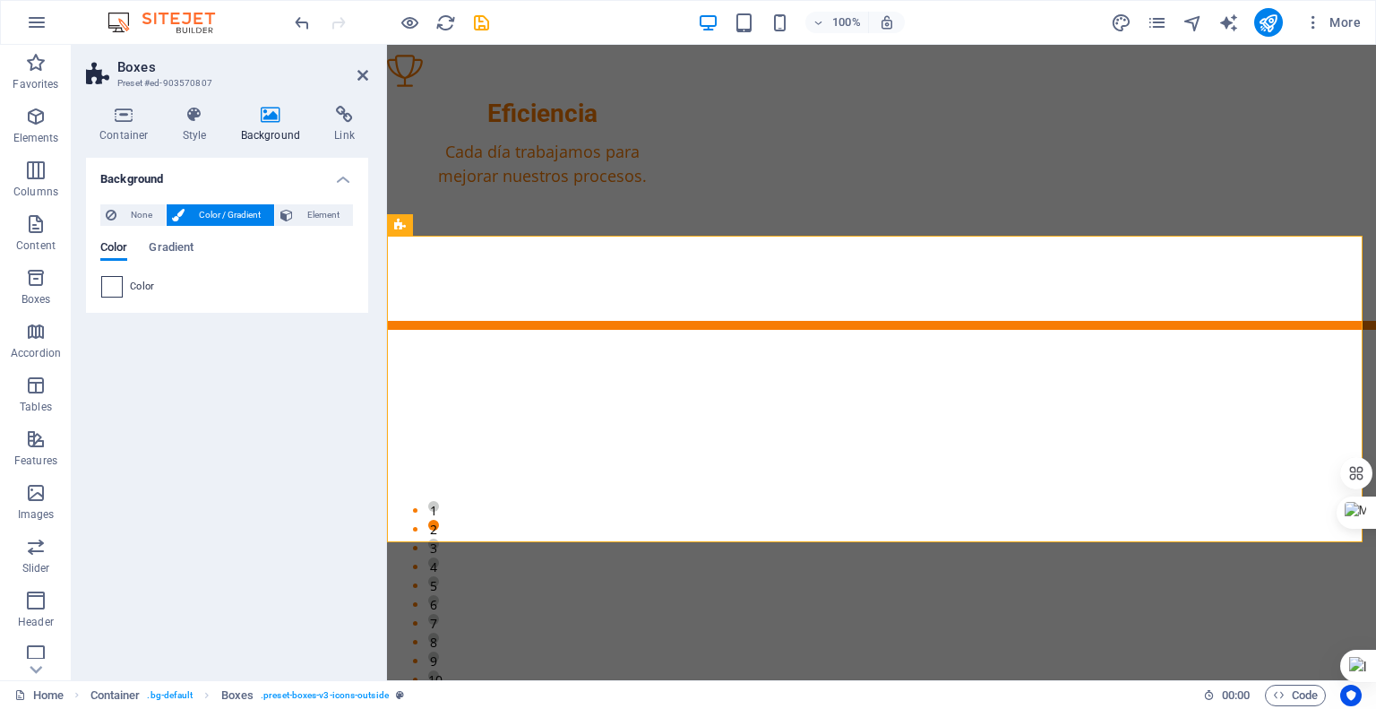
click at [117, 283] on span at bounding box center [112, 287] width 20 height 20
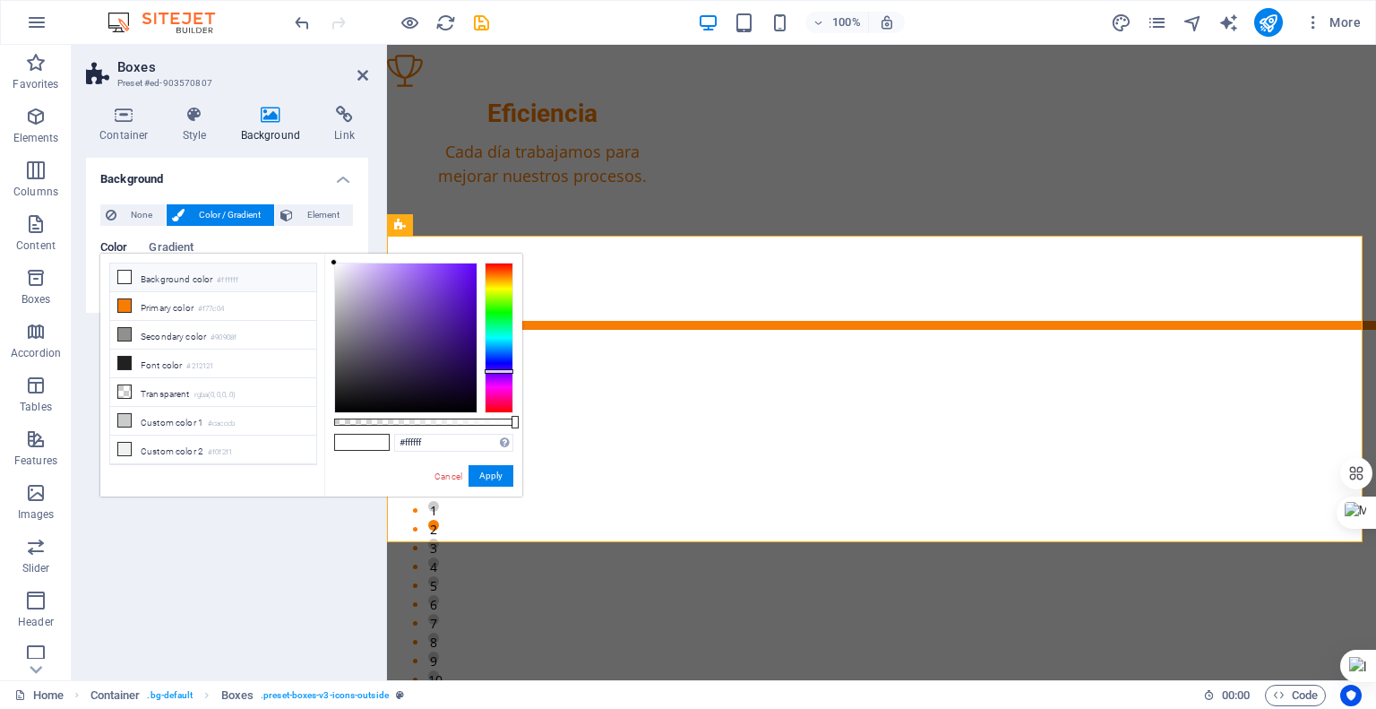
click at [499, 371] on div at bounding box center [499, 338] width 29 height 151
click at [503, 366] on div at bounding box center [499, 366] width 29 height 4
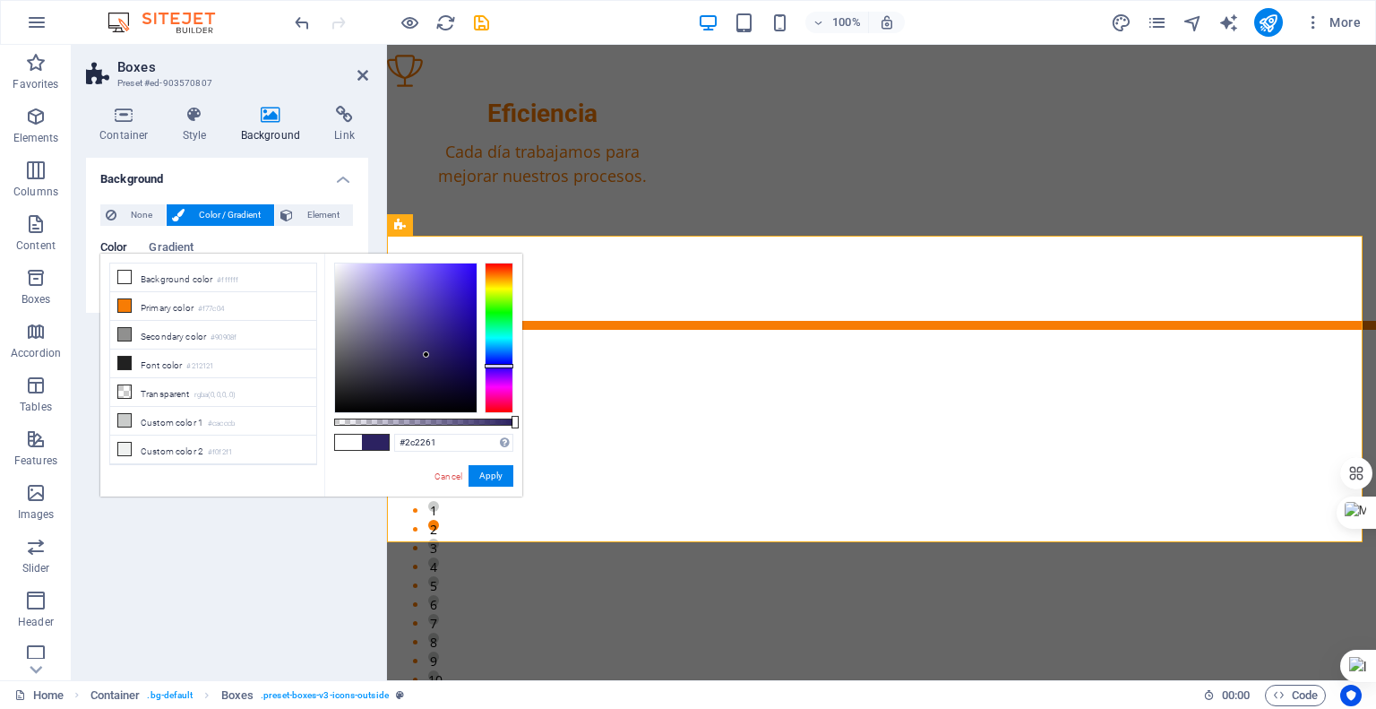
drag, startPoint x: 334, startPoint y: 260, endPoint x: 426, endPoint y: 355, distance: 132.4
click at [426, 355] on div at bounding box center [426, 354] width 6 height 6
click at [128, 358] on icon at bounding box center [124, 363] width 13 height 13
type input "#212121"
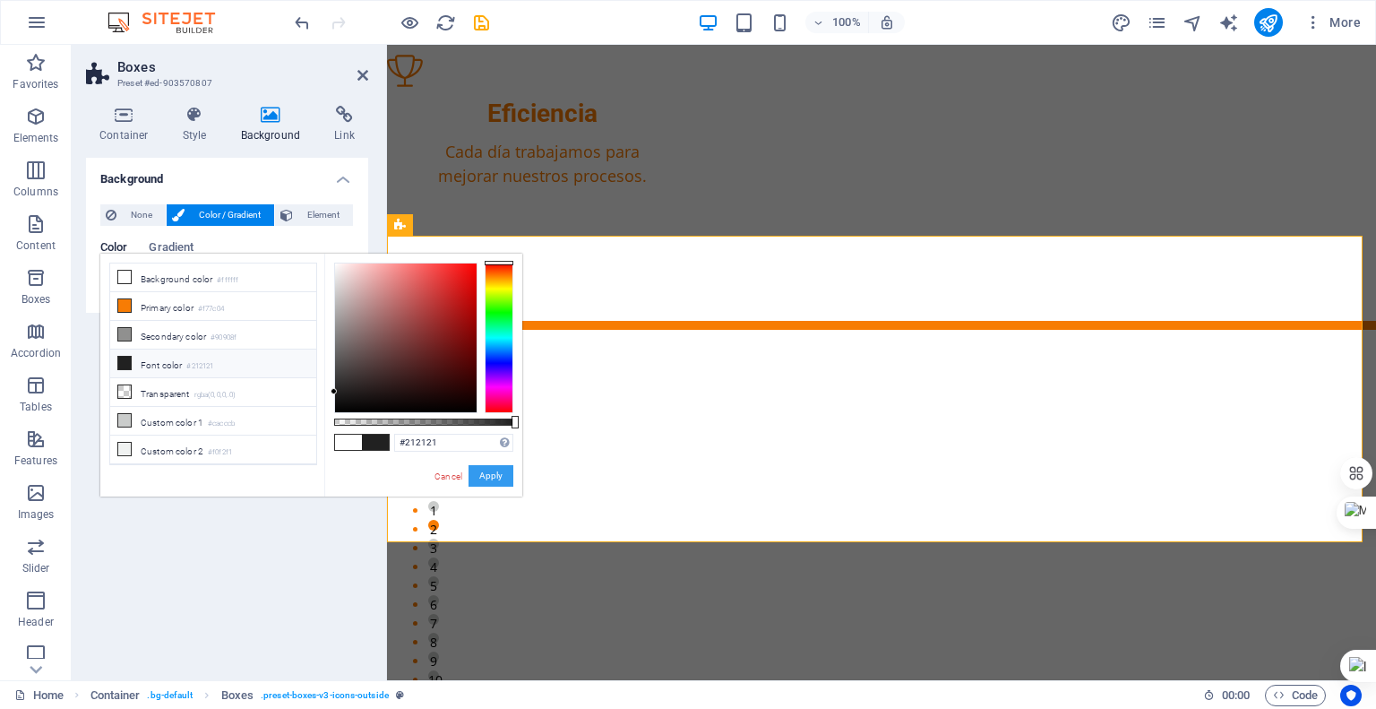
click at [487, 474] on button "Apply" at bounding box center [491, 476] width 45 height 22
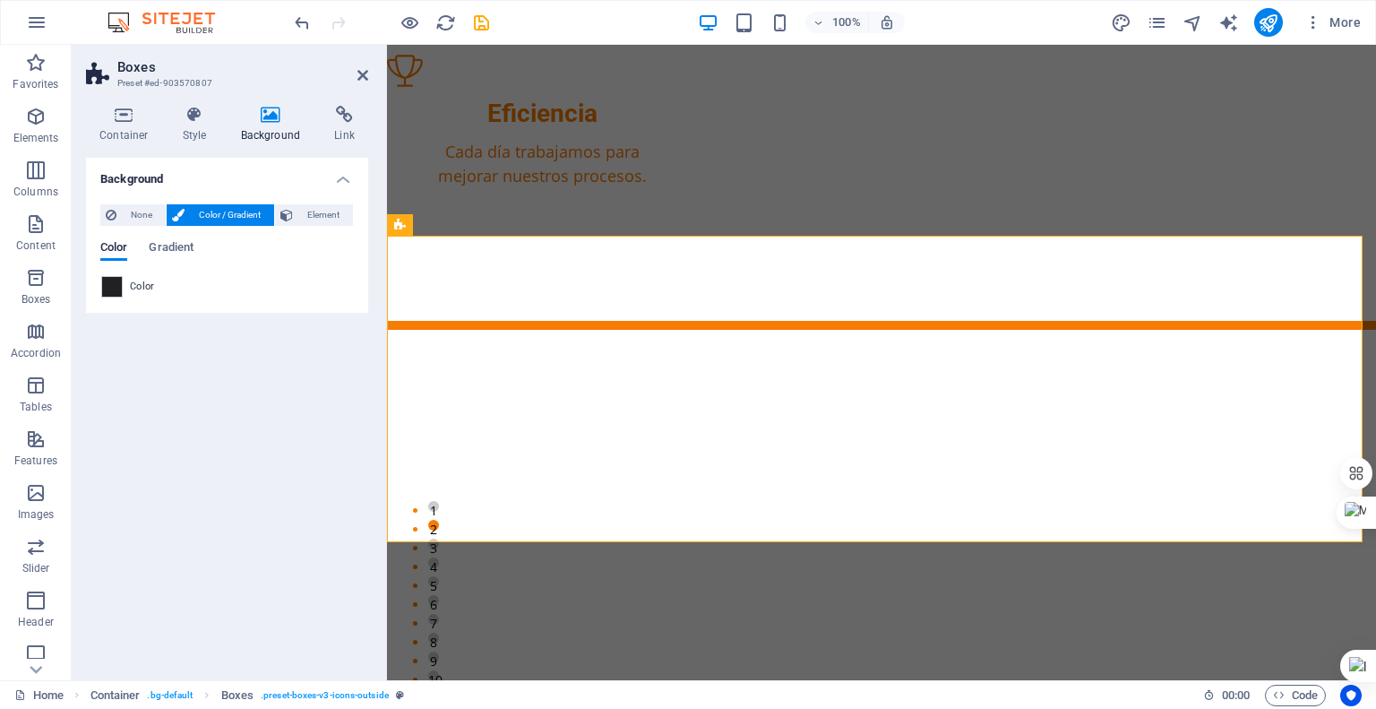
click at [355, 79] on header "Boxes Preset #ed-903570807" at bounding box center [227, 68] width 282 height 47
click at [364, 74] on icon at bounding box center [363, 75] width 11 height 14
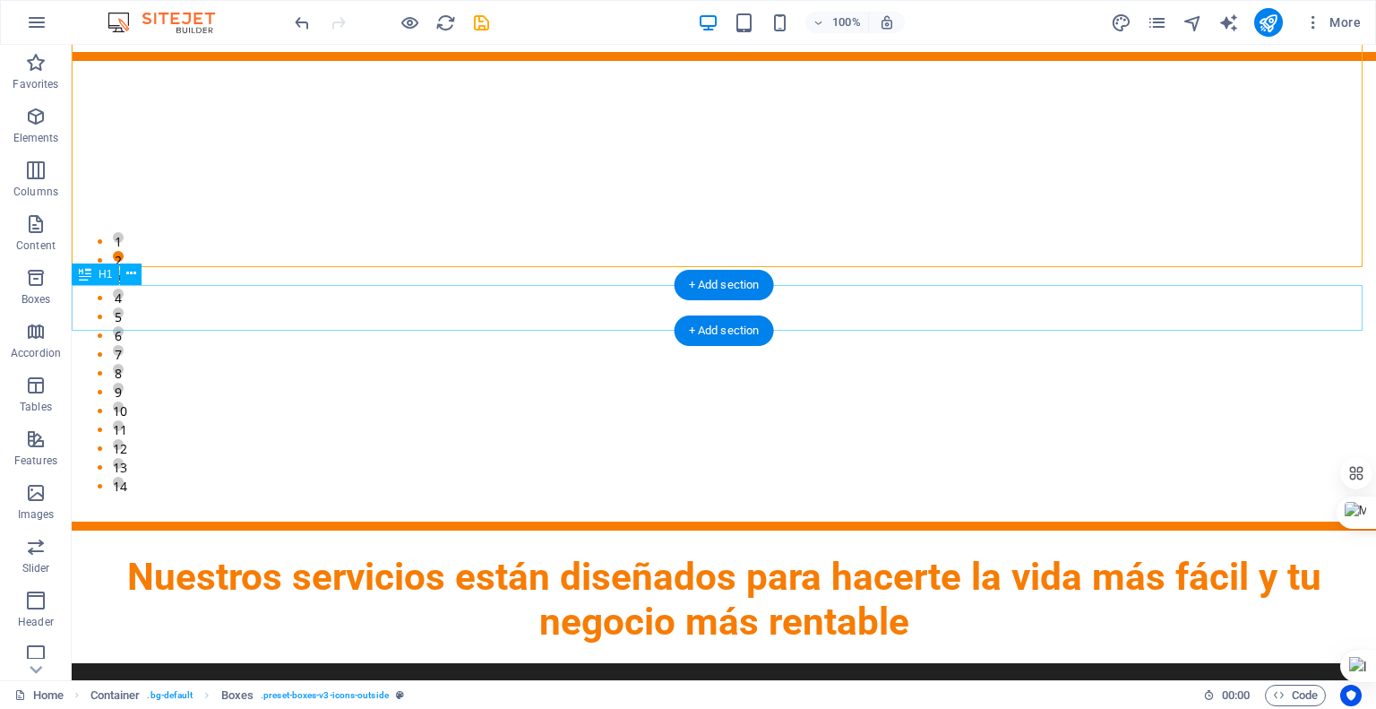
scroll to position [1782, 0]
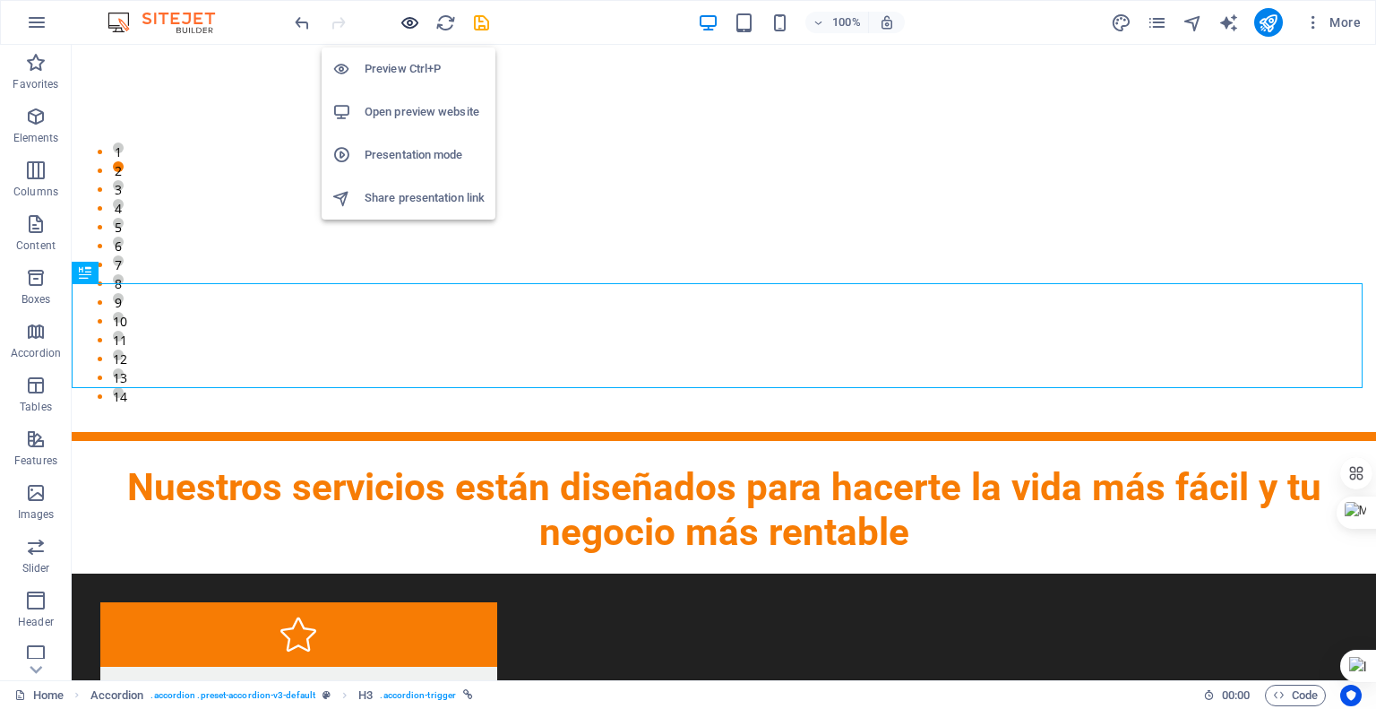
click at [403, 24] on icon "button" at bounding box center [410, 23] width 21 height 21
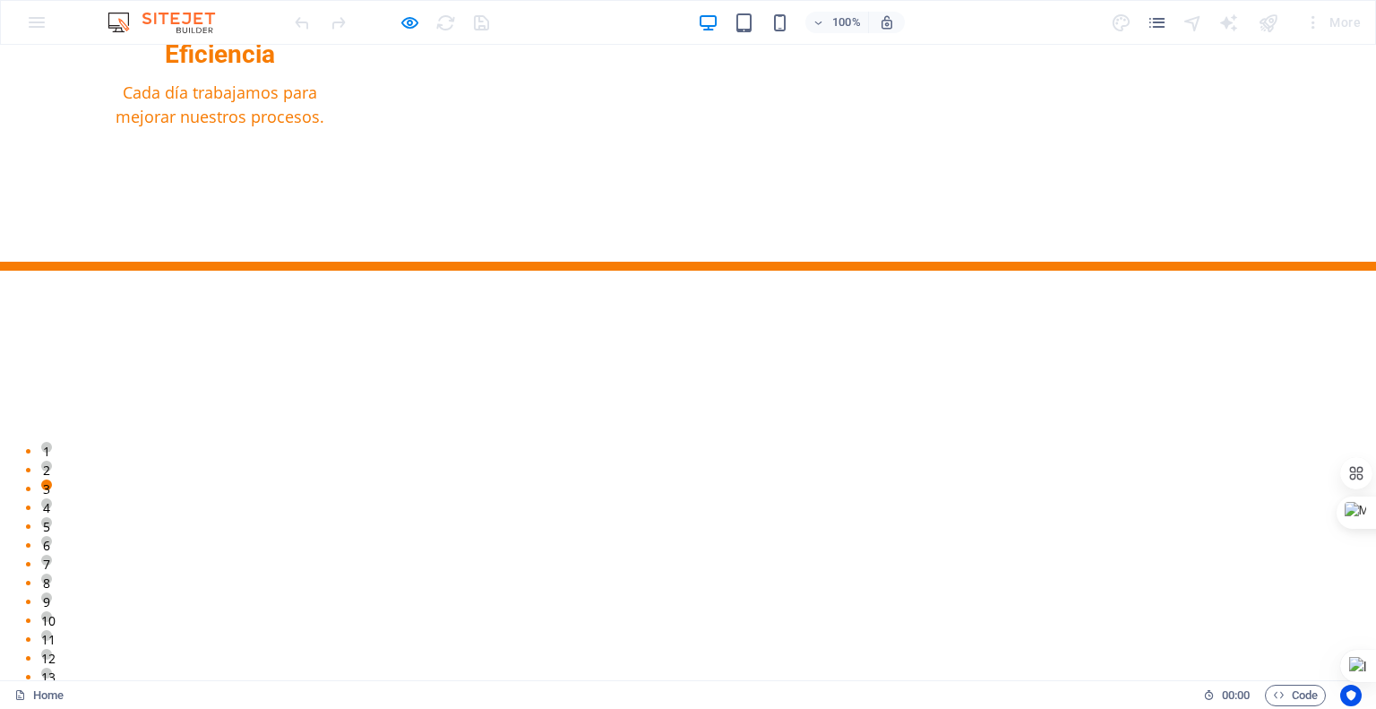
scroll to position [1513, 0]
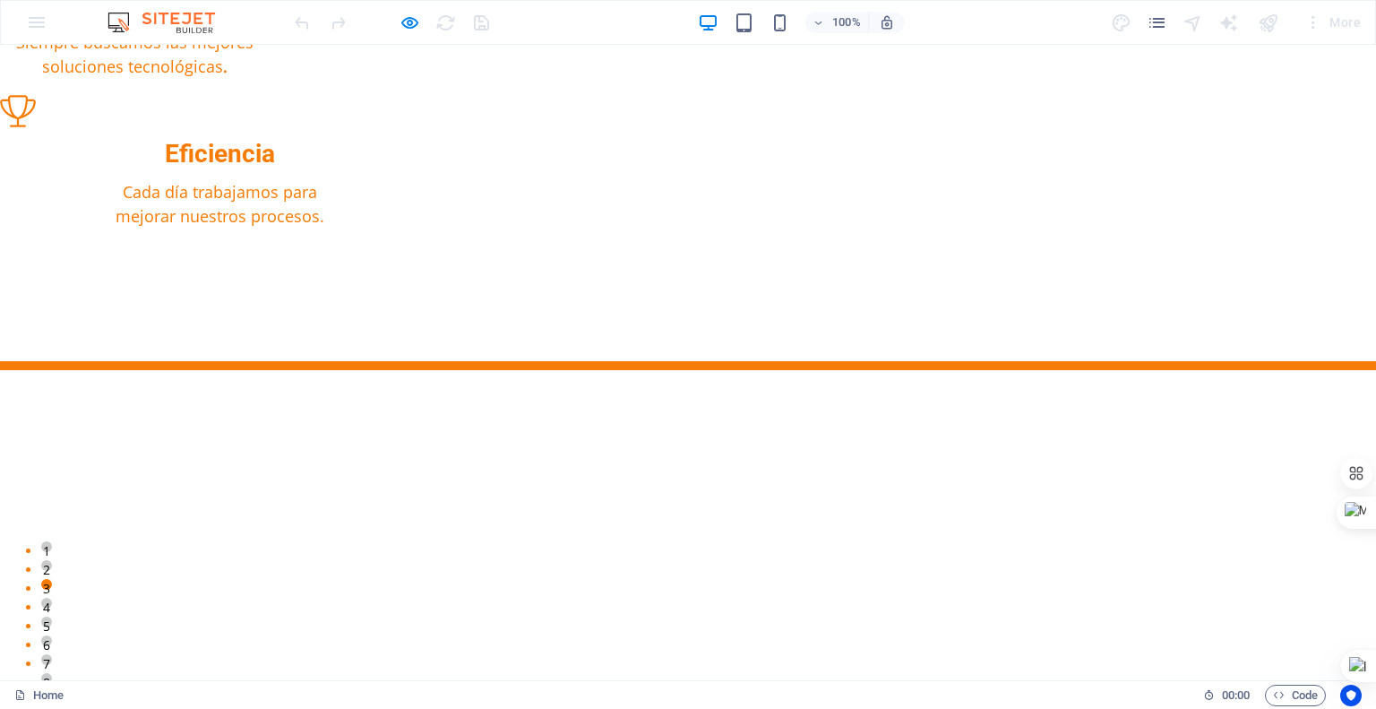
scroll to position [1419, 0]
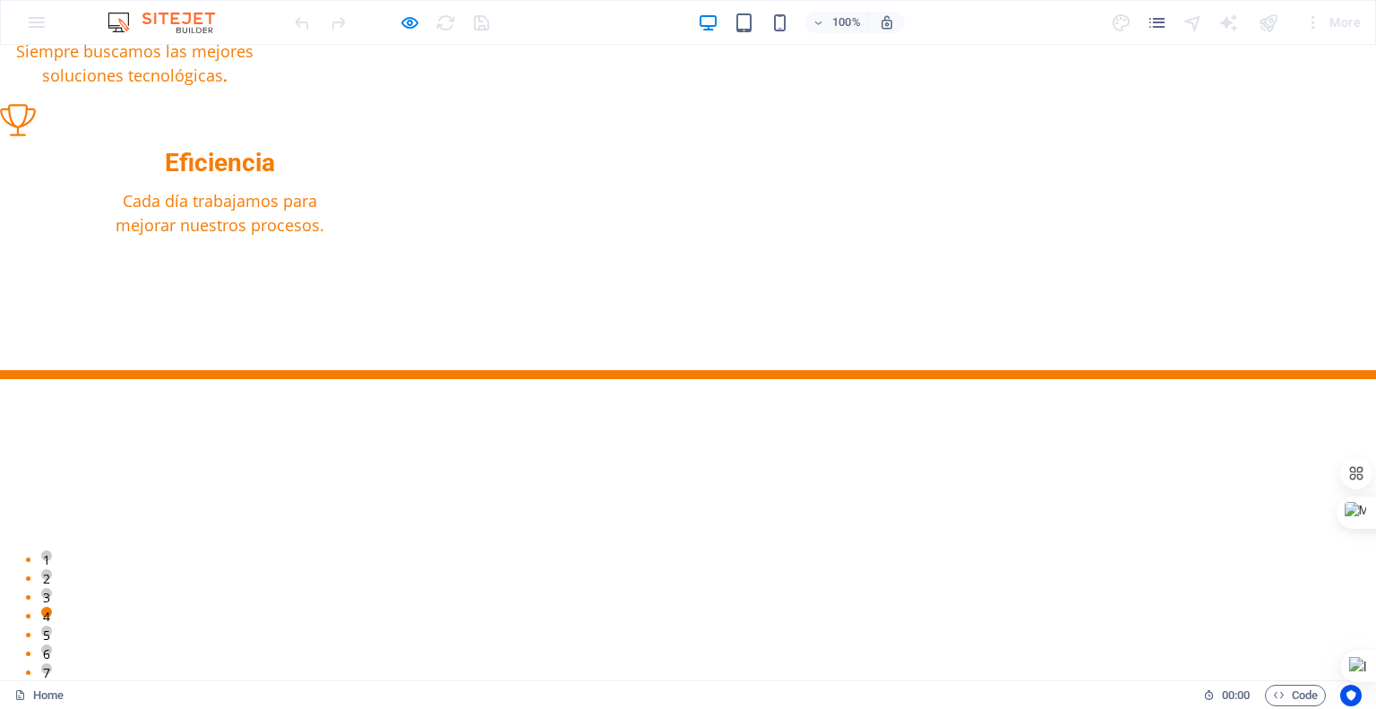
drag, startPoint x: 788, startPoint y: 105, endPoint x: 25, endPoint y: 153, distance: 764.0
click at [417, 19] on icon "button" at bounding box center [410, 23] width 21 height 21
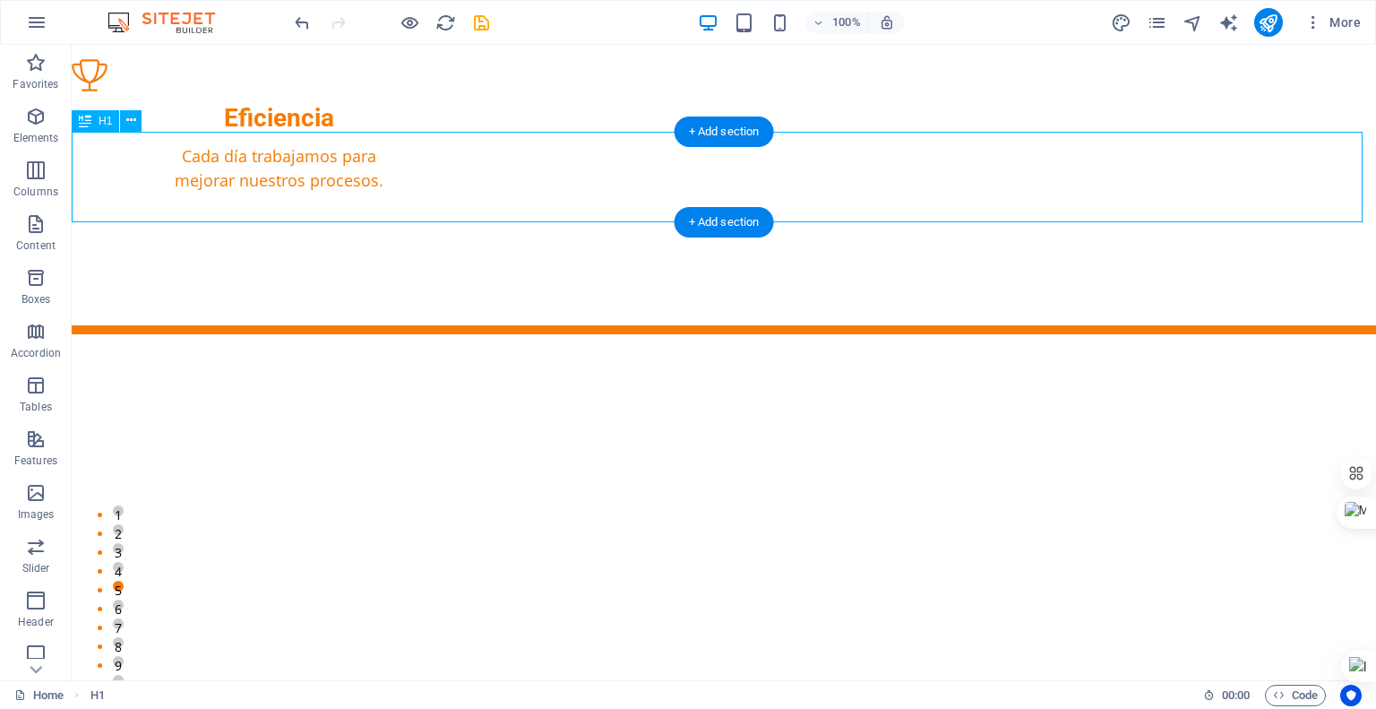
drag, startPoint x: 903, startPoint y: 197, endPoint x: 626, endPoint y: 201, distance: 276.9
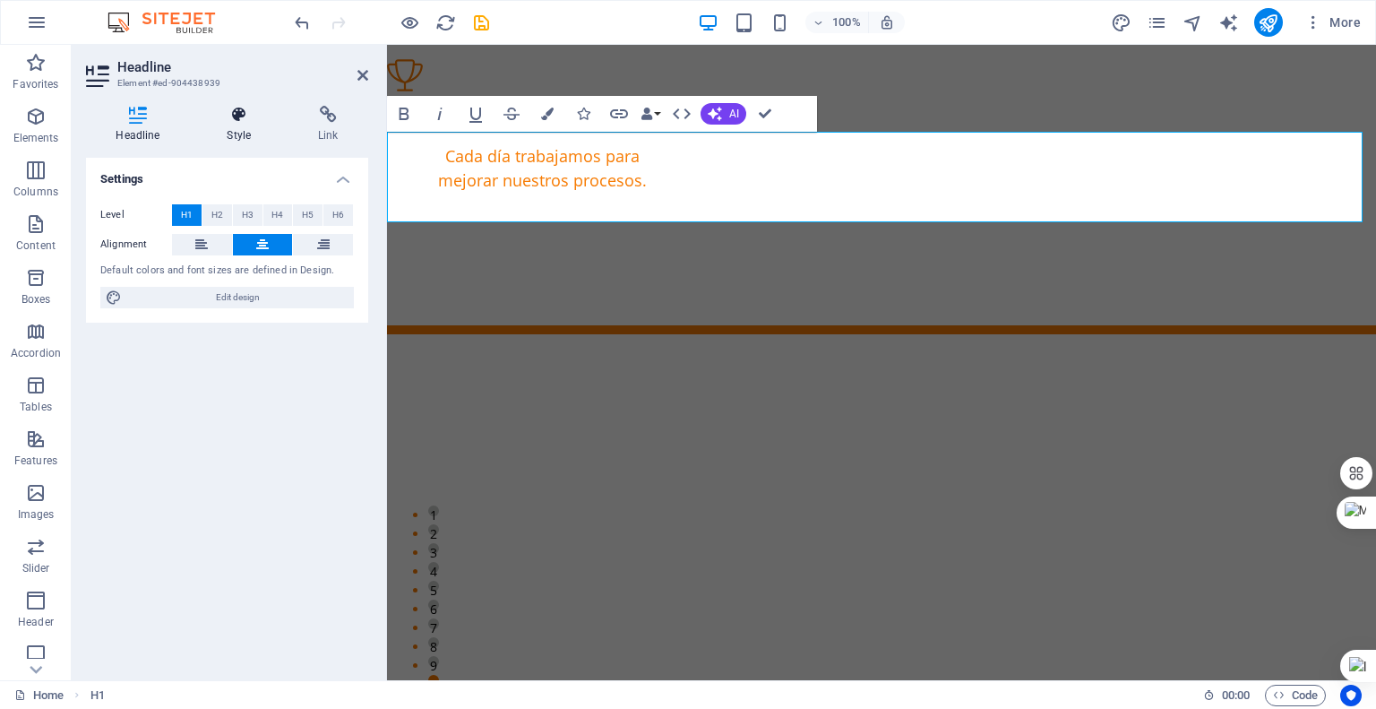
click at [248, 128] on h4 "Style" at bounding box center [242, 125] width 91 height 38
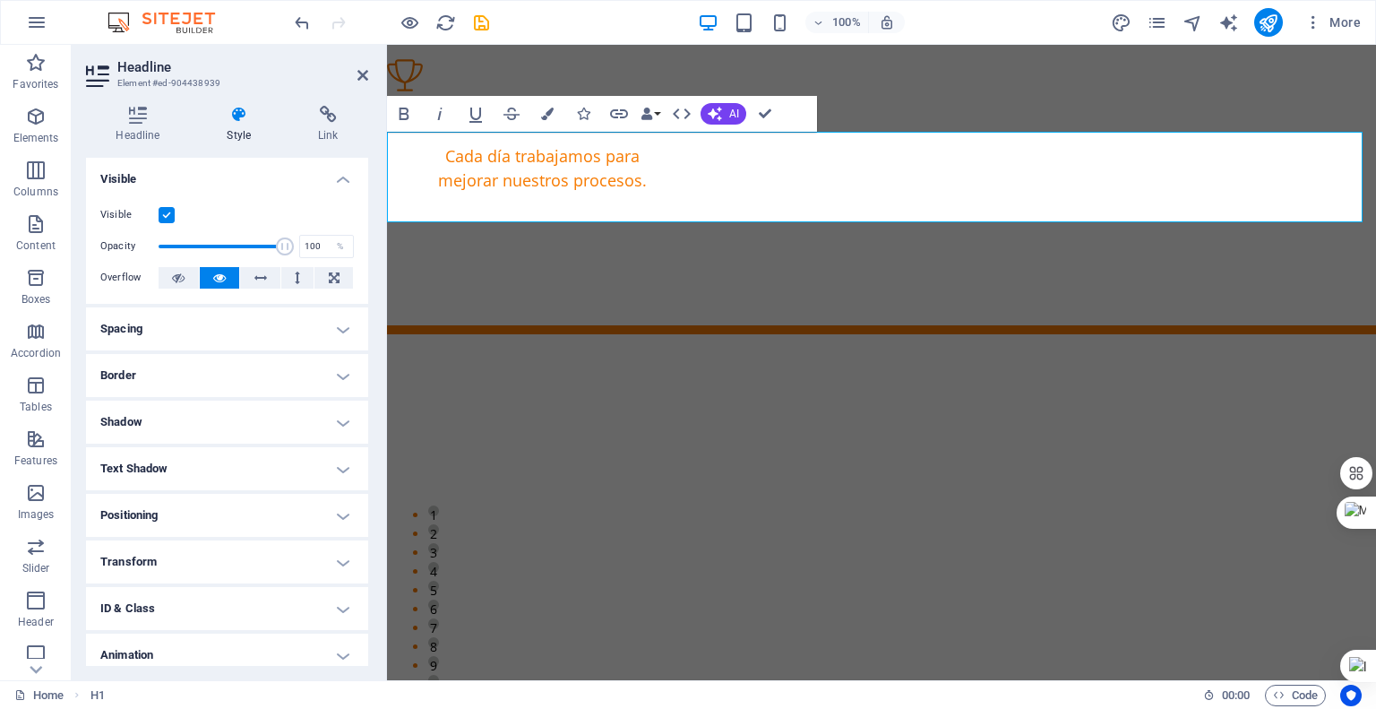
scroll to position [56, 0]
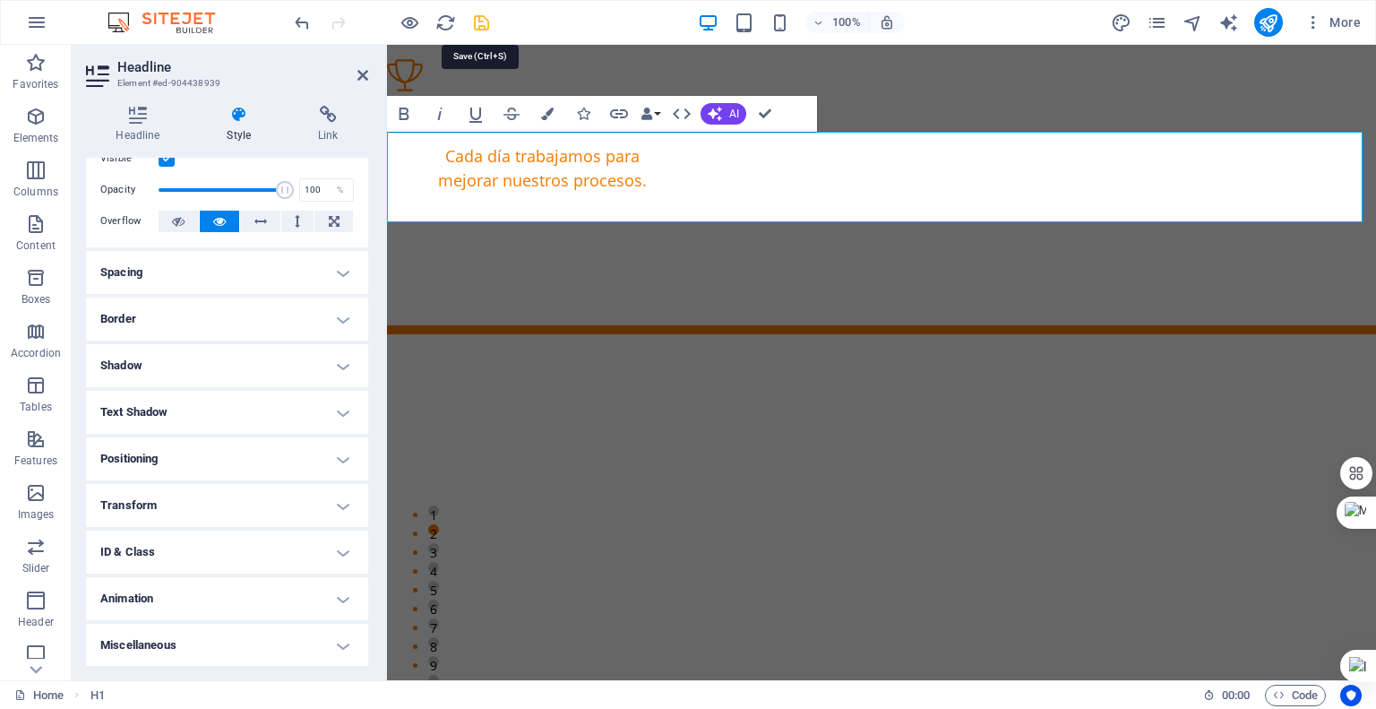
click at [485, 20] on icon "save" at bounding box center [481, 23] width 21 height 21
